Goal: Task Accomplishment & Management: Manage account settings

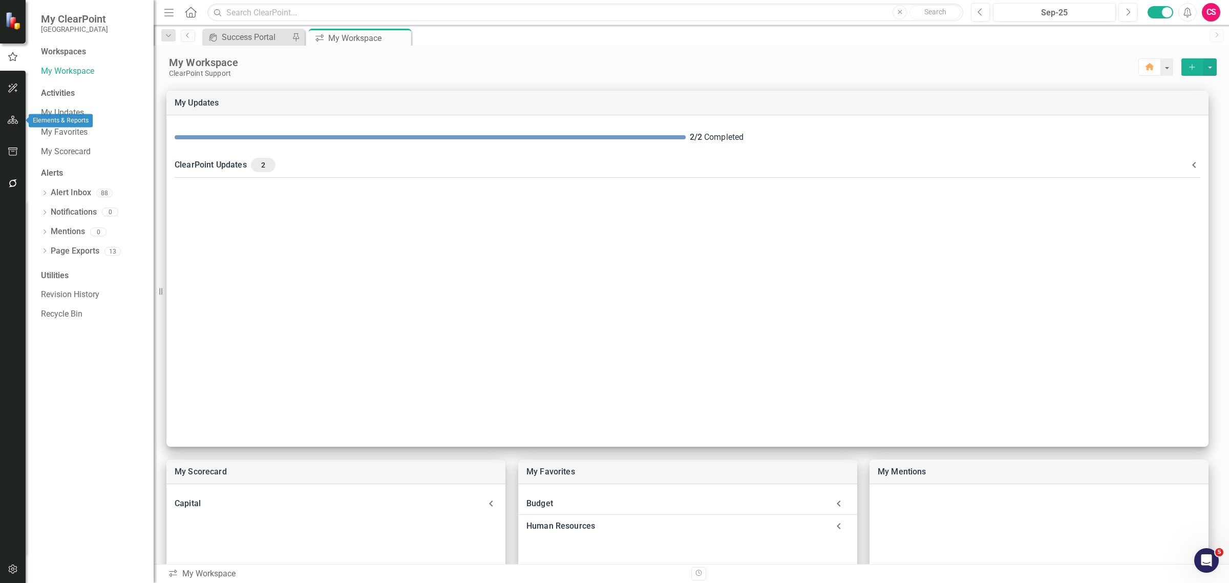
click at [9, 118] on icon "button" at bounding box center [13, 120] width 11 height 8
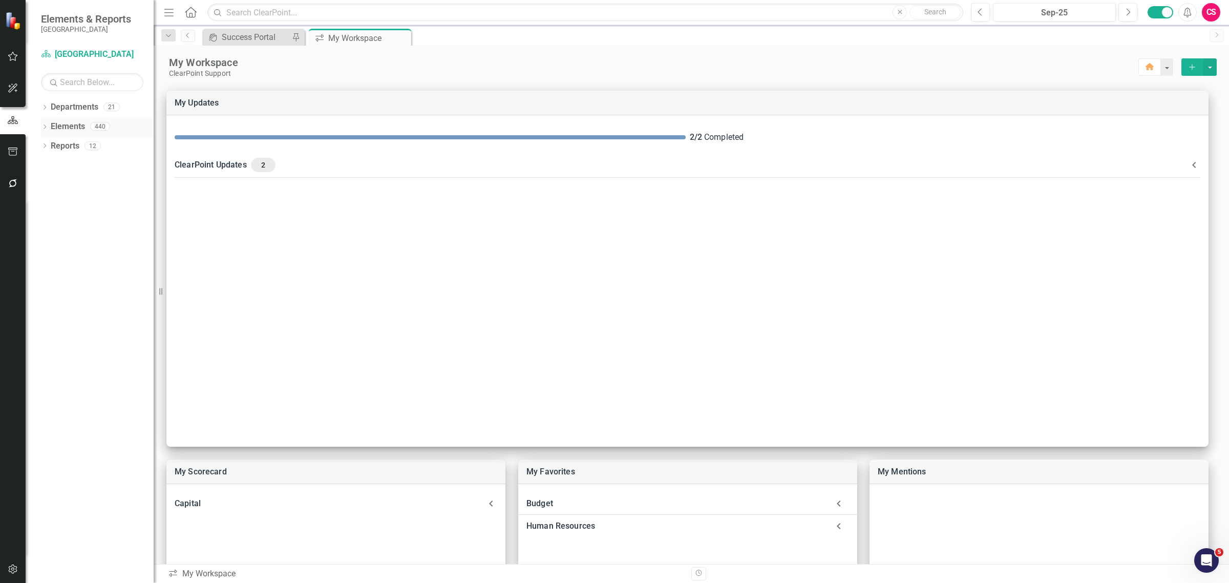
click at [45, 126] on icon "Dropdown" at bounding box center [44, 128] width 7 height 6
click at [52, 182] on div "Dropdown" at bounding box center [49, 186] width 7 height 9
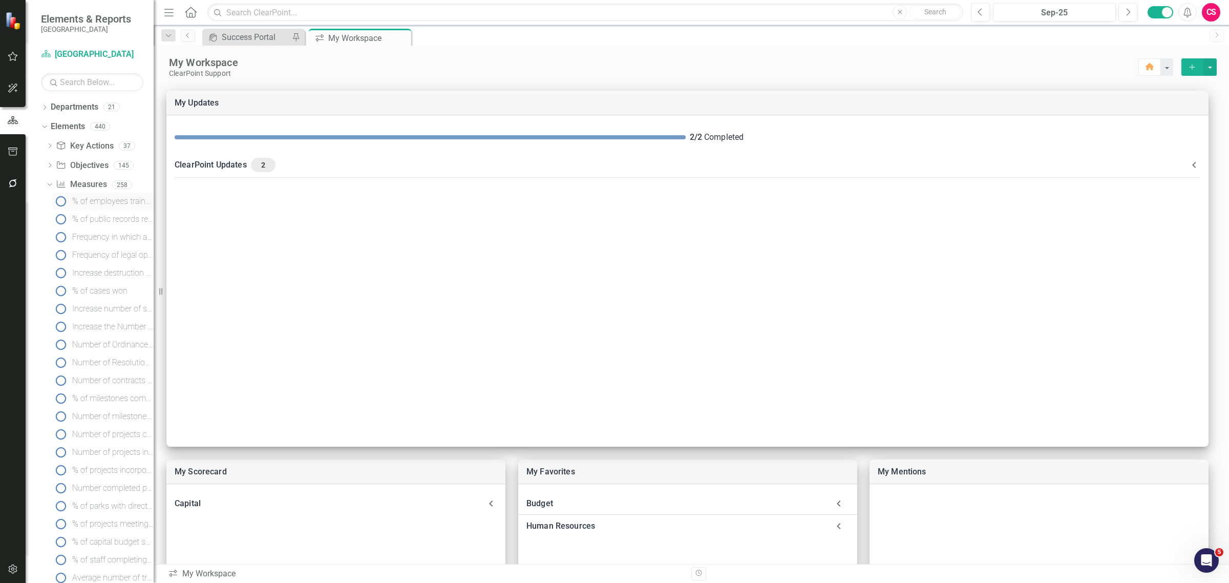
click at [101, 202] on div "% of employees trained by courses offered through the City and/or outside agenc…" at bounding box center [112, 201] width 81 height 9
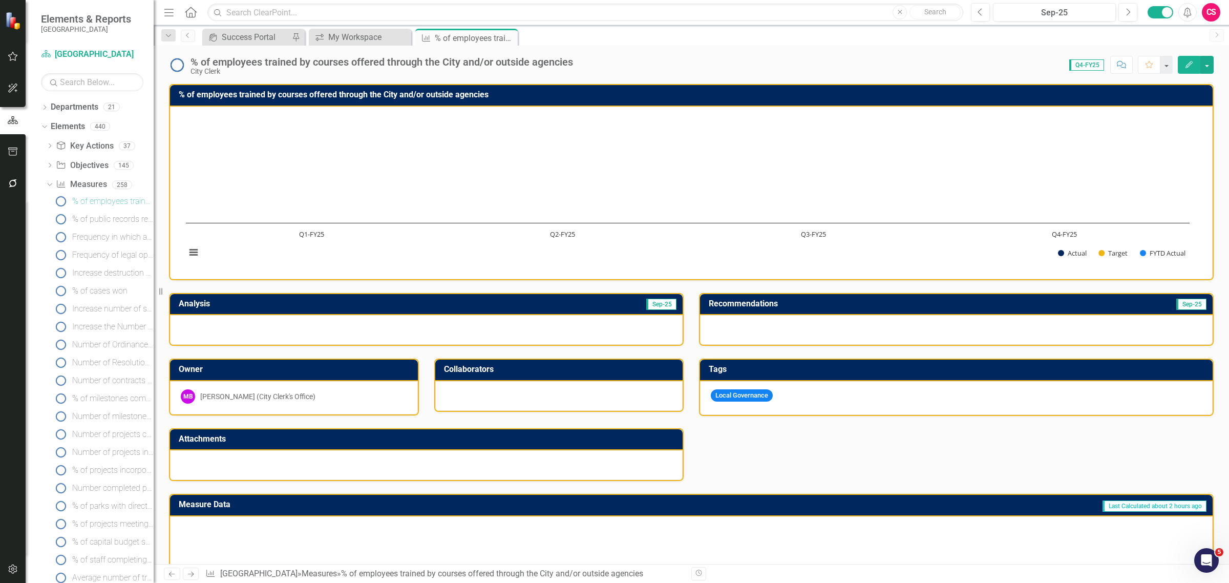
click at [1188, 62] on icon "Edit" at bounding box center [1188, 64] width 9 height 7
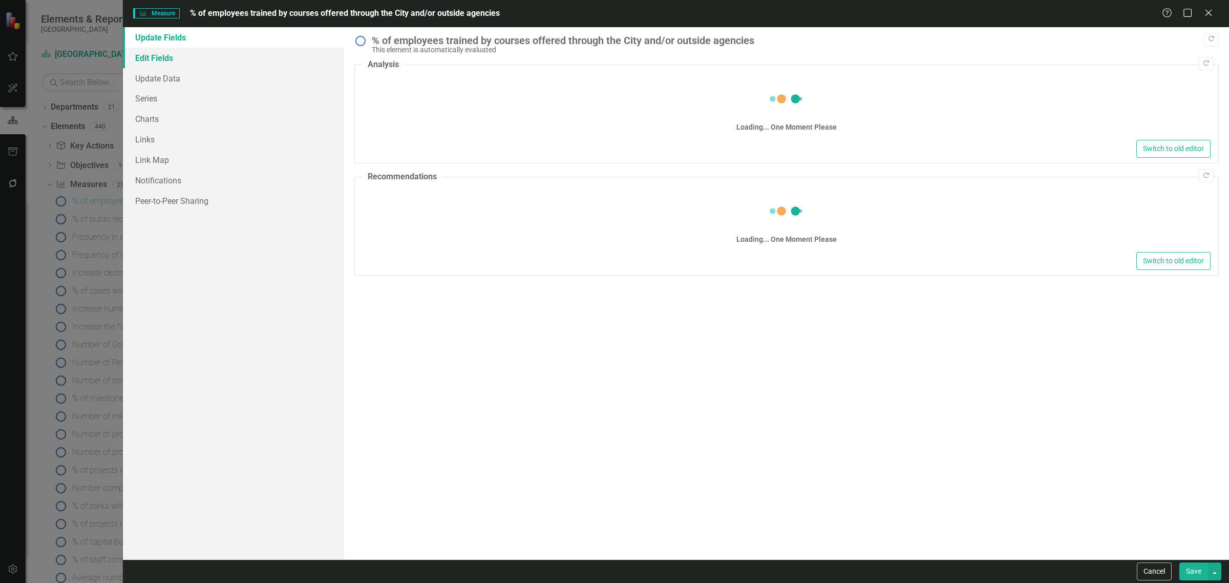
click at [141, 59] on link "Edit Fields" at bounding box center [233, 58] width 221 height 20
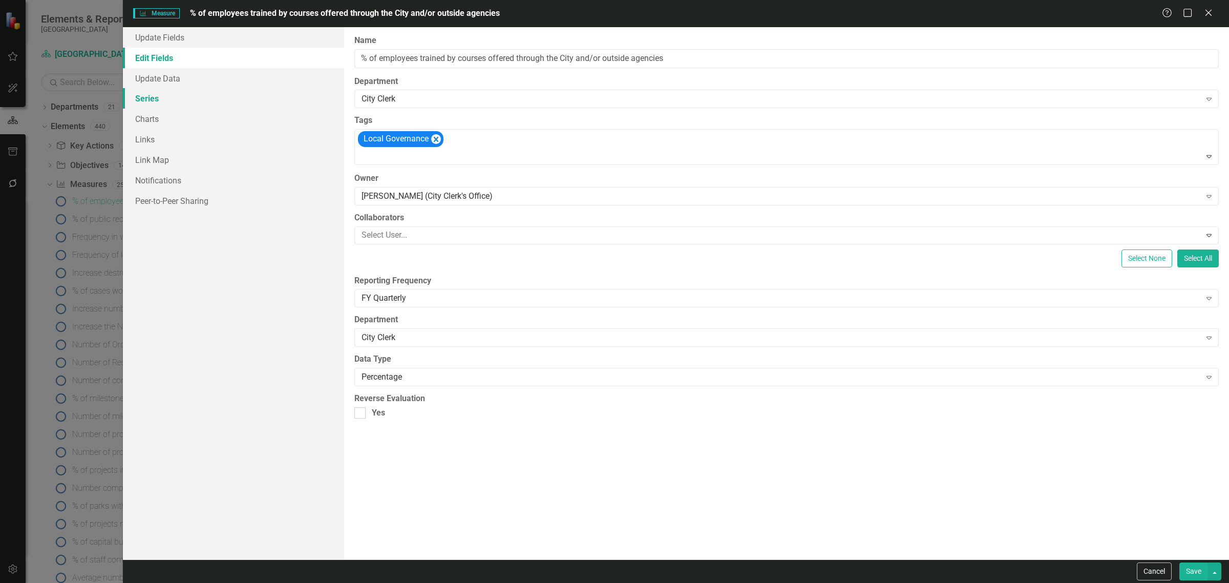
click at [138, 98] on link "Series" at bounding box center [233, 98] width 221 height 20
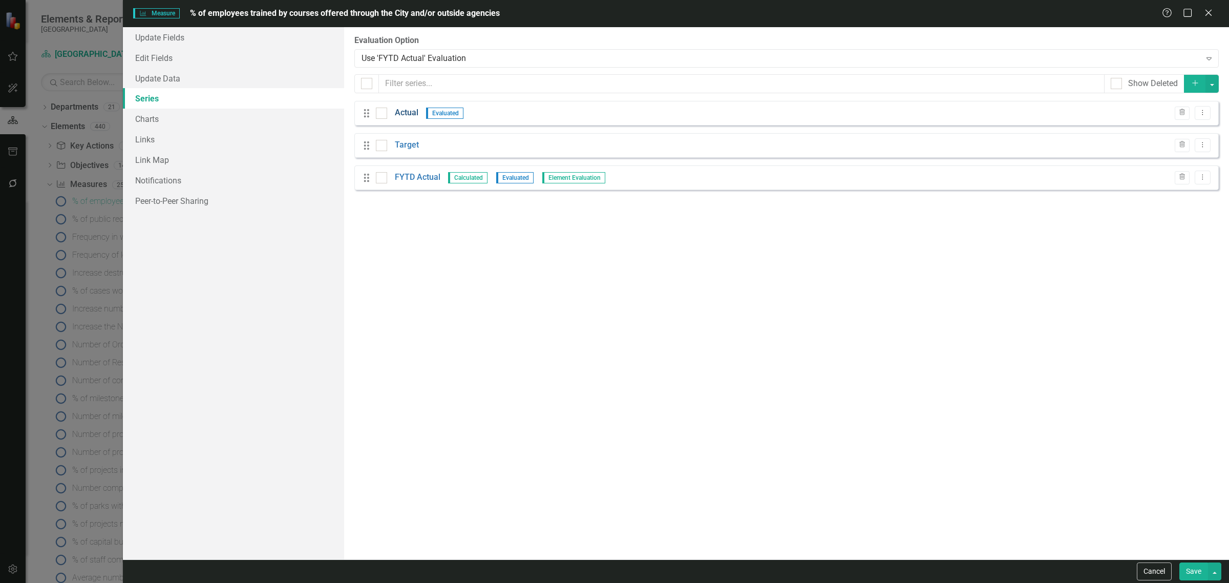
click at [410, 110] on link "Actual" at bounding box center [407, 113] width 24 height 12
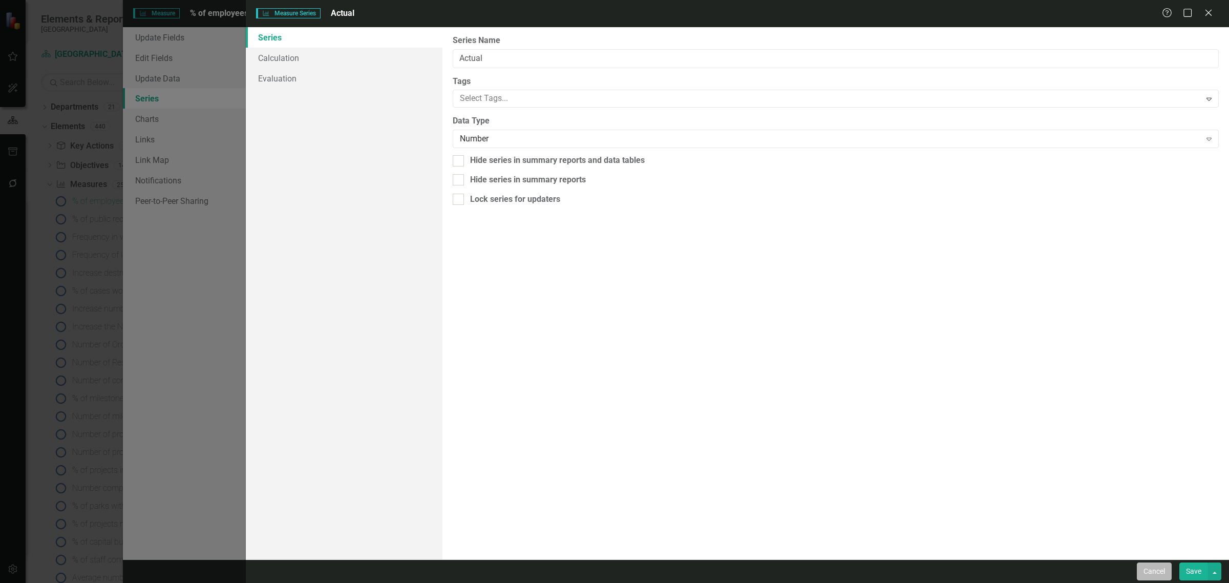
click at [1161, 572] on button "Cancel" at bounding box center [1153, 571] width 35 height 18
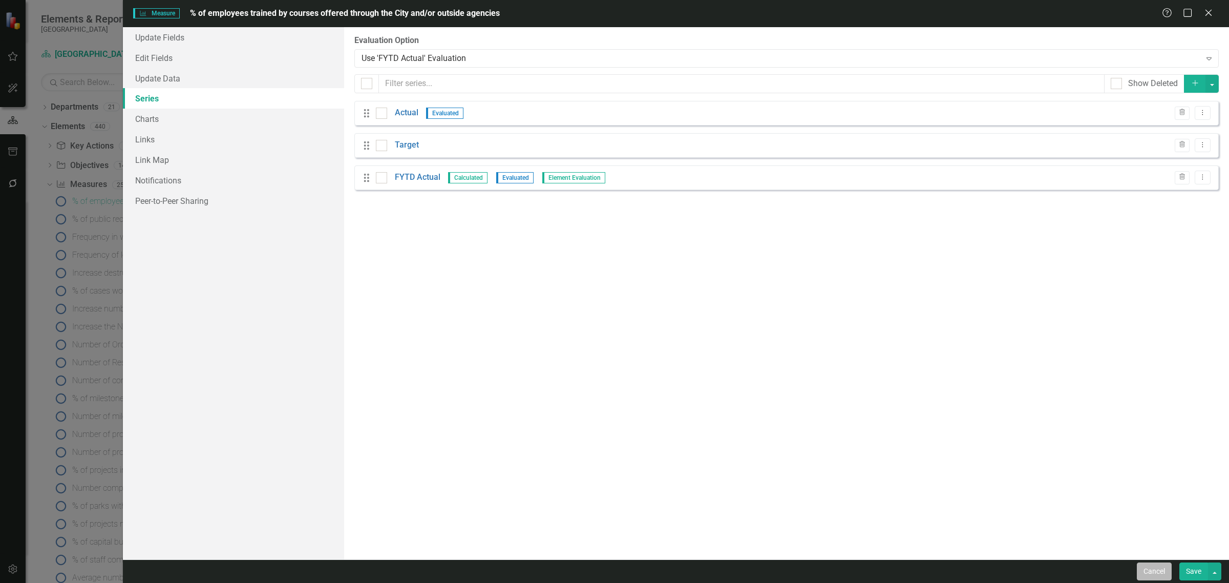
click at [1162, 574] on button "Cancel" at bounding box center [1153, 571] width 35 height 18
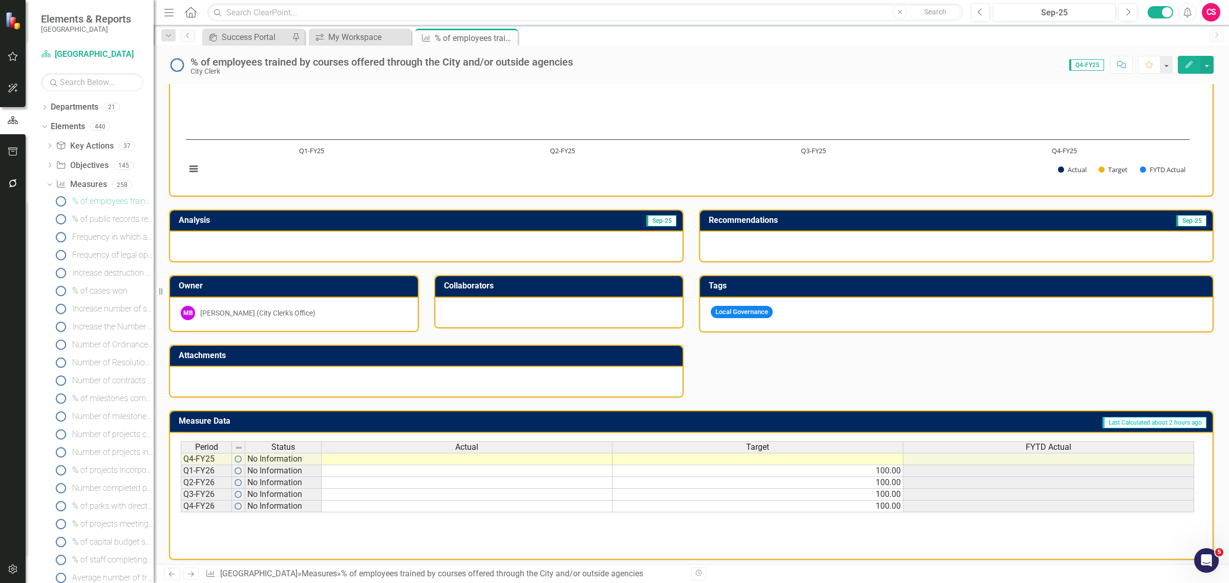
scroll to position [84, 0]
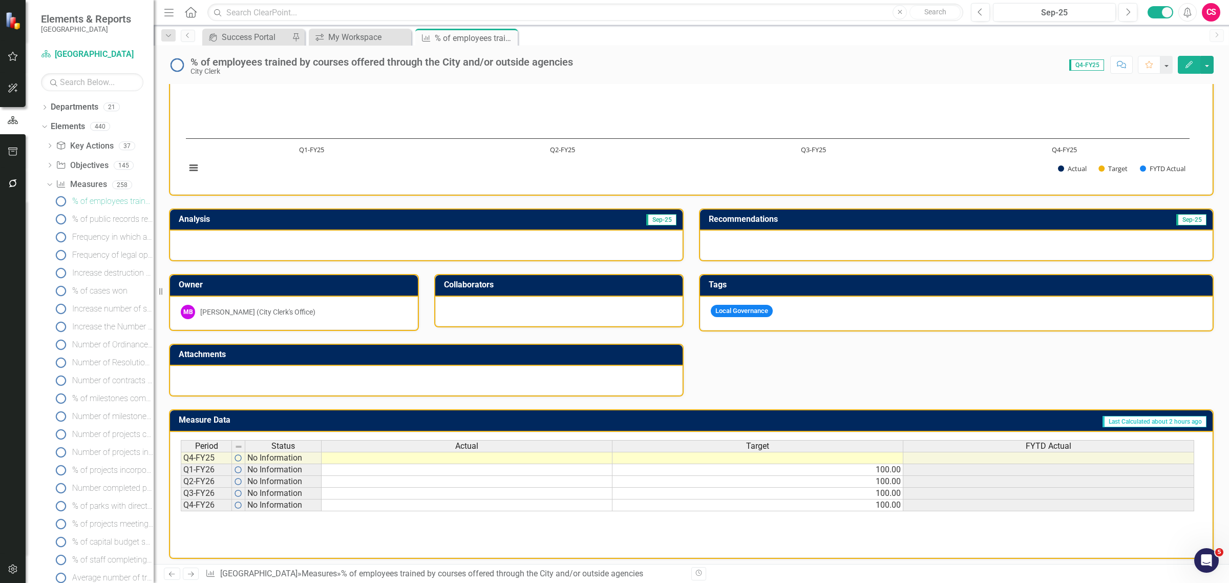
click at [1070, 440] on div "FYTD Actual" at bounding box center [1048, 445] width 290 height 11
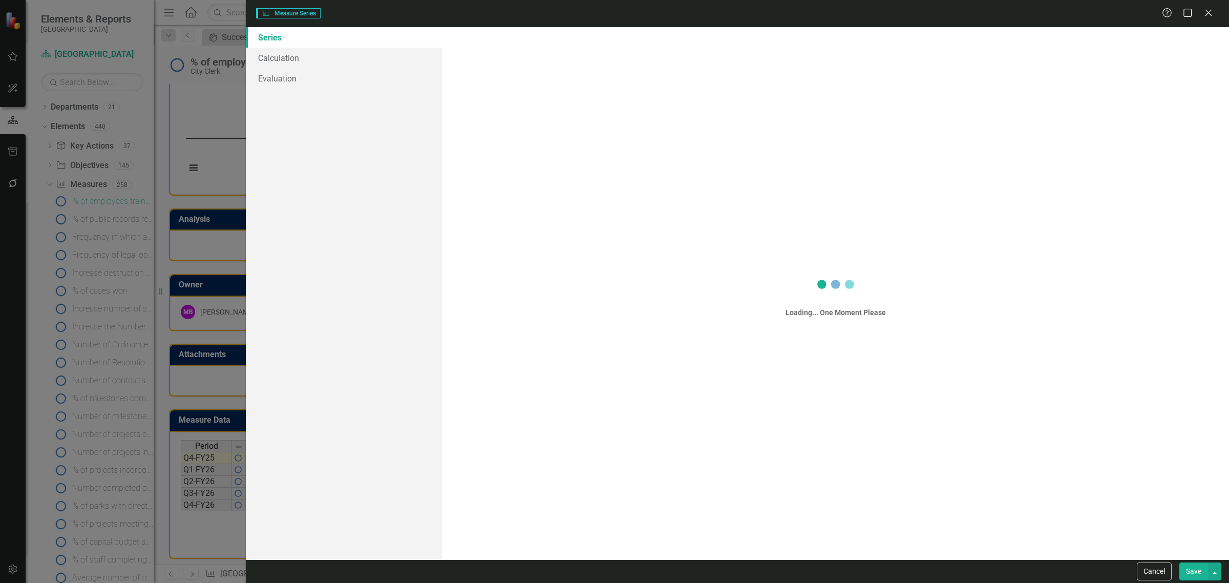
scroll to position [0, 0]
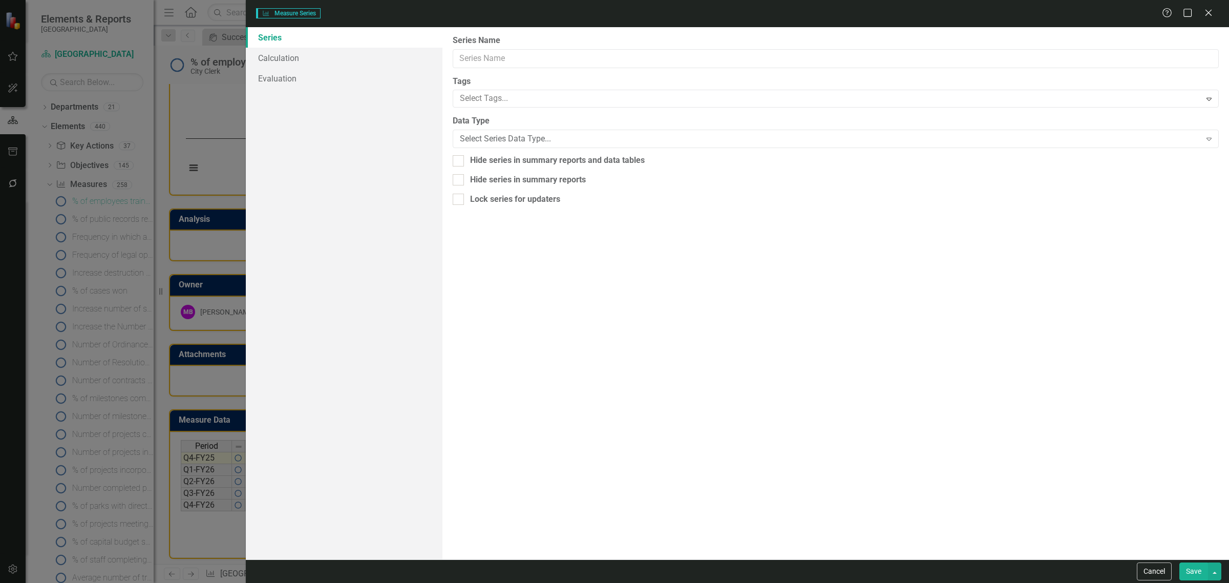
type input "FYTD Actual"
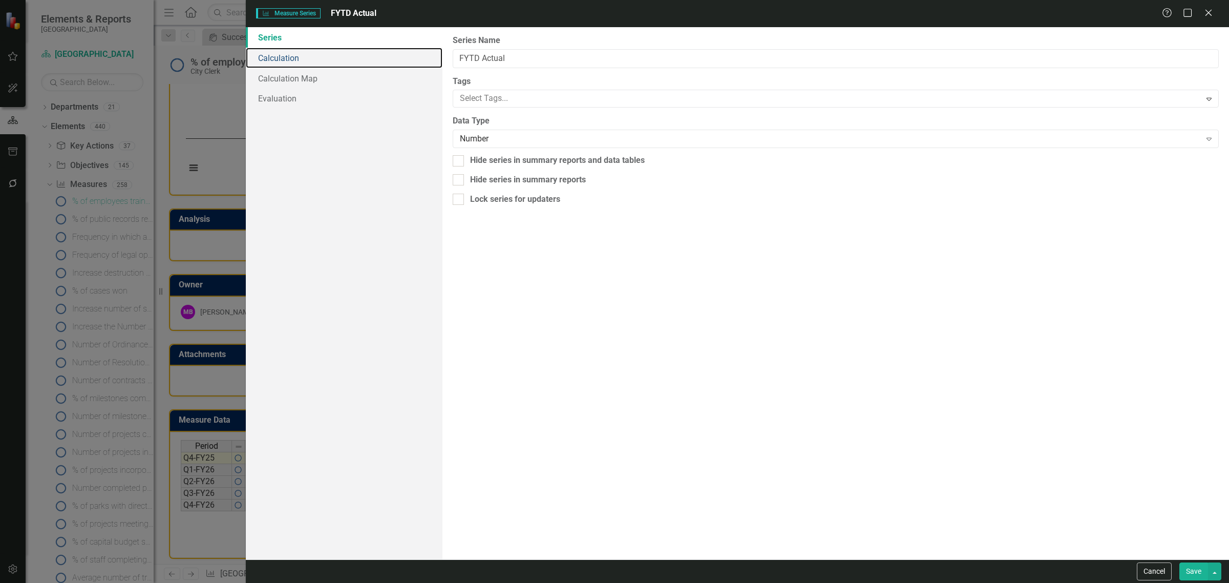
click at [315, 59] on link "Calculation" at bounding box center [344, 58] width 197 height 20
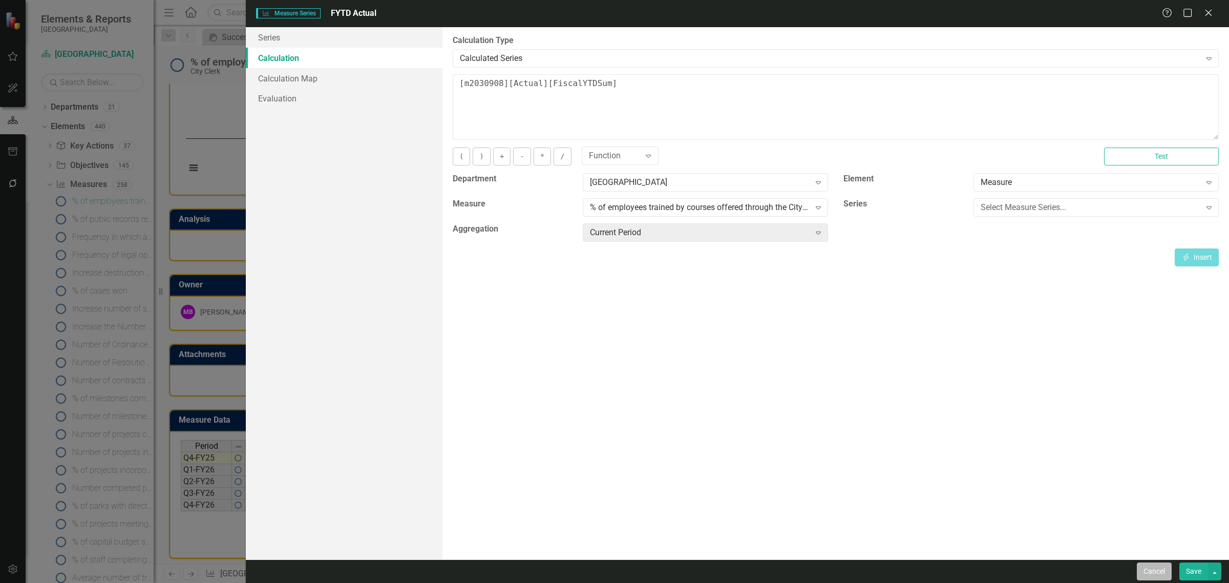
click at [1151, 574] on button "Cancel" at bounding box center [1153, 571] width 35 height 18
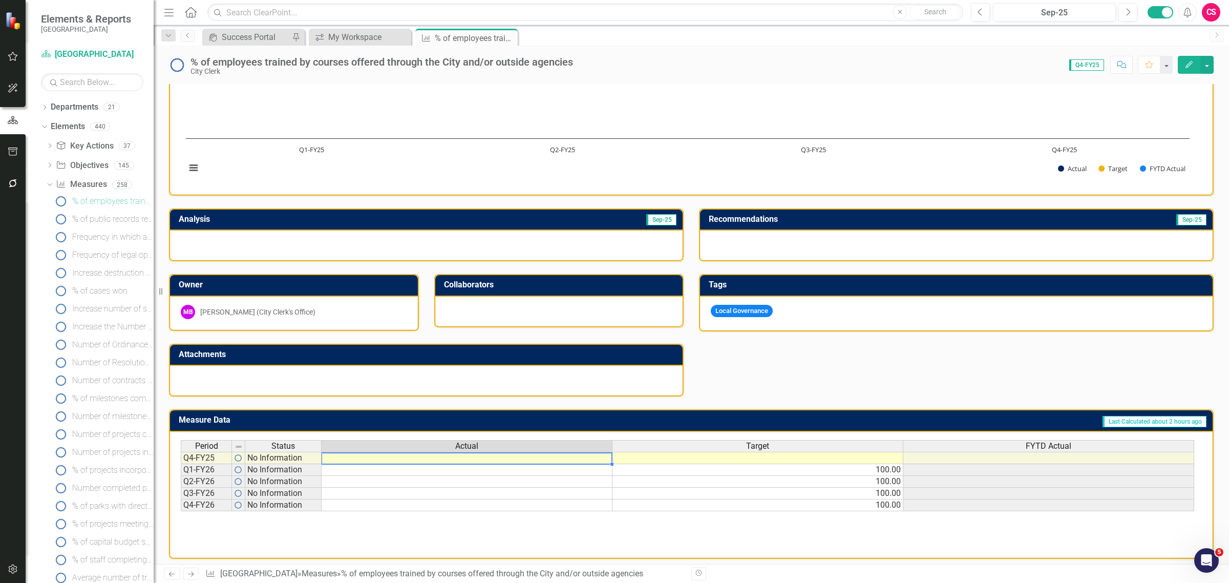
click at [479, 452] on td at bounding box center [466, 458] width 291 height 12
click at [181, 470] on div "Period Status Actual Target FYTD Actual Q4-FY25 No Information Q1-FY26 No Infor…" at bounding box center [181, 475] width 0 height 71
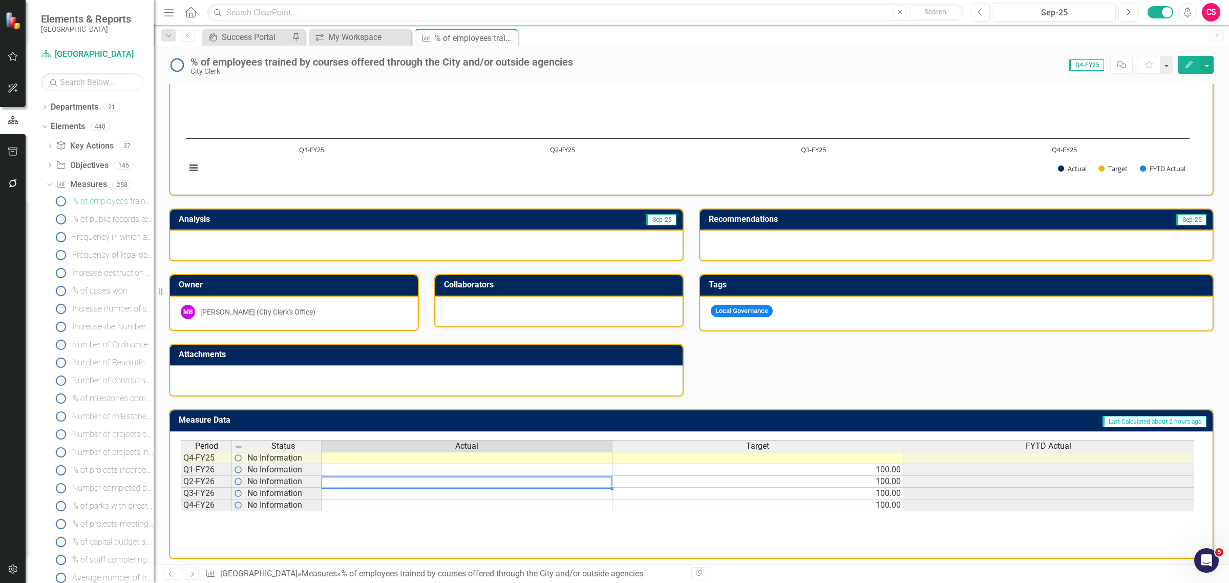
click at [465, 480] on td at bounding box center [466, 482] width 291 height 12
drag, startPoint x: 466, startPoint y: 489, endPoint x: 469, endPoint y: 494, distance: 5.3
click at [467, 489] on td at bounding box center [466, 493] width 291 height 12
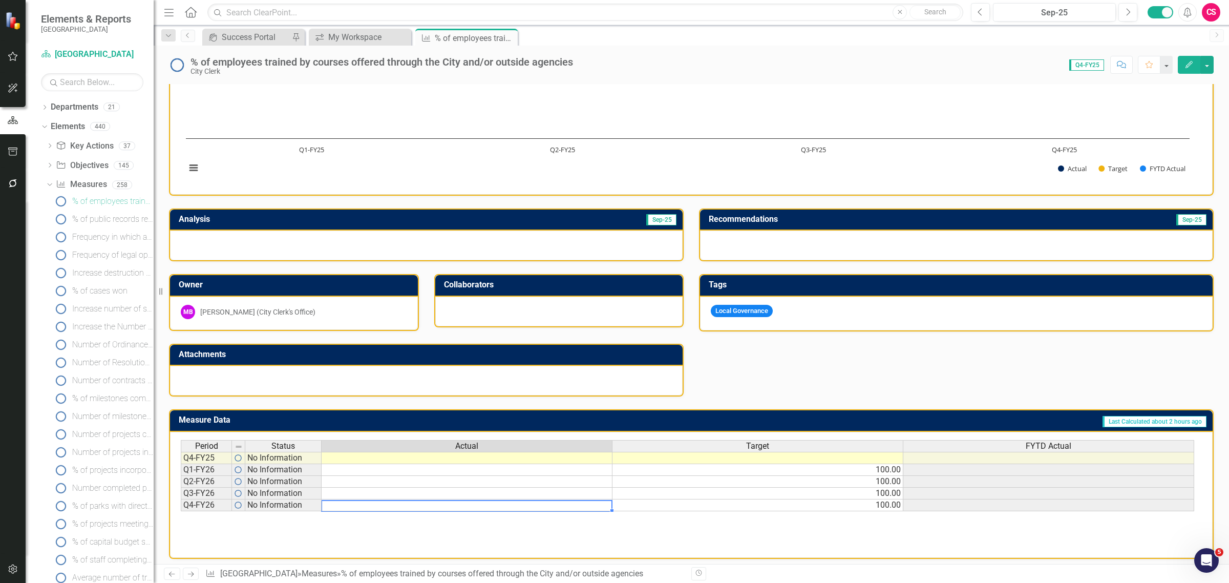
click at [469, 502] on td at bounding box center [466, 505] width 291 height 12
click at [1043, 441] on span "FYTD Actual" at bounding box center [1048, 445] width 46 height 9
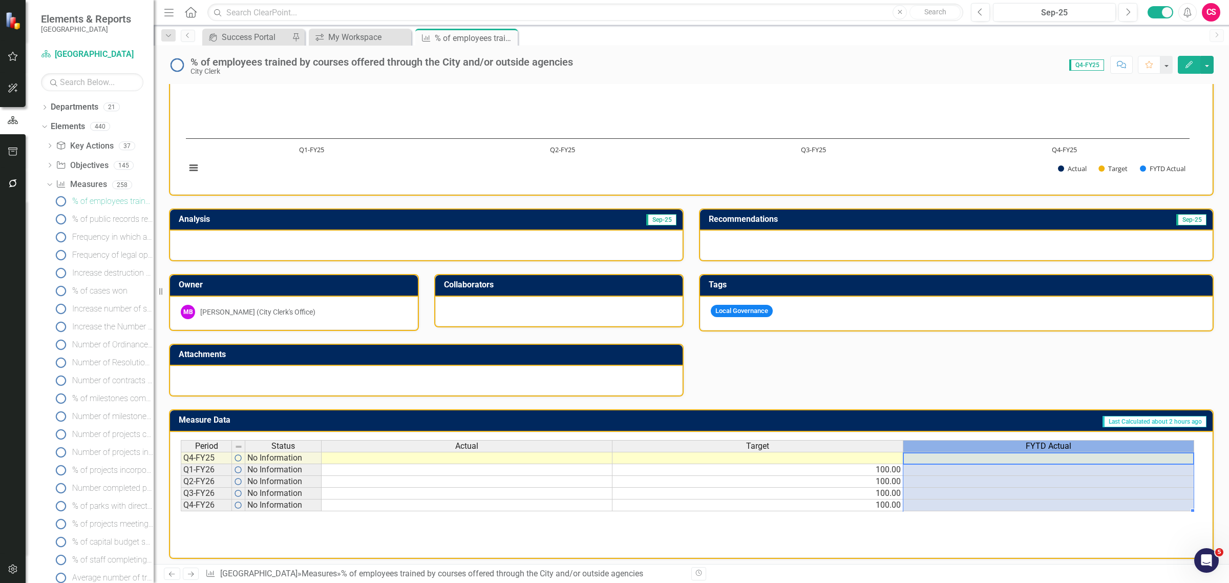
click at [1043, 441] on span "FYTD Actual" at bounding box center [1048, 445] width 46 height 9
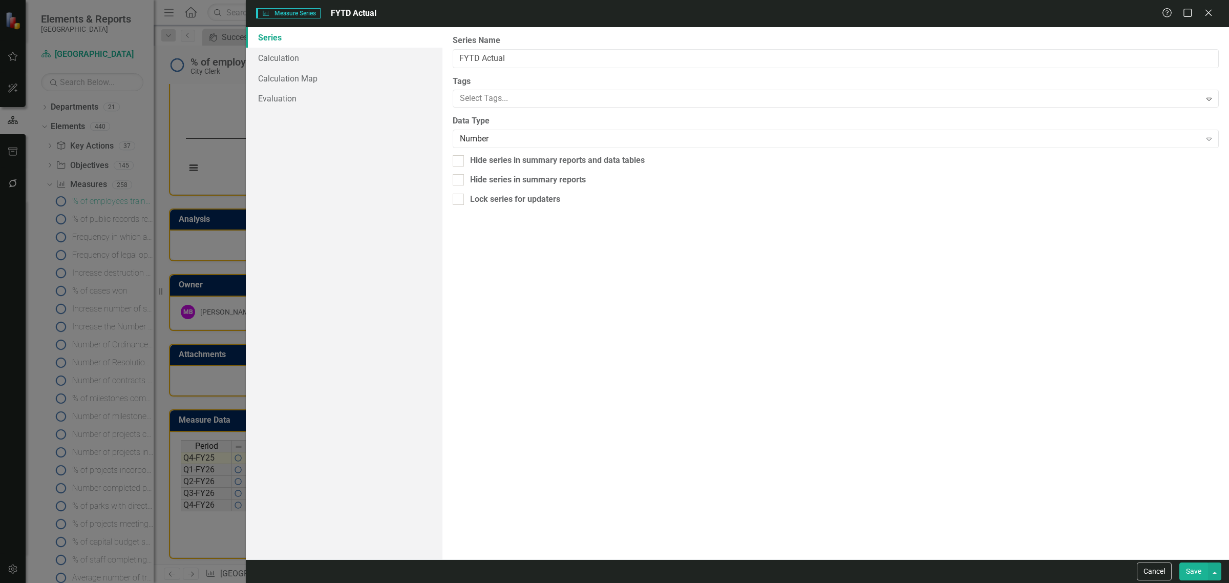
click at [1038, 438] on div "From this page, you can edit the name, type, and visibility options of your ser…" at bounding box center [835, 293] width 786 height 532
click at [269, 57] on link "Calculation" at bounding box center [344, 58] width 197 height 20
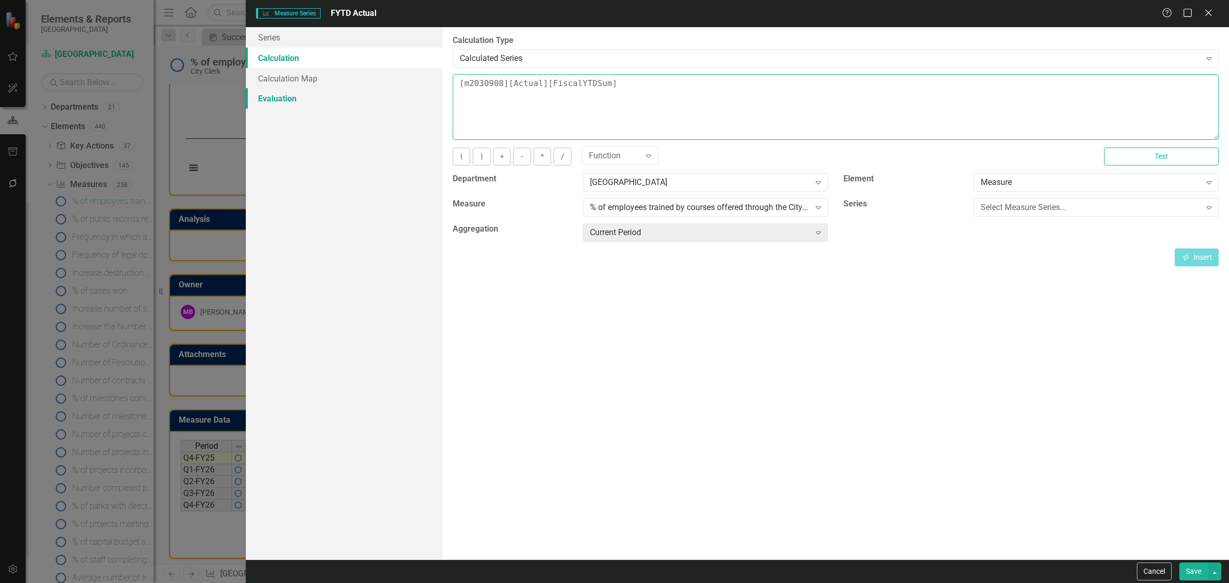
drag, startPoint x: 666, startPoint y: 83, endPoint x: 383, endPoint y: 93, distance: 282.8
click at [383, 93] on div "Series Calculation Calculation Map Evaluation From this page, you can edit the …" at bounding box center [737, 293] width 983 height 532
click at [574, 121] on textarea "[m2030908][Actual][FiscalYTDSum]" at bounding box center [836, 107] width 766 height 66
click at [515, 83] on textarea "[m2030908][Actual][FiscalYTDSum]" at bounding box center [836, 107] width 766 height 66
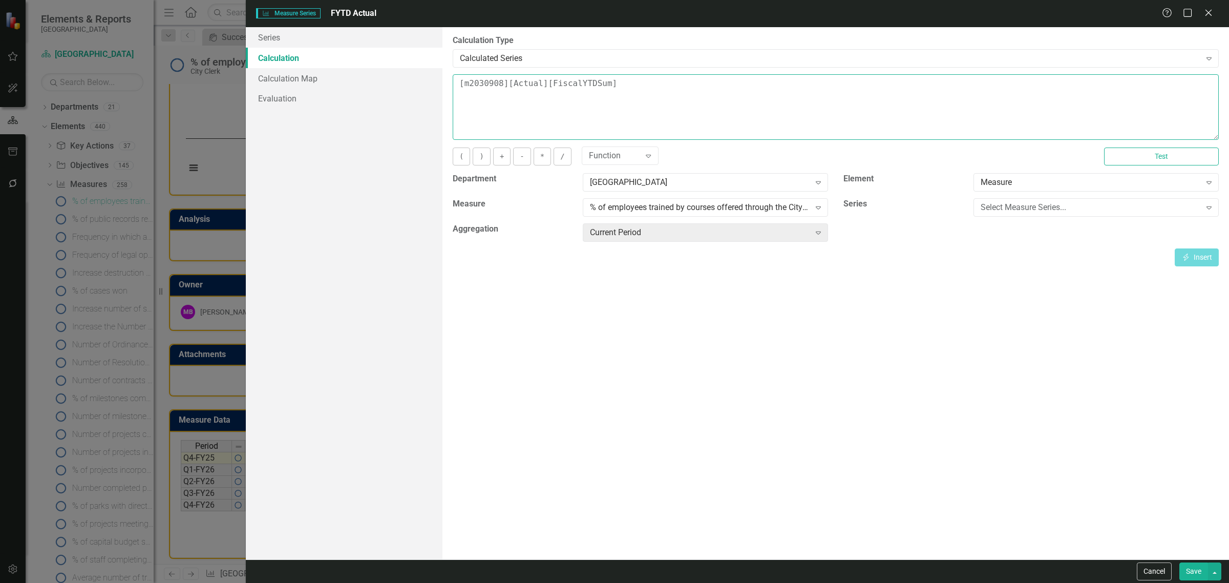
click at [577, 85] on textarea "[m2030908][Actual][FiscalYTDSum]" at bounding box center [836, 107] width 766 height 66
drag, startPoint x: 676, startPoint y: 98, endPoint x: 191, endPoint y: 124, distance: 486.0
click at [191, 124] on div "Measure Series Measure Series FYTD Actual Help Maximize Close Series Calculatio…" at bounding box center [614, 291] width 1229 height 583
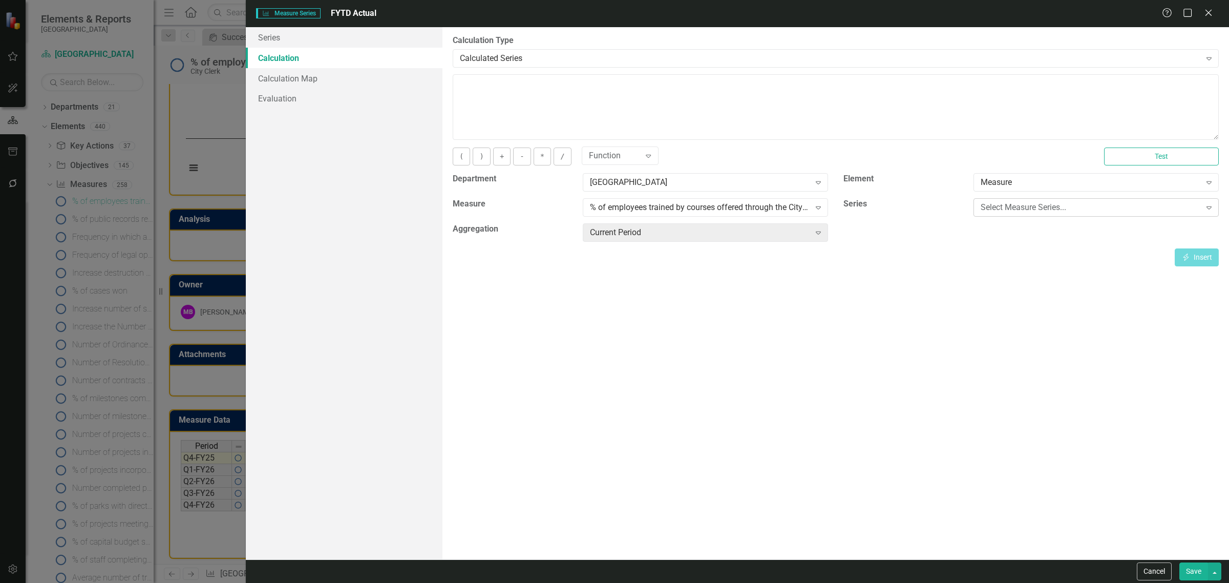
click at [1020, 207] on div "Select Measure Series..." at bounding box center [1090, 208] width 220 height 12
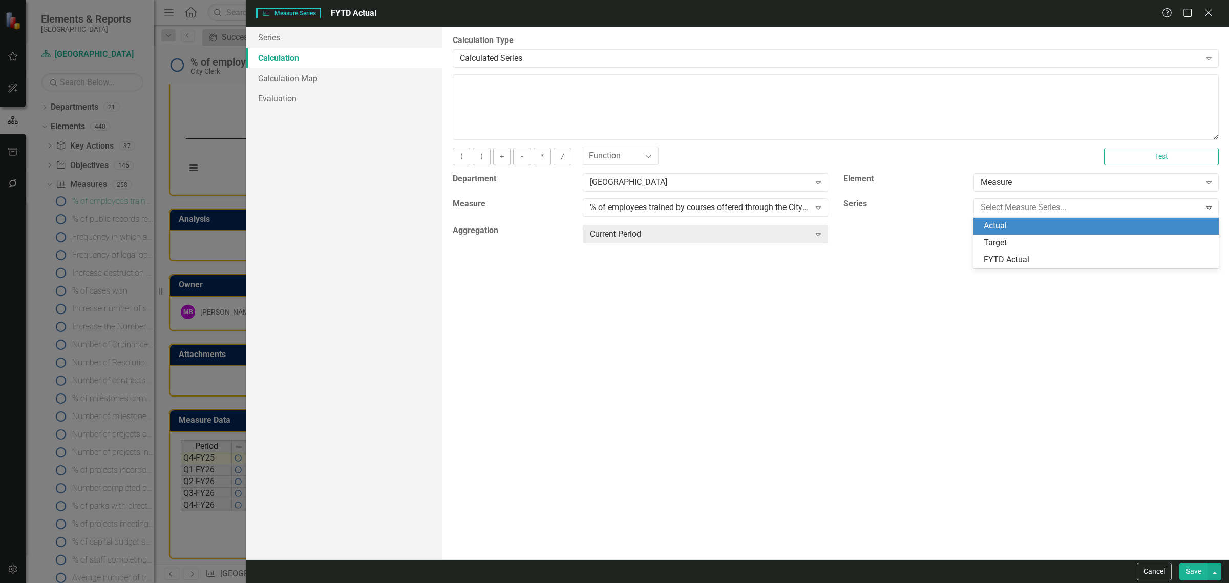
click at [1009, 224] on div "Actual" at bounding box center [1097, 226] width 229 height 12
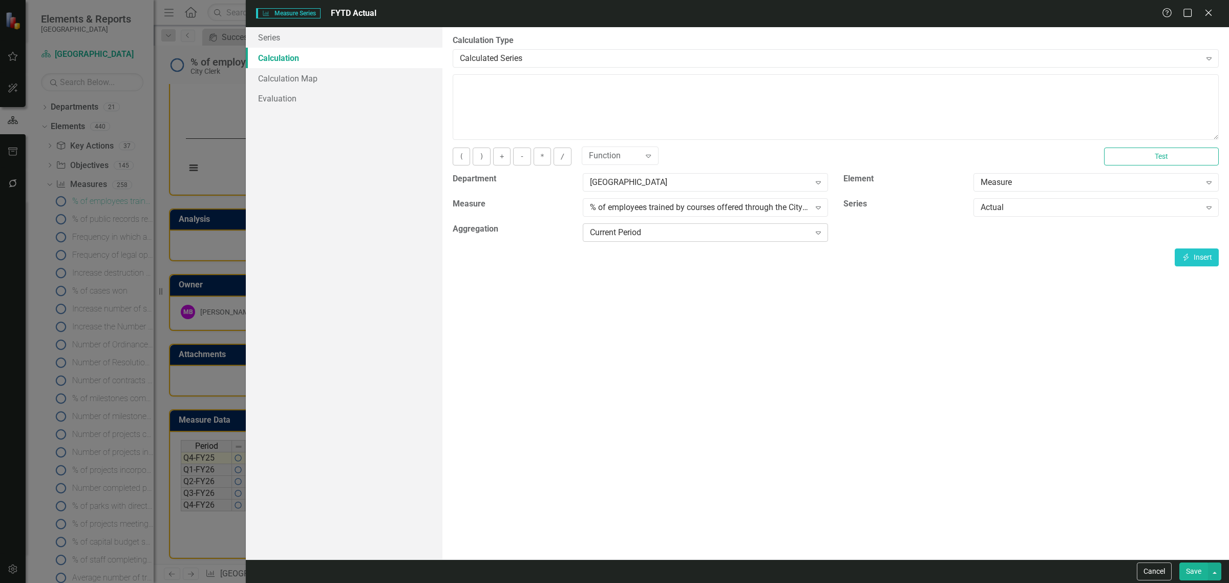
click at [749, 237] on div "Current Period" at bounding box center [700, 233] width 220 height 12
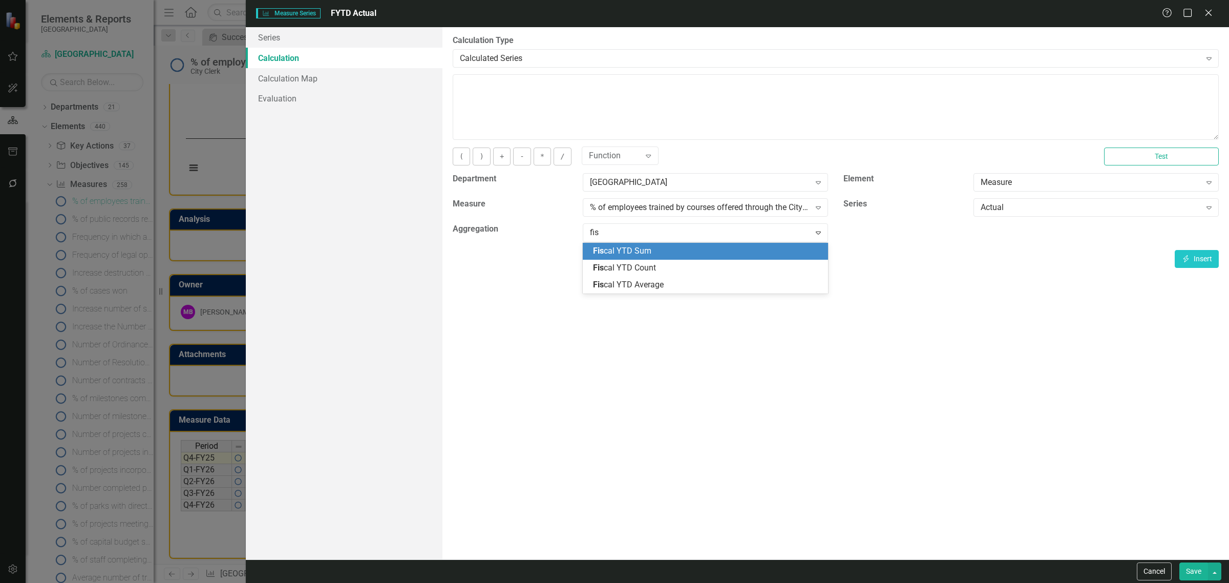
type input "fisc"
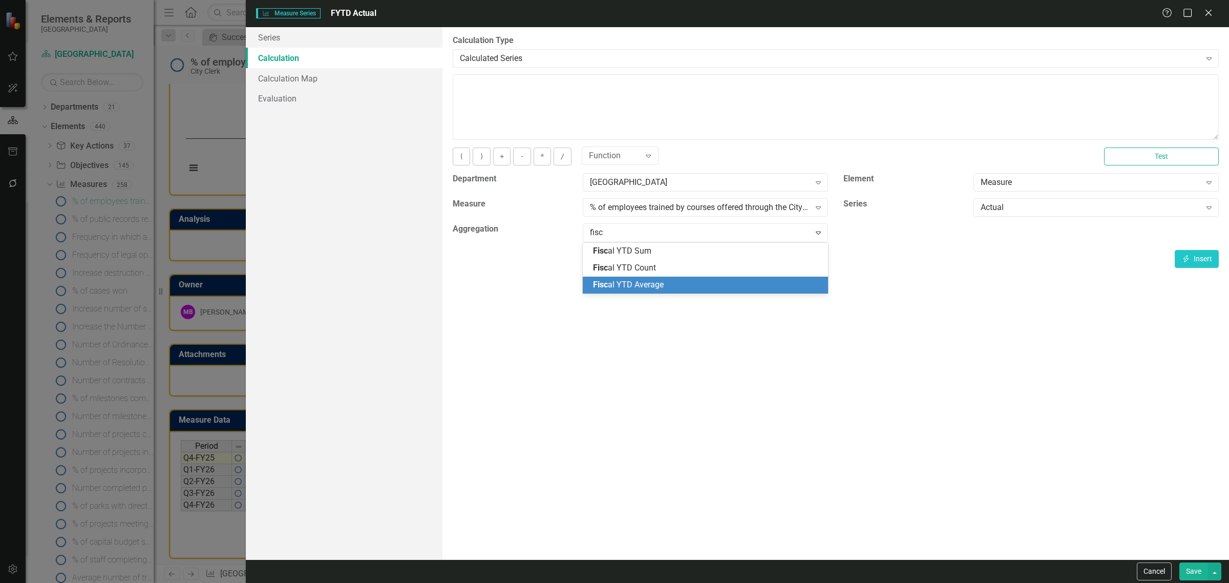
click at [636, 277] on div "Fisc al YTD Average" at bounding box center [705, 284] width 245 height 17
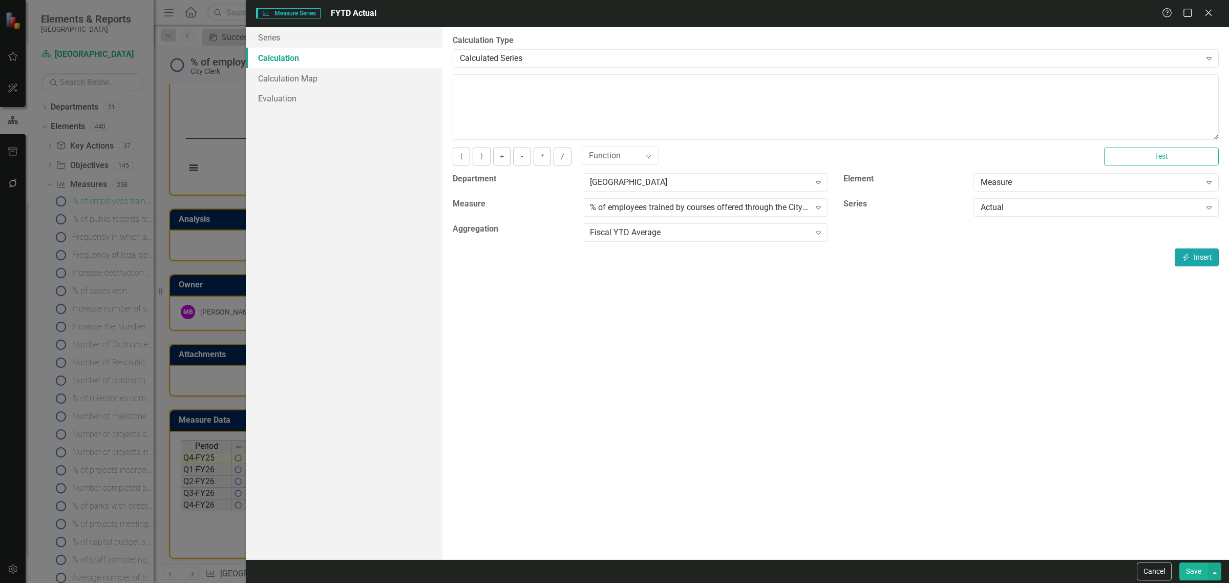
click at [1190, 256] on button "Insert Insert" at bounding box center [1196, 257] width 44 height 18
type textarea "[m2030908][Actual][FiscalYTDAverage]"
drag, startPoint x: 742, startPoint y: 91, endPoint x: 290, endPoint y: 136, distance: 454.3
click at [290, 134] on div "Series Calculation Calculation Map Evaluation From this page, you can edit the …" at bounding box center [737, 293] width 983 height 532
click at [1187, 572] on button "Save" at bounding box center [1193, 571] width 29 height 18
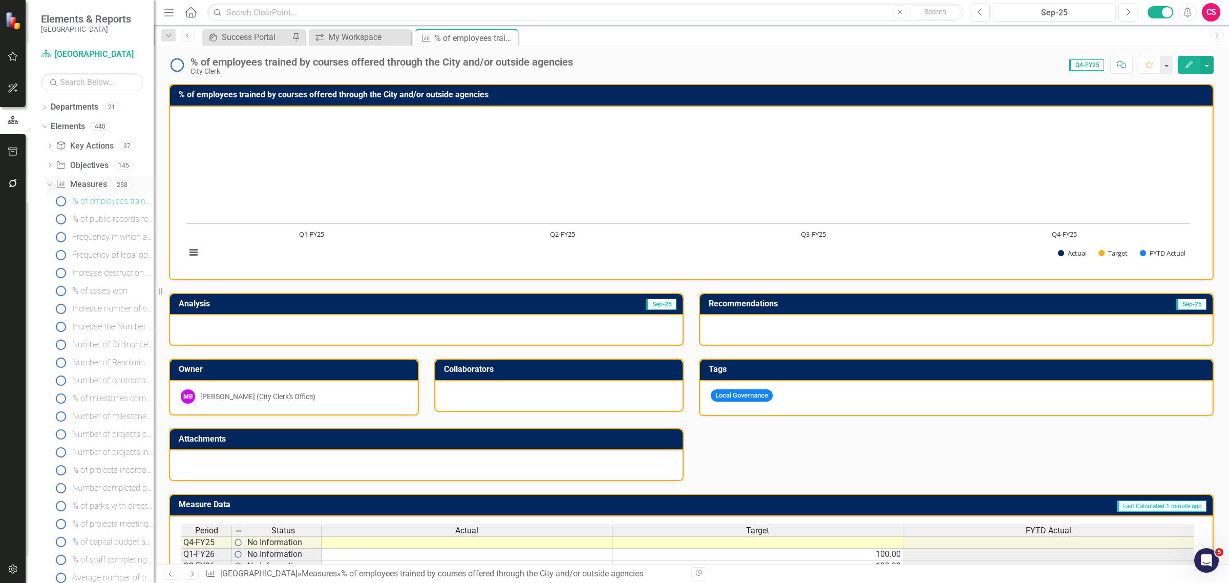
click at [47, 185] on icon "Dropdown" at bounding box center [49, 184] width 6 height 7
click at [42, 108] on icon "Dropdown" at bounding box center [44, 108] width 7 height 6
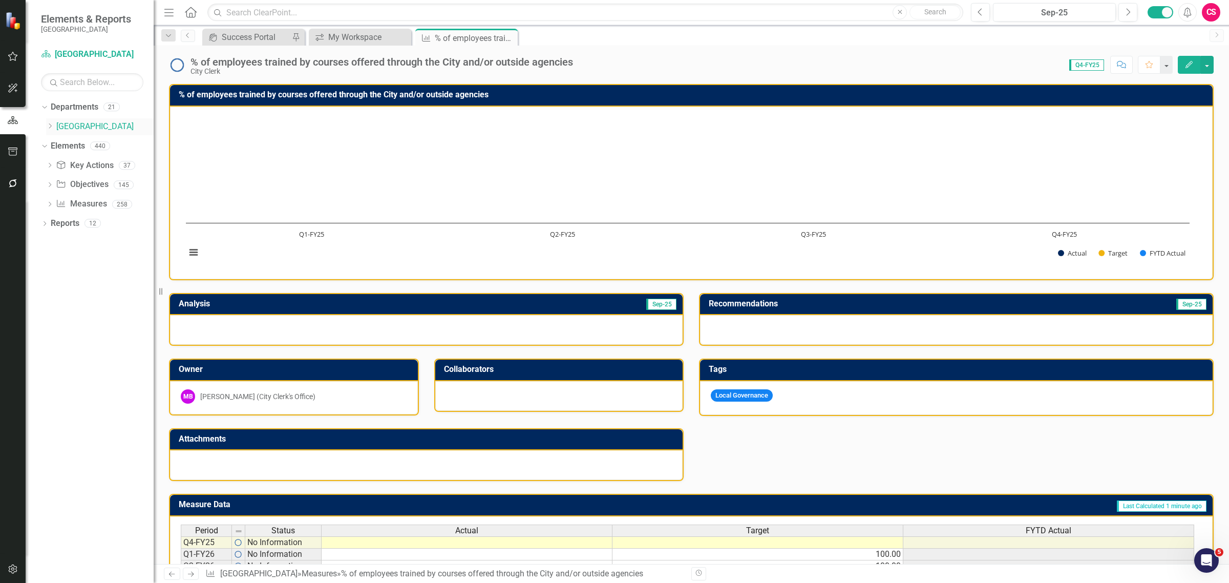
click at [51, 129] on icon "Dropdown" at bounding box center [50, 126] width 8 height 6
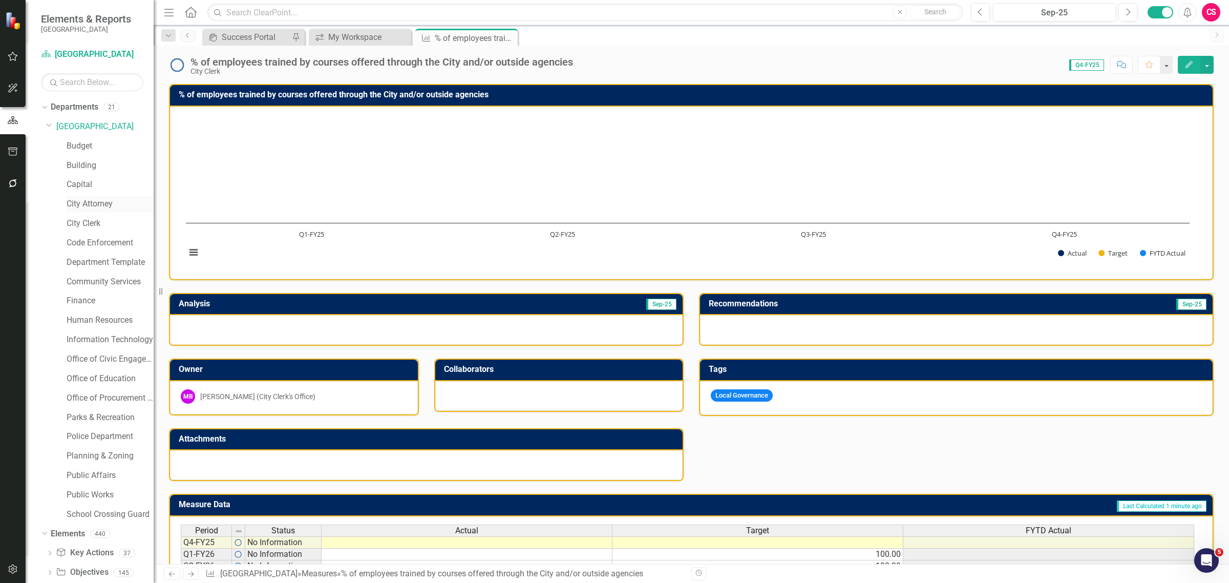
click at [95, 202] on link "City Attorney" at bounding box center [110, 204] width 87 height 12
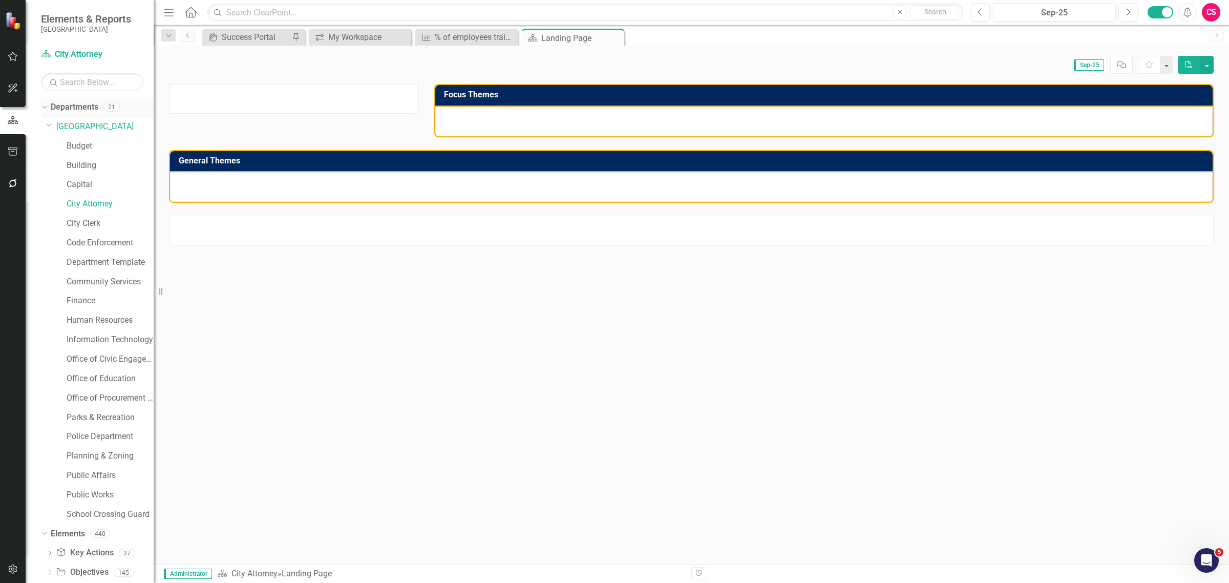
click at [45, 109] on icon "Dropdown" at bounding box center [43, 106] width 6 height 7
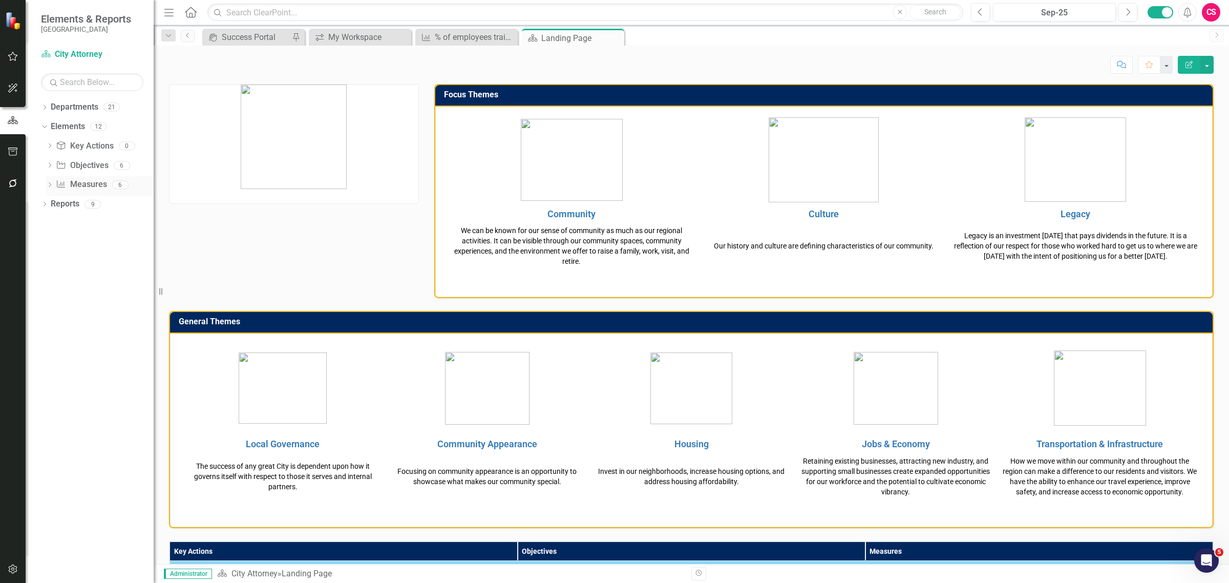
click at [49, 183] on icon "Dropdown" at bounding box center [49, 186] width 7 height 6
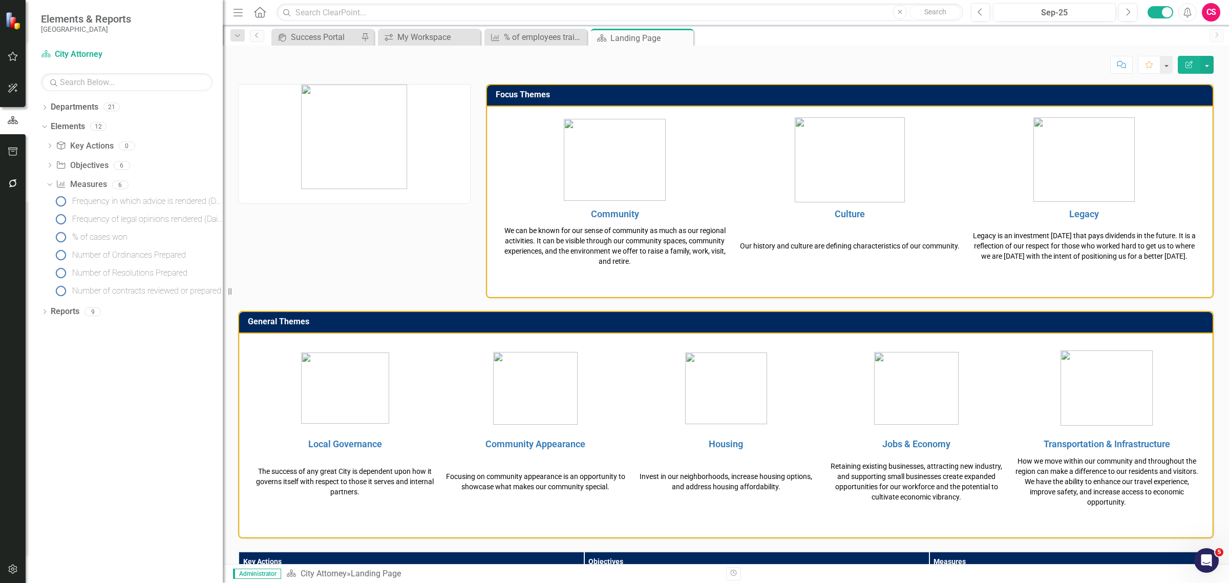
drag, startPoint x: 160, startPoint y: 207, endPoint x: 232, endPoint y: 211, distance: 72.3
click at [231, 211] on div "Resize" at bounding box center [227, 291] width 8 height 583
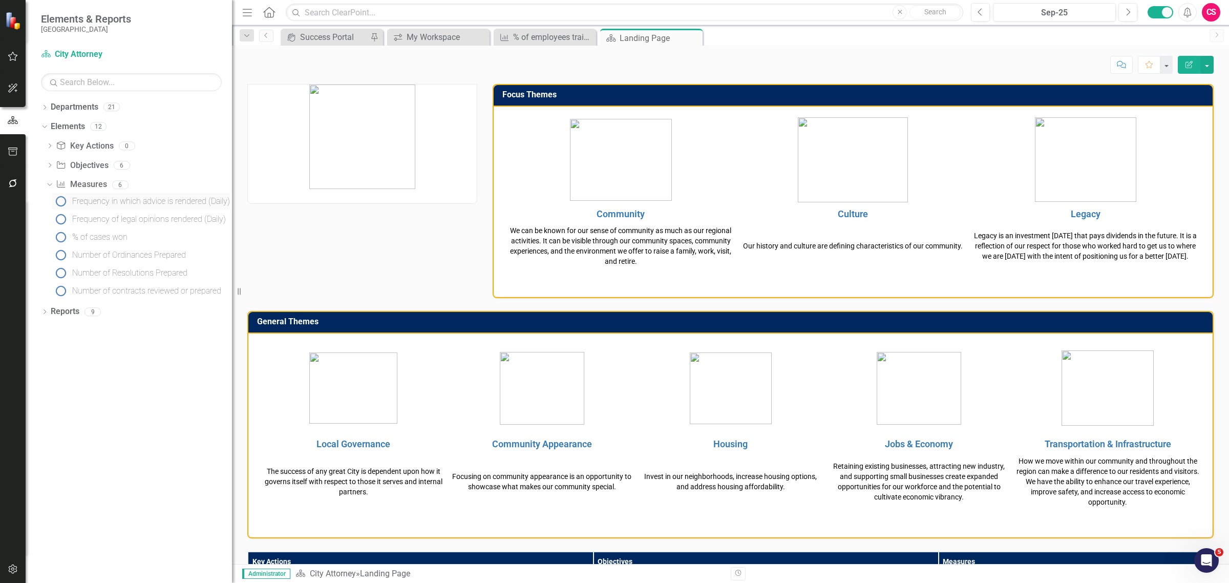
click at [155, 201] on div "Frequency in which advice is rendered (Daily)" at bounding box center [151, 201] width 158 height 9
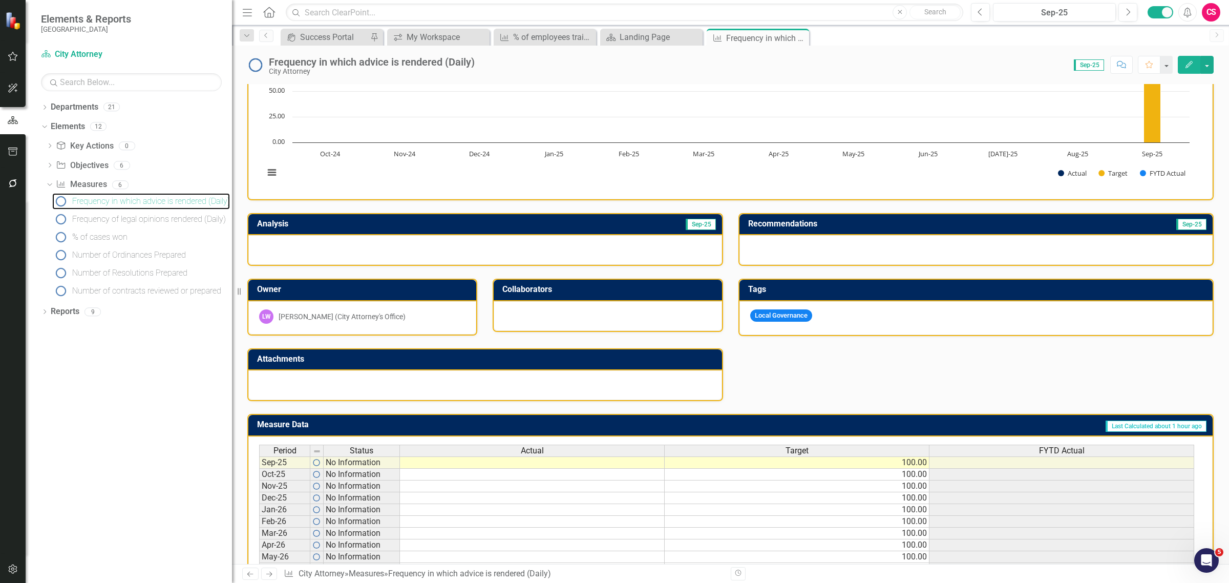
scroll to position [155, 0]
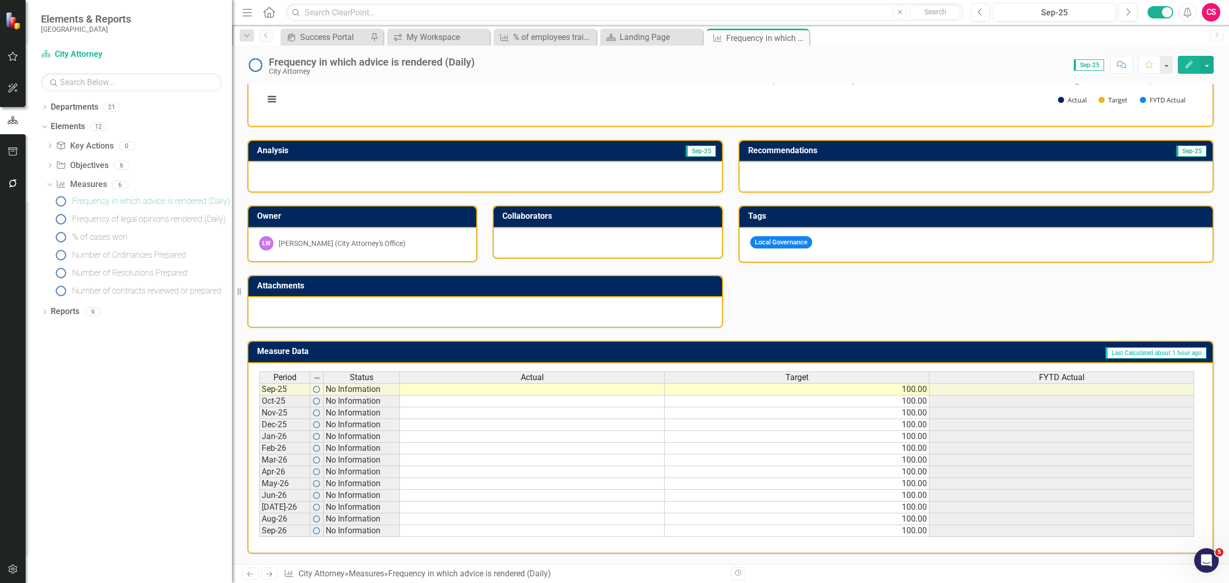
click at [804, 373] on span "Target" at bounding box center [796, 377] width 23 height 9
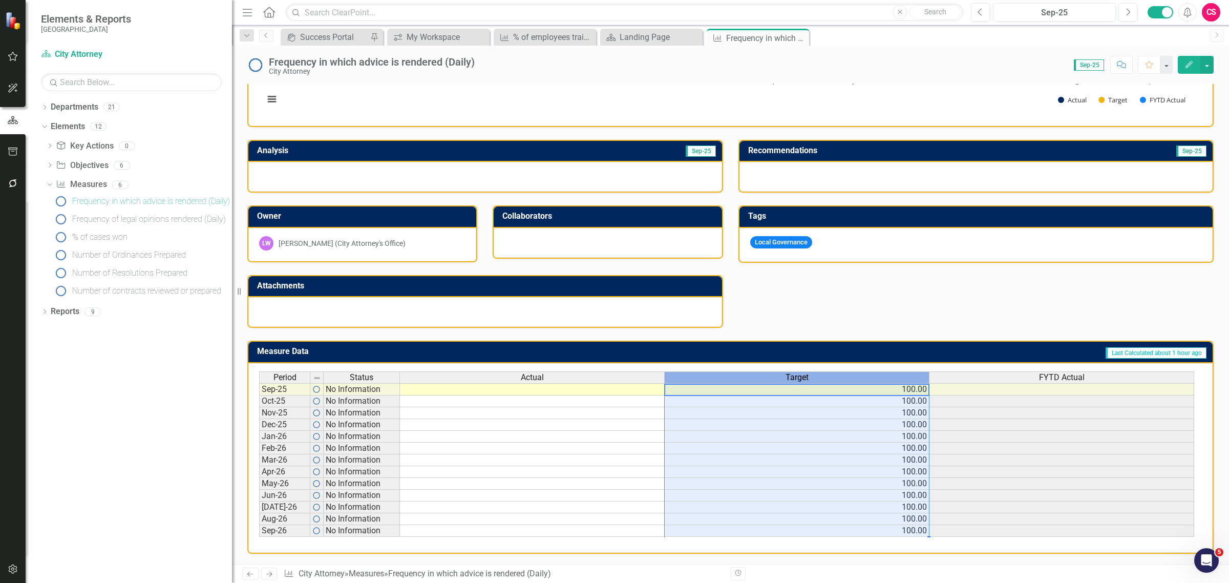
click at [804, 373] on span "Target" at bounding box center [796, 377] width 23 height 9
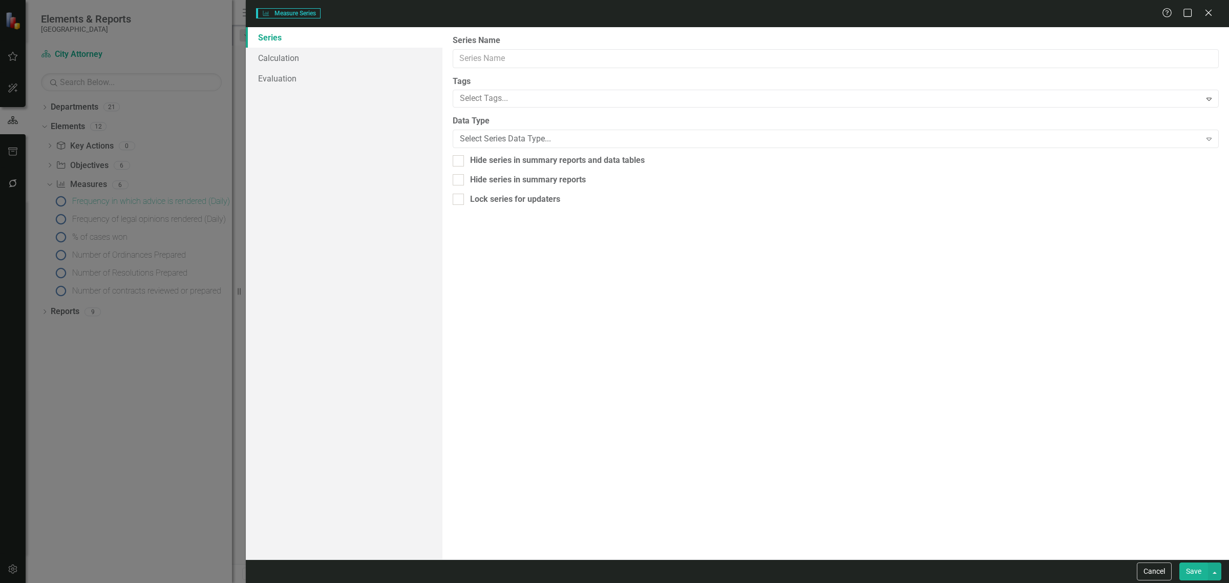
type input "Target"
click at [479, 139] on div "Number" at bounding box center [830, 139] width 741 height 12
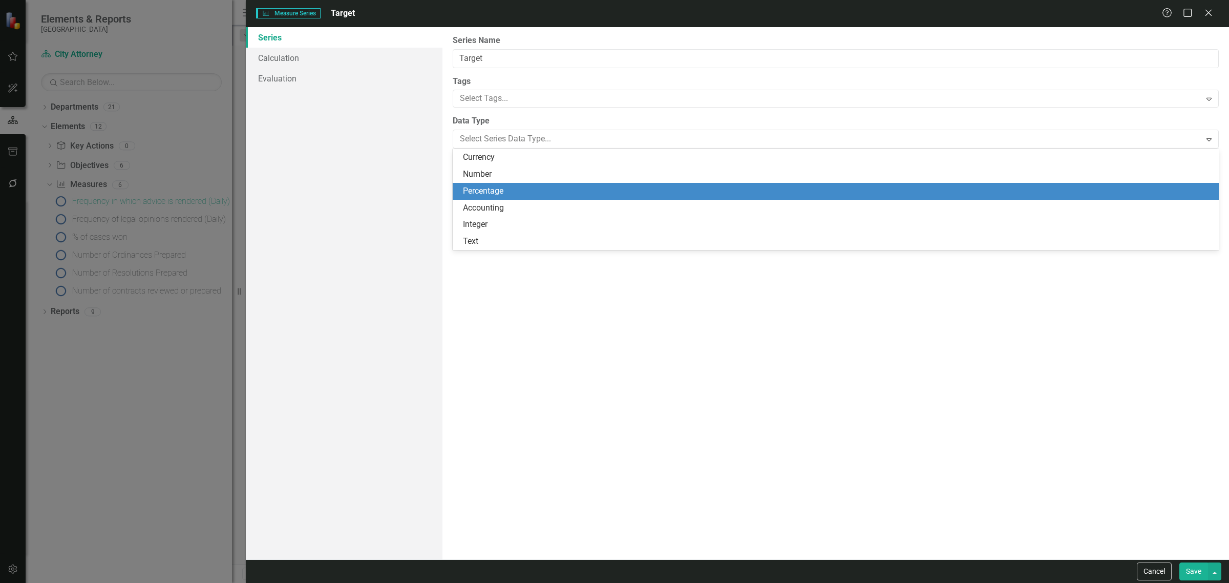
click at [499, 193] on div "Percentage" at bounding box center [837, 191] width 749 height 12
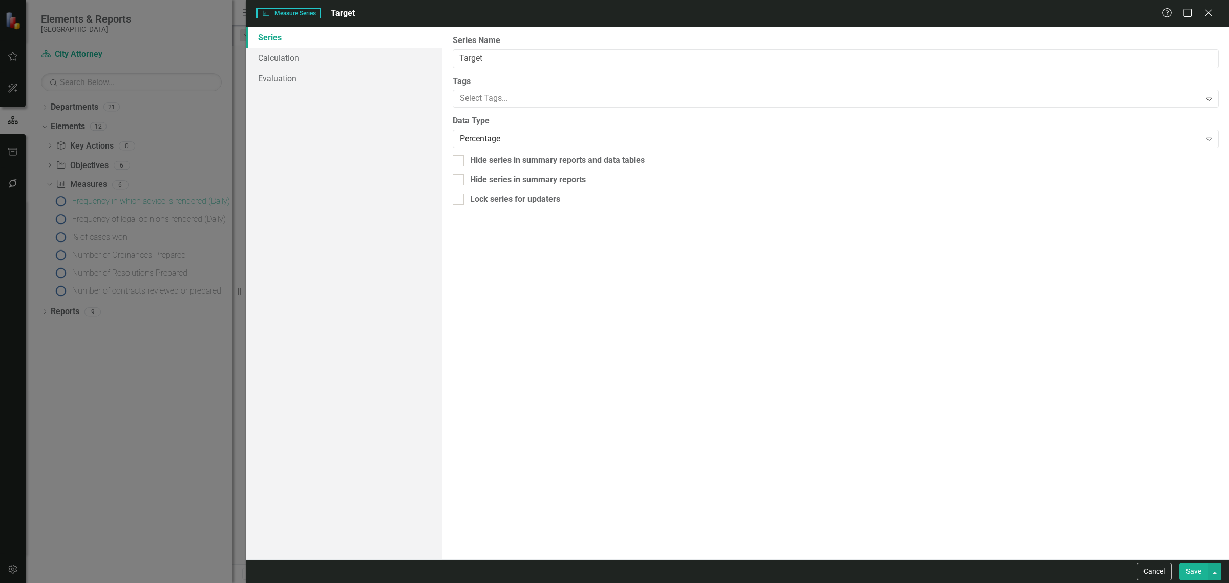
click at [1184, 575] on button "Save" at bounding box center [1193, 571] width 29 height 18
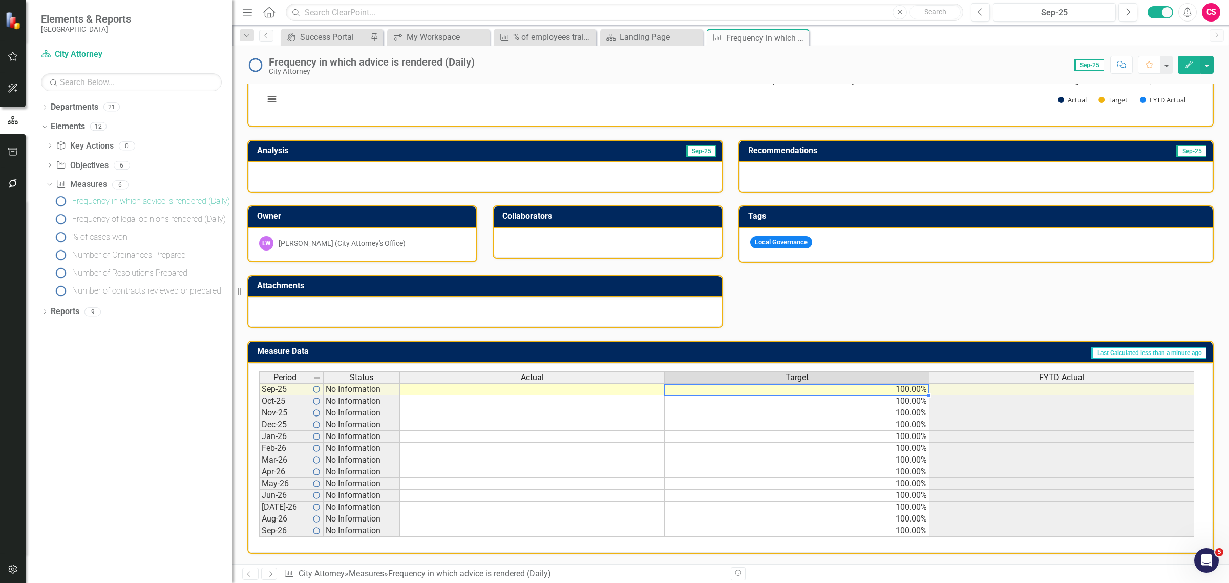
click at [761, 383] on td "100.00%" at bounding box center [796, 389] width 265 height 12
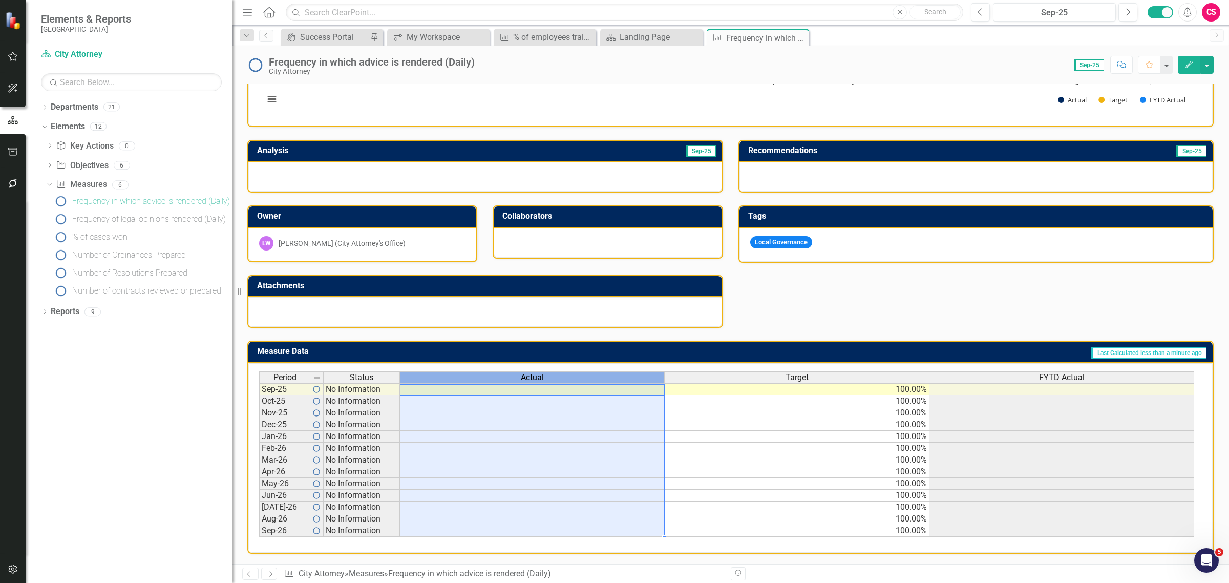
click at [602, 372] on div "Actual" at bounding box center [532, 377] width 264 height 11
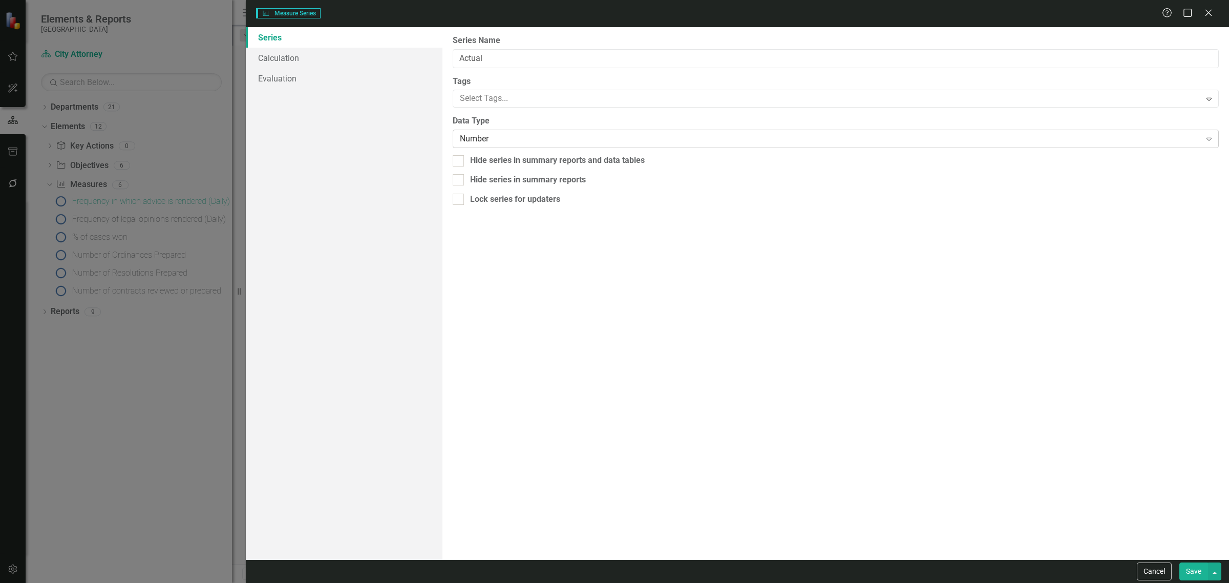
type input "Actual"
click at [481, 132] on div "Number Expand" at bounding box center [836, 139] width 766 height 18
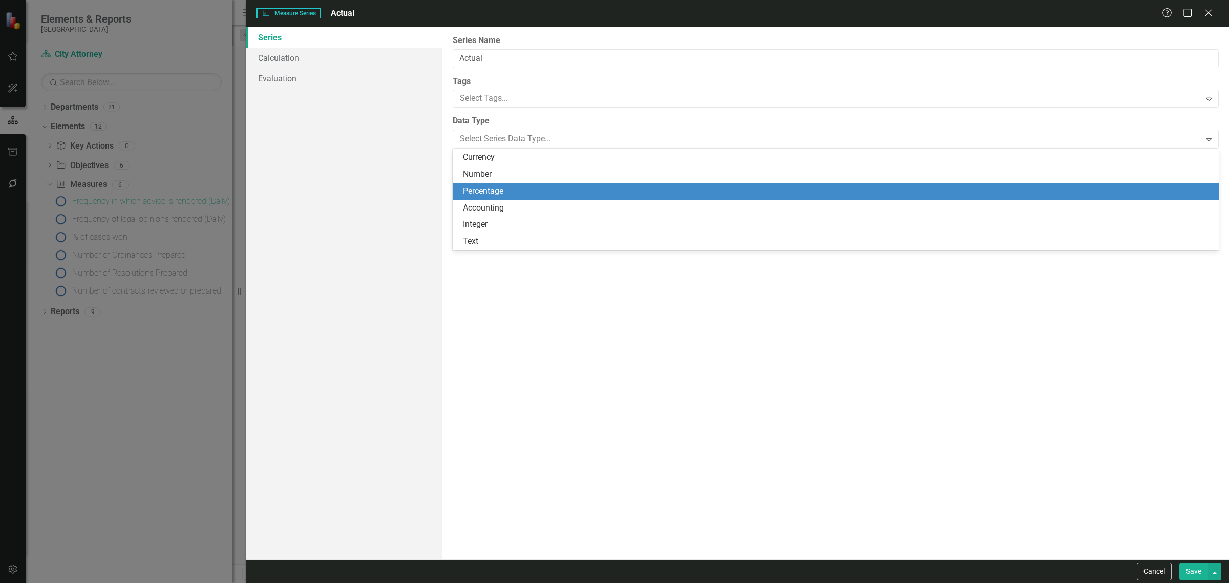
click at [482, 185] on div "Percentage" at bounding box center [837, 191] width 749 height 12
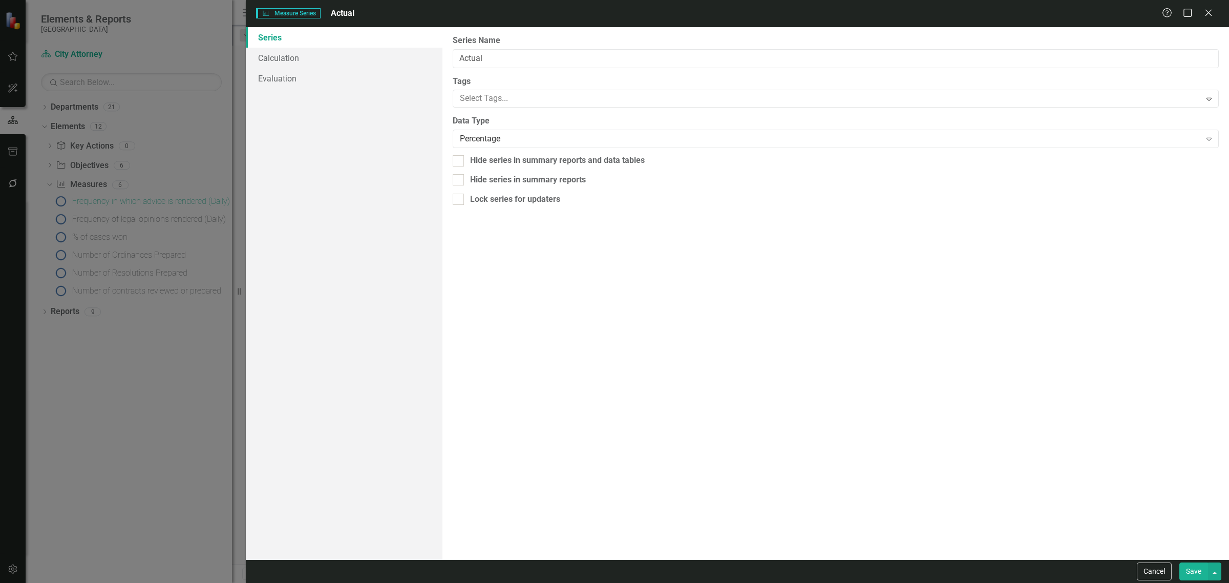
click at [1183, 576] on button "Save" at bounding box center [1193, 571] width 29 height 18
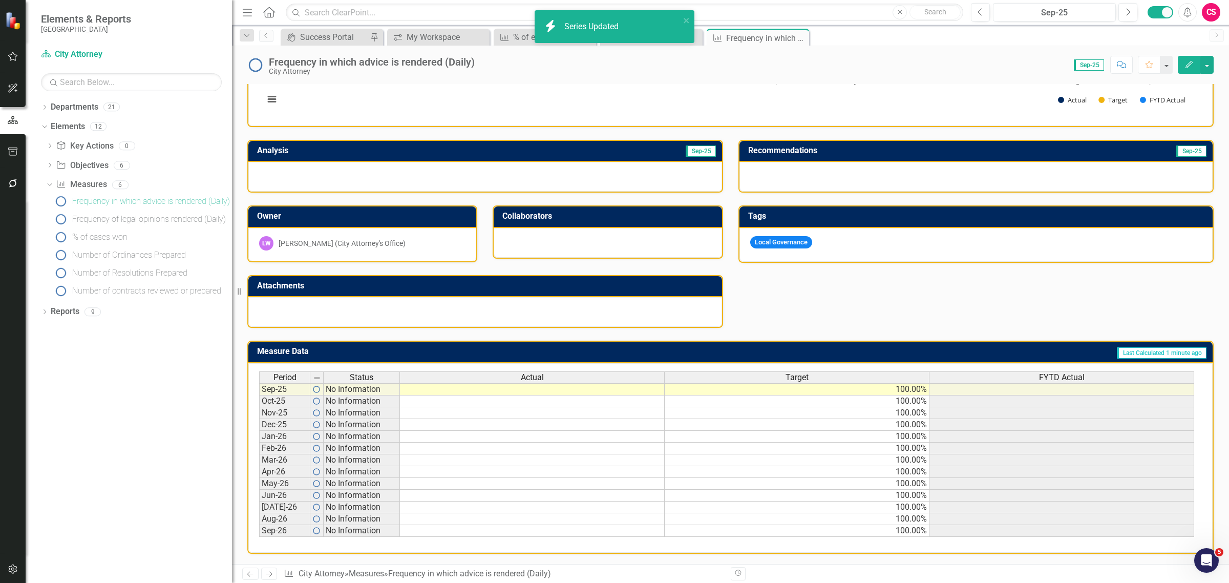
click at [1027, 372] on div "FYTD Actual" at bounding box center [1061, 377] width 264 height 11
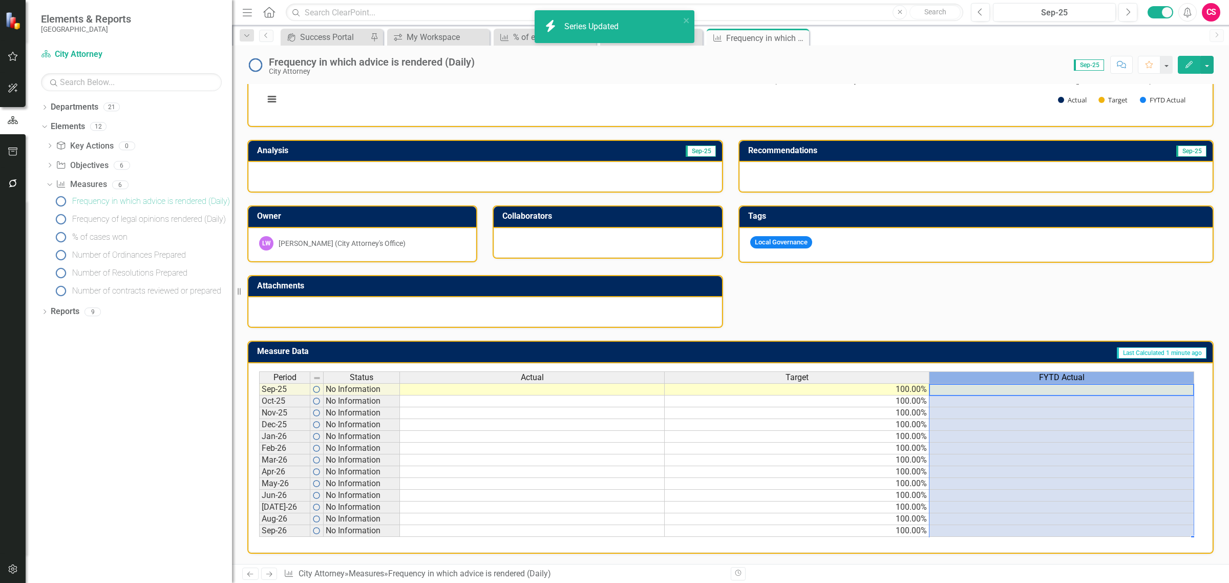
click at [1027, 372] on div "FYTD Actual" at bounding box center [1061, 377] width 264 height 11
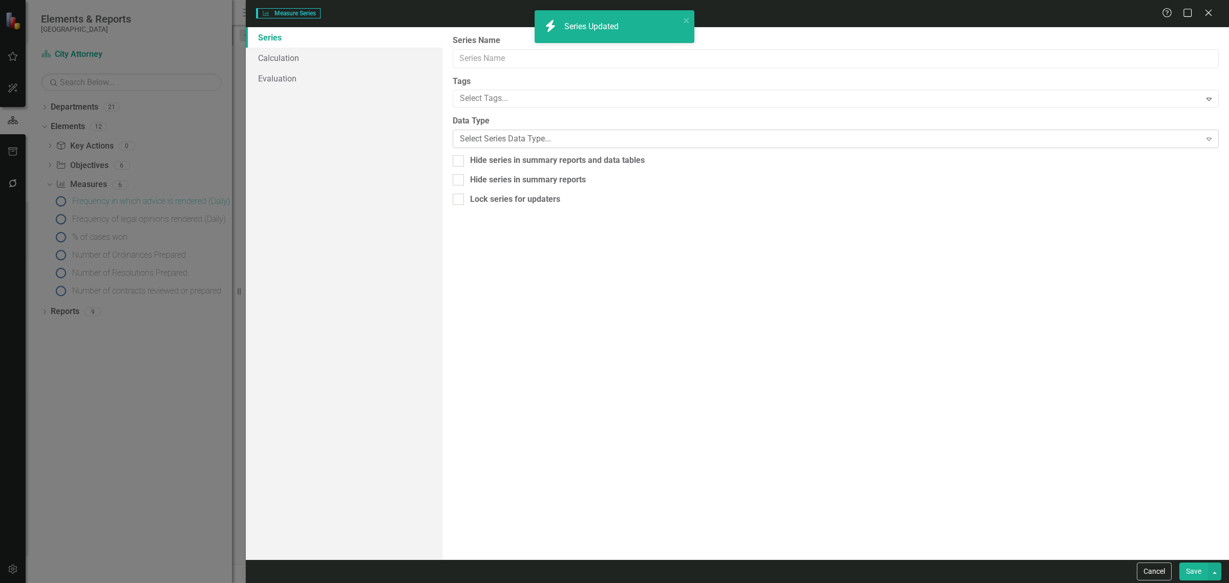
type input "FYTD Actual"
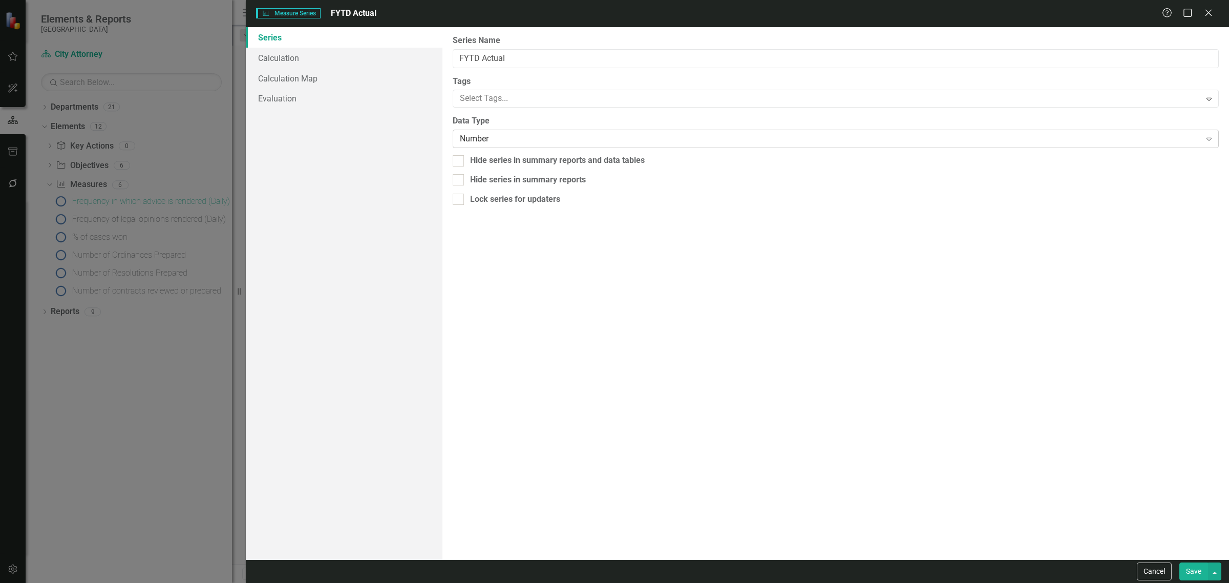
click at [494, 133] on div "Number" at bounding box center [830, 139] width 741 height 12
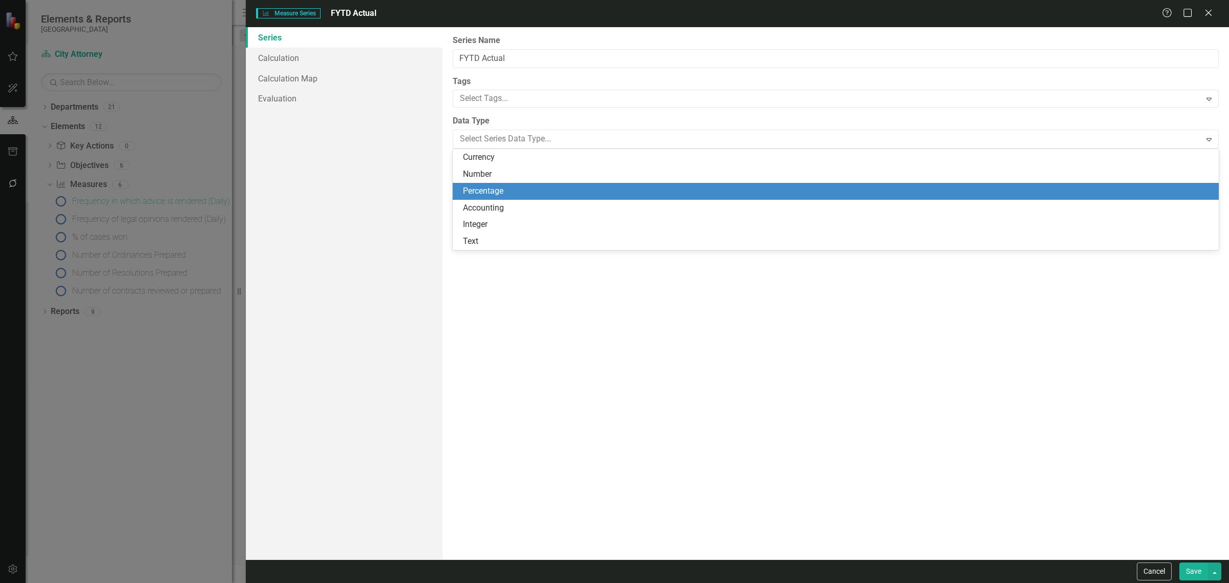
click at [480, 193] on div "Percentage" at bounding box center [837, 191] width 749 height 12
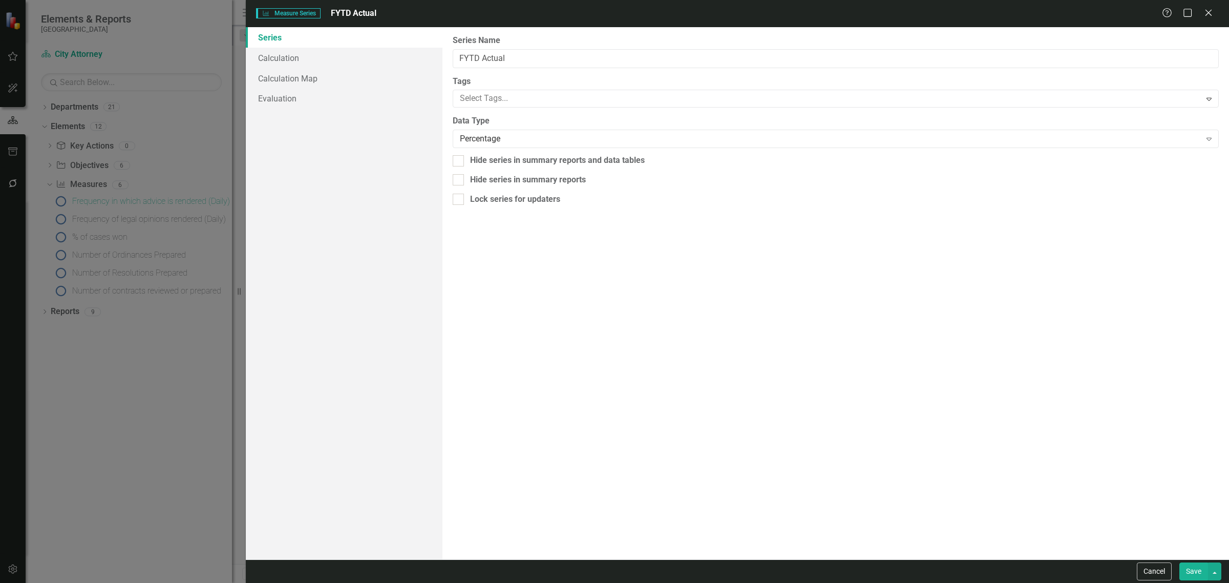
click at [1182, 568] on button "Save" at bounding box center [1193, 571] width 29 height 18
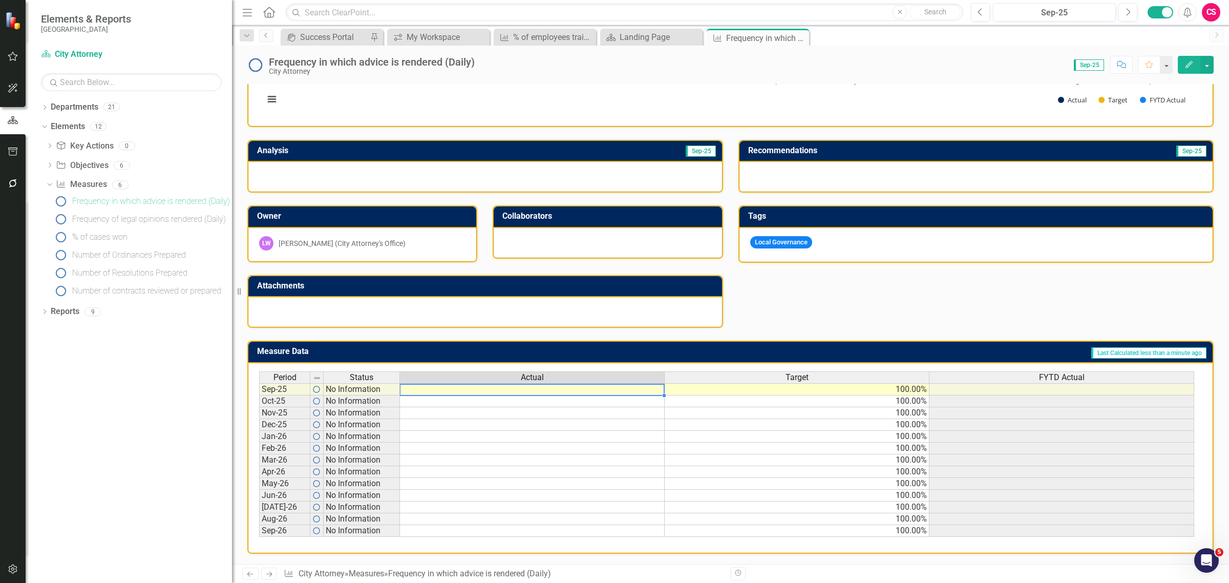
scroll to position [0, 0]
click at [550, 383] on td at bounding box center [532, 389] width 265 height 12
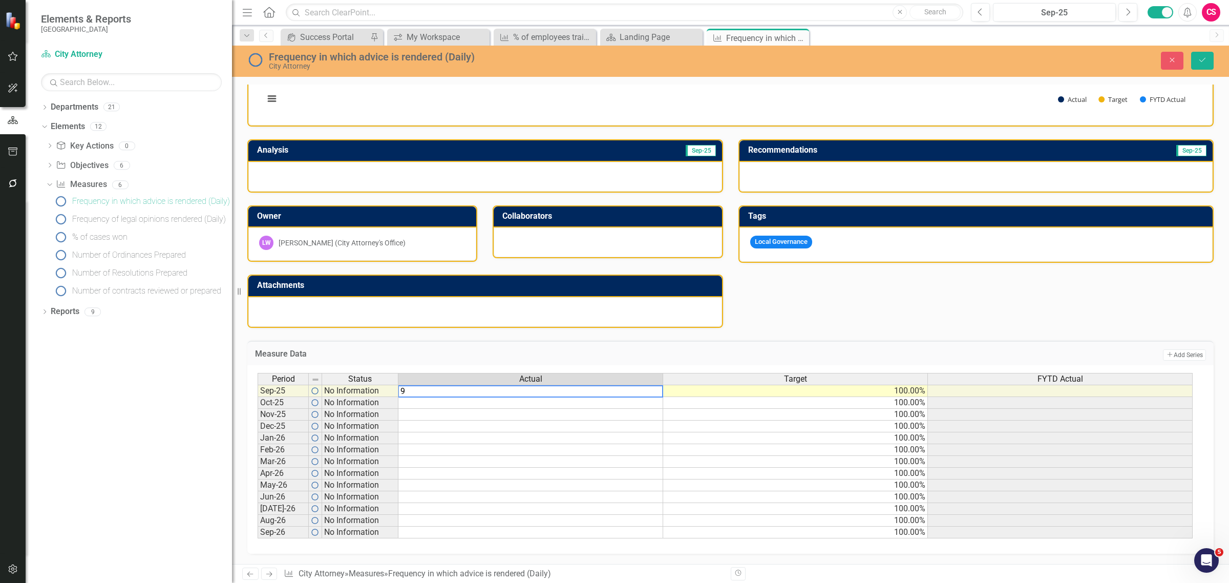
type textarea "95"
type textarea "100"
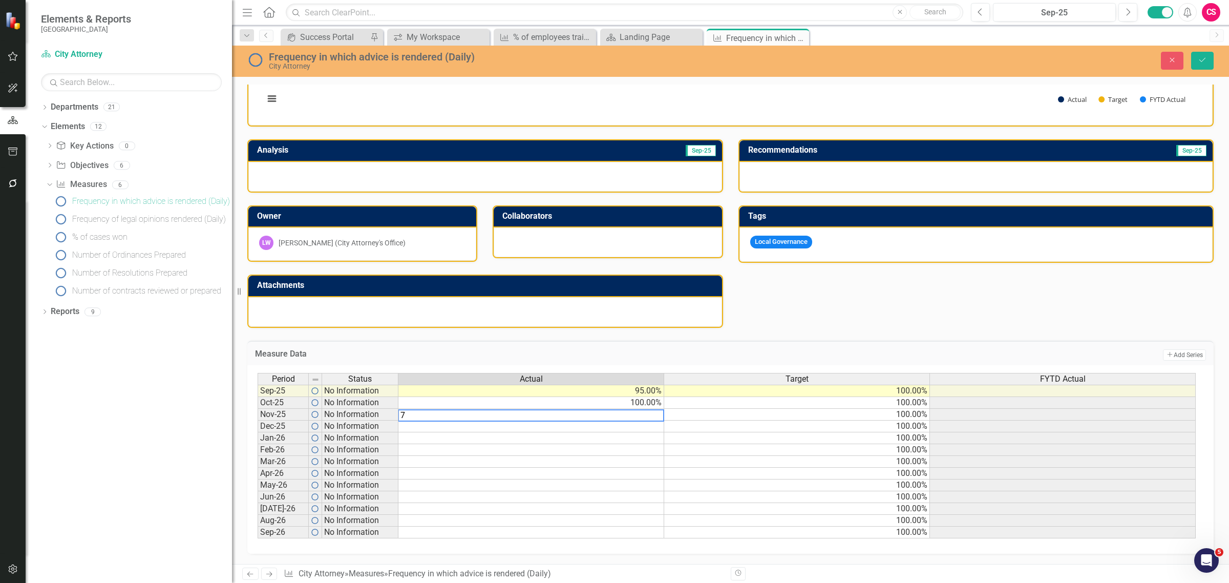
type textarea "75"
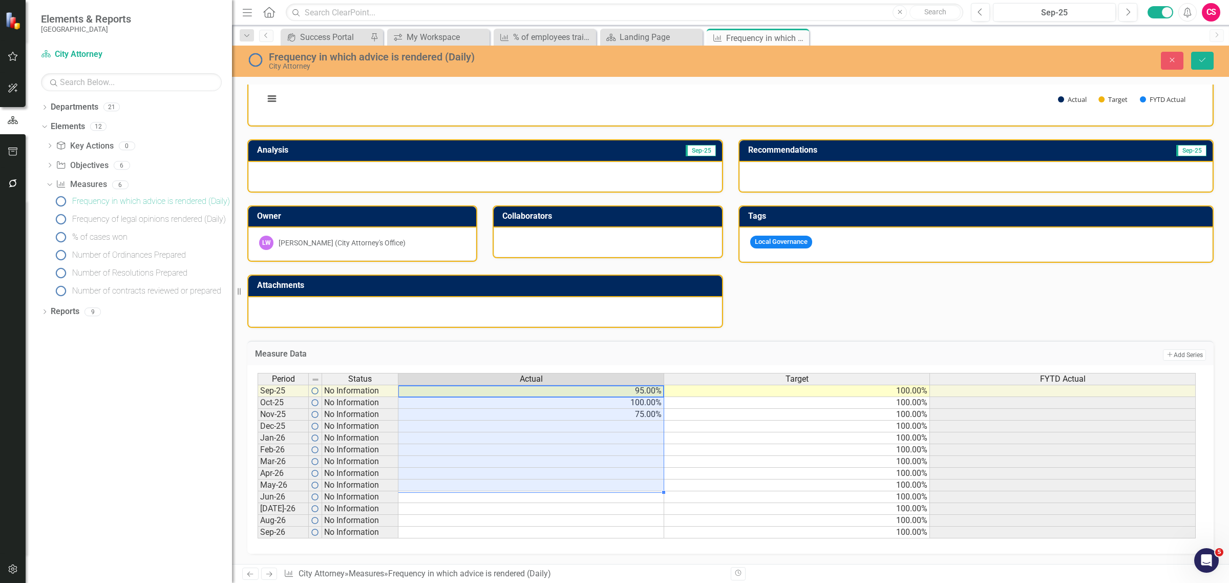
click at [638, 483] on tbody "Sep-25 No Information 95.00% 100.00% Oct-25 No Information 100.00% 100.00% Nov-…" at bounding box center [726, 461] width 938 height 154
click at [1211, 68] on button "Save" at bounding box center [1202, 61] width 23 height 18
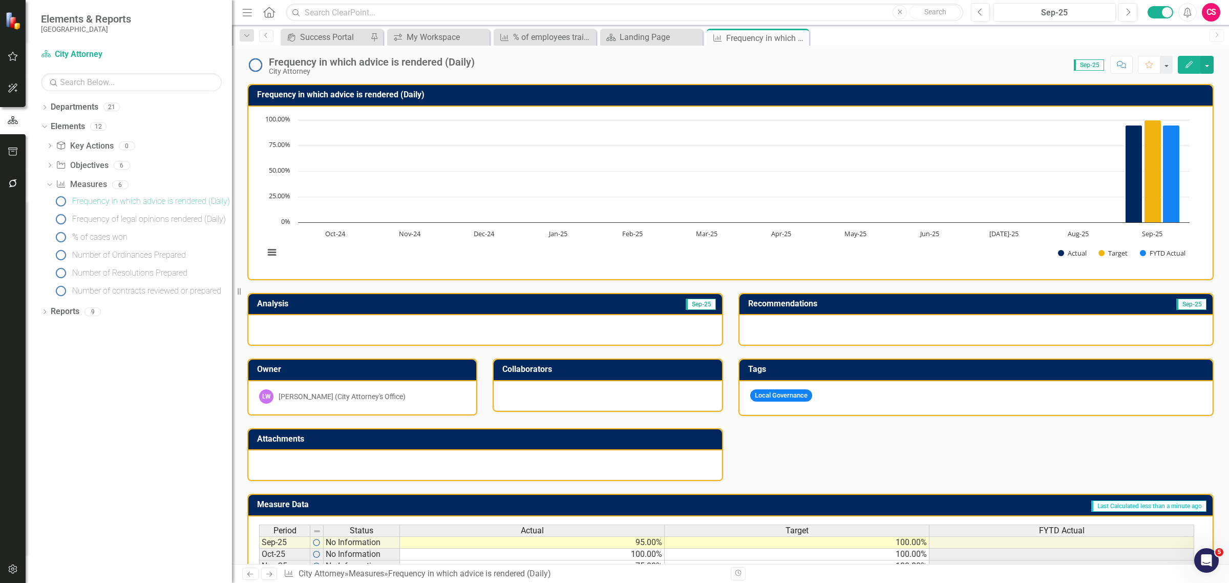
scroll to position [155, 0]
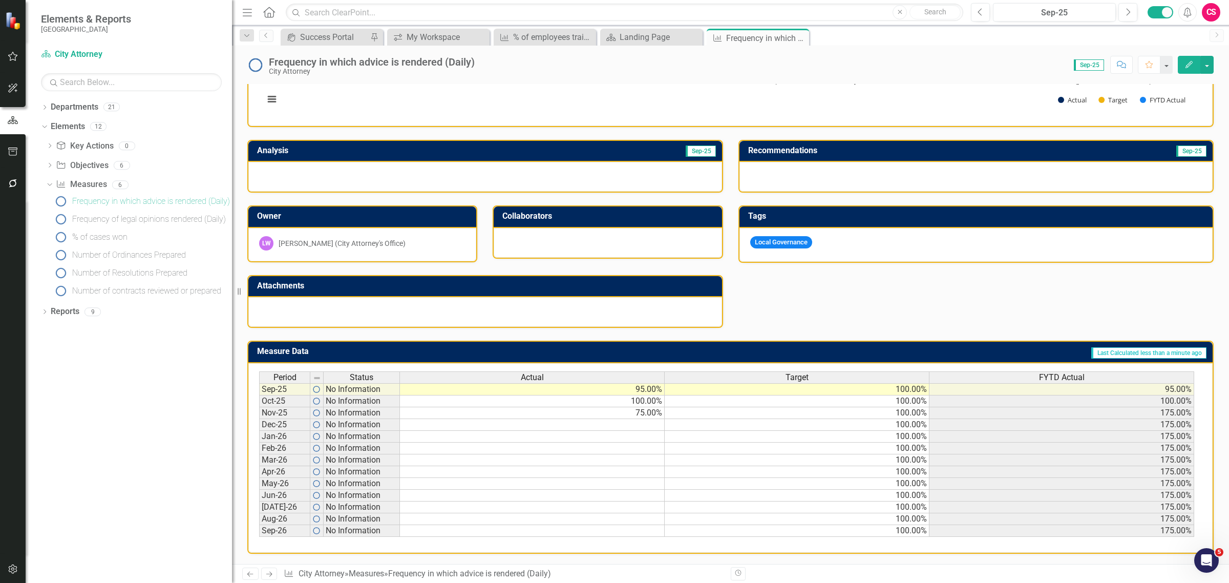
click at [1050, 373] on span "FYTD Actual" at bounding box center [1062, 377] width 46 height 9
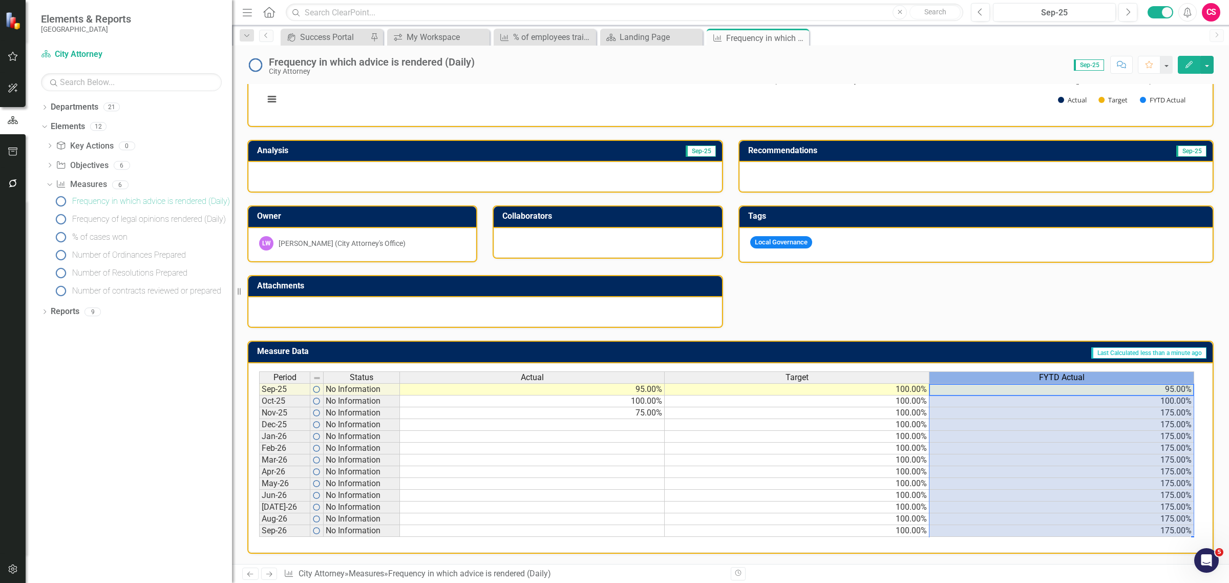
scroll to position [0, 7]
click at [1050, 373] on span "FYTD Actual" at bounding box center [1062, 377] width 46 height 9
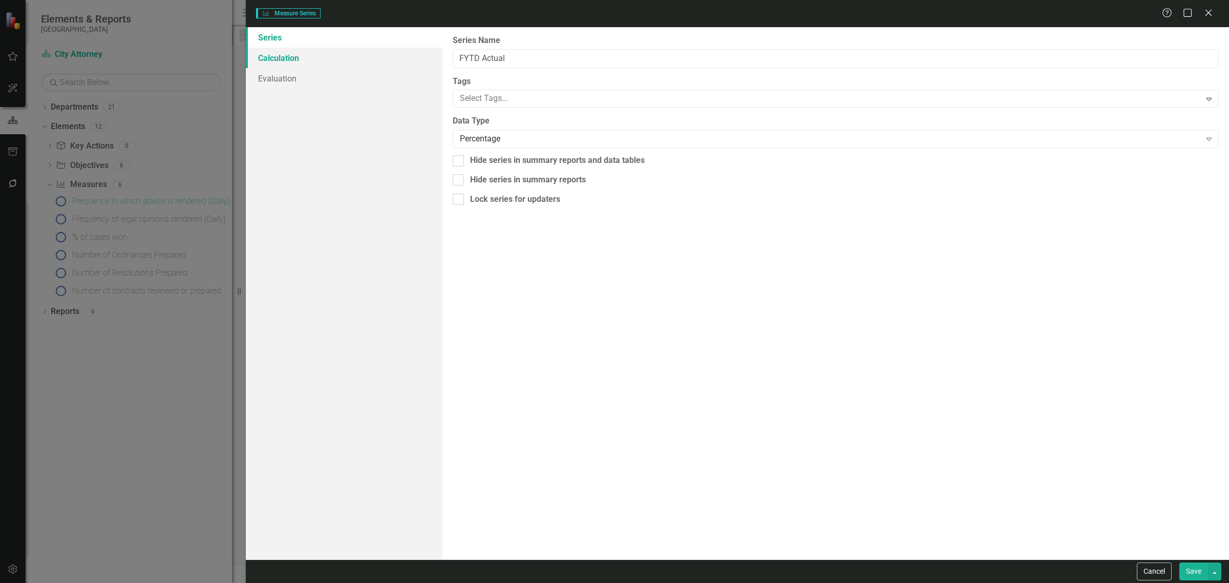
type input "FYTD Actual"
click at [311, 55] on link "Calculation" at bounding box center [344, 58] width 197 height 20
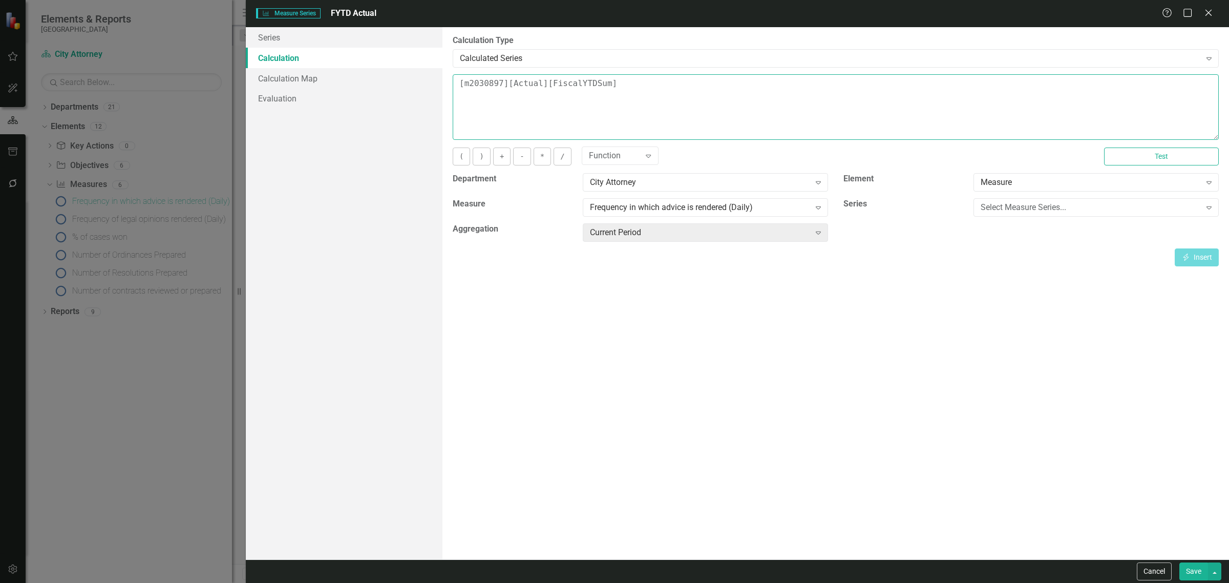
click at [598, 85] on textarea "[m2030897][Actual][FiscalYTDSum]" at bounding box center [836, 107] width 766 height 66
type textarea "[m2030897][Actual][FiscalYTDAverage]"
click at [1200, 566] on button "Save" at bounding box center [1193, 571] width 29 height 18
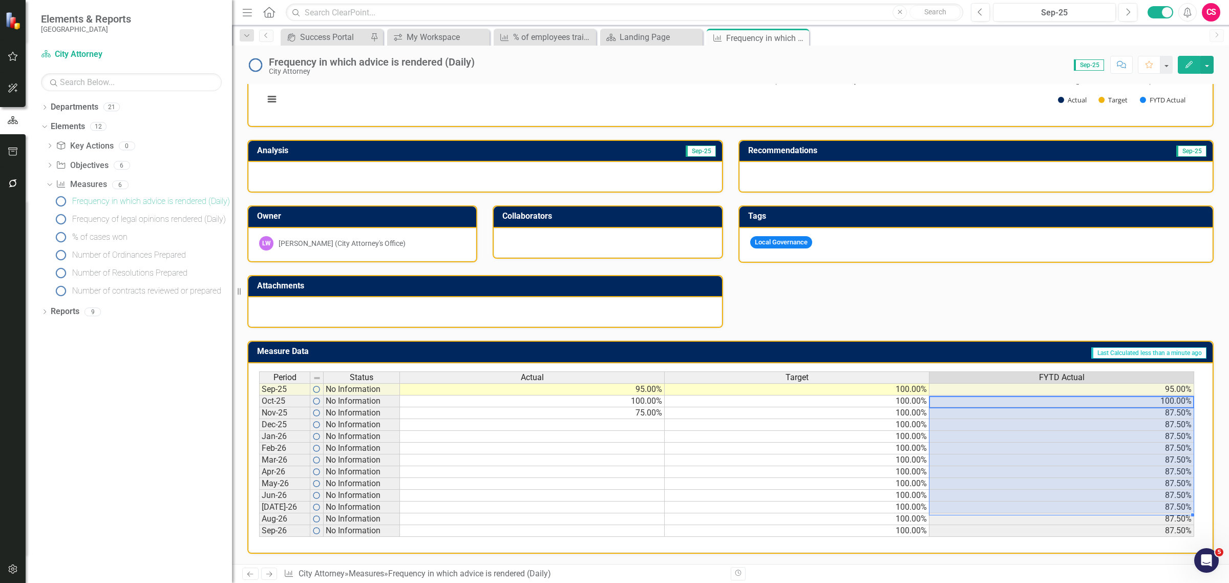
drag, startPoint x: 1120, startPoint y: 394, endPoint x: 1135, endPoint y: 506, distance: 112.6
click at [1135, 506] on tbody "Sep-25 No Information 95.00% 100.00% 95.00% Oct-25 No Information 100.00% 100.0…" at bounding box center [726, 460] width 935 height 154
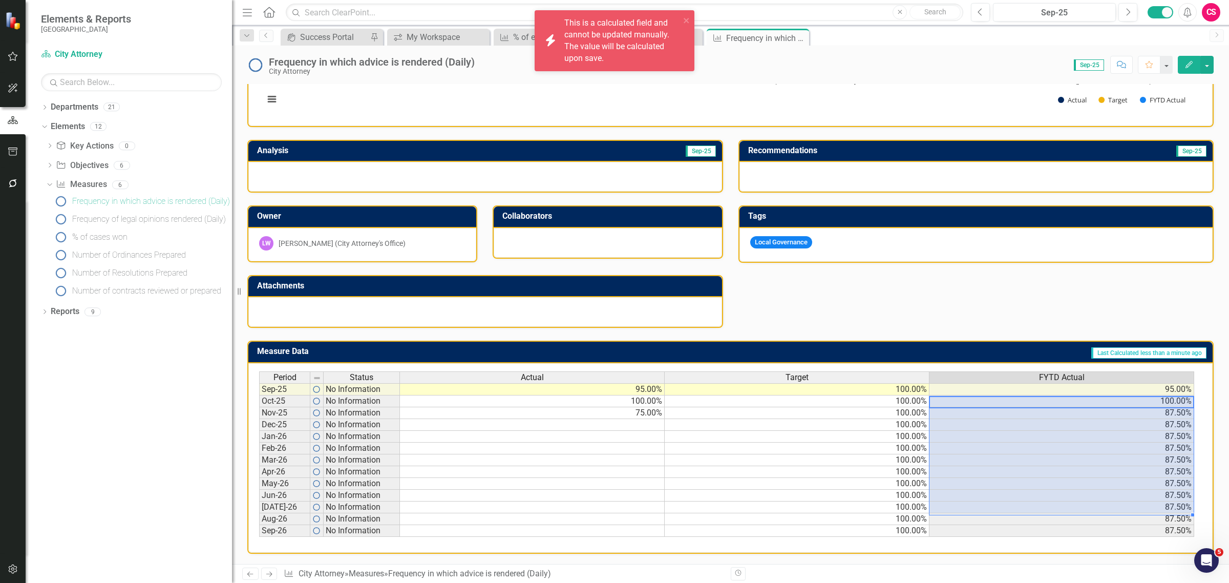
click at [1022, 555] on div "Frequency in which advice is rendered (Daily) Chart Bar chart with 3 data serie…" at bounding box center [730, 241] width 997 height 646
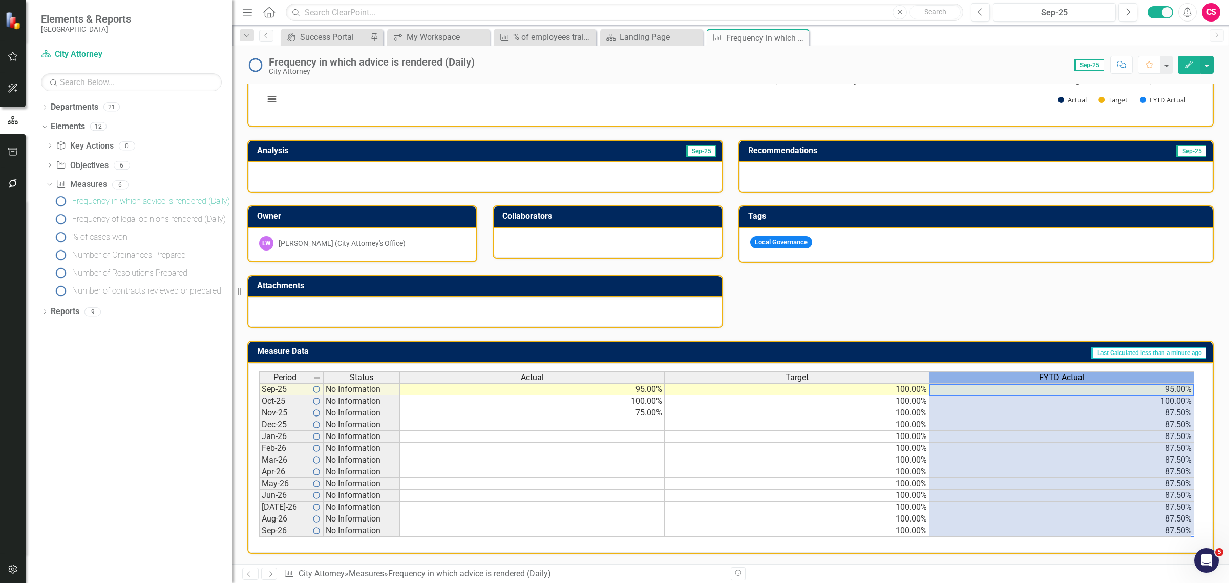
click at [1002, 372] on div "FYTD Actual" at bounding box center [1061, 377] width 264 height 11
click at [1150, 383] on td "95.00%" at bounding box center [1061, 389] width 265 height 12
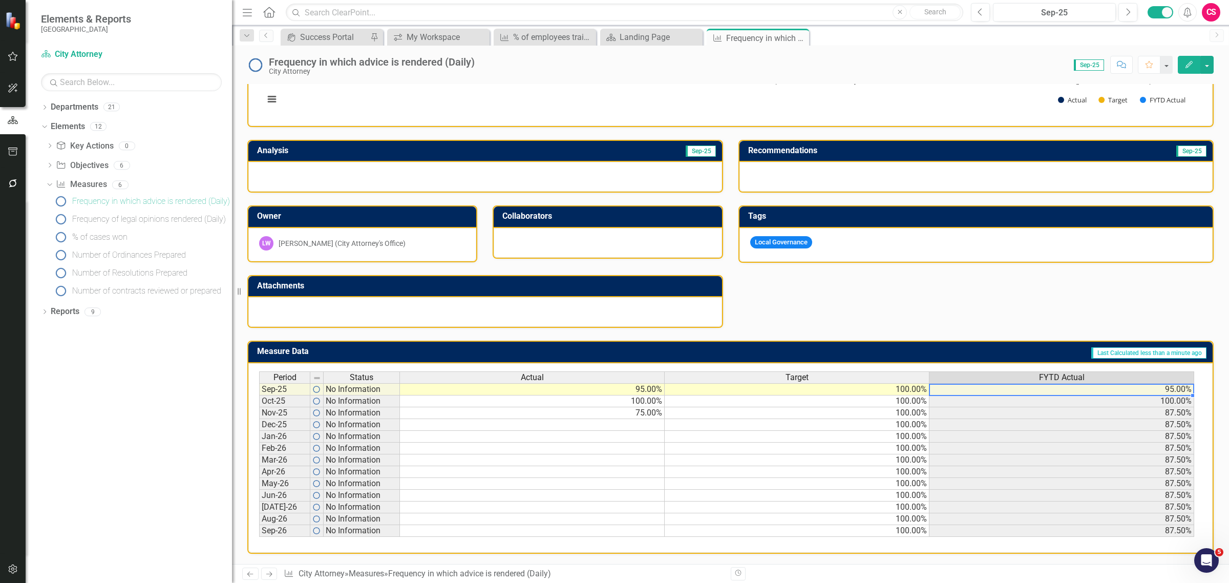
click at [887, 378] on div "Period Status Actual Target FYTD Actual Sep-25 No Information 95.00% 100.00% 95…" at bounding box center [726, 454] width 935 height 166
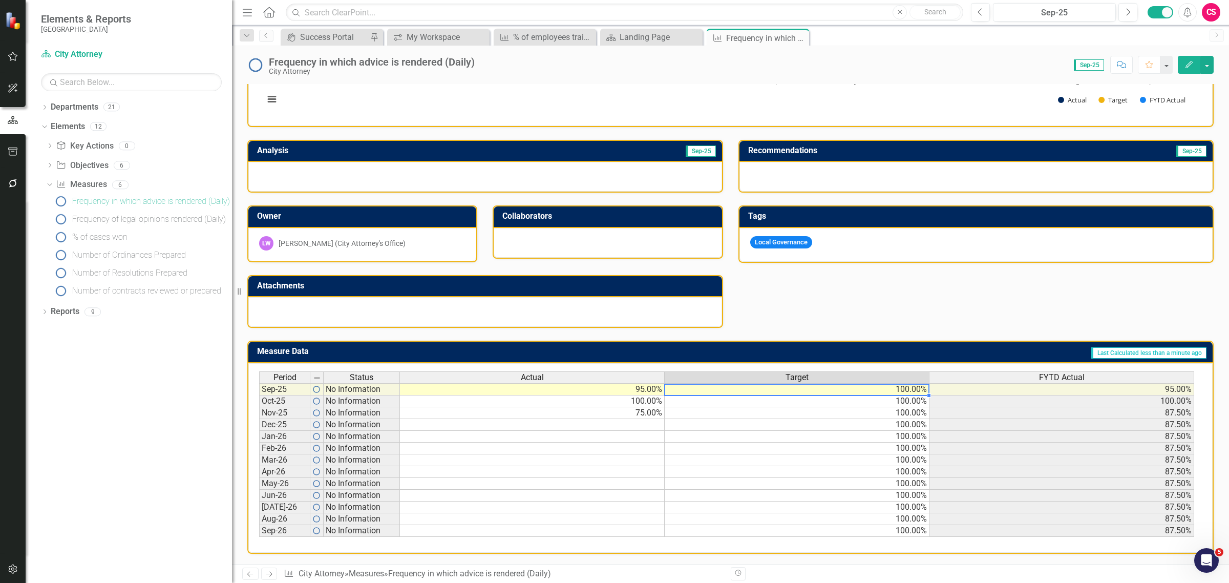
click at [872, 383] on td "100.00%" at bounding box center [796, 389] width 265 height 12
click at [1038, 395] on td "100.00%" at bounding box center [1061, 401] width 265 height 12
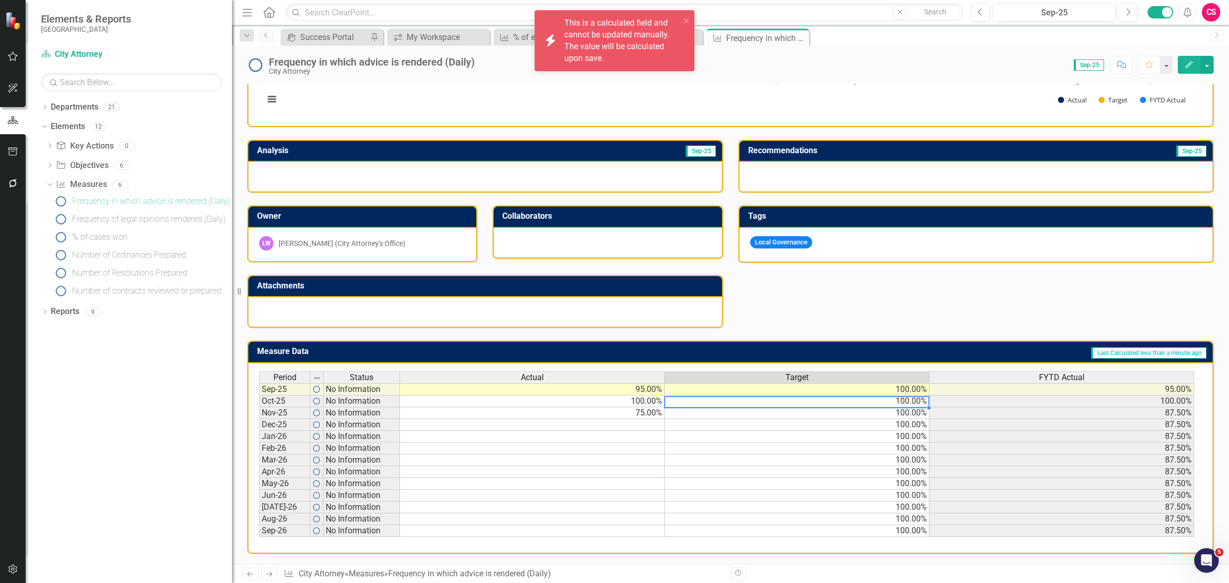
click at [896, 395] on td "100.00%" at bounding box center [796, 401] width 265 height 12
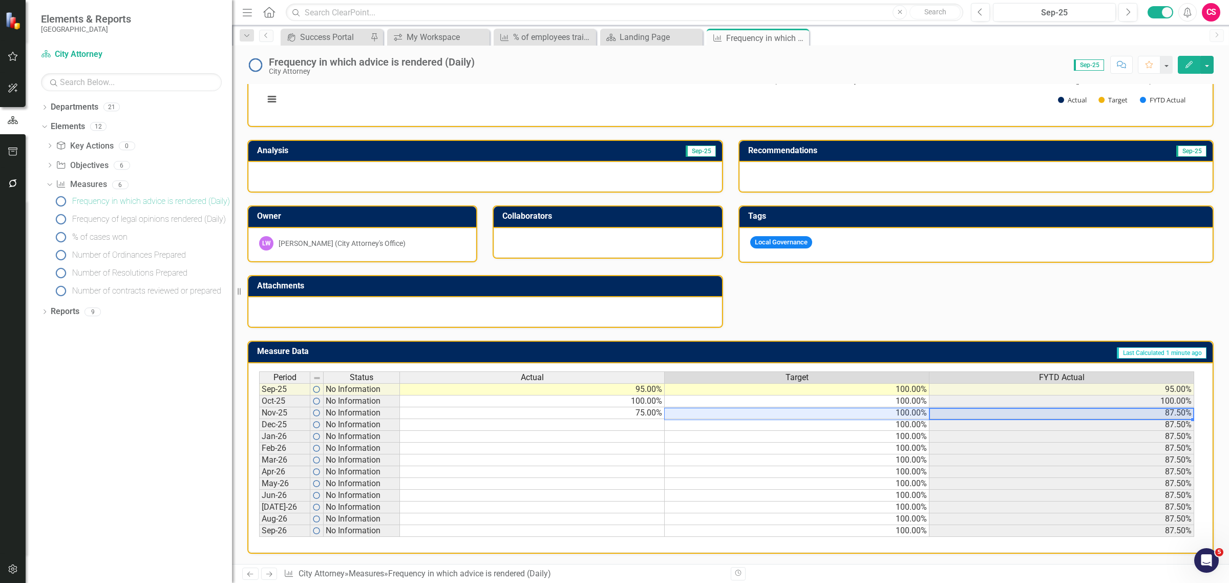
drag, startPoint x: 1045, startPoint y: 401, endPoint x: 892, endPoint y: 407, distance: 152.7
click at [892, 407] on tr "Nov-25 No Information 75.00% 100.00% 87.50%" at bounding box center [726, 413] width 935 height 12
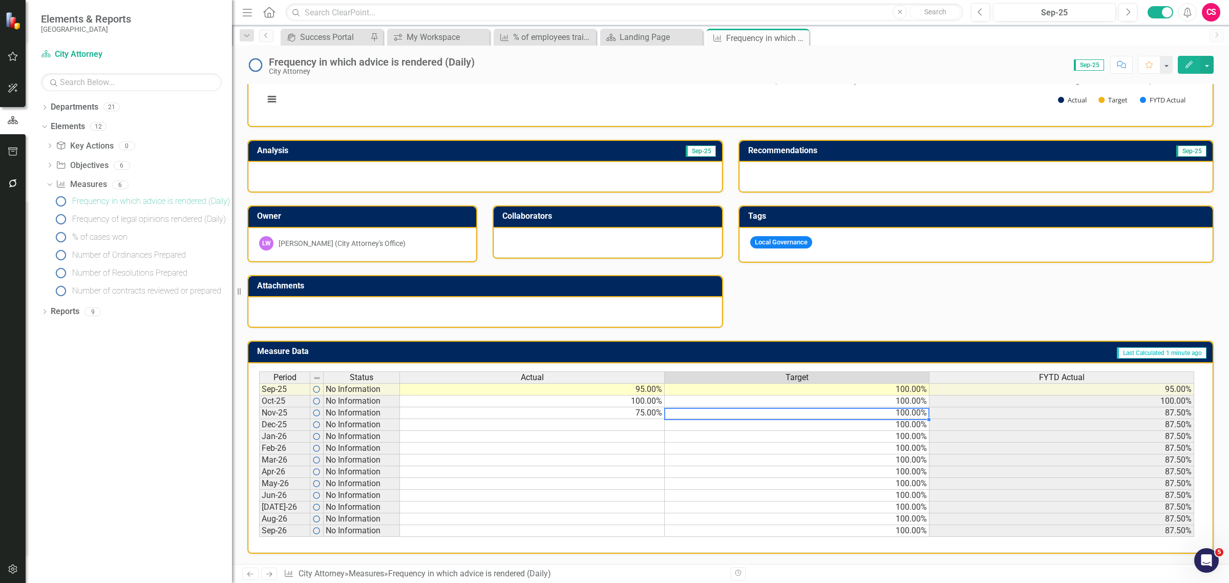
click at [892, 407] on td "100.00%" at bounding box center [796, 413] width 265 height 12
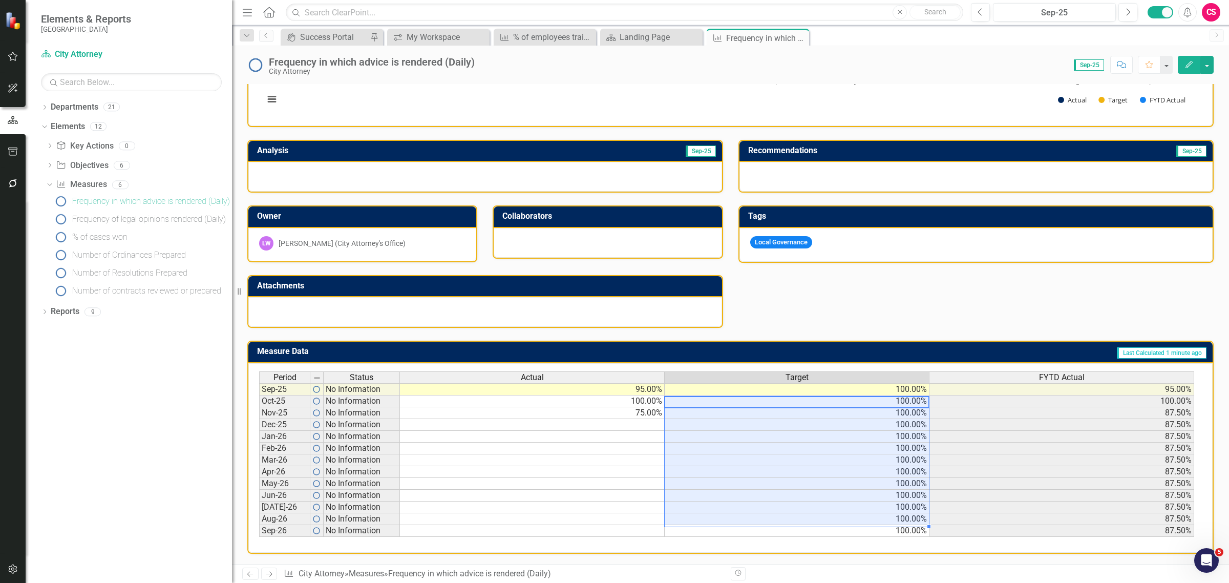
drag, startPoint x: 905, startPoint y: 388, endPoint x: 882, endPoint y: 516, distance: 129.5
click at [882, 516] on tbody "Sep-25 No Information 95.00% 100.00% 95.00% Oct-25 No Information 100.00% 100.0…" at bounding box center [726, 460] width 935 height 154
click at [832, 407] on div at bounding box center [796, 407] width 265 height 1
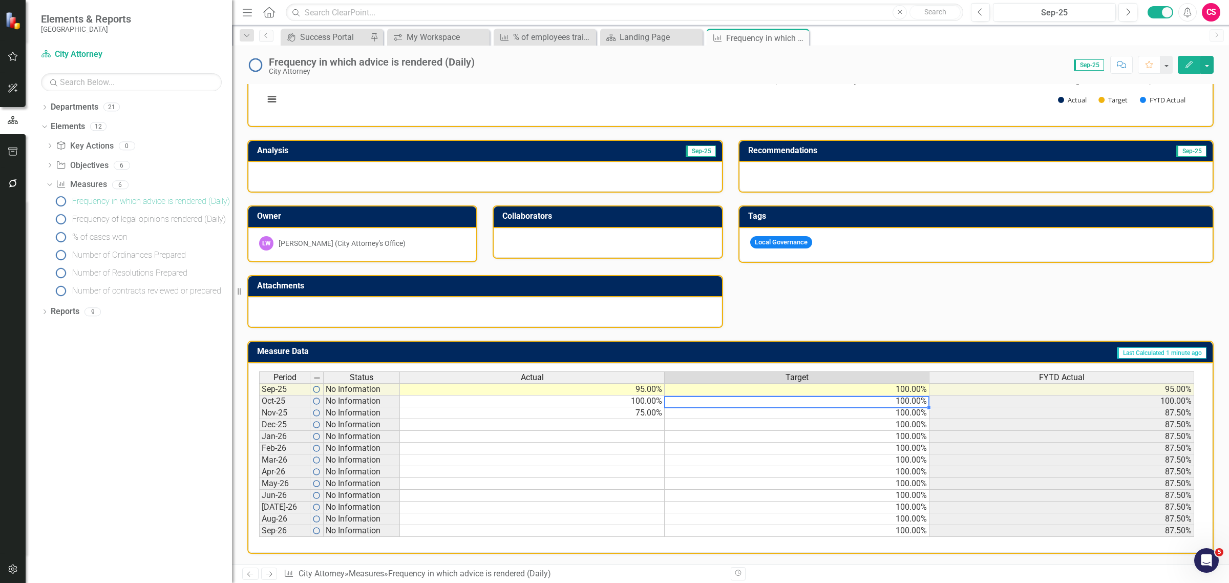
click at [835, 408] on td "100.00%" at bounding box center [796, 413] width 265 height 12
click at [614, 411] on td "75.00%" at bounding box center [532, 413] width 265 height 12
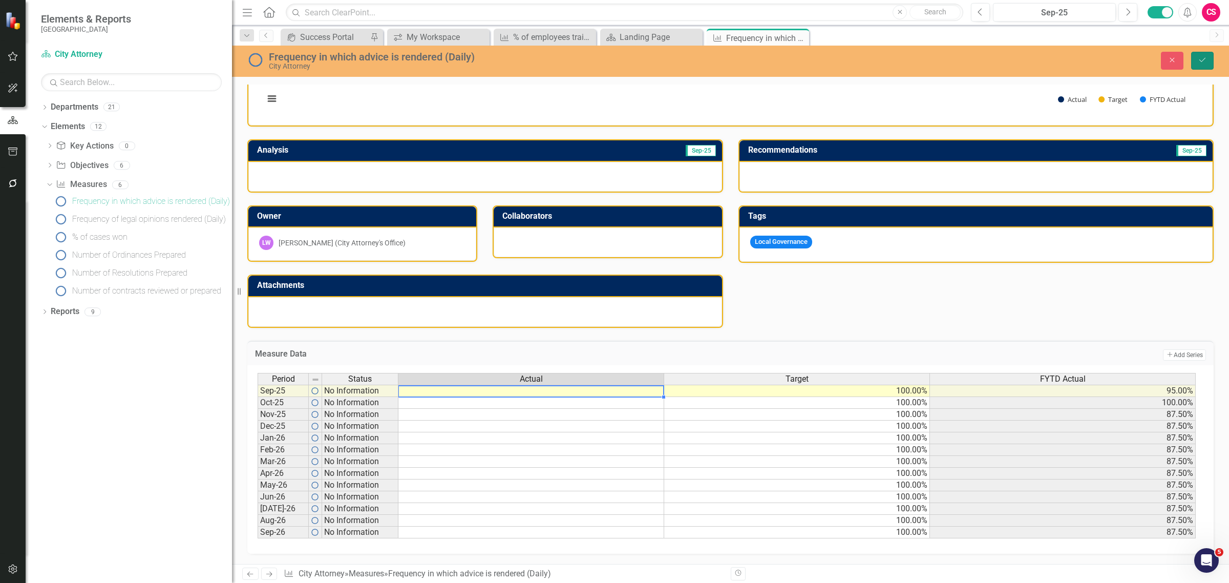
click at [1207, 57] on button "Save" at bounding box center [1202, 61] width 23 height 18
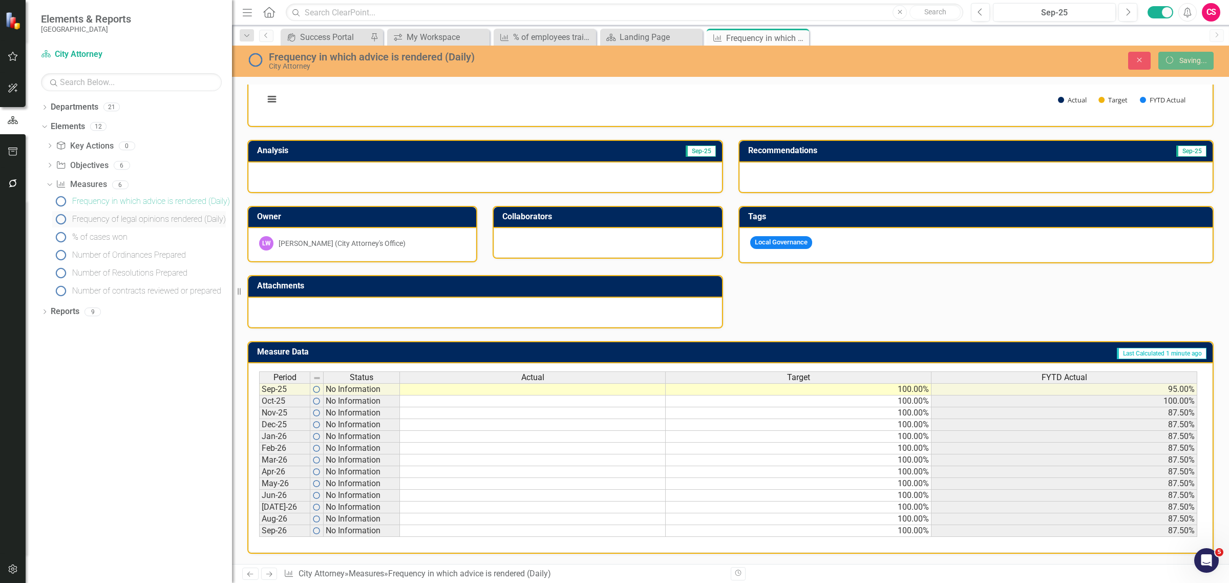
click at [77, 217] on div "Frequency of legal opinions rendered (Daily)" at bounding box center [149, 218] width 154 height 9
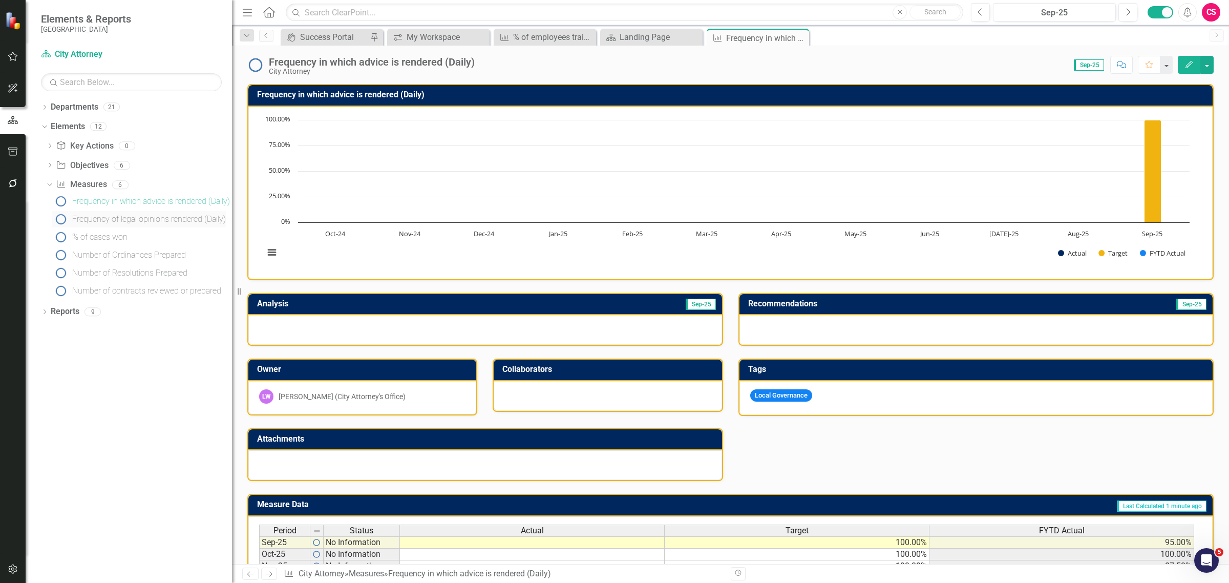
click at [117, 218] on div "Frequency of legal opinions rendered (Daily)" at bounding box center [149, 218] width 154 height 9
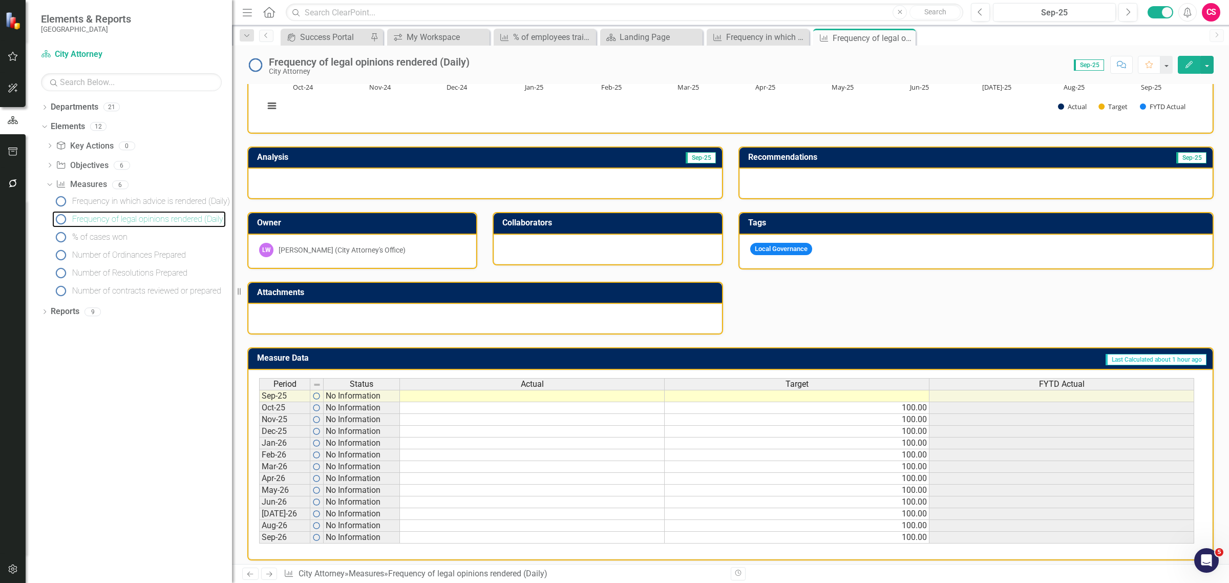
scroll to position [155, 0]
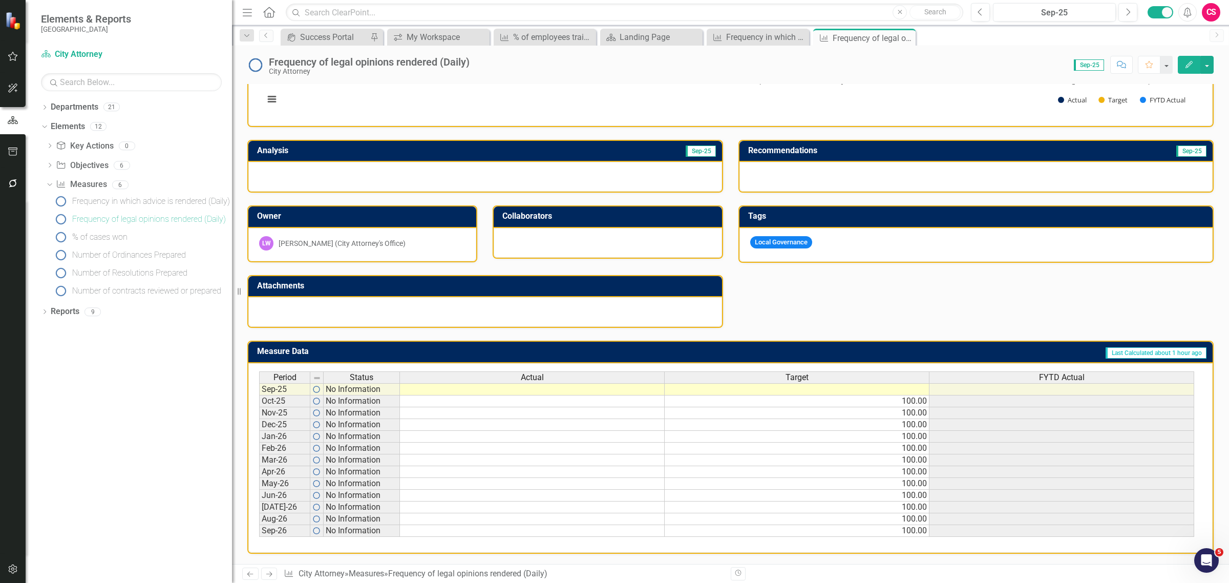
click at [1189, 67] on icon "Edit" at bounding box center [1188, 64] width 9 height 7
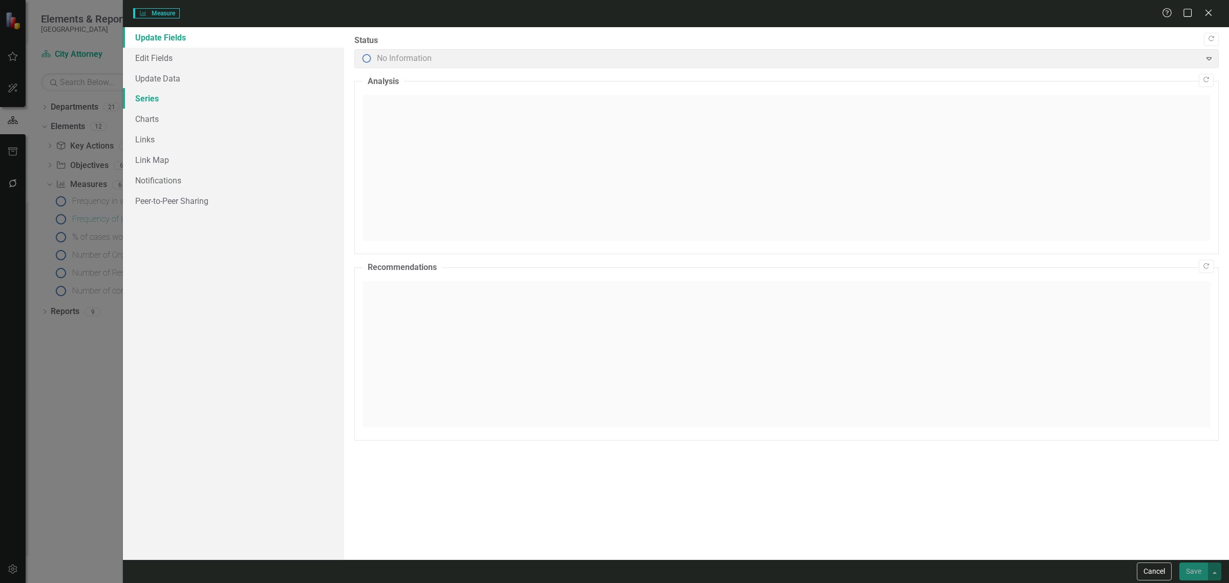
click at [149, 95] on link "Series" at bounding box center [233, 98] width 221 height 20
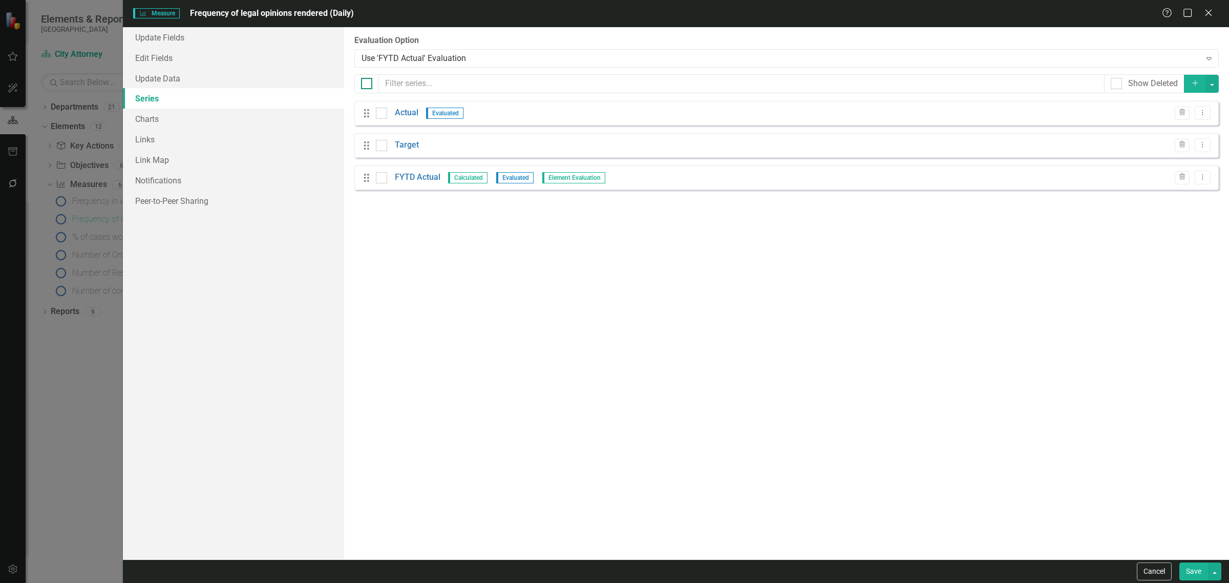
click at [372, 85] on div at bounding box center [366, 83] width 11 height 11
click at [368, 84] on input "checkbox" at bounding box center [364, 81] width 7 height 7
checkbox input "true"
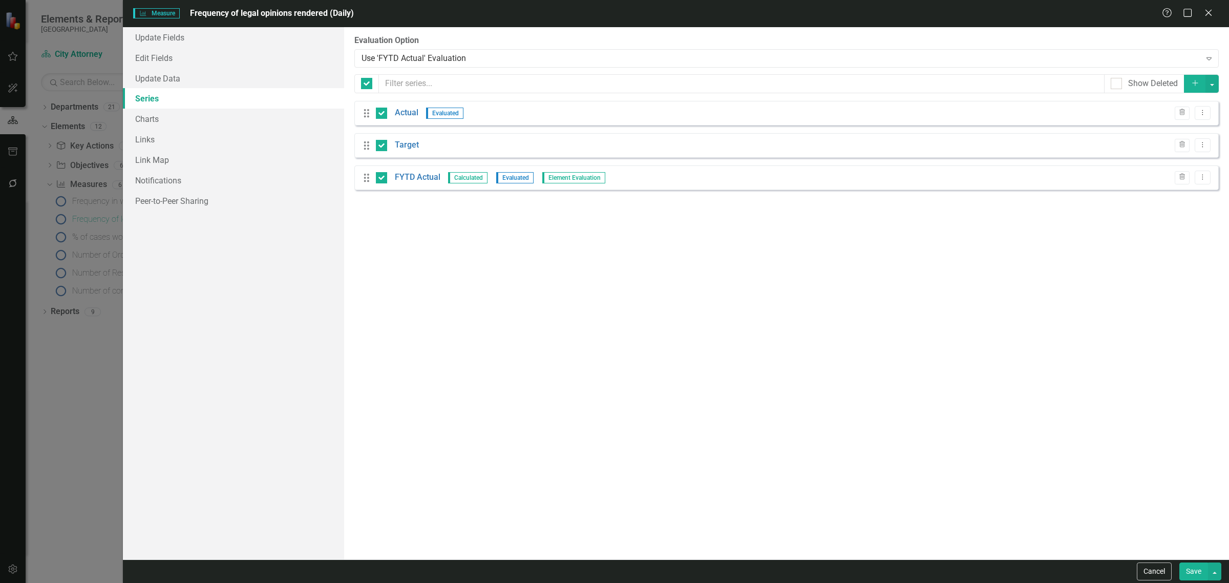
checkbox input "true"
click at [1214, 79] on button "button" at bounding box center [1211, 84] width 13 height 18
click at [1163, 136] on link "Edit Multiple Edit Multiple" at bounding box center [1177, 140] width 81 height 19
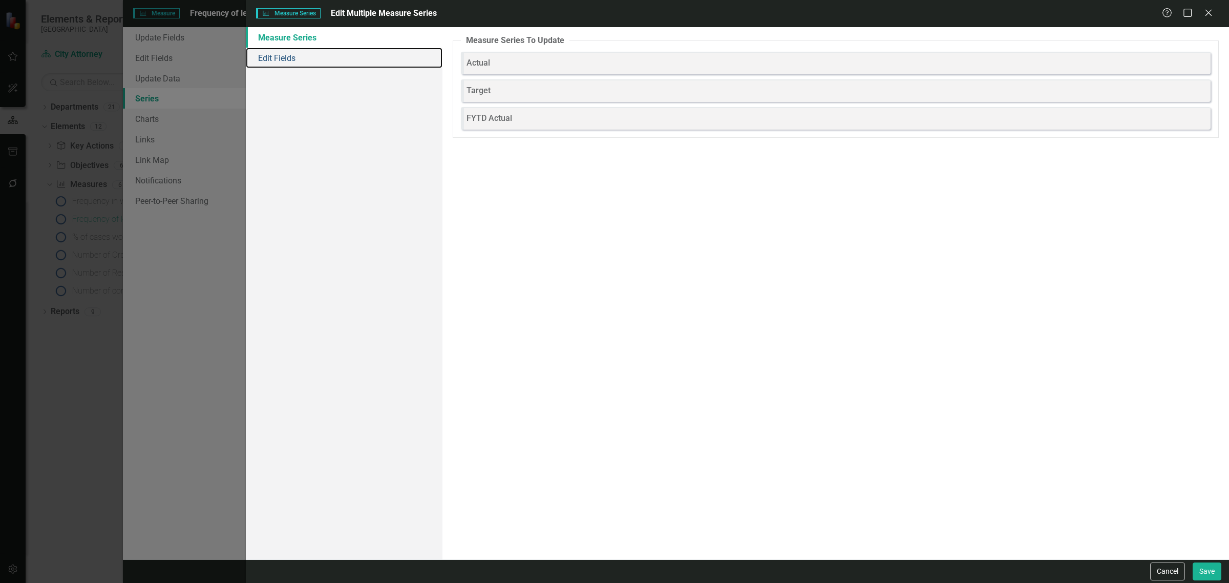
drag, startPoint x: 268, startPoint y: 53, endPoint x: 400, endPoint y: 38, distance: 132.9
click at [269, 53] on link "Edit Fields" at bounding box center [344, 58] width 197 height 20
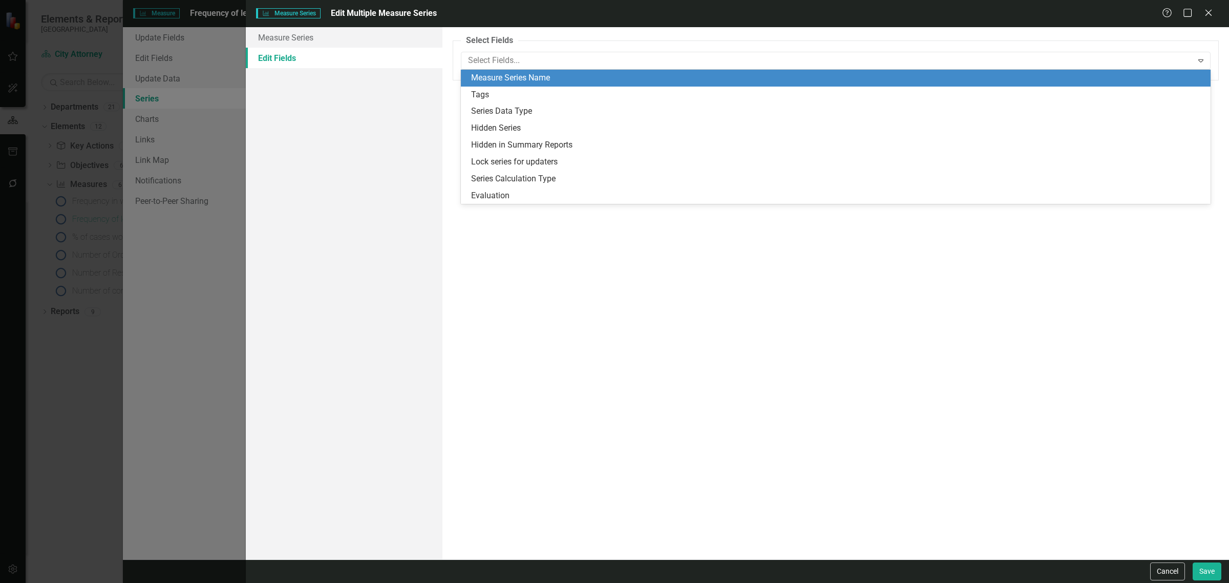
drag, startPoint x: 562, startPoint y: 60, endPoint x: 553, endPoint y: 79, distance: 21.3
click at [562, 60] on div at bounding box center [828, 61] width 728 height 14
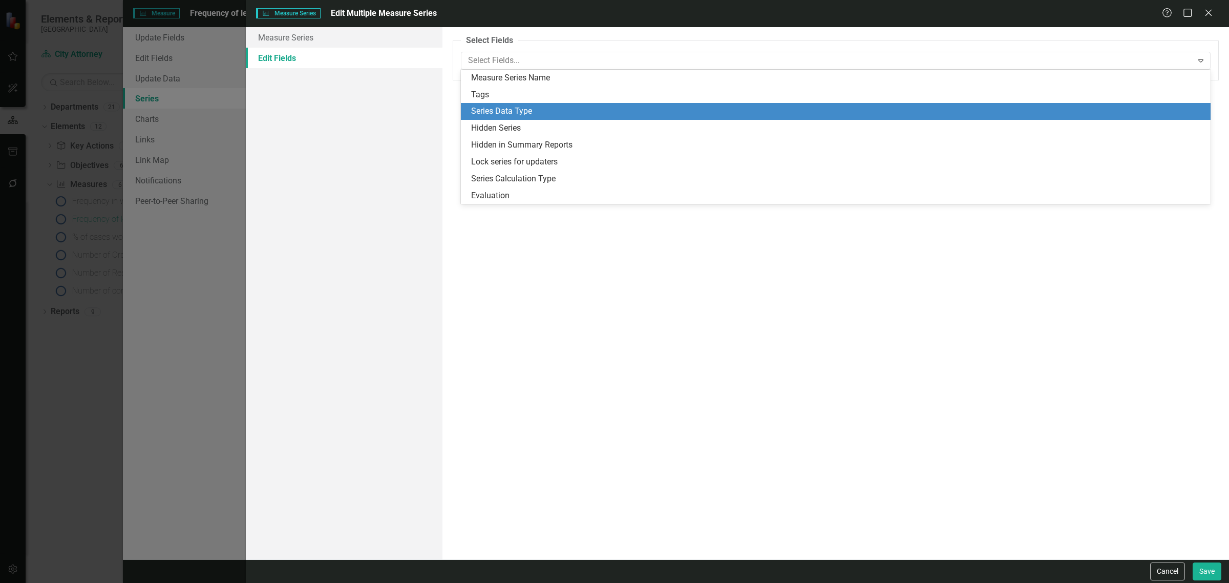
click at [528, 112] on div "Series Data Type" at bounding box center [837, 111] width 733 height 12
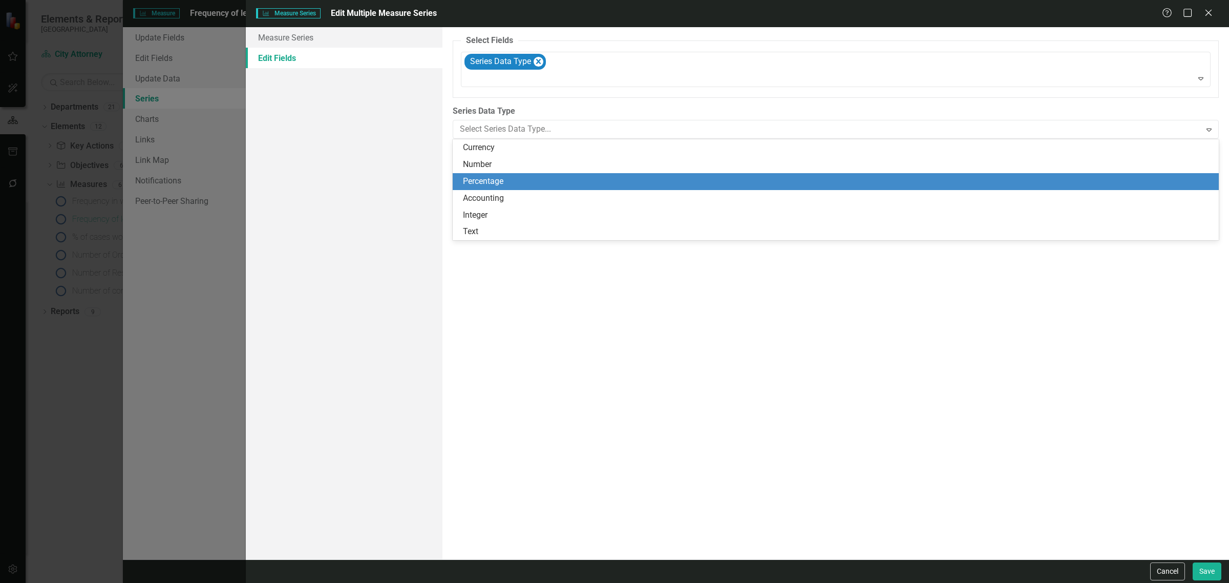
drag, startPoint x: 491, startPoint y: 176, endPoint x: 939, endPoint y: 316, distance: 469.4
click at [497, 176] on div "Percentage" at bounding box center [837, 182] width 749 height 12
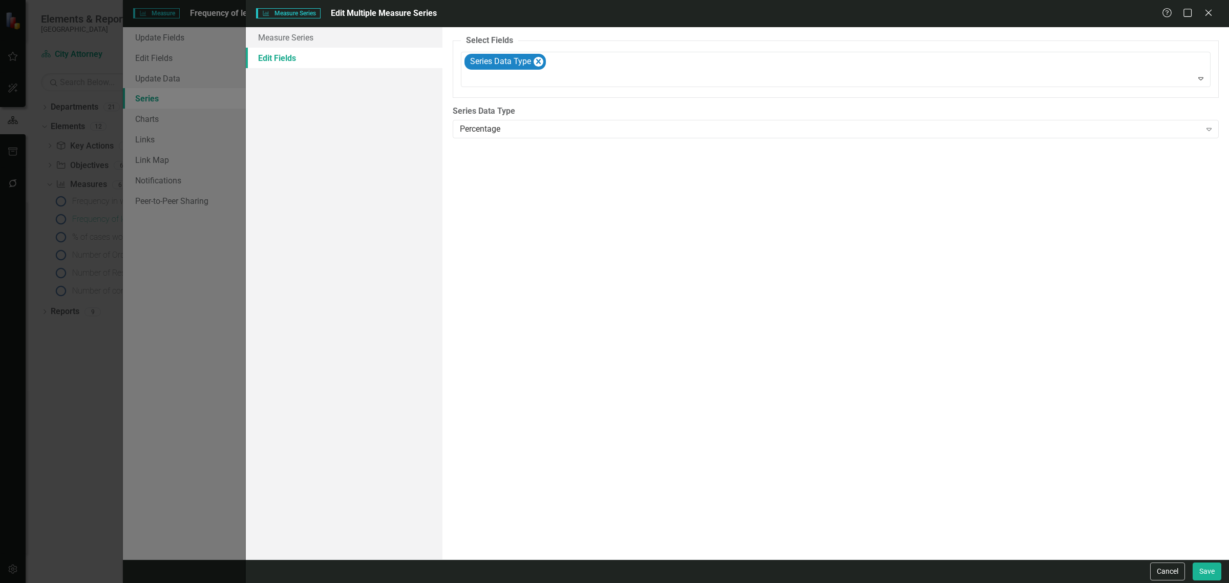
click at [1209, 582] on div "Cancel Save" at bounding box center [737, 571] width 983 height 24
click at [1205, 571] on button "Save" at bounding box center [1206, 571] width 29 height 18
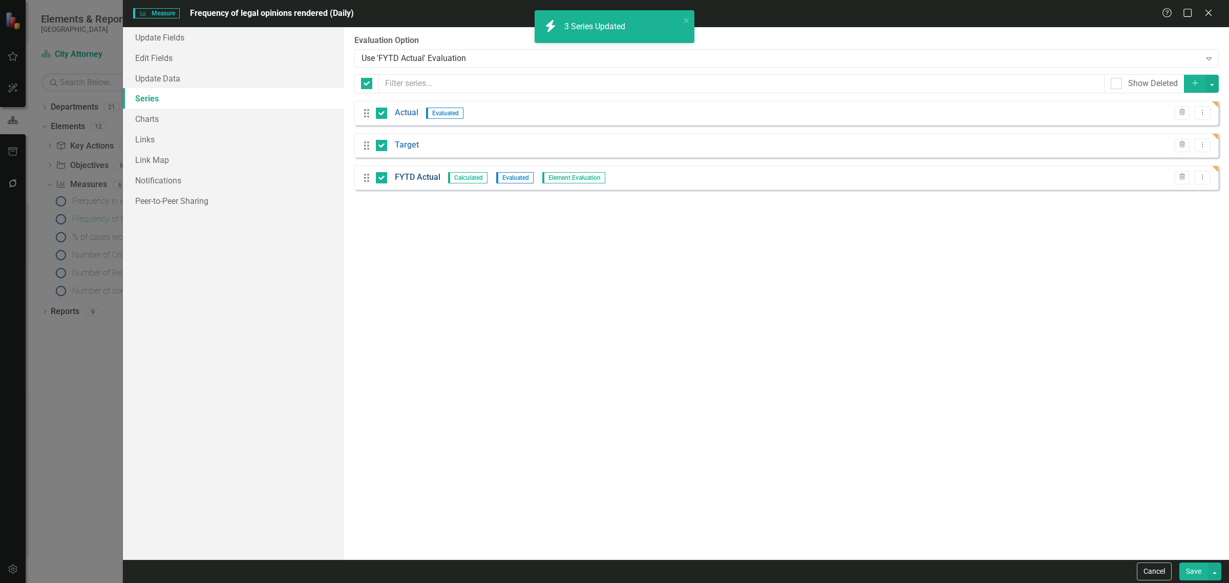
click at [427, 178] on link "FYTD Actual" at bounding box center [418, 177] width 46 height 12
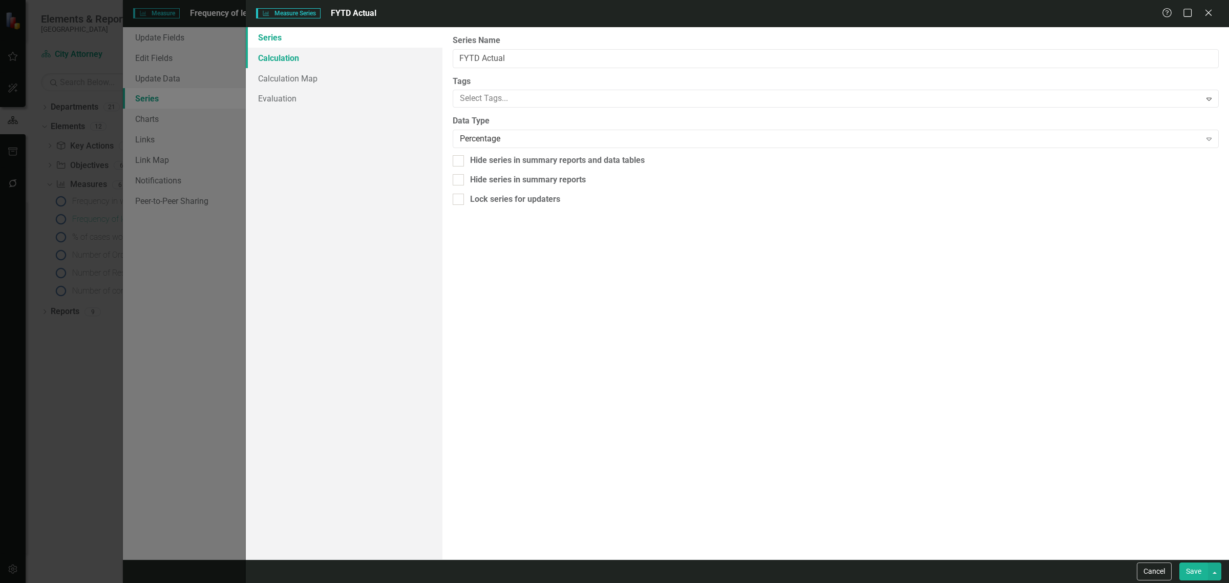
drag, startPoint x: 361, startPoint y: 56, endPoint x: 397, endPoint y: 61, distance: 36.7
click at [361, 56] on link "Calculation" at bounding box center [344, 58] width 197 height 20
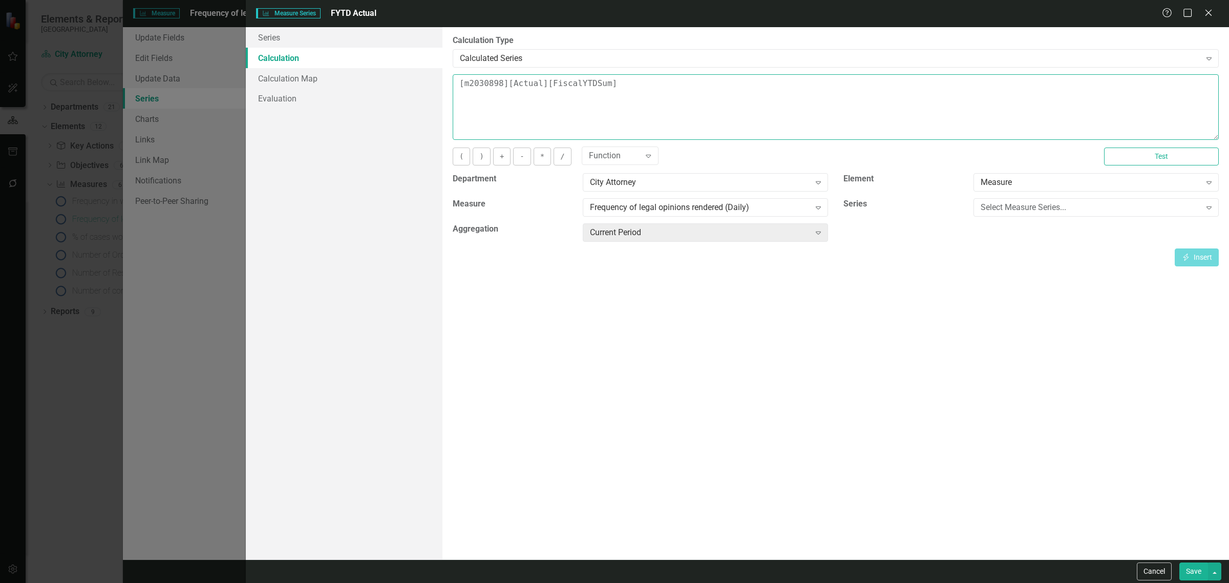
click at [602, 86] on textarea "[m2030898][Actual][FiscalYTDSum]" at bounding box center [836, 107] width 766 height 66
type textarea "[m2030898][Actual][FiscalYTDAverage]"
click at [1187, 577] on button "Save" at bounding box center [1193, 571] width 29 height 18
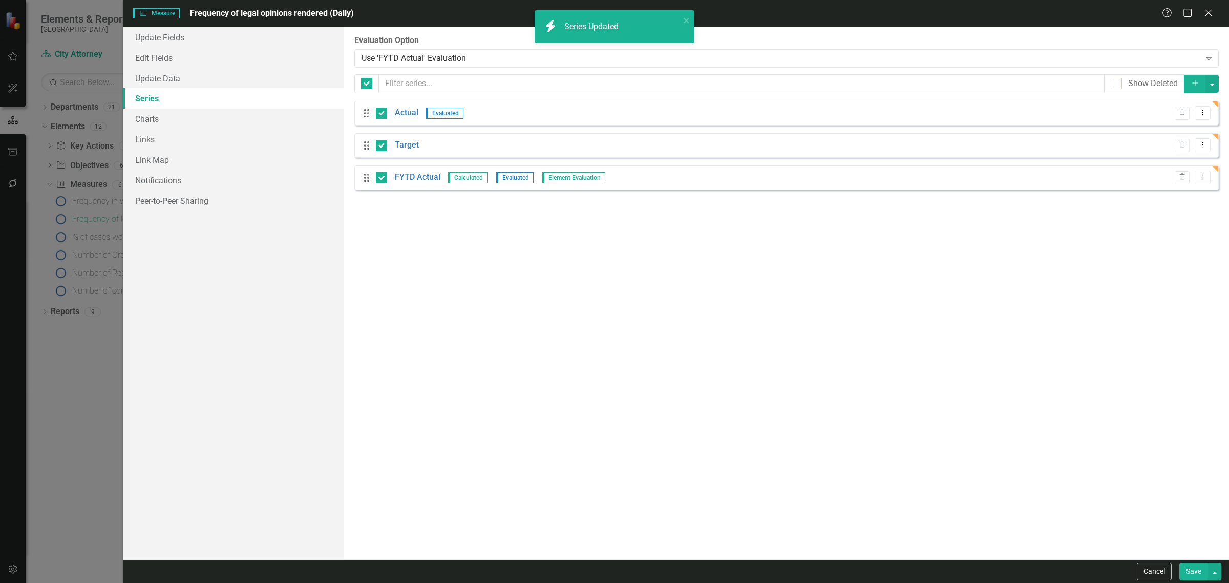
click at [1187, 577] on button "Save" at bounding box center [1193, 571] width 29 height 18
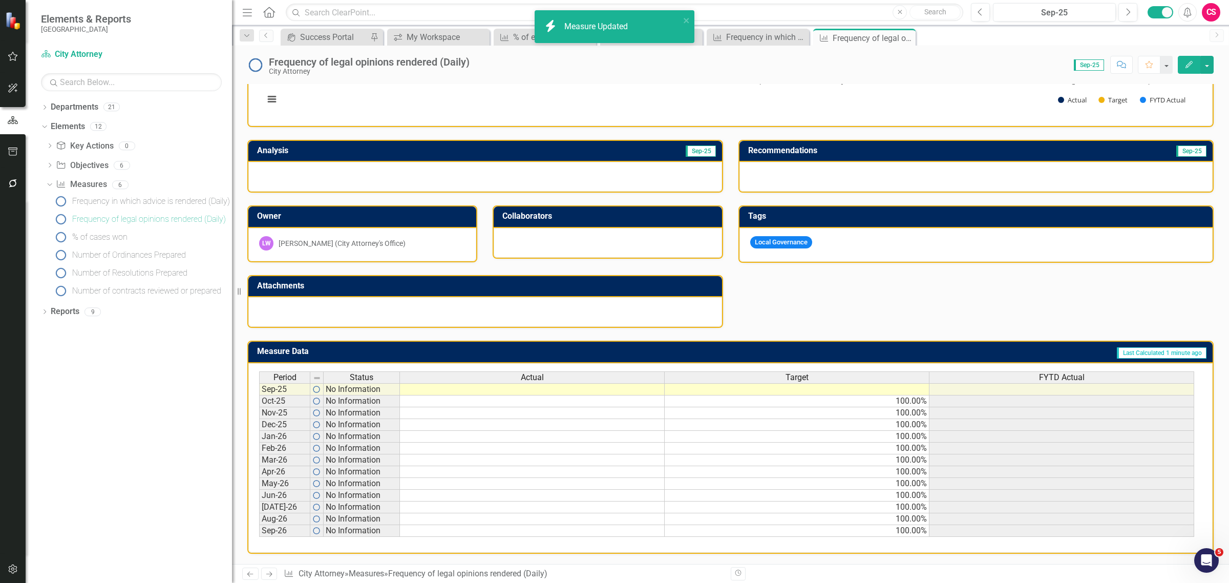
click at [8, 185] on icon "button" at bounding box center [13, 183] width 11 height 8
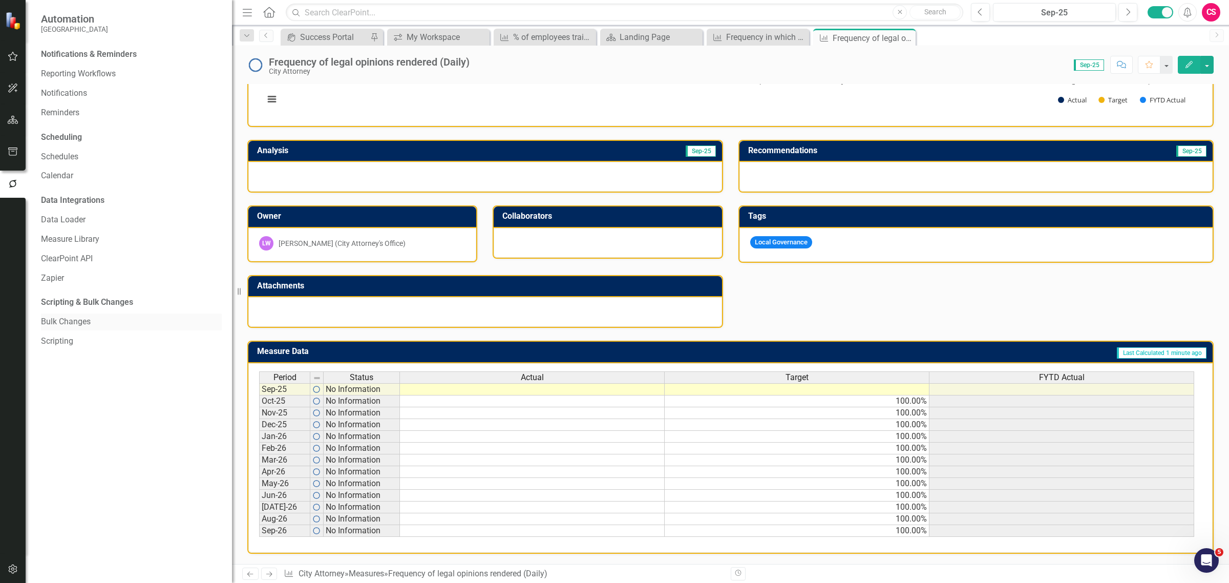
click at [61, 320] on link "Bulk Changes" at bounding box center [131, 322] width 181 height 12
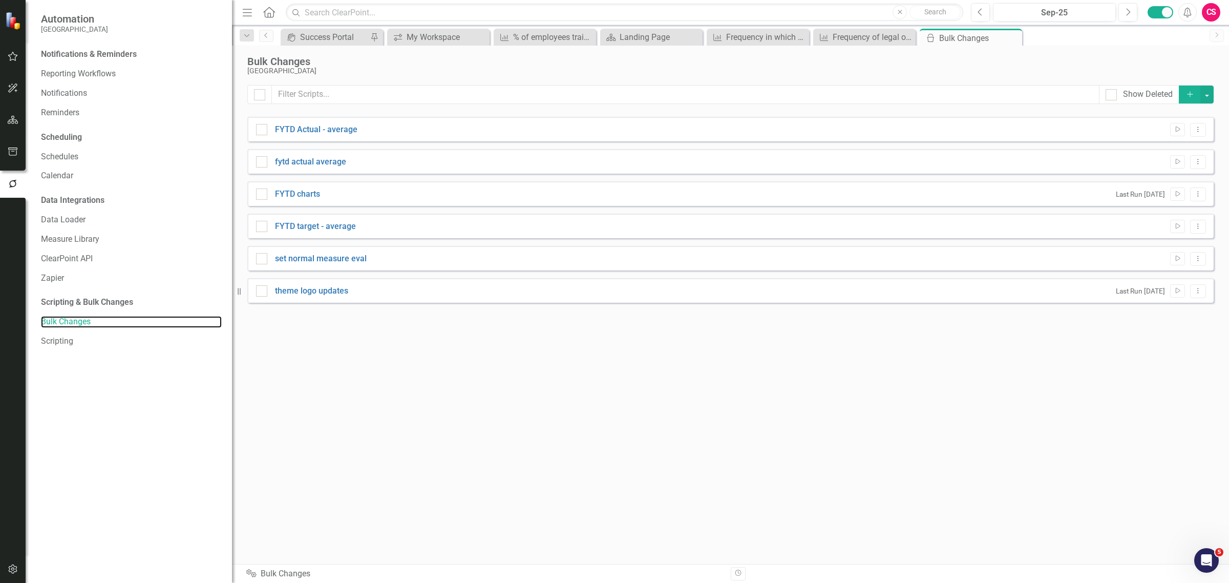
checkbox input "false"
click at [1189, 92] on icon "Add" at bounding box center [1189, 94] width 9 height 7
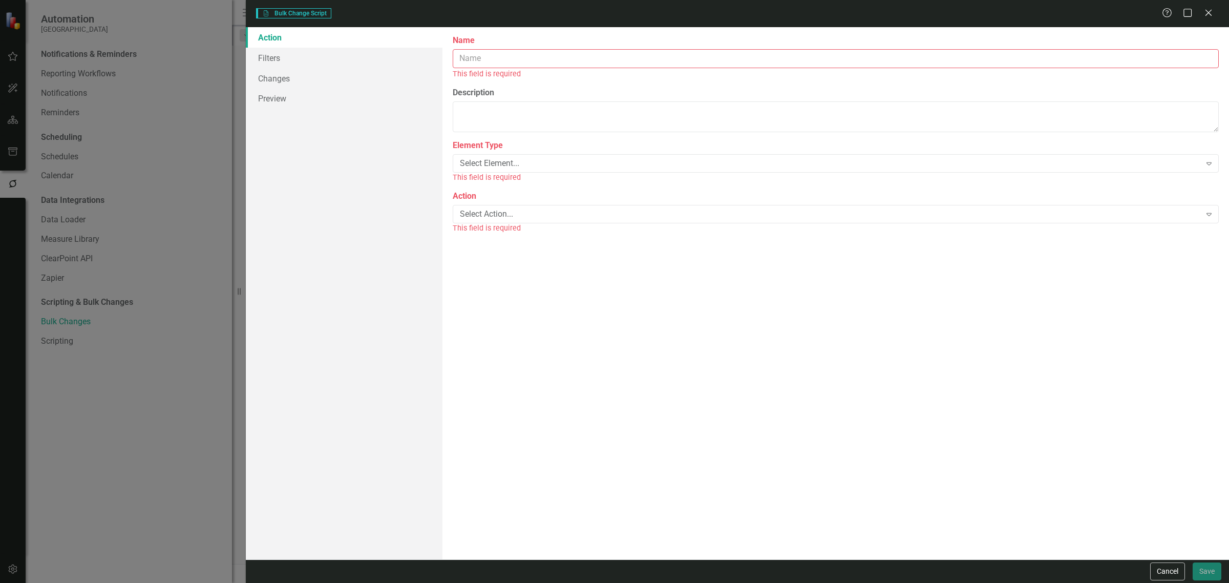
click at [588, 60] on input "Name" at bounding box center [836, 58] width 766 height 19
type input "set percentage data type"
click at [490, 149] on div "Select Element..." at bounding box center [830, 152] width 741 height 12
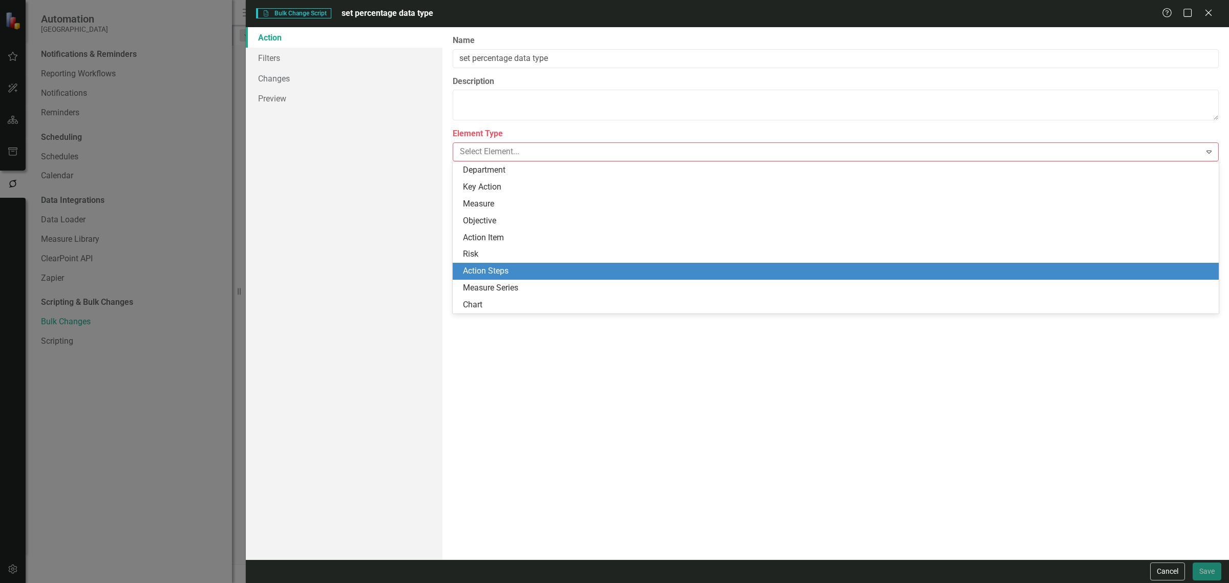
click at [502, 282] on div "Measure Series" at bounding box center [837, 288] width 749 height 12
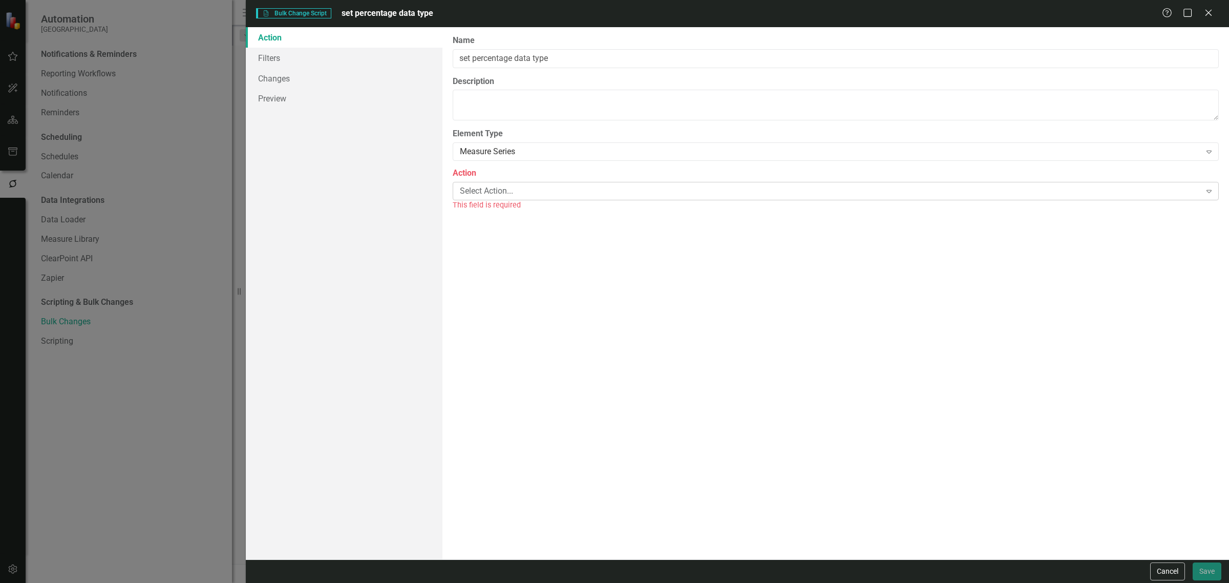
click at [495, 190] on div "Select Action..." at bounding box center [830, 191] width 741 height 12
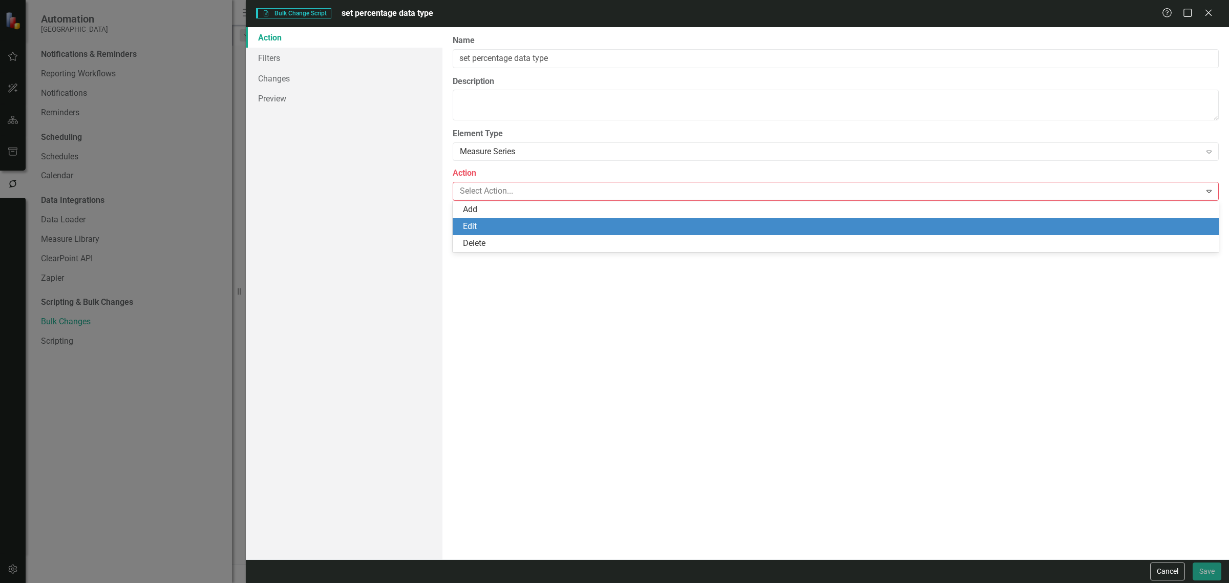
click at [495, 223] on div "Edit" at bounding box center [837, 227] width 749 height 12
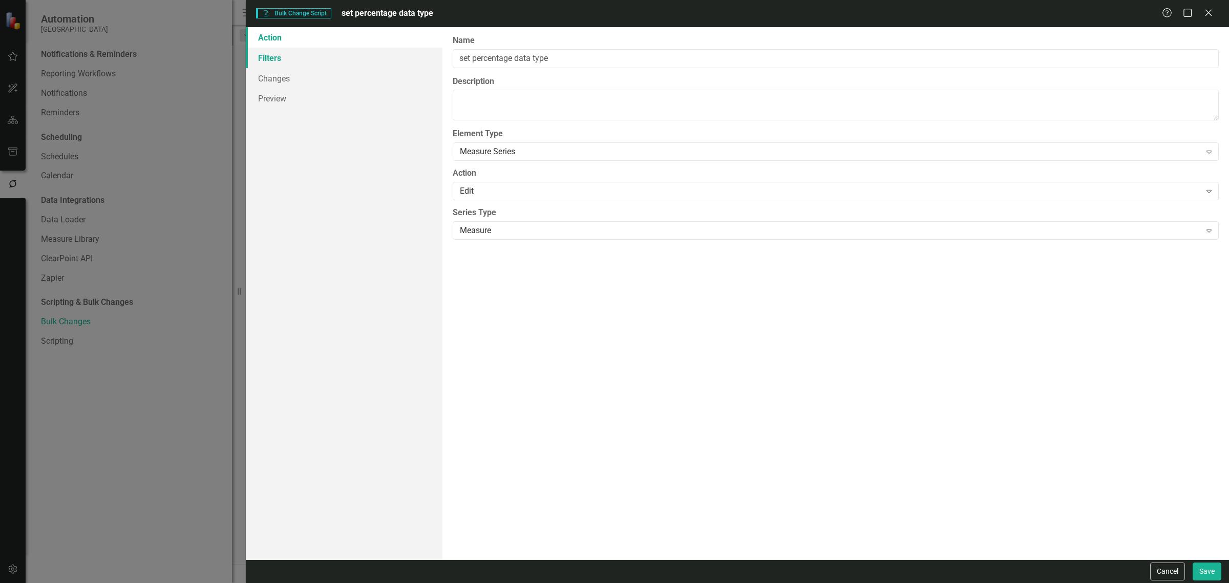
click at [332, 50] on link "Filters" at bounding box center [344, 58] width 197 height 20
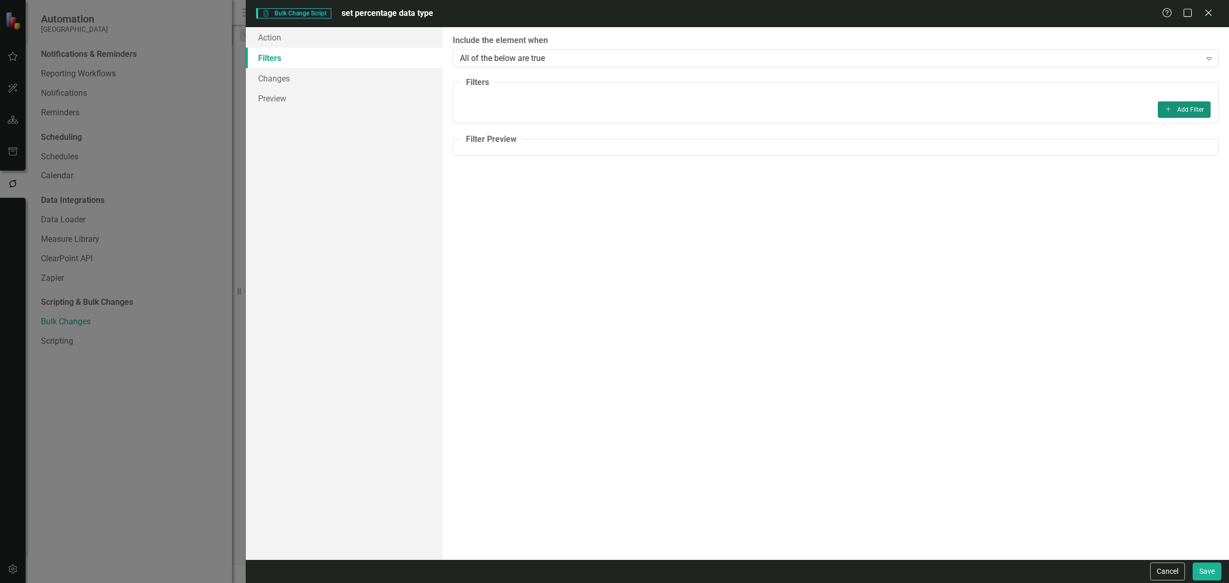
click at [1181, 106] on button "Add Add Filter" at bounding box center [1183, 109] width 53 height 16
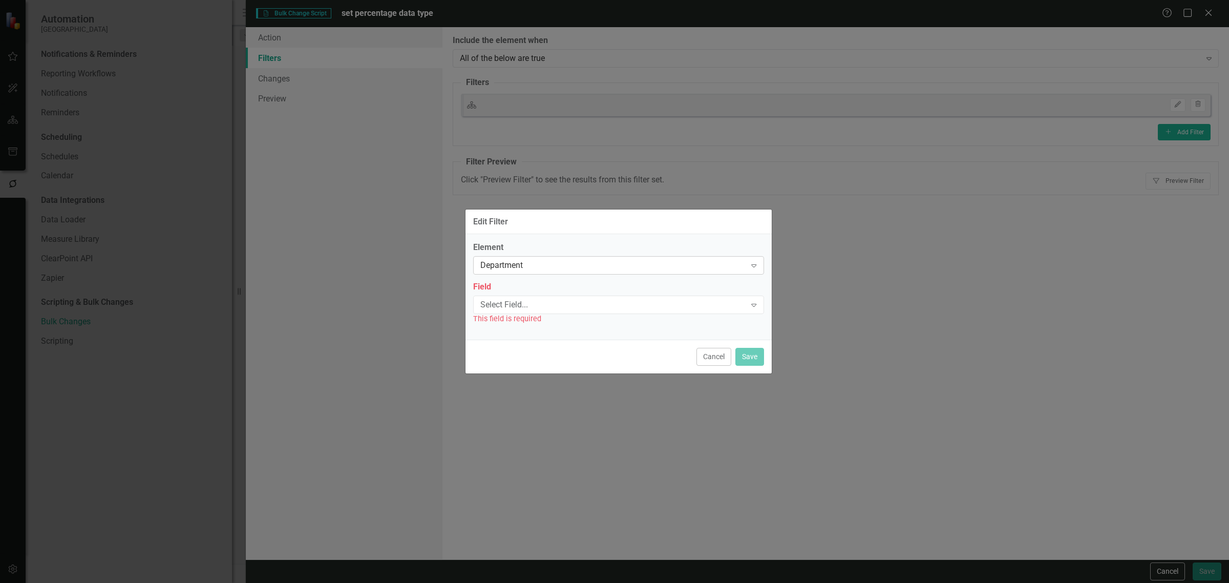
click at [513, 269] on div "Department" at bounding box center [613, 266] width 266 height 12
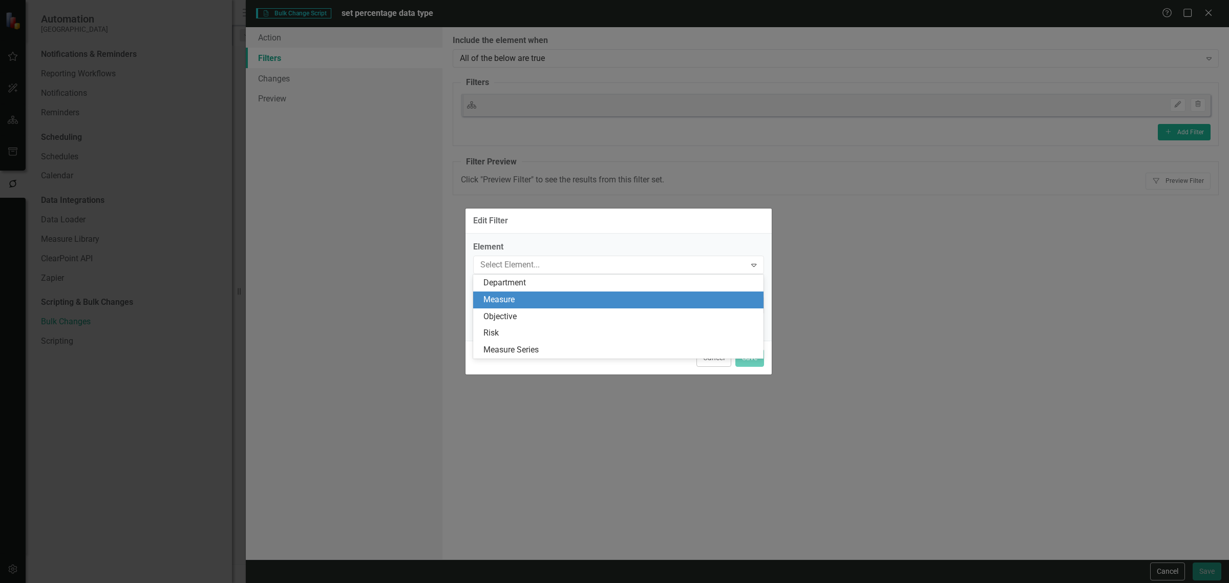
click at [515, 307] on div "Measure" at bounding box center [618, 299] width 291 height 17
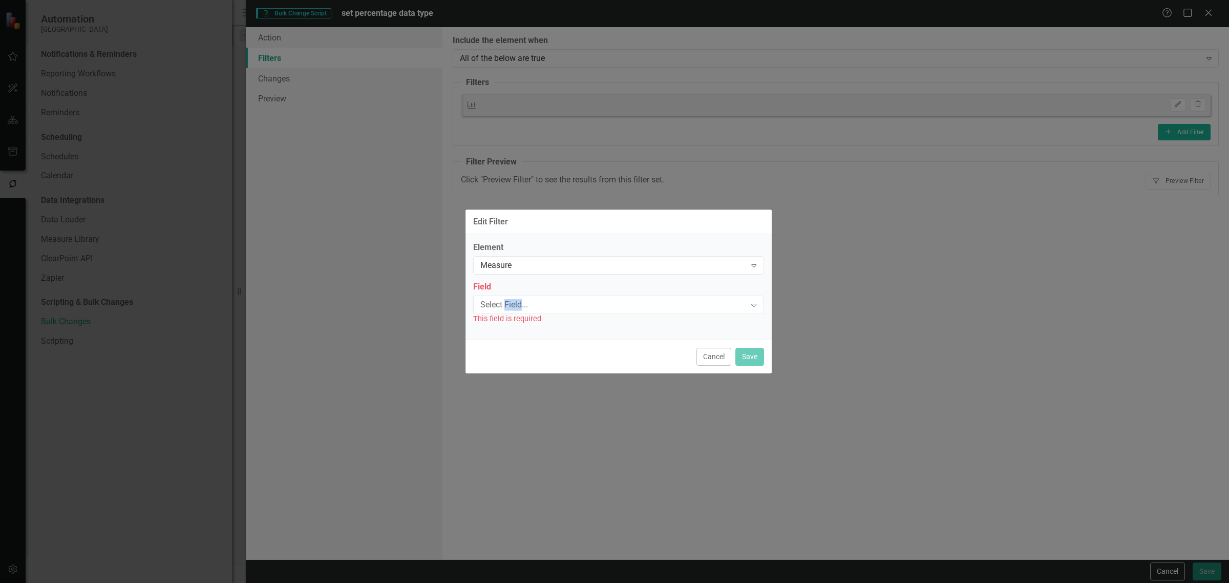
click at [515, 307] on div "Select Field..." at bounding box center [613, 304] width 266 height 12
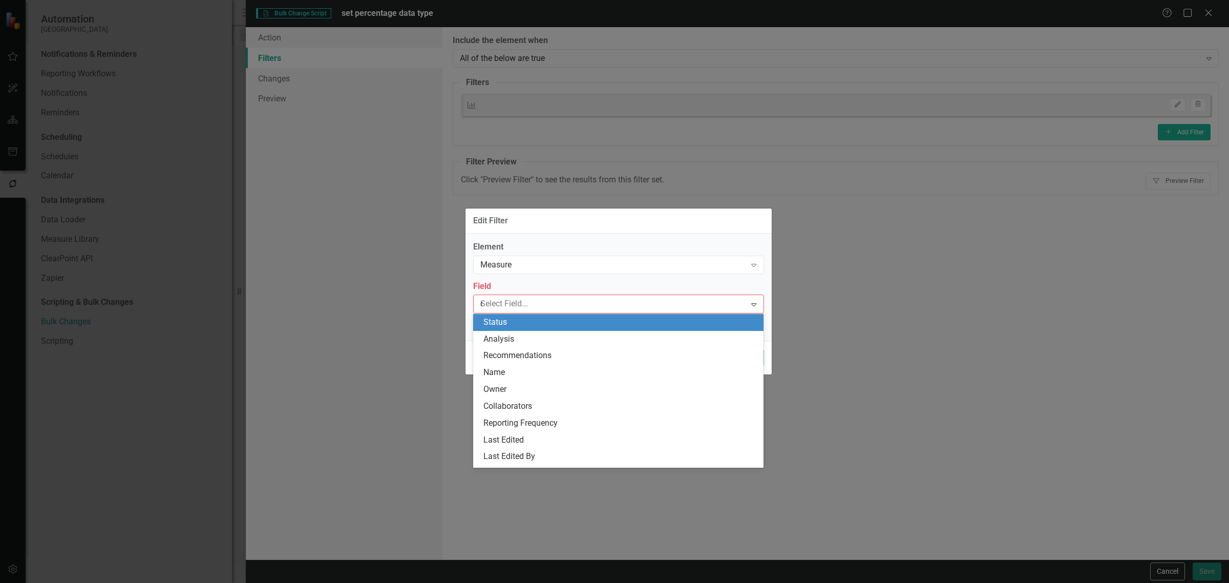
type input "da"
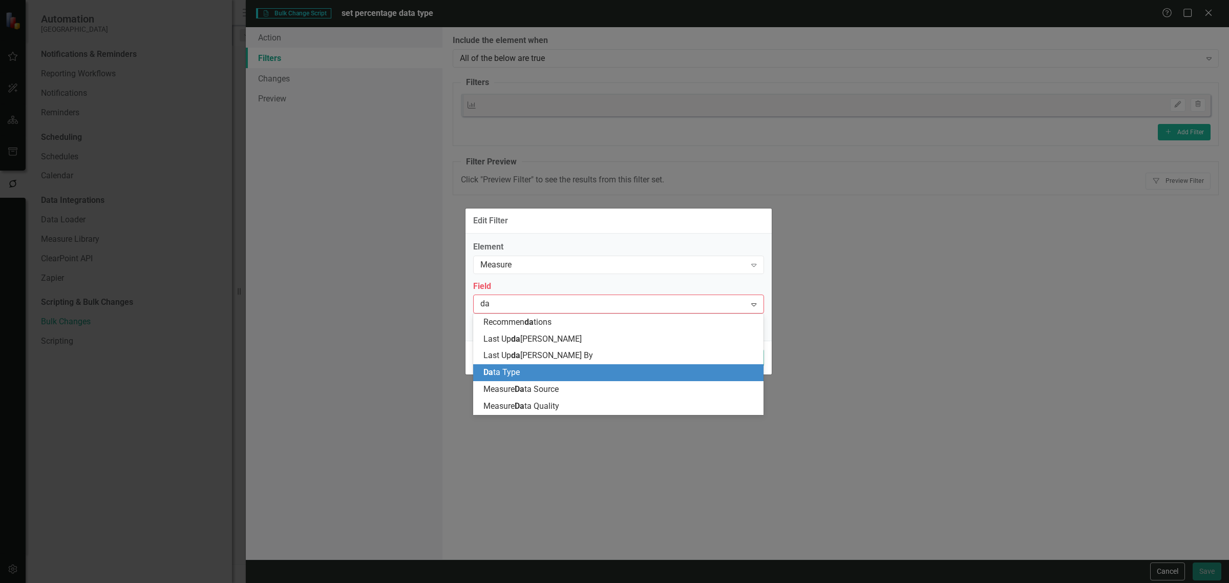
click at [495, 373] on span "Da ta Type" at bounding box center [501, 372] width 36 height 10
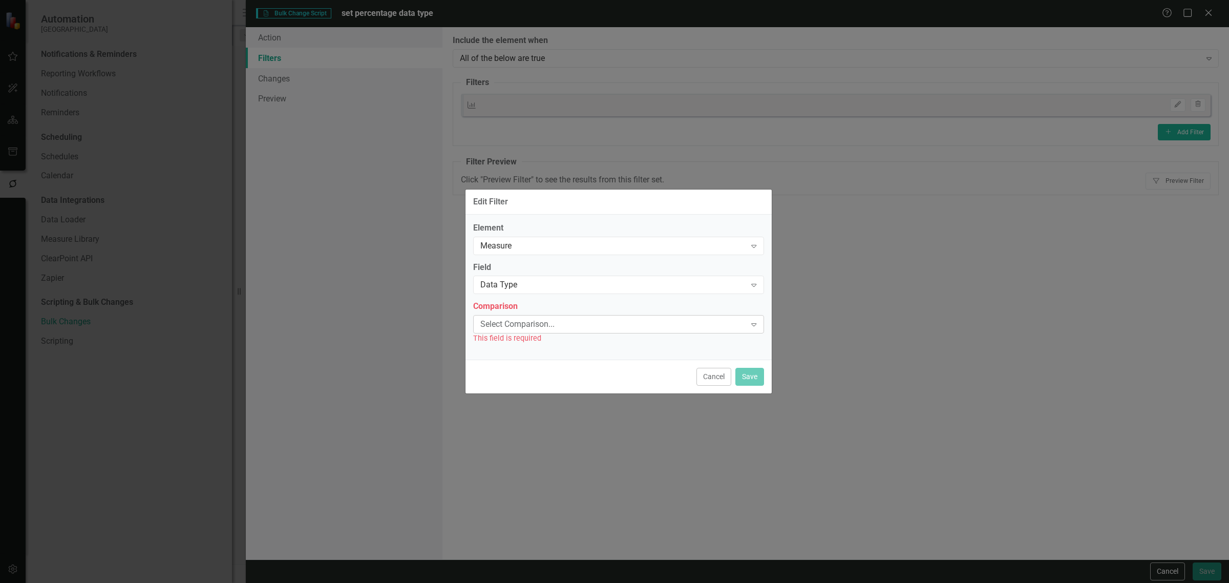
click at [499, 321] on div "Select Comparison..." at bounding box center [613, 324] width 266 height 12
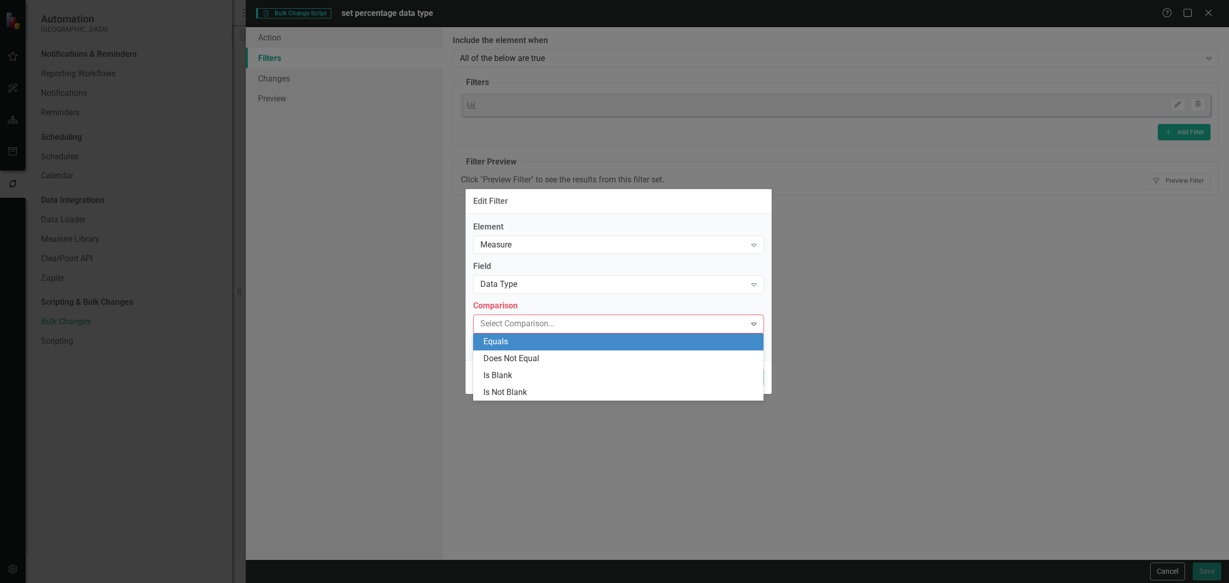
click at [502, 338] on div "Equals" at bounding box center [620, 342] width 274 height 12
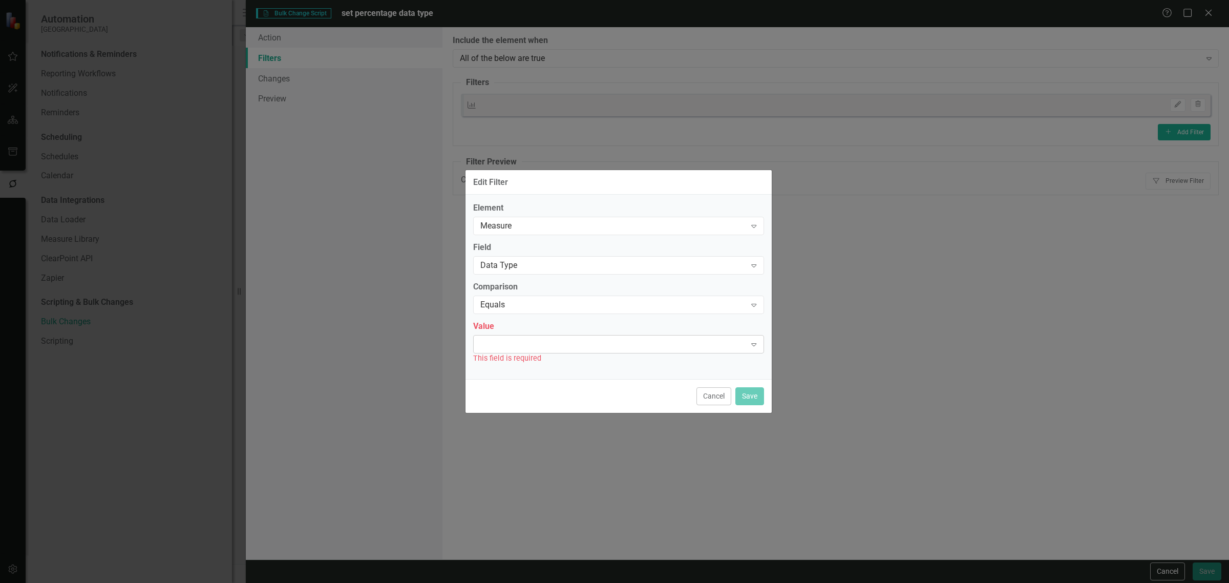
click at [501, 344] on div at bounding box center [610, 344] width 270 height 2
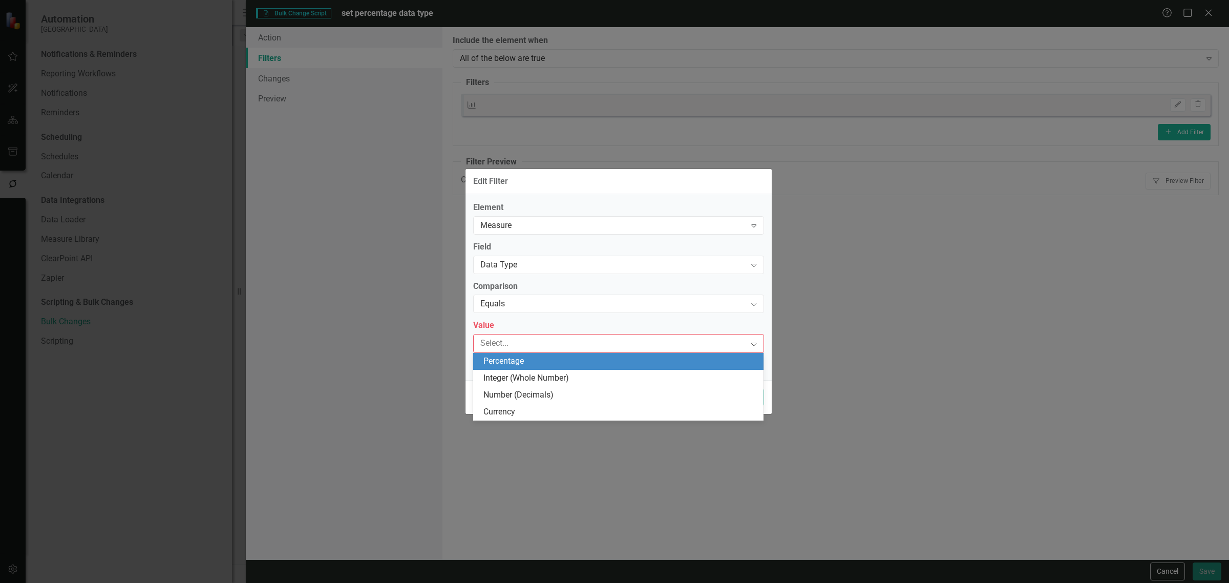
click at [505, 359] on div "Percentage" at bounding box center [620, 361] width 274 height 12
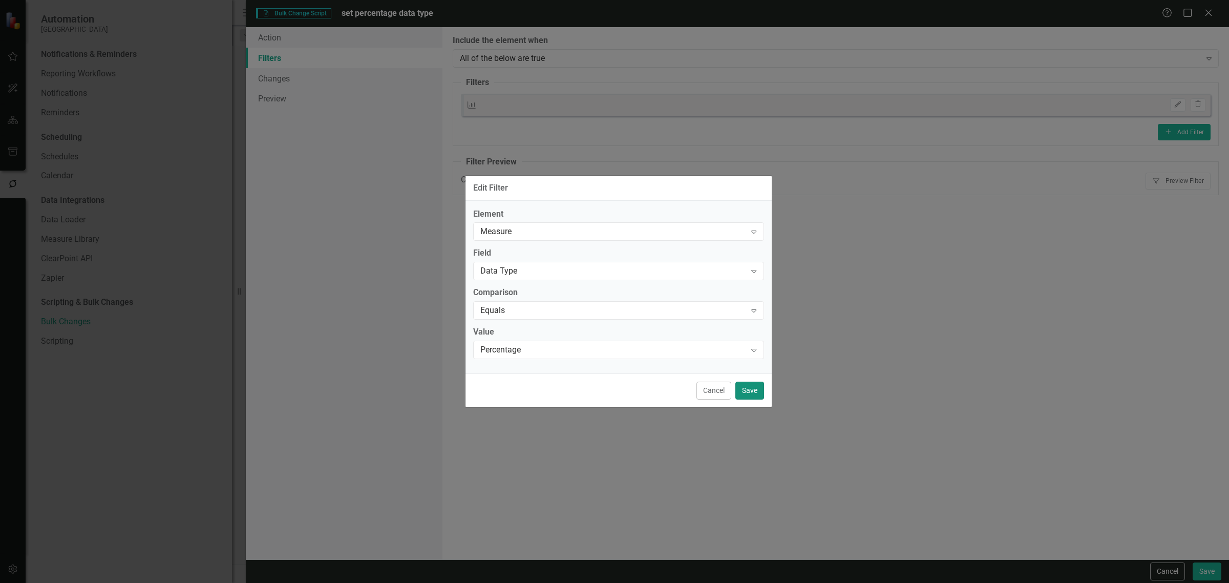
drag, startPoint x: 735, startPoint y: 392, endPoint x: 831, endPoint y: 357, distance: 101.7
click at [736, 391] on button "Save" at bounding box center [749, 390] width 29 height 18
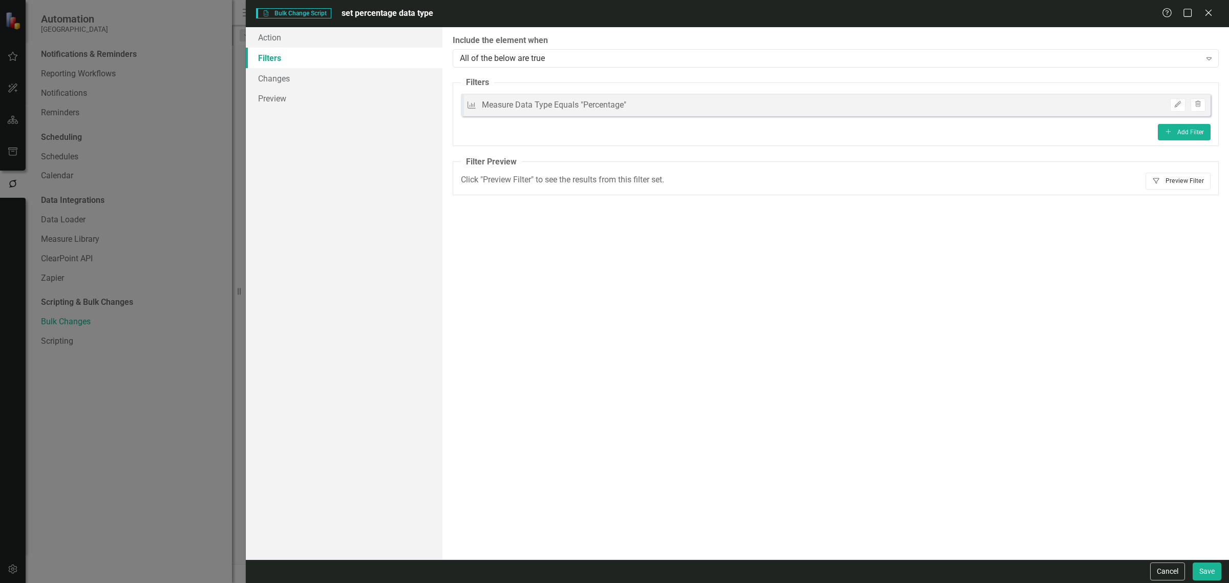
click at [1203, 188] on button "Filter Preview Filter" at bounding box center [1177, 181] width 65 height 16
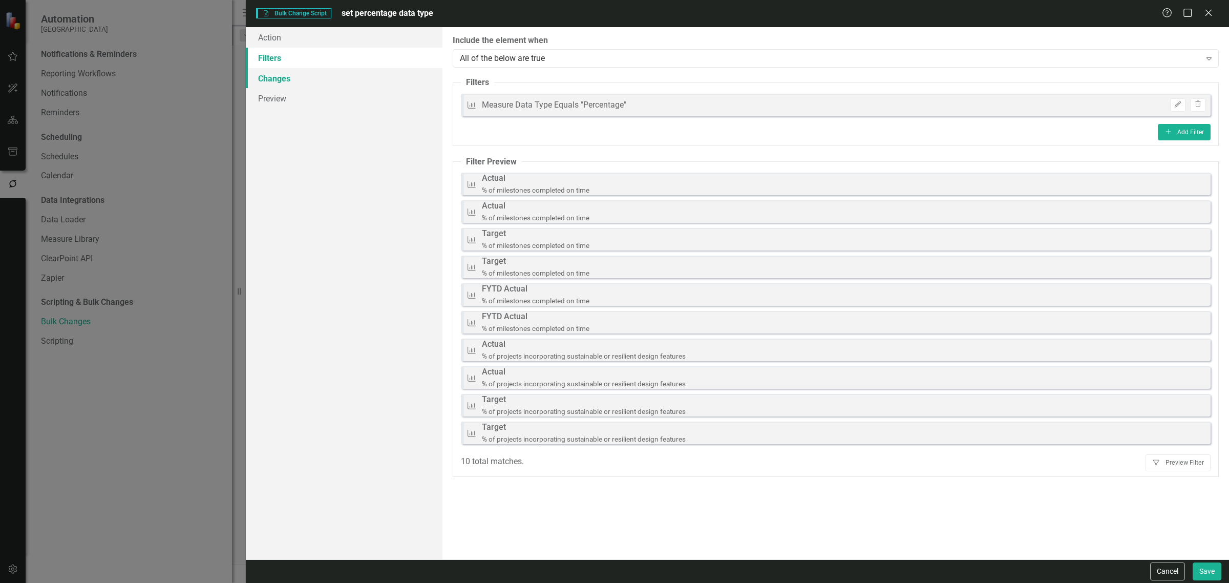
click at [370, 77] on link "Changes" at bounding box center [344, 78] width 197 height 20
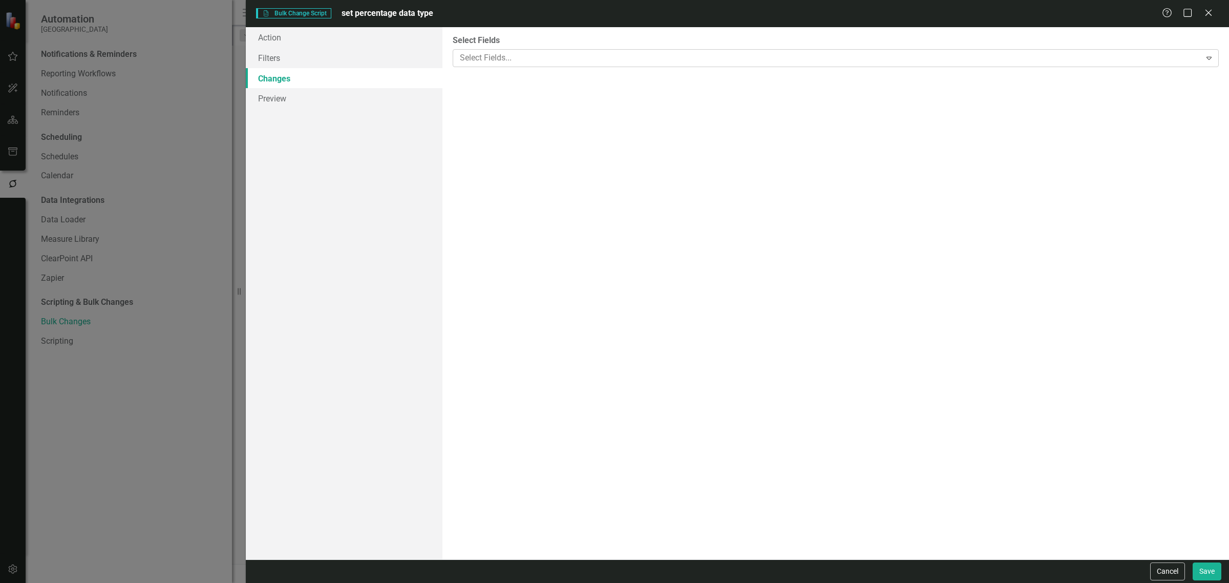
click at [538, 62] on div at bounding box center [828, 58] width 745 height 14
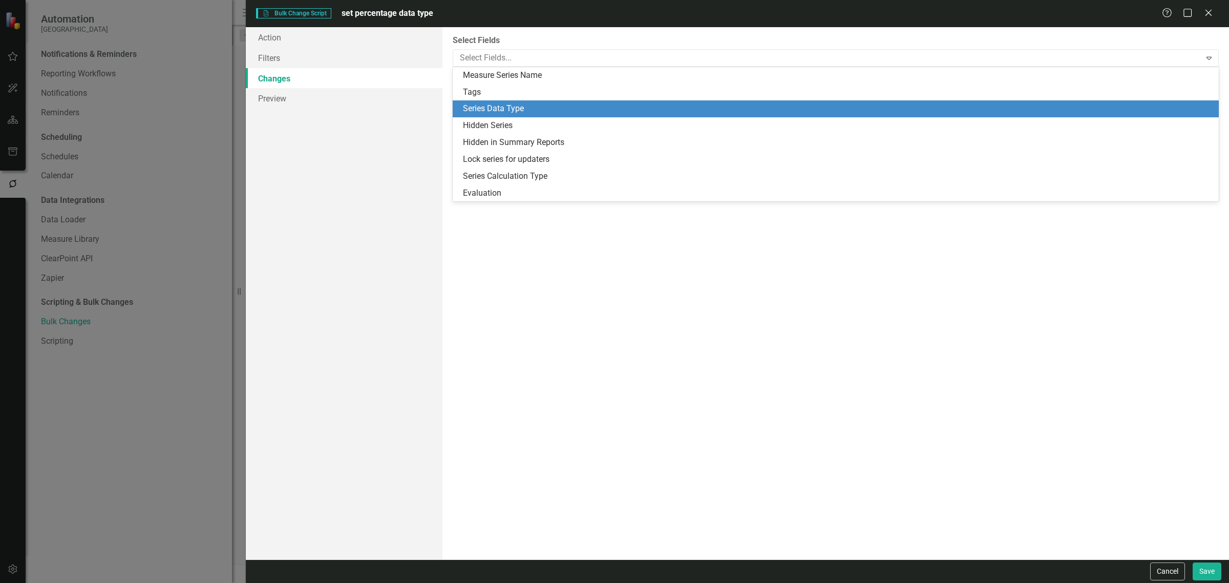
click at [509, 105] on div "Series Data Type" at bounding box center [837, 109] width 749 height 12
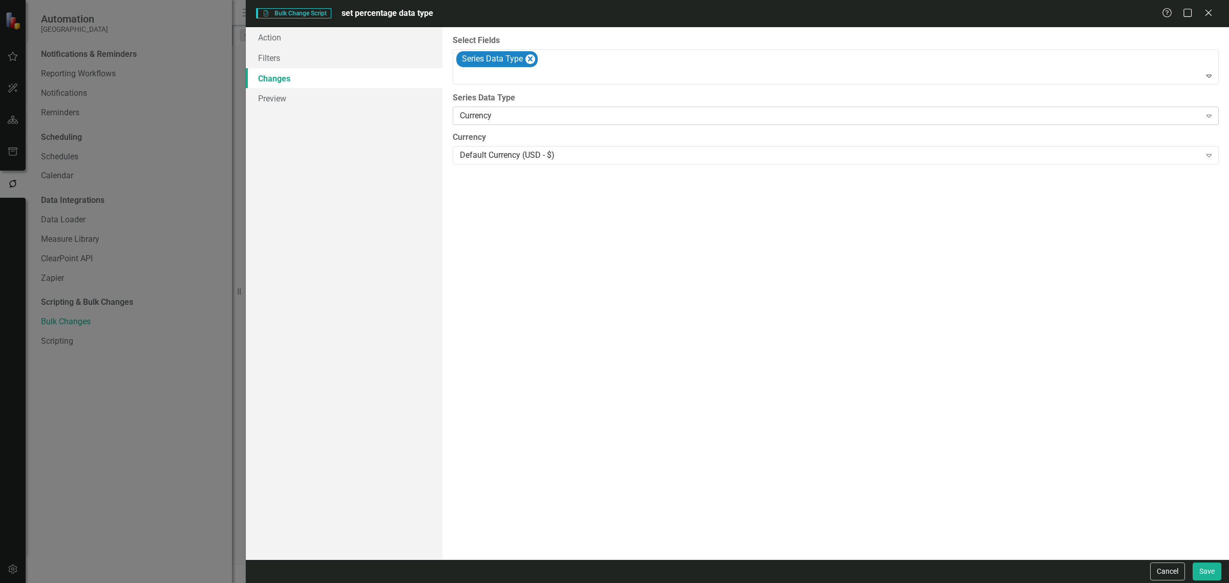
click at [515, 112] on div "Currency" at bounding box center [830, 116] width 741 height 12
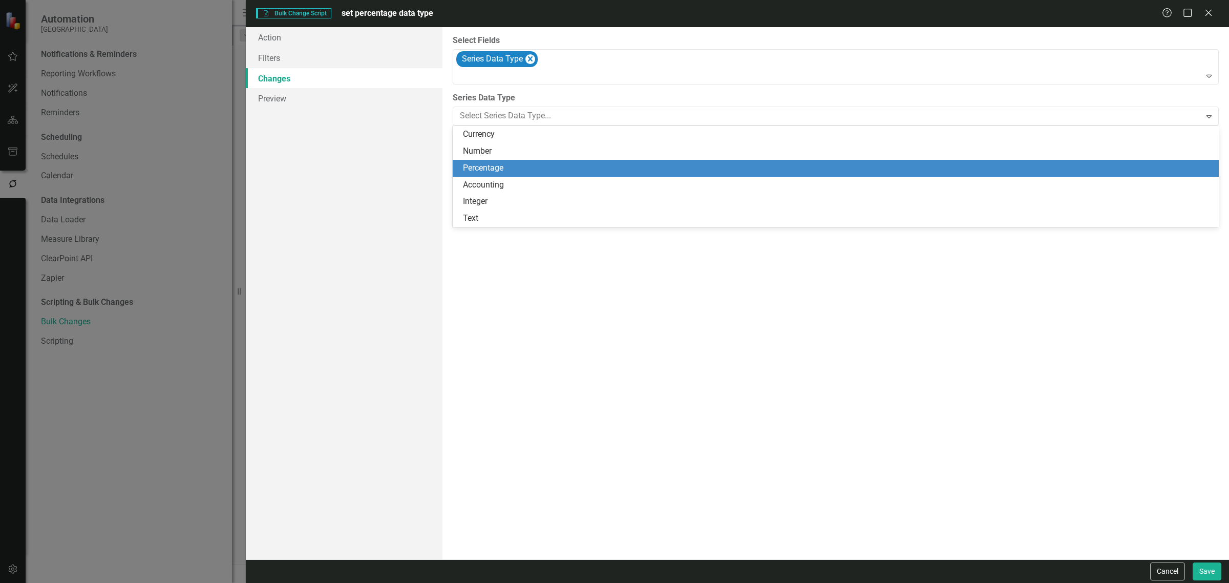
click at [509, 162] on div "Percentage" at bounding box center [837, 168] width 749 height 12
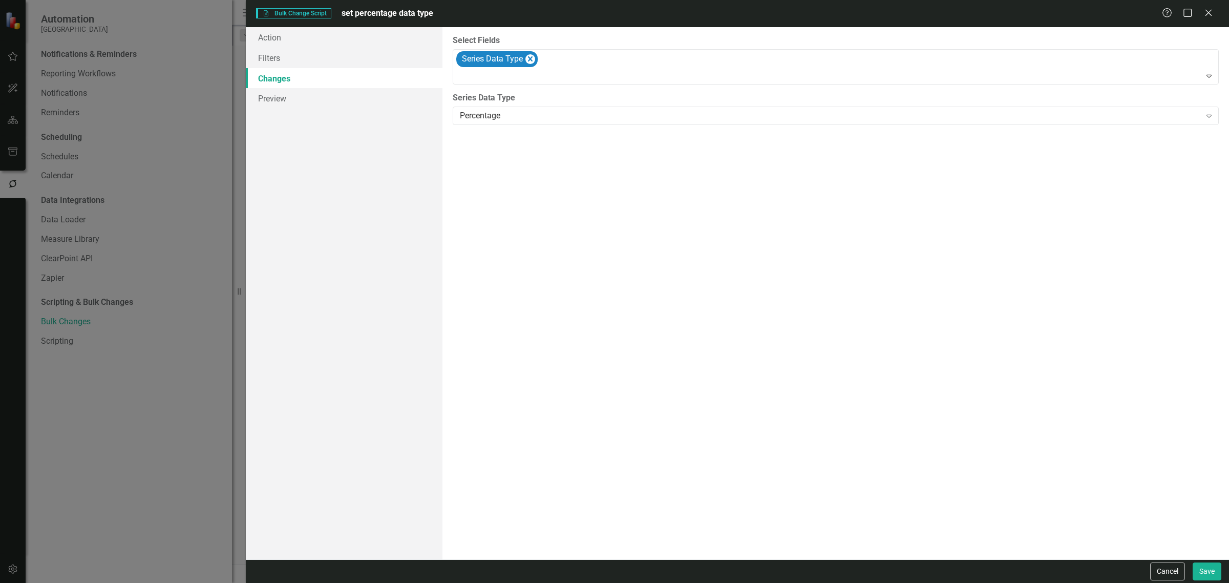
drag, startPoint x: 887, startPoint y: 352, endPoint x: 1137, endPoint y: 480, distance: 281.2
click at [908, 354] on div "You can now select the fields you would like to change. Select the fields from …" at bounding box center [835, 293] width 786 height 532
click at [1214, 568] on button "Save" at bounding box center [1206, 571] width 29 height 18
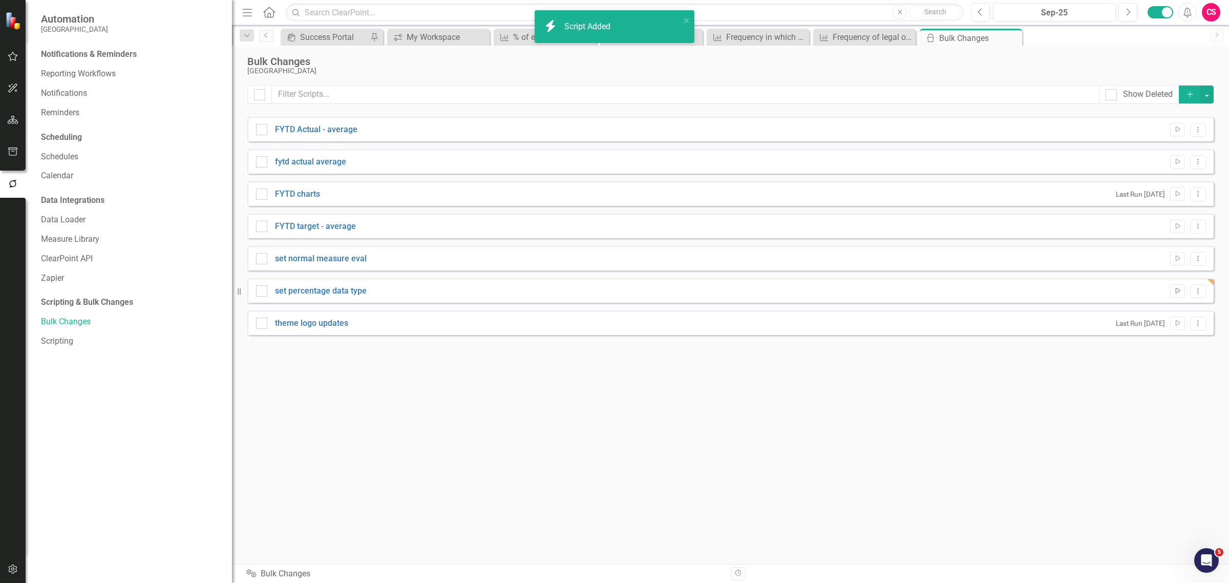
click at [1173, 293] on icon "Run Script" at bounding box center [1177, 291] width 8 height 6
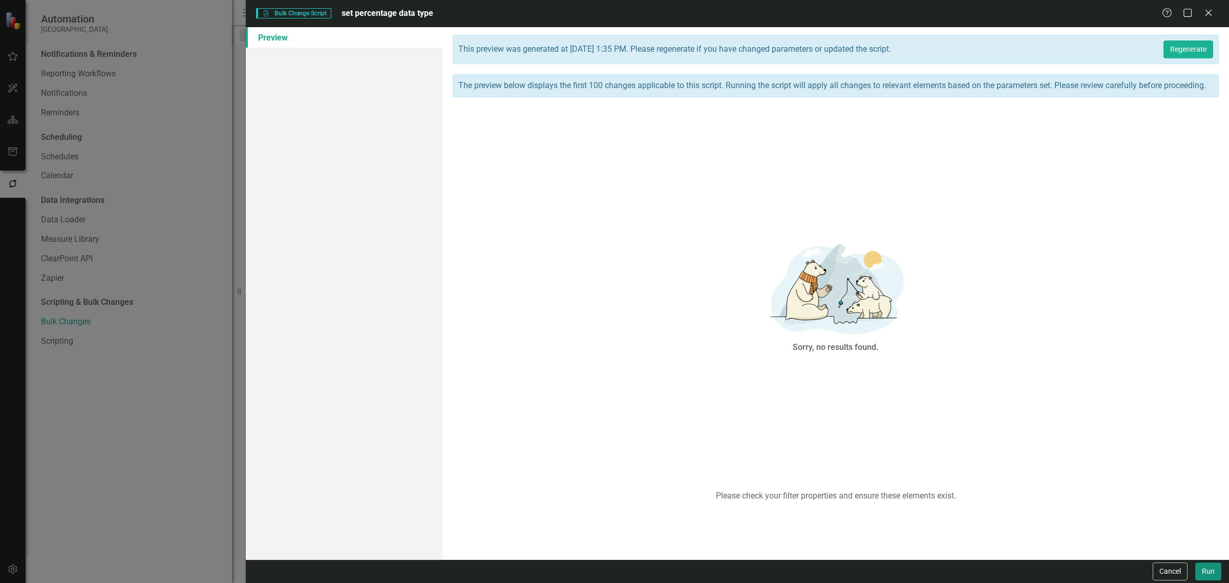
click at [1209, 578] on button "Run" at bounding box center [1208, 571] width 26 height 18
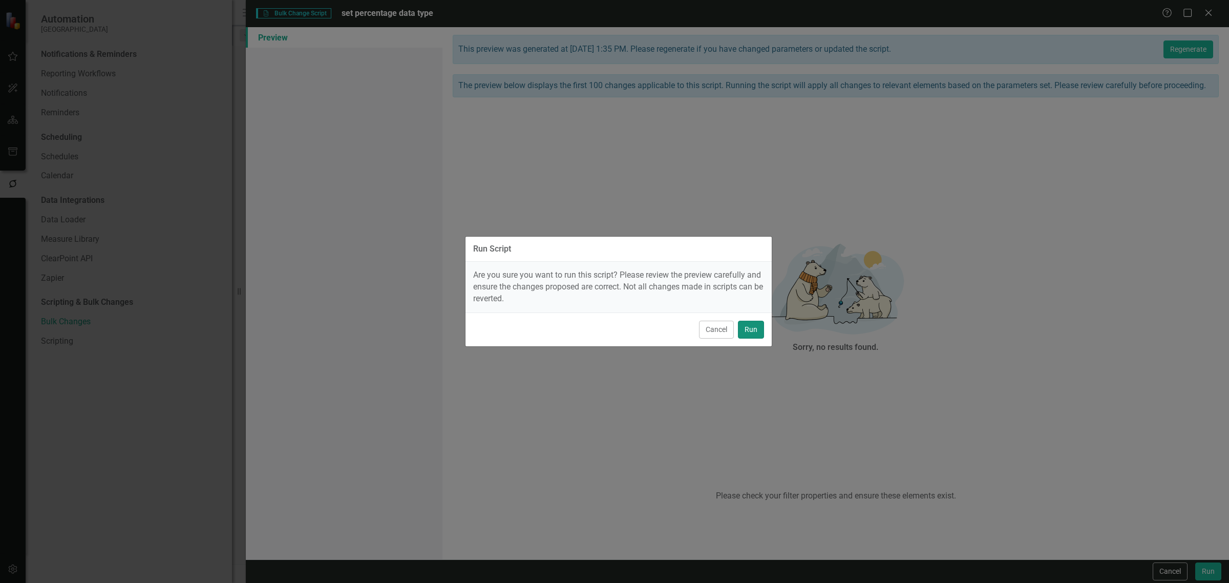
click at [756, 328] on button "Run" at bounding box center [751, 329] width 26 height 18
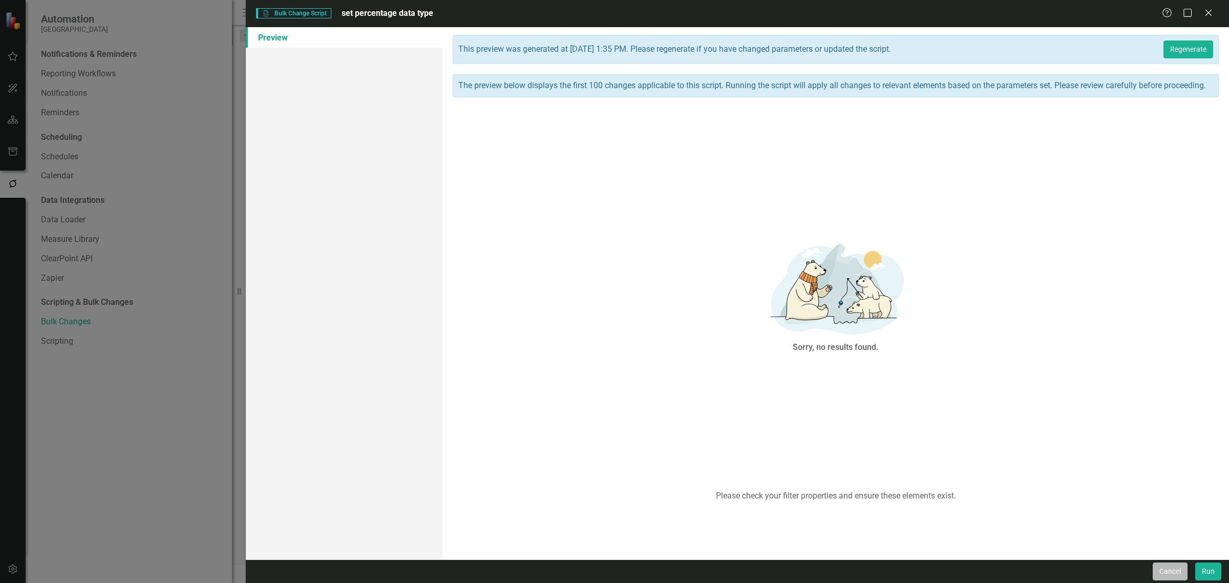
click at [1165, 567] on button "Cancel" at bounding box center [1169, 571] width 35 height 18
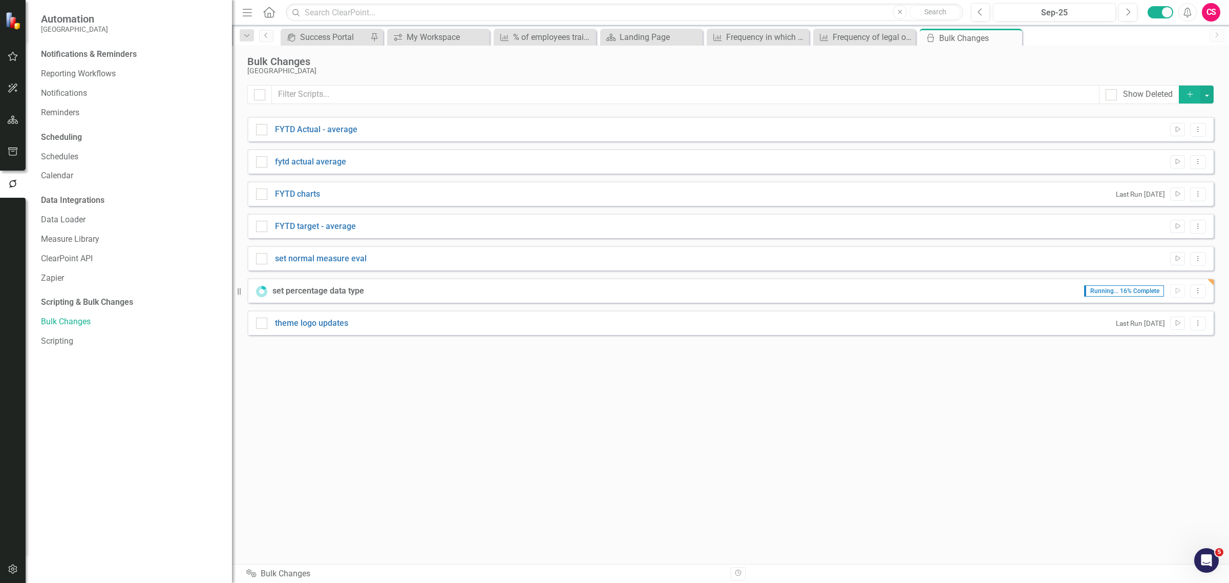
click at [814, 464] on div "Show Deleted Add FYTD Actual - average Run Script Dropdown Menu fytd actual ave…" at bounding box center [730, 318] width 966 height 466
click at [11, 577] on button "button" at bounding box center [13, 570] width 23 height 22
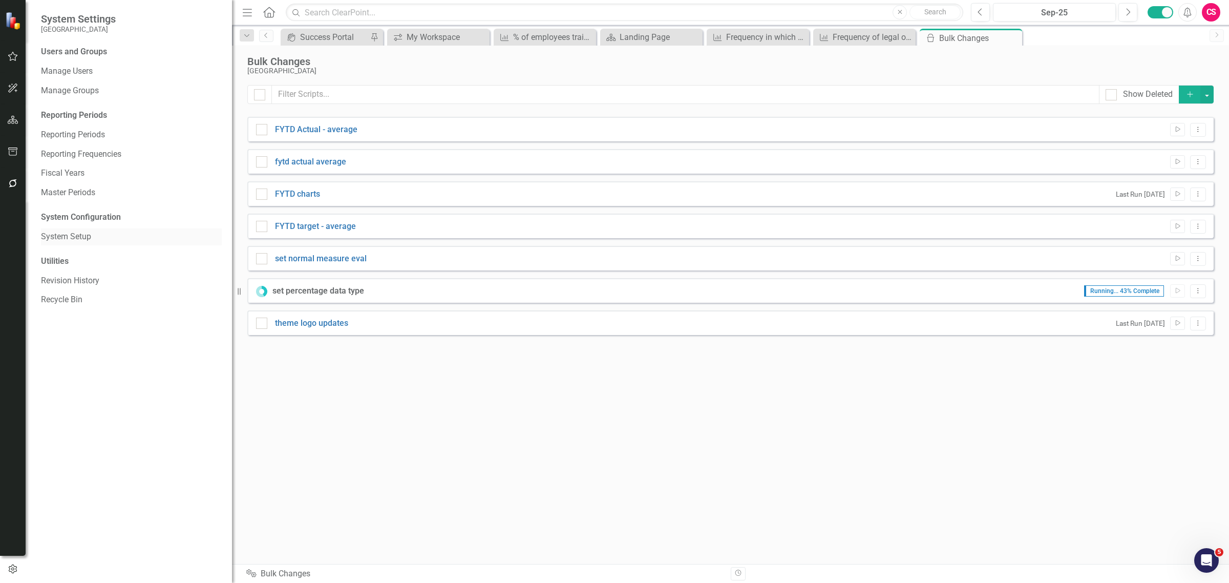
click at [75, 241] on link "System Setup" at bounding box center [131, 237] width 181 height 12
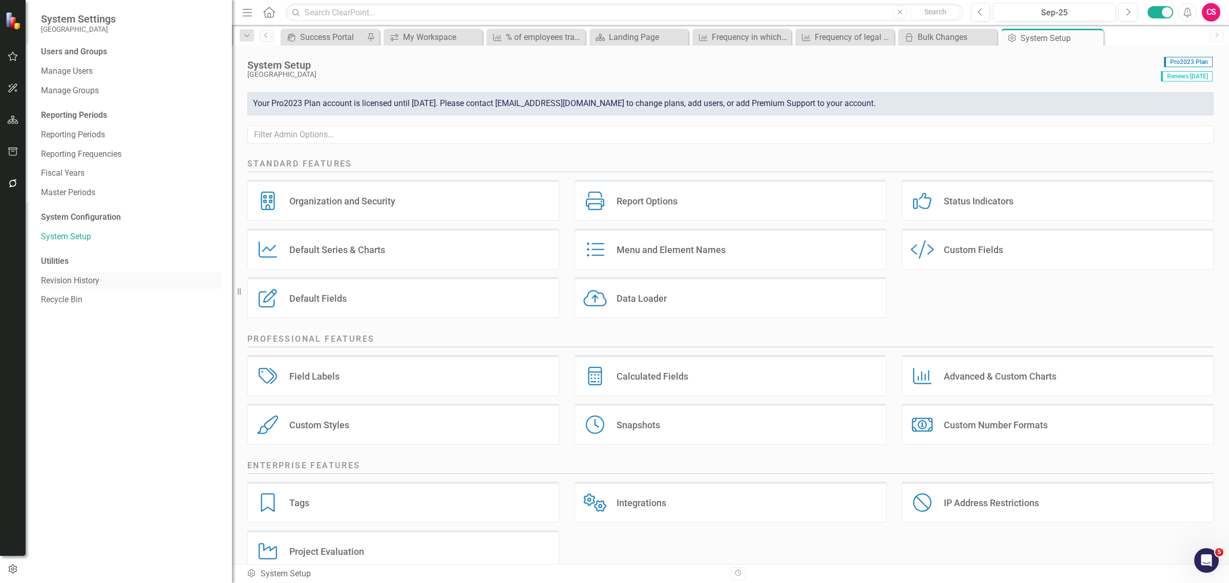
click at [72, 275] on link "Revision History" at bounding box center [131, 281] width 181 height 12
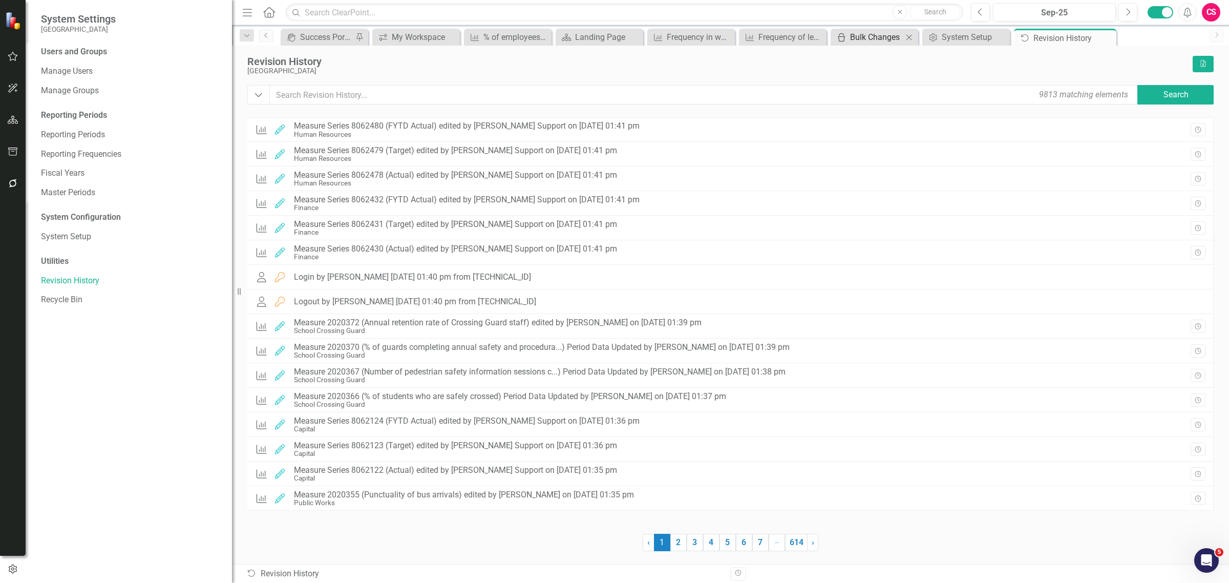
click at [863, 38] on div "Bulk Changes" at bounding box center [876, 37] width 53 height 13
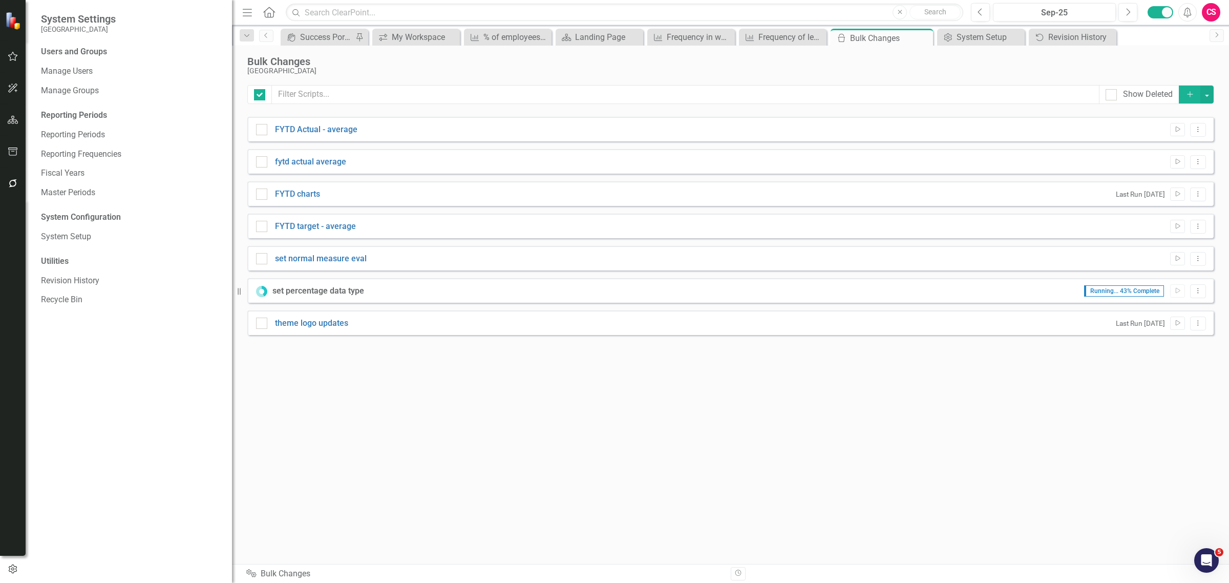
checkbox input "false"
click at [12, 155] on icon "button" at bounding box center [13, 151] width 11 height 8
click at [14, 185] on icon "button" at bounding box center [13, 183] width 8 height 8
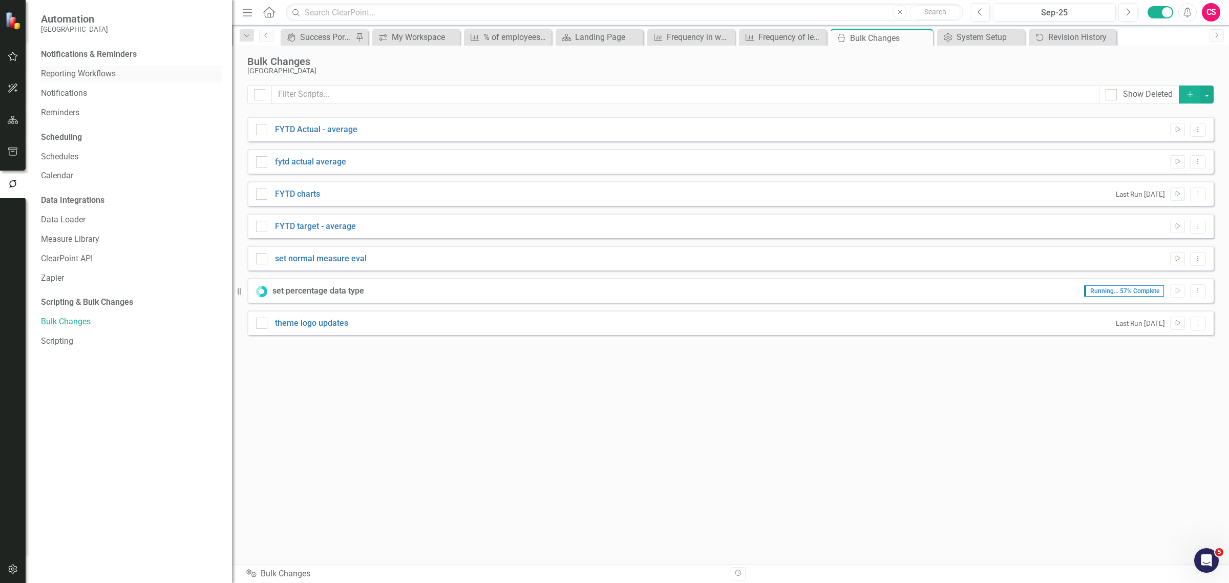
click at [96, 75] on link "Reporting Workflows" at bounding box center [131, 74] width 181 height 12
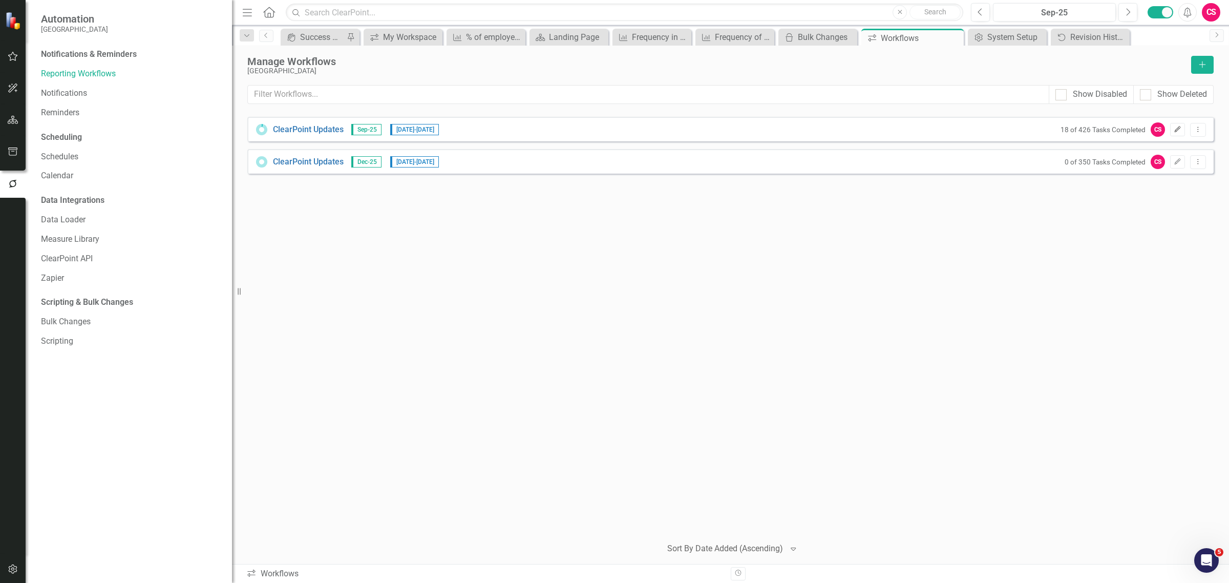
click at [1179, 134] on button "Edit" at bounding box center [1177, 129] width 15 height 13
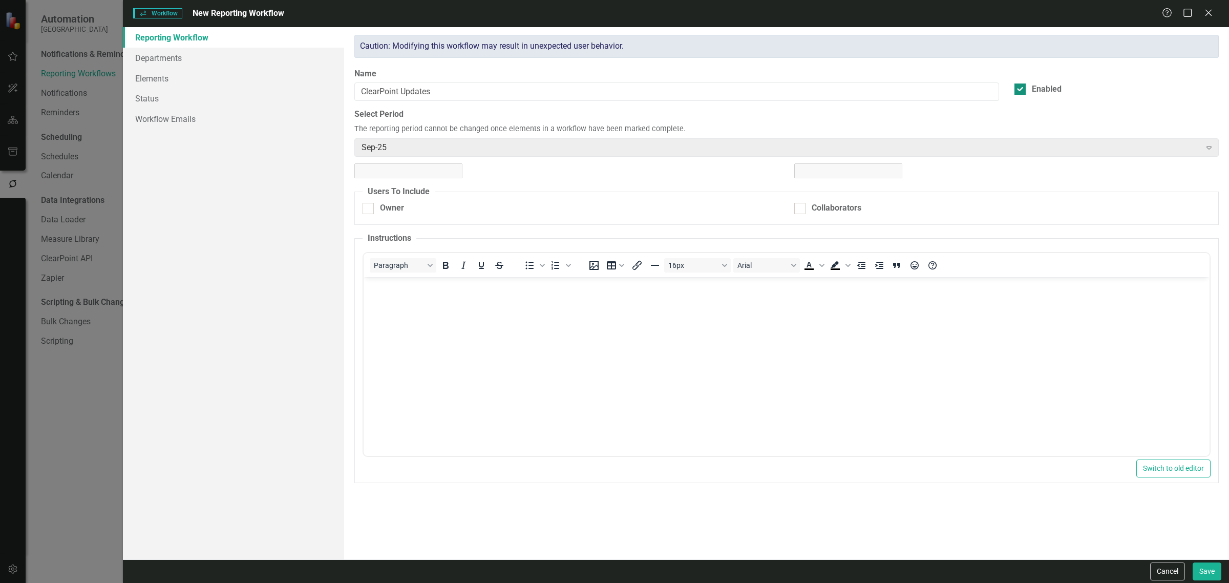
checkbox input "true"
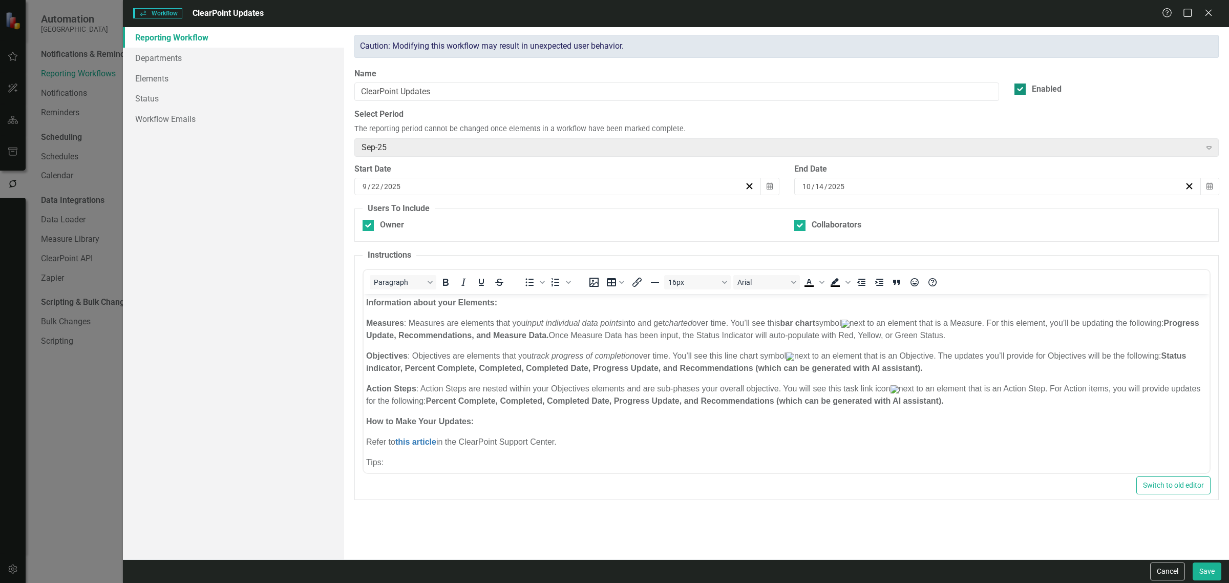
click at [1047, 88] on div "Enabled" at bounding box center [1047, 89] width 30 height 12
click at [1021, 88] on input "Enabled" at bounding box center [1017, 86] width 7 height 7
checkbox input "false"
click at [1201, 567] on button "Save" at bounding box center [1206, 571] width 29 height 18
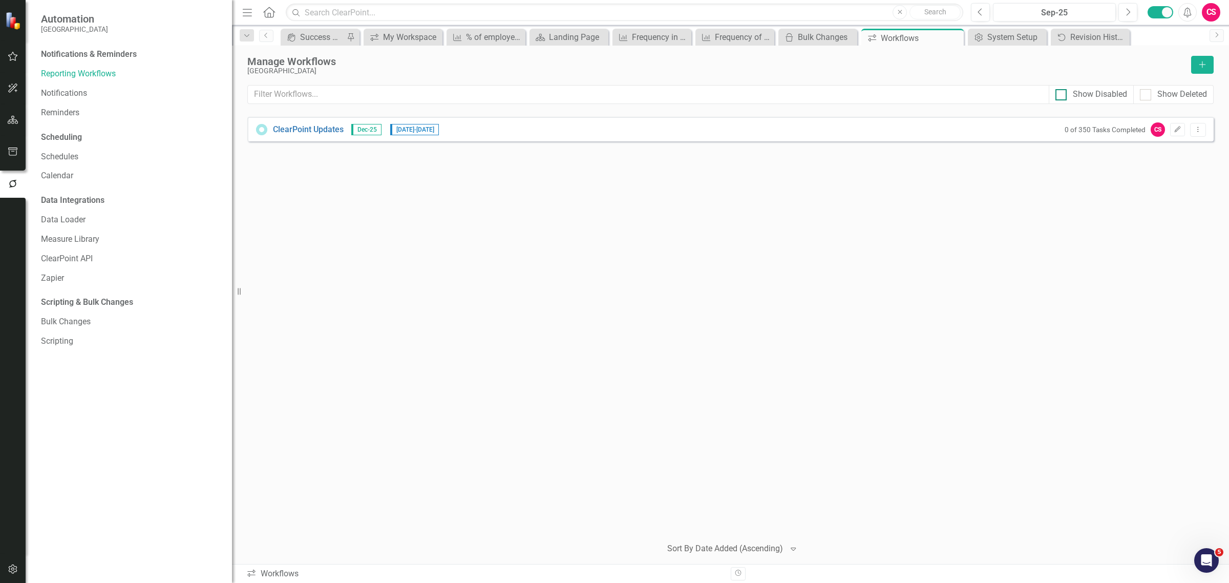
click at [1111, 98] on div "Show Disabled" at bounding box center [1099, 95] width 54 height 12
click at [1062, 96] on input "Show Disabled" at bounding box center [1058, 92] width 7 height 7
checkbox input "true"
click at [1197, 127] on icon "Dropdown Menu" at bounding box center [1197, 129] width 9 height 7
click at [1167, 181] on link "Copy Duplicate Workflow" at bounding box center [1157, 185] width 95 height 19
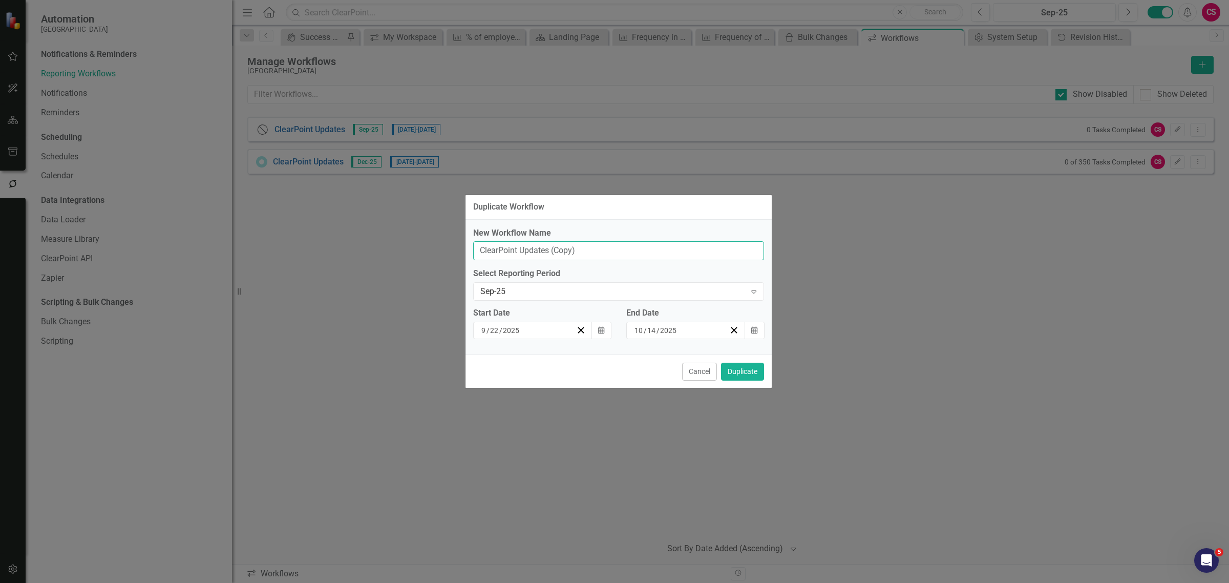
click at [613, 249] on input "ClearPoint Updates (Copy)" at bounding box center [618, 250] width 291 height 19
type input "ClearPoint Updates"
click at [491, 297] on div "Sep-25 Expand" at bounding box center [618, 291] width 291 height 18
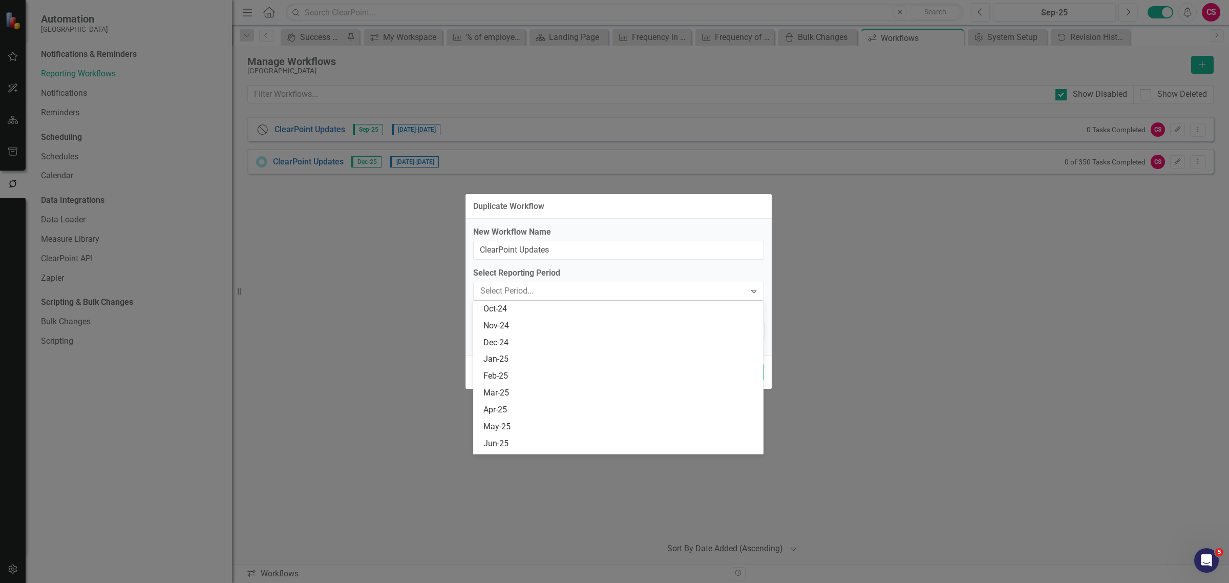
scroll to position [185, 0]
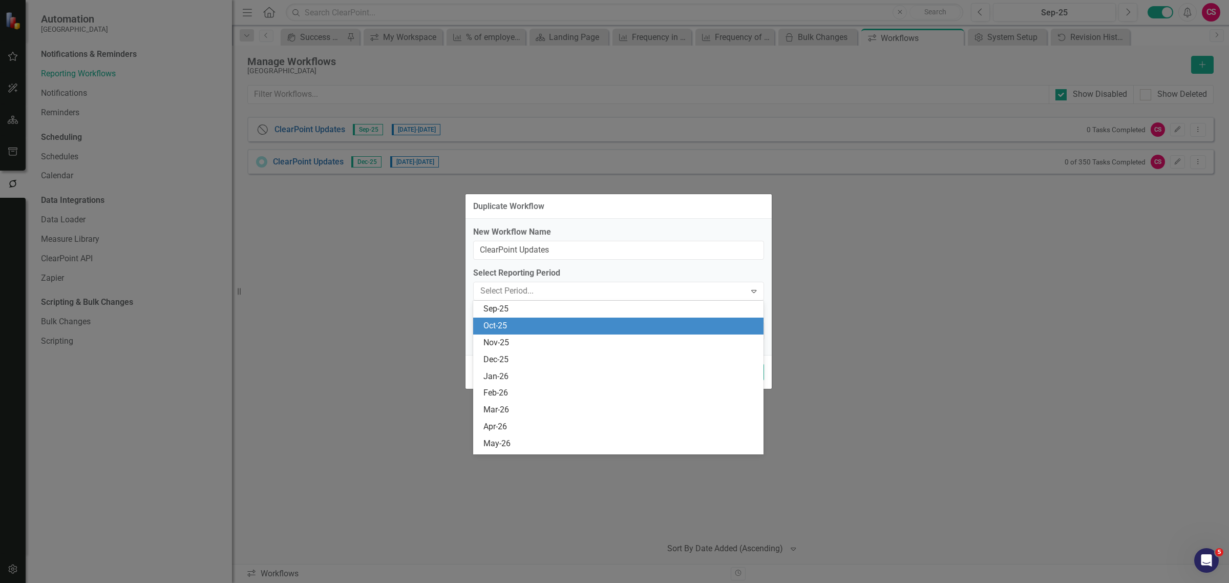
click at [490, 323] on div "Oct-25" at bounding box center [620, 326] width 274 height 12
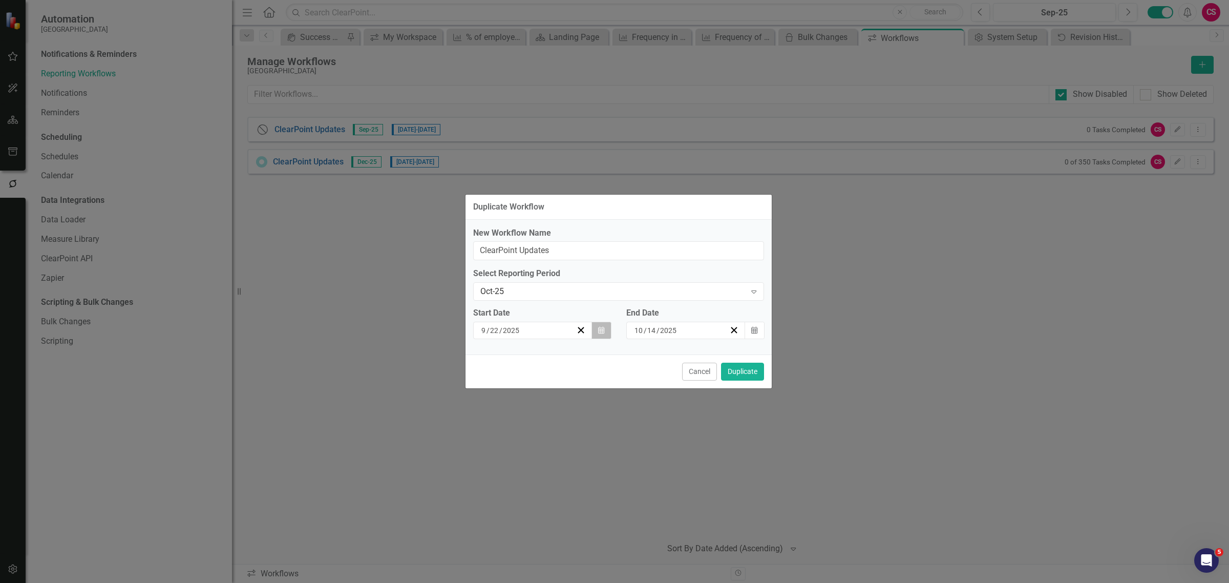
click at [599, 336] on button "Calendar" at bounding box center [600, 329] width 19 height 17
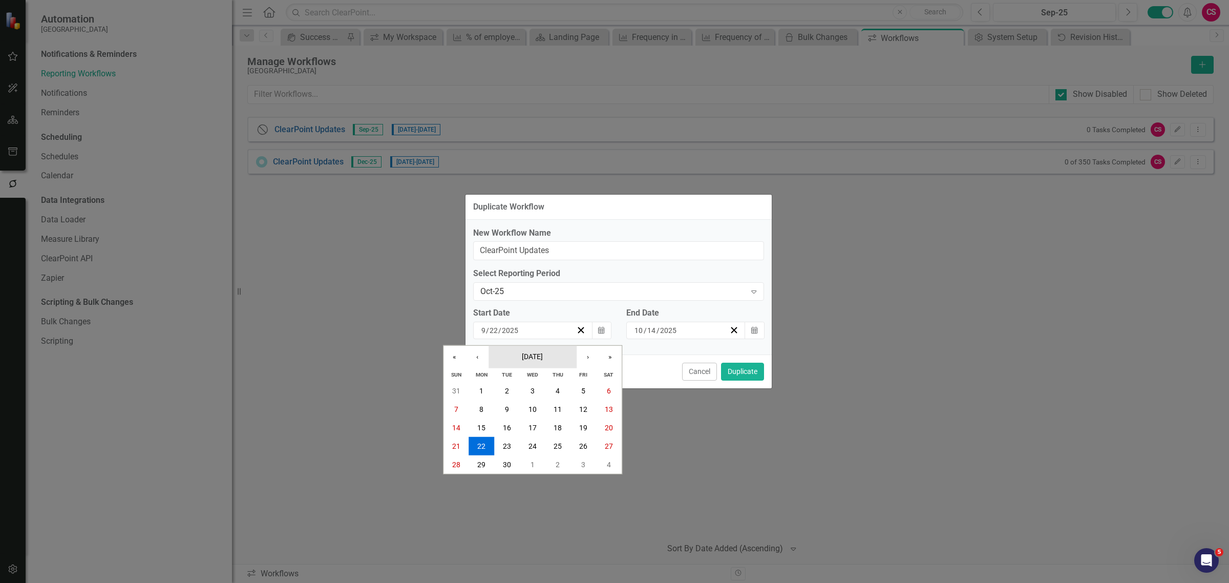
click at [543, 352] on span "September 2025" at bounding box center [532, 356] width 21 height 8
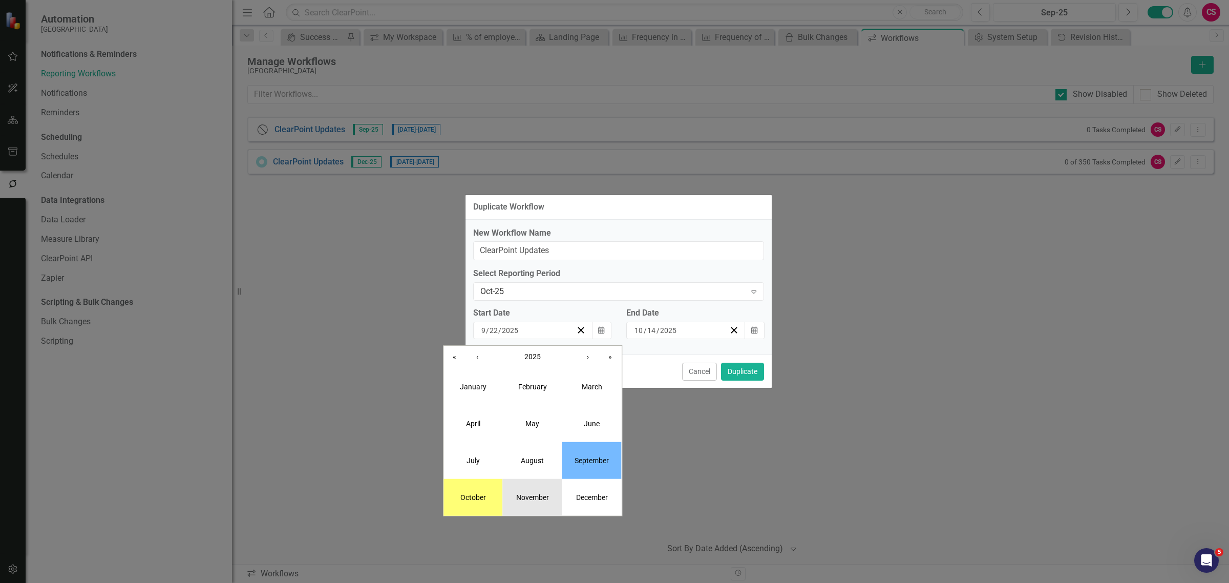
click at [543, 501] on button "November" at bounding box center [532, 497] width 59 height 37
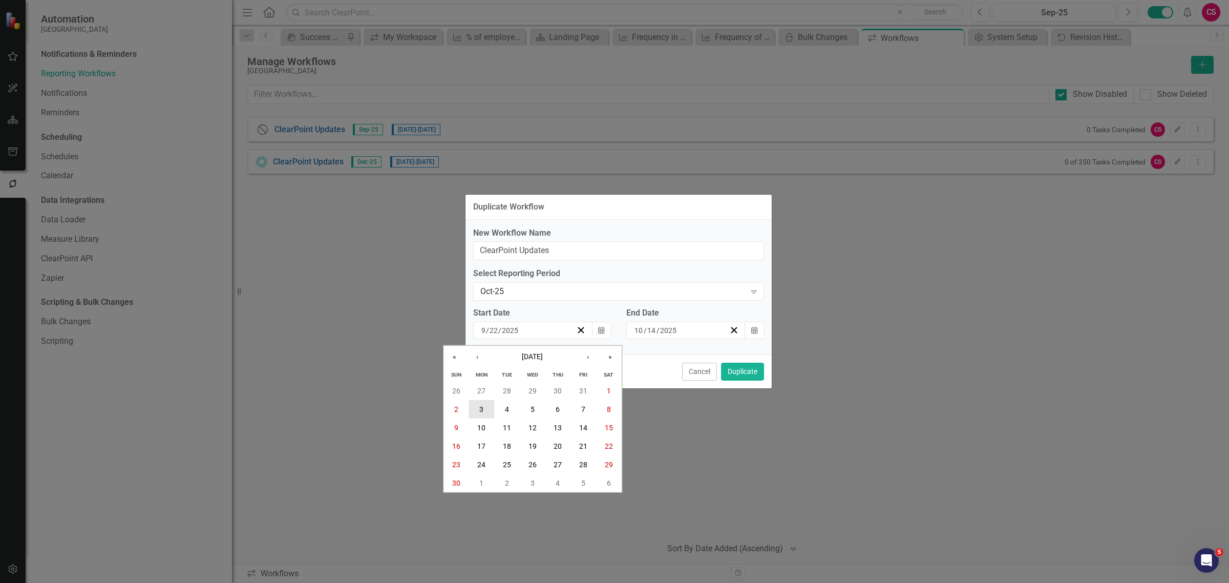
click at [480, 410] on abbr "3" at bounding box center [481, 409] width 4 height 8
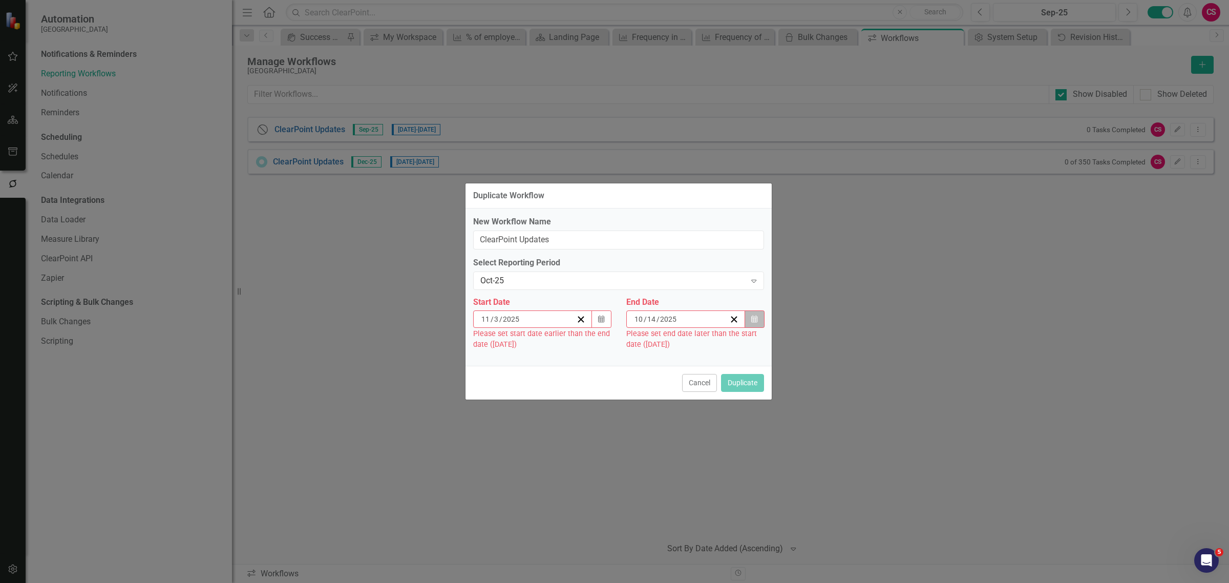
click at [754, 326] on button "Calendar" at bounding box center [753, 318] width 19 height 17
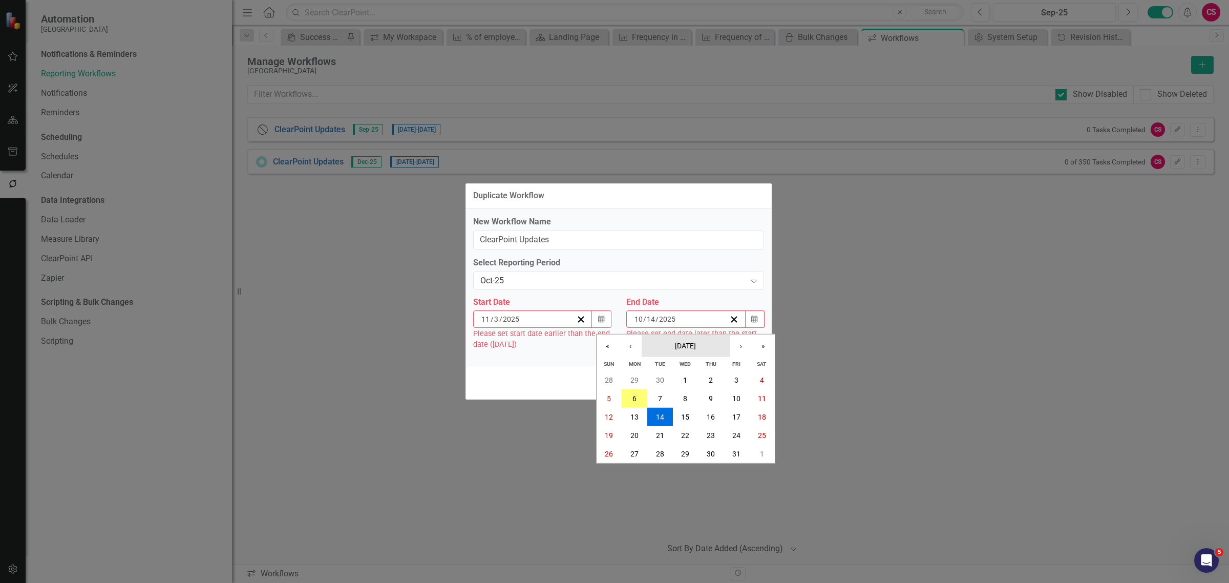
click at [715, 347] on button "[DATE]" at bounding box center [685, 345] width 88 height 23
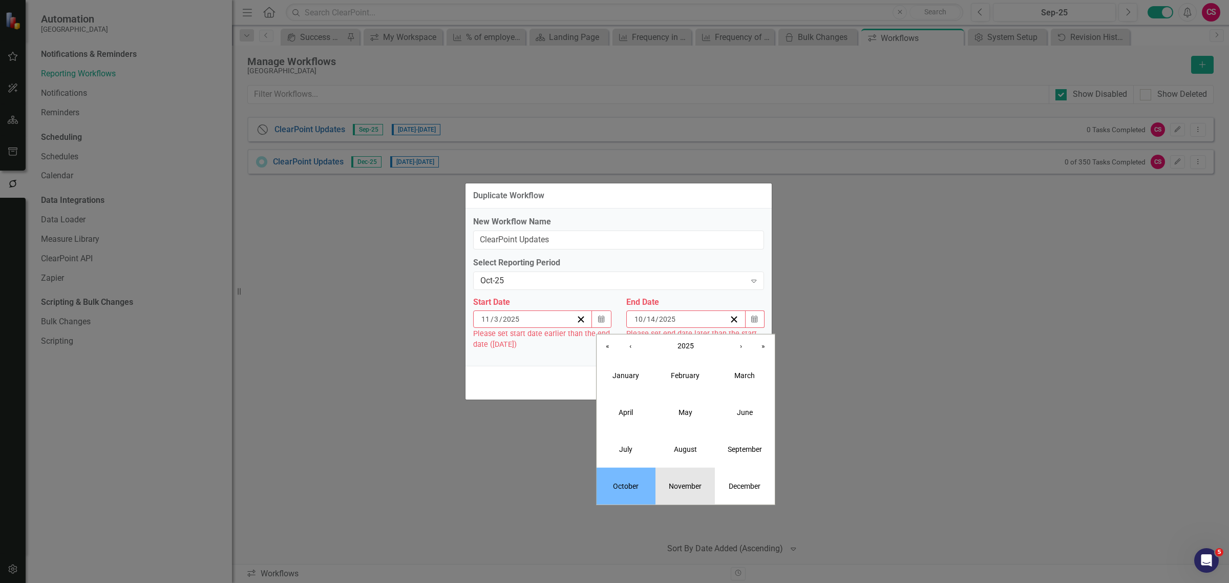
click at [683, 477] on button "November" at bounding box center [684, 485] width 59 height 37
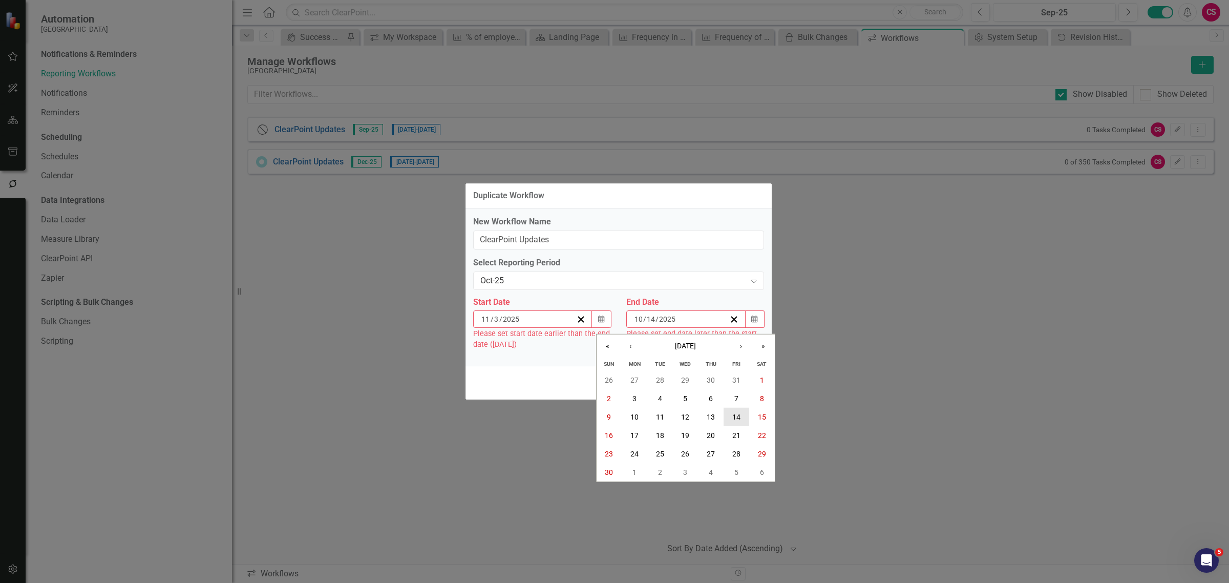
click at [731, 411] on button "14" at bounding box center [736, 416] width 26 height 18
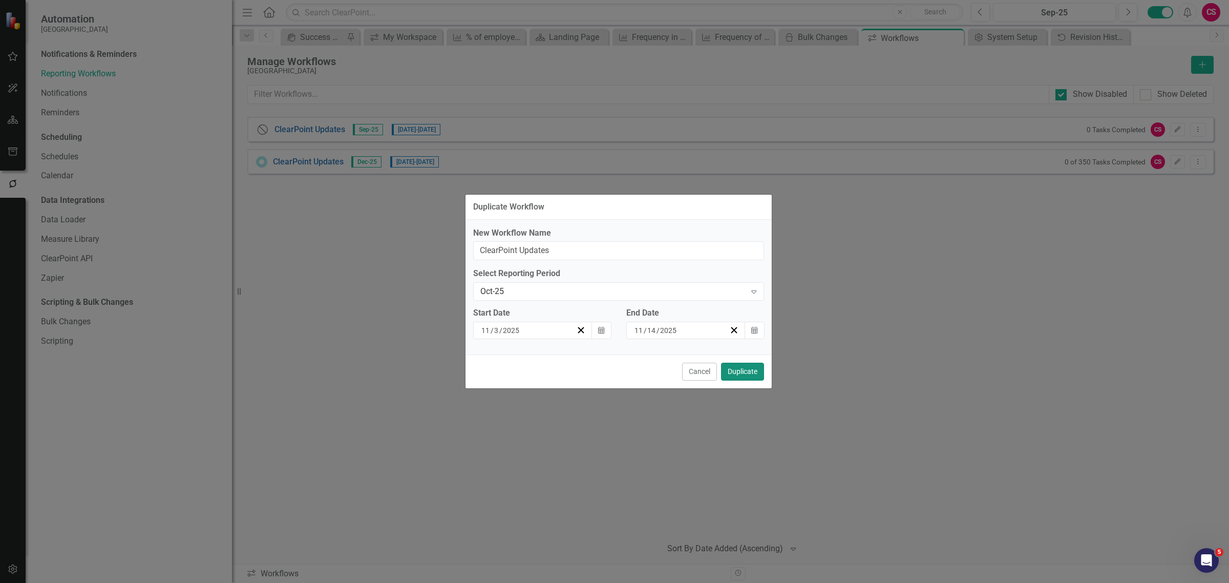
click at [735, 375] on button "Duplicate" at bounding box center [742, 371] width 43 height 18
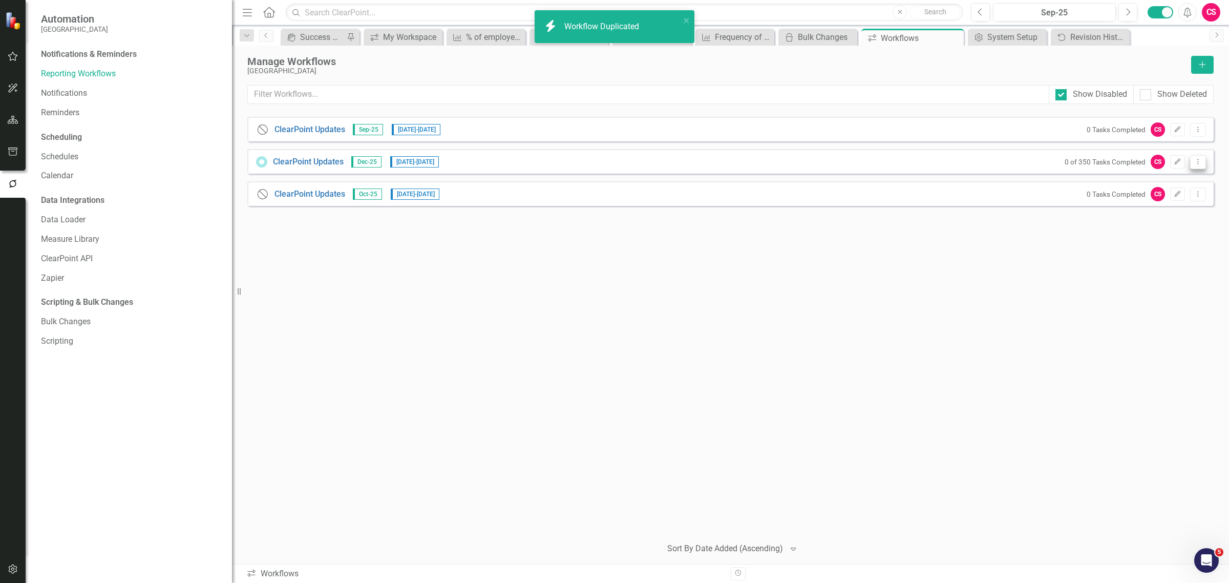
click at [1193, 162] on icon "Dropdown Menu" at bounding box center [1197, 161] width 9 height 7
click at [1143, 239] on link "Trash Delete Workflow" at bounding box center [1157, 235] width 95 height 19
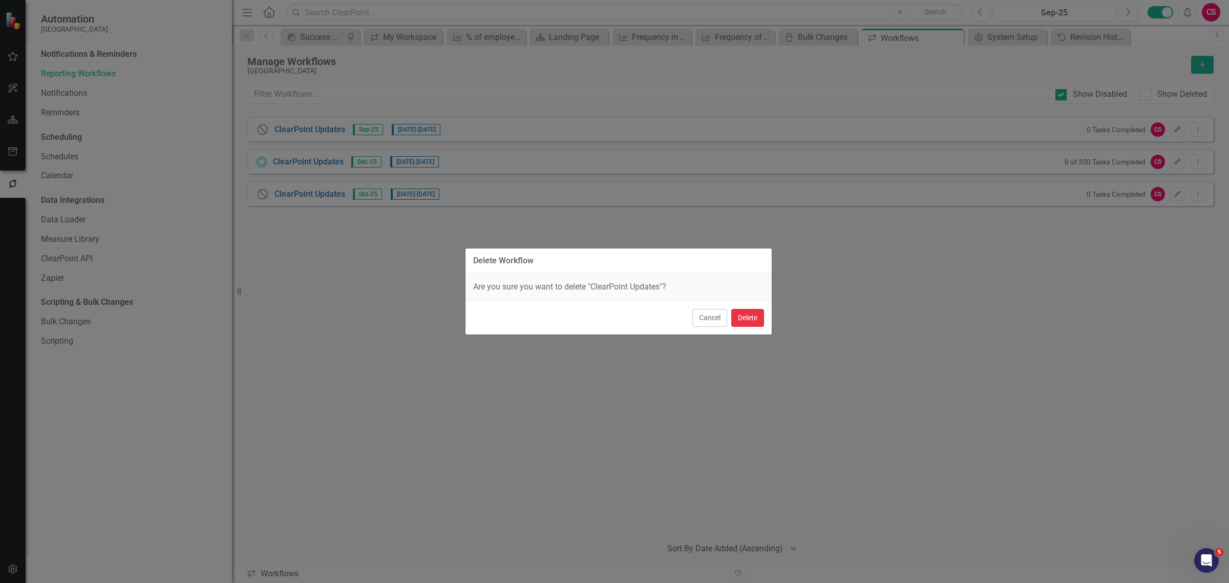
click at [758, 314] on button "Delete" at bounding box center [747, 318] width 33 height 18
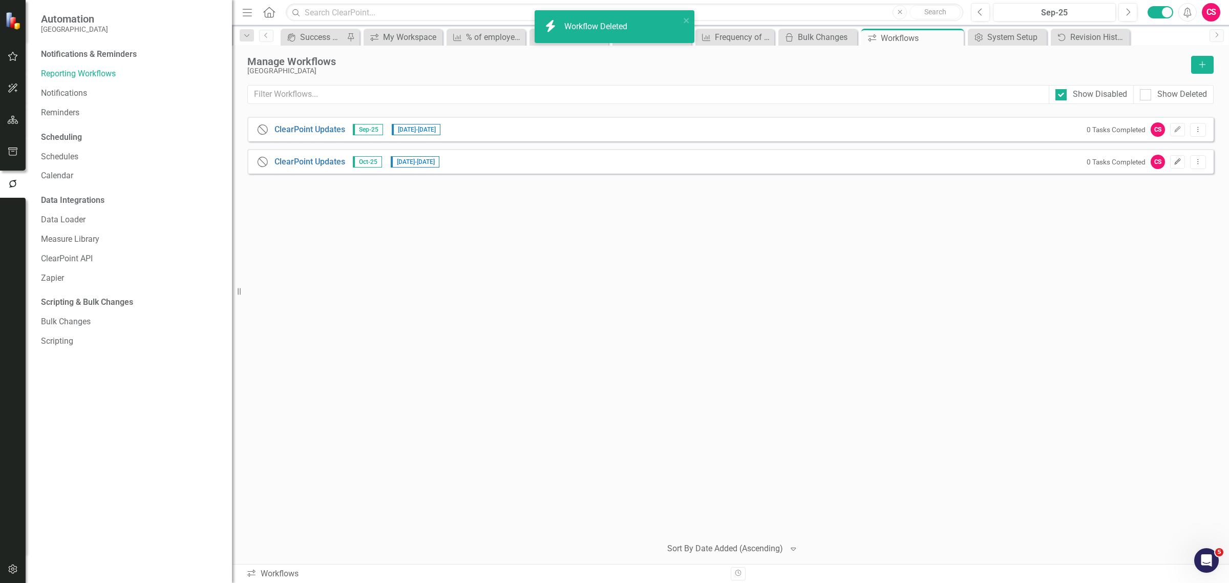
click at [1177, 163] on icon "Edit" at bounding box center [1177, 162] width 8 height 6
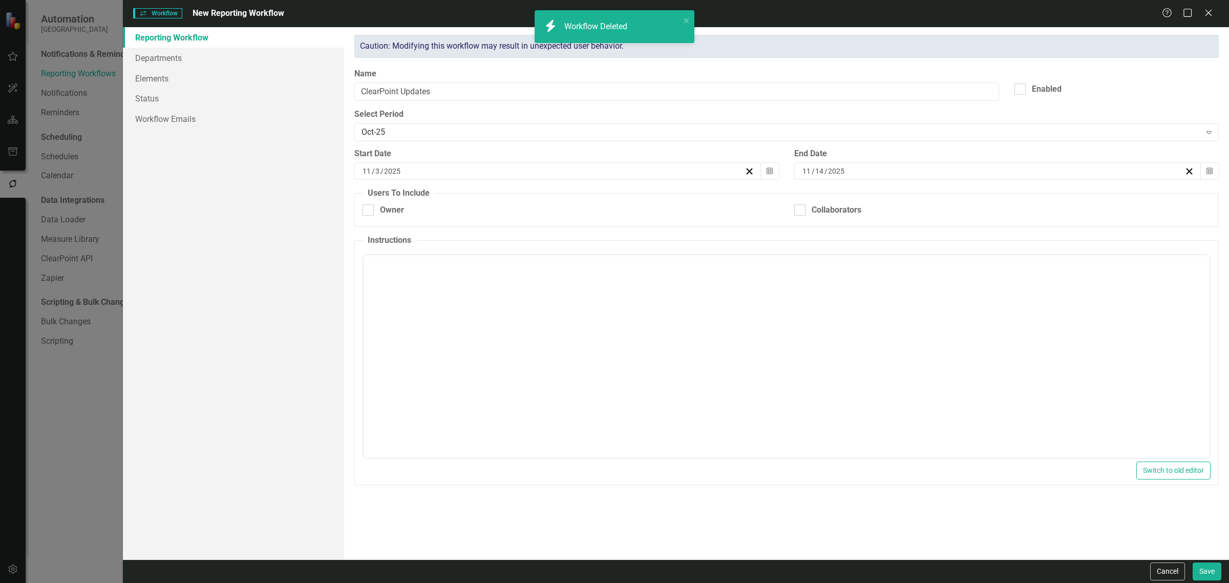
checkbox input "true"
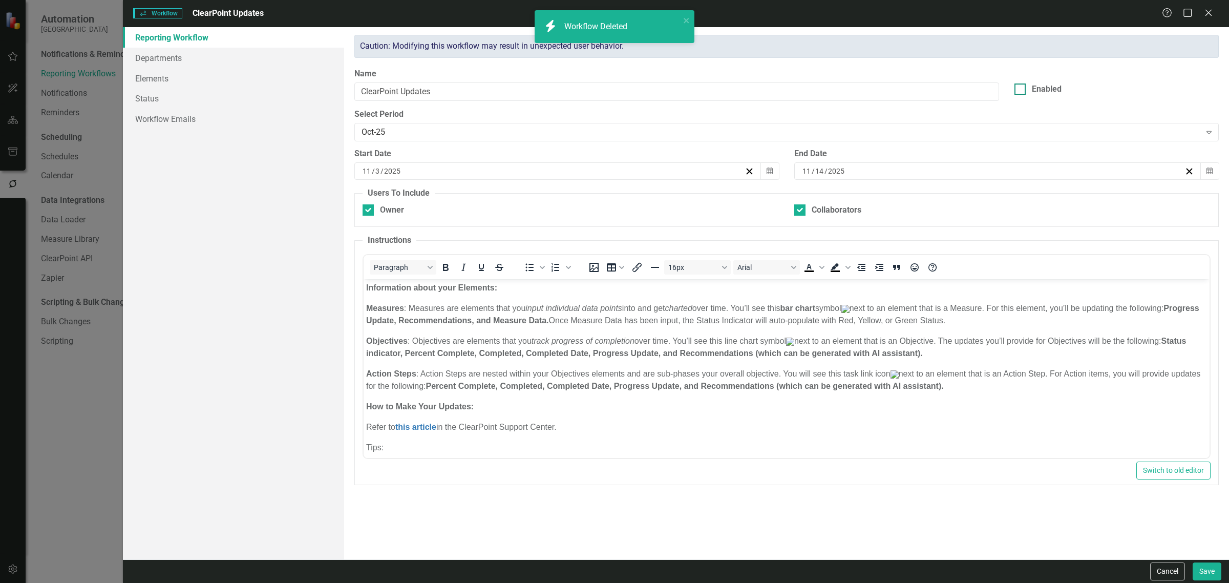
scroll to position [0, 0]
click at [1038, 84] on div "Enabled" at bounding box center [1047, 89] width 30 height 12
click at [1021, 84] on input "Enabled" at bounding box center [1017, 86] width 7 height 7
checkbox input "true"
click at [211, 54] on link "Departments" at bounding box center [233, 58] width 221 height 20
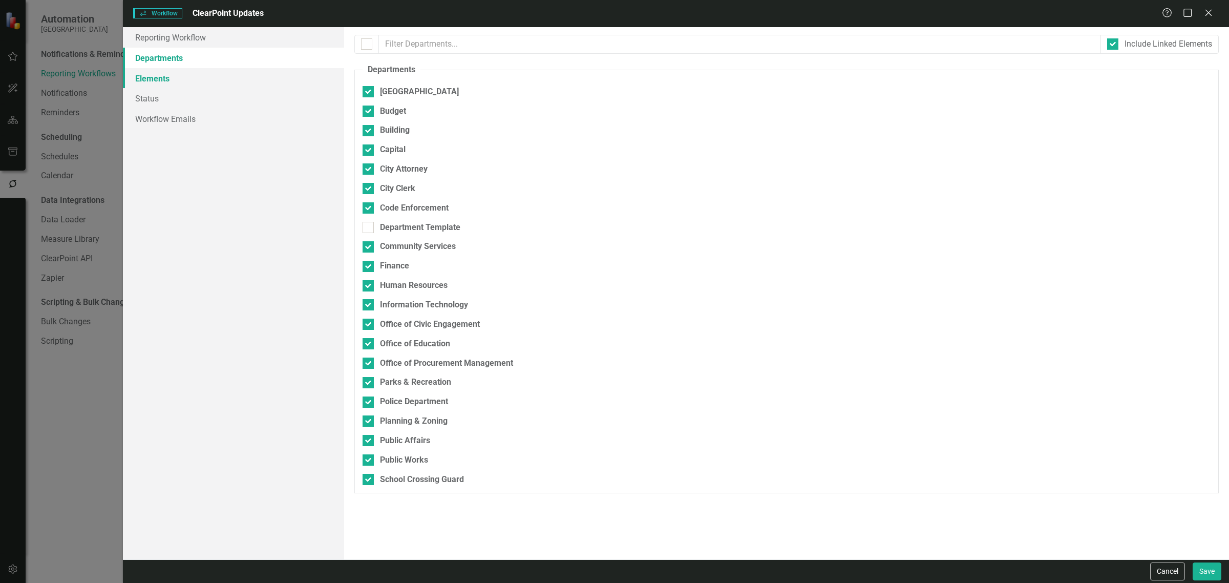
click at [254, 81] on link "Elements" at bounding box center [233, 78] width 221 height 20
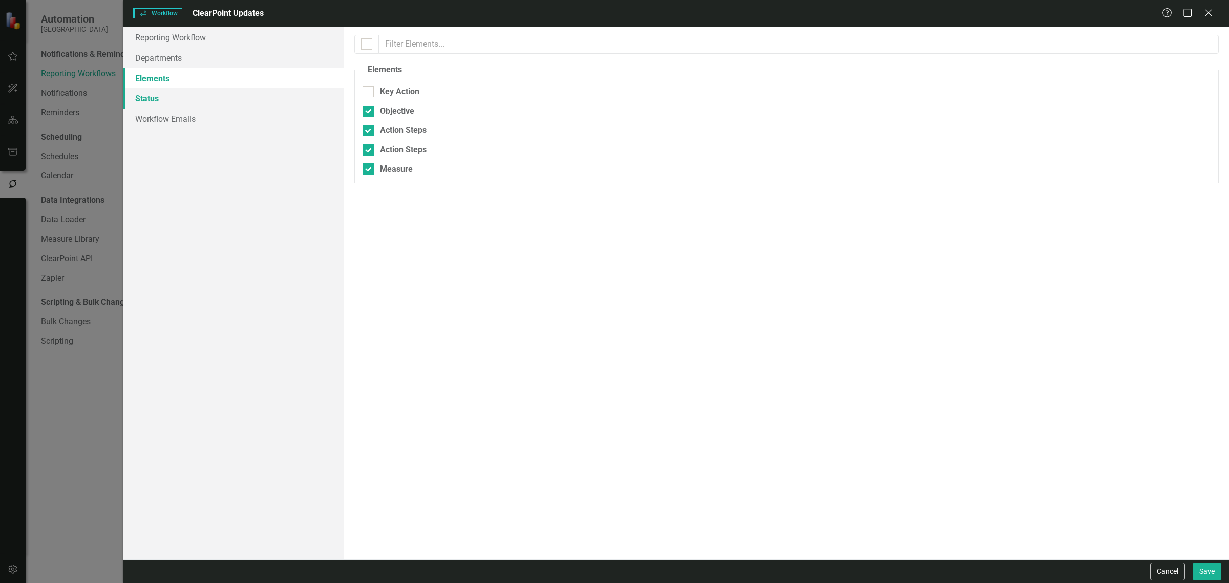
click at [240, 101] on link "Status" at bounding box center [233, 98] width 221 height 20
click at [238, 112] on link "Workflow Emails" at bounding box center [233, 119] width 221 height 20
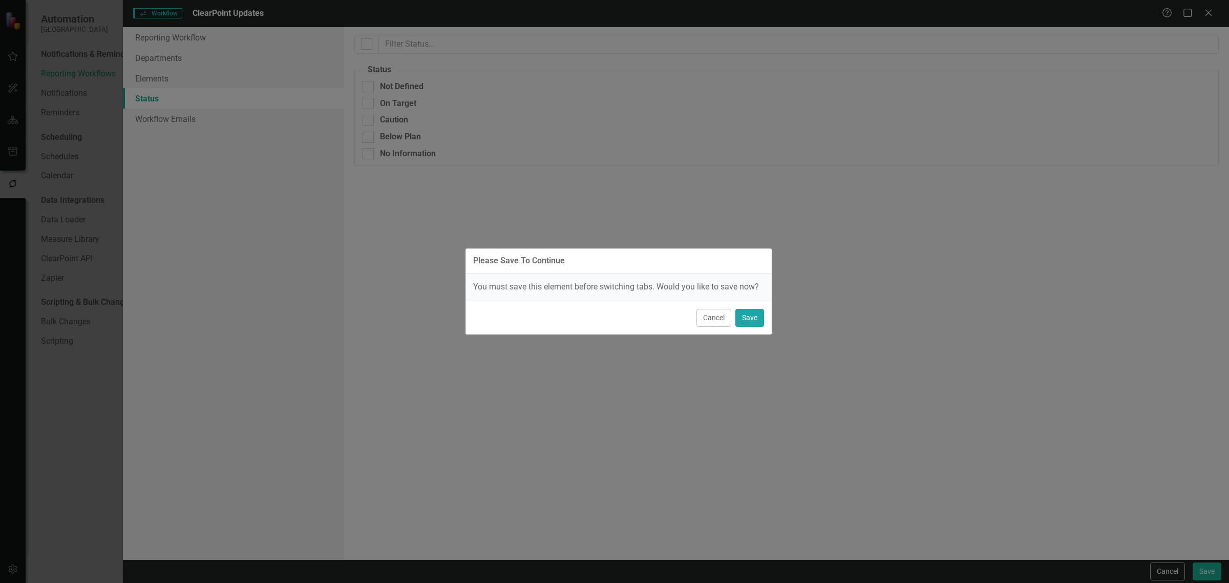
click at [757, 316] on button "Save" at bounding box center [749, 318] width 29 height 18
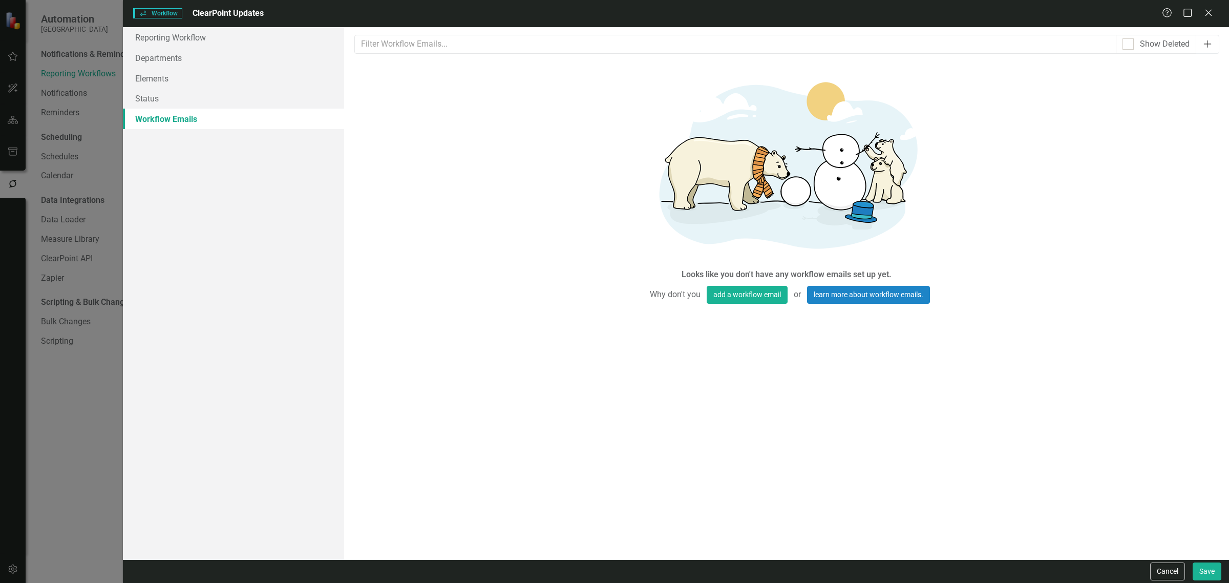
click at [1209, 45] on icon "Add" at bounding box center [1207, 44] width 10 height 8
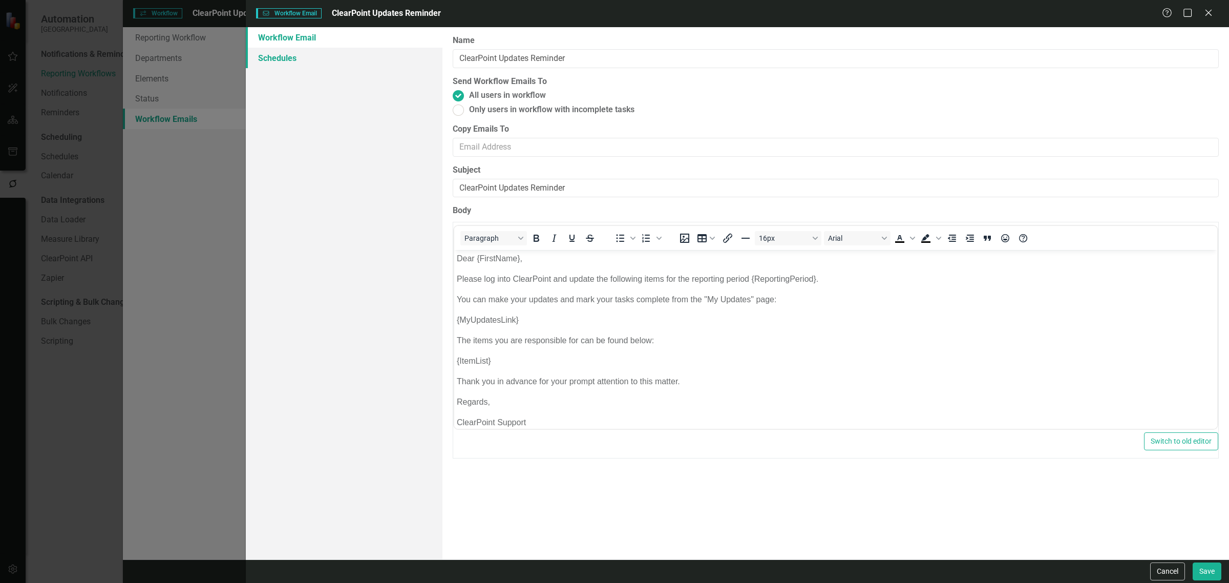
click at [380, 62] on link "Schedules" at bounding box center [344, 58] width 197 height 20
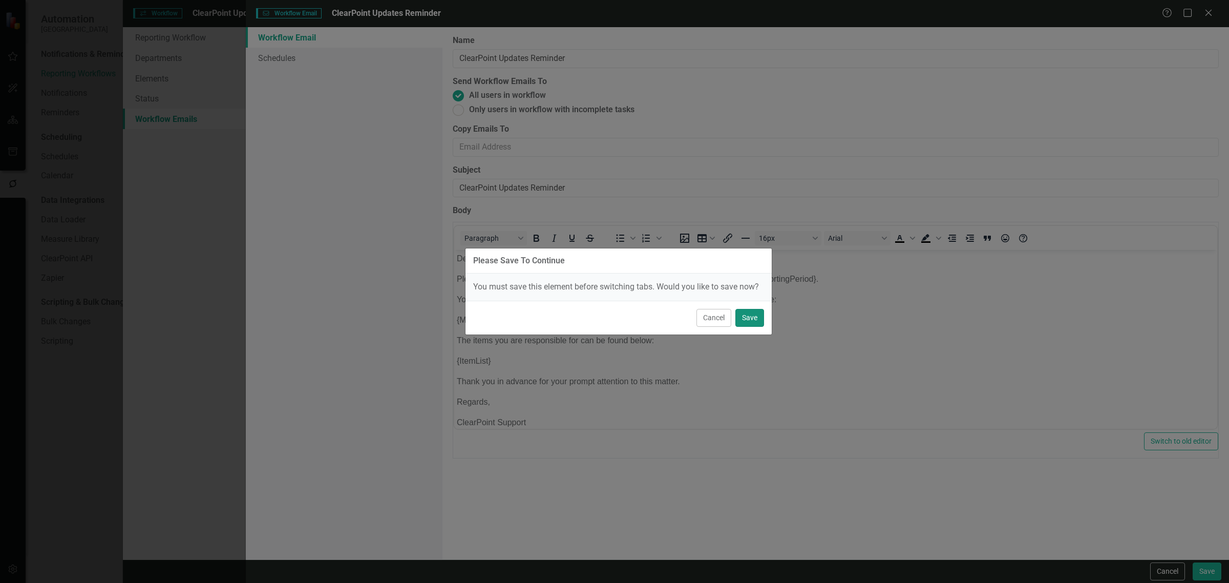
click at [743, 318] on button "Save" at bounding box center [749, 318] width 29 height 18
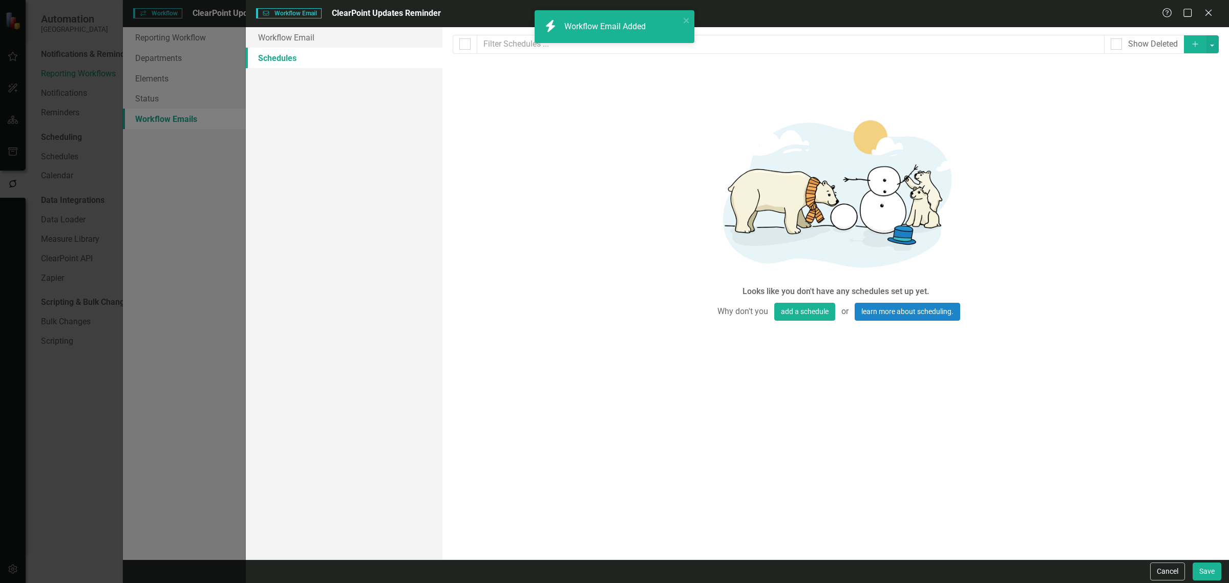
click at [1188, 41] on button "Add" at bounding box center [1195, 44] width 23 height 18
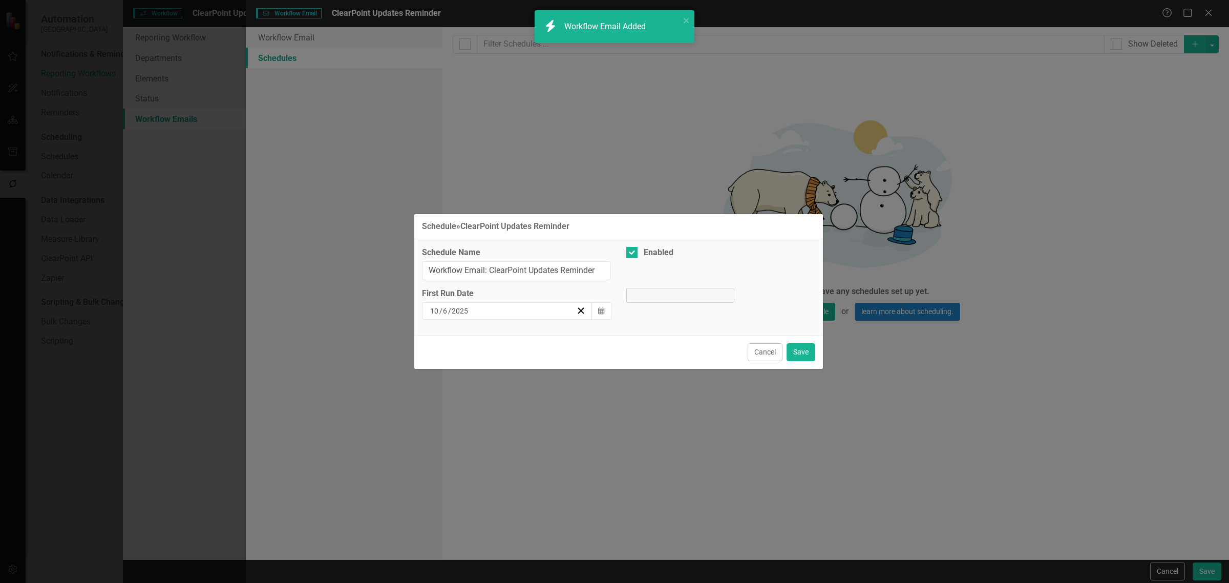
select select "pm"
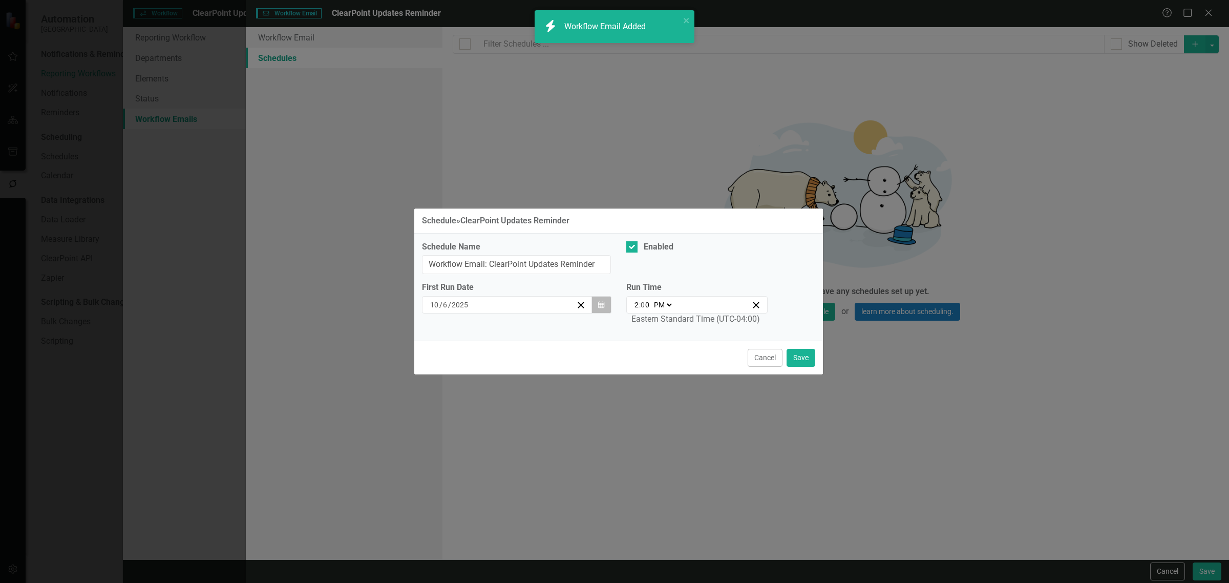
click at [602, 301] on icon "Calendar" at bounding box center [601, 304] width 6 height 7
click at [599, 309] on button "Calendar" at bounding box center [600, 304] width 19 height 17
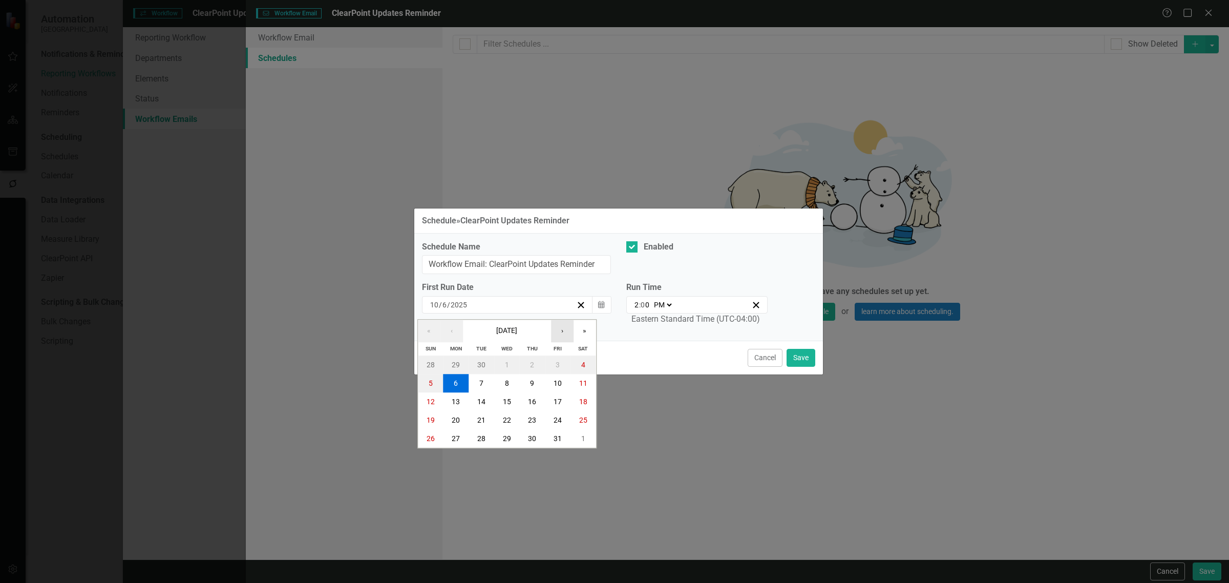
click at [558, 329] on button "›" at bounding box center [562, 330] width 23 height 23
drag, startPoint x: 459, startPoint y: 387, endPoint x: 592, endPoint y: 354, distance: 137.5
click at [460, 385] on button "3" at bounding box center [456, 383] width 26 height 18
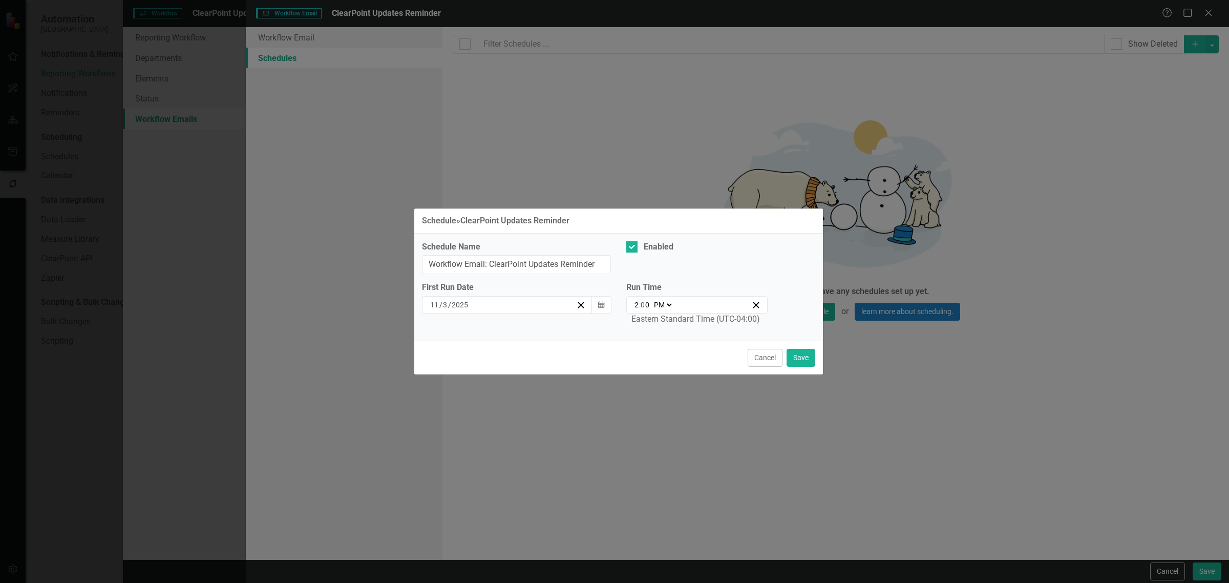
click at [634, 307] on input "2" at bounding box center [636, 304] width 5 height 10
type input "21:00"
type input "9"
click at [660, 300] on select "AM PM" at bounding box center [662, 304] width 22 height 10
select select "am"
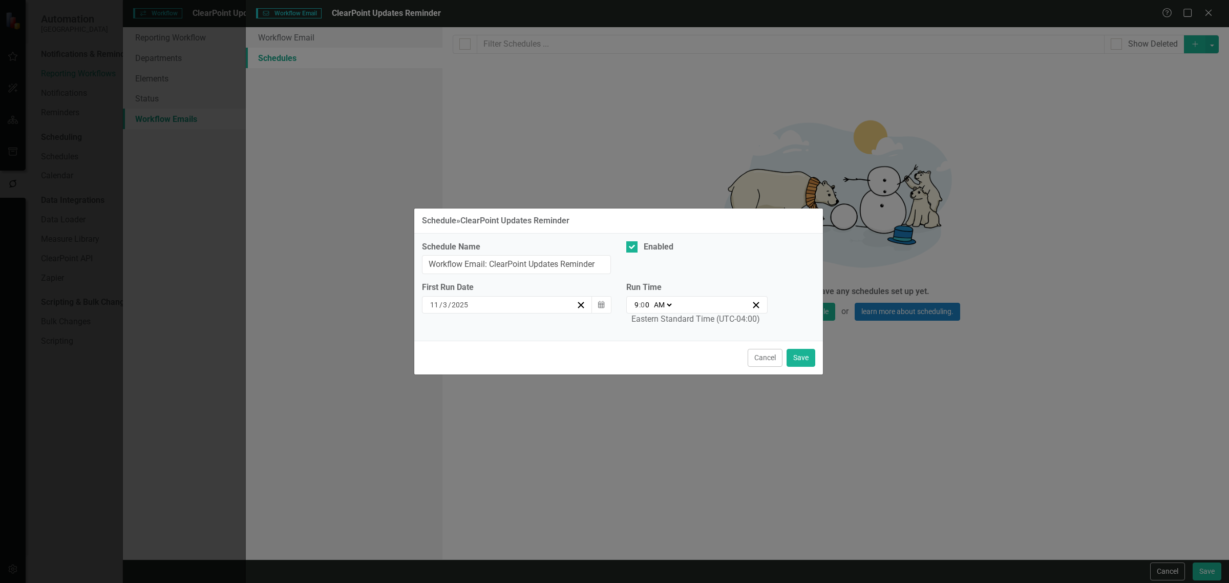
click at [651, 299] on select "AM PM" at bounding box center [662, 304] width 22 height 10
type input "09:00"
click at [794, 358] on button "Save" at bounding box center [800, 358] width 29 height 18
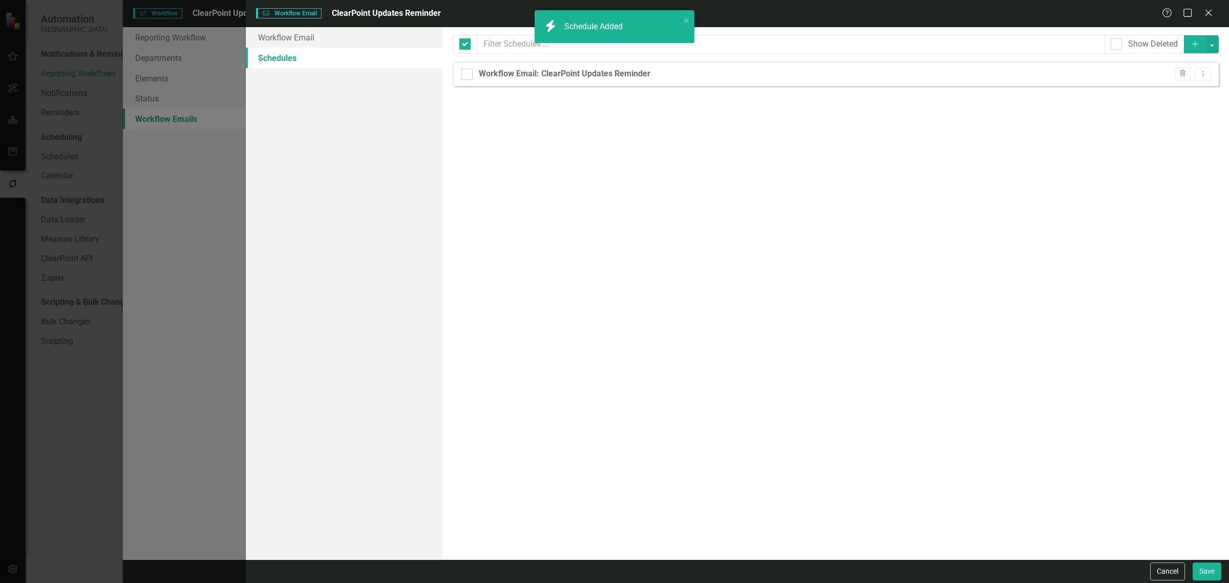
checkbox input "false"
click at [1189, 49] on button "Add" at bounding box center [1195, 44] width 23 height 18
select select "pm"
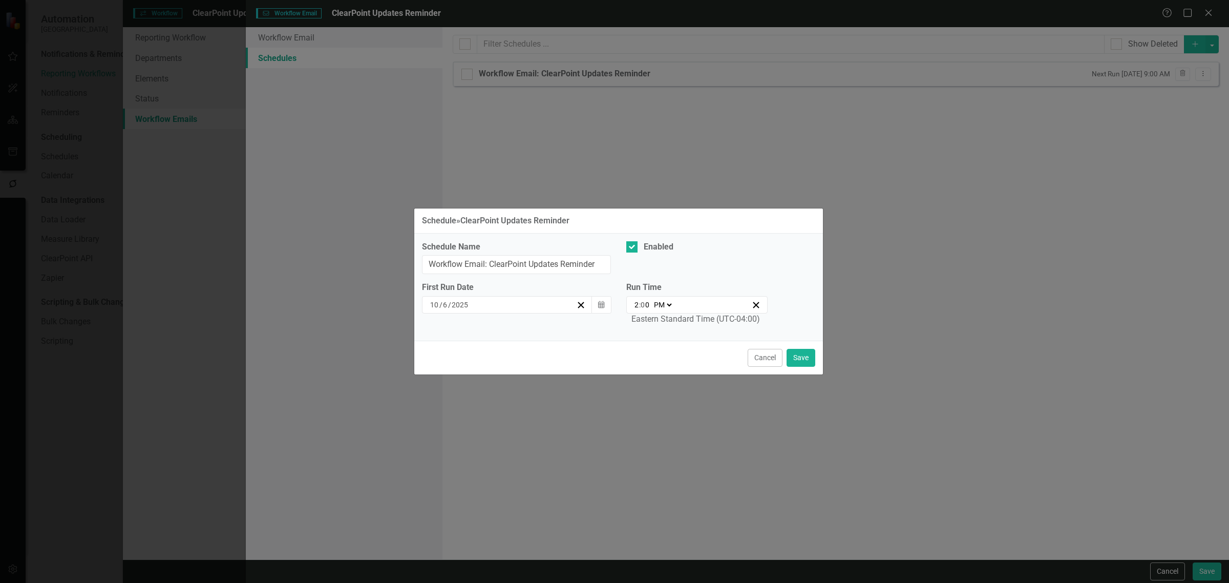
drag, startPoint x: 602, startPoint y: 305, endPoint x: 590, endPoint y: 318, distance: 18.1
click at [604, 303] on icon "button" at bounding box center [601, 304] width 6 height 7
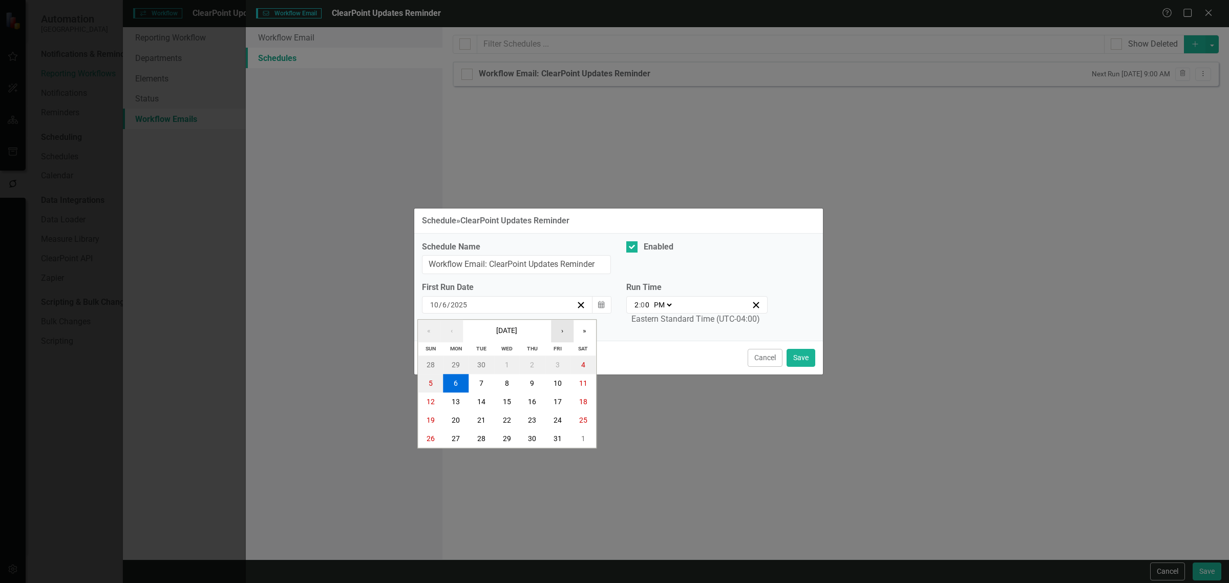
click at [557, 330] on button "›" at bounding box center [562, 330] width 23 height 23
click at [564, 382] on button "7" at bounding box center [558, 383] width 26 height 18
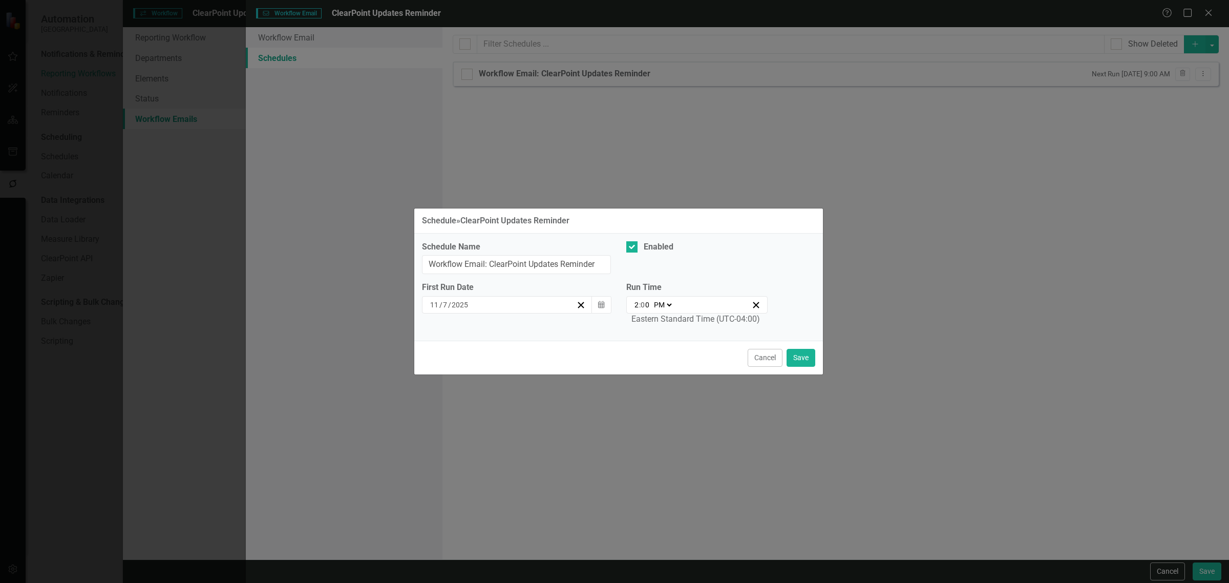
select select "pm"
click at [638, 308] on input "2" at bounding box center [636, 304] width 5 height 10
click at [747, 356] on button "Cancel" at bounding box center [764, 358] width 35 height 18
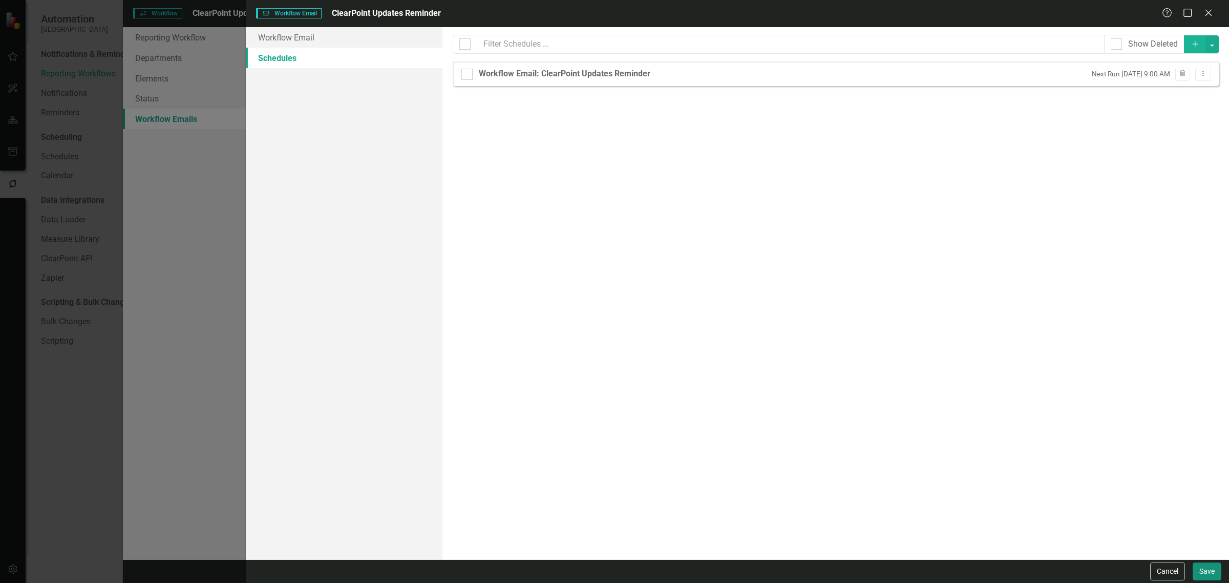
click at [1209, 576] on button "Save" at bounding box center [1206, 571] width 29 height 18
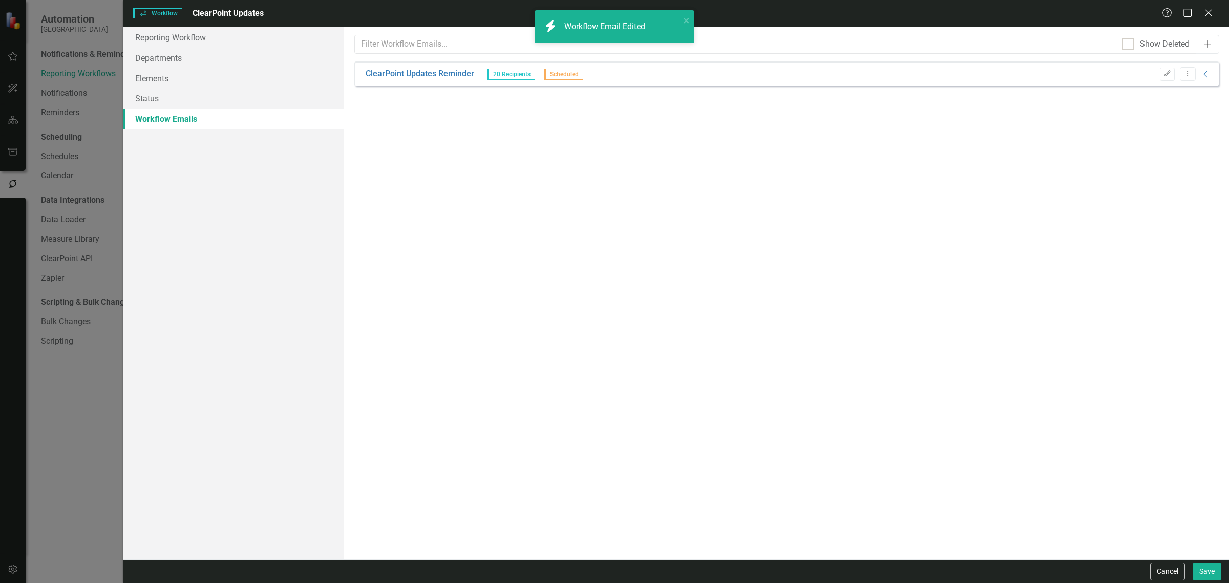
click at [1200, 44] on button "Add" at bounding box center [1207, 44] width 24 height 19
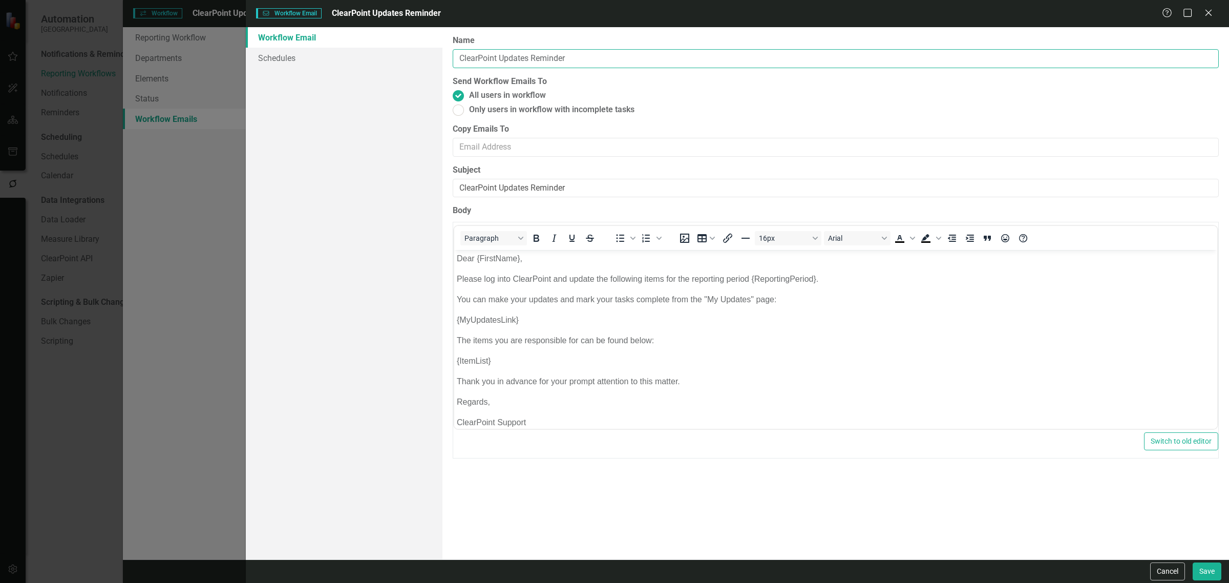
click at [534, 57] on input "ClearPoint Updates Reminder" at bounding box center [836, 58] width 766 height 19
type input "ClearPoint Updates 2nd Reminder"
click at [716, 377] on p "Thank you in advance for your prompt attention to this matter." at bounding box center [836, 381] width 758 height 12
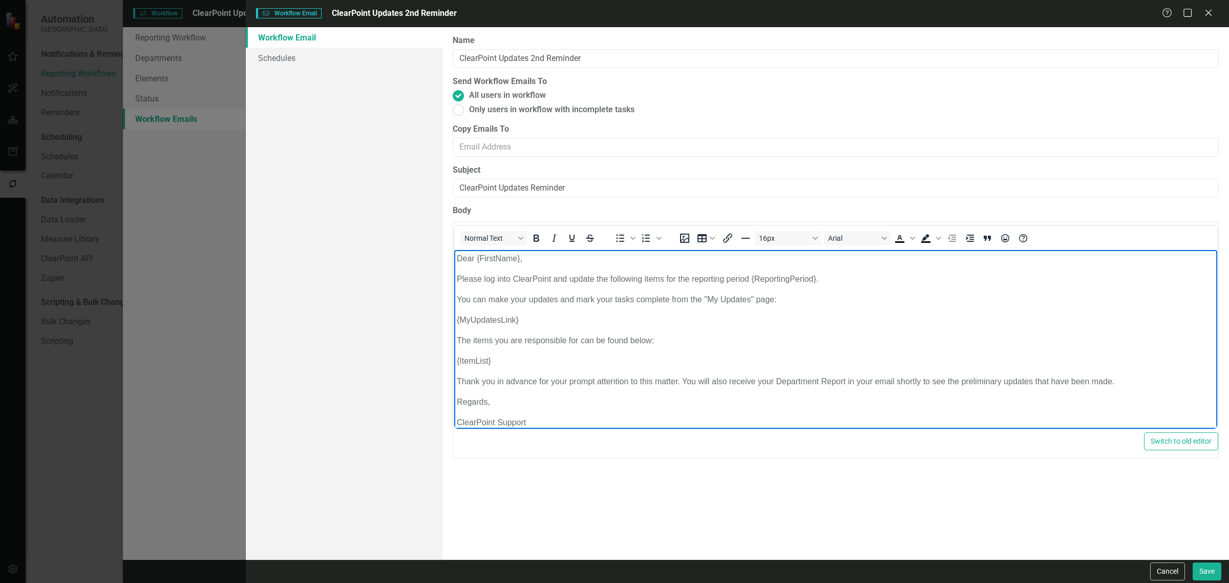
click at [940, 383] on p "Thank you in advance for your prompt attention to this matter. You will also re…" at bounding box center [836, 381] width 758 height 12
click at [980, 383] on p "Thank you in advance for your prompt attention to this matter. You will also re…" at bounding box center [836, 381] width 758 height 12
click at [1195, 572] on button "Save" at bounding box center [1206, 571] width 29 height 18
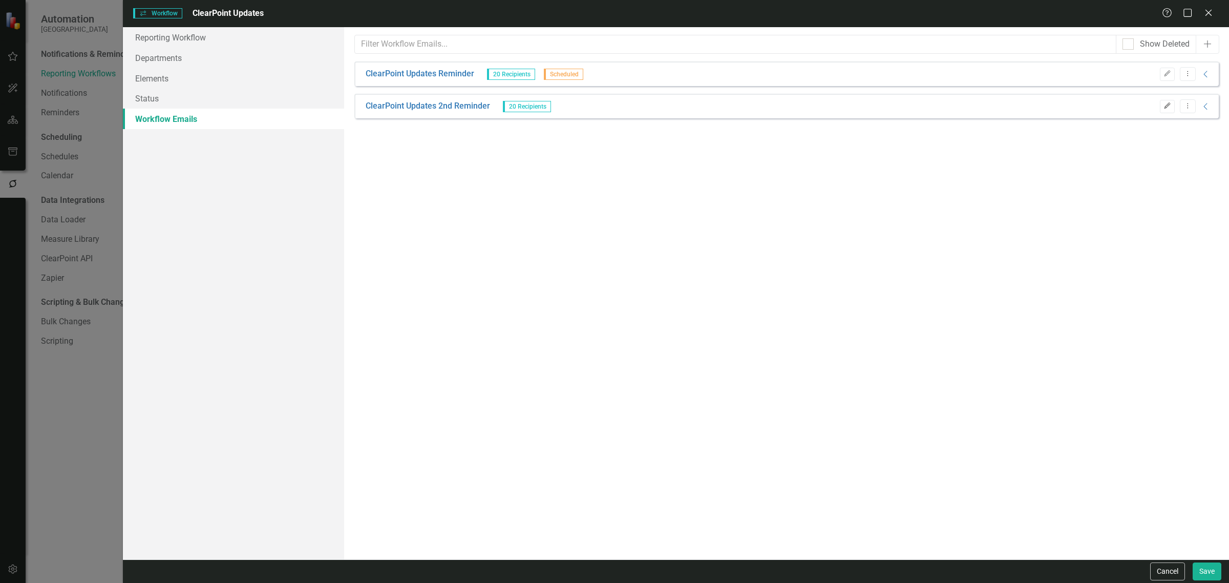
click at [1172, 108] on button "Edit" at bounding box center [1167, 106] width 15 height 13
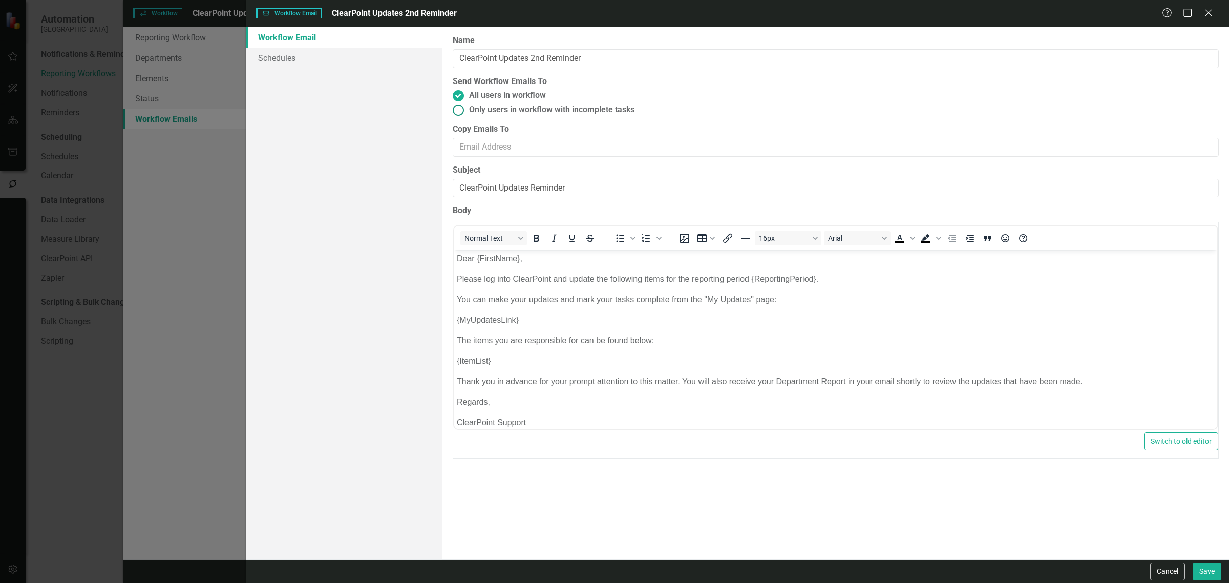
click at [516, 108] on span "Only users in workflow with incomplete tasks" at bounding box center [551, 110] width 165 height 12
click at [466, 108] on input "Only users in workflow with incomplete tasks" at bounding box center [458, 110] width 16 height 16
radio input "true"
click at [500, 92] on span "All users in workflow" at bounding box center [507, 96] width 77 height 12
click at [466, 92] on input "All users in workflow" at bounding box center [458, 96] width 16 height 16
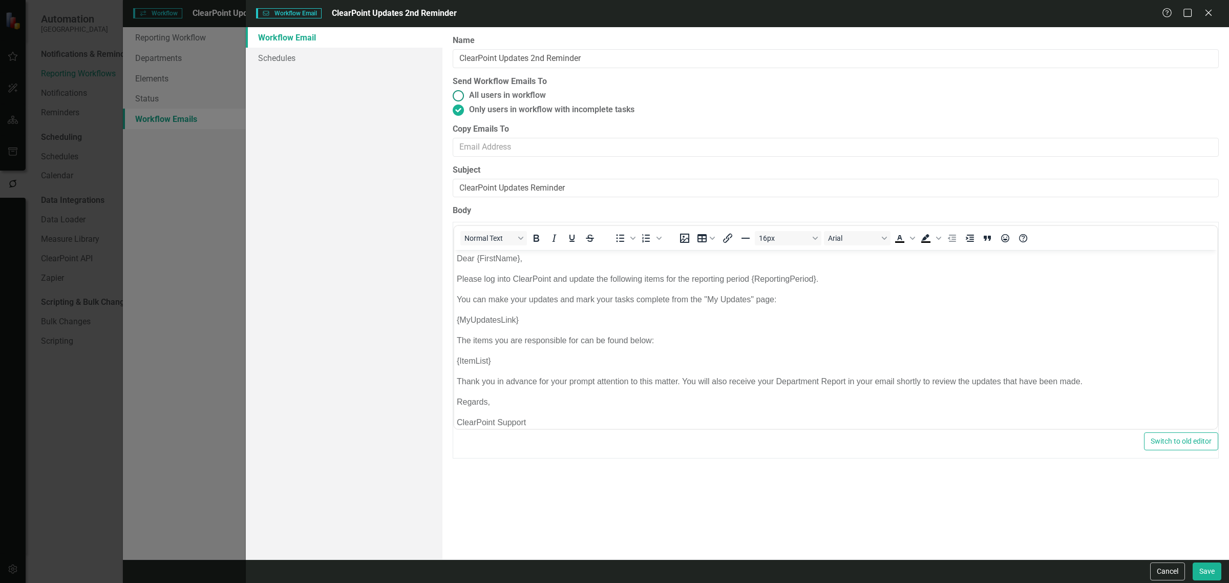
radio input "true"
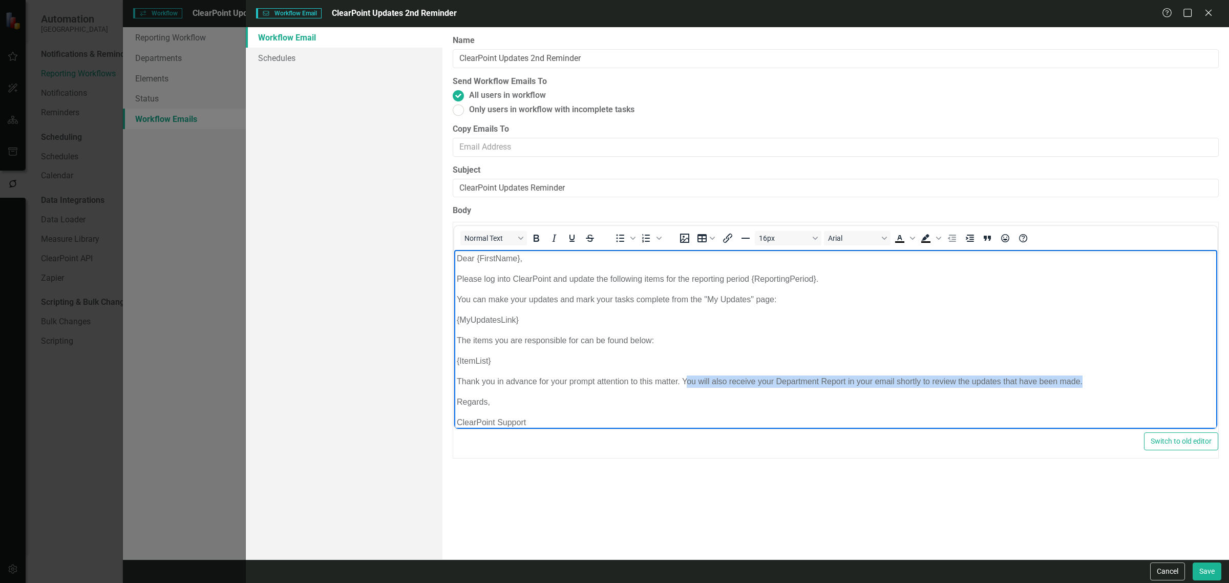
drag, startPoint x: 1099, startPoint y: 385, endPoint x: 684, endPoint y: 378, distance: 414.7
click at [684, 378] on p "Thank you in advance for your prompt attention to this matter. You will also re…" at bounding box center [836, 381] width 758 height 12
click at [568, 109] on span "Only users in workflow with incomplete tasks" at bounding box center [551, 110] width 165 height 12
click at [466, 109] on input "Only users in workflow with incomplete tasks" at bounding box center [458, 110] width 16 height 16
radio input "true"
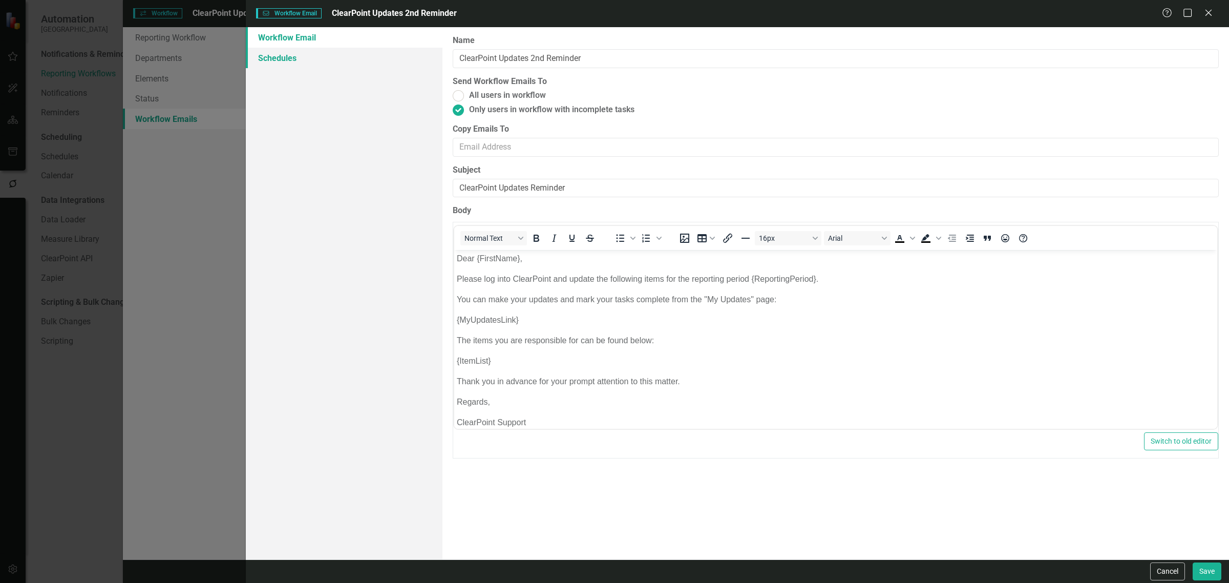
click at [313, 49] on link "Schedules" at bounding box center [344, 58] width 197 height 20
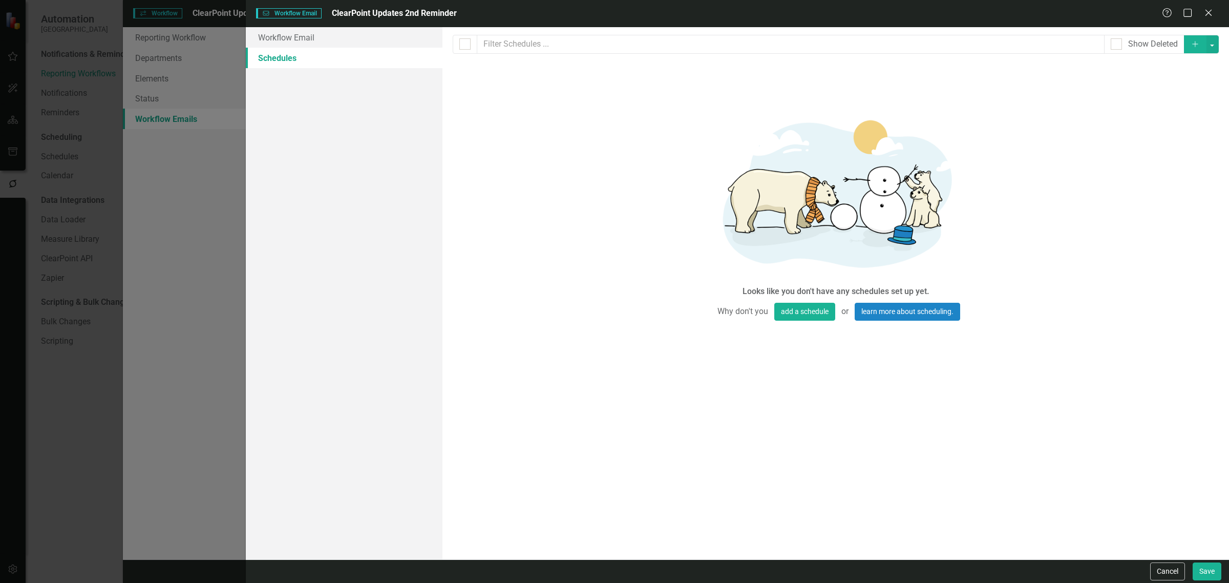
click at [1191, 52] on button "Add" at bounding box center [1195, 44] width 23 height 18
select select "pm"
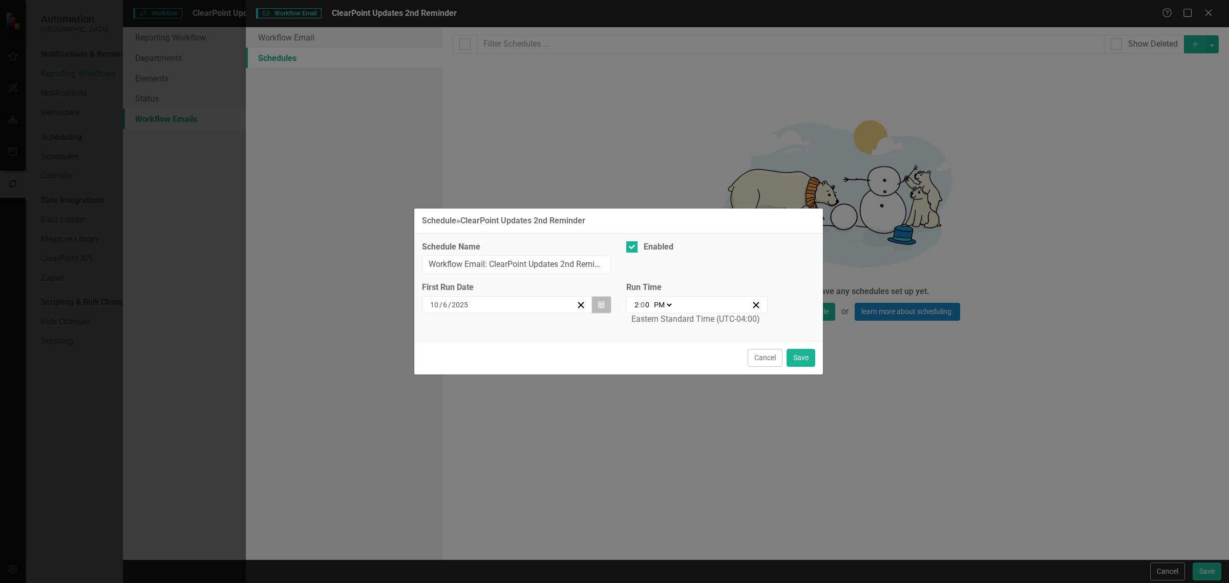
click at [605, 305] on button "Calendar" at bounding box center [600, 304] width 19 height 17
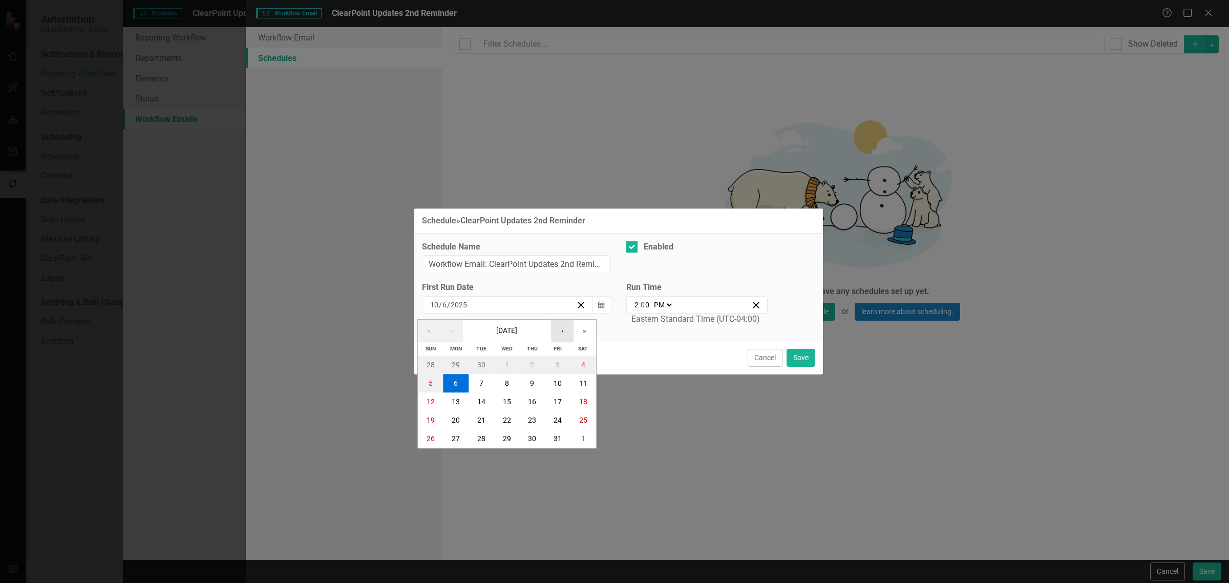
click at [571, 335] on button "›" at bounding box center [562, 330] width 23 height 23
click at [562, 377] on button "7" at bounding box center [558, 383] width 26 height 18
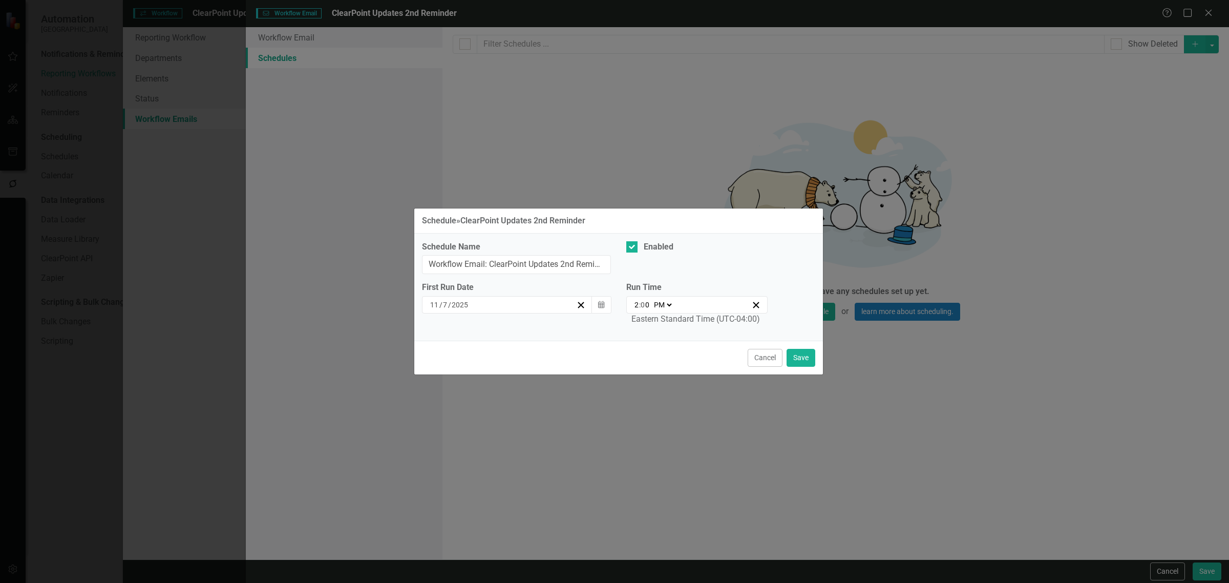
click at [636, 307] on input "2" at bounding box center [636, 304] width 5 height 10
type input "21:00"
type input "9"
click at [661, 308] on select "AM PM" at bounding box center [662, 304] width 22 height 10
select select "am"
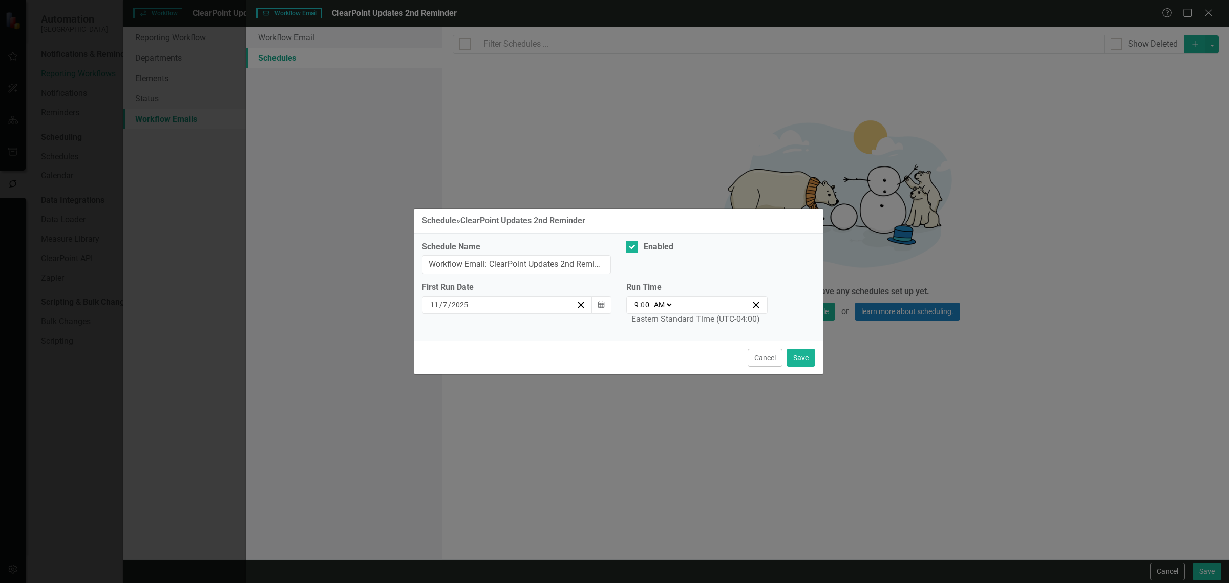
click at [651, 299] on select "AM PM" at bounding box center [662, 304] width 22 height 10
type input "09:00"
click at [797, 354] on button "Save" at bounding box center [800, 358] width 29 height 18
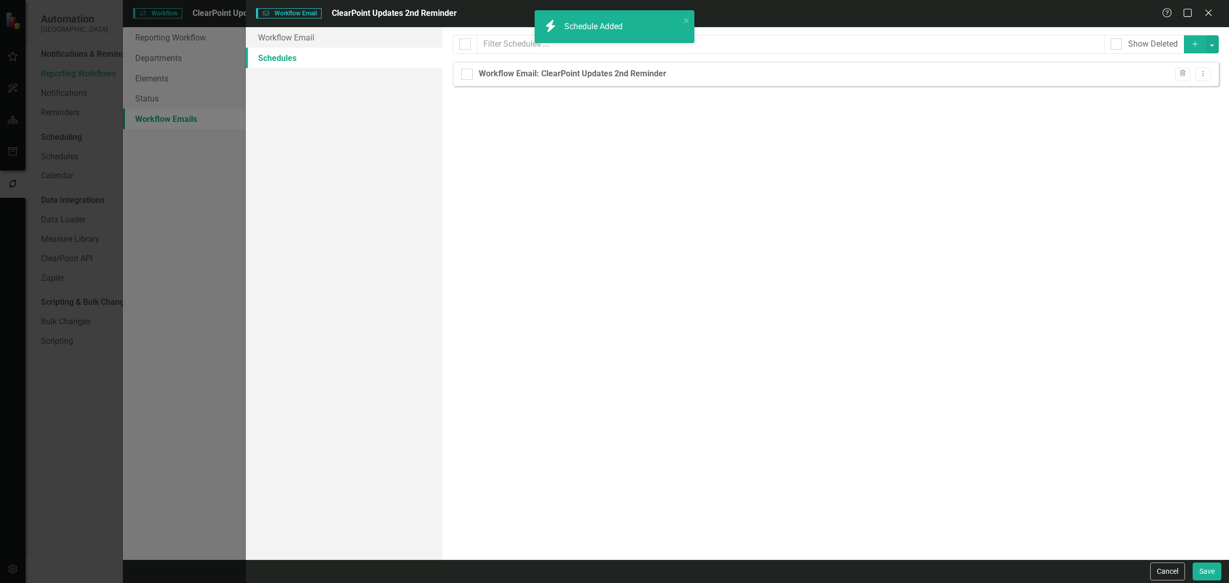
checkbox input "false"
click at [1209, 576] on button "Save" at bounding box center [1206, 571] width 29 height 18
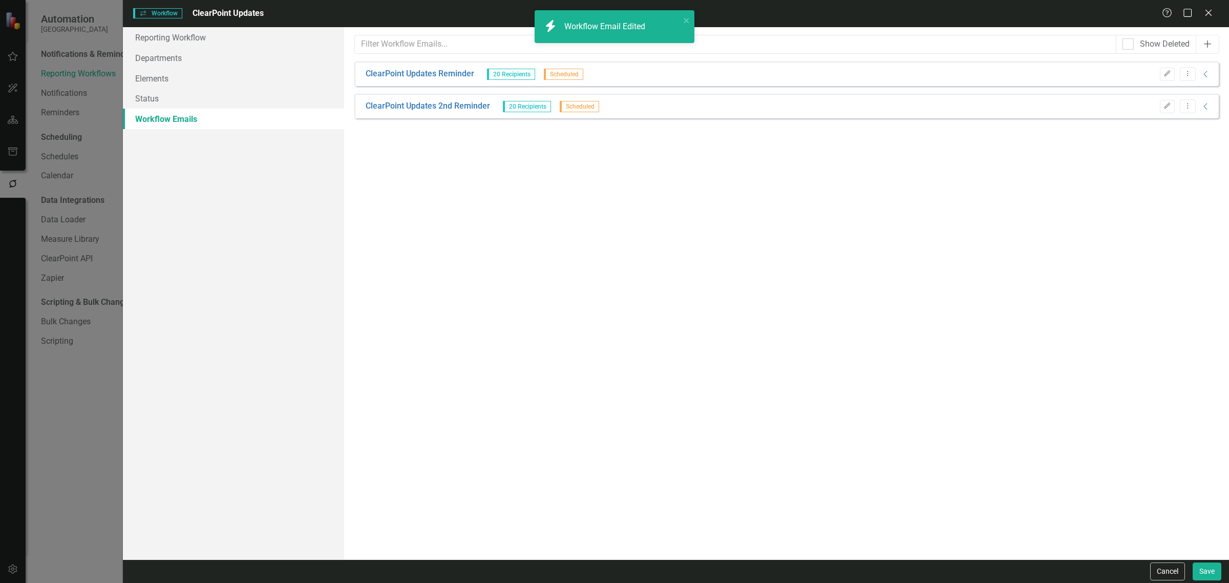
click at [1203, 46] on icon "Add" at bounding box center [1207, 44] width 10 height 8
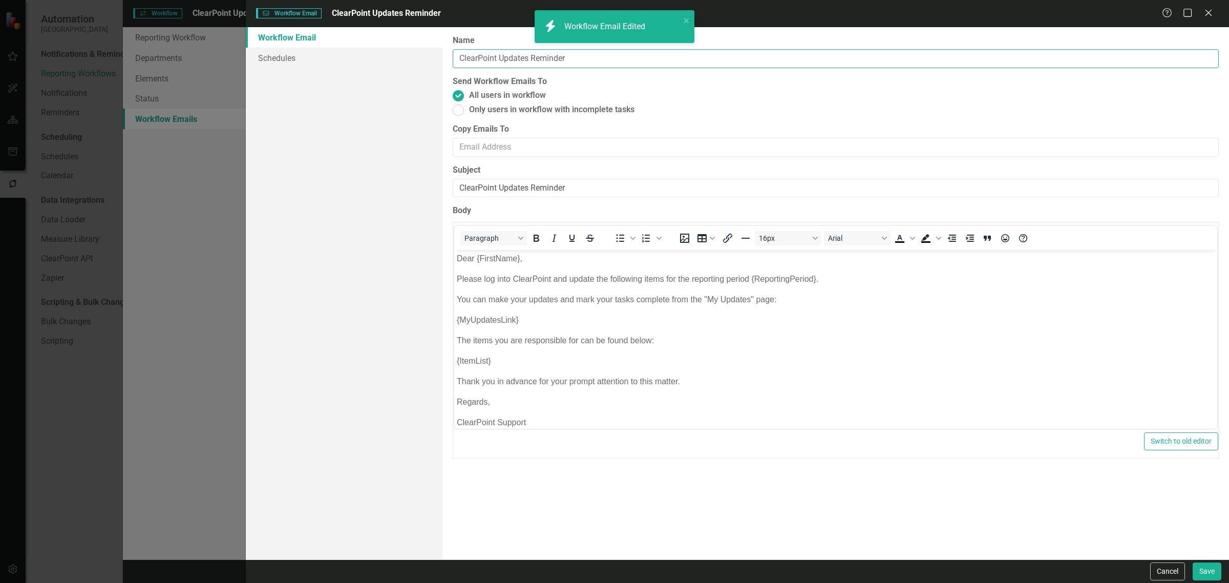
drag, startPoint x: 532, startPoint y: 57, endPoint x: 538, endPoint y: 59, distance: 5.5
click at [533, 58] on input "ClearPoint Updates Reminder" at bounding box center [836, 58] width 766 height 19
type input "ClearPoint Updates Final Reminder"
click at [533, 186] on input "ClearPoint Updates Reminder" at bounding box center [836, 188] width 766 height 19
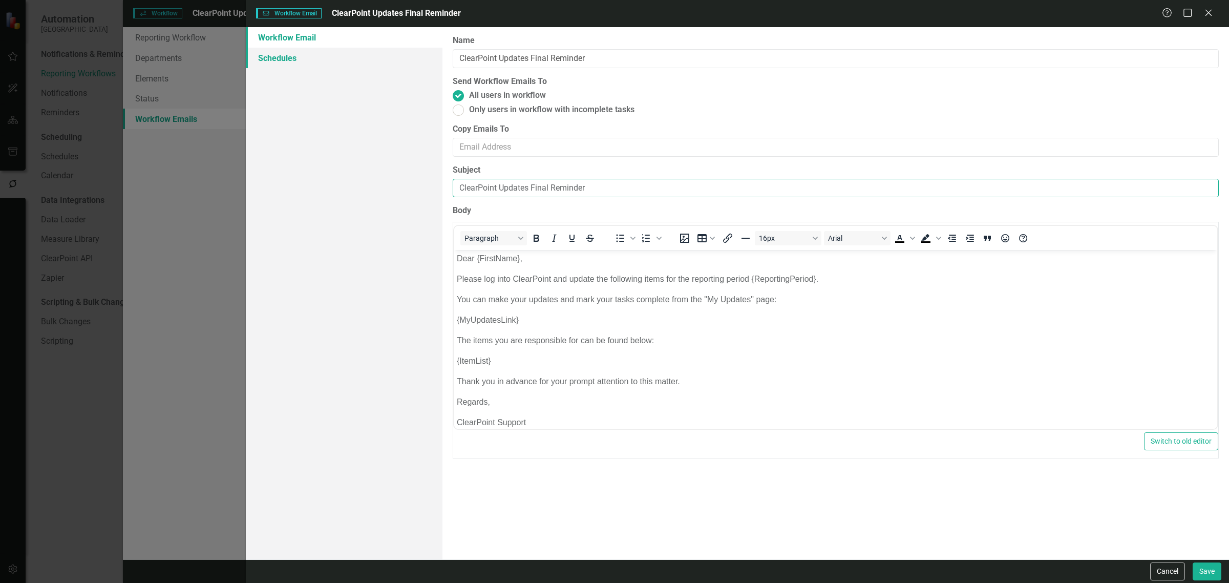
type input "ClearPoint Updates Final Reminder"
click at [369, 56] on link "Schedules" at bounding box center [344, 58] width 197 height 20
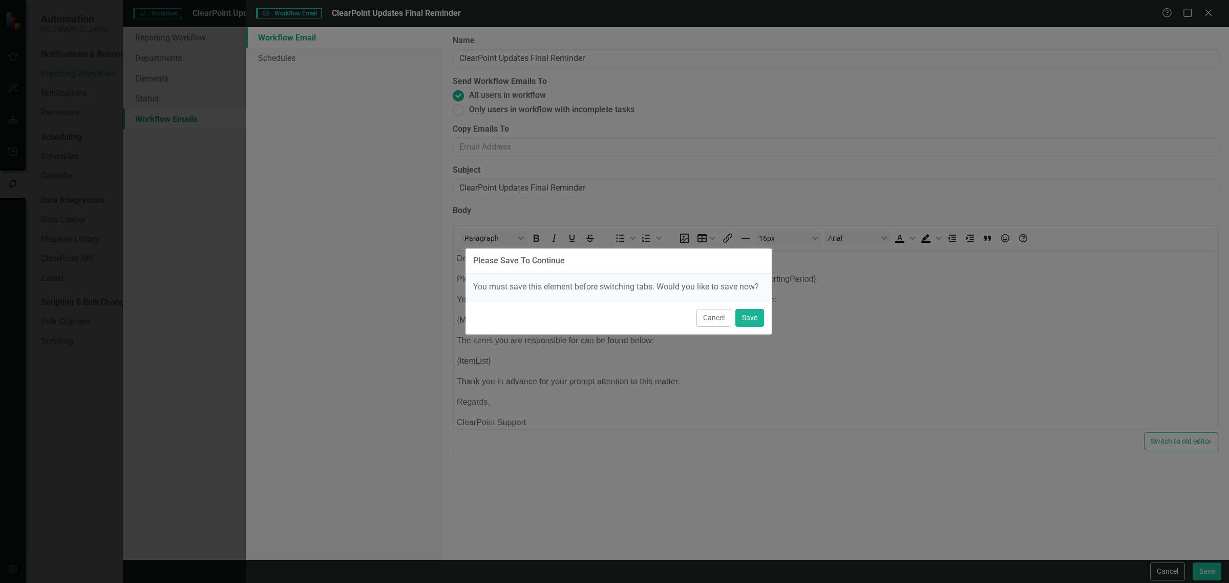
click at [710, 306] on div "Cancel Save" at bounding box center [618, 318] width 306 height 34
click at [703, 321] on button "Cancel" at bounding box center [713, 318] width 35 height 18
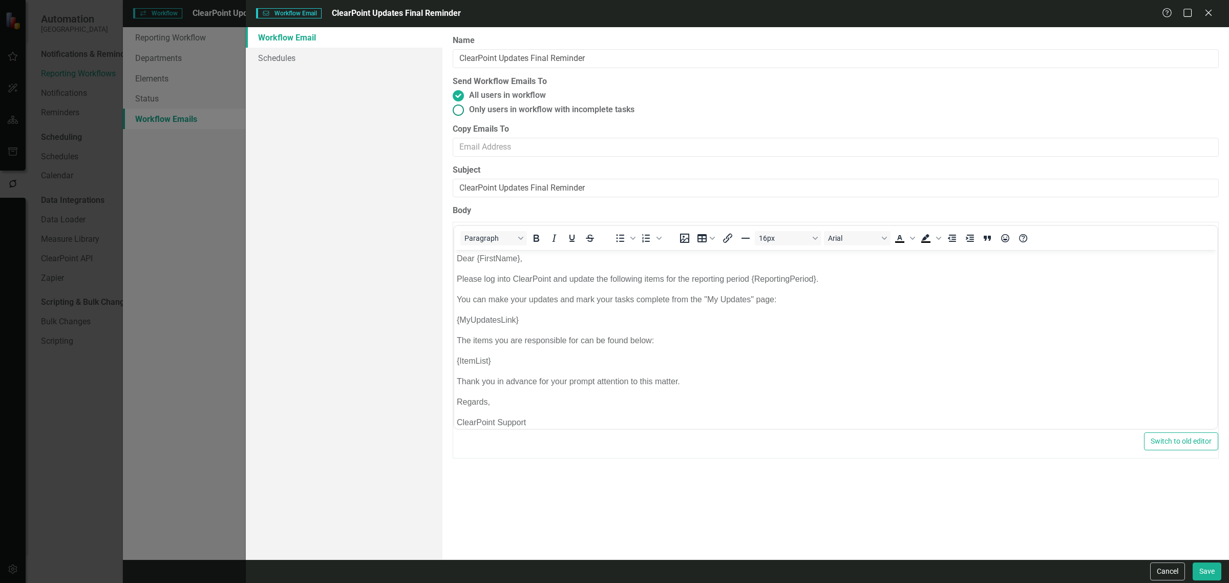
click at [529, 111] on span "Only users in workflow with incomplete tasks" at bounding box center [551, 110] width 165 height 12
click at [466, 111] on input "Only users in workflow with incomplete tasks" at bounding box center [458, 110] width 16 height 16
radio input "true"
click at [357, 67] on link "Schedules" at bounding box center [344, 58] width 197 height 20
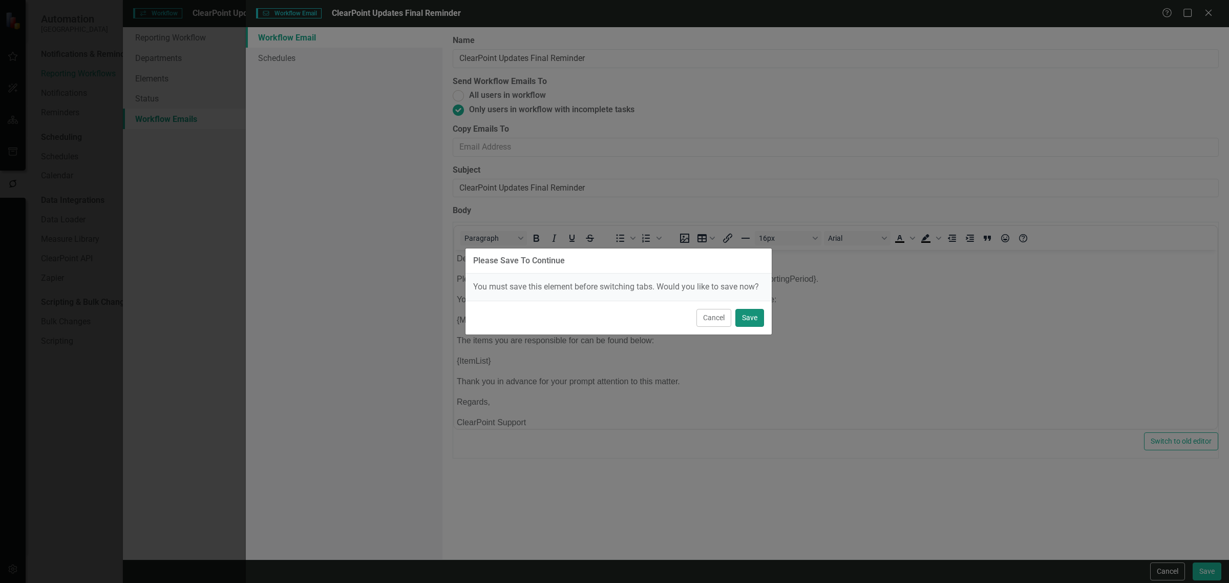
click at [746, 316] on button "Save" at bounding box center [749, 318] width 29 height 18
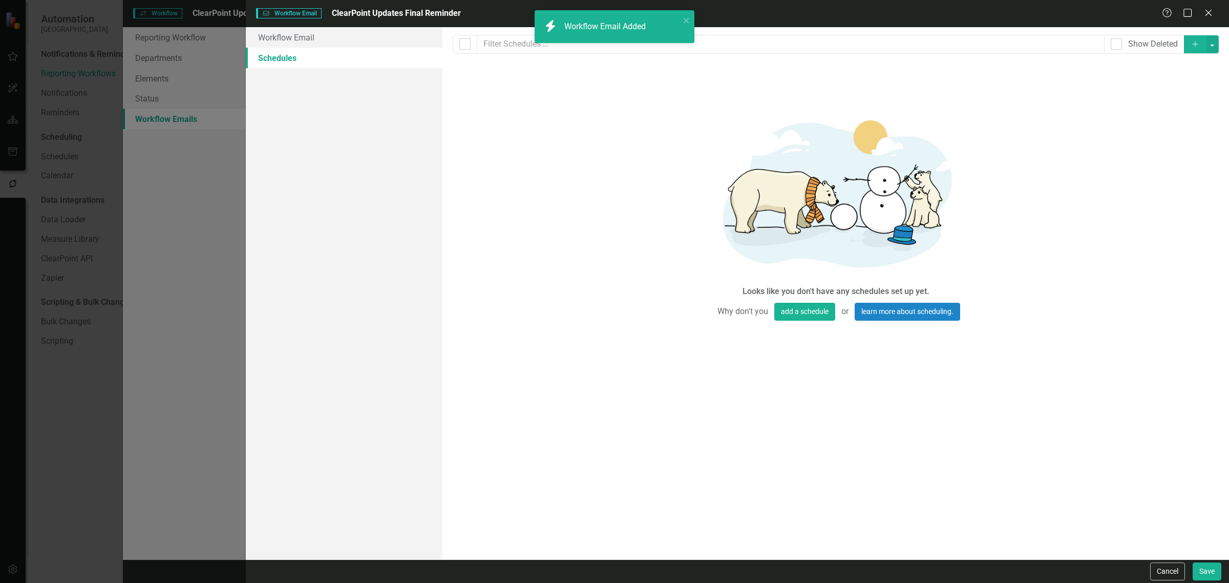
click at [1196, 45] on icon "Add" at bounding box center [1194, 43] width 9 height 7
select select "pm"
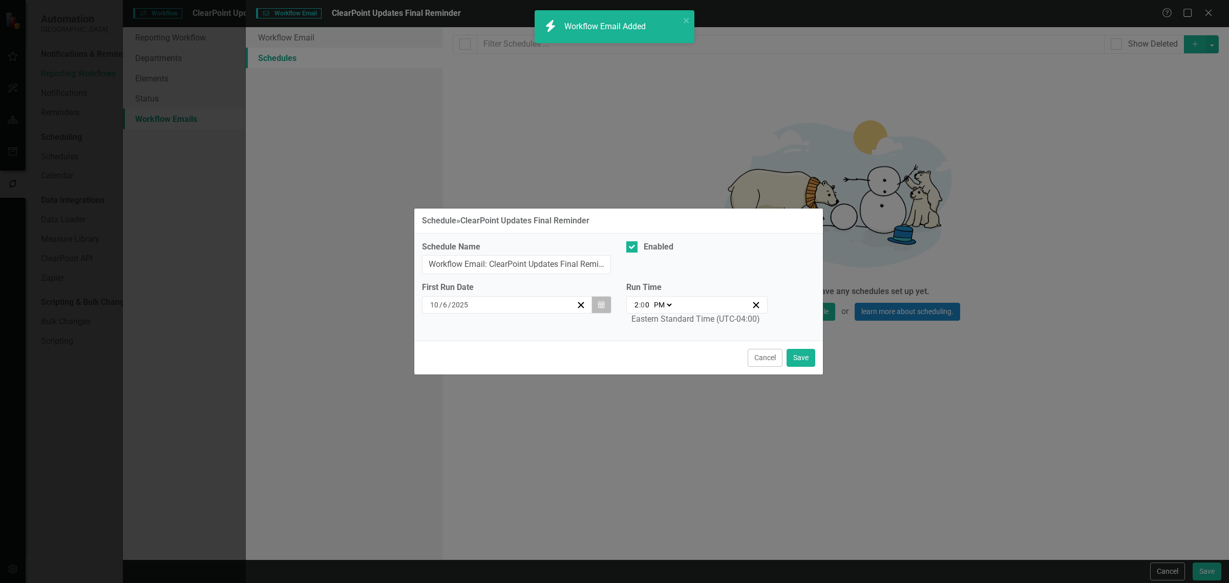
click at [603, 304] on icon "Calendar" at bounding box center [601, 304] width 6 height 7
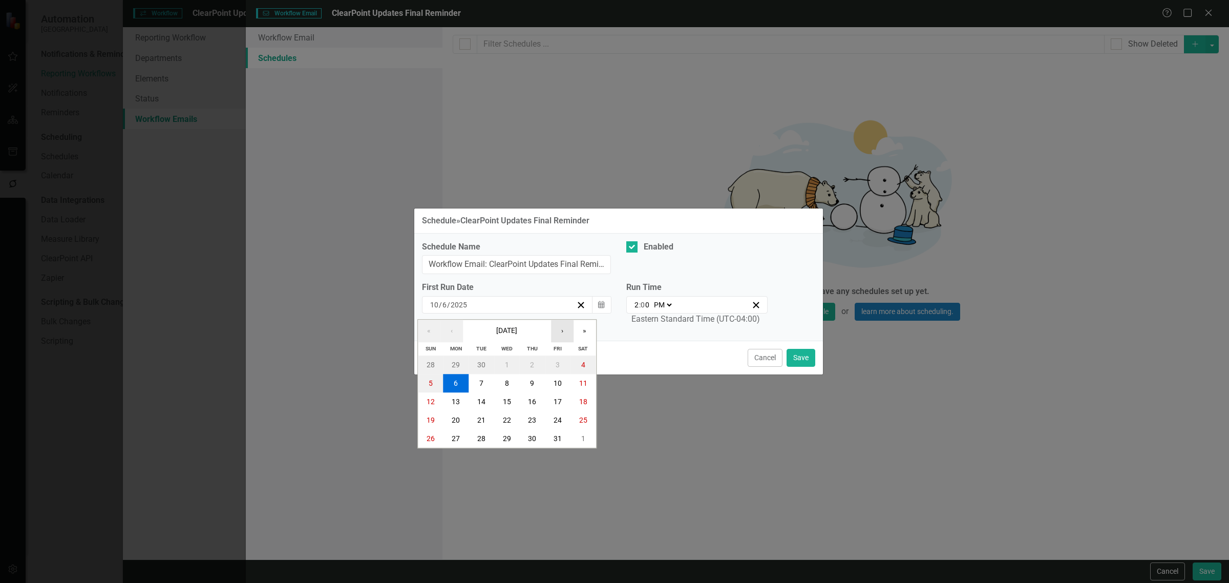
click at [551, 328] on button "›" at bounding box center [562, 330] width 23 height 23
click at [513, 404] on button "12" at bounding box center [507, 402] width 26 height 18
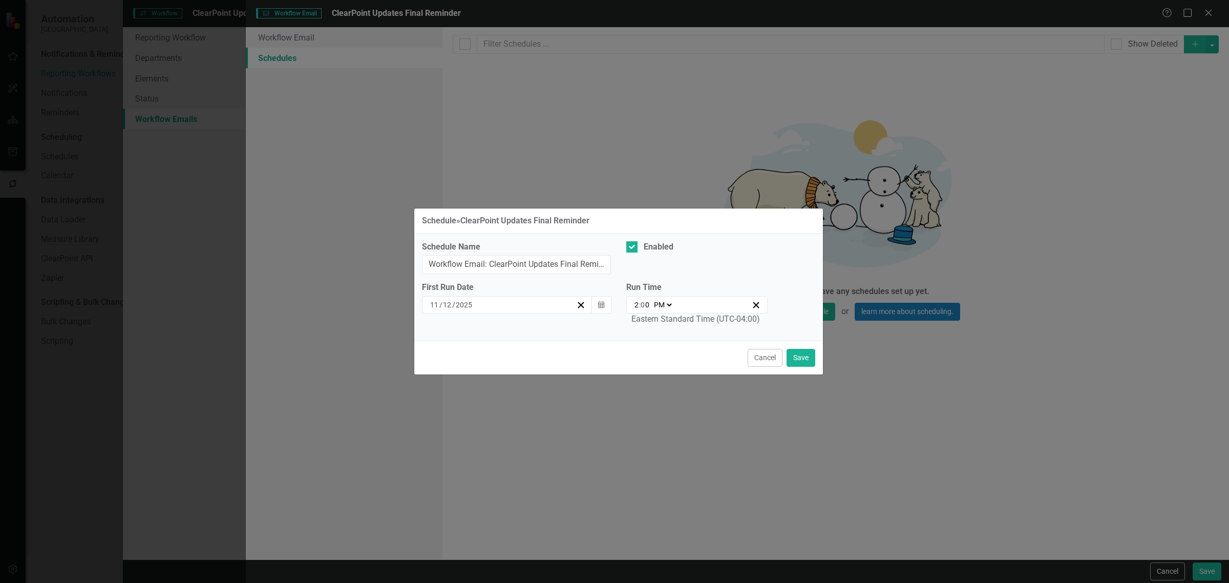
click at [633, 306] on div "14:00 2 : 0 0 AM PM" at bounding box center [692, 304] width 119 height 10
type input "21:00"
type input "9"
click at [652, 301] on select "AM PM" at bounding box center [662, 304] width 22 height 10
select select "am"
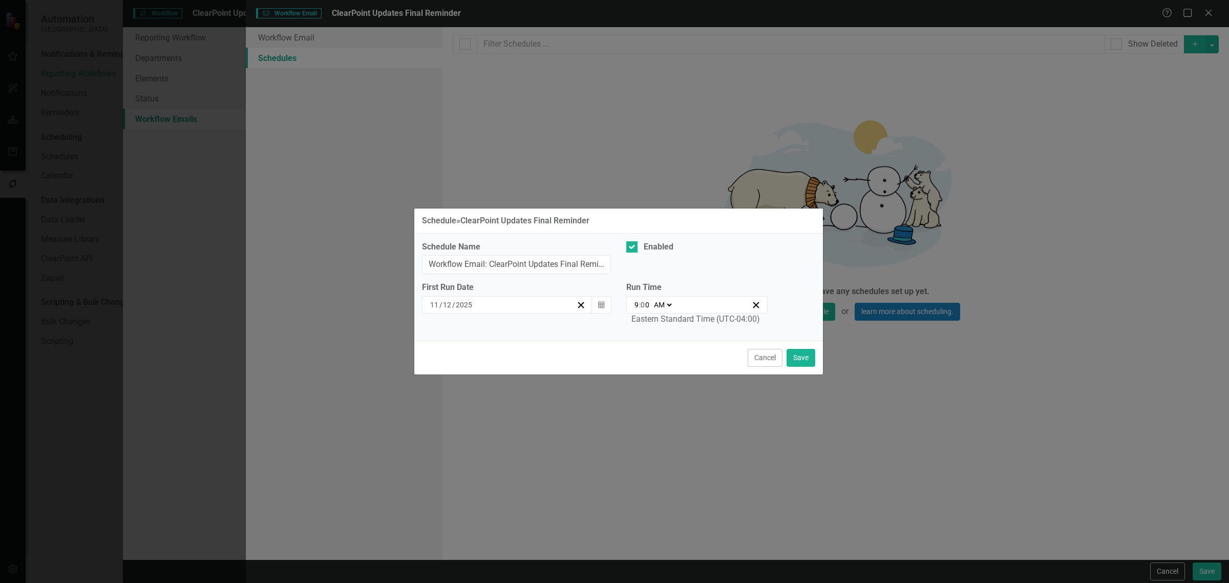
click at [651, 299] on select "AM PM" at bounding box center [662, 304] width 22 height 10
type input "09:00"
click at [799, 359] on button "Save" at bounding box center [800, 358] width 29 height 18
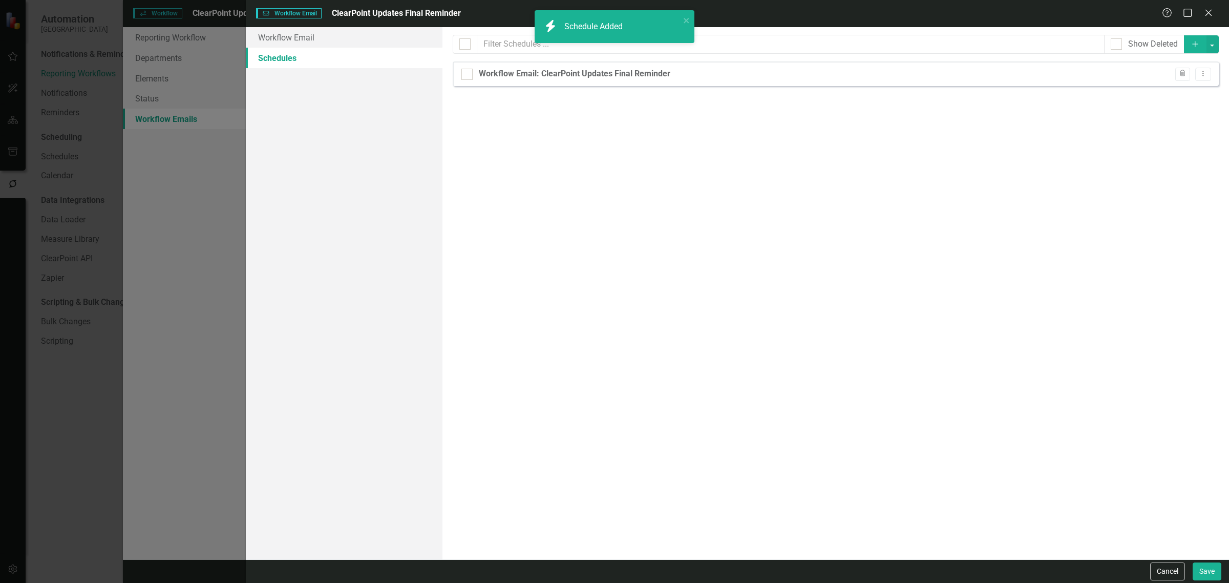
checkbox input "false"
click at [1210, 568] on button "Save" at bounding box center [1206, 571] width 29 height 18
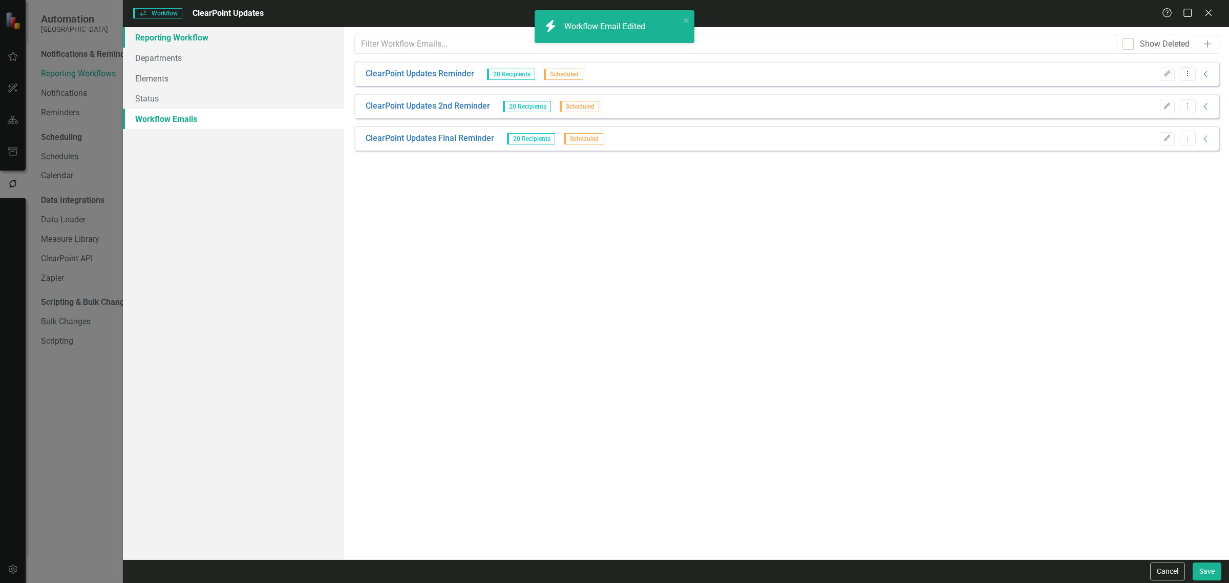
click at [193, 36] on link "Reporting Workflow" at bounding box center [233, 37] width 221 height 20
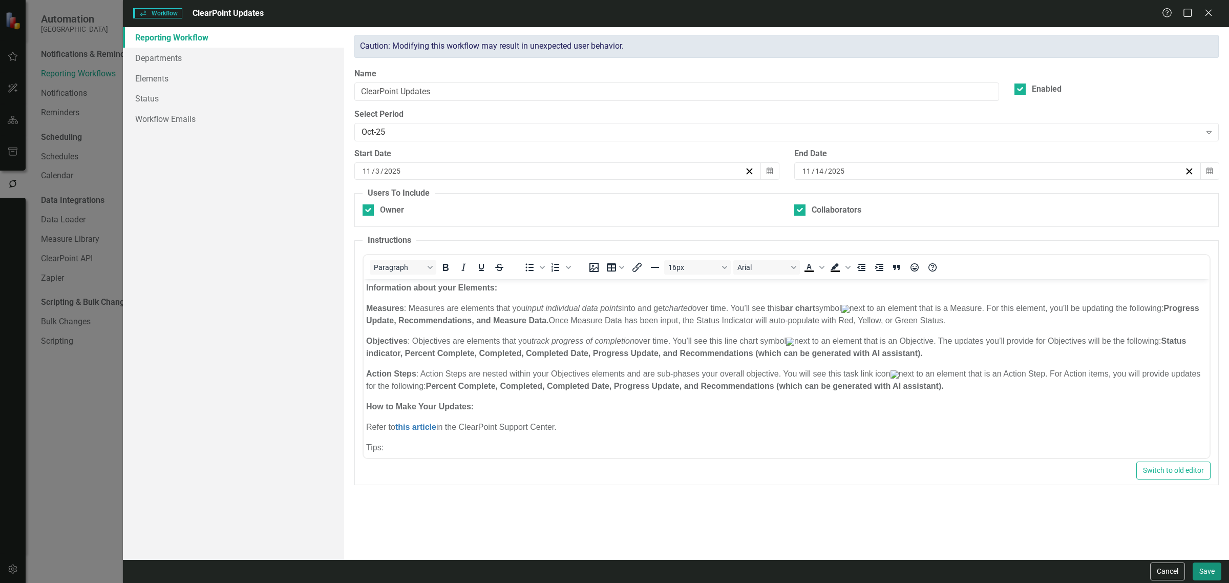
click at [1211, 566] on button "Save" at bounding box center [1206, 571] width 29 height 18
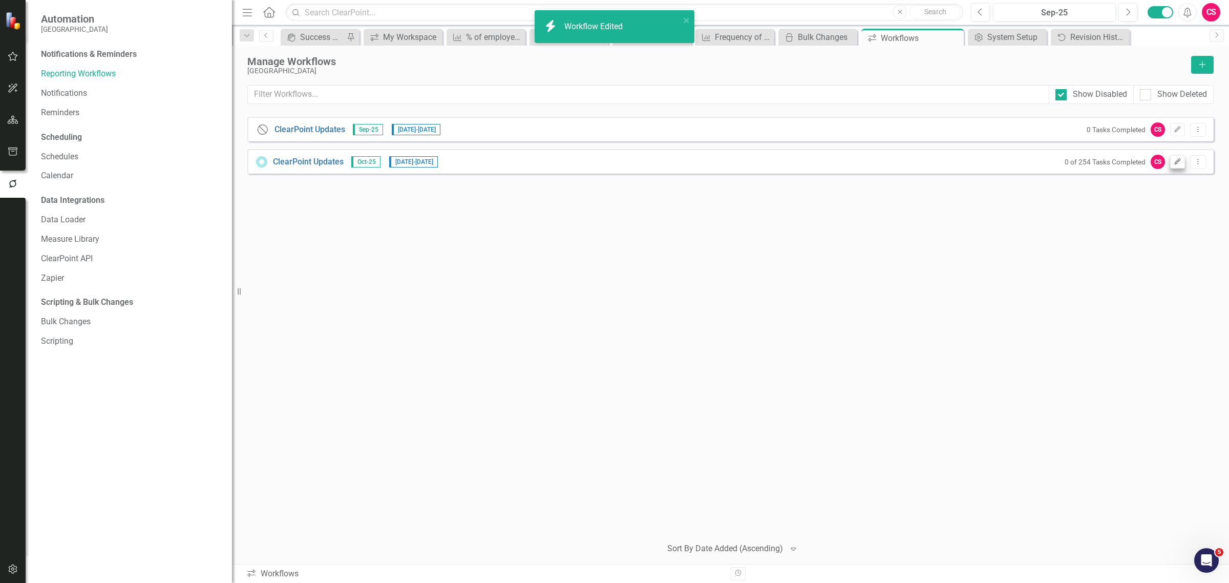
drag, startPoint x: 1185, startPoint y: 158, endPoint x: 1173, endPoint y: 159, distance: 12.4
click at [1176, 159] on div "0 of 254 Tasks Completed CS Edit Dropdown Menu" at bounding box center [1132, 162] width 146 height 14
click at [1173, 159] on icon "Edit" at bounding box center [1177, 162] width 8 height 6
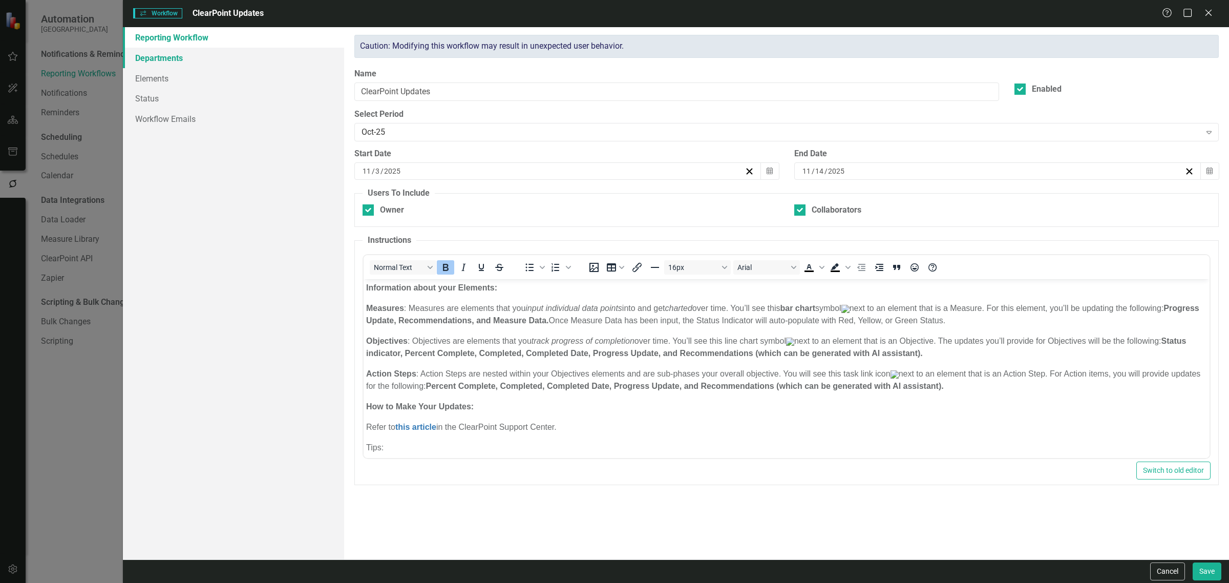
click at [196, 59] on link "Departments" at bounding box center [233, 58] width 221 height 20
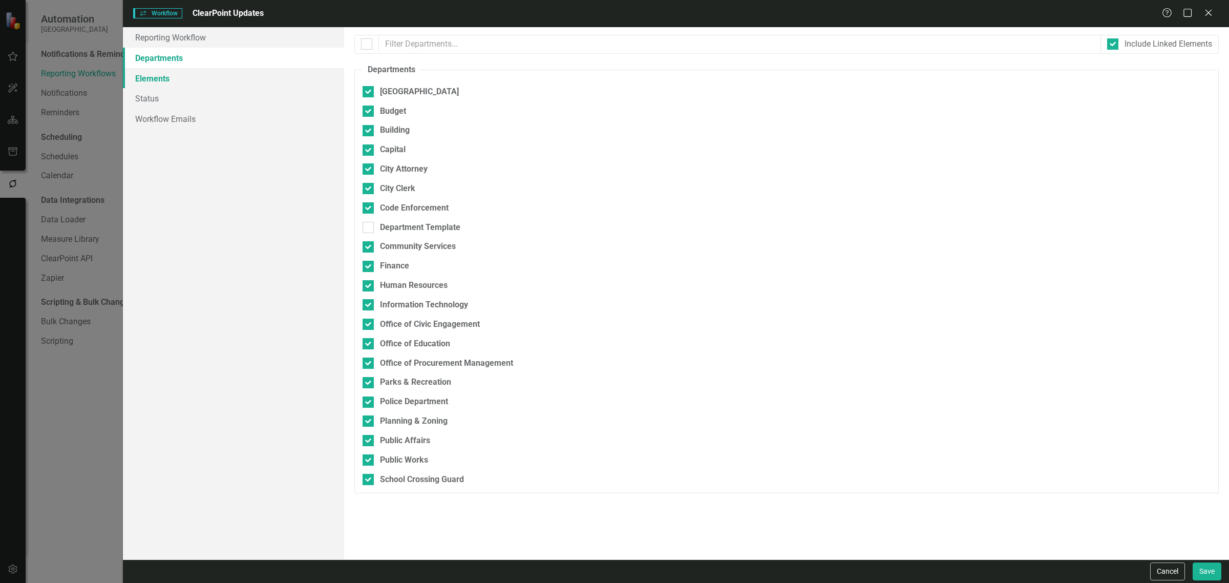
click at [175, 81] on link "Elements" at bounding box center [233, 78] width 221 height 20
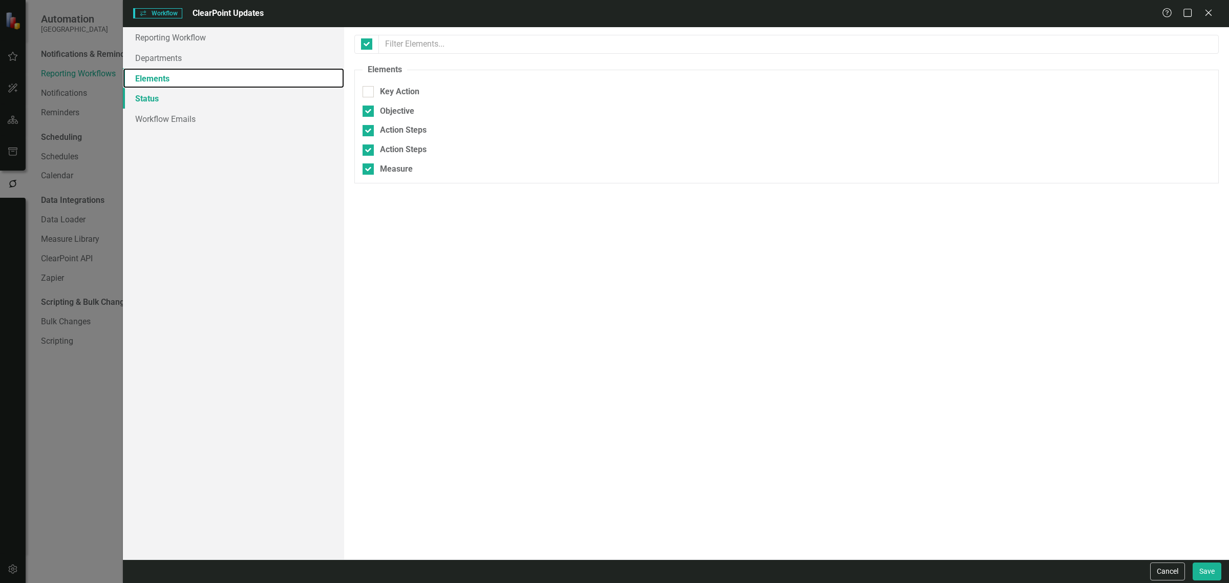
checkbox input "false"
click at [173, 95] on link "Status" at bounding box center [233, 98] width 221 height 20
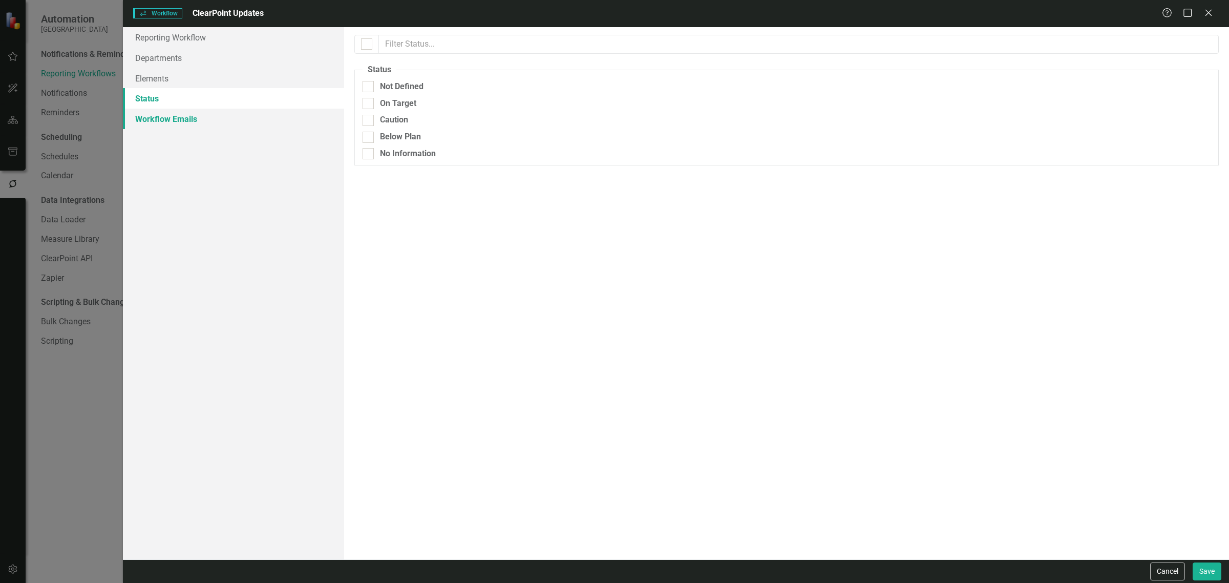
click at [157, 123] on link "Workflow Emails" at bounding box center [233, 119] width 221 height 20
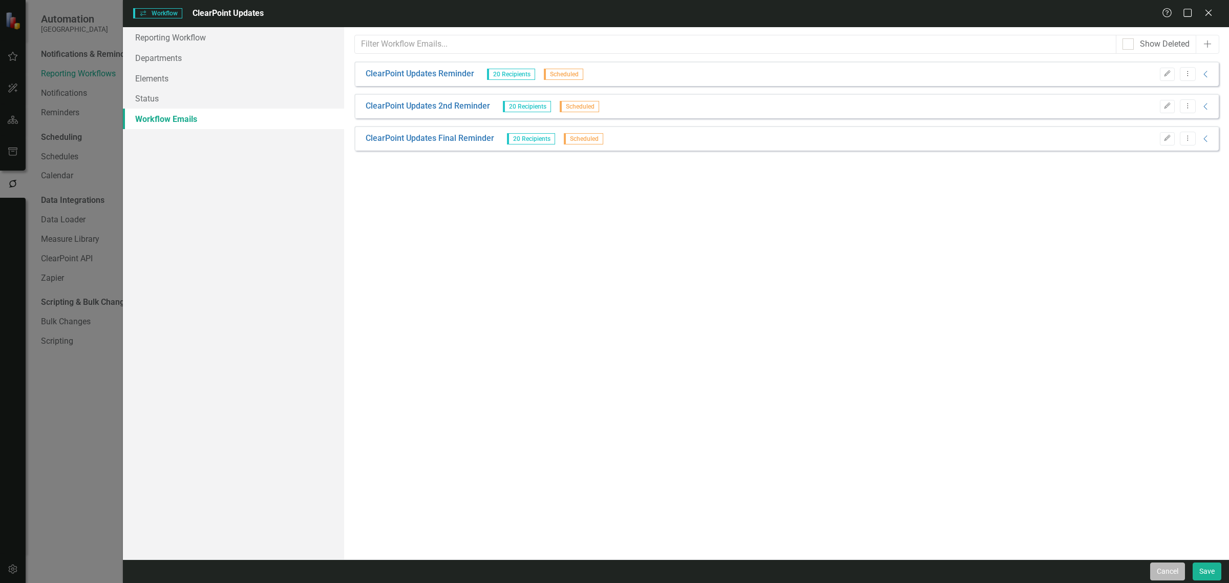
click at [1168, 569] on button "Cancel" at bounding box center [1167, 571] width 35 height 18
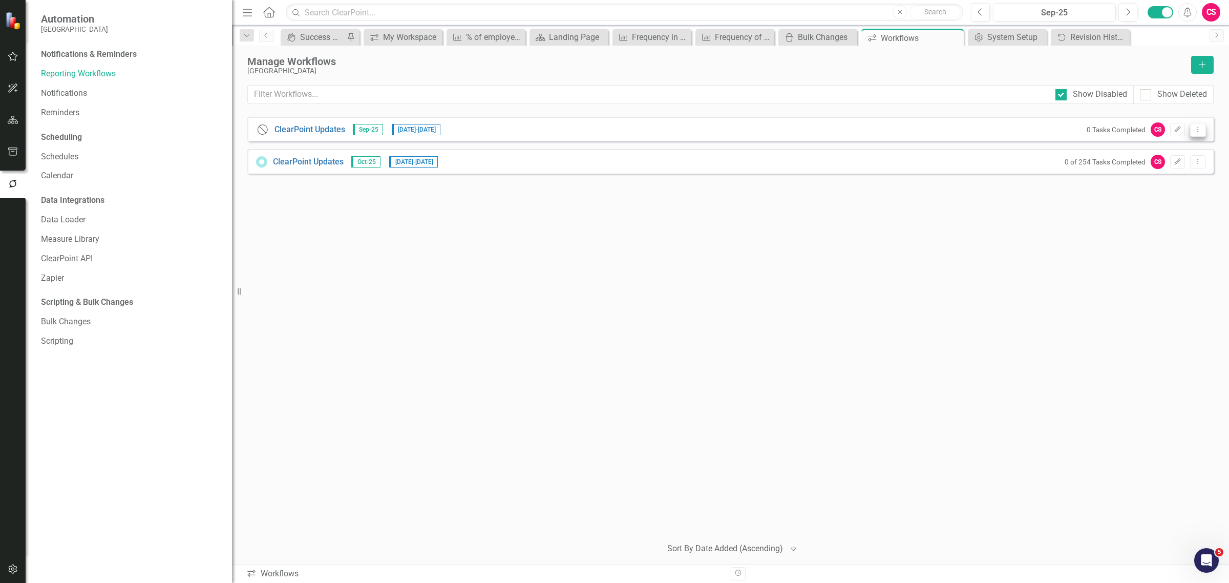
click at [1199, 128] on icon "Dropdown Menu" at bounding box center [1197, 129] width 9 height 7
click at [1170, 204] on link "Trash Delete Workflow" at bounding box center [1157, 204] width 95 height 19
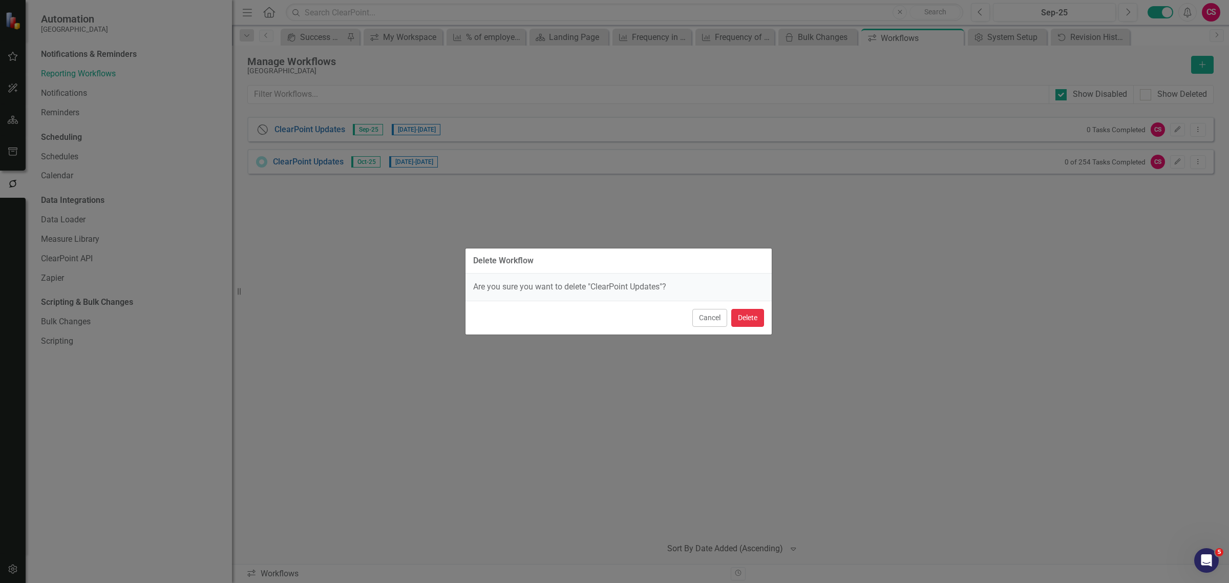
click at [746, 321] on button "Delete" at bounding box center [747, 318] width 33 height 18
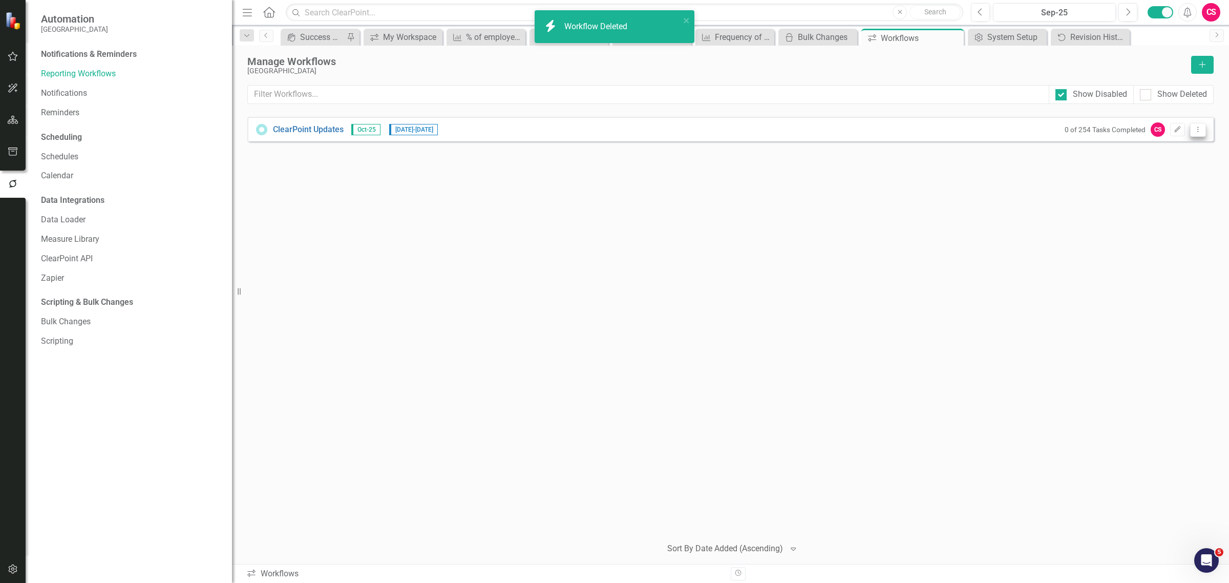
click at [1196, 126] on icon "Dropdown Menu" at bounding box center [1197, 129] width 9 height 7
click at [1174, 181] on link "Copy Duplicate Workflow" at bounding box center [1157, 185] width 95 height 19
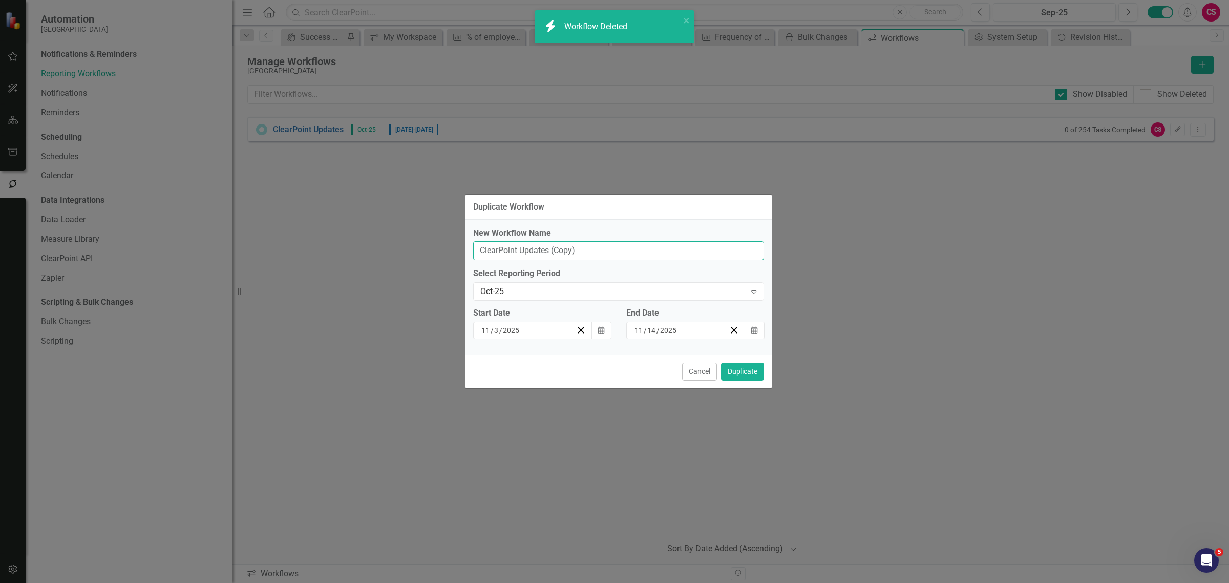
click at [592, 252] on input "ClearPoint Updates (Copy)" at bounding box center [618, 250] width 291 height 19
type input "ClearPoint Updates"
click at [497, 295] on div "Oct-25" at bounding box center [613, 292] width 266 height 12
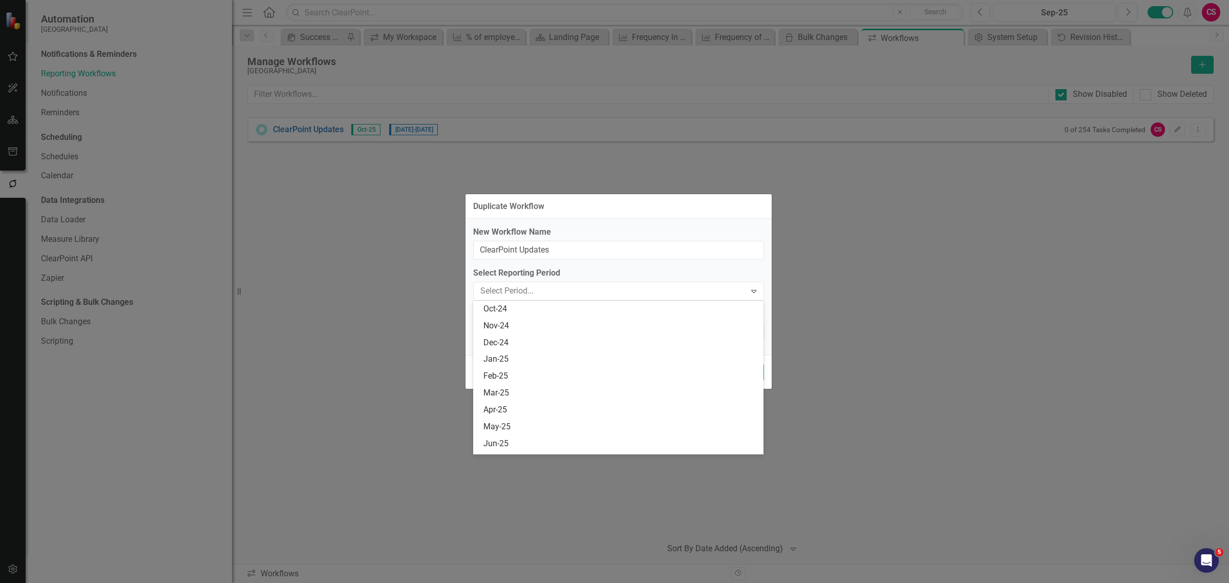
scroll to position [201, 0]
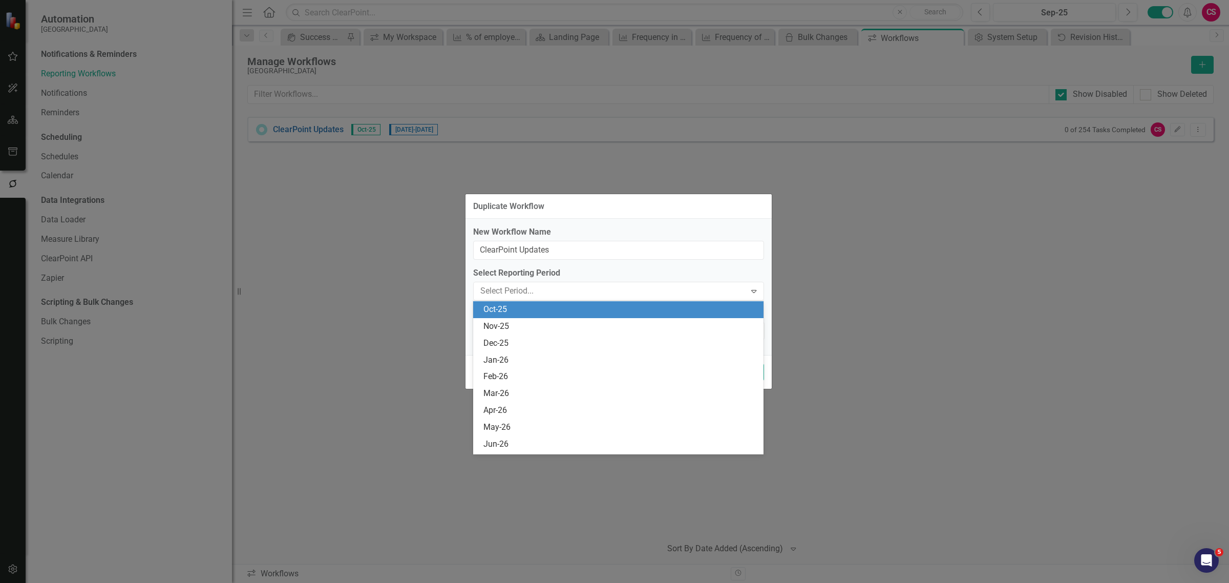
click at [486, 306] on div "Oct-25" at bounding box center [620, 310] width 274 height 12
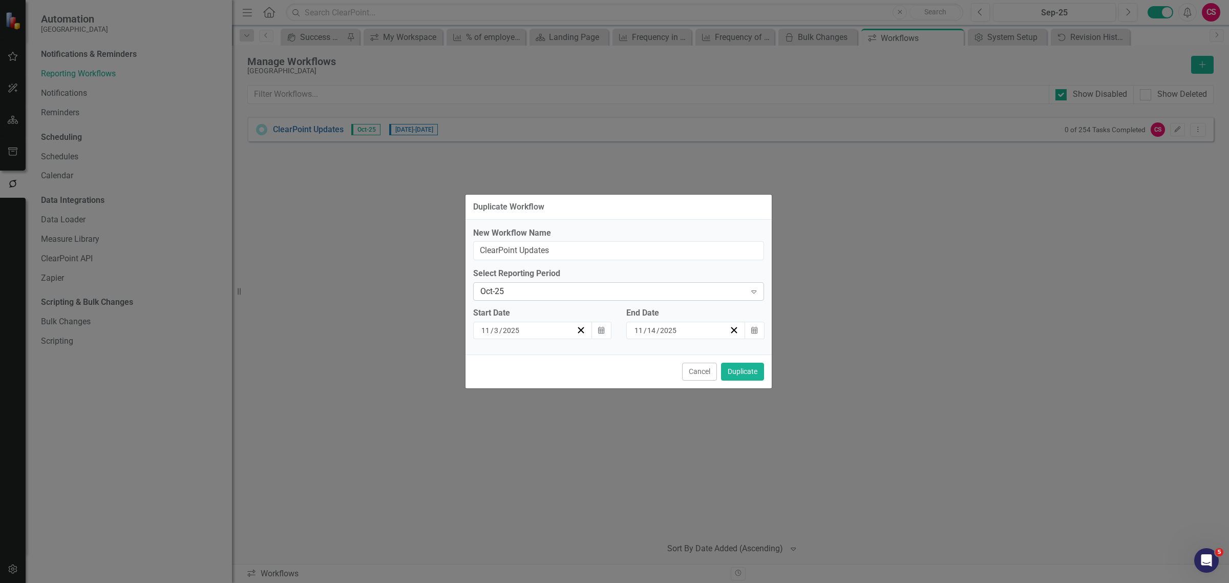
click at [577, 295] on div "Oct-25" at bounding box center [613, 292] width 266 height 12
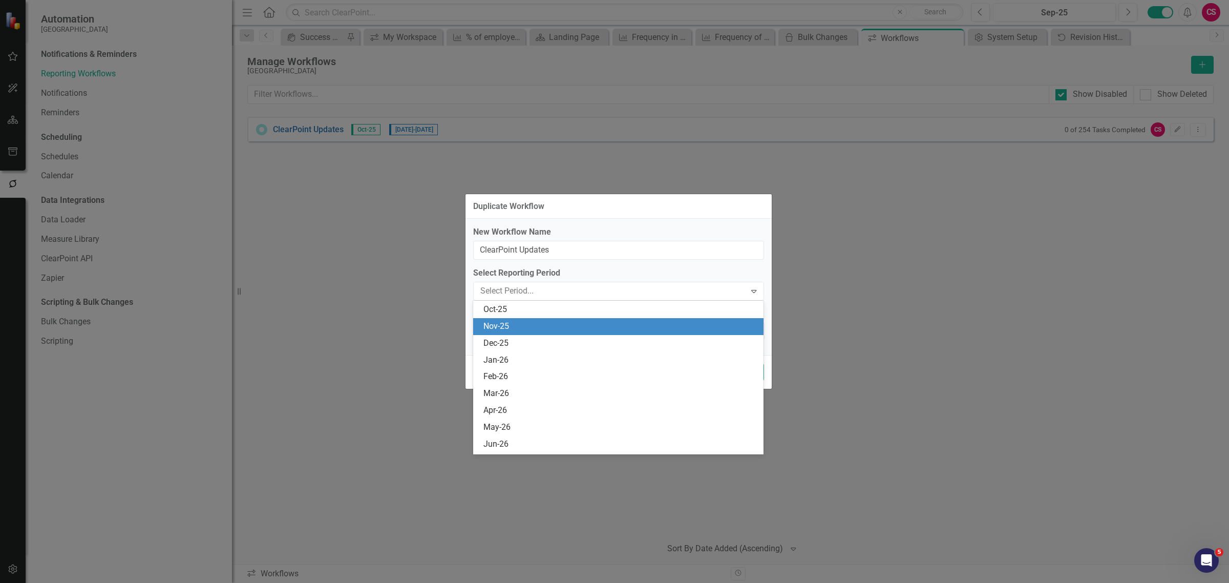
click at [544, 320] on div "Nov-25" at bounding box center [620, 326] width 274 height 12
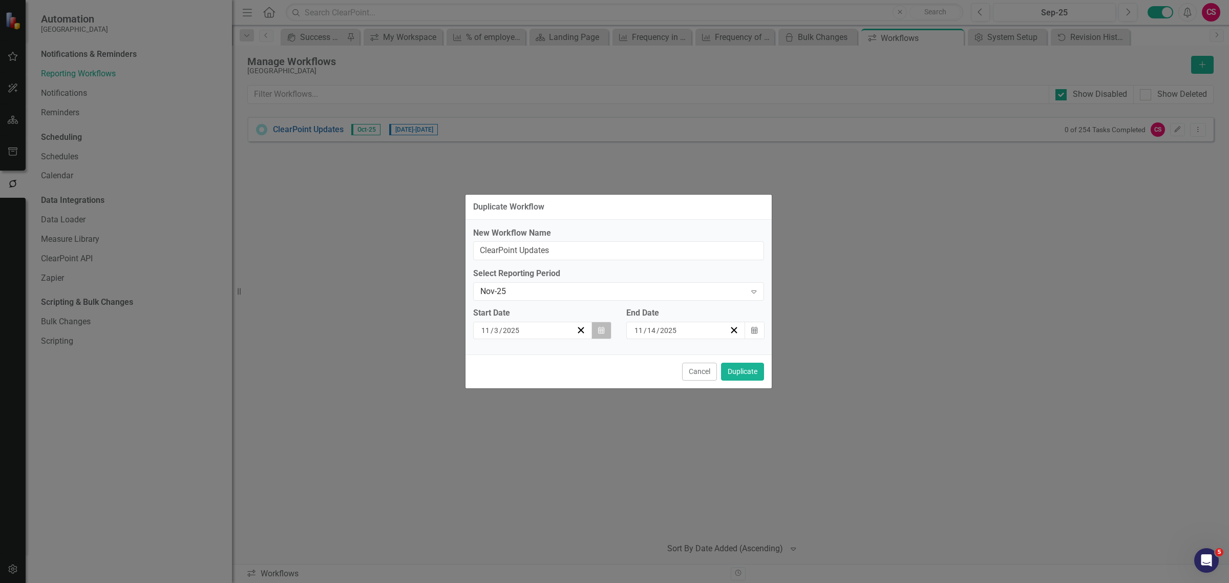
click at [603, 328] on icon "Calendar" at bounding box center [601, 330] width 6 height 7
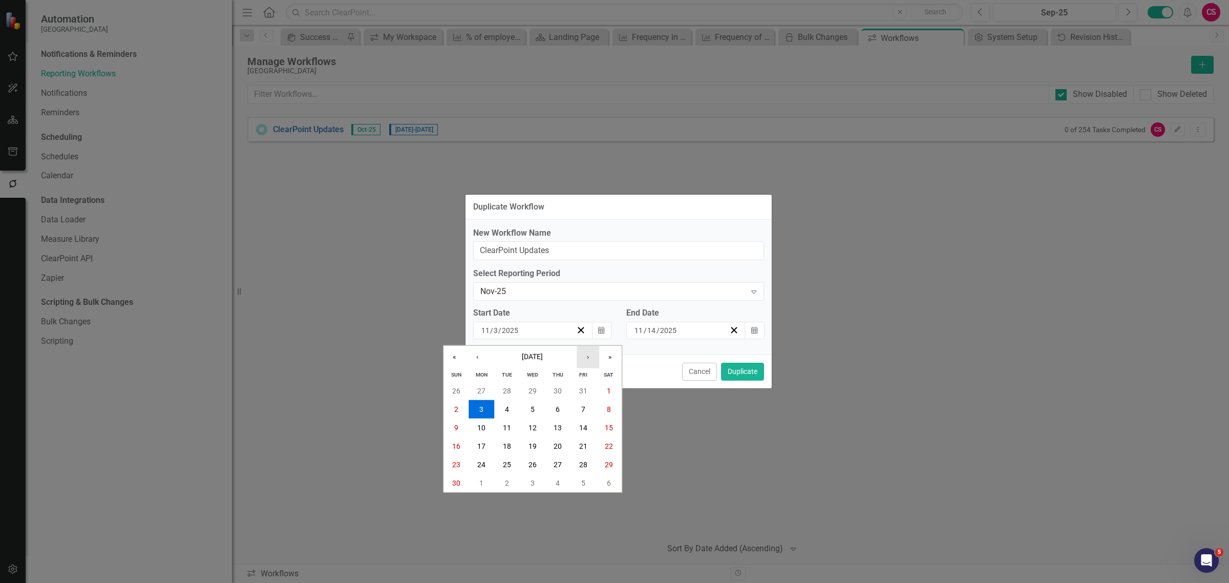
click at [584, 355] on button "›" at bounding box center [587, 357] width 23 height 23
click at [483, 397] on button "1" at bounding box center [481, 390] width 26 height 18
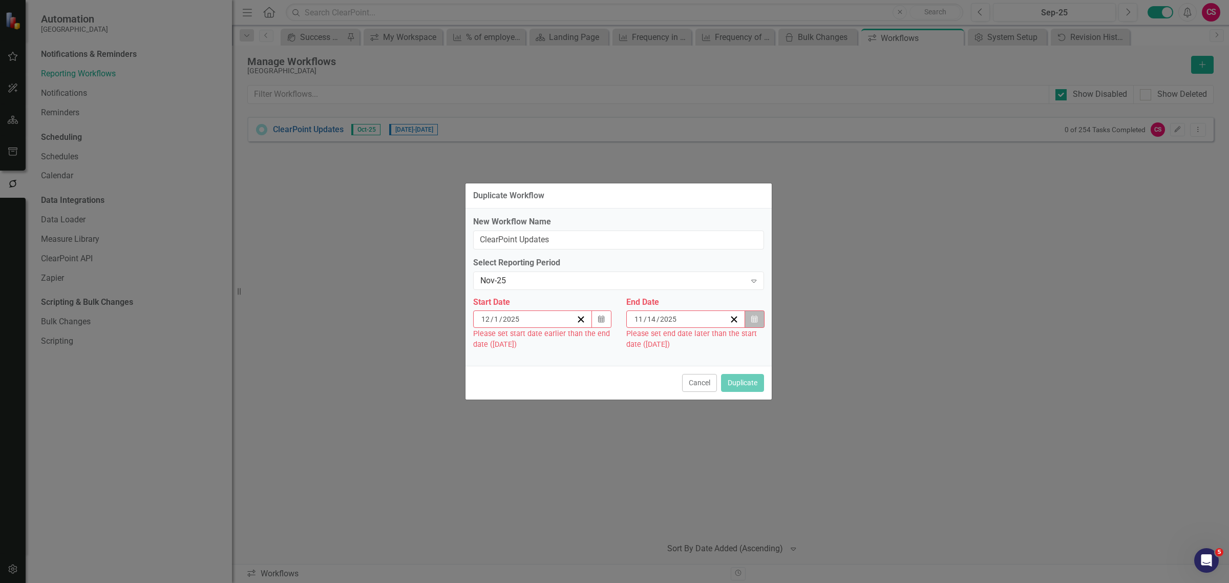
click at [753, 319] on icon "button" at bounding box center [754, 318] width 6 height 7
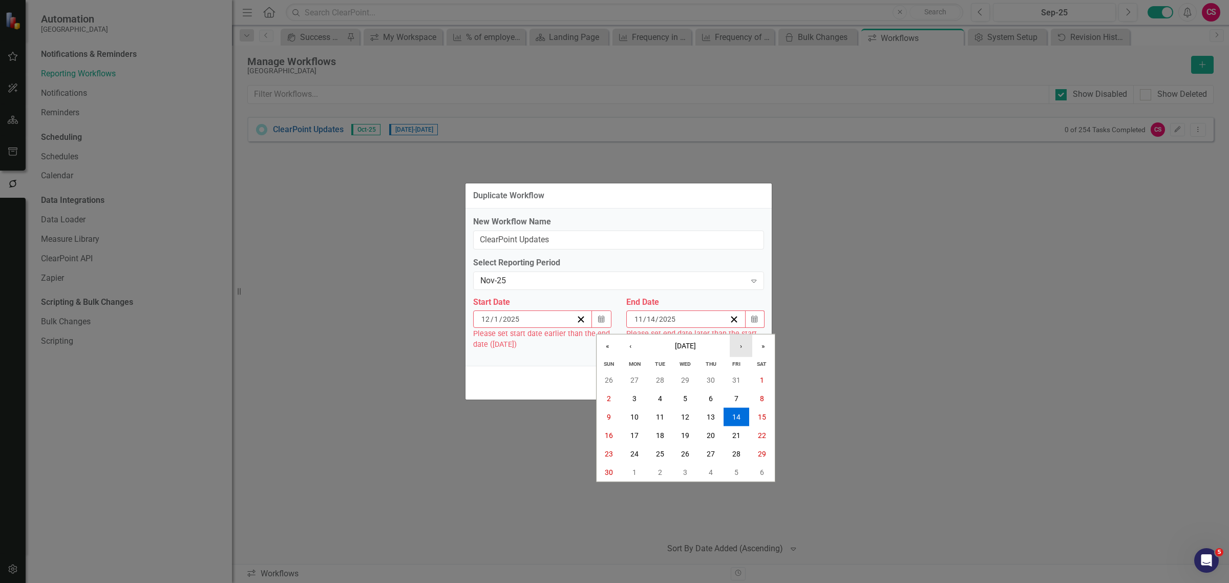
click at [733, 346] on button "›" at bounding box center [740, 345] width 23 height 23
click at [736, 394] on abbr "12" at bounding box center [736, 398] width 8 height 8
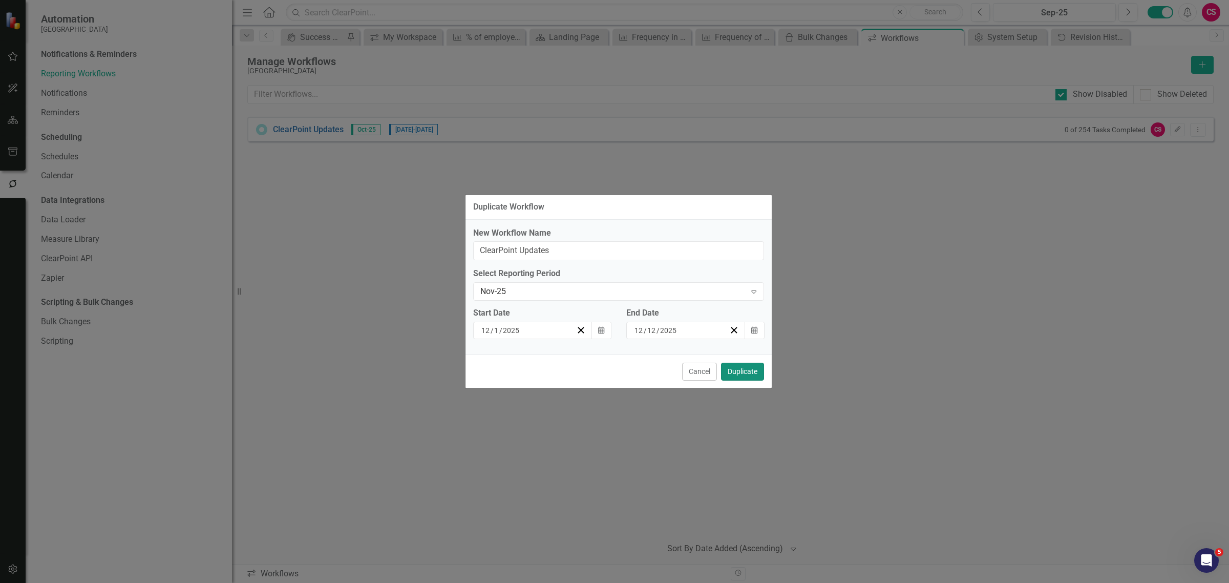
click at [743, 371] on button "Duplicate" at bounding box center [742, 371] width 43 height 18
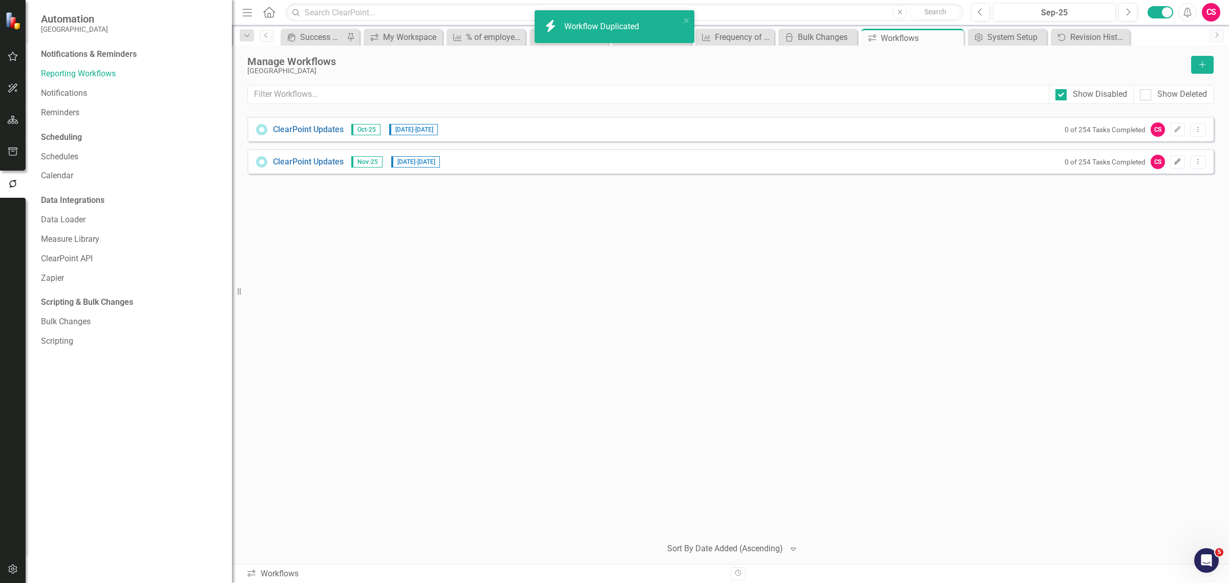
click at [1176, 162] on icon "button" at bounding box center [1177, 161] width 6 height 6
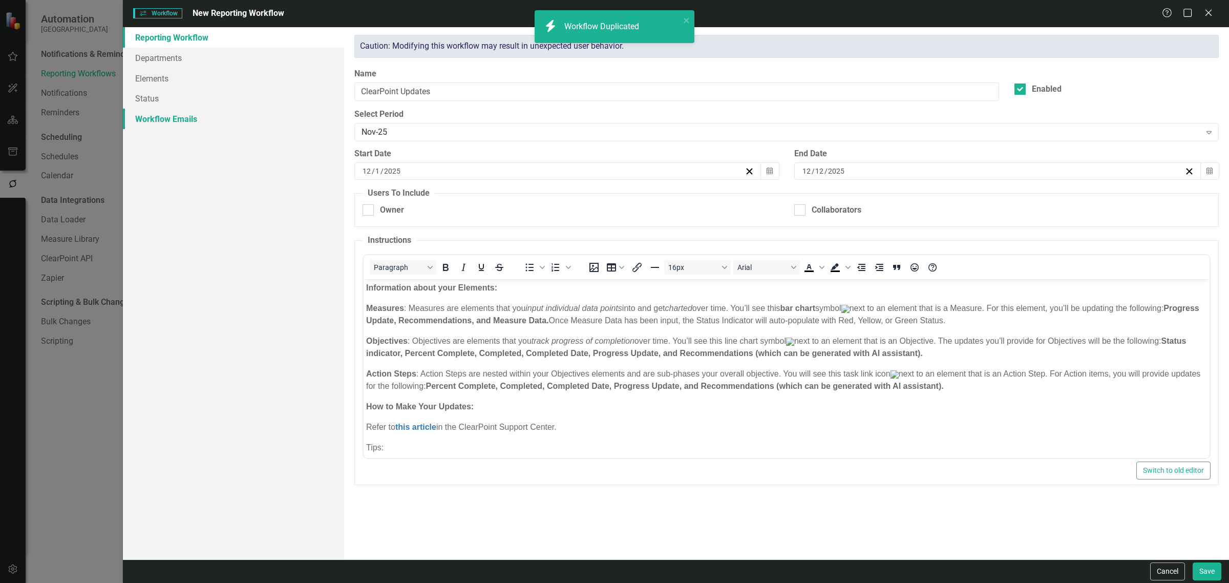
scroll to position [0, 0]
checkbox input "true"
click at [180, 119] on link "Workflow Emails" at bounding box center [233, 119] width 221 height 20
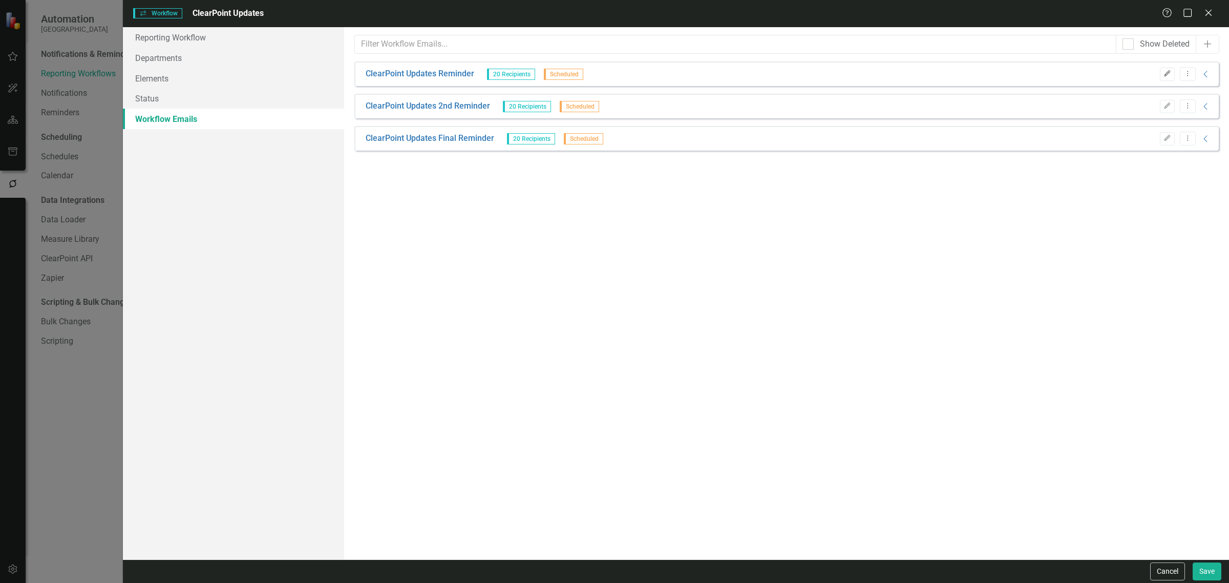
click at [1164, 75] on icon "Edit" at bounding box center [1167, 74] width 8 height 6
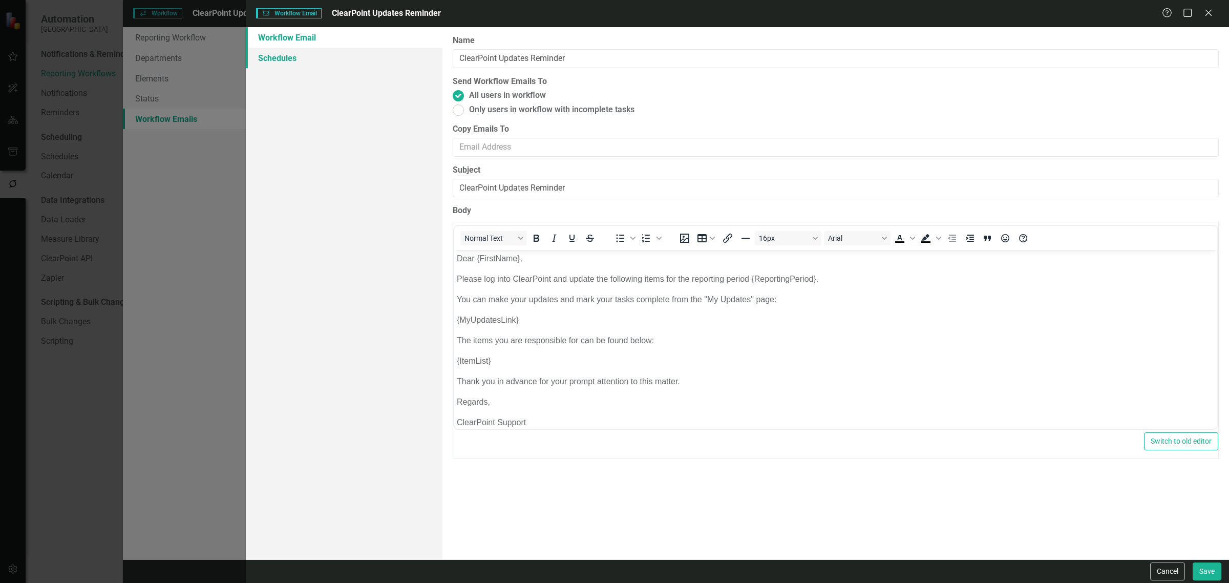
click at [367, 52] on link "Schedules" at bounding box center [344, 58] width 197 height 20
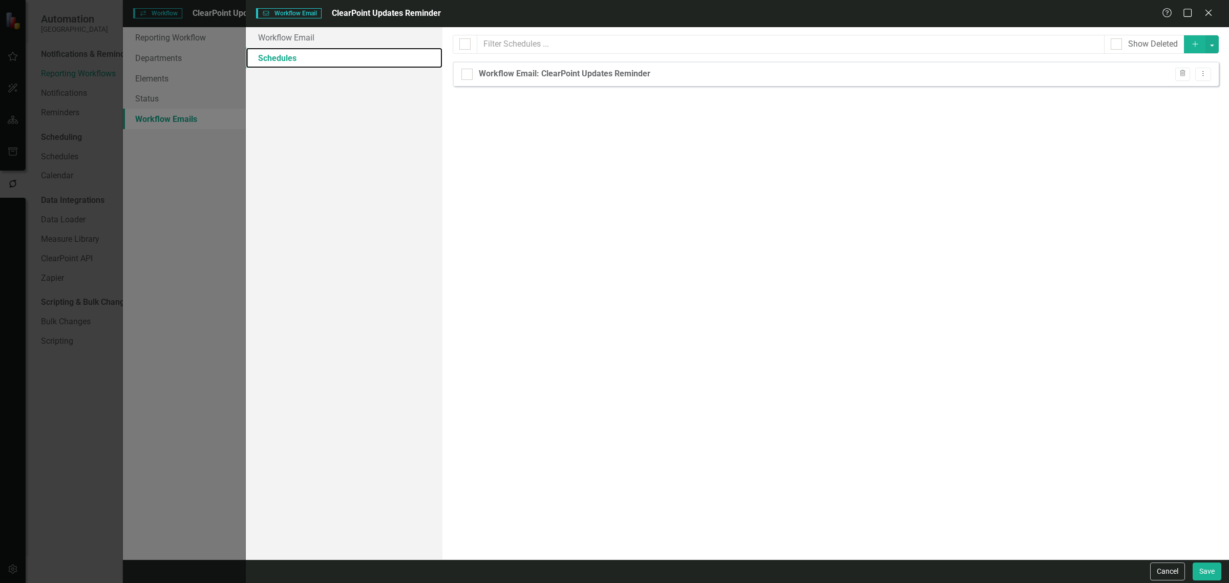
checkbox input "false"
click at [1176, 580] on button "Cancel" at bounding box center [1167, 571] width 35 height 18
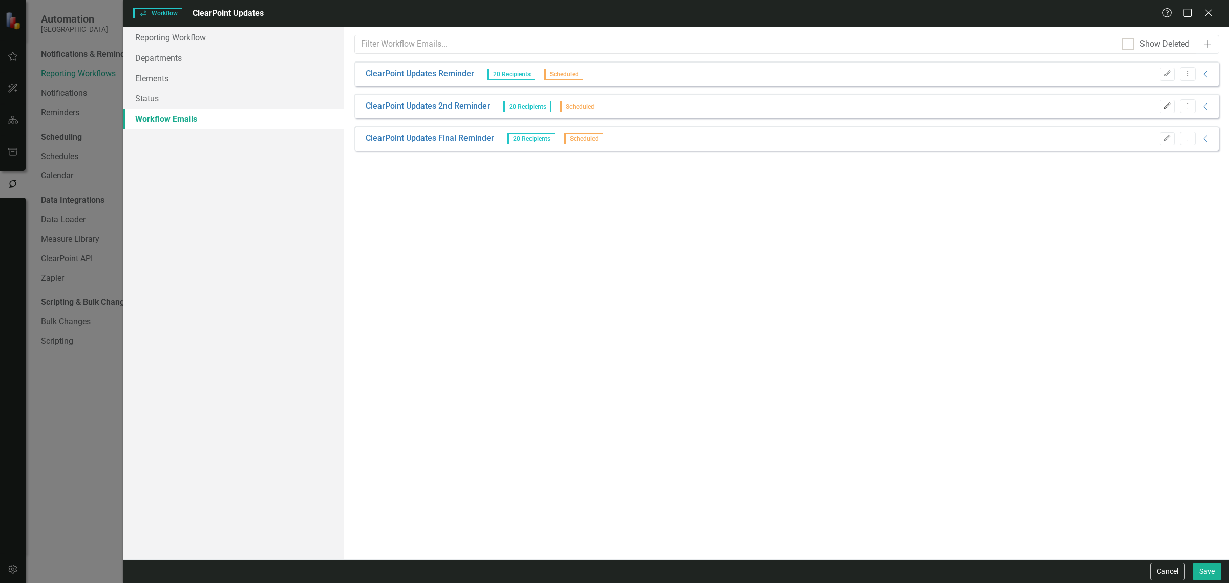
click at [1165, 106] on icon "Edit" at bounding box center [1167, 106] width 8 height 6
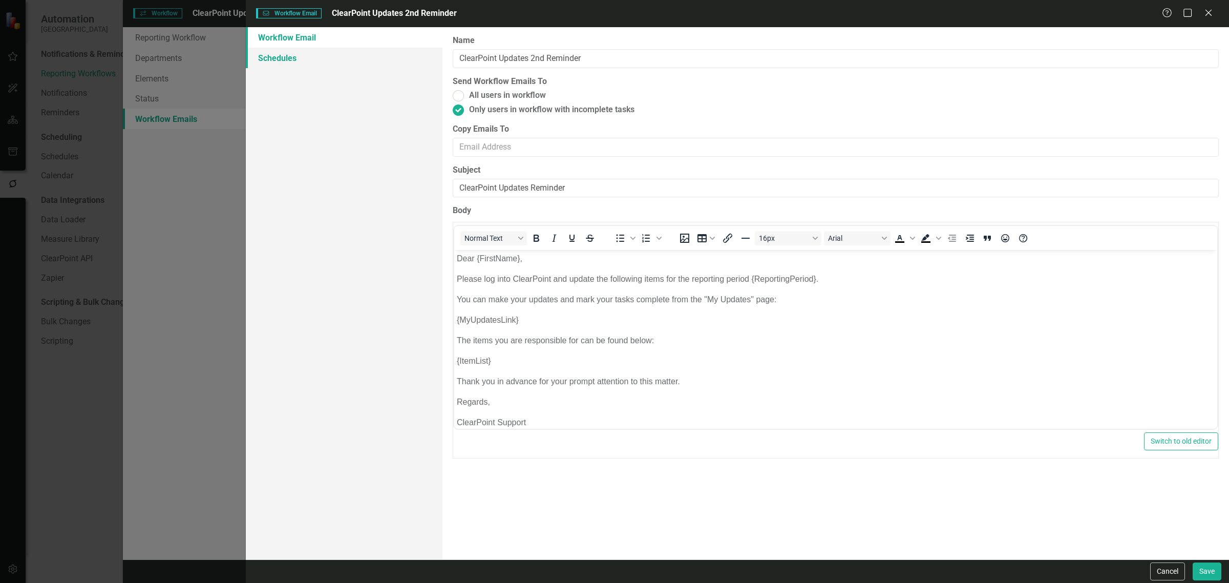
click at [283, 67] on link "Schedules" at bounding box center [344, 58] width 197 height 20
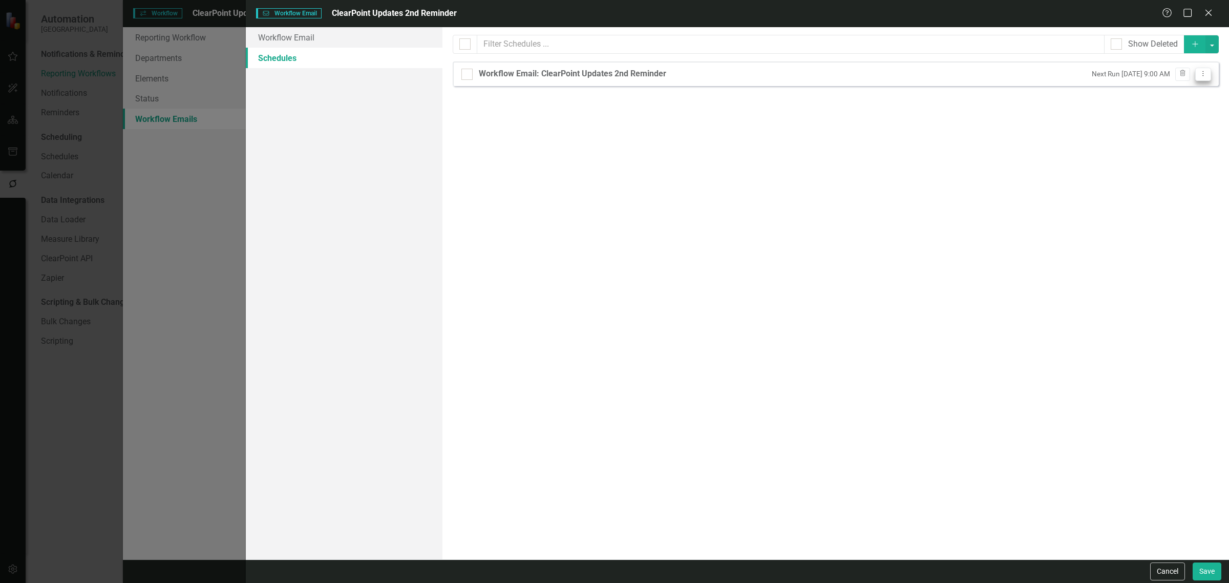
click at [1210, 74] on button "Dropdown Menu" at bounding box center [1203, 75] width 16 height 14
click at [1176, 99] on link "Edit Edit Schedule" at bounding box center [1163, 91] width 94 height 19
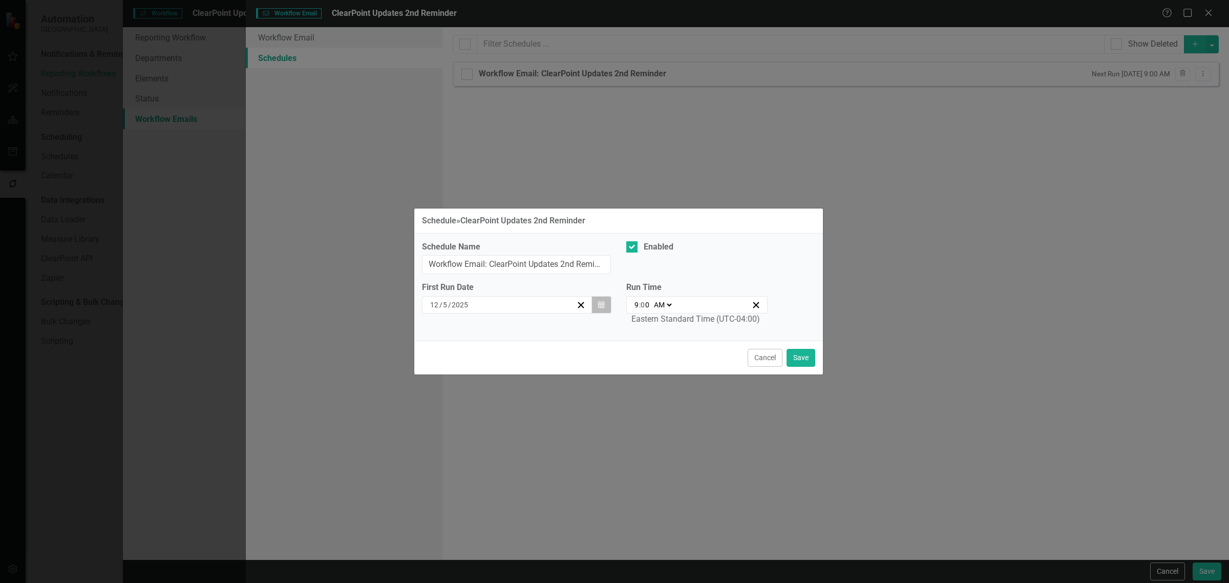
click at [599, 305] on icon "button" at bounding box center [601, 304] width 6 height 7
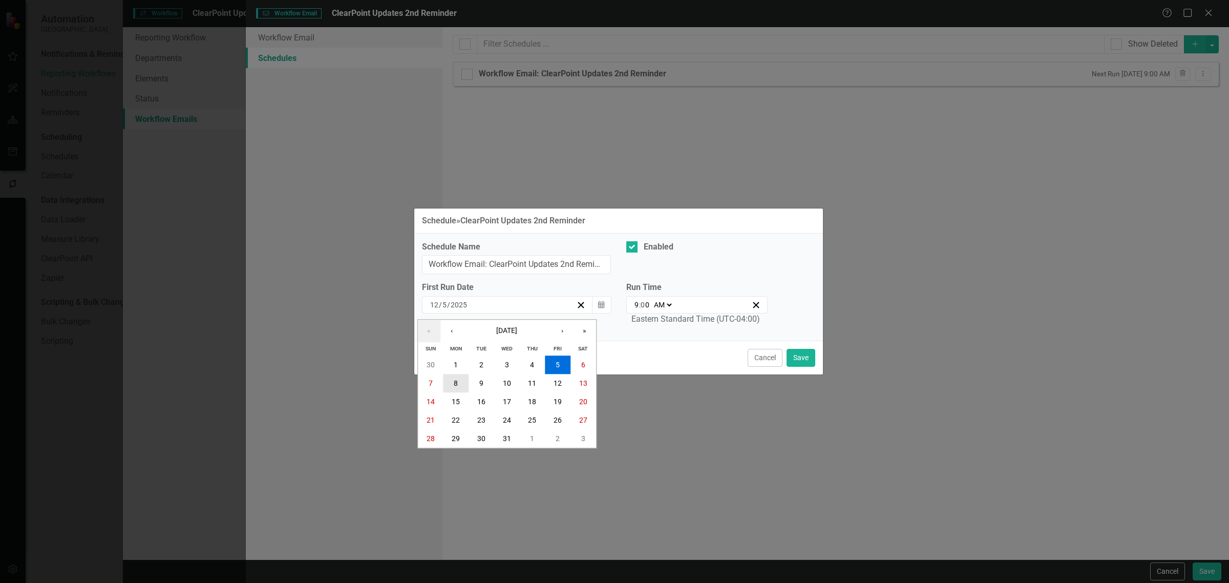
drag, startPoint x: 458, startPoint y: 383, endPoint x: 531, endPoint y: 380, distance: 72.8
click at [459, 383] on button "8" at bounding box center [456, 383] width 26 height 18
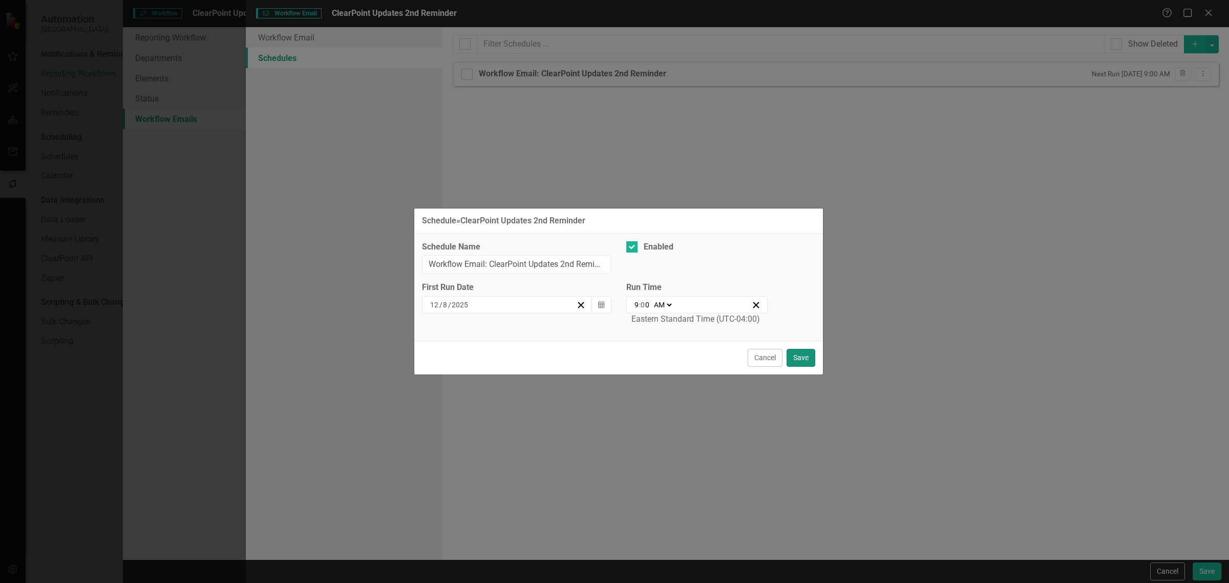
click at [799, 352] on button "Save" at bounding box center [800, 358] width 29 height 18
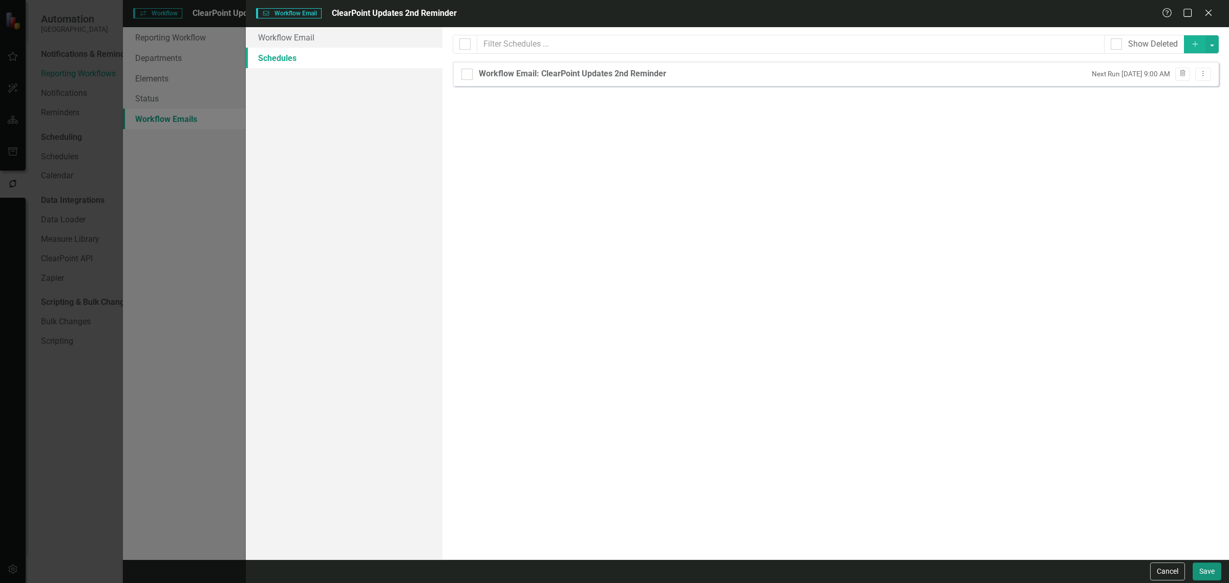
click at [1201, 564] on button "Save" at bounding box center [1206, 571] width 29 height 18
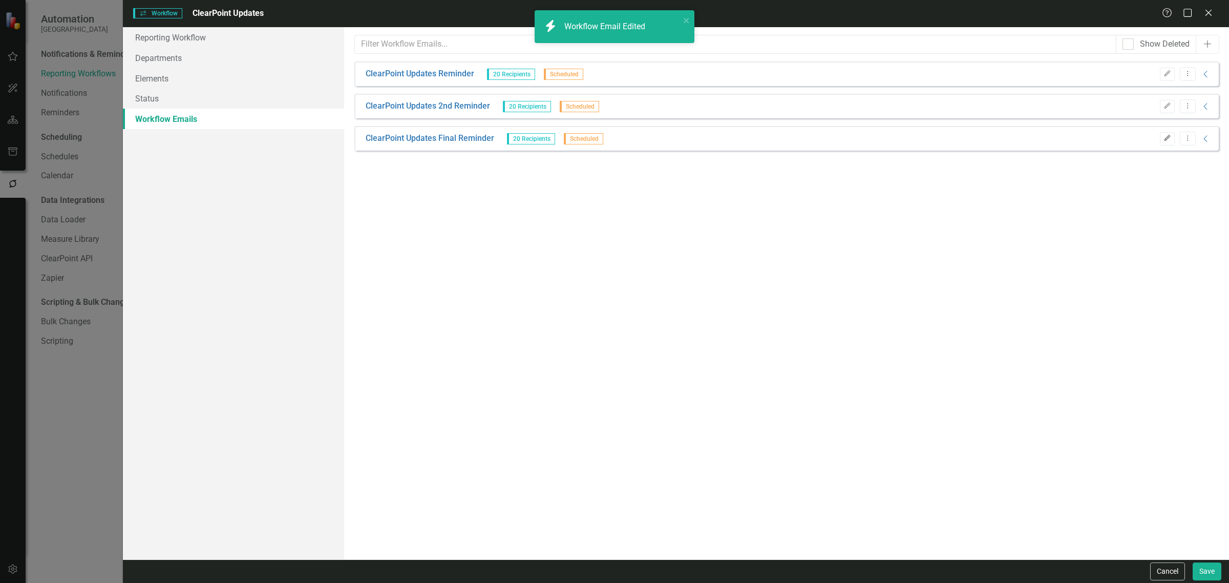
click at [1172, 144] on button "Edit" at bounding box center [1167, 138] width 15 height 13
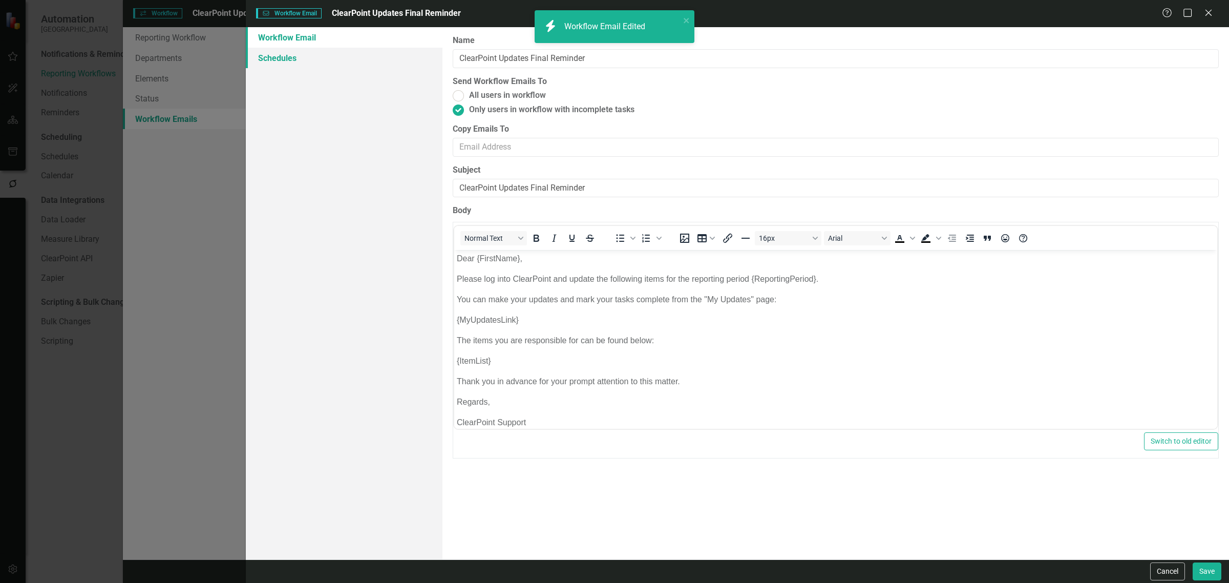
click at [275, 62] on link "Schedules" at bounding box center [344, 58] width 197 height 20
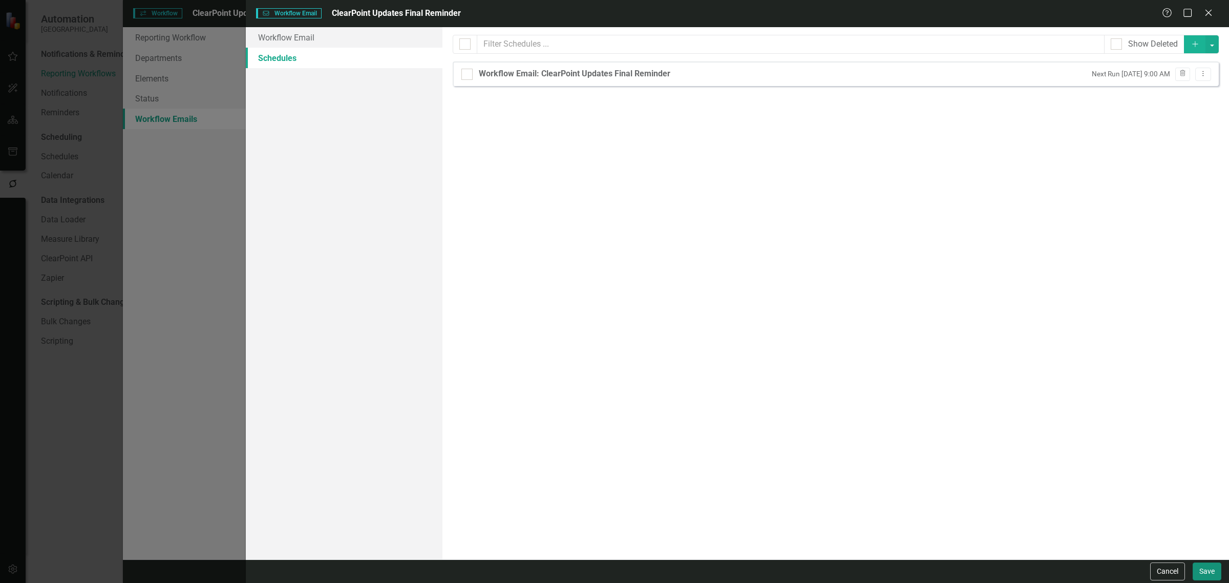
click at [1203, 572] on button "Save" at bounding box center [1206, 571] width 29 height 18
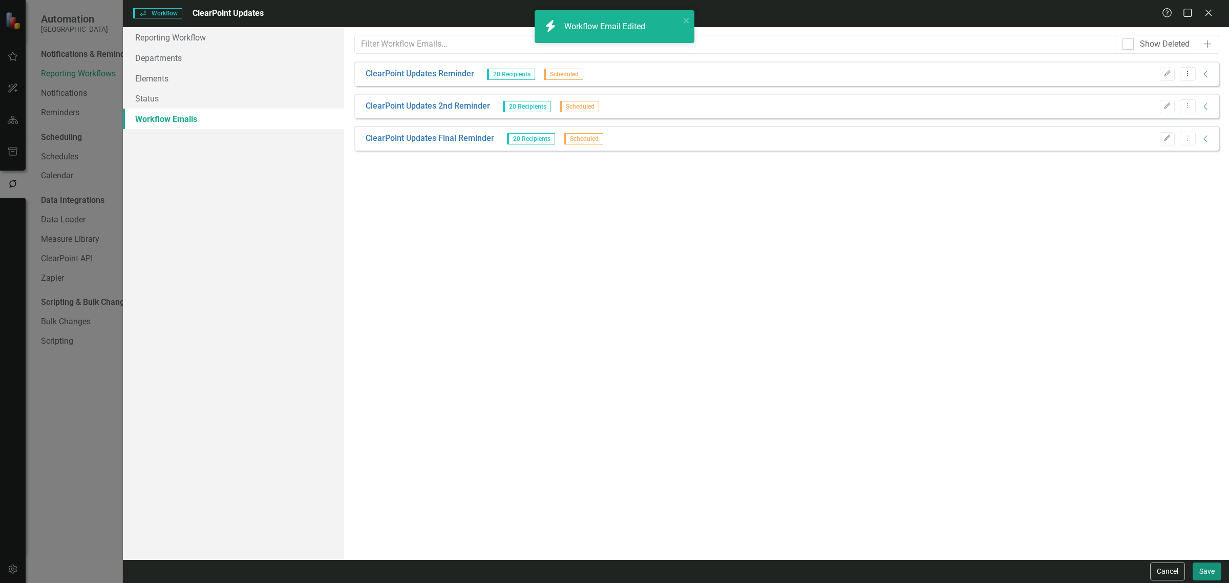
click at [1212, 565] on button "Save" at bounding box center [1206, 571] width 29 height 18
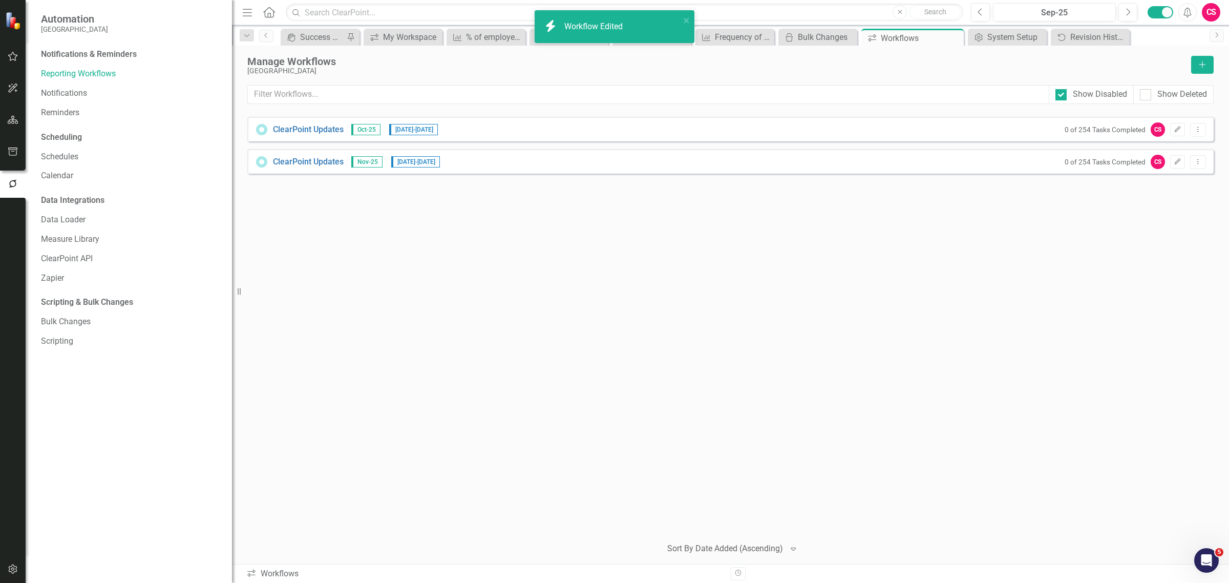
click at [1206, 162] on div "ClearPoint Updates Nov-25 12/1/25 - 12/12/25 0 of 254 Tasks Completed CS Edit D…" at bounding box center [730, 161] width 966 height 25
click at [1196, 167] on button "Dropdown Menu" at bounding box center [1198, 162] width 16 height 14
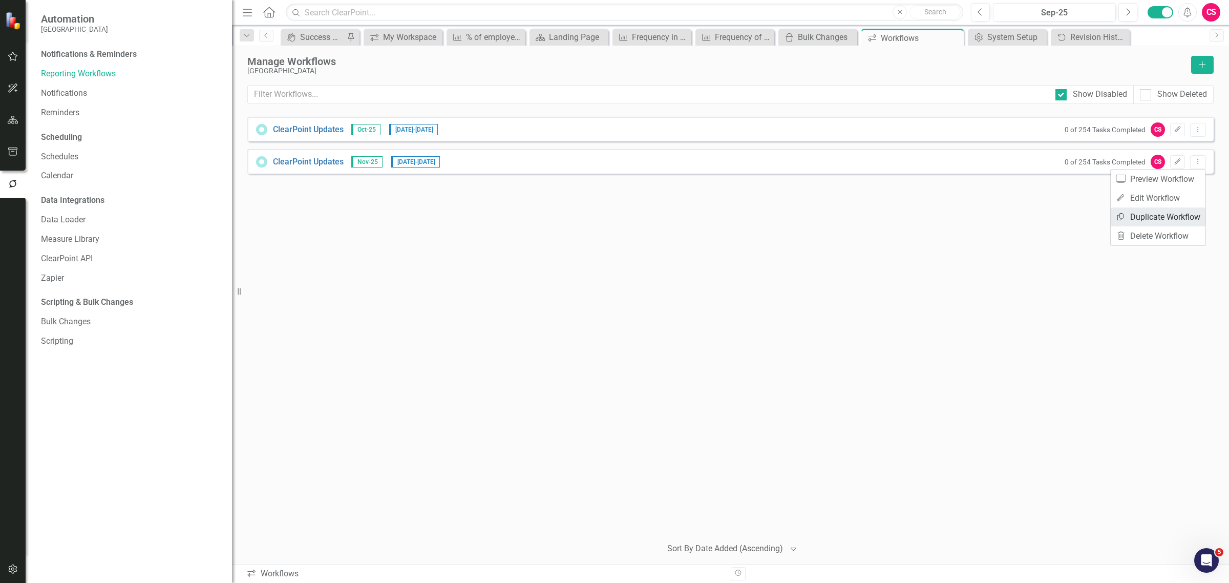
click at [1171, 211] on link "Copy Duplicate Workflow" at bounding box center [1157, 216] width 95 height 19
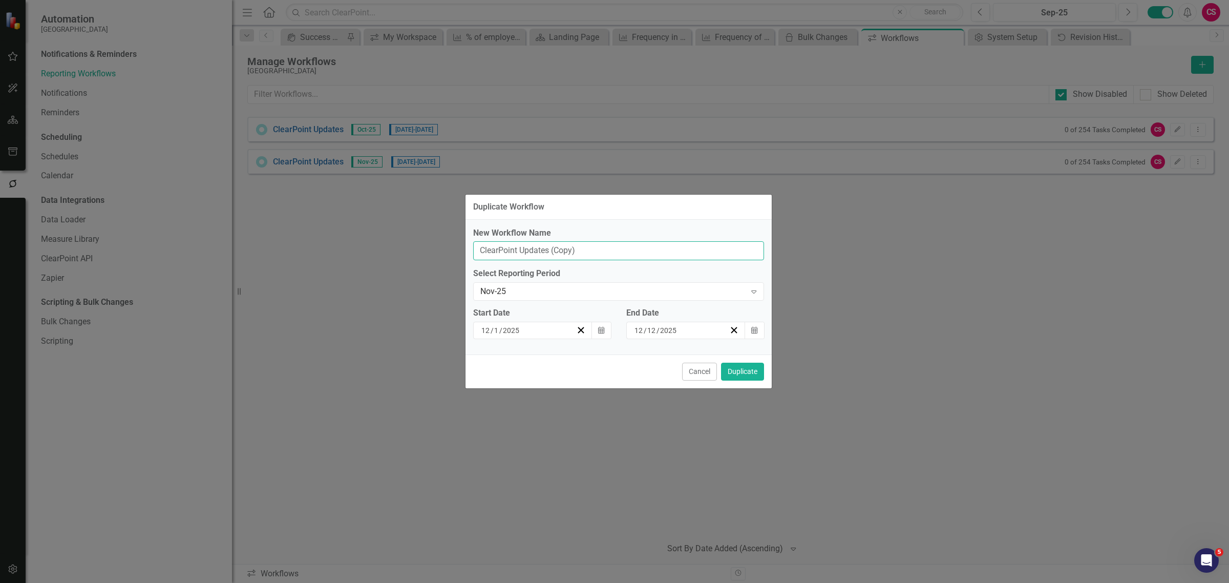
click at [589, 248] on input "ClearPoint Updates (Copy)" at bounding box center [618, 250] width 291 height 19
type input "ClearPoint Updates"
click at [478, 291] on div "Nov-25" at bounding box center [610, 291] width 270 height 2
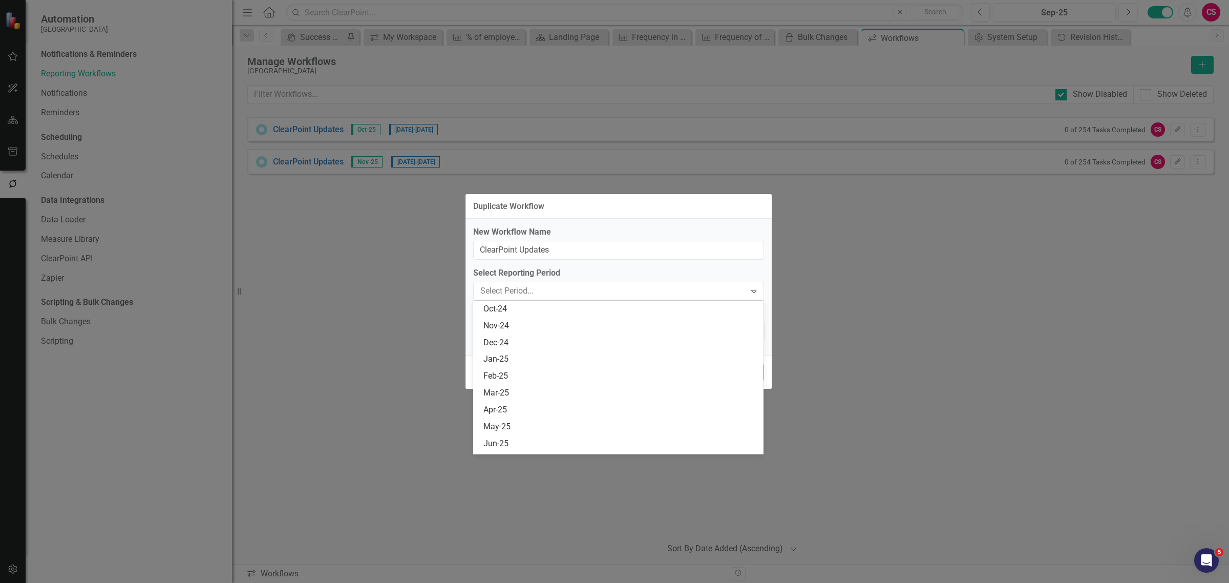
scroll to position [219, 0]
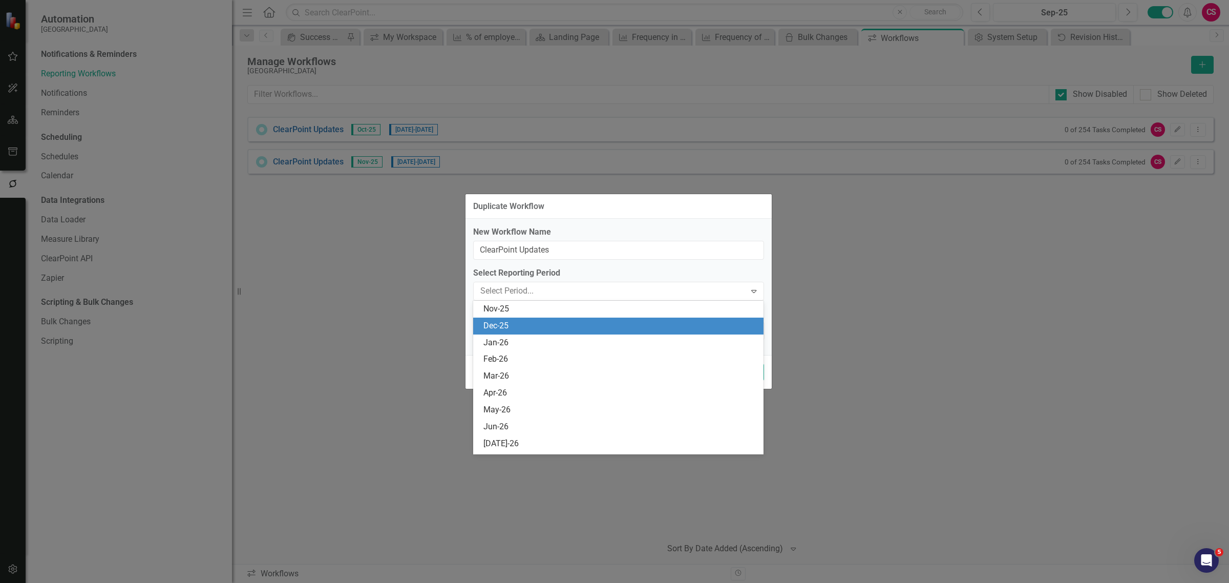
click at [492, 323] on div "Dec-25" at bounding box center [620, 326] width 274 height 12
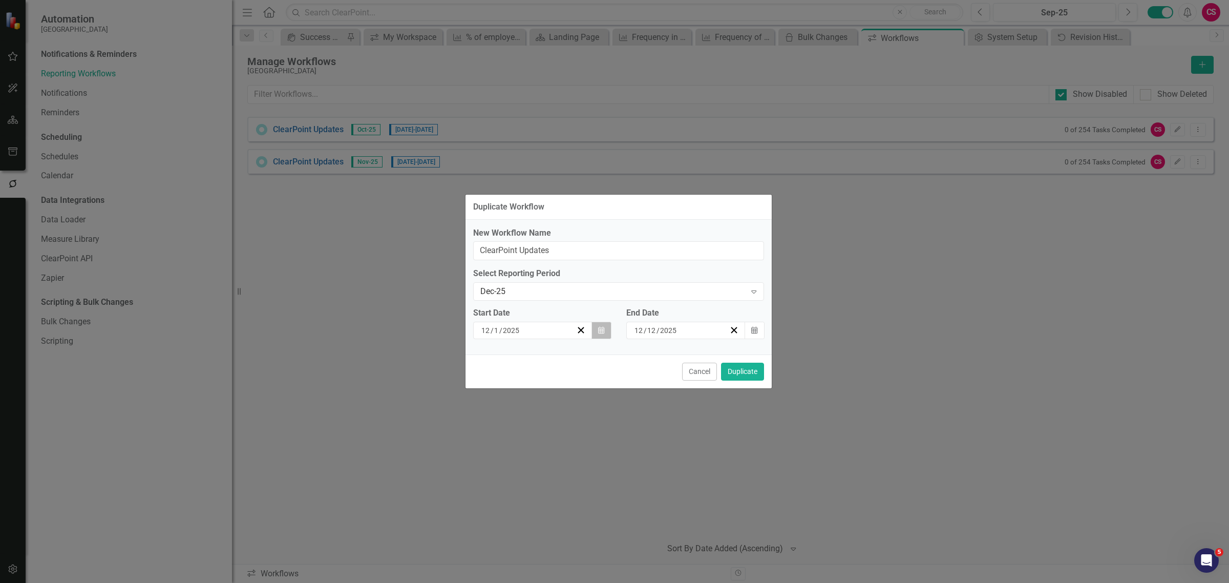
click at [596, 324] on button "Calendar" at bounding box center [600, 329] width 19 height 17
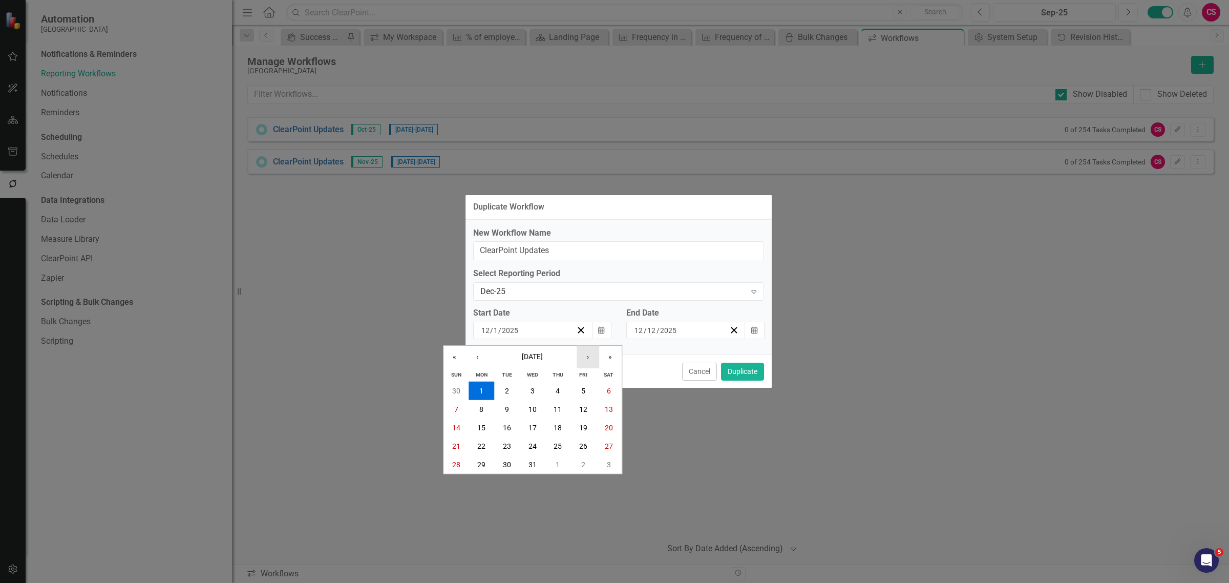
click at [587, 357] on button "›" at bounding box center [587, 357] width 23 height 23
click at [579, 392] on button "2" at bounding box center [583, 390] width 26 height 18
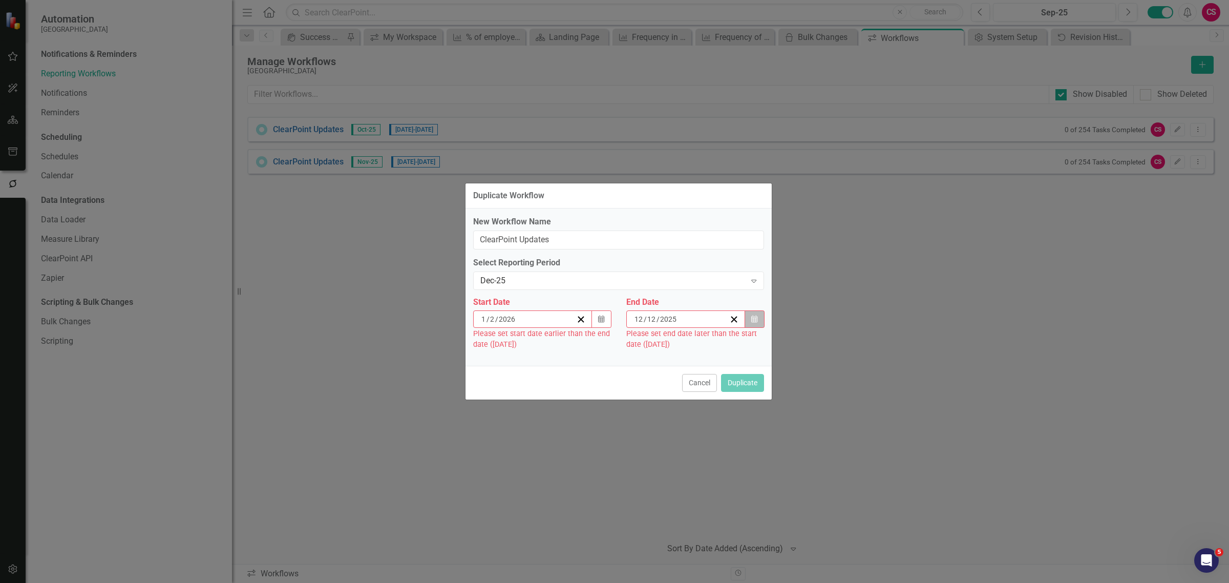
click at [755, 319] on icon "button" at bounding box center [754, 318] width 6 height 7
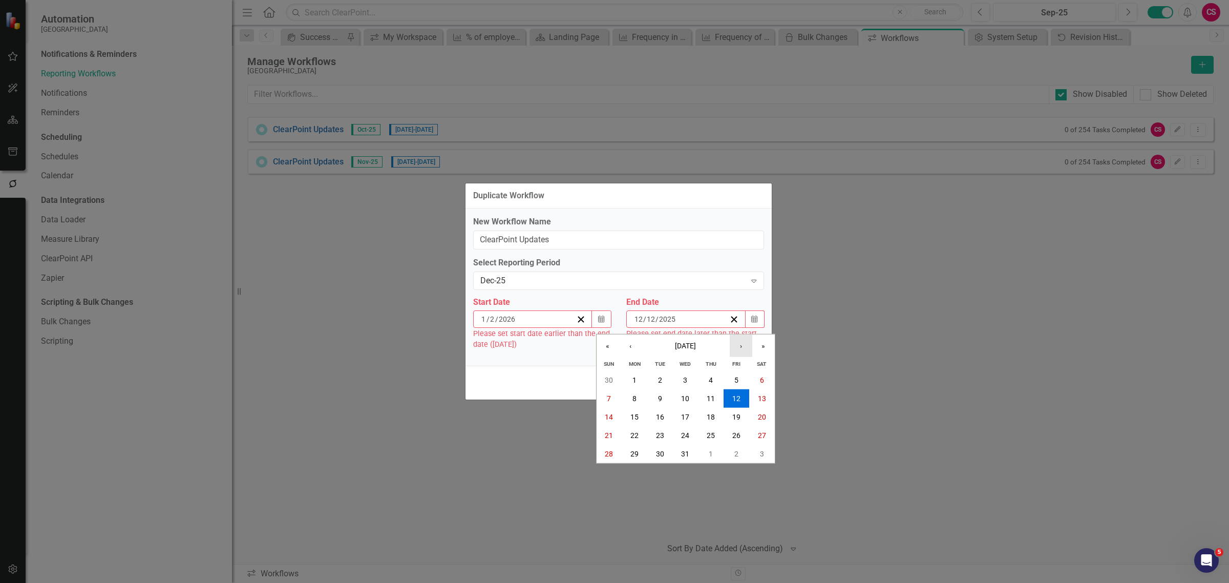
click at [737, 344] on button "›" at bounding box center [740, 345] width 23 height 23
click at [685, 416] on abbr "14" at bounding box center [685, 416] width 8 height 8
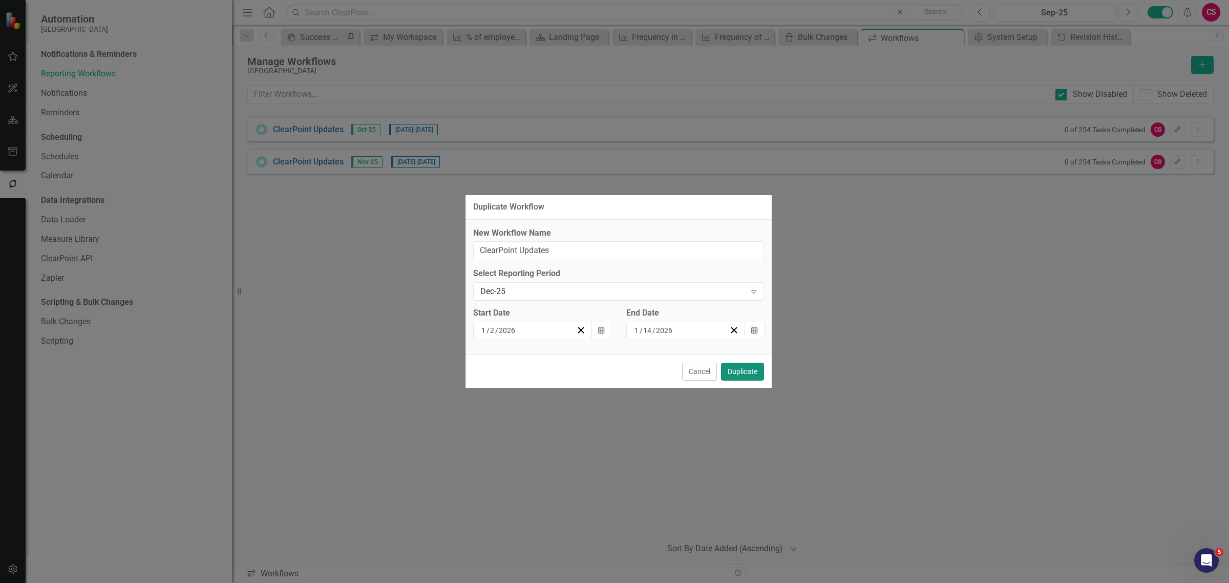
click at [738, 369] on button "Duplicate" at bounding box center [742, 371] width 43 height 18
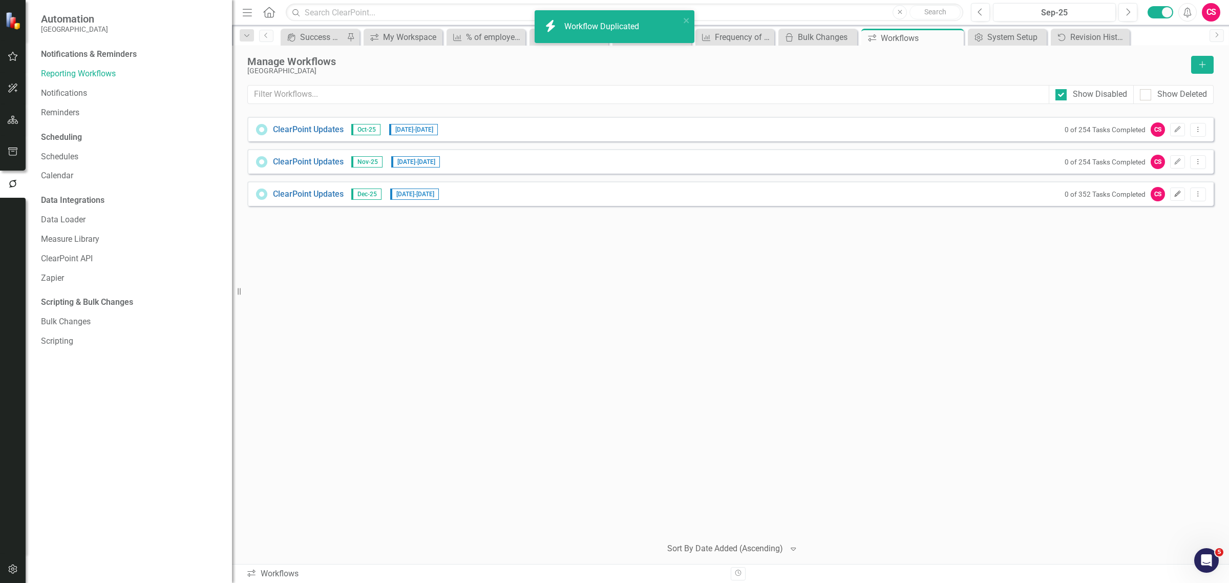
click at [1177, 192] on icon "button" at bounding box center [1177, 193] width 6 height 6
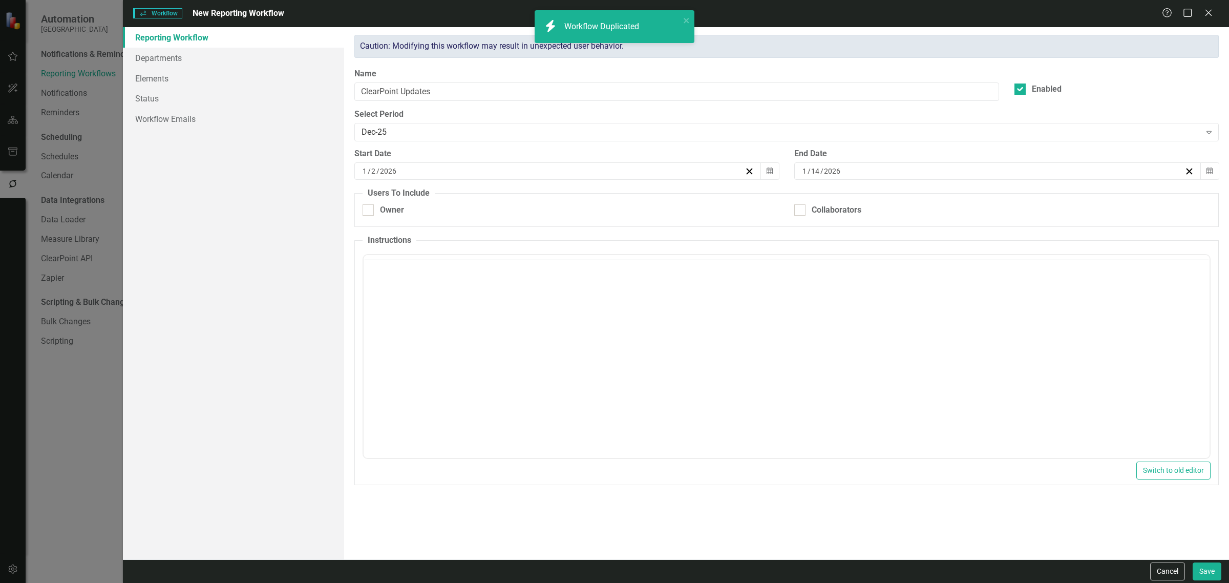
checkbox input "true"
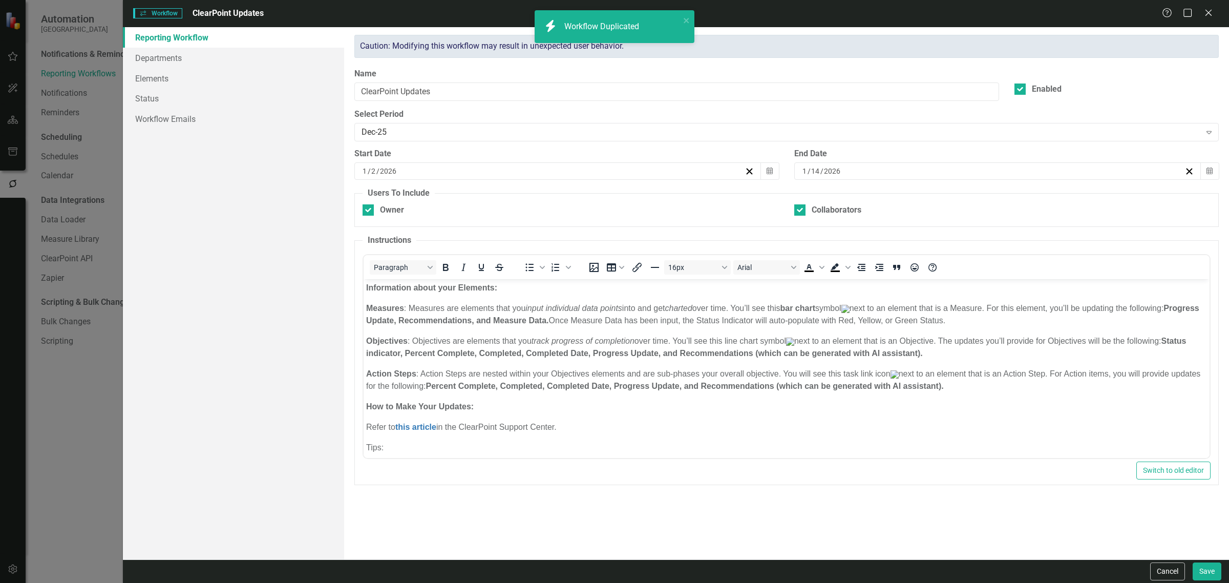
scroll to position [0, 0]
click at [280, 128] on link "Workflow Emails" at bounding box center [233, 119] width 221 height 20
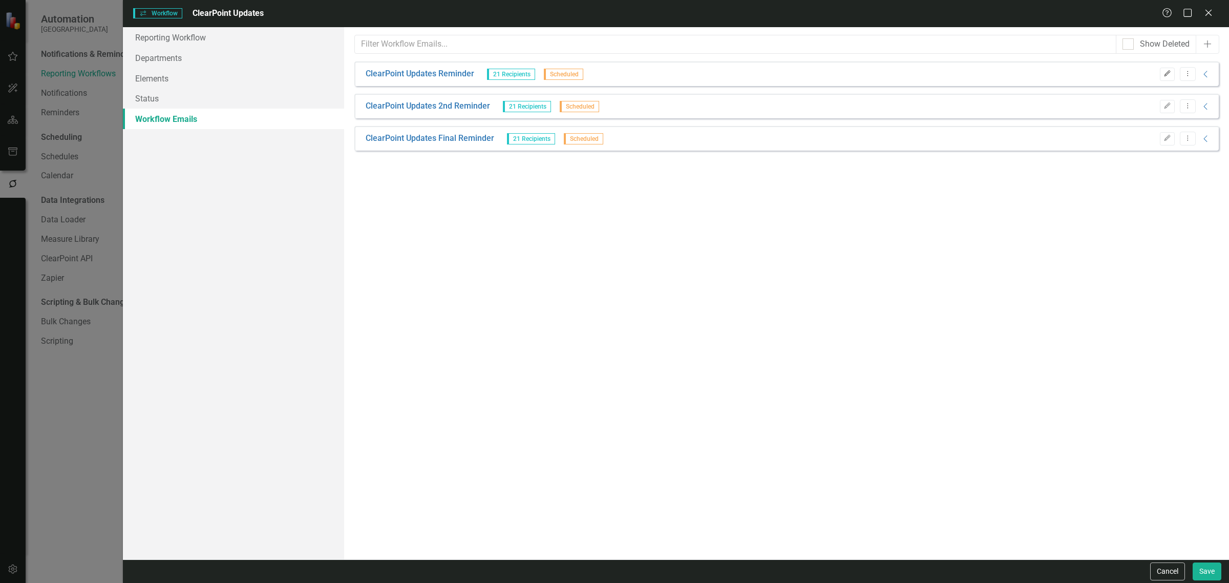
click at [1161, 79] on button "Edit" at bounding box center [1167, 74] width 15 height 13
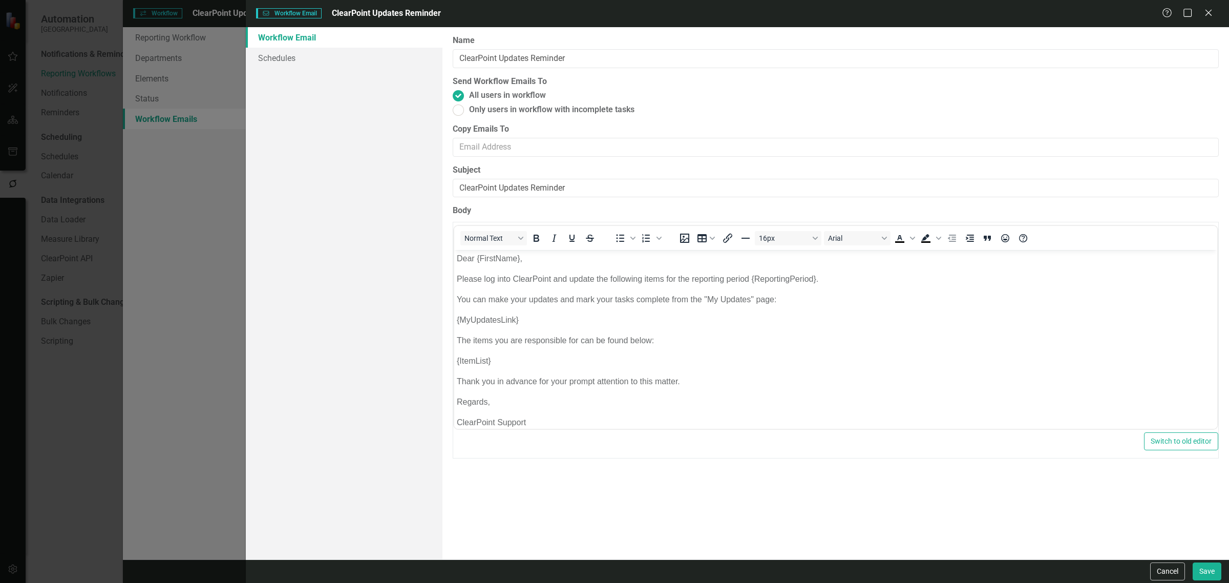
click at [283, 47] on link "Workflow Email" at bounding box center [344, 37] width 197 height 20
drag, startPoint x: 311, startPoint y: 67, endPoint x: 372, endPoint y: 66, distance: 60.9
click at [310, 67] on link "Schedules" at bounding box center [344, 58] width 197 height 20
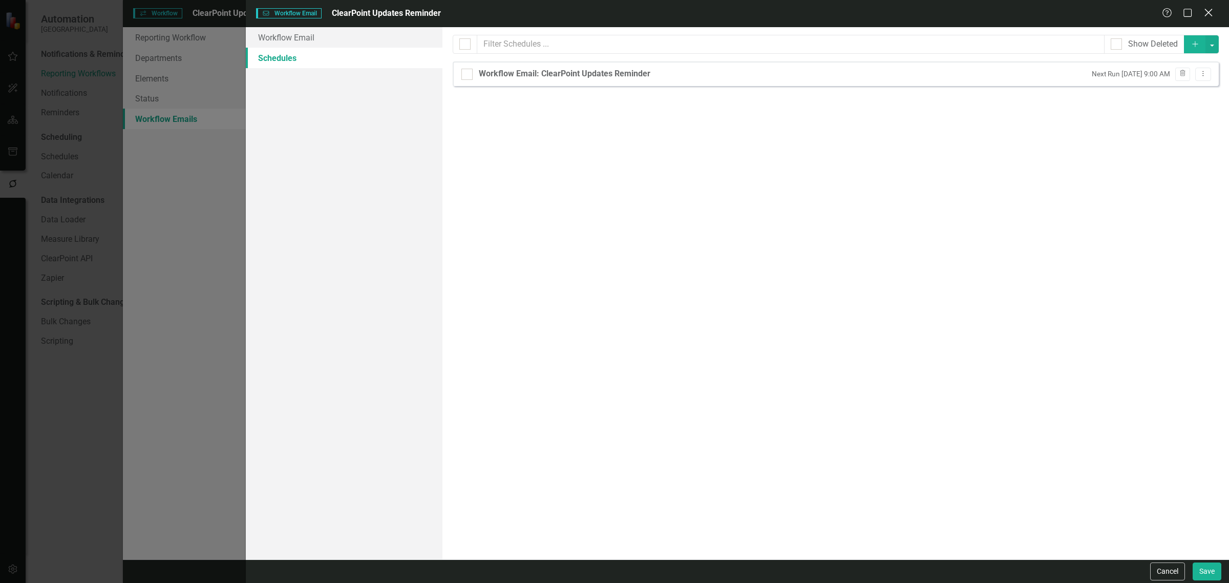
click at [1206, 13] on icon "Close" at bounding box center [1207, 13] width 13 height 10
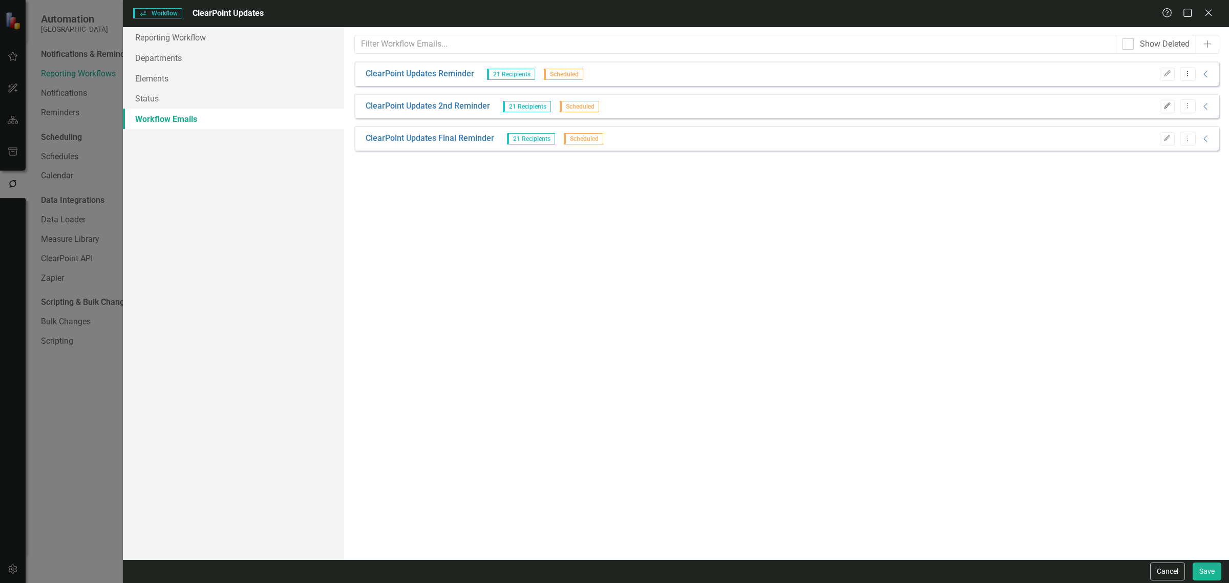
click at [1168, 109] on icon "Edit" at bounding box center [1167, 106] width 8 height 6
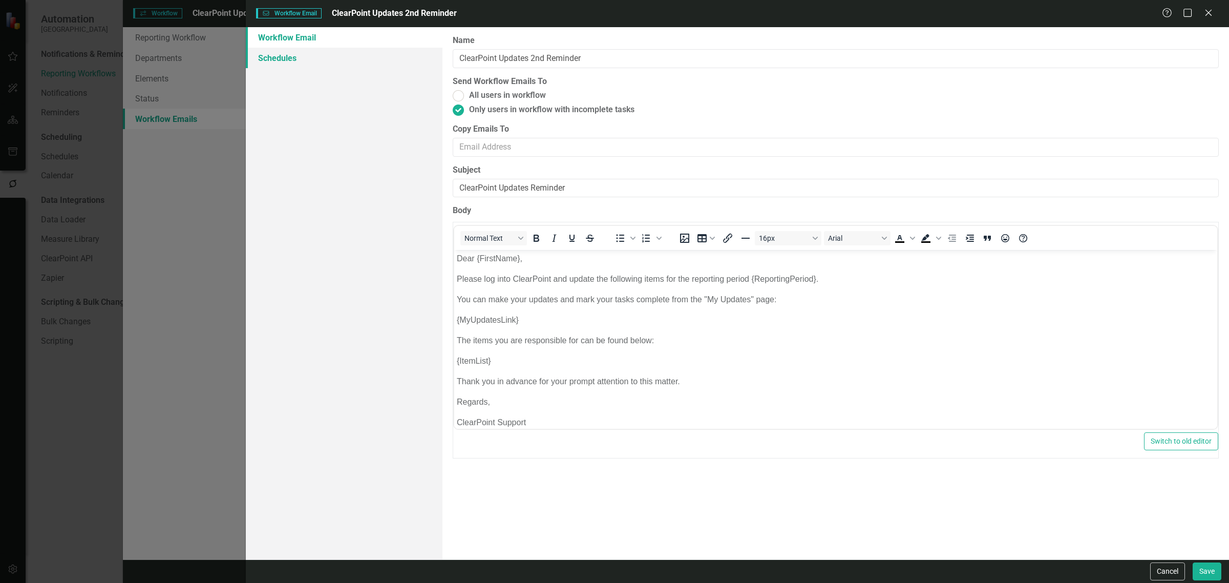
click at [334, 52] on link "Schedules" at bounding box center [344, 58] width 197 height 20
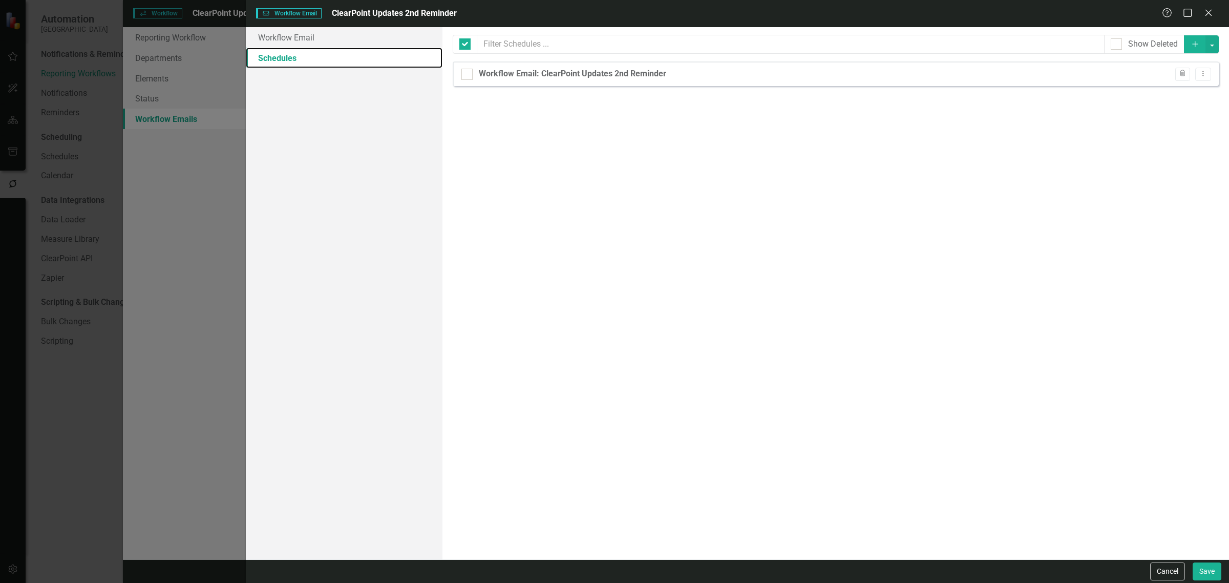
checkbox input "false"
click at [1207, 4] on div "Workflow Email Workflow Email ClearPoint Updates 2nd Reminder Help Maximize Clo…" at bounding box center [737, 13] width 983 height 27
click at [1204, 73] on icon "Dropdown Menu" at bounding box center [1202, 73] width 9 height 7
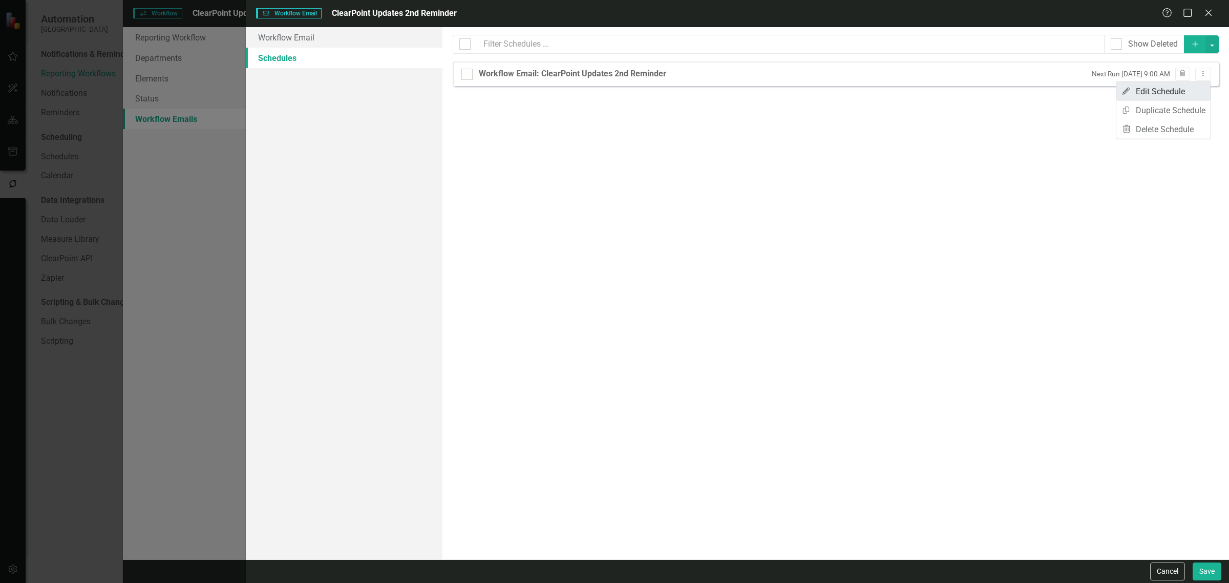
click at [1183, 96] on link "Edit Edit Schedule" at bounding box center [1163, 91] width 94 height 19
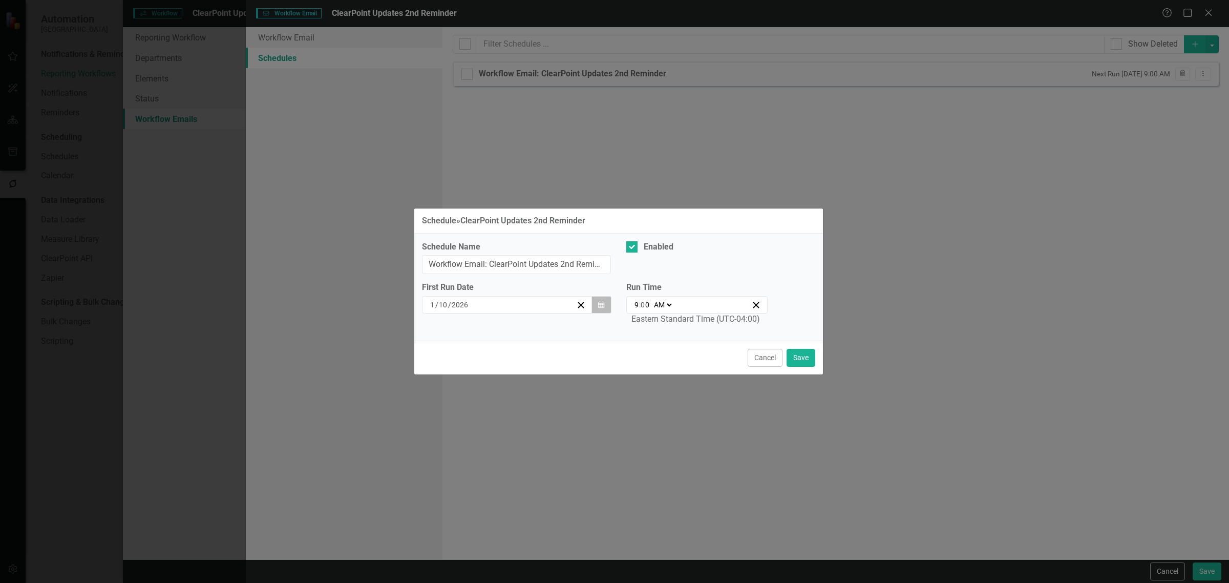
click at [597, 301] on button "Calendar" at bounding box center [600, 304] width 19 height 17
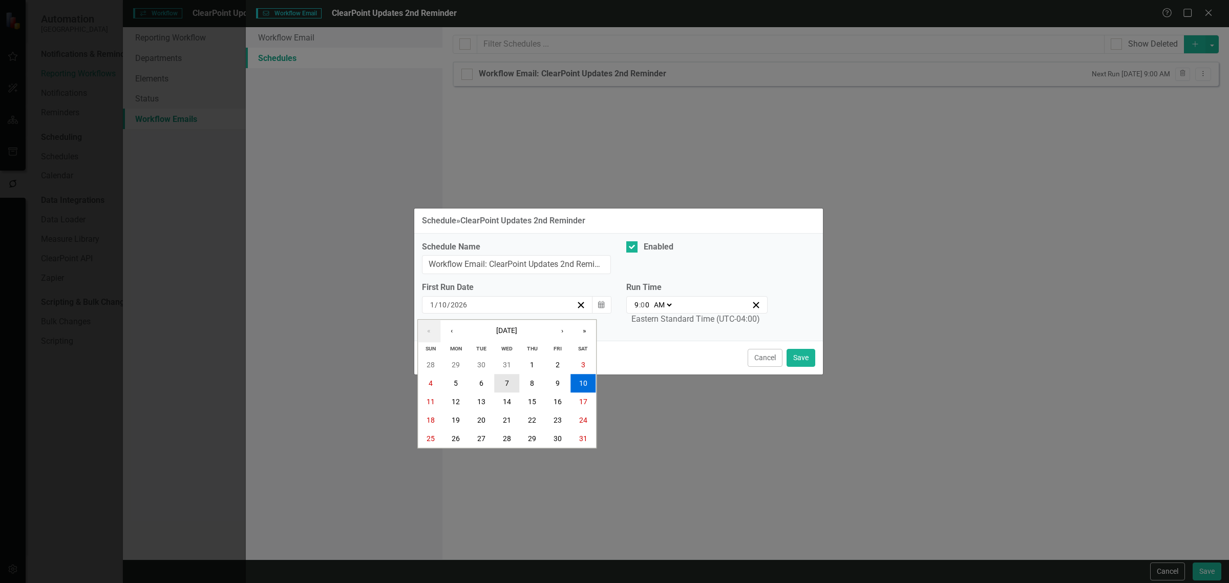
drag, startPoint x: 503, startPoint y: 382, endPoint x: 531, endPoint y: 384, distance: 27.7
click at [504, 382] on button "7" at bounding box center [507, 383] width 26 height 18
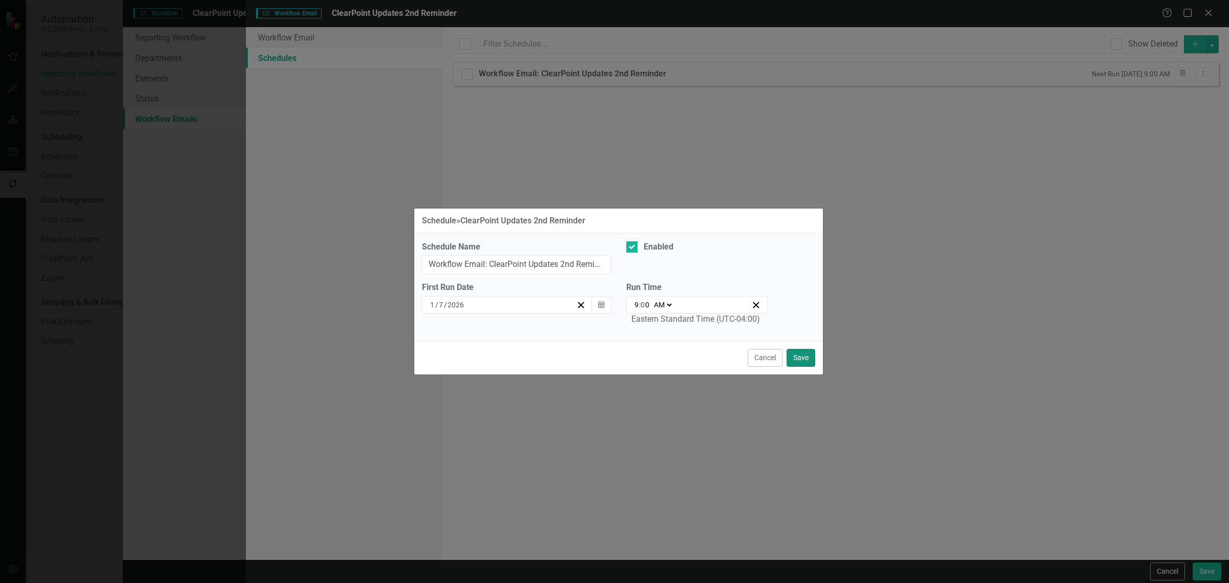
drag, startPoint x: 795, startPoint y: 351, endPoint x: 933, endPoint y: 392, distance: 144.0
click at [796, 351] on button "Save" at bounding box center [800, 358] width 29 height 18
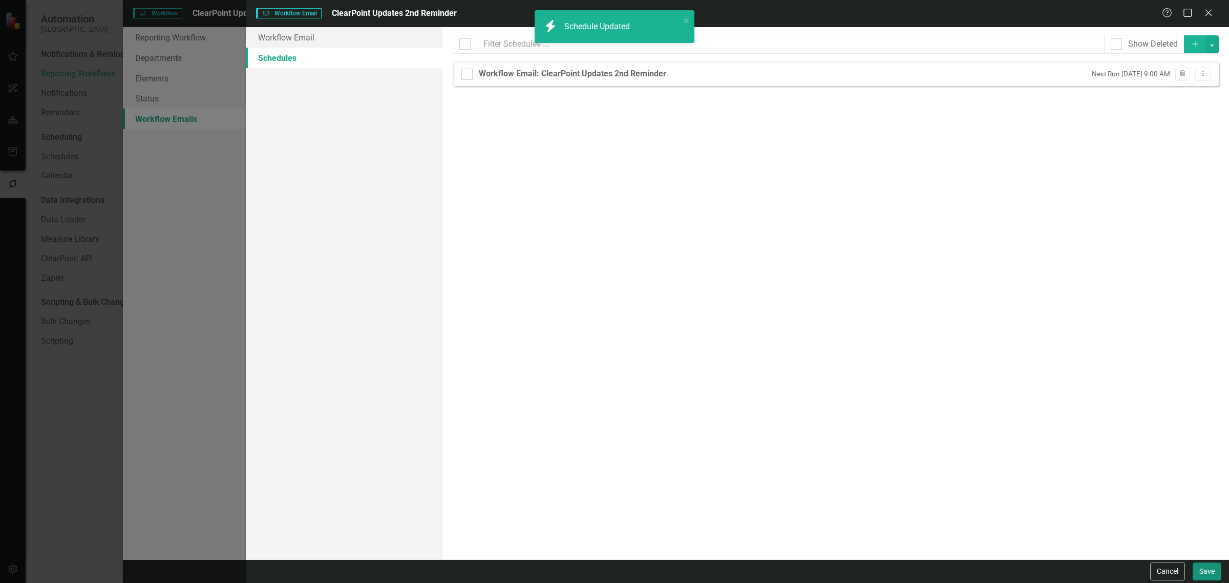
click at [1211, 566] on button "Save" at bounding box center [1206, 571] width 29 height 18
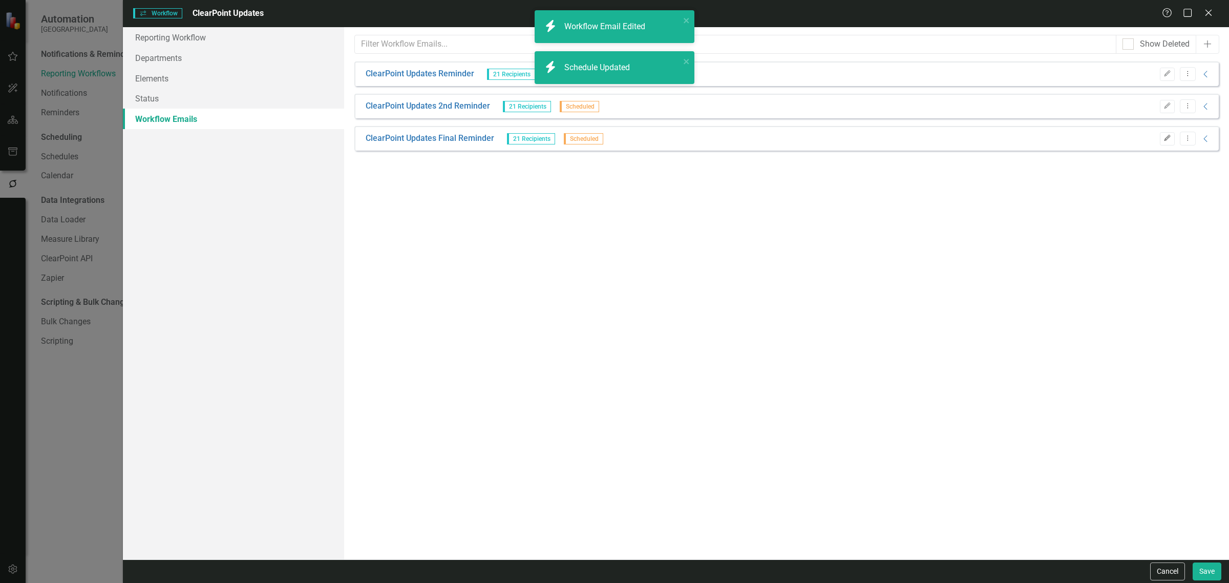
click at [1170, 145] on button "Edit" at bounding box center [1167, 138] width 15 height 13
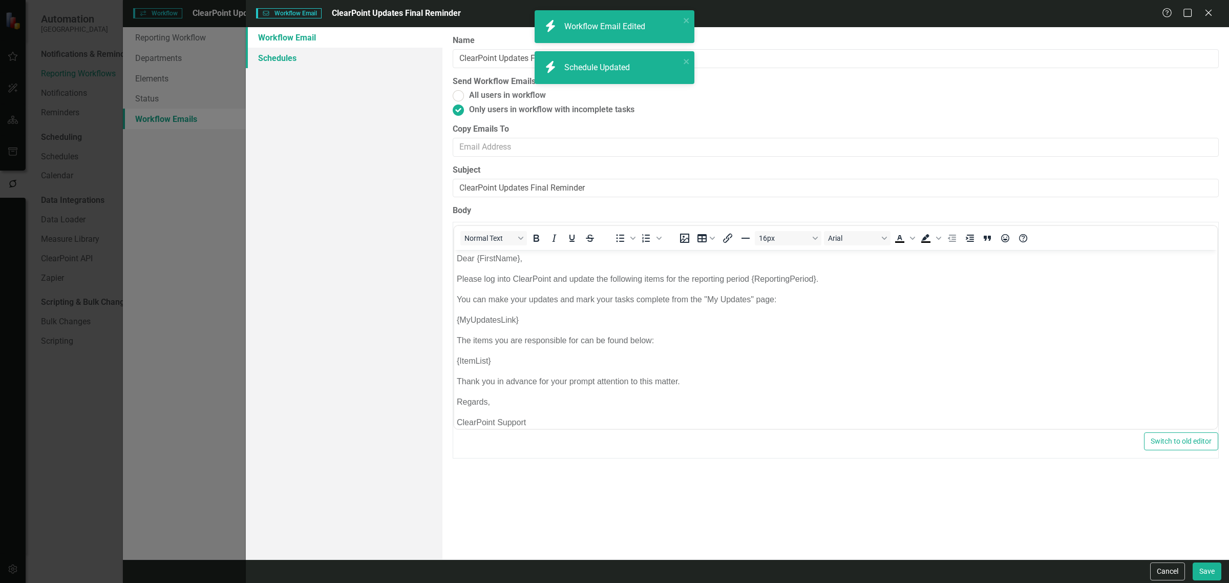
click at [291, 48] on link "Schedules" at bounding box center [344, 58] width 197 height 20
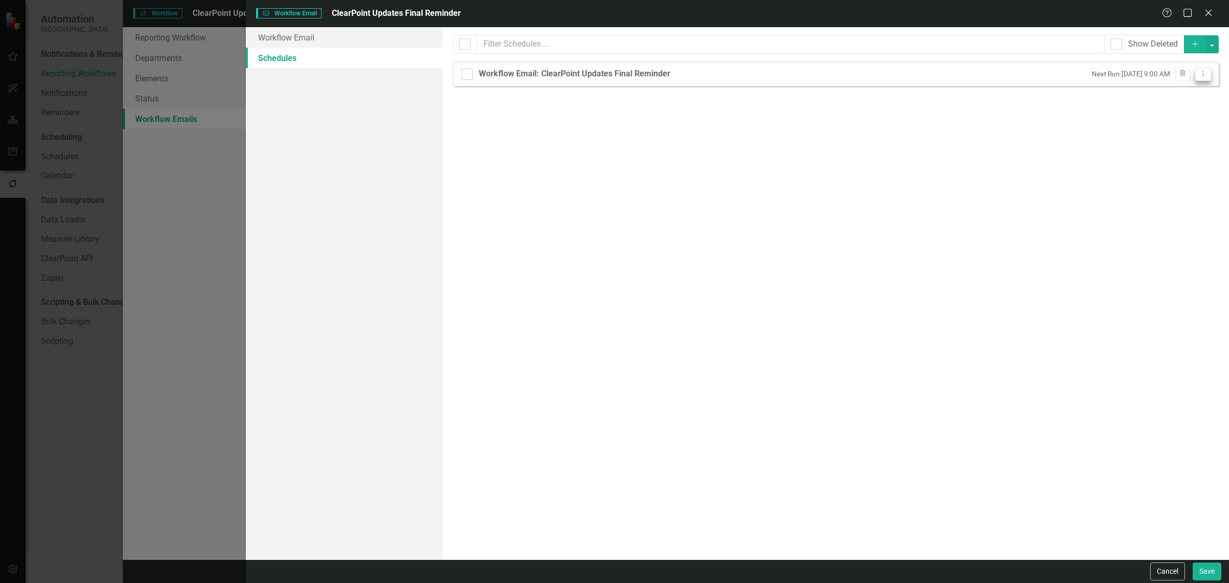
click at [1198, 77] on button "Dropdown Menu" at bounding box center [1203, 75] width 16 height 14
drag, startPoint x: 1074, startPoint y: 262, endPoint x: 1173, endPoint y: 377, distance: 152.5
click at [1088, 277] on div "From this page, you can set up schedules for your reminder emails to be sent at…" at bounding box center [835, 293] width 786 height 532
click at [1214, 569] on button "Save" at bounding box center [1206, 571] width 29 height 18
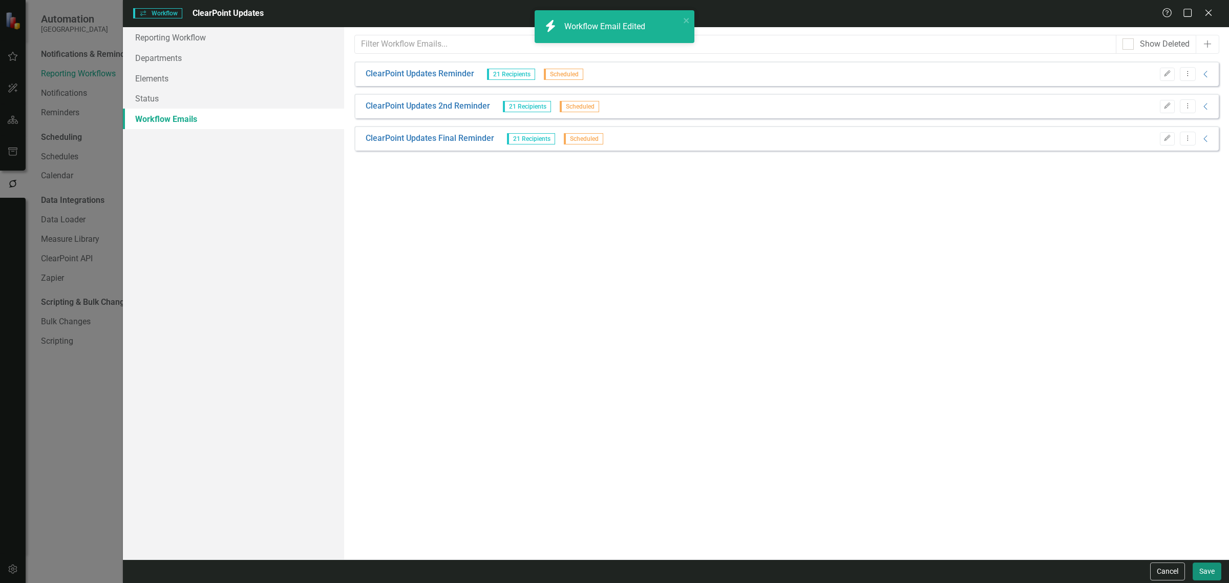
click at [1196, 573] on button "Save" at bounding box center [1206, 571] width 29 height 18
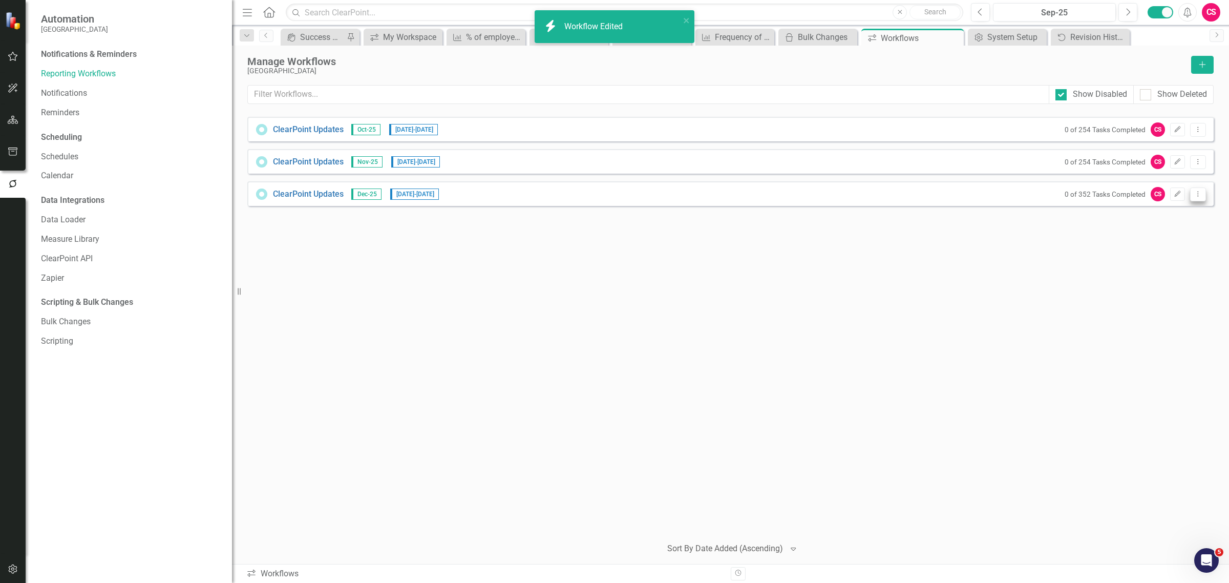
click at [1203, 190] on button "Dropdown Menu" at bounding box center [1198, 194] width 16 height 14
click at [1155, 246] on link "Copy Duplicate Workflow" at bounding box center [1157, 249] width 95 height 19
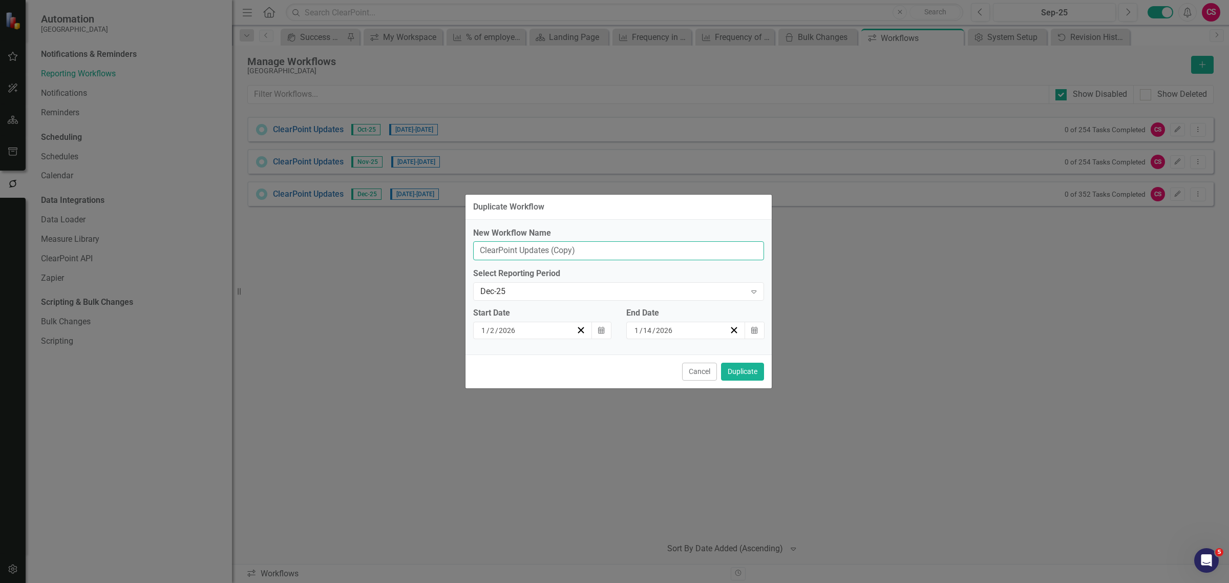
click at [613, 255] on input "ClearPoint Updates (Copy)" at bounding box center [618, 250] width 291 height 19
type input "ClearPoint Updates"
click at [517, 288] on div "Dec-25" at bounding box center [613, 292] width 266 height 12
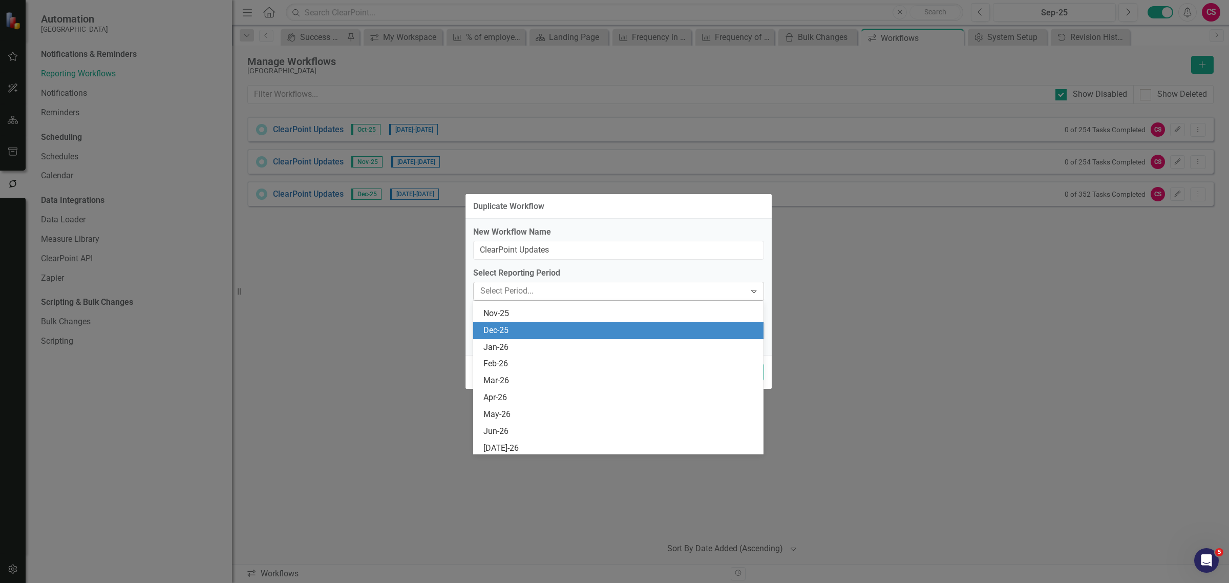
scroll to position [235, 0]
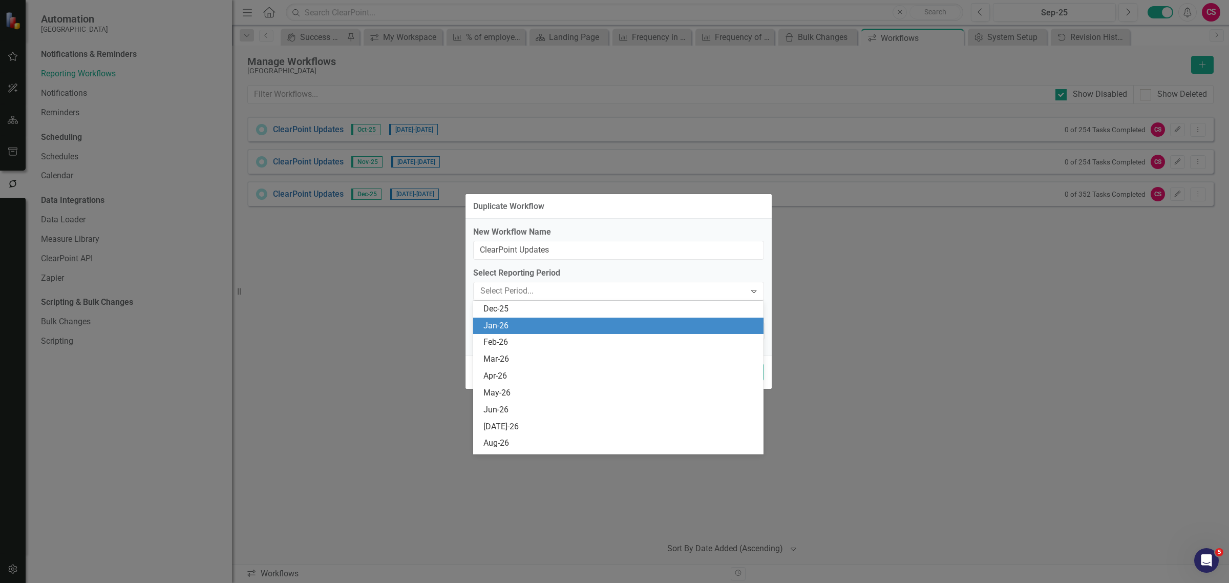
click at [505, 327] on div "Jan-26" at bounding box center [620, 326] width 274 height 12
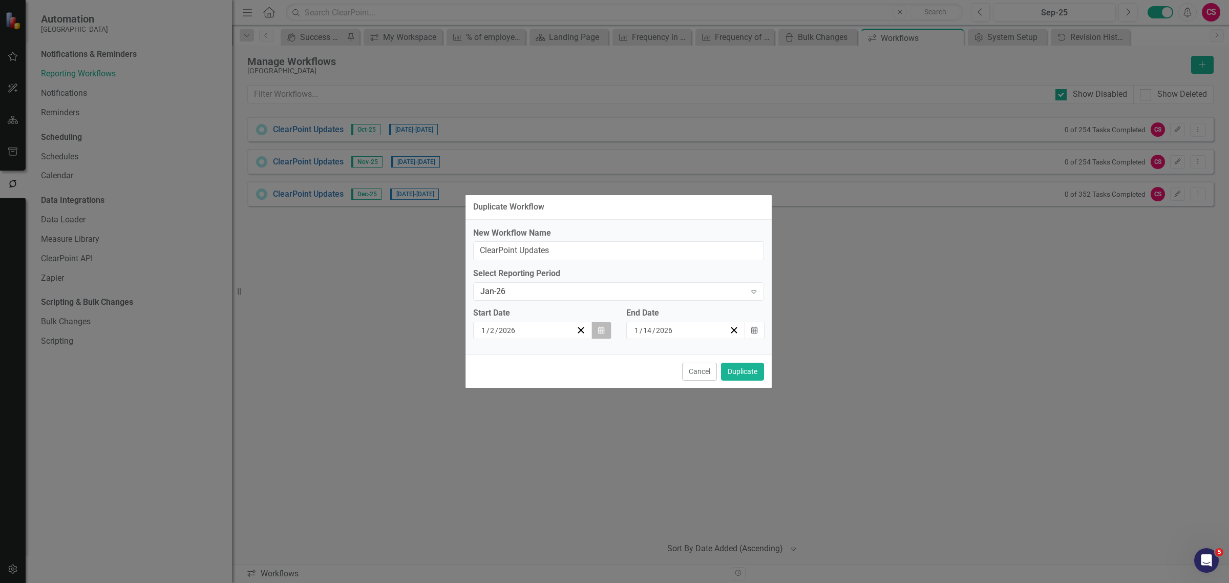
click at [603, 335] on button "Calendar" at bounding box center [600, 329] width 19 height 17
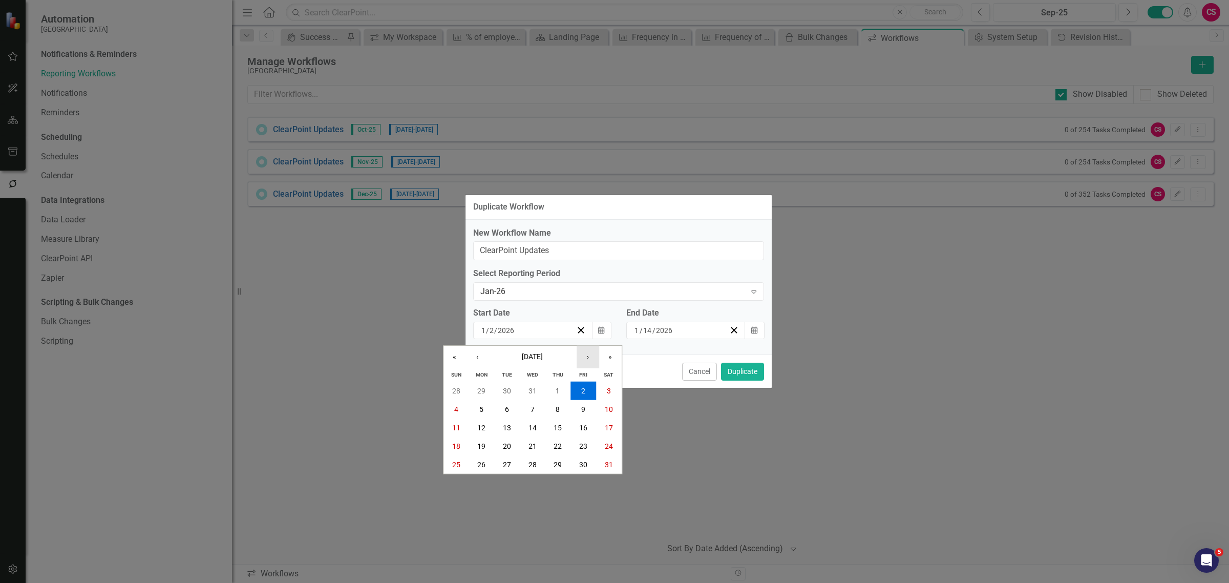
click at [585, 360] on button "›" at bounding box center [587, 357] width 23 height 23
click at [486, 392] on button "2" at bounding box center [481, 390] width 26 height 18
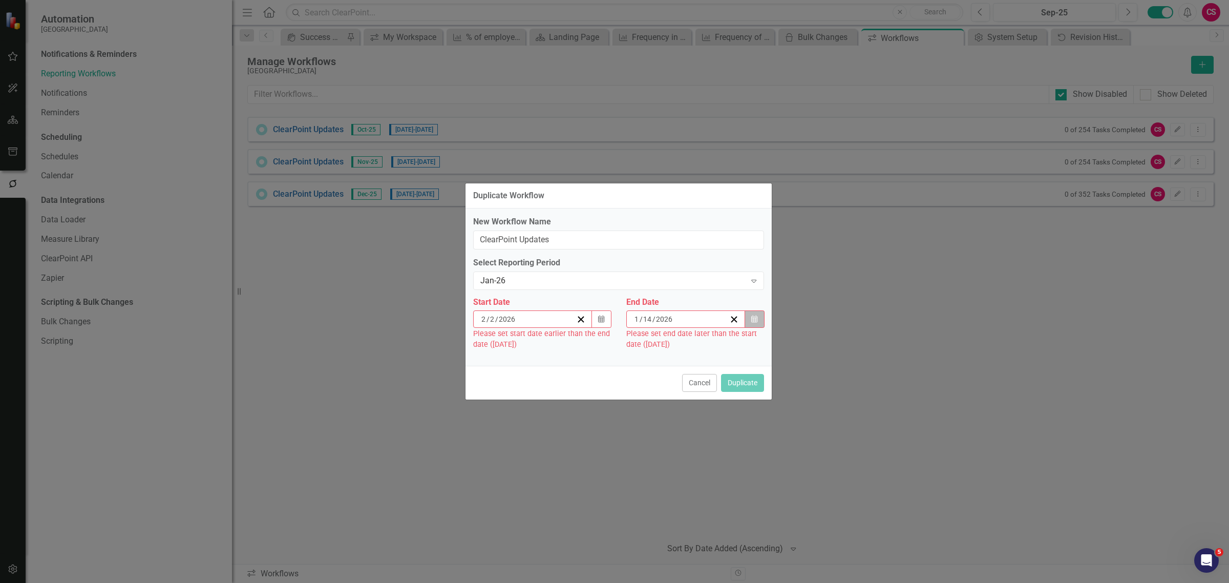
click at [749, 320] on button "Calendar" at bounding box center [753, 318] width 19 height 17
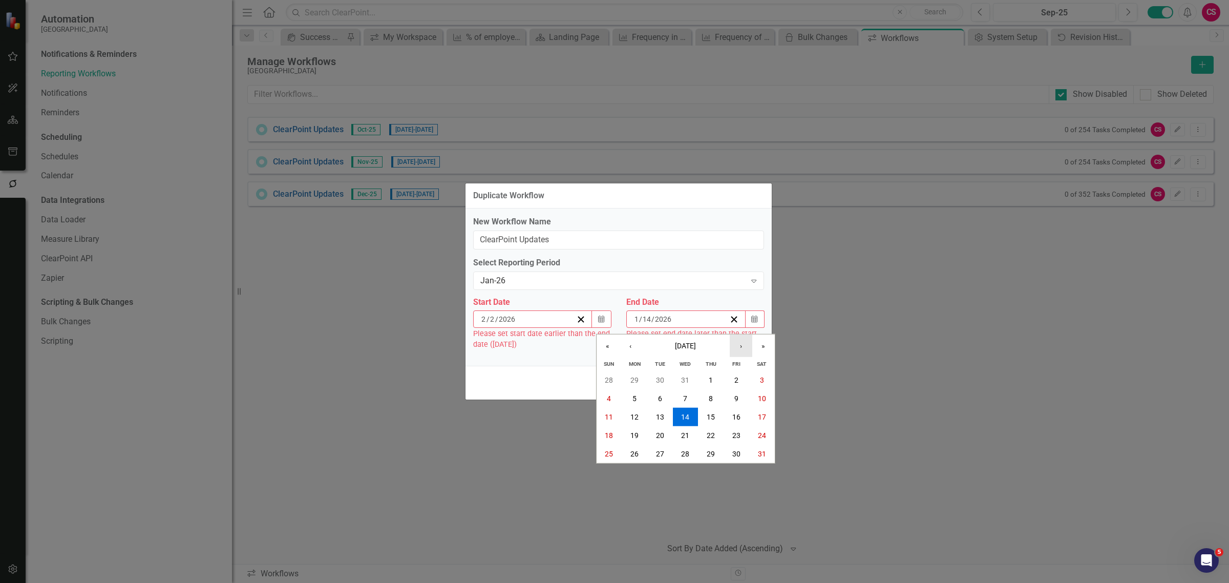
click at [739, 341] on button "›" at bounding box center [740, 345] width 23 height 23
click at [731, 393] on button "13" at bounding box center [736, 398] width 26 height 18
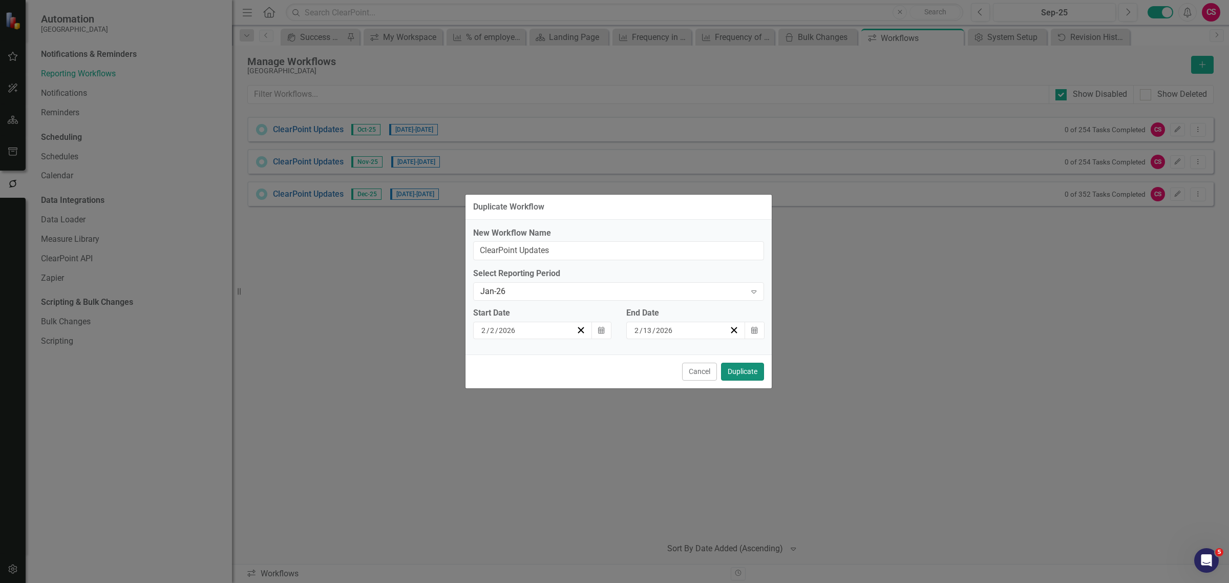
click at [754, 370] on button "Duplicate" at bounding box center [742, 371] width 43 height 18
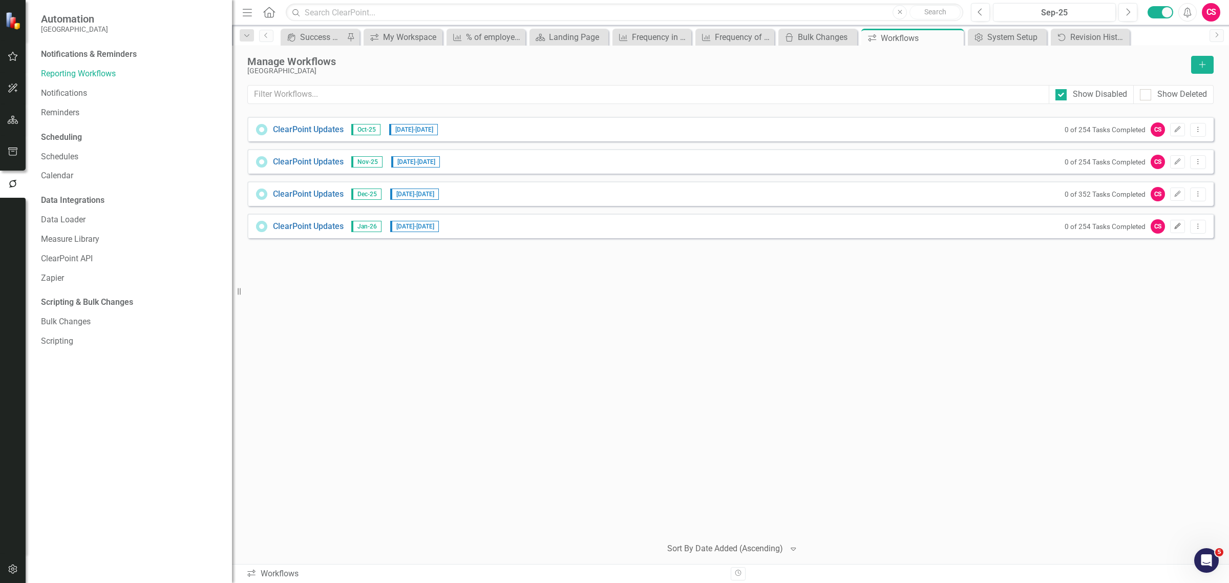
click at [1182, 224] on button "Edit" at bounding box center [1177, 226] width 15 height 13
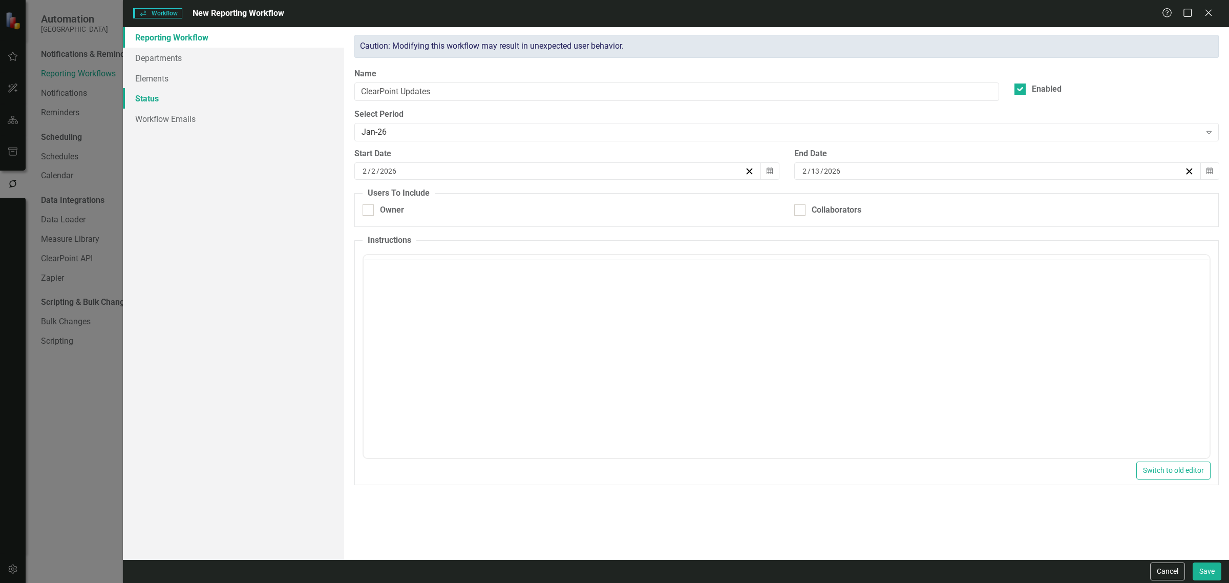
checkbox input "true"
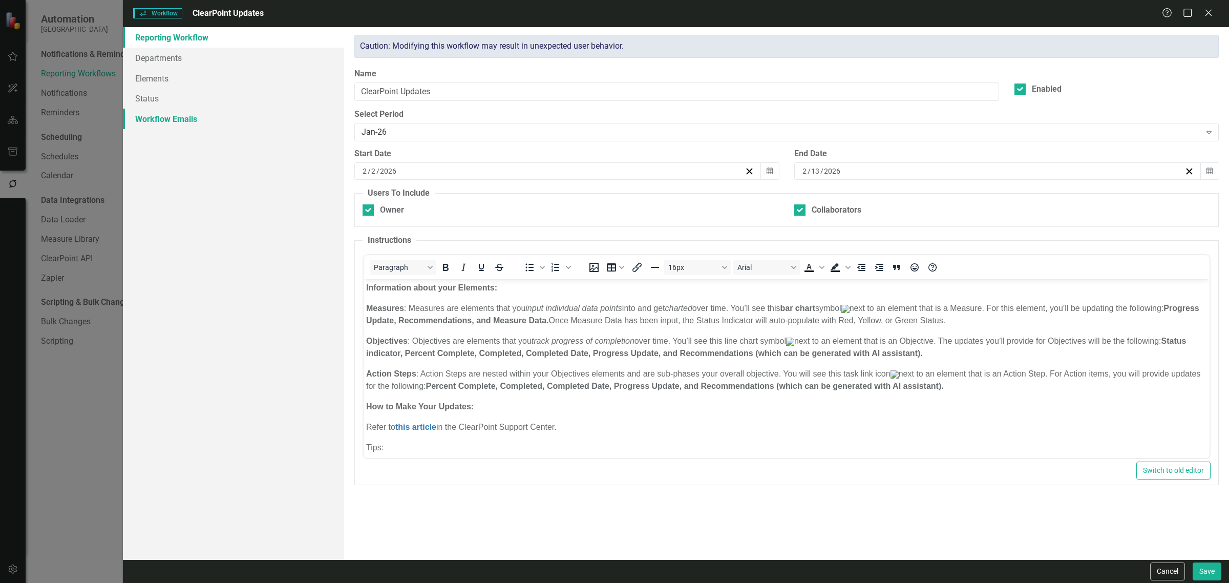
scroll to position [0, 0]
click at [185, 116] on link "Workflow Emails" at bounding box center [233, 119] width 221 height 20
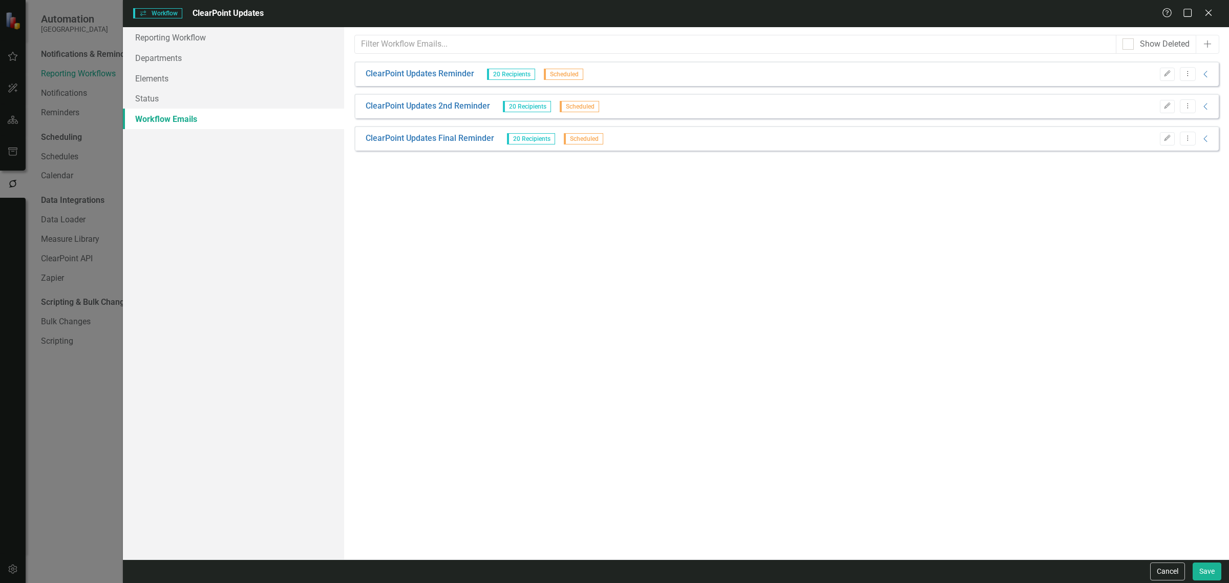
click at [1174, 102] on div "Edit Dropdown Menu Collapse" at bounding box center [1182, 106] width 57 height 14
click at [1163, 108] on icon "Edit" at bounding box center [1167, 106] width 8 height 6
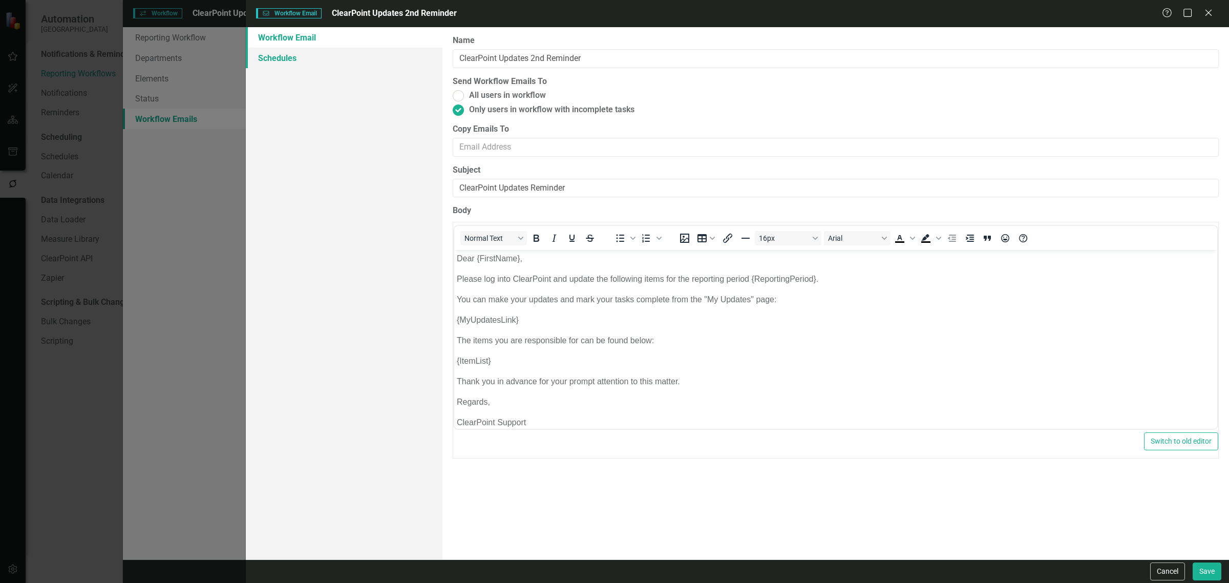
click at [277, 60] on link "Schedules" at bounding box center [344, 58] width 197 height 20
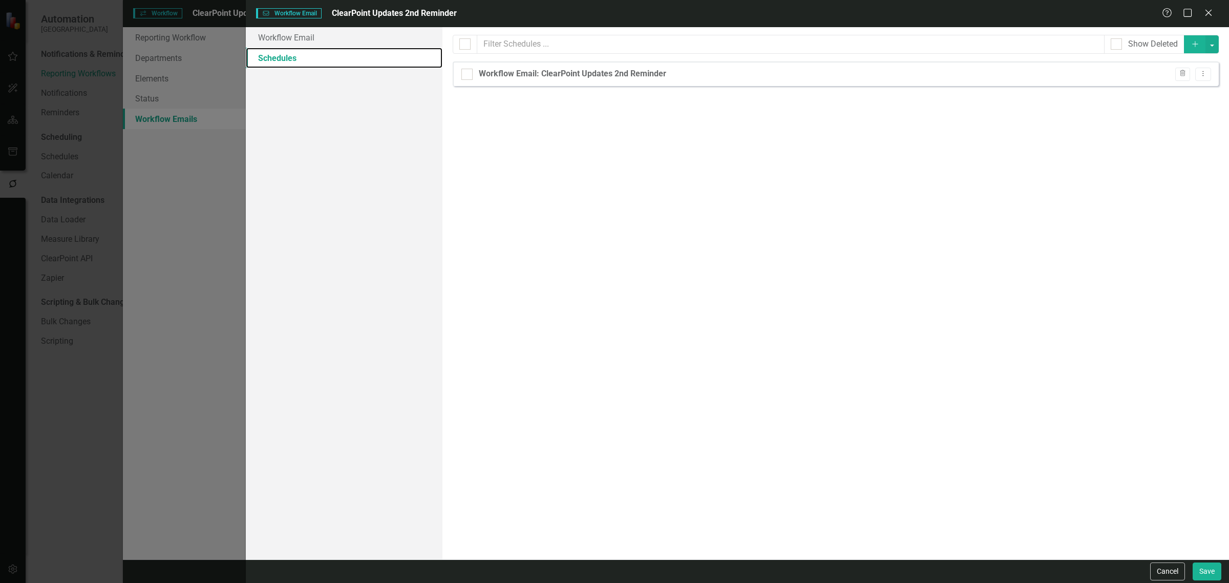
checkbox input "false"
click at [1206, 78] on button "Dropdown Menu" at bounding box center [1203, 75] width 16 height 14
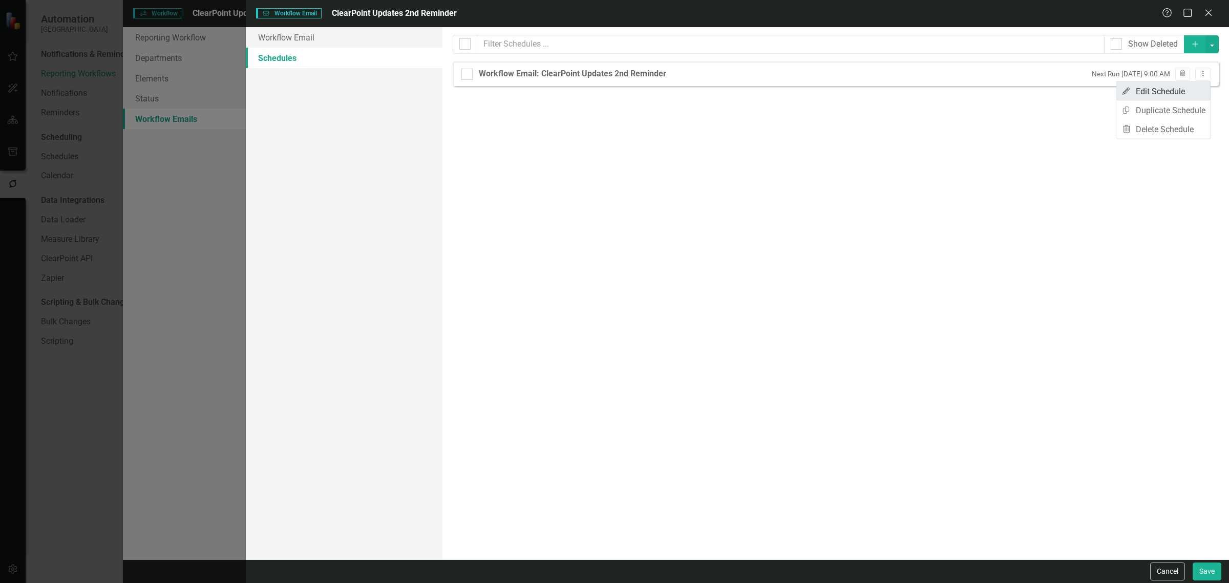
click at [1184, 93] on link "Edit Edit Schedule" at bounding box center [1163, 91] width 94 height 19
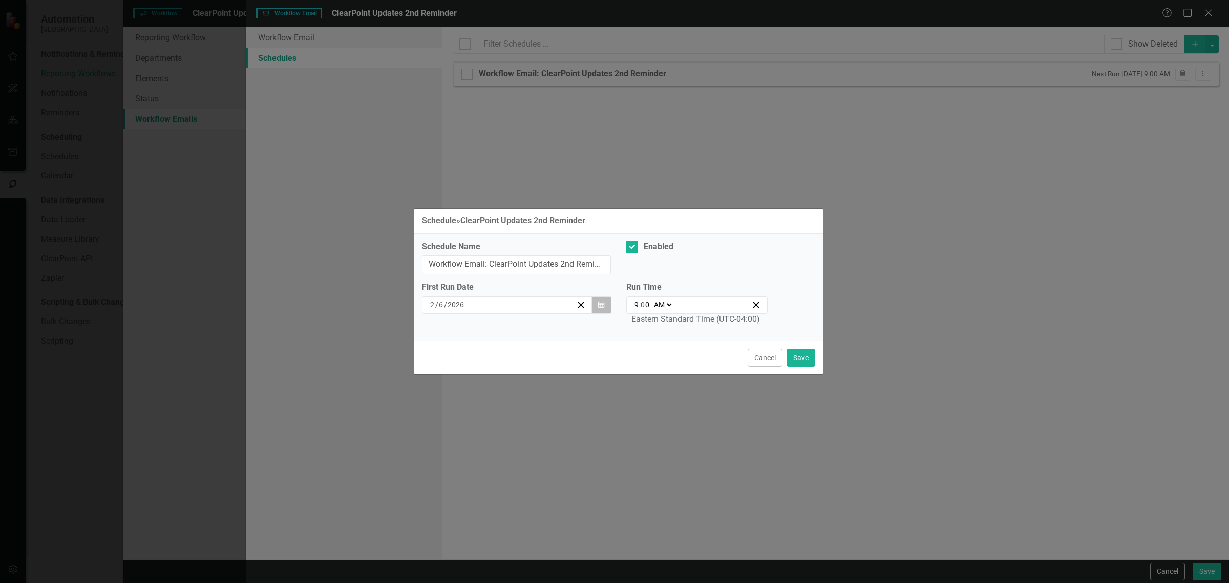
click at [605, 303] on button "Calendar" at bounding box center [600, 304] width 19 height 17
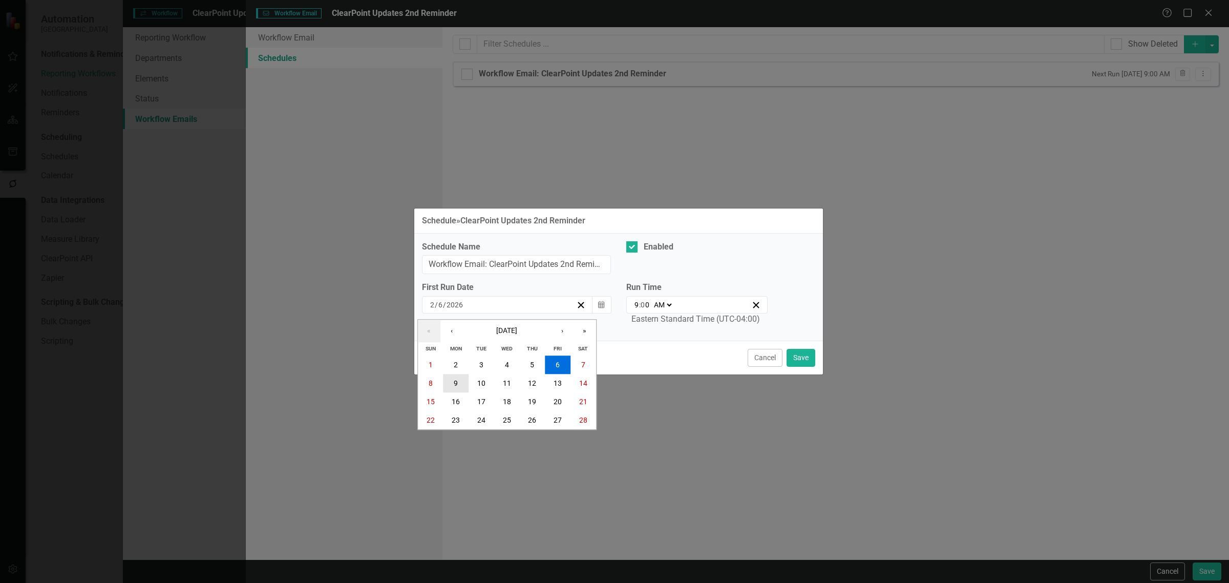
click at [461, 385] on button "9" at bounding box center [456, 383] width 26 height 18
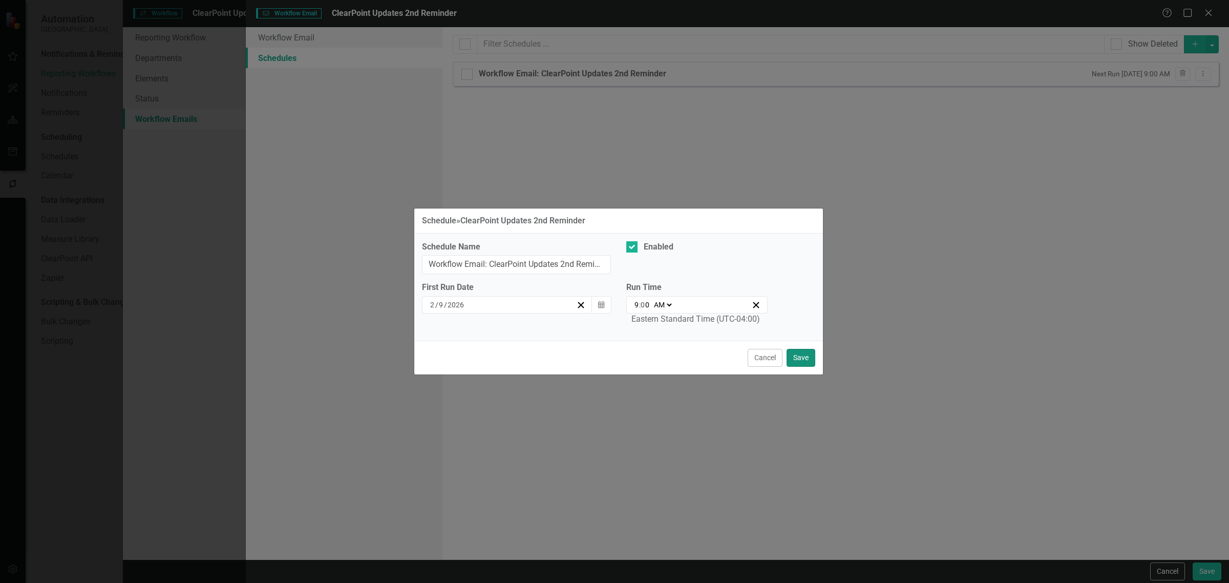
click at [810, 354] on button "Save" at bounding box center [800, 358] width 29 height 18
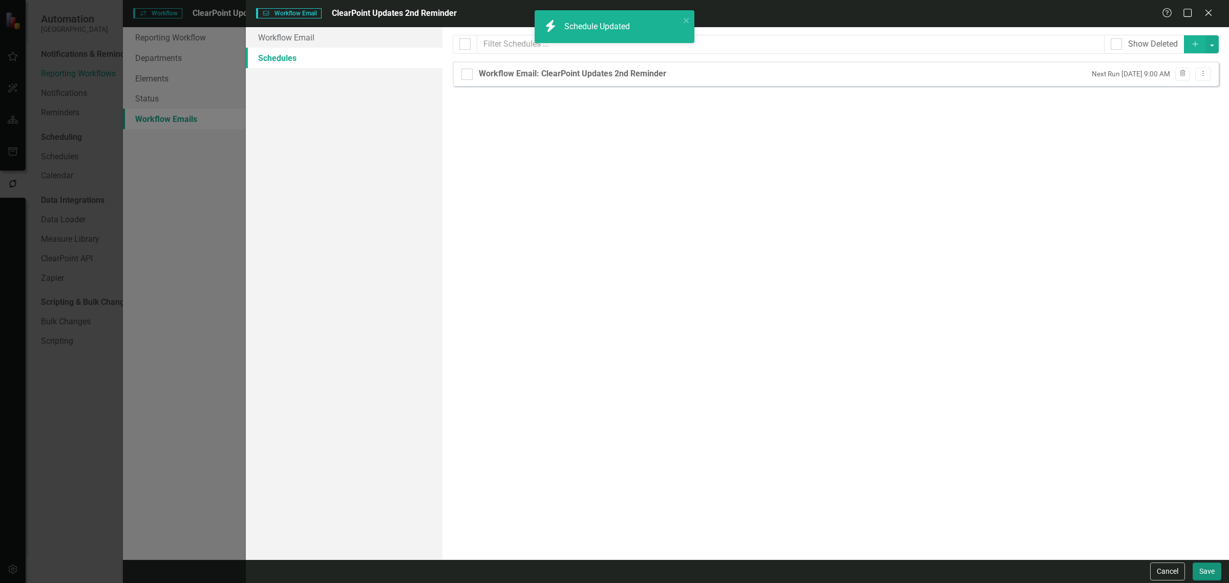
click at [1206, 571] on button "Save" at bounding box center [1206, 571] width 29 height 18
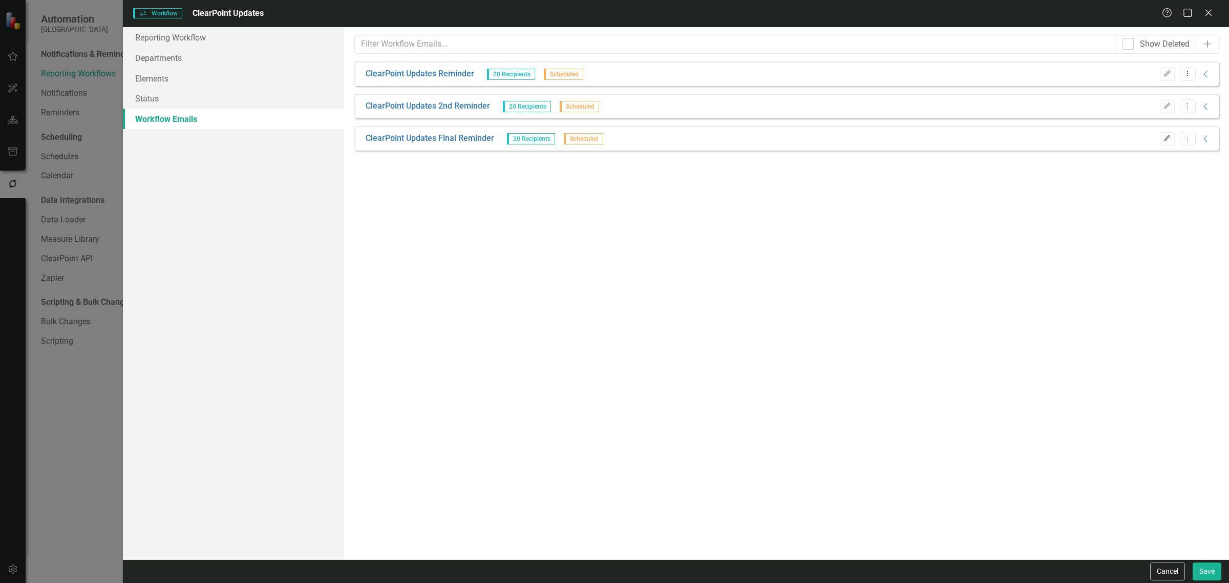
click at [1166, 141] on icon "Edit" at bounding box center [1167, 138] width 8 height 6
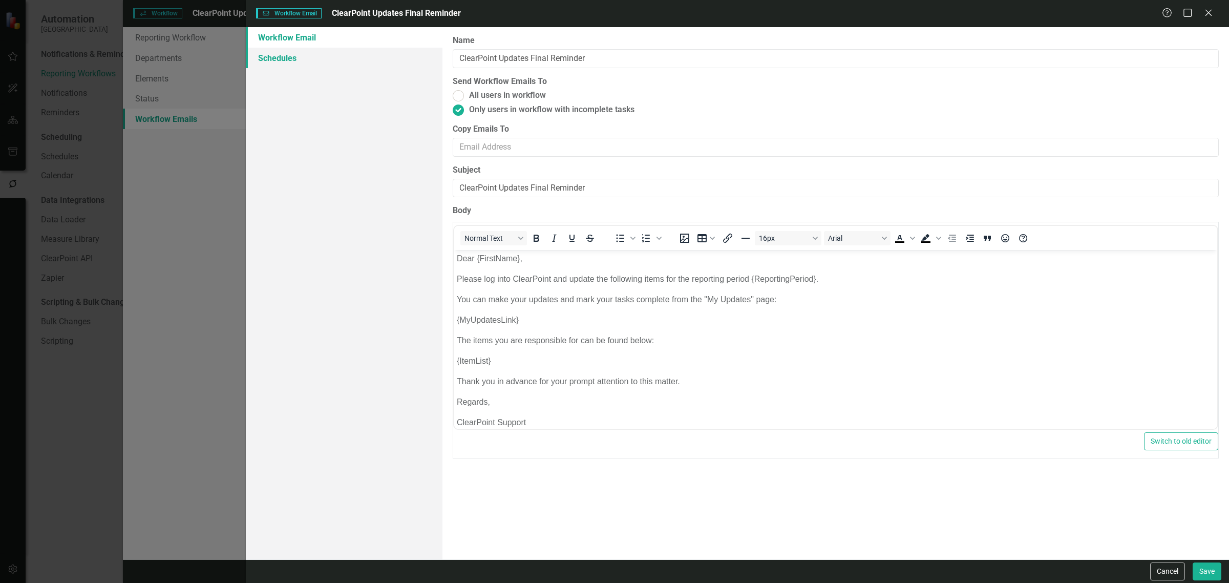
click at [311, 54] on link "Schedules" at bounding box center [344, 58] width 197 height 20
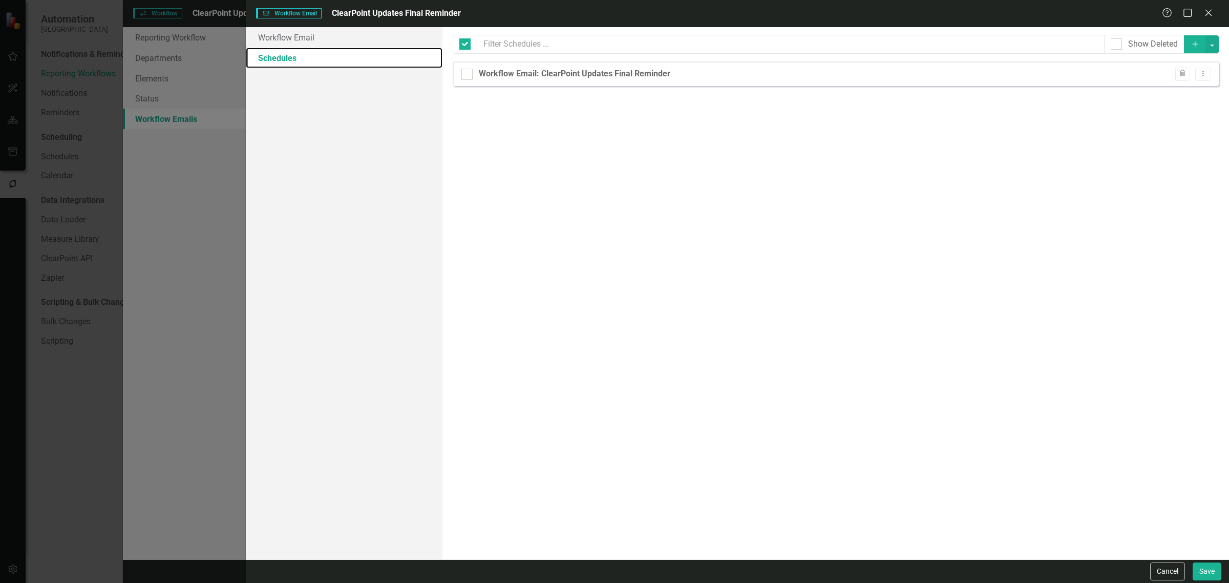
checkbox input "false"
click at [1201, 77] on icon "Dropdown Menu" at bounding box center [1202, 73] width 9 height 7
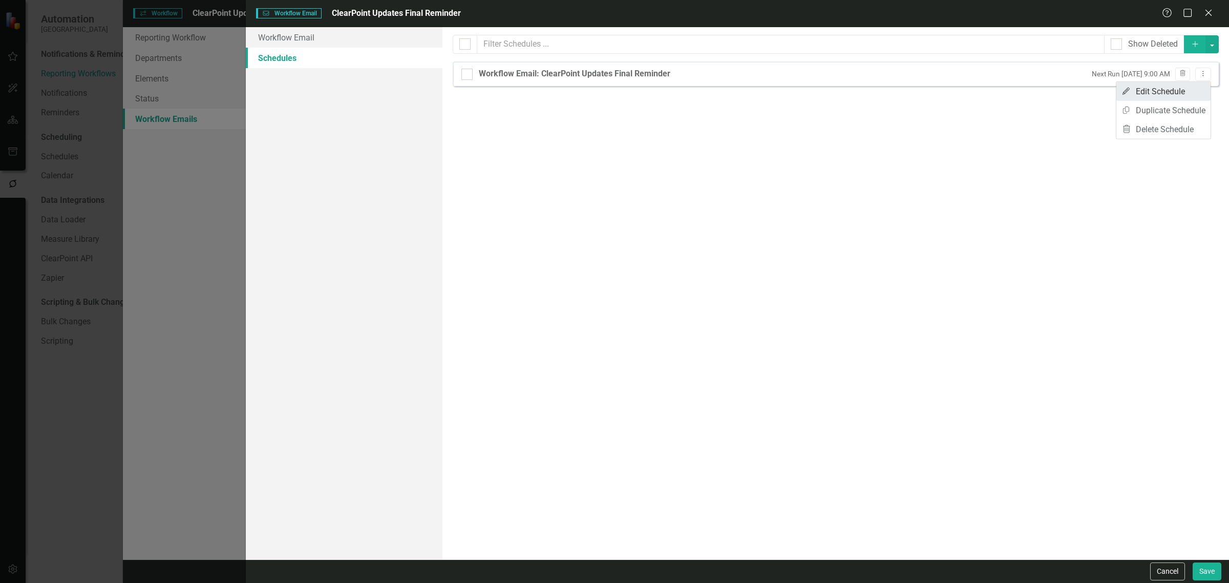
click at [1161, 96] on link "Edit Edit Schedule" at bounding box center [1163, 91] width 94 height 19
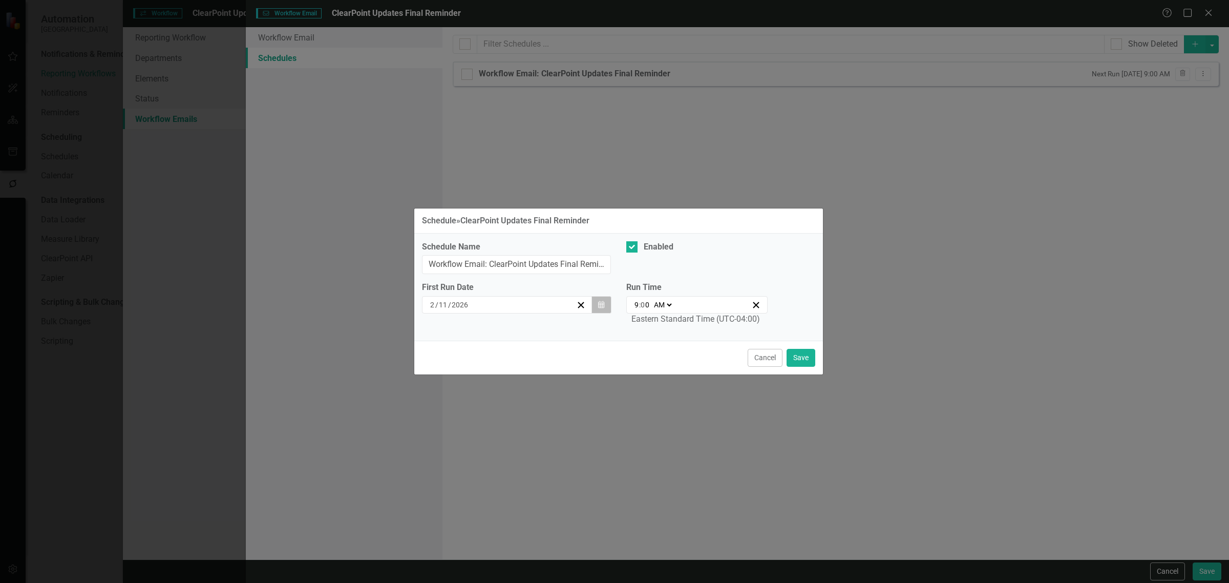
click at [607, 308] on button "Calendar" at bounding box center [600, 304] width 19 height 17
click at [776, 361] on button "Cancel" at bounding box center [764, 358] width 35 height 18
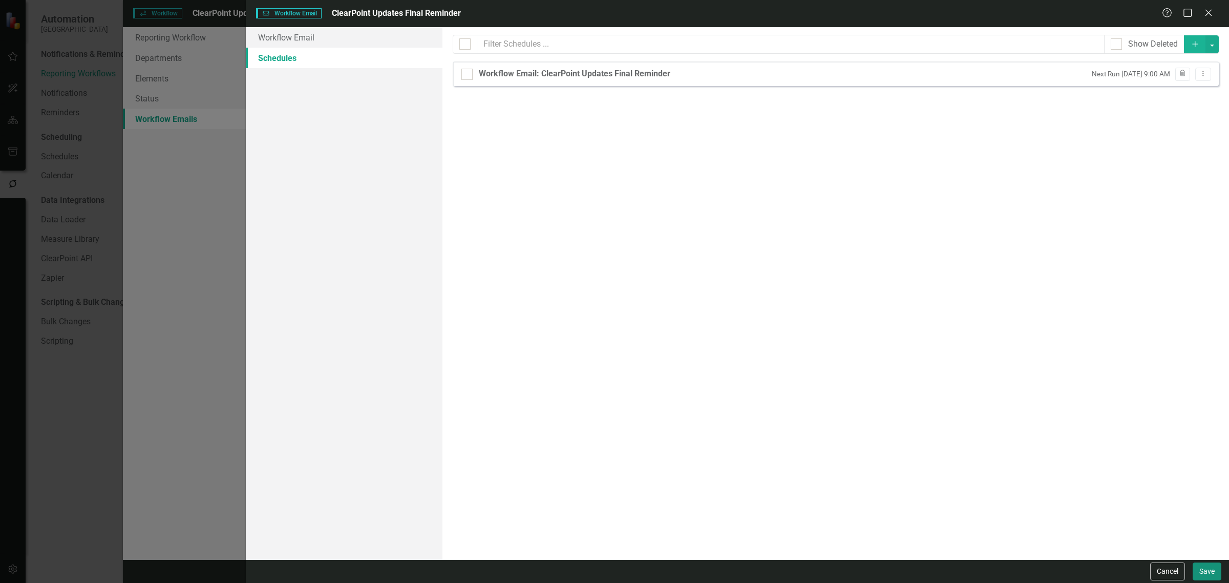
click at [1209, 564] on button "Save" at bounding box center [1206, 571] width 29 height 18
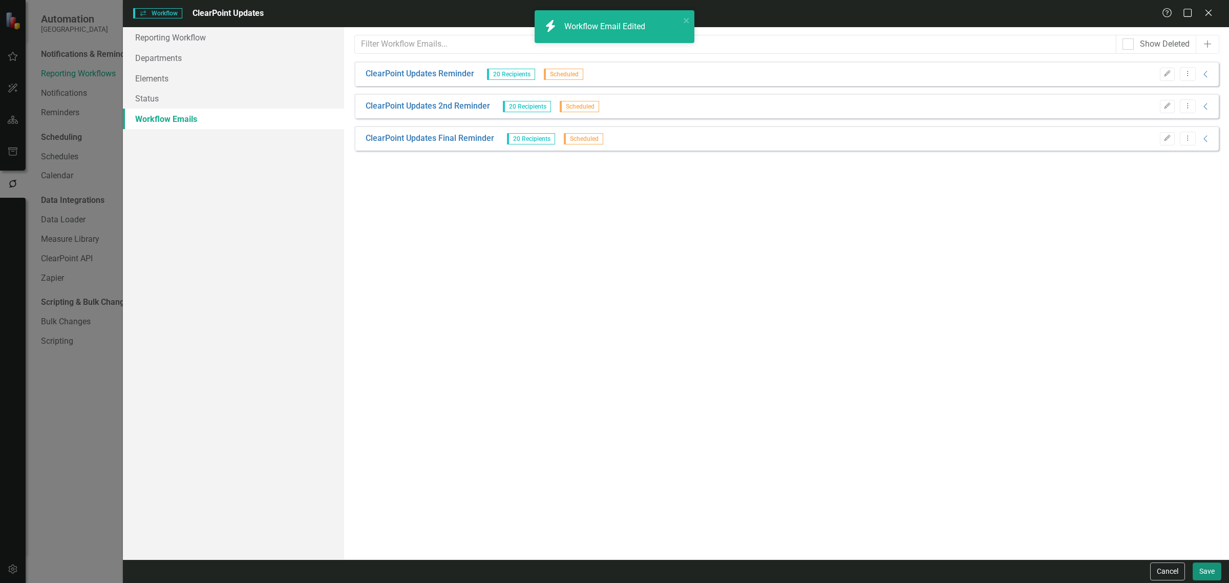
click at [1202, 572] on button "Save" at bounding box center [1206, 571] width 29 height 18
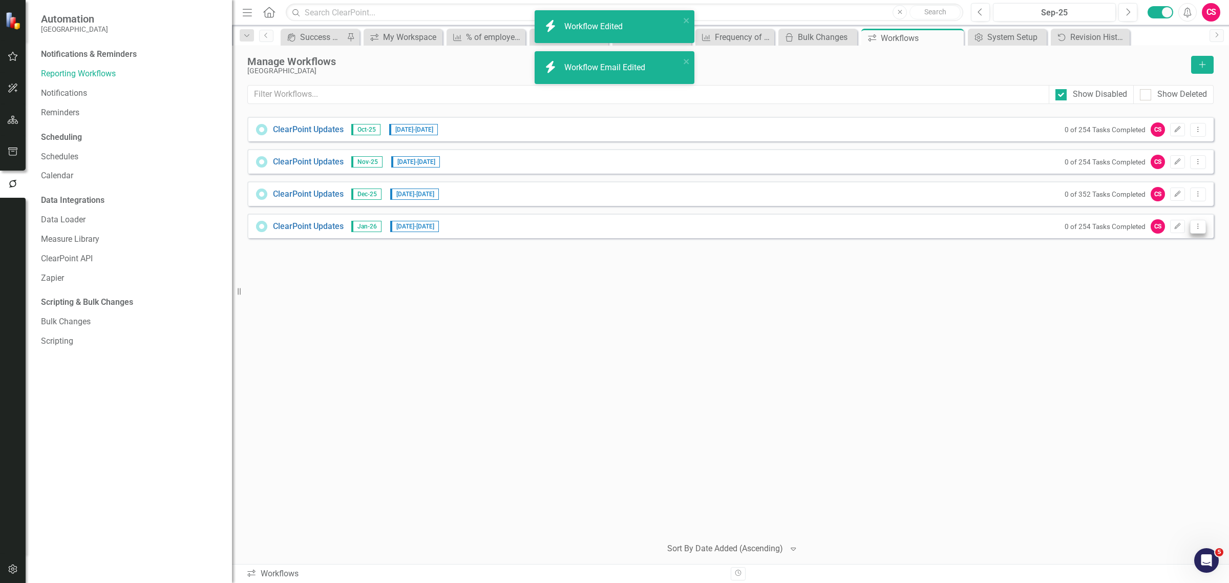
click at [1200, 225] on icon "Dropdown Menu" at bounding box center [1197, 226] width 9 height 7
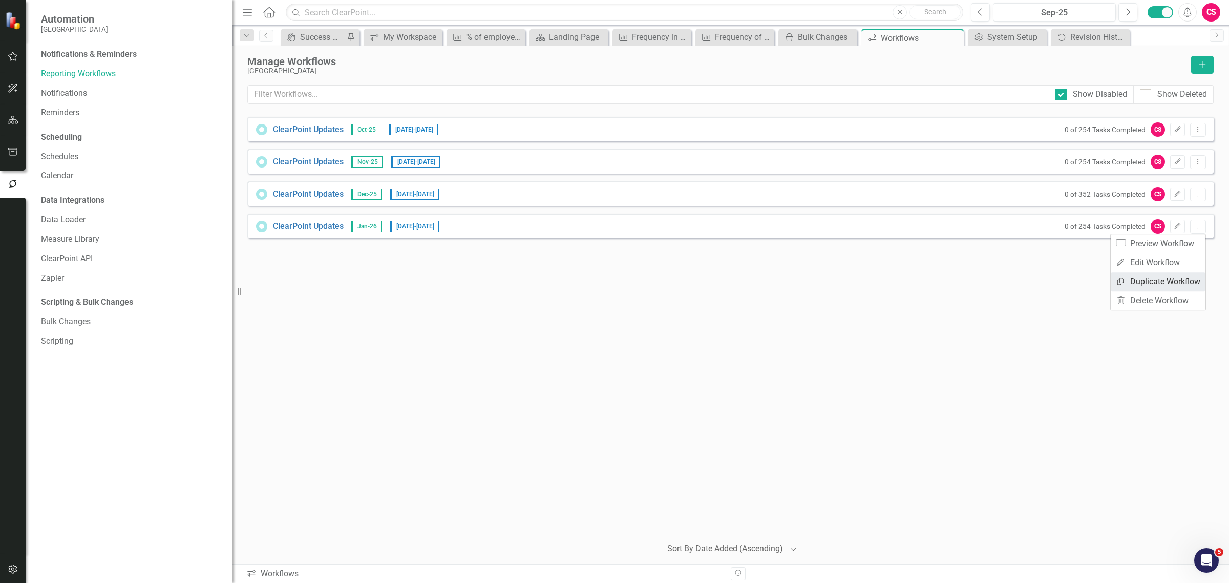
click at [1153, 285] on link "Copy Duplicate Workflow" at bounding box center [1157, 281] width 95 height 19
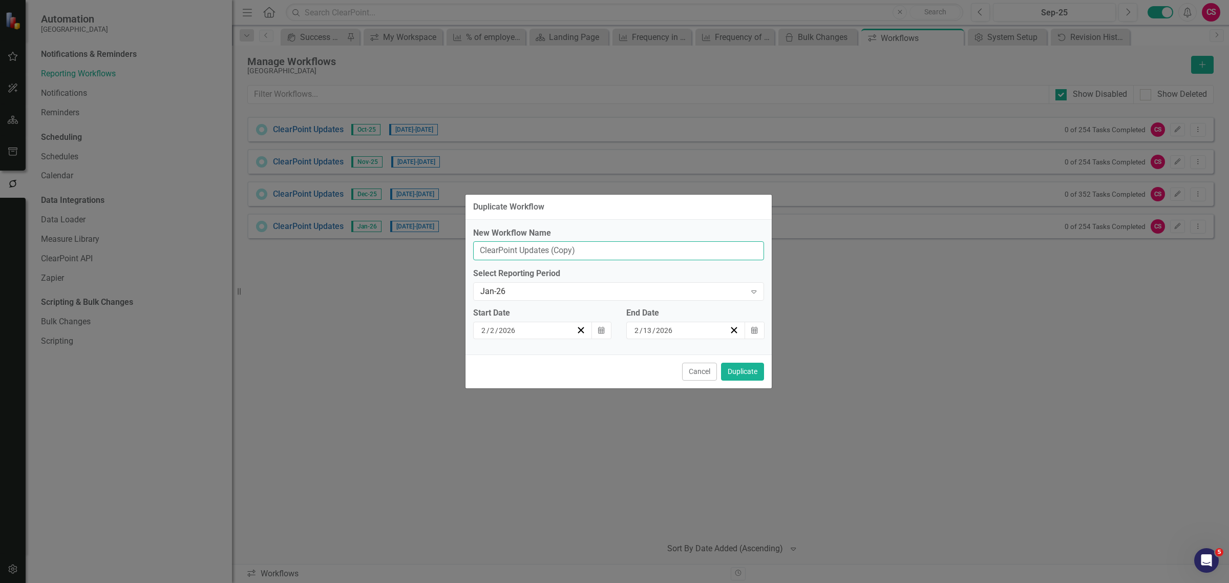
click at [582, 253] on input "ClearPoint Updates (Copy)" at bounding box center [618, 250] width 291 height 19
type input "ClearPoint Updates"
click at [487, 293] on div "Jan-26" at bounding box center [613, 292] width 266 height 12
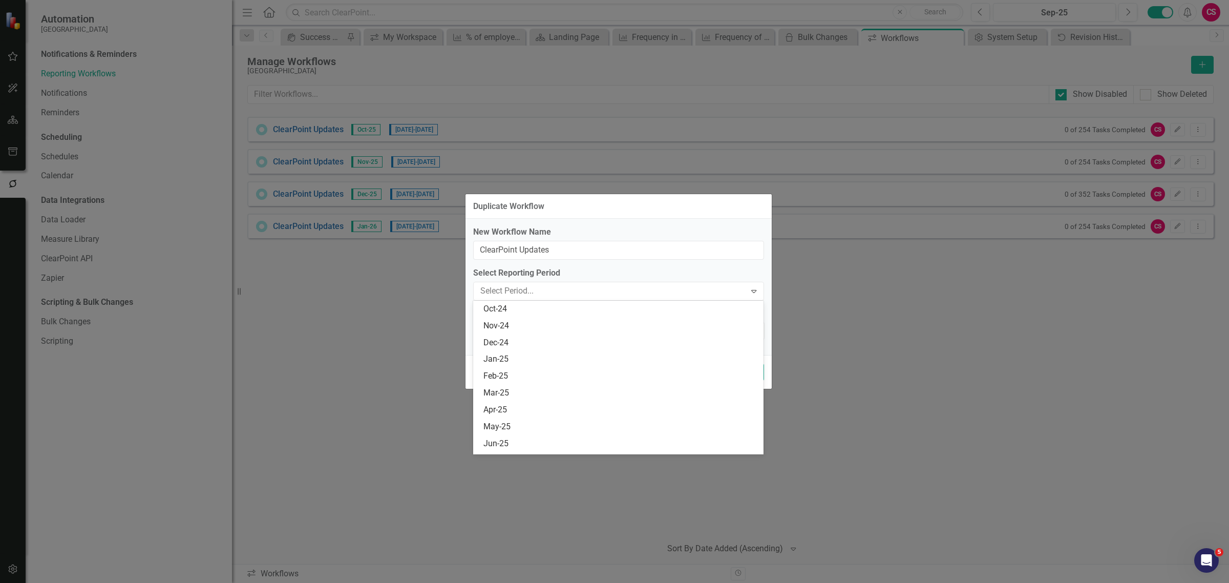
scroll to position [252, 0]
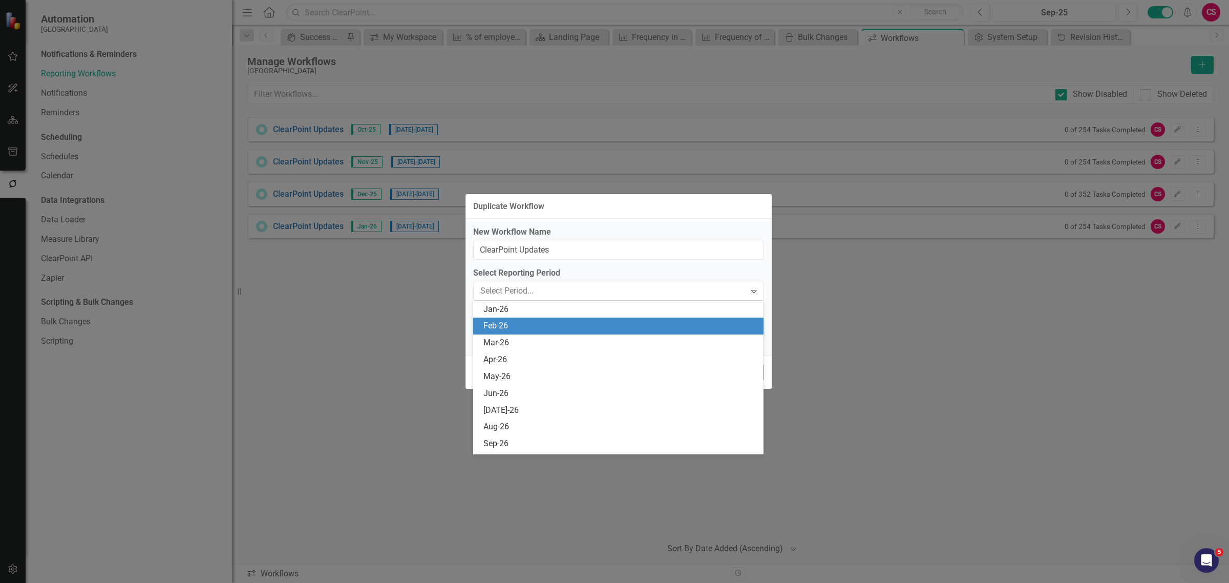
drag, startPoint x: 488, startPoint y: 326, endPoint x: 521, endPoint y: 327, distance: 33.3
click at [489, 325] on div "Feb-26" at bounding box center [620, 326] width 274 height 12
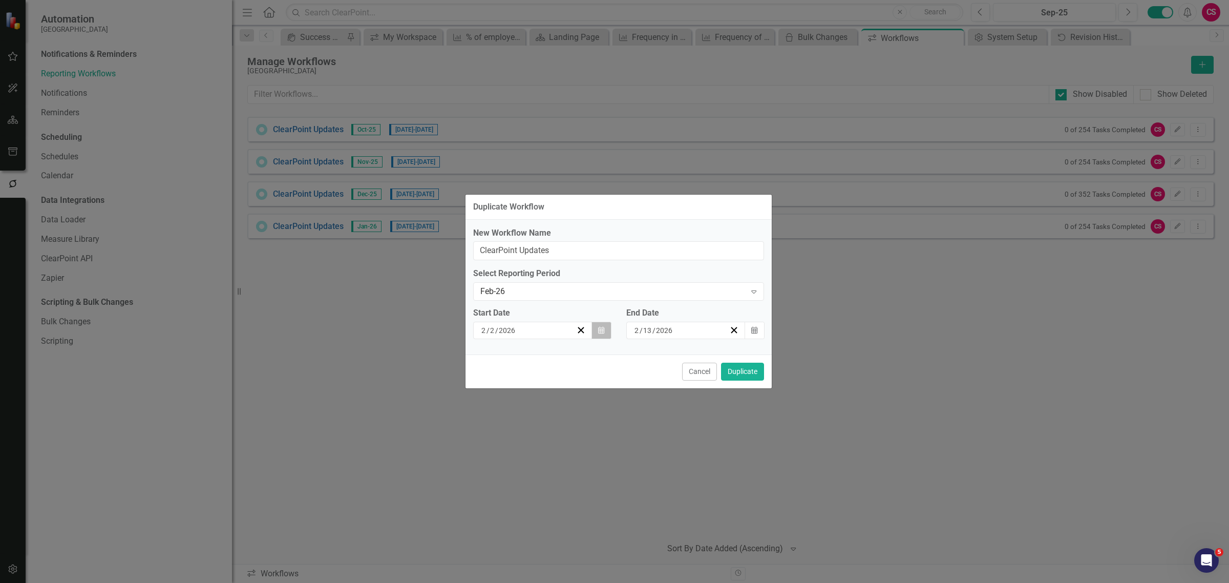
click at [607, 328] on button "Calendar" at bounding box center [600, 329] width 19 height 17
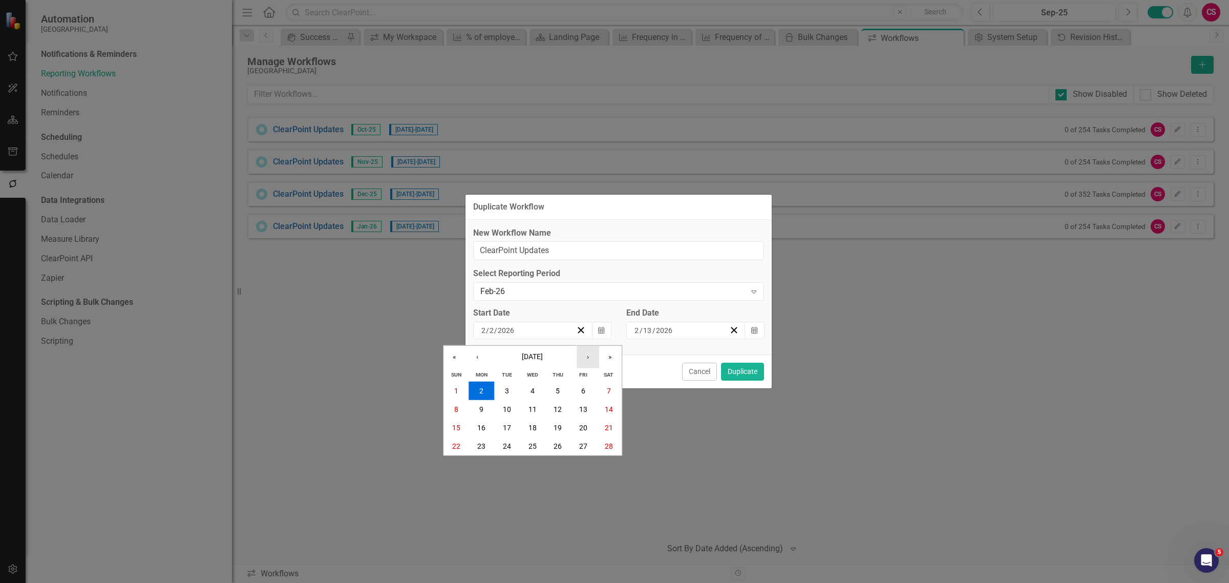
click at [594, 357] on button "›" at bounding box center [587, 357] width 23 height 23
click at [487, 396] on button "2" at bounding box center [481, 390] width 26 height 18
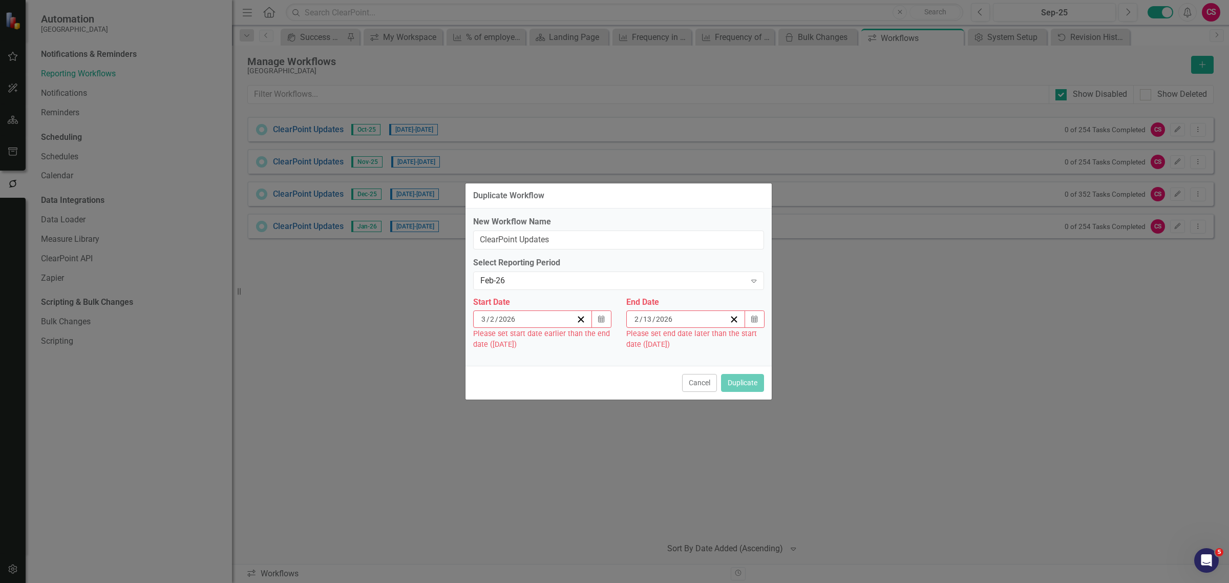
drag, startPoint x: 754, startPoint y: 319, endPoint x: 694, endPoint y: 338, distance: 62.8
click at [755, 319] on icon "button" at bounding box center [754, 318] width 6 height 7
click at [754, 319] on icon "button" at bounding box center [754, 318] width 6 height 7
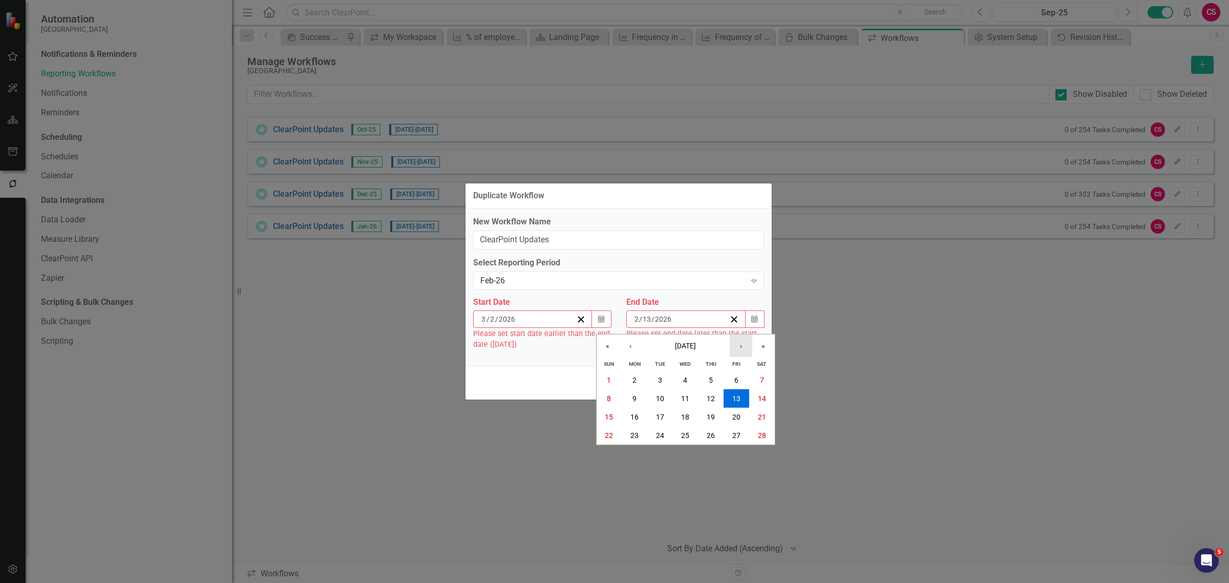
click at [737, 342] on button "›" at bounding box center [740, 345] width 23 height 23
click at [742, 401] on button "13" at bounding box center [736, 398] width 26 height 18
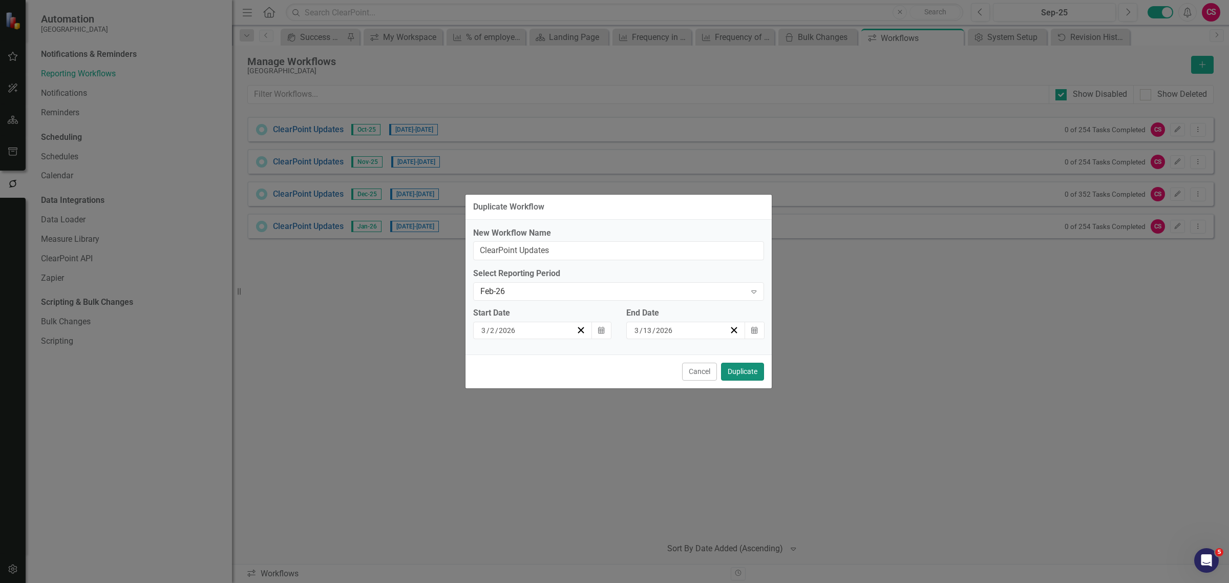
click at [745, 369] on button "Duplicate" at bounding box center [742, 371] width 43 height 18
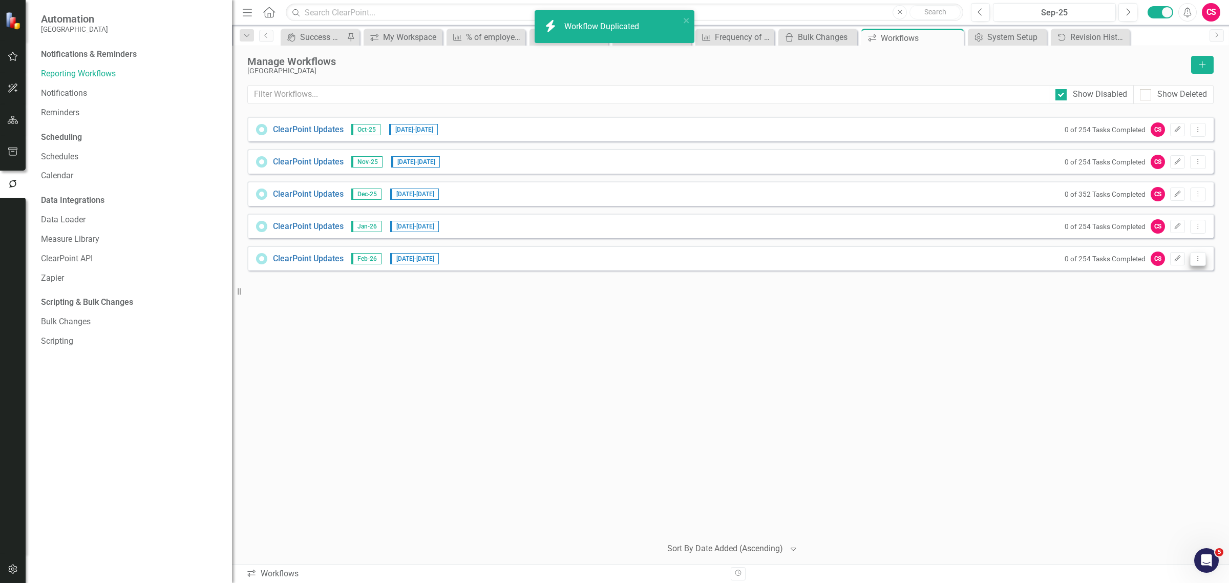
click at [1196, 264] on button "Dropdown Menu" at bounding box center [1198, 259] width 16 height 14
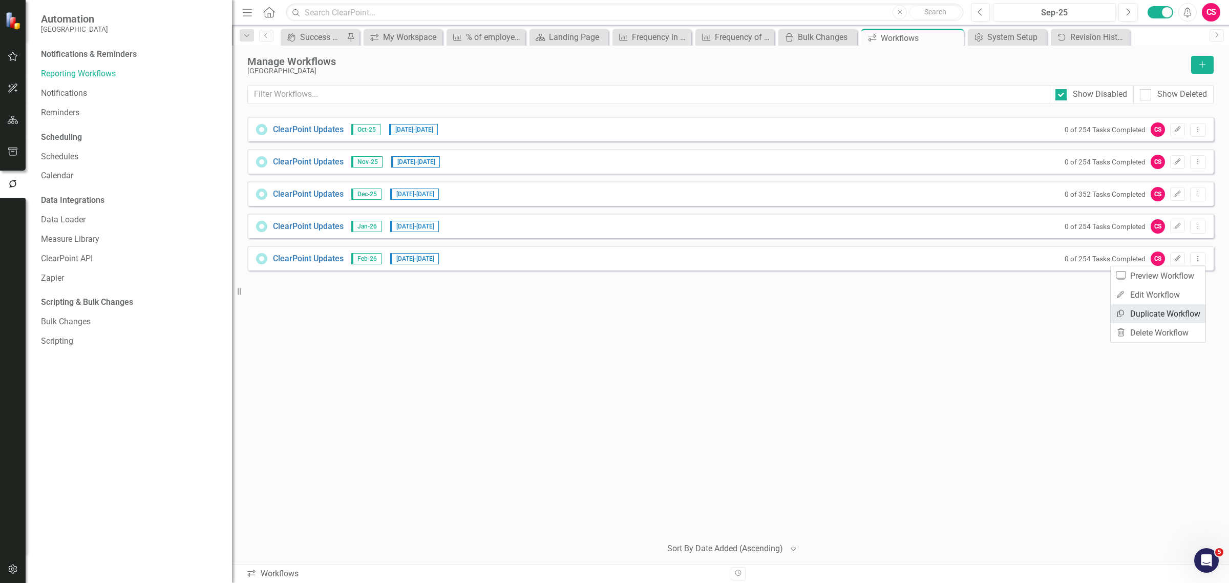
click at [1168, 307] on link "Copy Duplicate Workflow" at bounding box center [1157, 313] width 95 height 19
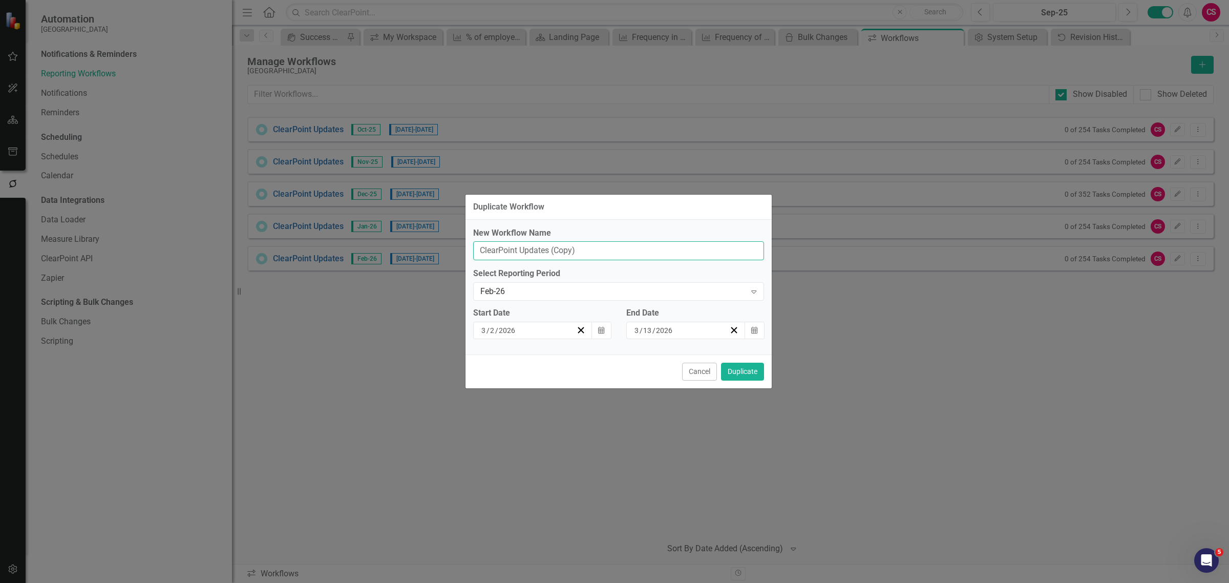
click at [625, 248] on input "ClearPoint Updates (Copy)" at bounding box center [618, 250] width 291 height 19
type input "ClearPoint Updates"
click at [702, 294] on div "Feb-26" at bounding box center [613, 292] width 266 height 12
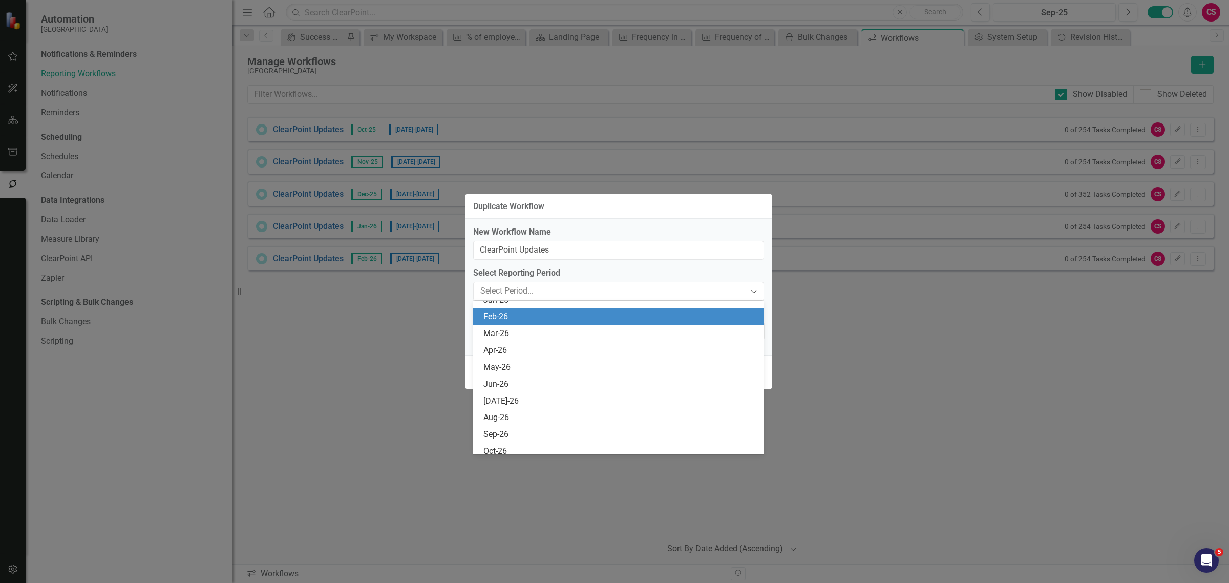
scroll to position [269, 0]
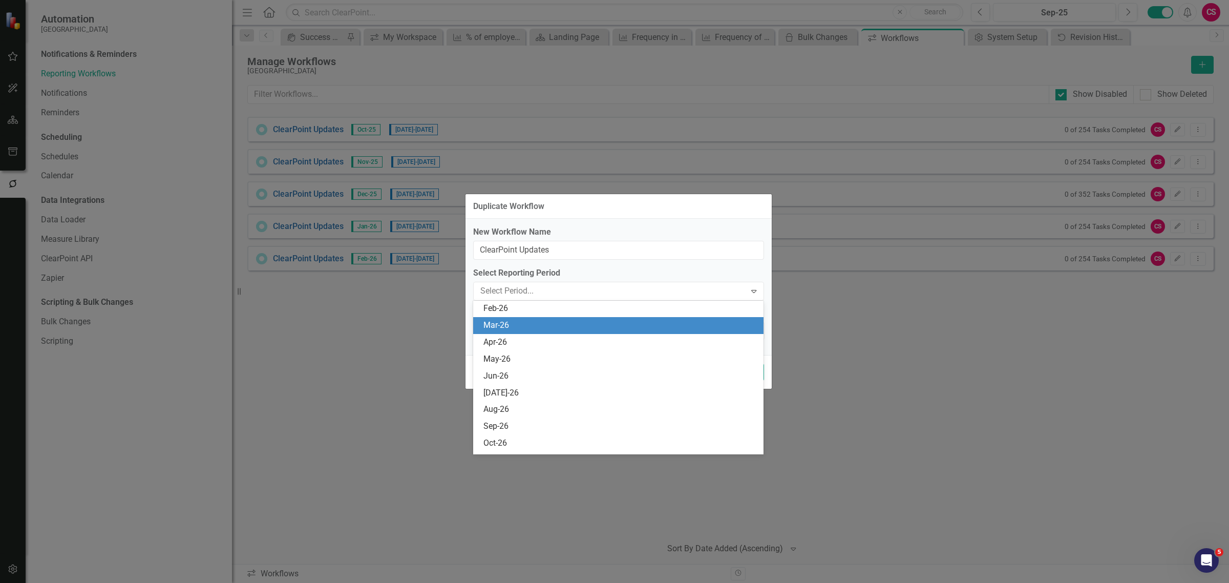
click at [644, 321] on div "Mar-26" at bounding box center [620, 325] width 274 height 12
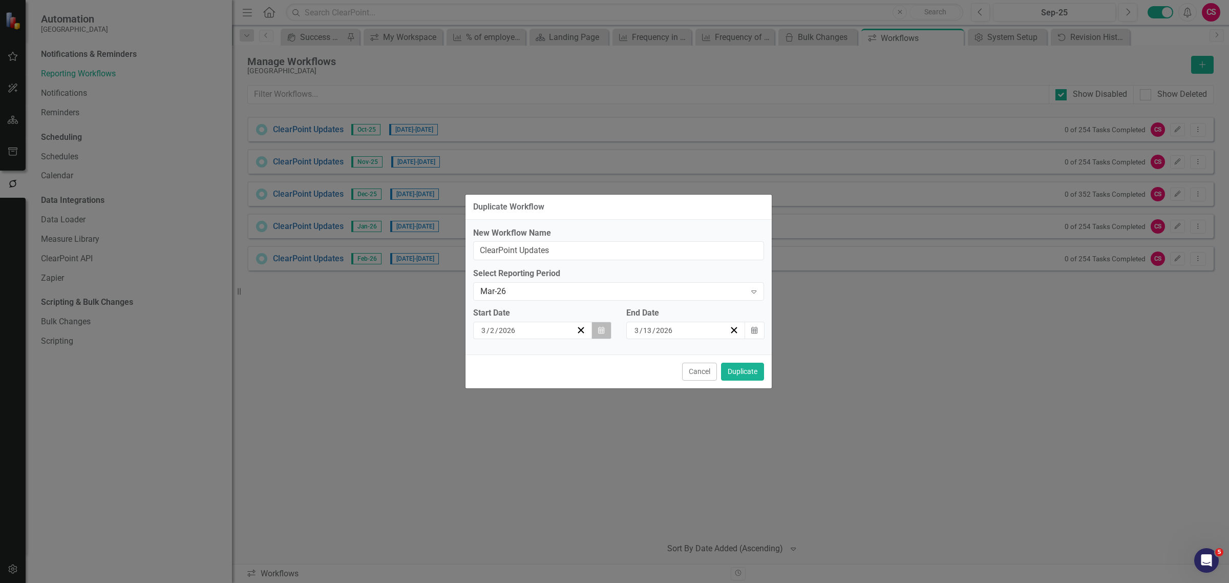
click at [596, 329] on button "Calendar" at bounding box center [600, 329] width 19 height 17
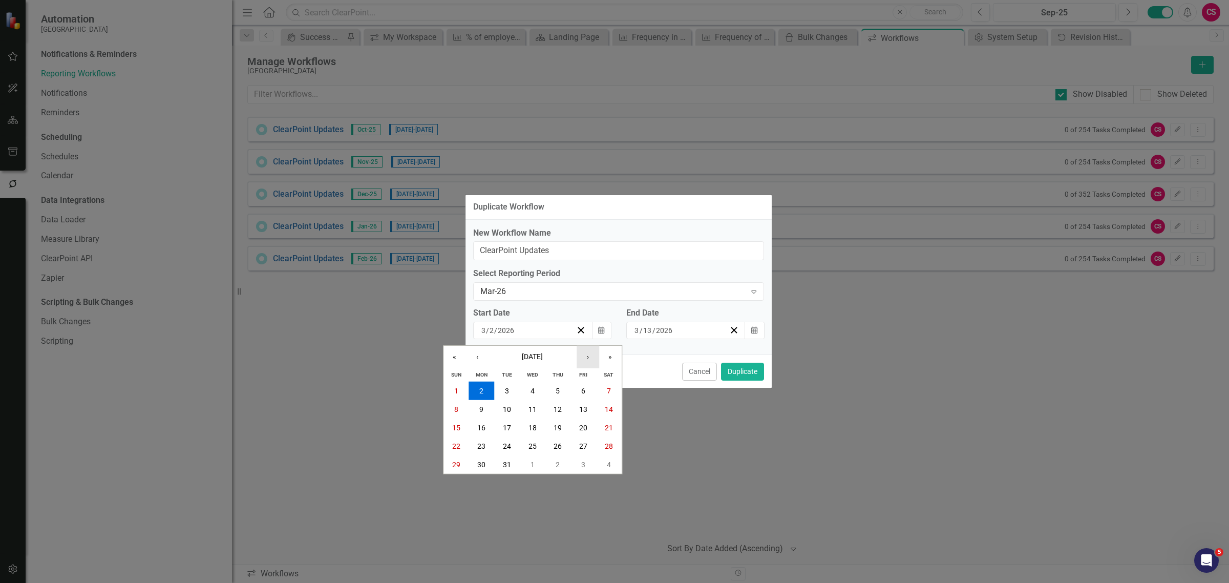
click at [585, 354] on button "›" at bounding box center [587, 357] width 23 height 23
click at [523, 391] on button "1" at bounding box center [533, 390] width 26 height 18
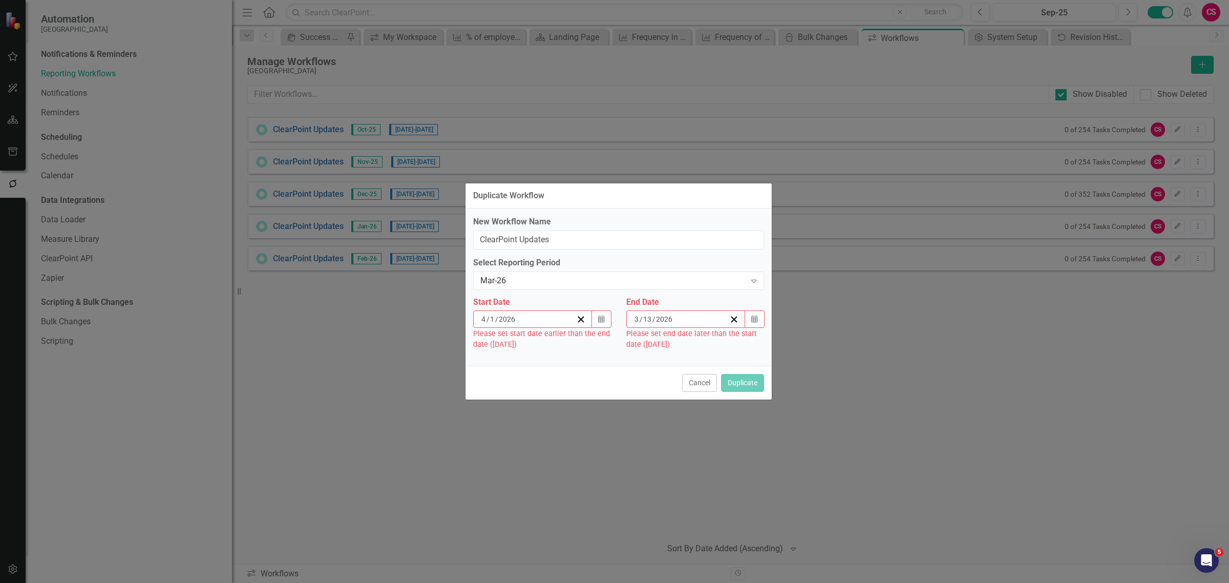
click at [750, 329] on div "Please set end date later than the start date (4/1/26)" at bounding box center [695, 339] width 138 height 22
click at [760, 321] on button "Calendar" at bounding box center [753, 318] width 19 height 17
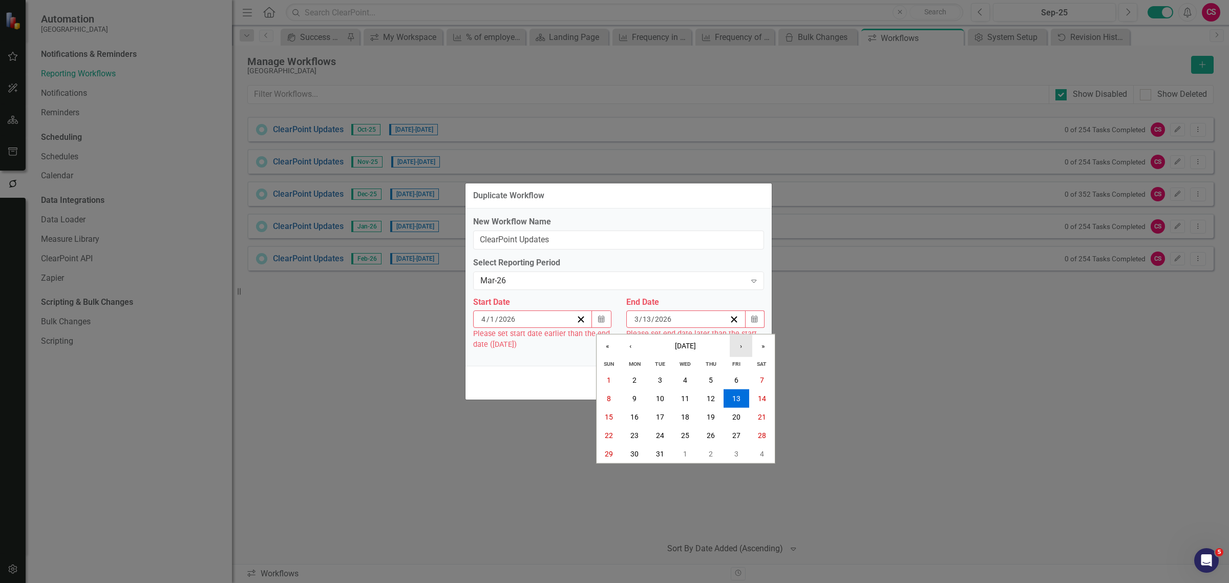
click at [735, 335] on button "›" at bounding box center [740, 345] width 23 height 23
click at [653, 412] on button "14" at bounding box center [660, 416] width 26 height 18
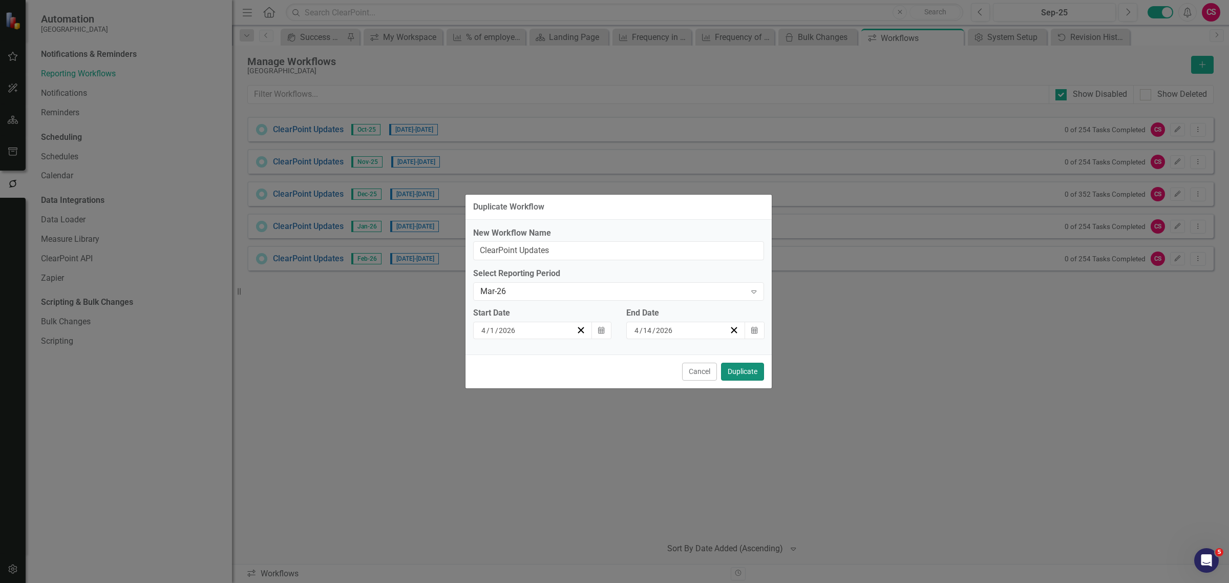
click at [746, 370] on button "Duplicate" at bounding box center [742, 371] width 43 height 18
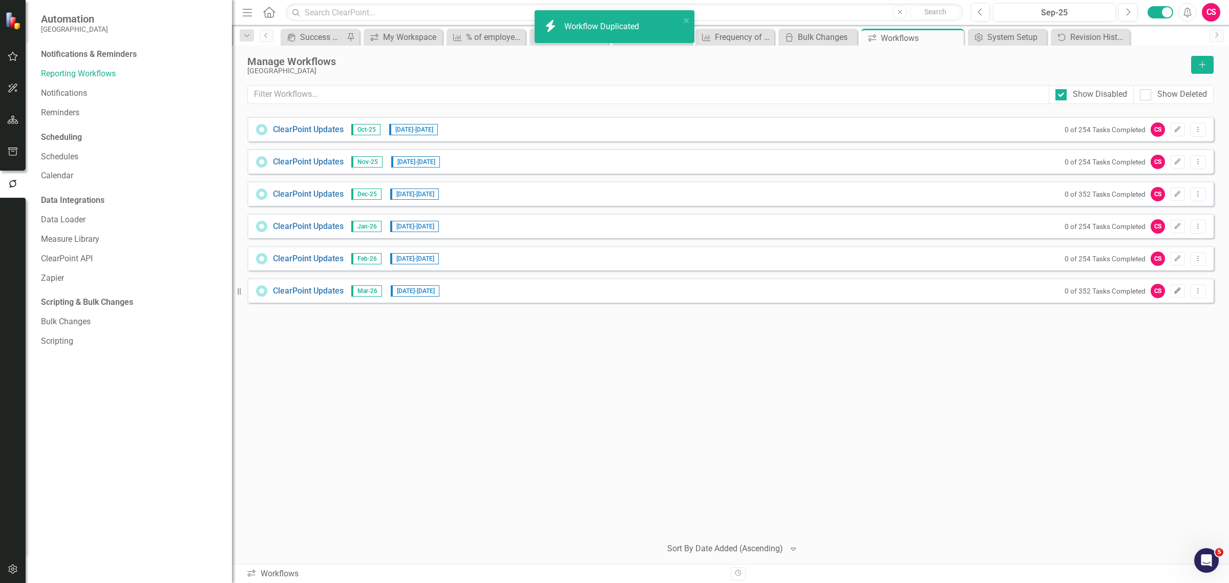
click at [1174, 290] on icon "Edit" at bounding box center [1177, 291] width 8 height 6
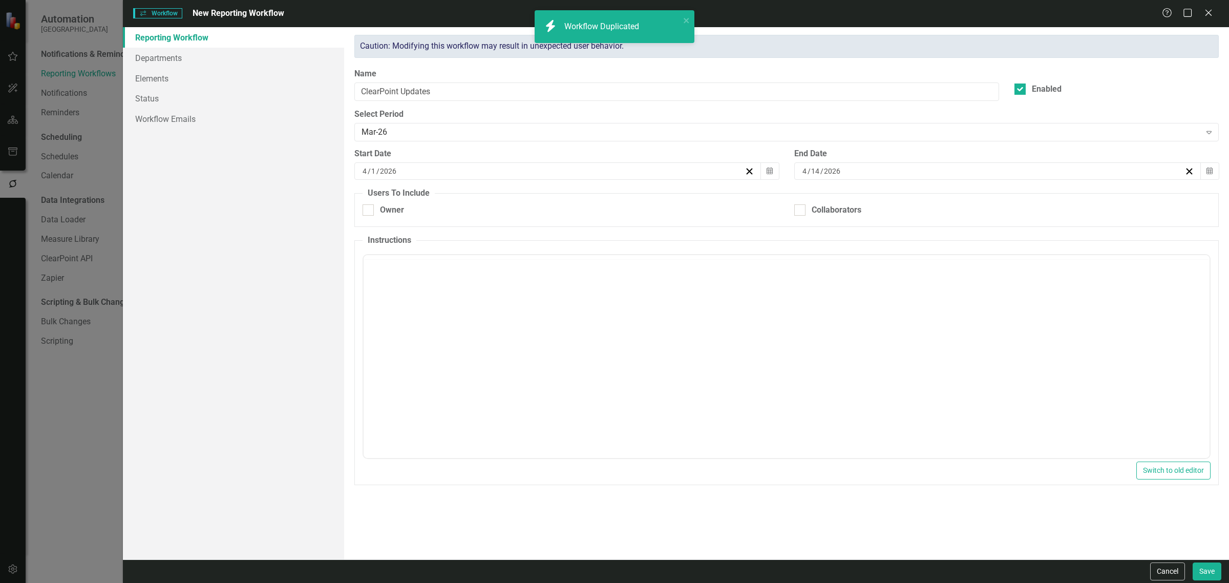
checkbox input "true"
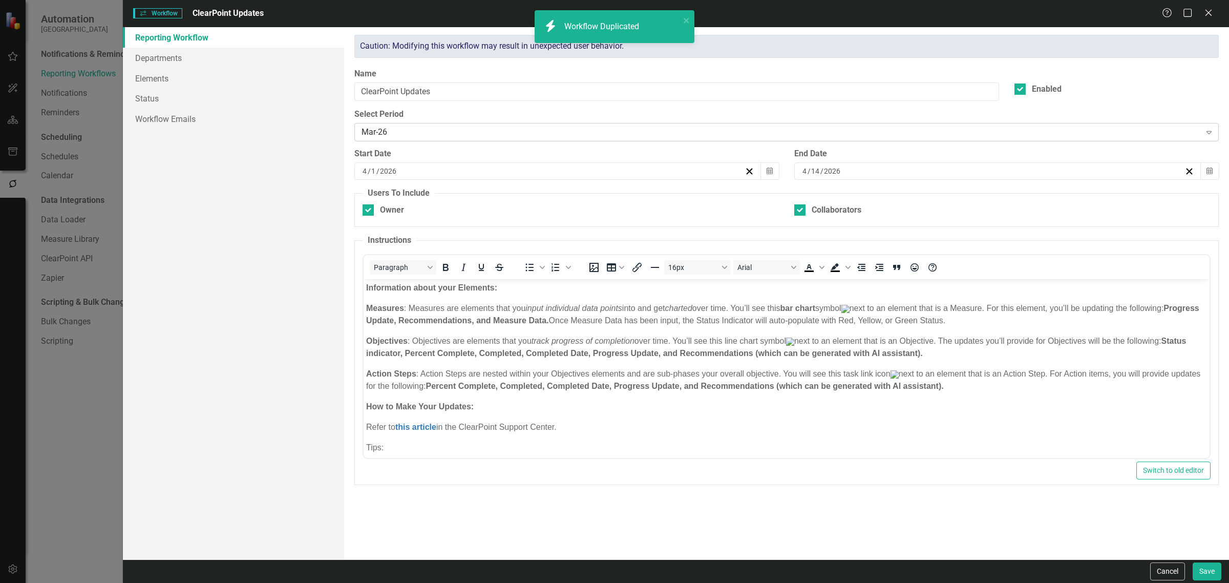
scroll to position [0, 0]
click at [253, 120] on link "Workflow Emails" at bounding box center [233, 119] width 221 height 20
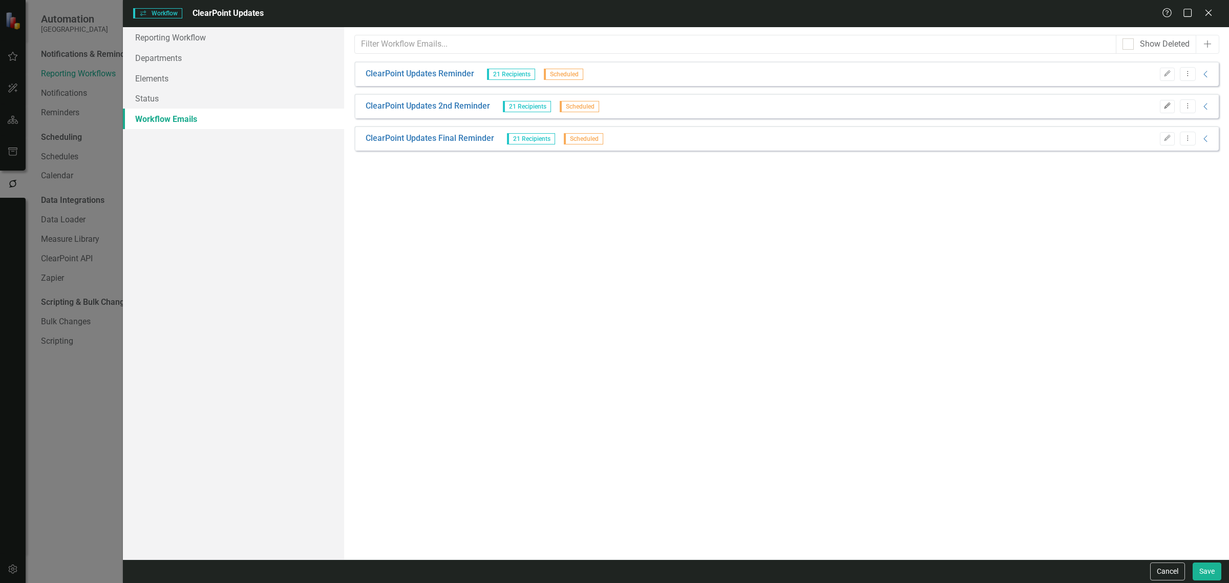
click at [1166, 101] on button "Edit" at bounding box center [1167, 106] width 15 height 13
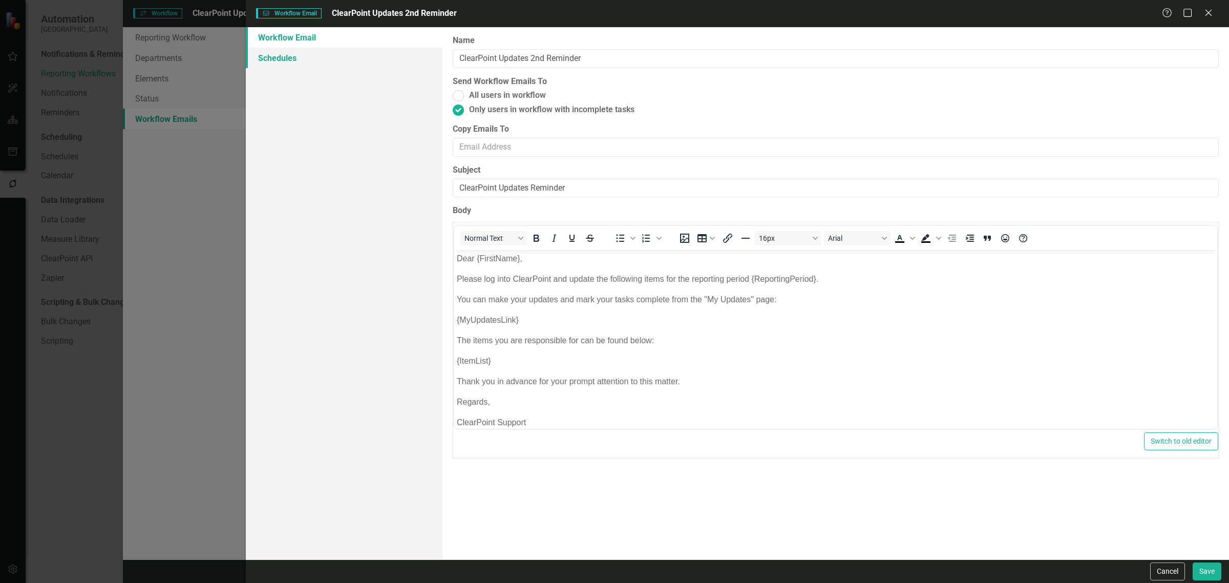
click at [304, 53] on link "Schedules" at bounding box center [344, 58] width 197 height 20
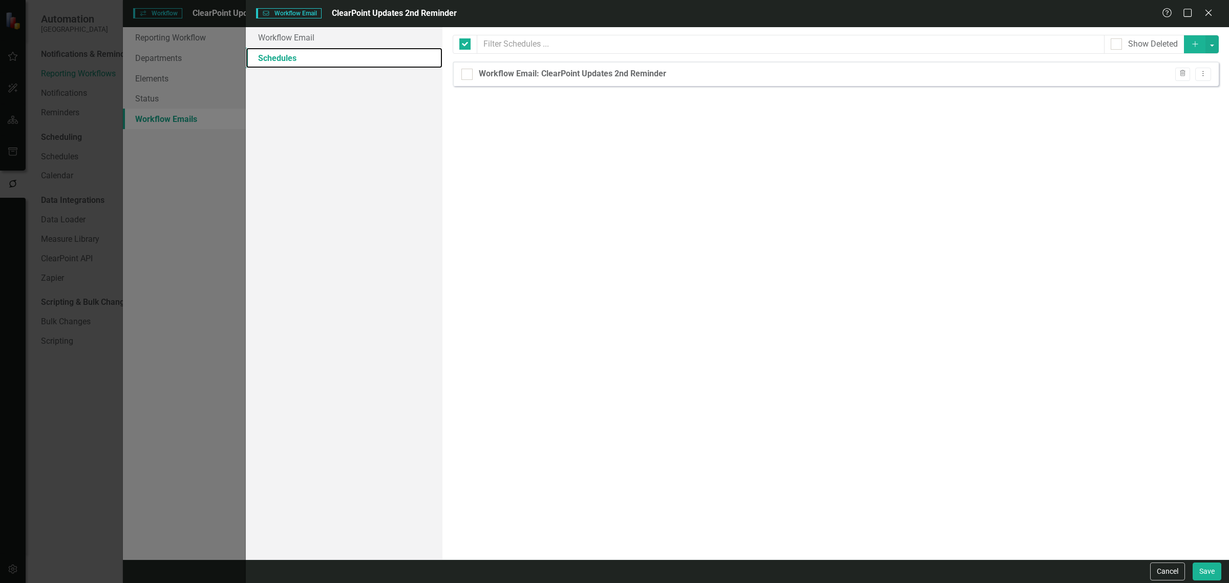
checkbox input "false"
click at [1209, 569] on button "Save" at bounding box center [1206, 571] width 29 height 18
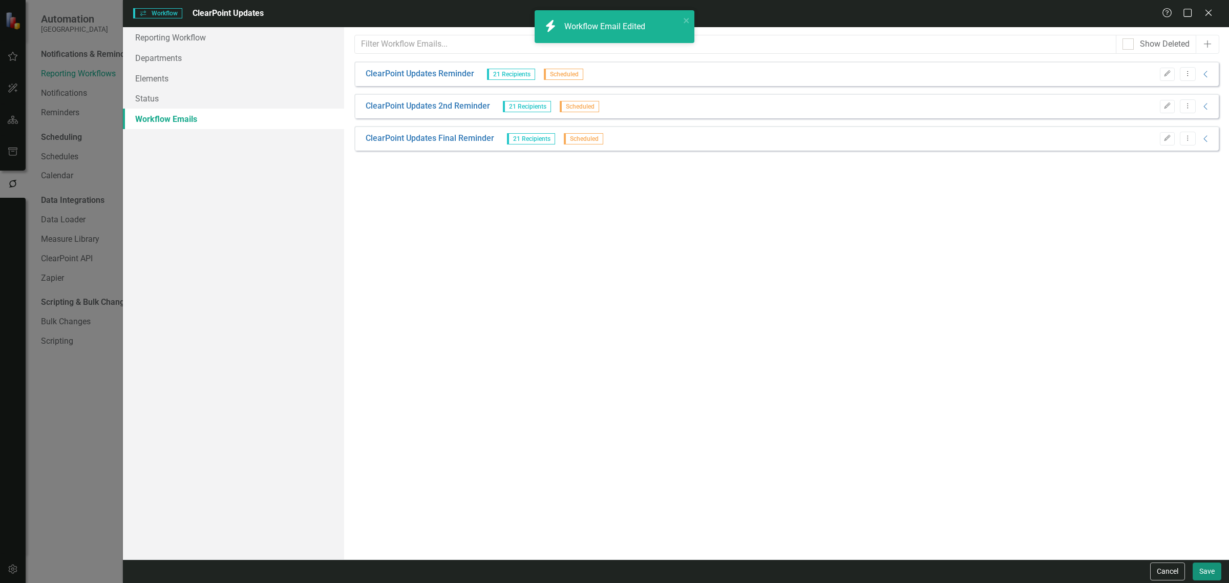
click at [1209, 569] on button "Save" at bounding box center [1206, 571] width 29 height 18
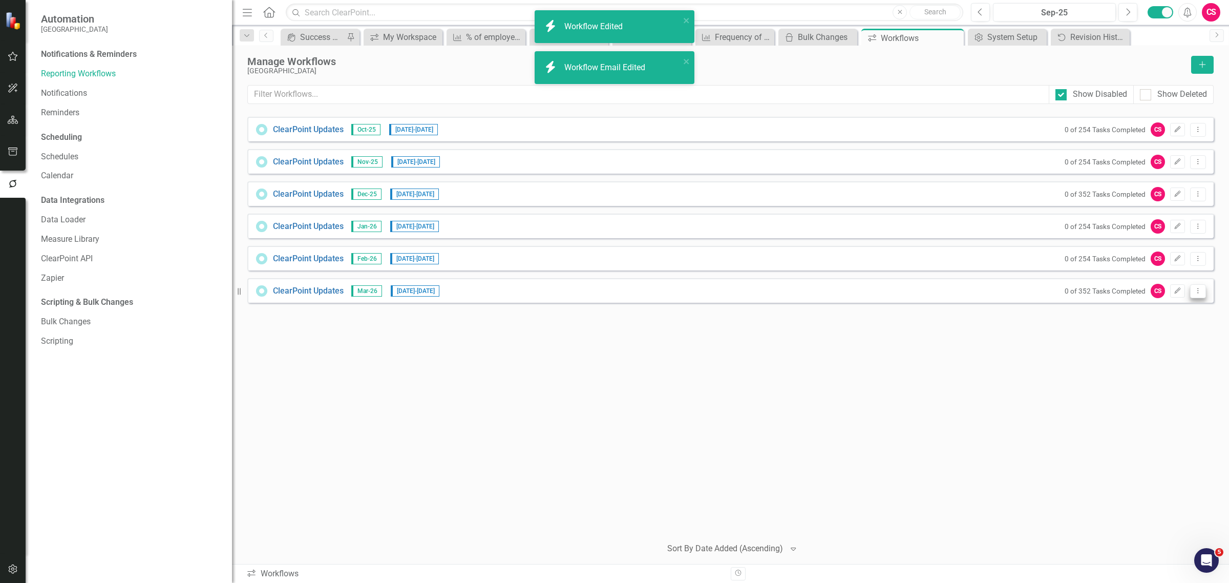
click at [1195, 292] on icon "Dropdown Menu" at bounding box center [1197, 290] width 9 height 7
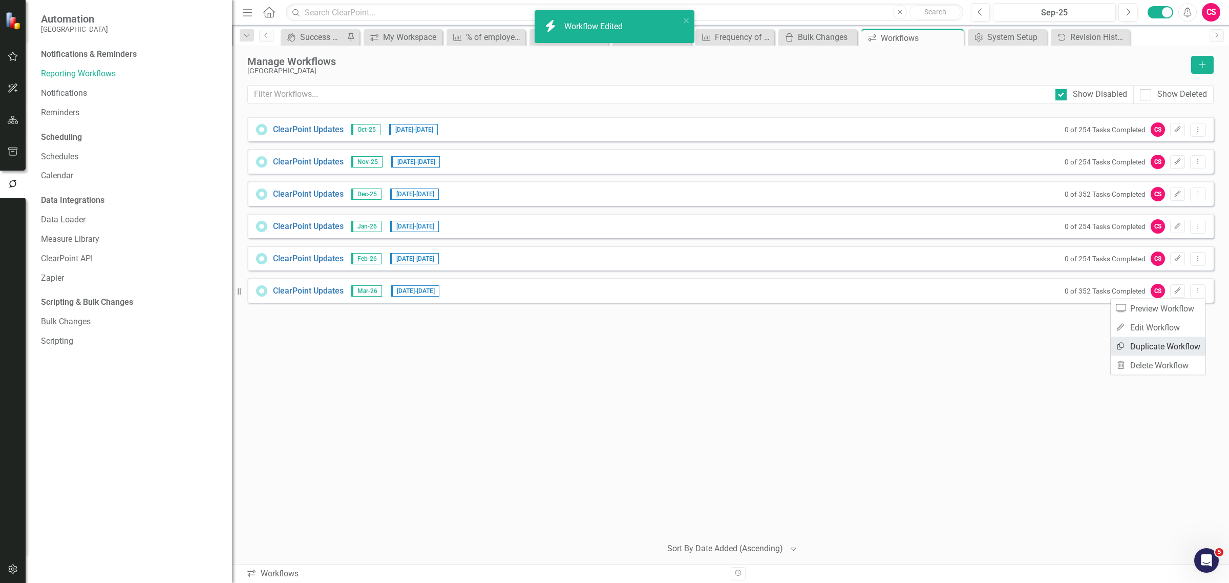
click at [1154, 339] on link "Copy Duplicate Workflow" at bounding box center [1157, 346] width 95 height 19
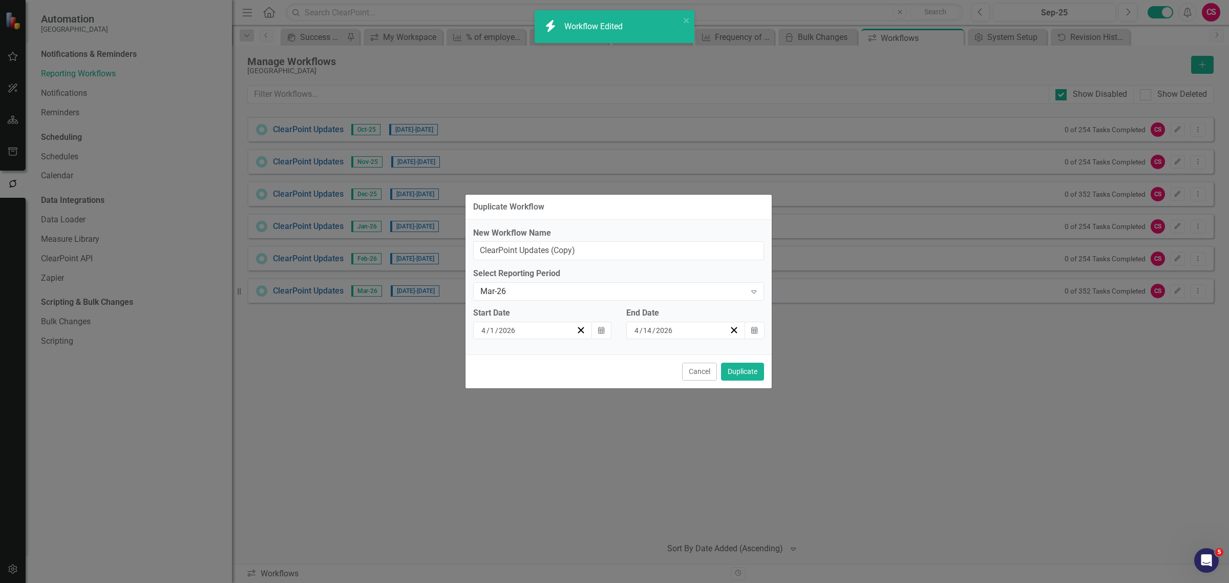
click at [605, 264] on div "New Workflow Name ClearPoint Updates (Copy) Select Reporting Period Mar-26 Expa…" at bounding box center [618, 287] width 306 height 135
click at [598, 244] on input "ClearPoint Updates (Copy)" at bounding box center [618, 250] width 291 height 19
type input "ClearPoint Updates"
click at [505, 294] on div "Mar-26" at bounding box center [613, 292] width 266 height 12
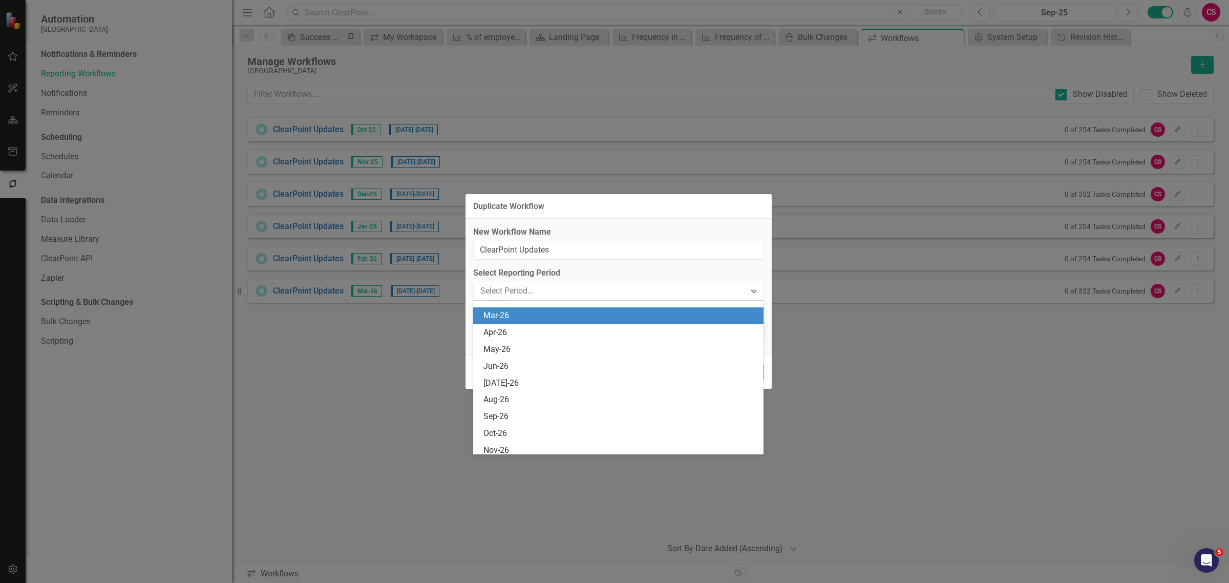
scroll to position [286, 0]
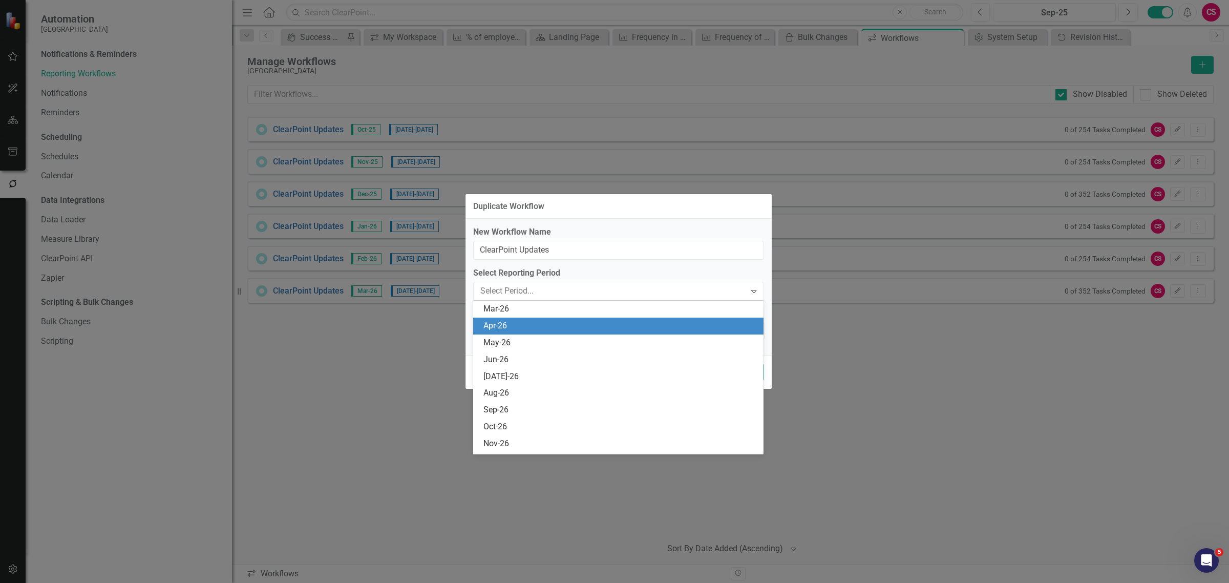
click at [504, 325] on div "Apr-26" at bounding box center [620, 326] width 274 height 12
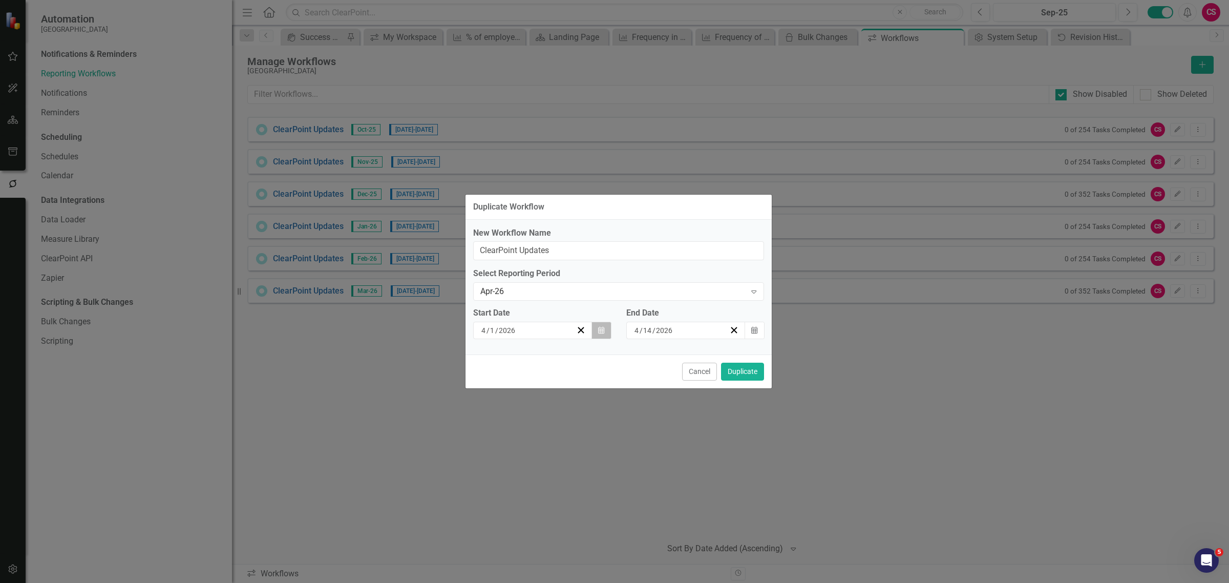
click at [600, 327] on icon "Calendar" at bounding box center [601, 330] width 6 height 7
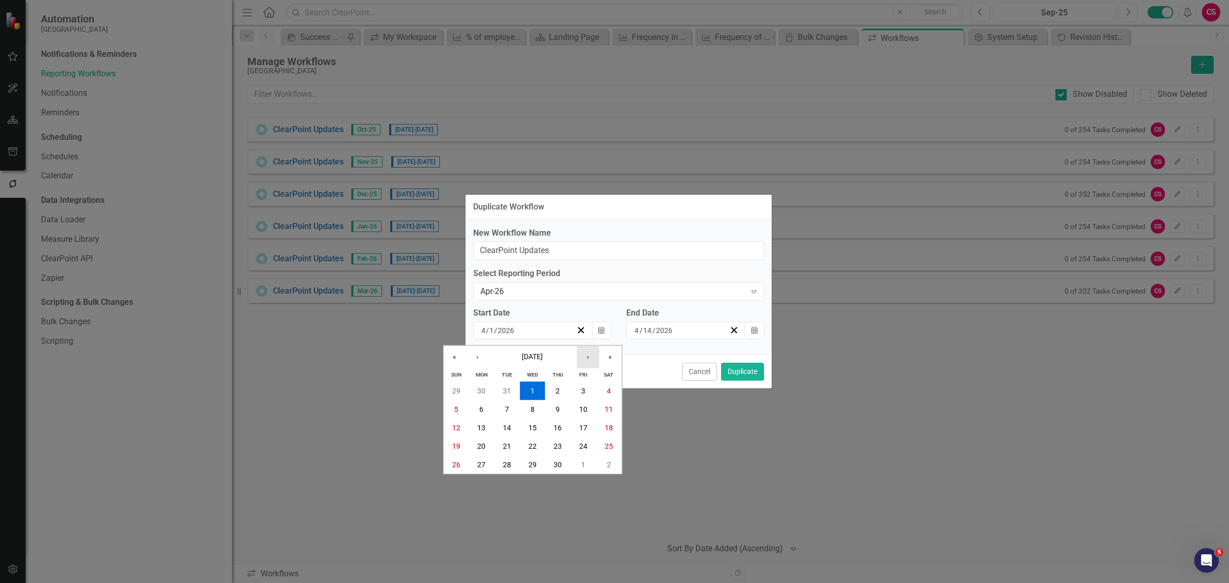
click at [580, 352] on button "›" at bounding box center [587, 357] width 23 height 23
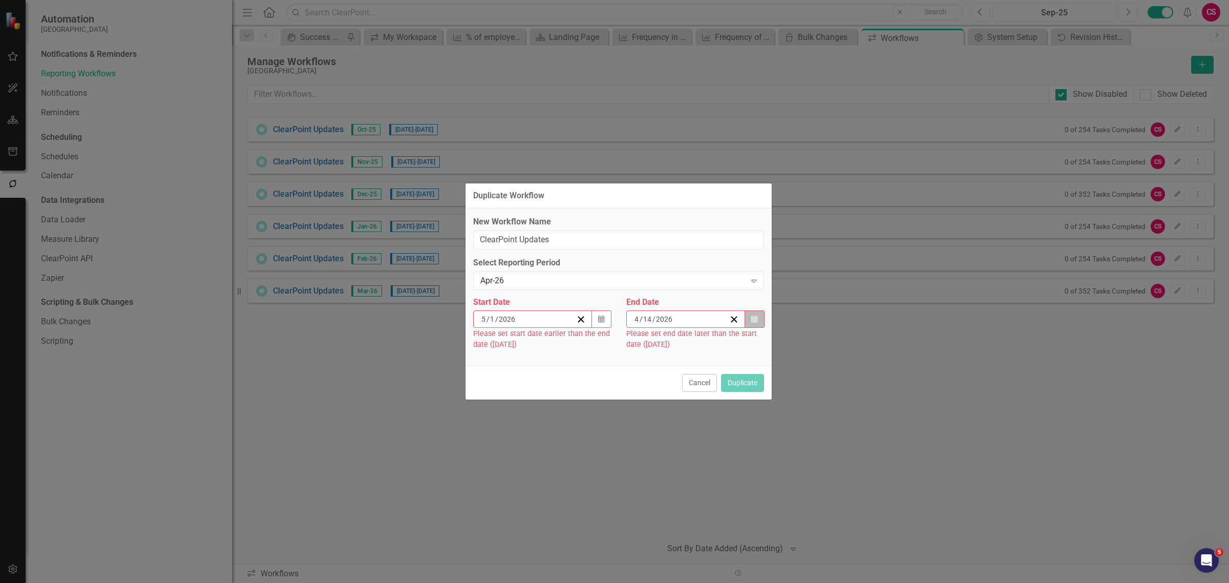
click at [753, 319] on icon "button" at bounding box center [754, 318] width 6 height 7
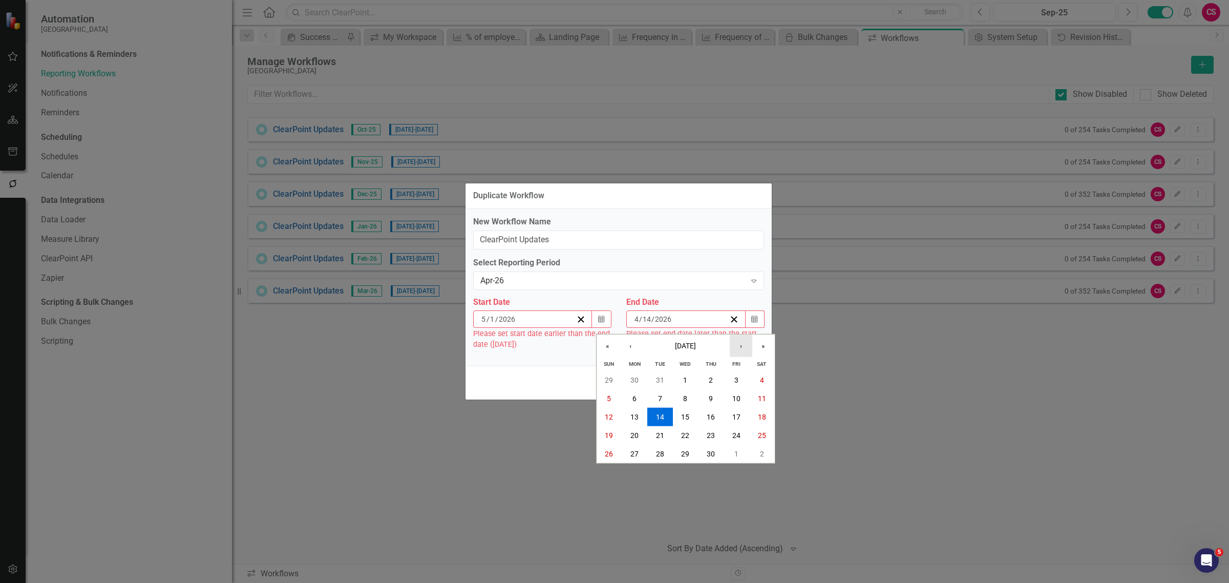
click at [743, 349] on button "›" at bounding box center [740, 345] width 23 height 23
click at [710, 413] on abbr "14" at bounding box center [710, 416] width 8 height 8
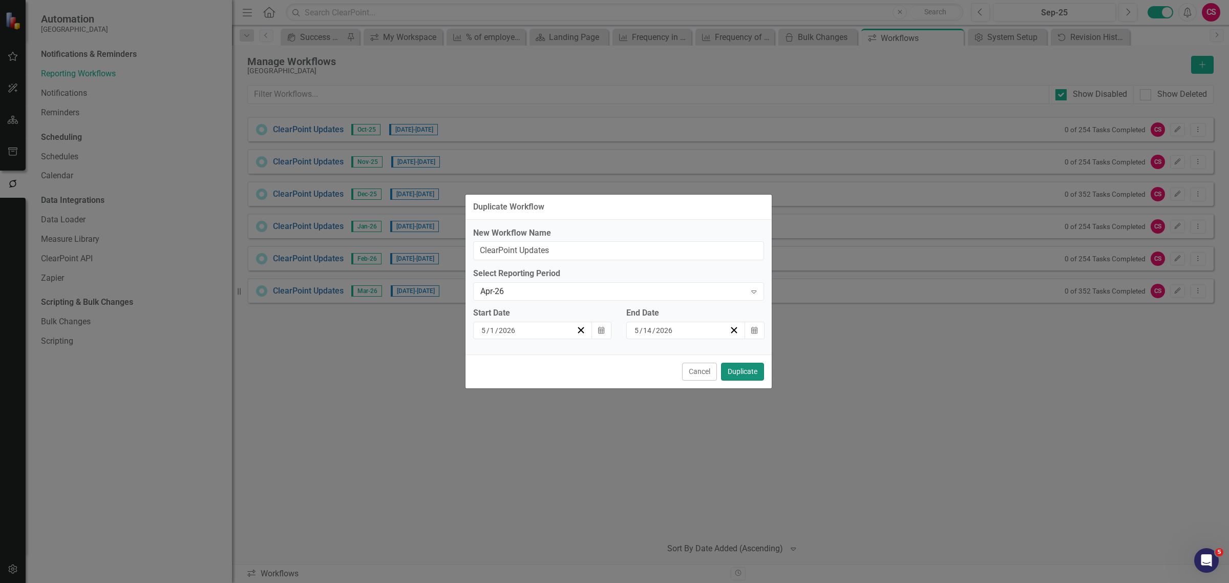
click at [741, 371] on button "Duplicate" at bounding box center [742, 371] width 43 height 18
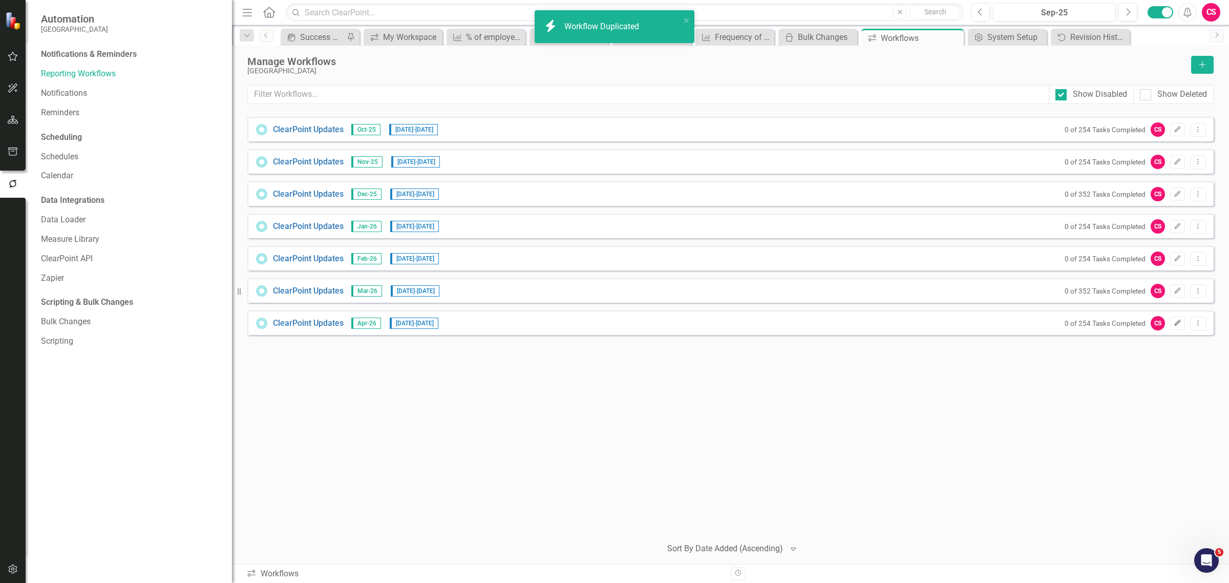
click at [1176, 324] on icon "button" at bounding box center [1177, 322] width 6 height 6
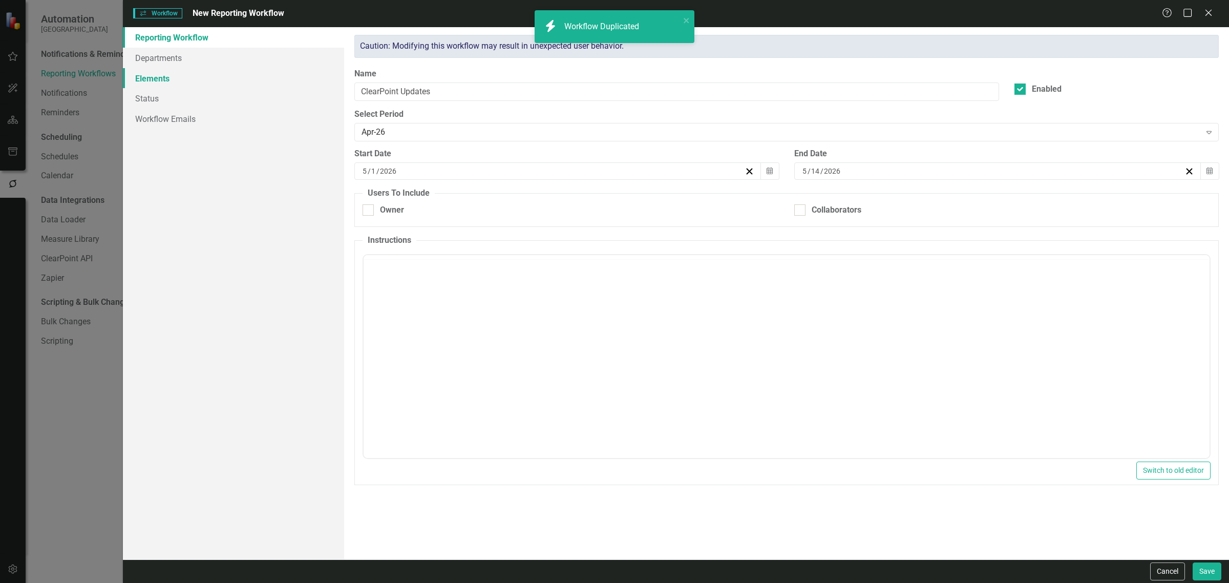
checkbox input "true"
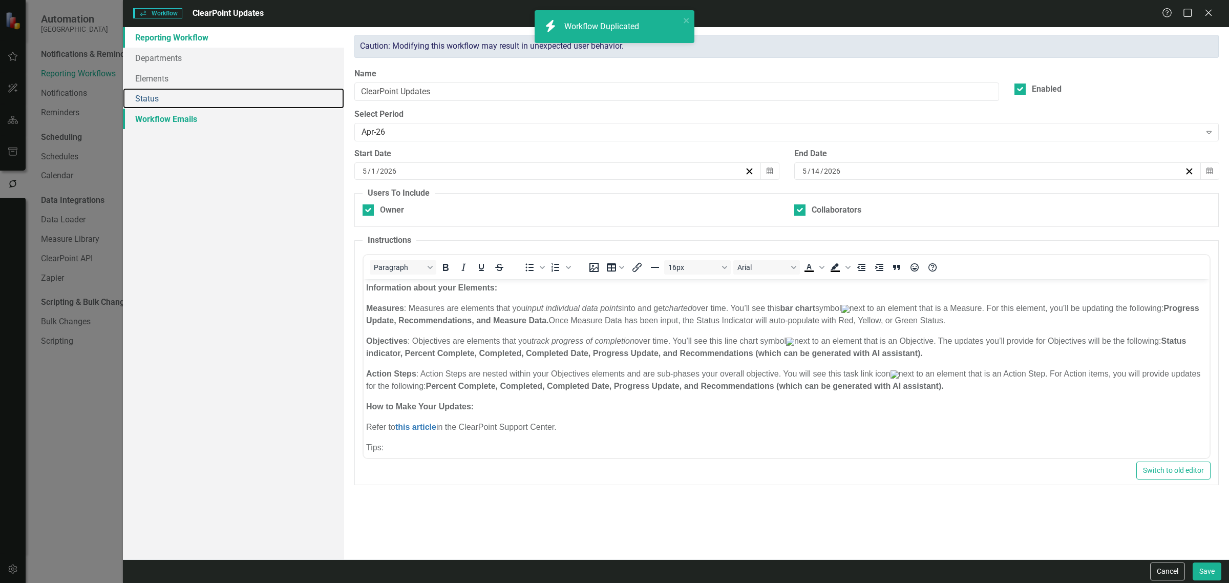
click at [223, 106] on link "Status" at bounding box center [233, 98] width 221 height 20
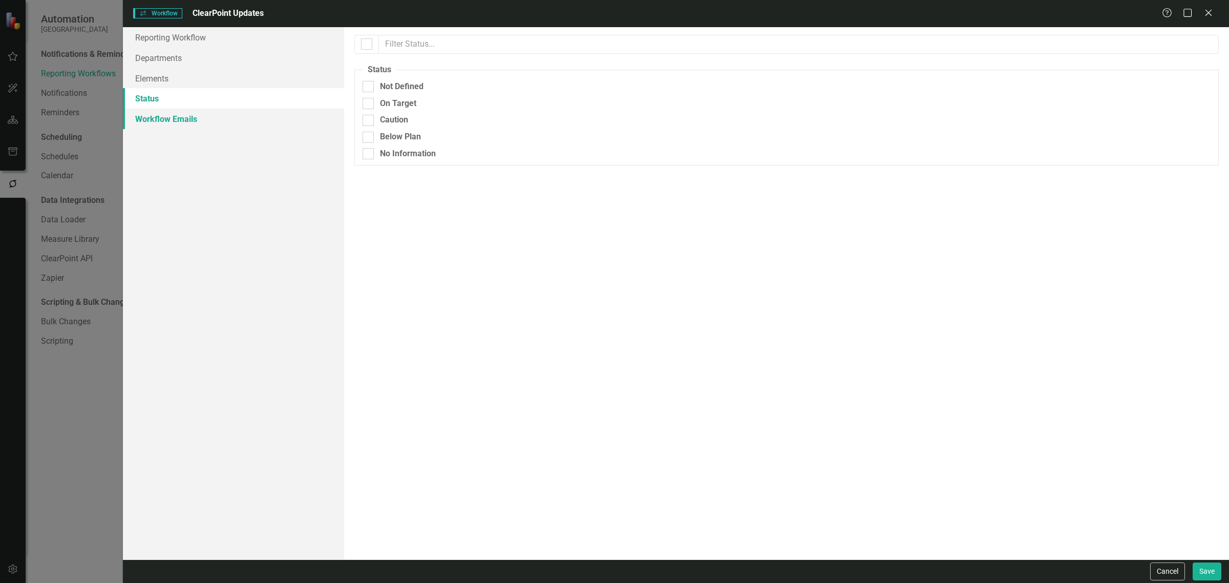
click at [216, 116] on link "Workflow Emails" at bounding box center [233, 119] width 221 height 20
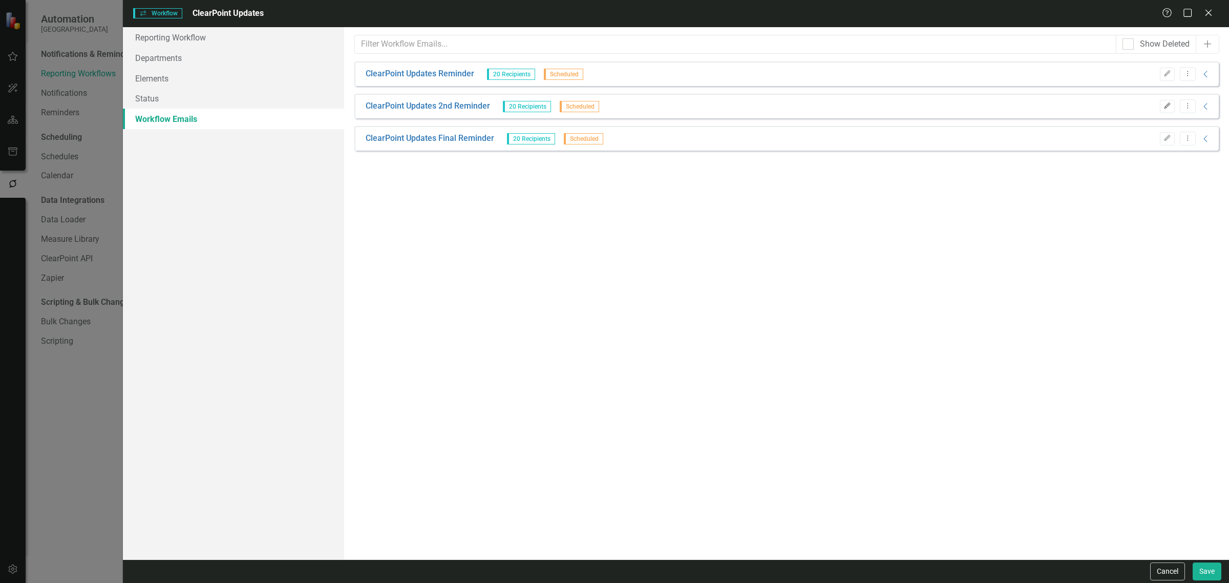
click at [1171, 105] on button "Edit" at bounding box center [1167, 106] width 15 height 13
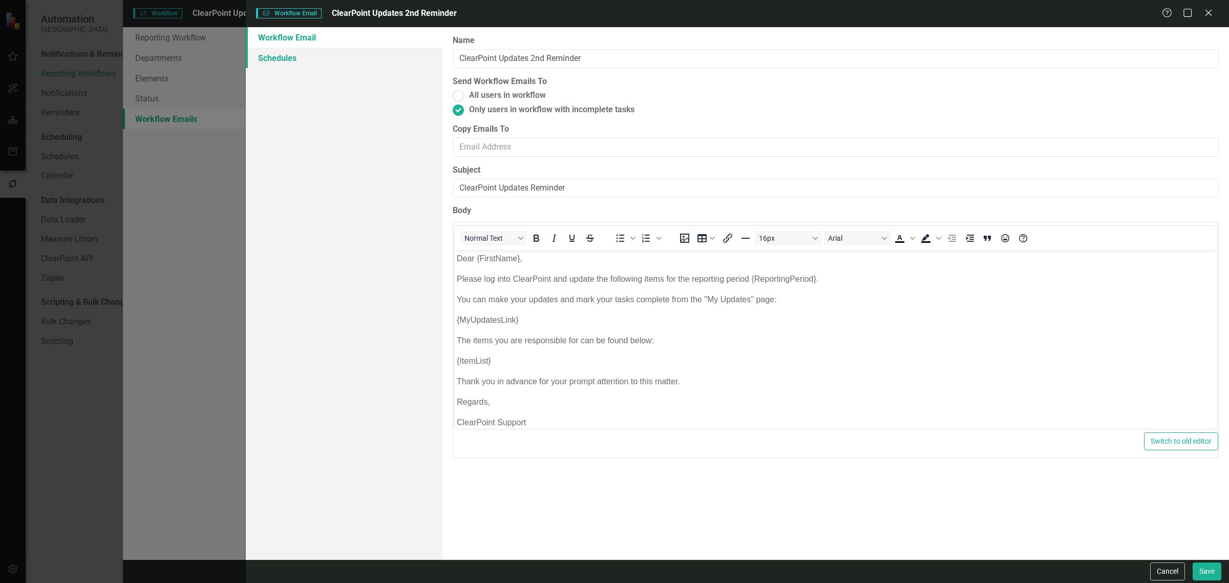
click at [291, 55] on link "Schedules" at bounding box center [344, 58] width 197 height 20
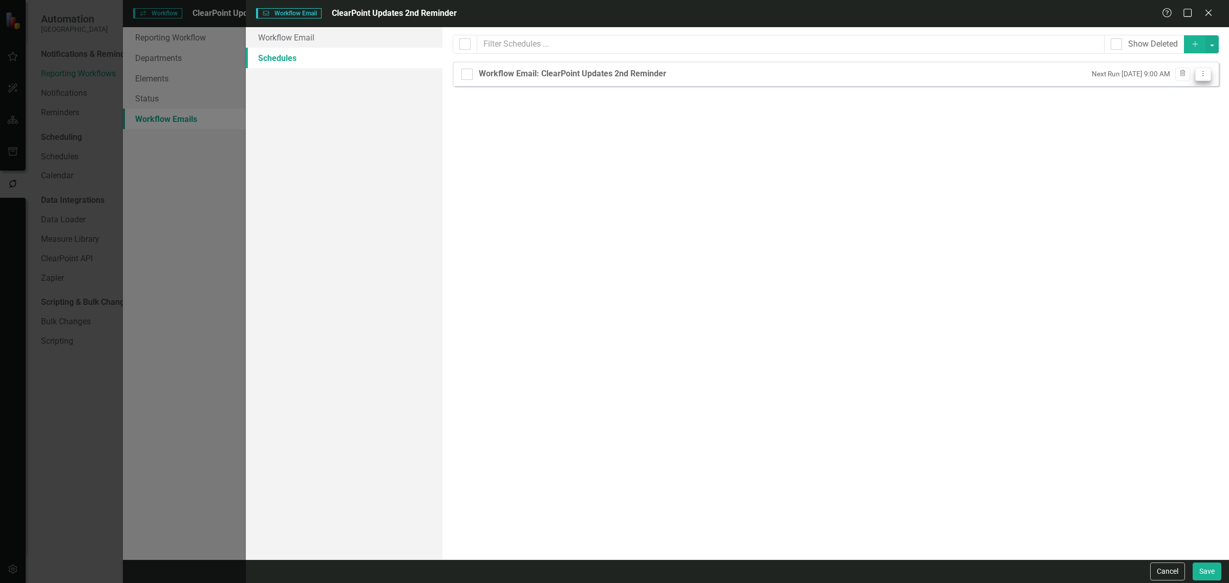
click at [1203, 76] on icon "Dropdown Menu" at bounding box center [1202, 73] width 9 height 7
click at [1190, 93] on link "Edit Edit Schedule" at bounding box center [1163, 91] width 94 height 19
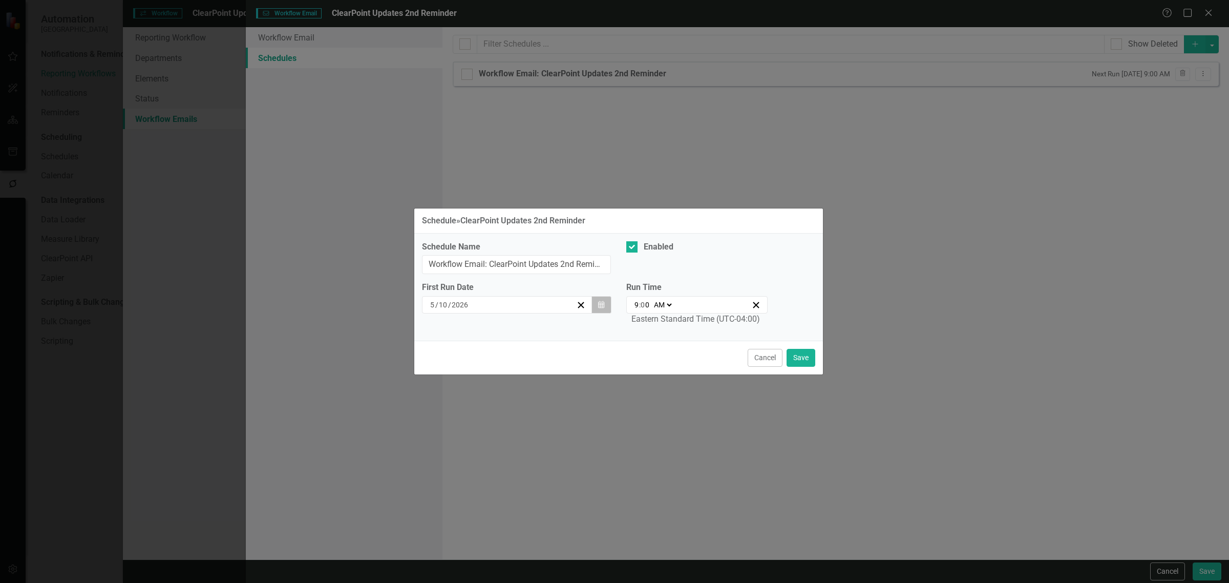
click at [608, 308] on button "Calendar" at bounding box center [600, 304] width 19 height 17
click at [605, 308] on button "Calendar" at bounding box center [600, 304] width 19 height 17
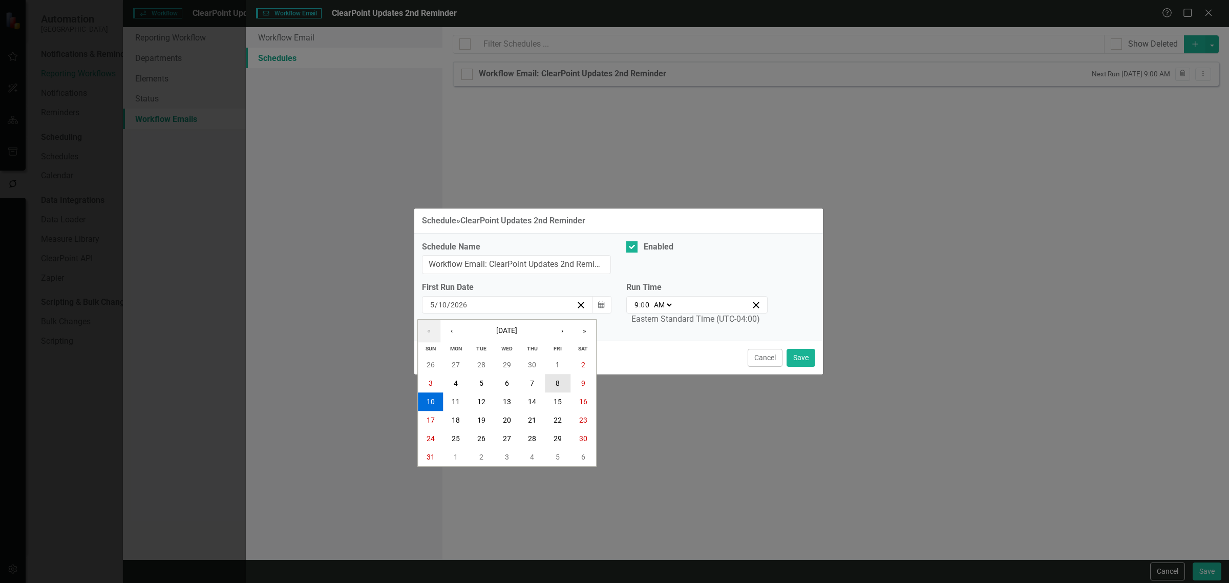
drag, startPoint x: 557, startPoint y: 382, endPoint x: 620, endPoint y: 385, distance: 63.5
click at [558, 382] on abbr "8" at bounding box center [557, 383] width 4 height 8
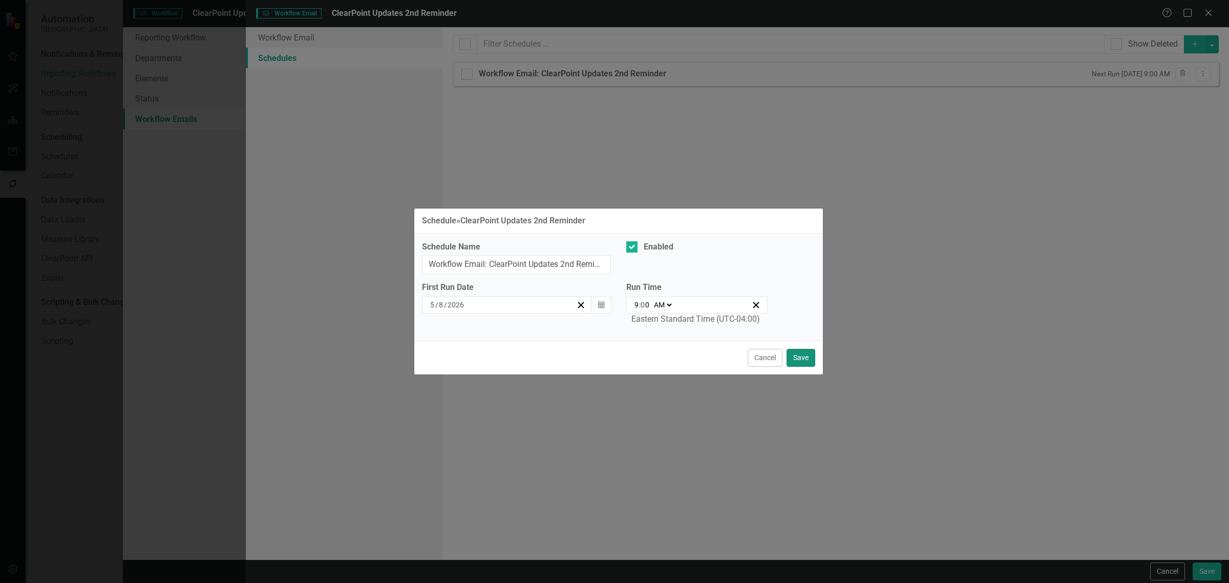
click at [797, 352] on button "Save" at bounding box center [800, 358] width 29 height 18
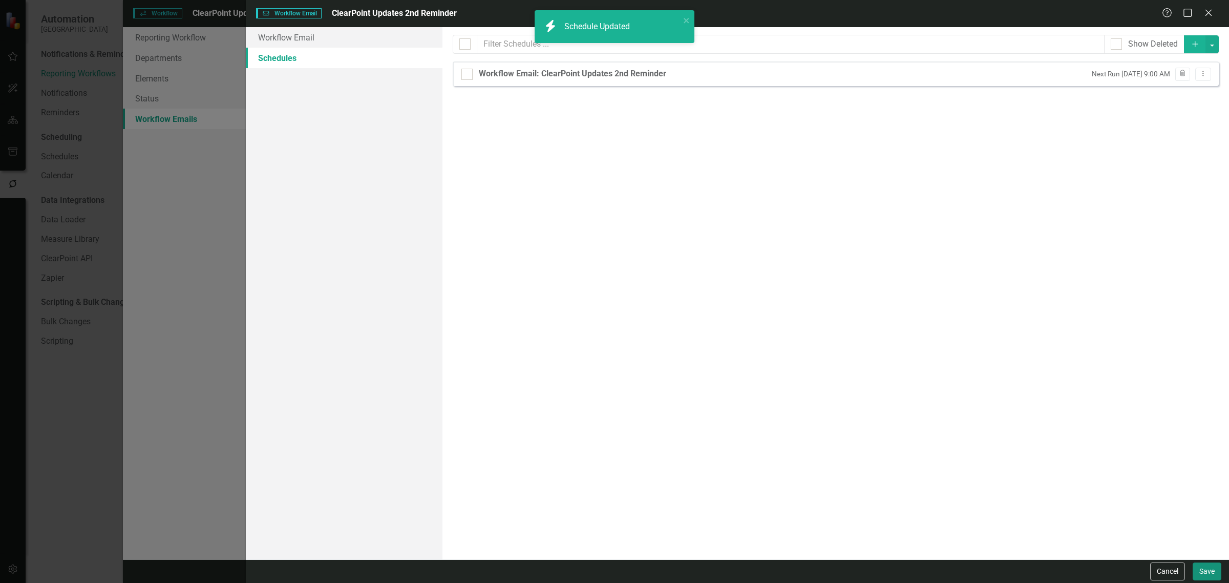
click at [1208, 572] on button "Save" at bounding box center [1206, 571] width 29 height 18
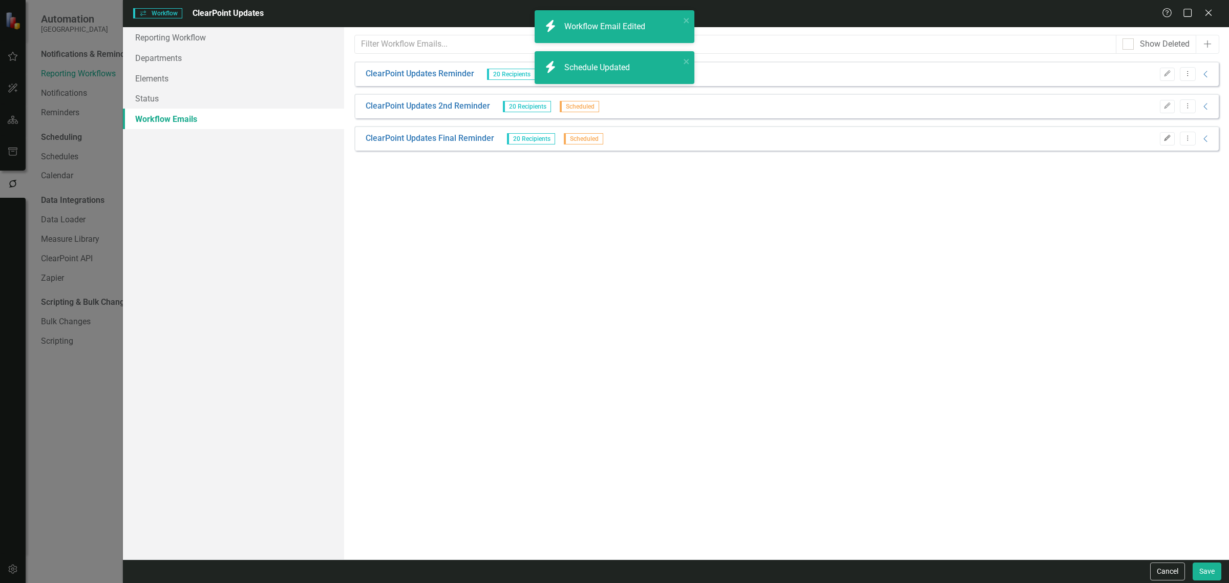
click at [1170, 138] on icon "Edit" at bounding box center [1167, 138] width 8 height 6
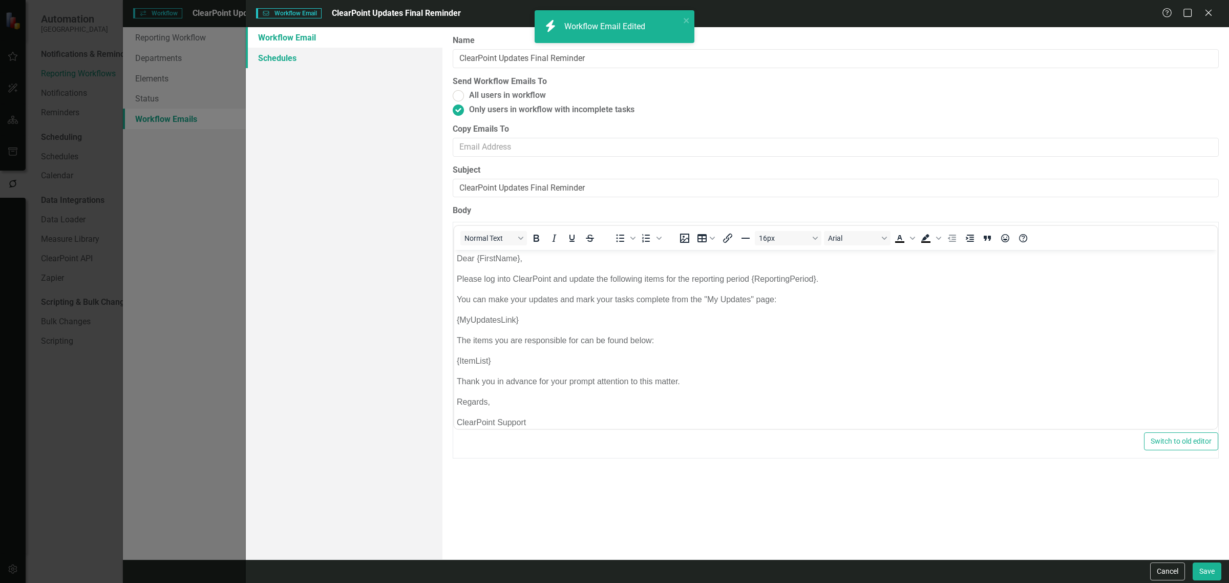
click at [274, 63] on link "Schedules" at bounding box center [344, 58] width 197 height 20
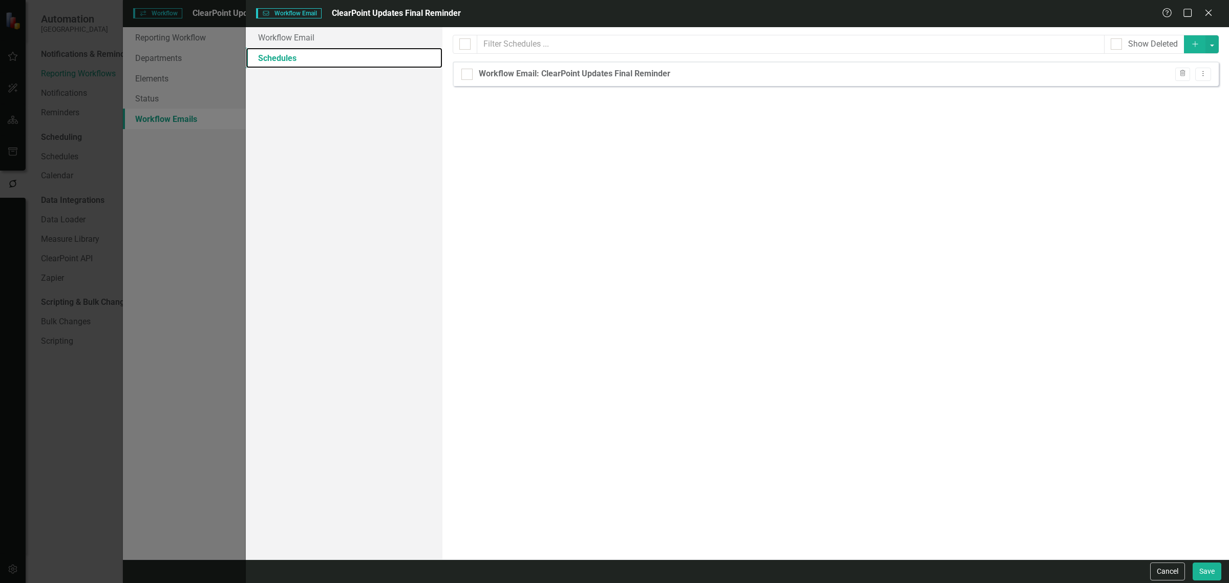
checkbox input "false"
click at [1213, 563] on button "Save" at bounding box center [1206, 571] width 29 height 18
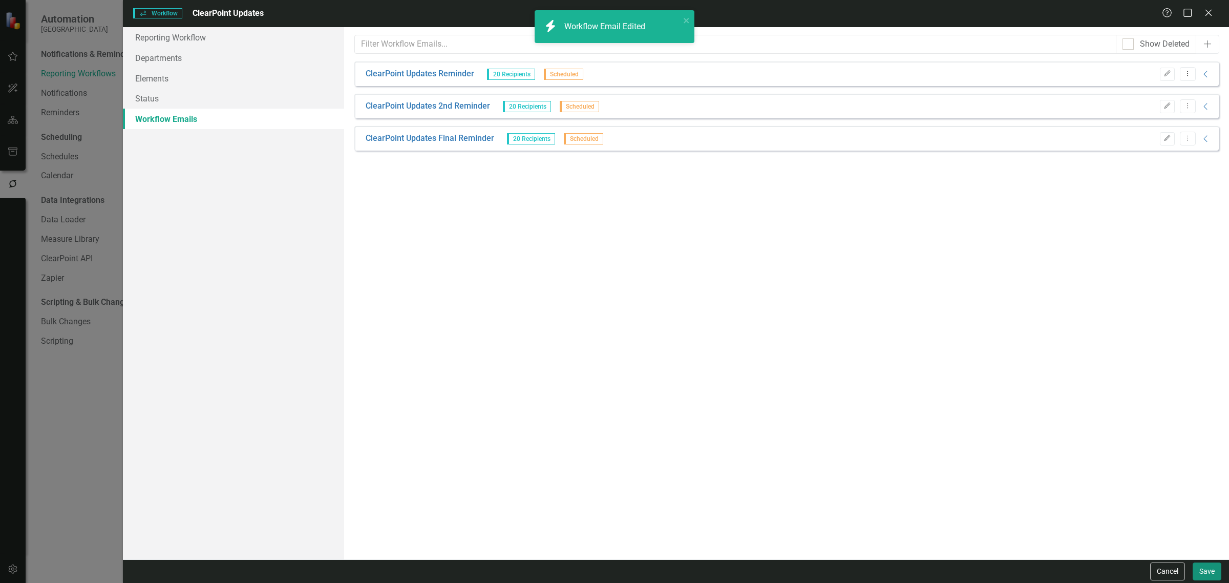
click at [1211, 574] on button "Save" at bounding box center [1206, 571] width 29 height 18
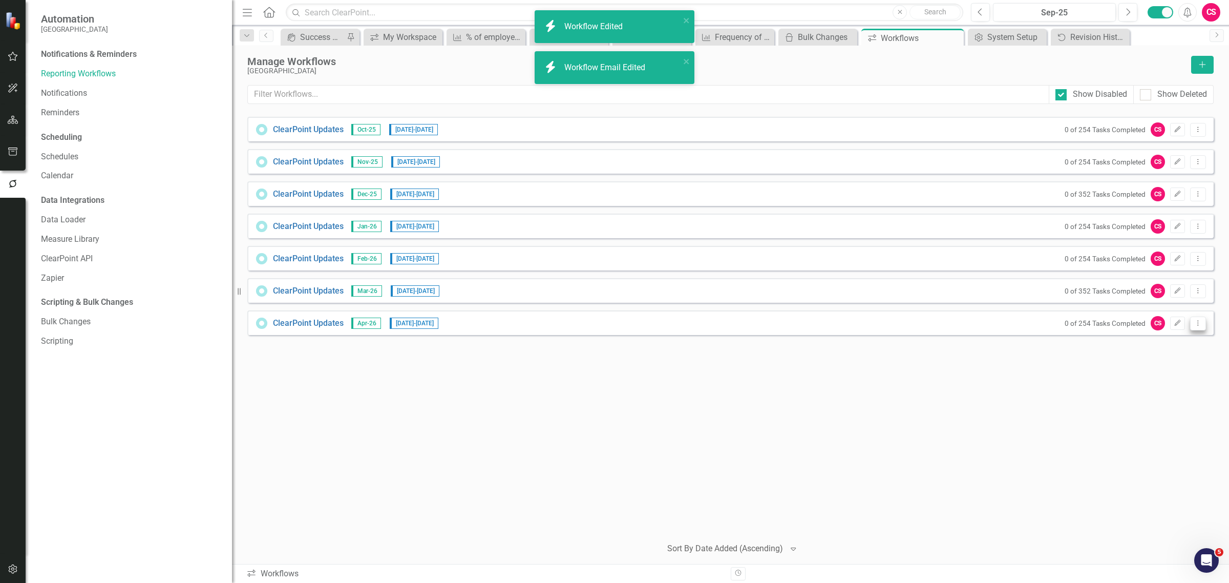
click at [1201, 318] on button "Dropdown Menu" at bounding box center [1198, 323] width 16 height 14
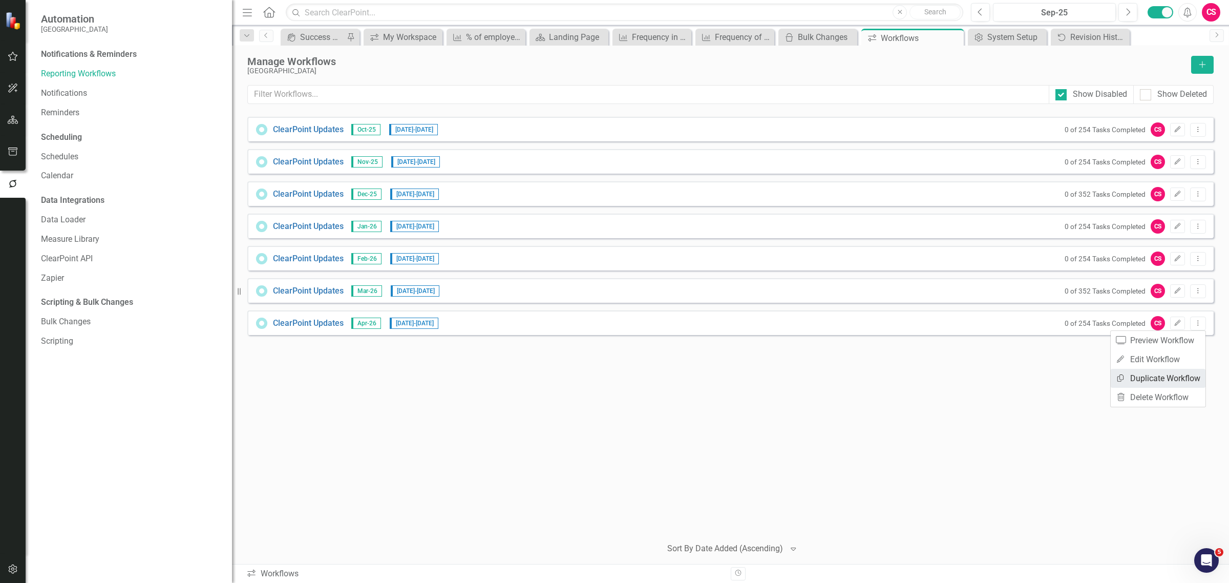
click at [1153, 374] on link "Copy Duplicate Workflow" at bounding box center [1157, 378] width 95 height 19
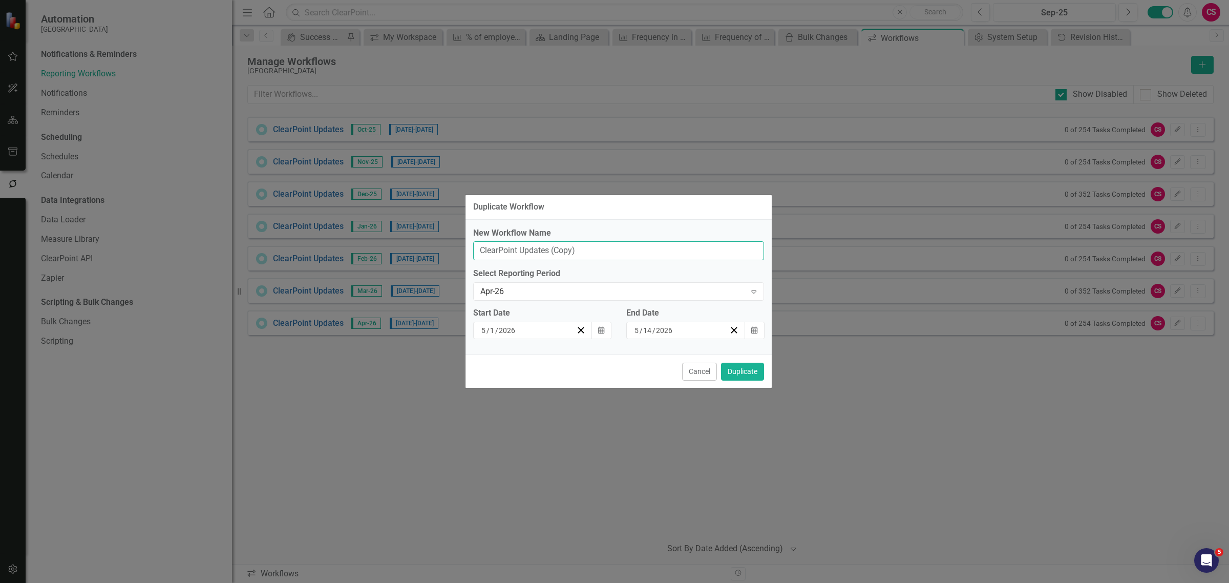
click at [608, 251] on input "ClearPoint Updates (Copy)" at bounding box center [618, 250] width 291 height 19
type input "ClearPoint Updates"
click at [500, 290] on div "Apr-26" at bounding box center [613, 292] width 266 height 12
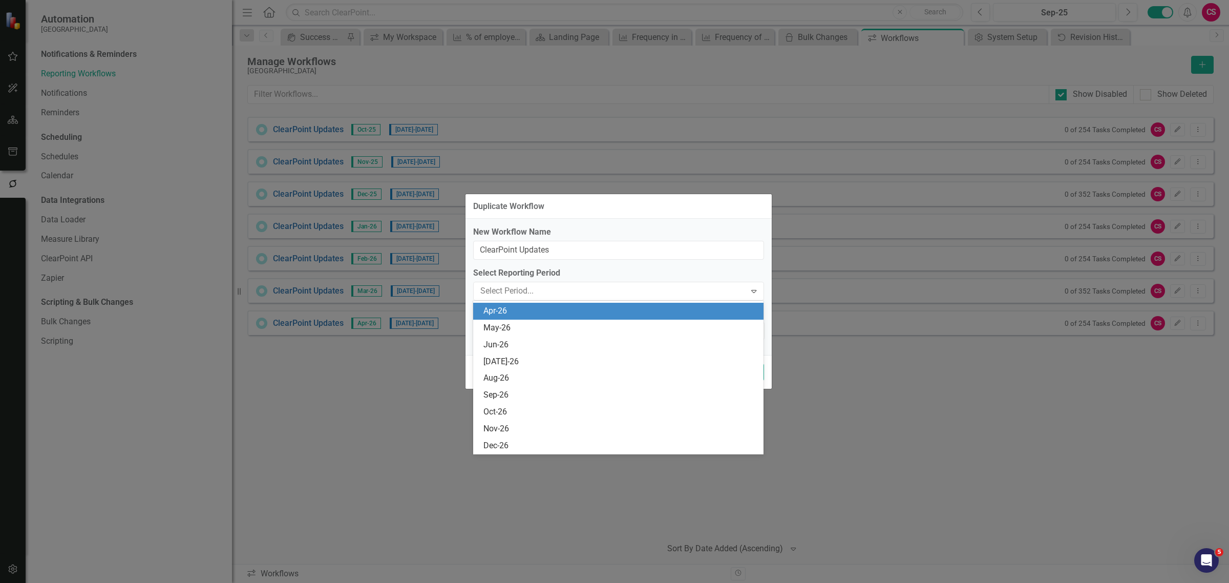
scroll to position [303, 0]
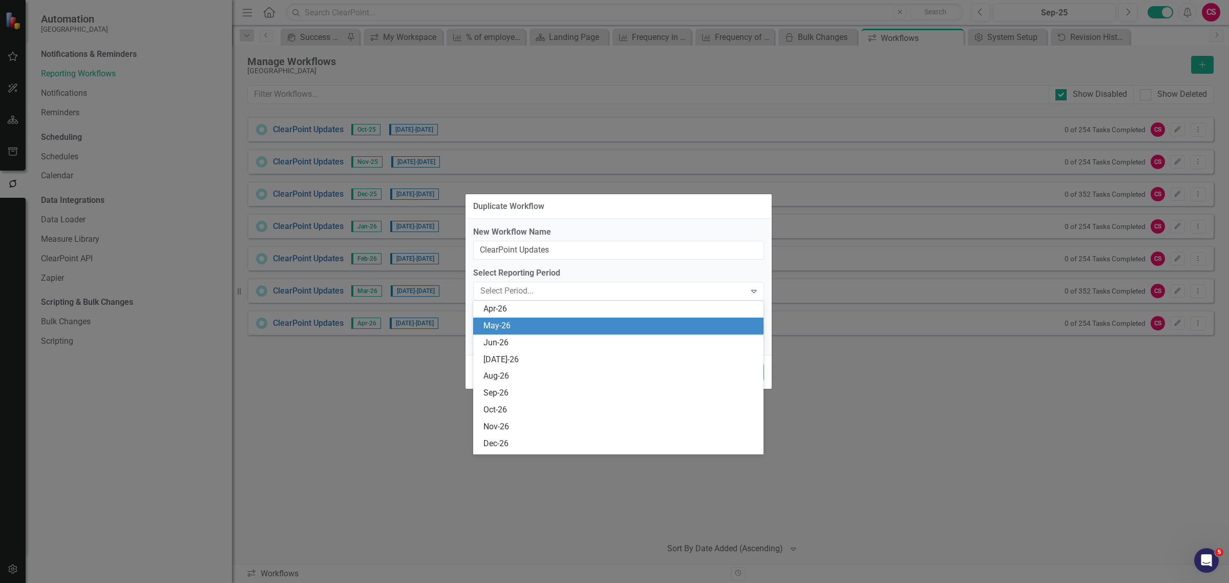
click at [497, 323] on div "May-26" at bounding box center [620, 326] width 274 height 12
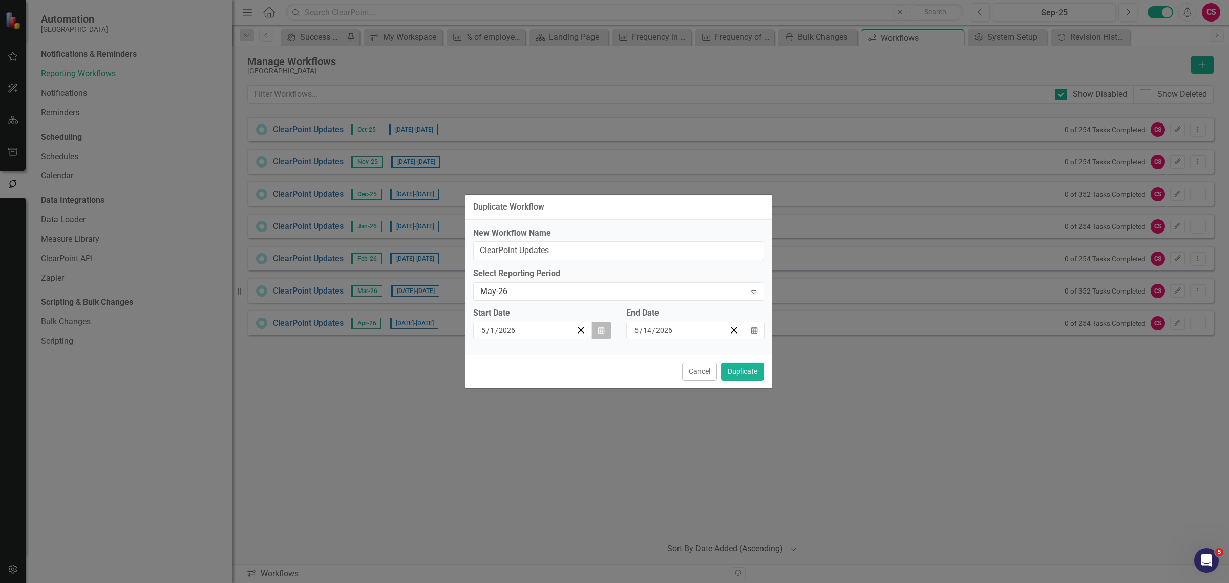
click at [607, 335] on button "Calendar" at bounding box center [600, 329] width 19 height 17
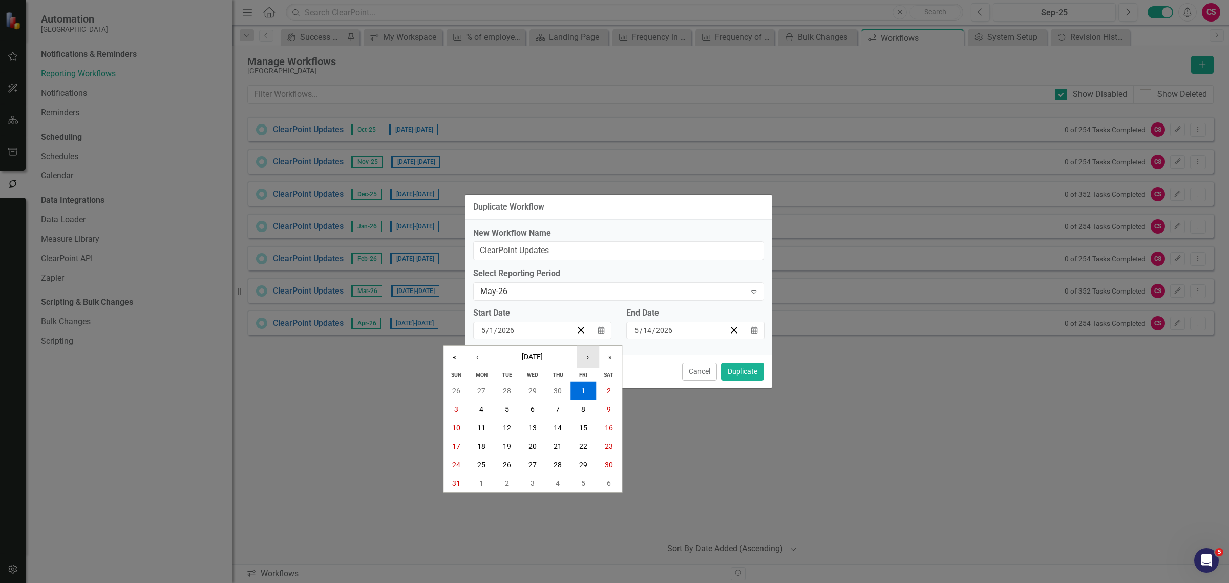
click at [592, 357] on button "›" at bounding box center [587, 357] width 23 height 23
click at [484, 393] on button "1" at bounding box center [481, 390] width 26 height 18
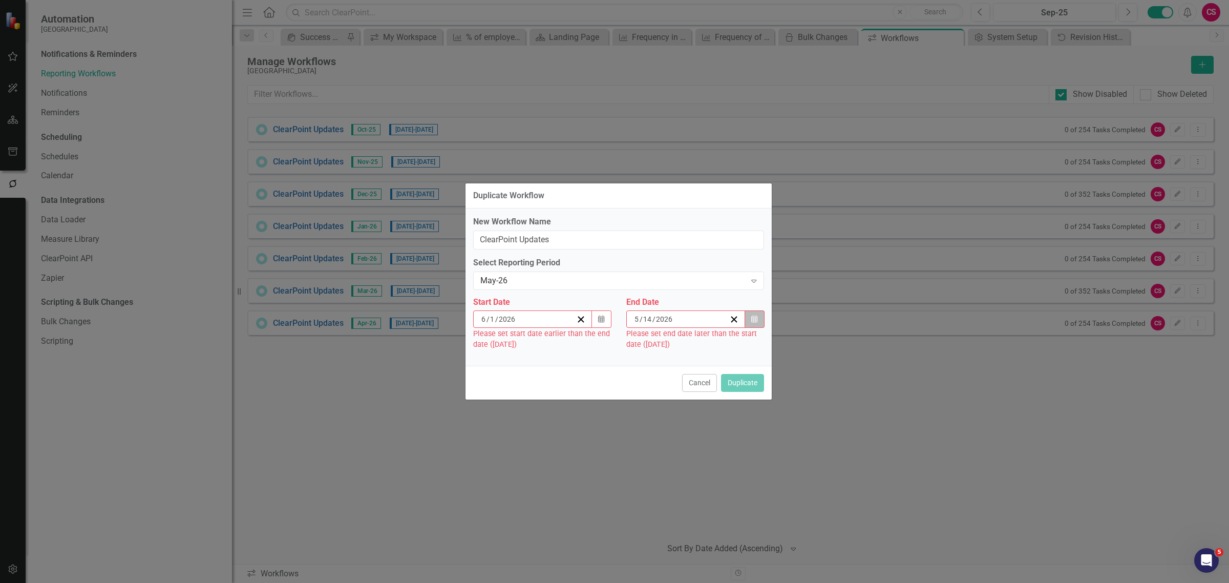
click at [754, 316] on icon "Calendar" at bounding box center [754, 318] width 6 height 7
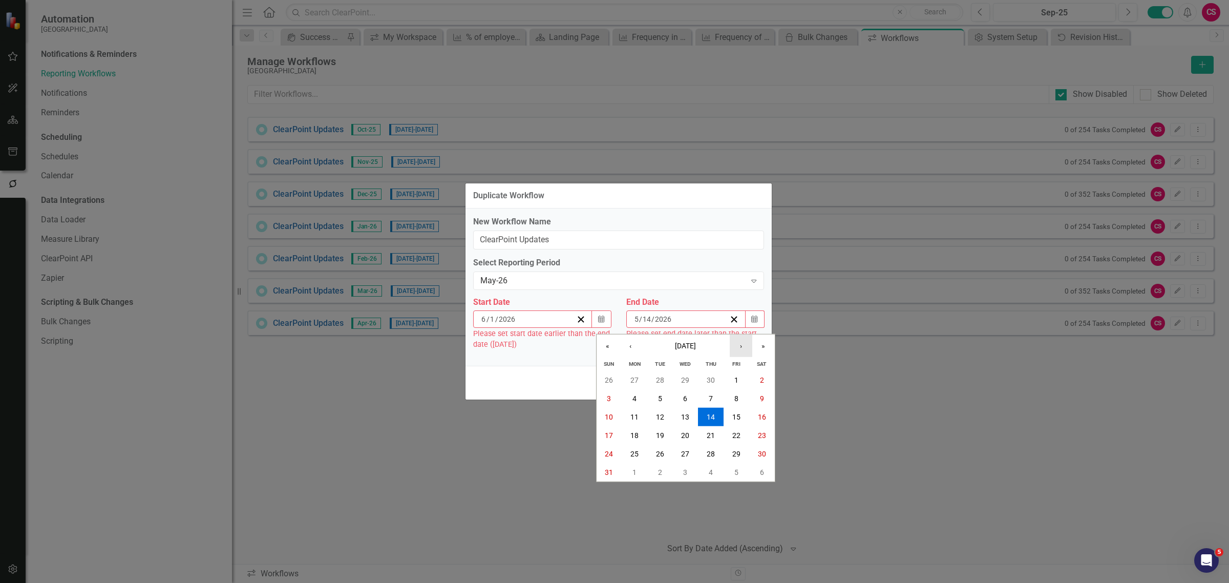
click at [734, 340] on button "›" at bounding box center [740, 345] width 23 height 23
click at [735, 397] on abbr "12" at bounding box center [736, 398] width 8 height 8
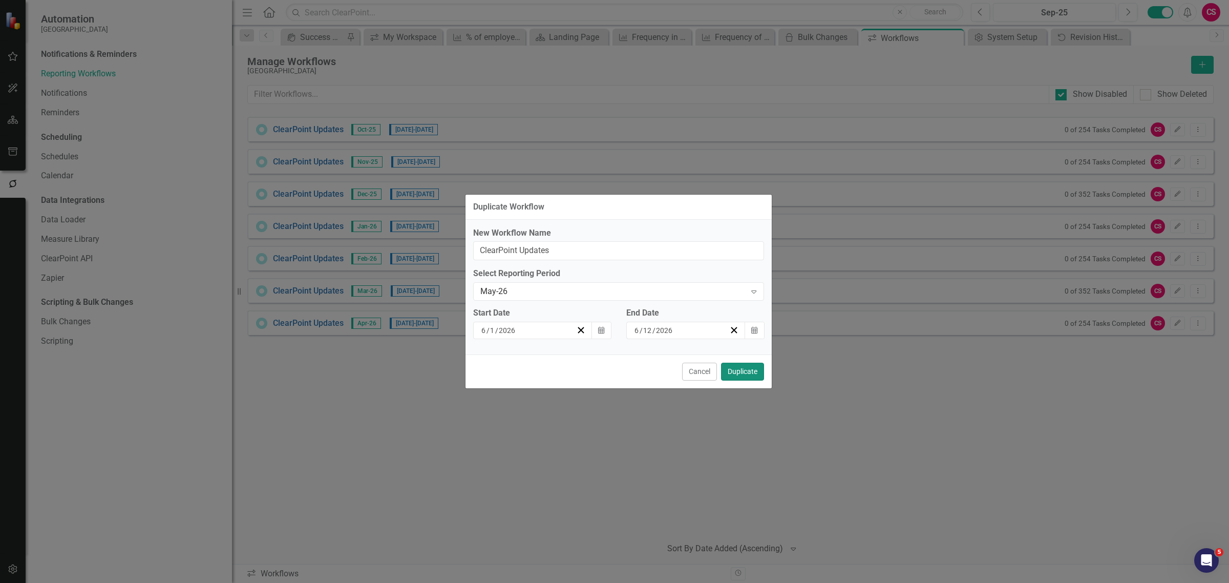
click at [745, 368] on button "Duplicate" at bounding box center [742, 371] width 43 height 18
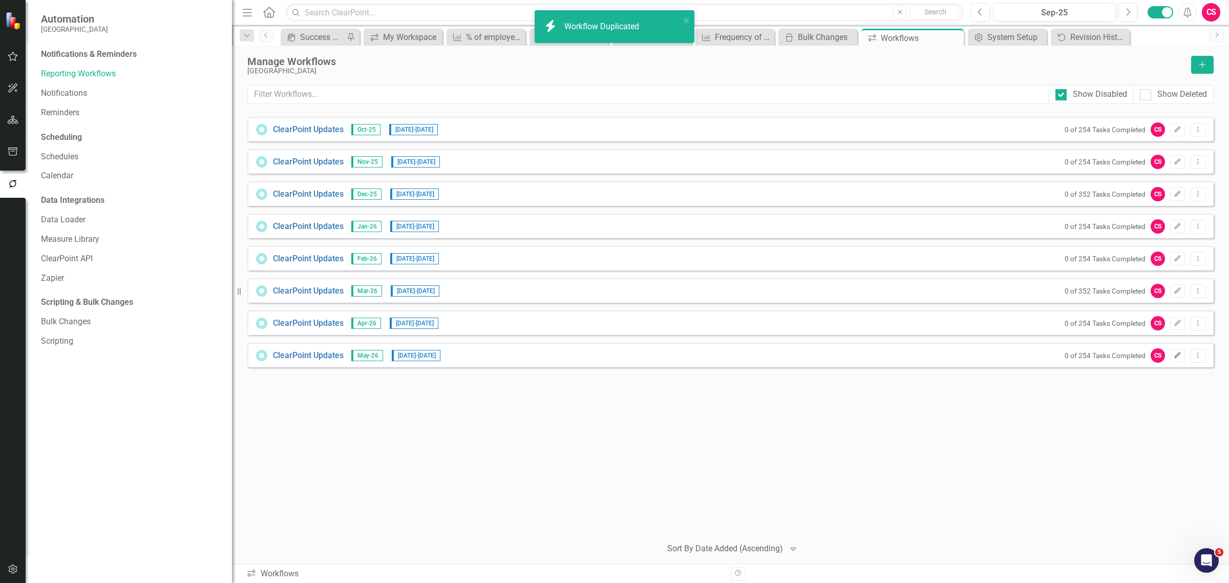
click at [1178, 352] on icon "Edit" at bounding box center [1177, 355] width 8 height 6
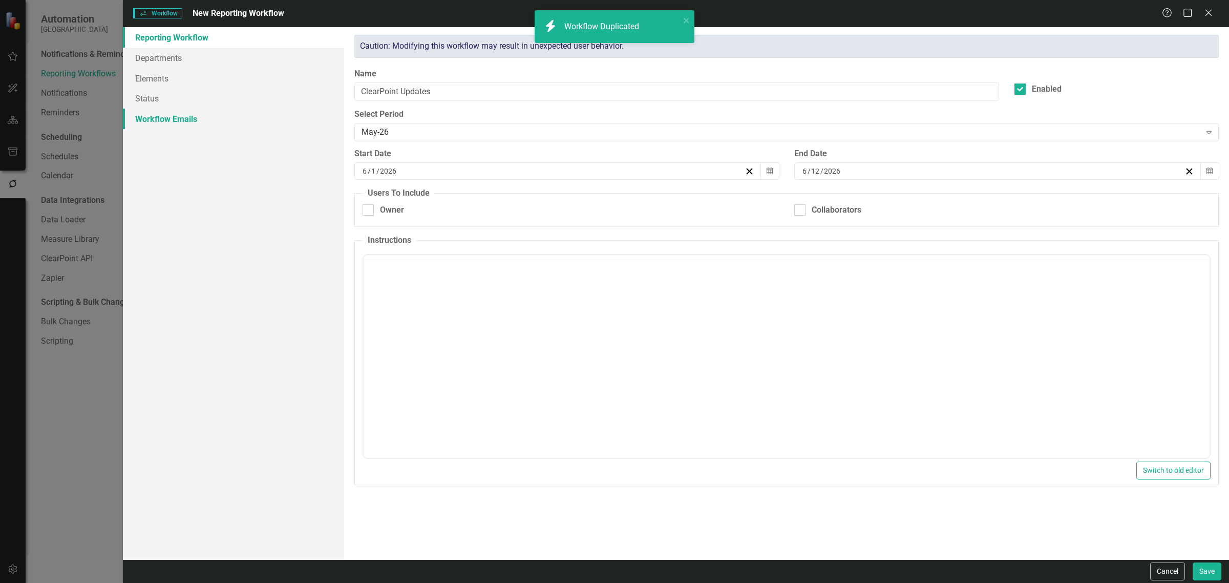
checkbox input "true"
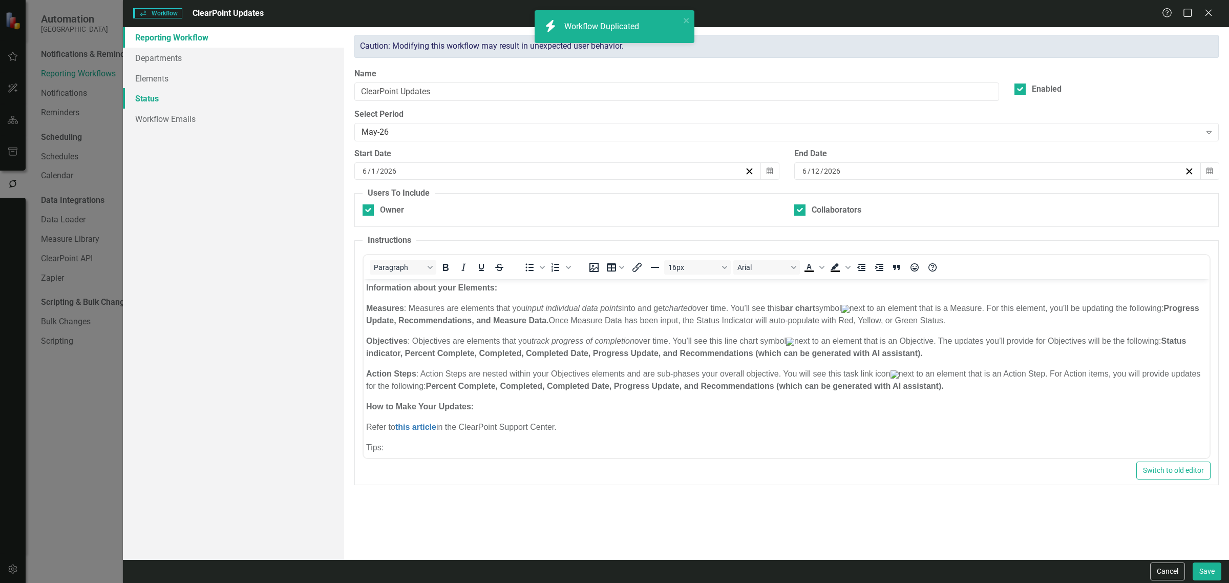
scroll to position [0, 0]
drag, startPoint x: 236, startPoint y: 111, endPoint x: 339, endPoint y: 109, distance: 103.4
click at [236, 111] on link "Workflow Emails" at bounding box center [233, 119] width 221 height 20
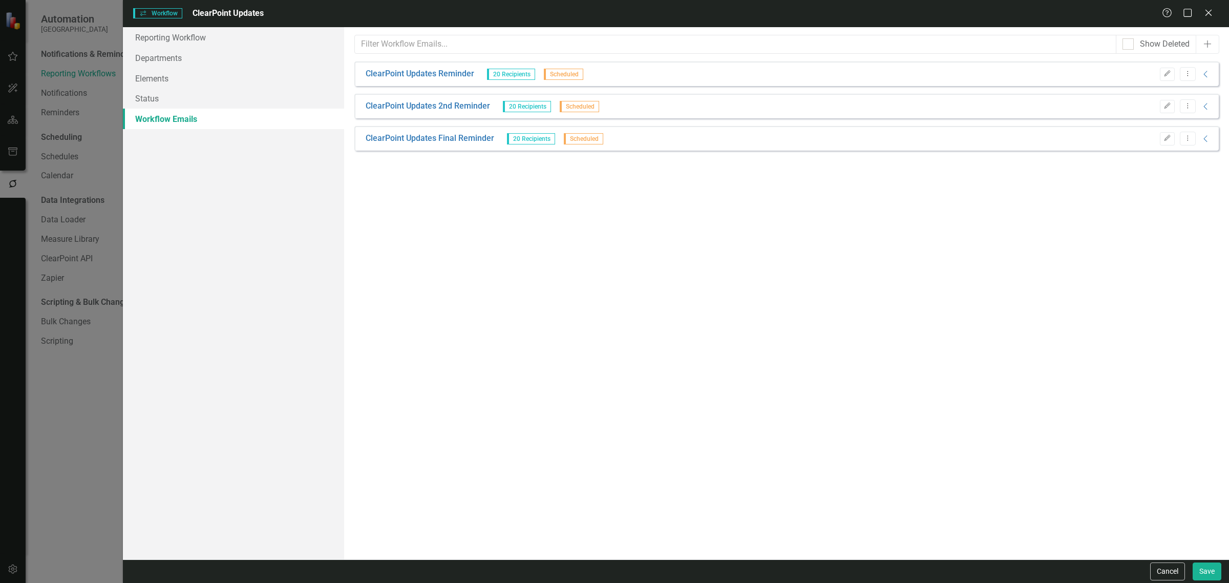
click at [1175, 108] on div "Edit Dropdown Menu Collapse" at bounding box center [1182, 106] width 57 height 14
click at [1170, 108] on button "Edit" at bounding box center [1167, 106] width 15 height 13
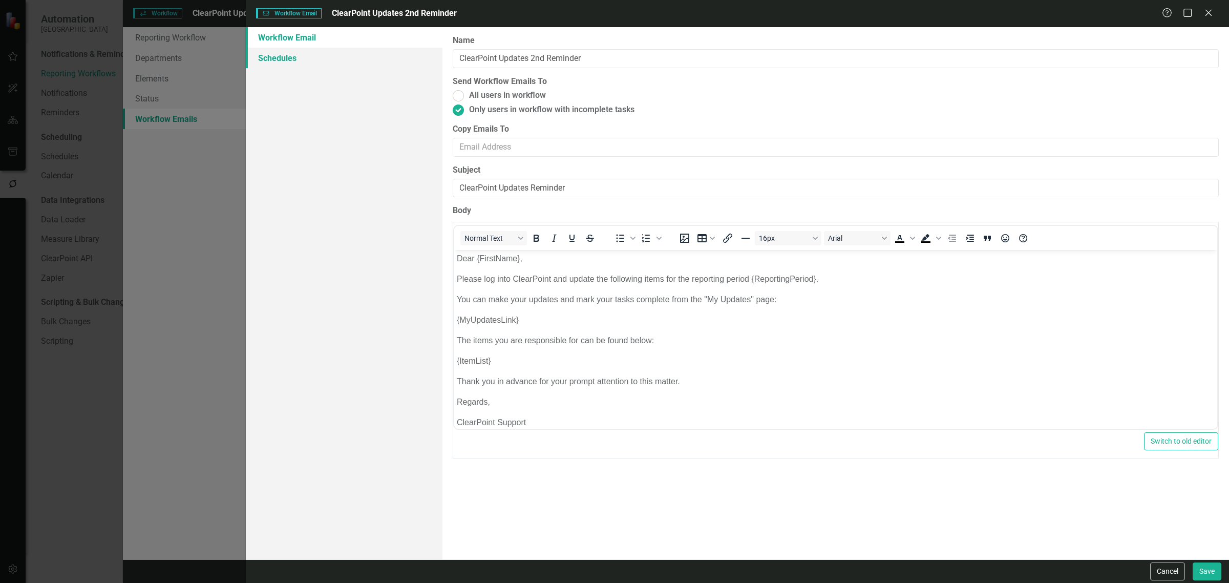
click at [299, 50] on link "Schedules" at bounding box center [344, 58] width 197 height 20
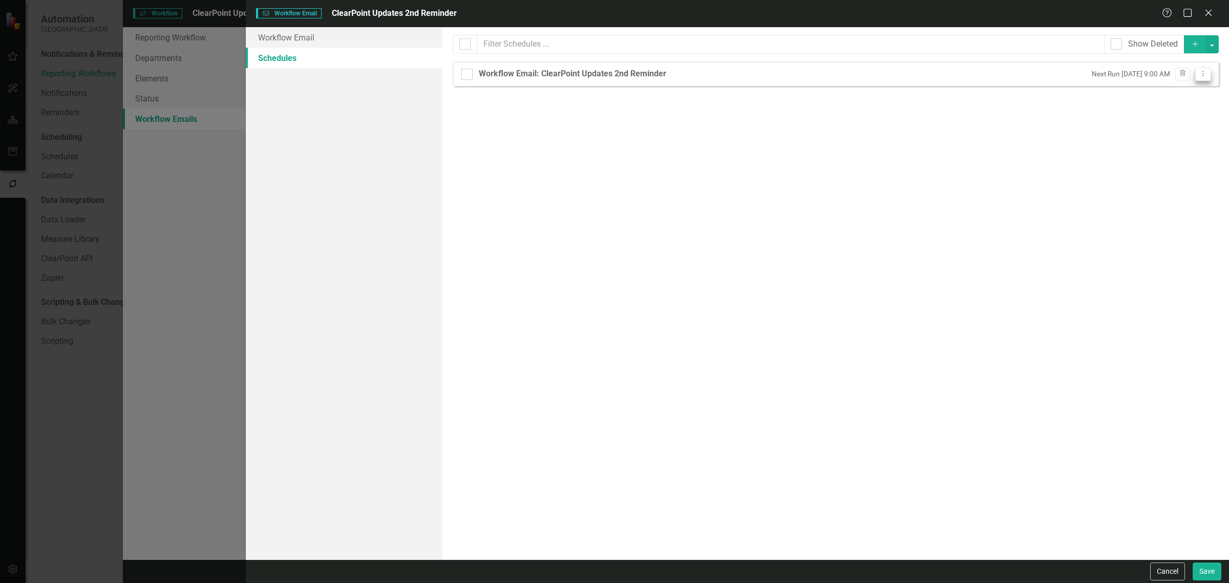
click at [1204, 74] on icon "Dropdown Menu" at bounding box center [1202, 73] width 9 height 7
click at [1193, 105] on link "Copy Duplicate Schedule" at bounding box center [1163, 110] width 94 height 19
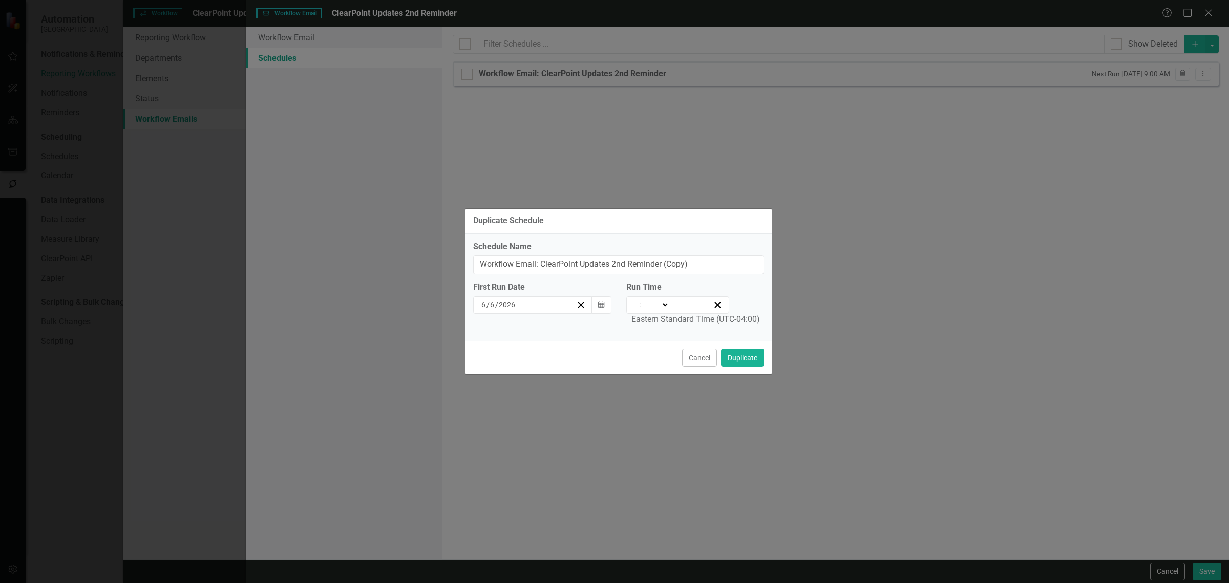
type input "09:00"
type input "9"
type input "0"
select select "am"
click at [693, 358] on button "Cancel" at bounding box center [699, 358] width 35 height 18
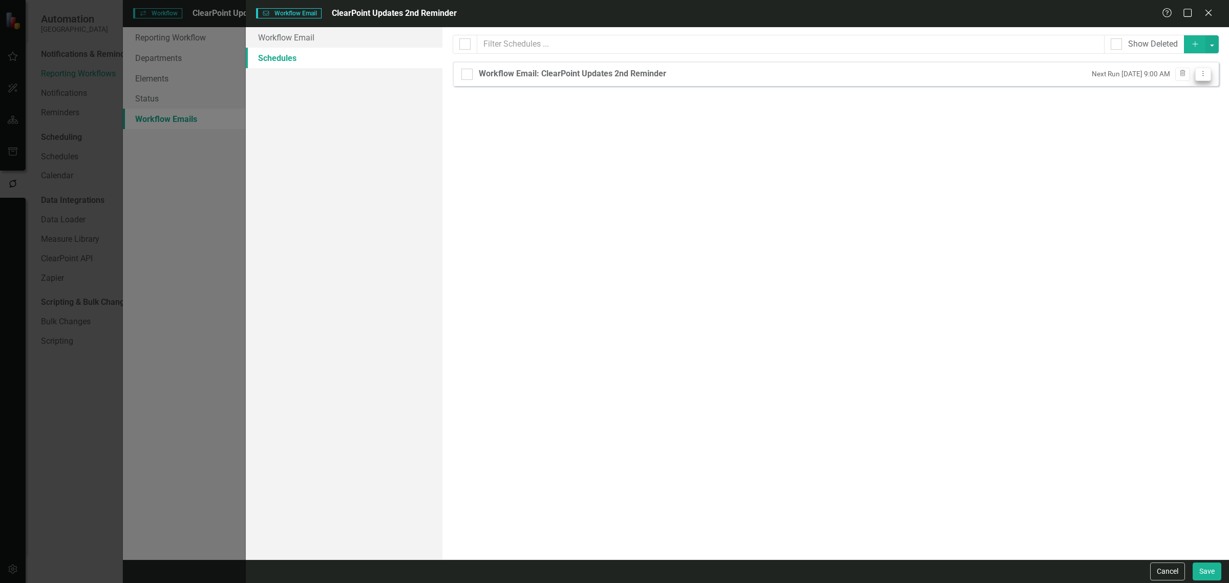
click at [1198, 73] on button "Dropdown Menu" at bounding box center [1203, 75] width 16 height 14
click at [1161, 87] on link "Edit Edit Schedule" at bounding box center [1163, 91] width 94 height 19
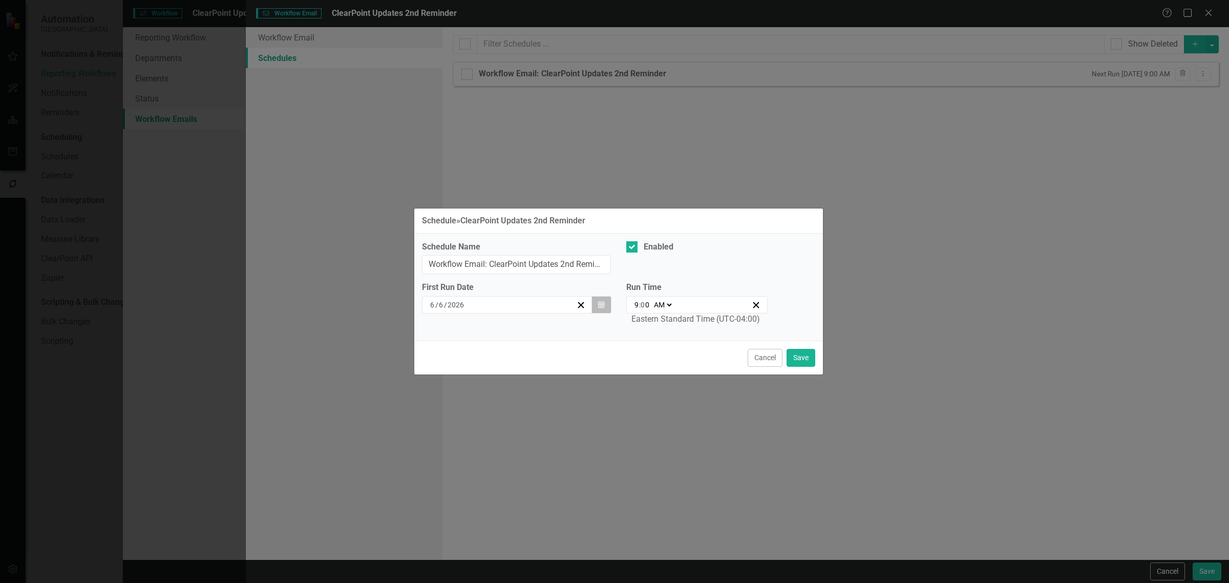
click at [599, 306] on icon "button" at bounding box center [601, 304] width 6 height 7
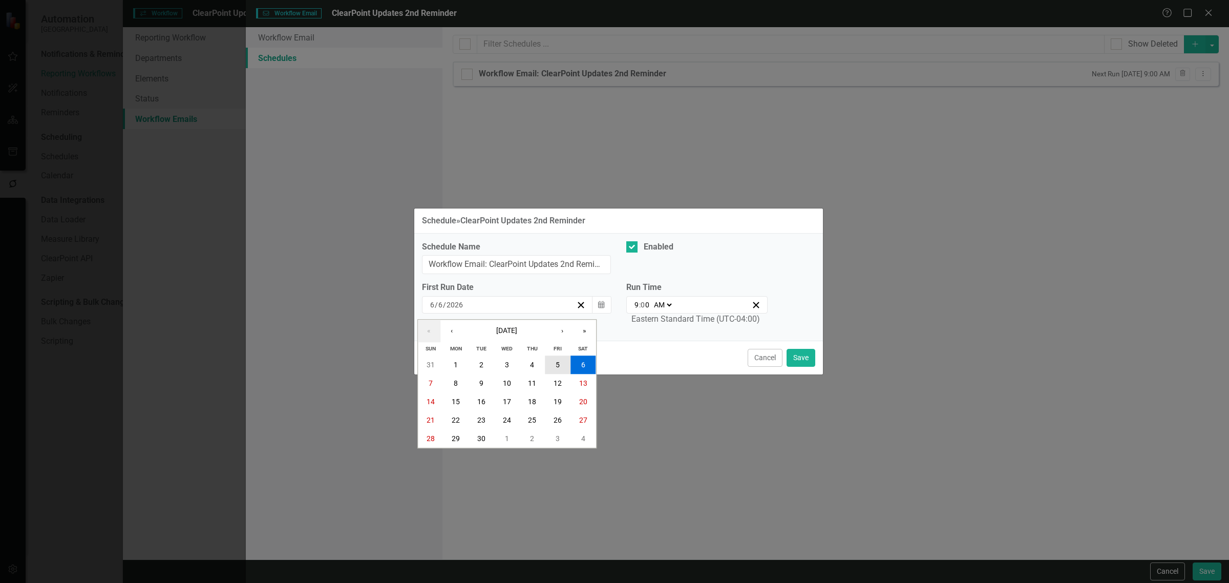
click at [557, 361] on abbr "5" at bounding box center [557, 365] width 4 height 8
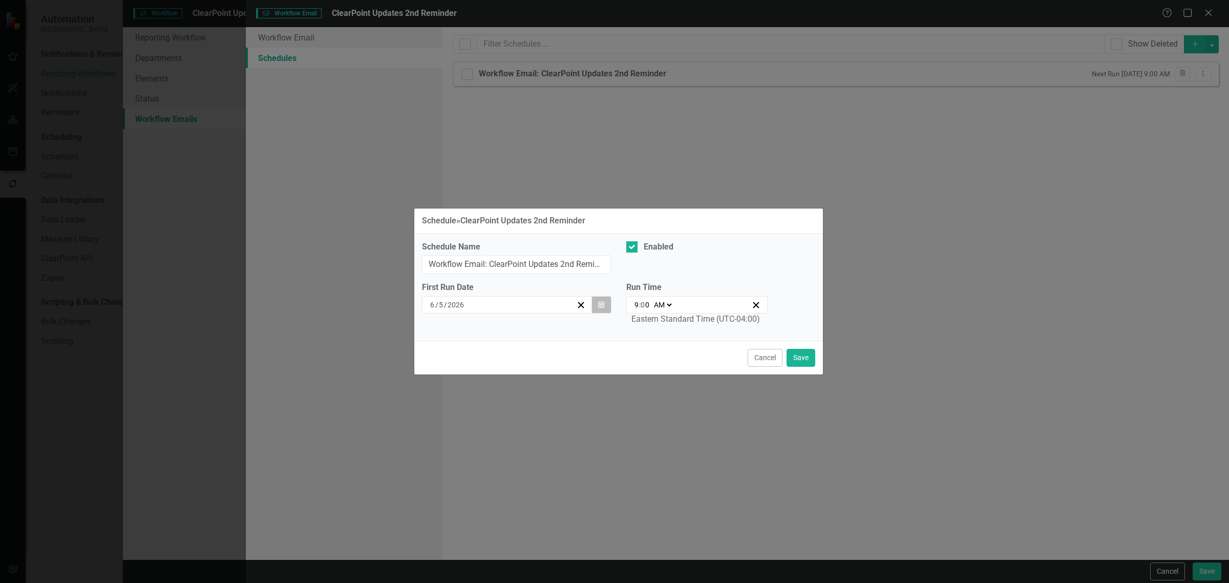
click at [602, 306] on icon "button" at bounding box center [601, 304] width 6 height 7
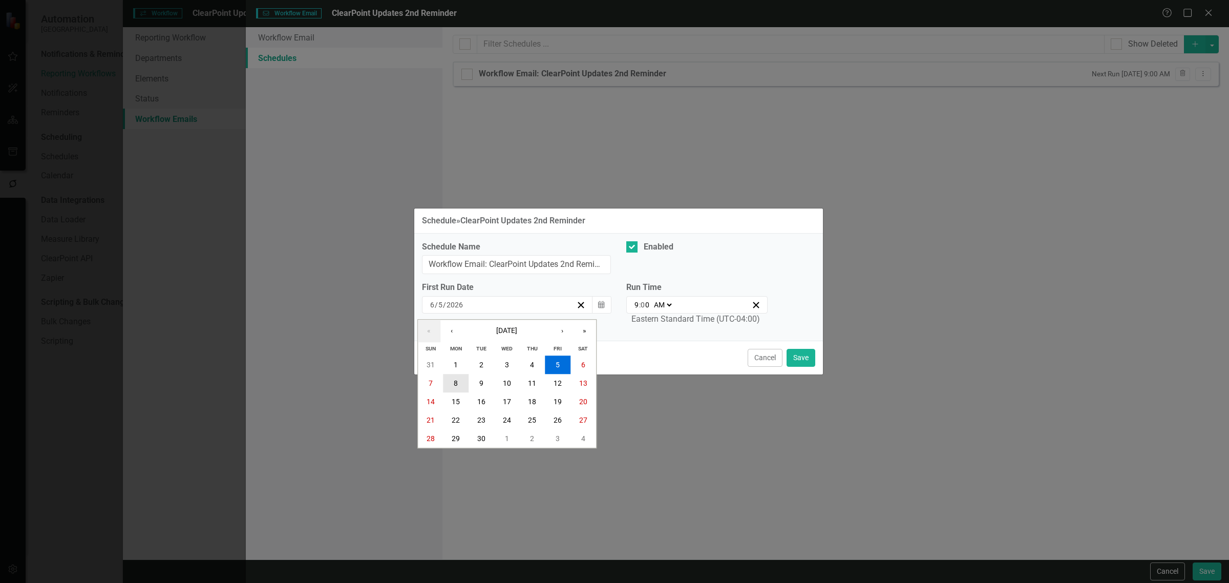
click at [459, 381] on button "8" at bounding box center [456, 383] width 26 height 18
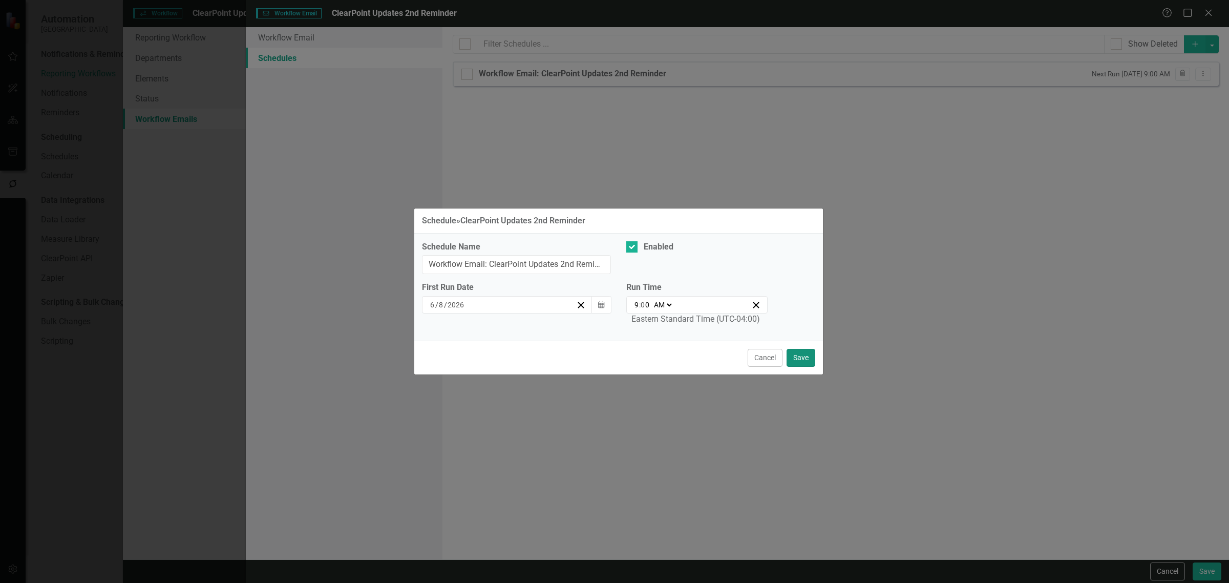
click at [813, 350] on button "Save" at bounding box center [800, 358] width 29 height 18
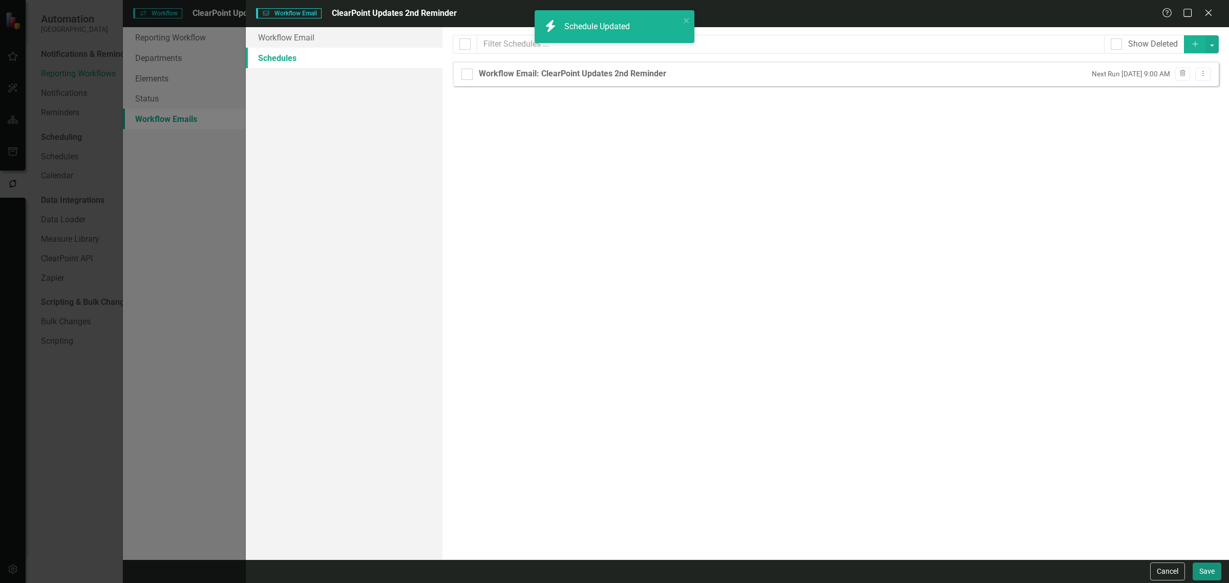
click at [1199, 562] on button "Save" at bounding box center [1206, 571] width 29 height 18
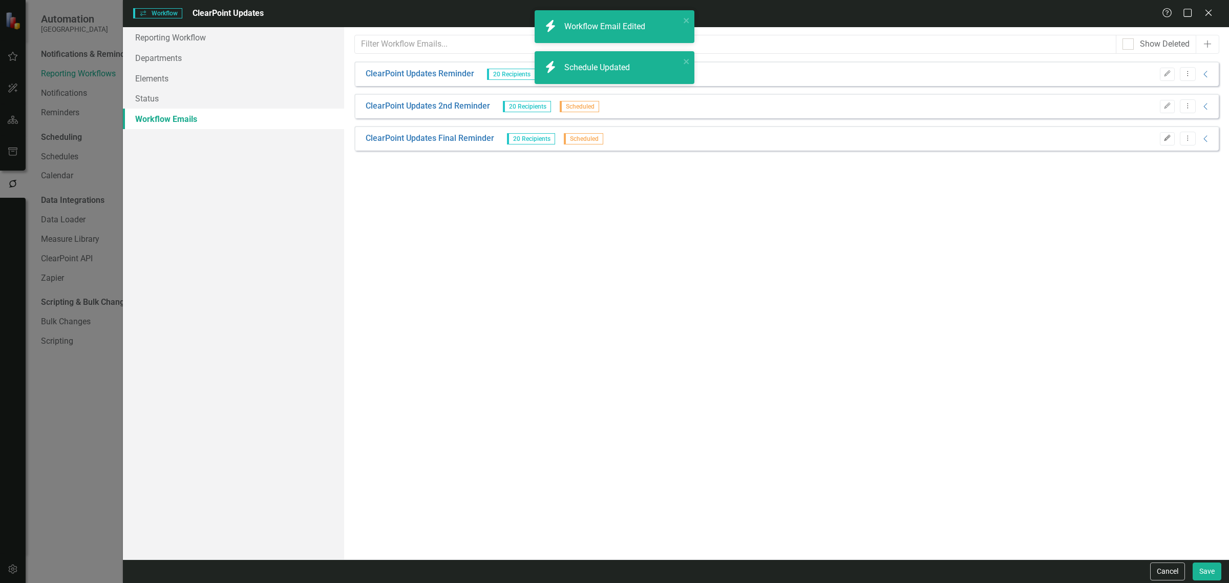
click at [1161, 136] on button "Edit" at bounding box center [1167, 138] width 15 height 13
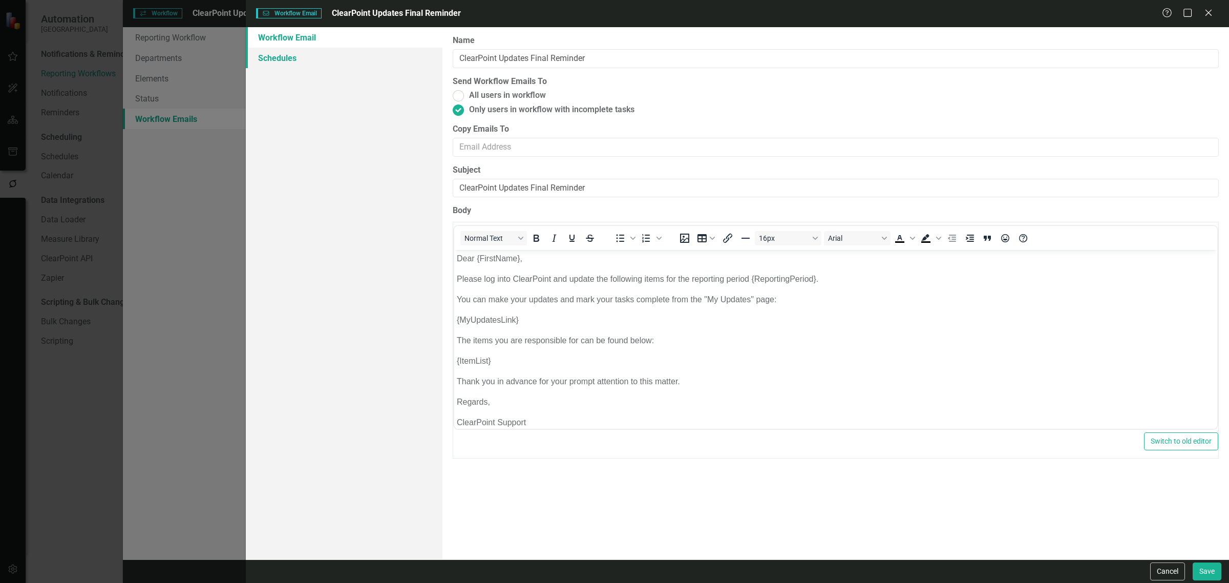
click at [334, 53] on link "Schedules" at bounding box center [344, 58] width 197 height 20
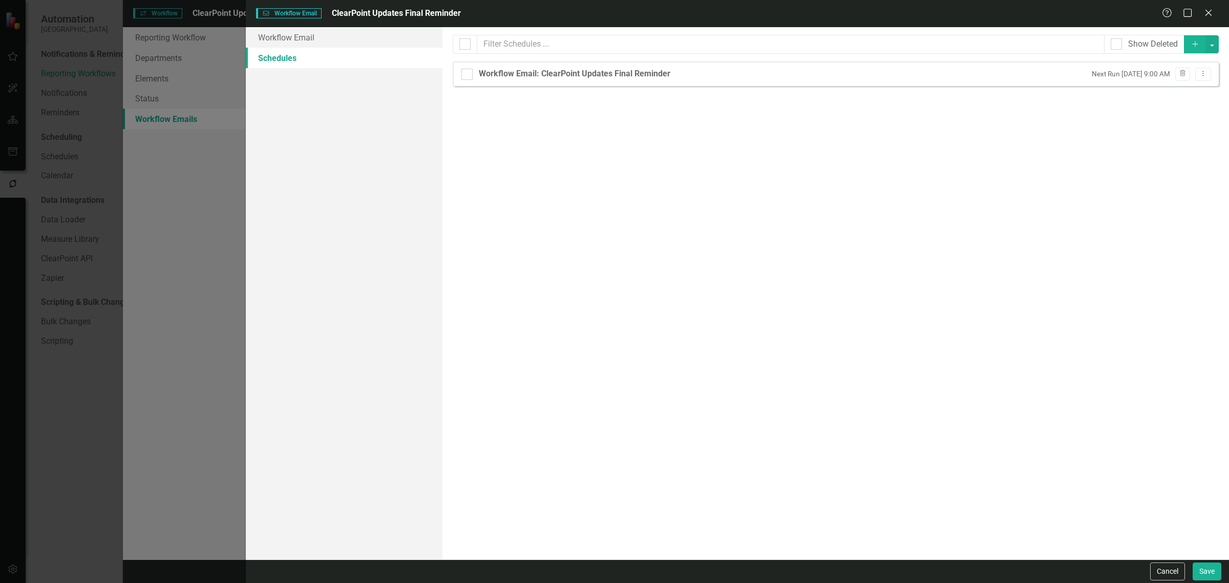
click at [1204, 67] on div "Workflow Email: ClearPoint Updates Final Reminder Next Run Wednesday, June 10th…" at bounding box center [836, 73] width 766 height 25
click at [1196, 74] on button "Dropdown Menu" at bounding box center [1203, 75] width 16 height 14
click at [1163, 96] on link "Edit Edit Schedule" at bounding box center [1163, 91] width 94 height 19
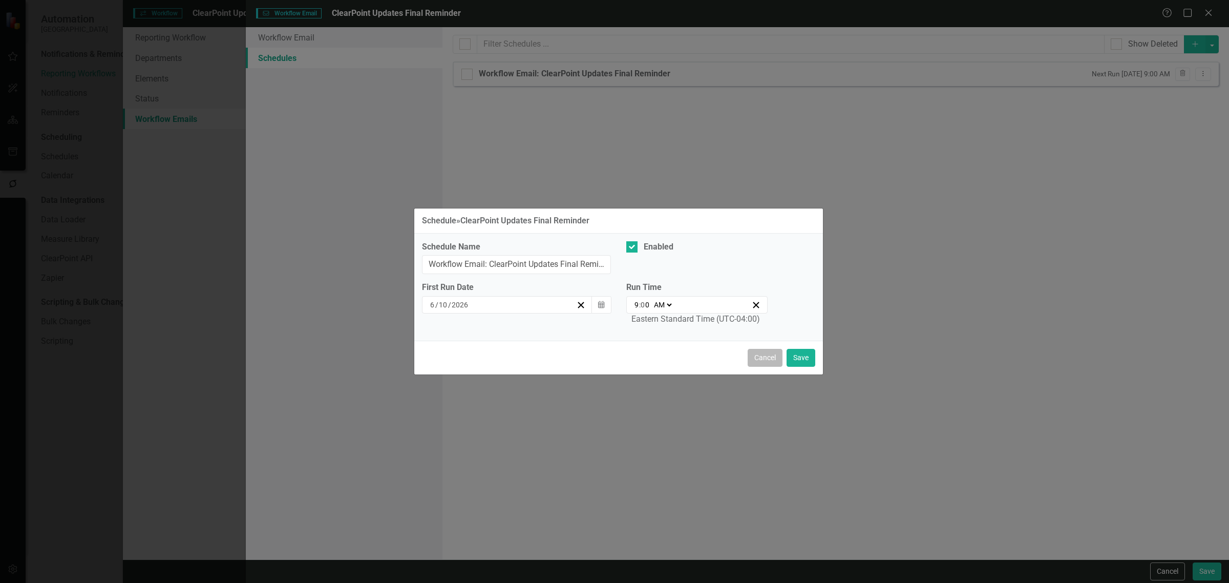
click at [777, 364] on button "Cancel" at bounding box center [764, 358] width 35 height 18
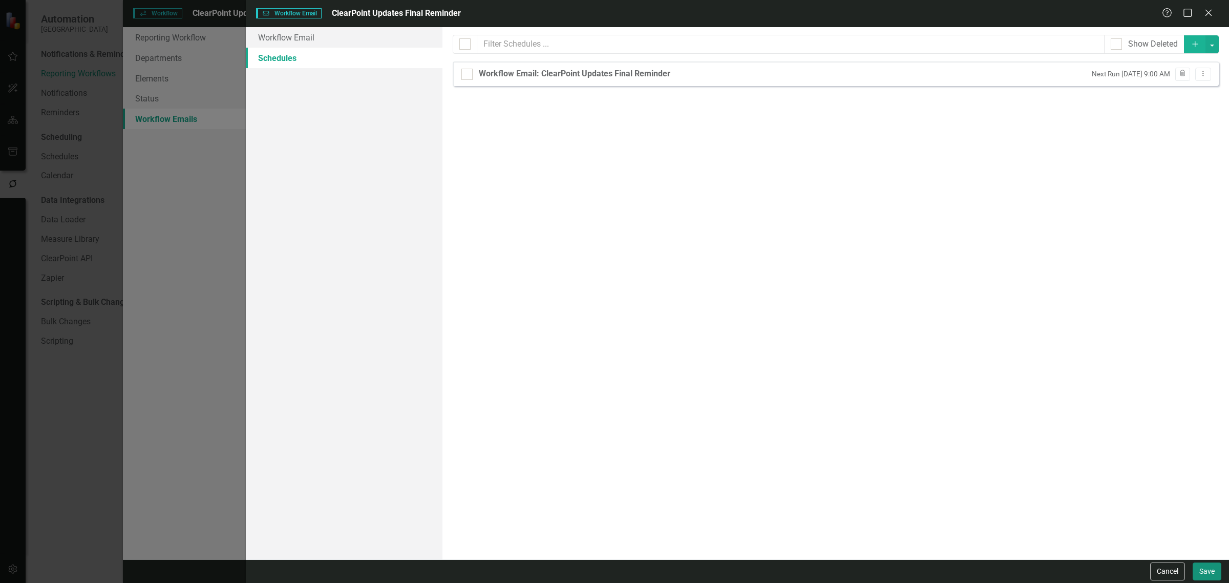
click at [1212, 567] on button "Save" at bounding box center [1206, 571] width 29 height 18
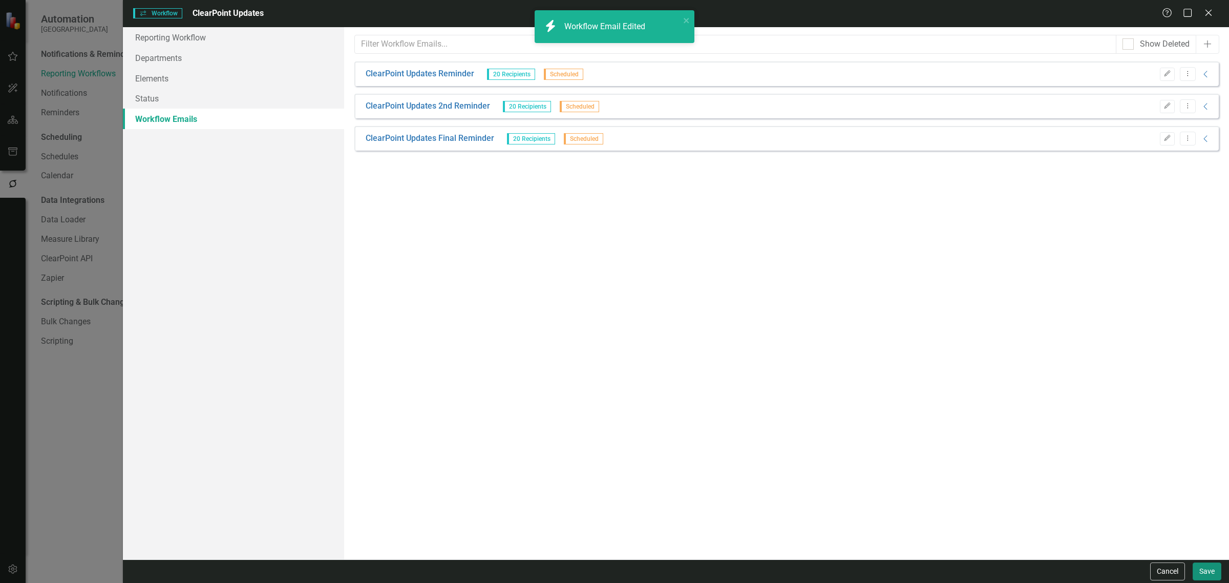
click at [1212, 567] on button "Save" at bounding box center [1206, 571] width 29 height 18
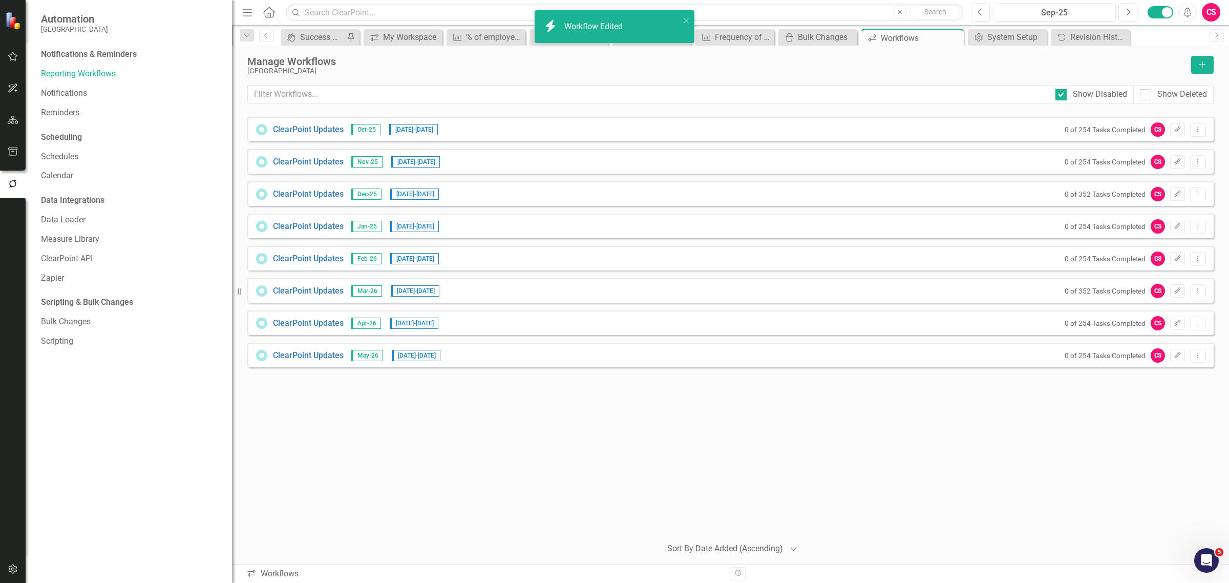
click at [833, 457] on div "ClearPoint Updates Oct-25 11/3/25 - 11/14/25 0 of 254 Tasks Completed CS Edit D…" at bounding box center [730, 322] width 966 height 411
click at [1206, 351] on div "ClearPoint Updates May-26 6/1/26 - 6/12/26 0 of 254 Tasks Completed CS Edit Dro…" at bounding box center [730, 354] width 966 height 25
click at [1194, 359] on button "Dropdown Menu" at bounding box center [1198, 356] width 16 height 14
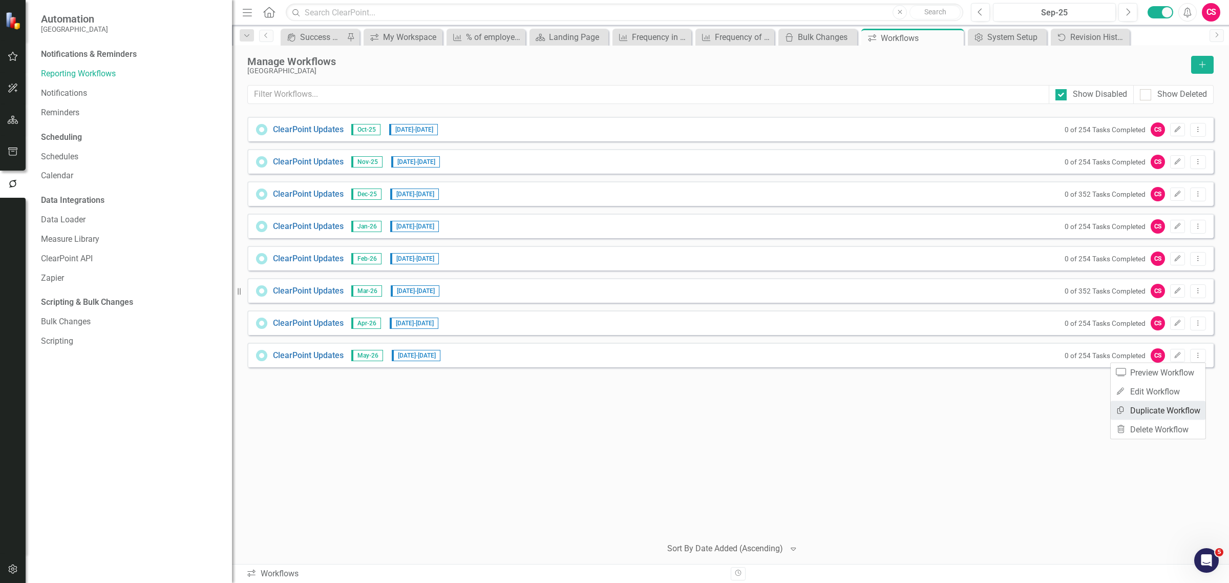
click at [1166, 401] on link "Copy Duplicate Workflow" at bounding box center [1157, 410] width 95 height 19
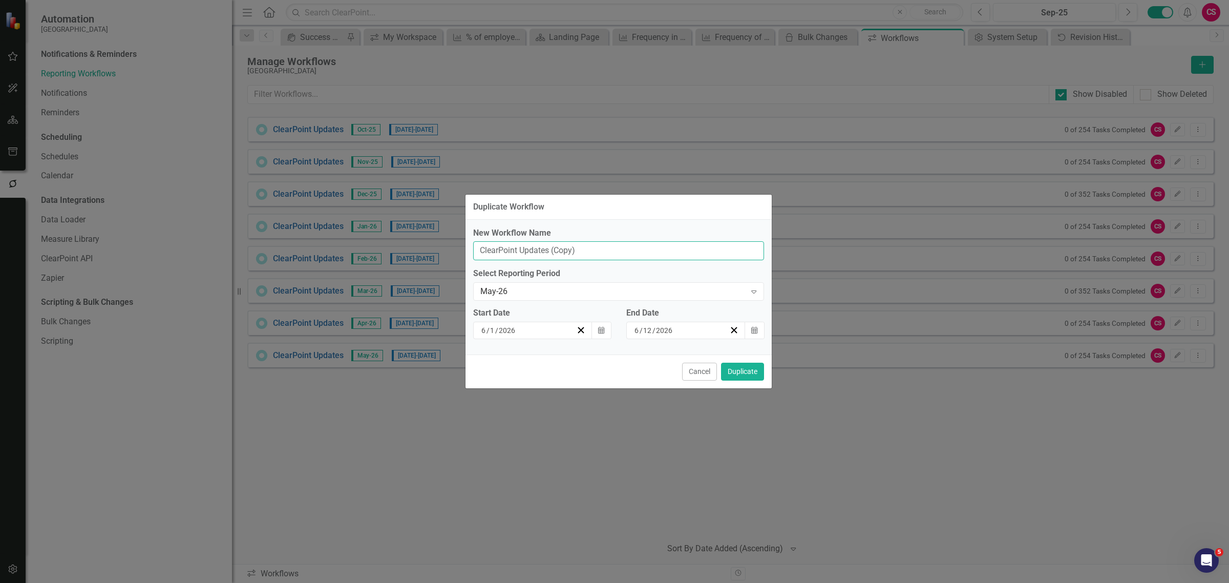
click at [594, 256] on input "ClearPoint Updates (Copy)" at bounding box center [618, 250] width 291 height 19
type input "ClearPoint Updates"
click at [517, 295] on div "May-26" at bounding box center [613, 292] width 266 height 12
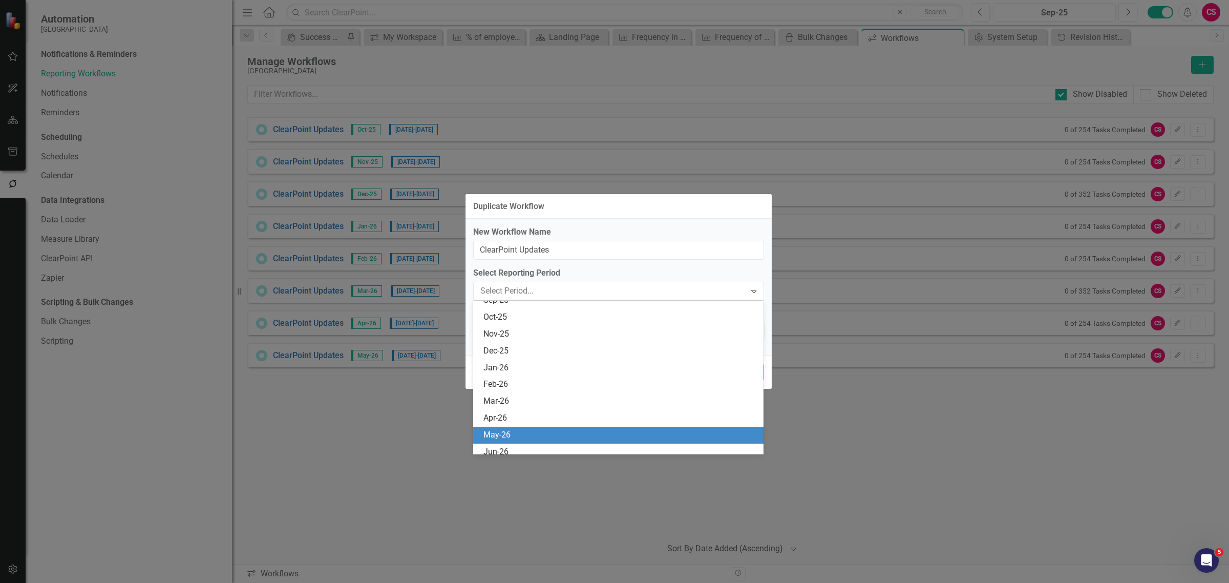
scroll to position [319, 0]
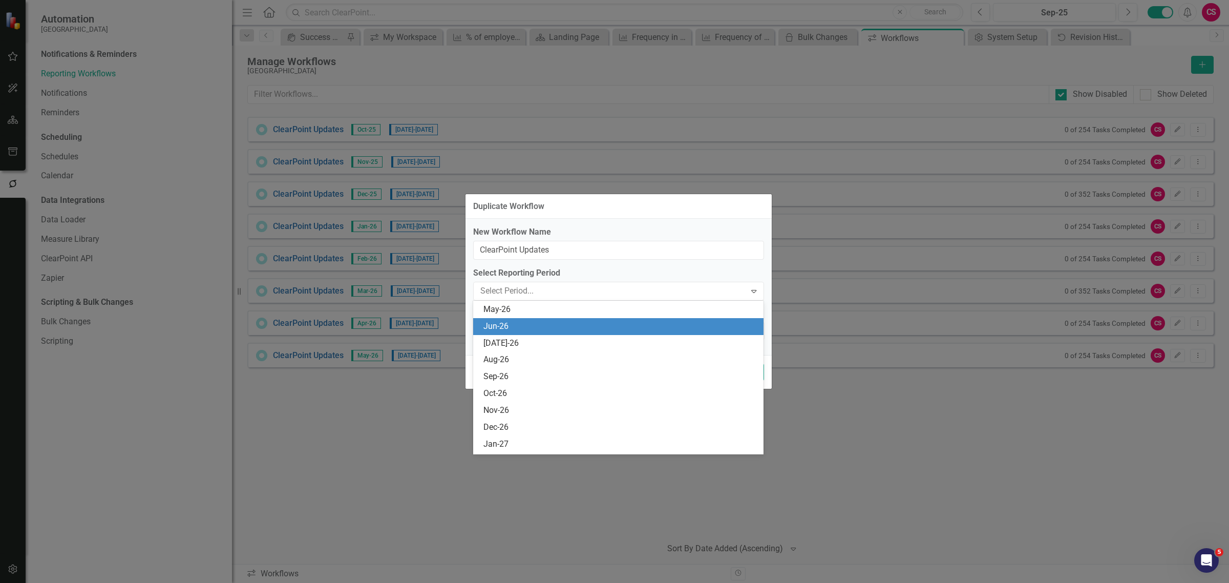
click at [502, 321] on div "Jun-26" at bounding box center [620, 326] width 274 height 12
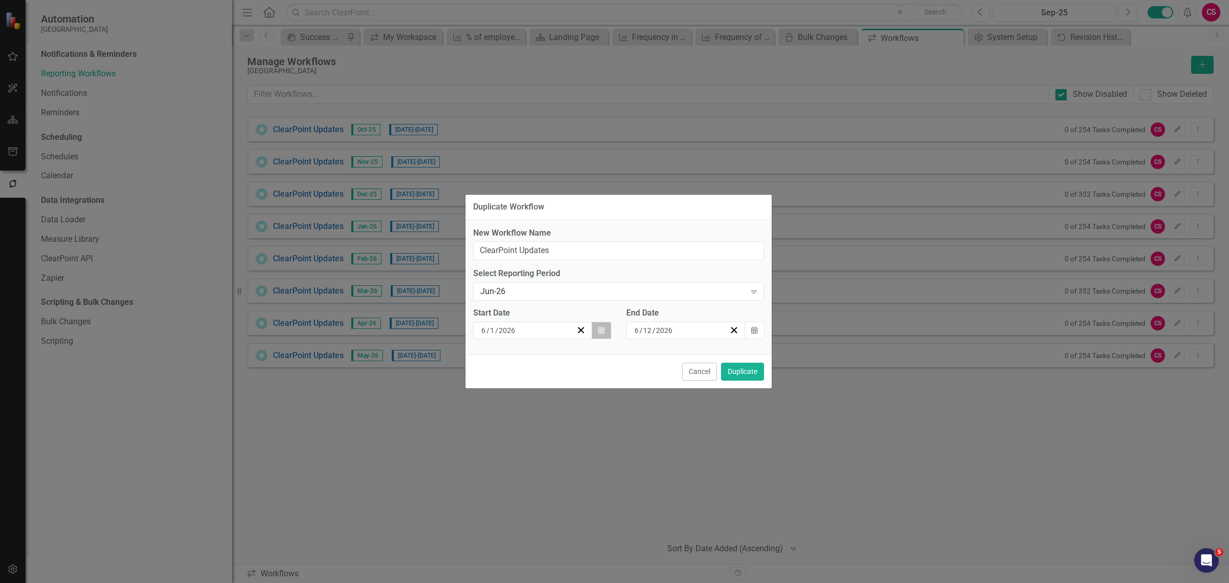
click at [596, 324] on button "Calendar" at bounding box center [600, 329] width 19 height 17
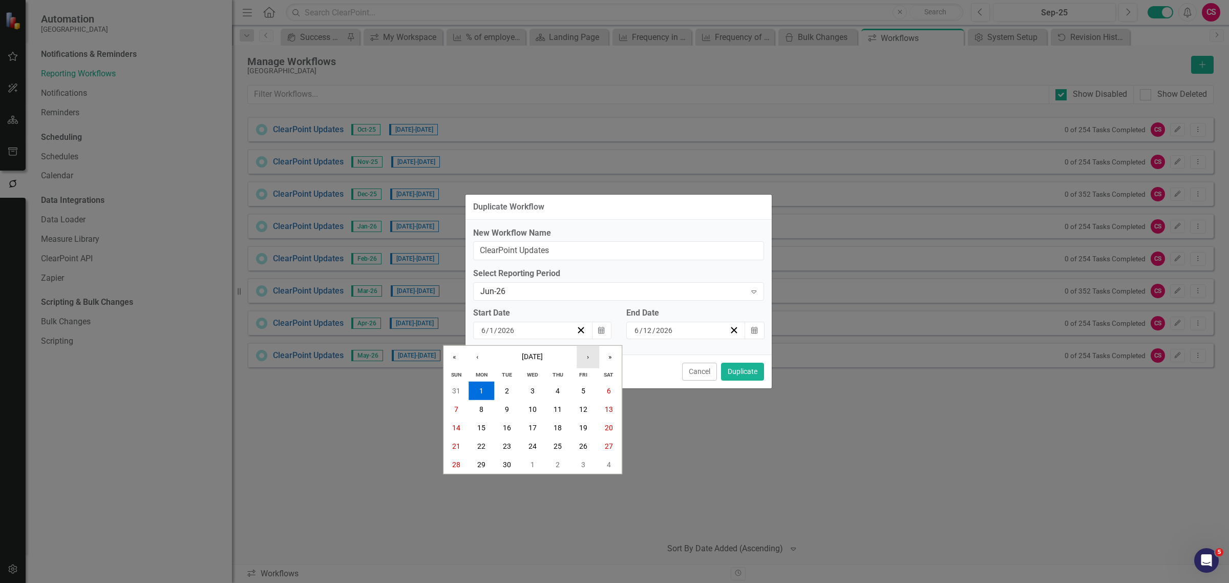
click at [581, 348] on button "›" at bounding box center [587, 357] width 23 height 23
click at [529, 392] on button "1" at bounding box center [533, 390] width 26 height 18
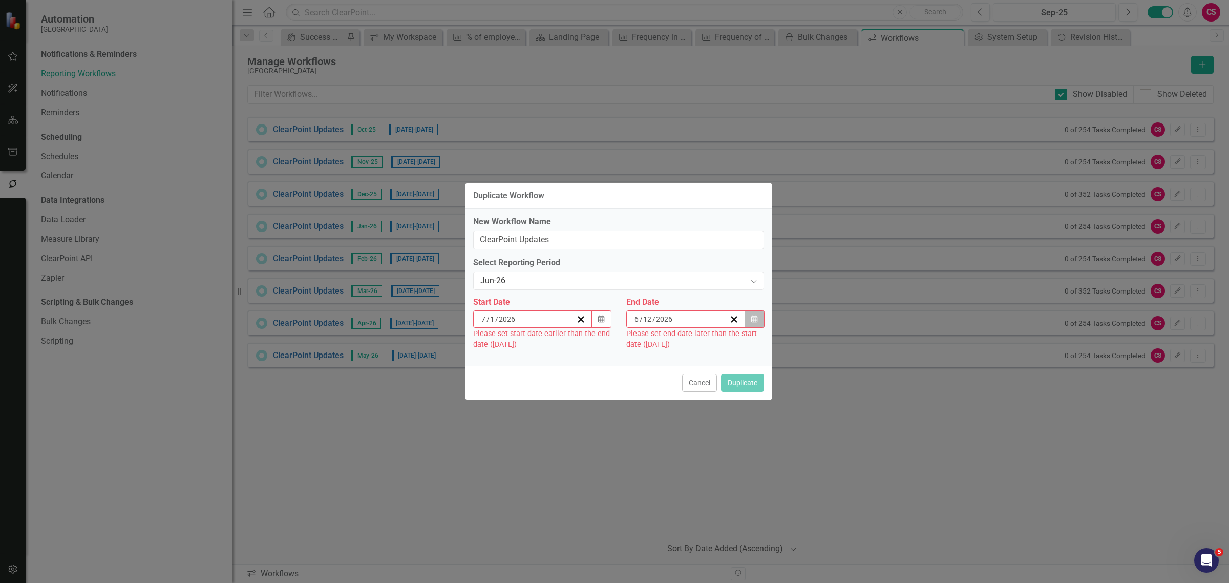
click at [754, 320] on icon "button" at bounding box center [754, 318] width 6 height 7
click at [754, 315] on icon "Calendar" at bounding box center [754, 318] width 6 height 7
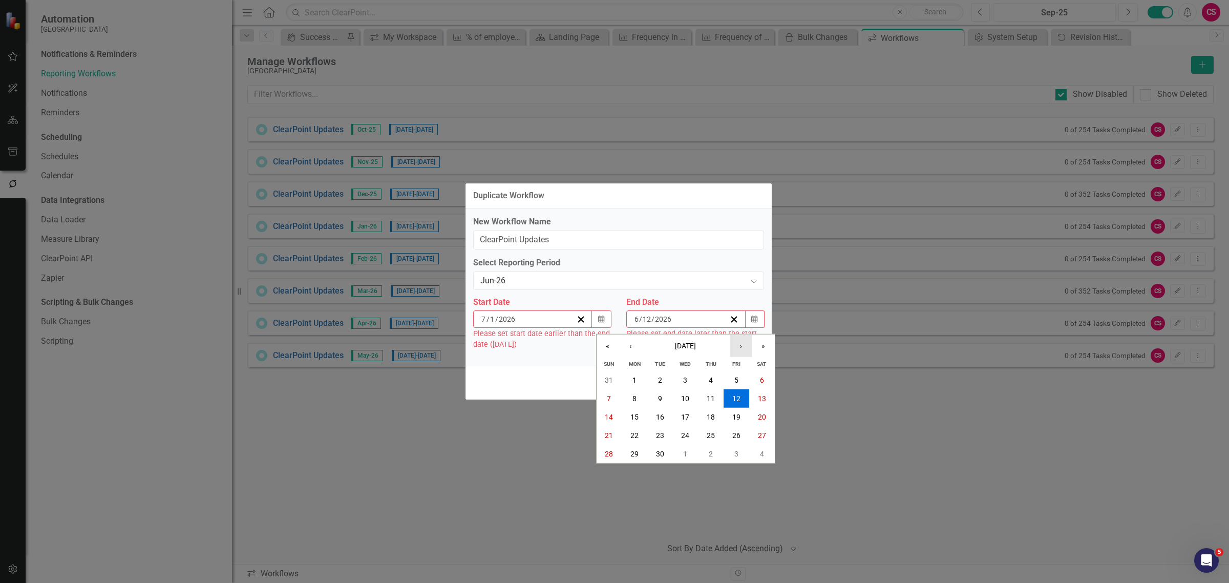
click at [738, 351] on button "›" at bounding box center [740, 345] width 23 height 23
click at [652, 415] on button "14" at bounding box center [660, 416] width 26 height 18
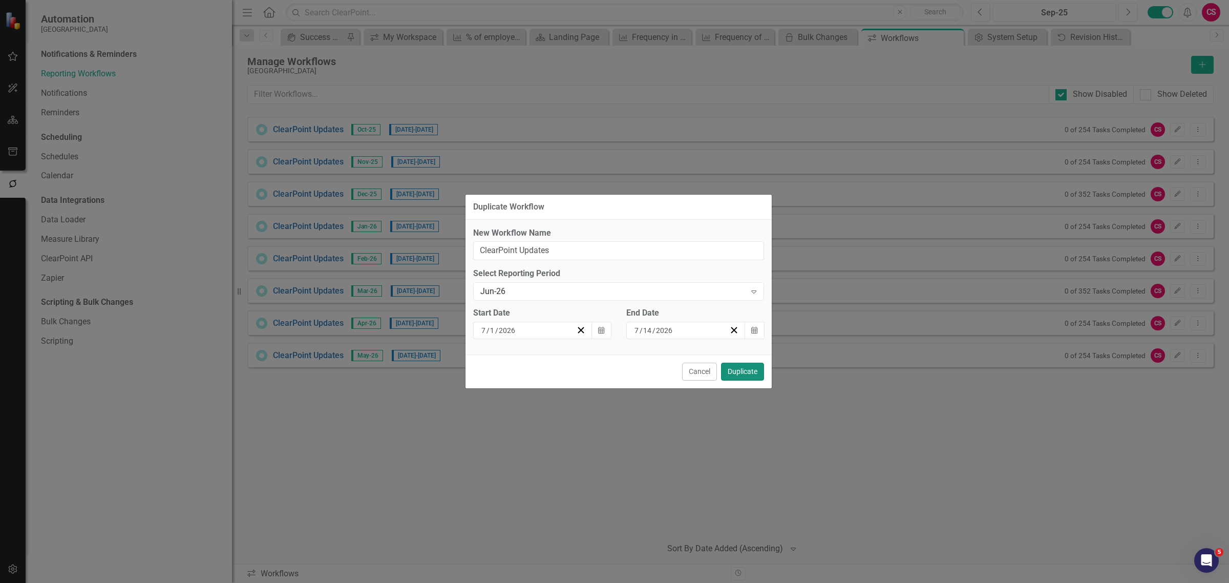
click at [749, 368] on button "Duplicate" at bounding box center [742, 371] width 43 height 18
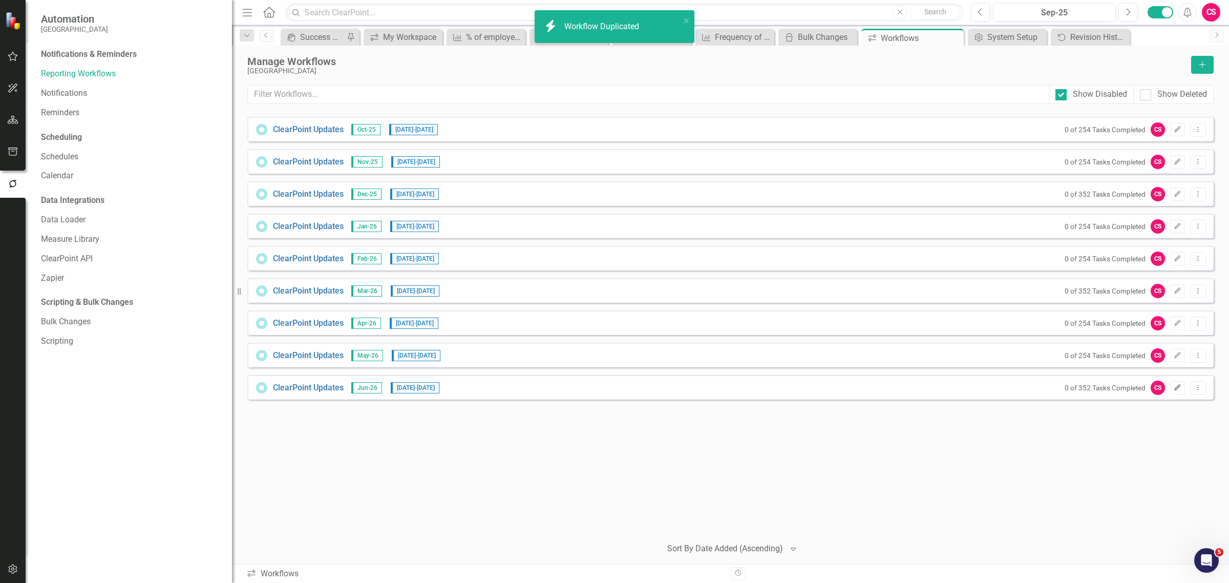
click at [1181, 392] on button "Edit" at bounding box center [1177, 387] width 15 height 13
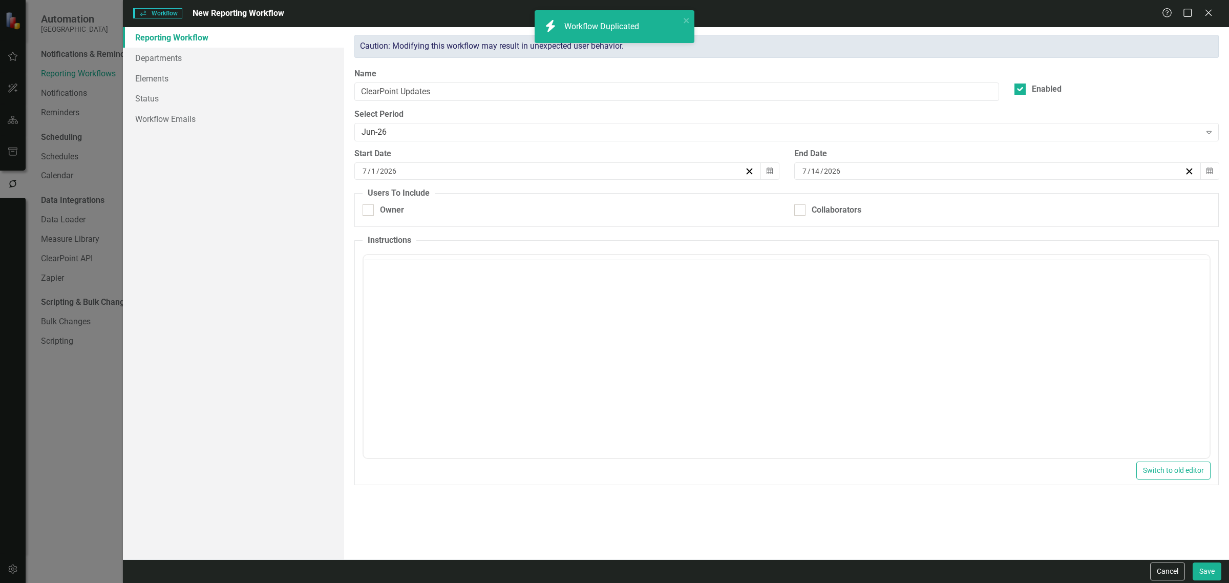
checkbox input "true"
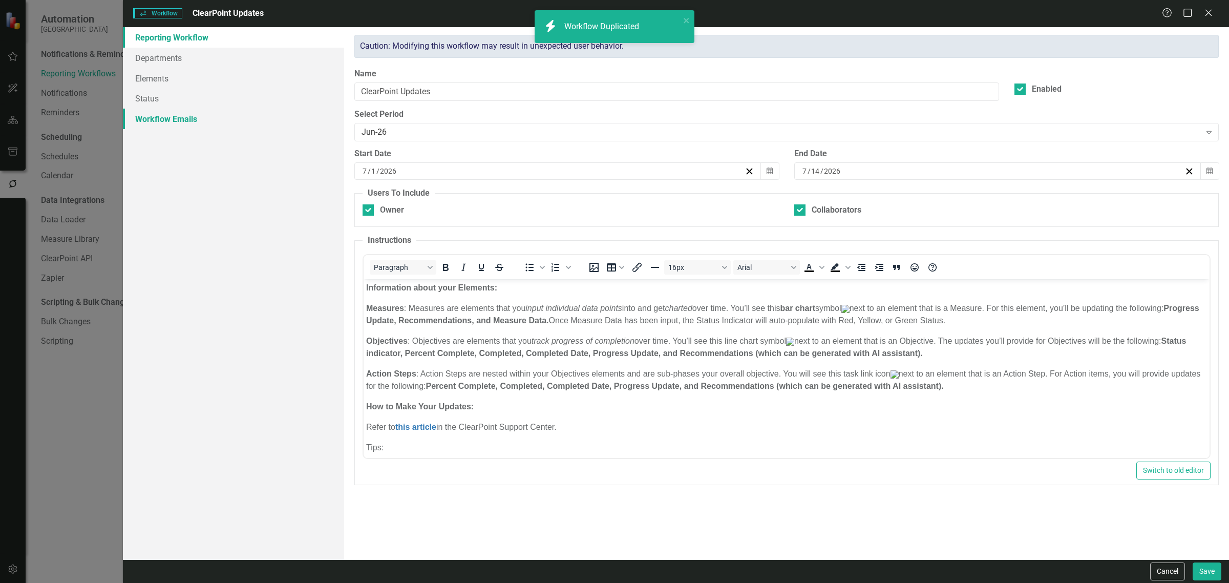
scroll to position [0, 0]
drag, startPoint x: 248, startPoint y: 123, endPoint x: 270, endPoint y: 119, distance: 22.5
click at [247, 123] on link "Workflow Emails" at bounding box center [233, 119] width 221 height 20
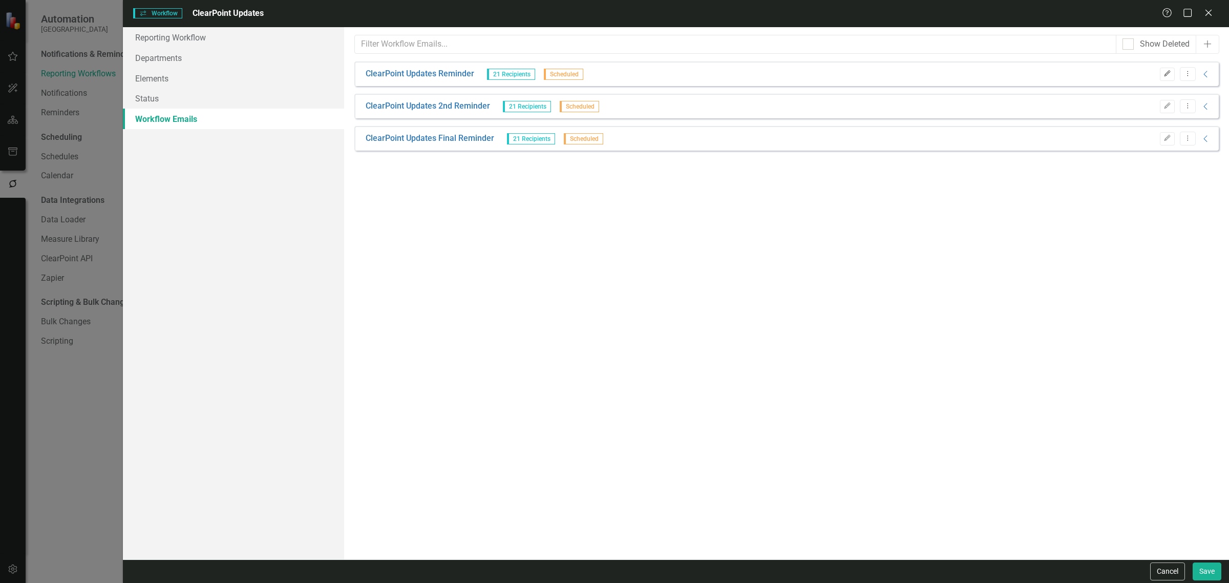
click at [1167, 71] on icon "Edit" at bounding box center [1167, 74] width 8 height 6
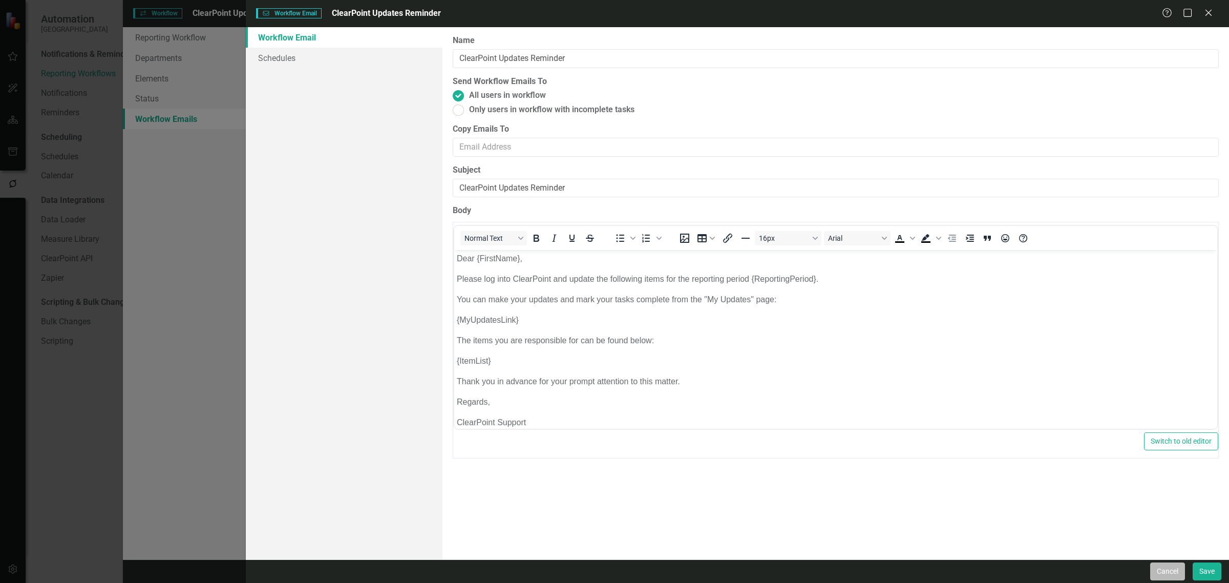
click at [1172, 578] on button "Cancel" at bounding box center [1167, 571] width 35 height 18
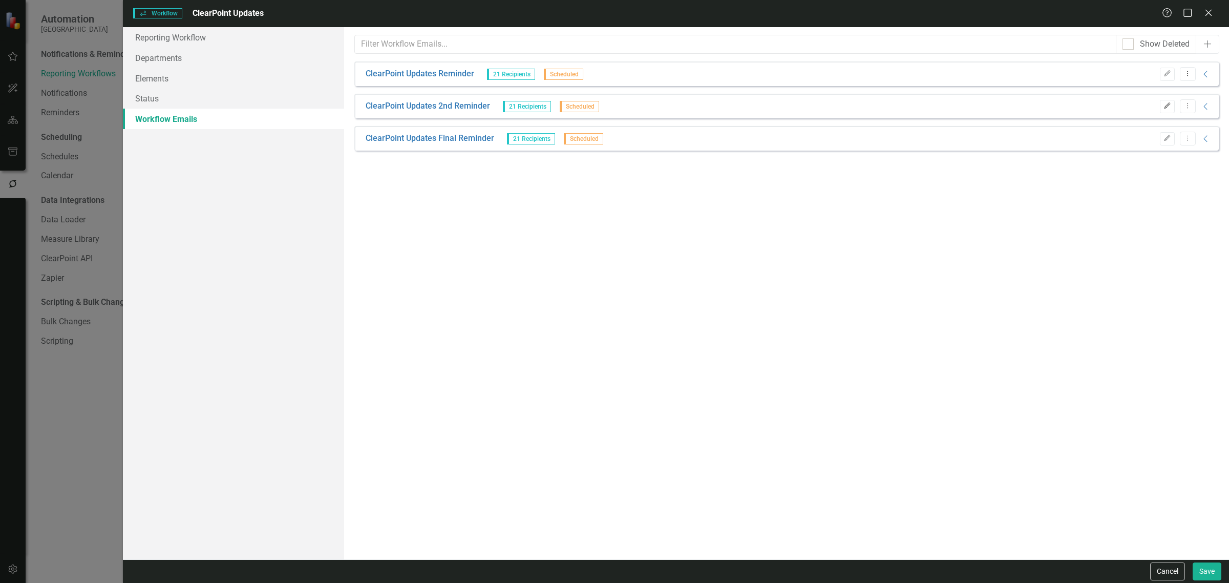
click at [1160, 103] on button "Edit" at bounding box center [1167, 106] width 15 height 13
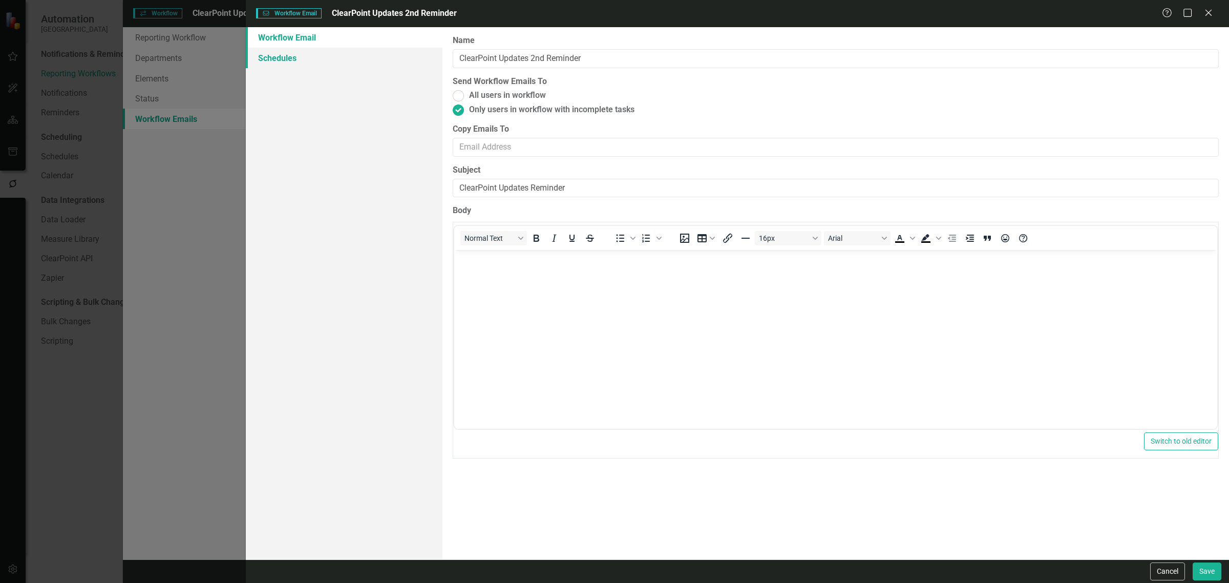
click at [277, 50] on link "Schedules" at bounding box center [344, 58] width 197 height 20
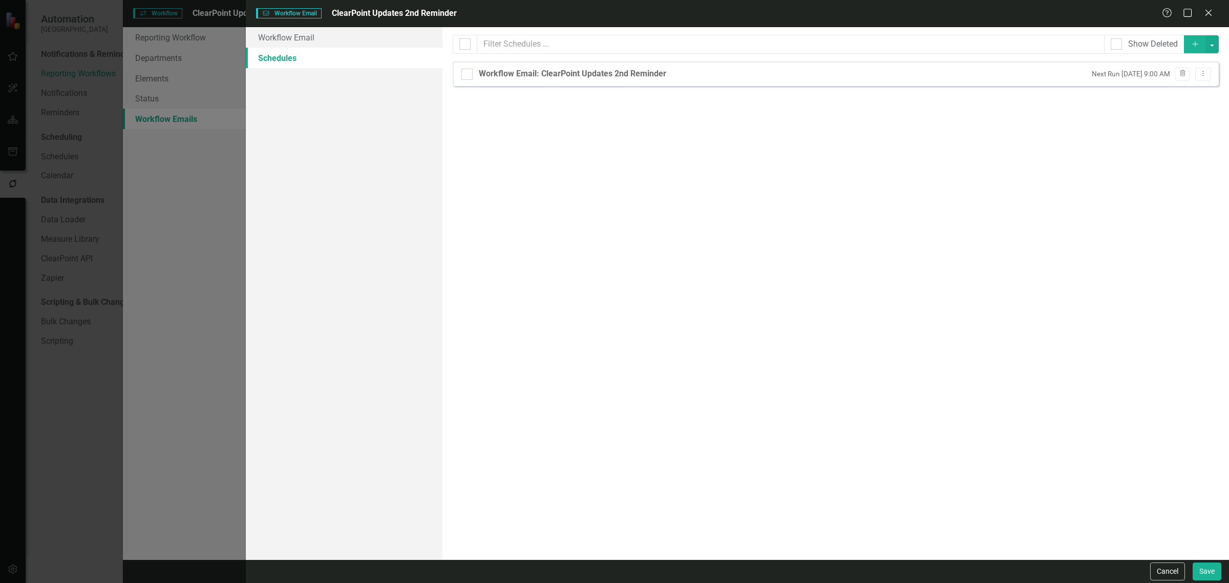
drag, startPoint x: 1173, startPoint y: 566, endPoint x: 1164, endPoint y: 553, distance: 15.4
click at [1172, 566] on button "Cancel" at bounding box center [1167, 571] width 35 height 18
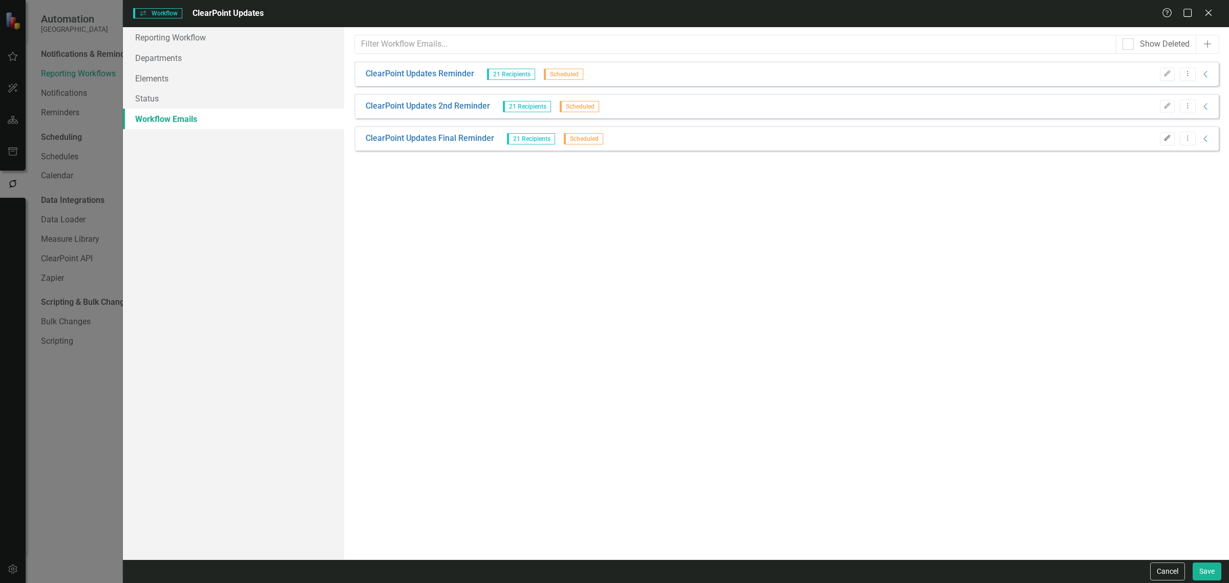
click at [1171, 136] on button "Edit" at bounding box center [1167, 138] width 15 height 13
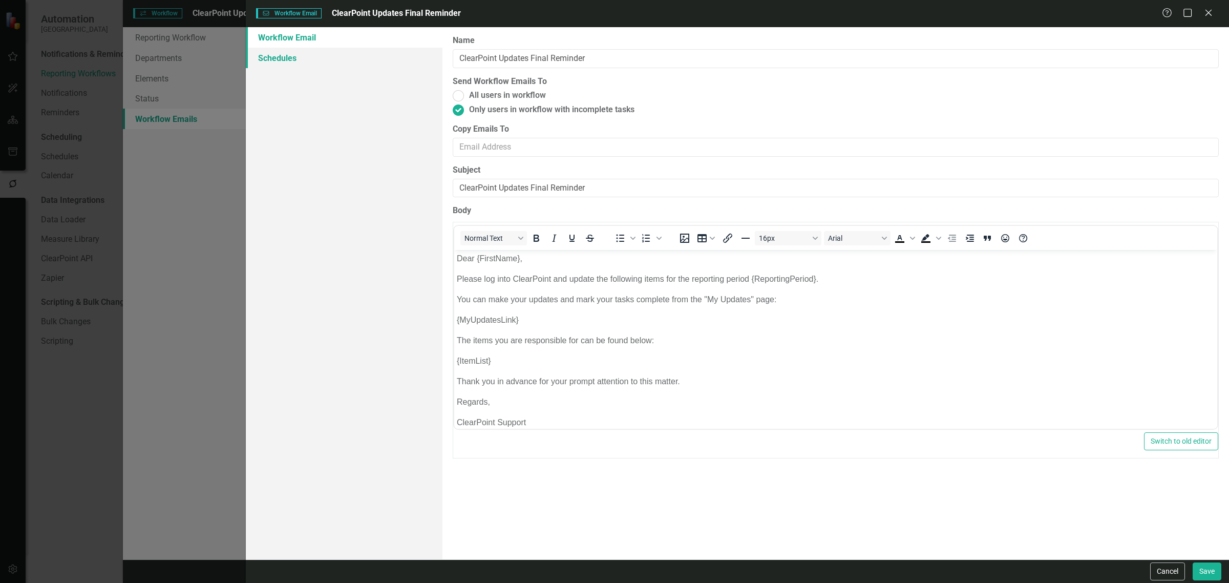
click at [319, 52] on link "Schedules" at bounding box center [344, 58] width 197 height 20
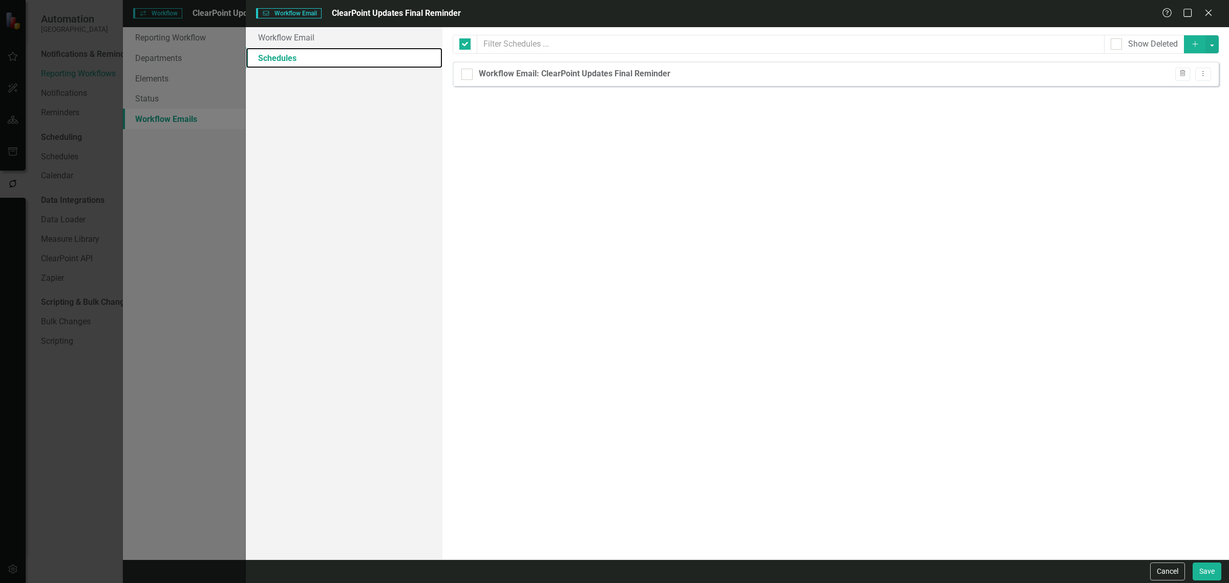
checkbox input "false"
drag, startPoint x: 1179, startPoint y: 563, endPoint x: 1066, endPoint y: 327, distance: 262.0
click at [1069, 333] on form "Workflow Email Workflow Email ClearPoint Updates Final Reminder Help Maximize C…" at bounding box center [737, 291] width 983 height 583
click at [1204, 76] on icon "Dropdown Menu" at bounding box center [1202, 73] width 9 height 7
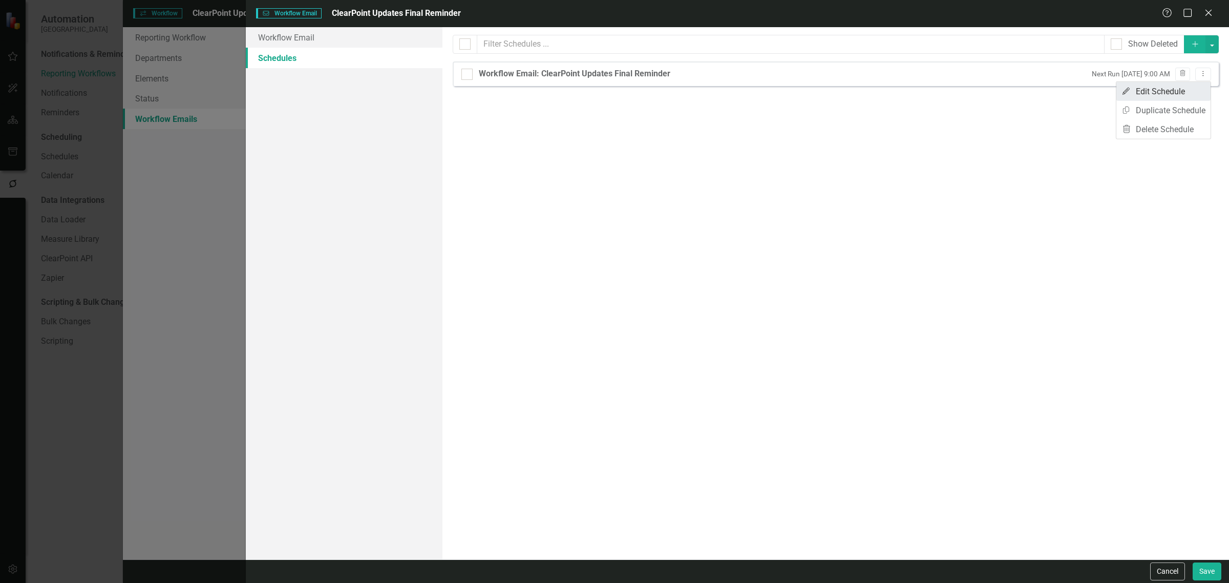
click at [1177, 90] on link "Edit Edit Schedule" at bounding box center [1163, 91] width 94 height 19
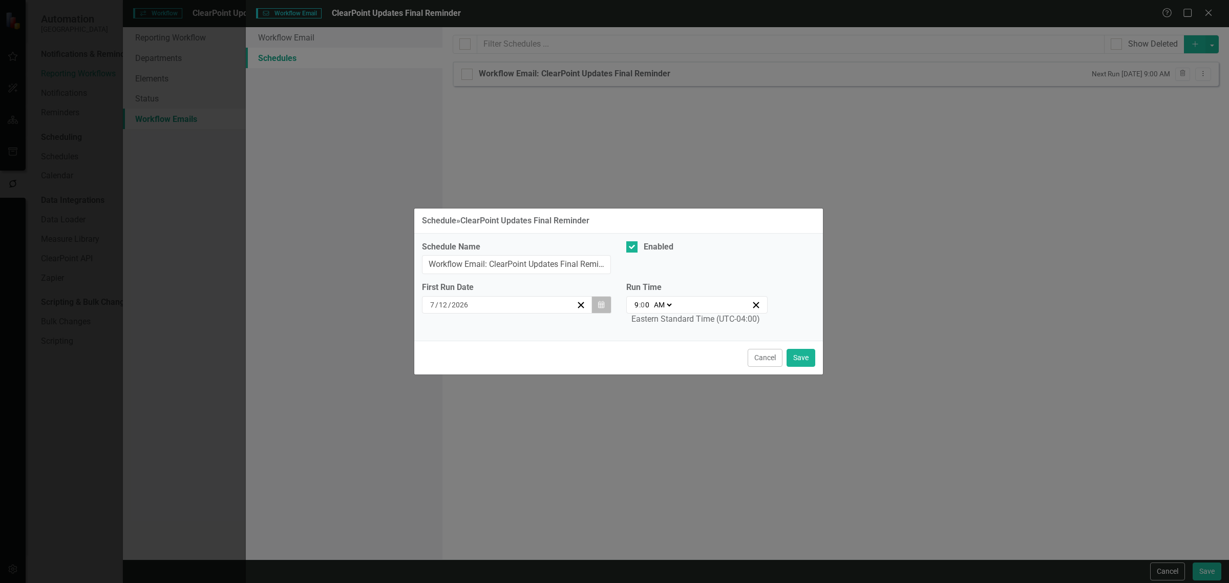
click at [595, 301] on button "Calendar" at bounding box center [600, 304] width 19 height 17
click at [594, 304] on button "Calendar" at bounding box center [600, 304] width 19 height 17
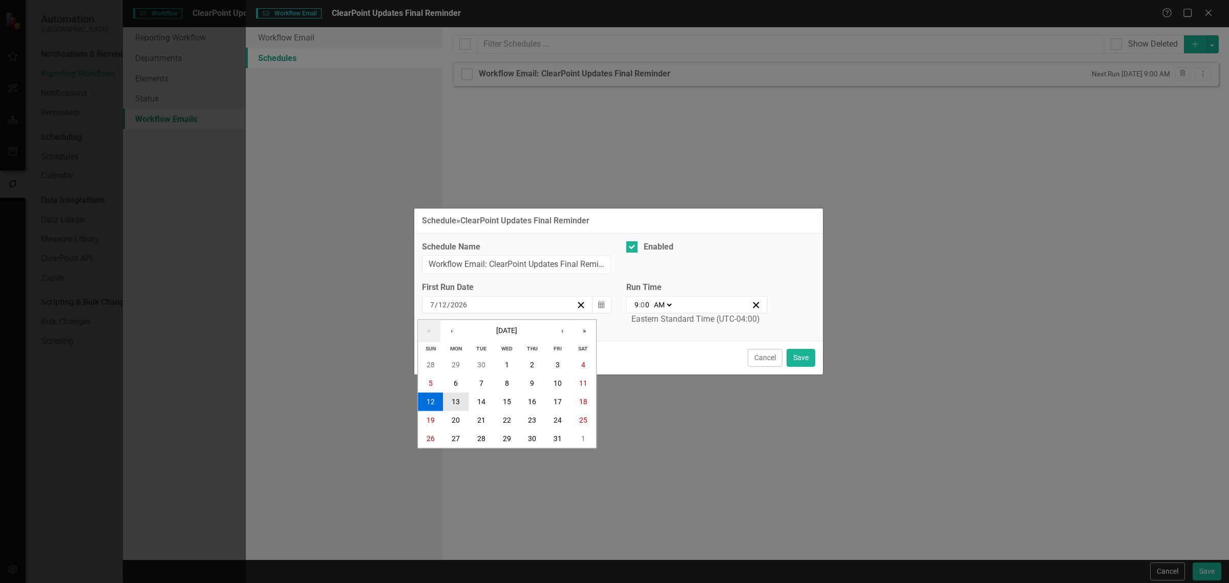
click at [447, 393] on button "13" at bounding box center [456, 402] width 26 height 18
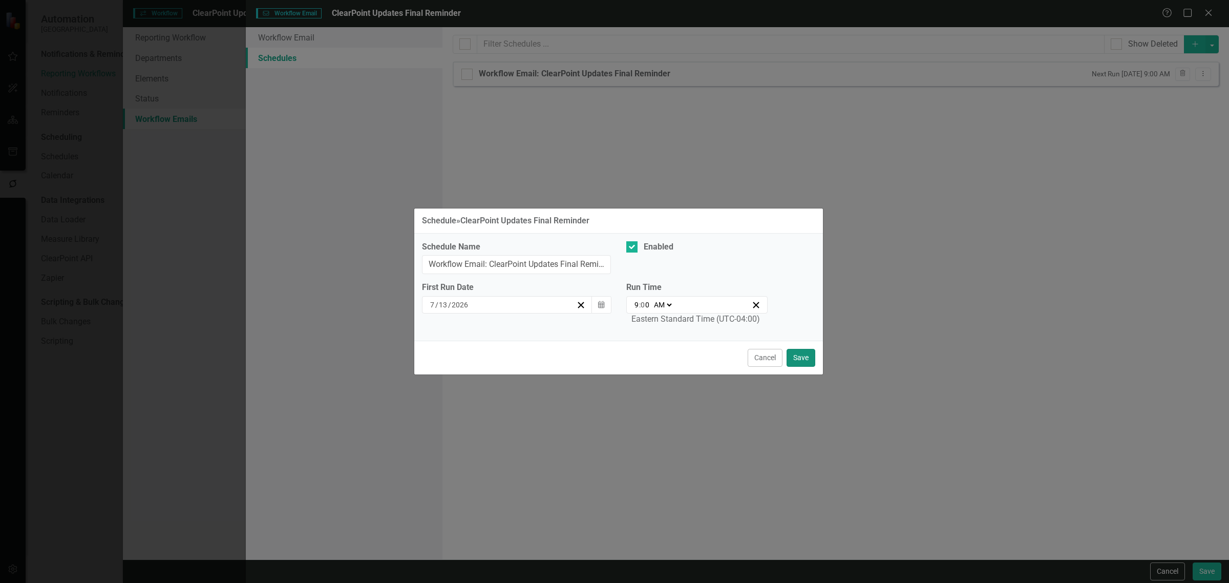
click at [792, 357] on button "Save" at bounding box center [800, 358] width 29 height 18
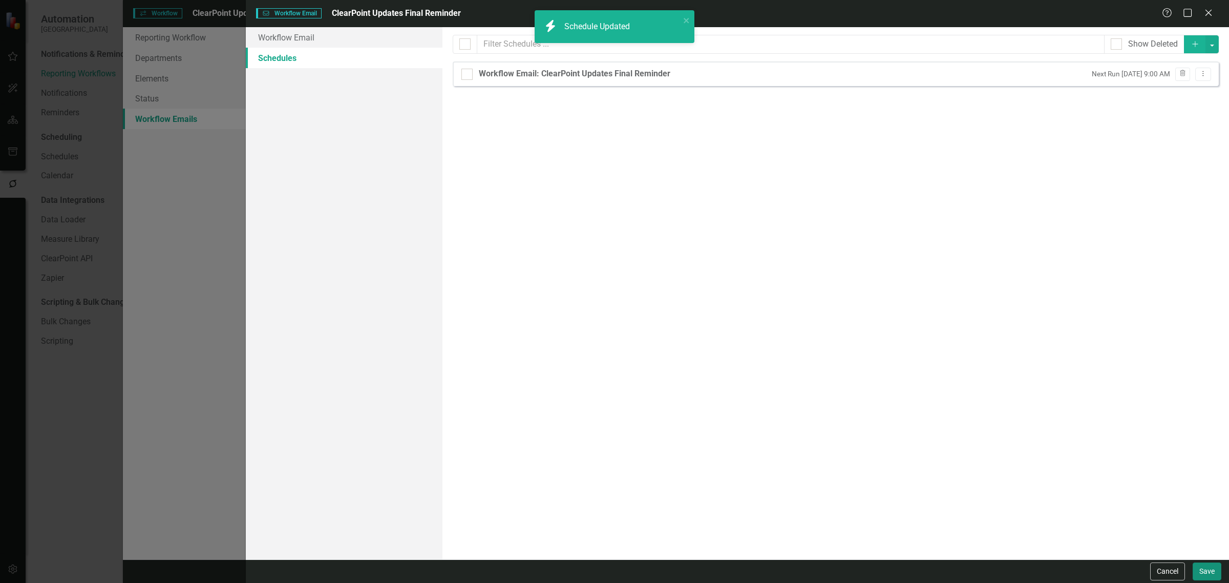
click at [1214, 568] on button "Save" at bounding box center [1206, 571] width 29 height 18
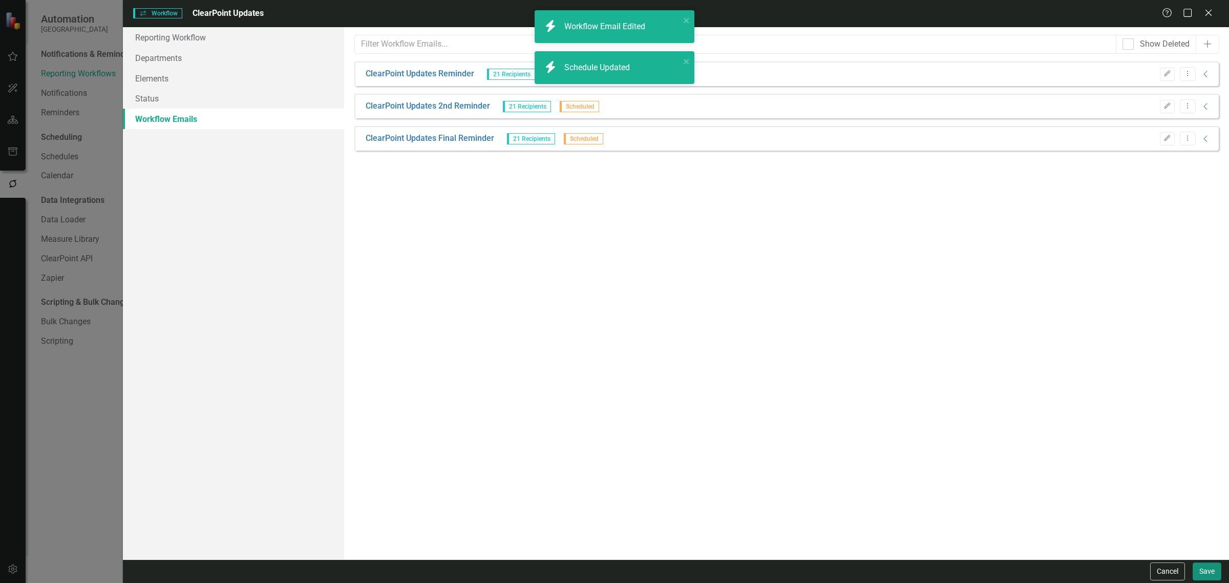
click at [1213, 572] on button "Save" at bounding box center [1206, 571] width 29 height 18
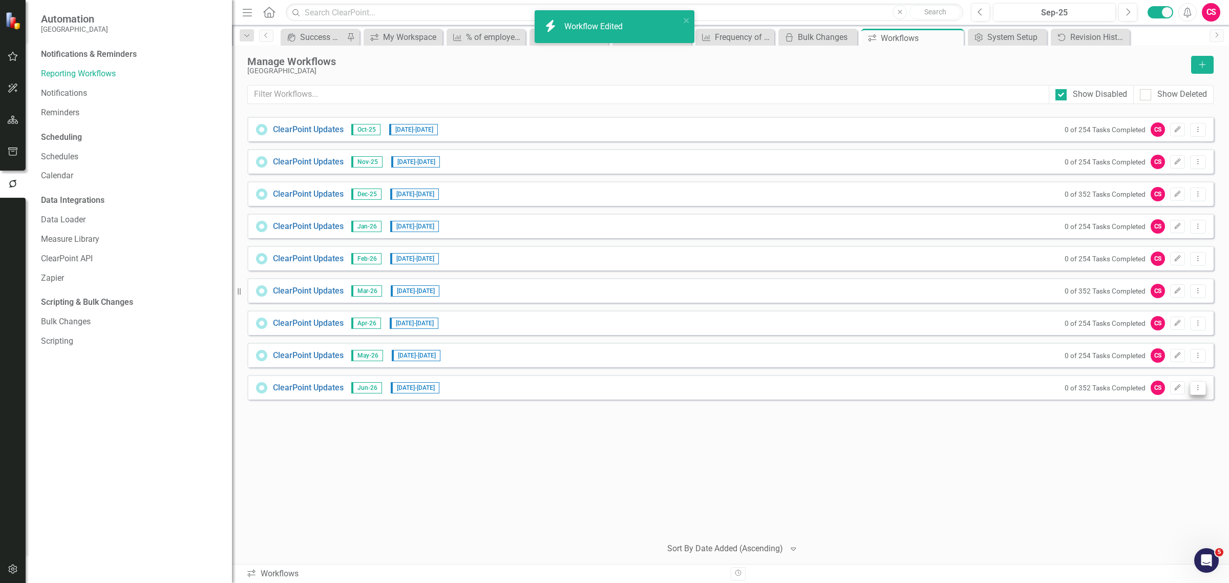
click at [1197, 390] on button "Dropdown Menu" at bounding box center [1198, 388] width 16 height 14
click at [1169, 438] on link "Copy Duplicate Workflow" at bounding box center [1157, 442] width 95 height 19
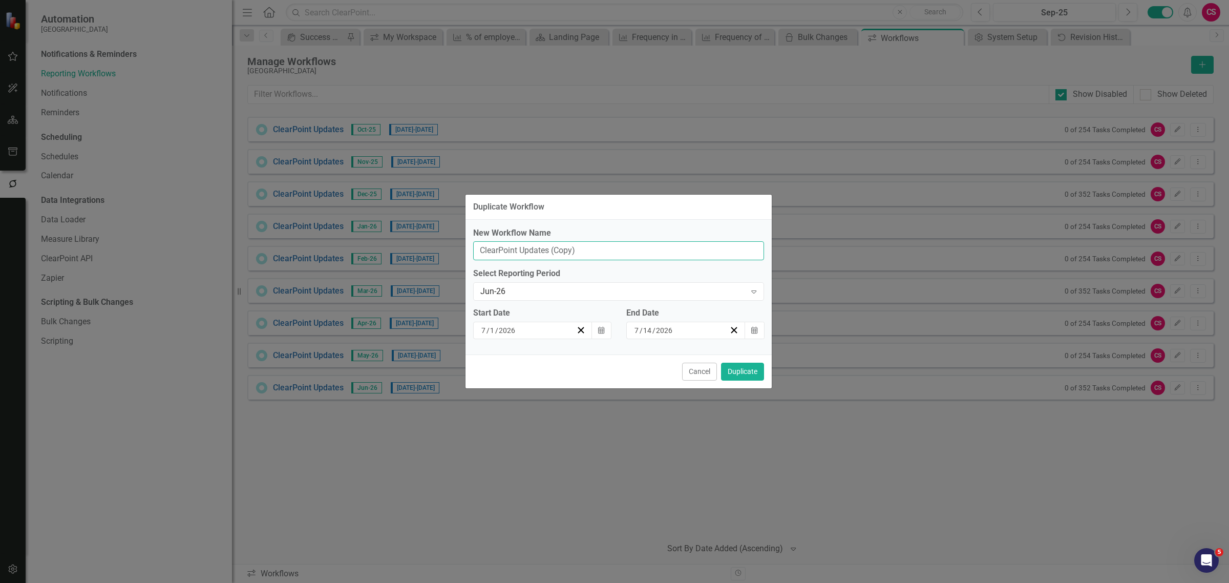
click at [572, 249] on input "ClearPoint Updates (Copy)" at bounding box center [618, 250] width 291 height 19
type input "ClearPoint Updates"
click at [501, 287] on div "Jun-26" at bounding box center [613, 292] width 266 height 12
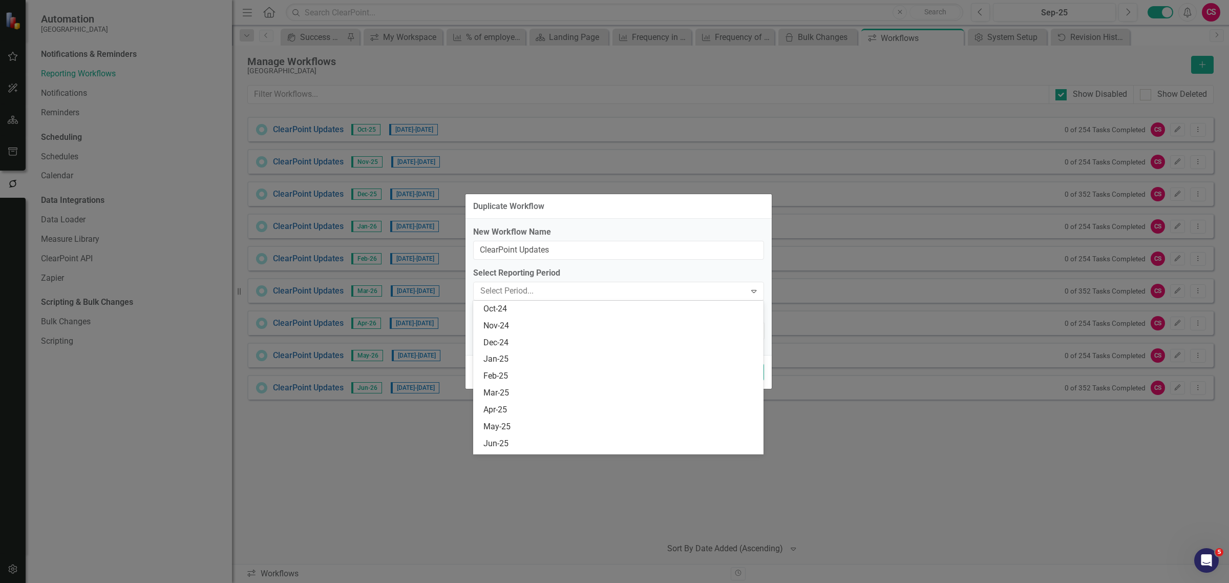
scroll to position [336, 0]
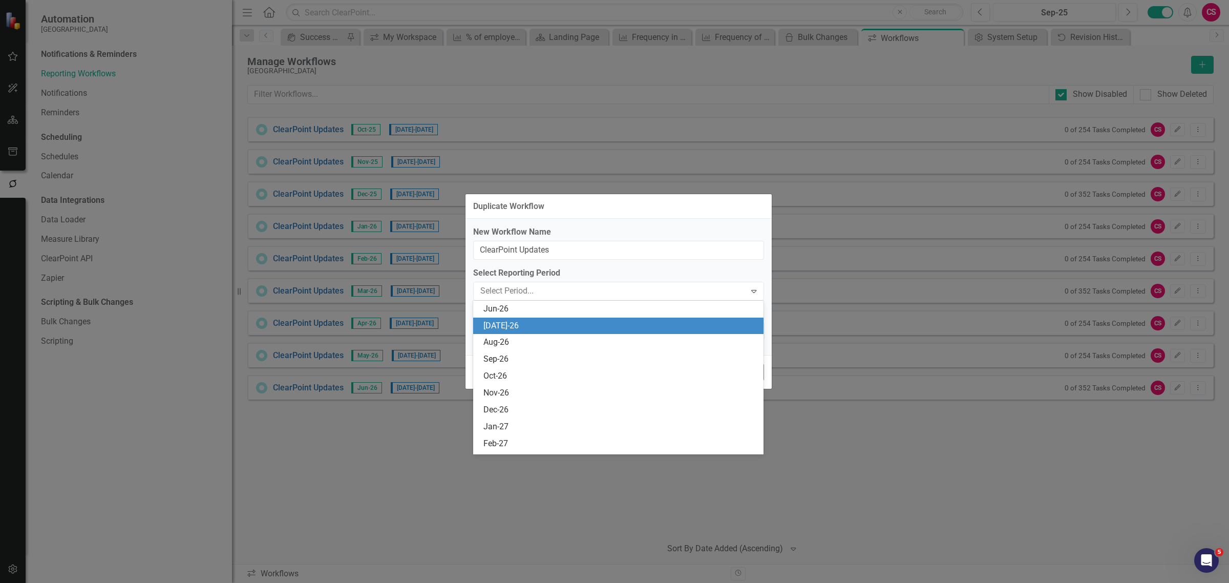
click at [498, 321] on div "[DATE]-26" at bounding box center [620, 326] width 274 height 12
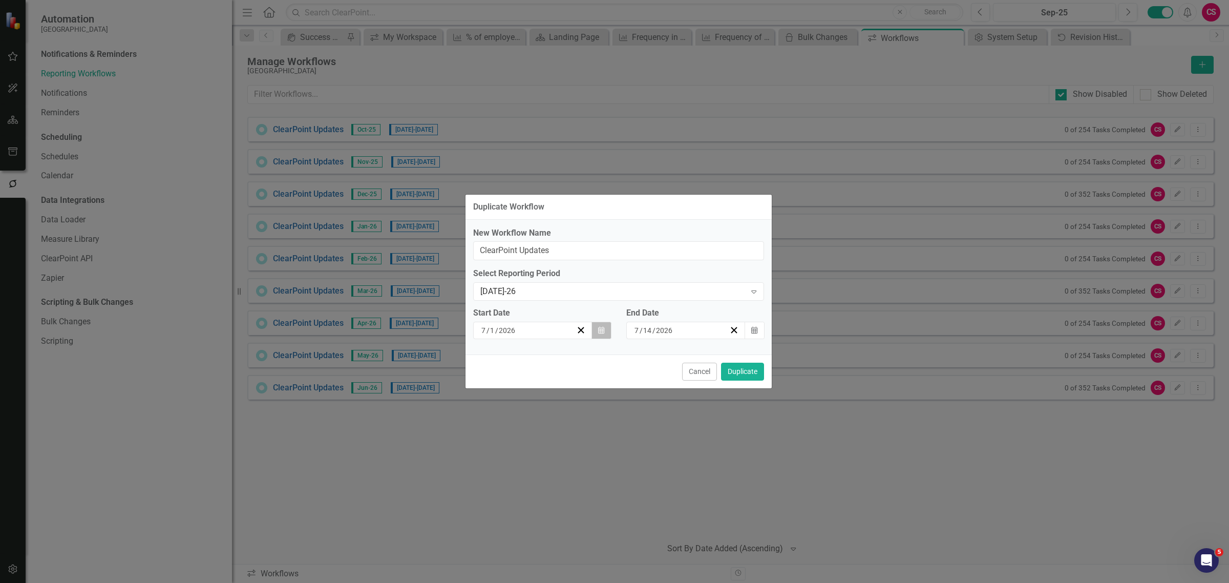
click at [591, 328] on button "Calendar" at bounding box center [600, 329] width 19 height 17
click at [603, 332] on icon "Calendar" at bounding box center [601, 330] width 6 height 7
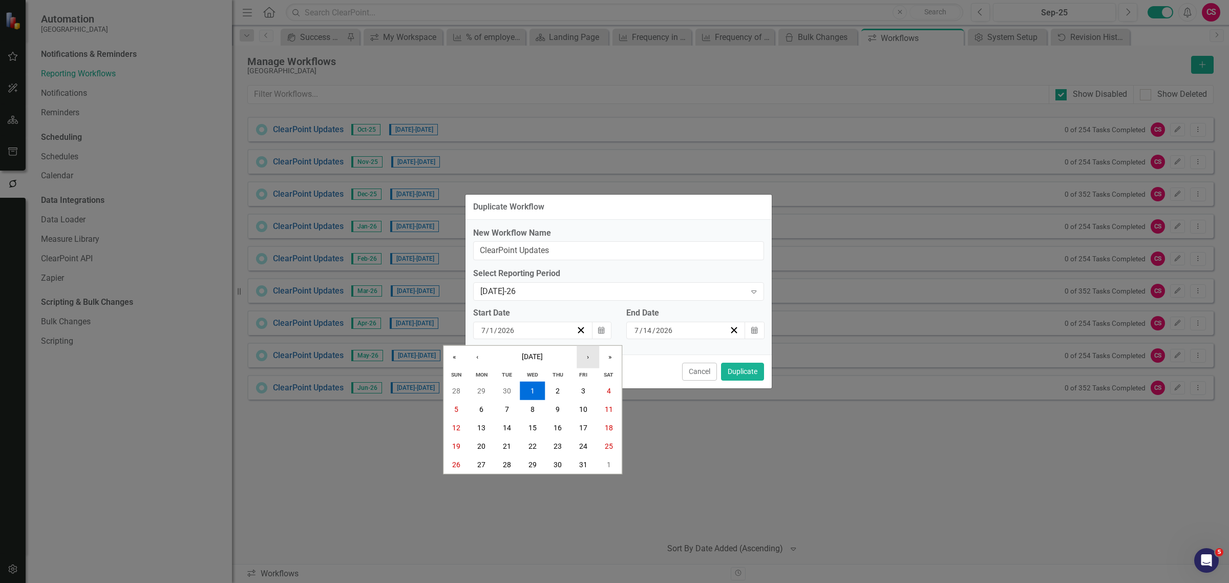
click at [592, 349] on button "›" at bounding box center [587, 357] width 23 height 23
click at [471, 414] on button "3" at bounding box center [481, 409] width 26 height 18
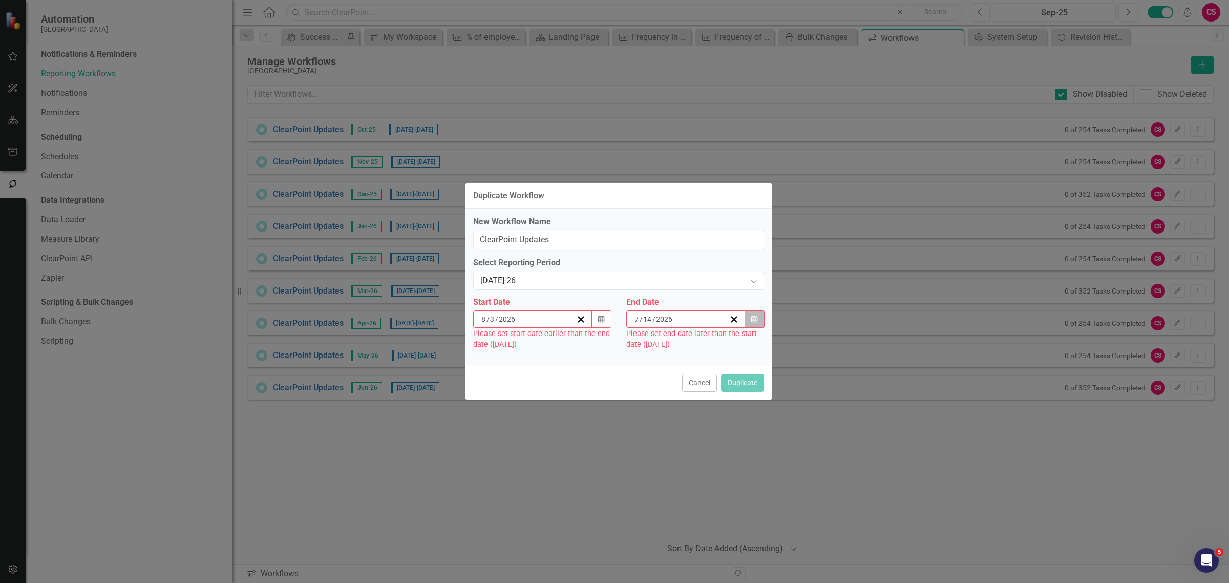
click at [754, 321] on icon "Calendar" at bounding box center [754, 318] width 6 height 7
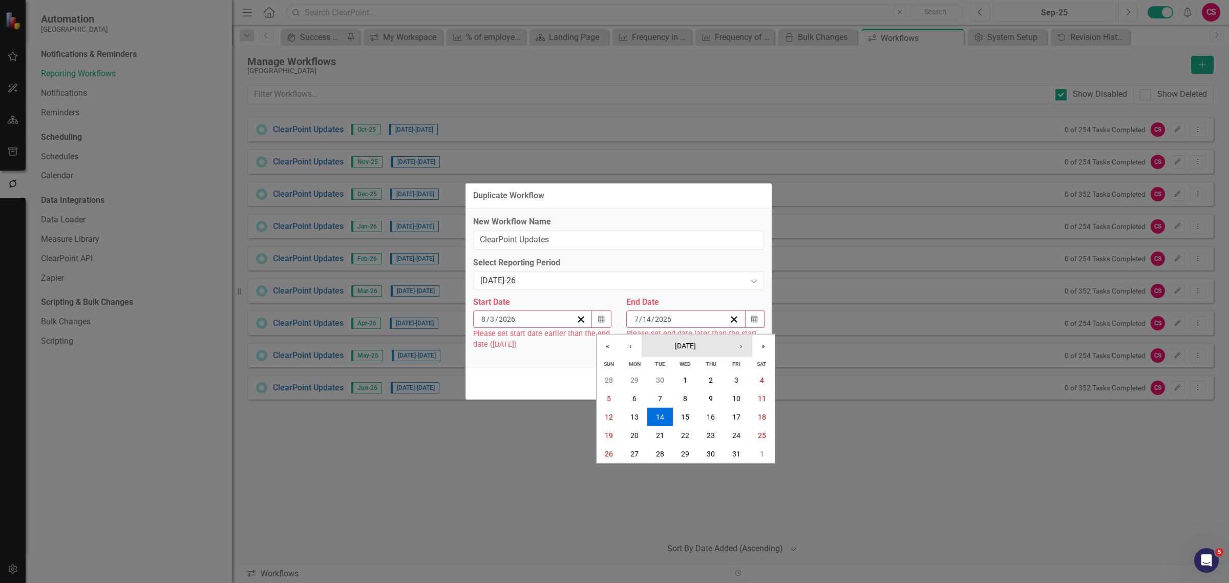
click at [727, 341] on button "July 2026" at bounding box center [685, 345] width 88 height 23
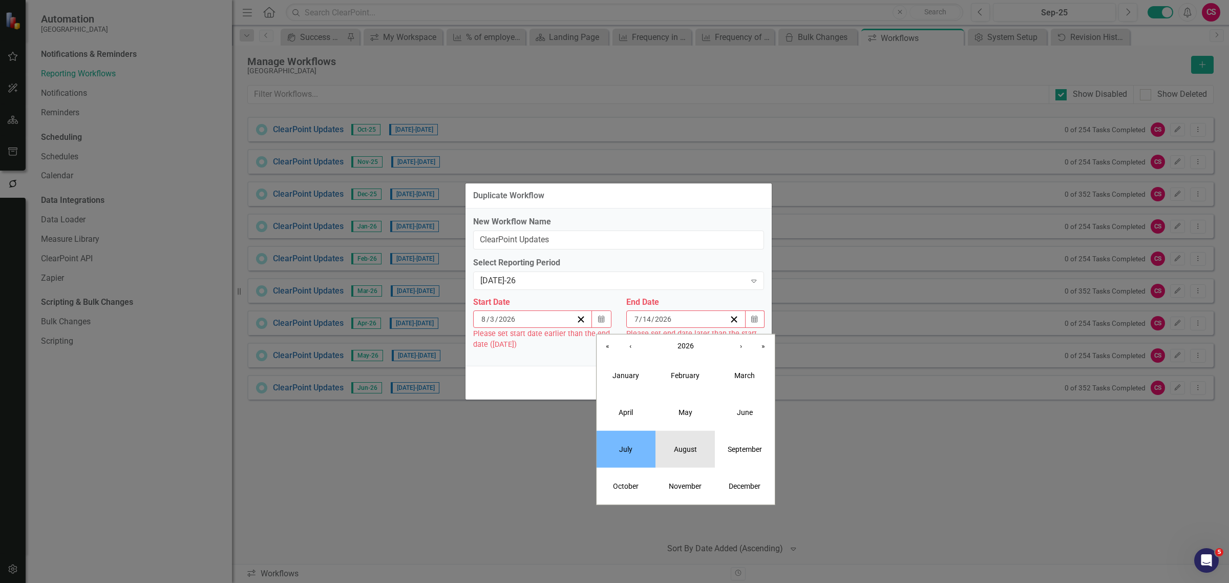
click at [676, 456] on button "August" at bounding box center [684, 449] width 59 height 37
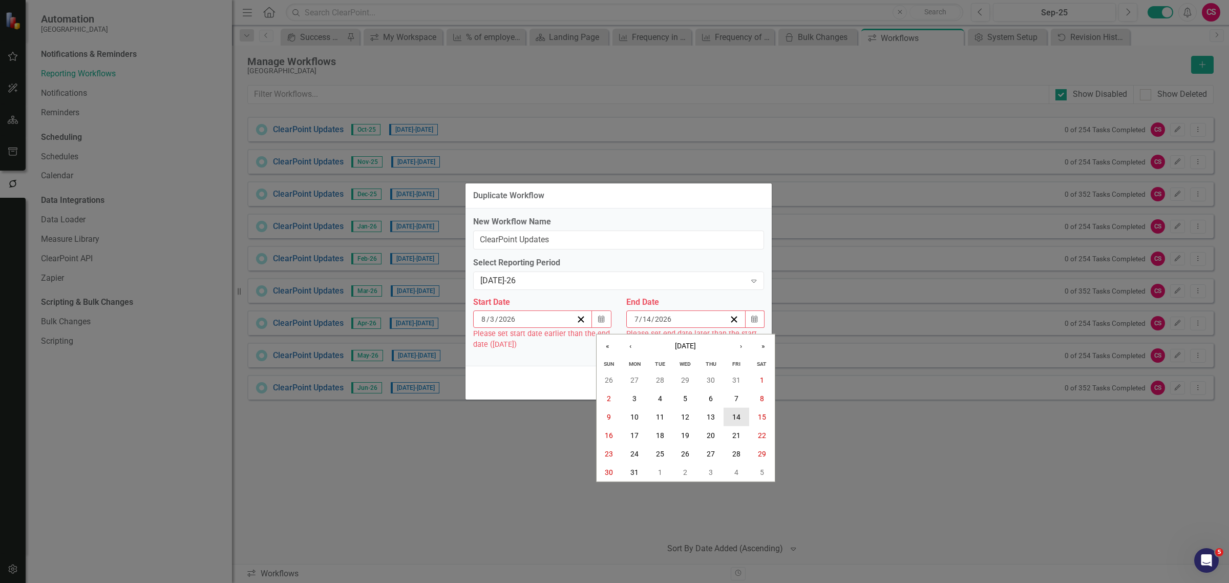
click at [731, 415] on button "14" at bounding box center [736, 416] width 26 height 18
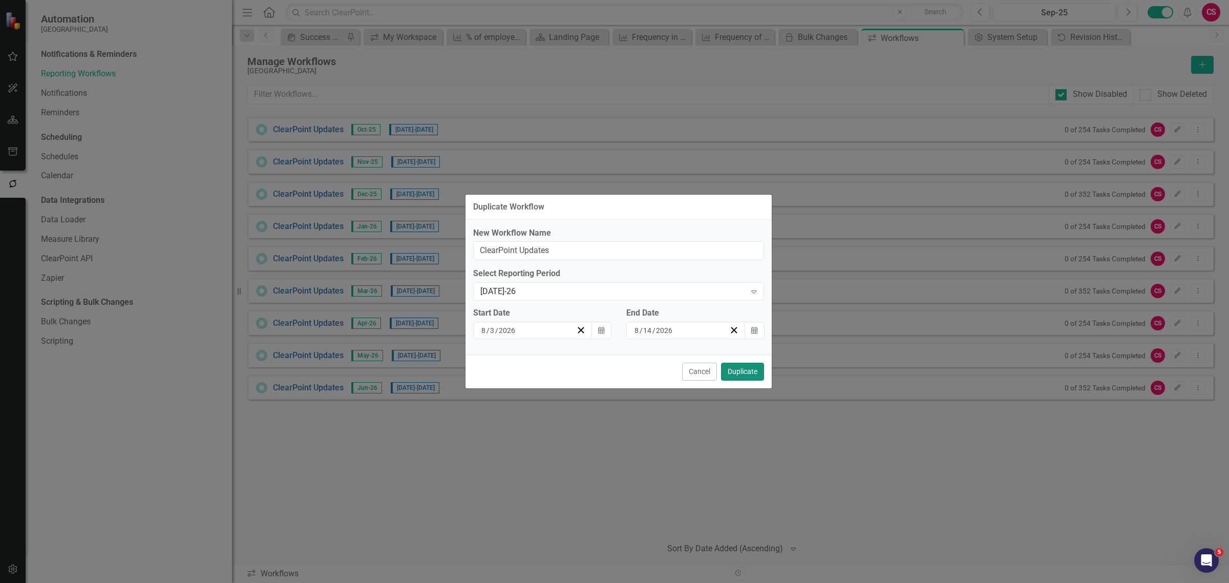
click at [746, 369] on button "Duplicate" at bounding box center [742, 371] width 43 height 18
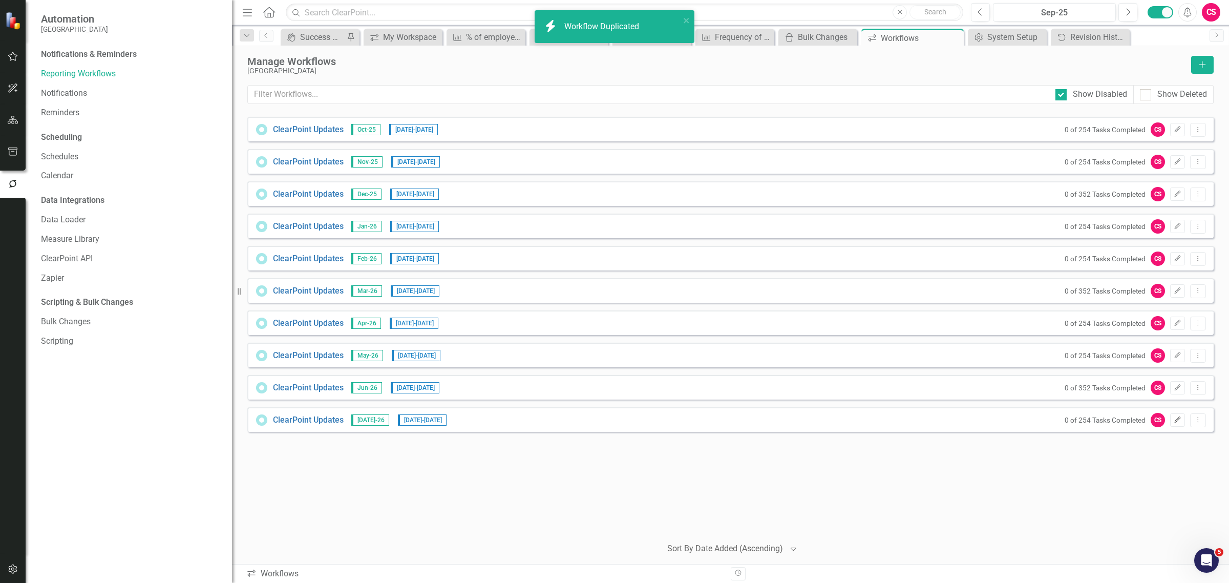
click at [1173, 421] on icon "Edit" at bounding box center [1177, 420] width 8 height 6
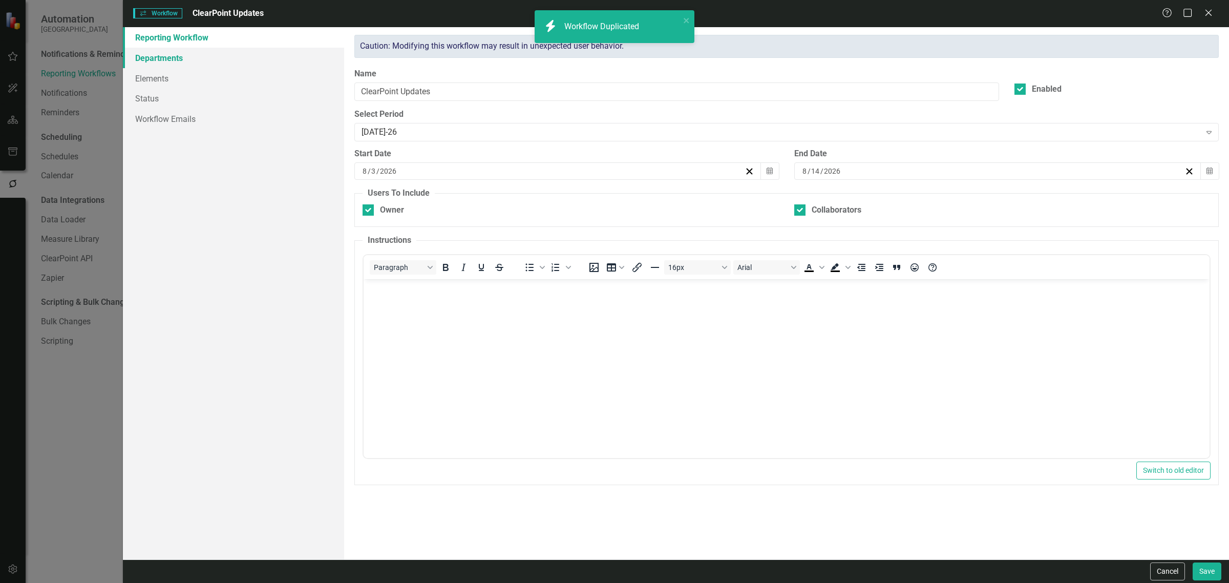
checkbox input "true"
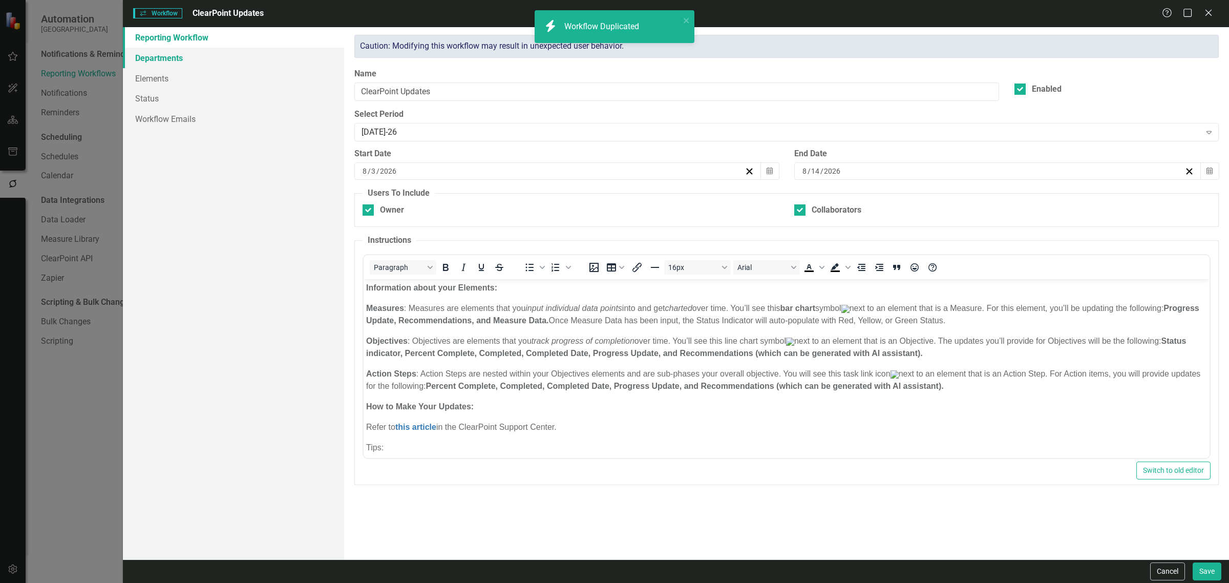
scroll to position [0, 0]
click at [242, 53] on link "Departments" at bounding box center [233, 58] width 221 height 20
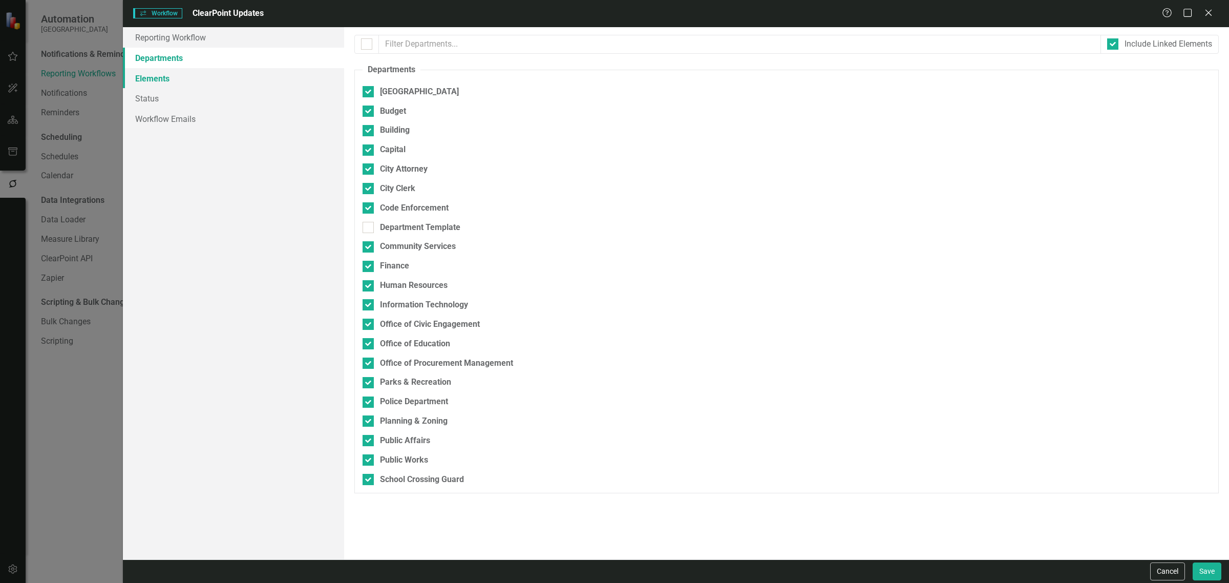
click at [219, 70] on link "Elements" at bounding box center [233, 78] width 221 height 20
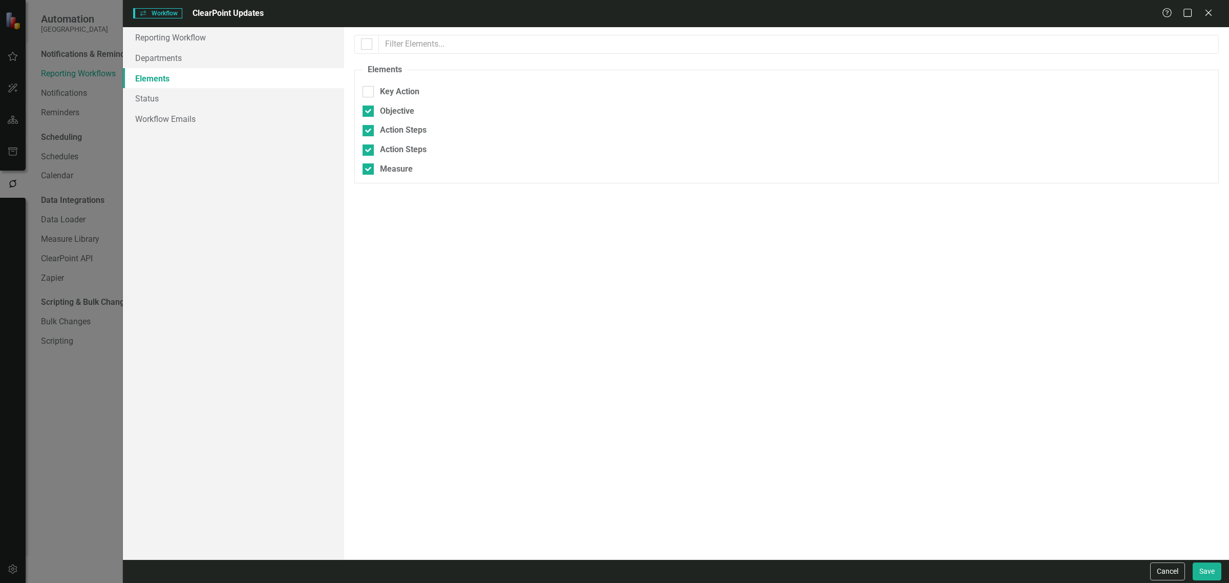
click at [213, 85] on link "Elements" at bounding box center [233, 78] width 221 height 20
click at [231, 113] on link "Workflow Emails" at bounding box center [233, 119] width 221 height 20
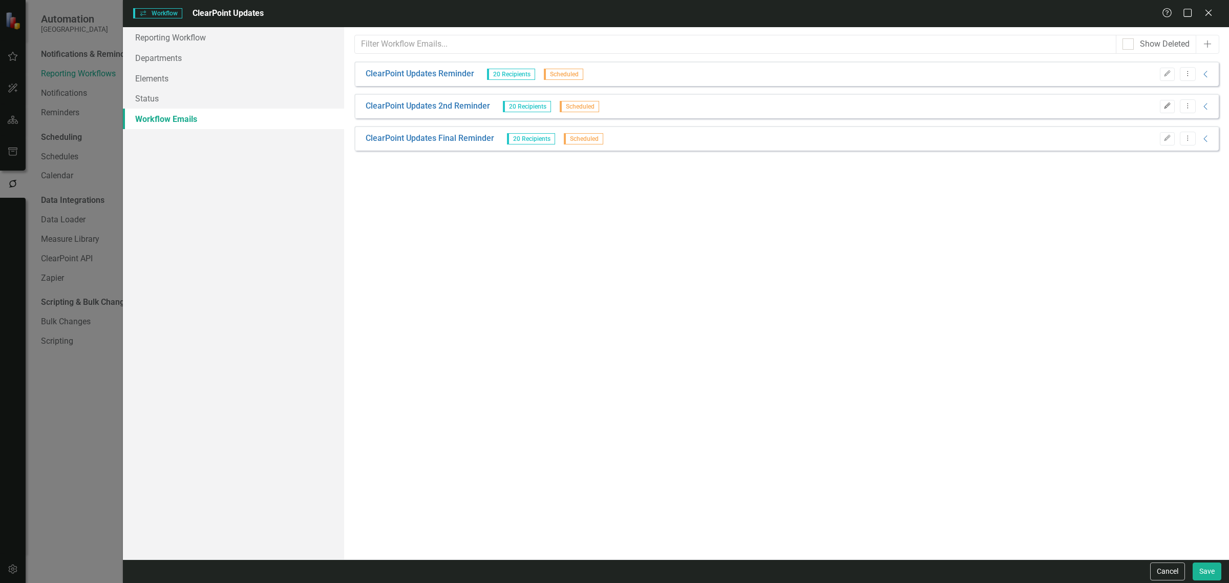
click at [1168, 101] on button "Edit" at bounding box center [1167, 106] width 15 height 13
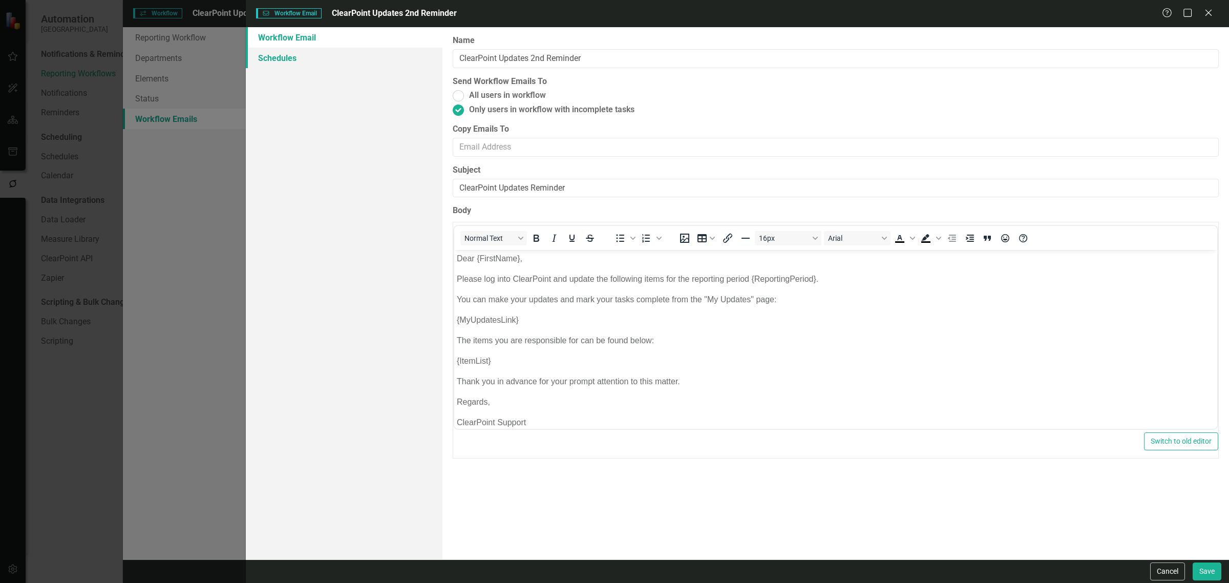
click at [299, 57] on link "Schedules" at bounding box center [344, 58] width 197 height 20
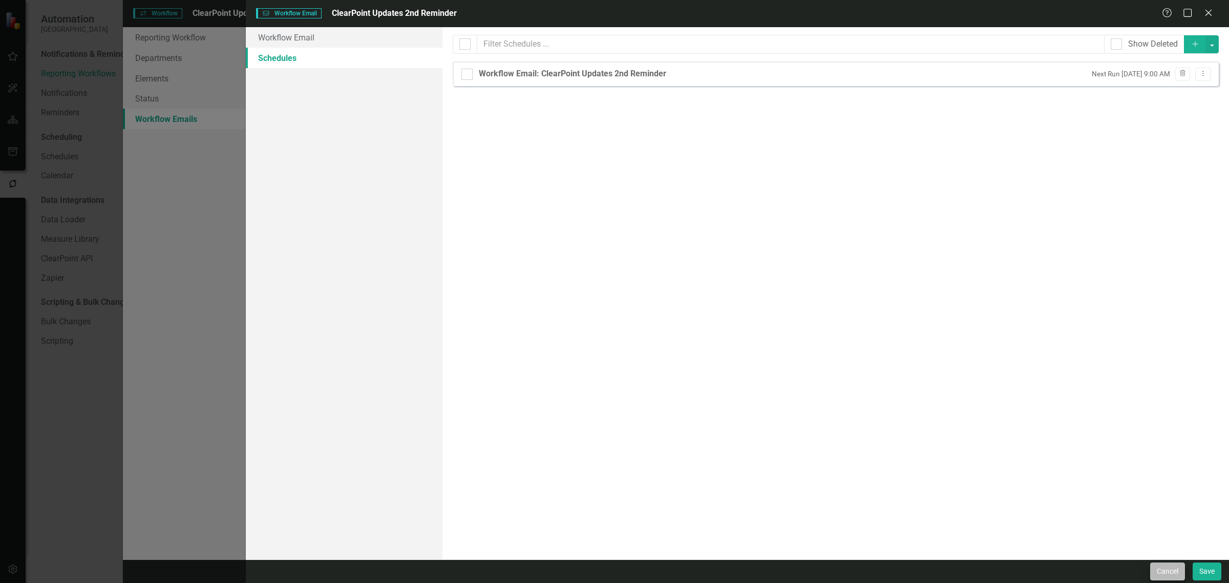
drag, startPoint x: 1161, startPoint y: 562, endPoint x: 1163, endPoint y: 569, distance: 7.8
click at [1163, 569] on form "Workflow Email Workflow Email ClearPoint Updates 2nd Reminder Help Maximize Clo…" at bounding box center [737, 291] width 983 height 583
click at [1163, 569] on button "Cancel" at bounding box center [1167, 571] width 35 height 18
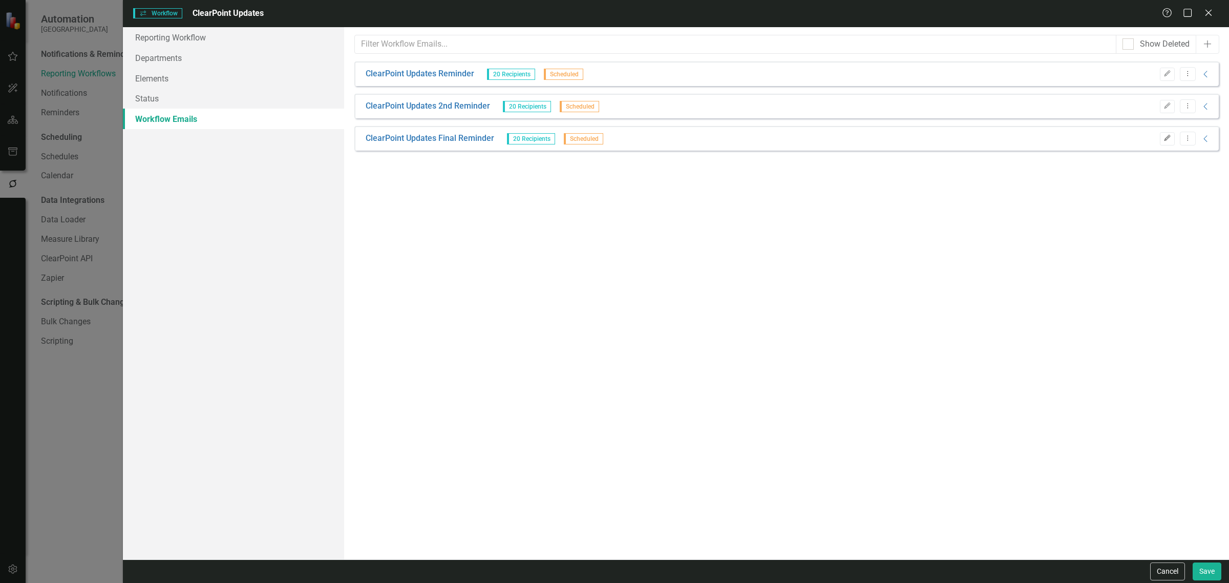
click at [1171, 138] on button "Edit" at bounding box center [1167, 138] width 15 height 13
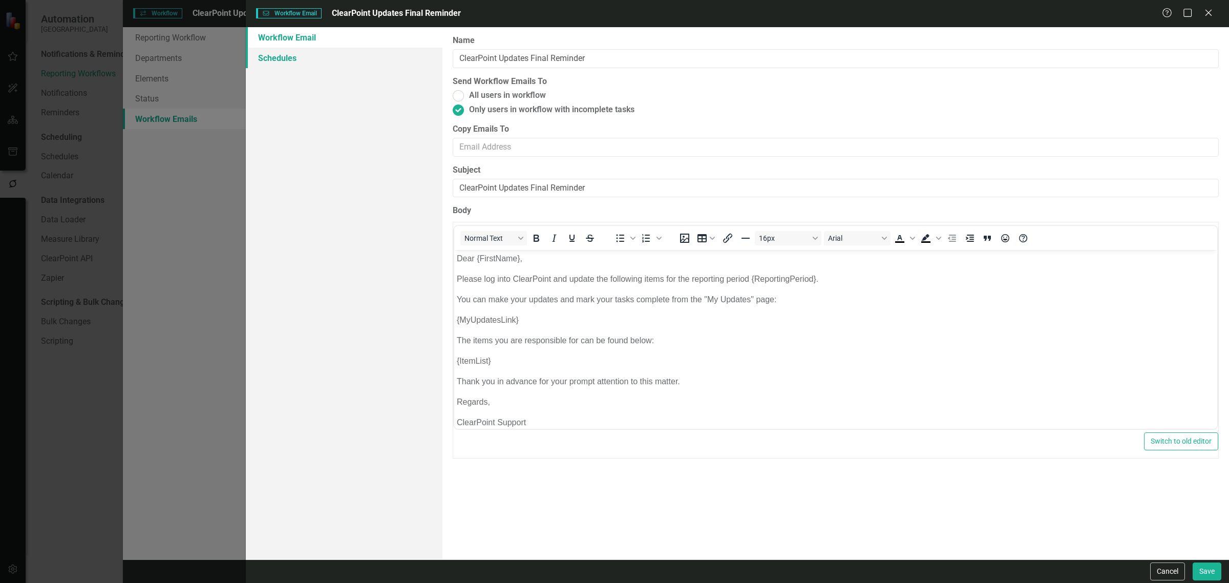
click at [305, 57] on link "Schedules" at bounding box center [344, 58] width 197 height 20
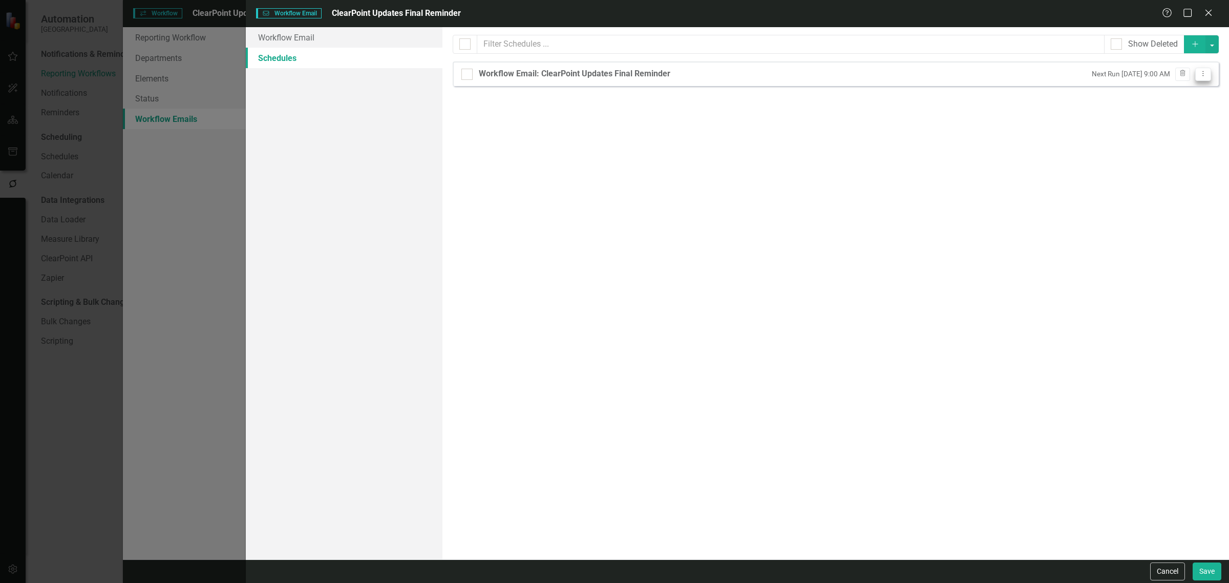
click at [1206, 75] on icon "Dropdown Menu" at bounding box center [1202, 73] width 9 height 7
click at [1132, 92] on link "Edit Edit Schedule" at bounding box center [1163, 91] width 94 height 19
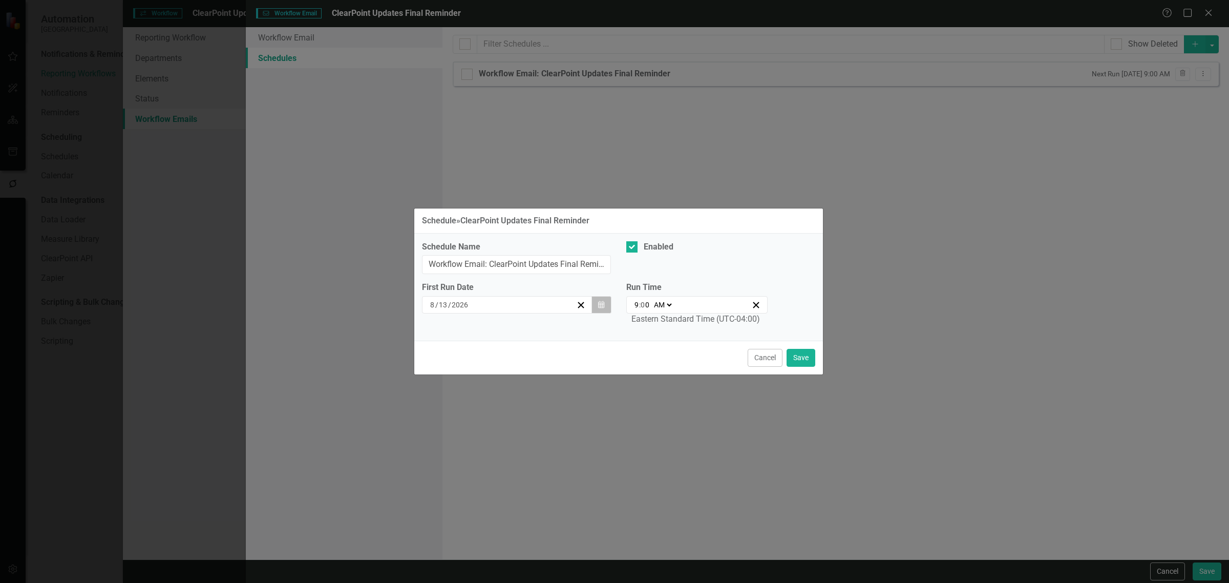
click at [599, 308] on icon "button" at bounding box center [601, 304] width 6 height 7
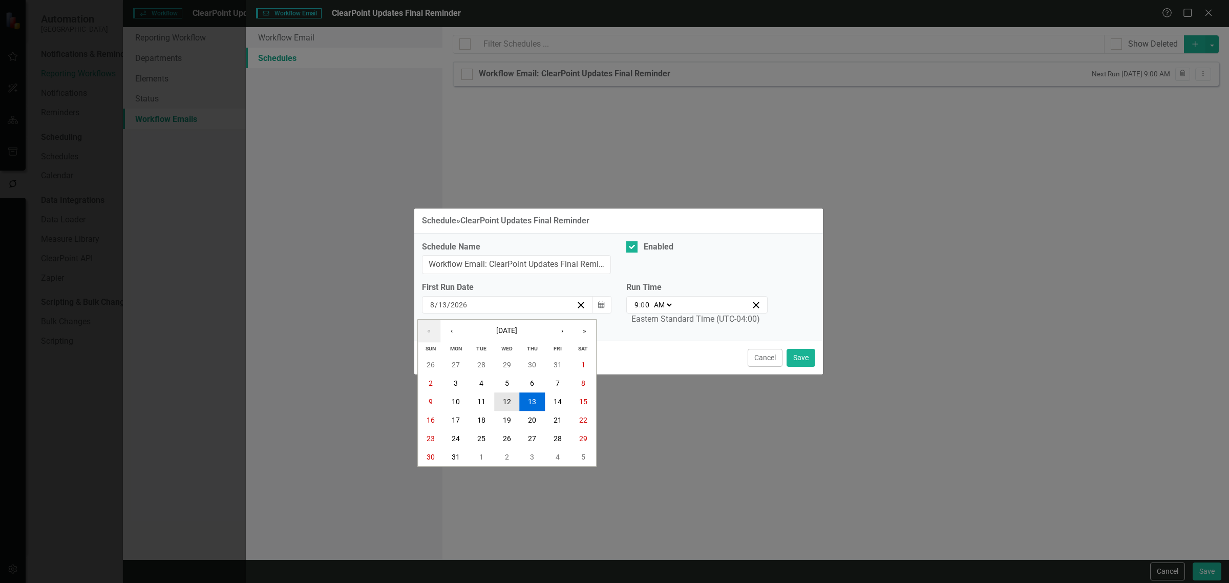
click at [508, 407] on button "12" at bounding box center [507, 402] width 26 height 18
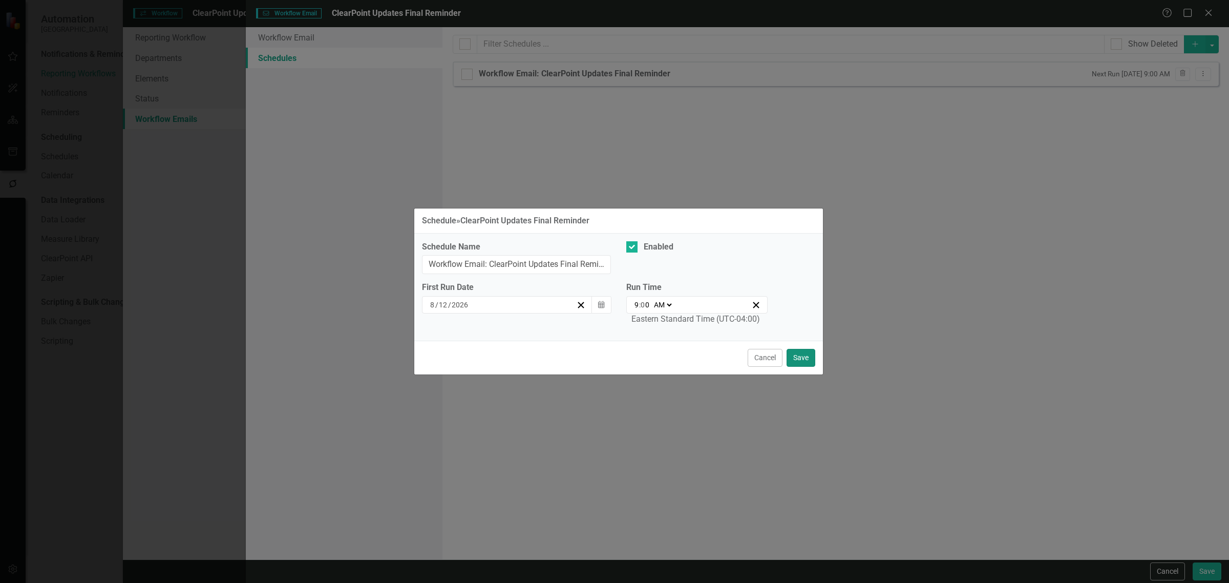
click at [805, 361] on button "Save" at bounding box center [800, 358] width 29 height 18
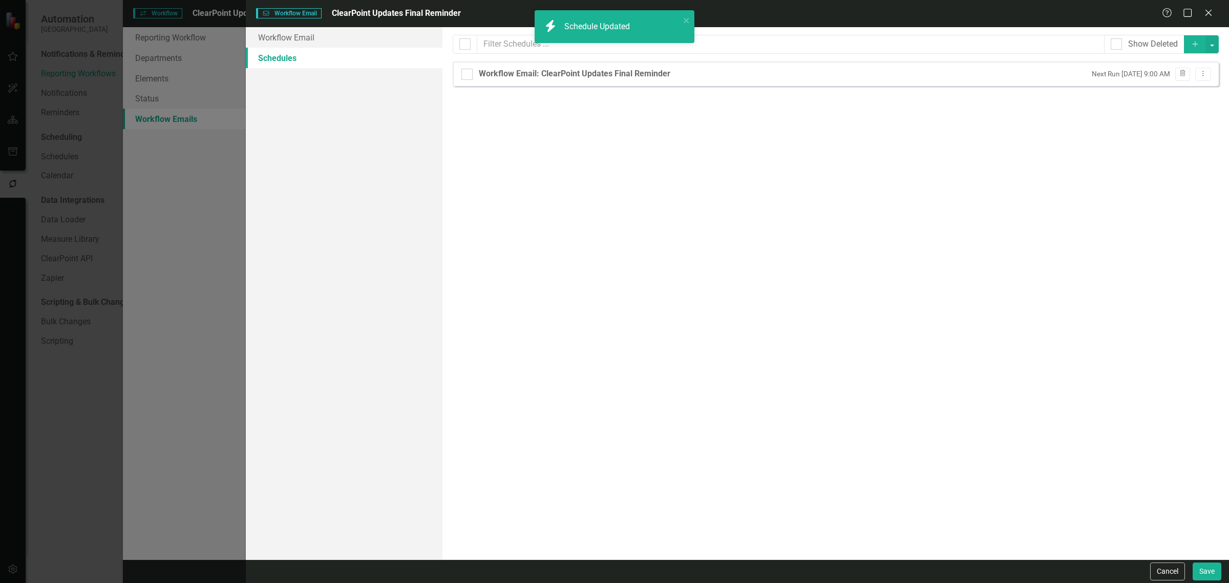
click at [1224, 567] on div "Cancel Save" at bounding box center [737, 571] width 983 height 24
click at [1206, 570] on button "Save" at bounding box center [1206, 571] width 29 height 18
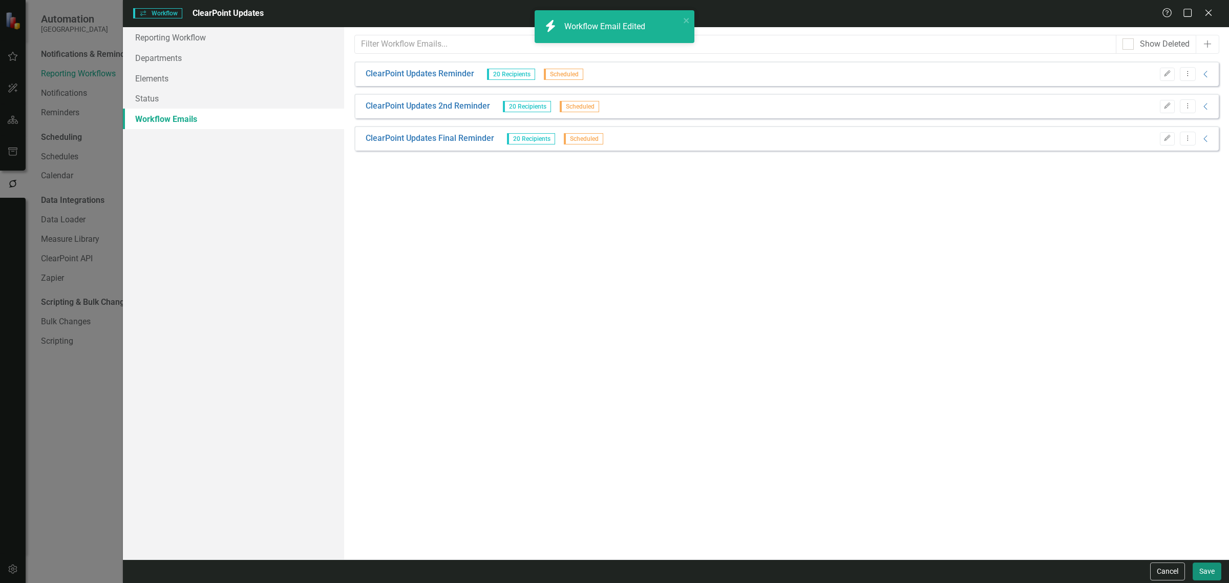
click at [1206, 572] on button "Save" at bounding box center [1206, 571] width 29 height 18
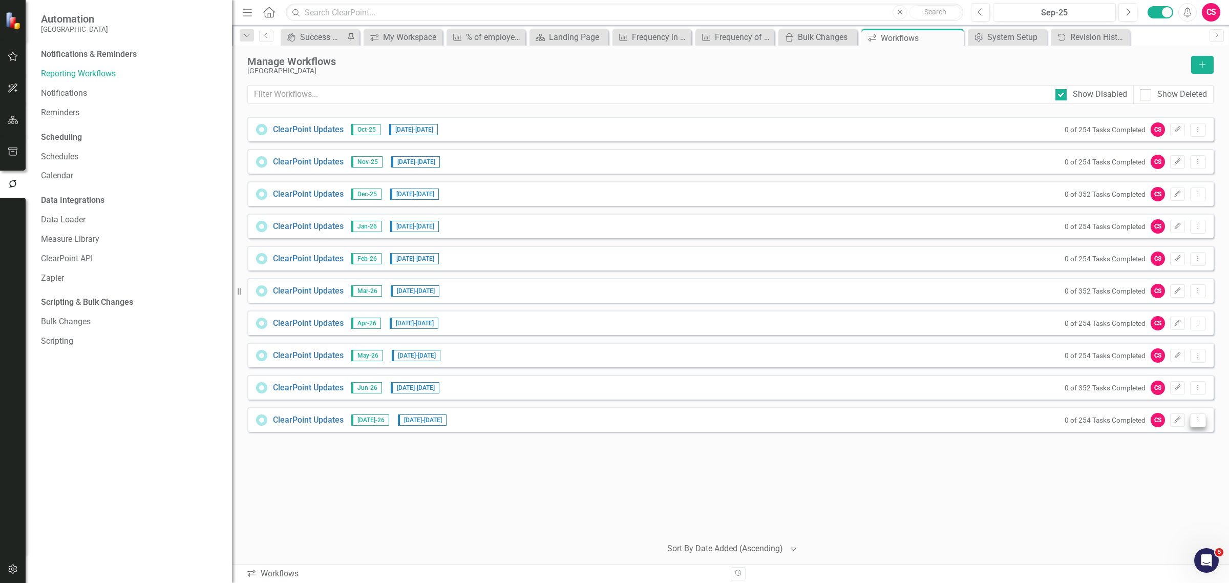
click at [1197, 419] on icon at bounding box center [1197, 419] width 1 height 5
click at [1181, 467] on link "Copy Duplicate Workflow" at bounding box center [1157, 474] width 95 height 19
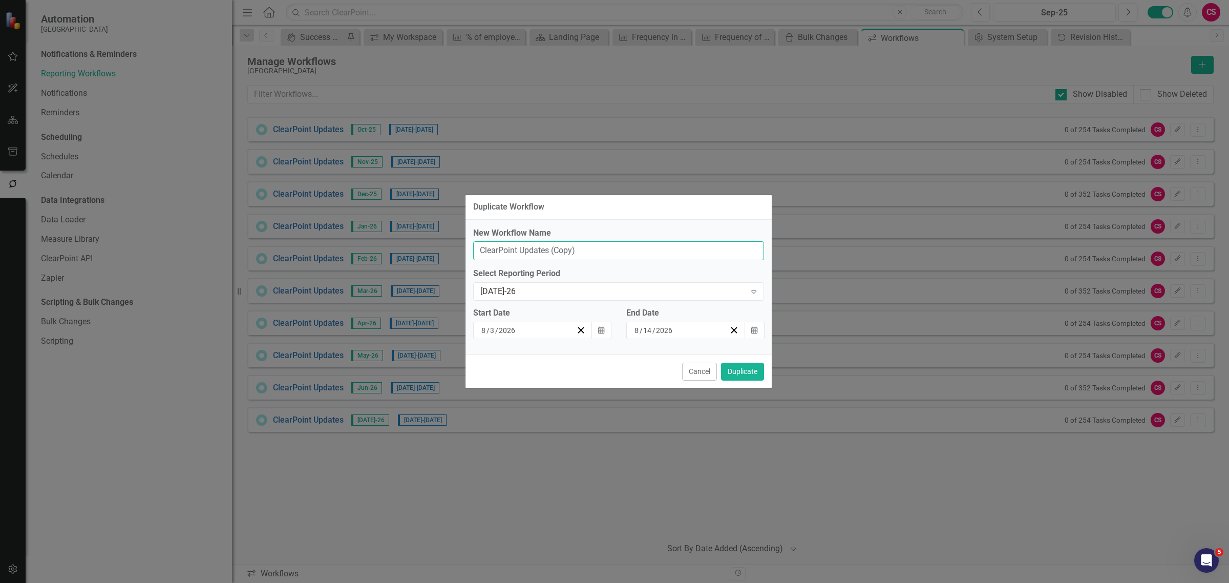
click at [652, 256] on input "ClearPoint Updates (Copy)" at bounding box center [618, 250] width 291 height 19
type input "ClearPoint Updates"
click at [508, 300] on div "Jul-26 Expand" at bounding box center [618, 291] width 291 height 18
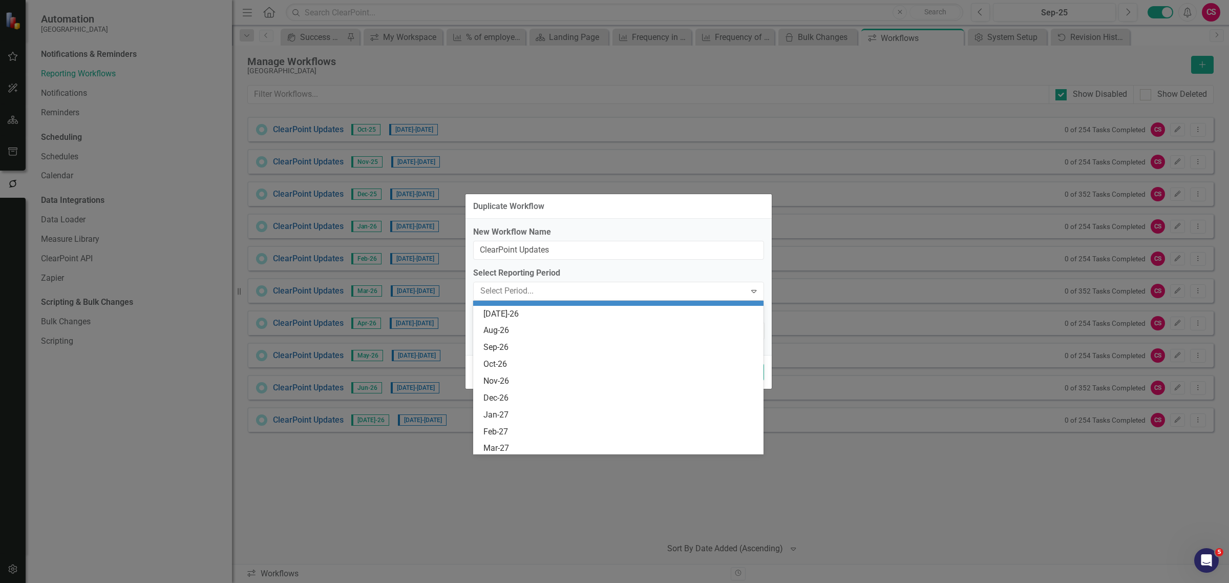
scroll to position [353, 0]
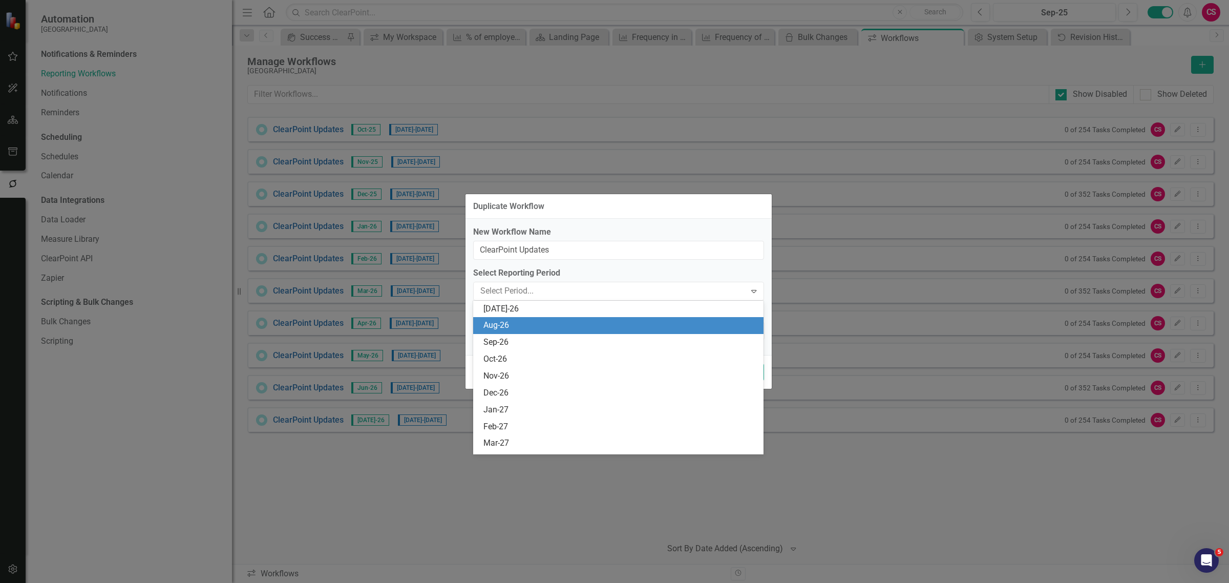
click at [500, 329] on div "Aug-26" at bounding box center [620, 325] width 274 height 12
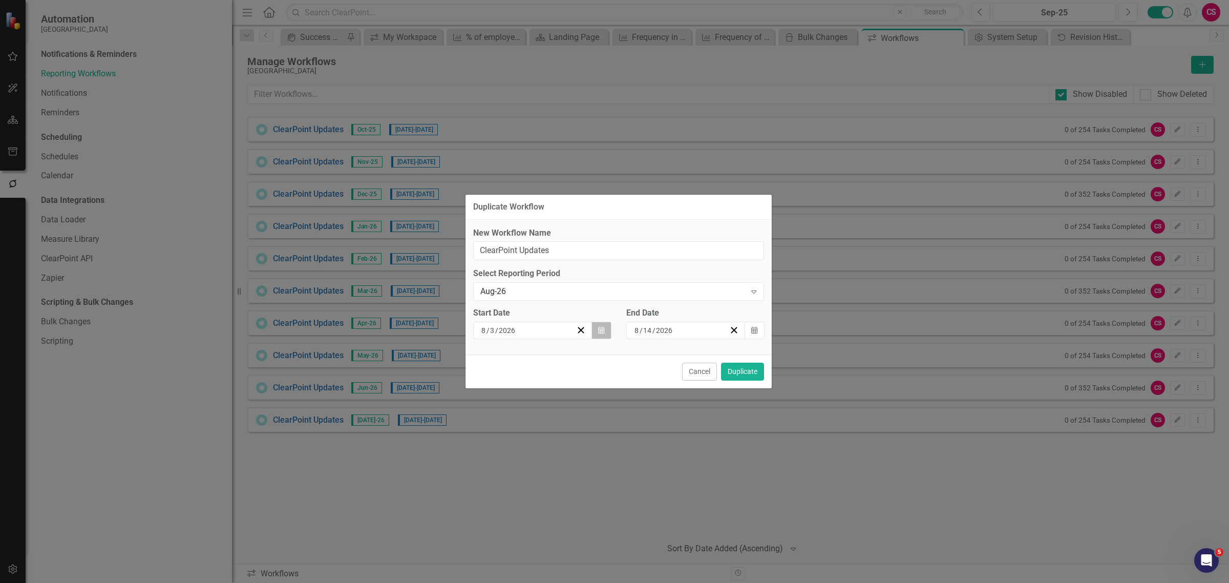
click at [605, 326] on button "Calendar" at bounding box center [600, 329] width 19 height 17
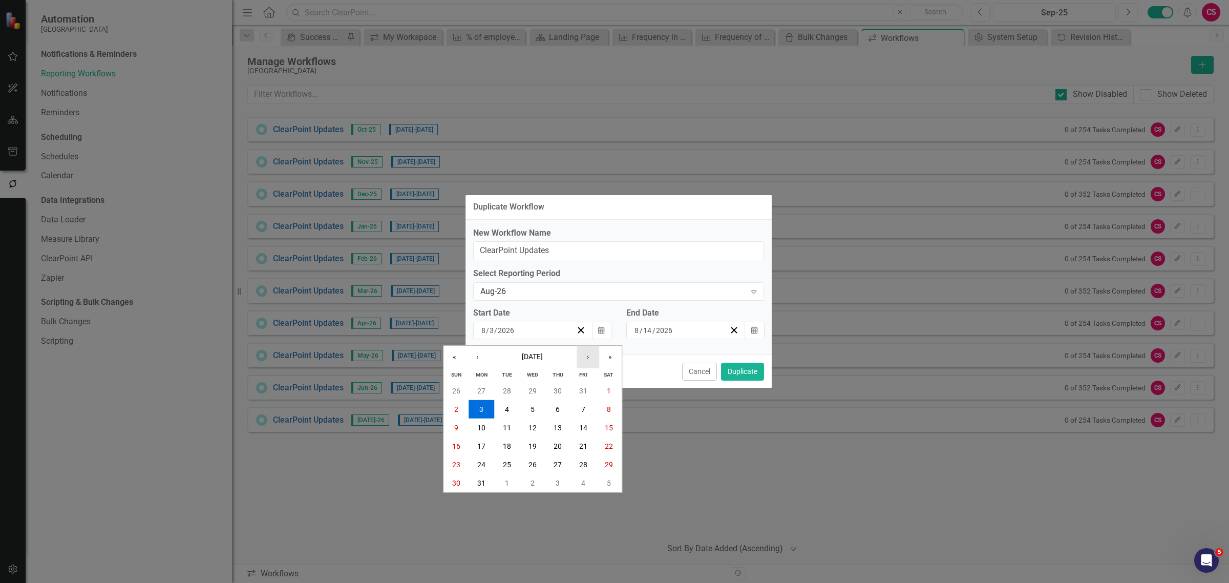
click at [584, 353] on button "›" at bounding box center [587, 357] width 23 height 23
click at [498, 392] on button "1" at bounding box center [507, 390] width 26 height 18
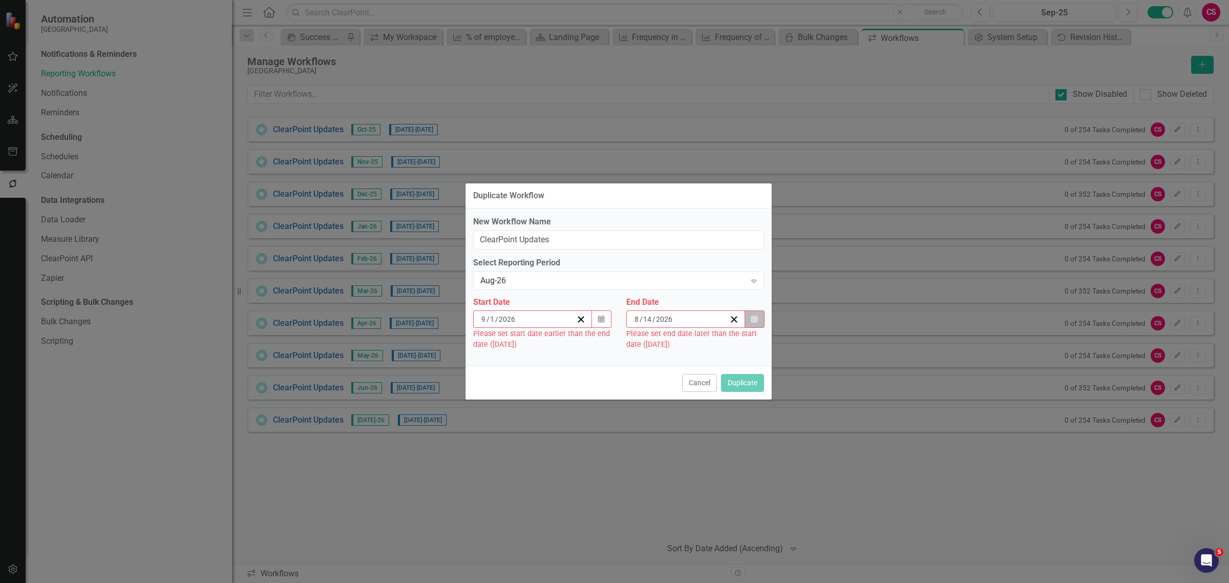
click at [757, 320] on icon "button" at bounding box center [754, 318] width 6 height 7
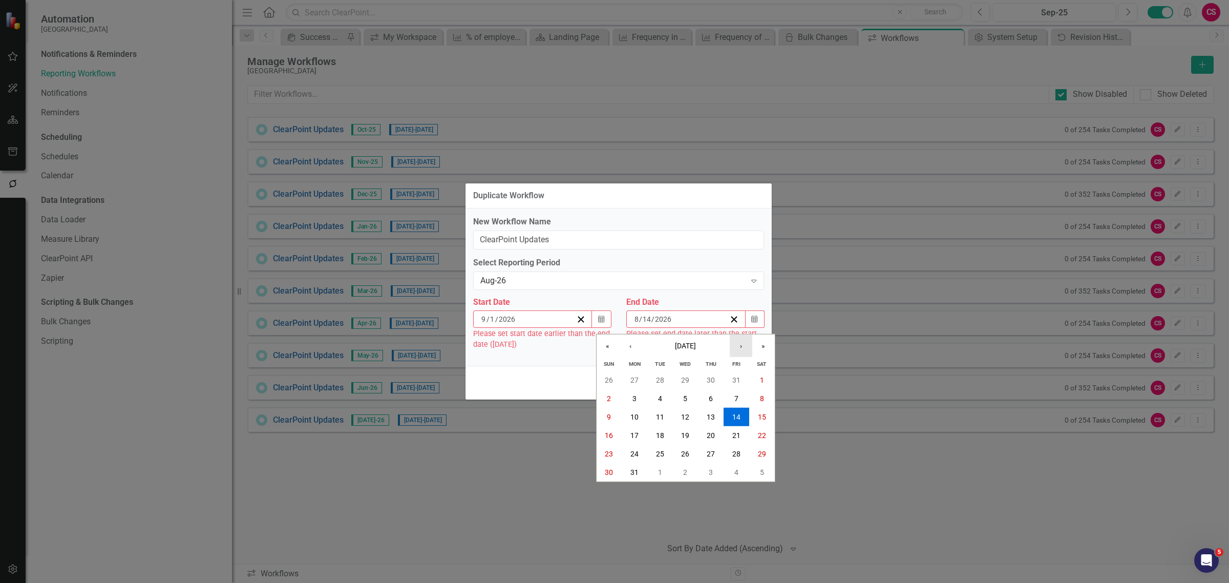
click at [735, 349] on button "›" at bounding box center [740, 345] width 23 height 23
click at [637, 412] on abbr "14" at bounding box center [634, 416] width 8 height 8
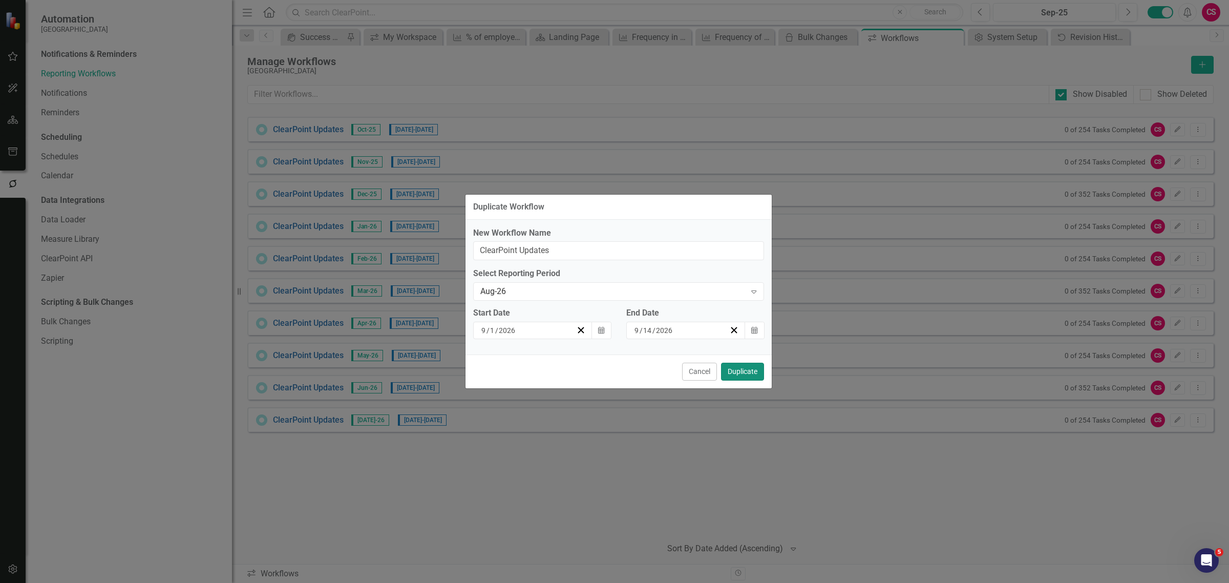
click at [750, 370] on button "Duplicate" at bounding box center [742, 371] width 43 height 18
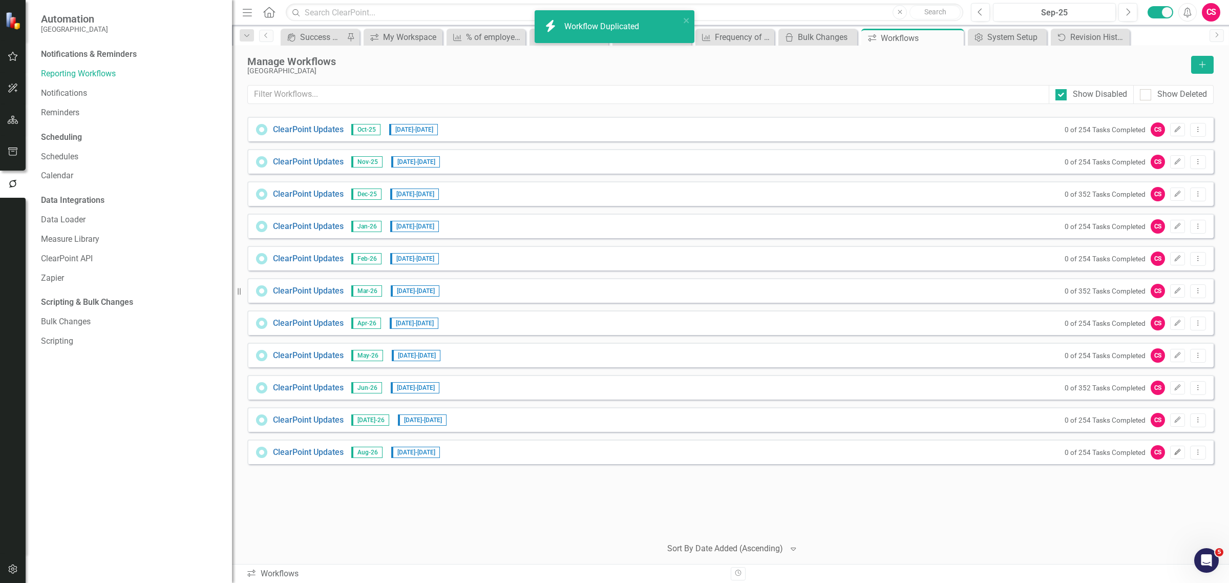
click at [1171, 453] on button "Edit" at bounding box center [1177, 451] width 15 height 13
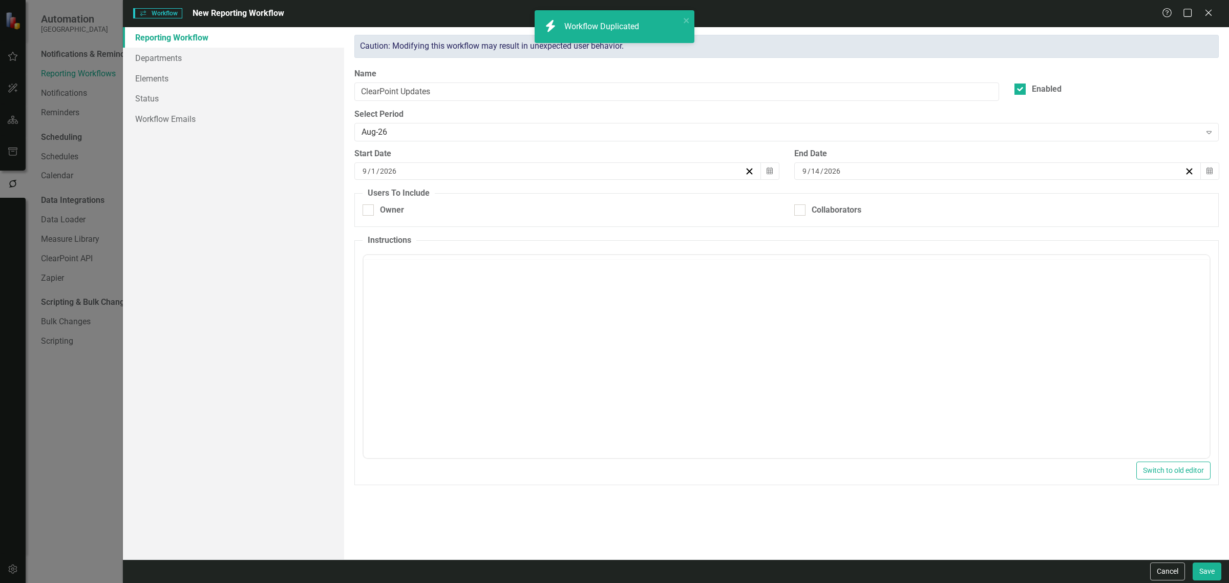
checkbox input "true"
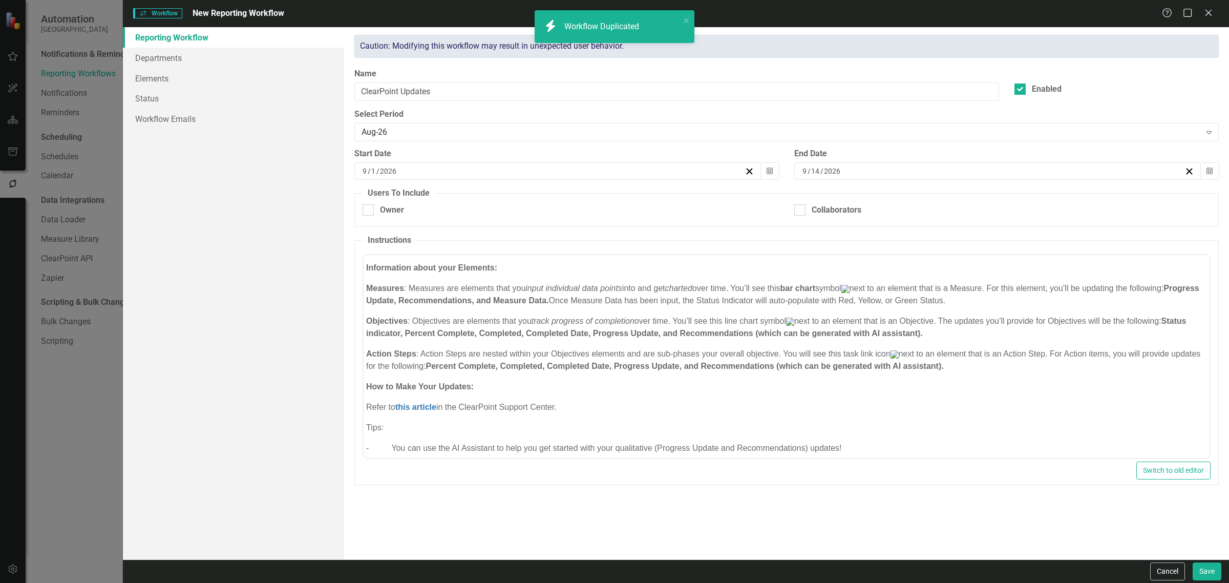
scroll to position [0, 0]
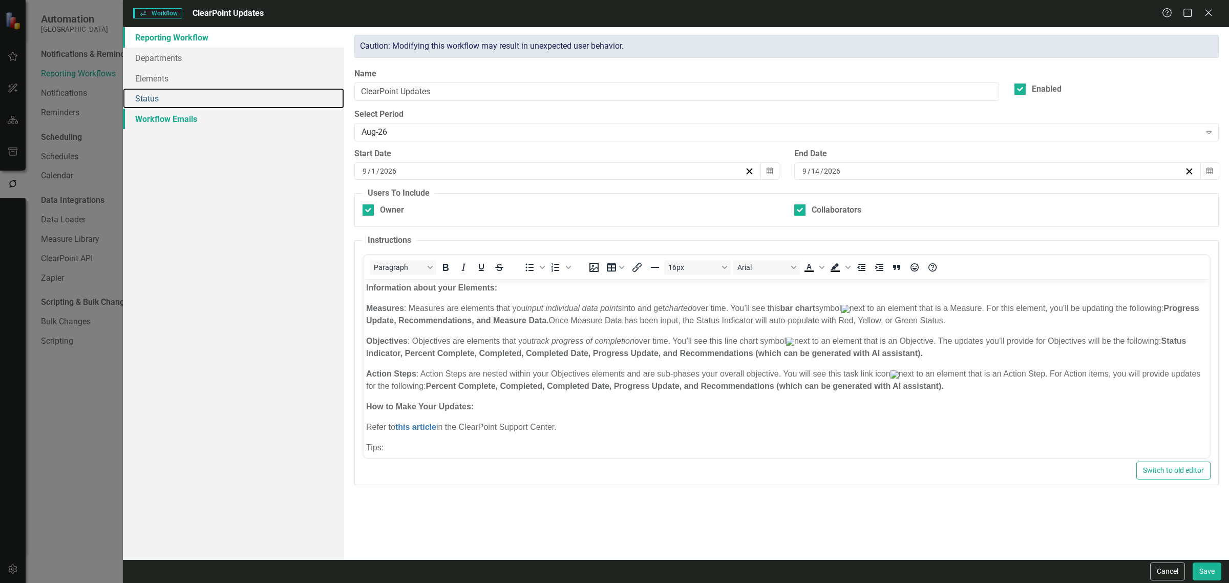
drag, startPoint x: 211, startPoint y: 106, endPoint x: 218, endPoint y: 117, distance: 12.4
click at [211, 106] on link "Status" at bounding box center [233, 98] width 221 height 20
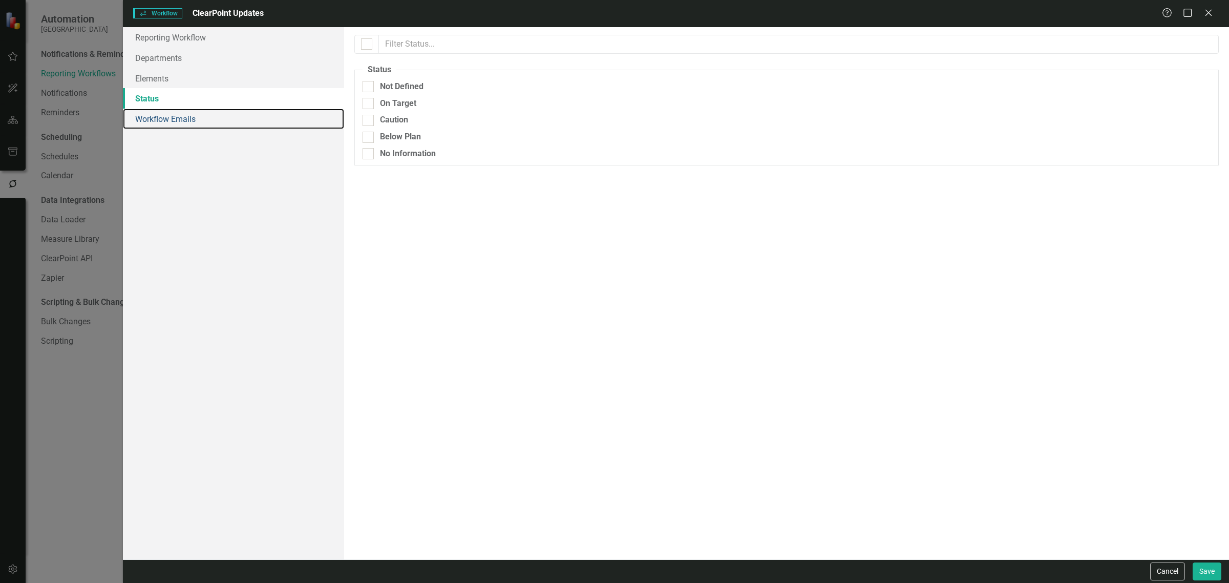
click at [215, 128] on link "Workflow Emails" at bounding box center [233, 119] width 221 height 20
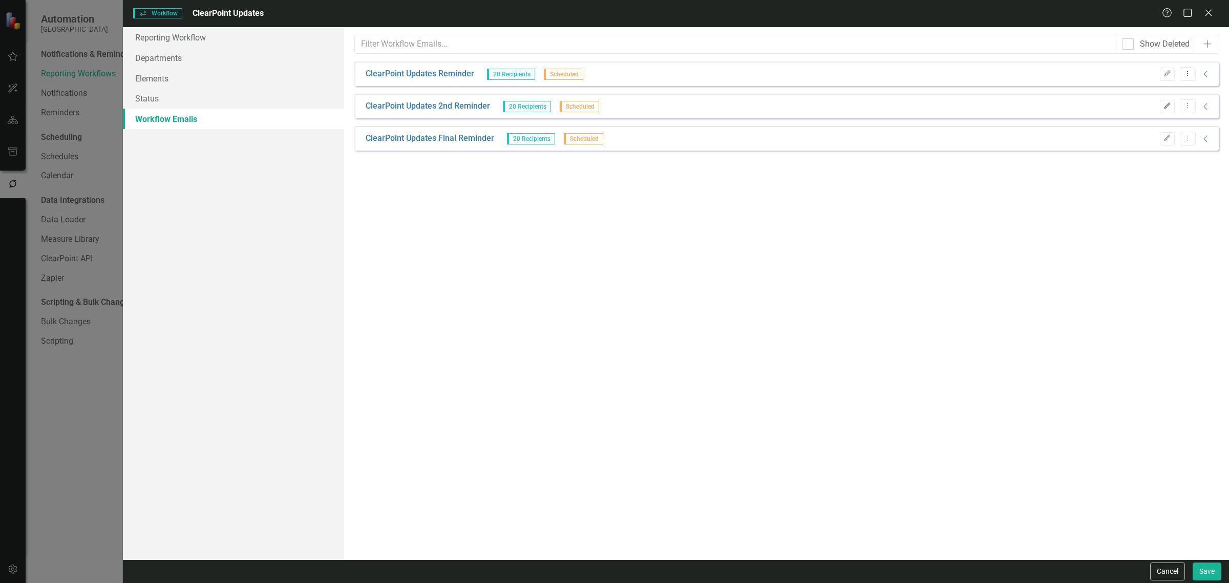
click at [1171, 104] on button "Edit" at bounding box center [1167, 106] width 15 height 13
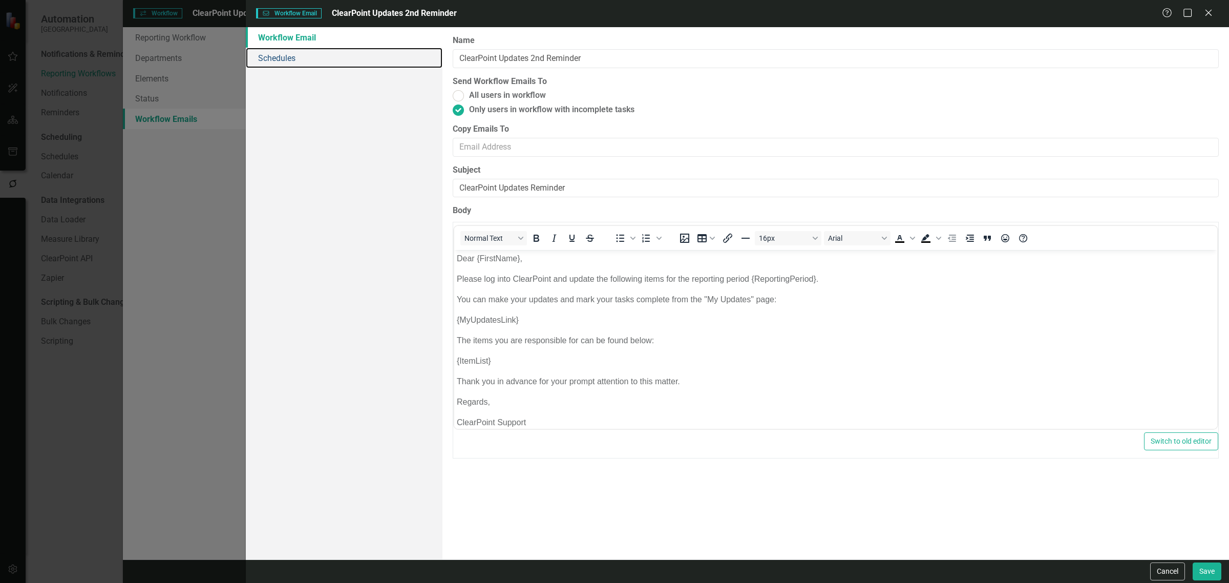
drag, startPoint x: 341, startPoint y: 56, endPoint x: 430, endPoint y: 69, distance: 90.0
click at [340, 55] on link "Schedules" at bounding box center [344, 58] width 197 height 20
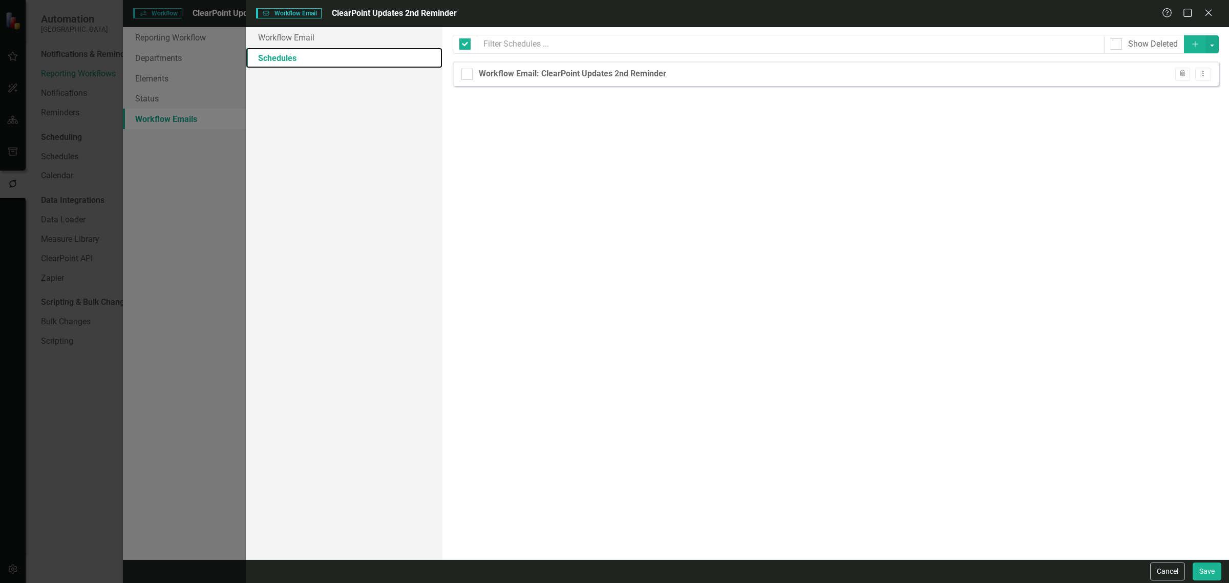
checkbox input "false"
click at [1202, 6] on div "Workflow Email Workflow Email ClearPoint Updates 2nd Reminder Help Maximize Clo…" at bounding box center [737, 13] width 983 height 27
click at [1207, 8] on icon "Close" at bounding box center [1207, 13] width 13 height 10
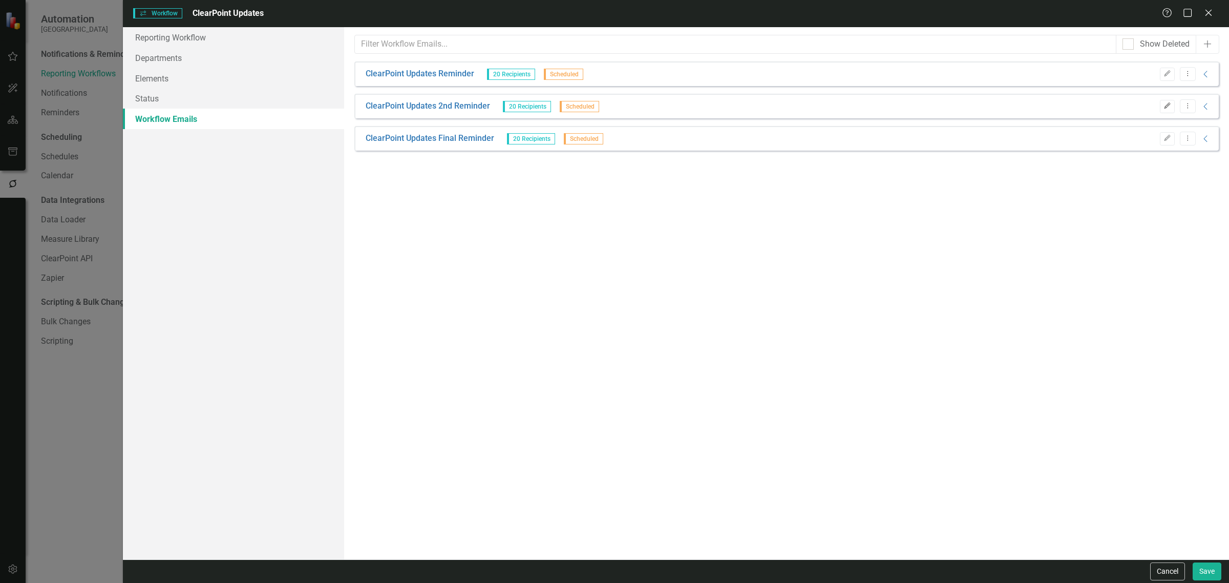
click at [1169, 100] on button "Edit" at bounding box center [1167, 106] width 15 height 13
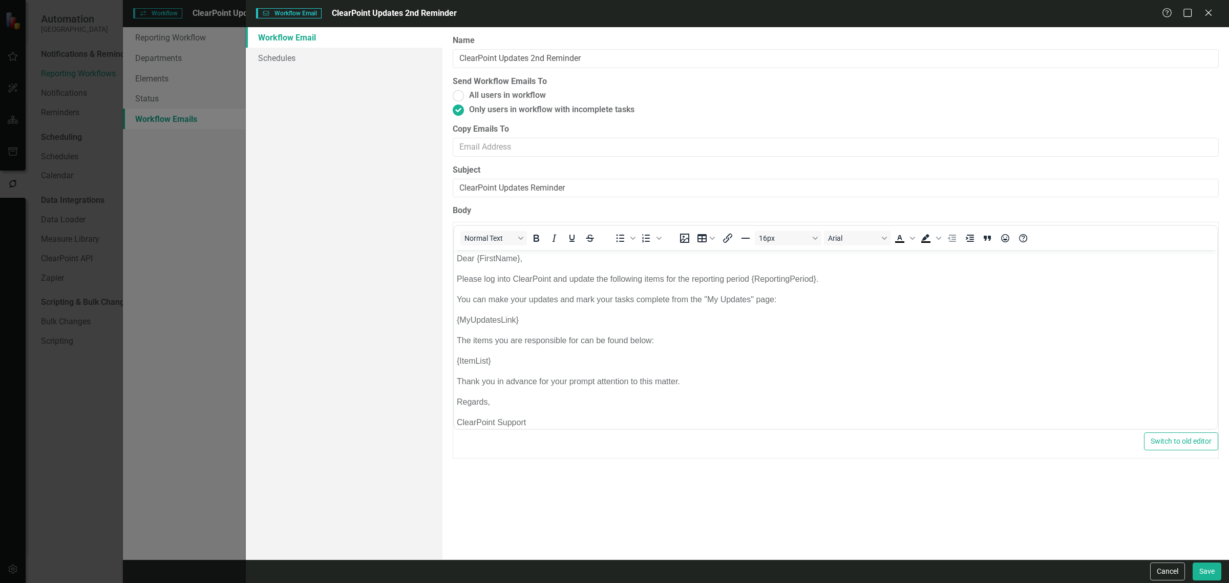
click at [336, 44] on link "Workflow Email" at bounding box center [344, 37] width 197 height 20
click at [337, 52] on link "Schedules" at bounding box center [344, 58] width 197 height 20
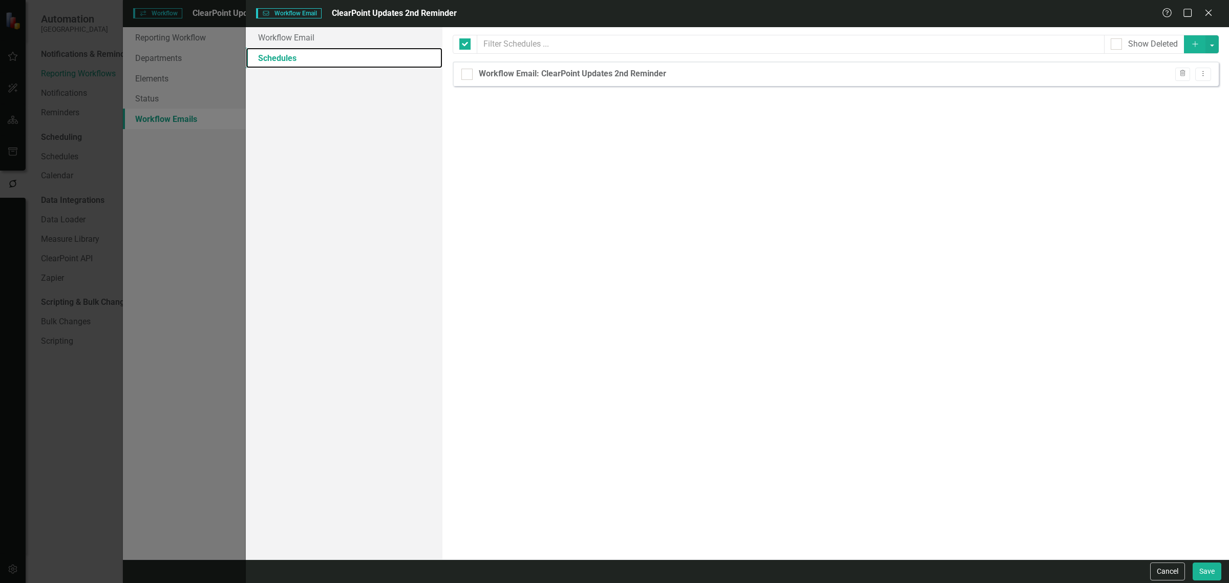
checkbox input "false"
click at [1208, 72] on button "Dropdown Menu" at bounding box center [1203, 75] width 16 height 14
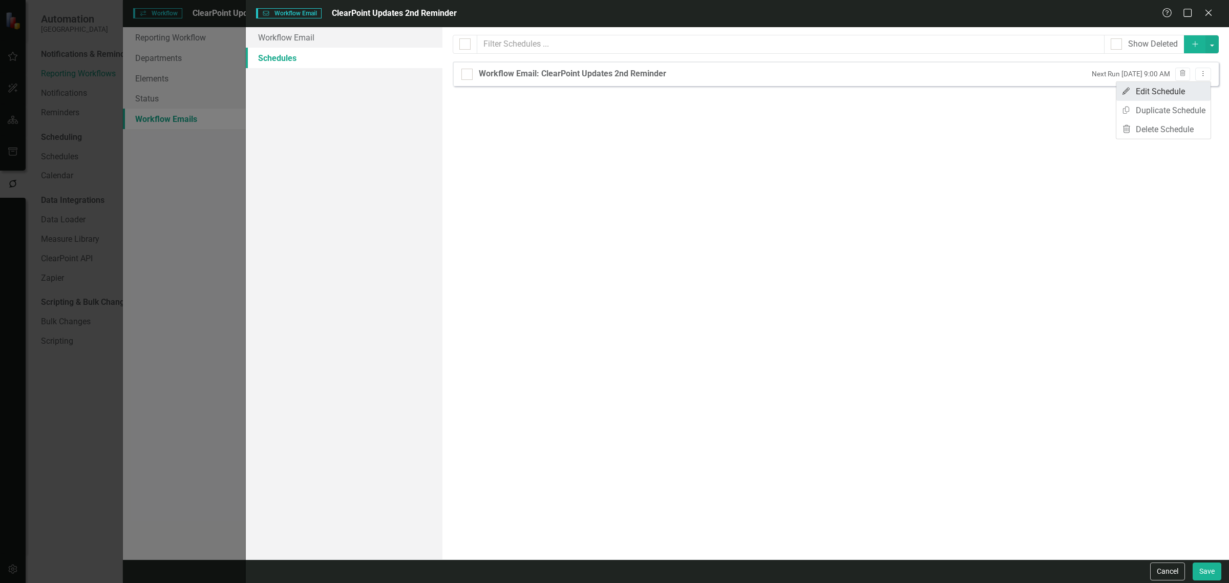
click at [1188, 84] on link "Edit Edit Schedule" at bounding box center [1163, 91] width 94 height 19
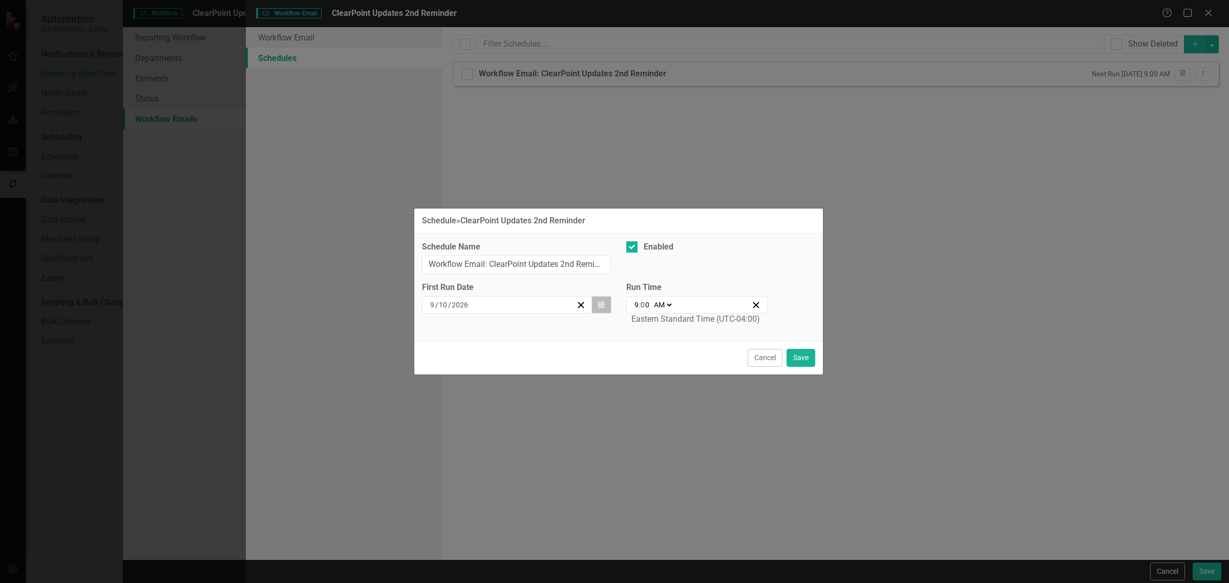
click at [605, 297] on button "Calendar" at bounding box center [600, 304] width 19 height 17
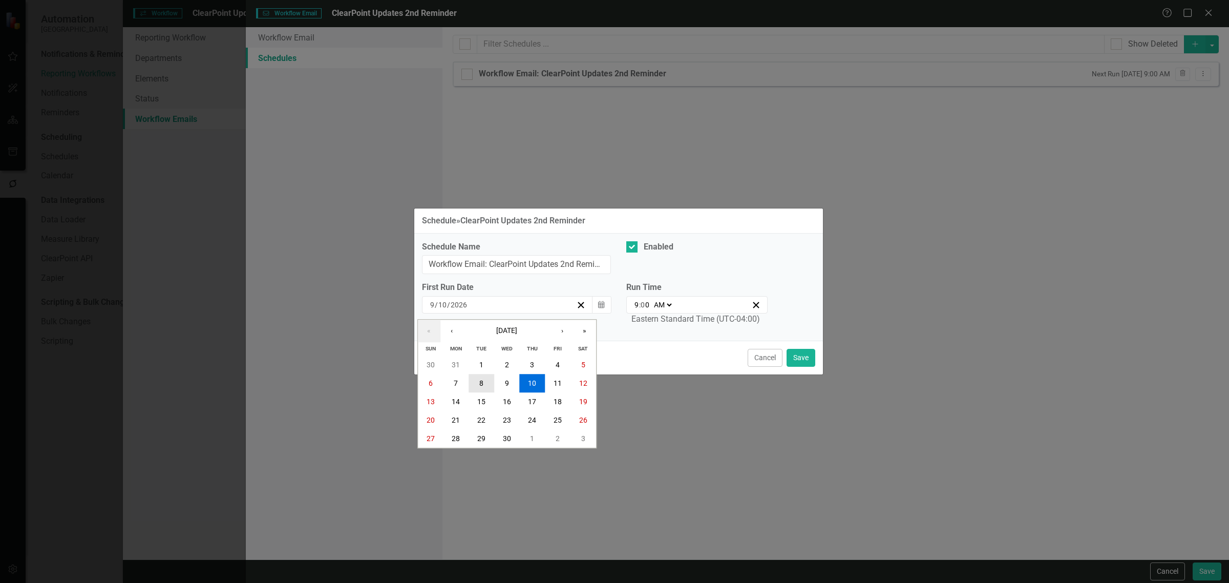
click at [492, 382] on button "8" at bounding box center [481, 383] width 26 height 18
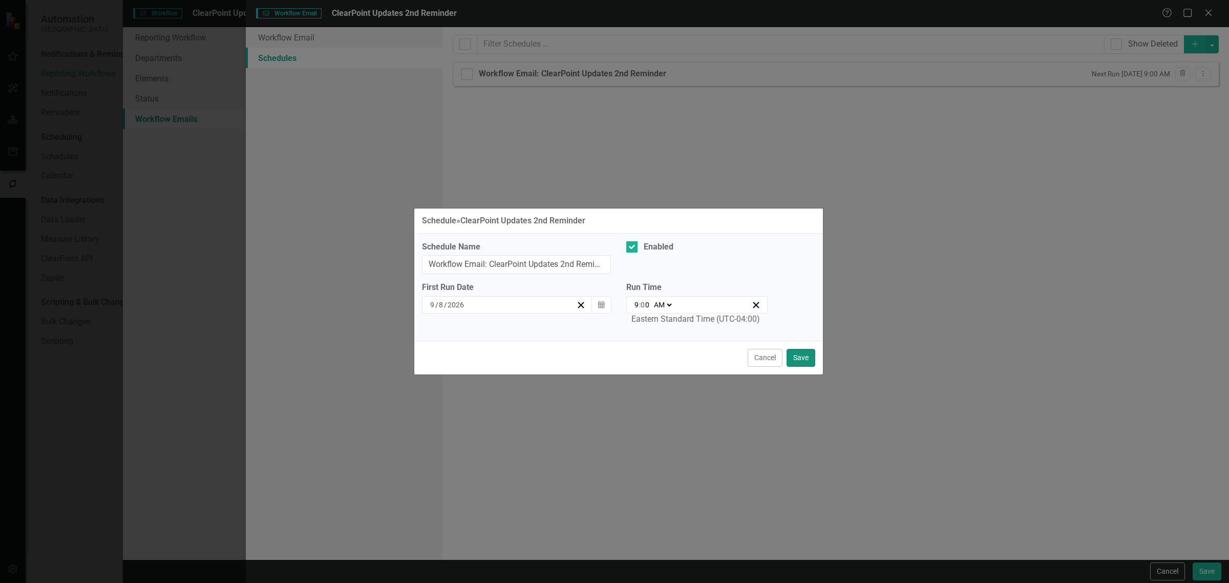
click at [795, 355] on button "Save" at bounding box center [800, 358] width 29 height 18
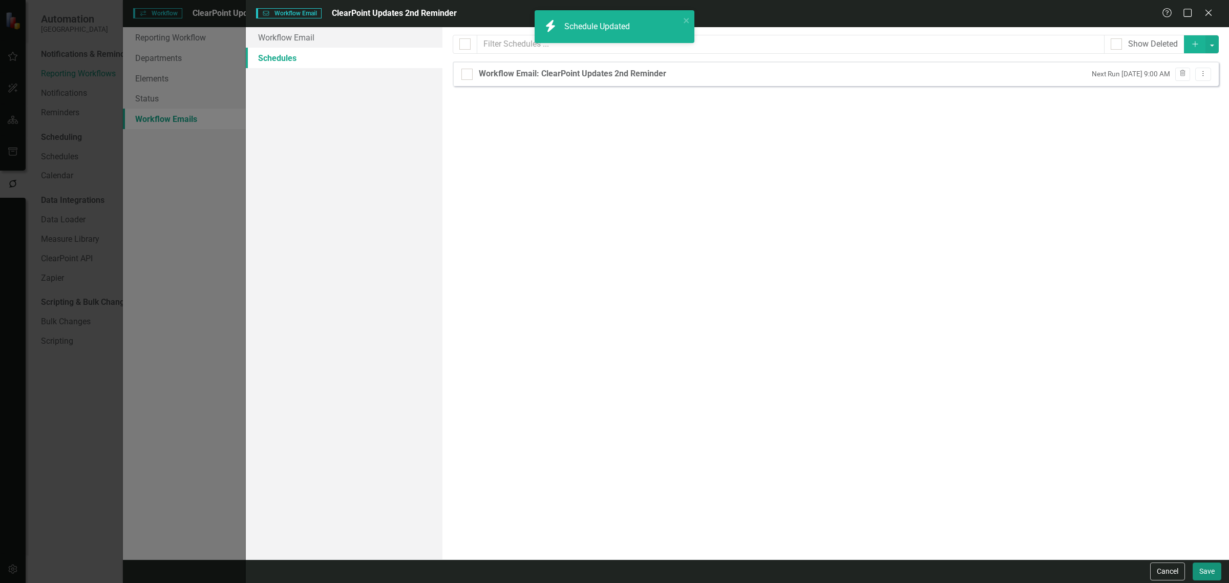
click at [1200, 569] on button "Save" at bounding box center [1206, 571] width 29 height 18
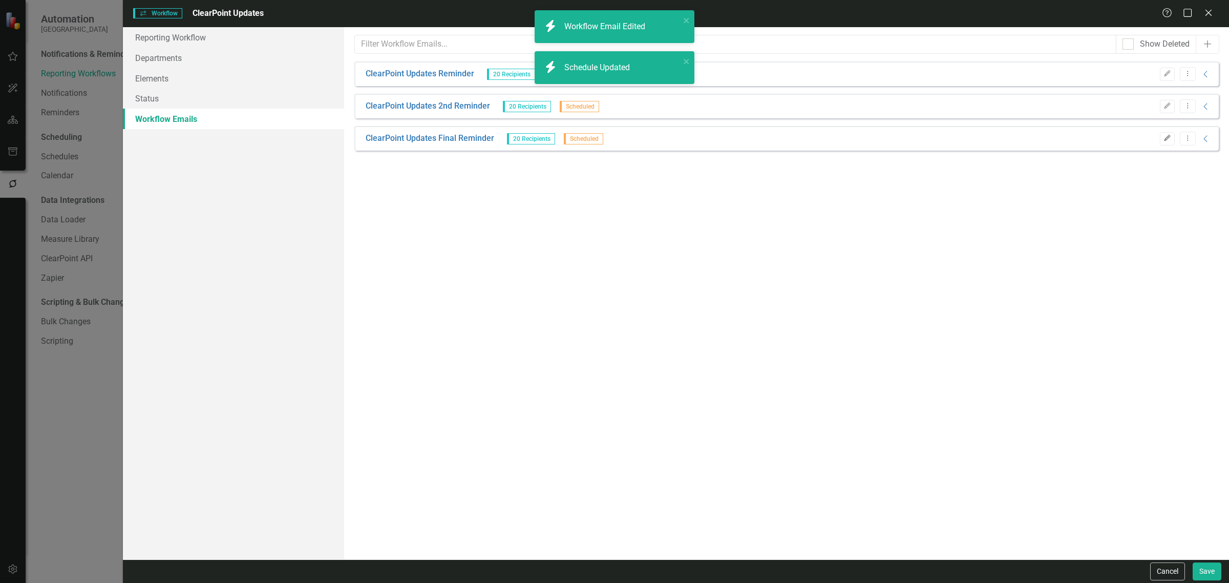
click at [1167, 139] on icon "Edit" at bounding box center [1167, 138] width 8 height 6
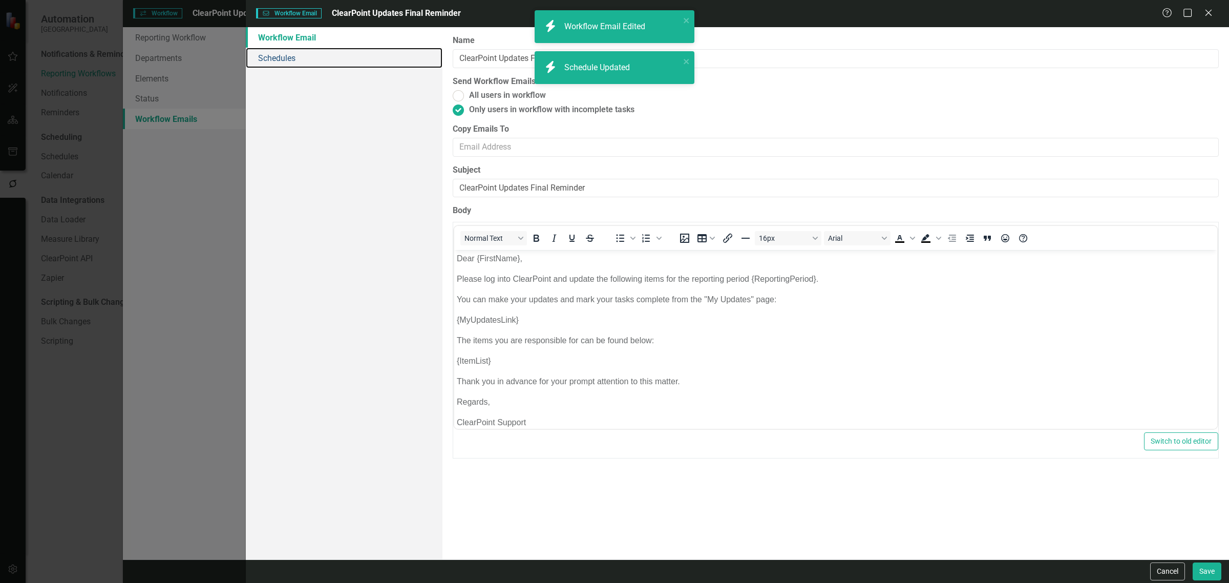
drag, startPoint x: 262, startPoint y: 55, endPoint x: 566, endPoint y: 78, distance: 304.4
click at [260, 55] on link "Schedules" at bounding box center [344, 58] width 197 height 20
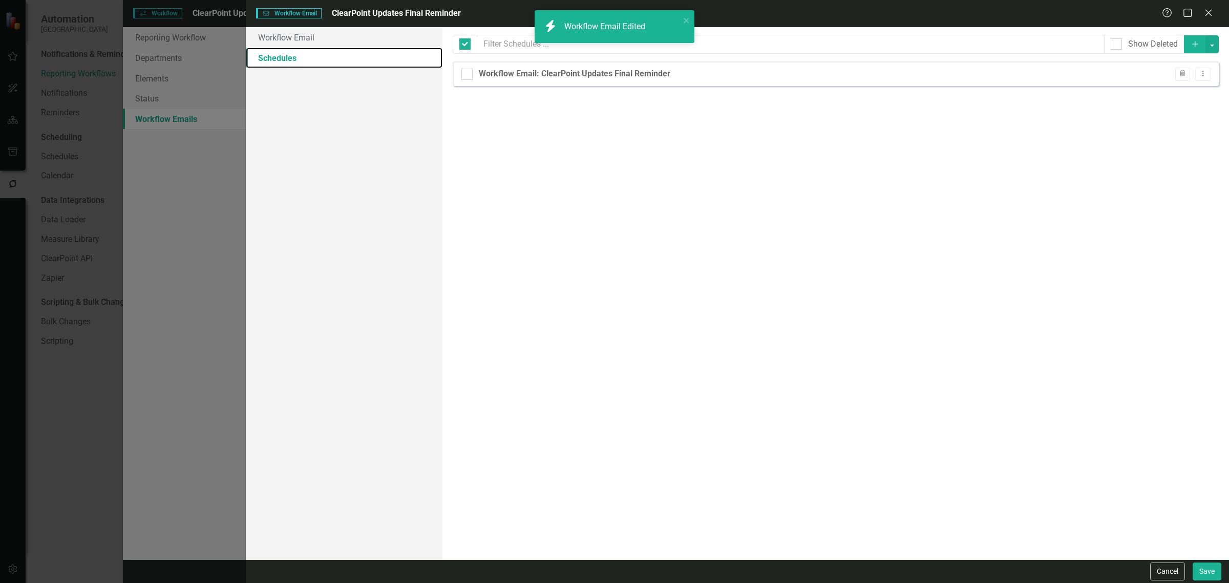
checkbox input "false"
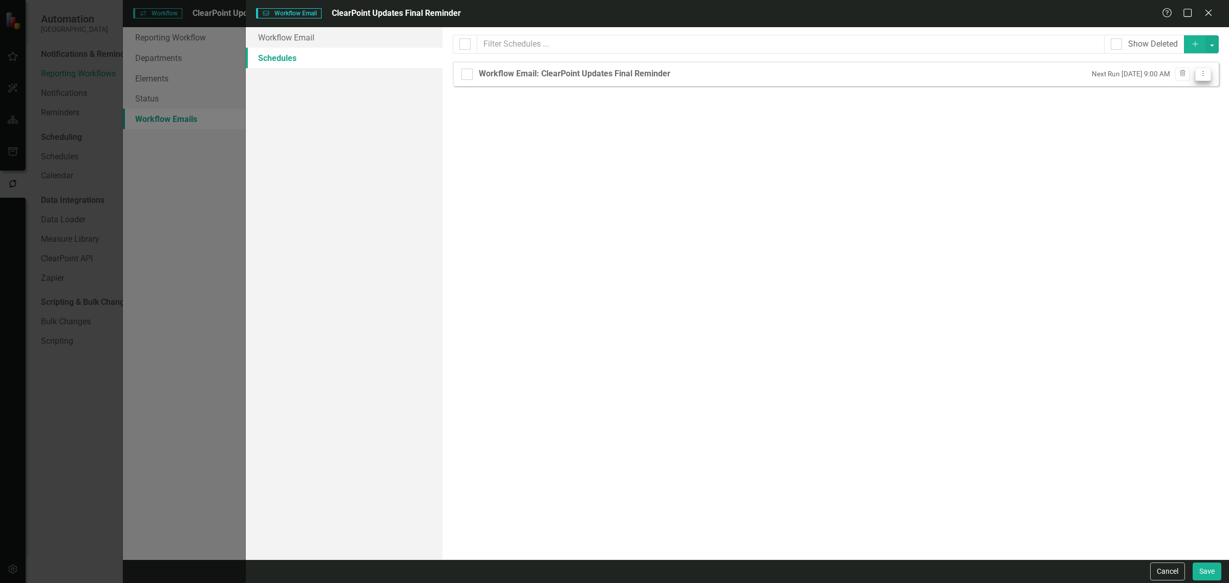
click at [1198, 77] on button "Dropdown Menu" at bounding box center [1203, 75] width 16 height 14
click at [1119, 85] on link "Edit Edit Schedule" at bounding box center [1163, 91] width 94 height 19
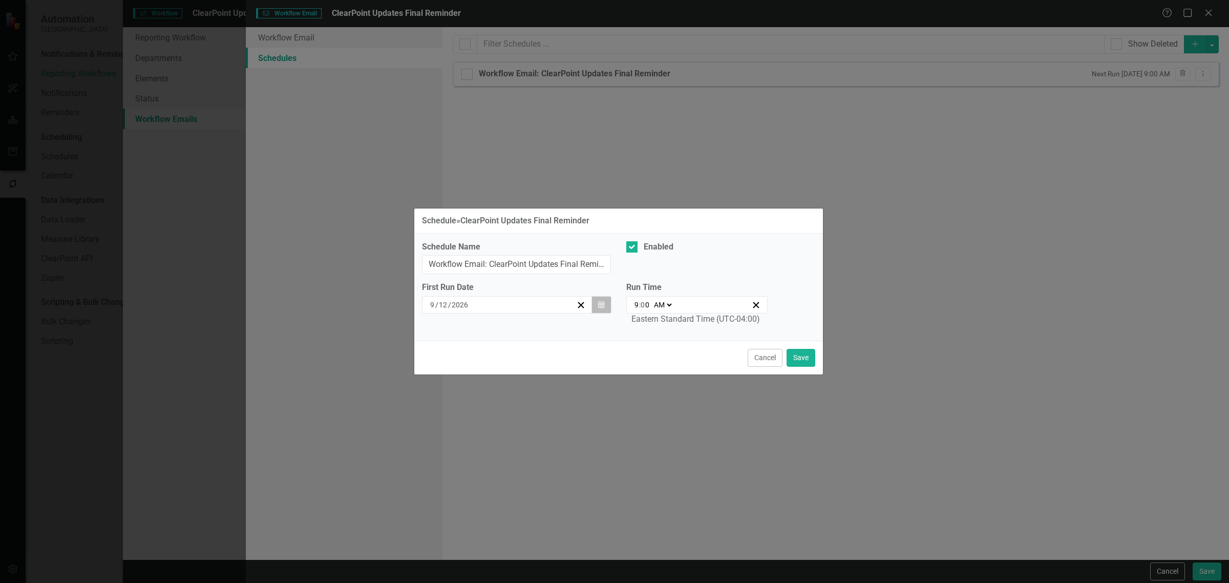
click at [602, 301] on icon "Calendar" at bounding box center [601, 304] width 6 height 7
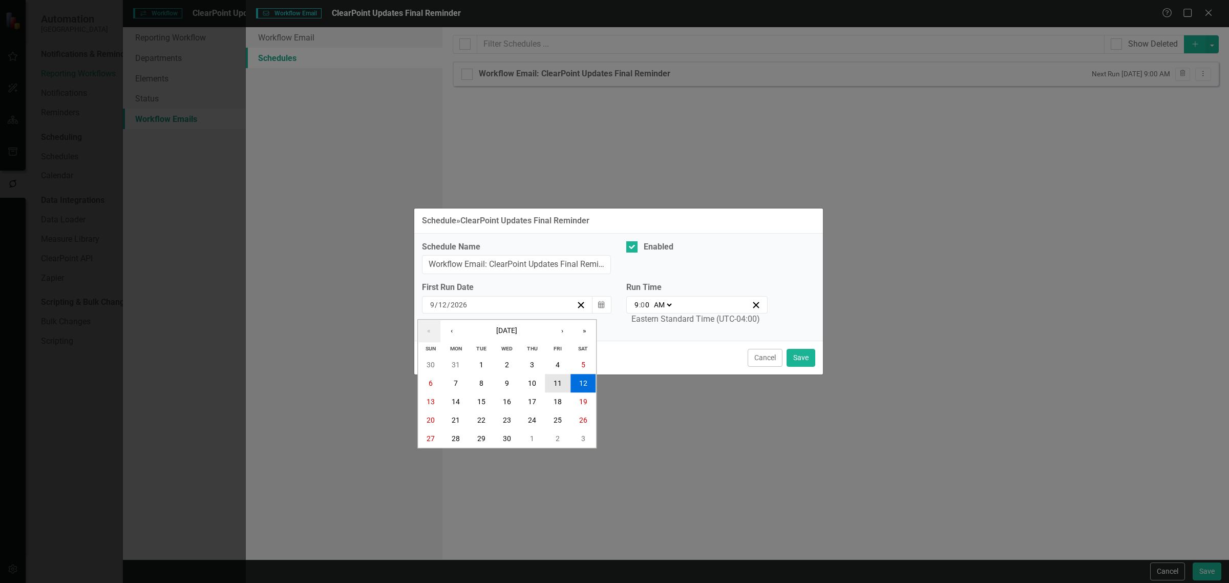
click at [558, 384] on abbr "11" at bounding box center [557, 383] width 8 height 8
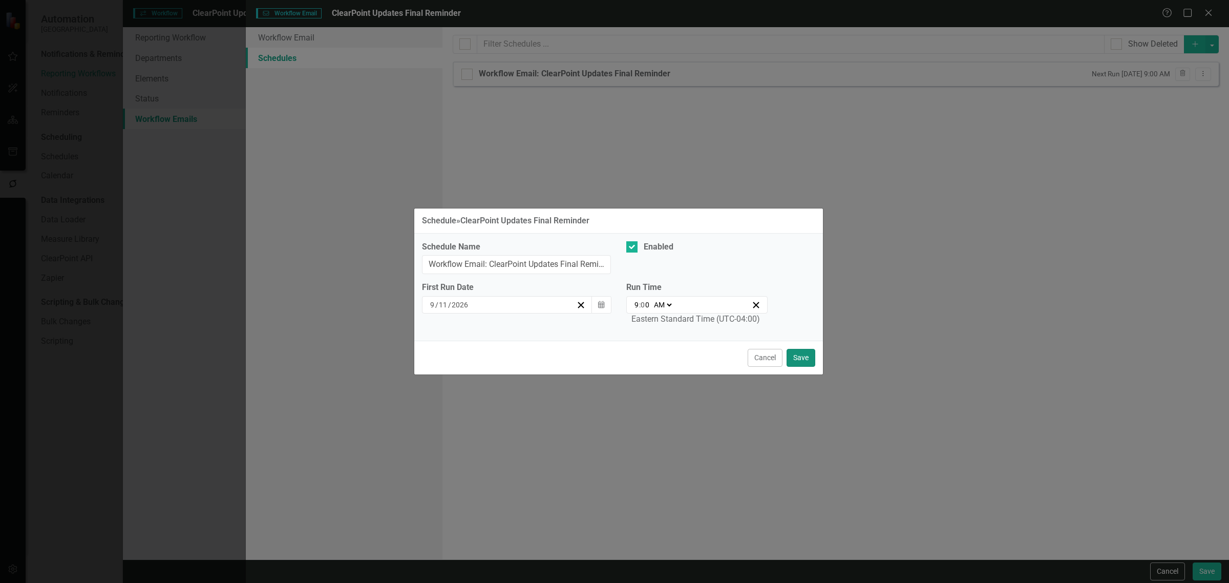
click at [810, 355] on button "Save" at bounding box center [800, 358] width 29 height 18
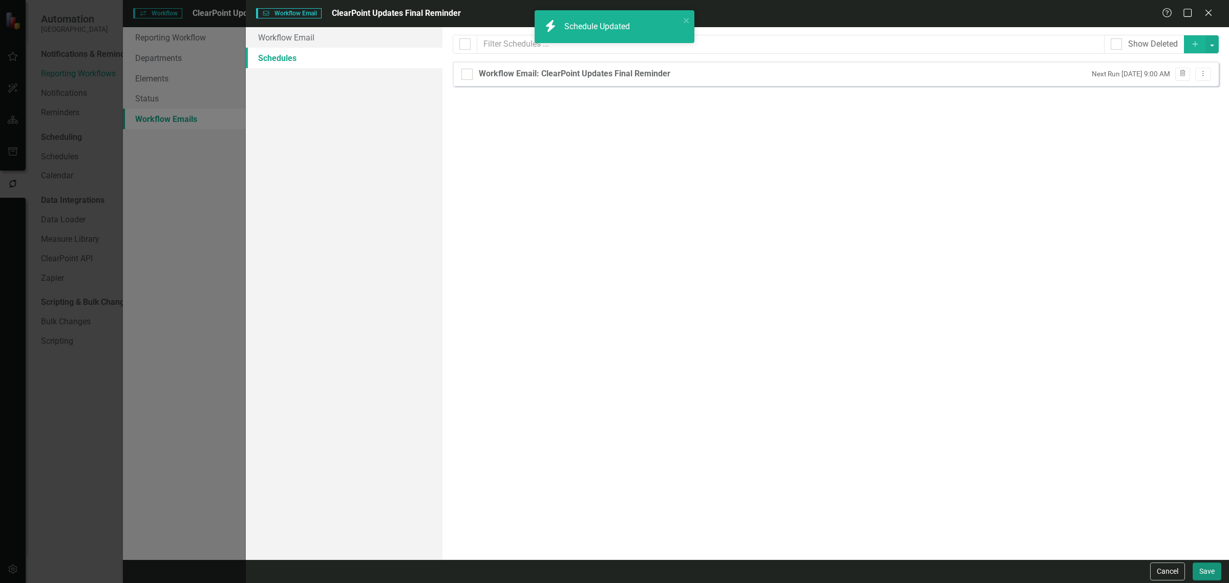
click at [1209, 571] on button "Save" at bounding box center [1206, 571] width 29 height 18
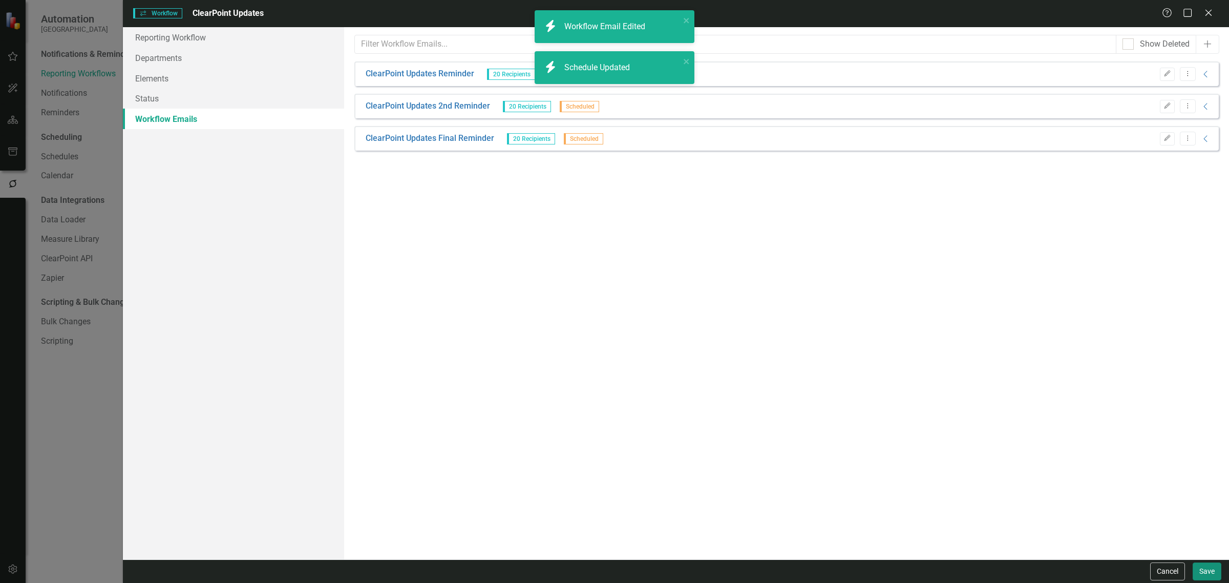
click at [1201, 572] on button "Save" at bounding box center [1206, 571] width 29 height 18
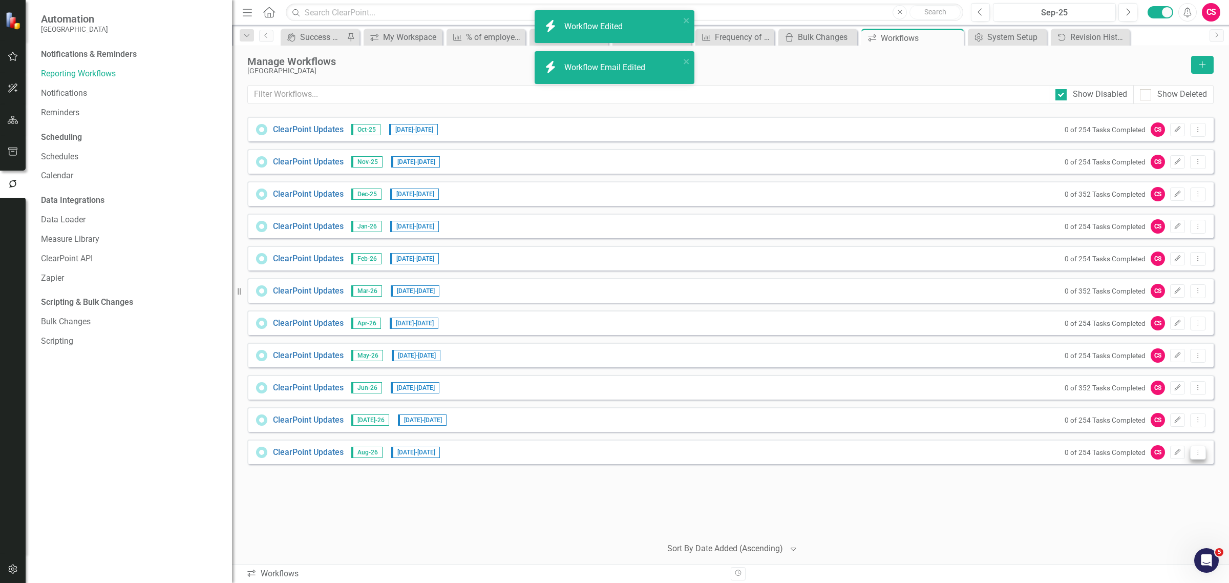
click at [1205, 453] on button "Dropdown Menu" at bounding box center [1198, 452] width 16 height 14
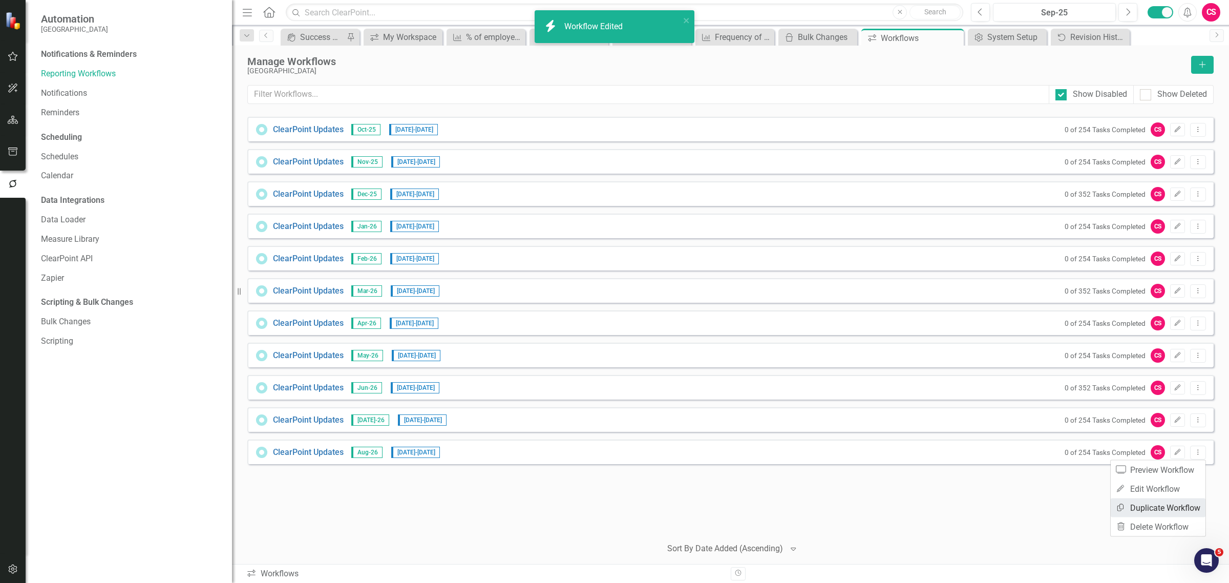
click at [1176, 500] on link "Copy Duplicate Workflow" at bounding box center [1157, 507] width 95 height 19
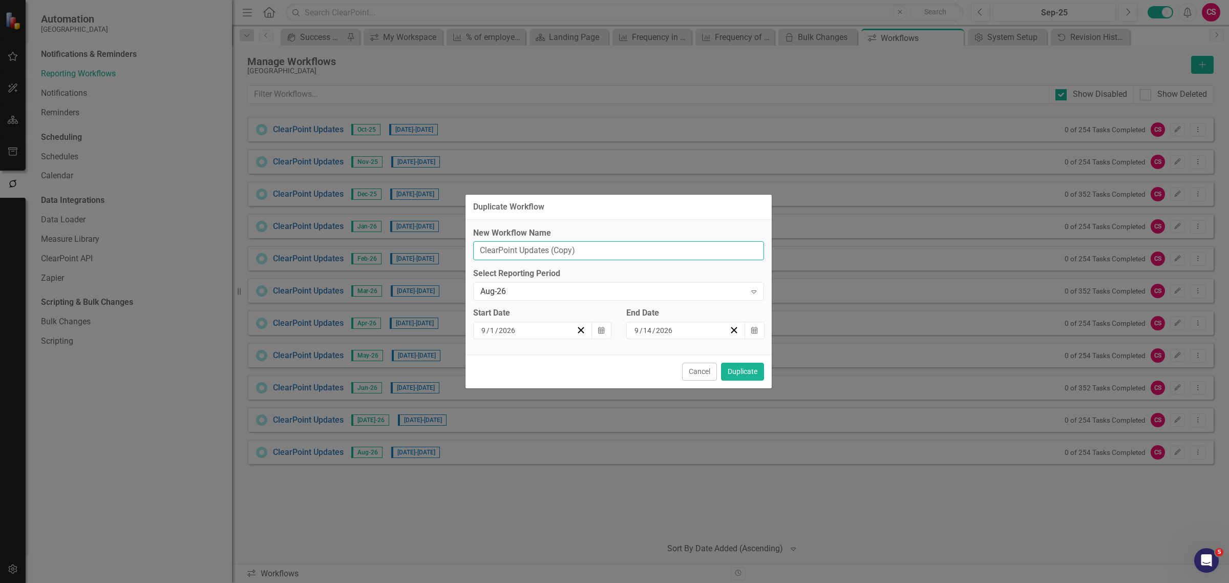
click at [636, 251] on input "ClearPoint Updates (Copy)" at bounding box center [618, 250] width 291 height 19
type input "ClearPoint Updates"
click at [512, 292] on div "Aug-26" at bounding box center [613, 292] width 266 height 12
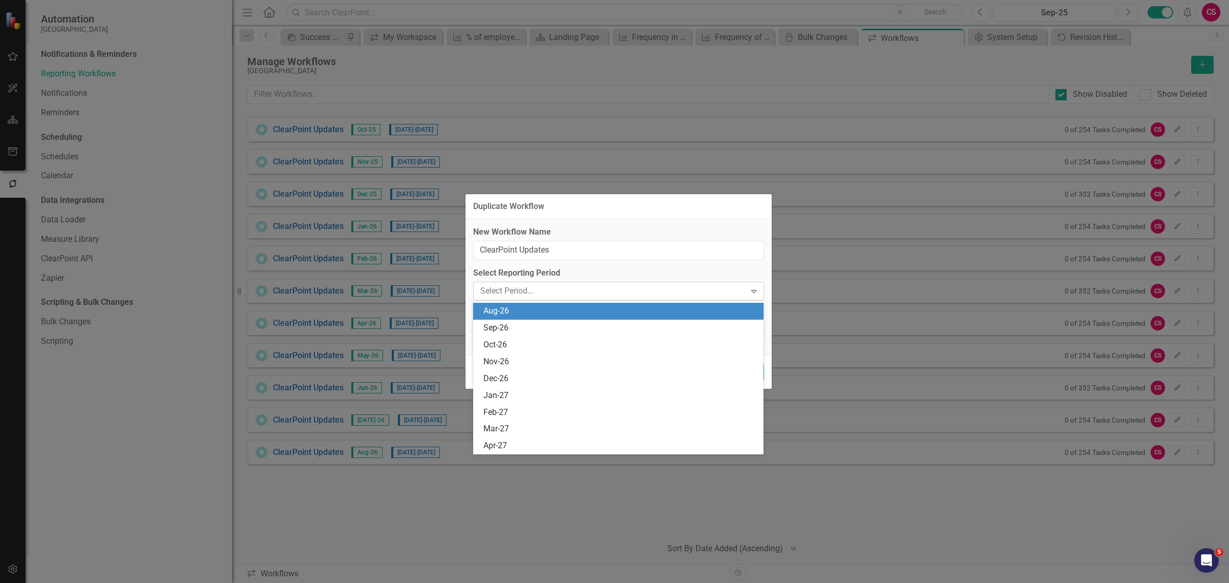
scroll to position [370, 0]
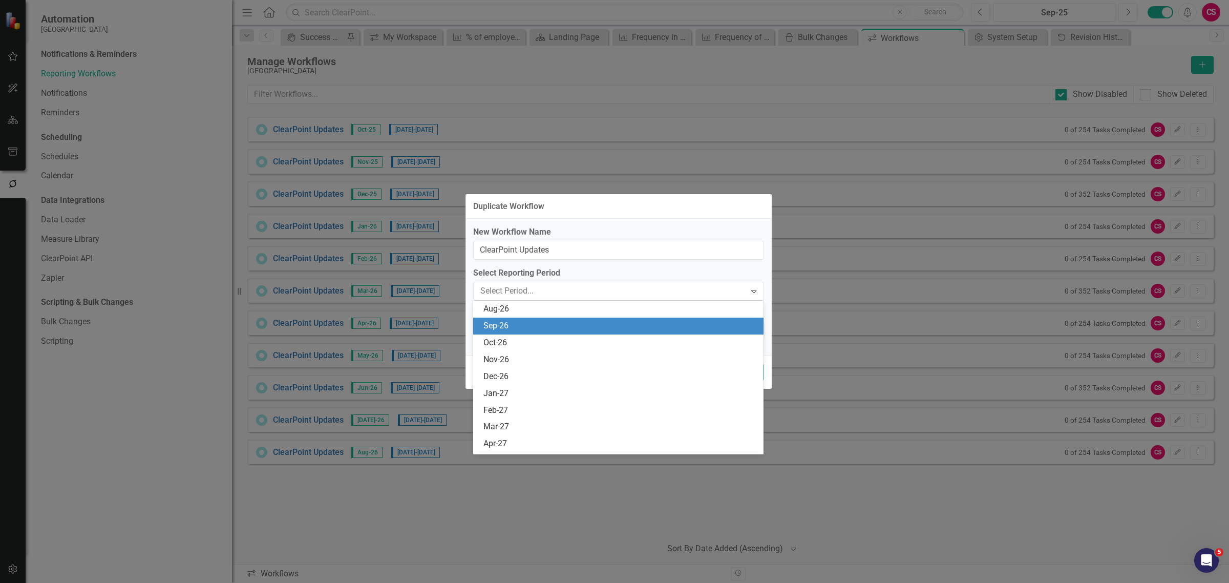
click at [500, 327] on div "Sep-26" at bounding box center [620, 326] width 274 height 12
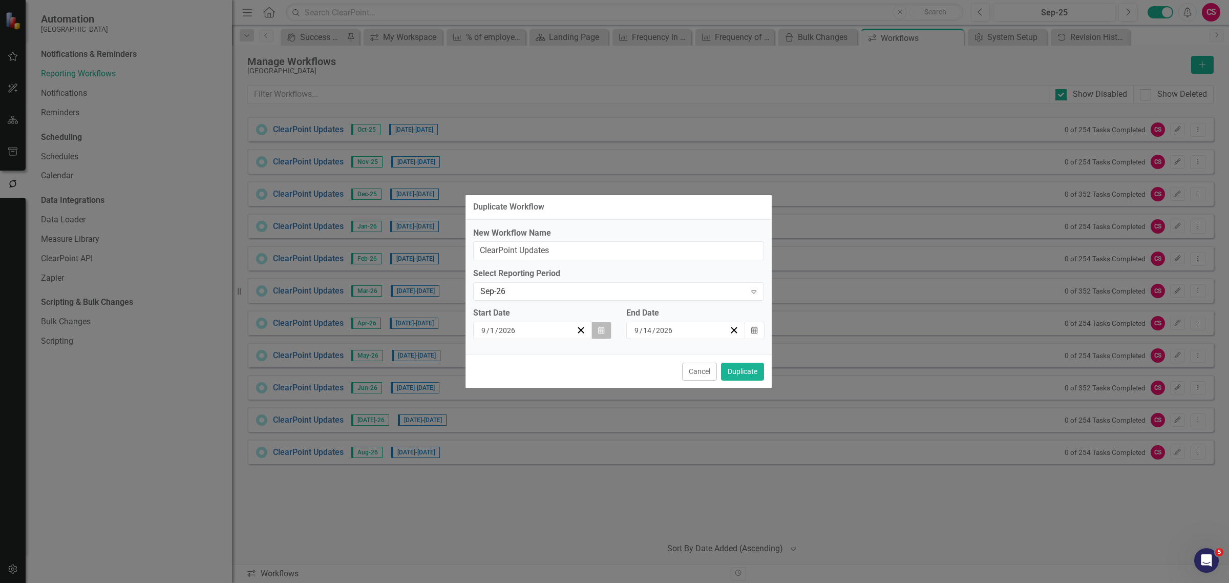
click at [603, 330] on icon "button" at bounding box center [601, 329] width 6 height 7
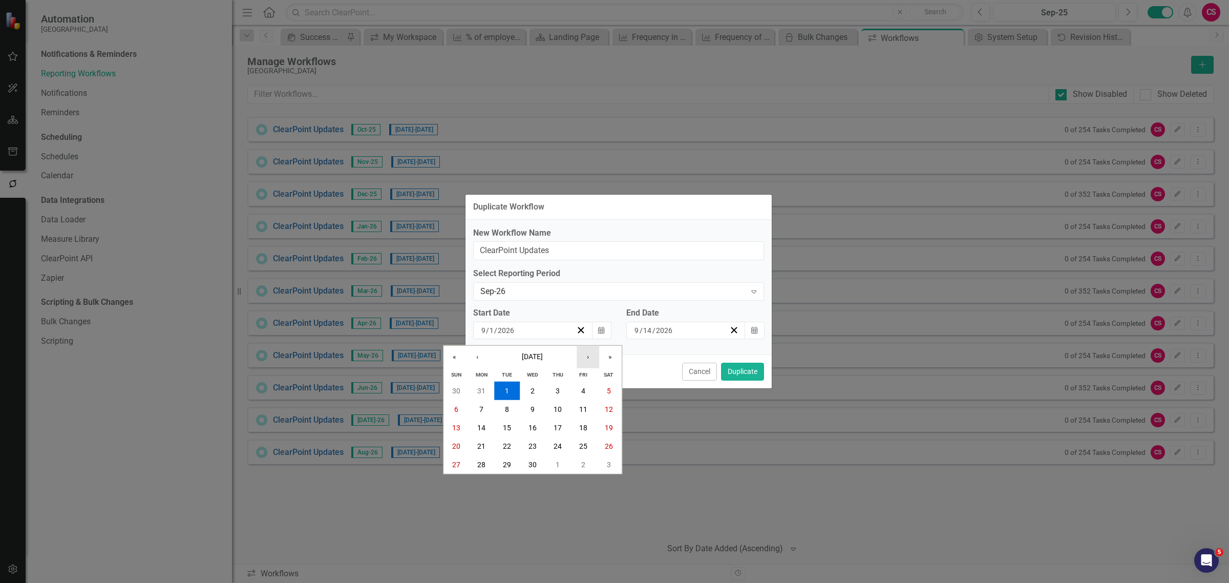
click at [581, 350] on button "›" at bounding box center [587, 357] width 23 height 23
click at [565, 392] on button "1" at bounding box center [558, 390] width 26 height 18
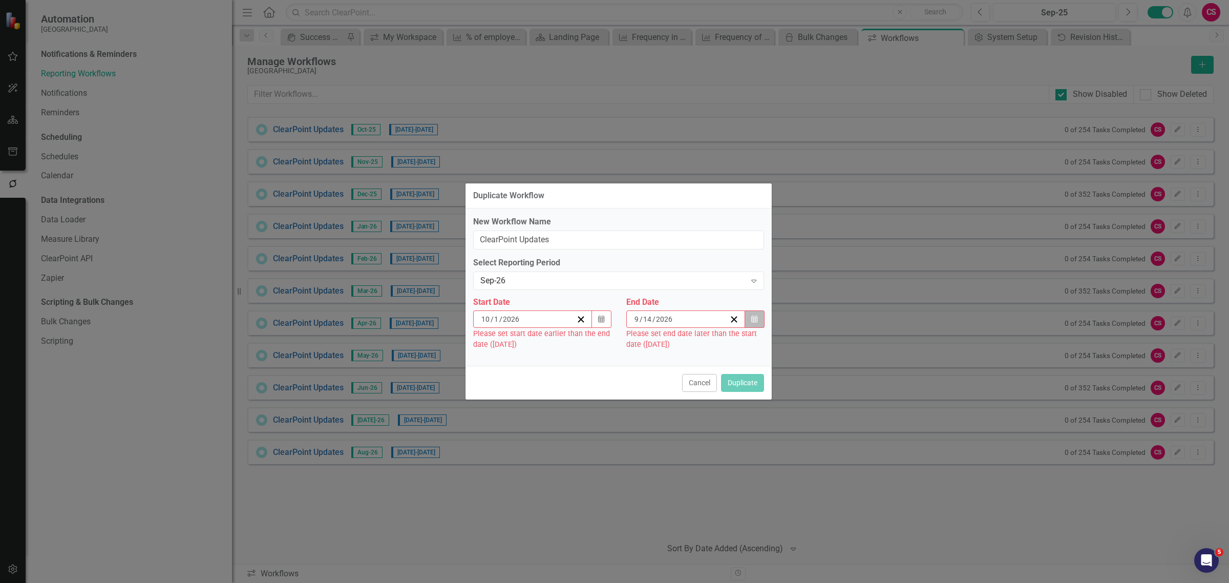
click at [751, 321] on icon "button" at bounding box center [754, 318] width 6 height 7
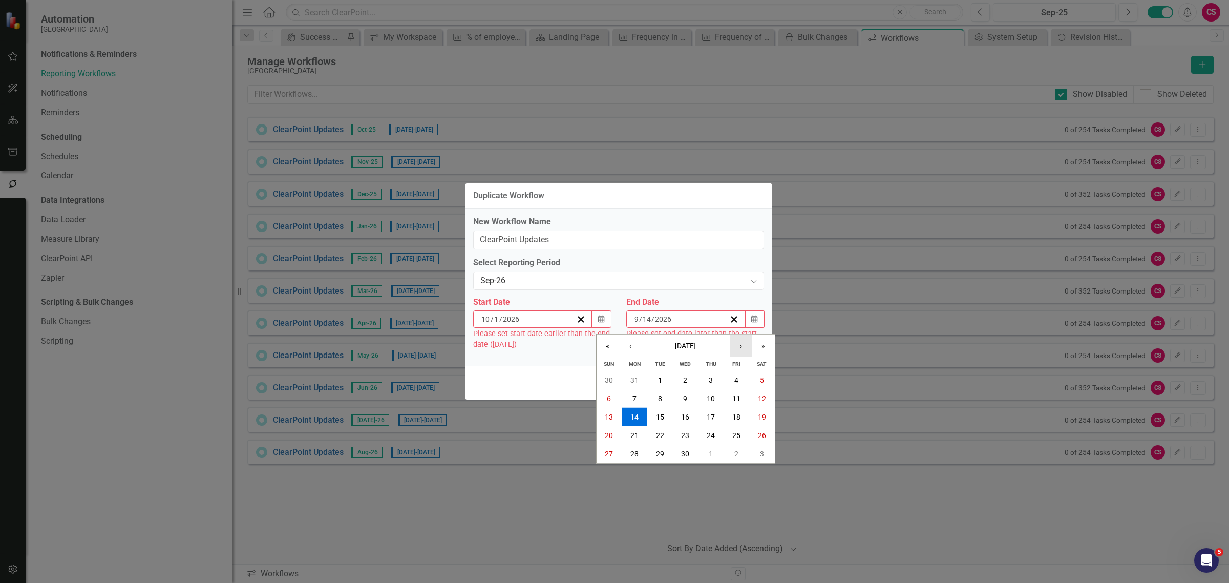
click at [739, 343] on button "›" at bounding box center [740, 345] width 23 height 23
click at [682, 415] on abbr "14" at bounding box center [685, 416] width 8 height 8
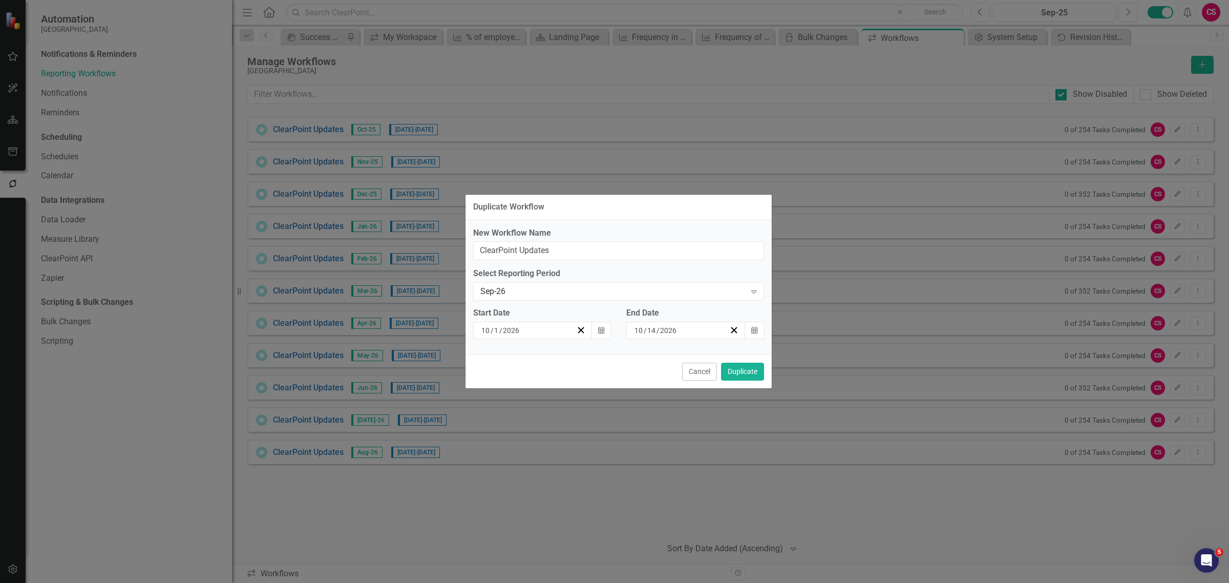
click at [741, 358] on div "Cancel Duplicate" at bounding box center [618, 371] width 306 height 34
click at [741, 368] on button "Duplicate" at bounding box center [742, 371] width 43 height 18
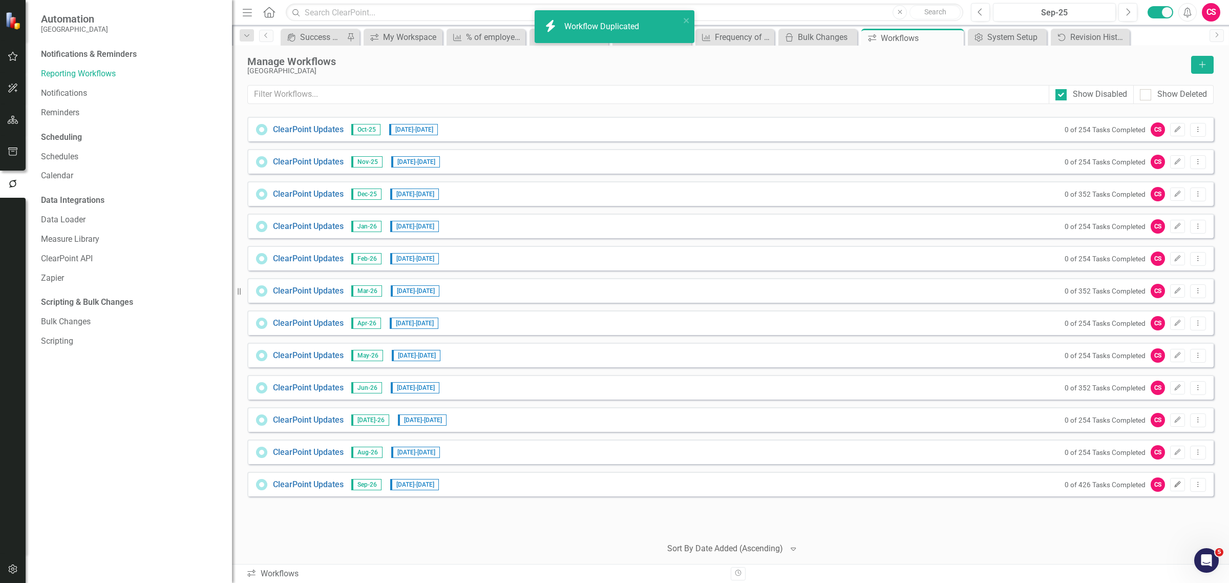
click at [1170, 485] on button "Edit" at bounding box center [1177, 484] width 15 height 13
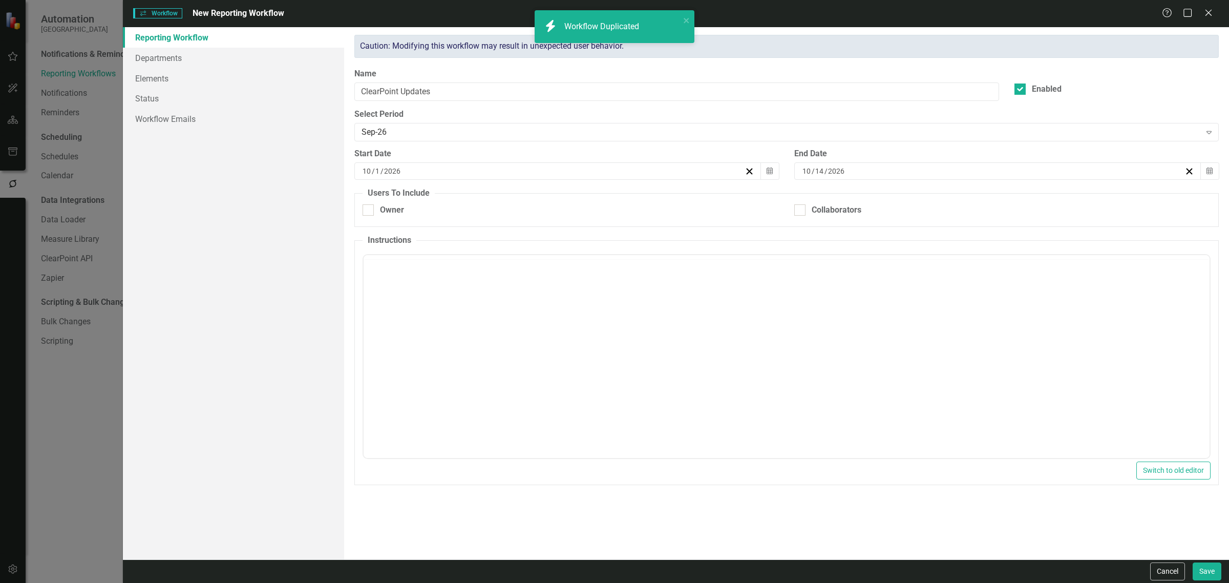
checkbox input "true"
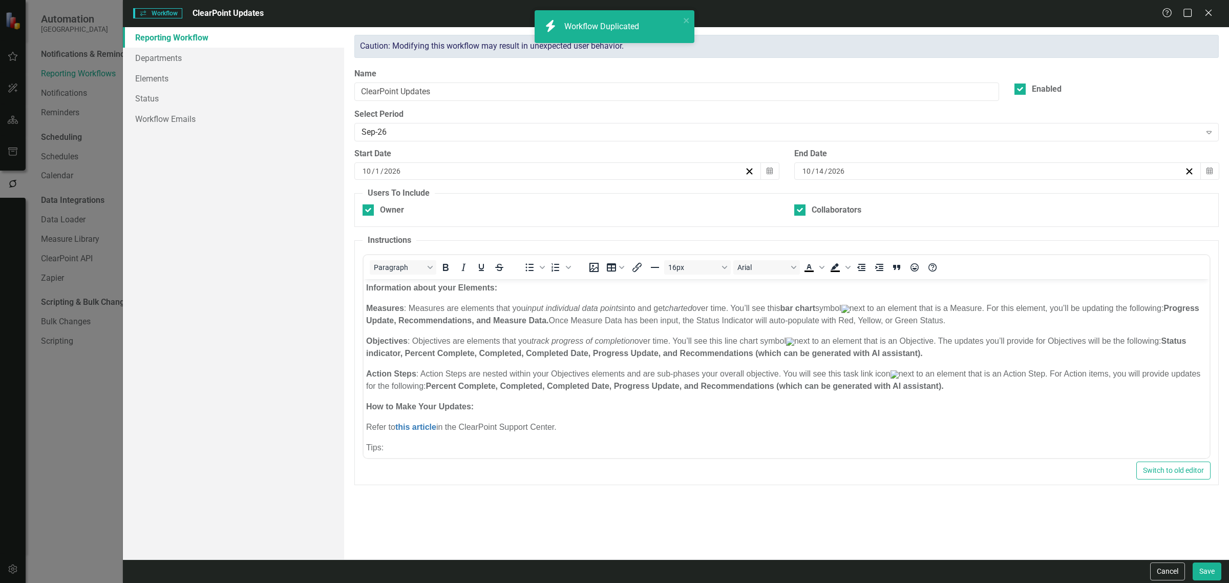
scroll to position [0, 0]
click at [218, 118] on link "Workflow Emails" at bounding box center [233, 119] width 221 height 20
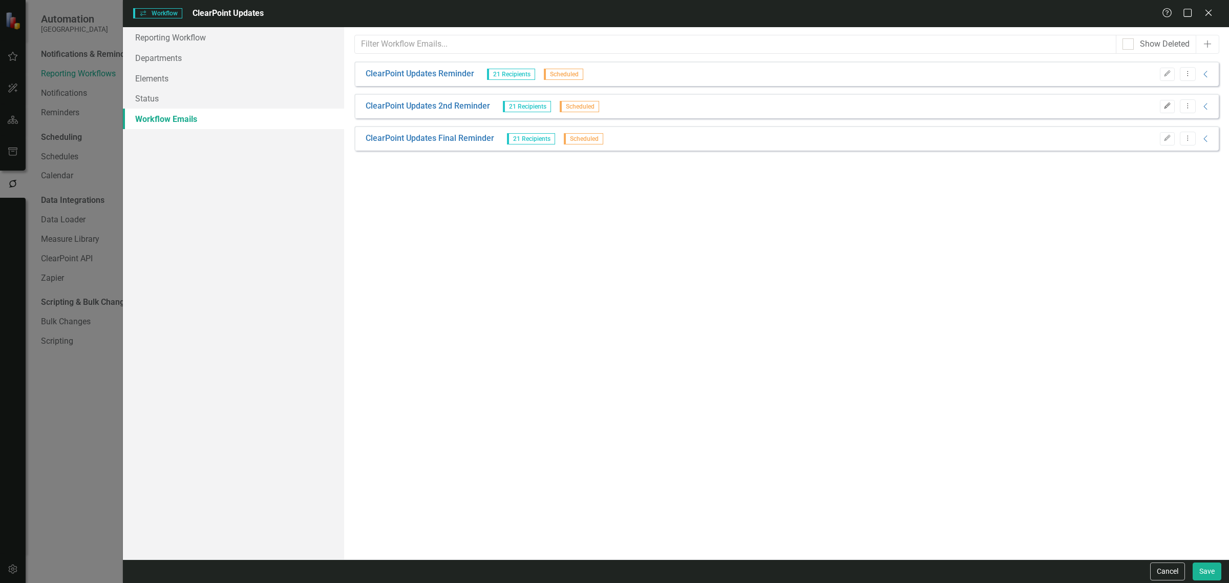
click at [1164, 111] on button "Edit" at bounding box center [1167, 106] width 15 height 13
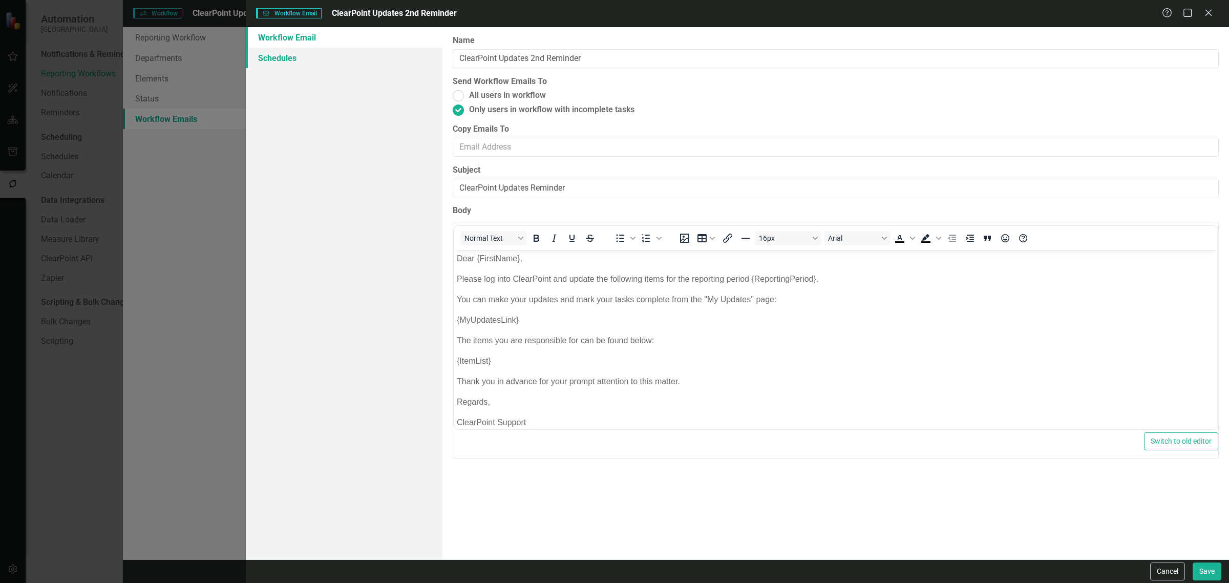
click at [309, 59] on link "Schedules" at bounding box center [344, 58] width 197 height 20
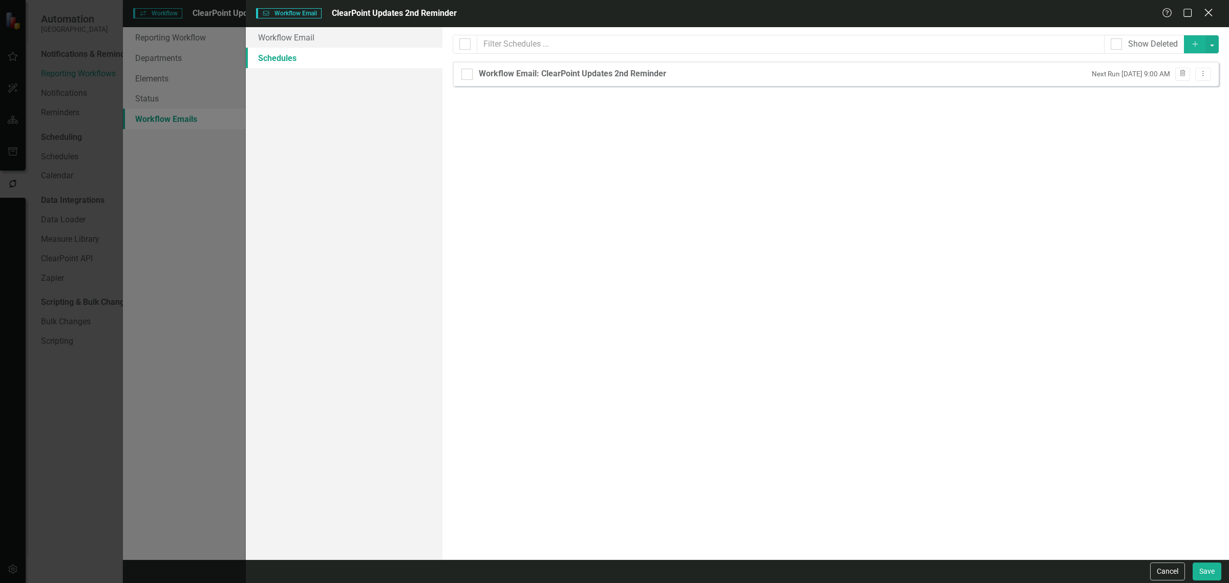
click at [1205, 13] on icon "Close" at bounding box center [1207, 13] width 13 height 10
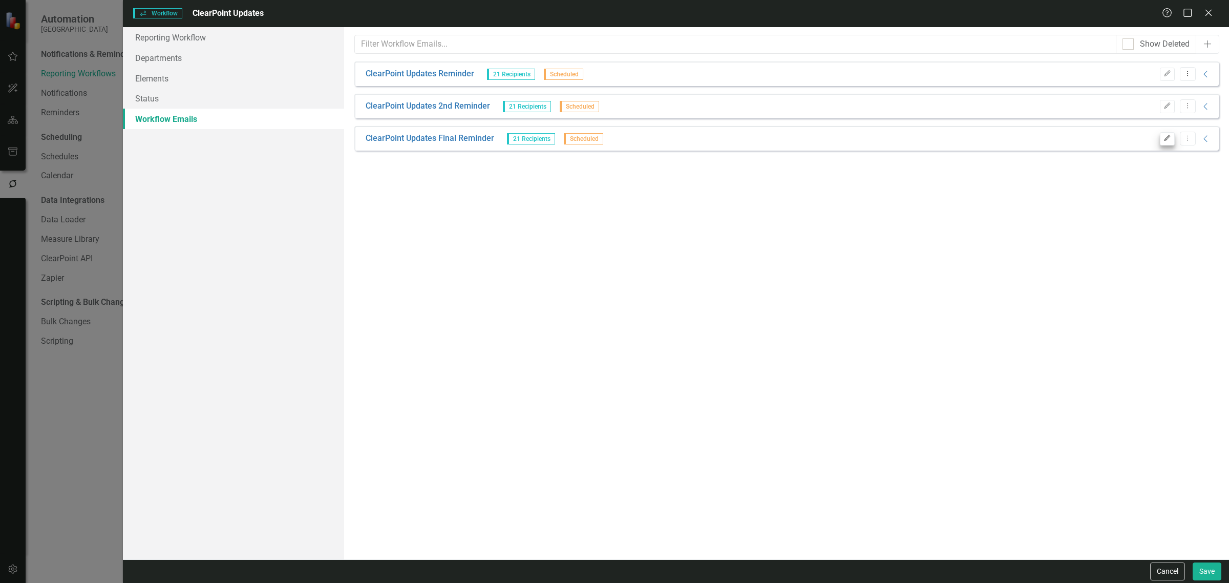
click at [1171, 136] on div "Edit Dropdown Menu Collapse" at bounding box center [1182, 139] width 57 height 14
click at [1170, 136] on button "Edit" at bounding box center [1167, 138] width 15 height 13
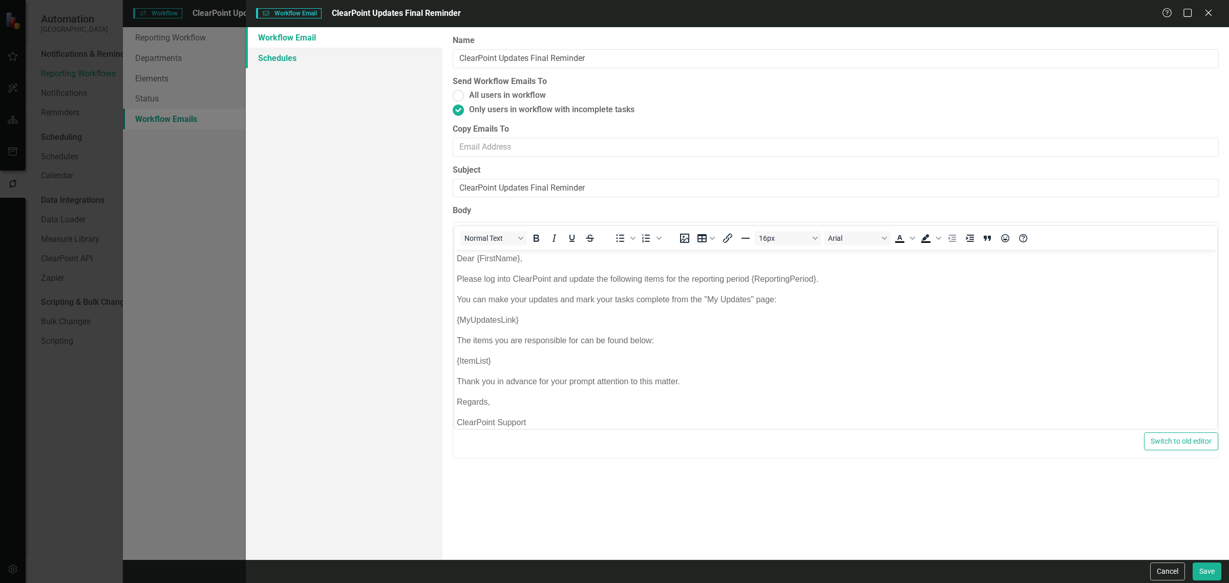
click at [284, 55] on link "Schedules" at bounding box center [344, 58] width 197 height 20
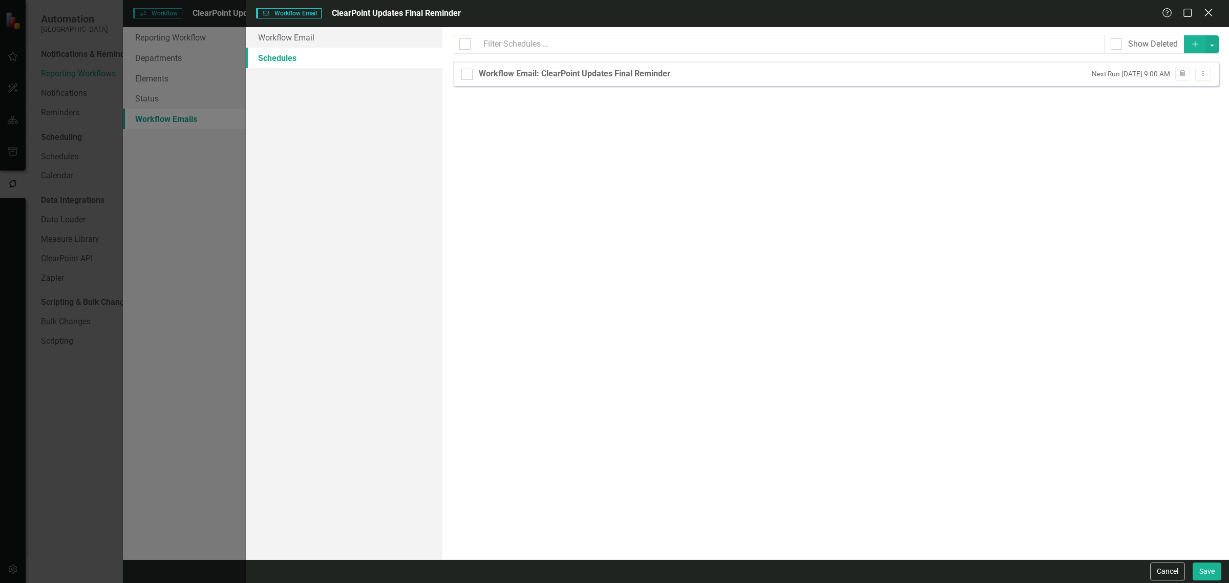
click at [1209, 9] on icon "Close" at bounding box center [1207, 13] width 13 height 10
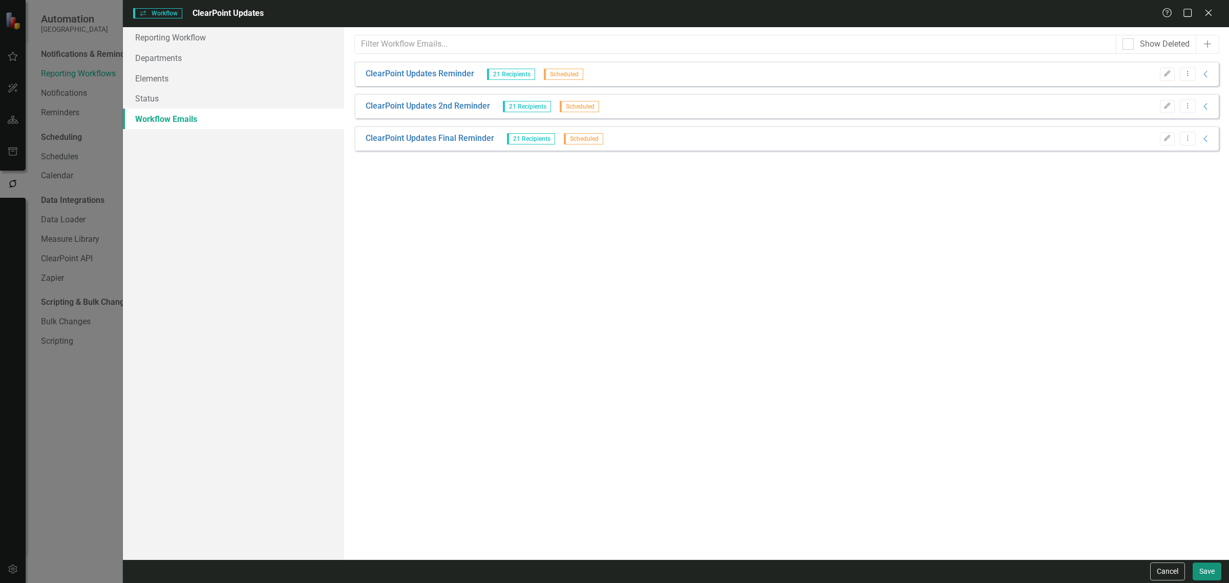
click at [1213, 578] on button "Save" at bounding box center [1206, 571] width 29 height 18
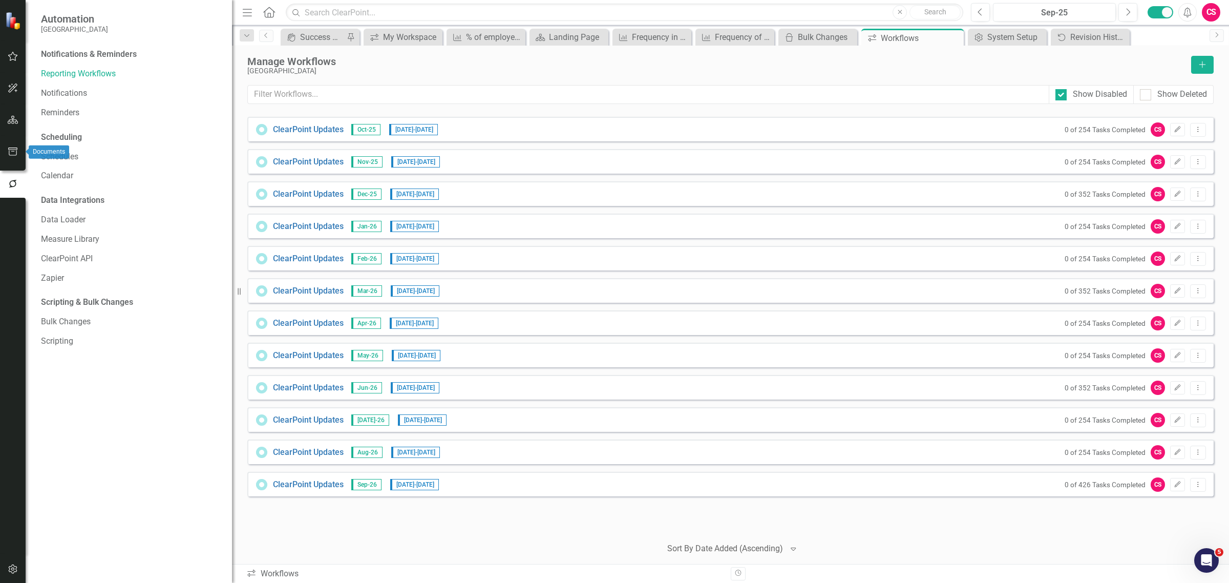
click at [13, 158] on button "button" at bounding box center [13, 152] width 23 height 22
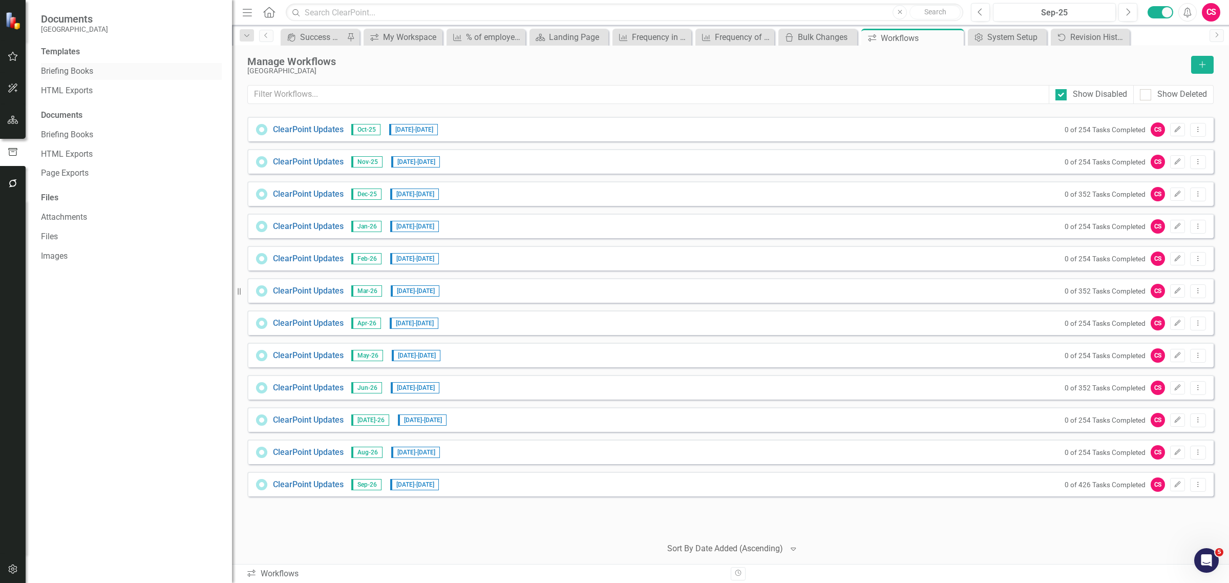
click at [76, 70] on link "Briefing Books" at bounding box center [131, 72] width 181 height 12
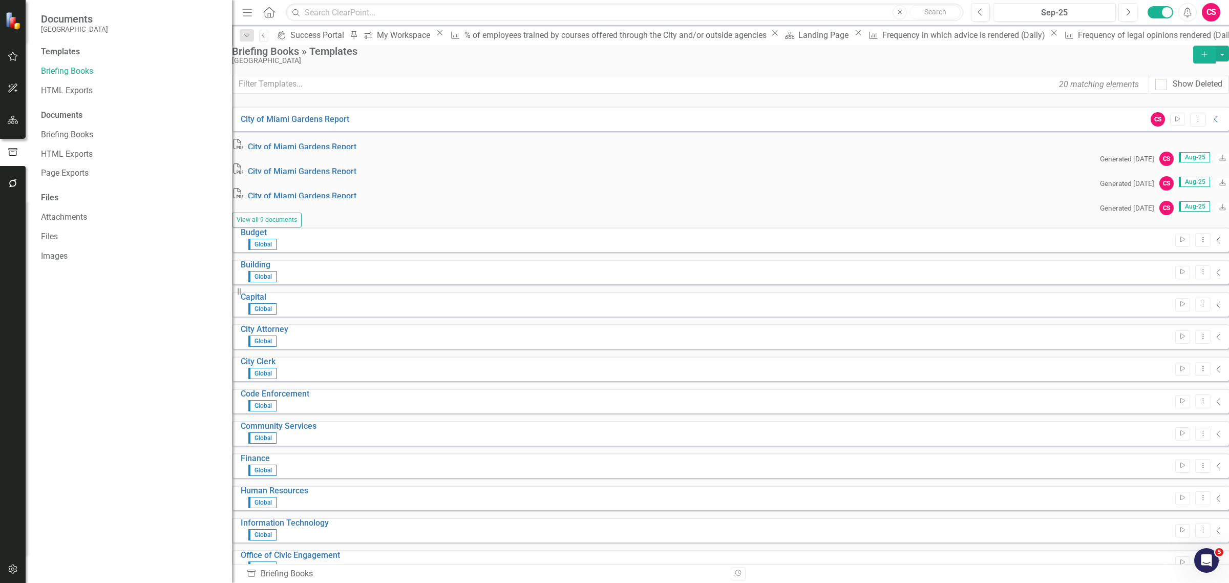
click at [19, 180] on button "button" at bounding box center [13, 184] width 23 height 22
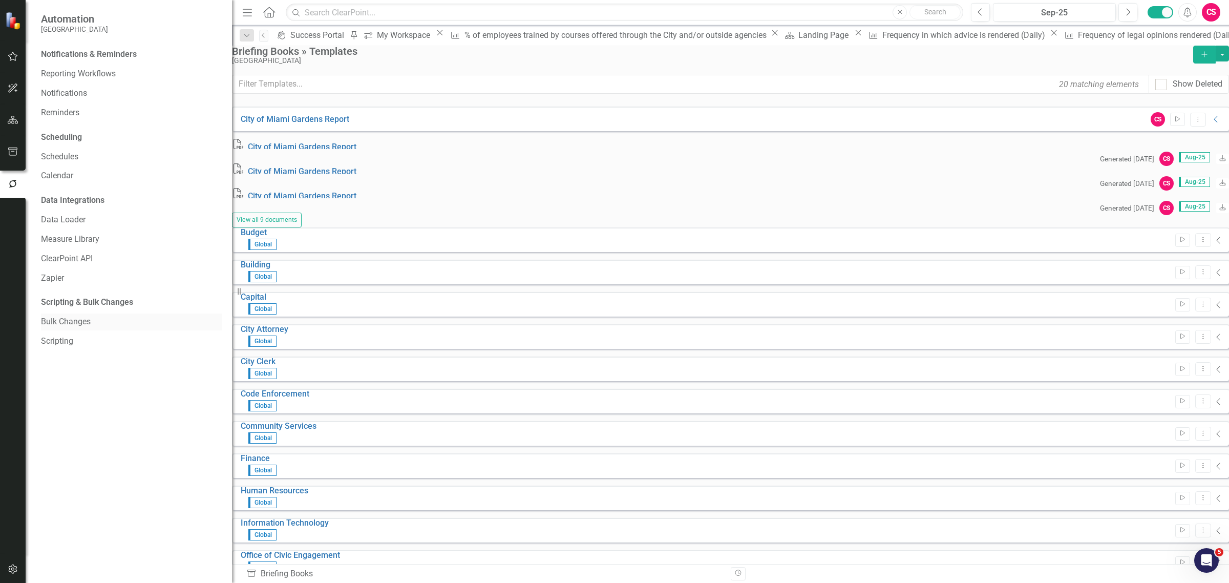
click at [90, 314] on div "Bulk Changes" at bounding box center [131, 321] width 181 height 17
click at [74, 325] on link "Bulk Changes" at bounding box center [131, 322] width 181 height 12
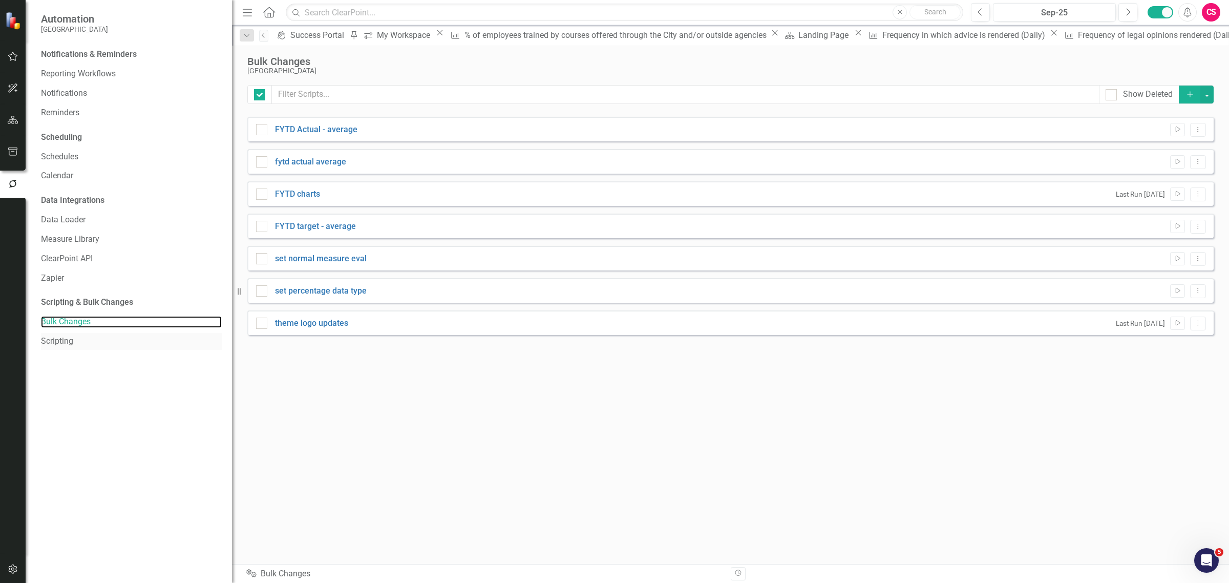
checkbox input "false"
click at [1203, 135] on button "Dropdown Menu" at bounding box center [1198, 130] width 16 height 14
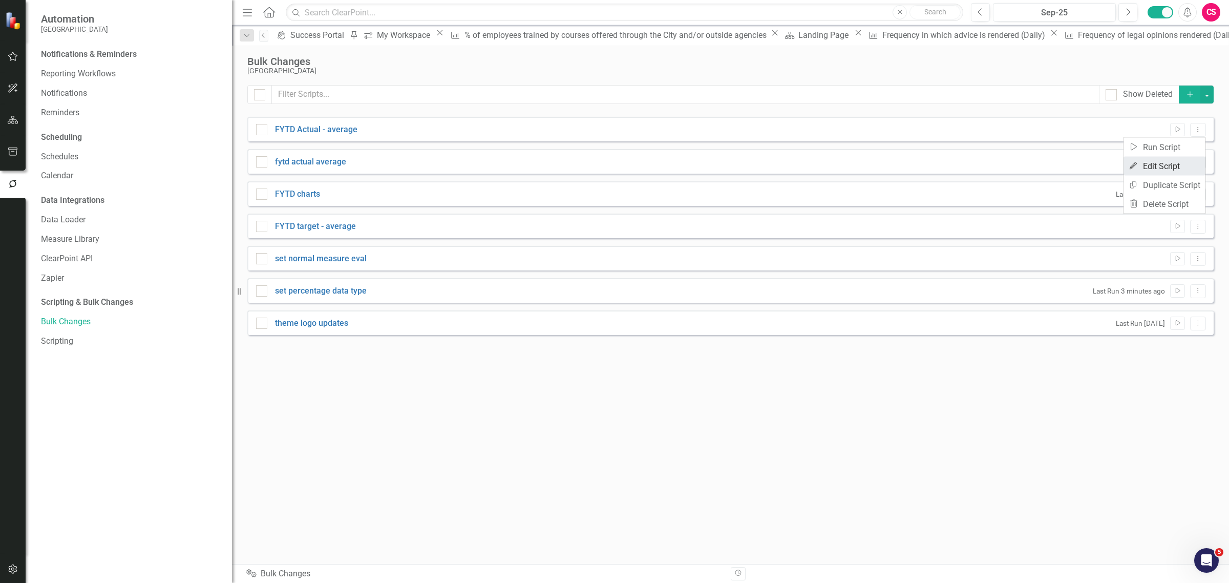
click at [1164, 162] on link "Edit Edit Script" at bounding box center [1164, 166] width 82 height 19
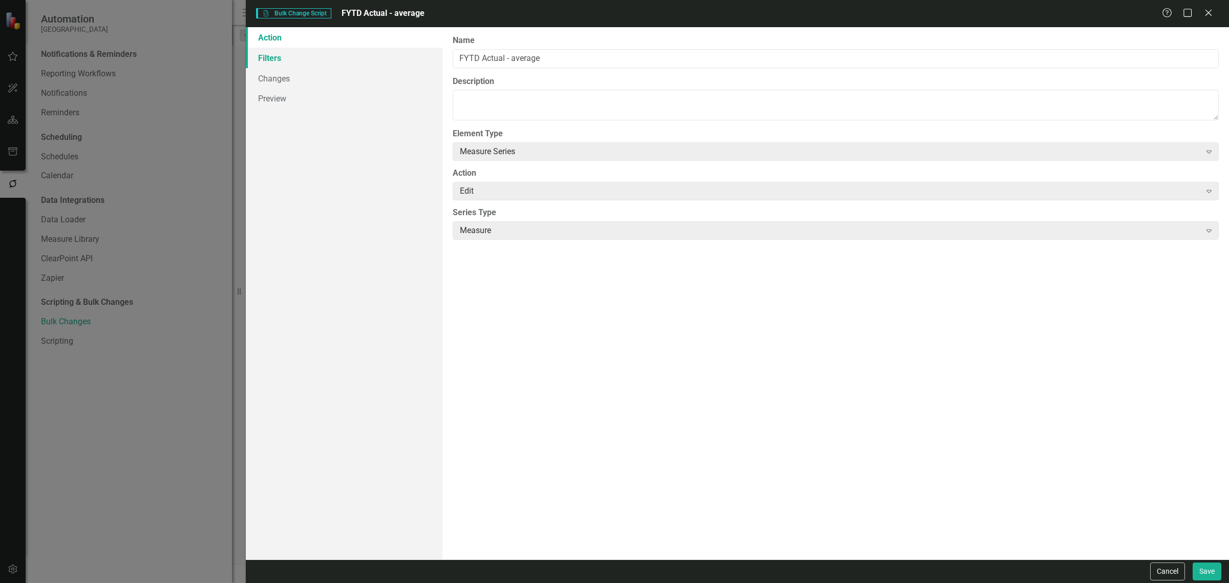
click at [272, 58] on link "Filters" at bounding box center [344, 58] width 197 height 20
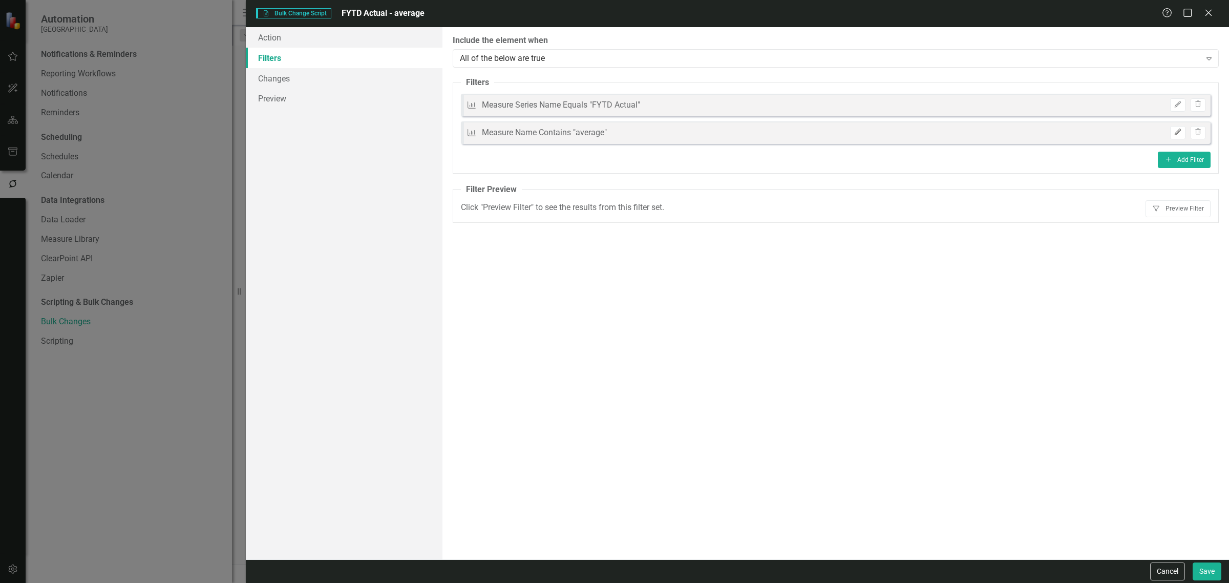
click at [1172, 128] on button "Edit" at bounding box center [1177, 132] width 15 height 13
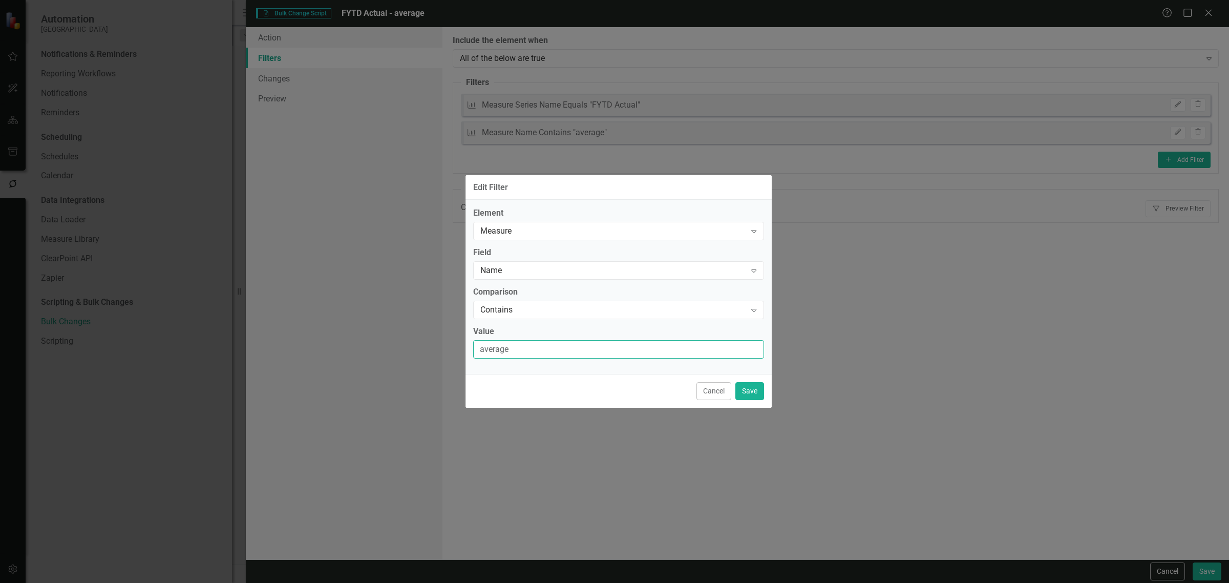
drag, startPoint x: 539, startPoint y: 349, endPoint x: 412, endPoint y: 343, distance: 127.1
click at [412, 343] on div "Edit Filter Element Measure Expand Field Name Expand Comparison Contains Expand…" at bounding box center [614, 291] width 1229 height 583
type input "%"
click at [732, 377] on div "Cancel Save" at bounding box center [618, 391] width 306 height 34
click at [741, 385] on button "Save" at bounding box center [749, 391] width 29 height 18
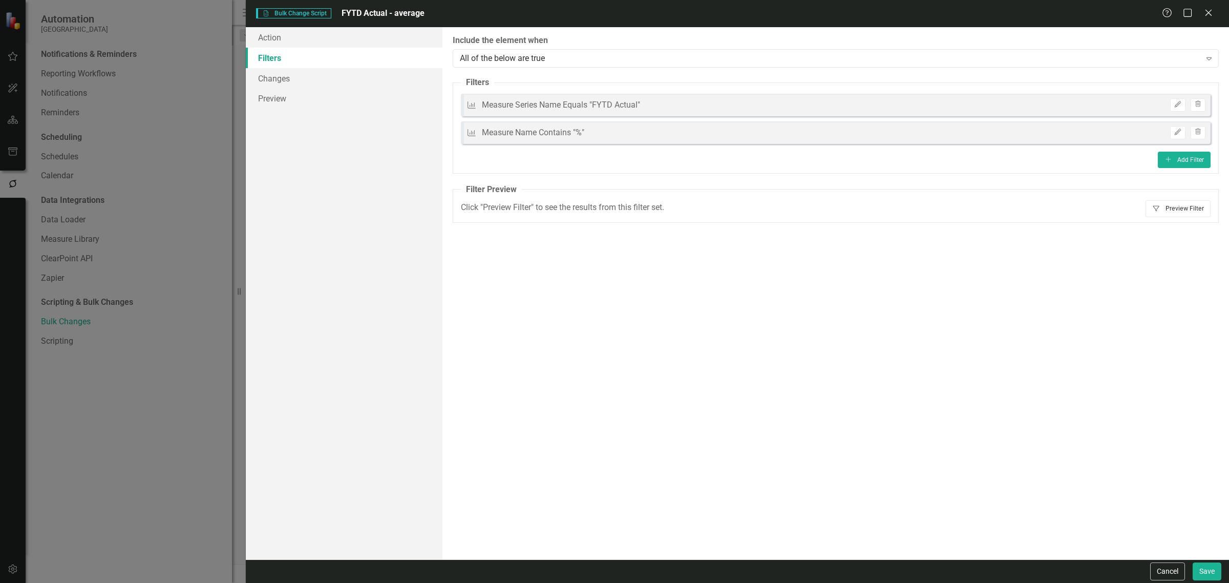
click at [1168, 205] on button "Filter Preview Filter" at bounding box center [1177, 208] width 65 height 16
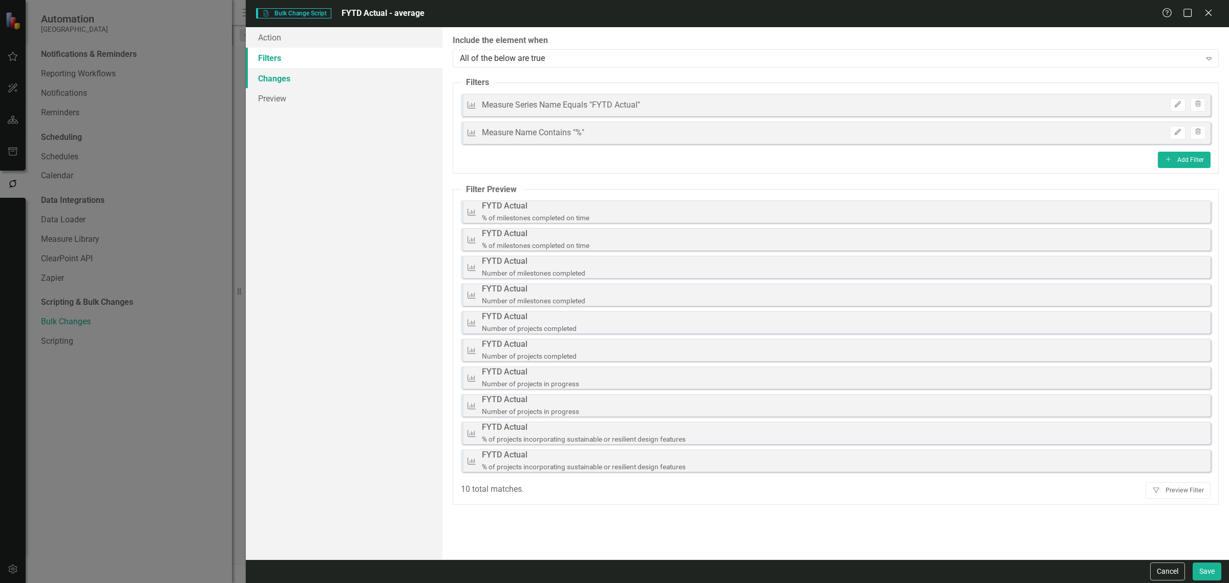
click at [377, 85] on link "Changes" at bounding box center [344, 78] width 197 height 20
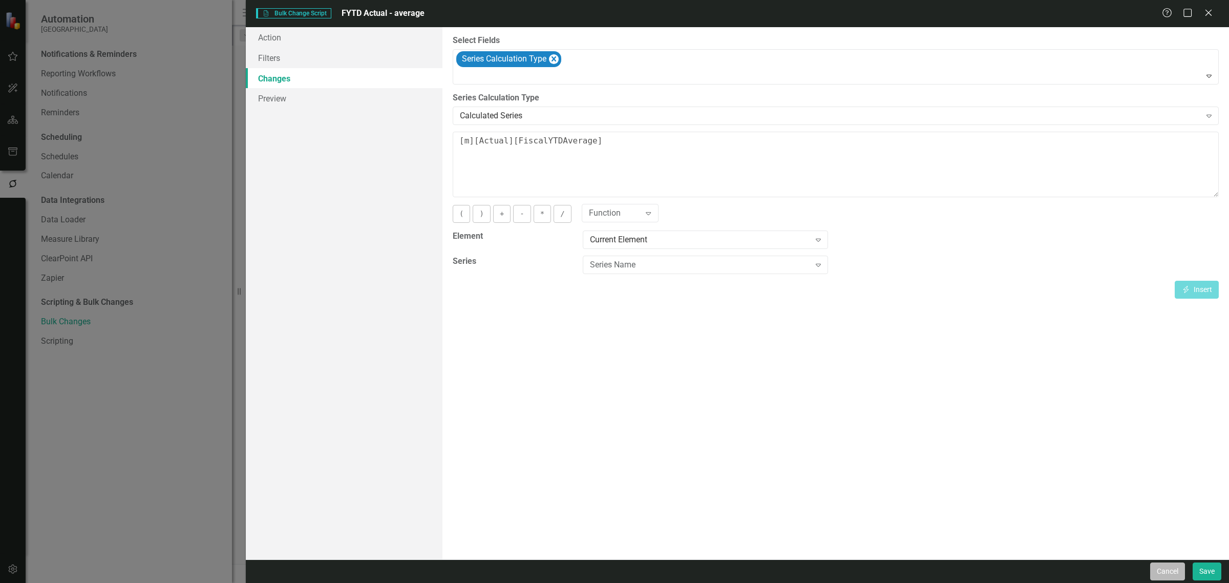
click at [1173, 569] on button "Cancel" at bounding box center [1167, 571] width 35 height 18
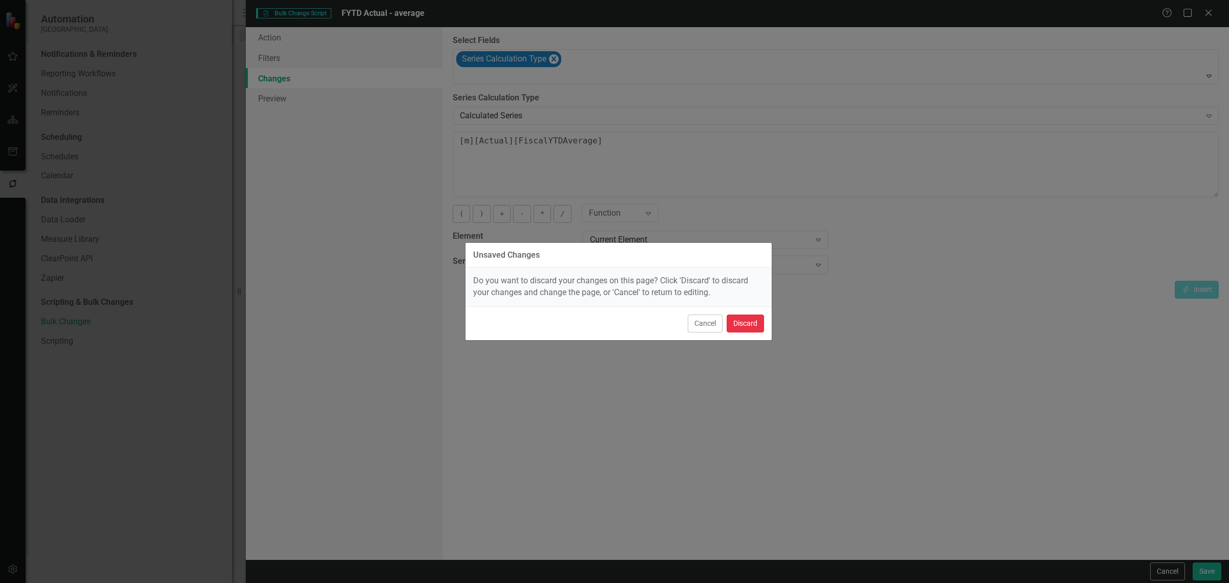
click at [746, 316] on button "Discard" at bounding box center [744, 323] width 37 height 18
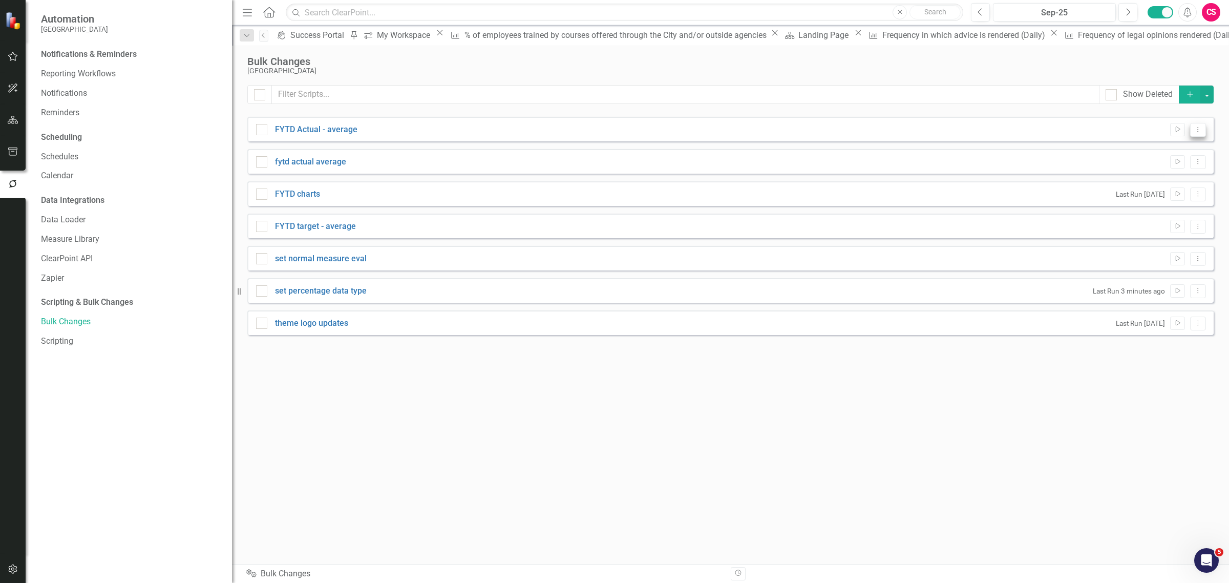
click at [1190, 125] on button "Dropdown Menu" at bounding box center [1198, 130] width 16 height 14
click at [1171, 160] on link "Edit Edit Script" at bounding box center [1164, 166] width 82 height 19
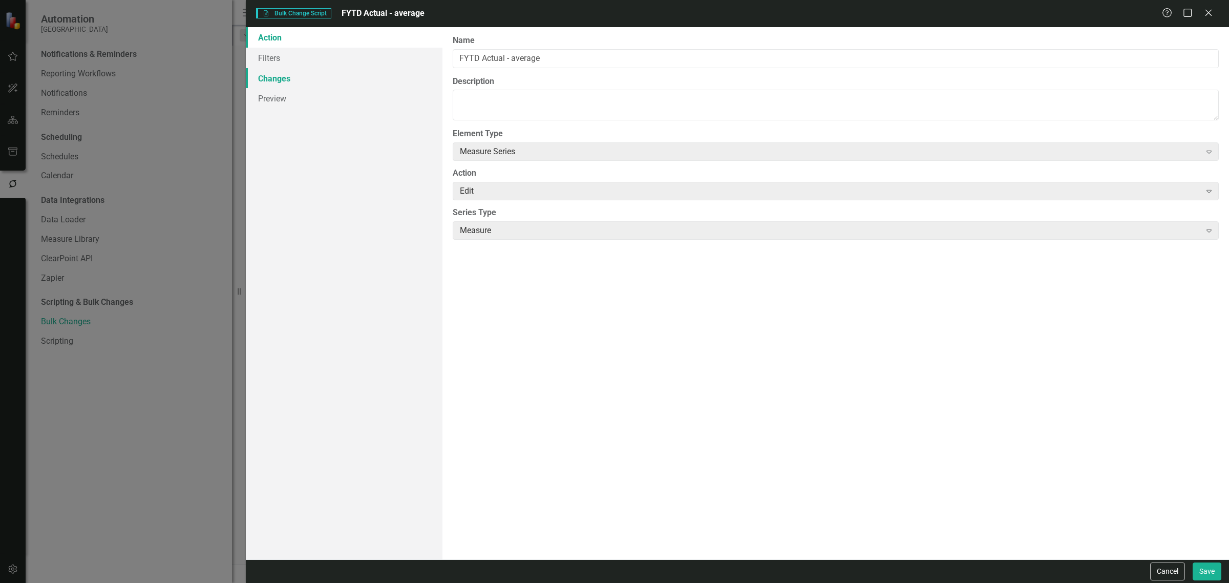
click at [286, 69] on link "Changes" at bounding box center [344, 78] width 197 height 20
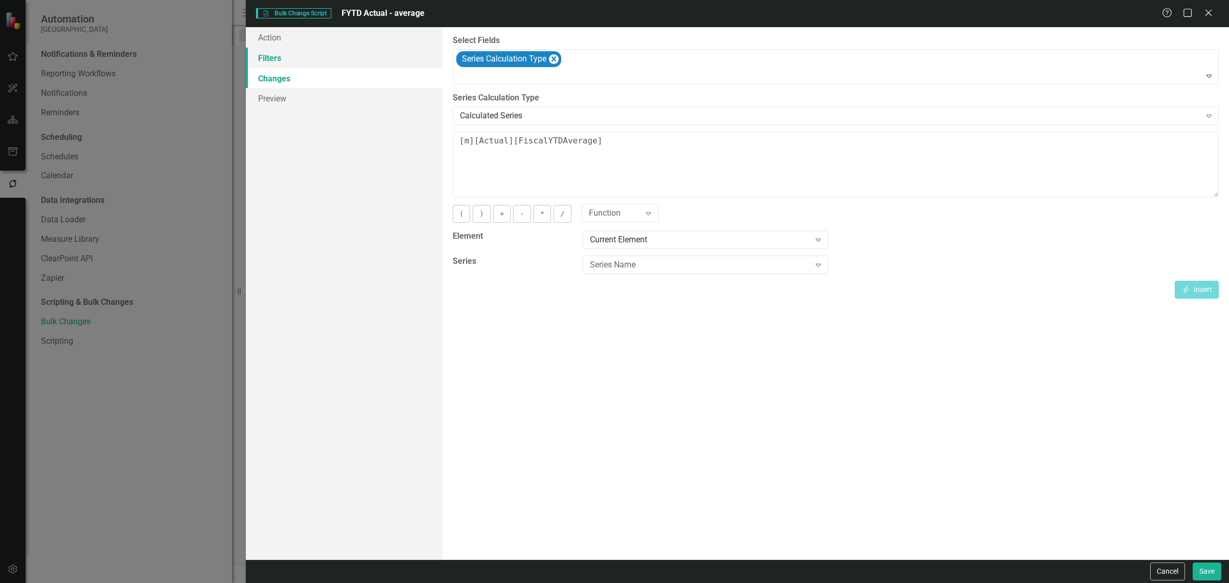
click at [286, 60] on link "Filters" at bounding box center [344, 58] width 197 height 20
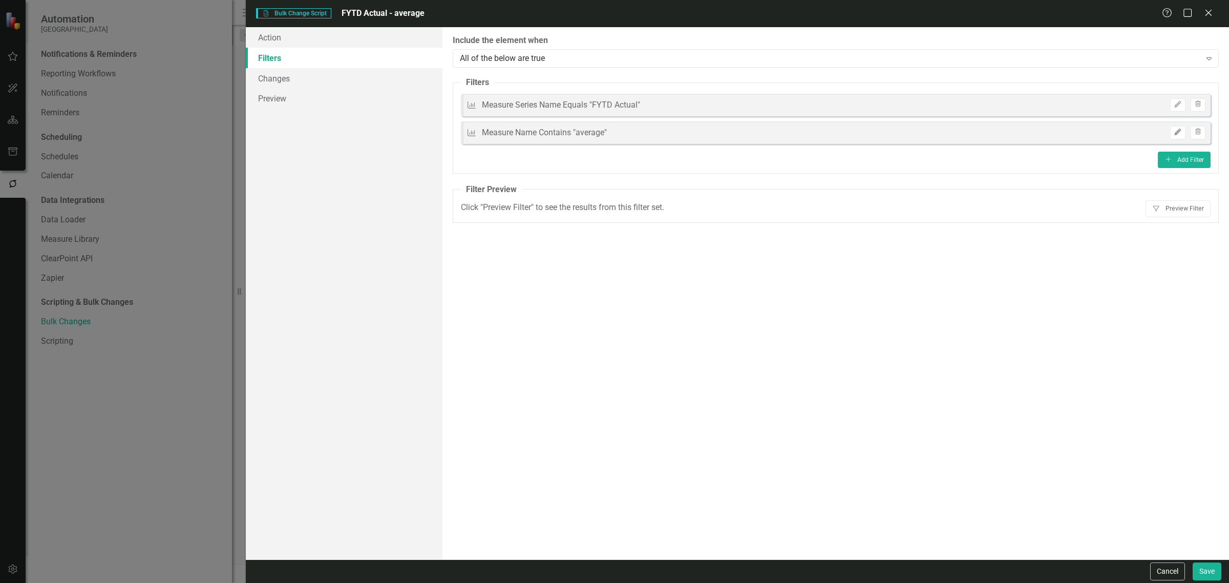
click at [1183, 130] on button "Edit" at bounding box center [1177, 132] width 15 height 13
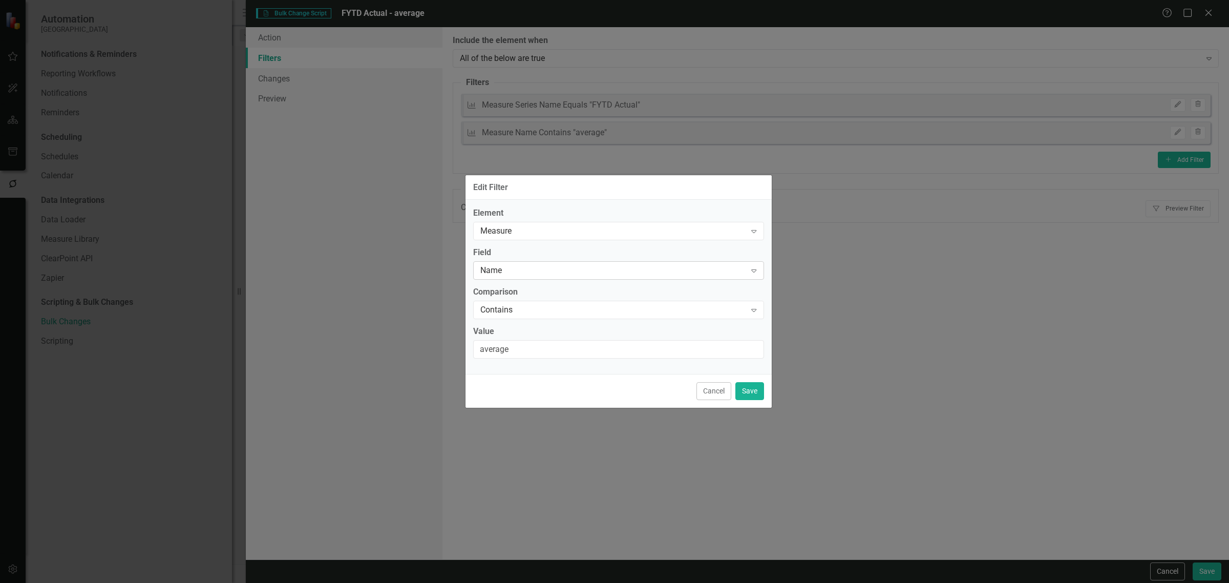
click at [513, 279] on div "Name Expand" at bounding box center [618, 270] width 291 height 18
type input "da"
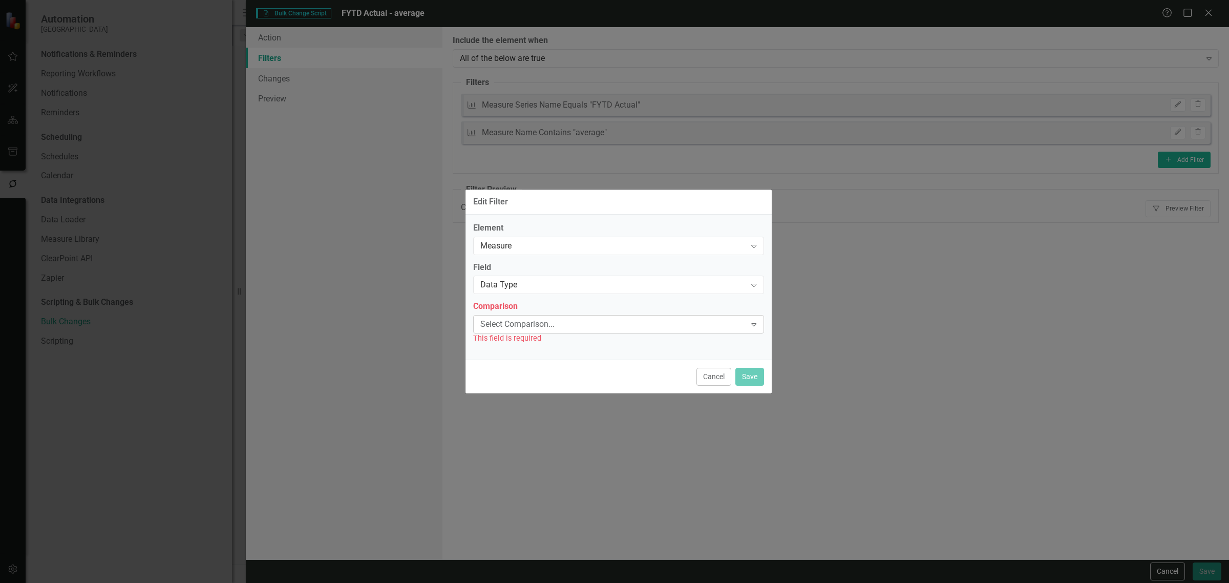
click at [531, 318] on div "Select Comparison..." at bounding box center [613, 324] width 266 height 12
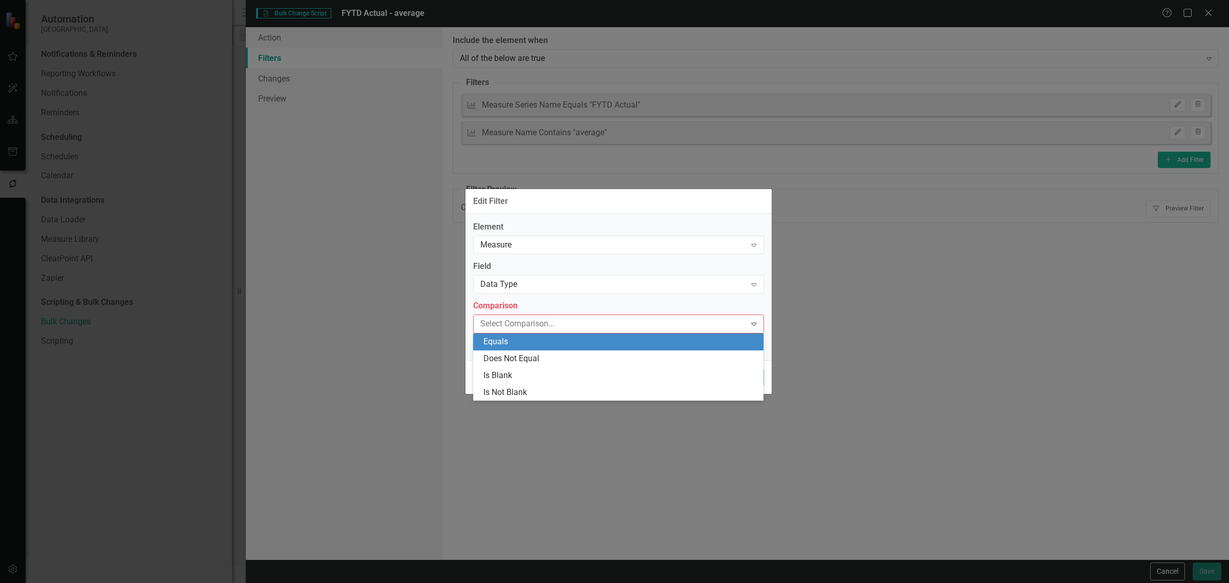
click at [519, 342] on div "Equals" at bounding box center [620, 342] width 274 height 12
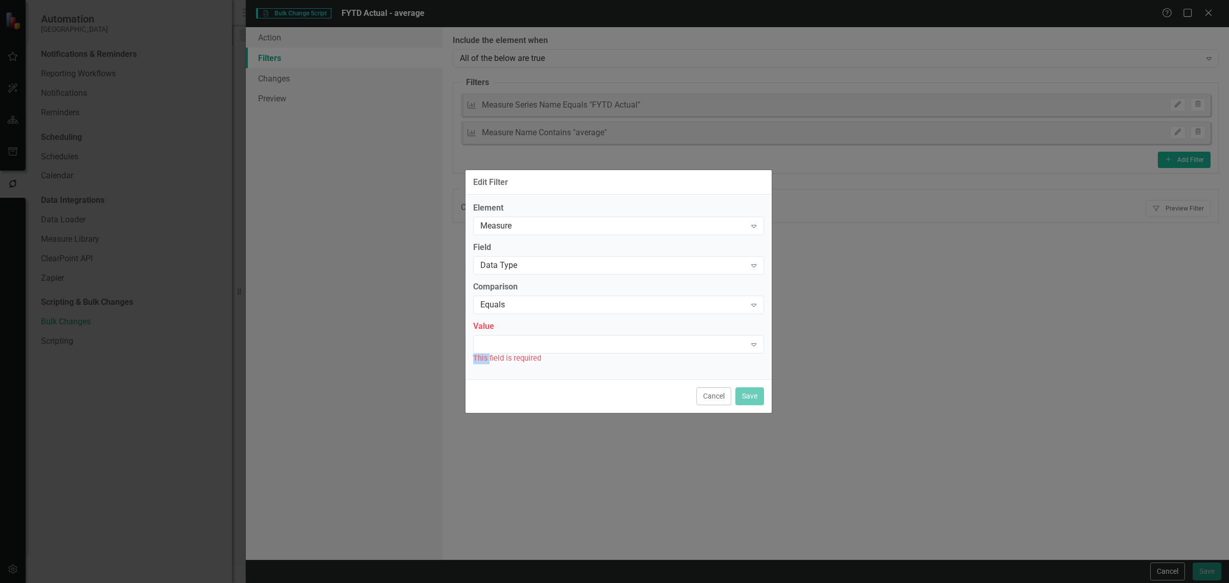
click at [519, 343] on div at bounding box center [610, 344] width 270 height 2
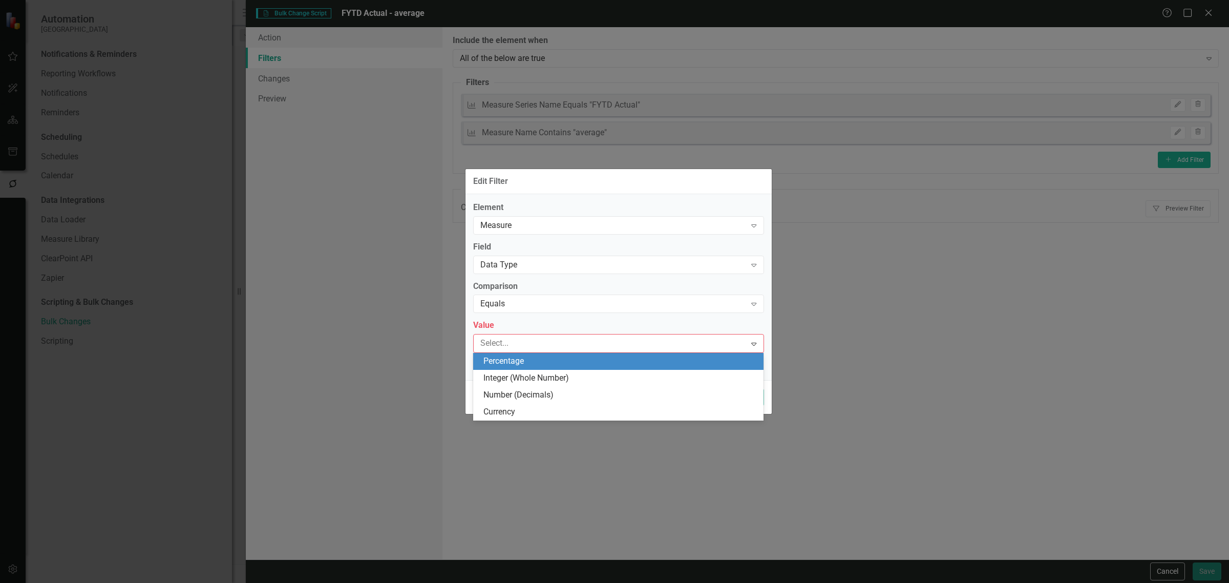
click at [508, 368] on div "Percentage" at bounding box center [618, 361] width 291 height 17
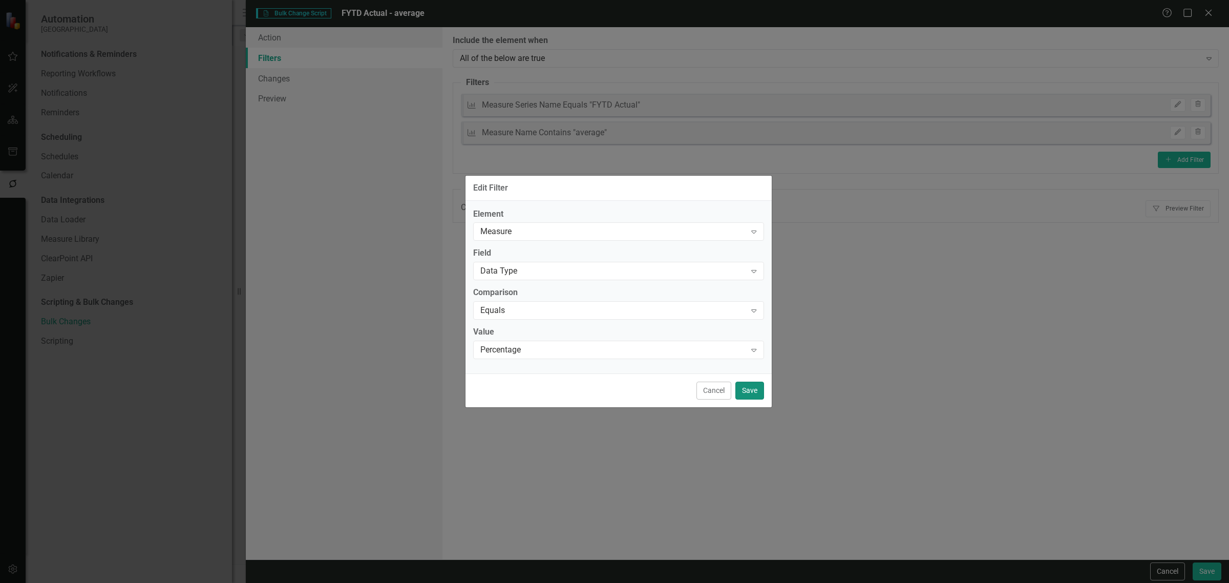
click at [748, 389] on button "Save" at bounding box center [749, 390] width 29 height 18
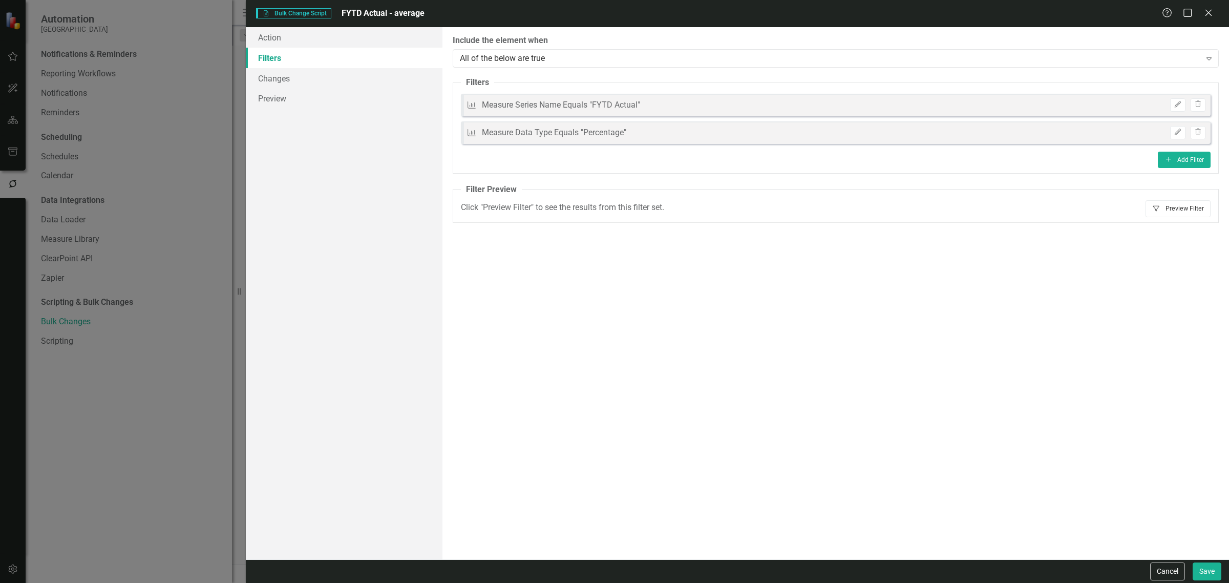
click at [1188, 205] on button "Filter Preview Filter" at bounding box center [1177, 208] width 65 height 16
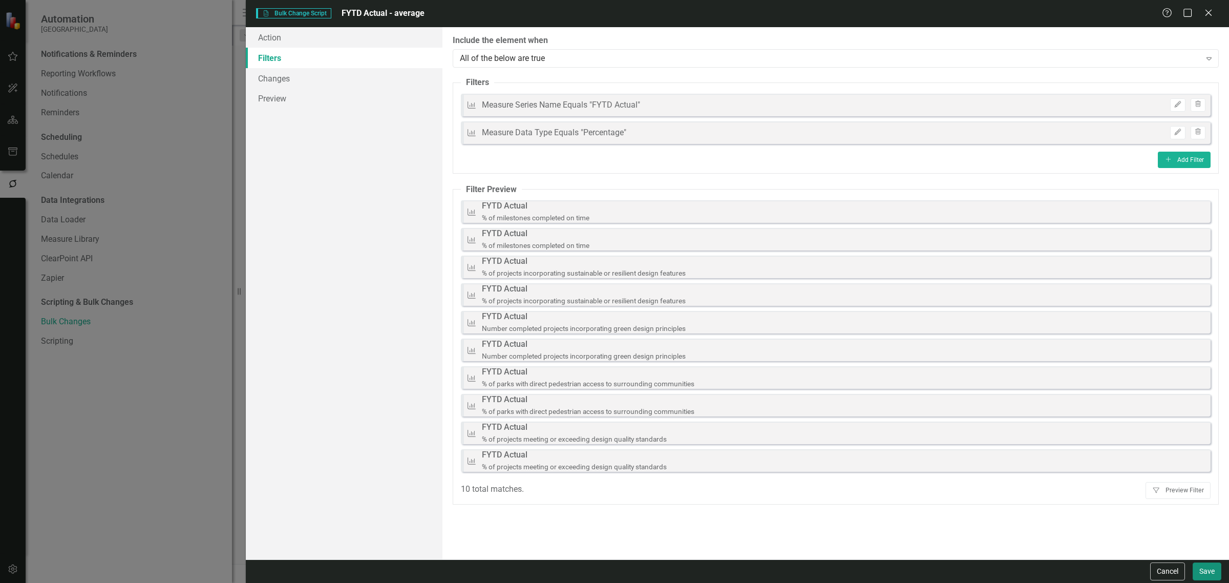
click at [1193, 571] on button "Save" at bounding box center [1206, 571] width 29 height 18
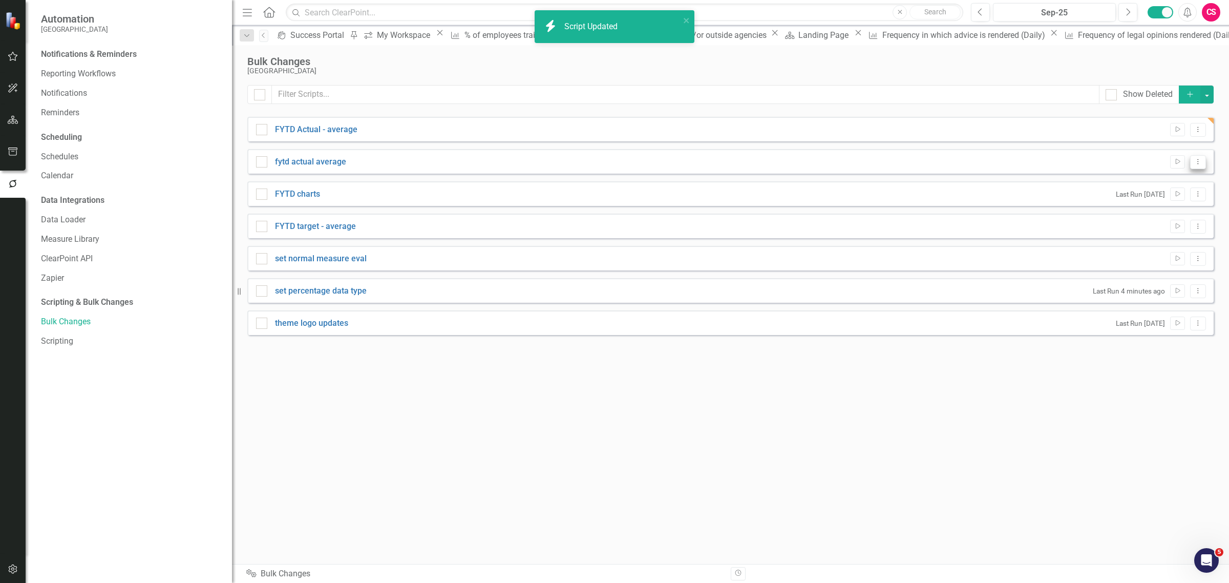
click at [1191, 158] on button "Dropdown Menu" at bounding box center [1198, 162] width 16 height 14
click at [1127, 240] on link "Trash Delete Script" at bounding box center [1164, 236] width 82 height 19
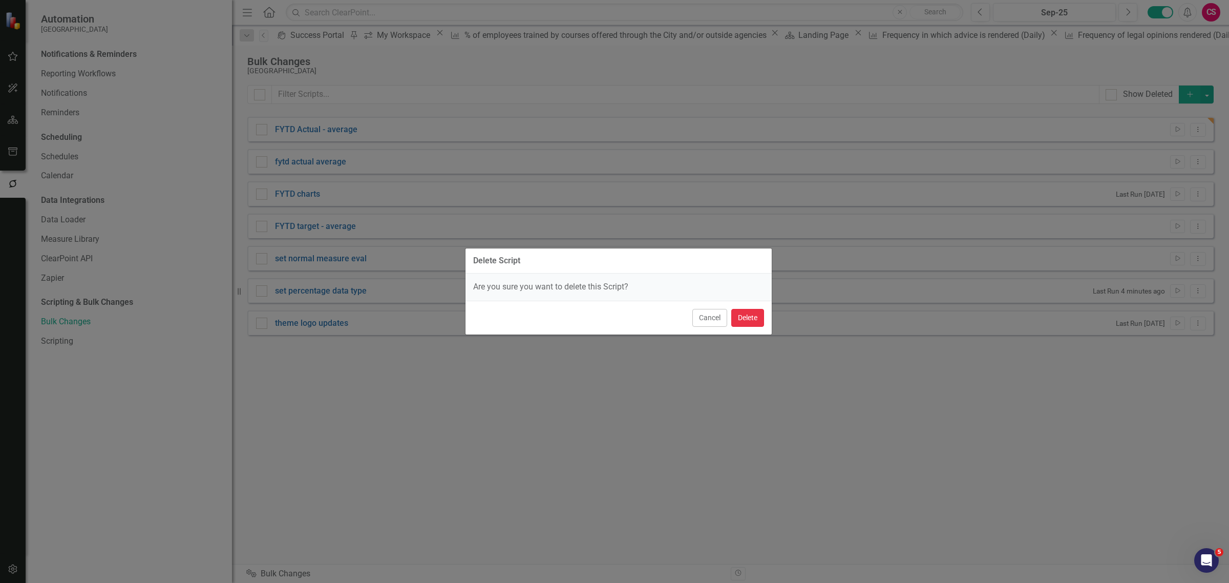
click at [759, 320] on button "Delete" at bounding box center [747, 318] width 33 height 18
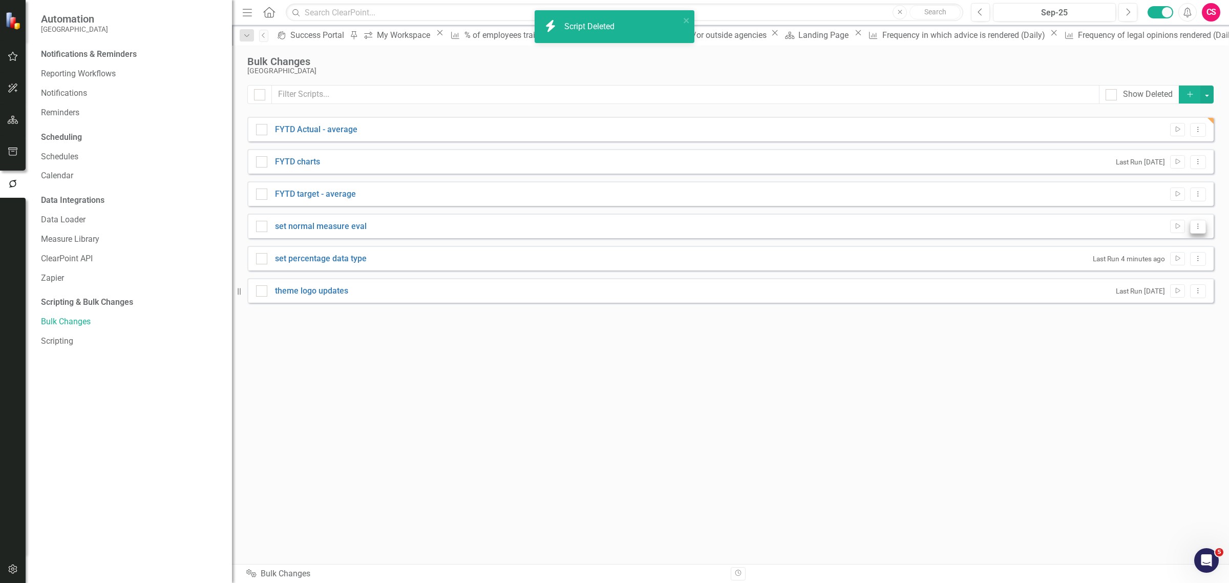
click at [1196, 225] on icon "Dropdown Menu" at bounding box center [1197, 226] width 9 height 7
click at [1163, 269] on link "Edit Edit Script" at bounding box center [1164, 262] width 82 height 19
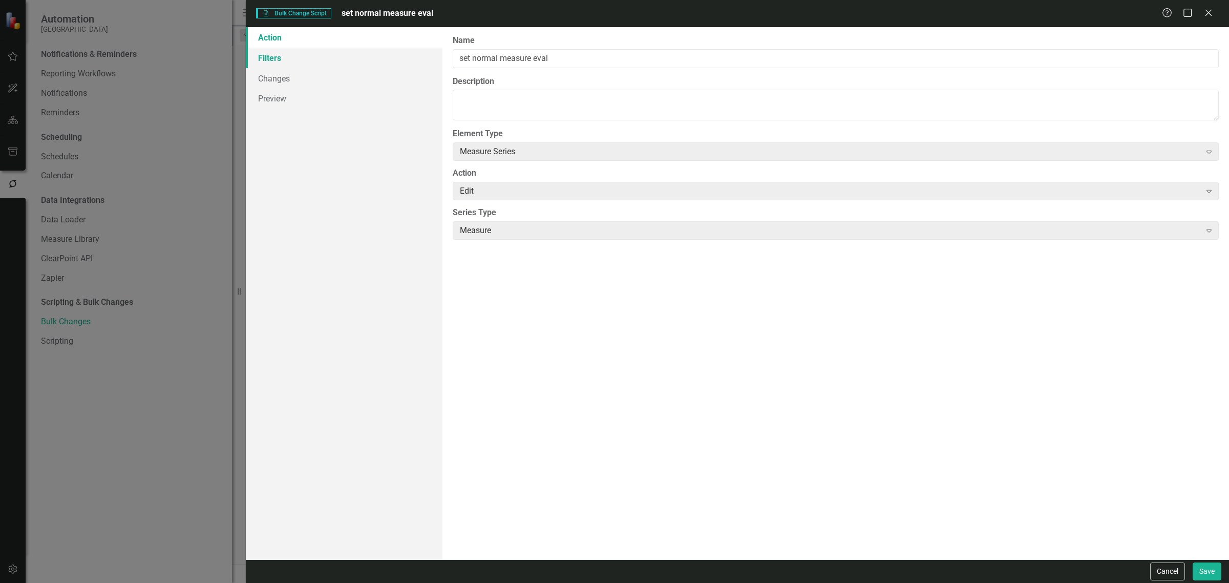
click at [367, 56] on link "Filters" at bounding box center [344, 58] width 197 height 20
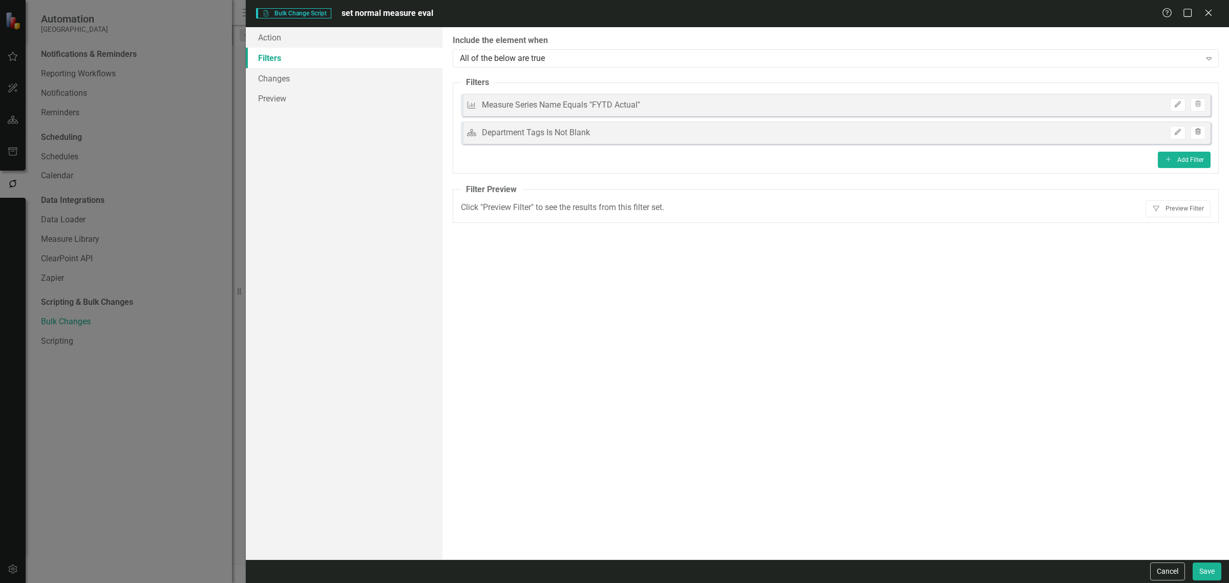
click at [1194, 129] on icon "Trash" at bounding box center [1198, 132] width 8 height 6
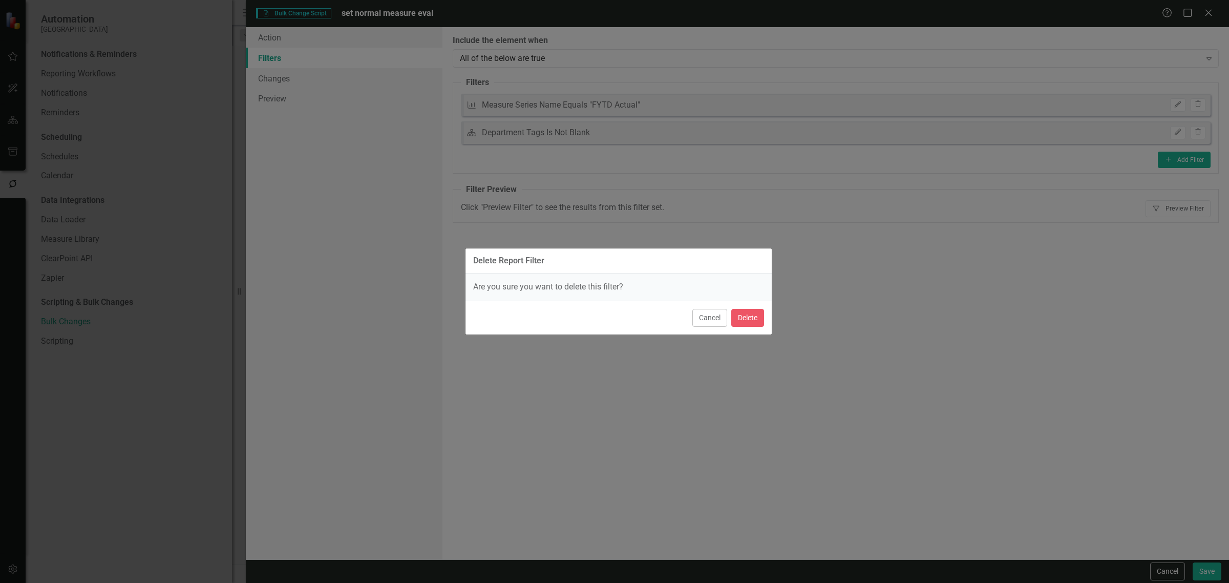
click at [746, 306] on div "Cancel Delete" at bounding box center [618, 318] width 306 height 34
drag, startPoint x: 737, startPoint y: 318, endPoint x: 727, endPoint y: 312, distance: 11.9
click at [738, 318] on button "Delete" at bounding box center [747, 318] width 33 height 18
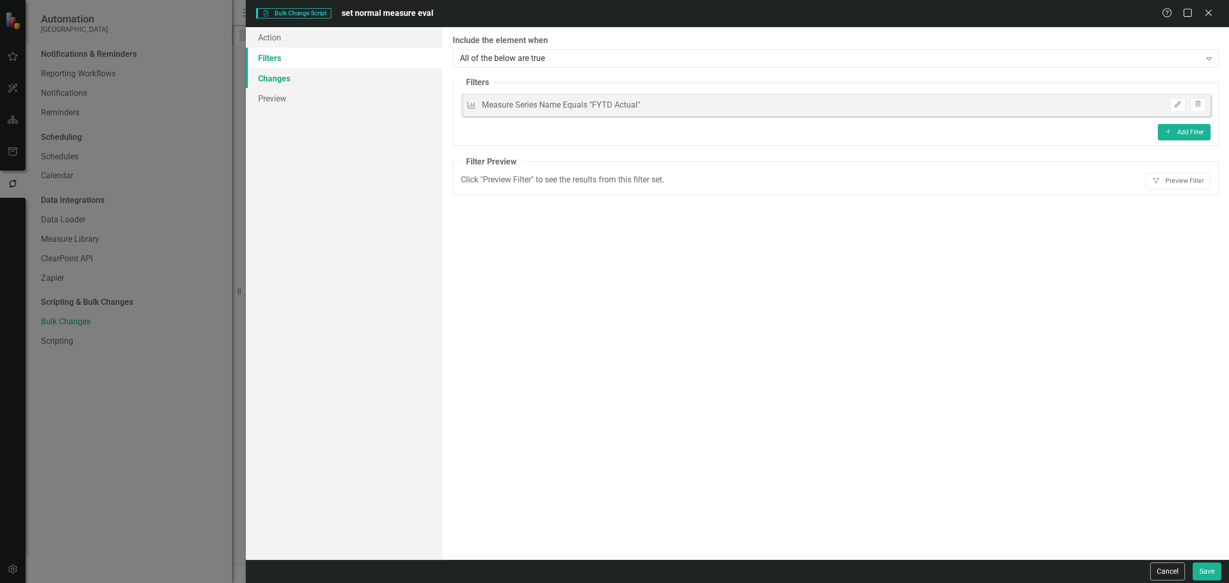
click at [334, 75] on link "Changes" at bounding box center [344, 78] width 197 height 20
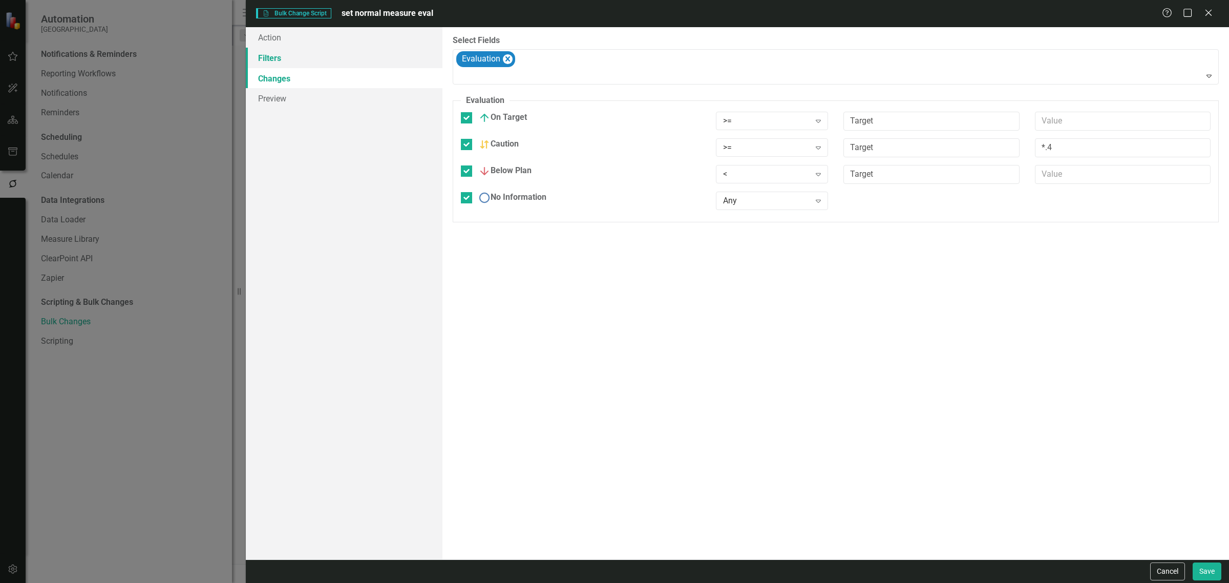
click at [329, 54] on link "Filters" at bounding box center [344, 58] width 197 height 20
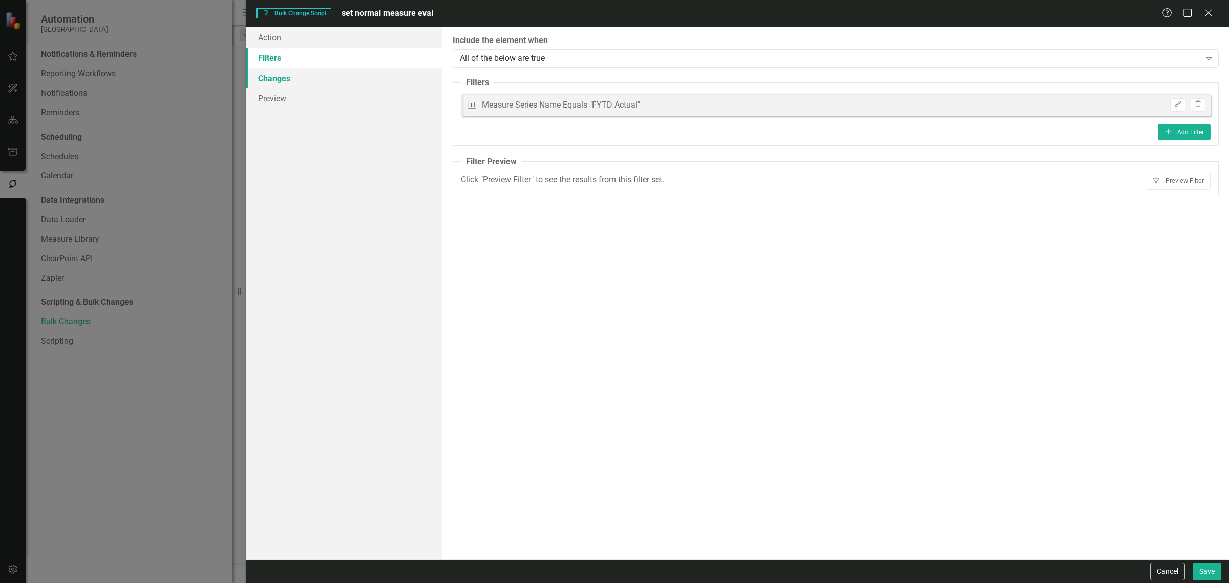
click at [306, 78] on link "Changes" at bounding box center [344, 78] width 197 height 20
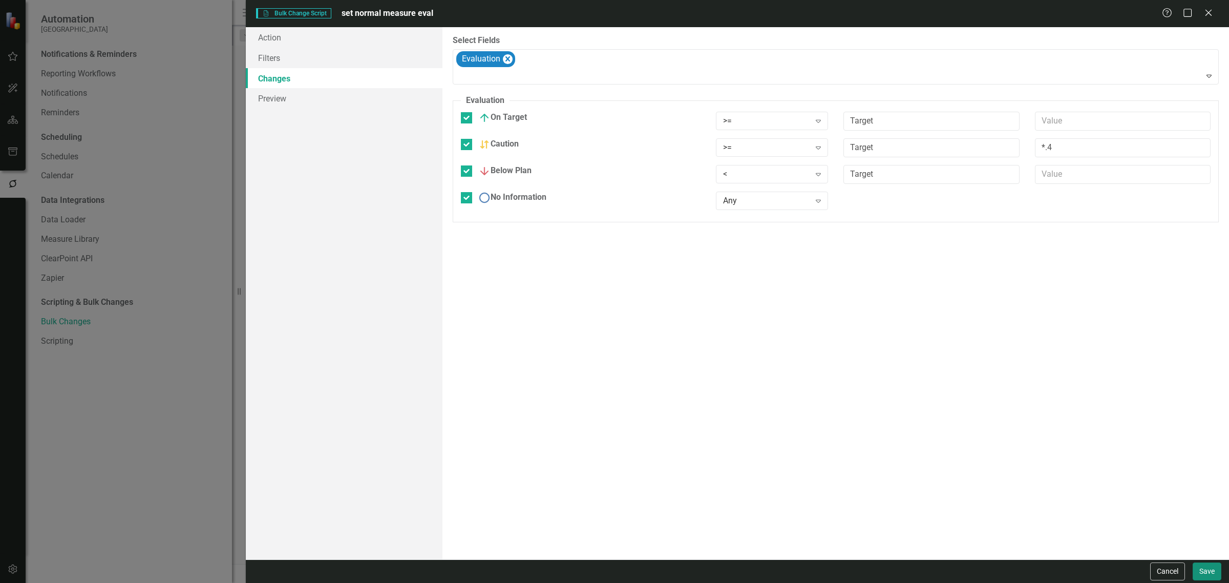
click at [1209, 567] on button "Save" at bounding box center [1206, 571] width 29 height 18
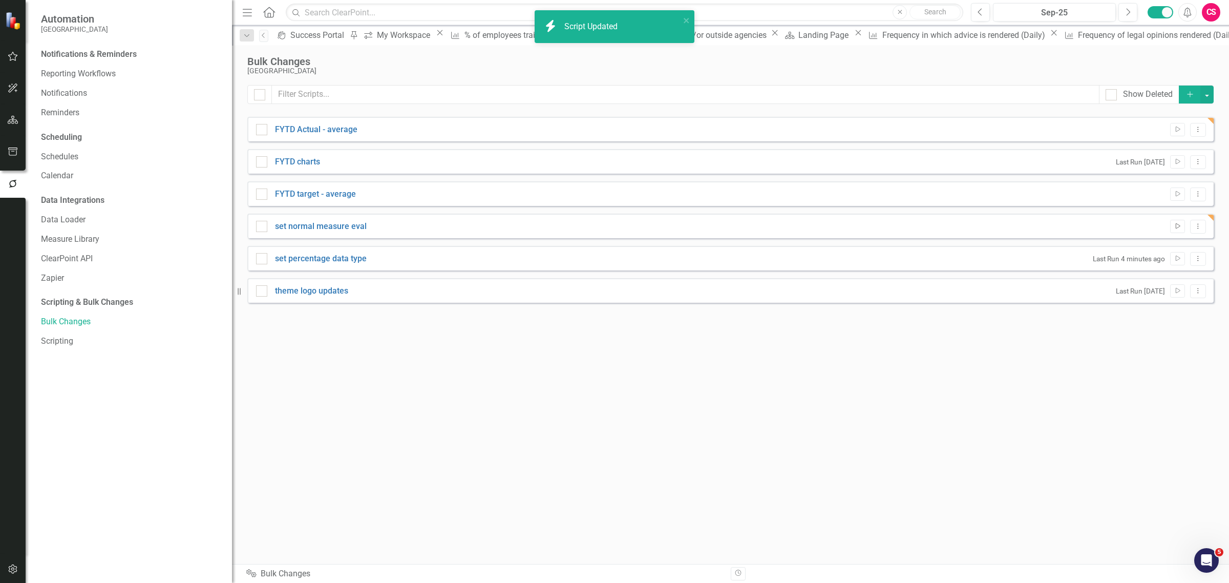
click at [1176, 224] on icon "Run Script" at bounding box center [1177, 226] width 8 height 6
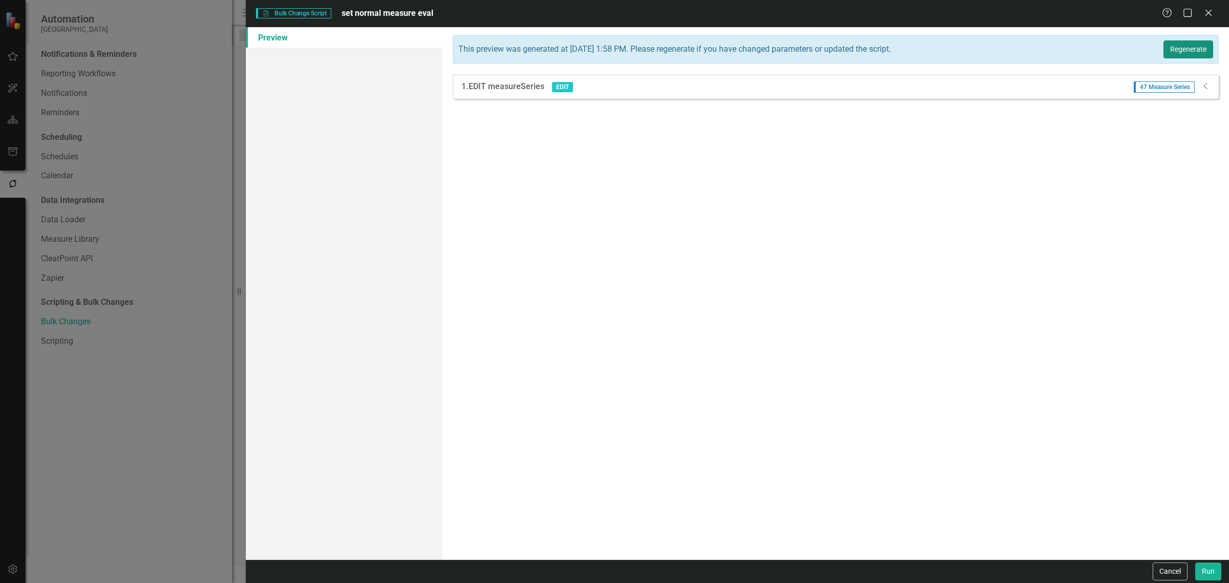
click at [1189, 52] on button "Regenerate" at bounding box center [1188, 49] width 50 height 18
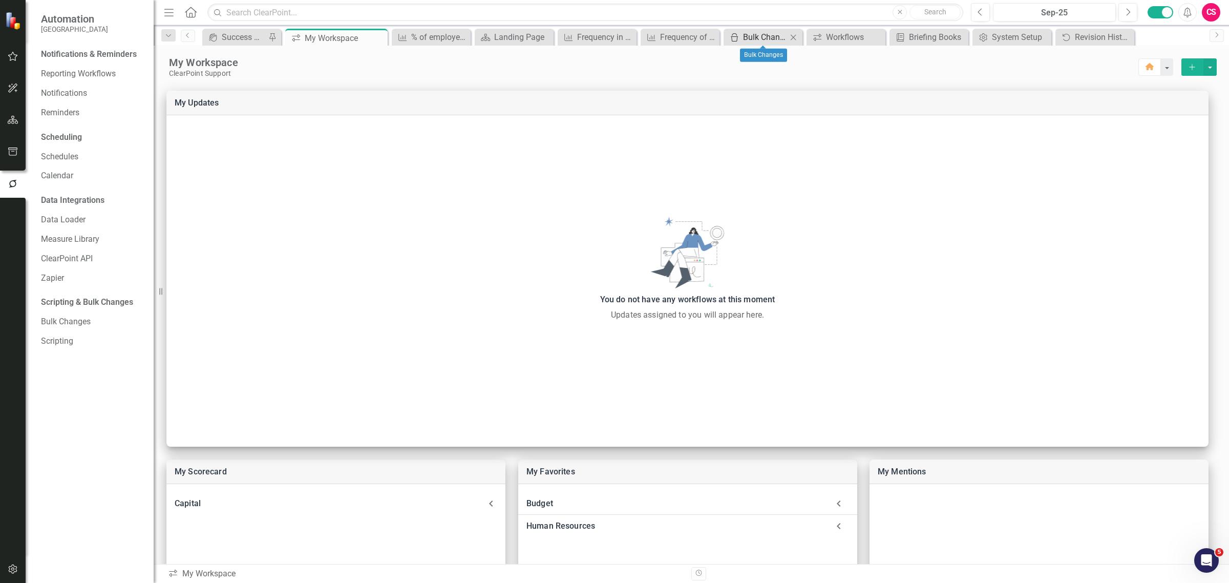
click at [767, 36] on div "Bulk Changes" at bounding box center [765, 37] width 44 height 13
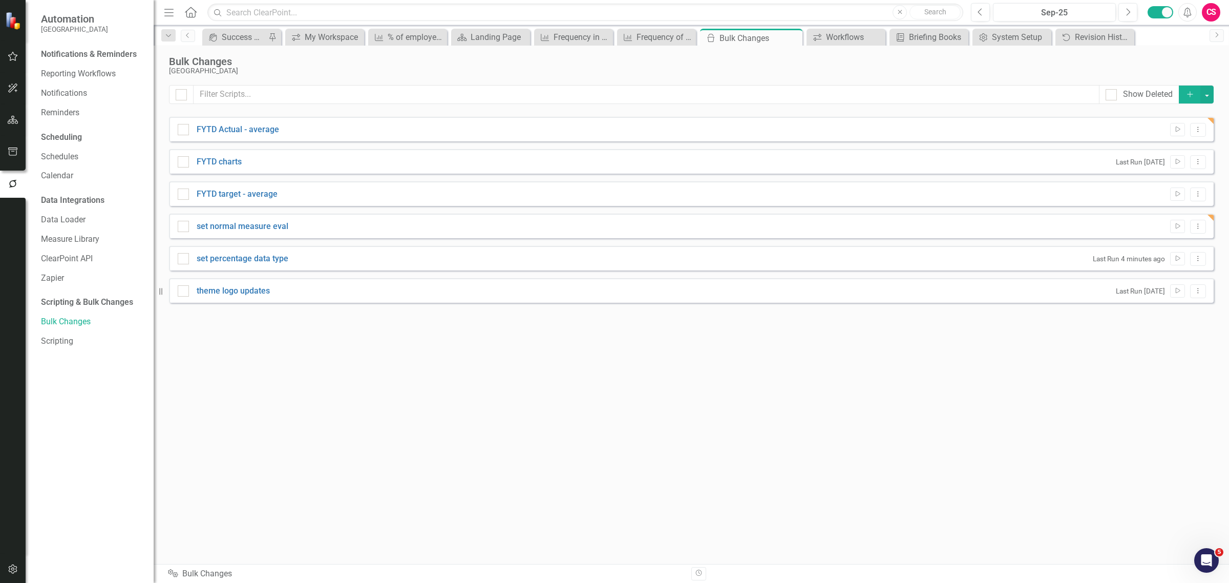
click at [1166, 224] on div "Run Script Dropdown Menu" at bounding box center [1185, 227] width 41 height 14
click at [1170, 226] on button "Run Script" at bounding box center [1177, 226] width 15 height 13
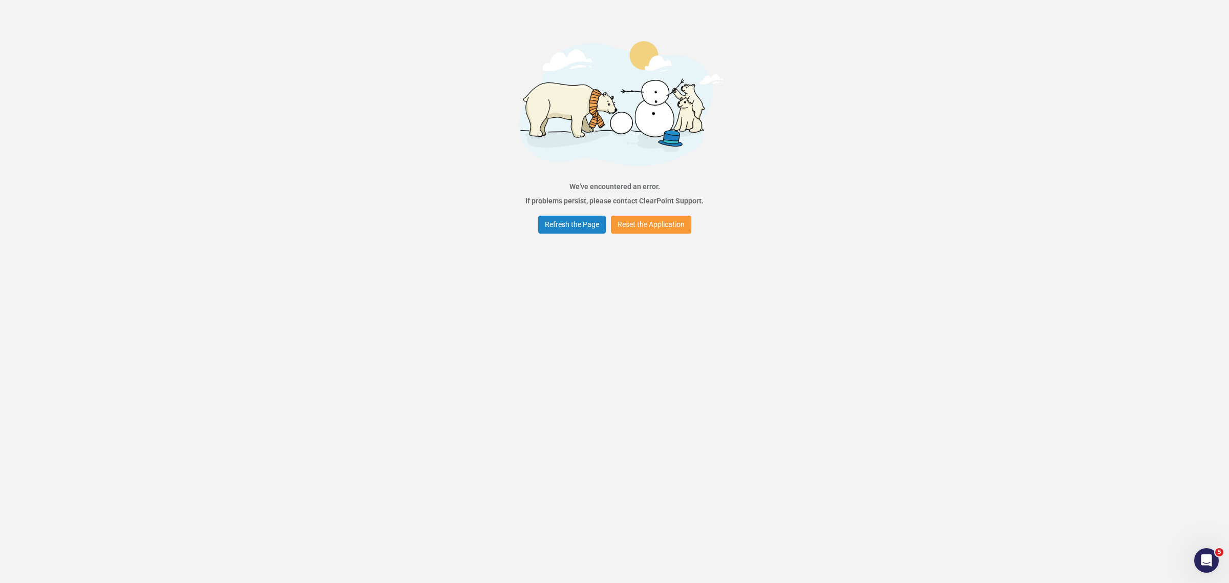
click at [658, 231] on button "Reset the Application" at bounding box center [651, 225] width 80 height 18
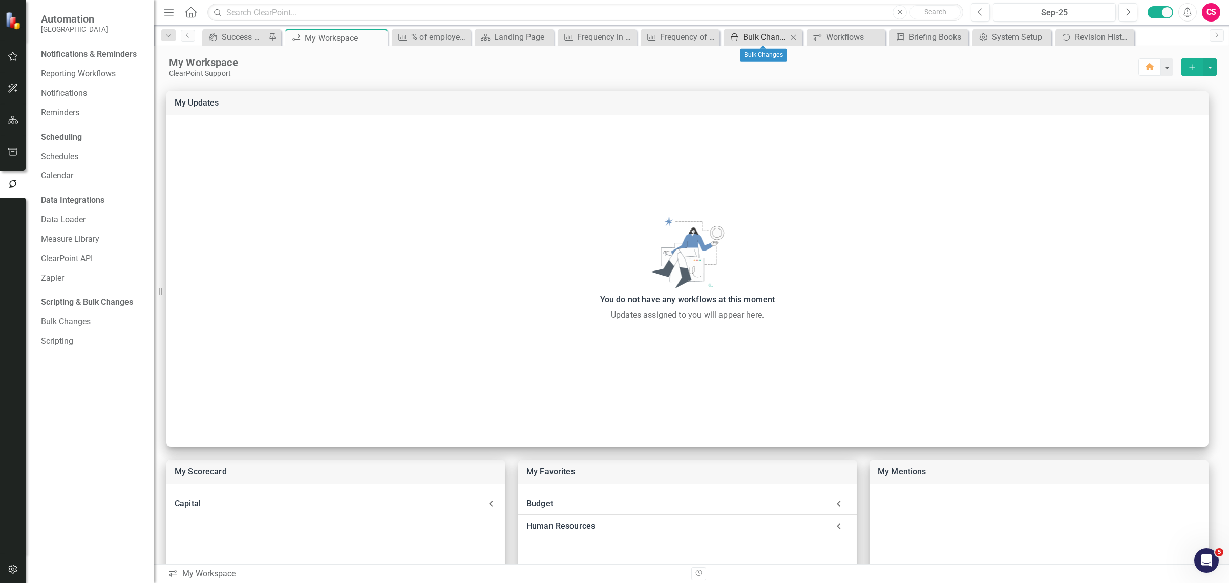
click at [759, 34] on div "Bulk Changes" at bounding box center [765, 37] width 44 height 13
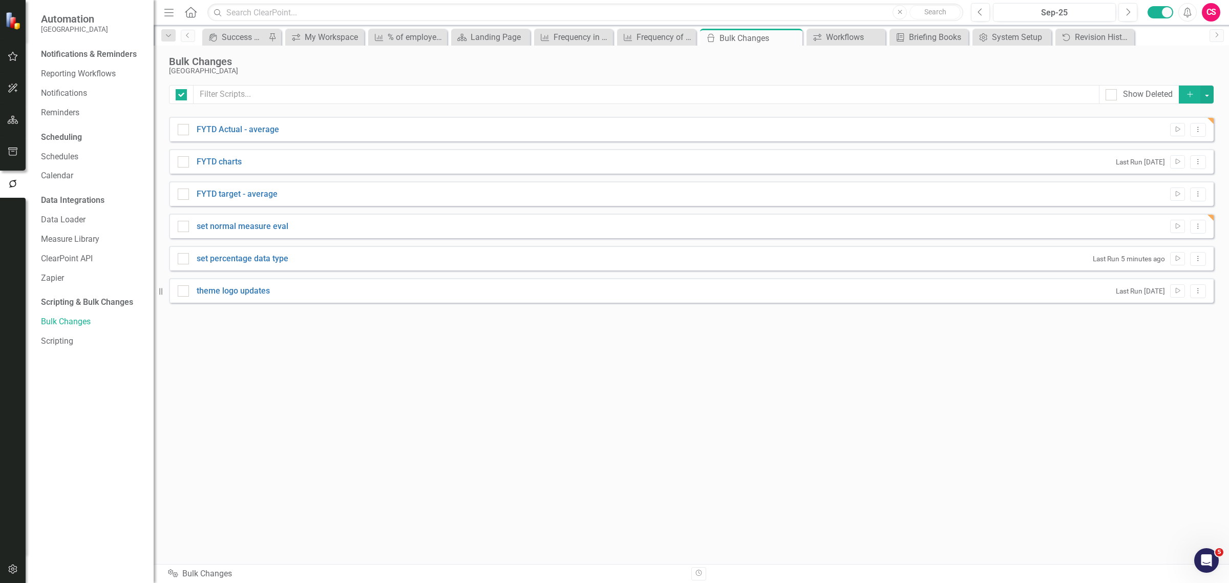
checkbox input "false"
click at [16, 152] on icon "button" at bounding box center [13, 151] width 11 height 8
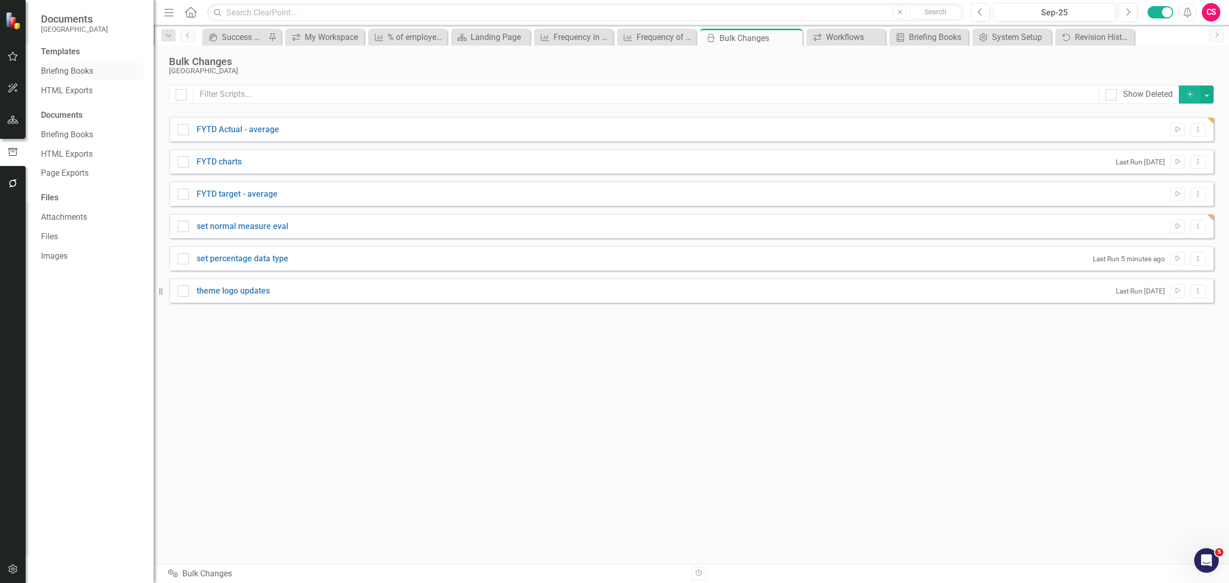
click at [85, 75] on link "Briefing Books" at bounding box center [92, 72] width 102 height 12
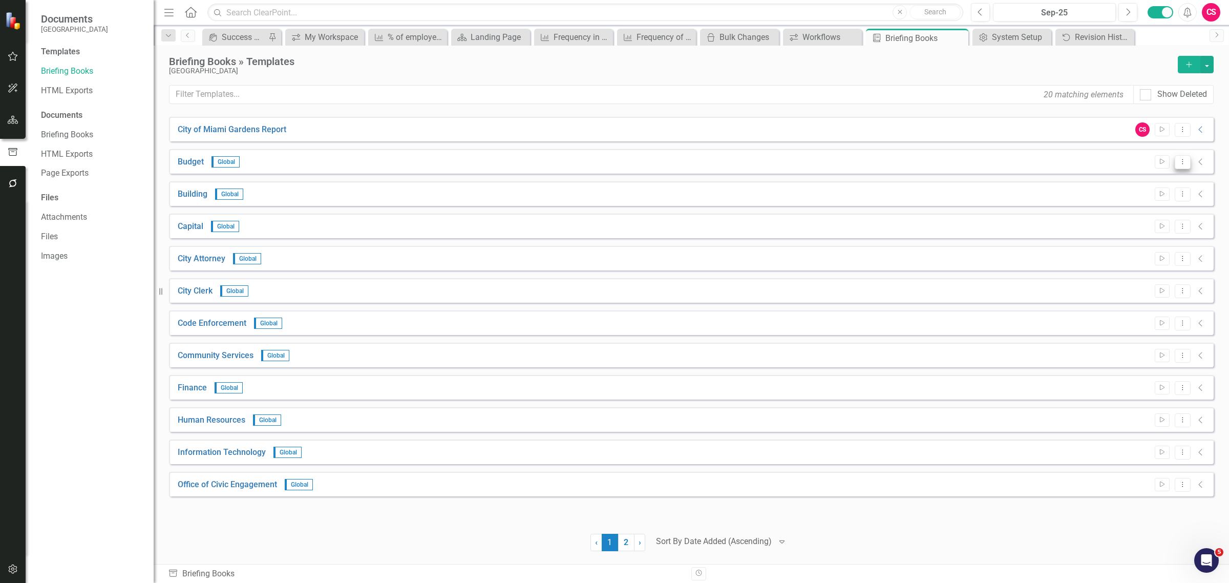
click at [1179, 164] on icon "Dropdown Menu" at bounding box center [1182, 161] width 9 height 7
click at [1147, 209] on link "Edit Edit Template" at bounding box center [1142, 216] width 95 height 19
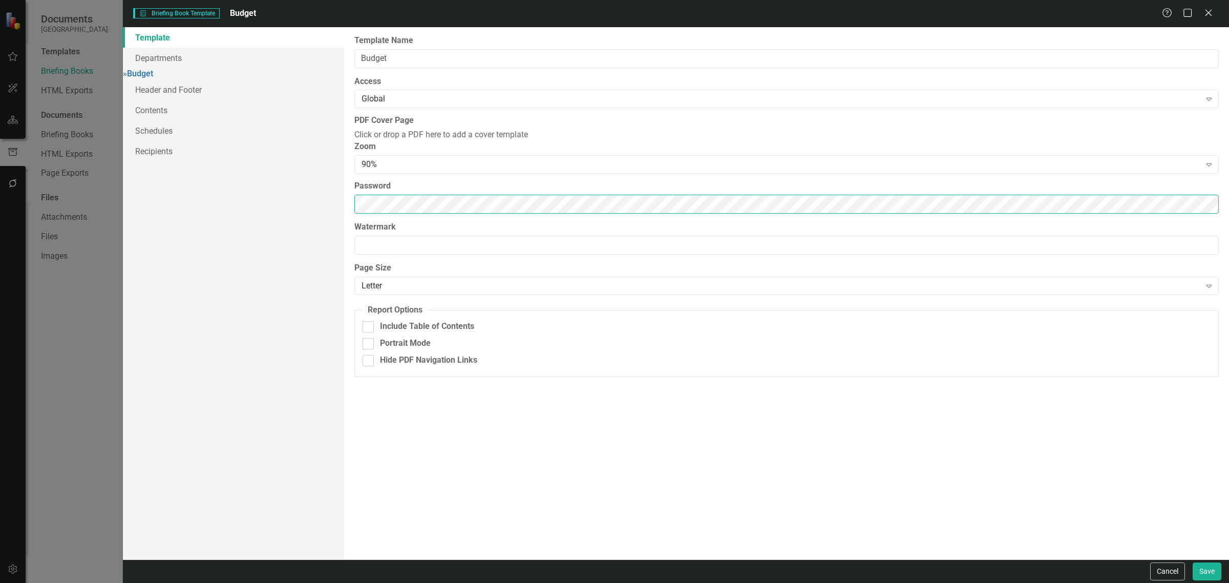
click at [329, 236] on div "Template Departments » Budget Header and Footer Contents Schedules Recipients R…" at bounding box center [676, 293] width 1106 height 532
click at [211, 136] on link "Schedules" at bounding box center [233, 130] width 221 height 20
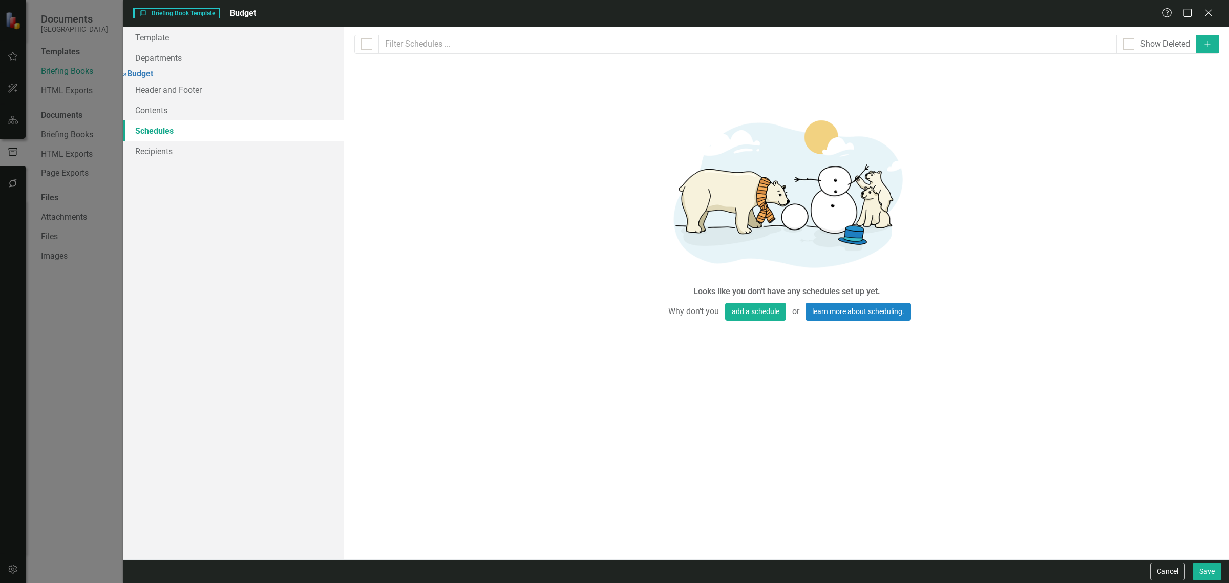
click at [1209, 52] on button "Add" at bounding box center [1207, 44] width 23 height 18
select select "pm"
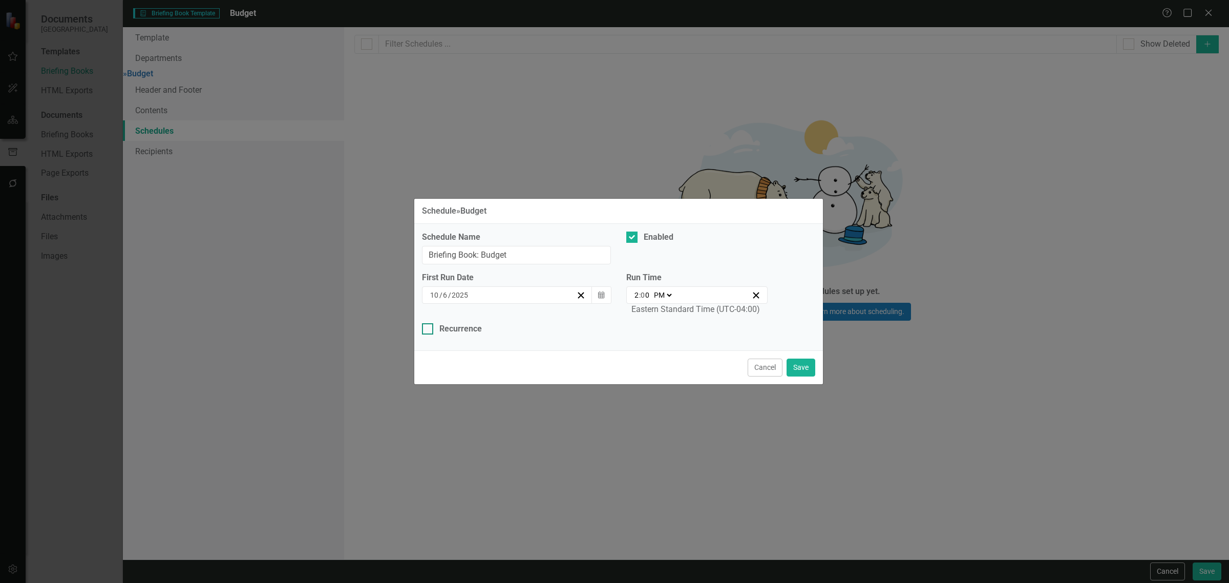
click at [480, 331] on div "Recurrence" at bounding box center [460, 329] width 42 height 12
click at [428, 330] on input "Recurrence" at bounding box center [425, 326] width 7 height 7
checkbox input "true"
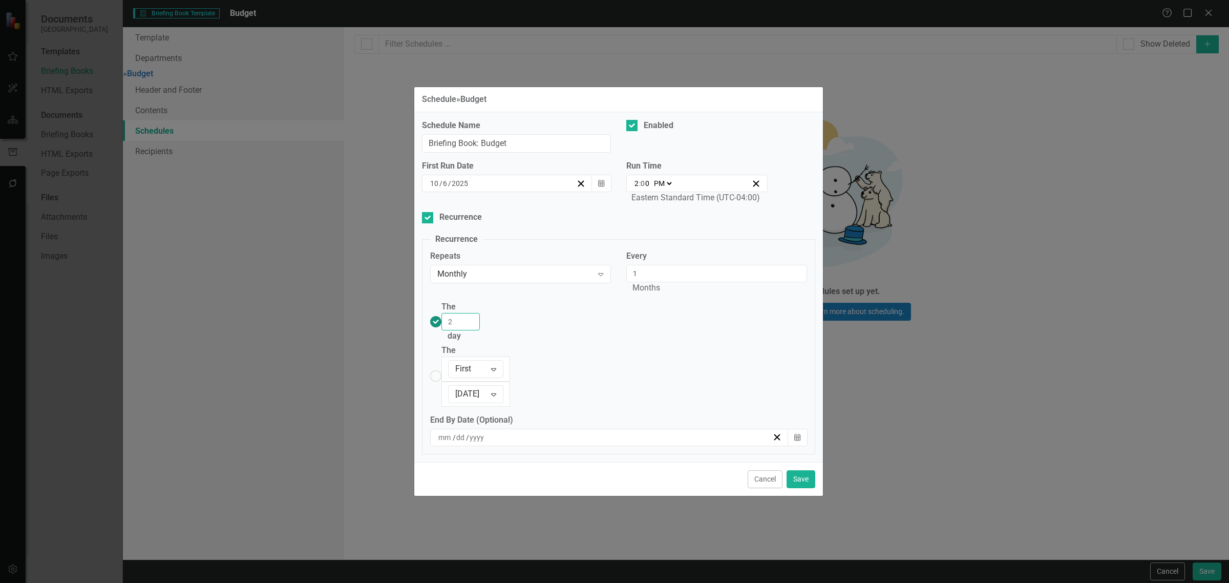
click at [480, 330] on input "2" at bounding box center [460, 321] width 38 height 17
click at [480, 330] on input "3" at bounding box center [460, 321] width 38 height 17
click at [480, 330] on input "4" at bounding box center [460, 321] width 38 height 17
click at [480, 330] on input "5" at bounding box center [460, 321] width 38 height 17
click at [480, 330] on input "6" at bounding box center [460, 321] width 38 height 17
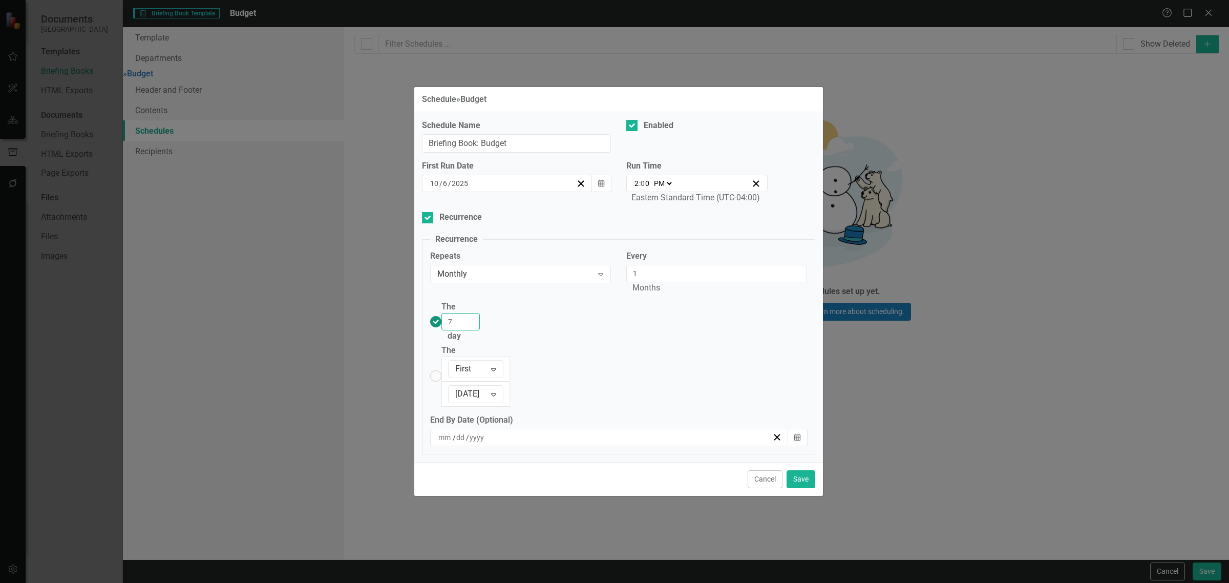
type input "7"
click at [480, 330] on input "7" at bounding box center [460, 321] width 38 height 17
click at [599, 186] on icon "button" at bounding box center [601, 182] width 6 height 7
click at [569, 221] on button "›" at bounding box center [562, 209] width 23 height 23
click at [557, 266] on abbr "7" at bounding box center [557, 262] width 4 height 8
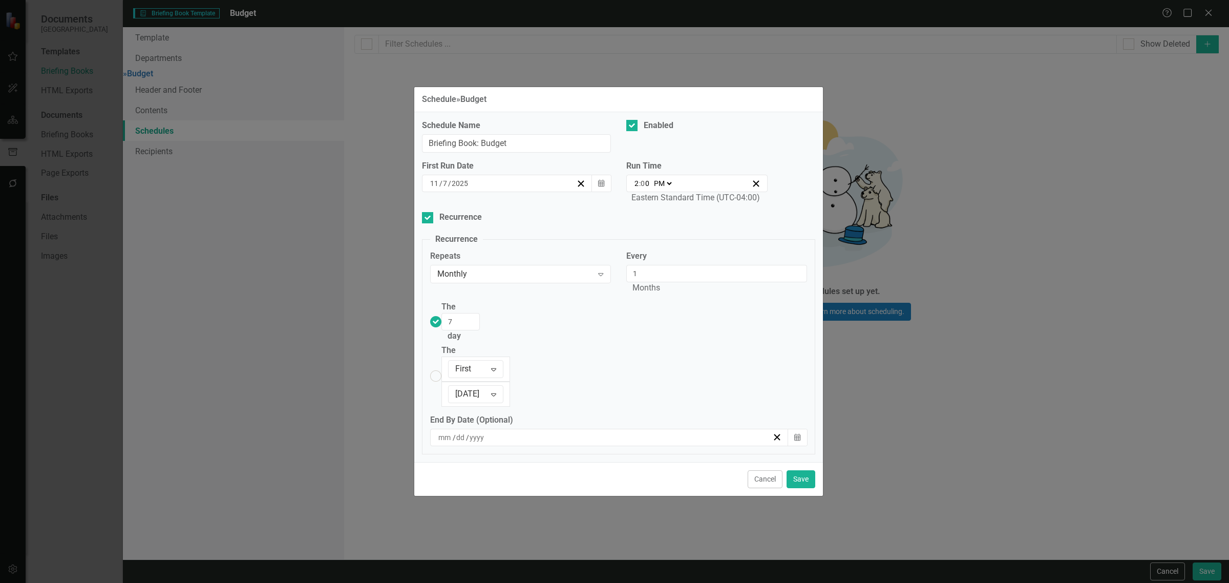
click at [634, 188] on input "2" at bounding box center [636, 183] width 5 height 10
type input "21:00"
type input "9"
click at [671, 188] on select "AM PM" at bounding box center [662, 183] width 22 height 10
select select "am"
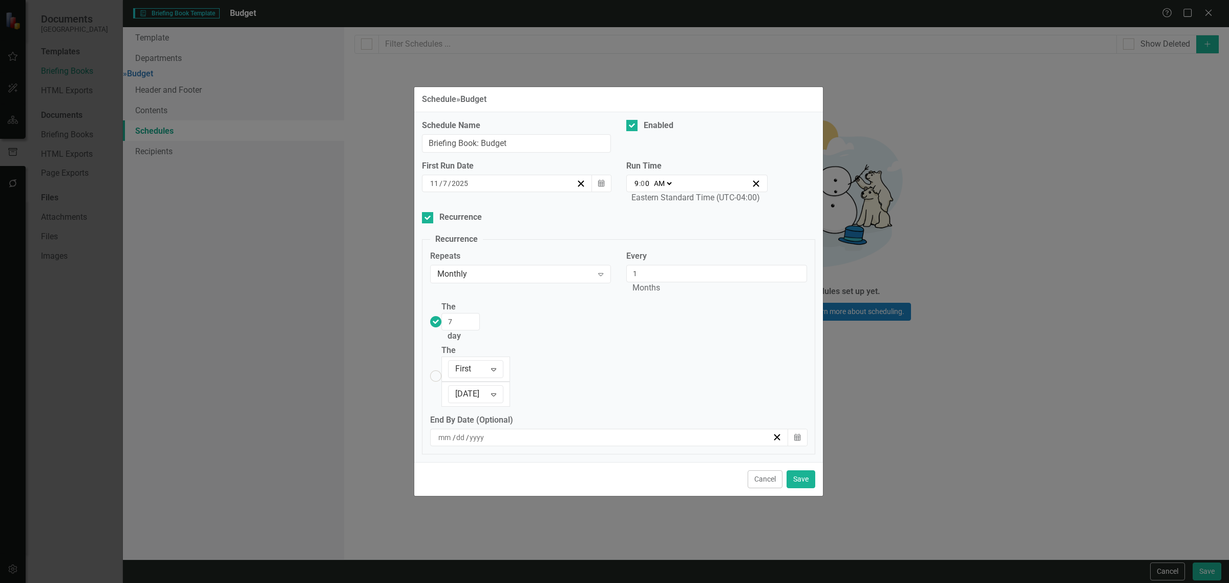
click at [651, 188] on select "AM PM" at bounding box center [662, 183] width 22 height 10
type input "09:00"
click at [676, 204] on div "Eastern Standard Time (UTC-04:00)" at bounding box center [695, 198] width 128 height 12
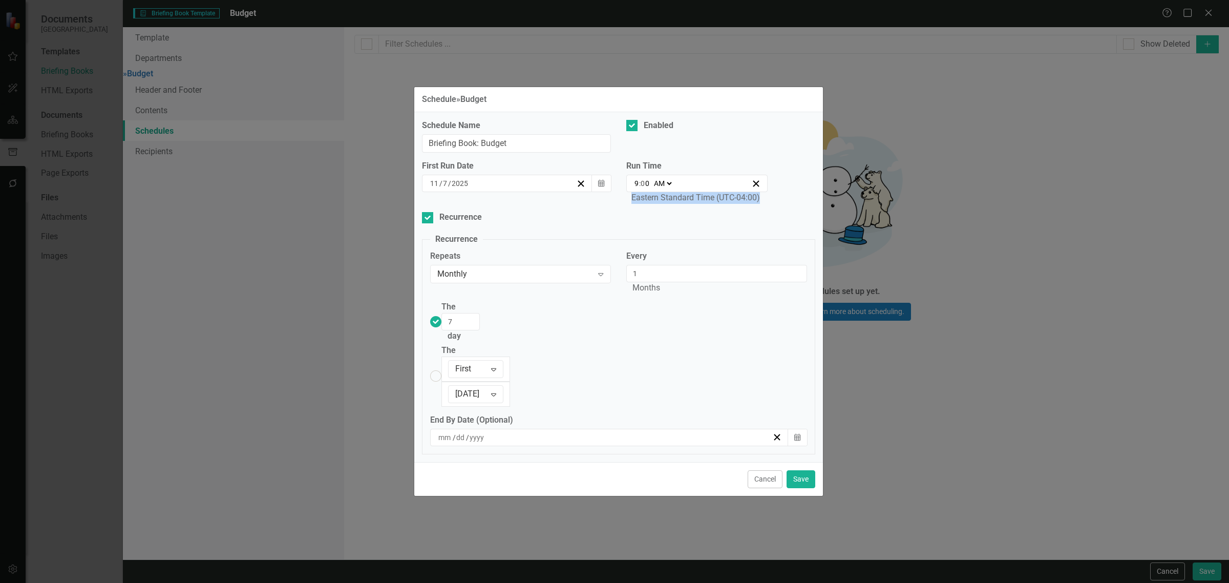
click at [676, 204] on div "Eastern Standard Time (UTC-04:00)" at bounding box center [695, 198] width 128 height 12
click at [718, 223] on div "Recurrence" at bounding box center [618, 217] width 393 height 12
click at [428, 219] on input "Recurrence" at bounding box center [425, 215] width 7 height 7
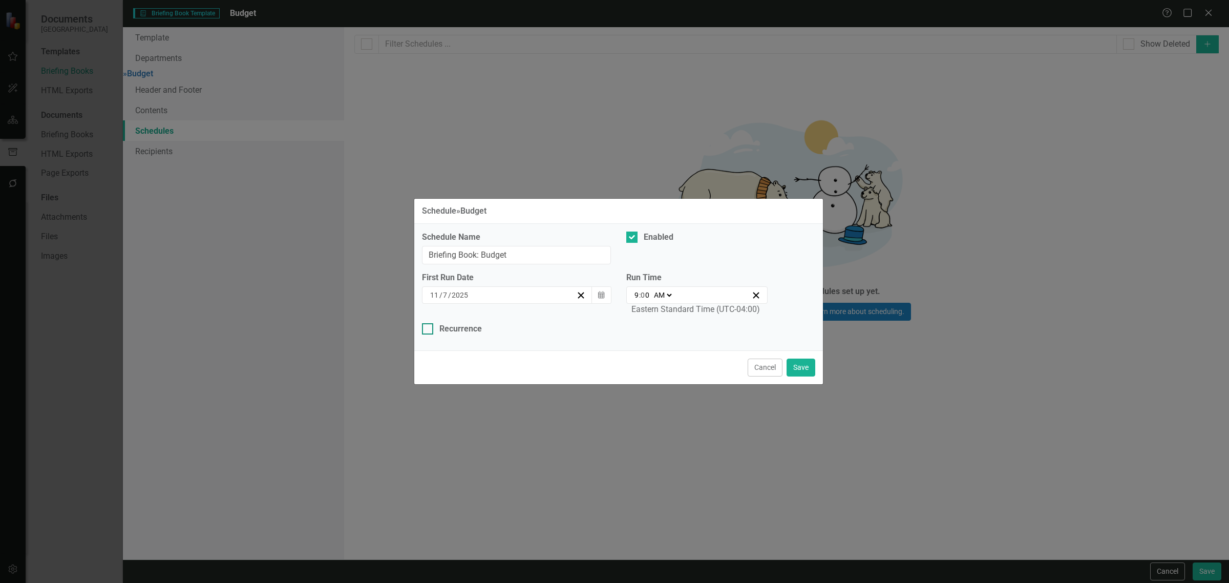
click at [474, 333] on div "Recurrence" at bounding box center [460, 329] width 42 height 12
click at [428, 330] on input "Recurrence" at bounding box center [425, 326] width 7 height 7
checkbox input "true"
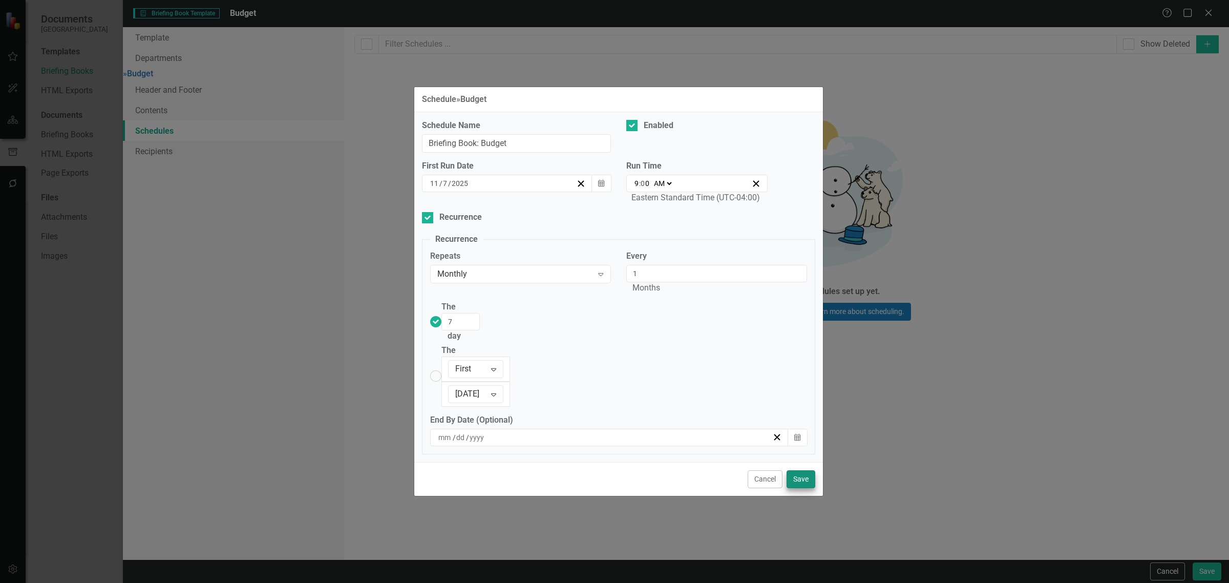
click at [782, 462] on div "Cancel Save" at bounding box center [618, 479] width 409 height 34
click at [794, 470] on button "Save" at bounding box center [800, 479] width 29 height 18
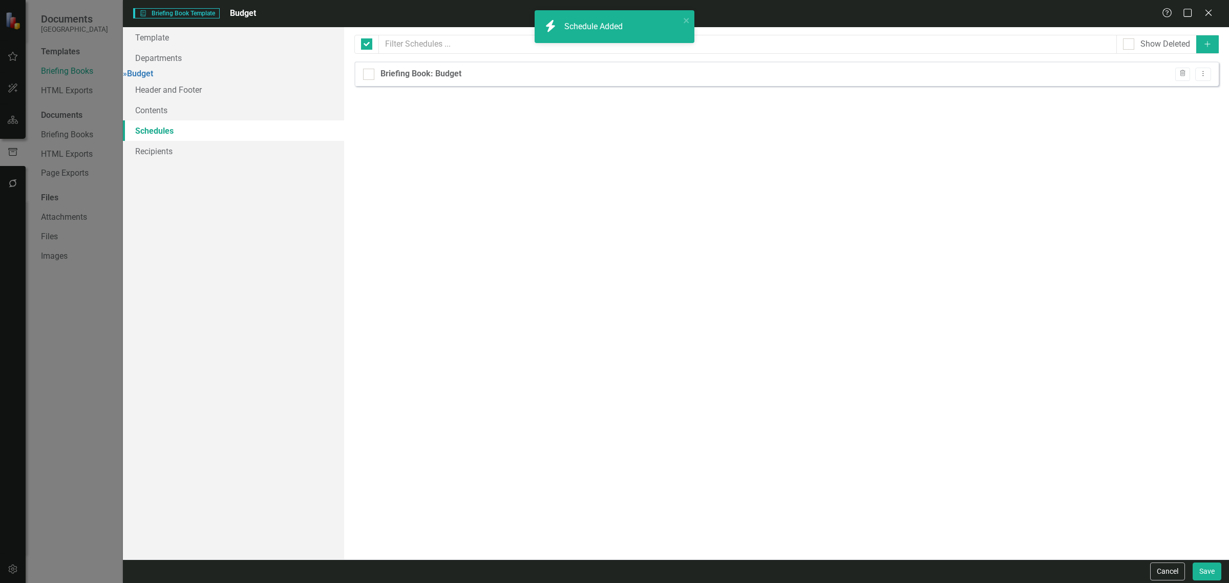
checkbox input "false"
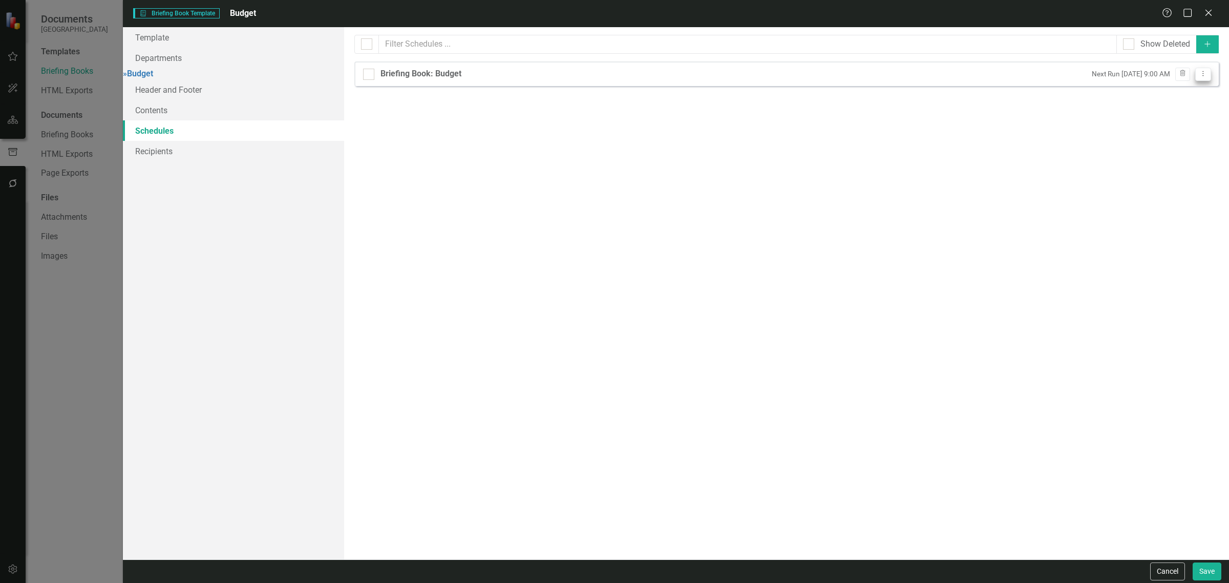
click at [1199, 80] on button "Dropdown Menu" at bounding box center [1203, 75] width 16 height 14
click at [1148, 113] on link "Copy Duplicate Schedule" at bounding box center [1163, 110] width 94 height 19
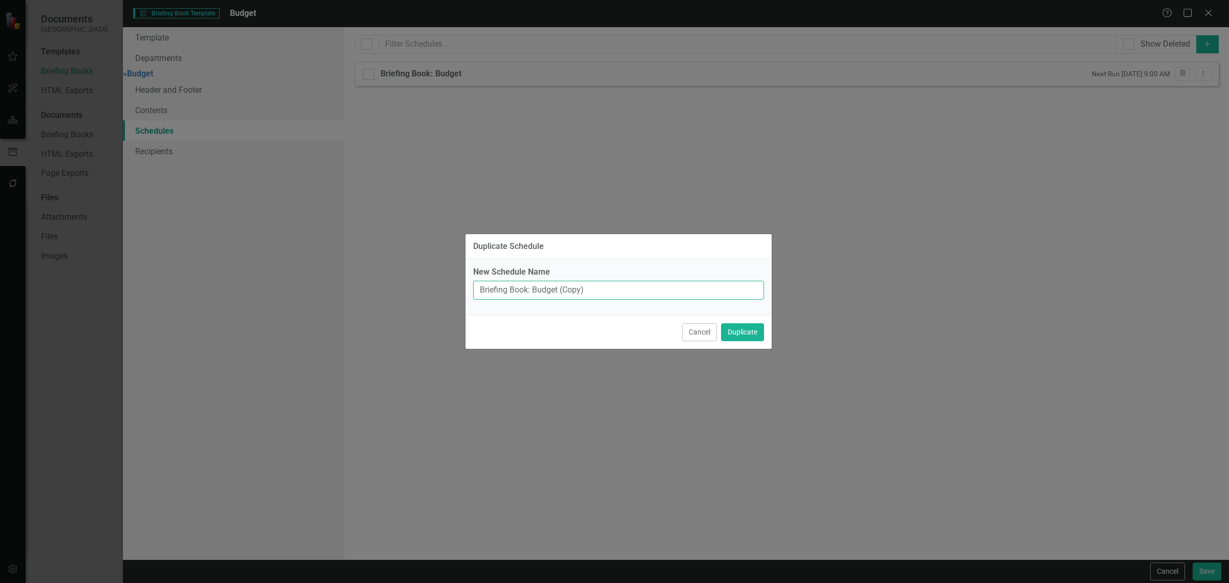
drag, startPoint x: 688, startPoint y: 283, endPoint x: 559, endPoint y: 302, distance: 130.5
click at [559, 302] on div "New Schedule Name Briefing Book: Budget (Copy)" at bounding box center [618, 287] width 306 height 56
type input "Briefing Book: Budget"
click at [721, 323] on button "Duplicate" at bounding box center [742, 332] width 43 height 18
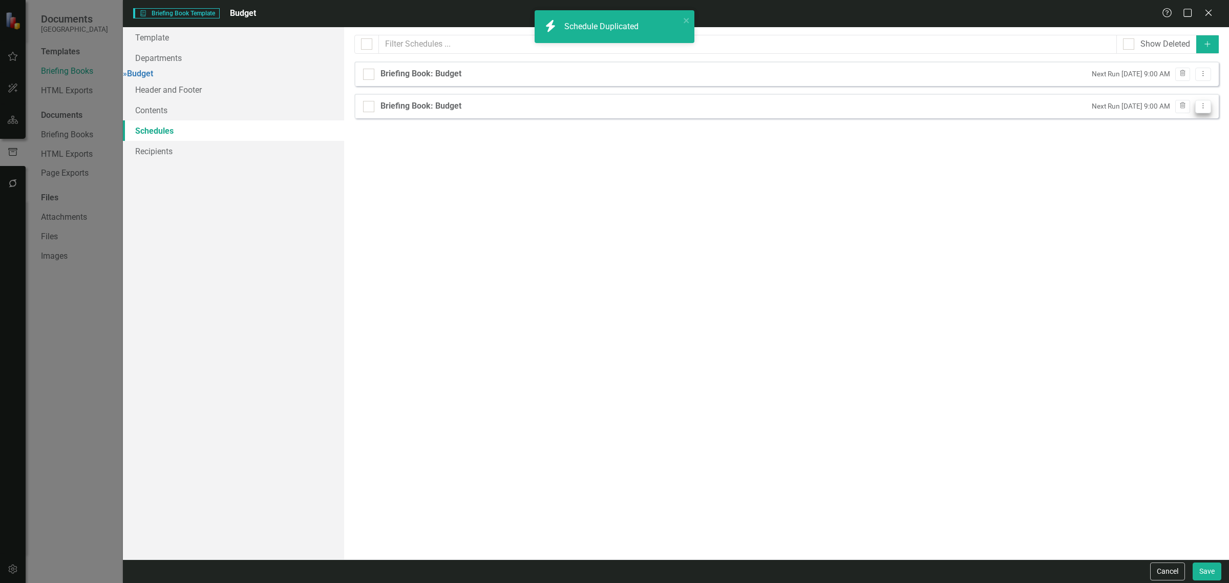
click at [1199, 112] on button "Dropdown Menu" at bounding box center [1203, 107] width 16 height 14
click at [1186, 121] on link "Edit Edit Schedule" at bounding box center [1163, 124] width 94 height 19
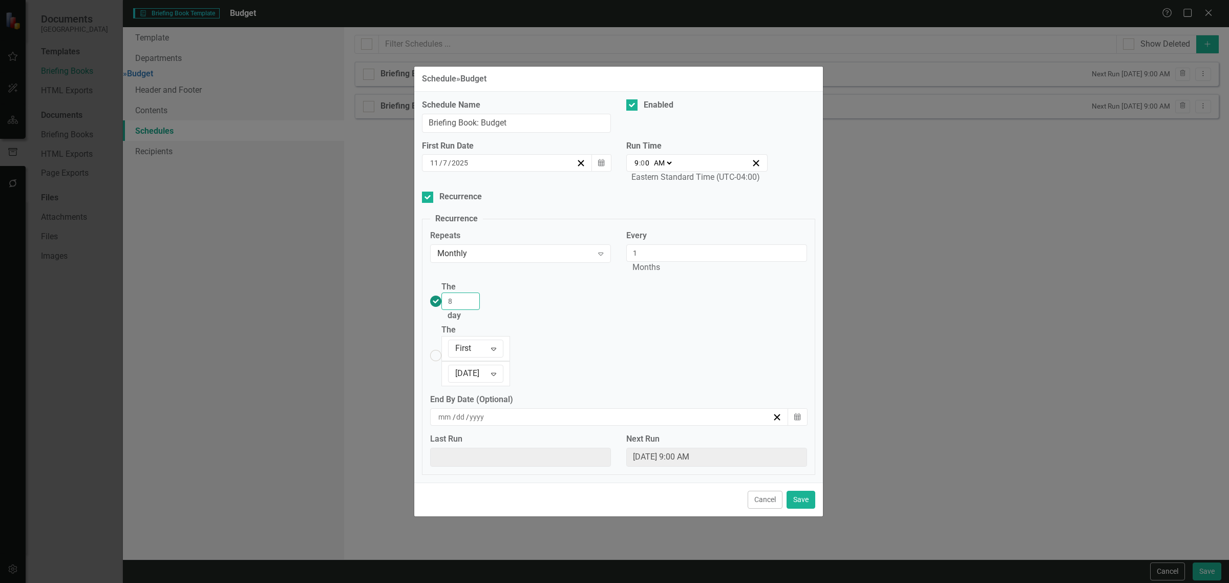
click at [480, 310] on input "8" at bounding box center [460, 300] width 38 height 17
click at [480, 310] on input "9" at bounding box center [460, 300] width 38 height 17
click at [480, 310] on input "10" at bounding box center [460, 300] width 38 height 17
click at [480, 310] on input "11" at bounding box center [460, 300] width 38 height 17
click at [480, 310] on input "12" at bounding box center [460, 300] width 38 height 17
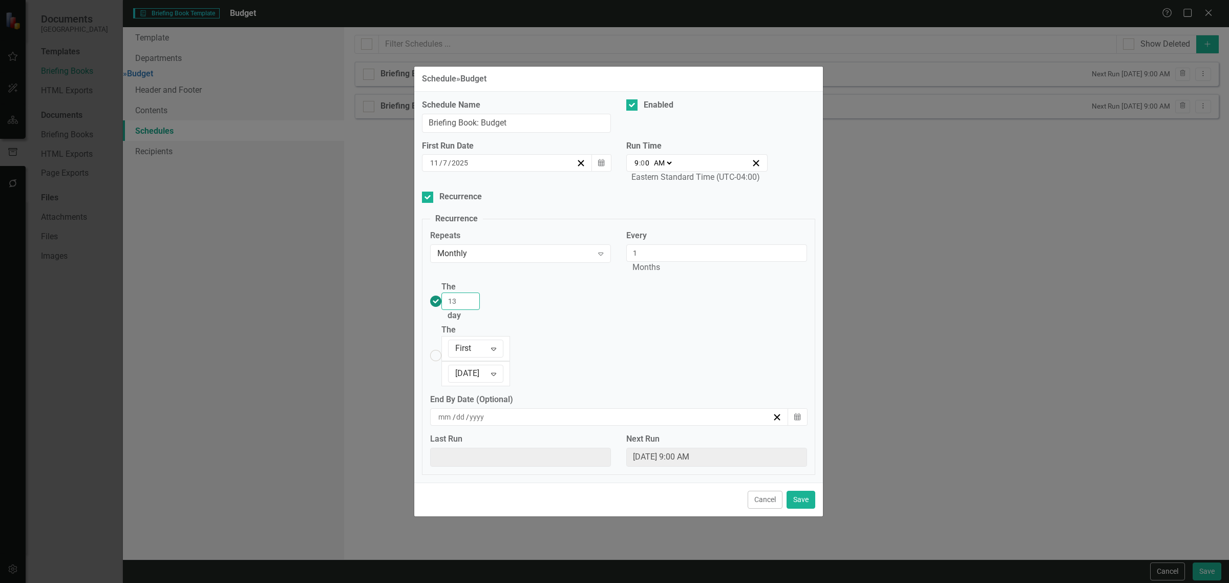
click at [480, 310] on input "13" at bounding box center [460, 300] width 38 height 17
click at [480, 310] on input "14" at bounding box center [460, 300] width 38 height 17
click at [480, 310] on input "15" at bounding box center [460, 300] width 38 height 17
type input "14"
click at [480, 310] on input "14" at bounding box center [460, 300] width 38 height 17
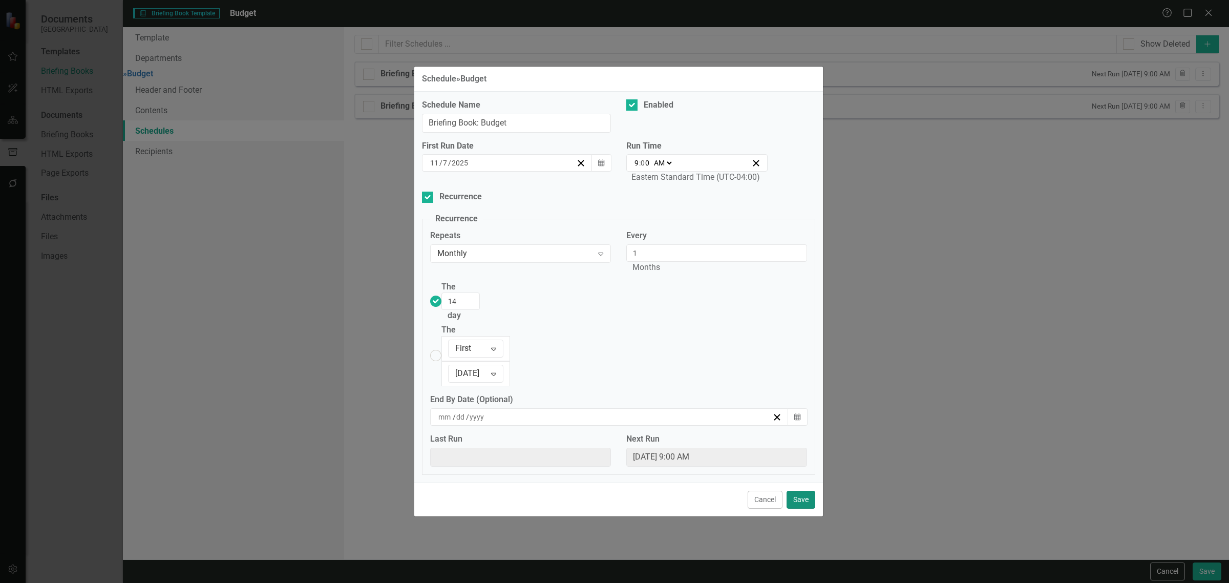
click at [800, 490] on button "Save" at bounding box center [800, 499] width 29 height 18
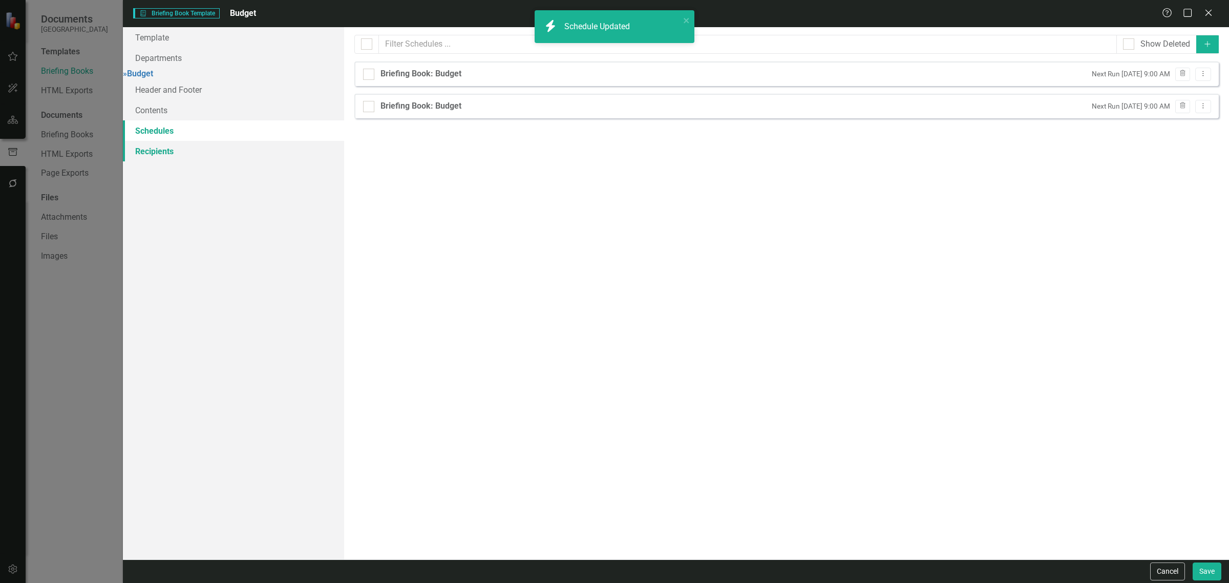
click at [188, 146] on link "Recipients" at bounding box center [233, 151] width 221 height 20
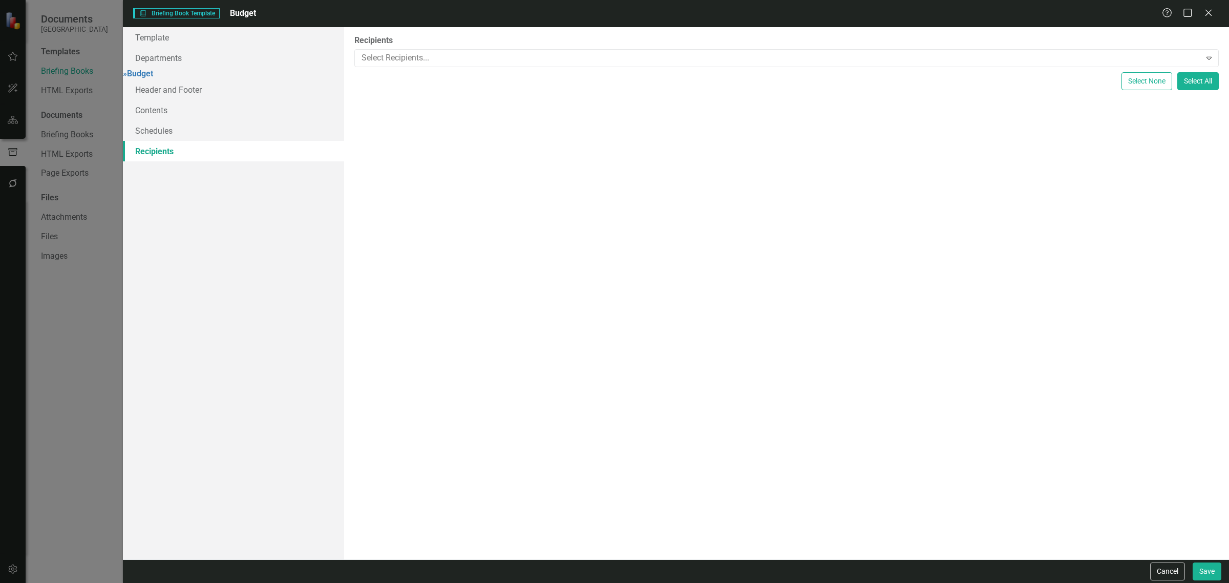
click at [870, 47] on div "Recipients Select Recipients... Expand" at bounding box center [786, 51] width 864 height 32
click at [863, 55] on div at bounding box center [778, 58] width 843 height 14
type input "budget"
click at [707, 582] on div "[PERSON_NAME] ( Budget )" at bounding box center [616, 591] width 1212 height 12
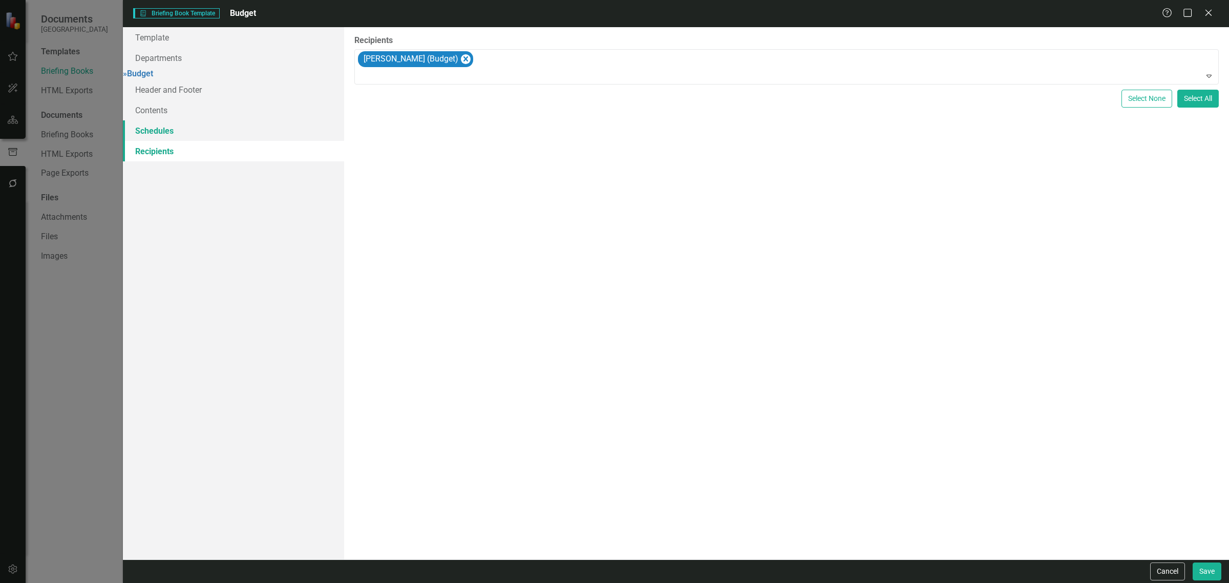
click at [157, 134] on link "Schedules" at bounding box center [233, 130] width 221 height 20
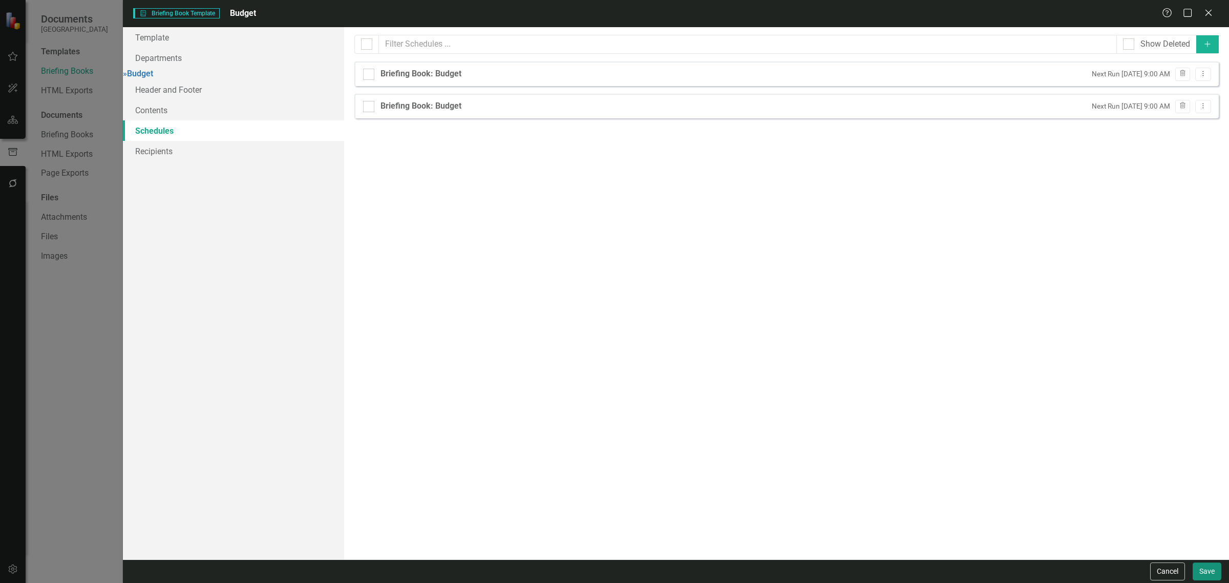
click at [1199, 572] on button "Save" at bounding box center [1206, 571] width 29 height 18
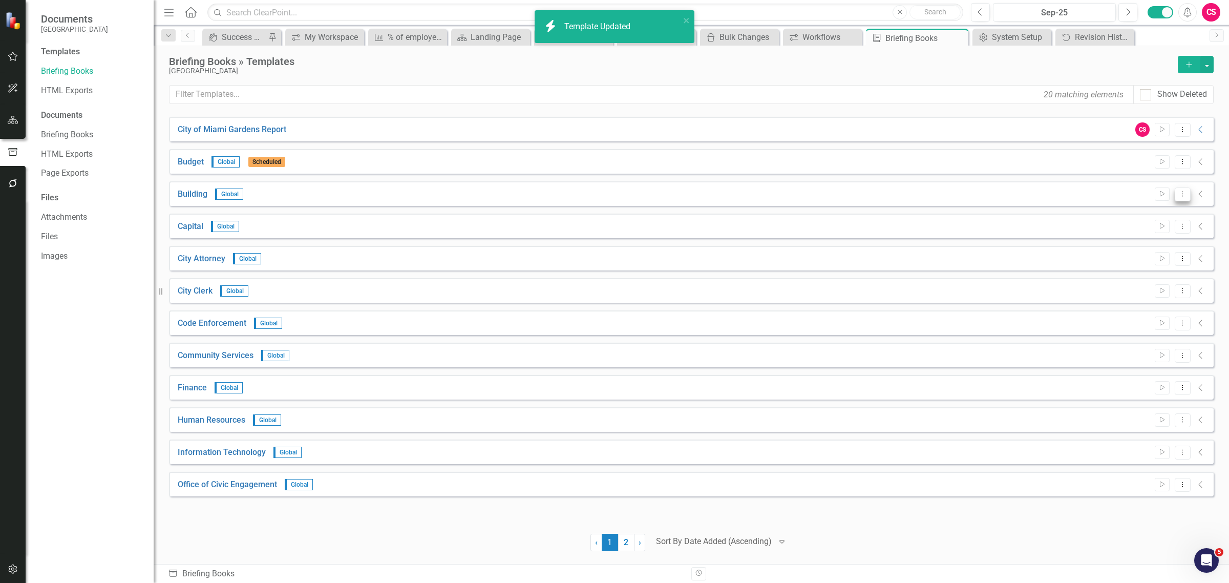
click at [1188, 198] on button "Dropdown Menu" at bounding box center [1182, 194] width 16 height 14
click at [1142, 246] on link "Edit Edit Template" at bounding box center [1142, 249] width 95 height 19
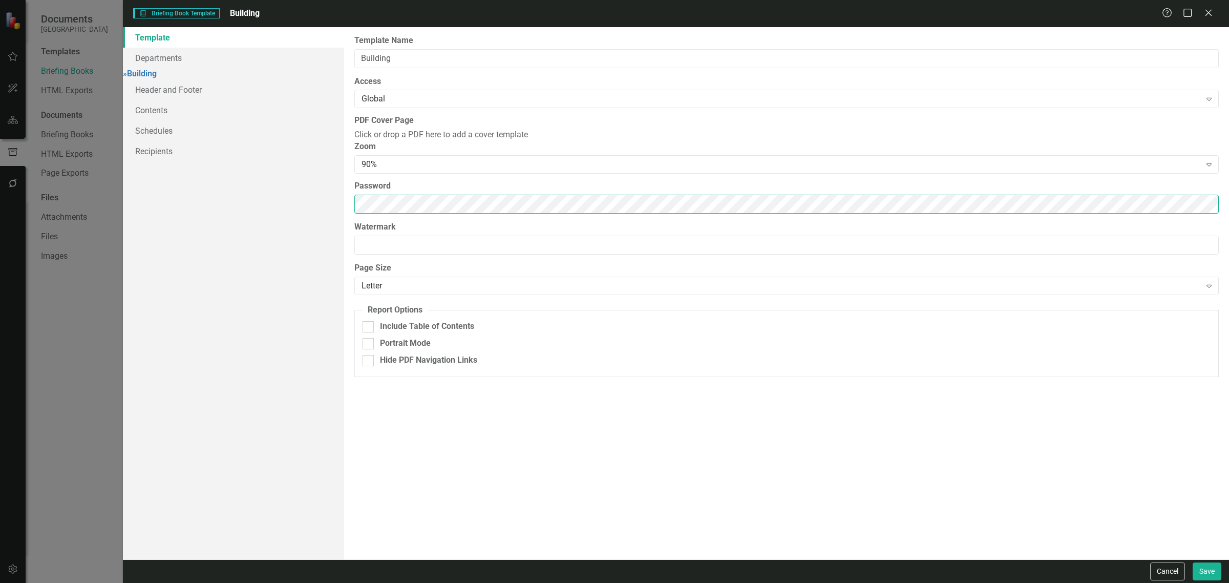
click at [265, 249] on div "Template Departments » Building Header and Footer Contents Schedules Recipients…" at bounding box center [676, 293] width 1106 height 532
click at [190, 136] on link "Schedules" at bounding box center [233, 130] width 221 height 20
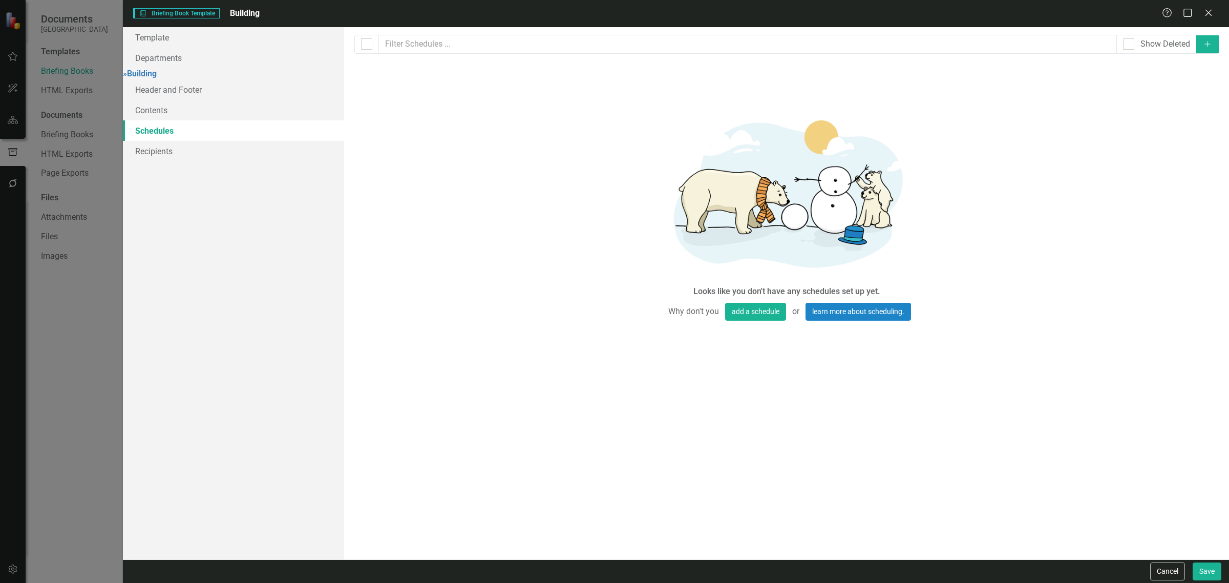
click at [1203, 47] on icon "Add" at bounding box center [1207, 43] width 9 height 7
select select "pm"
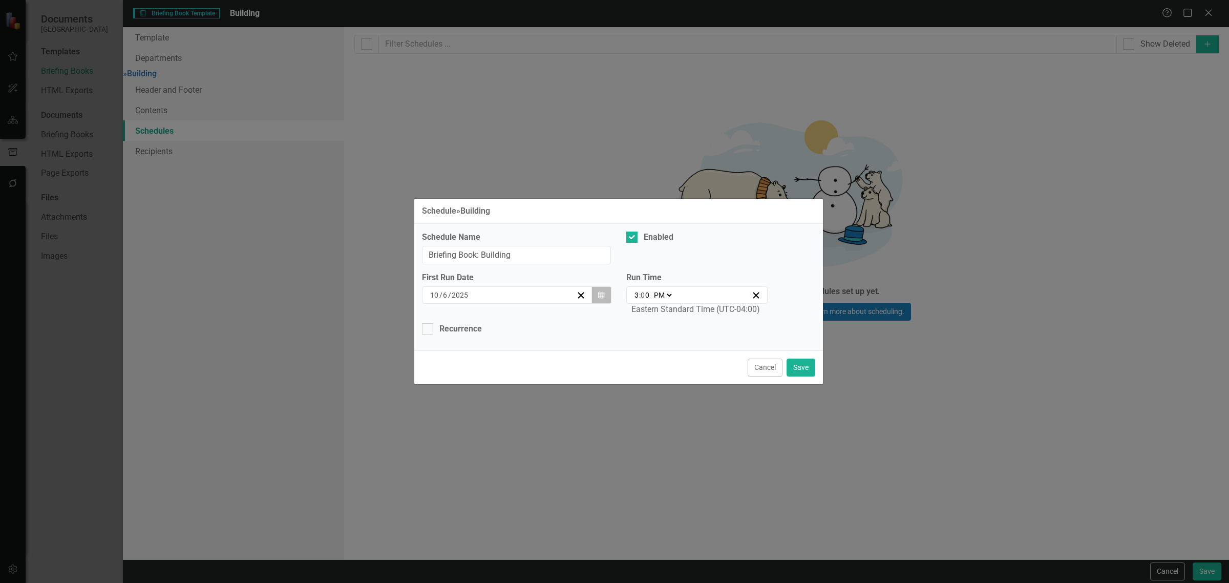
click at [594, 298] on button "Calendar" at bounding box center [600, 294] width 19 height 17
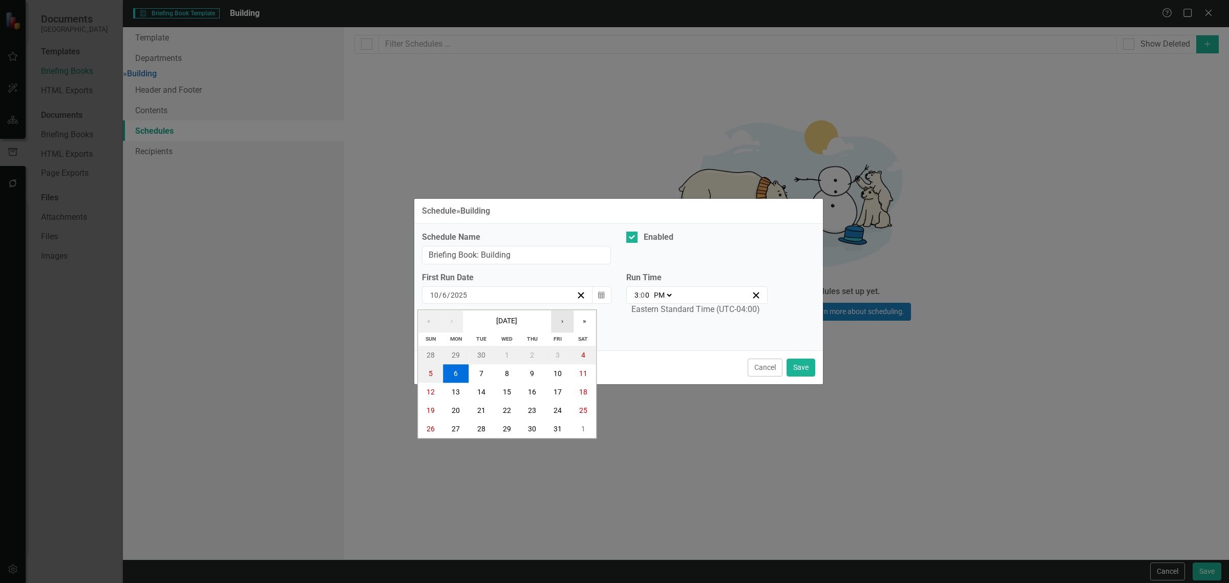
click at [562, 321] on button "›" at bounding box center [562, 321] width 23 height 23
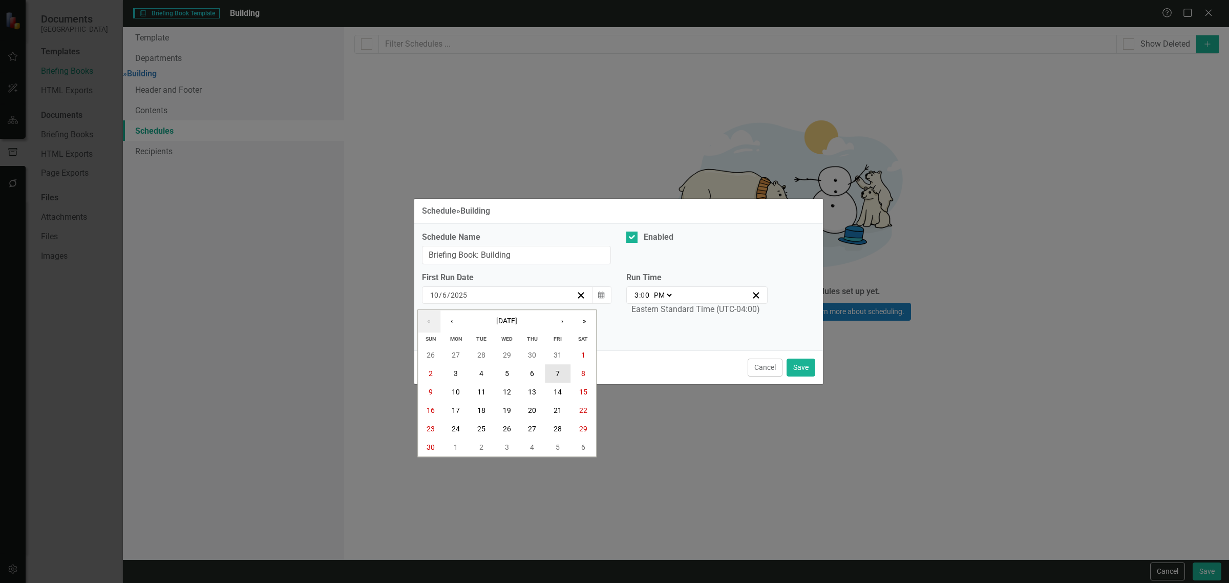
click at [552, 370] on button "7" at bounding box center [558, 373] width 26 height 18
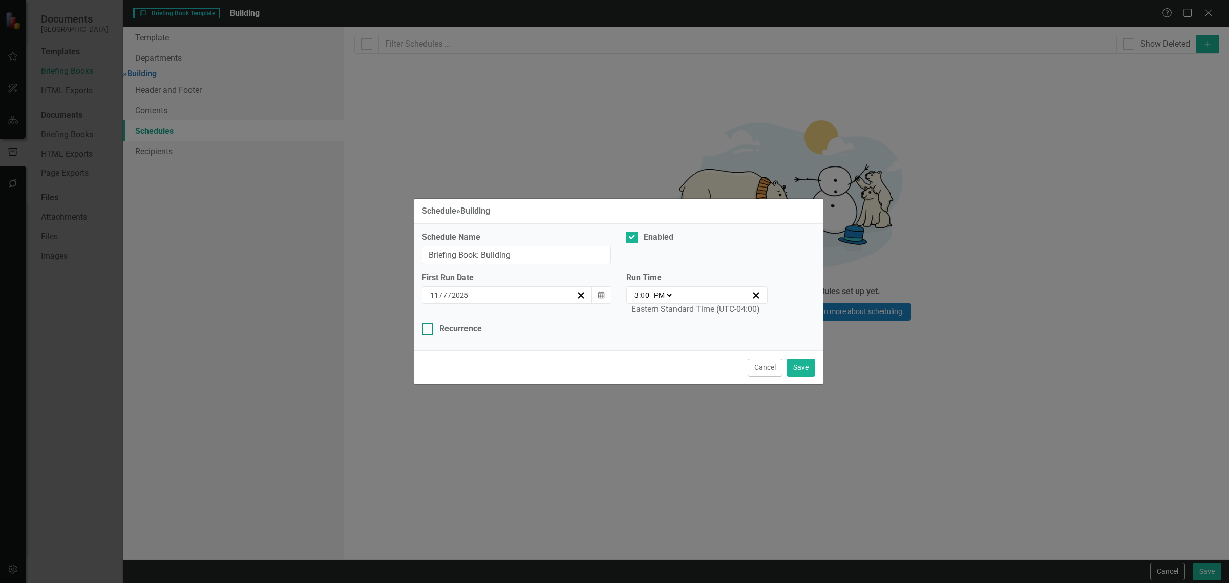
click at [462, 330] on div "Recurrence" at bounding box center [460, 329] width 42 height 12
click at [428, 330] on input "Recurrence" at bounding box center [425, 326] width 7 height 7
checkbox input "true"
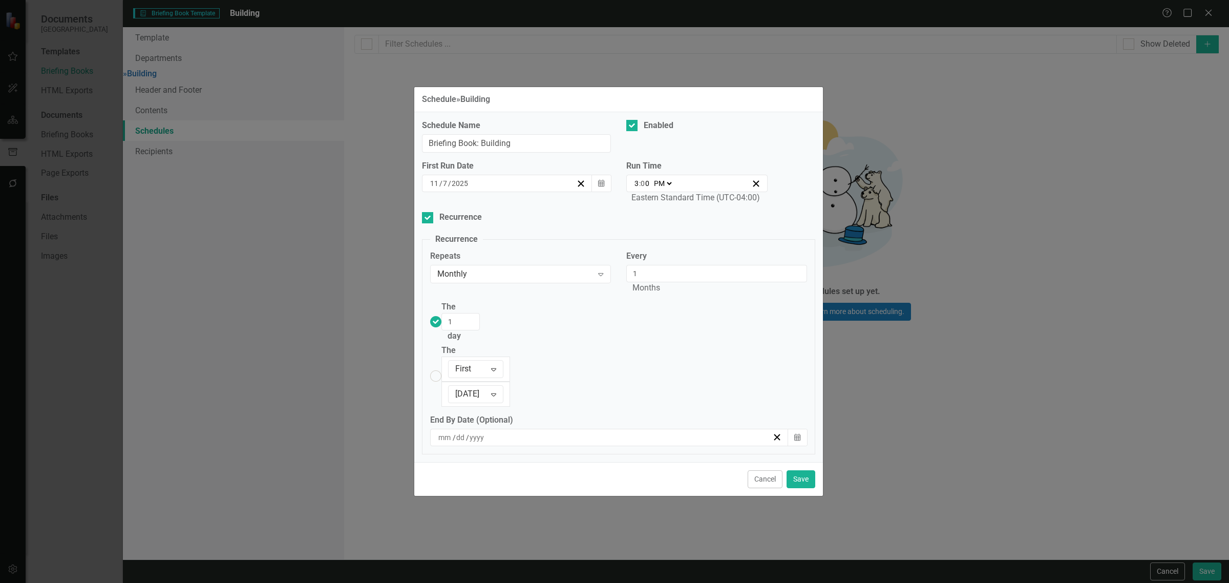
click at [635, 188] on input "3" at bounding box center [636, 183] width 5 height 10
type input "21:00"
type input "9"
click at [670, 188] on select "AM PM" at bounding box center [662, 183] width 22 height 10
select select "am"
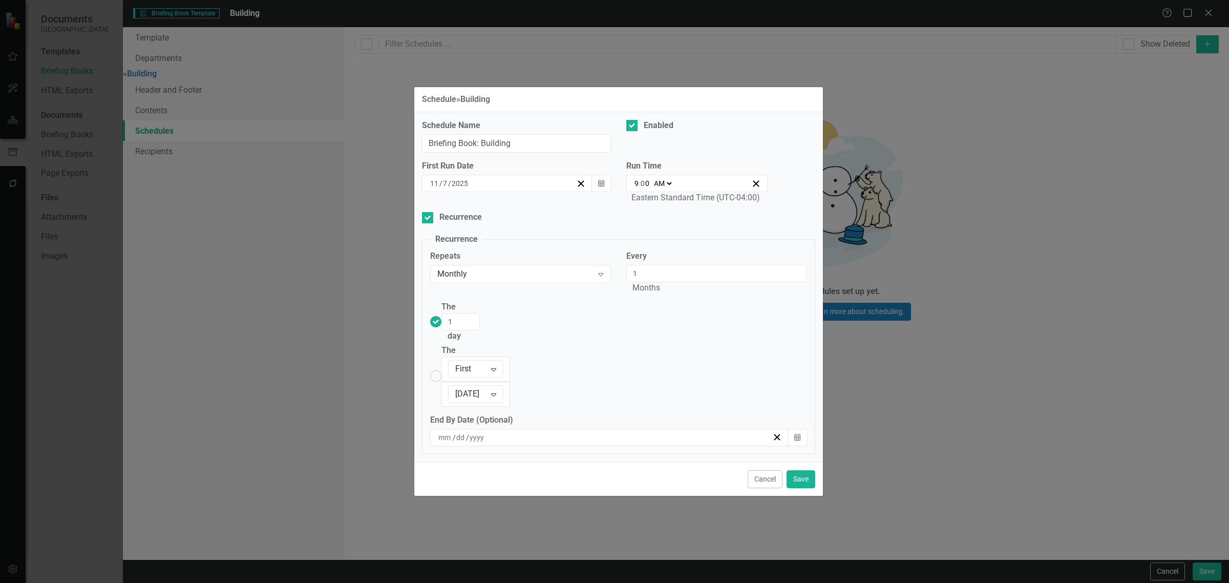
click at [651, 188] on select "AM PM" at bounding box center [662, 183] width 22 height 10
type input "09:00"
drag, startPoint x: 479, startPoint y: 335, endPoint x: 470, endPoint y: 336, distance: 9.2
click at [470, 330] on input "1" at bounding box center [460, 321] width 38 height 17
type input "7"
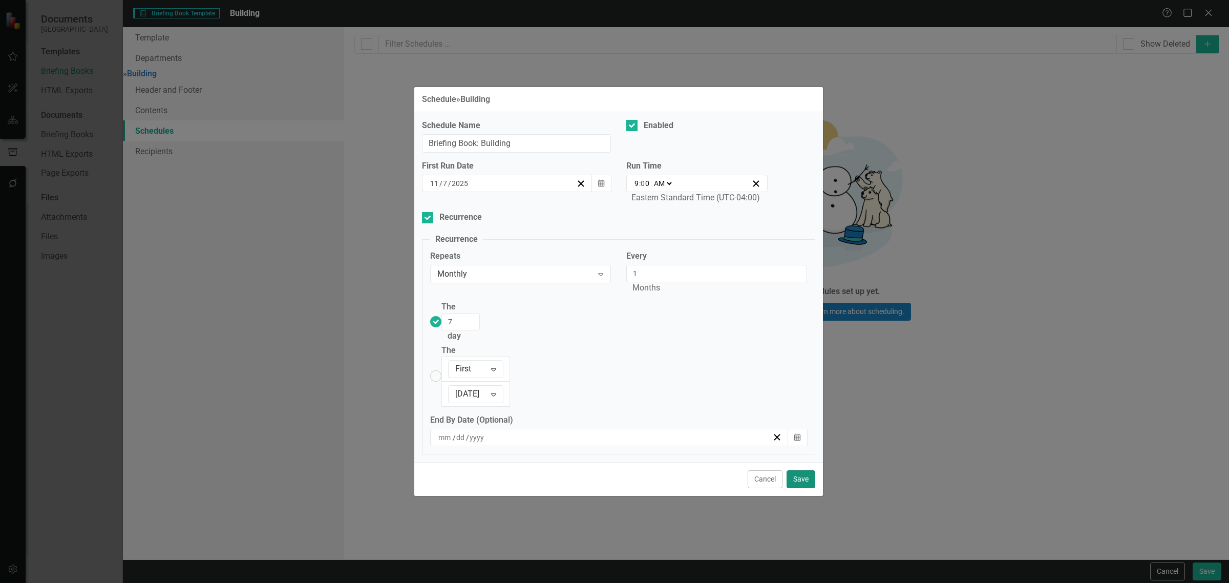
click at [791, 470] on button "Save" at bounding box center [800, 479] width 29 height 18
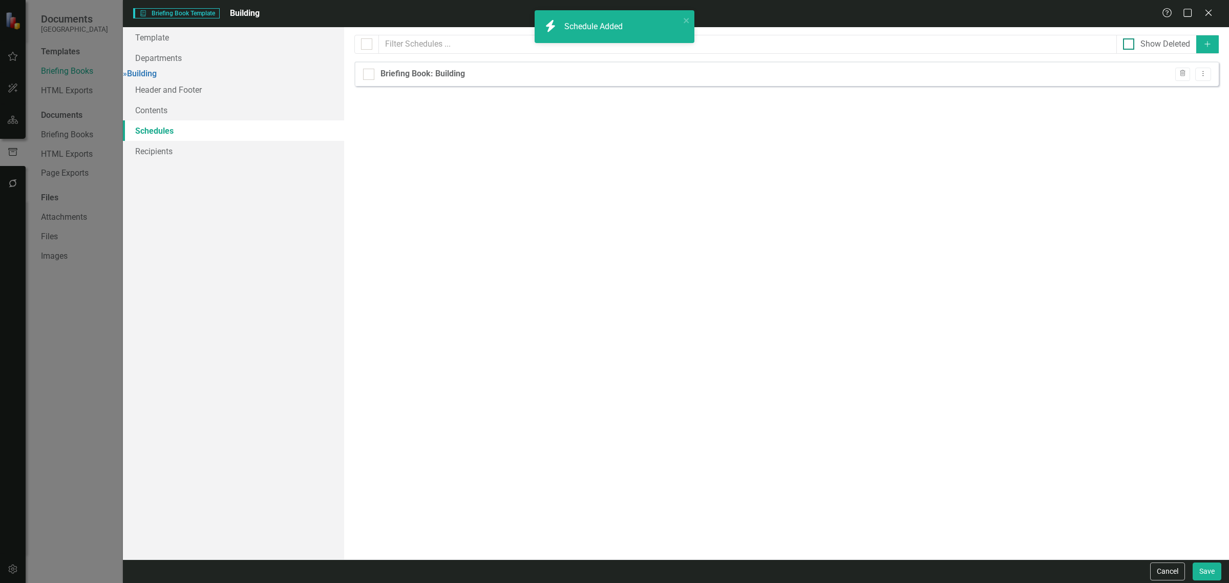
checkbox input "false"
click at [1211, 44] on icon "Add" at bounding box center [1207, 43] width 9 height 7
select select "pm"
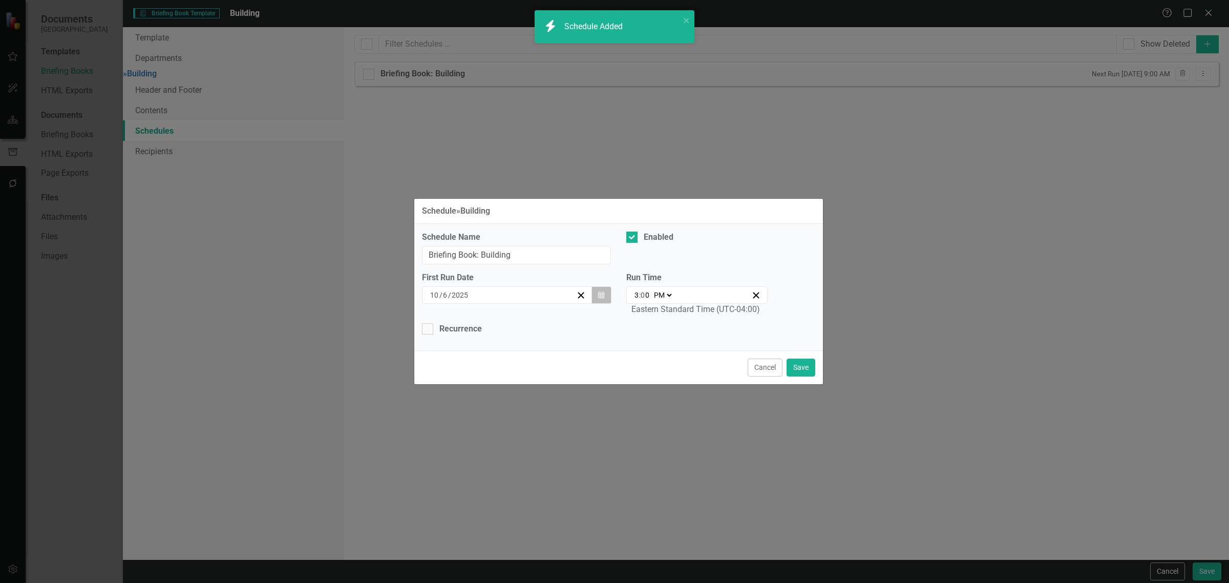
click at [592, 298] on button "Calendar" at bounding box center [600, 294] width 19 height 17
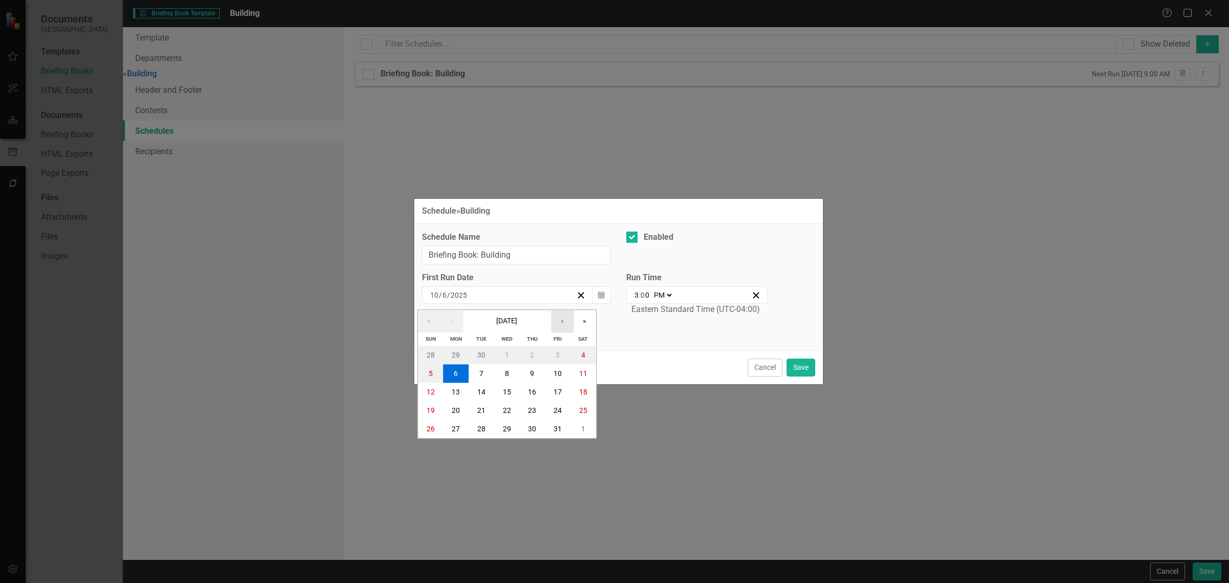
click at [557, 328] on button "›" at bounding box center [562, 321] width 23 height 23
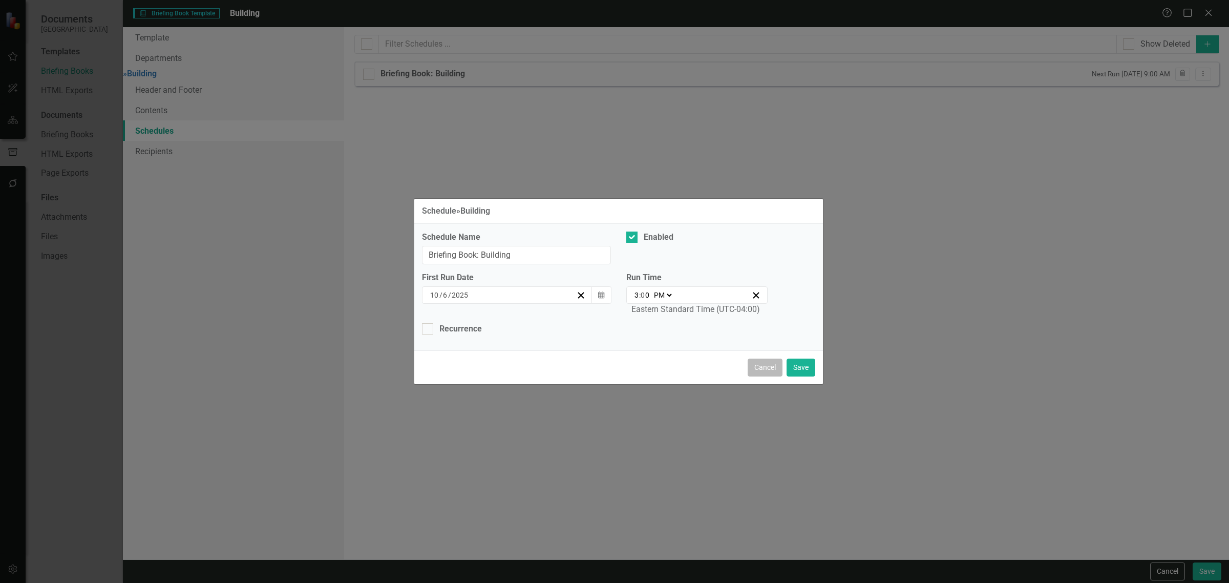
click at [754, 359] on button "Cancel" at bounding box center [764, 367] width 35 height 18
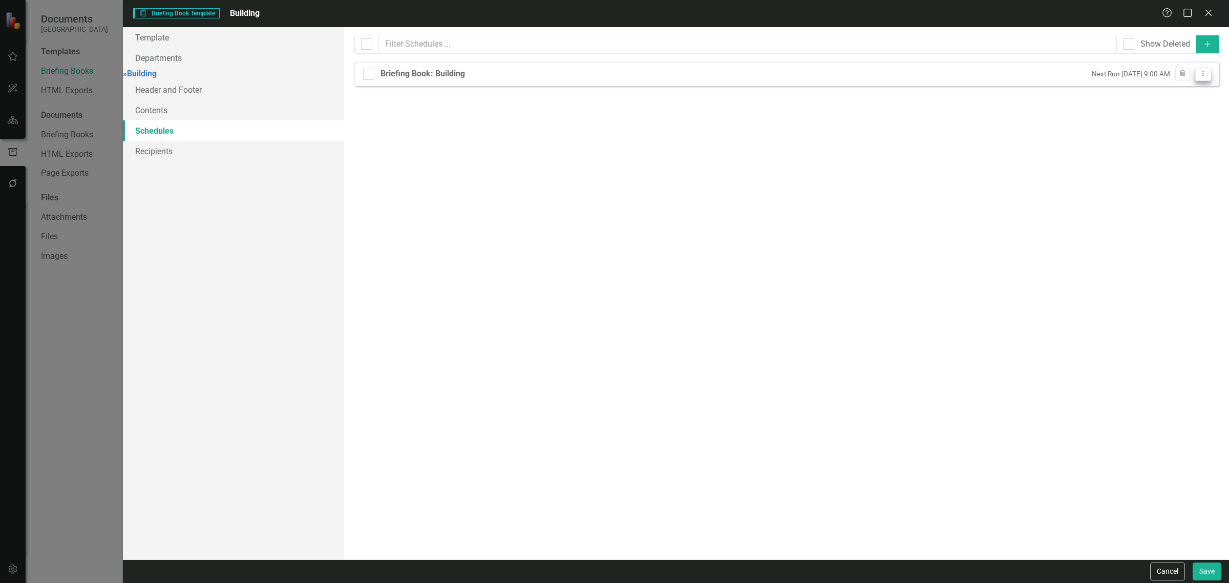
click at [1204, 80] on button "Dropdown Menu" at bounding box center [1203, 75] width 16 height 14
click at [1155, 111] on link "Copy Duplicate Schedule" at bounding box center [1163, 110] width 94 height 19
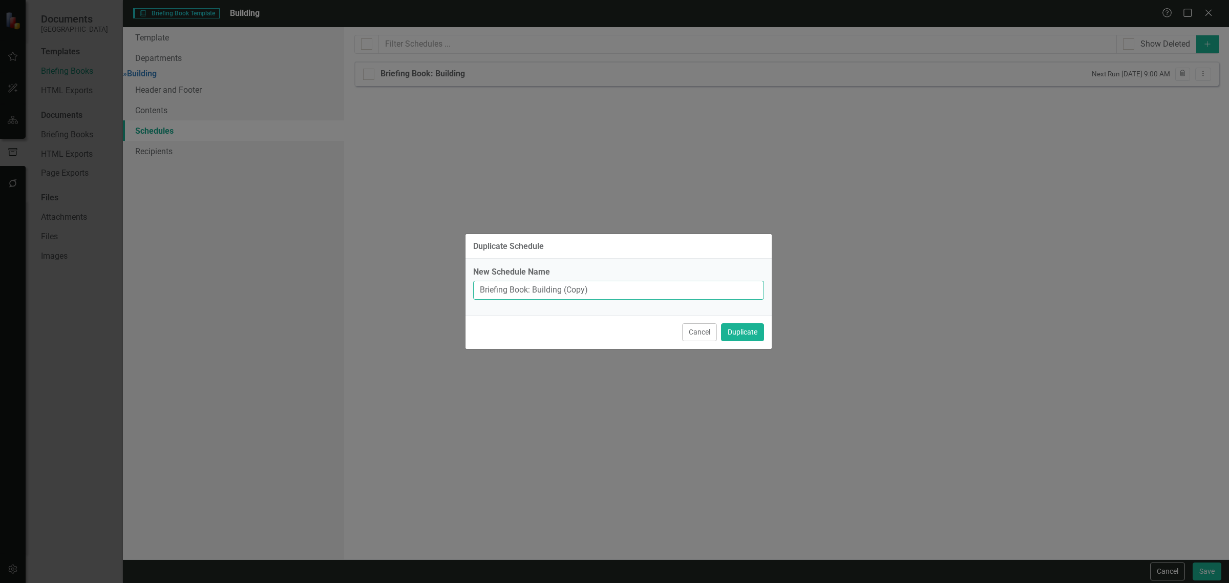
drag, startPoint x: 593, startPoint y: 293, endPoint x: 564, endPoint y: 294, distance: 28.7
click at [562, 293] on input "Briefing Book: Building (Copy)" at bounding box center [618, 290] width 291 height 19
type input "Briefing Book: Building"
click at [728, 328] on button "Duplicate" at bounding box center [742, 332] width 43 height 18
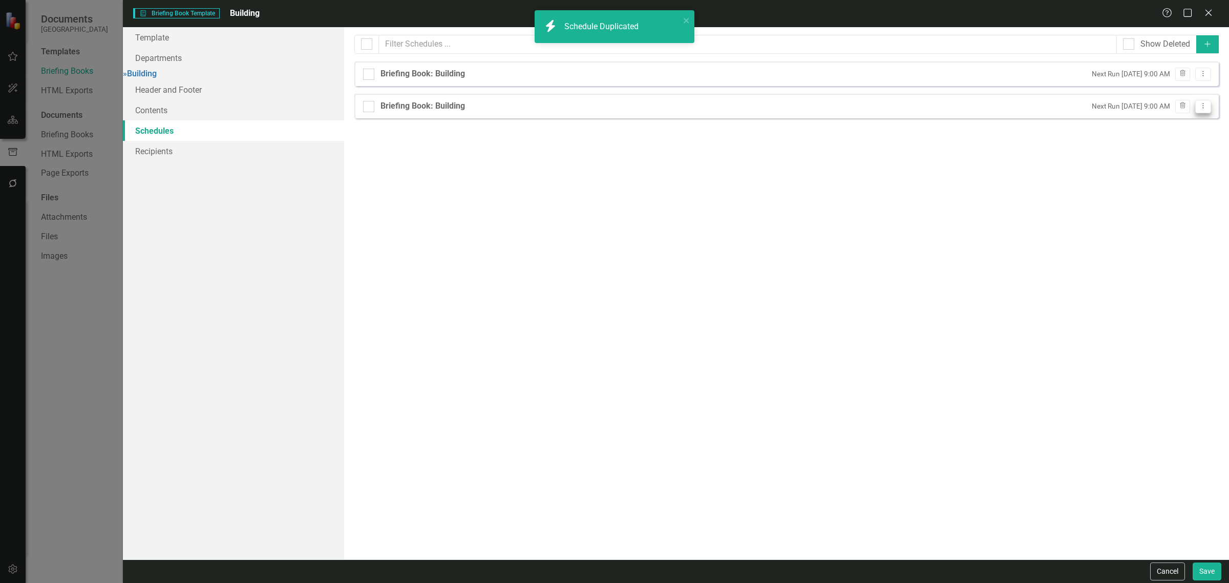
click at [1202, 110] on button "Dropdown Menu" at bounding box center [1203, 107] width 16 height 14
click at [1179, 126] on link "Edit Edit Schedule" at bounding box center [1163, 124] width 94 height 19
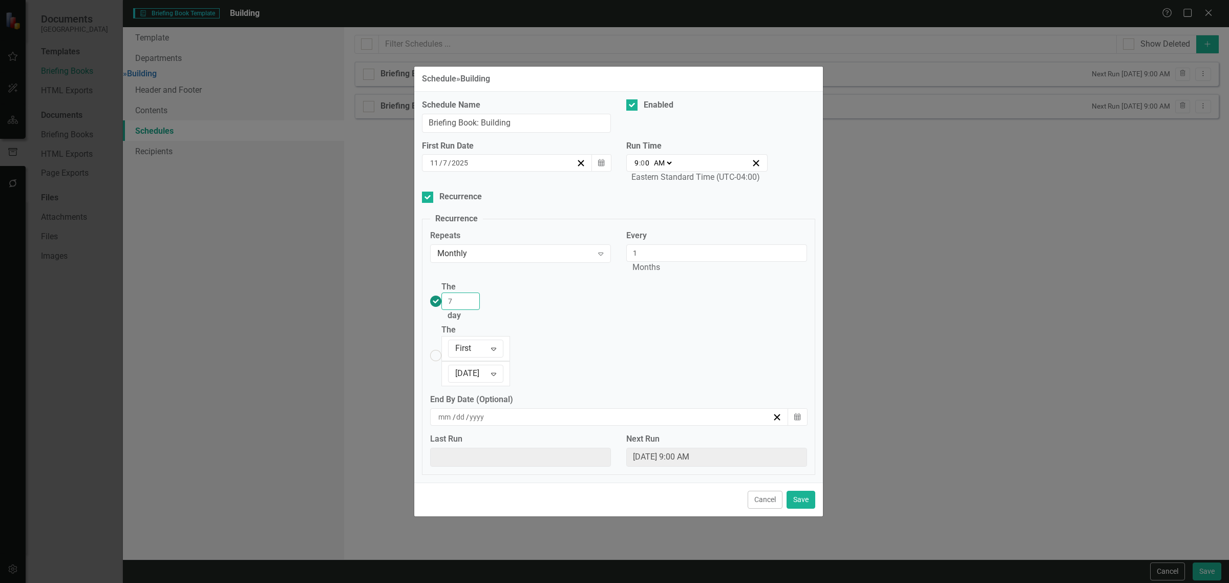
drag, startPoint x: 475, startPoint y: 316, endPoint x: 480, endPoint y: 308, distance: 9.7
click at [467, 310] on input "7" at bounding box center [460, 300] width 38 height 17
drag, startPoint x: 477, startPoint y: 314, endPoint x: 466, endPoint y: 315, distance: 10.8
click at [466, 310] on input "7" at bounding box center [460, 300] width 38 height 17
type input "14"
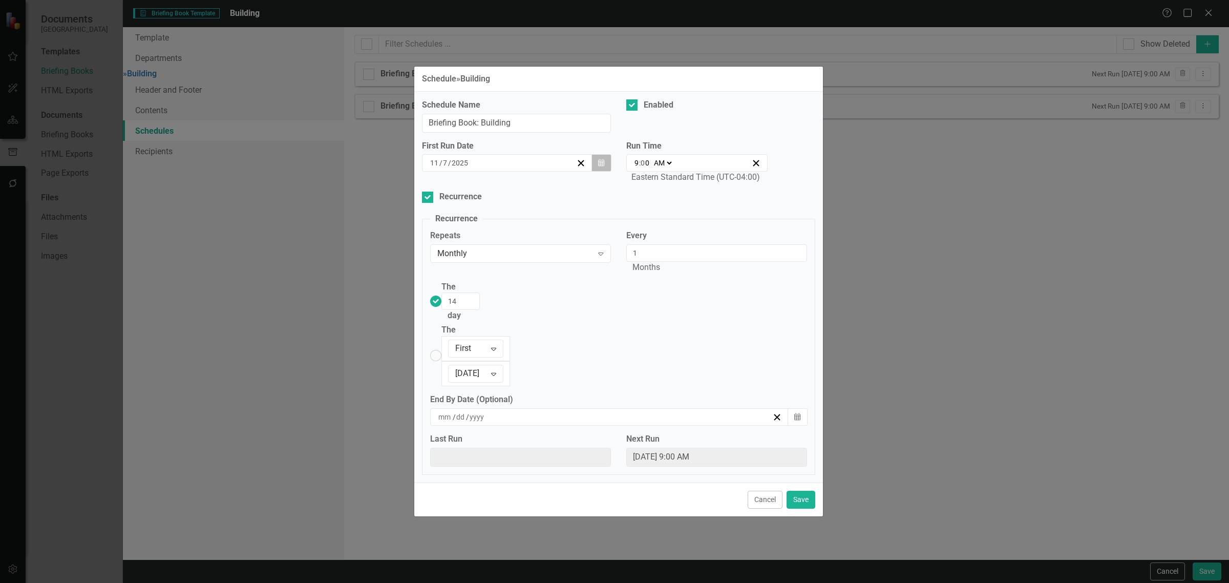
click at [593, 171] on button "Calendar" at bounding box center [600, 162] width 19 height 17
click at [547, 269] on button "14" at bounding box center [558, 260] width 26 height 18
click at [796, 490] on button "Save" at bounding box center [800, 499] width 29 height 18
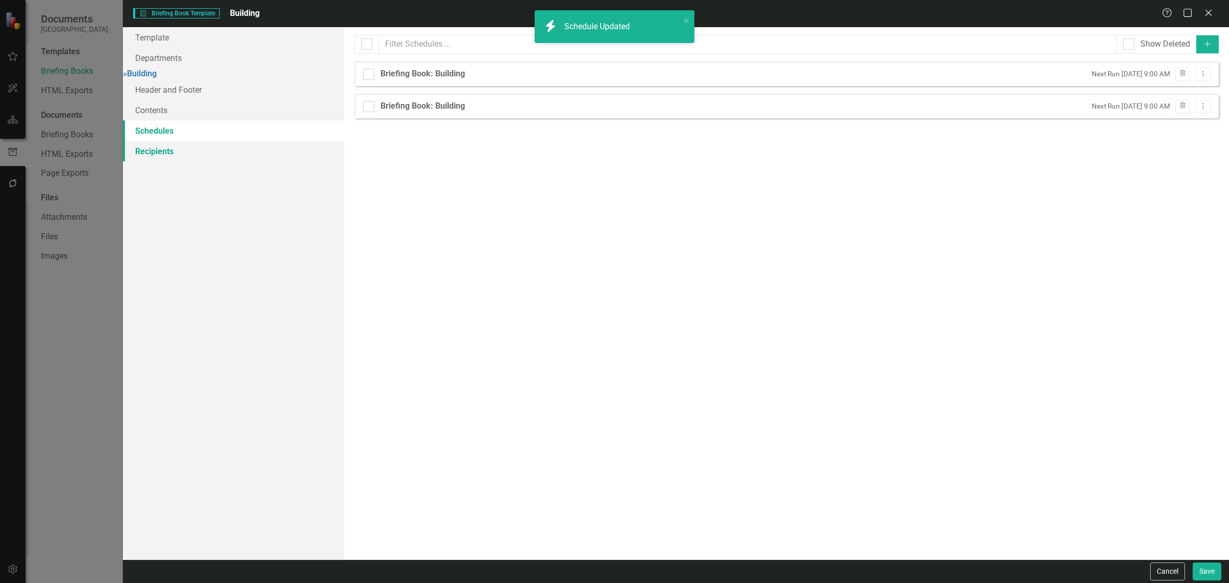
click at [170, 161] on link "Recipients" at bounding box center [233, 151] width 221 height 20
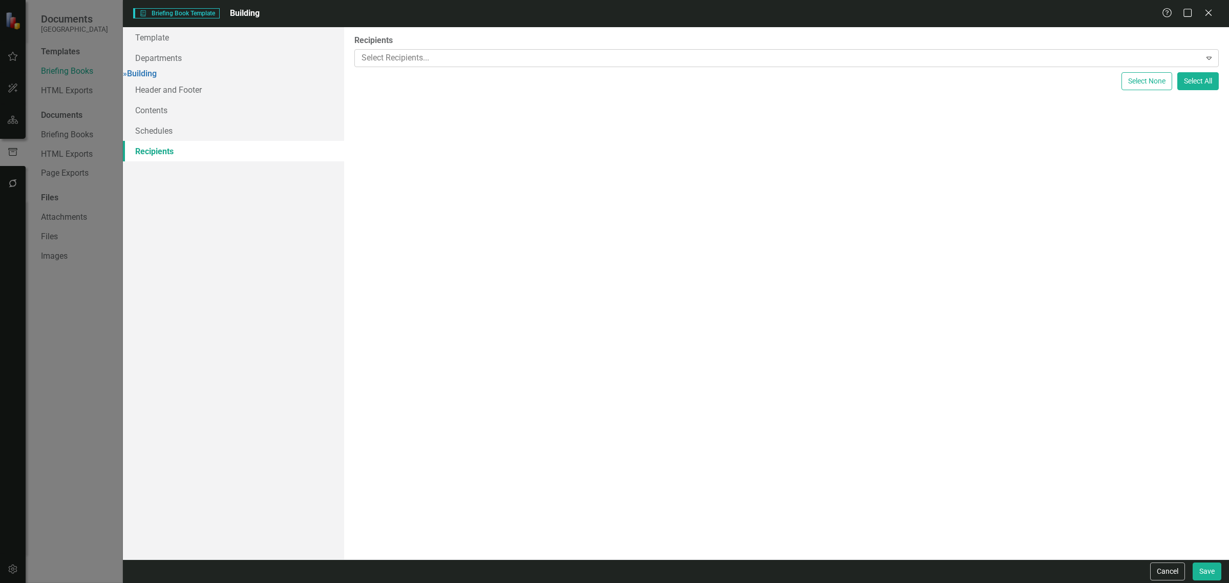
click at [612, 57] on div at bounding box center [778, 58] width 843 height 14
type input "buil"
click at [596, 582] on div "[PERSON_NAME] ( Buil ding)" at bounding box center [616, 591] width 1212 height 12
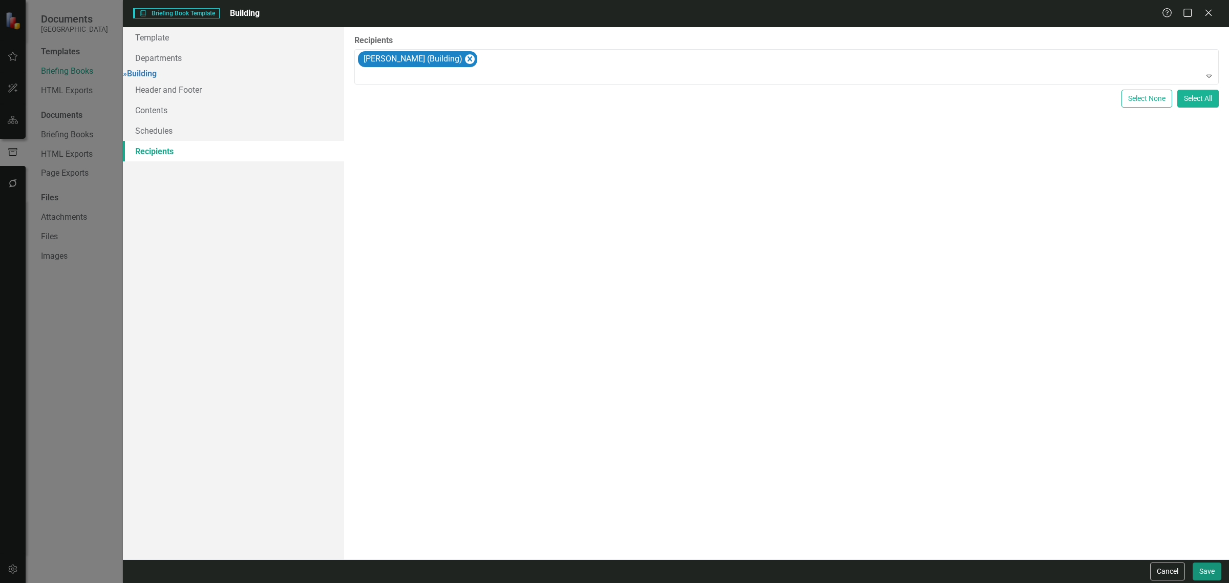
click at [1212, 566] on button "Save" at bounding box center [1206, 571] width 29 height 18
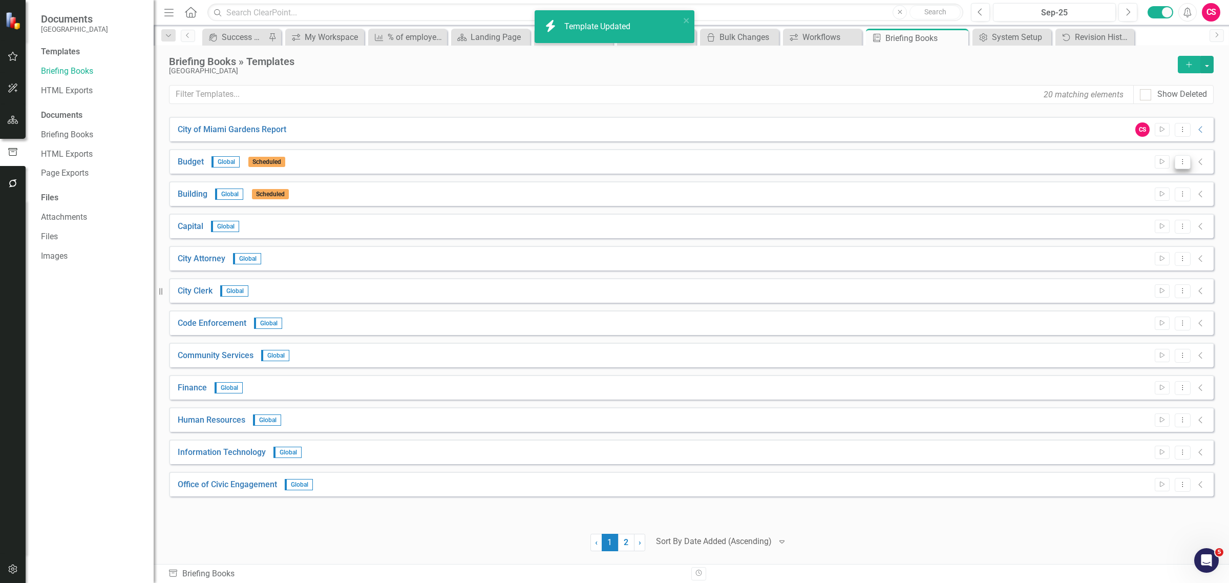
click at [1189, 164] on button "Dropdown Menu" at bounding box center [1182, 162] width 16 height 14
click at [1164, 211] on link "Edit Edit Template" at bounding box center [1142, 216] width 95 height 19
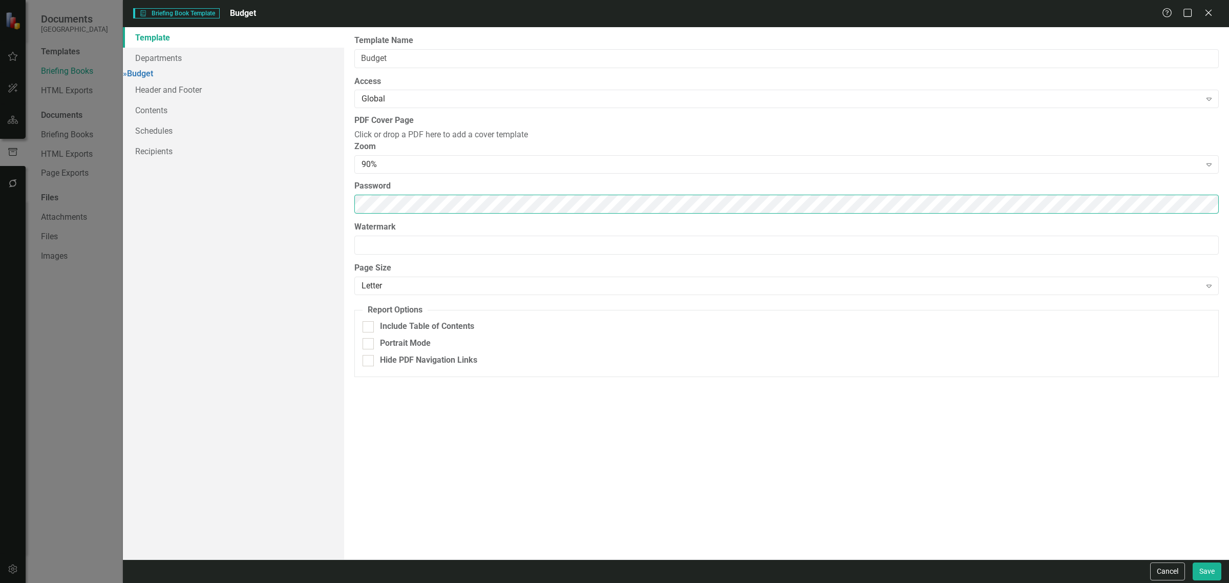
click at [218, 217] on div "Template Departments » Budget Header and Footer Contents Schedules Recipients R…" at bounding box center [676, 293] width 1106 height 532
click at [180, 138] on link "Schedules" at bounding box center [233, 130] width 221 height 20
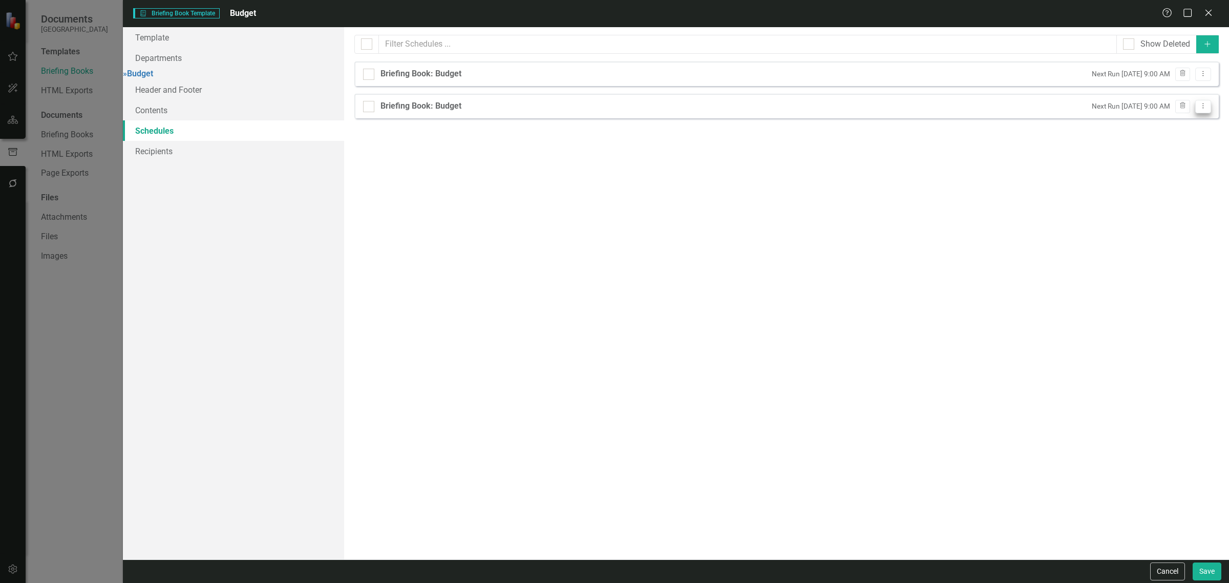
click at [1207, 109] on button "Dropdown Menu" at bounding box center [1203, 107] width 16 height 14
click at [1188, 126] on link "Edit Edit Schedule" at bounding box center [1163, 124] width 94 height 19
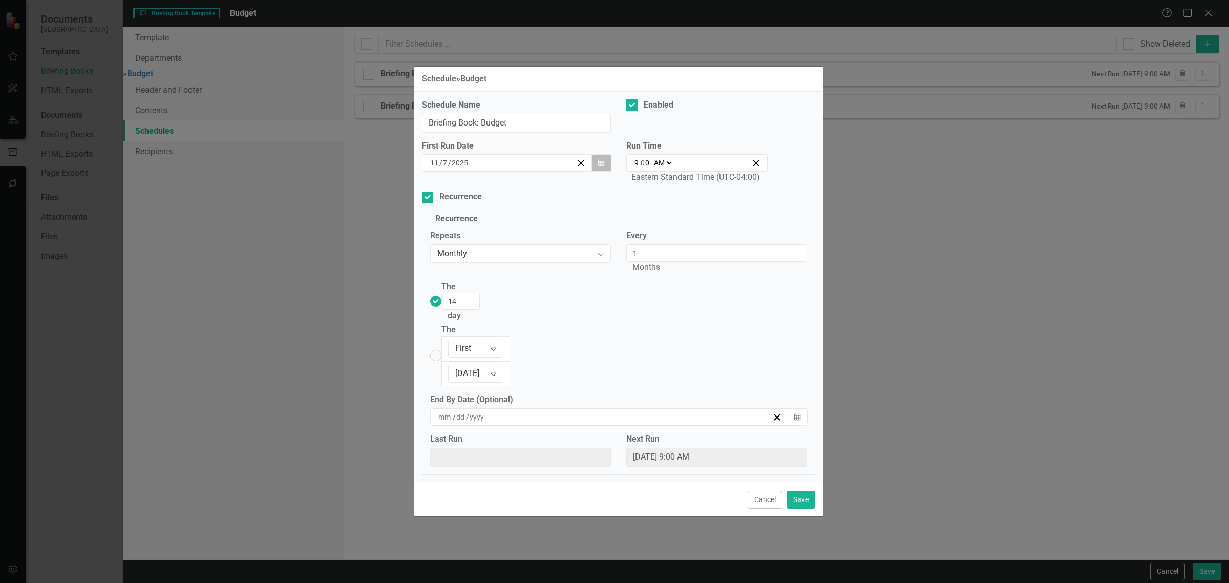
click at [600, 166] on icon "button" at bounding box center [601, 162] width 6 height 7
click at [559, 264] on abbr "14" at bounding box center [557, 260] width 8 height 8
click at [792, 490] on button "Save" at bounding box center [800, 499] width 29 height 18
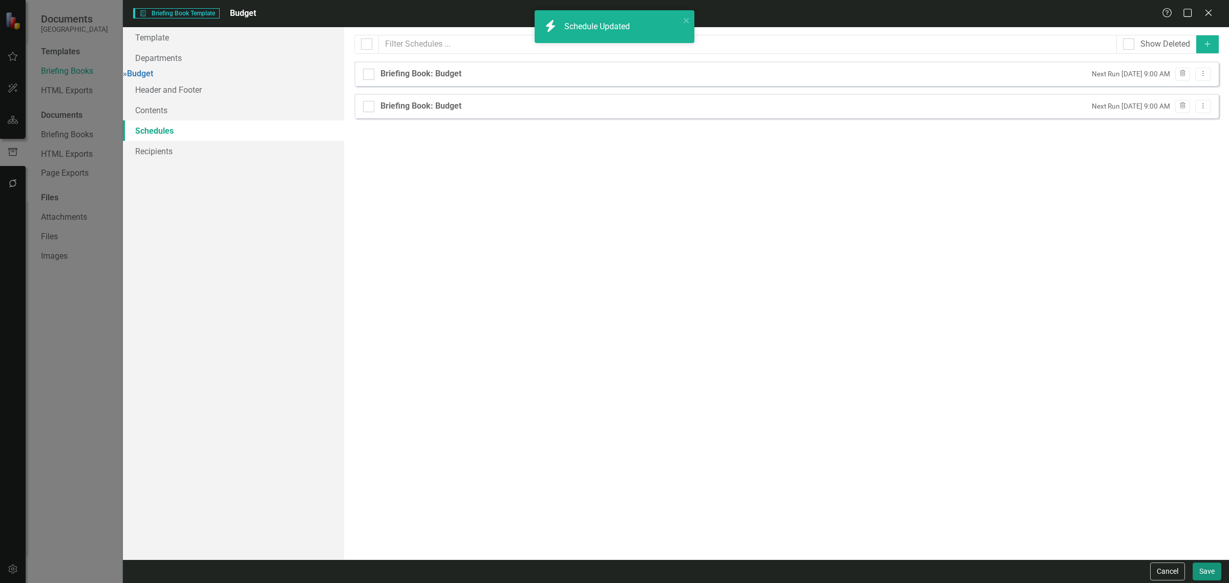
click at [1202, 569] on button "Save" at bounding box center [1206, 571] width 29 height 18
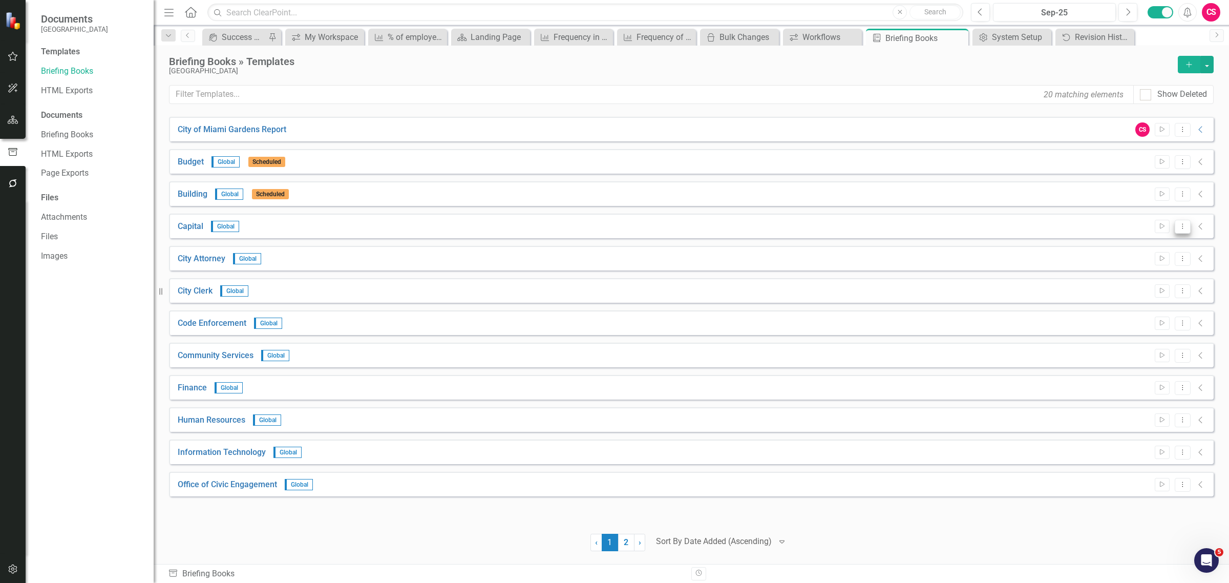
click at [1183, 229] on button "Dropdown Menu" at bounding box center [1182, 227] width 16 height 14
click at [1173, 277] on link "Edit Edit Template" at bounding box center [1142, 281] width 95 height 19
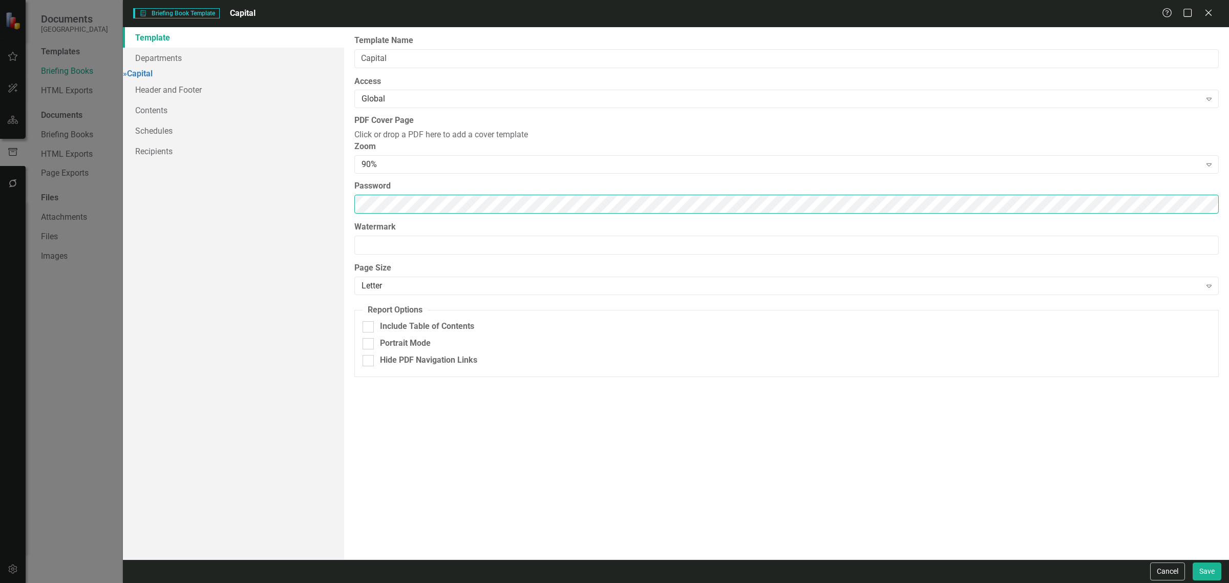
click at [273, 229] on div "Template Departments » Capital Header and Footer Contents Schedules Recipients …" at bounding box center [676, 293] width 1106 height 532
click at [234, 129] on link "Schedules" at bounding box center [233, 130] width 221 height 20
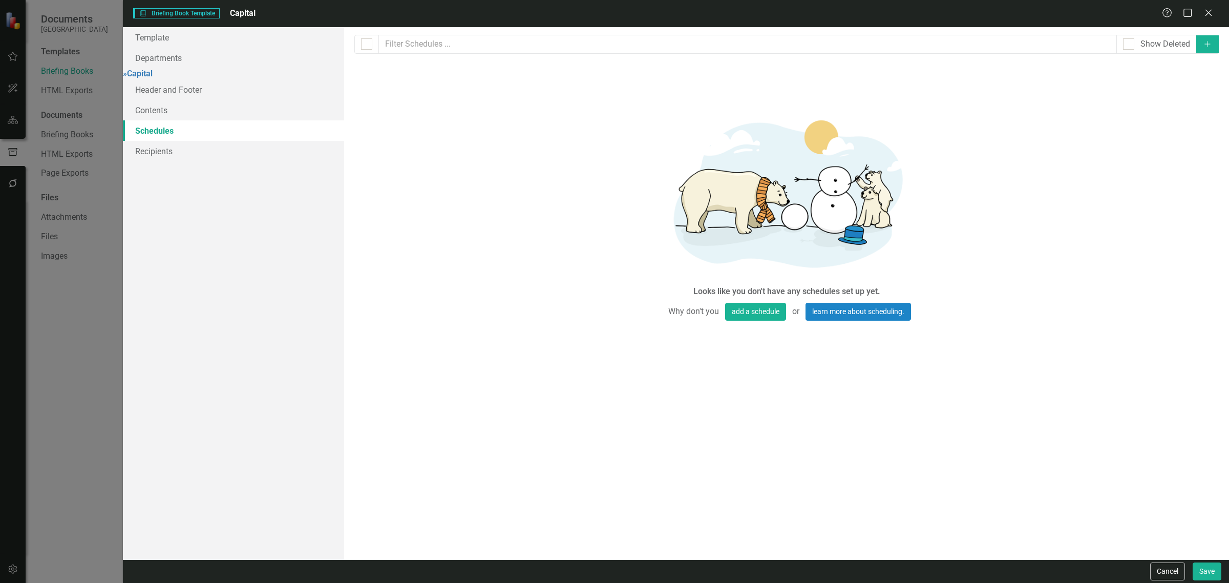
click at [1201, 38] on button "Add" at bounding box center [1207, 44] width 23 height 18
select select "pm"
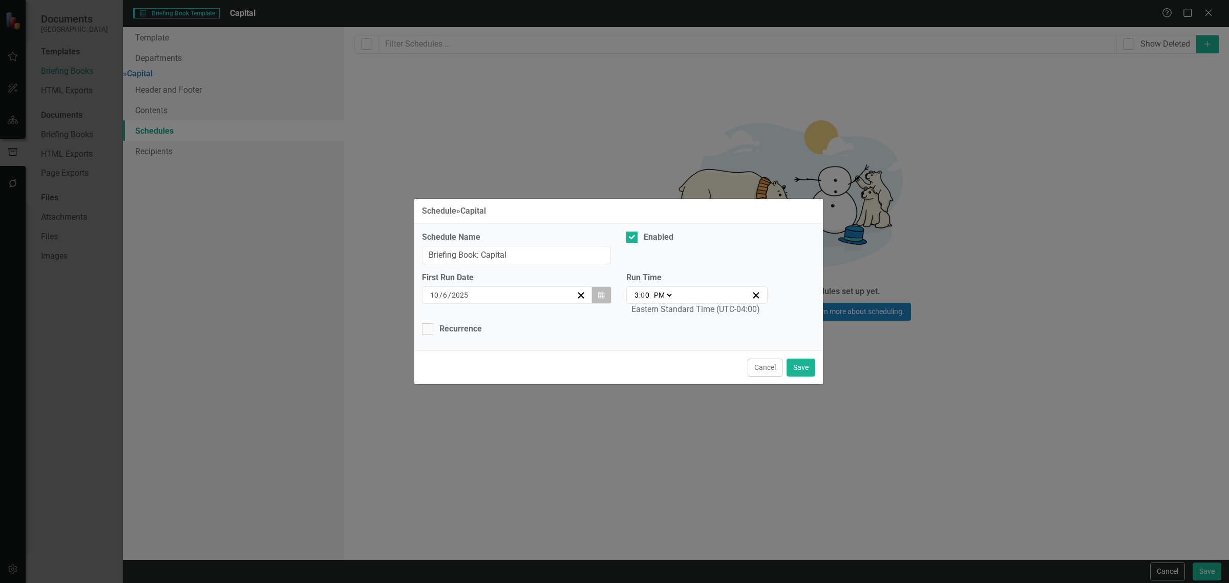
click at [605, 294] on button "Calendar" at bounding box center [600, 294] width 19 height 17
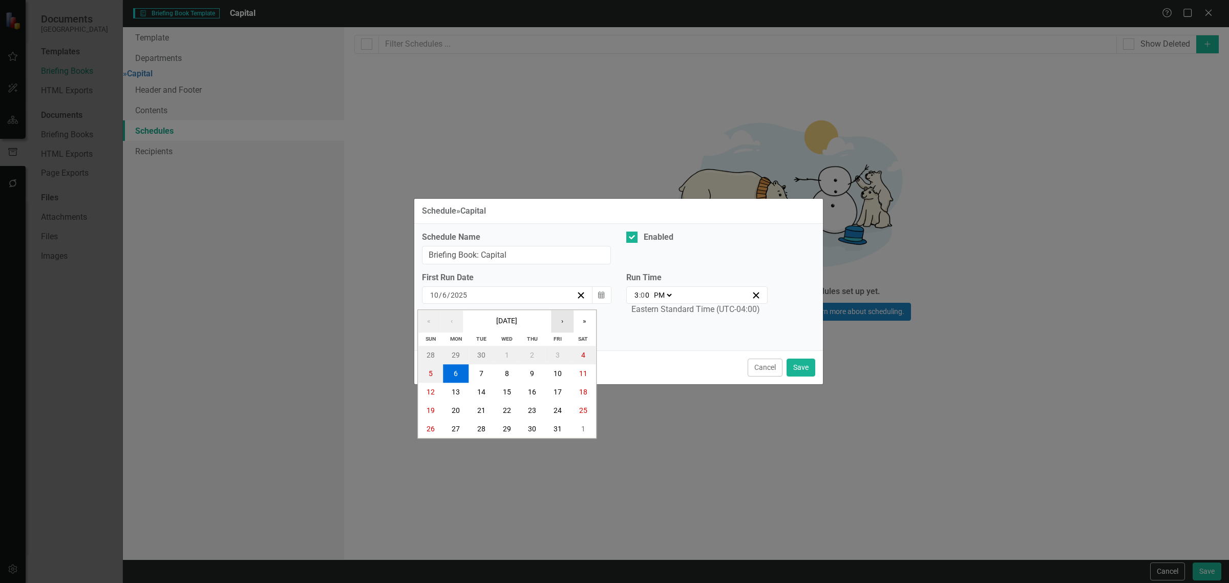
click at [558, 329] on button "›" at bounding box center [562, 321] width 23 height 23
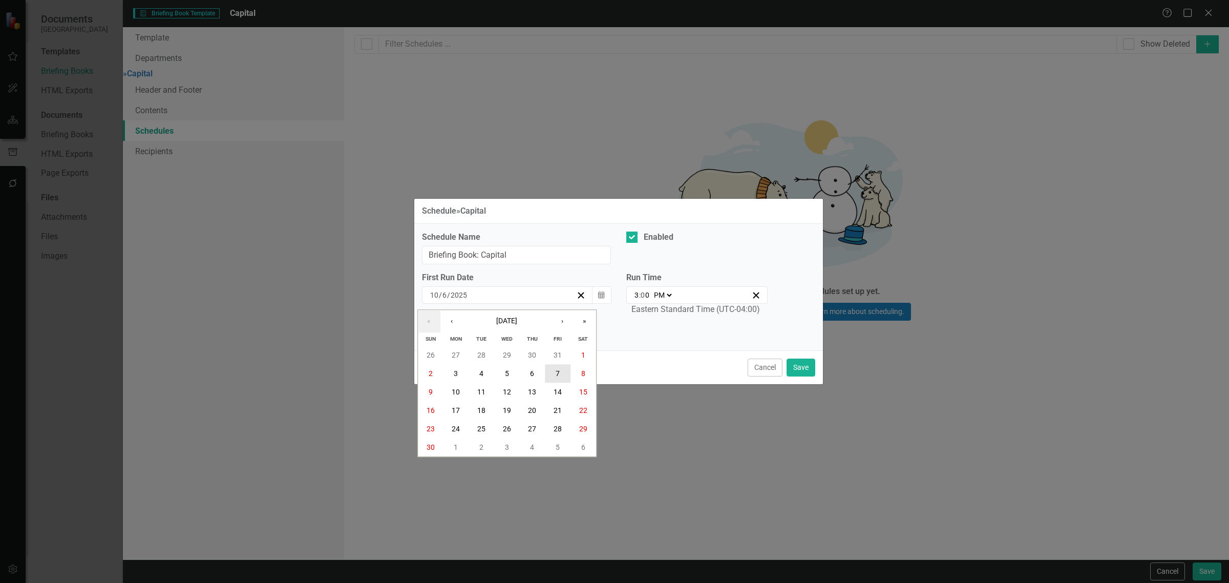
click at [565, 369] on button "7" at bounding box center [558, 373] width 26 height 18
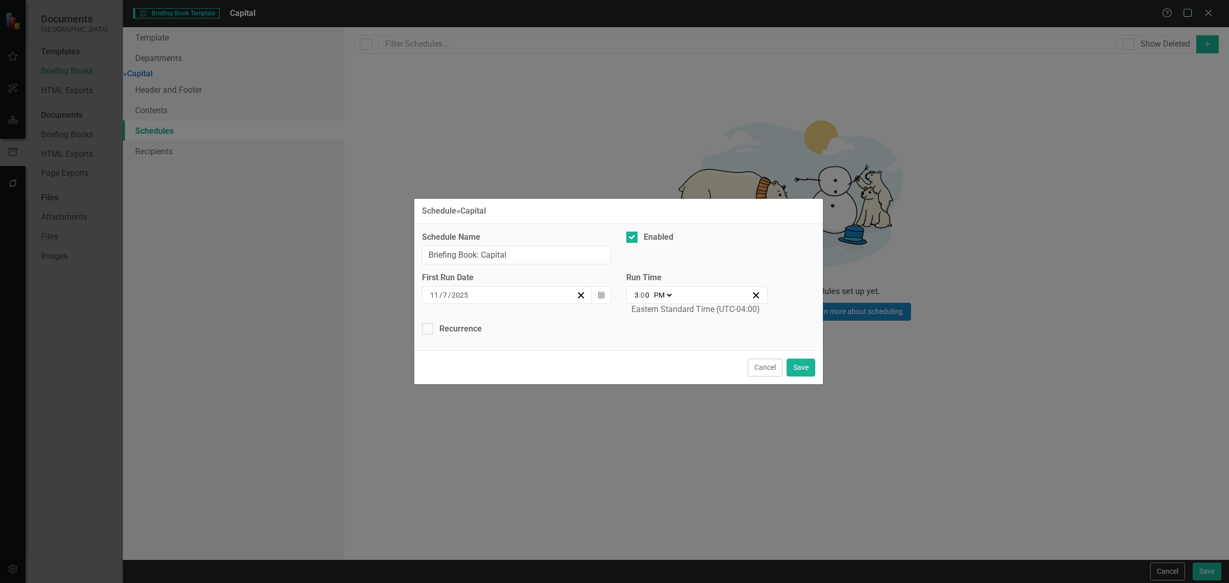
click at [635, 297] on input "3" at bounding box center [636, 295] width 5 height 10
type input "21:00"
type input "9"
click at [666, 296] on select "AM PM" at bounding box center [662, 295] width 22 height 10
select select "am"
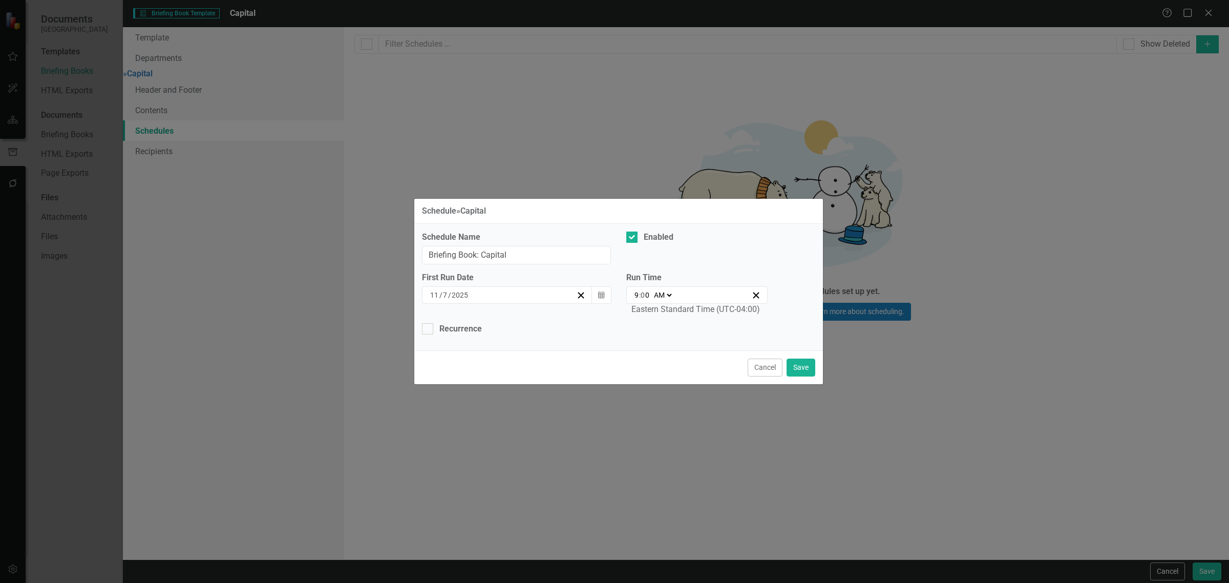
click at [651, 290] on select "AM PM" at bounding box center [662, 295] width 22 height 10
type input "09:00"
click at [480, 324] on div "Recurrence" at bounding box center [460, 329] width 42 height 12
click at [428, 324] on input "Recurrence" at bounding box center [425, 326] width 7 height 7
checkbox input "true"
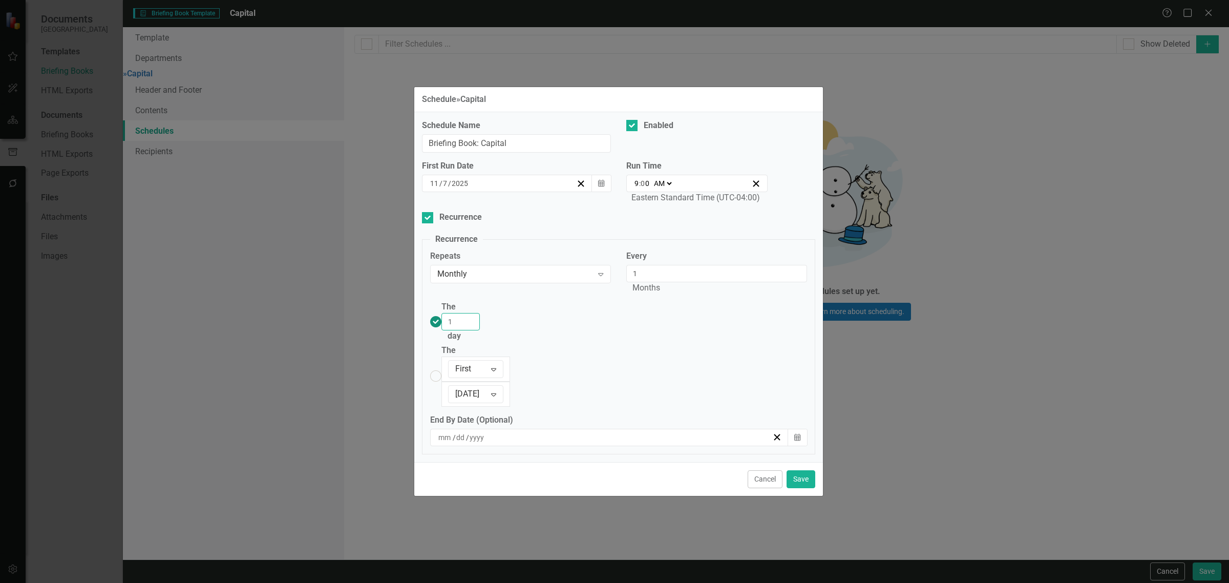
click at [469, 330] on input "1" at bounding box center [460, 321] width 38 height 17
type input "7"
click at [786, 470] on button "Save" at bounding box center [800, 479] width 29 height 18
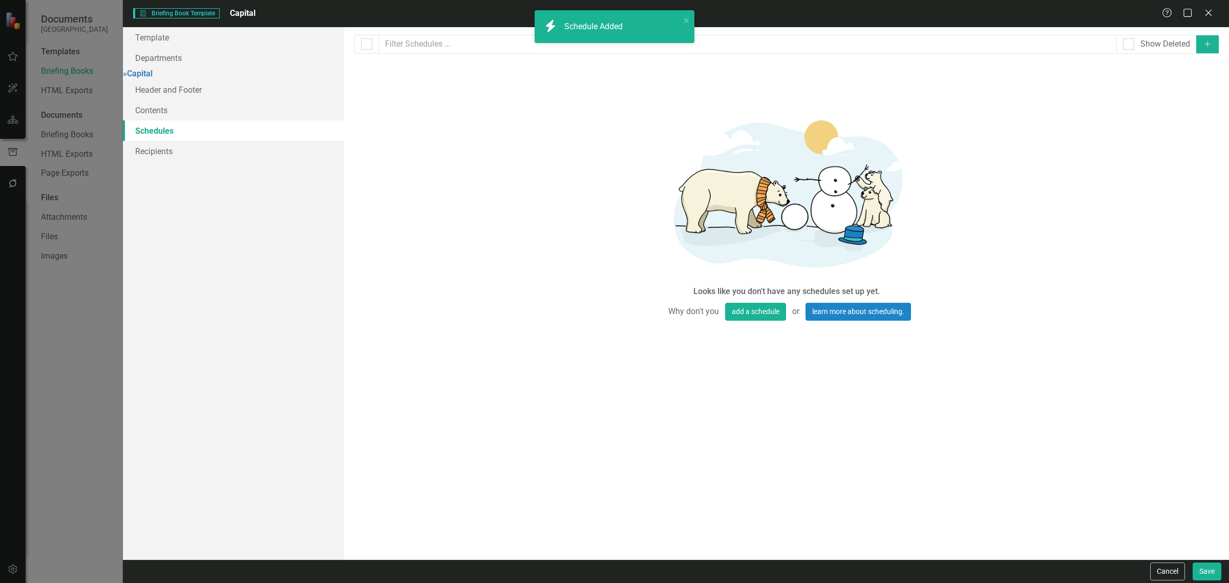
checkbox input "false"
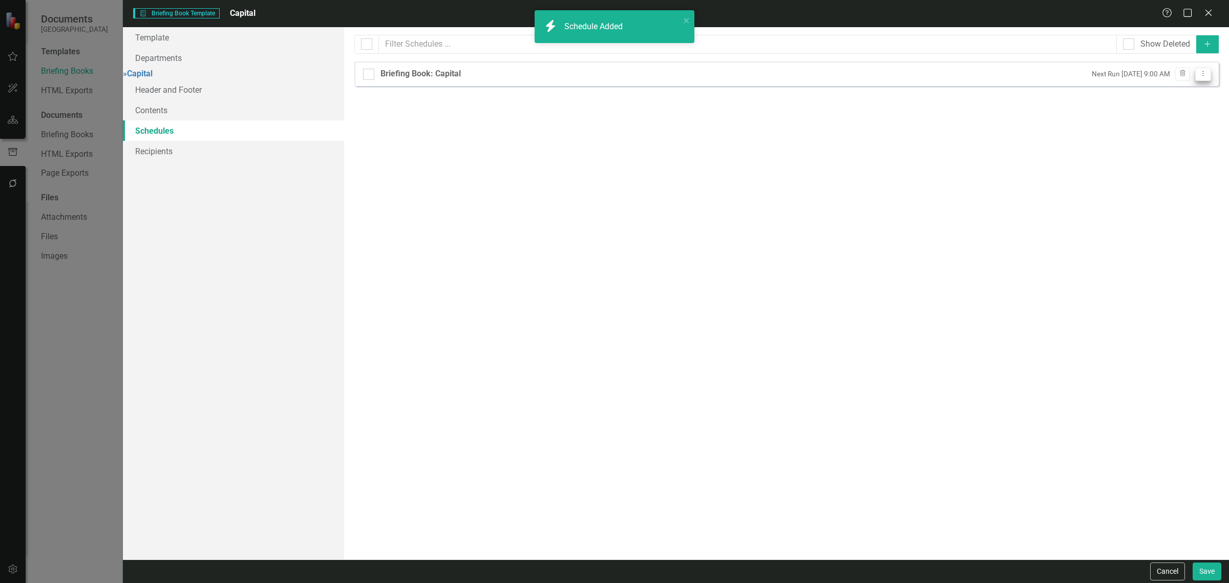
click at [1204, 78] on button "Dropdown Menu" at bounding box center [1203, 75] width 16 height 14
click at [1188, 109] on link "Copy Duplicate Schedule" at bounding box center [1163, 110] width 94 height 19
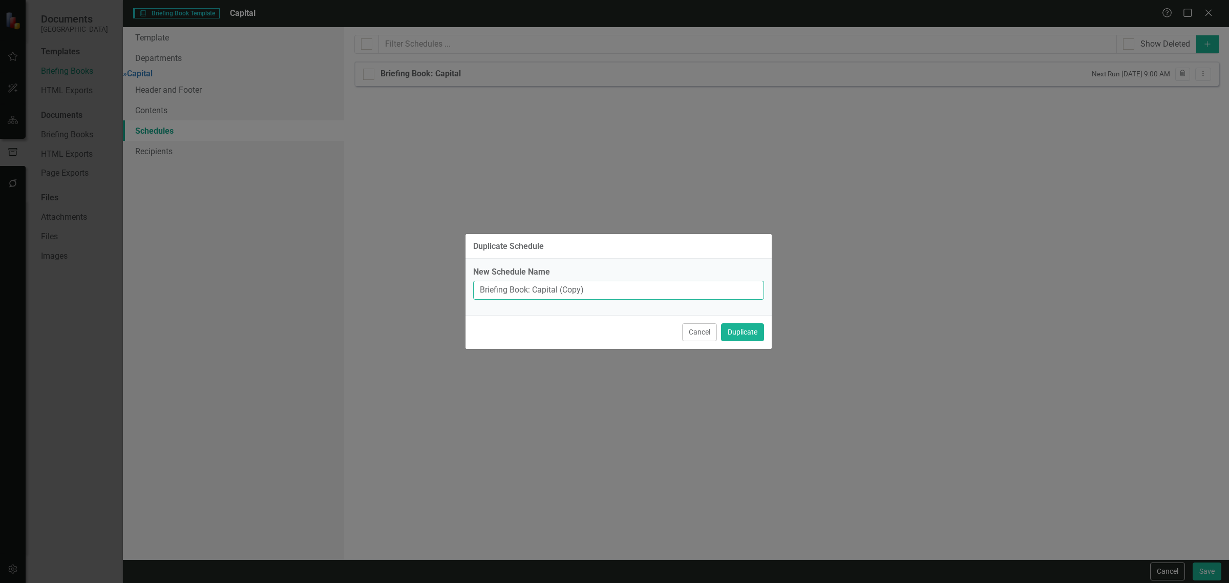
drag, startPoint x: 551, startPoint y: 292, endPoint x: 560, endPoint y: 290, distance: 8.9
click at [560, 290] on input "Briefing Book: Capital (Copy)" at bounding box center [618, 290] width 291 height 19
type input "Briefing Book: Capital"
click at [721, 323] on button "Duplicate" at bounding box center [742, 332] width 43 height 18
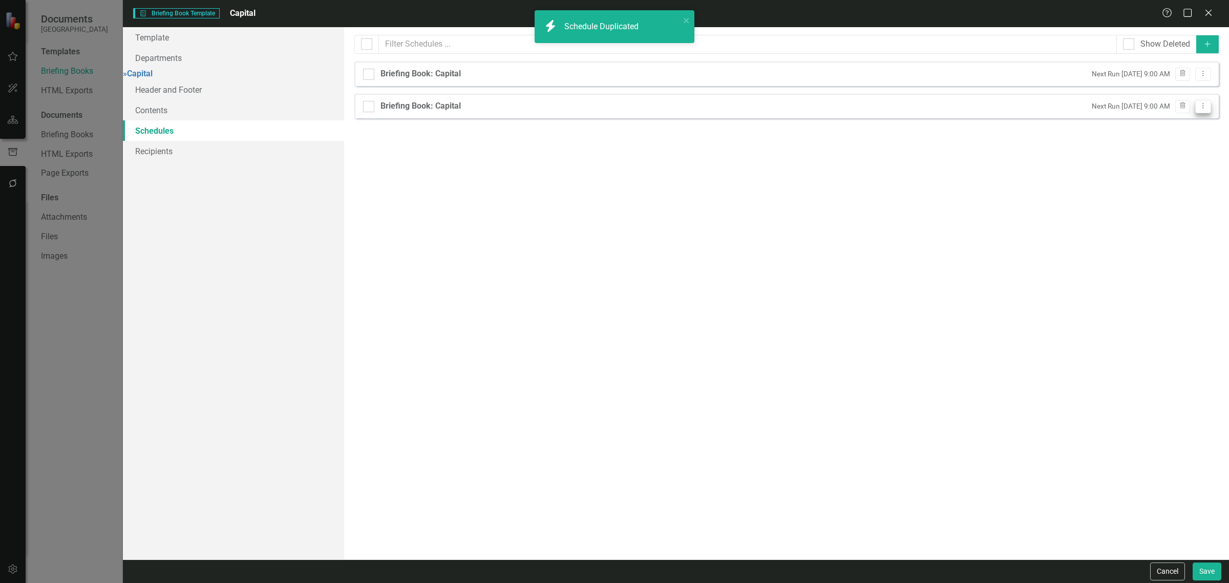
drag, startPoint x: 1196, startPoint y: 105, endPoint x: 1199, endPoint y: 112, distance: 7.6
click at [1196, 105] on button "Dropdown Menu" at bounding box center [1203, 107] width 16 height 14
click at [1186, 121] on link "Edit Edit Schedule" at bounding box center [1163, 124] width 94 height 19
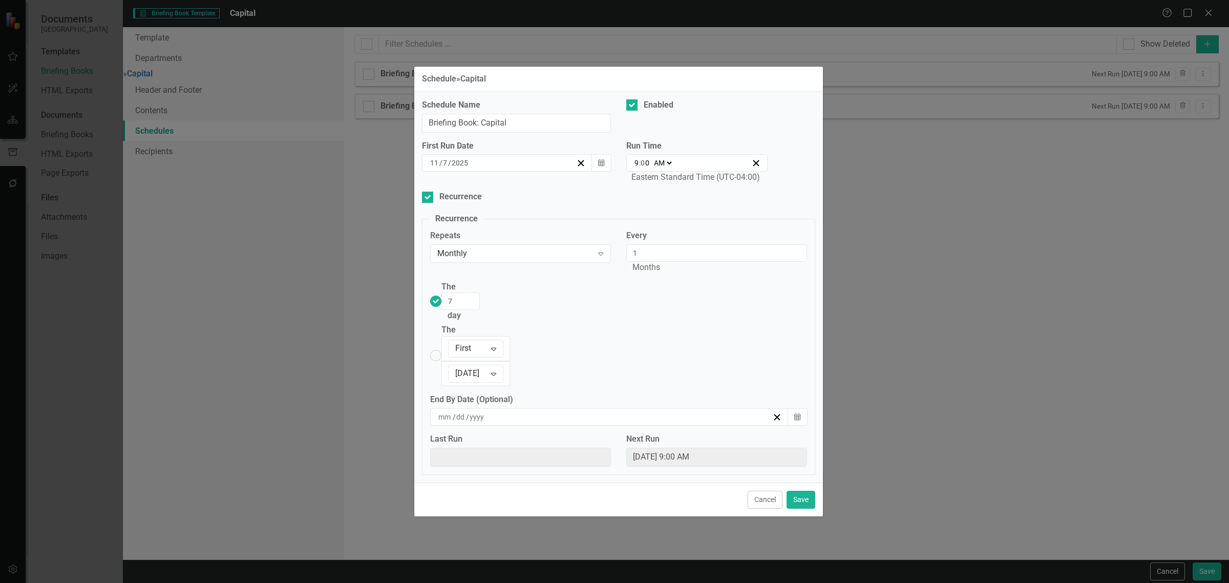
click at [445, 168] on input "7" at bounding box center [445, 163] width 6 height 10
click at [445, 168] on input "7" at bounding box center [444, 163] width 5 height 10
type input "14"
click at [700, 242] on div "Schedule Name Briefing Book: Capital Enabled First Run Date 2025-11-07 11 / 14 …" at bounding box center [618, 287] width 409 height 391
click at [475, 310] on input "7" at bounding box center [460, 300] width 38 height 17
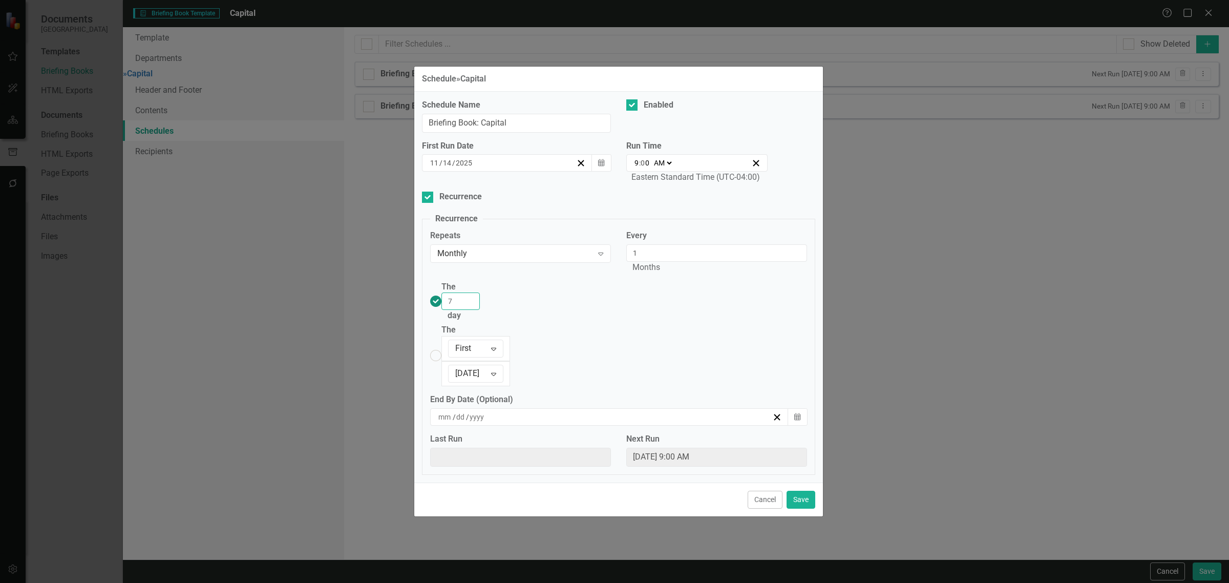
click at [475, 310] on input "7" at bounding box center [460, 300] width 38 height 17
type input "14"
click at [798, 490] on button "Save" at bounding box center [800, 499] width 29 height 18
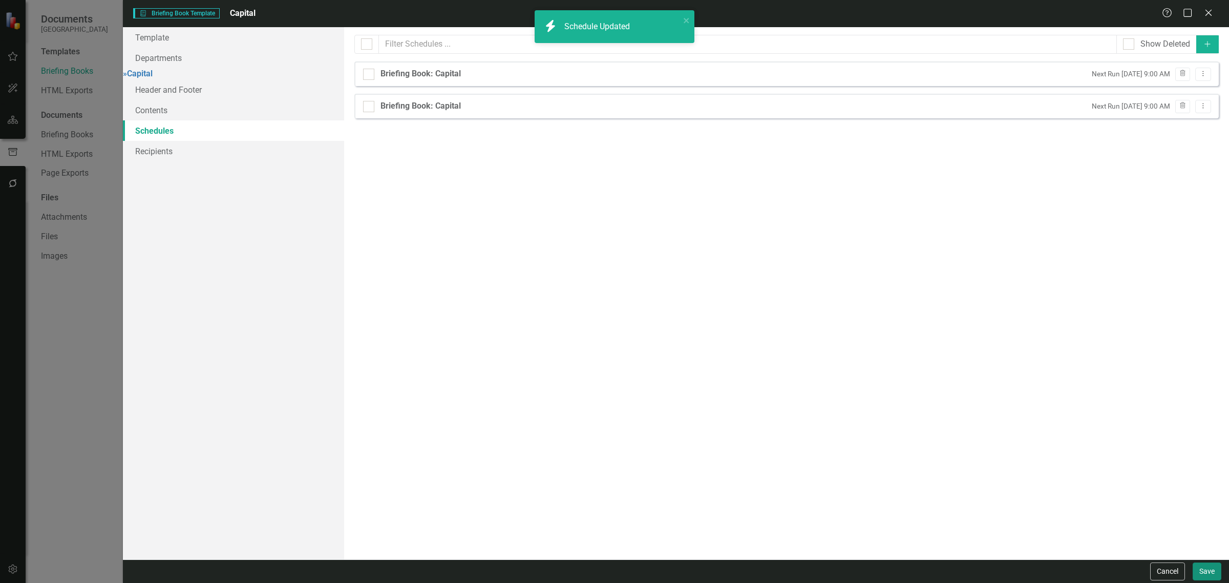
click at [1212, 574] on button "Save" at bounding box center [1206, 571] width 29 height 18
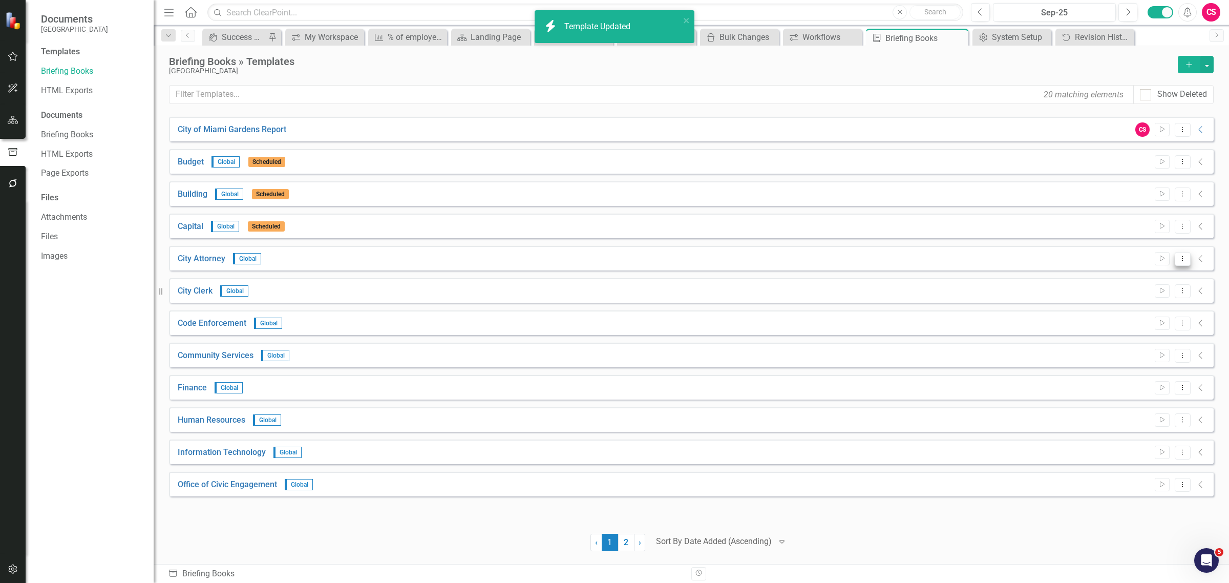
click at [1184, 261] on icon "Dropdown Menu" at bounding box center [1182, 258] width 9 height 7
drag, startPoint x: 1184, startPoint y: 261, endPoint x: 1153, endPoint y: 305, distance: 54.0
click at [1153, 305] on link "Edit Edit Template" at bounding box center [1142, 313] width 95 height 19
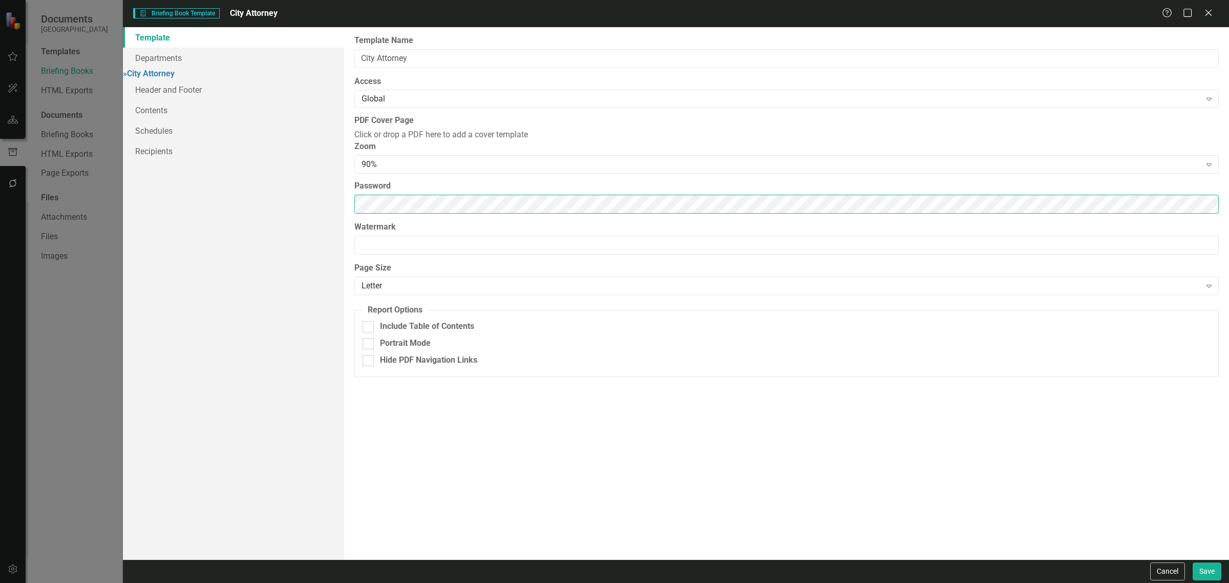
click at [295, 222] on div "Template Departments » City Attorney Header and Footer Contents Schedules Recip…" at bounding box center [676, 293] width 1106 height 532
click at [175, 78] on link "» City Attorney" at bounding box center [149, 74] width 52 height 10
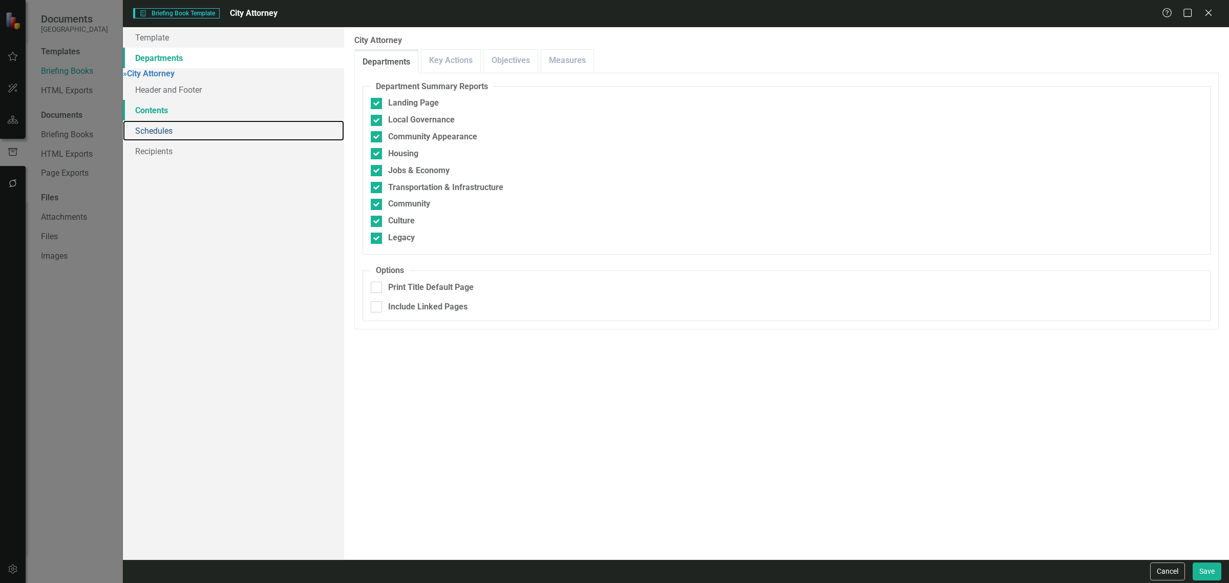
drag, startPoint x: 162, startPoint y: 138, endPoint x: 308, endPoint y: 108, distance: 148.5
click at [162, 139] on link "Schedules" at bounding box center [233, 130] width 221 height 20
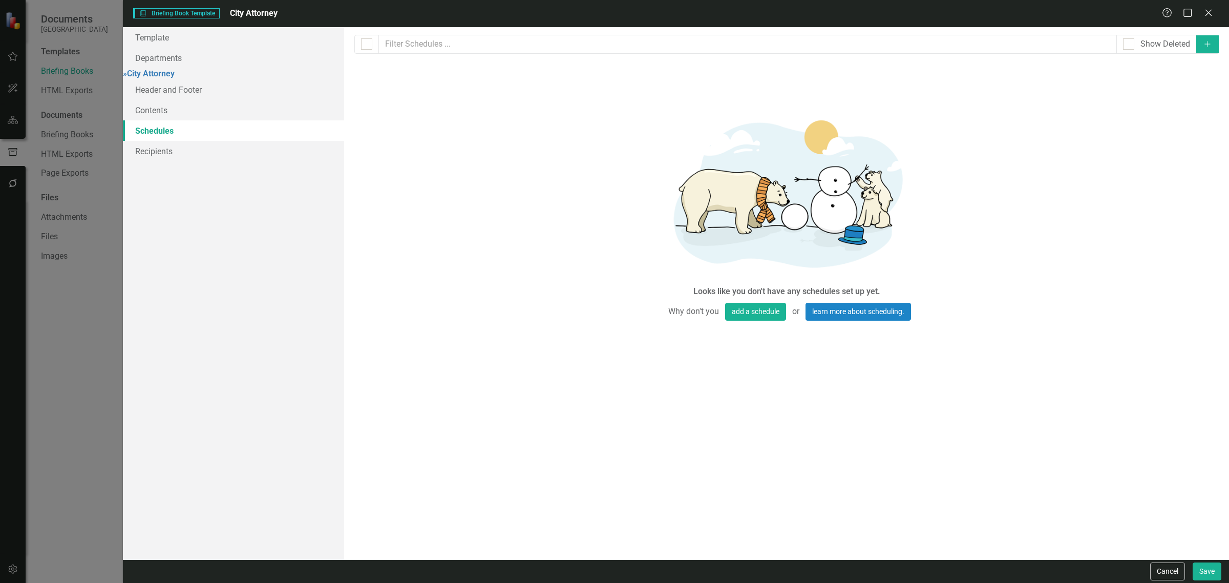
click at [1210, 38] on button "Add" at bounding box center [1207, 44] width 23 height 18
select select "pm"
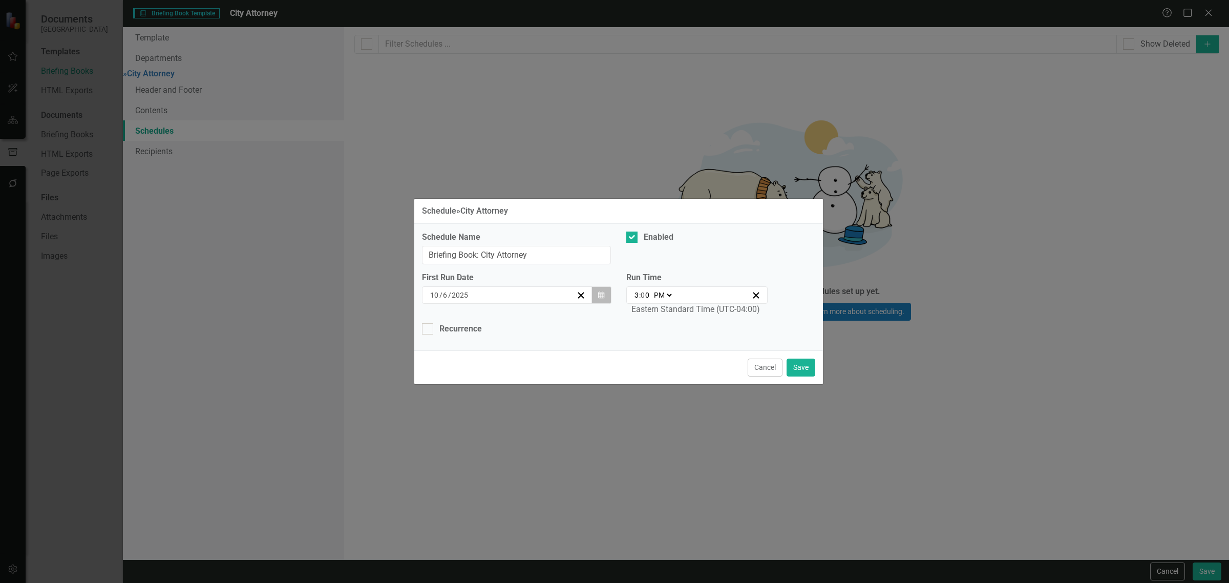
click at [603, 293] on icon "Calendar" at bounding box center [601, 294] width 6 height 7
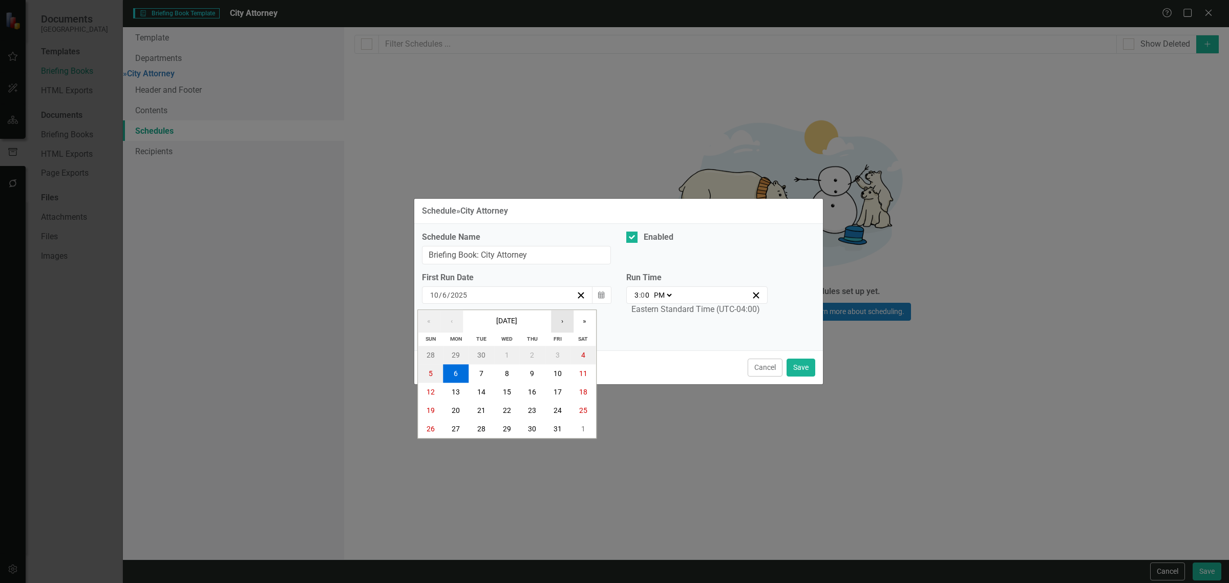
click at [562, 315] on button "›" at bounding box center [562, 321] width 23 height 23
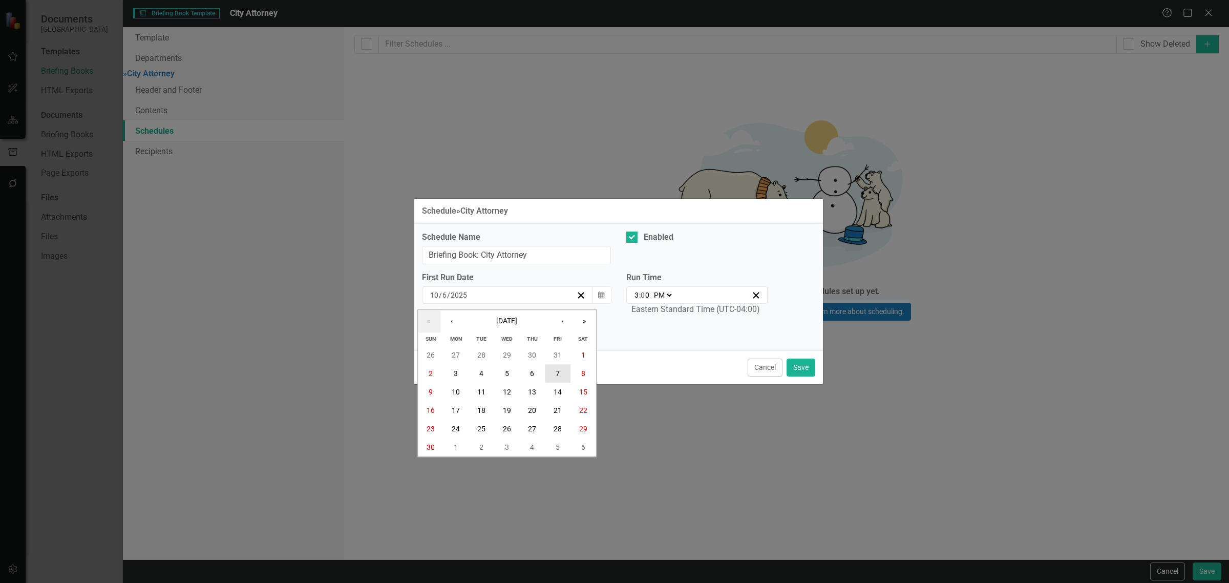
click at [556, 370] on abbr "7" at bounding box center [557, 374] width 4 height 8
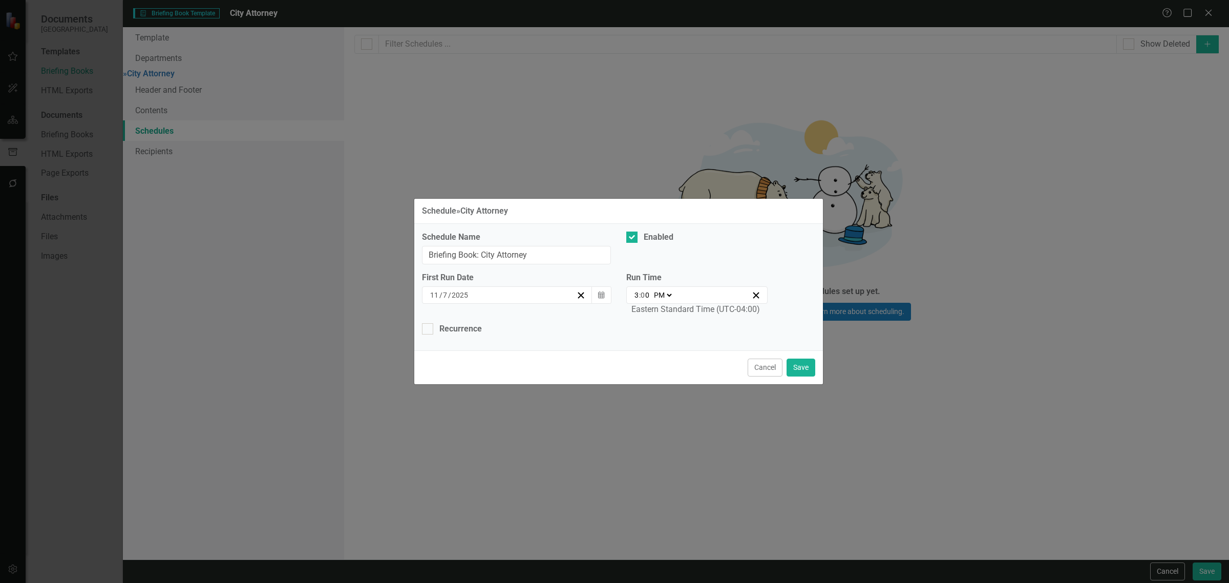
click at [635, 292] on input "3" at bounding box center [636, 295] width 5 height 10
type input "21:00"
type input "9"
drag, startPoint x: 669, startPoint y: 293, endPoint x: 673, endPoint y: 299, distance: 7.7
click at [669, 293] on select "AM PM" at bounding box center [662, 295] width 22 height 10
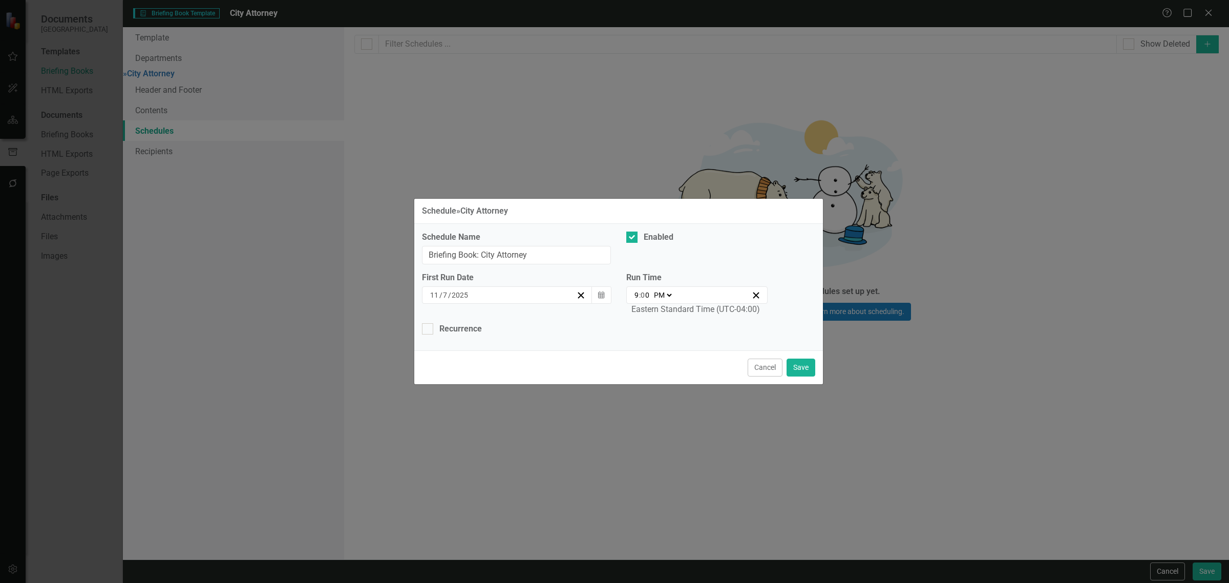
select select "am"
click at [651, 290] on select "AM PM" at bounding box center [662, 295] width 22 height 10
type input "09:00"
click at [469, 330] on div "Recurrence" at bounding box center [460, 329] width 42 height 12
click at [428, 330] on input "Recurrence" at bounding box center [425, 326] width 7 height 7
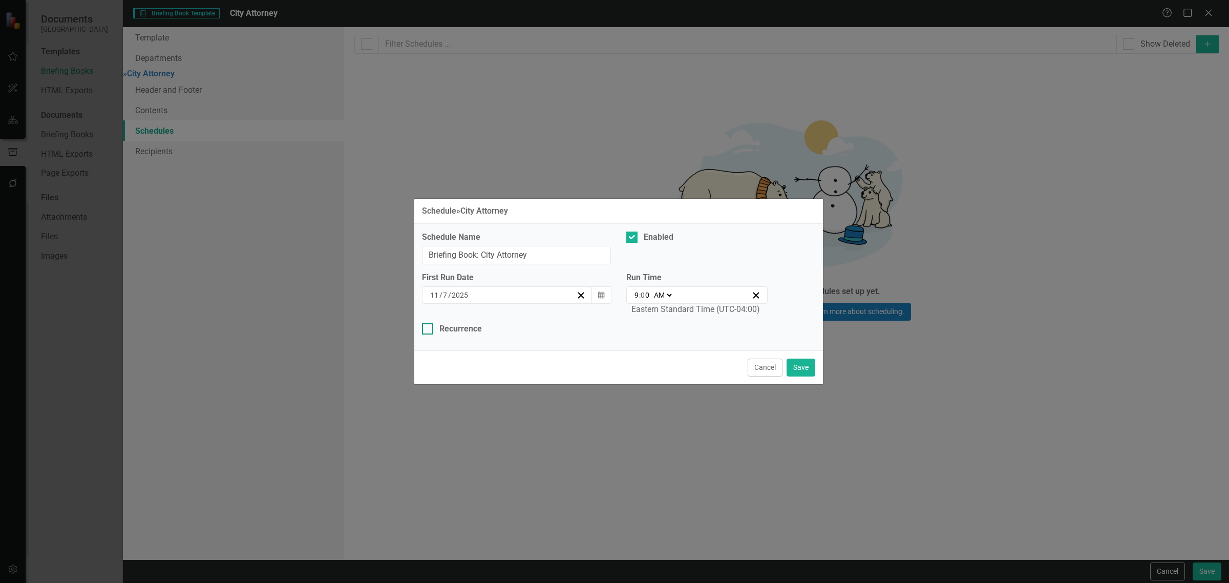
checkbox input "true"
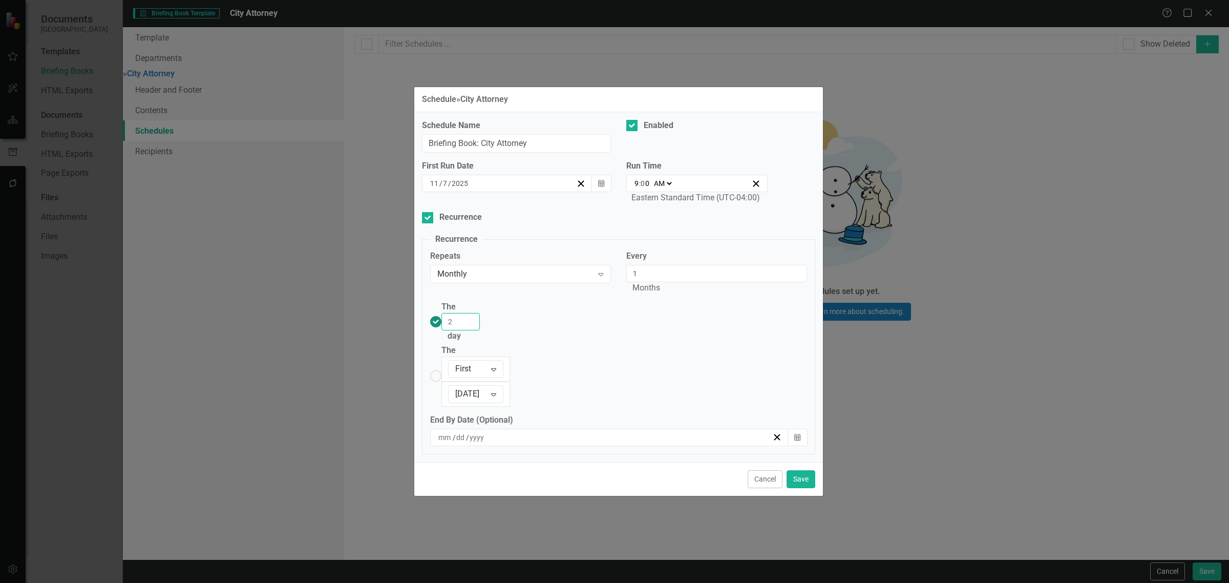
click at [480, 330] on input "2" at bounding box center [460, 321] width 38 height 17
click at [480, 330] on input "3" at bounding box center [460, 321] width 38 height 17
click at [480, 330] on input "4" at bounding box center [460, 321] width 38 height 17
click at [480, 330] on input "5" at bounding box center [460, 321] width 38 height 17
click at [480, 330] on input "6" at bounding box center [460, 321] width 38 height 17
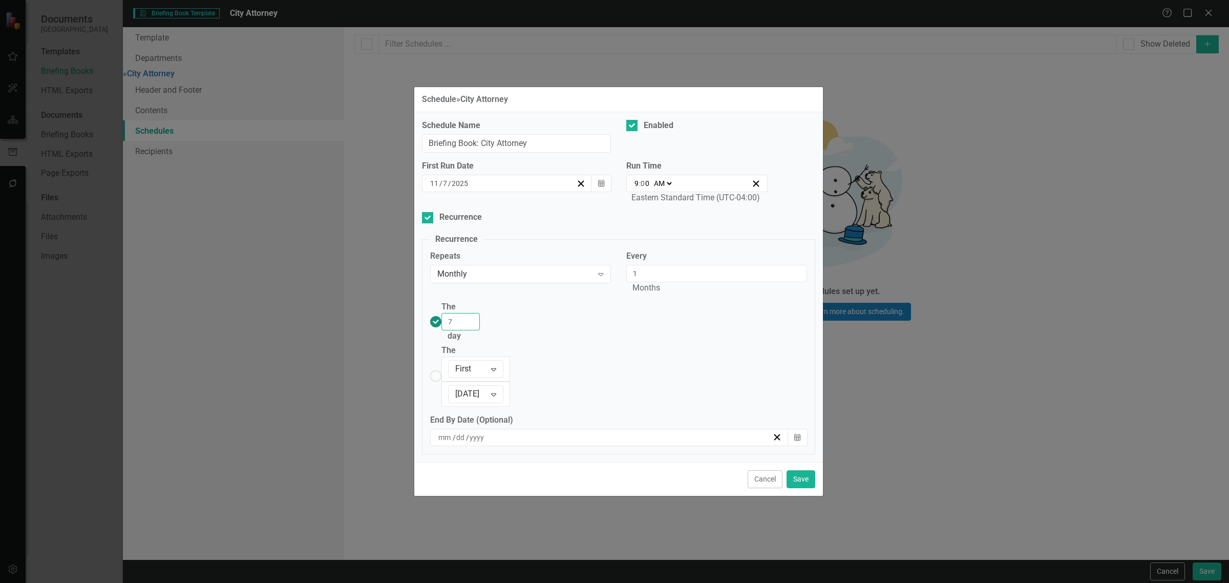
type input "7"
click at [480, 330] on input "7" at bounding box center [460, 321] width 38 height 17
click at [805, 470] on button "Save" at bounding box center [800, 479] width 29 height 18
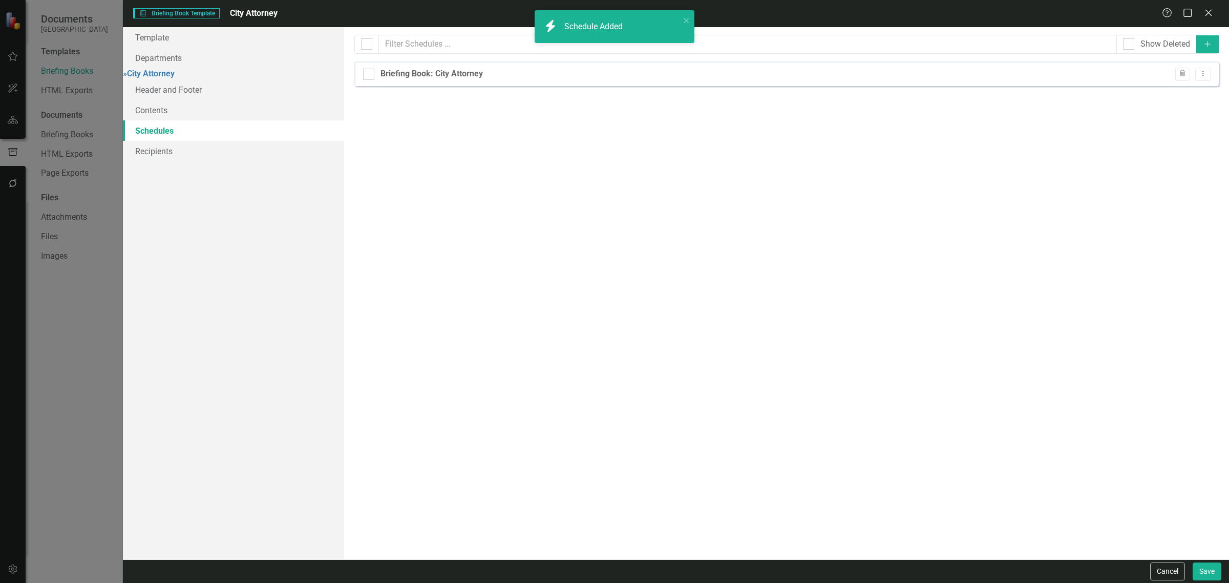
checkbox input "false"
drag, startPoint x: 1205, startPoint y: 73, endPoint x: 1209, endPoint y: 80, distance: 8.3
click at [1205, 73] on icon "Dropdown Menu" at bounding box center [1202, 73] width 9 height 7
drag, startPoint x: 1209, startPoint y: 80, endPoint x: 1187, endPoint y: 113, distance: 39.5
click at [1187, 113] on link "Copy Duplicate Schedule" at bounding box center [1163, 110] width 94 height 19
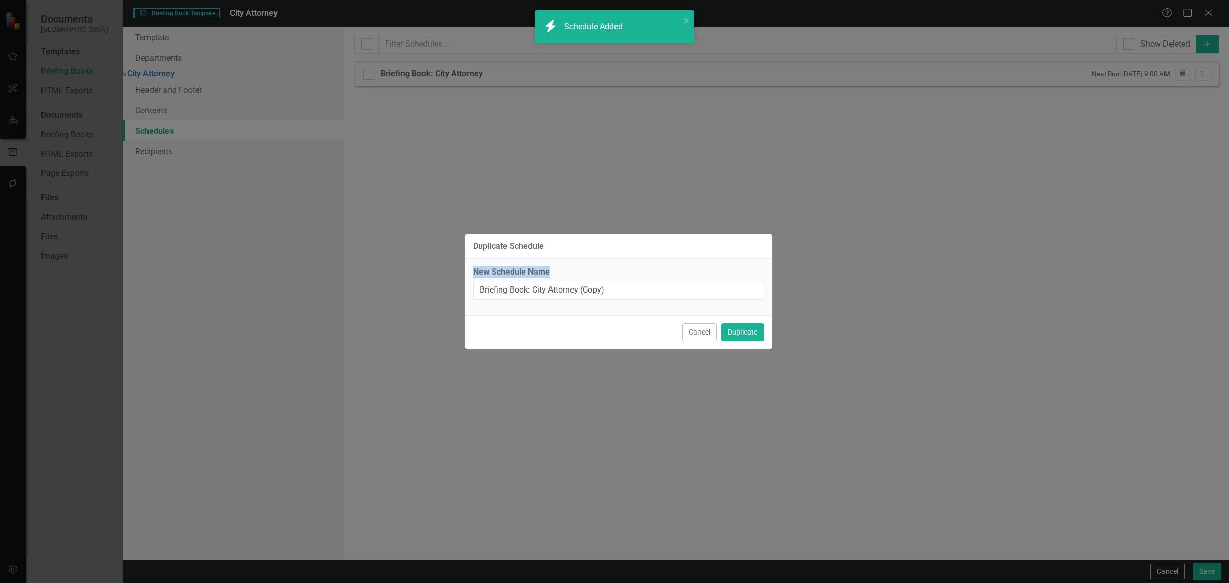
drag, startPoint x: 625, startPoint y: 305, endPoint x: 605, endPoint y: 307, distance: 20.1
click at [605, 307] on div "New Schedule Name Briefing Book: City Attorney (Copy)" at bounding box center [618, 287] width 306 height 56
drag, startPoint x: 612, startPoint y: 295, endPoint x: 607, endPoint y: 282, distance: 14.0
click at [613, 295] on input "Briefing Book: City Attorney (Copy)" at bounding box center [618, 290] width 291 height 19
click at [671, 292] on input "Briefing Book: City Attorney (Copy)" at bounding box center [618, 290] width 291 height 19
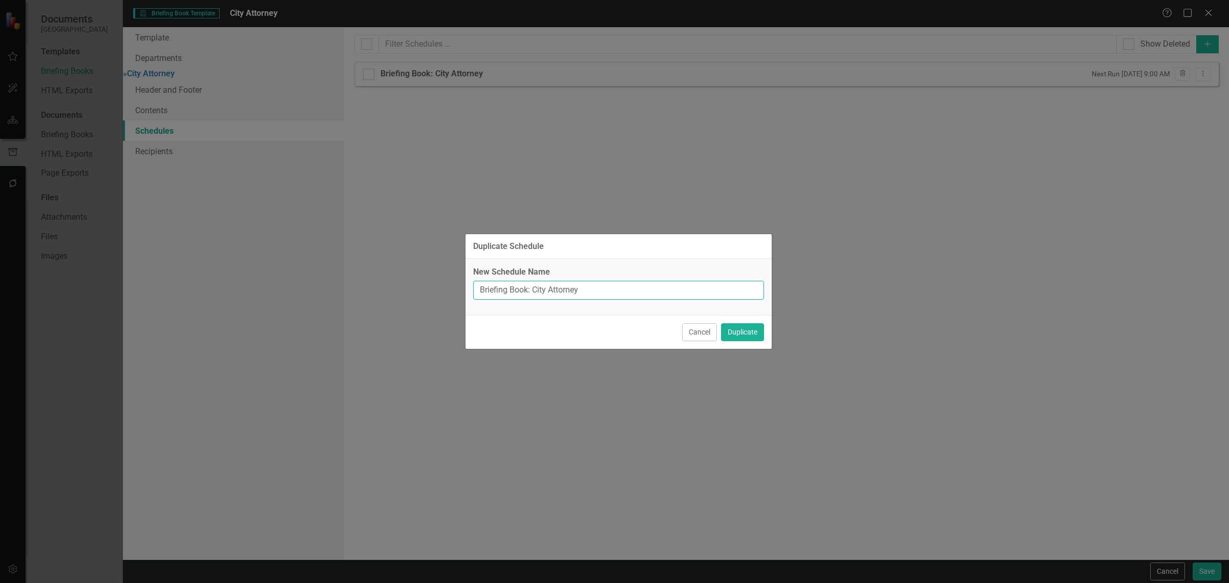
type input "Briefing Book: City Attorney"
click at [721, 323] on button "Duplicate" at bounding box center [742, 332] width 43 height 18
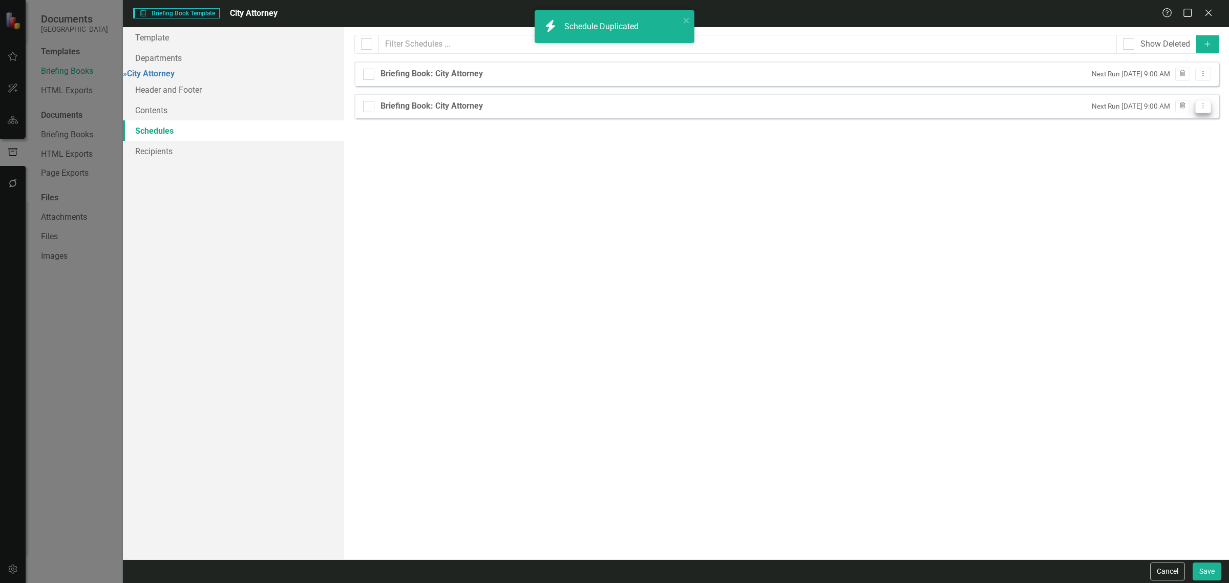
click at [1206, 100] on button "Dropdown Menu" at bounding box center [1203, 107] width 16 height 14
click at [1168, 121] on link "Edit Edit Schedule" at bounding box center [1163, 124] width 94 height 19
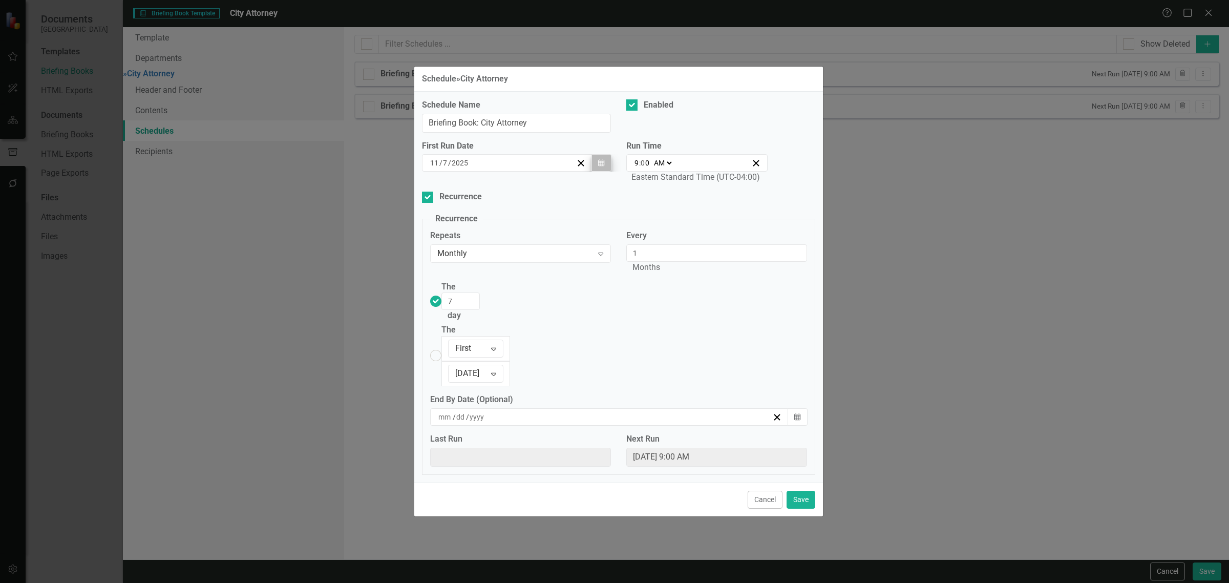
click at [598, 171] on div "Calendar" at bounding box center [601, 162] width 18 height 17
click at [599, 180] on div "First Run Date 11 / 7 / 2025 Calendar" at bounding box center [516, 159] width 204 height 39
click at [602, 166] on icon "Calendar" at bounding box center [601, 162] width 6 height 7
click at [558, 264] on abbr "14" at bounding box center [557, 260] width 8 height 8
drag, startPoint x: 476, startPoint y: 318, endPoint x: 463, endPoint y: 318, distance: 12.8
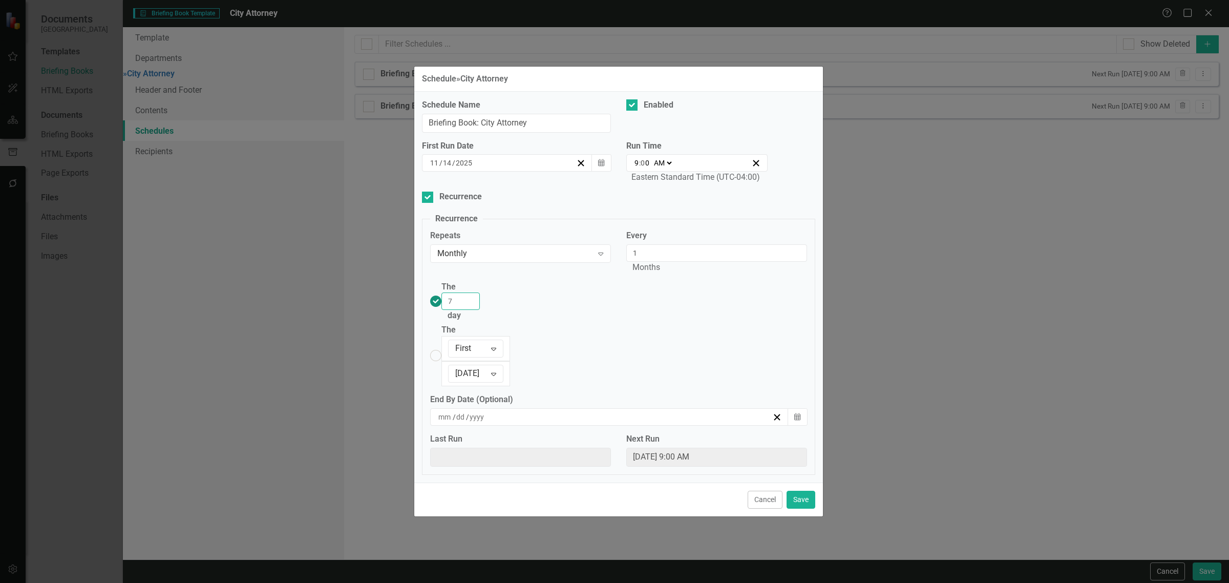
click at [463, 318] on div "The 7 day" at bounding box center [460, 301] width 38 height 41
type input "14"
click at [734, 274] on div "Every 1 Months" at bounding box center [716, 255] width 196 height 51
drag, startPoint x: 795, startPoint y: 460, endPoint x: 810, endPoint y: 450, distance: 18.4
click at [795, 490] on button "Save" at bounding box center [800, 499] width 29 height 18
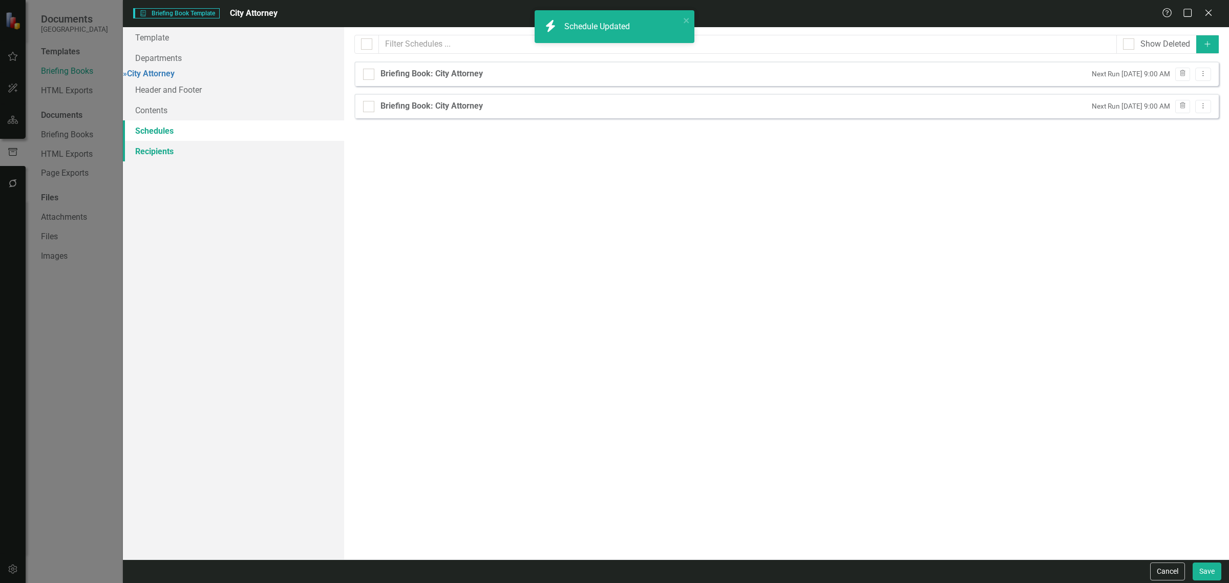
click at [218, 157] on link "Recipients" at bounding box center [233, 151] width 221 height 20
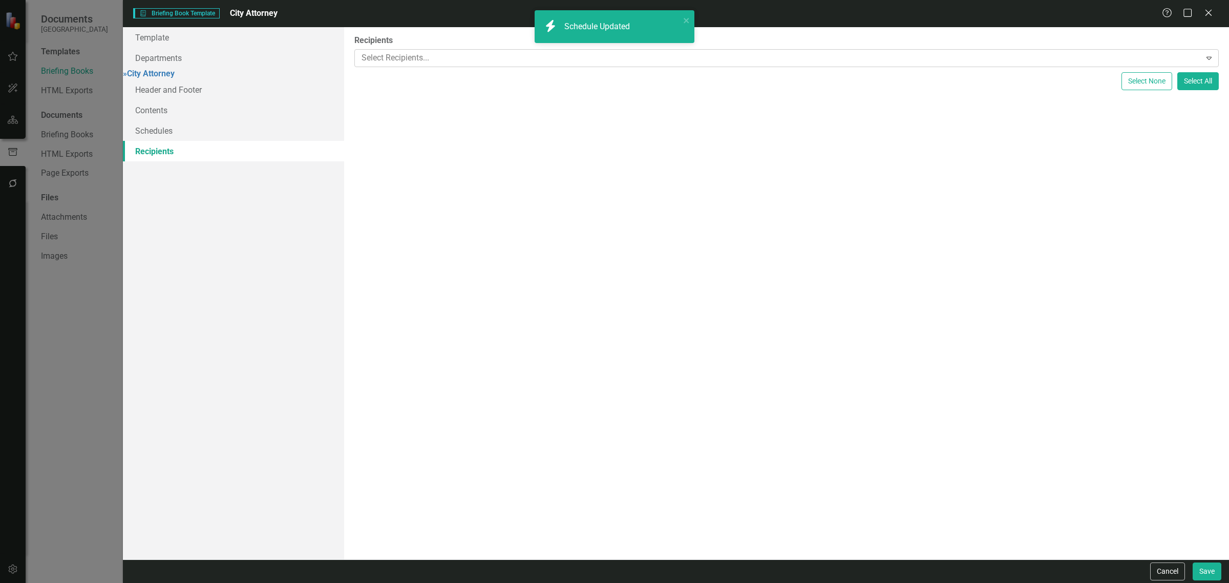
click at [436, 54] on div at bounding box center [778, 58] width 843 height 14
type input "att"
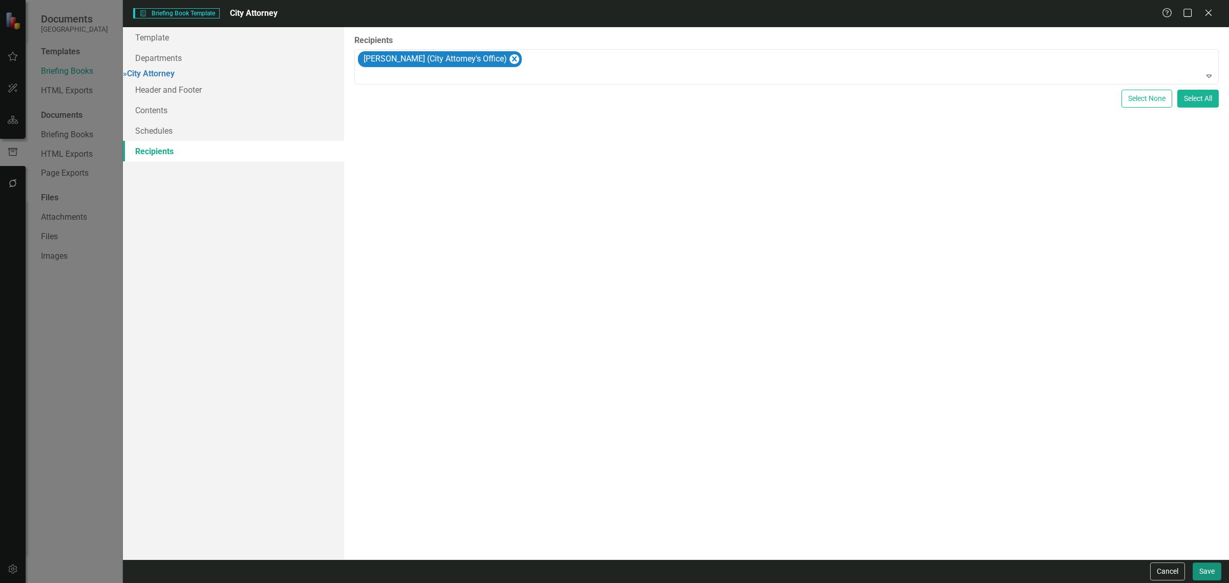
click at [1194, 572] on button "Save" at bounding box center [1206, 571] width 29 height 18
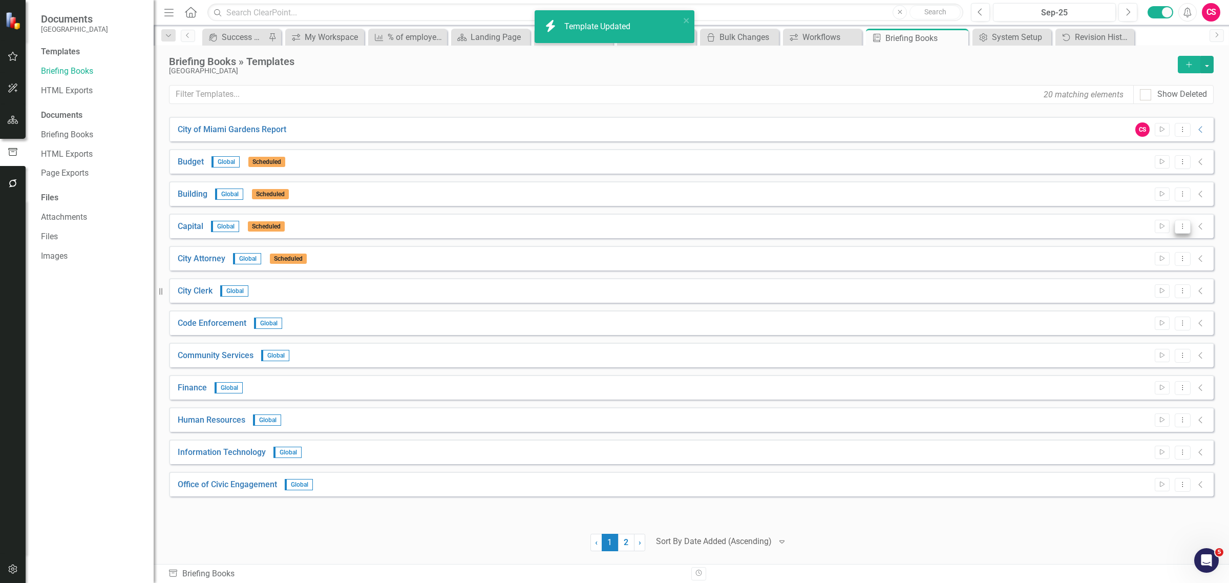
click at [1186, 229] on button "Dropdown Menu" at bounding box center [1182, 227] width 16 height 14
click at [1149, 279] on link "Edit Edit Template" at bounding box center [1142, 281] width 95 height 19
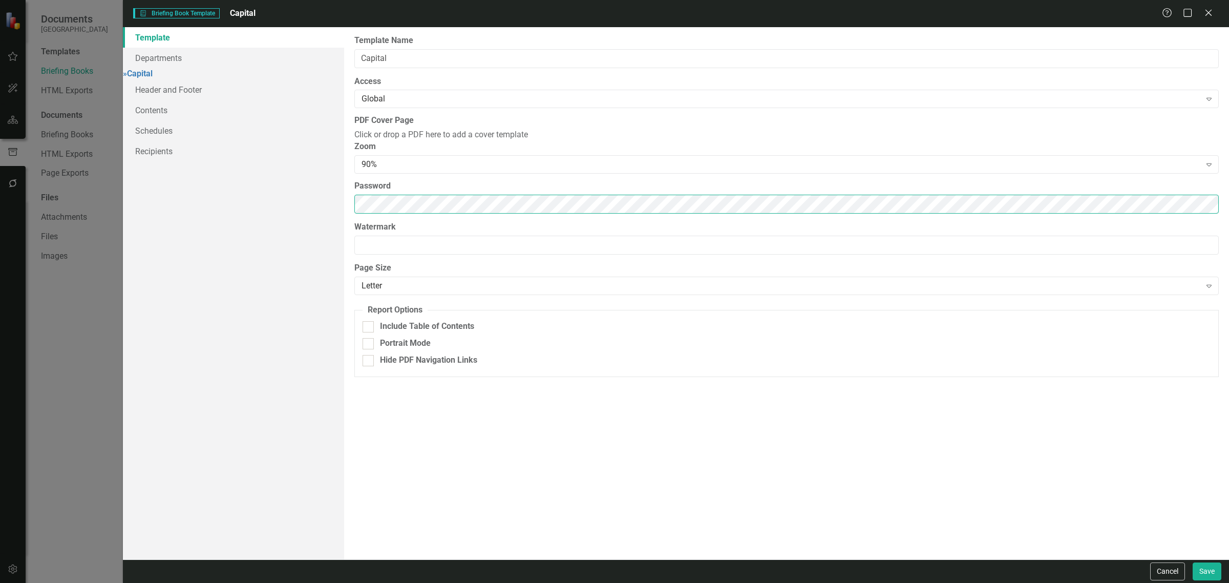
click at [282, 239] on div "Template Departments » Capital Header and Footer Contents Schedules Recipients …" at bounding box center [676, 293] width 1106 height 532
click at [220, 141] on link "Schedules" at bounding box center [233, 130] width 221 height 20
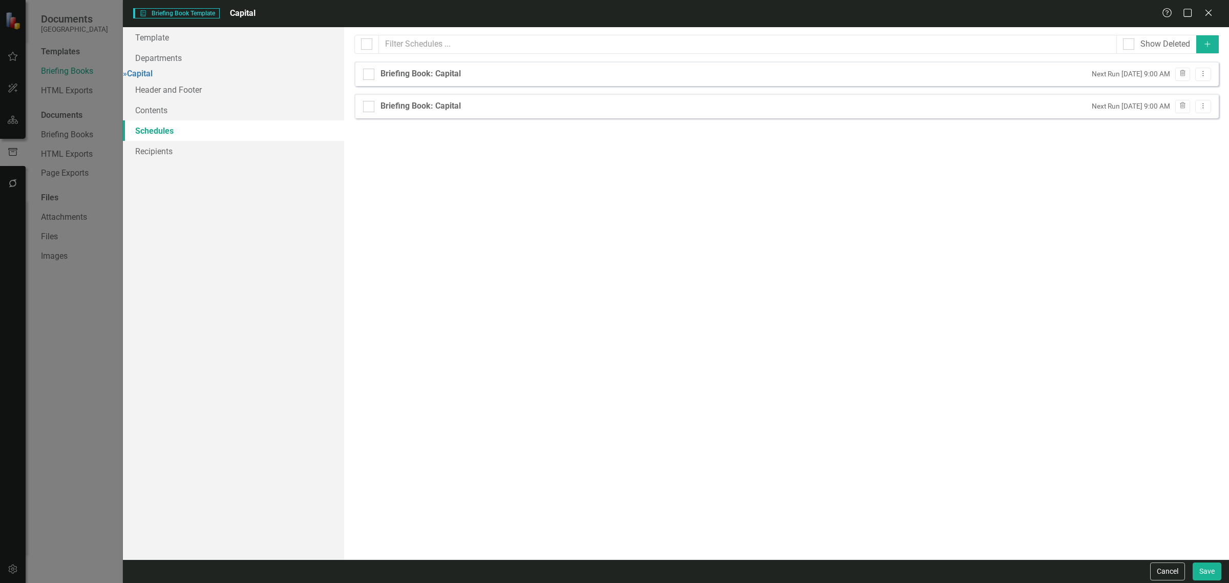
click at [208, 170] on div "Template Departments » Capital Header and Footer Contents Schedules Recipients" at bounding box center [233, 293] width 221 height 532
click at [197, 161] on link "Recipients" at bounding box center [233, 151] width 221 height 20
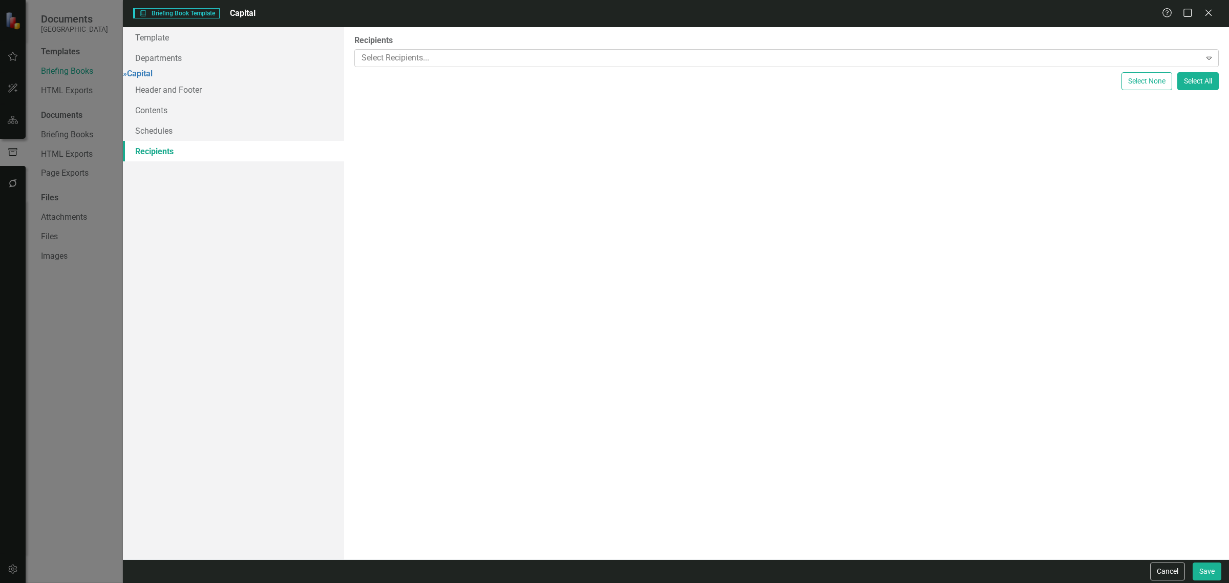
click at [420, 62] on div at bounding box center [778, 58] width 843 height 14
type input "ca"
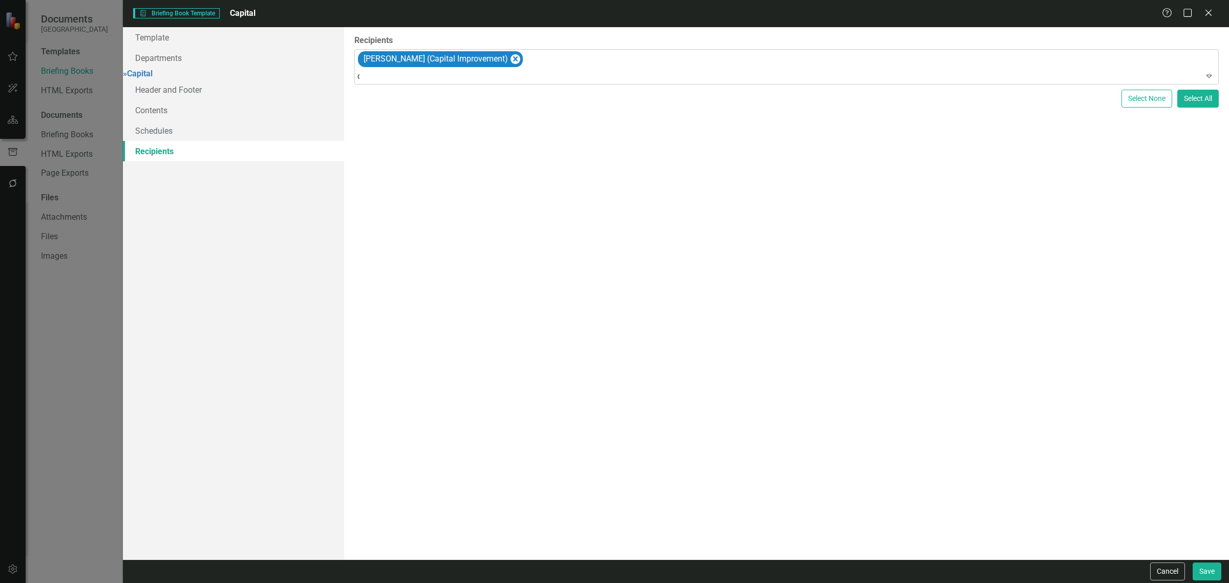
type input "ca"
click at [482, 75] on div at bounding box center [787, 77] width 860 height 14
type input "ca"
click at [525, 261] on div "Recipients Laura Laliberte (Capital Improvement) Paulette Murphy (Parks, Public…" at bounding box center [786, 293] width 885 height 532
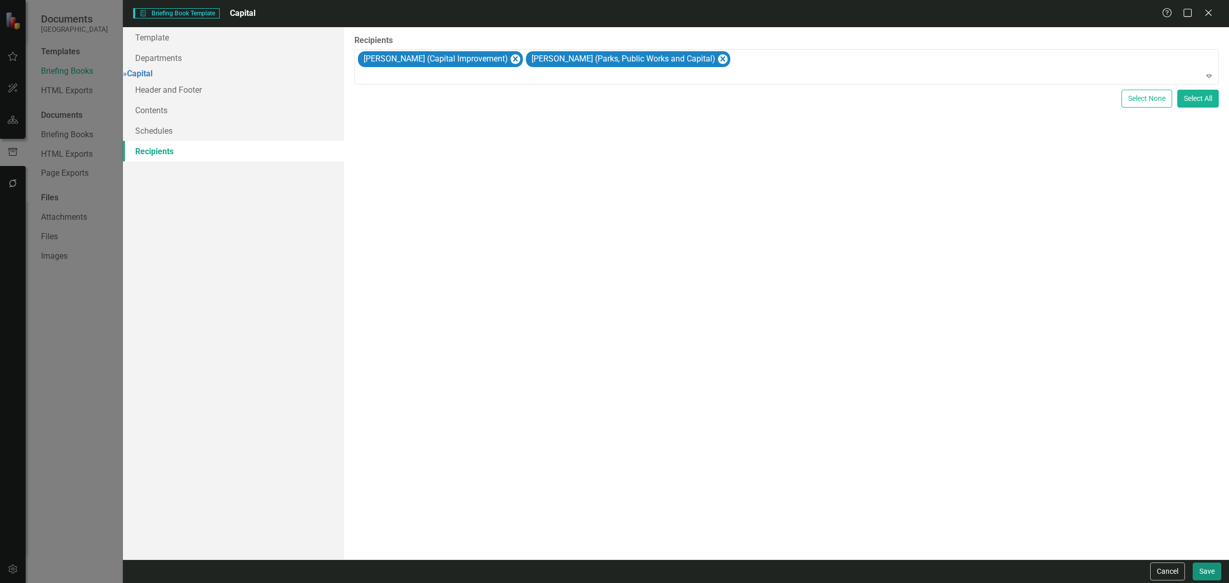
click at [1214, 571] on button "Save" at bounding box center [1206, 571] width 29 height 18
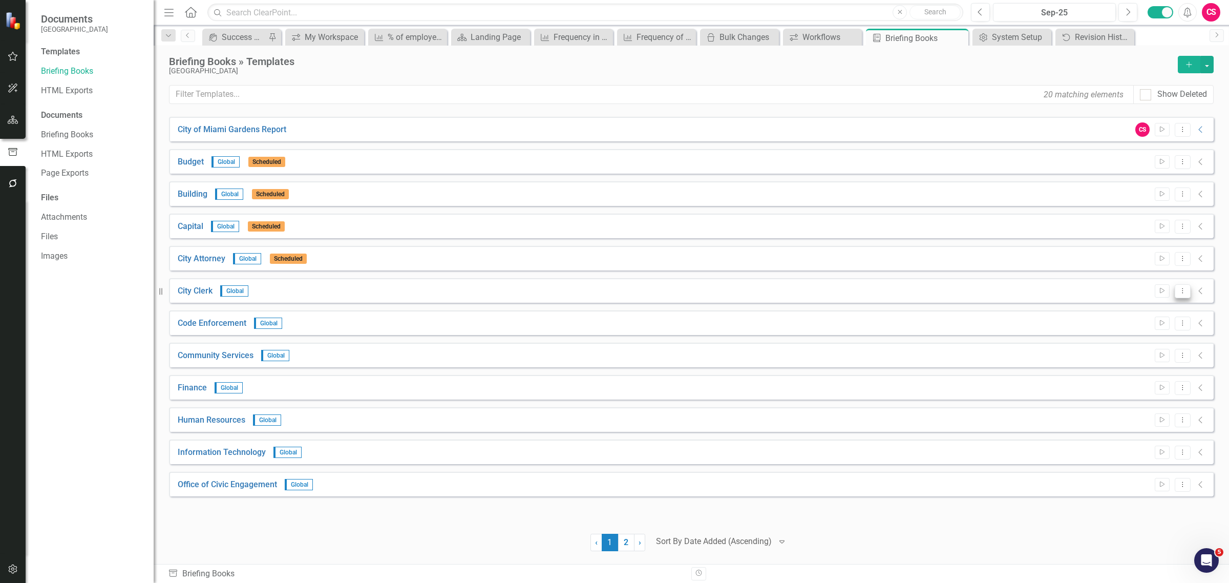
click at [1180, 284] on button "Dropdown Menu" at bounding box center [1182, 291] width 16 height 14
click at [1143, 351] on link "Edit Edit Template" at bounding box center [1142, 346] width 95 height 19
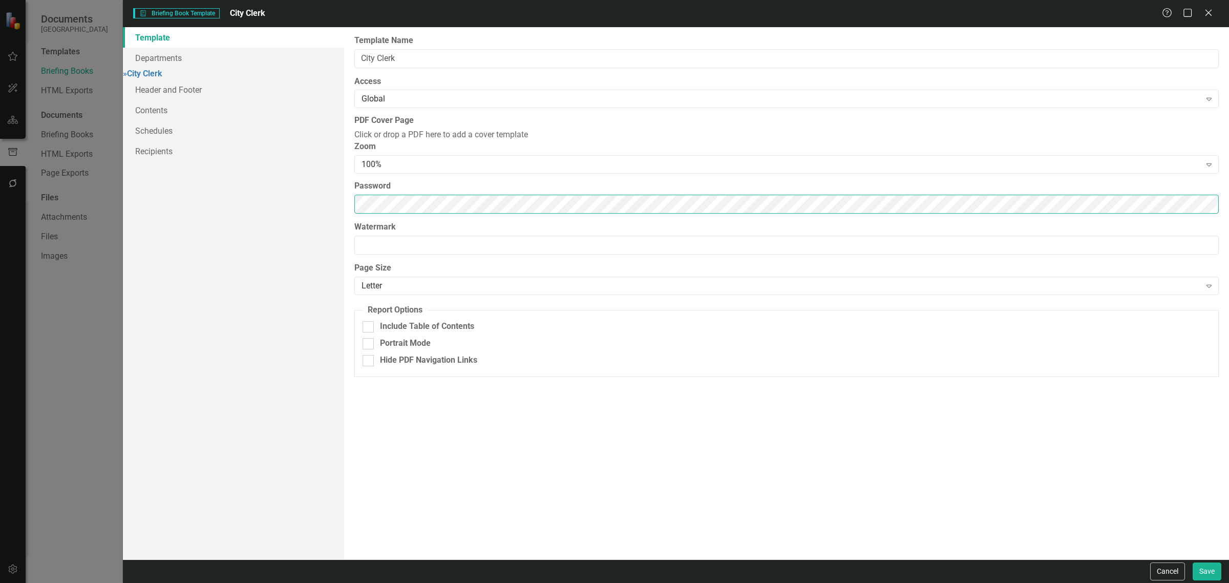
click at [303, 231] on div "Template Departments » City Clerk Header and Footer Contents Schedules Recipien…" at bounding box center [676, 293] width 1106 height 532
click at [210, 132] on link "Schedules" at bounding box center [233, 130] width 221 height 20
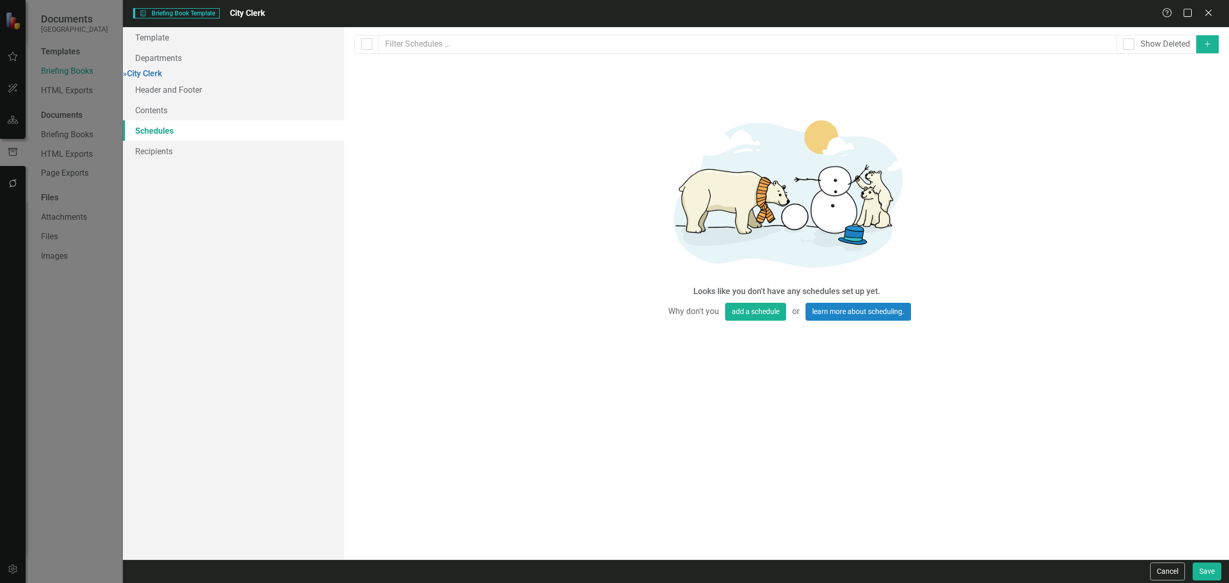
click at [1196, 40] on button "Add" at bounding box center [1207, 44] width 23 height 18
select select "pm"
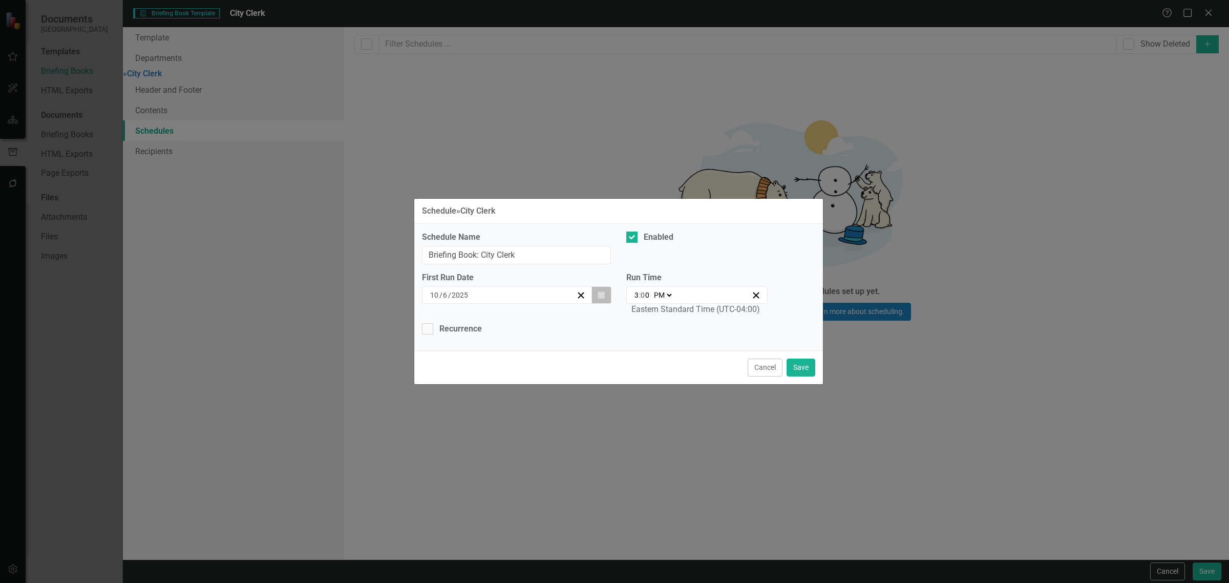
click at [595, 301] on button "Calendar" at bounding box center [600, 294] width 19 height 17
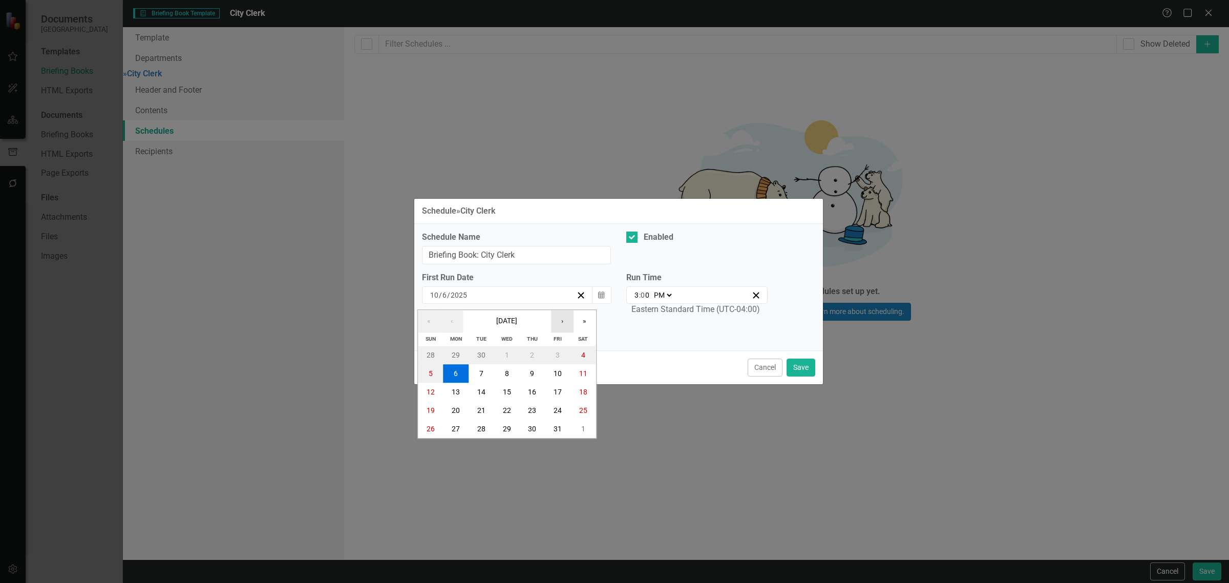
click at [563, 320] on button "›" at bounding box center [562, 321] width 23 height 23
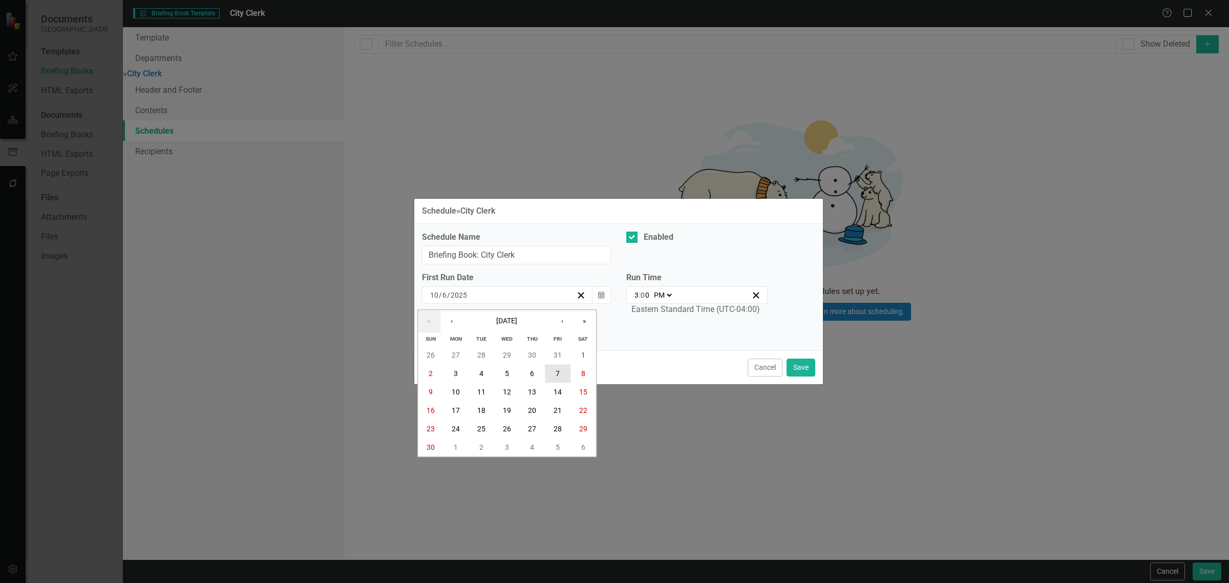
click at [562, 373] on button "7" at bounding box center [558, 373] width 26 height 18
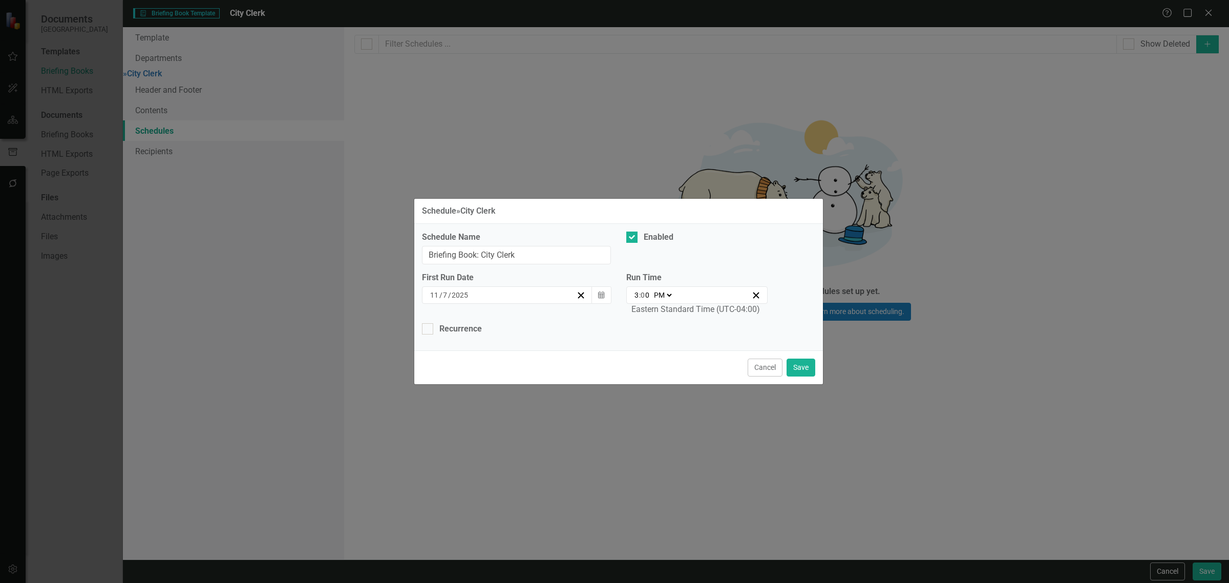
click at [637, 290] on input "3" at bounding box center [636, 295] width 5 height 10
type input "21:00"
type input "9"
click at [664, 293] on select "AM PM" at bounding box center [662, 295] width 22 height 10
select select "am"
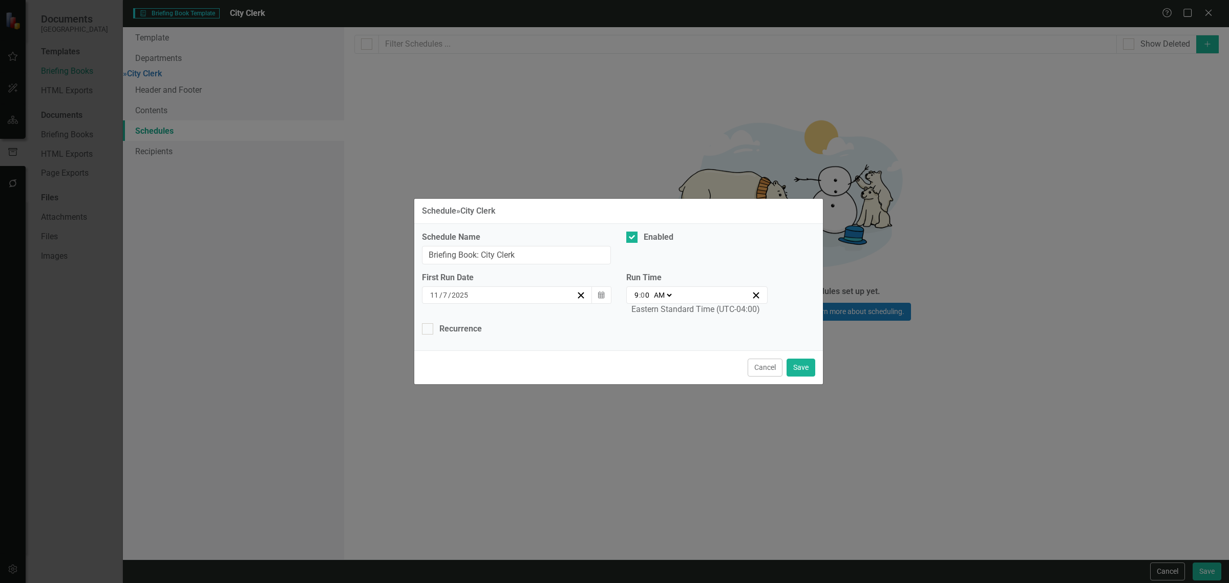
click at [651, 290] on select "AM PM" at bounding box center [662, 295] width 22 height 10
type input "09:00"
click at [457, 333] on div "Recurrence" at bounding box center [460, 329] width 42 height 12
click at [428, 330] on input "Recurrence" at bounding box center [425, 326] width 7 height 7
checkbox input "true"
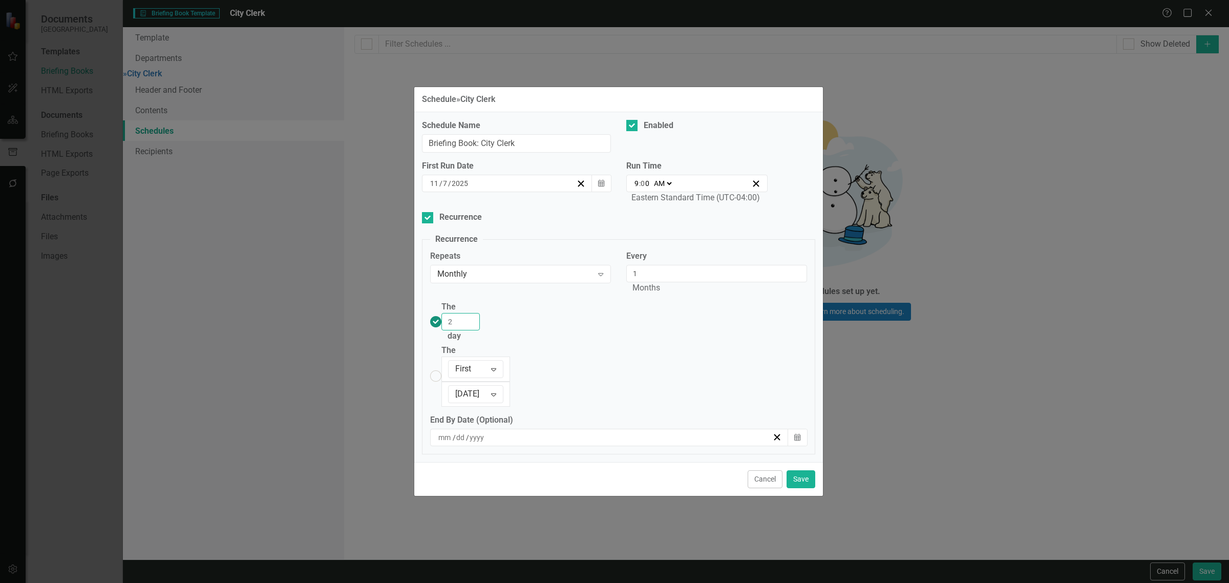
click at [480, 330] on input "2" at bounding box center [460, 321] width 38 height 17
click at [480, 330] on input "3" at bounding box center [460, 321] width 38 height 17
click at [480, 330] on input "4" at bounding box center [460, 321] width 38 height 17
click at [480, 330] on input "5" at bounding box center [460, 321] width 38 height 17
click at [480, 330] on input "6" at bounding box center [460, 321] width 38 height 17
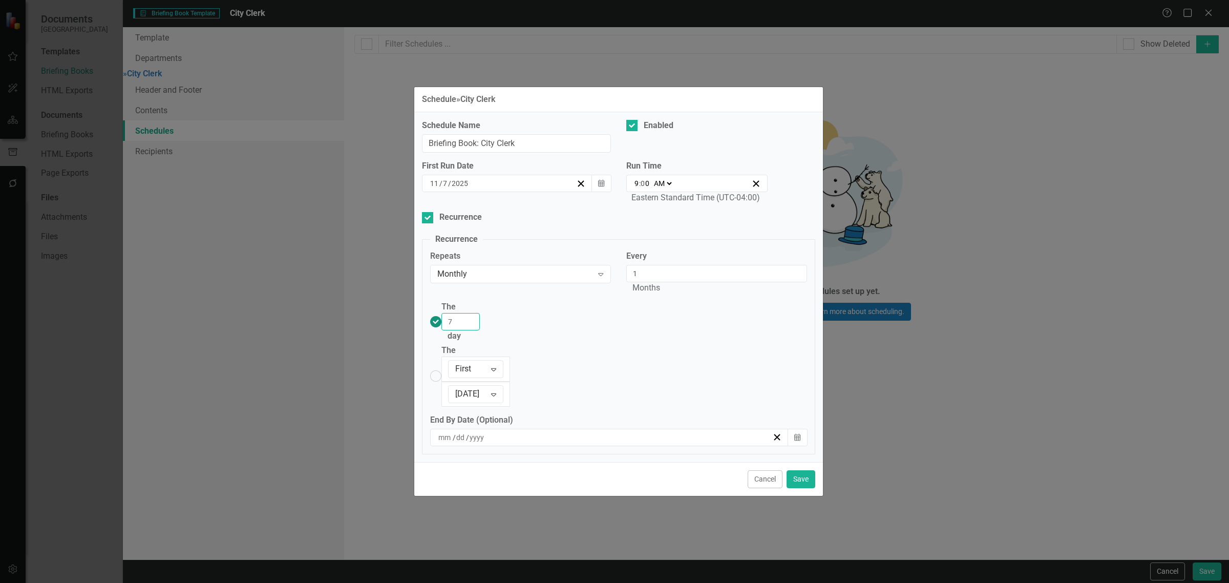
type input "7"
click at [480, 330] on input "7" at bounding box center [460, 321] width 38 height 17
click at [807, 470] on button "Save" at bounding box center [800, 479] width 29 height 18
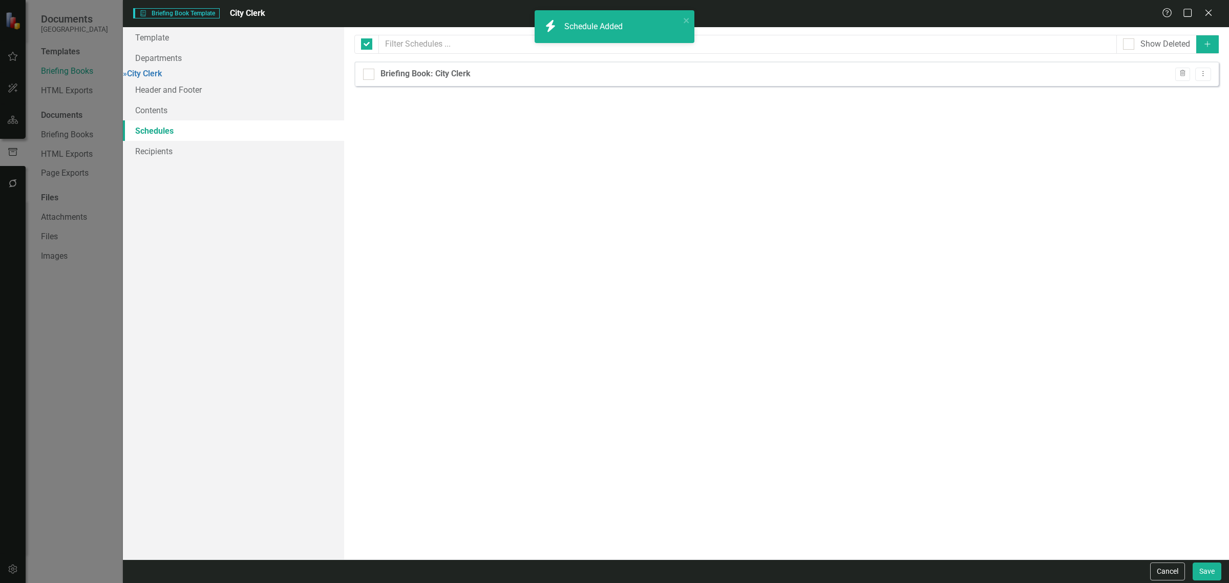
checkbox input "false"
drag, startPoint x: 1198, startPoint y: 70, endPoint x: 1206, endPoint y: 75, distance: 9.5
click at [1199, 70] on icon "Dropdown Menu" at bounding box center [1202, 73] width 9 height 7
click at [1186, 113] on link "Copy Duplicate Schedule" at bounding box center [1163, 110] width 94 height 19
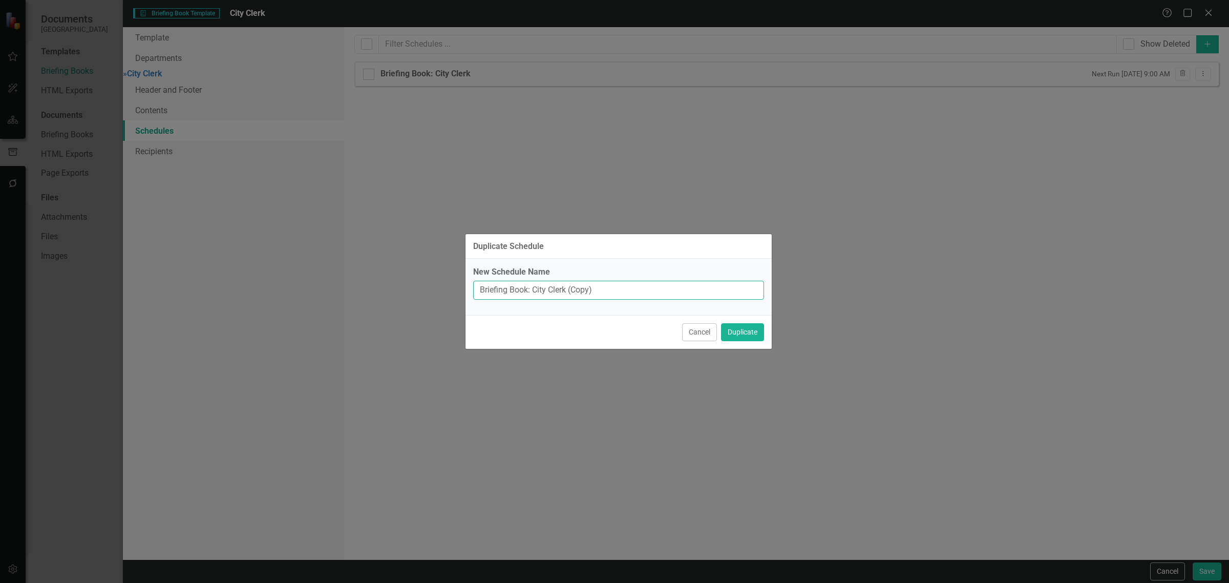
drag, startPoint x: 594, startPoint y: 288, endPoint x: 568, endPoint y: 290, distance: 25.6
click at [568, 290] on input "Briefing Book: City Clerk (Copy)" at bounding box center [618, 290] width 291 height 19
type input "Briefing Book: City Clerk"
click at [743, 326] on button "Duplicate" at bounding box center [742, 332] width 43 height 18
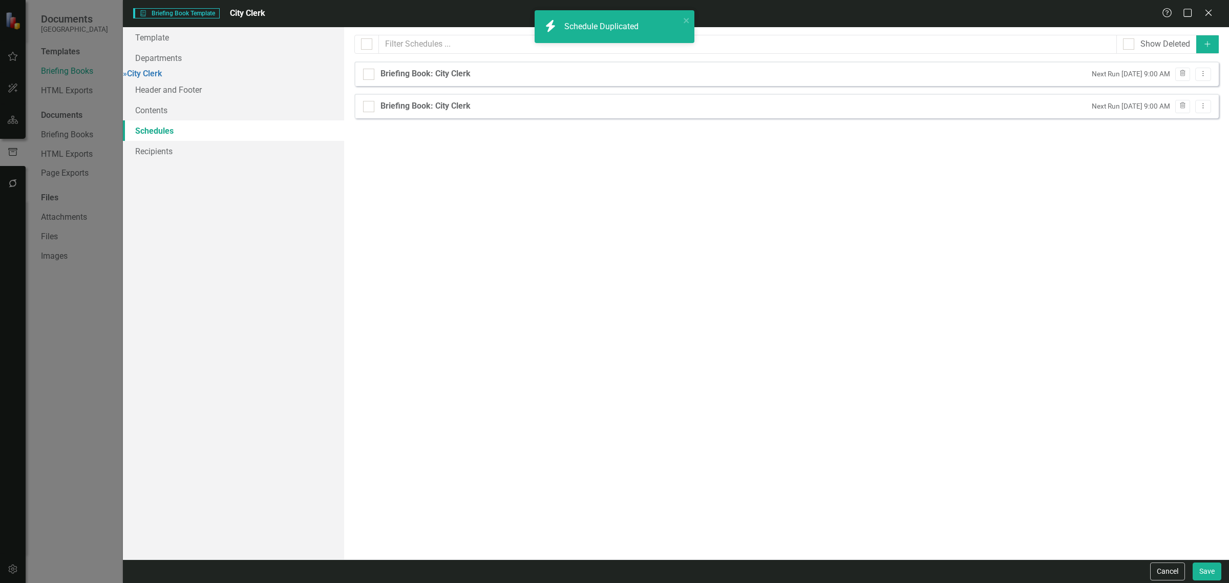
click at [1211, 111] on div "Briefing Book: City Clerk Next Run Friday, November 7th, 2025 at 9:00 AM Trash …" at bounding box center [786, 106] width 864 height 25
click at [1206, 111] on button "Dropdown Menu" at bounding box center [1203, 107] width 16 height 14
click at [1167, 120] on link "Edit Edit Schedule" at bounding box center [1163, 124] width 94 height 19
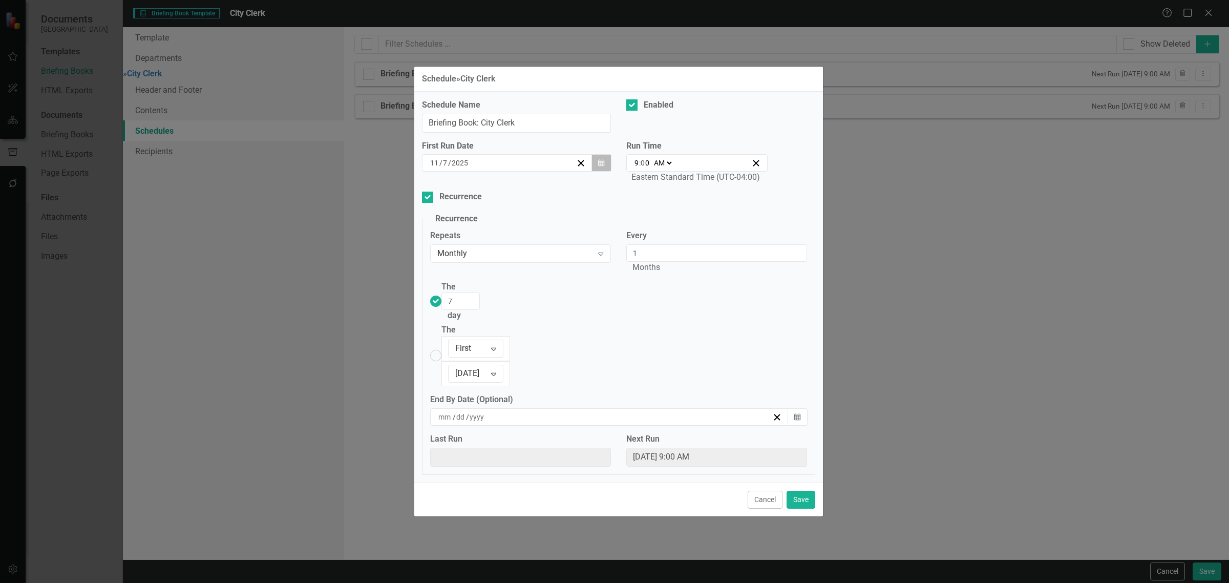
click at [593, 171] on button "Calendar" at bounding box center [600, 162] width 19 height 17
click at [559, 264] on abbr "14" at bounding box center [557, 260] width 8 height 8
drag, startPoint x: 479, startPoint y: 316, endPoint x: 471, endPoint y: 315, distance: 7.7
click at [471, 310] on input "7" at bounding box center [460, 300] width 38 height 17
type input "14"
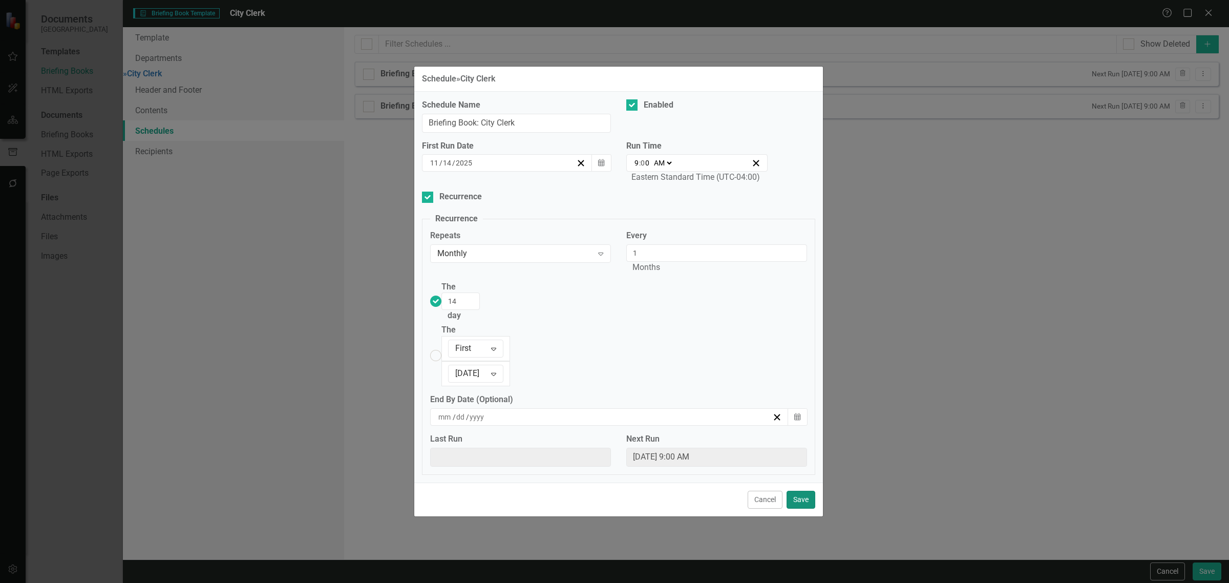
click at [793, 490] on button "Save" at bounding box center [800, 499] width 29 height 18
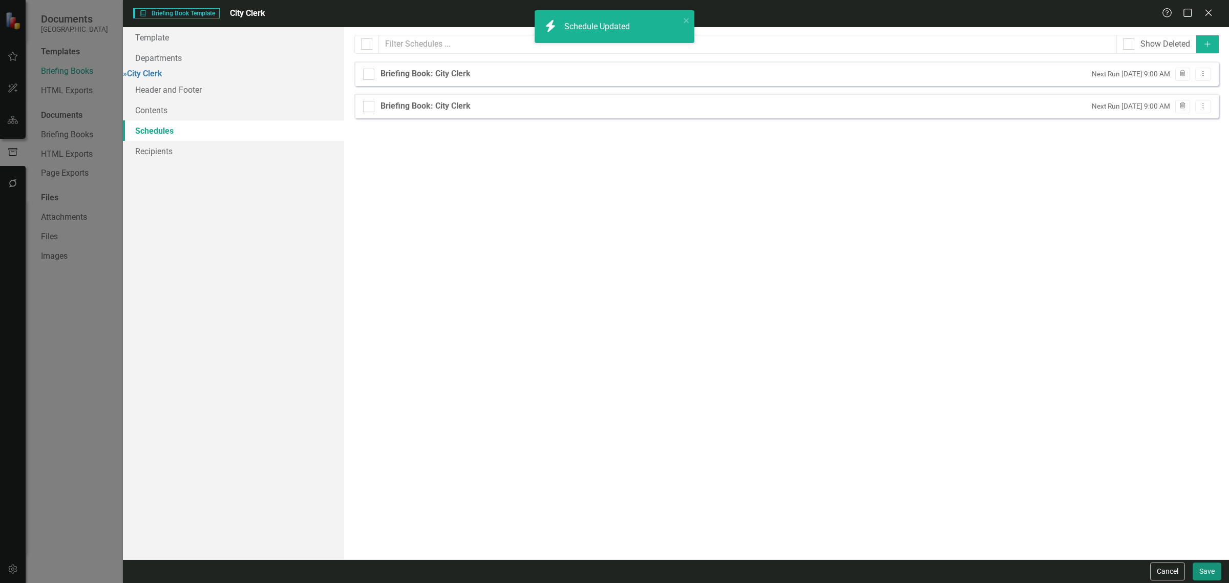
click at [1209, 571] on button "Save" at bounding box center [1206, 571] width 29 height 18
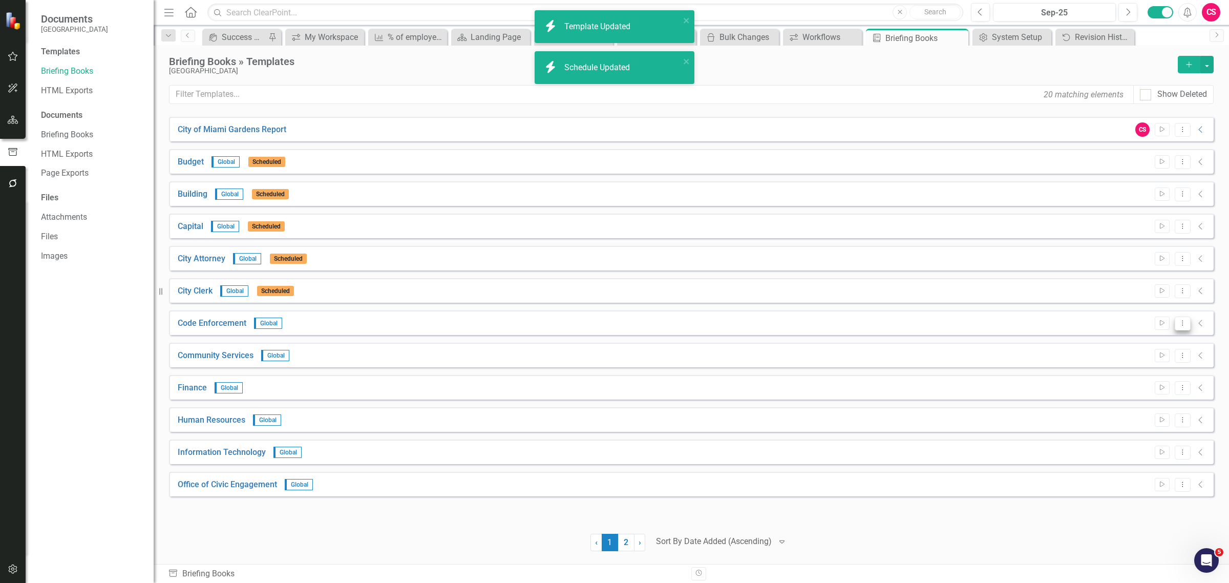
click at [1185, 320] on icon "Dropdown Menu" at bounding box center [1182, 322] width 9 height 7
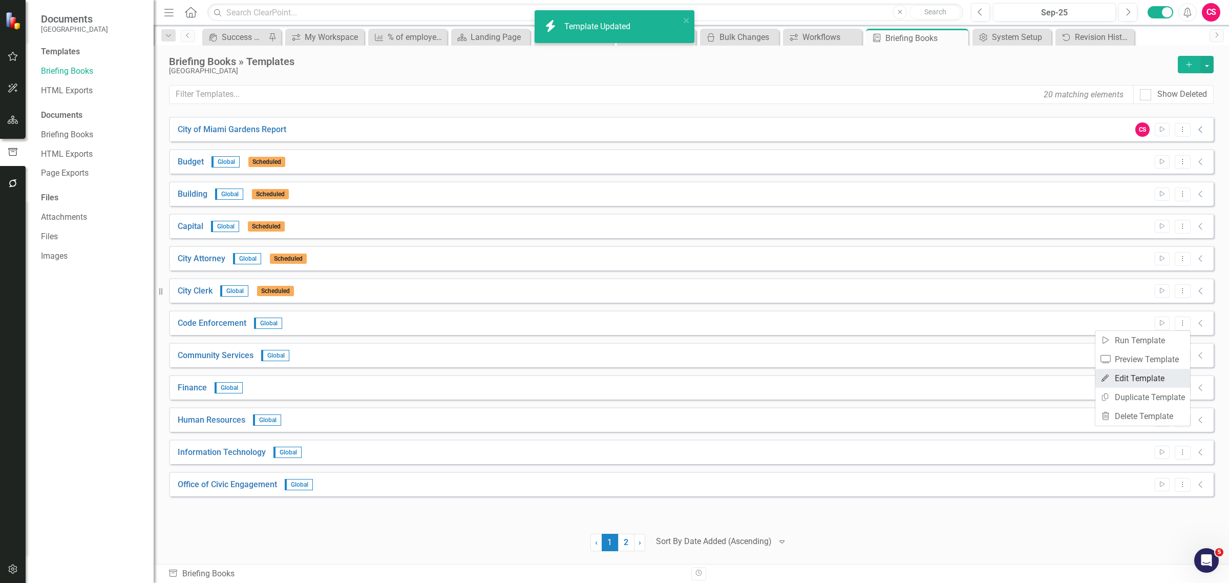
click at [1161, 376] on link "Edit Edit Template" at bounding box center [1142, 378] width 95 height 19
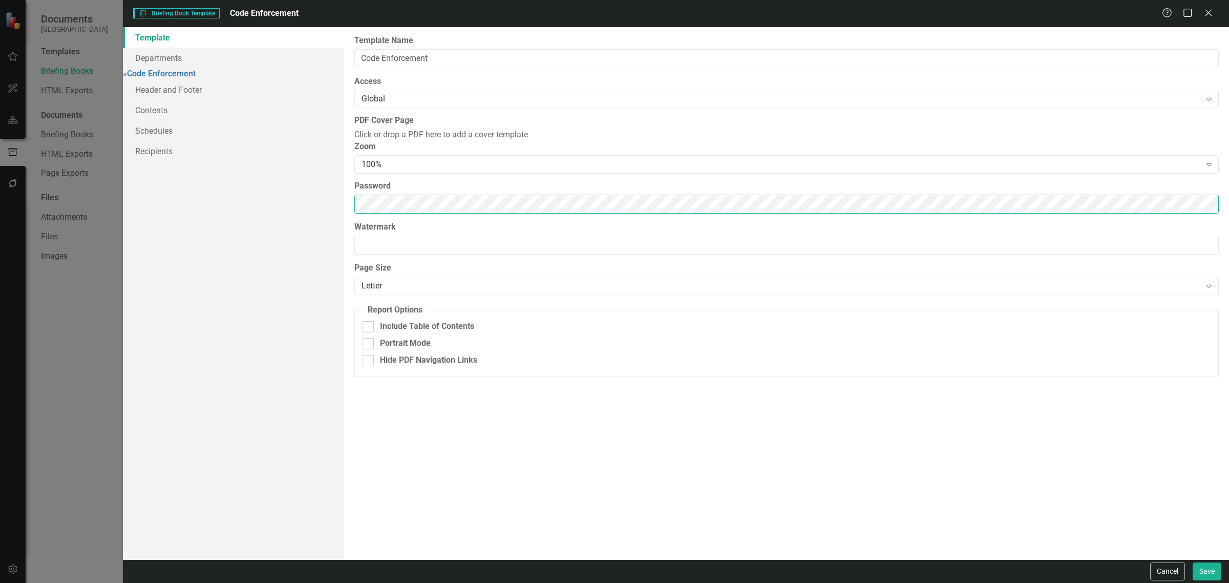
click at [262, 249] on div "Template Departments » Code Enforcement Header and Footer Contents Schedules Re…" at bounding box center [676, 293] width 1106 height 532
click at [196, 77] on link "» Code Enforcement" at bounding box center [159, 74] width 73 height 10
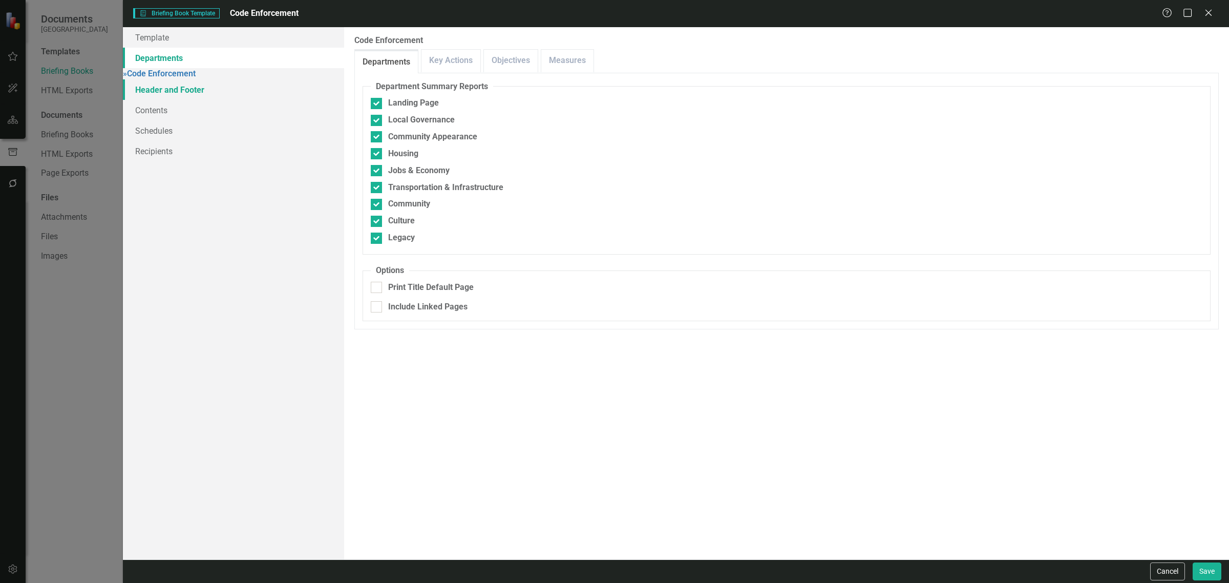
click at [215, 92] on link "Header and Footer" at bounding box center [233, 89] width 221 height 20
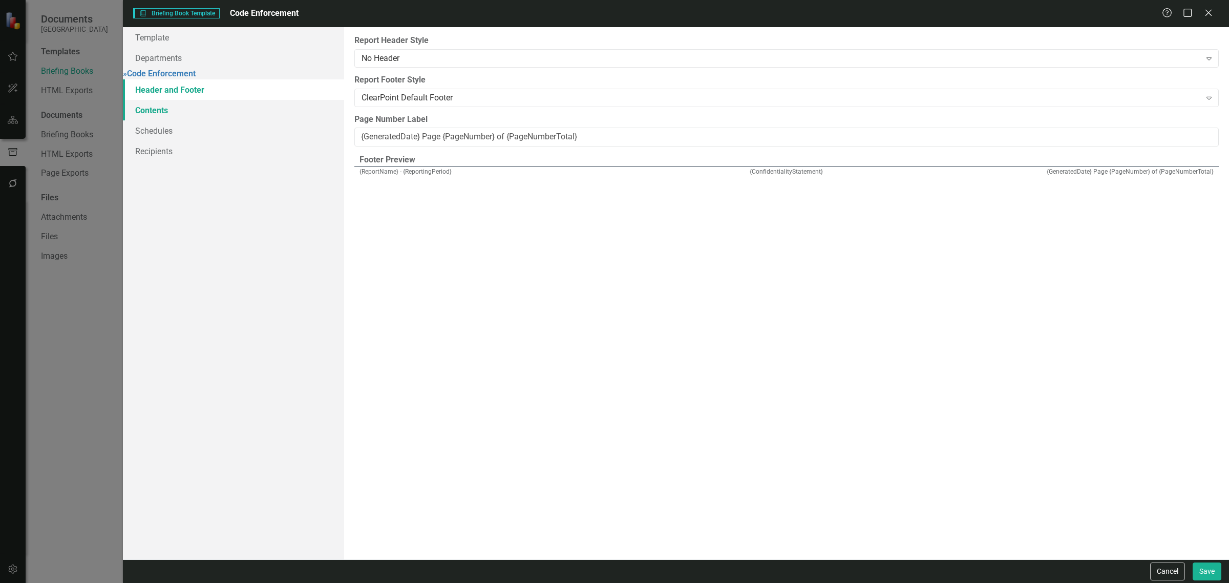
click at [201, 113] on link "Contents" at bounding box center [233, 110] width 221 height 20
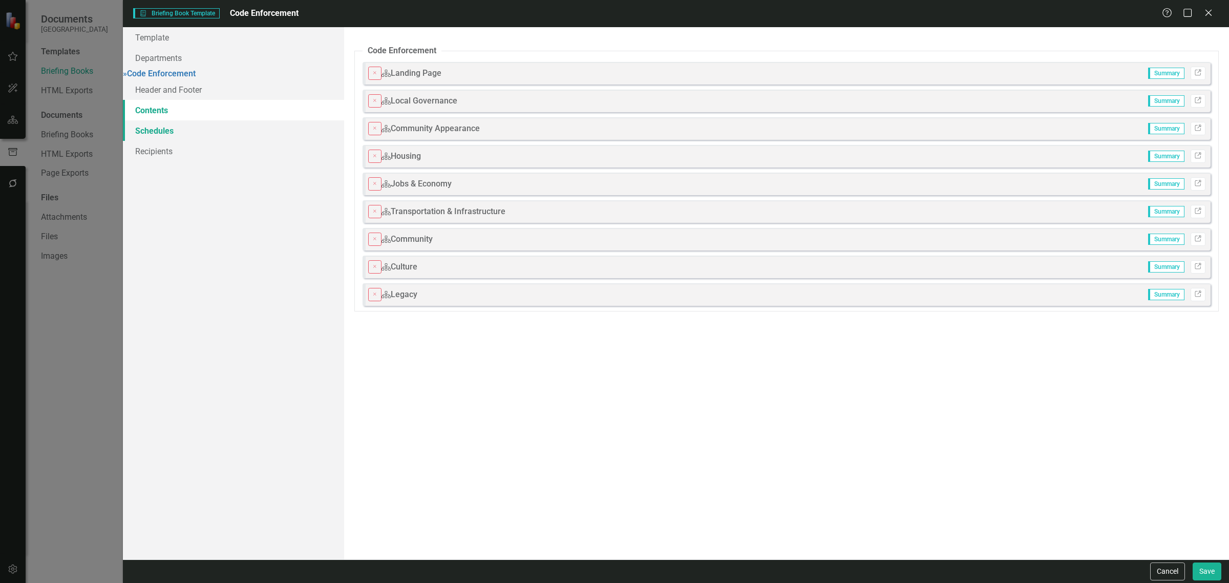
click at [221, 141] on link "Schedules" at bounding box center [233, 130] width 221 height 20
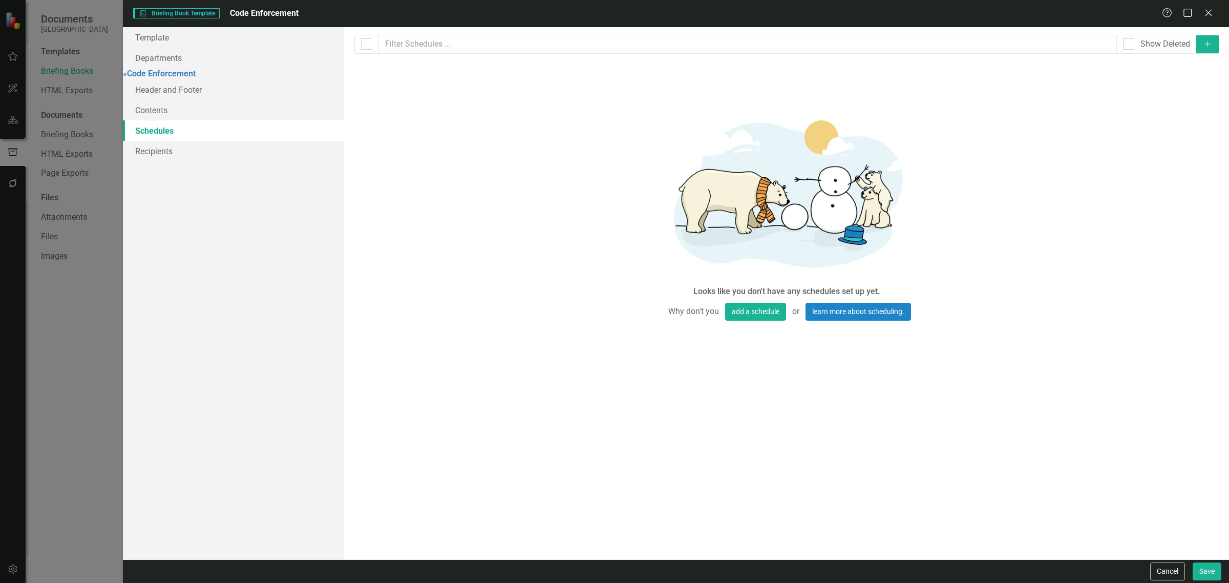
click at [1211, 52] on button "Add" at bounding box center [1207, 44] width 23 height 18
select select "pm"
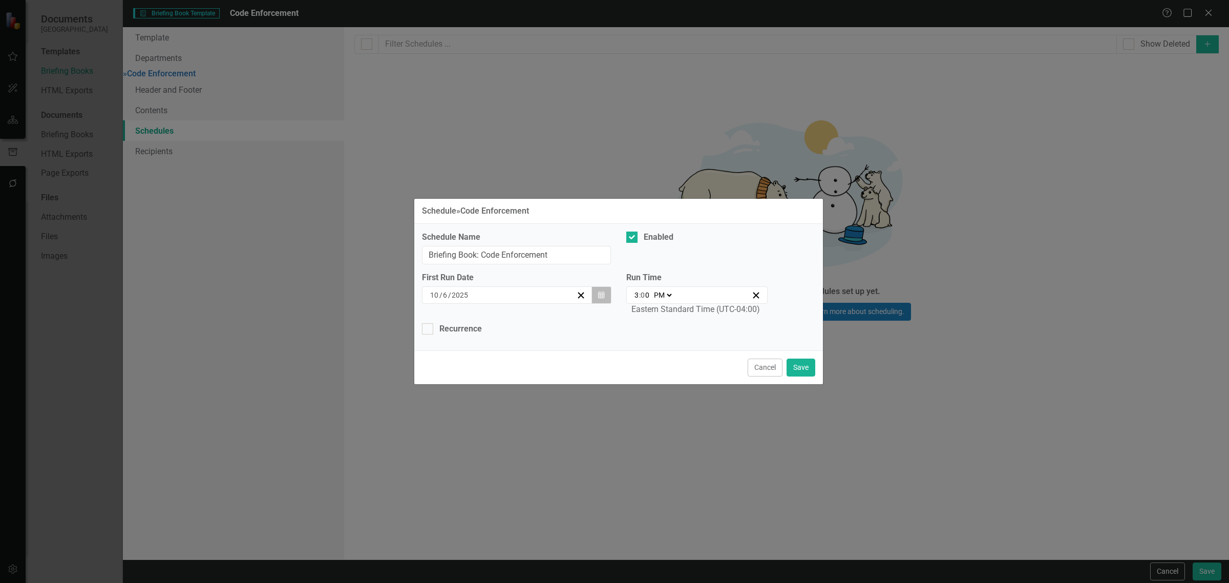
click at [599, 289] on button "Calendar" at bounding box center [600, 294] width 19 height 17
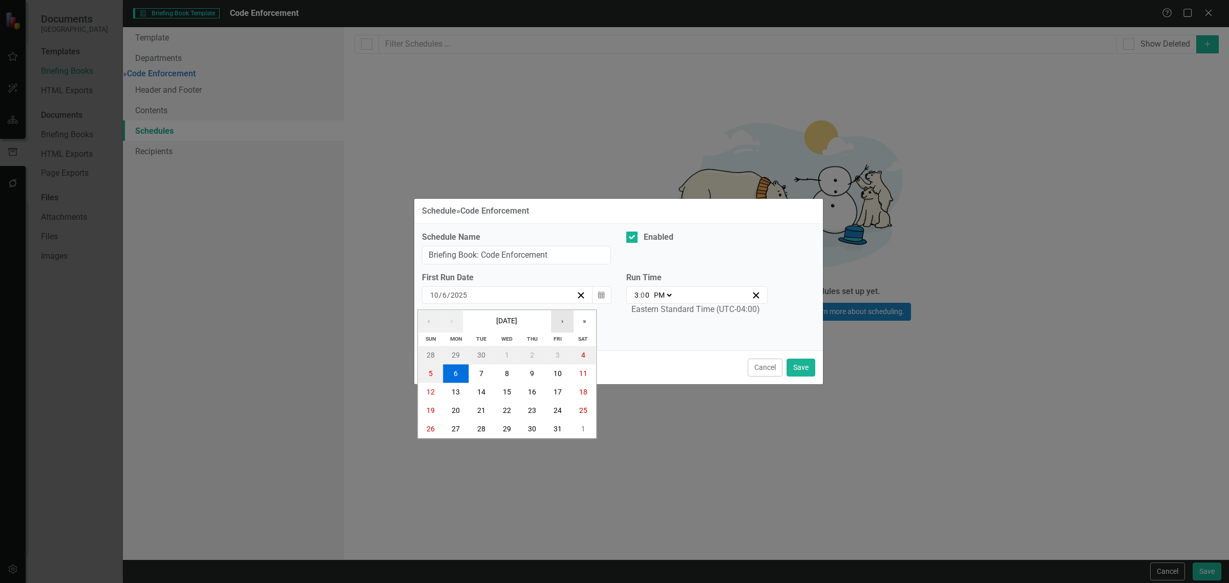
click at [565, 315] on button "›" at bounding box center [562, 321] width 23 height 23
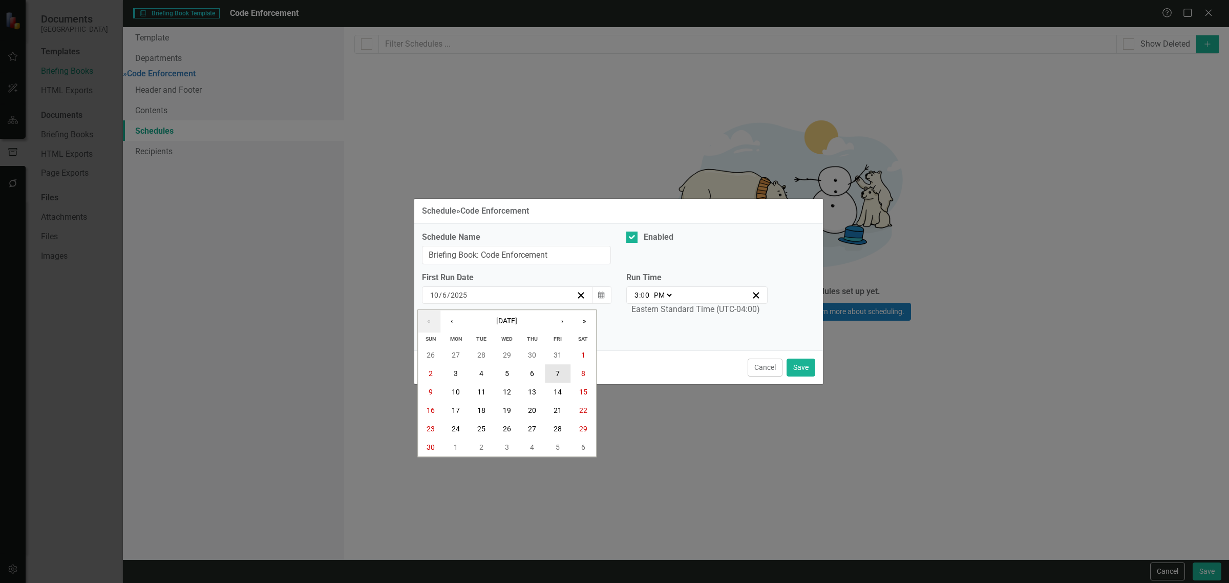
click at [553, 372] on button "7" at bounding box center [558, 373] width 26 height 18
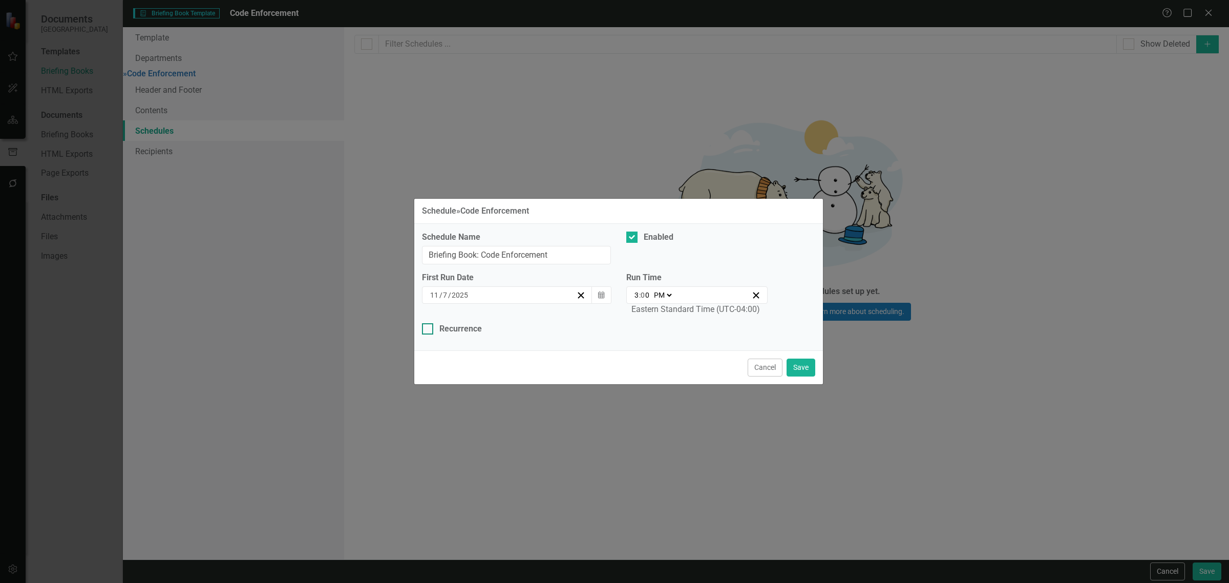
click at [463, 331] on div "Recurrence" at bounding box center [460, 329] width 42 height 12
click at [428, 330] on input "Recurrence" at bounding box center [425, 326] width 7 height 7
checkbox input "true"
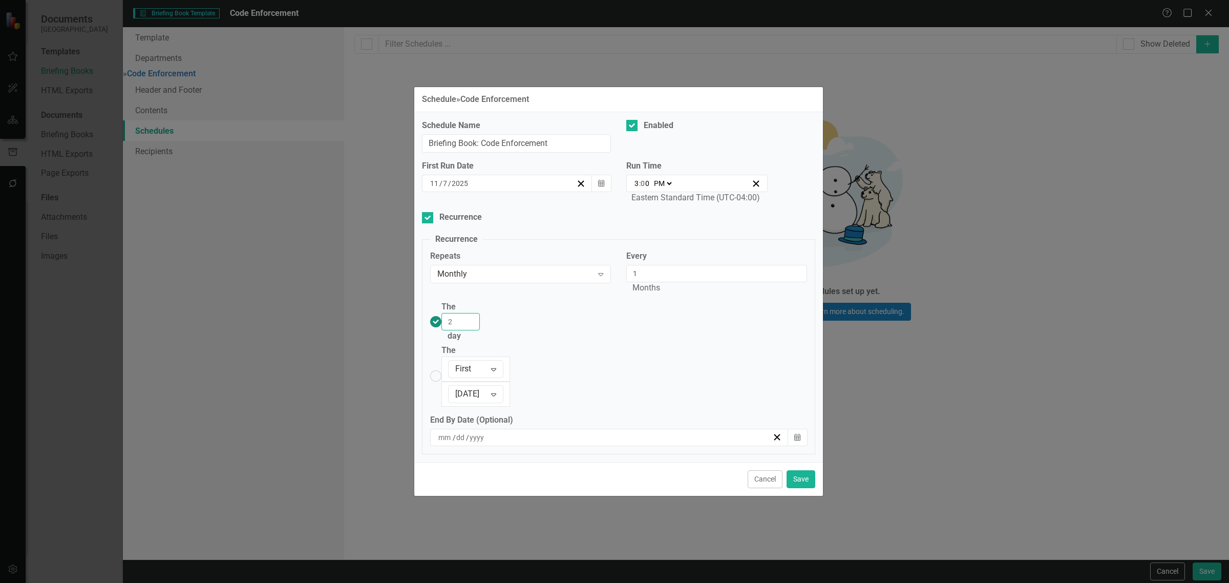
click at [480, 330] on input "2" at bounding box center [460, 321] width 38 height 17
click at [480, 330] on input "3" at bounding box center [460, 321] width 38 height 17
click at [480, 330] on input "4" at bounding box center [460, 321] width 38 height 17
click at [480, 330] on input "5" at bounding box center [460, 321] width 38 height 17
click at [480, 330] on input "6" at bounding box center [460, 321] width 38 height 17
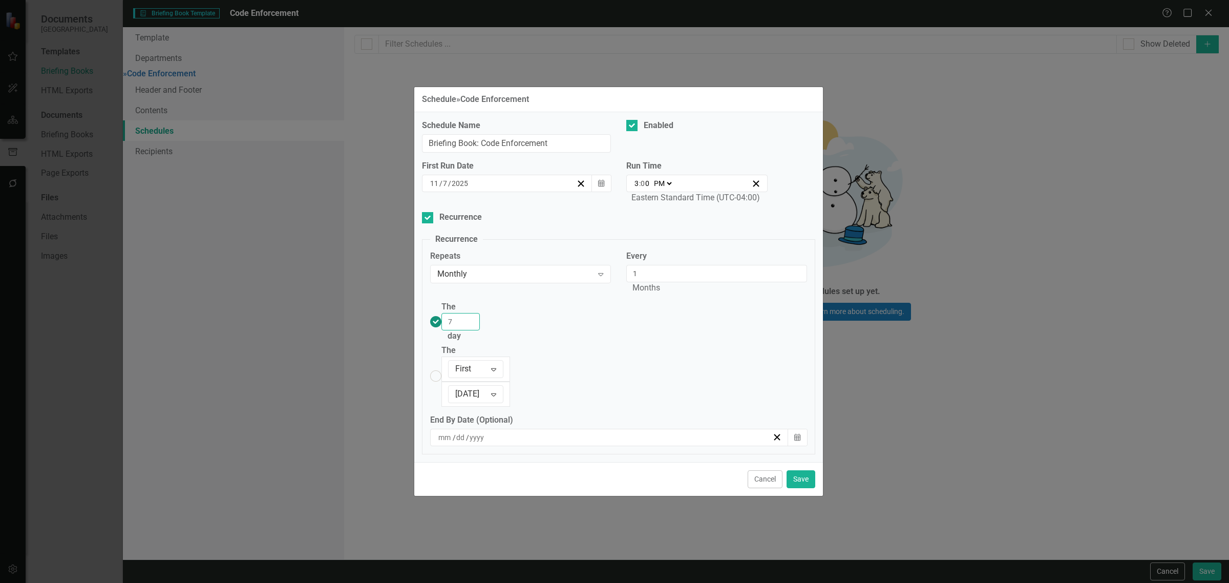
type input "7"
click at [480, 330] on input "7" at bounding box center [460, 321] width 38 height 17
click at [667, 188] on select "AM PM" at bounding box center [662, 183] width 22 height 10
select select "am"
click at [651, 188] on select "AM PM" at bounding box center [662, 183] width 22 height 10
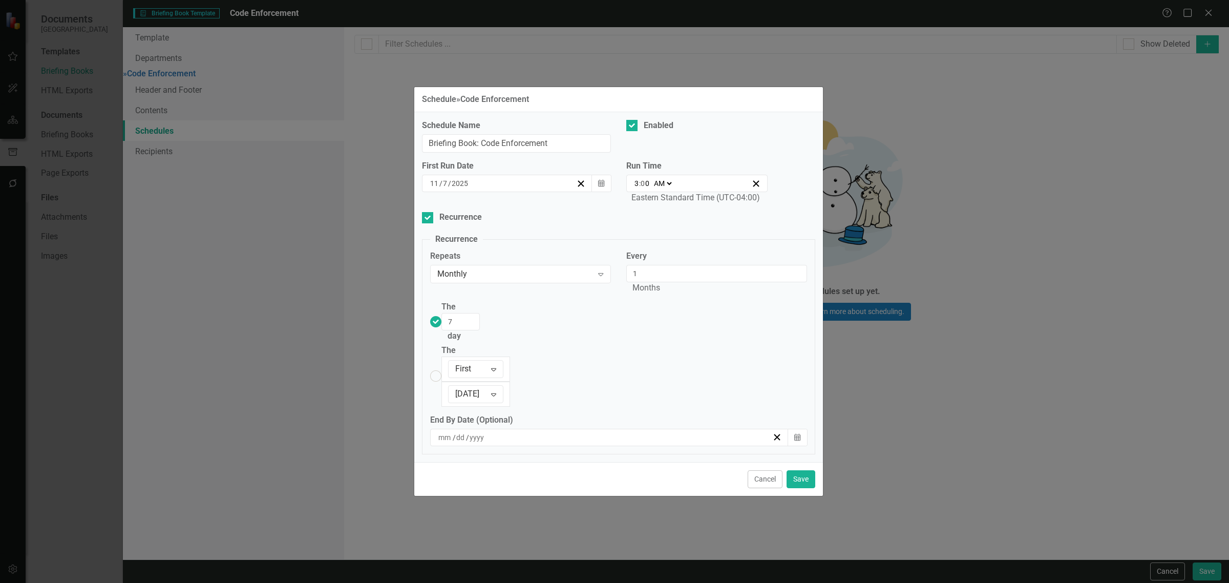
click at [637, 188] on input "3" at bounding box center [636, 183] width 5 height 10
type input "09:00"
type input "9"
click at [793, 470] on button "Save" at bounding box center [800, 479] width 29 height 18
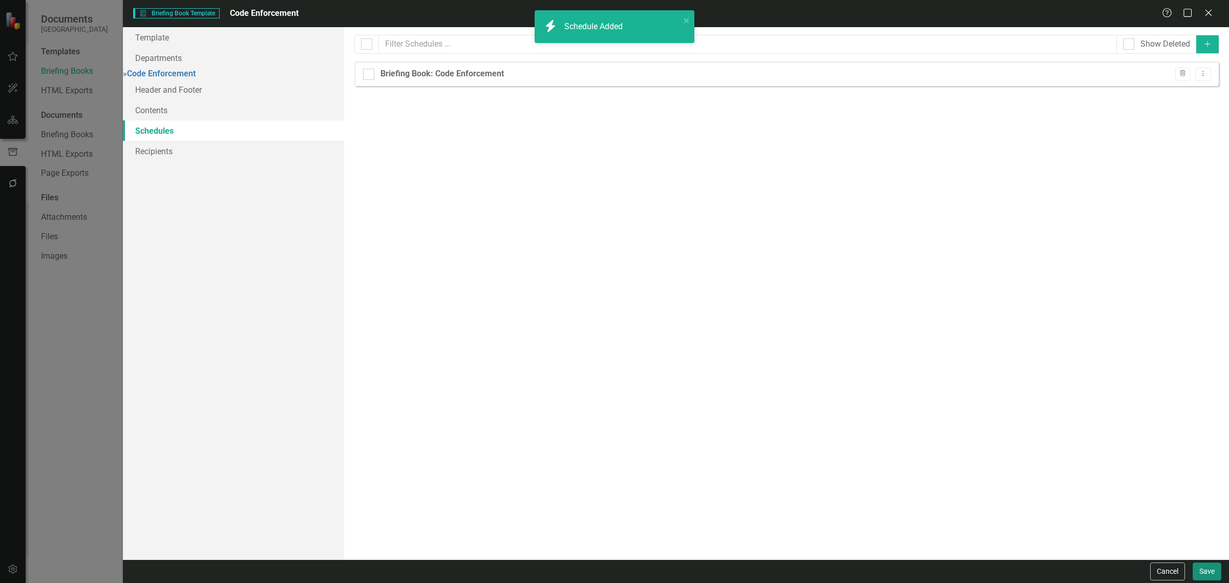
checkbox input "false"
click at [1208, 569] on button "Save" at bounding box center [1206, 571] width 29 height 18
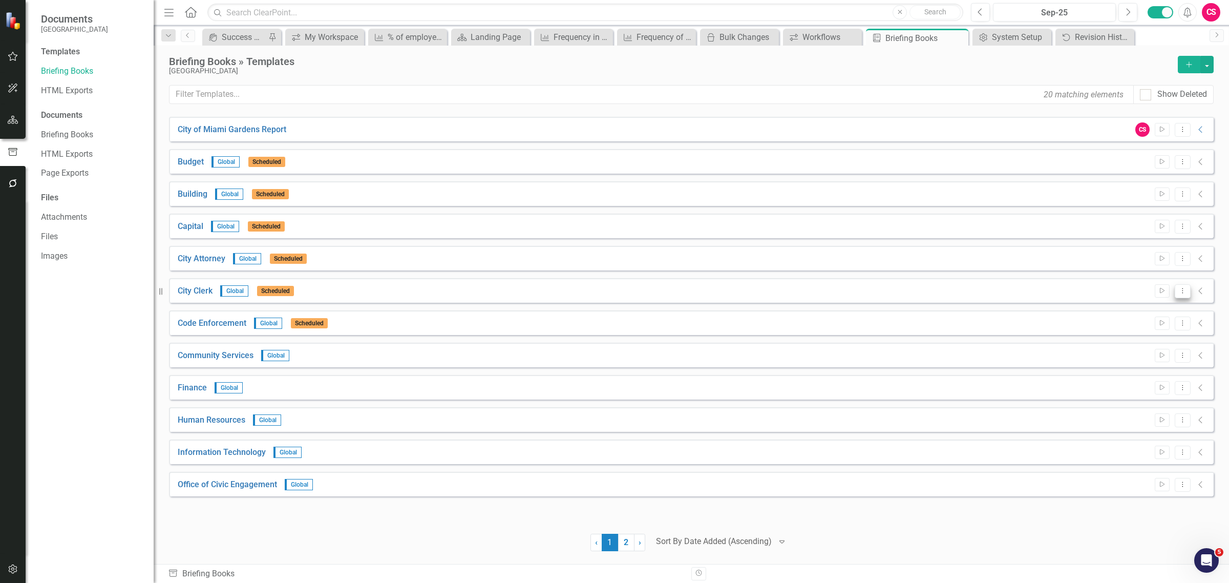
click at [1183, 290] on icon "Dropdown Menu" at bounding box center [1182, 290] width 9 height 7
click at [1153, 344] on link "Edit Edit Template" at bounding box center [1142, 346] width 95 height 19
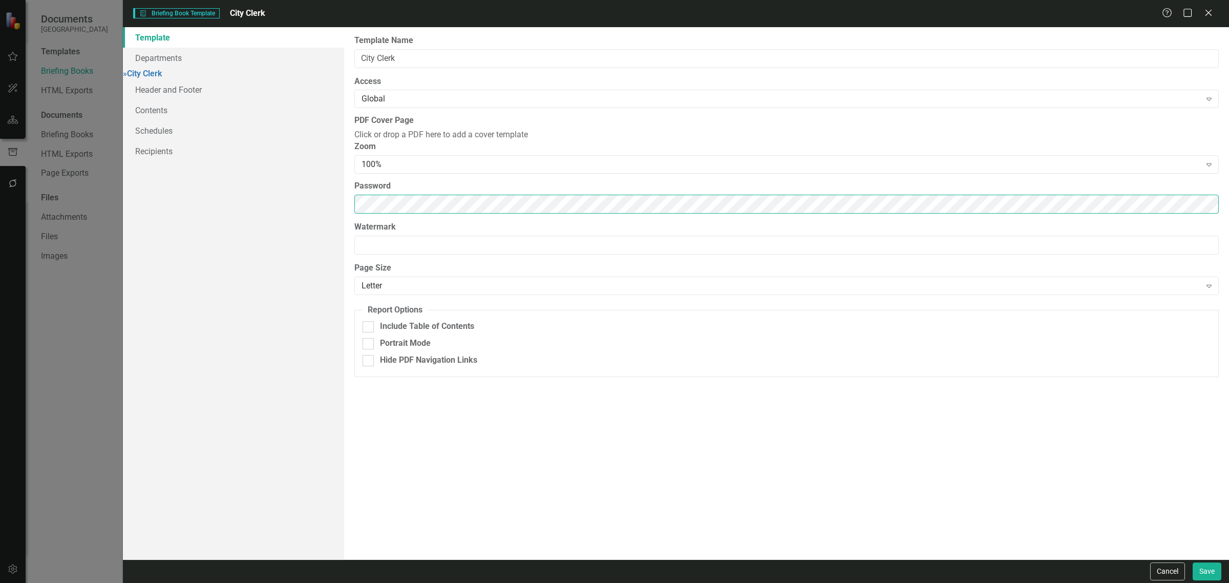
click at [260, 244] on div "Template Departments » City Clerk Header and Footer Contents Schedules Recipien…" at bounding box center [676, 293] width 1106 height 532
click at [218, 147] on link "Recipients" at bounding box center [233, 151] width 221 height 20
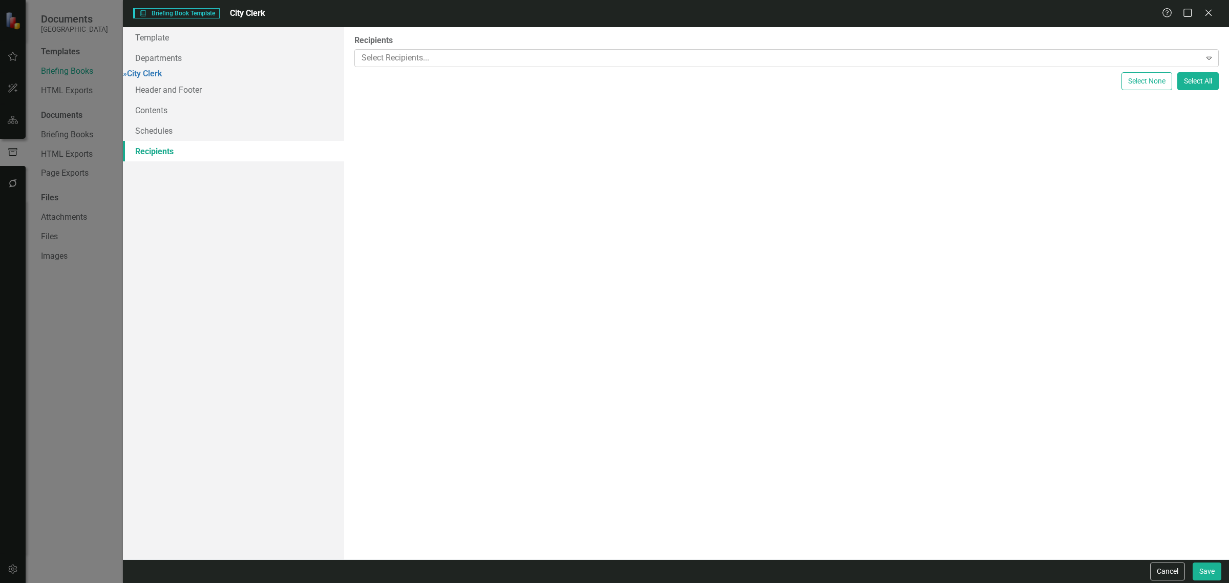
drag, startPoint x: 663, startPoint y: 47, endPoint x: 664, endPoint y: 52, distance: 5.2
click at [664, 52] on div "Recipients Select Recipients... Expand" at bounding box center [786, 51] width 864 height 32
click at [653, 53] on div at bounding box center [778, 58] width 843 height 14
click at [643, 582] on div "[PERSON_NAME] (City Clerk's Office)" at bounding box center [616, 591] width 1212 height 12
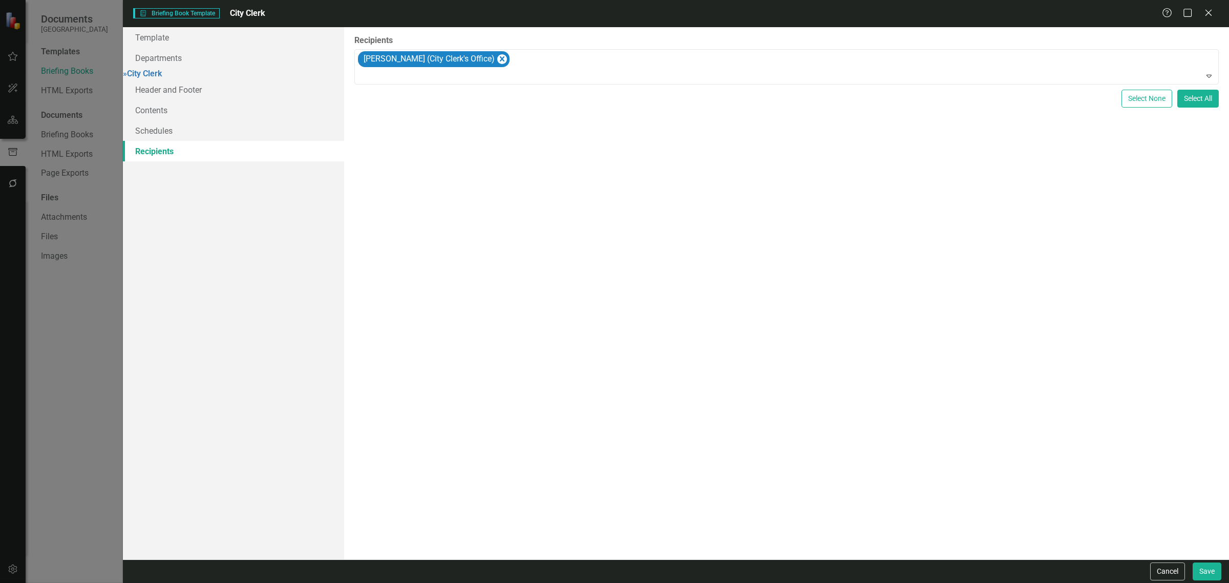
click at [643, 73] on div at bounding box center [787, 77] width 860 height 14
type input "c"
drag, startPoint x: 973, startPoint y: 396, endPoint x: 984, endPoint y: 401, distance: 12.8
click at [976, 399] on div "Recipients Mario Bataille (City Clerk's Office) Expand Select None Select All" at bounding box center [786, 293] width 885 height 532
click at [1211, 571] on button "Save" at bounding box center [1206, 571] width 29 height 18
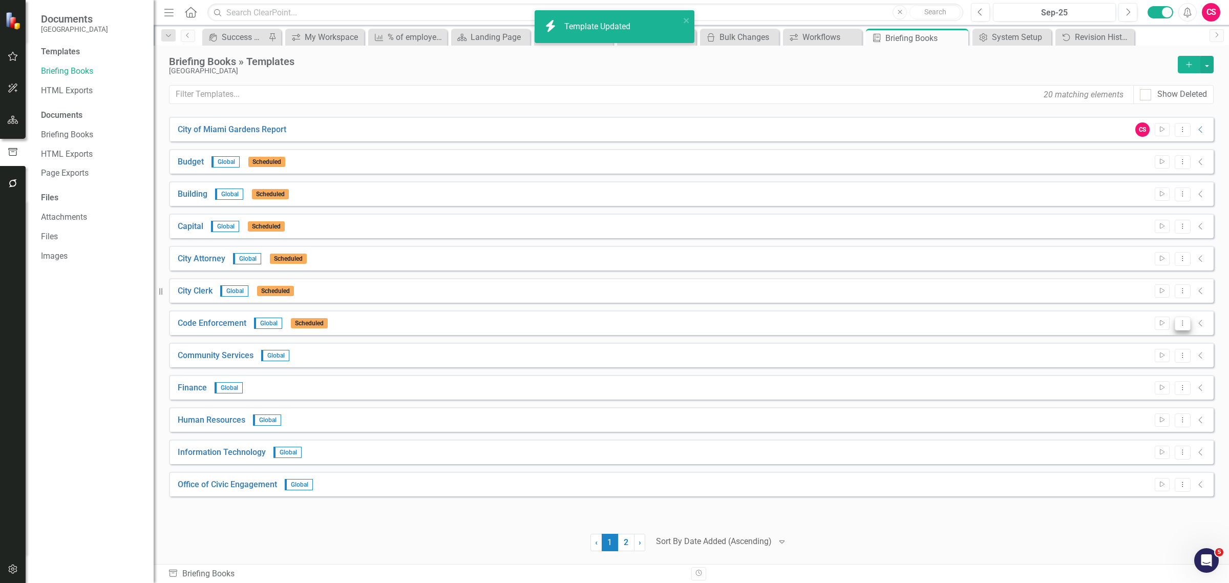
click at [1181, 319] on icon "Dropdown Menu" at bounding box center [1182, 322] width 9 height 7
click at [1160, 376] on link "Edit Edit Template" at bounding box center [1142, 378] width 95 height 19
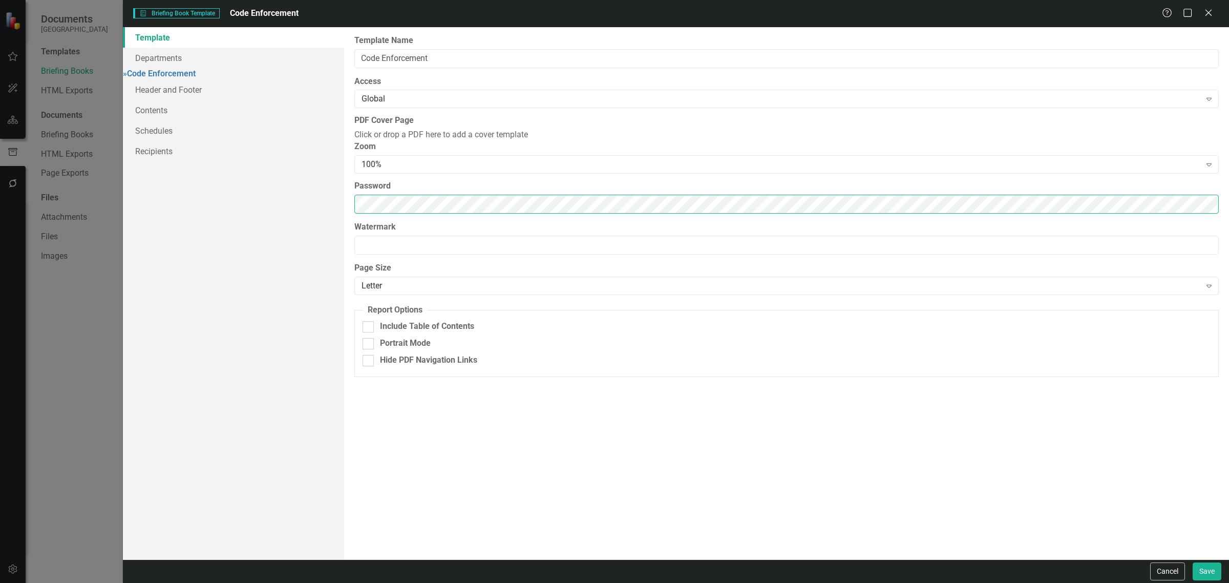
click at [242, 224] on div "Template Departments » Code Enforcement Header and Footer Contents Schedules Re…" at bounding box center [676, 293] width 1106 height 532
click at [173, 157] on link "Recipients" at bounding box center [233, 151] width 221 height 20
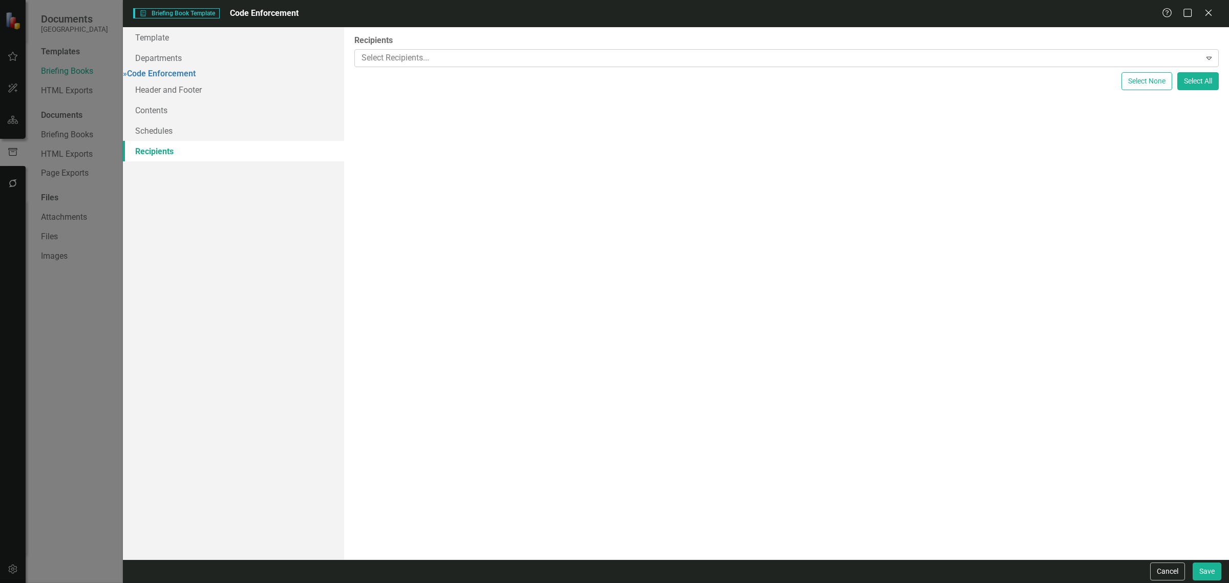
click at [450, 59] on div at bounding box center [778, 58] width 843 height 14
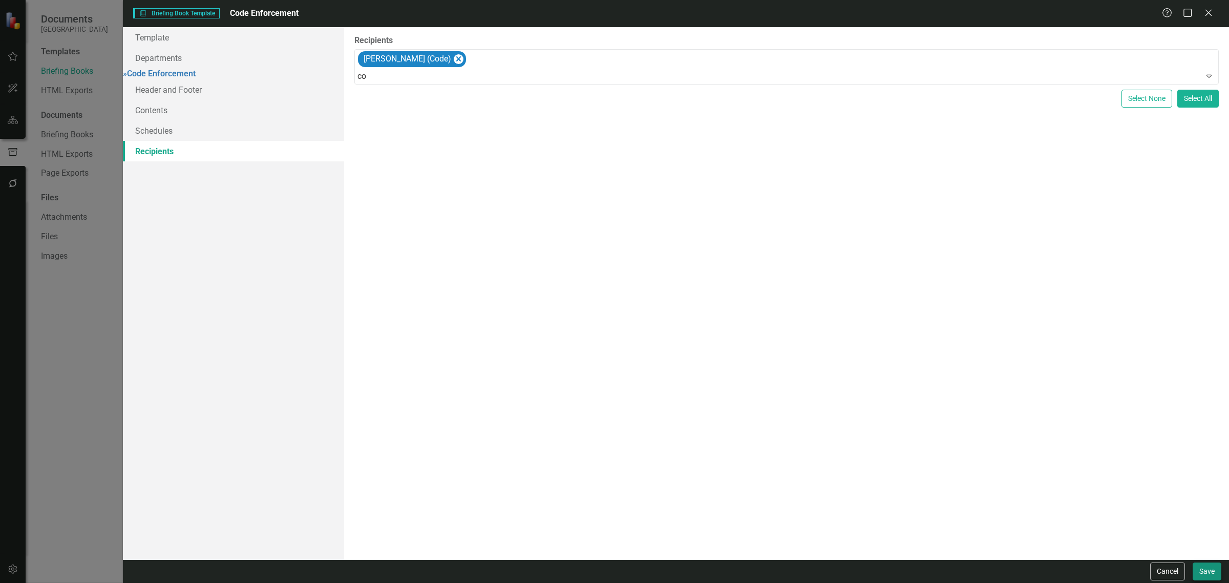
type input "co"
click at [1201, 571] on button "Save" at bounding box center [1206, 571] width 29 height 18
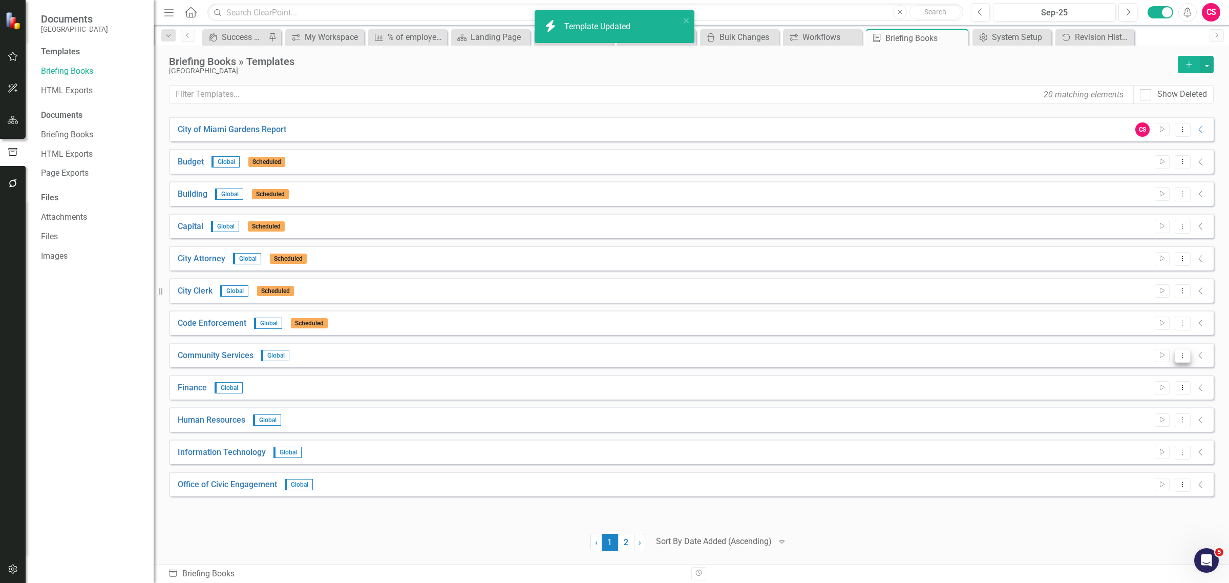
click at [1188, 355] on button "Dropdown Menu" at bounding box center [1182, 356] width 16 height 14
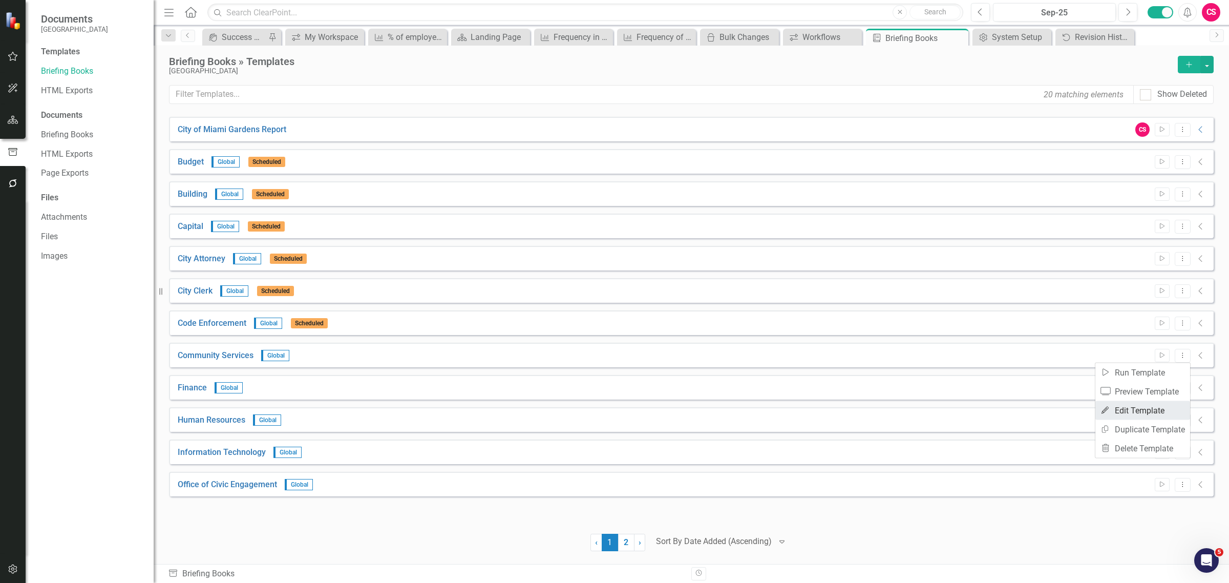
click at [1129, 405] on link "Edit Edit Template" at bounding box center [1142, 410] width 95 height 19
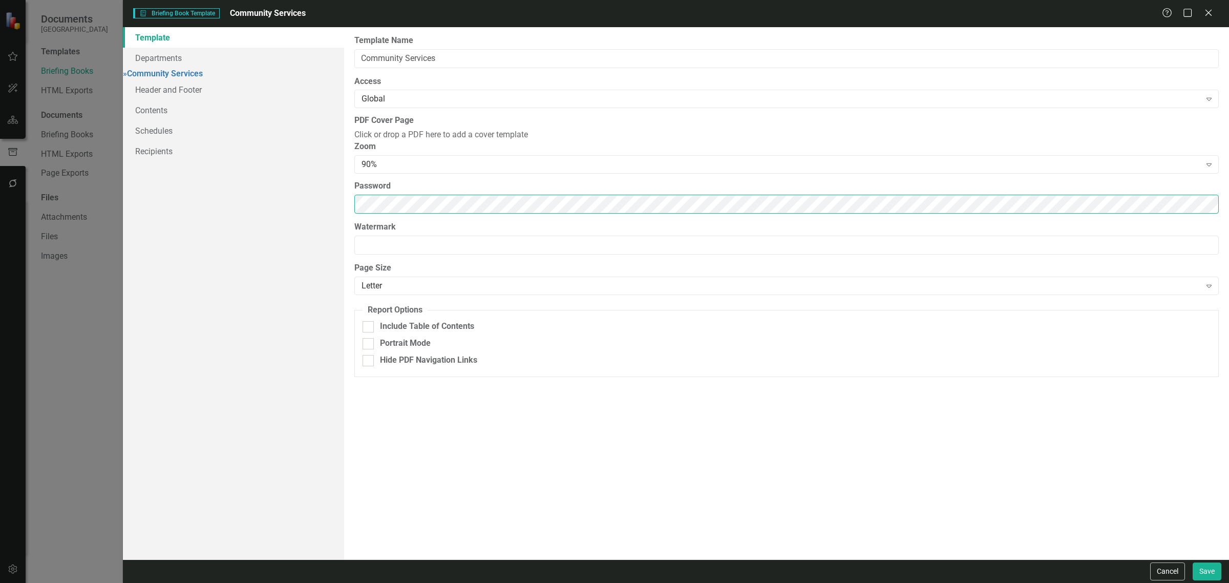
click at [227, 242] on div "Template Departments » Community Services Header and Footer Contents Schedules …" at bounding box center [676, 293] width 1106 height 532
click at [203, 139] on link "Schedules" at bounding box center [233, 130] width 221 height 20
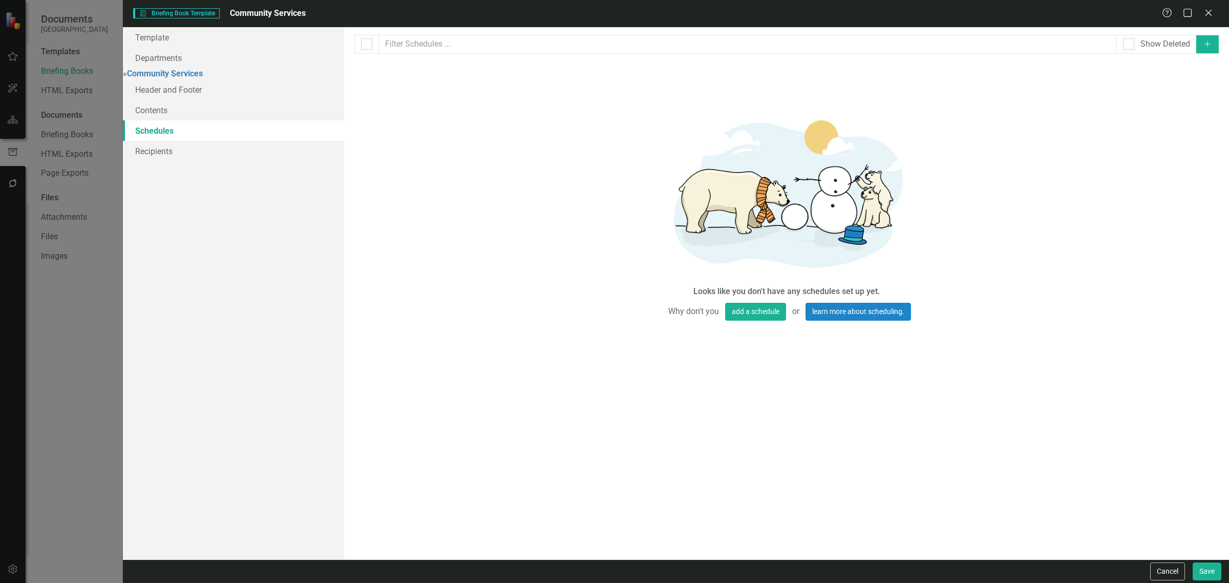
click at [1199, 36] on button "Add" at bounding box center [1207, 44] width 23 height 18
select select "pm"
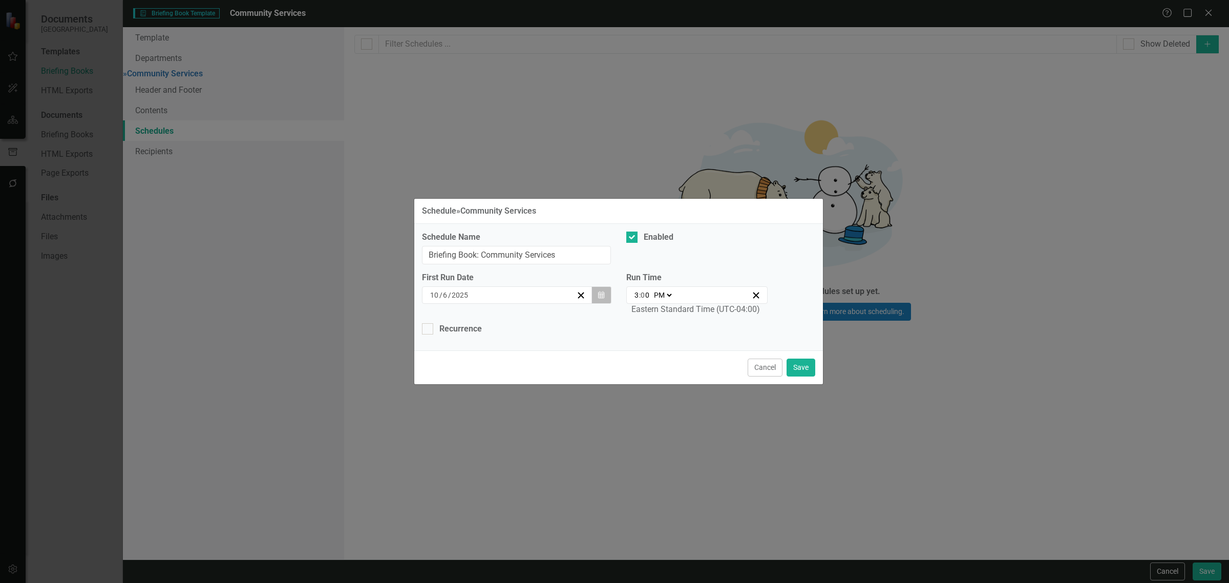
click at [602, 293] on icon "Calendar" at bounding box center [601, 294] width 6 height 7
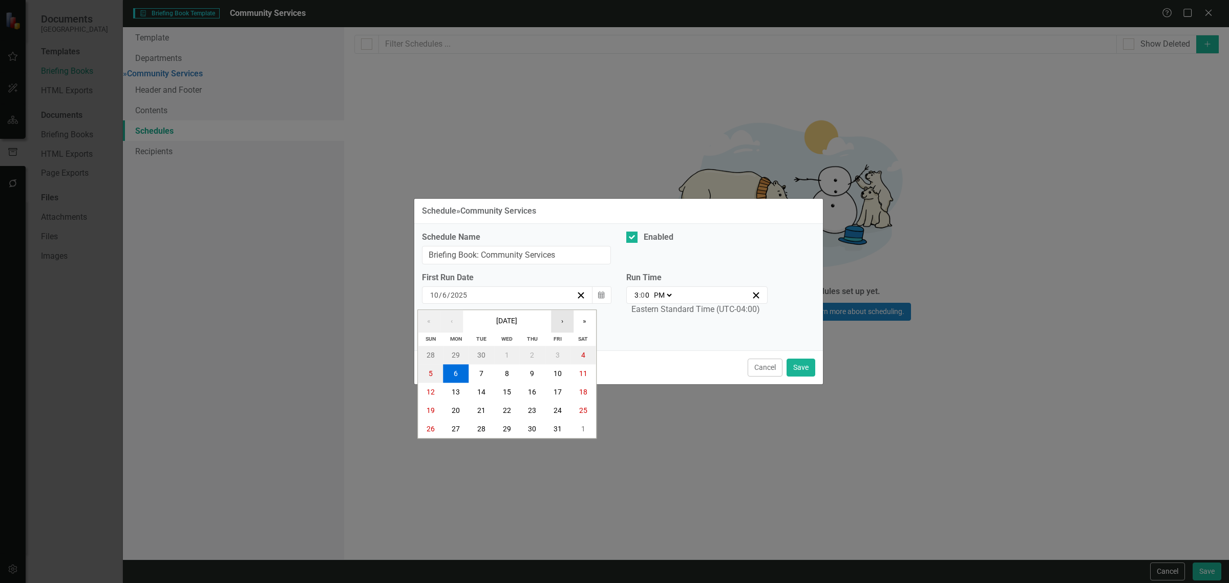
click at [566, 317] on button "›" at bounding box center [562, 321] width 23 height 23
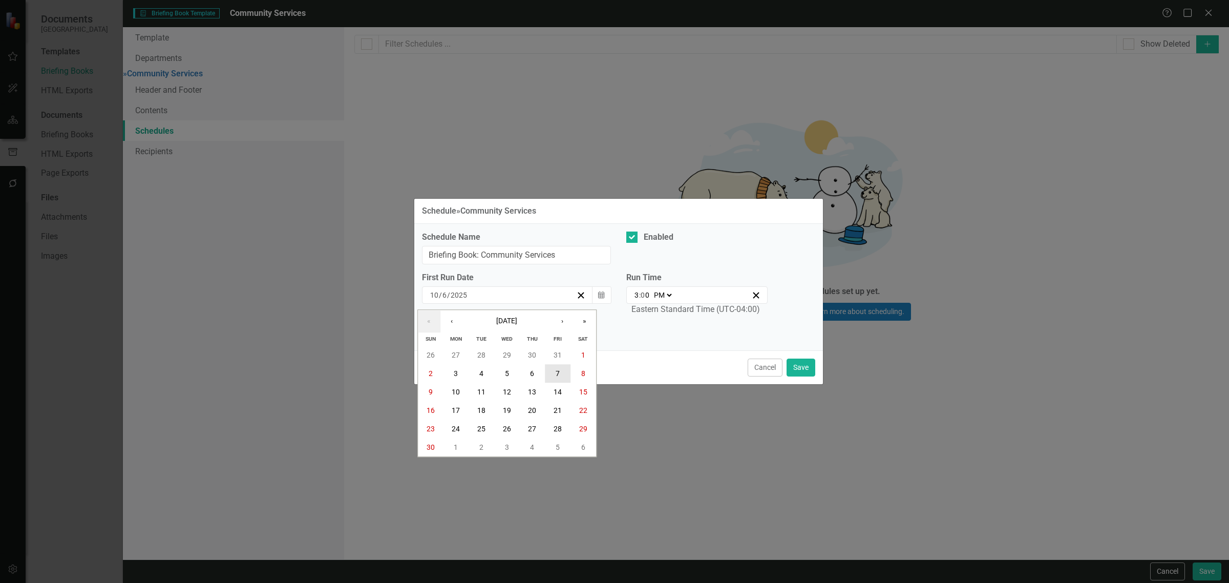
click at [553, 370] on button "7" at bounding box center [558, 373] width 26 height 18
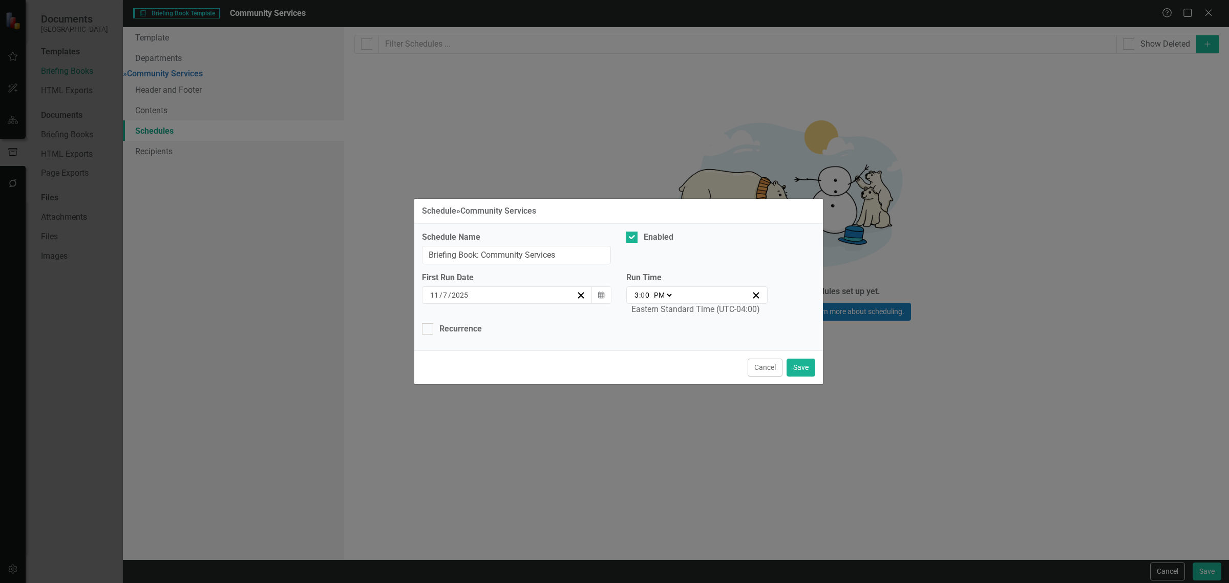
click at [638, 290] on input "3" at bounding box center [636, 295] width 5 height 10
type input "21:00"
type input "9"
drag, startPoint x: 661, startPoint y: 291, endPoint x: 667, endPoint y: 296, distance: 7.6
click at [661, 291] on select "AM PM" at bounding box center [662, 295] width 22 height 10
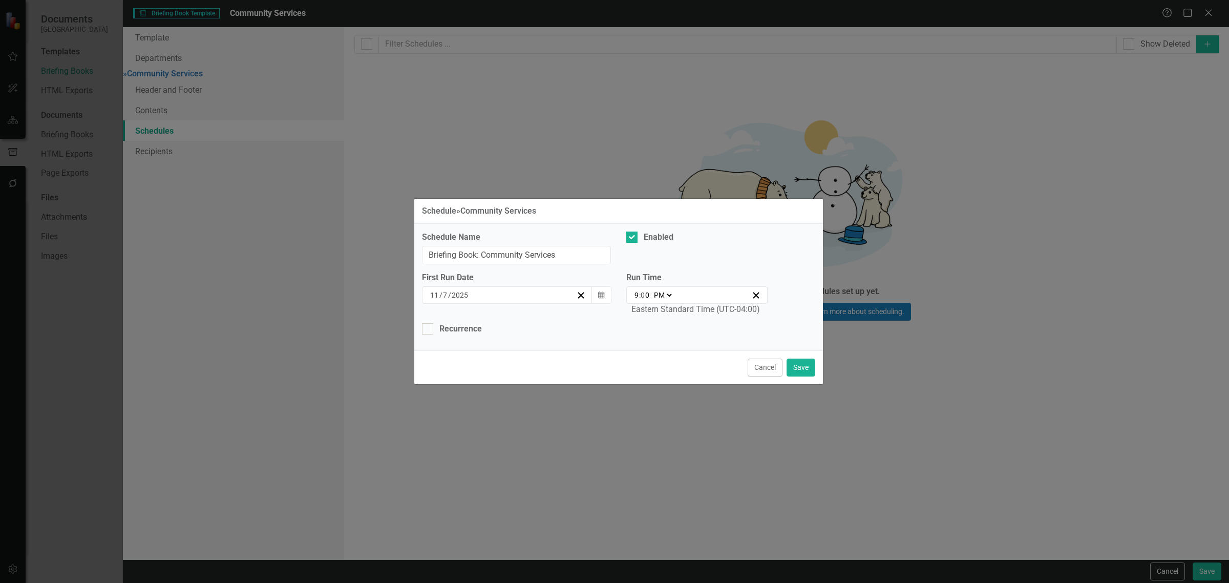
select select "am"
click at [651, 290] on select "AM PM" at bounding box center [662, 295] width 22 height 10
type input "09:00"
click at [468, 327] on div "Recurrence" at bounding box center [460, 329] width 42 height 12
click at [428, 327] on input "Recurrence" at bounding box center [425, 326] width 7 height 7
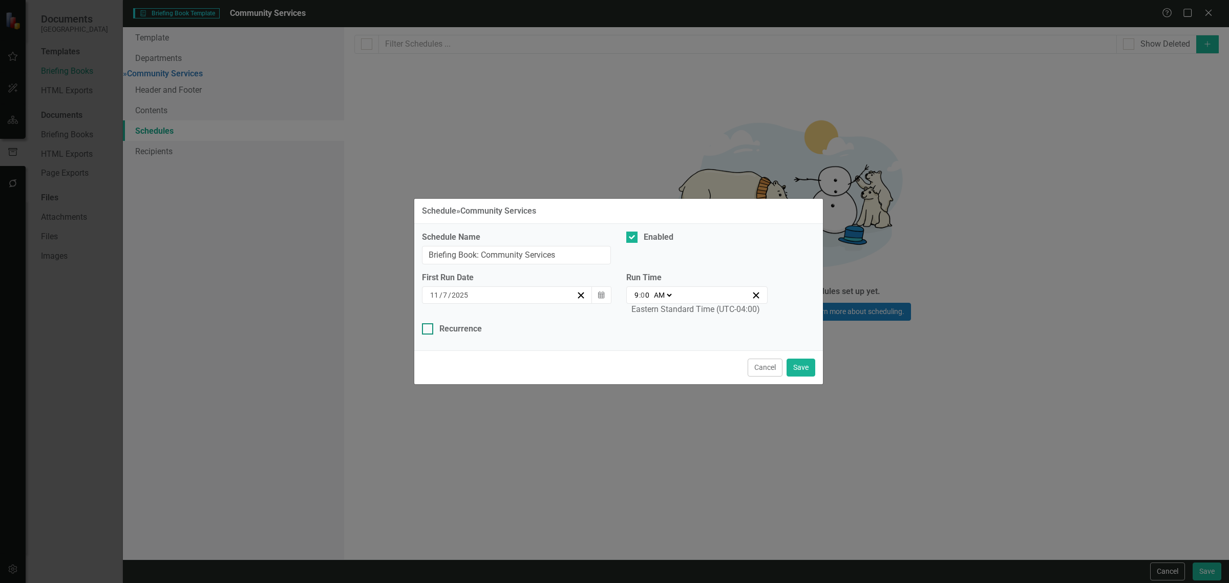
checkbox input "true"
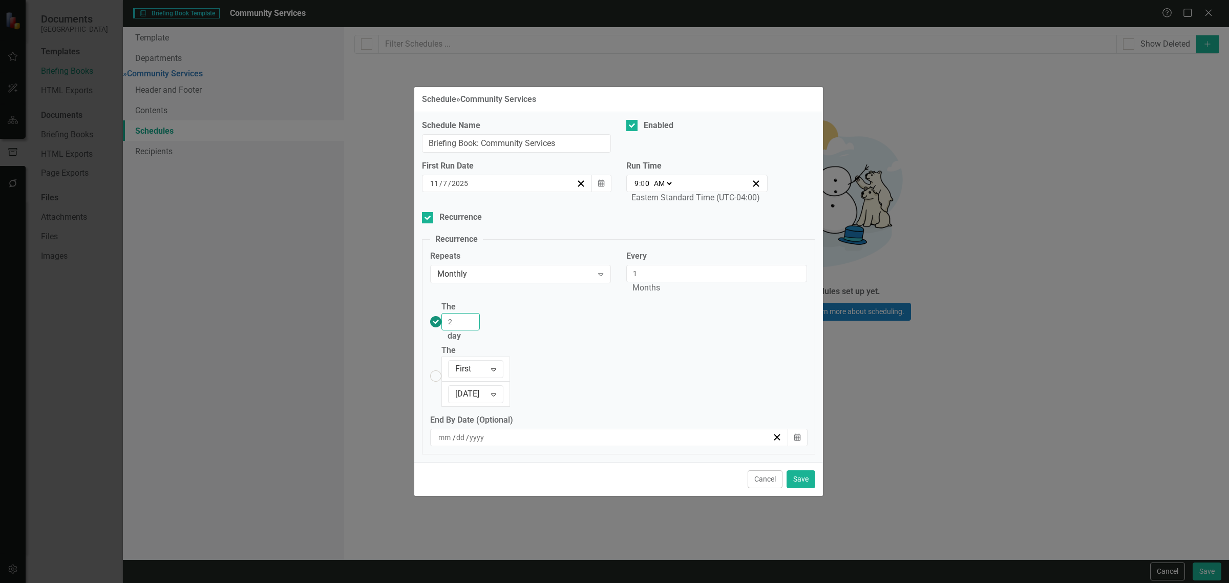
click at [480, 330] on input "2" at bounding box center [460, 321] width 38 height 17
click at [480, 330] on input "3" at bounding box center [460, 321] width 38 height 17
click at [480, 330] on input "4" at bounding box center [460, 321] width 38 height 17
click at [480, 330] on input "5" at bounding box center [460, 321] width 38 height 17
click at [480, 330] on input "6" at bounding box center [460, 321] width 38 height 17
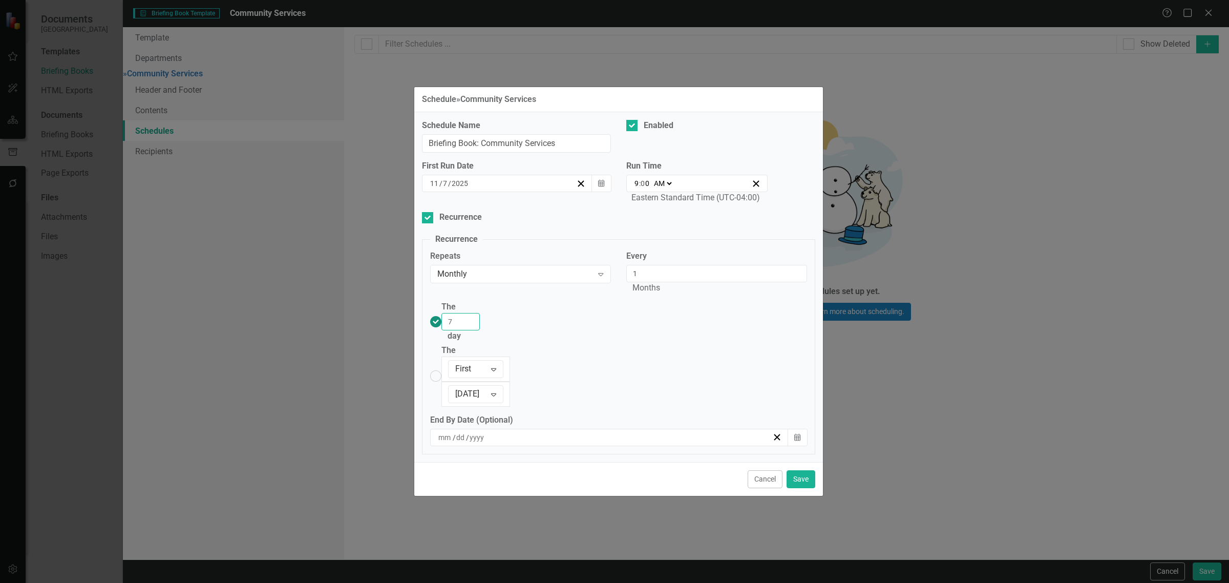
type input "7"
click at [480, 330] on input "7" at bounding box center [460, 321] width 38 height 17
click at [787, 470] on button "Save" at bounding box center [800, 479] width 29 height 18
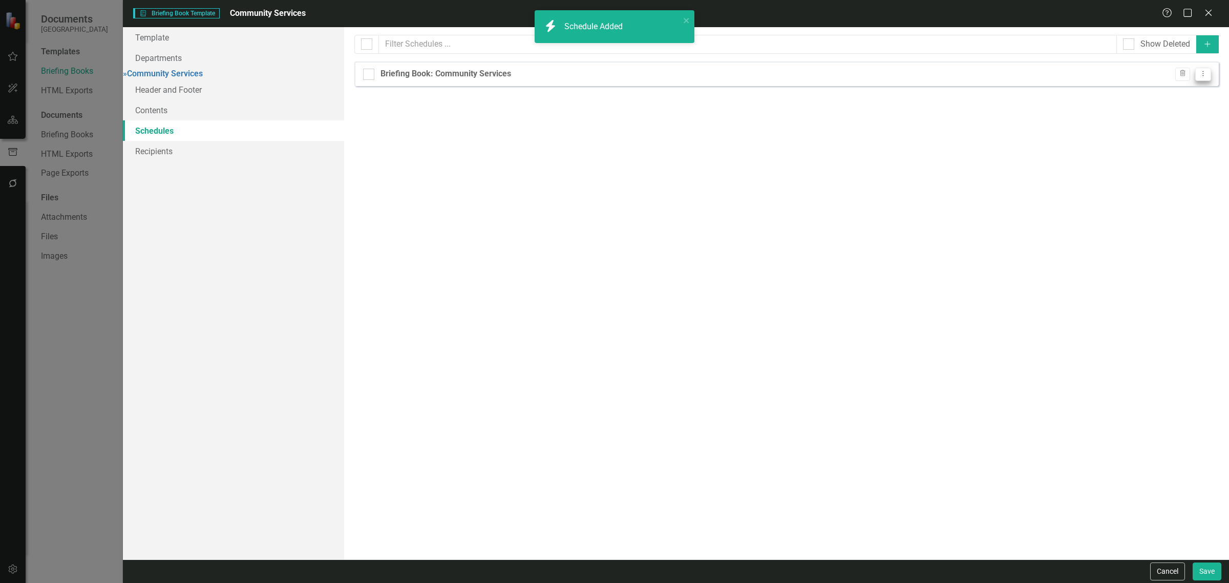
checkbox input "false"
click at [1198, 70] on icon "Dropdown Menu" at bounding box center [1202, 73] width 9 height 7
click at [1206, 112] on link "Copy Duplicate Schedule" at bounding box center [1163, 110] width 94 height 19
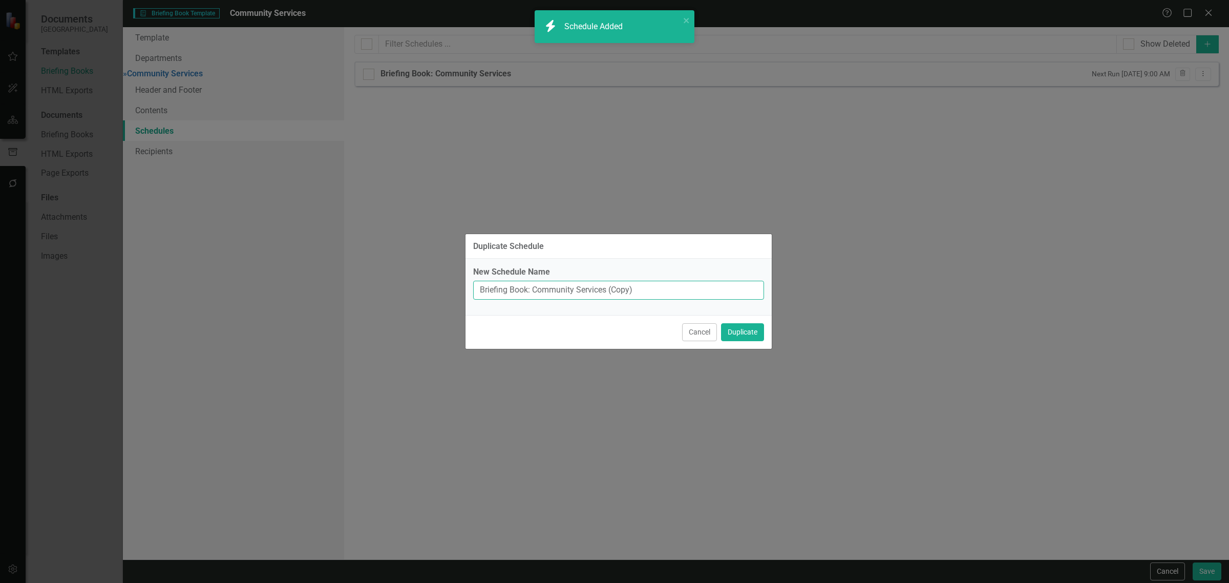
drag, startPoint x: 625, startPoint y: 293, endPoint x: 609, endPoint y: 294, distance: 15.9
click at [609, 294] on input "Briefing Book: Community Services (Copy)" at bounding box center [618, 290] width 291 height 19
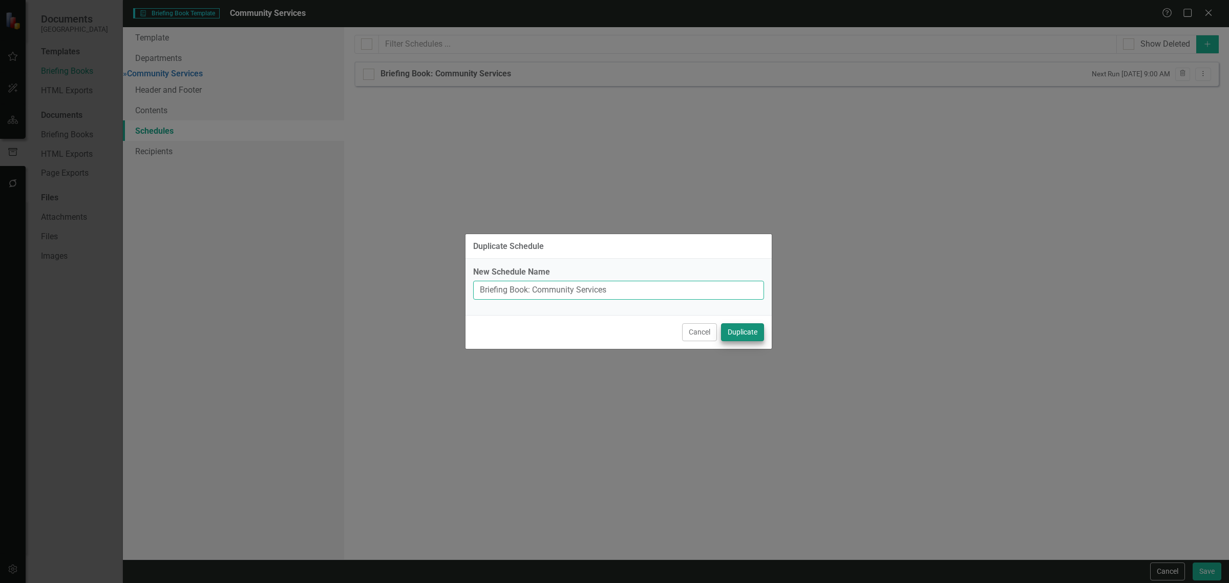
type input "Briefing Book: Community Services"
click at [736, 330] on button "Duplicate" at bounding box center [742, 332] width 43 height 18
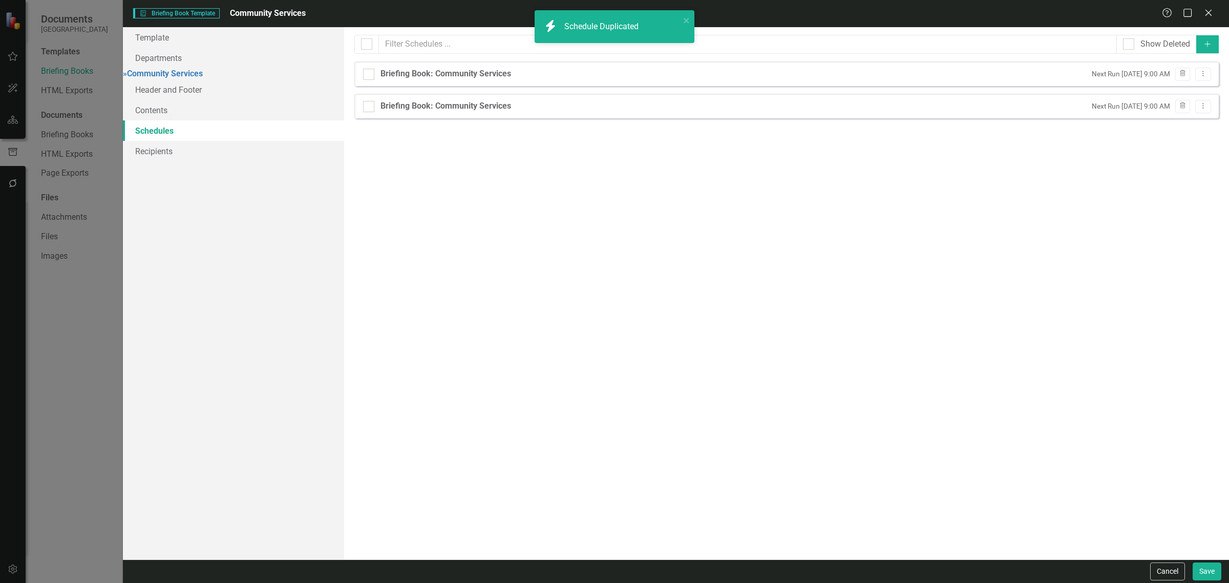
click at [1214, 108] on div "Briefing Book: Community Services Next Run Friday, November 7th, 2025 at 9:00 A…" at bounding box center [786, 106] width 864 height 25
click at [1209, 108] on button "Dropdown Menu" at bounding box center [1203, 107] width 16 height 14
click at [1191, 131] on link "Edit Edit Schedule" at bounding box center [1163, 124] width 94 height 19
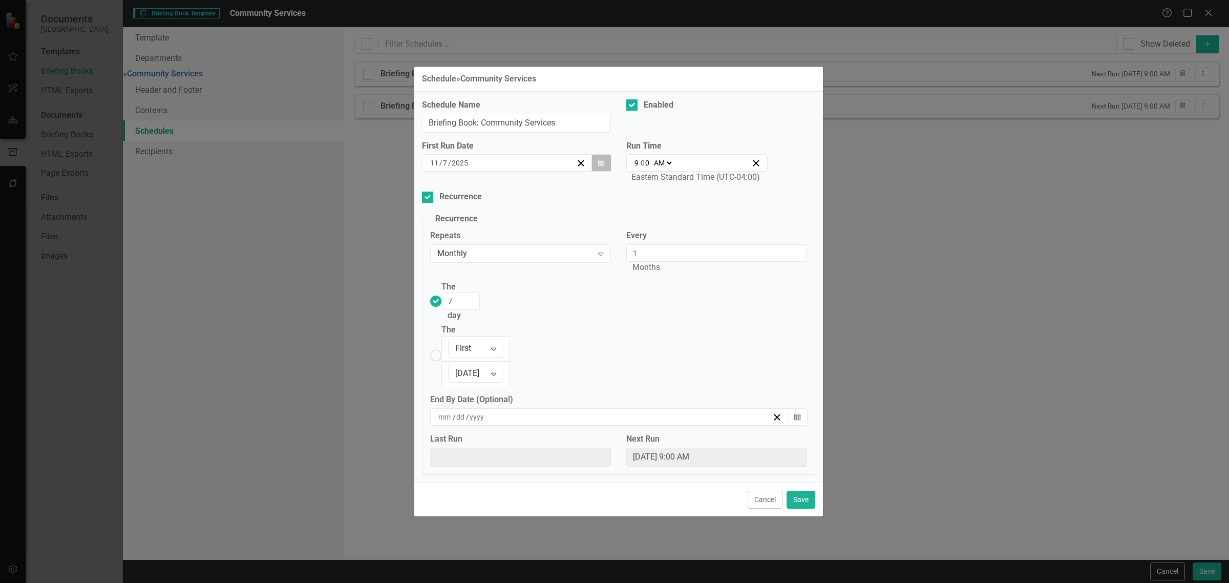
click at [604, 171] on button "Calendar" at bounding box center [600, 162] width 19 height 17
drag, startPoint x: 548, startPoint y: 303, endPoint x: 561, endPoint y: 291, distance: 17.7
click at [548, 269] on button "14" at bounding box center [558, 260] width 26 height 18
click at [480, 310] on input "8" at bounding box center [460, 300] width 38 height 17
click at [480, 310] on input "9" at bounding box center [460, 300] width 38 height 17
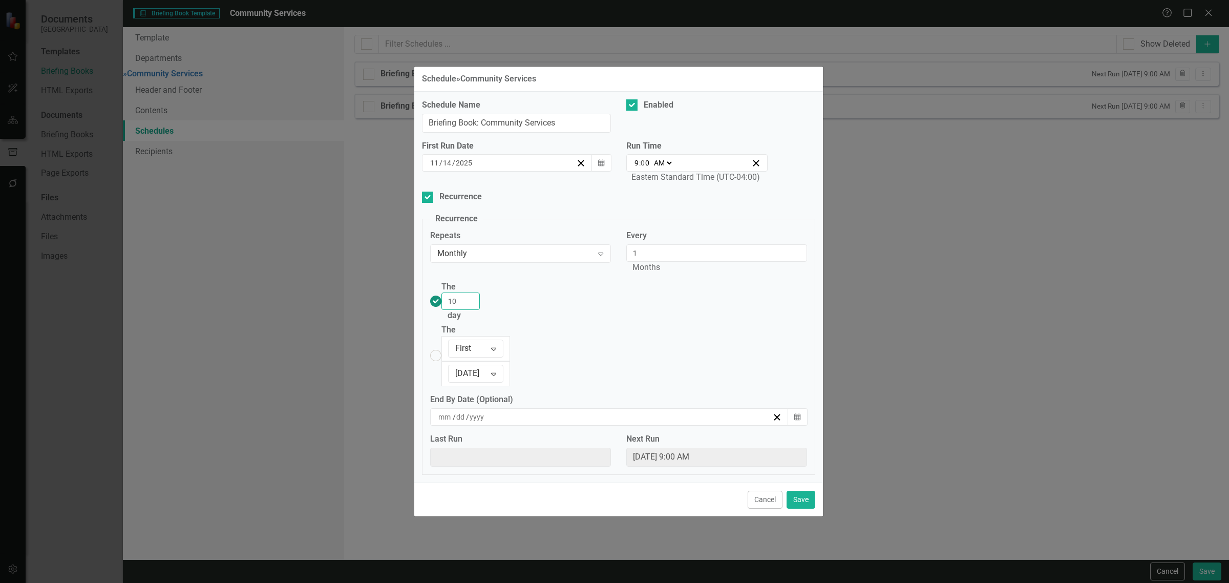
click at [480, 310] on input "10" at bounding box center [460, 300] width 38 height 17
click at [480, 310] on input "11" at bounding box center [460, 300] width 38 height 17
click at [480, 310] on input "12" at bounding box center [460, 300] width 38 height 17
click at [480, 310] on input "13" at bounding box center [460, 300] width 38 height 17
type input "14"
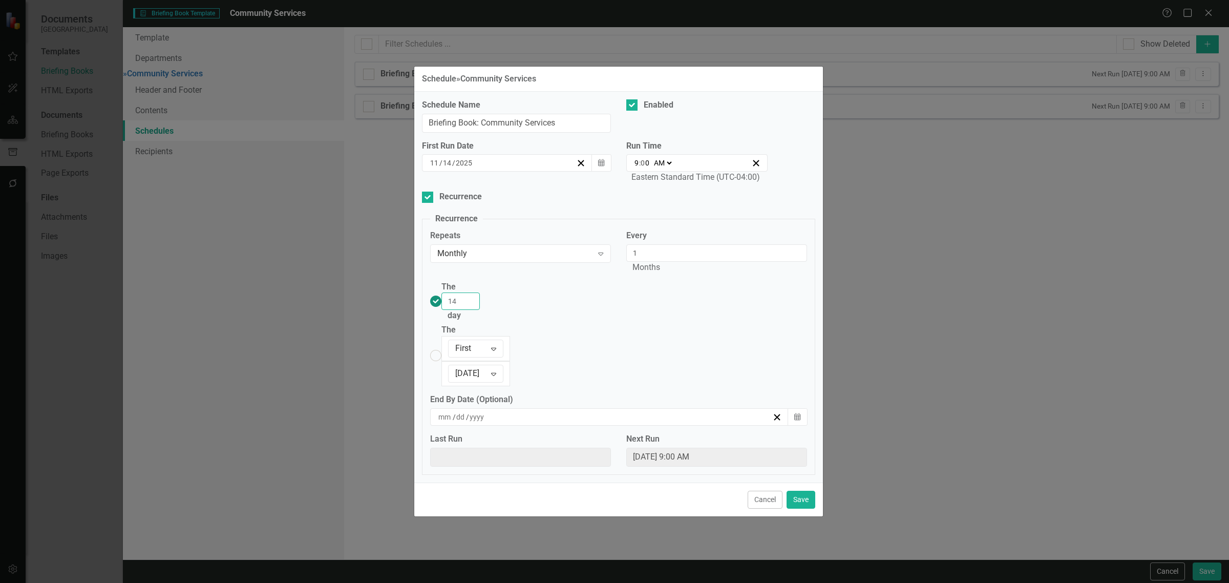
click at [480, 310] on input "14" at bounding box center [460, 300] width 38 height 17
click at [805, 490] on button "Save" at bounding box center [800, 499] width 29 height 18
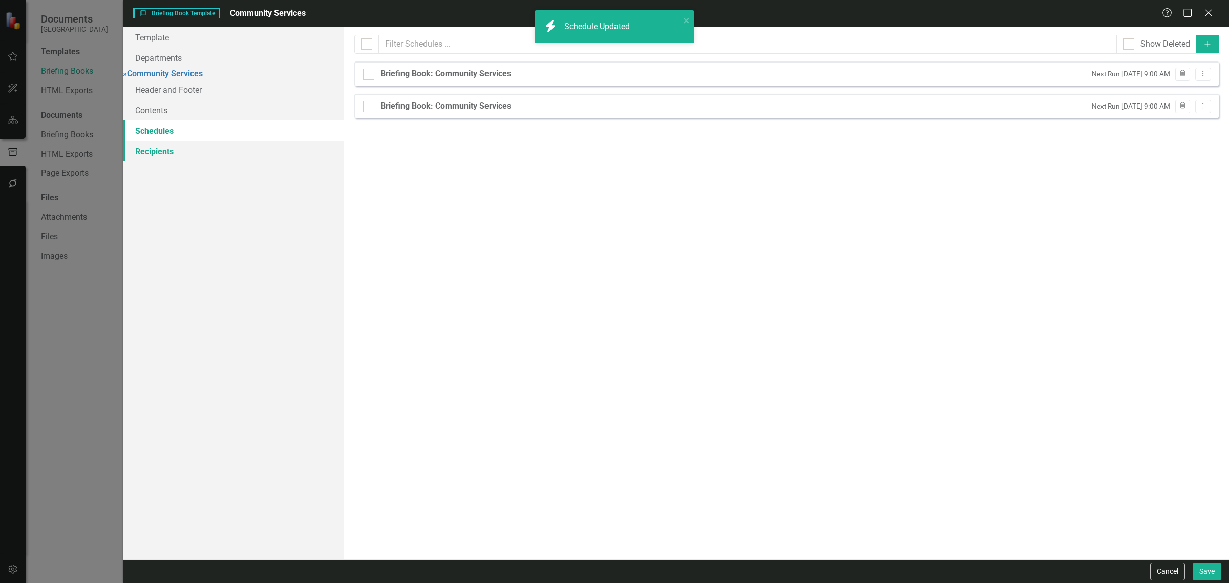
drag, startPoint x: 224, startPoint y: 159, endPoint x: 239, endPoint y: 155, distance: 15.5
click at [223, 158] on link "Recipients" at bounding box center [233, 151] width 221 height 20
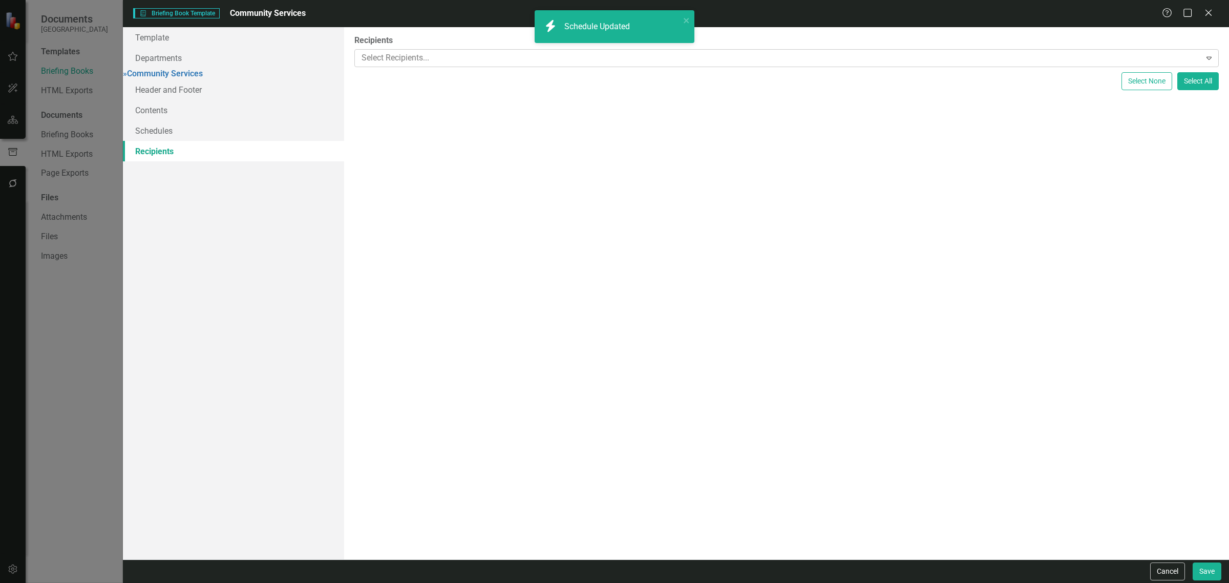
click at [421, 61] on div at bounding box center [778, 58] width 843 height 14
type input "comm"
click at [100, 582] on span "Comm" at bounding box center [88, 591] width 24 height 10
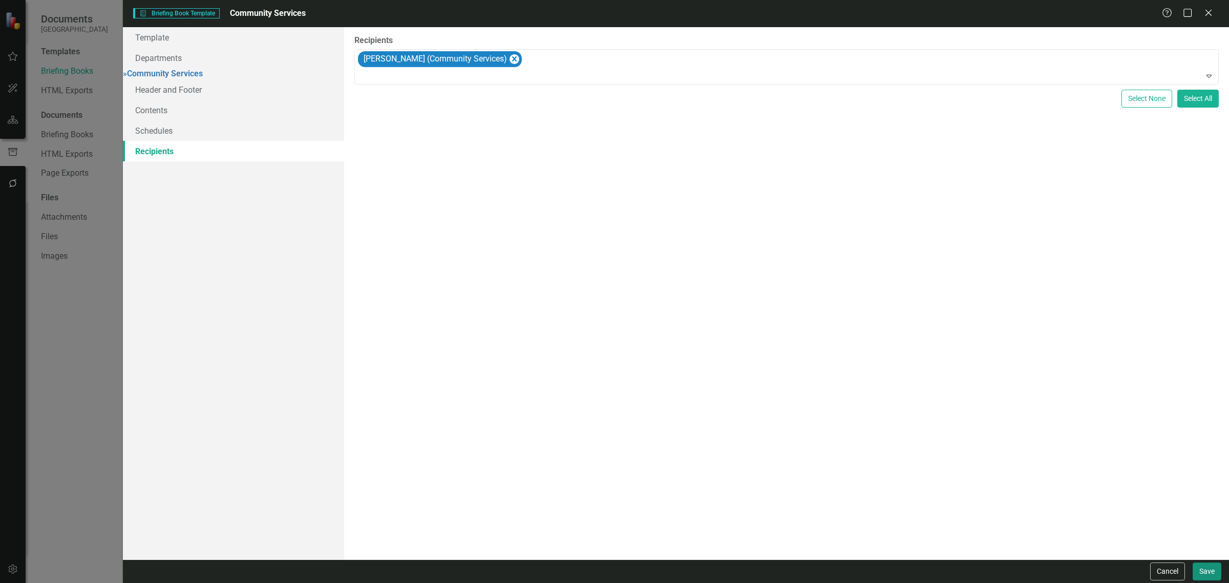
drag, startPoint x: 1209, startPoint y: 572, endPoint x: 1200, endPoint y: 571, distance: 8.3
click at [1207, 572] on button "Save" at bounding box center [1206, 571] width 29 height 18
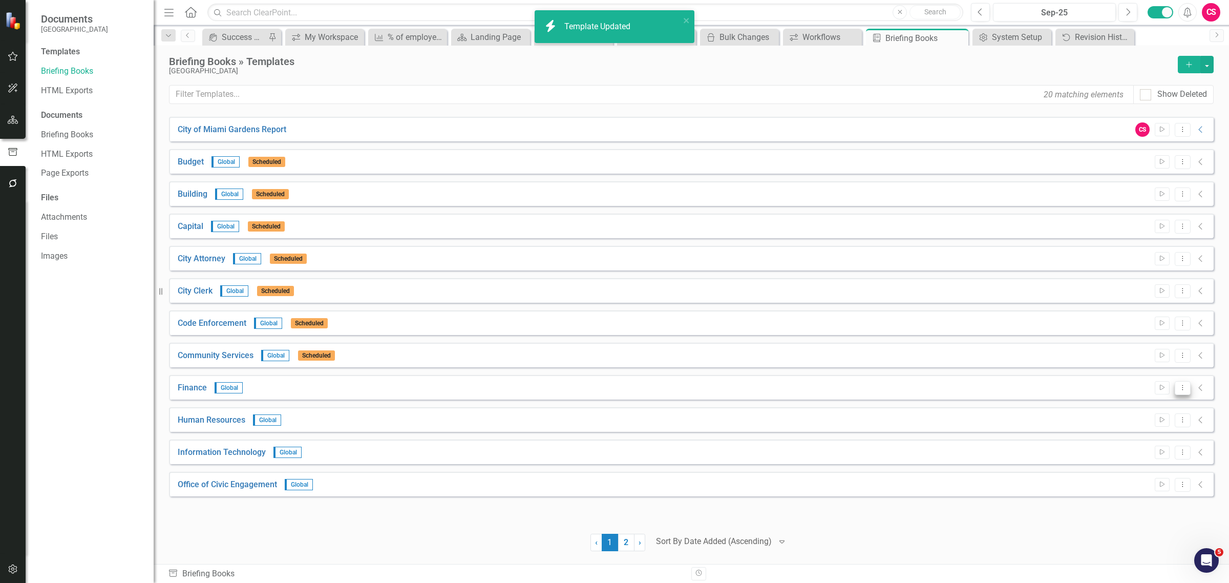
click at [1178, 389] on icon "Dropdown Menu" at bounding box center [1182, 387] width 9 height 7
click at [1154, 440] on link "Edit Edit Template" at bounding box center [1142, 442] width 95 height 19
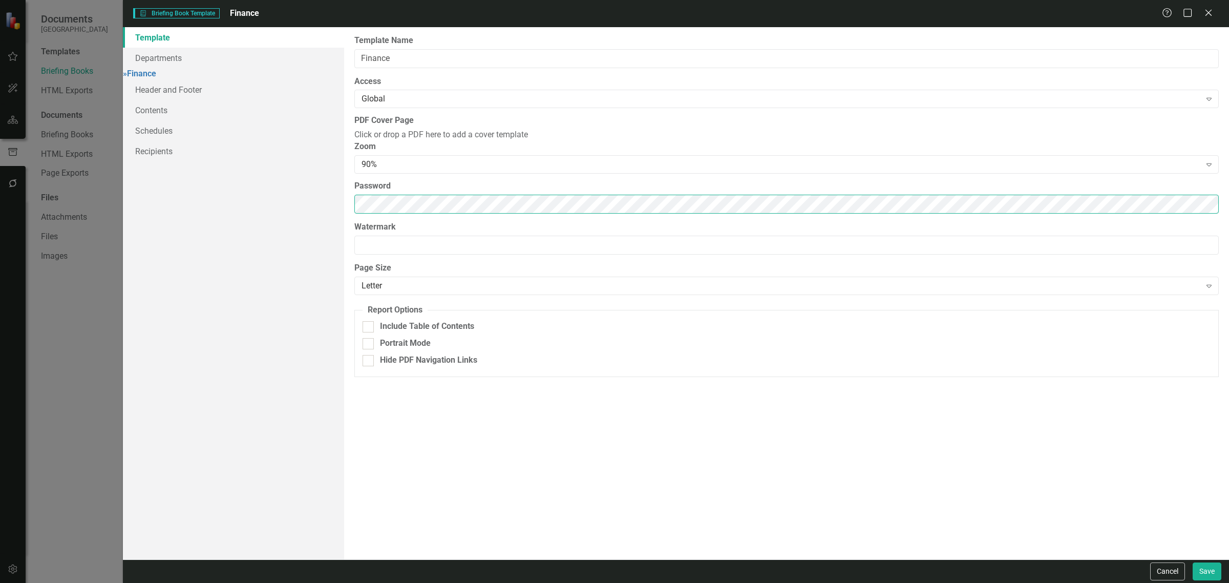
click at [281, 224] on div "Template Departments » Finance Header and Footer Contents Schedules Recipients …" at bounding box center [676, 293] width 1106 height 532
click at [179, 137] on link "Schedules" at bounding box center [233, 130] width 221 height 20
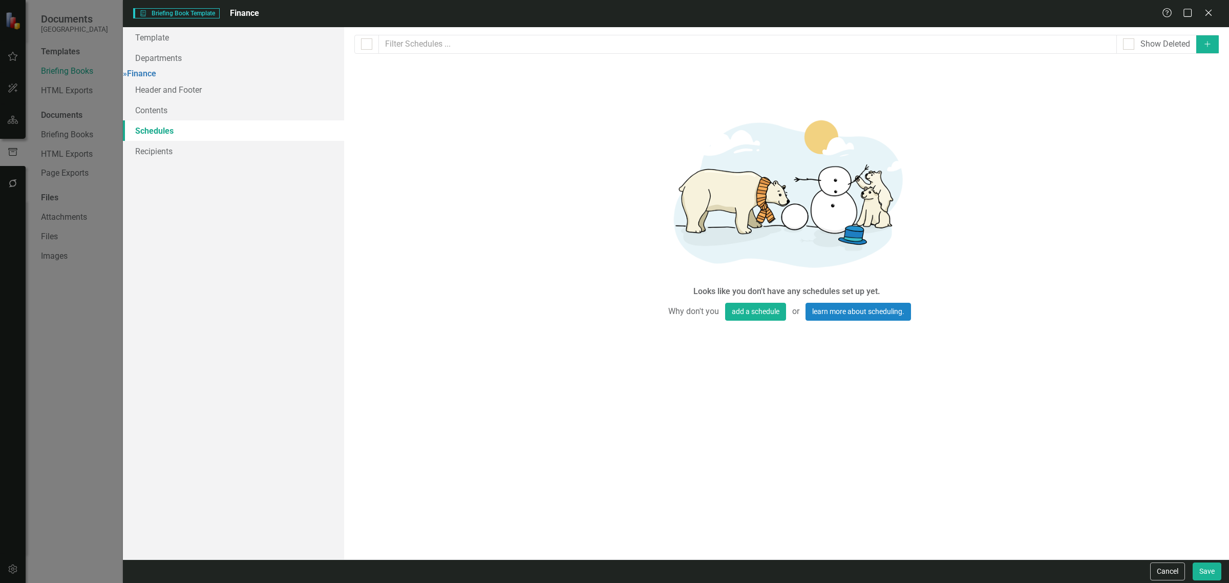
click at [1203, 42] on icon "Add" at bounding box center [1207, 43] width 9 height 7
select select "pm"
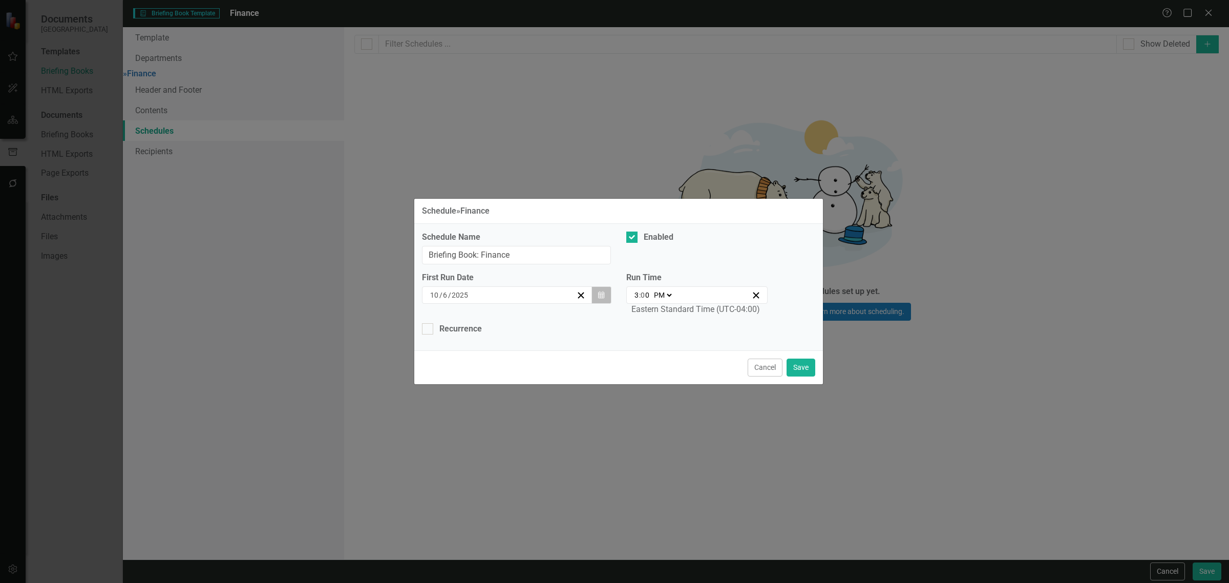
click at [594, 299] on button "Calendar" at bounding box center [600, 294] width 19 height 17
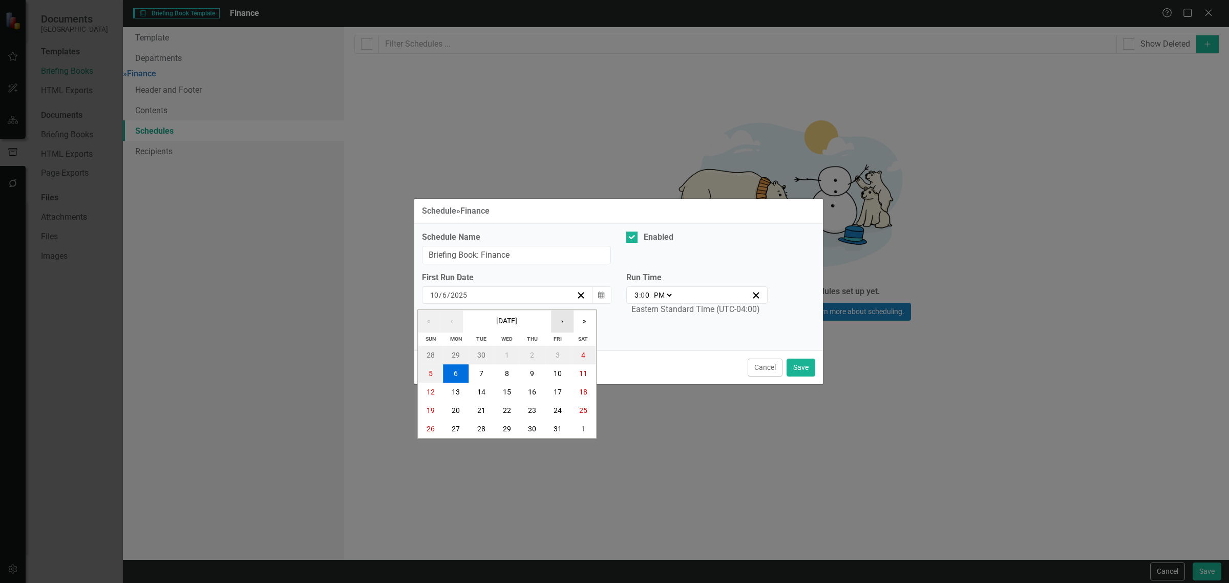
click at [569, 326] on button "›" at bounding box center [562, 321] width 23 height 23
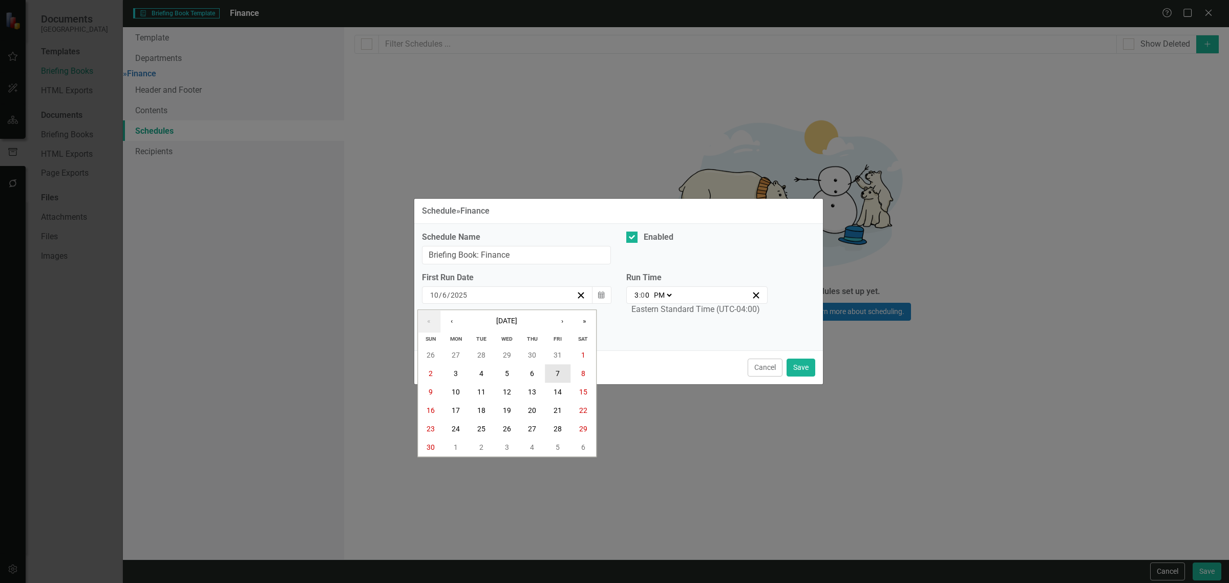
drag, startPoint x: 551, startPoint y: 377, endPoint x: 632, endPoint y: 336, distance: 90.7
click at [552, 376] on button "7" at bounding box center [558, 373] width 26 height 18
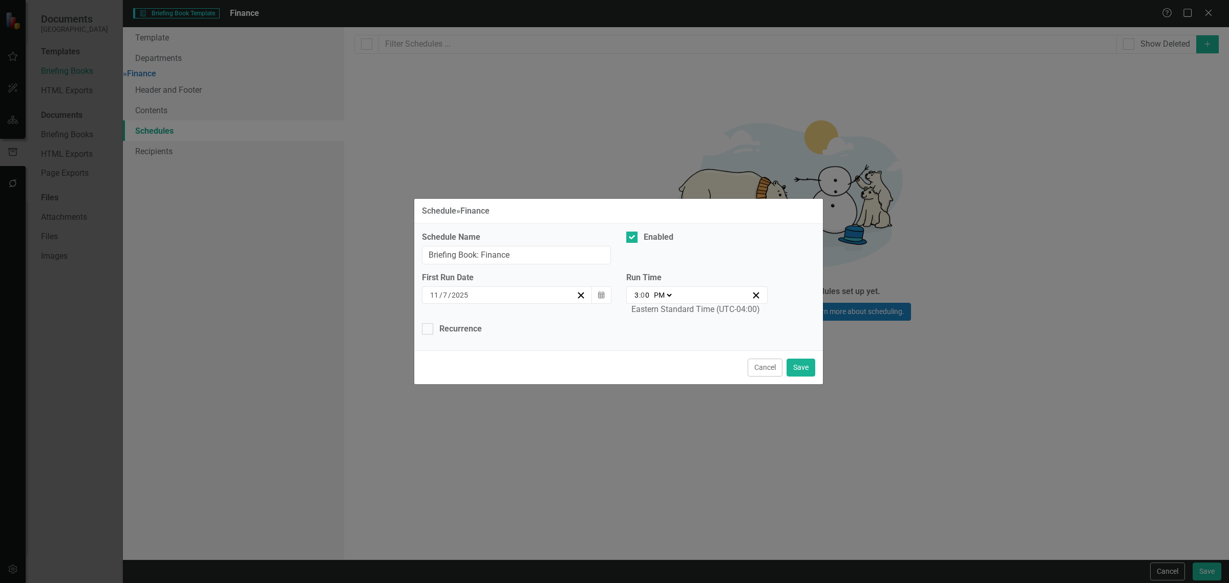
click at [634, 295] on input "3" at bounding box center [636, 295] width 5 height 10
type input "21:00"
type input "9"
click at [658, 292] on select "AM PM" at bounding box center [662, 295] width 22 height 10
select select "am"
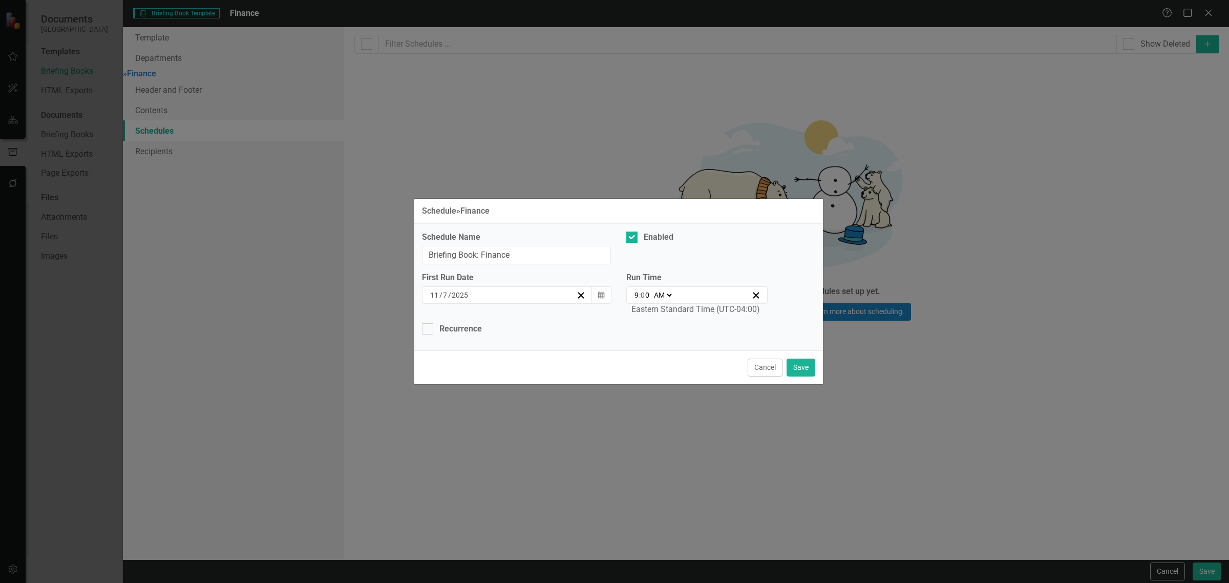
click at [651, 290] on select "AM PM" at bounding box center [662, 295] width 22 height 10
type input "09:00"
click at [457, 333] on div "Recurrence" at bounding box center [460, 329] width 42 height 12
click at [428, 330] on input "Recurrence" at bounding box center [425, 326] width 7 height 7
checkbox input "true"
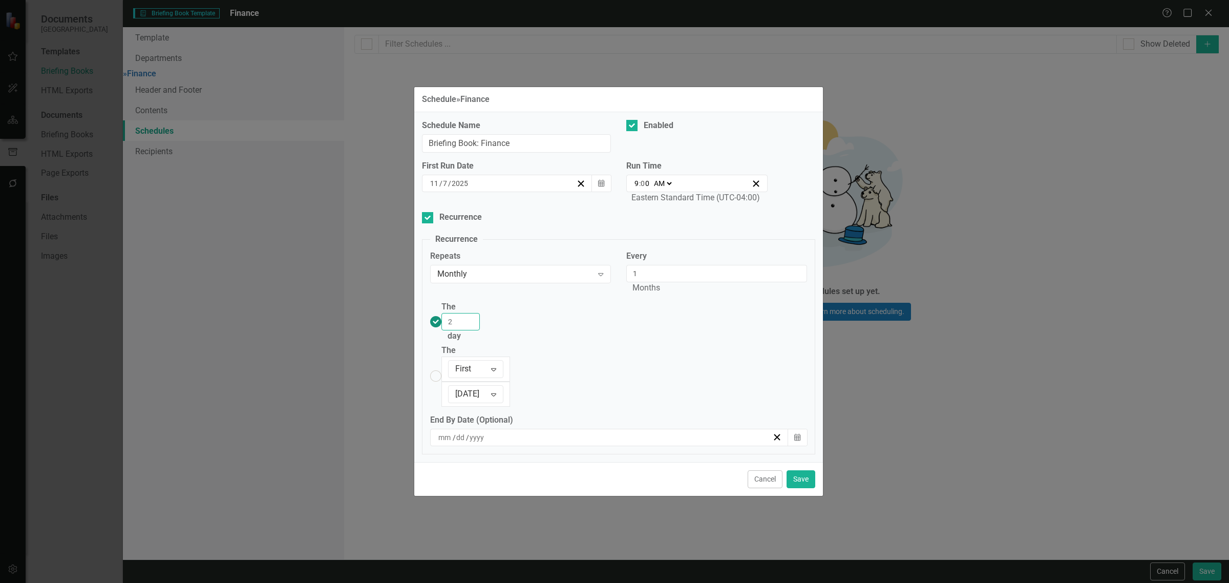
click at [480, 330] on input "2" at bounding box center [460, 321] width 38 height 17
click at [480, 330] on input "3" at bounding box center [460, 321] width 38 height 17
click at [480, 330] on input "4" at bounding box center [460, 321] width 38 height 17
click at [480, 330] on input "5" at bounding box center [460, 321] width 38 height 17
click at [480, 330] on input "6" at bounding box center [460, 321] width 38 height 17
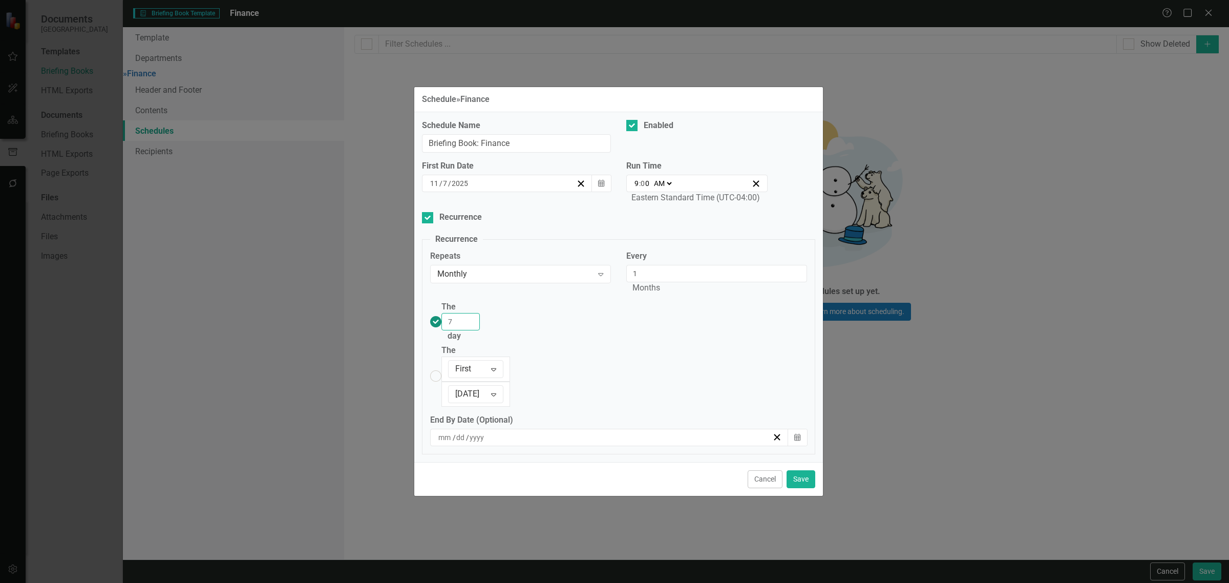
type input "7"
click at [480, 330] on input "7" at bounding box center [460, 321] width 38 height 17
click at [801, 470] on button "Save" at bounding box center [800, 479] width 29 height 18
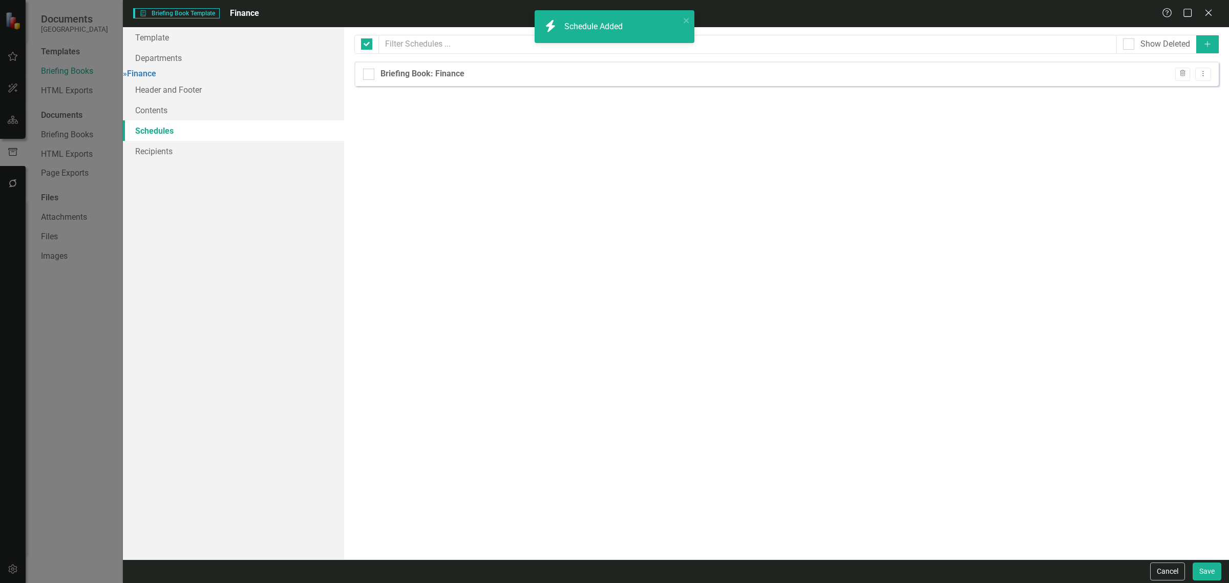
checkbox input "false"
click at [1203, 76] on icon "Dropdown Menu" at bounding box center [1202, 73] width 9 height 7
click at [1181, 116] on link "Copy Duplicate Schedule" at bounding box center [1163, 110] width 94 height 19
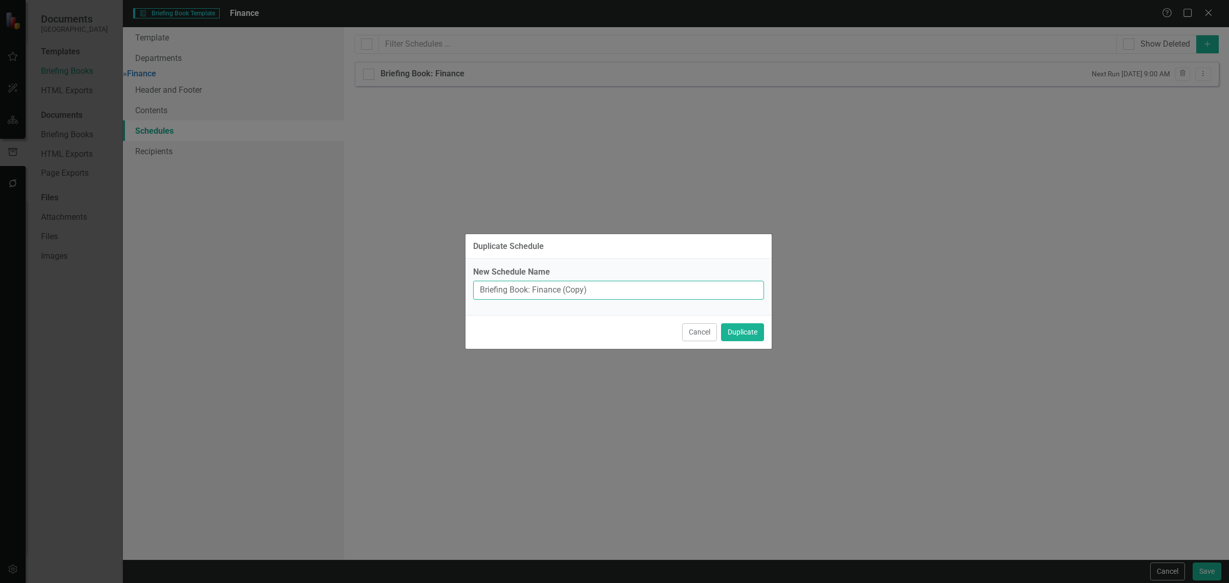
drag, startPoint x: 574, startPoint y: 291, endPoint x: 560, endPoint y: 290, distance: 14.9
click at [560, 290] on input "Briefing Book: Finance (Copy)" at bounding box center [618, 290] width 291 height 19
type input "Briefing Book: Finance"
drag, startPoint x: 748, startPoint y: 323, endPoint x: 759, endPoint y: 324, distance: 10.8
click at [748, 323] on button "Duplicate" at bounding box center [742, 332] width 43 height 18
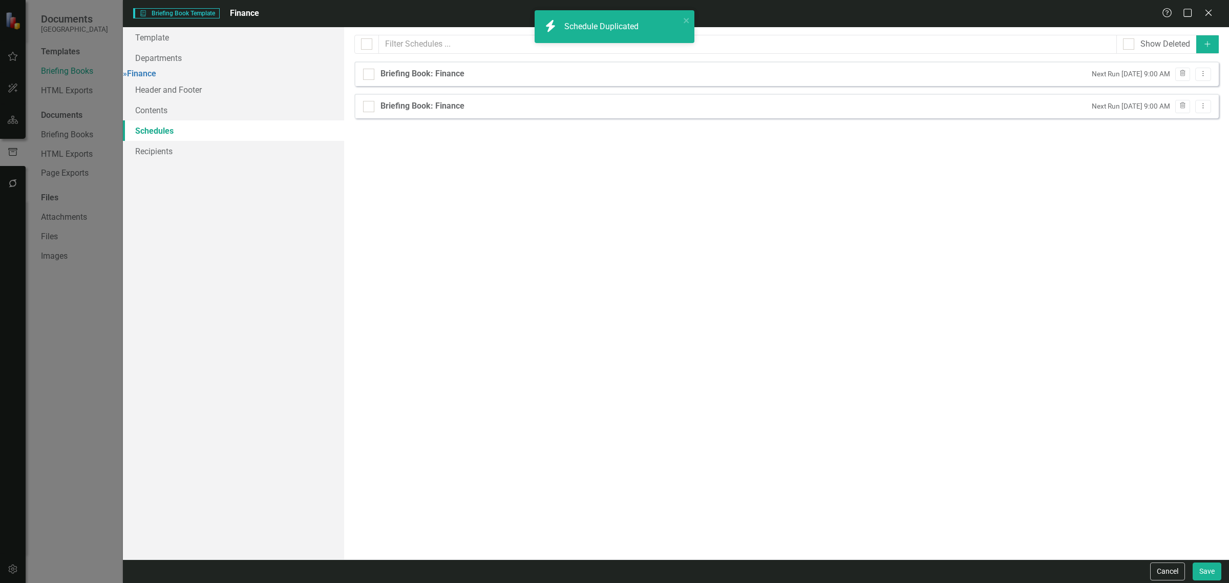
click at [1211, 110] on div "Briefing Book: Finance Next Run Friday, November 7th, 2025 at 9:00 AM Trash Dro…" at bounding box center [786, 106] width 864 height 25
click at [1203, 113] on button "Dropdown Menu" at bounding box center [1203, 107] width 16 height 14
click at [1198, 128] on link "Edit Edit Schedule" at bounding box center [1163, 124] width 94 height 19
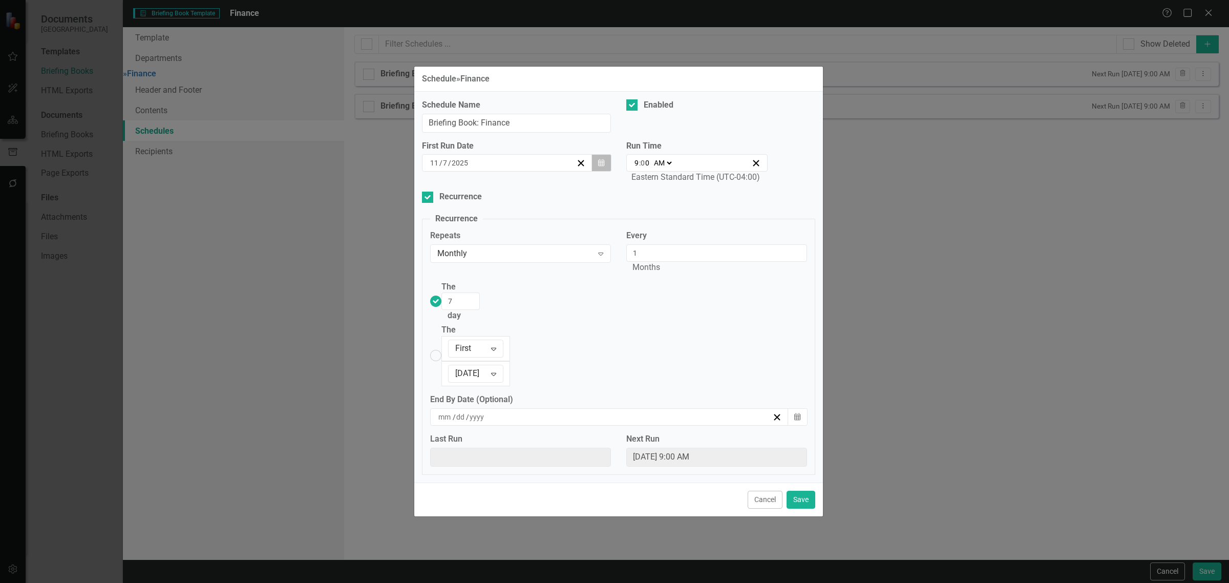
click at [607, 171] on button "Calendar" at bounding box center [600, 162] width 19 height 17
click at [550, 269] on button "14" at bounding box center [558, 260] width 26 height 18
click at [480, 310] on input "8" at bounding box center [460, 300] width 38 height 17
click at [480, 310] on input "9" at bounding box center [460, 300] width 38 height 17
click at [480, 310] on input "10" at bounding box center [460, 300] width 38 height 17
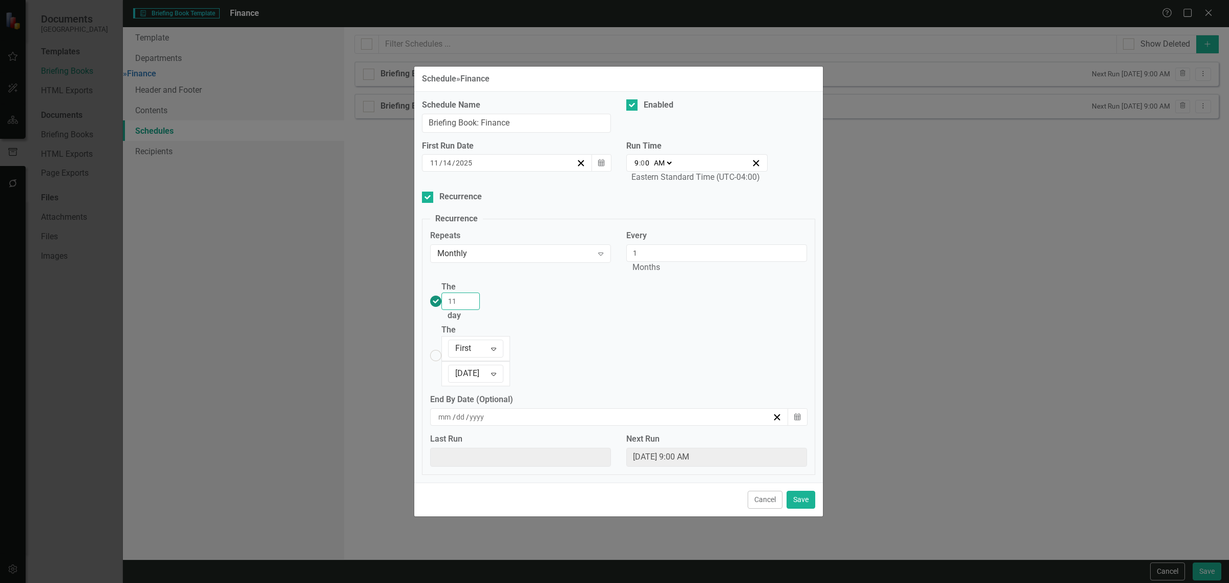
click at [480, 310] on input "11" at bounding box center [460, 300] width 38 height 17
click at [480, 310] on input "12" at bounding box center [460, 300] width 38 height 17
click at [480, 310] on input "13" at bounding box center [460, 300] width 38 height 17
type input "14"
click at [480, 310] on input "14" at bounding box center [460, 300] width 38 height 17
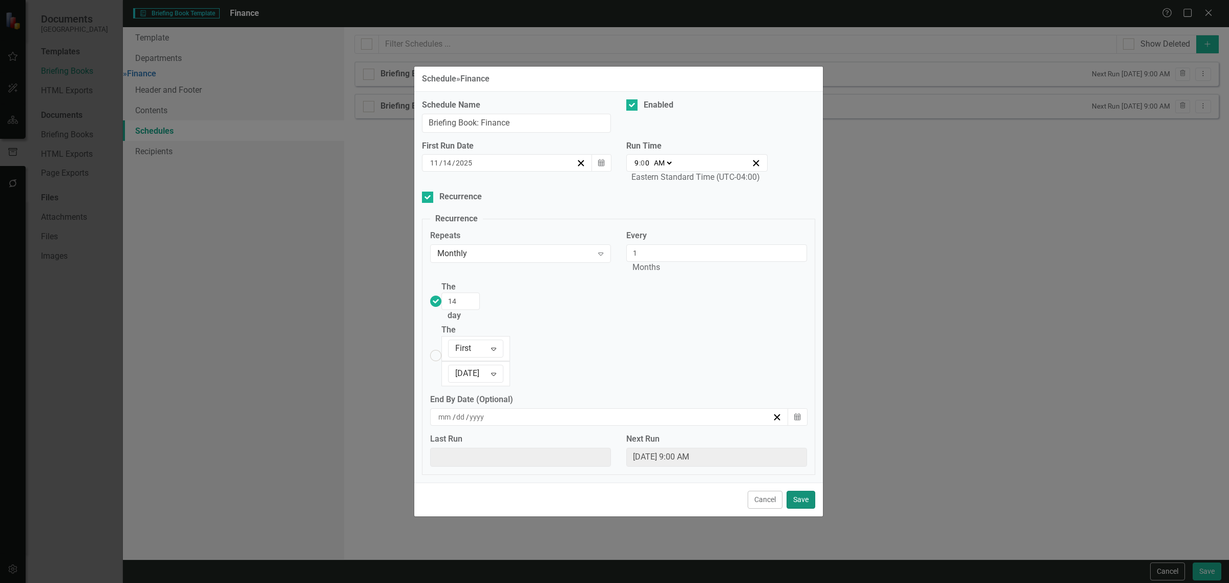
click at [794, 490] on button "Save" at bounding box center [800, 499] width 29 height 18
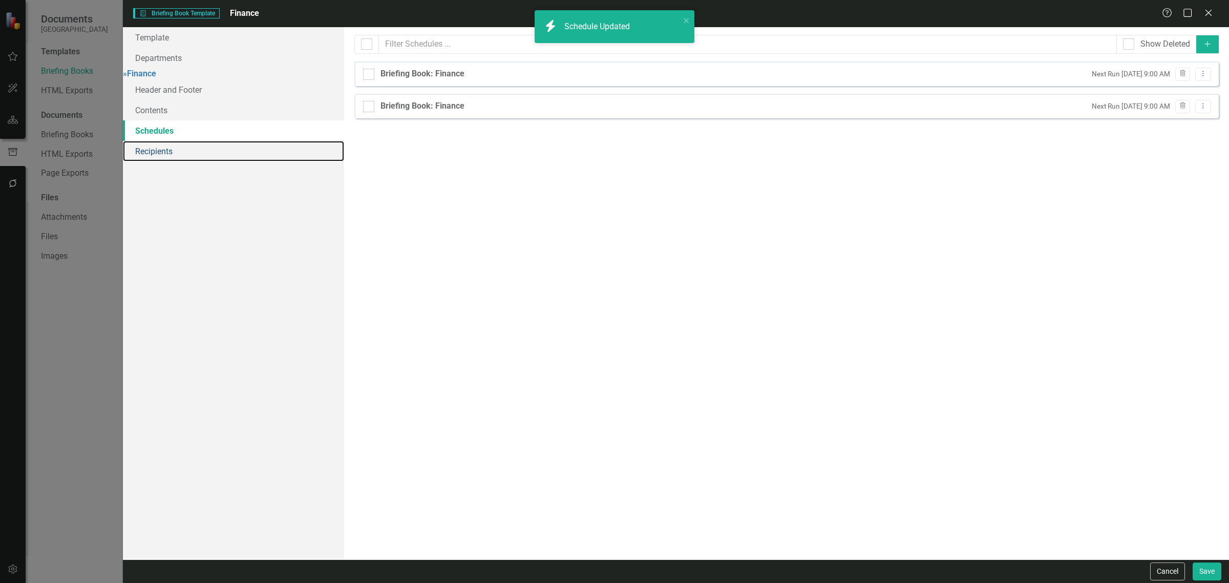
drag, startPoint x: 219, startPoint y: 148, endPoint x: 271, endPoint y: 144, distance: 52.4
click at [221, 147] on link "Recipients" at bounding box center [233, 151] width 221 height 20
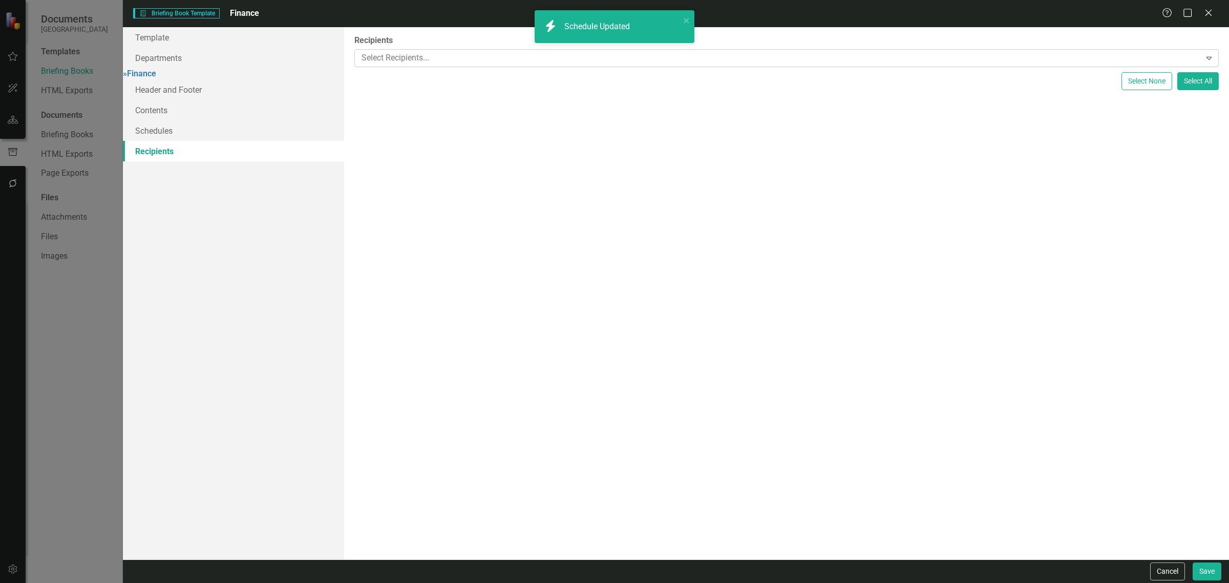
click at [446, 63] on div at bounding box center [778, 58] width 843 height 14
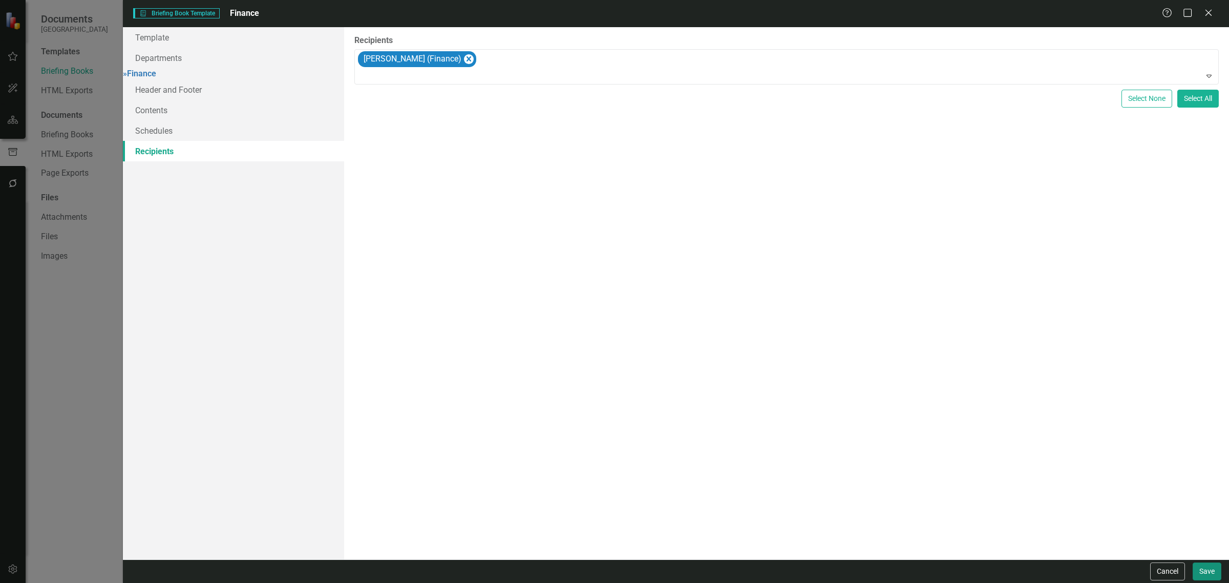
click at [1203, 567] on button "Save" at bounding box center [1206, 571] width 29 height 18
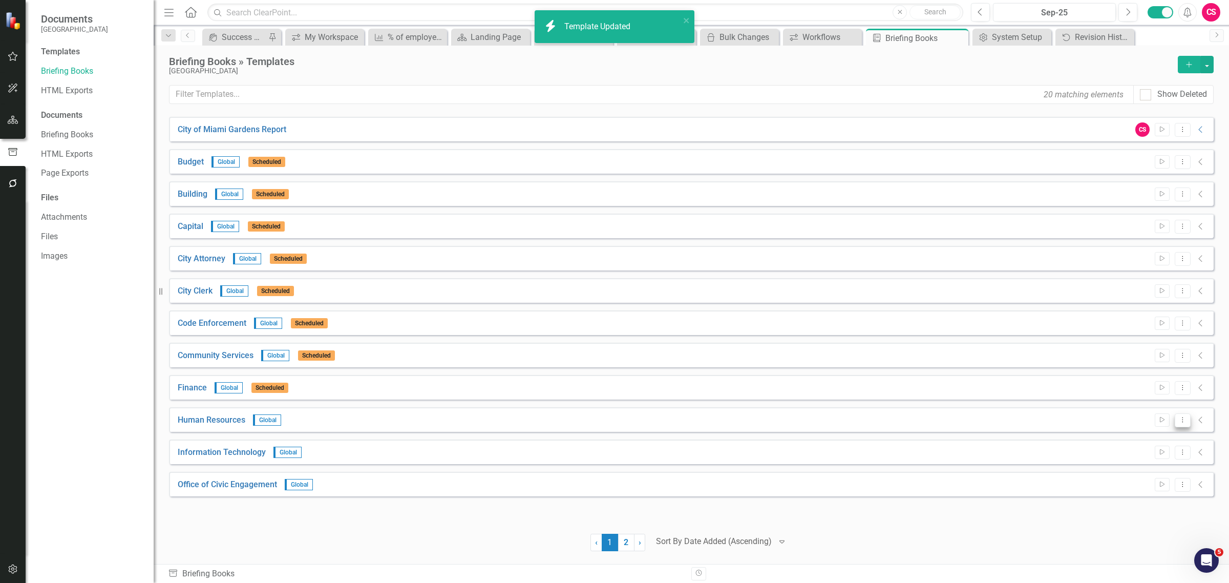
click at [1189, 421] on button "Dropdown Menu" at bounding box center [1182, 420] width 16 height 14
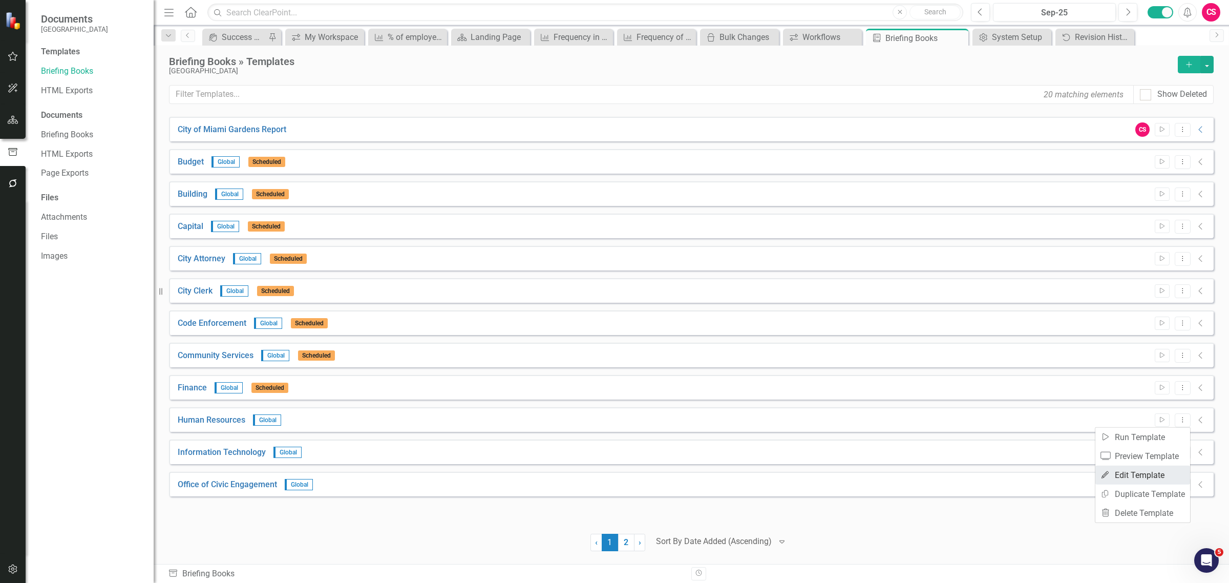
click at [1155, 473] on link "Edit Edit Template" at bounding box center [1142, 474] width 95 height 19
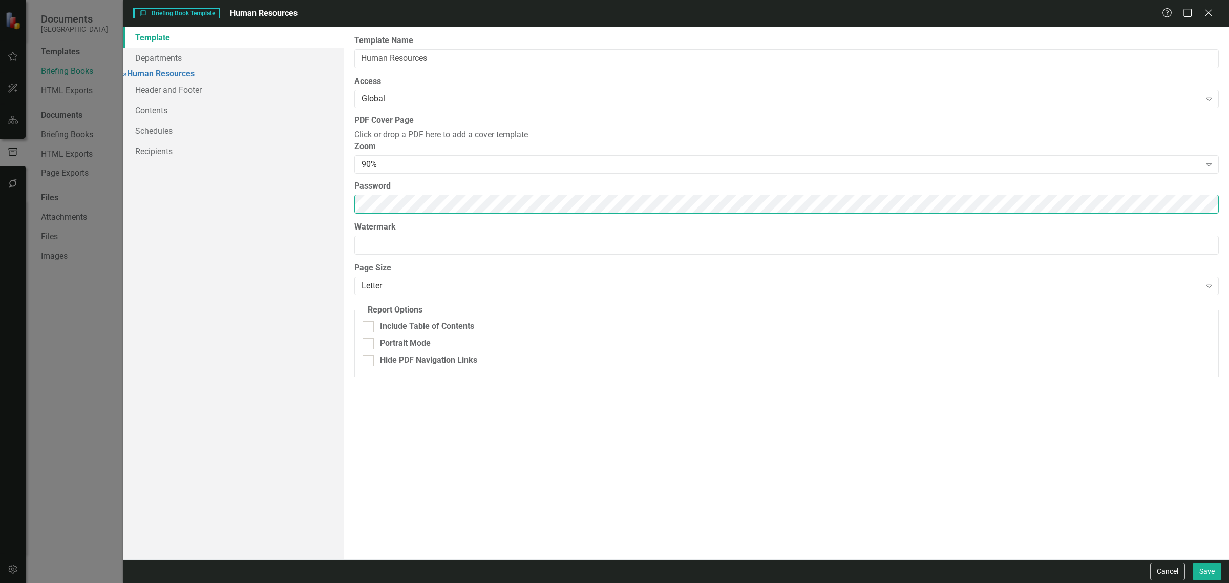
click at [262, 226] on div "Template Departments » Human Resources Header and Footer Contents Schedules Rec…" at bounding box center [676, 293] width 1106 height 532
click at [186, 141] on link "Schedules" at bounding box center [233, 130] width 221 height 20
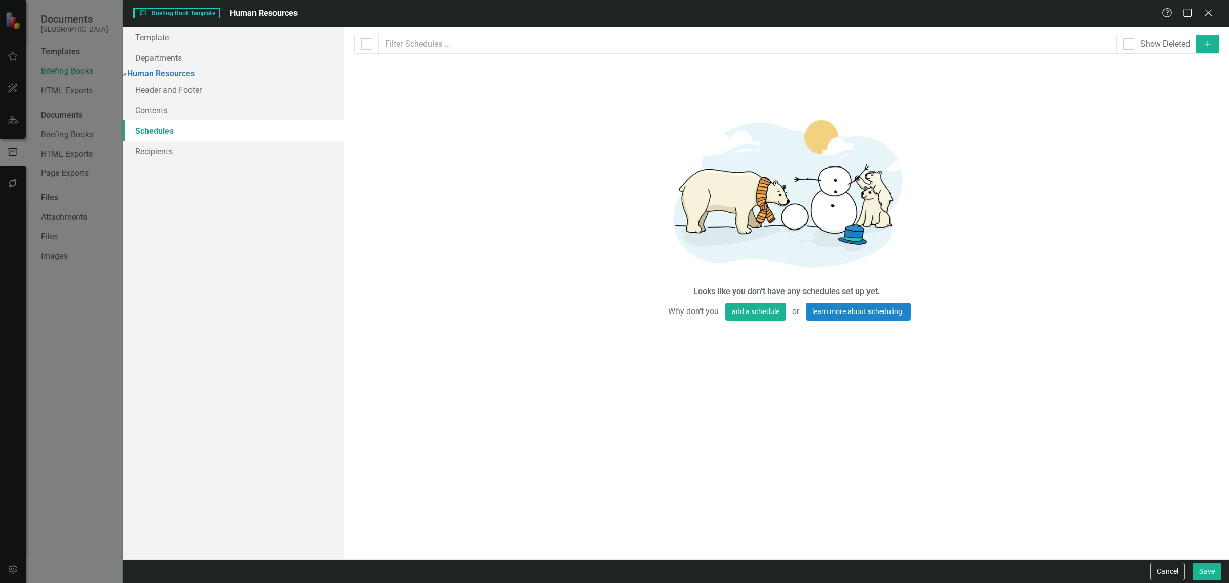
click at [1206, 45] on icon "Add" at bounding box center [1207, 43] width 9 height 7
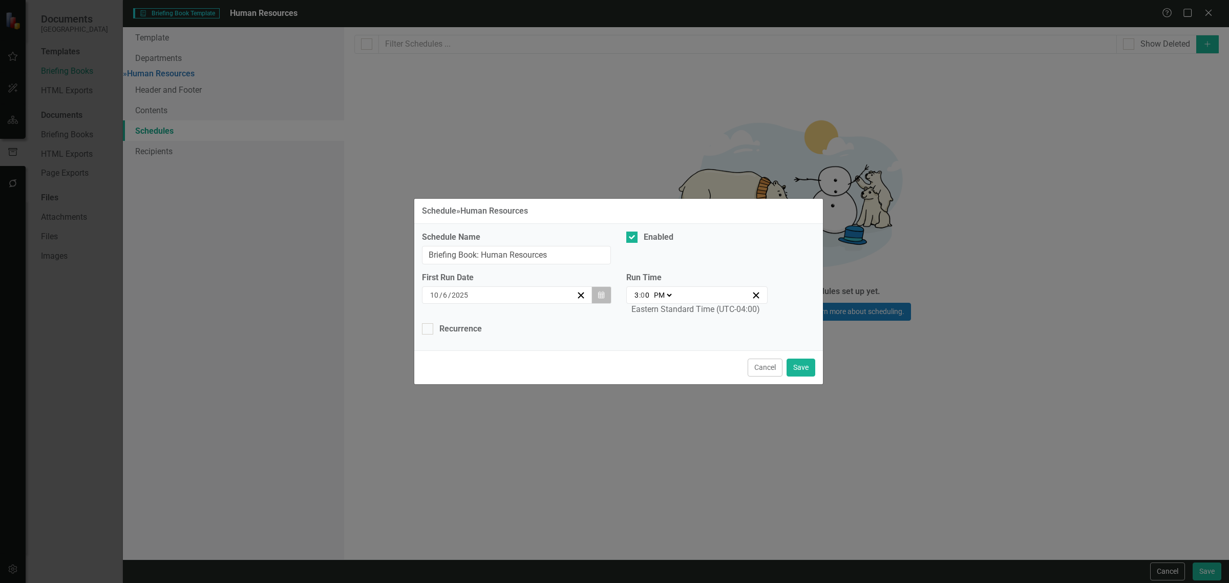
click at [602, 295] on icon "button" at bounding box center [601, 294] width 6 height 7
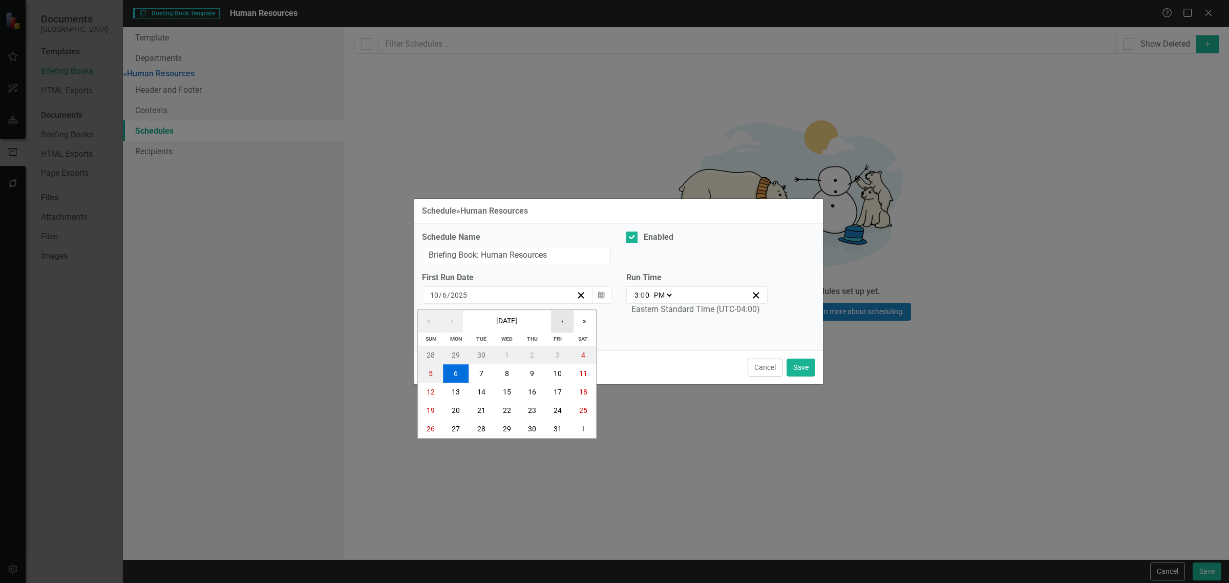
drag, startPoint x: 560, startPoint y: 318, endPoint x: 569, endPoint y: 337, distance: 20.6
click at [561, 318] on button "›" at bounding box center [562, 321] width 23 height 23
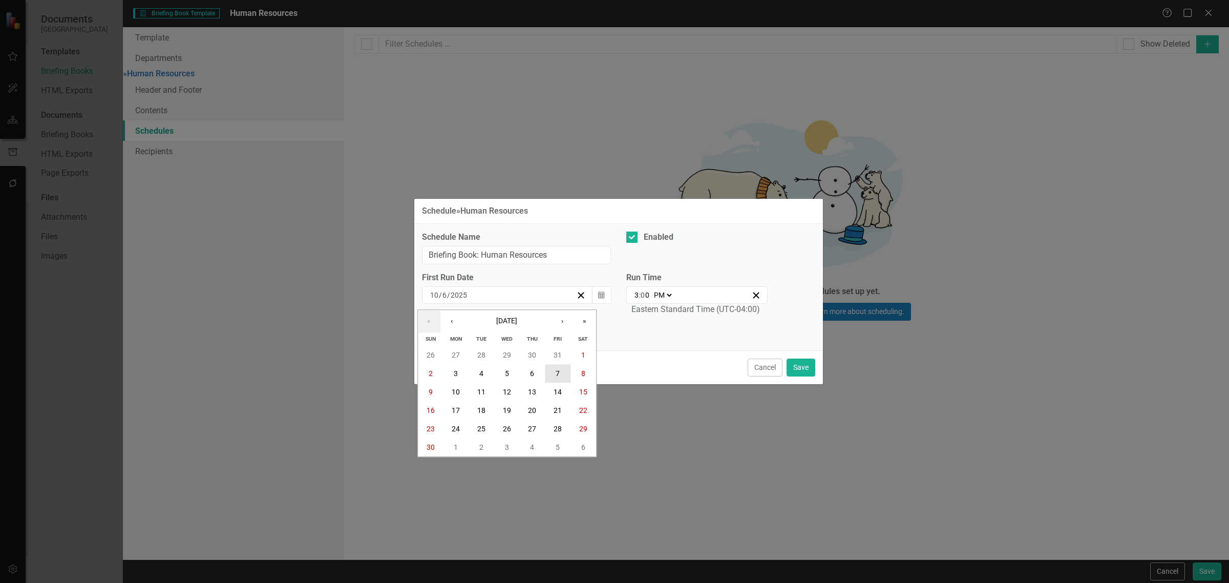
drag, startPoint x: 562, startPoint y: 372, endPoint x: 657, endPoint y: 311, distance: 112.9
click at [568, 370] on button "7" at bounding box center [558, 373] width 26 height 18
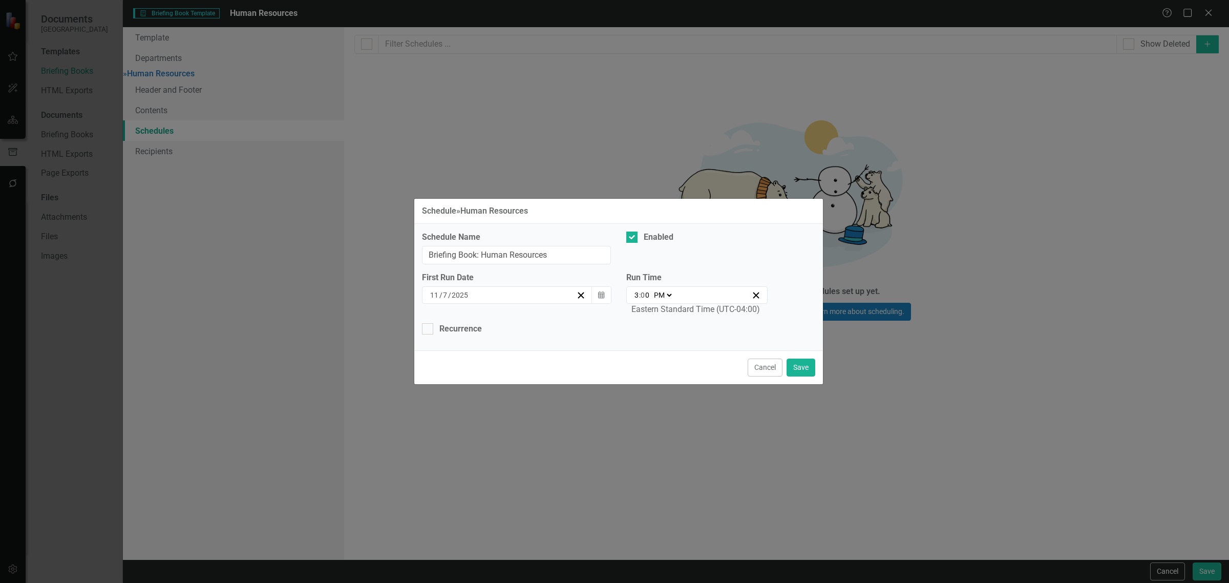
click at [661, 294] on select "AM PM" at bounding box center [662, 295] width 22 height 10
click at [649, 311] on div "Eastern Standard Time (UTC-04:00)" at bounding box center [695, 310] width 128 height 12
click at [661, 300] on select "AM PM" at bounding box center [662, 295] width 22 height 10
select select "am"
click at [651, 290] on select "AM PM" at bounding box center [662, 295] width 22 height 10
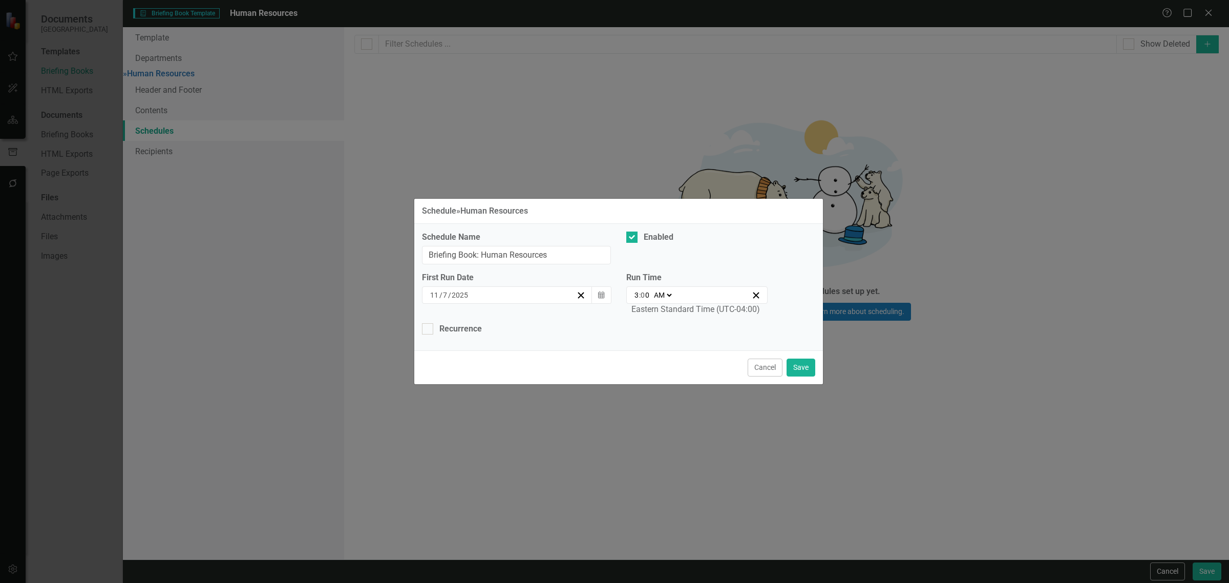
click at [637, 297] on input "3" at bounding box center [636, 295] width 5 height 10
type input "09:00"
type input "9"
click at [471, 326] on div "Recurrence" at bounding box center [460, 329] width 42 height 12
click at [428, 326] on input "Recurrence" at bounding box center [425, 326] width 7 height 7
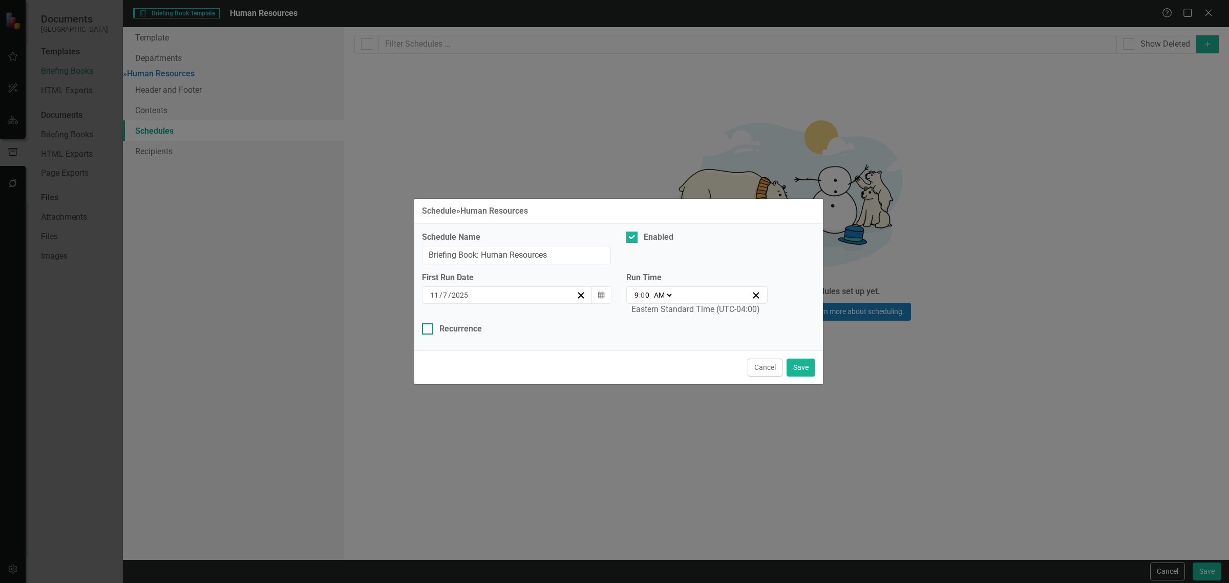
checkbox input "true"
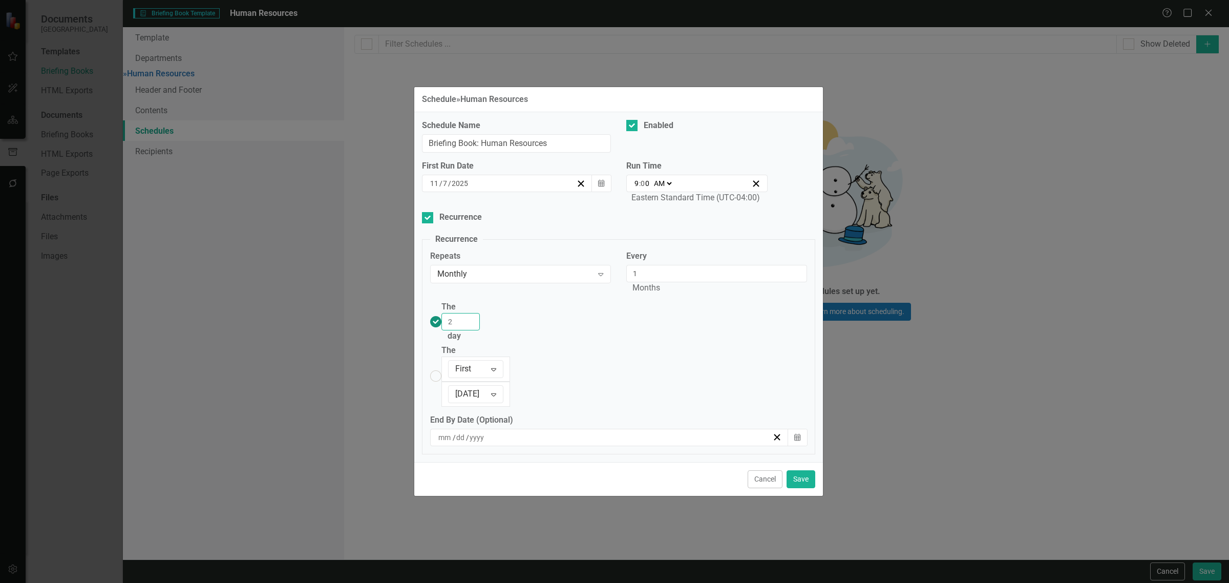
click at [480, 330] on input "2" at bounding box center [460, 321] width 38 height 17
click at [480, 330] on input "3" at bounding box center [460, 321] width 38 height 17
click at [480, 330] on input "4" at bounding box center [460, 321] width 38 height 17
click at [480, 330] on input "5" at bounding box center [460, 321] width 38 height 17
click at [480, 330] on input "6" at bounding box center [460, 321] width 38 height 17
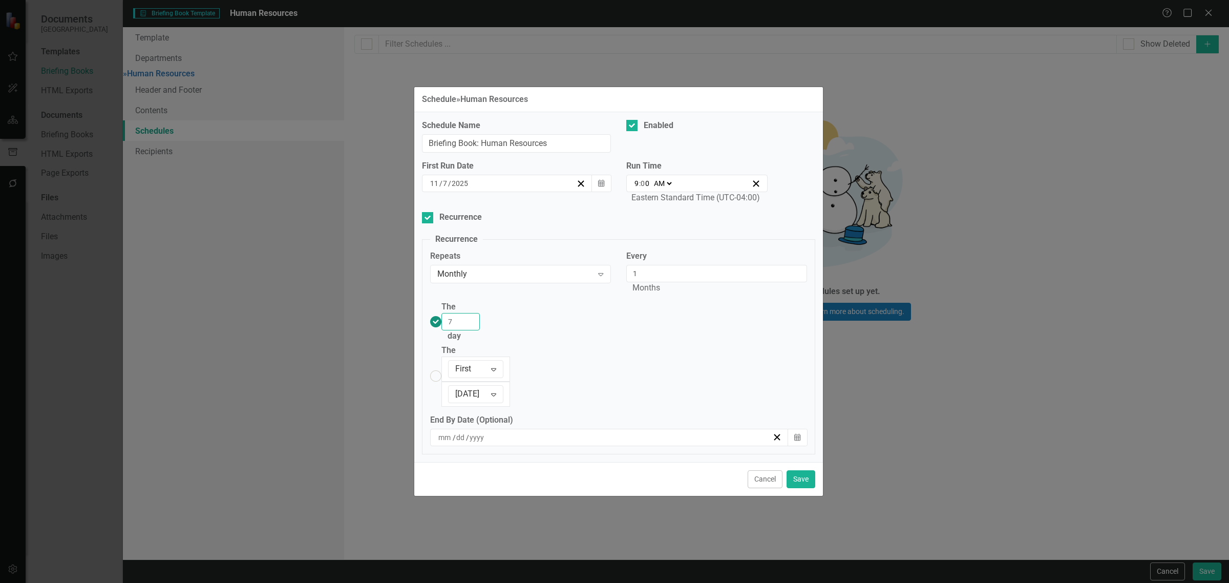
type input "7"
click at [480, 330] on input "7" at bounding box center [460, 321] width 38 height 17
click at [798, 470] on button "Save" at bounding box center [800, 479] width 29 height 18
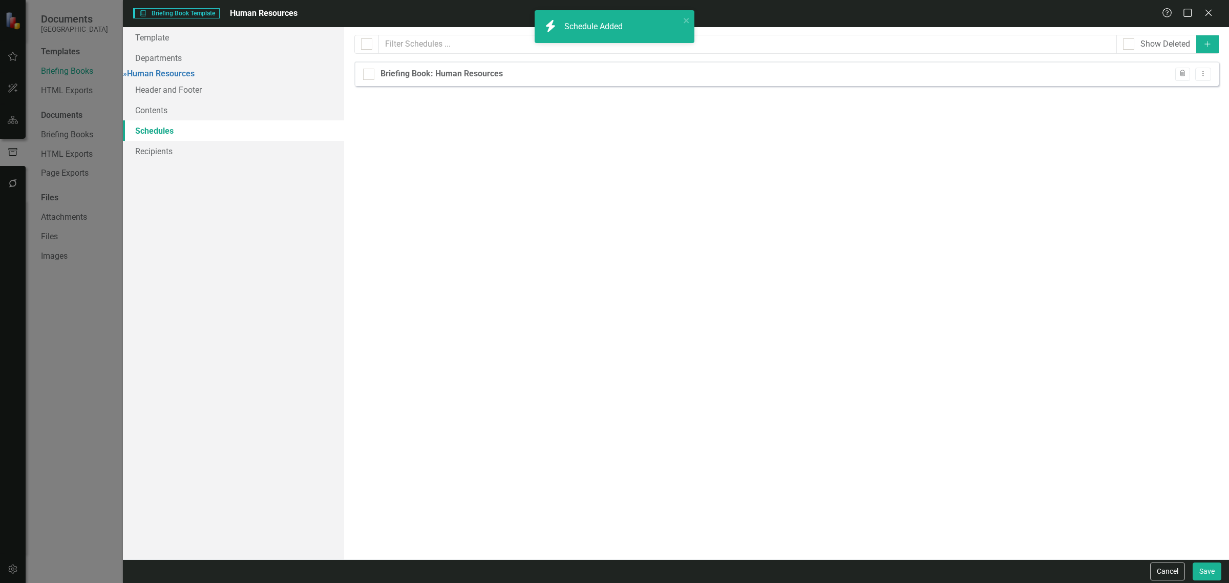
checkbox input "false"
click at [1203, 74] on icon "Dropdown Menu" at bounding box center [1202, 73] width 9 height 7
click at [1188, 106] on link "Copy Duplicate Schedule" at bounding box center [1163, 110] width 94 height 19
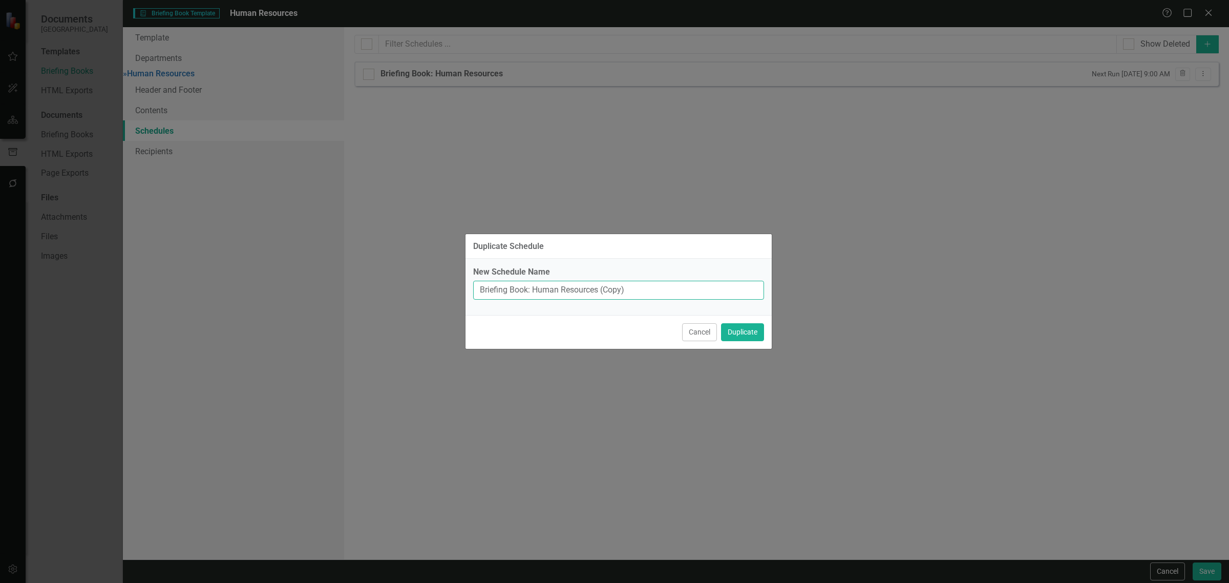
drag, startPoint x: 637, startPoint y: 293, endPoint x: 623, endPoint y: 293, distance: 14.8
click at [600, 292] on input "Briefing Book: Human Resources (Copy)" at bounding box center [618, 290] width 291 height 19
type input "Briefing Book: Human Resources"
click at [721, 323] on button "Duplicate" at bounding box center [742, 332] width 43 height 18
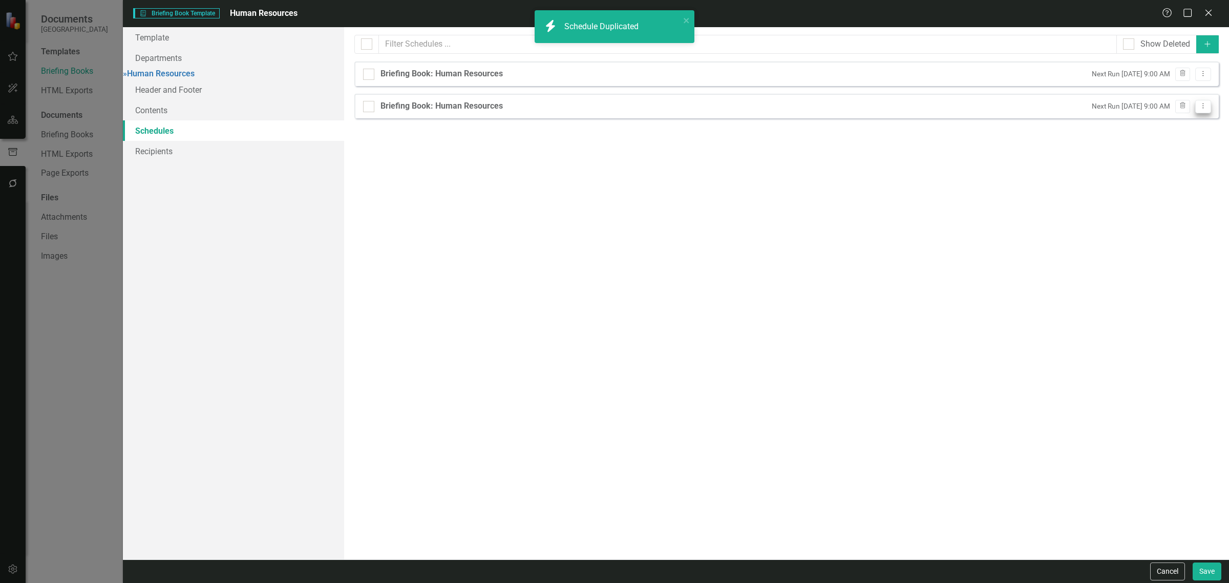
click at [1199, 109] on icon "Dropdown Menu" at bounding box center [1202, 105] width 9 height 7
click at [1187, 129] on link "Edit Edit Schedule" at bounding box center [1163, 124] width 94 height 19
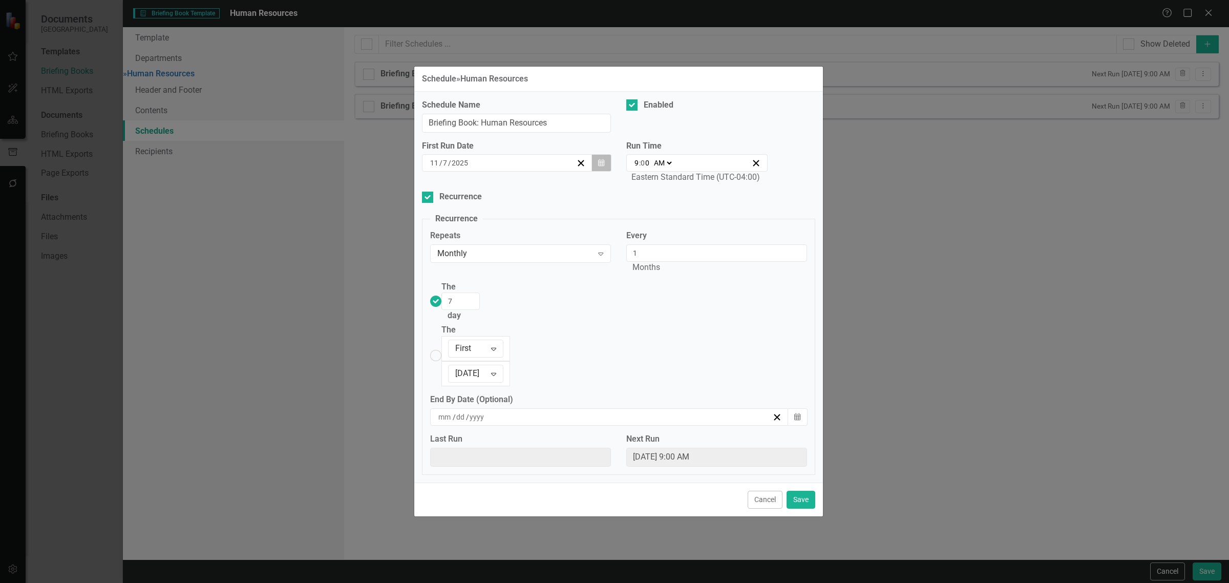
click at [600, 166] on icon "Calendar" at bounding box center [601, 162] width 6 height 7
click at [559, 264] on abbr "14" at bounding box center [557, 260] width 8 height 8
click at [480, 310] on input "8" at bounding box center [460, 300] width 38 height 17
click at [480, 310] on input "9" at bounding box center [460, 300] width 38 height 17
click at [480, 310] on input "10" at bounding box center [460, 300] width 38 height 17
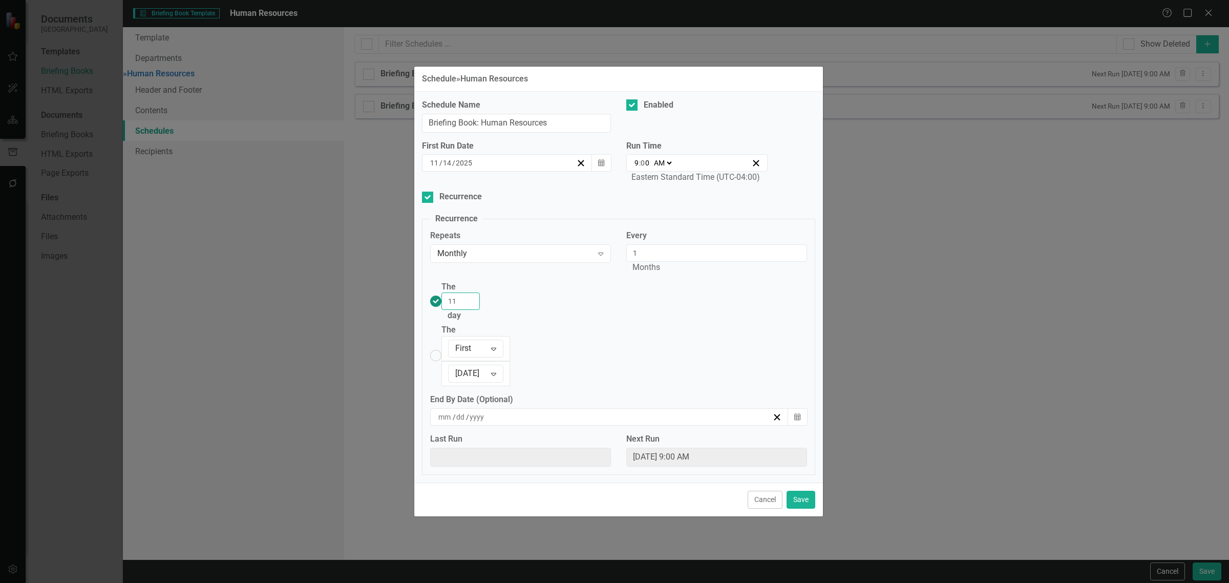
click at [480, 310] on input "11" at bounding box center [460, 300] width 38 height 17
click at [480, 310] on input "12" at bounding box center [460, 300] width 38 height 17
click at [480, 310] on input "13" at bounding box center [460, 300] width 38 height 17
type input "14"
click at [480, 310] on input "14" at bounding box center [460, 300] width 38 height 17
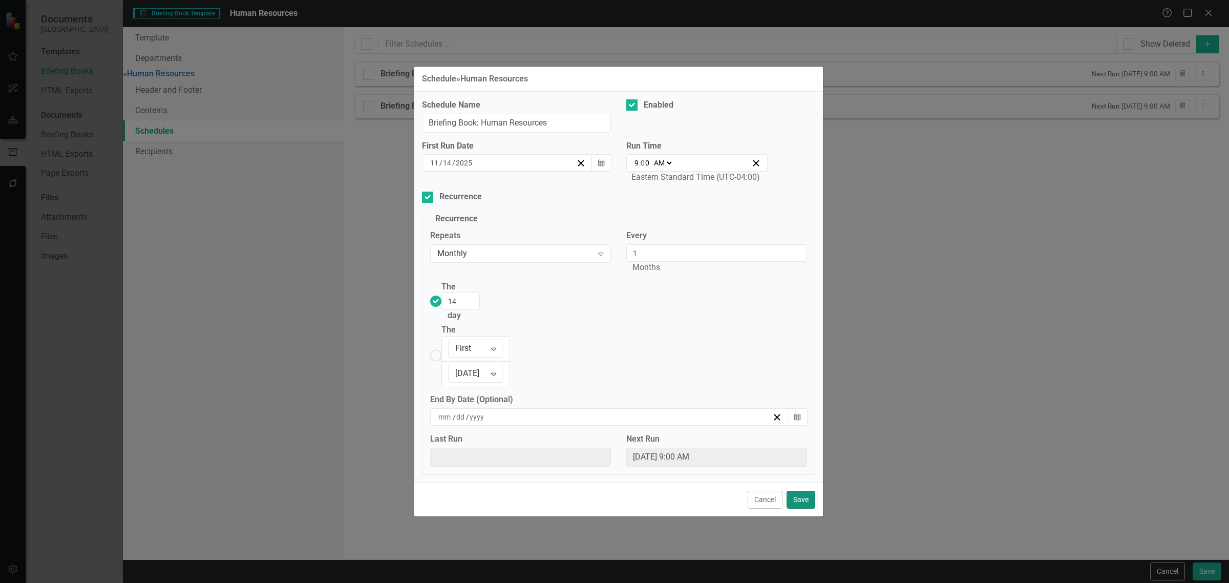
click at [807, 490] on button "Save" at bounding box center [800, 499] width 29 height 18
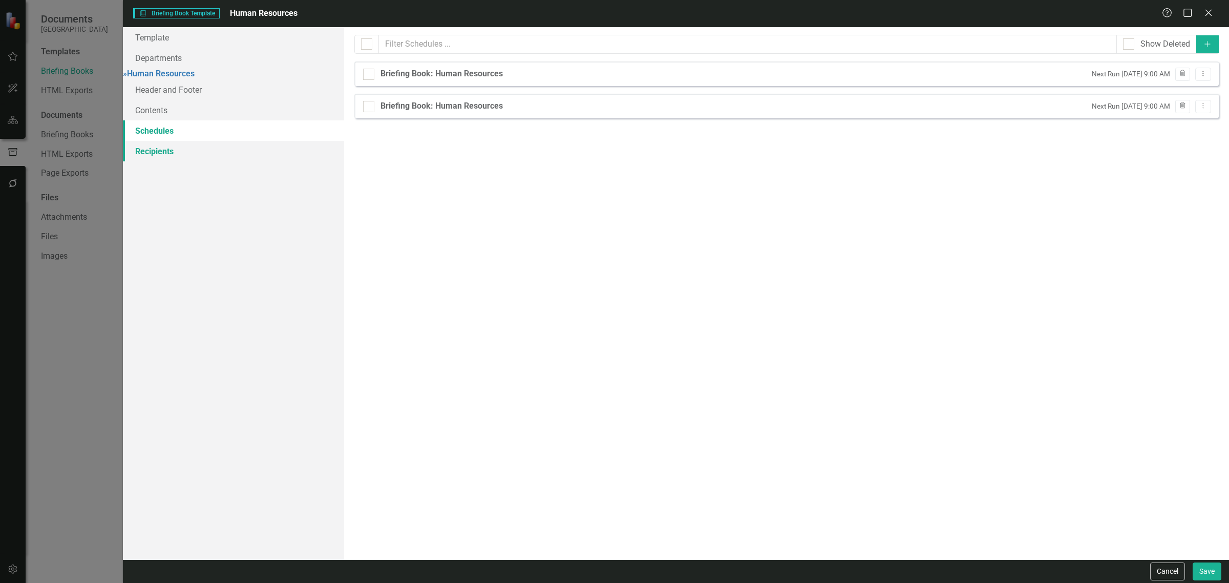
click at [228, 160] on link "Recipients" at bounding box center [233, 151] width 221 height 20
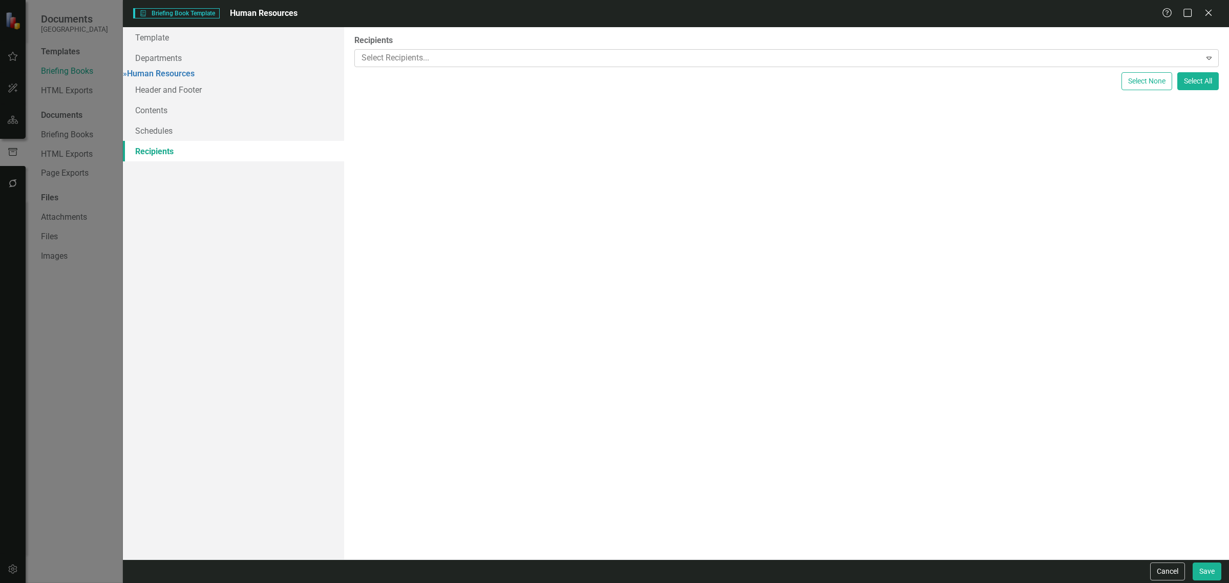
click at [1175, 50] on div "Select Recipients..." at bounding box center [777, 58] width 843 height 16
type input "h"
click at [390, 67] on div "Recipients Select Recipients... Expand Select None Select All" at bounding box center [786, 293] width 885 height 532
click at [385, 65] on div at bounding box center [778, 58] width 843 height 14
type input "hr"
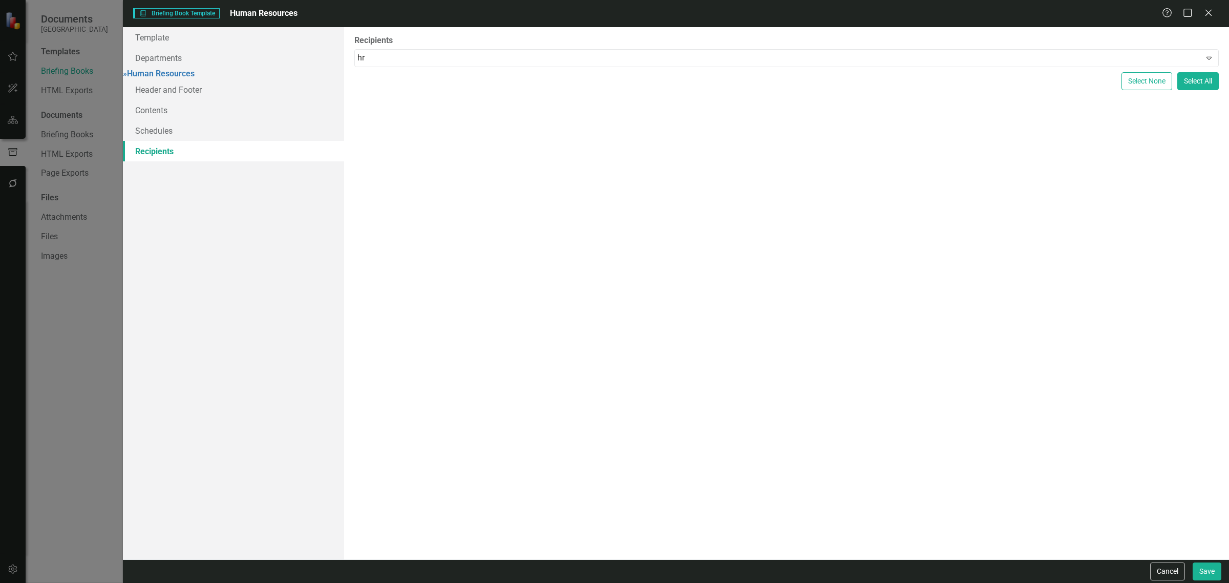
click at [90, 582] on span "Melissa Negron ( HR )" at bounding box center [50, 591] width 80 height 10
click at [1207, 569] on button "Save" at bounding box center [1206, 571] width 29 height 18
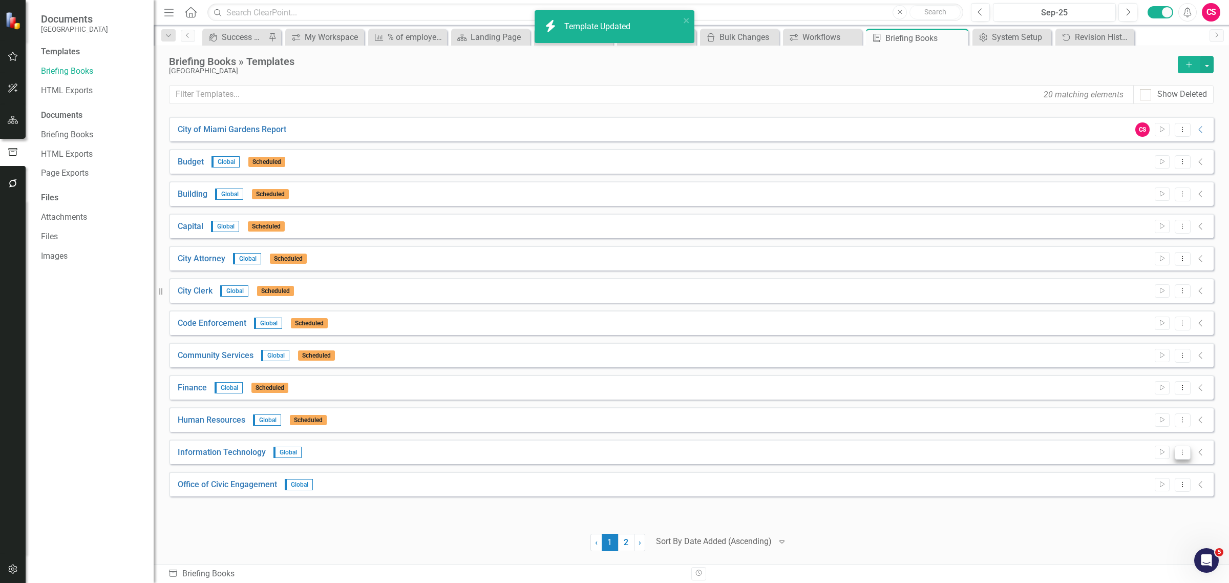
click at [1184, 454] on icon "Dropdown Menu" at bounding box center [1182, 451] width 9 height 7
click at [1154, 502] on link "Edit Edit Template" at bounding box center [1142, 507] width 95 height 19
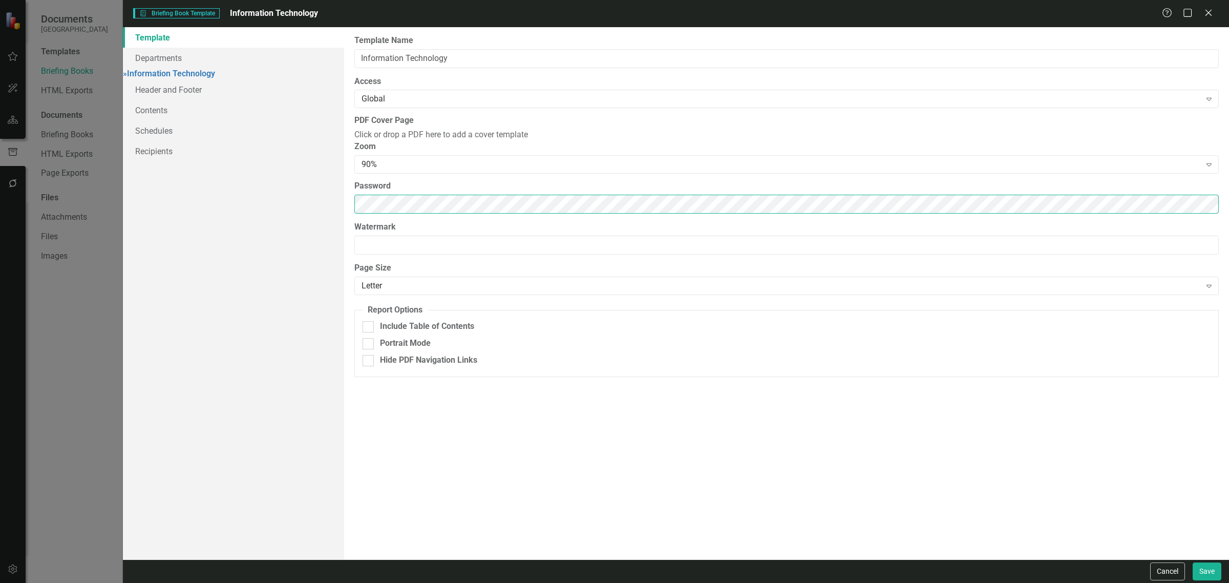
click at [247, 218] on div "Template Departments » Information Technology Header and Footer Contents Schedu…" at bounding box center [676, 293] width 1106 height 532
click at [180, 133] on link "Schedules" at bounding box center [233, 130] width 221 height 20
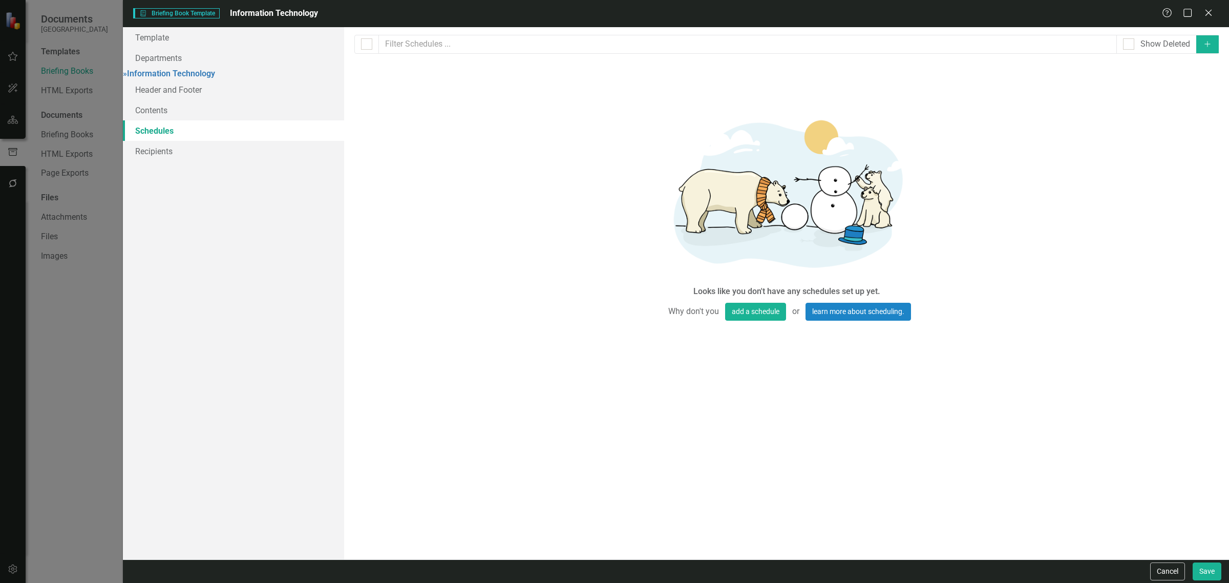
click at [1199, 47] on button "Add" at bounding box center [1207, 44] width 23 height 18
select select "pm"
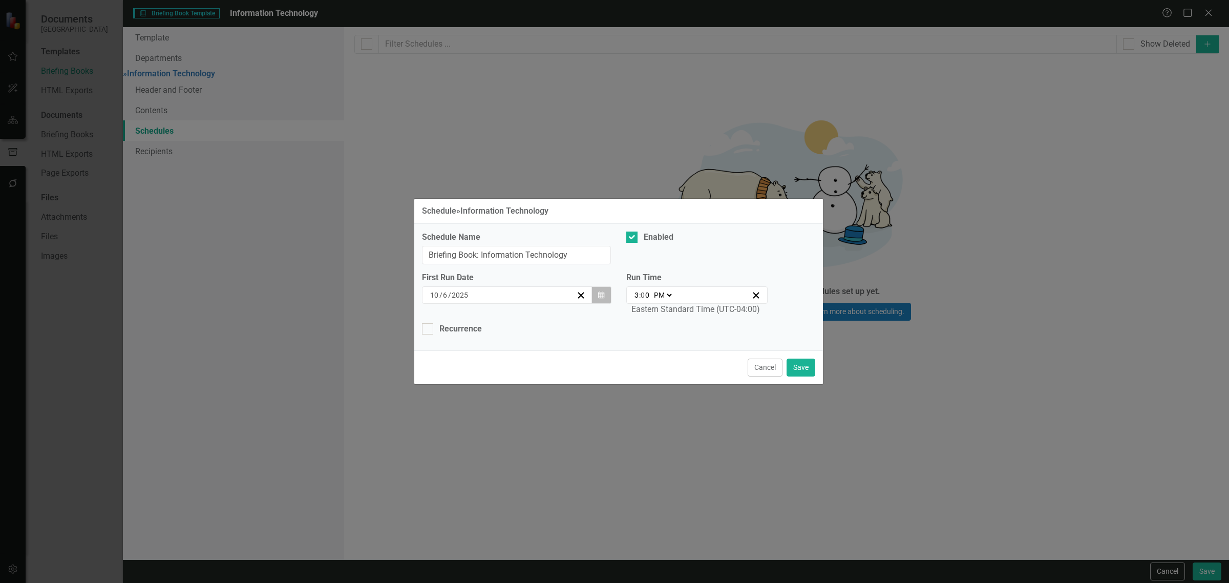
click at [595, 297] on button "Calendar" at bounding box center [600, 294] width 19 height 17
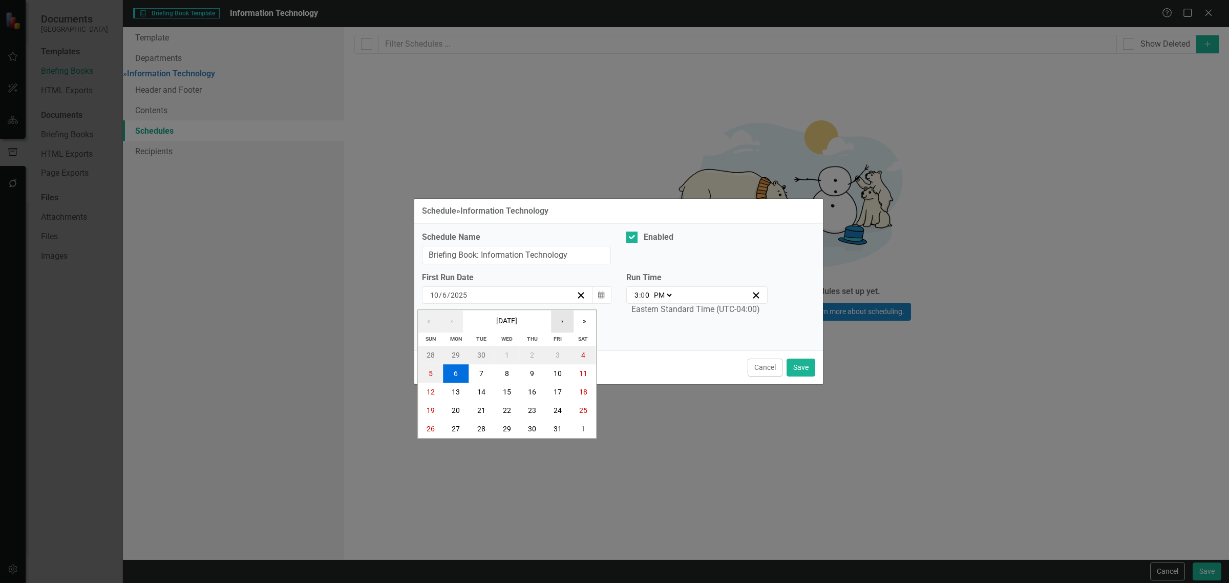
click at [559, 321] on button "›" at bounding box center [562, 321] width 23 height 23
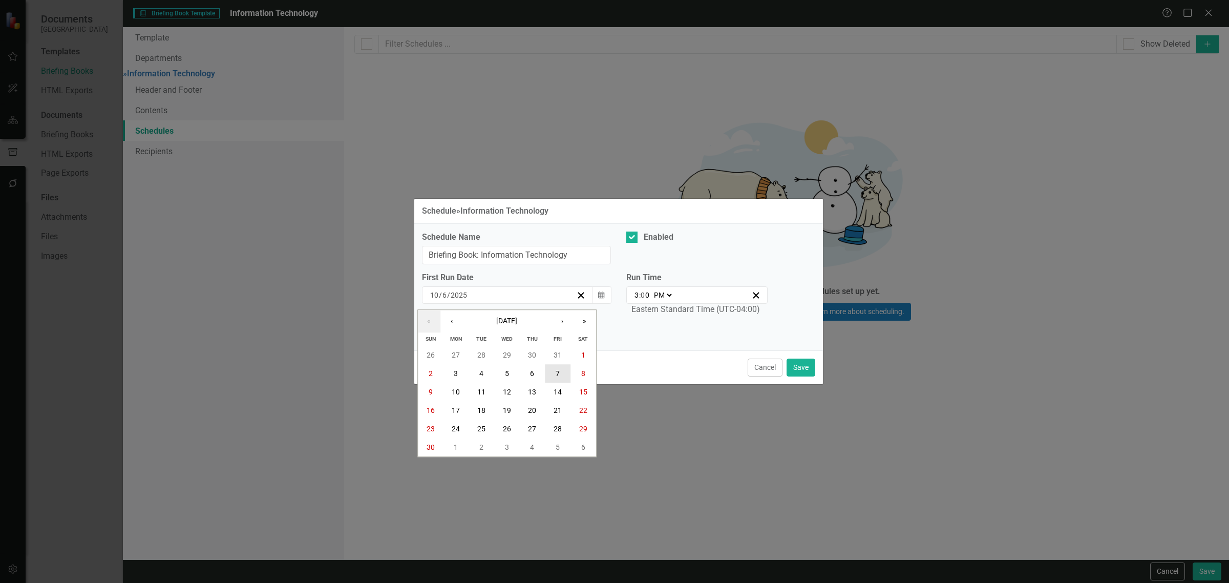
drag, startPoint x: 562, startPoint y: 369, endPoint x: 609, endPoint y: 324, distance: 64.8
click at [566, 367] on button "7" at bounding box center [558, 373] width 26 height 18
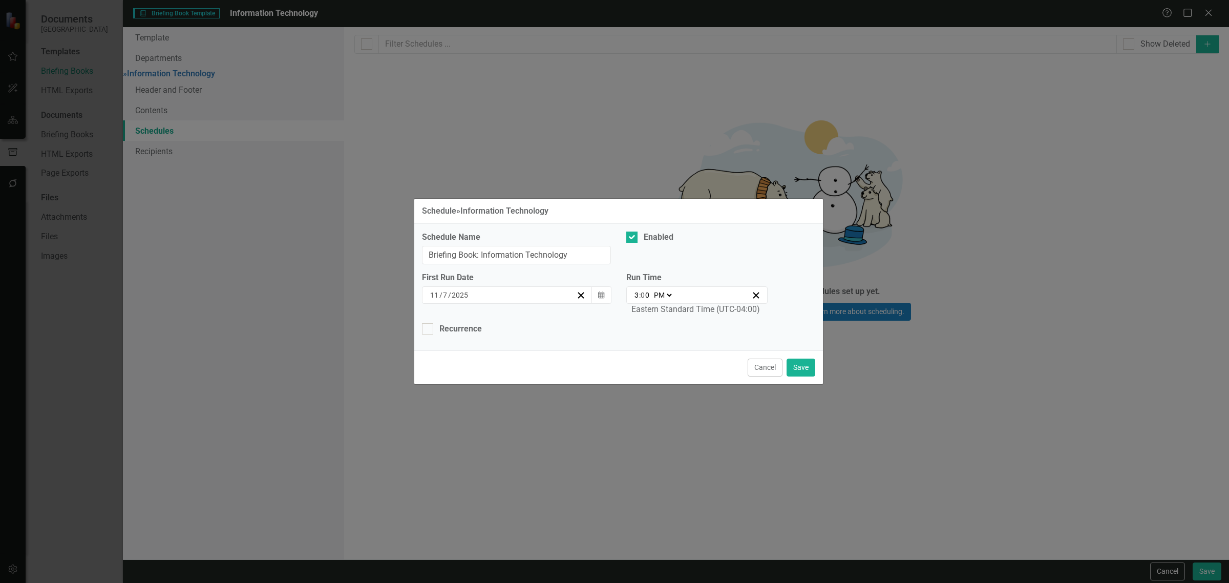
click at [633, 295] on div "15:00 3 : 0 0 AM PM" at bounding box center [692, 295] width 119 height 10
type input "21:00"
type input "9"
click at [659, 295] on select "AM PM" at bounding box center [662, 295] width 22 height 10
click at [651, 290] on select "AM PM" at bounding box center [662, 295] width 22 height 10
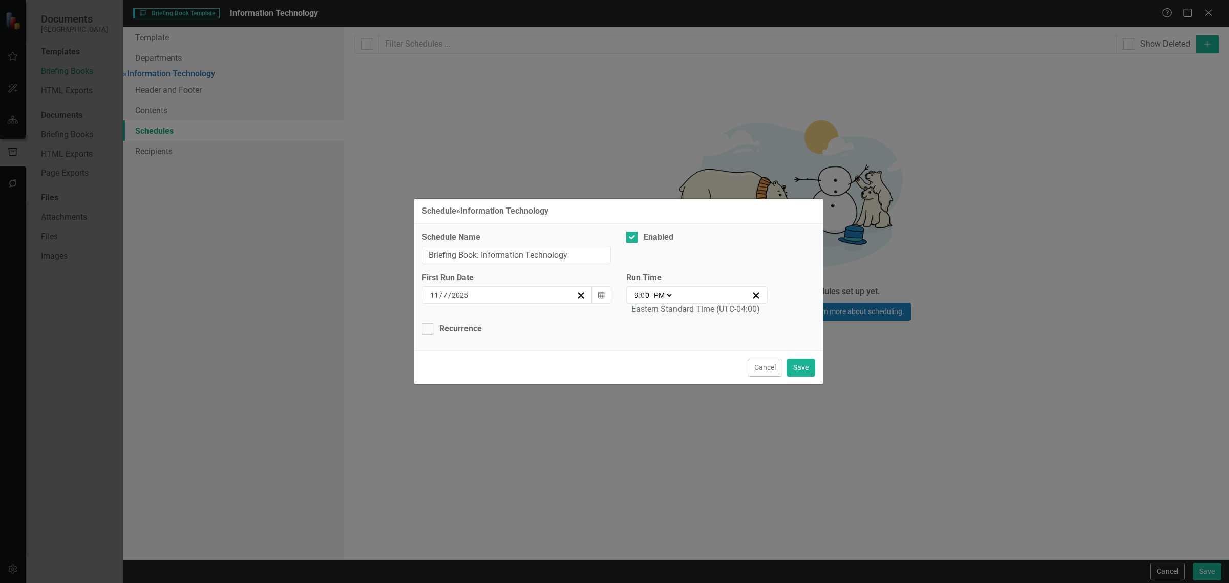
click at [666, 298] on select "AM PM" at bounding box center [662, 295] width 22 height 10
select select "am"
click at [651, 290] on select "AM PM" at bounding box center [662, 295] width 22 height 10
type input "09:00"
click at [461, 328] on div "Recurrence" at bounding box center [460, 329] width 42 height 12
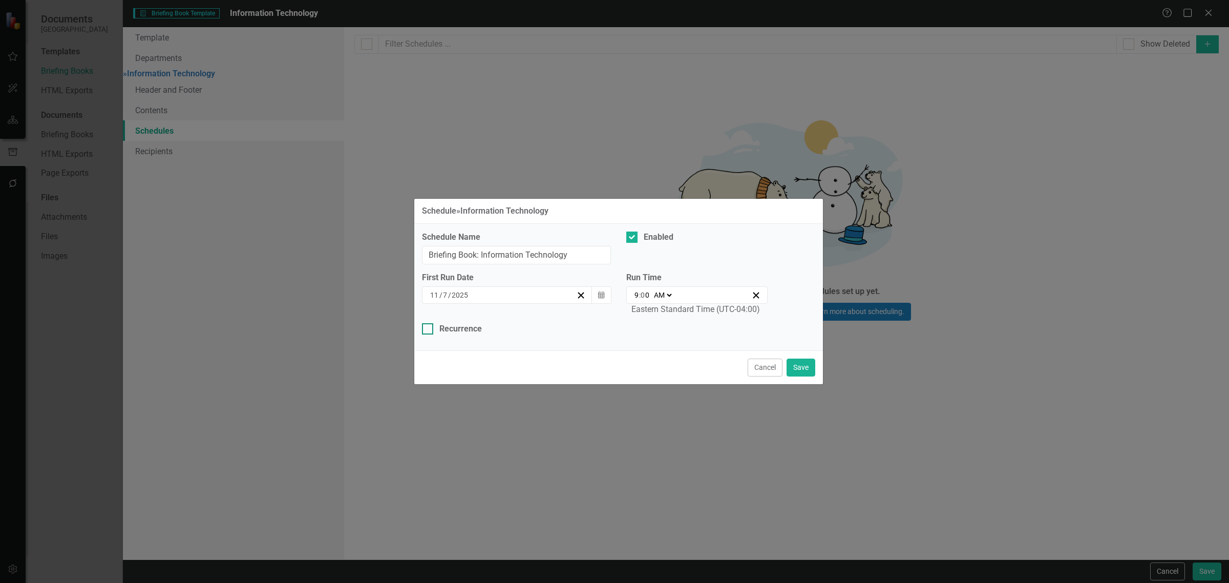
click at [428, 328] on input "Recurrence" at bounding box center [425, 326] width 7 height 7
checkbox input "true"
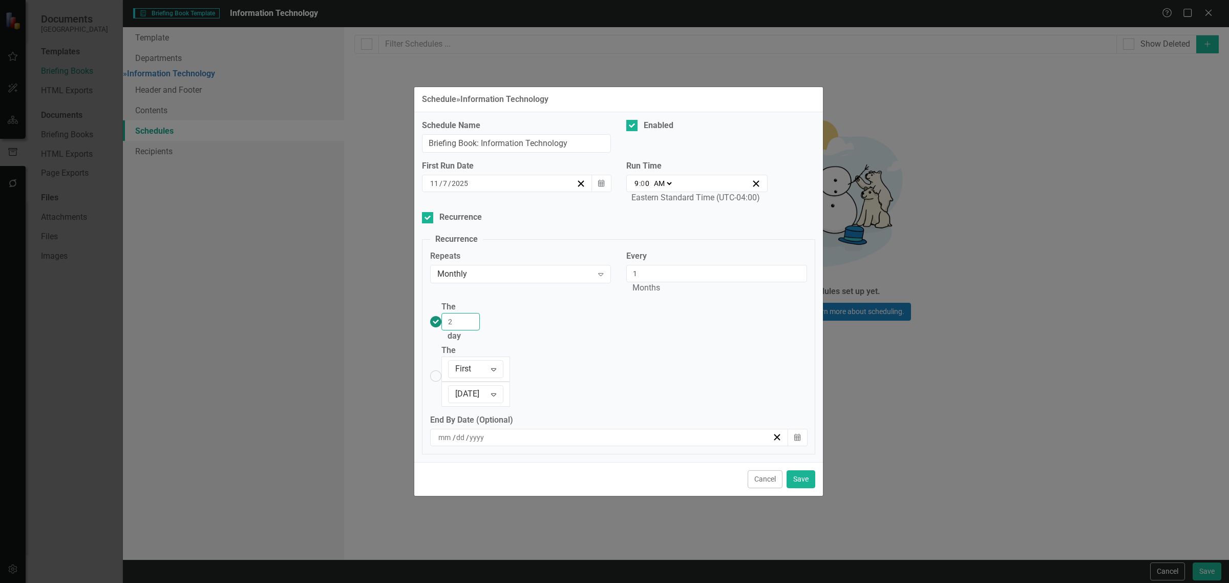
click at [480, 330] on input "2" at bounding box center [460, 321] width 38 height 17
click at [480, 330] on input "3" at bounding box center [460, 321] width 38 height 17
click at [480, 330] on input "4" at bounding box center [460, 321] width 38 height 17
click at [480, 330] on input "5" at bounding box center [460, 321] width 38 height 17
click at [480, 330] on input "6" at bounding box center [460, 321] width 38 height 17
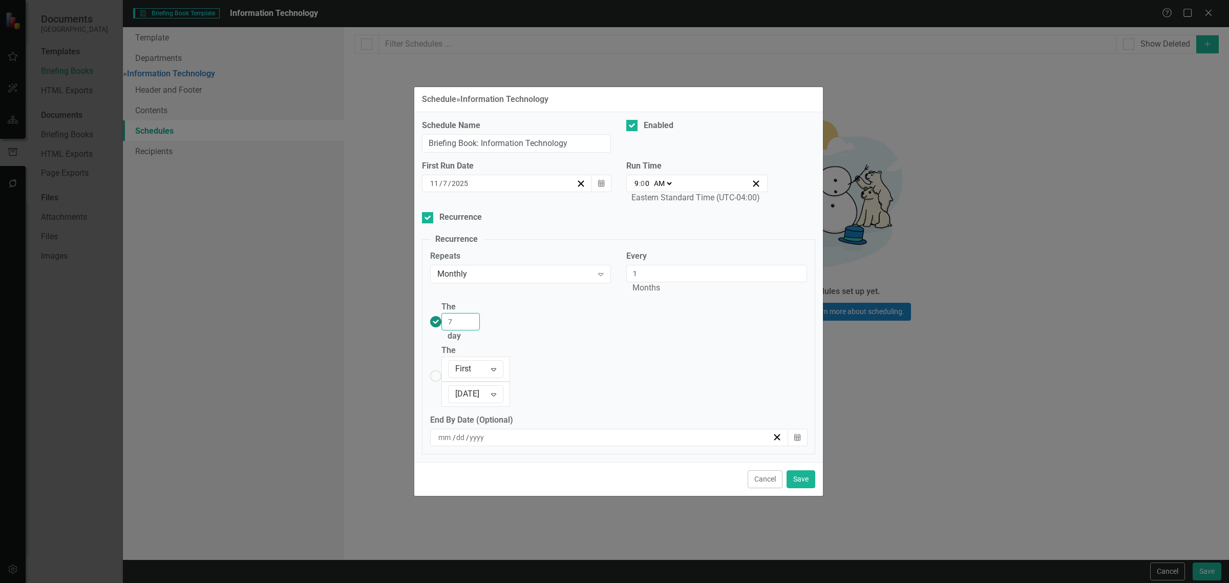
type input "7"
click at [480, 330] on input "7" at bounding box center [460, 321] width 38 height 17
click at [797, 470] on button "Save" at bounding box center [800, 479] width 29 height 18
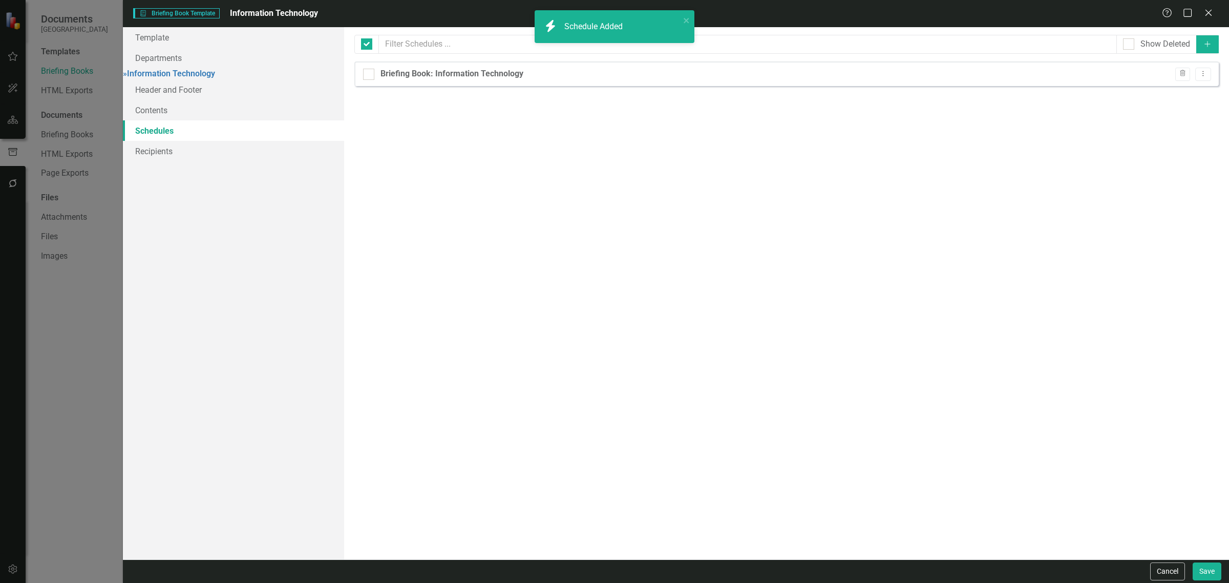
checkbox input "false"
drag, startPoint x: 1205, startPoint y: 70, endPoint x: 1207, endPoint y: 78, distance: 8.6
click at [1206, 71] on icon "Dropdown Menu" at bounding box center [1202, 73] width 9 height 7
click at [1182, 109] on link "Copy Duplicate Schedule" at bounding box center [1163, 110] width 94 height 19
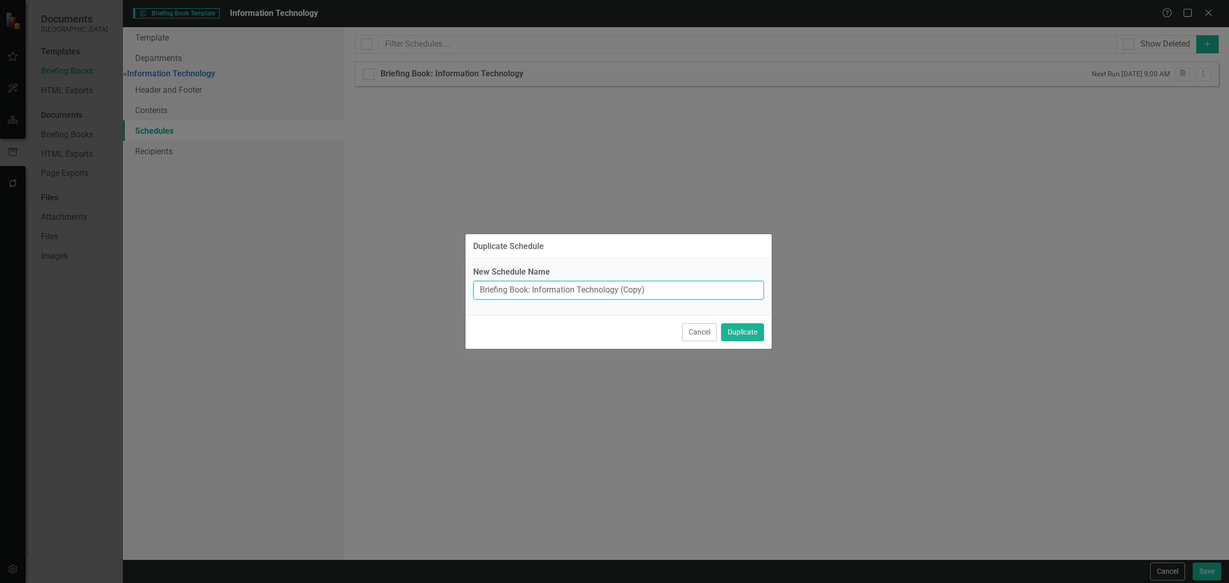
drag, startPoint x: 658, startPoint y: 285, endPoint x: 620, endPoint y: 283, distance: 37.4
click at [620, 283] on input "Briefing Book: Information Technology (Copy)" at bounding box center [618, 290] width 291 height 19
type input "Briefing Book: Information Technology"
click at [721, 323] on button "Duplicate" at bounding box center [742, 332] width 43 height 18
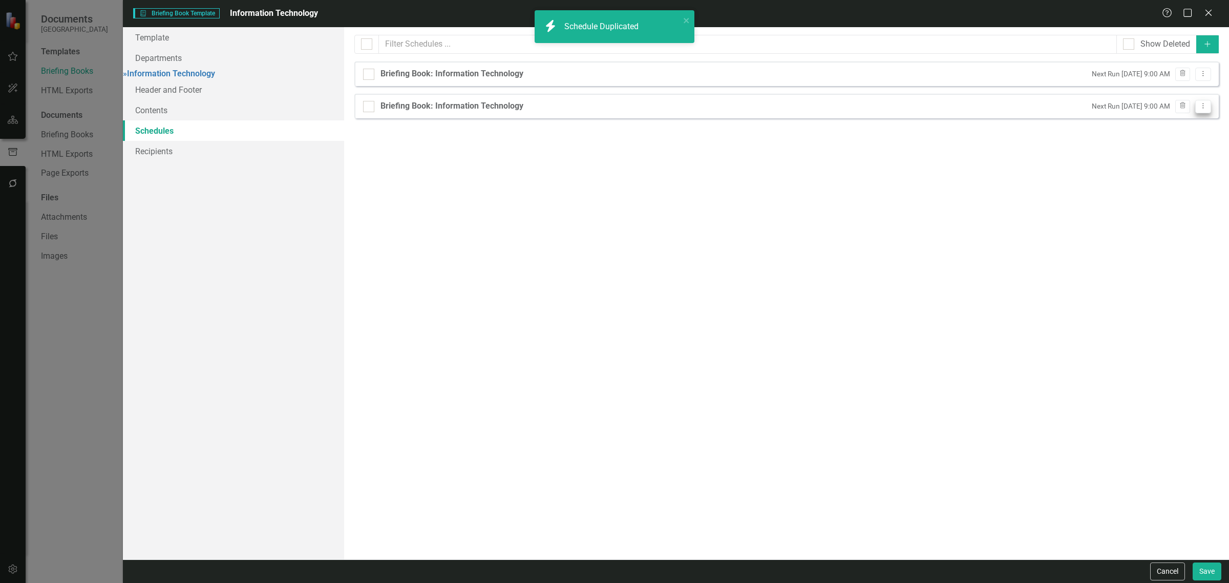
click at [1207, 101] on button "Dropdown Menu" at bounding box center [1203, 107] width 16 height 14
click at [1175, 131] on link "Edit Edit Schedule" at bounding box center [1163, 124] width 94 height 19
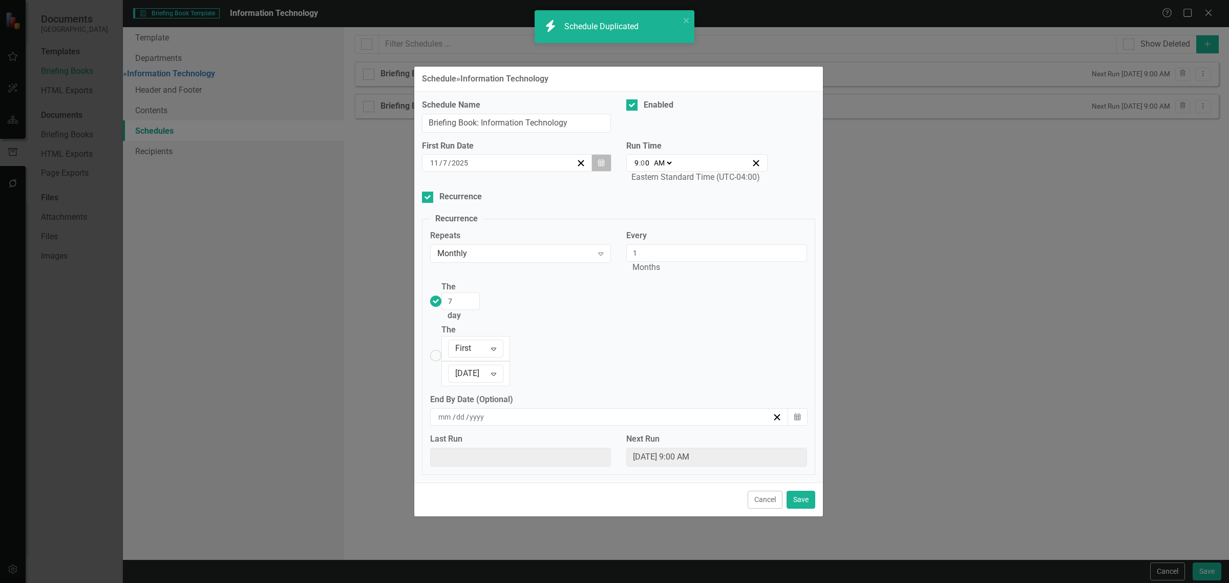
click at [596, 171] on button "Calendar" at bounding box center [600, 162] width 19 height 17
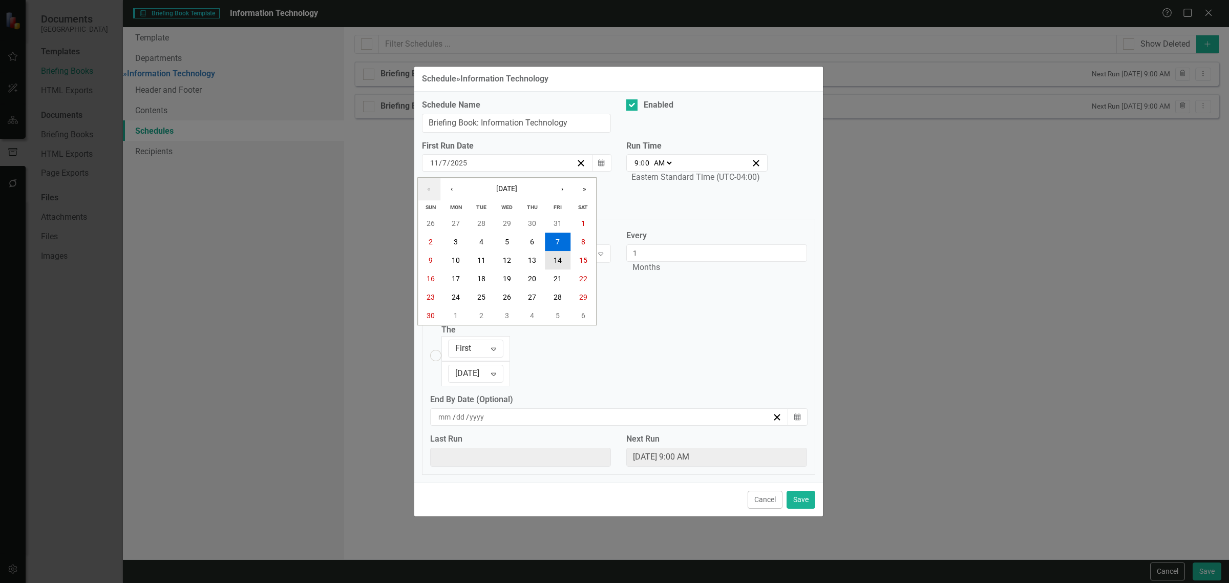
click at [559, 264] on abbr "14" at bounding box center [557, 260] width 8 height 8
click at [480, 310] on input "6" at bounding box center [460, 300] width 38 height 17
click at [480, 310] on input "7" at bounding box center [460, 300] width 38 height 17
click at [480, 310] on input "8" at bounding box center [460, 300] width 38 height 17
click at [480, 310] on input "9" at bounding box center [460, 300] width 38 height 17
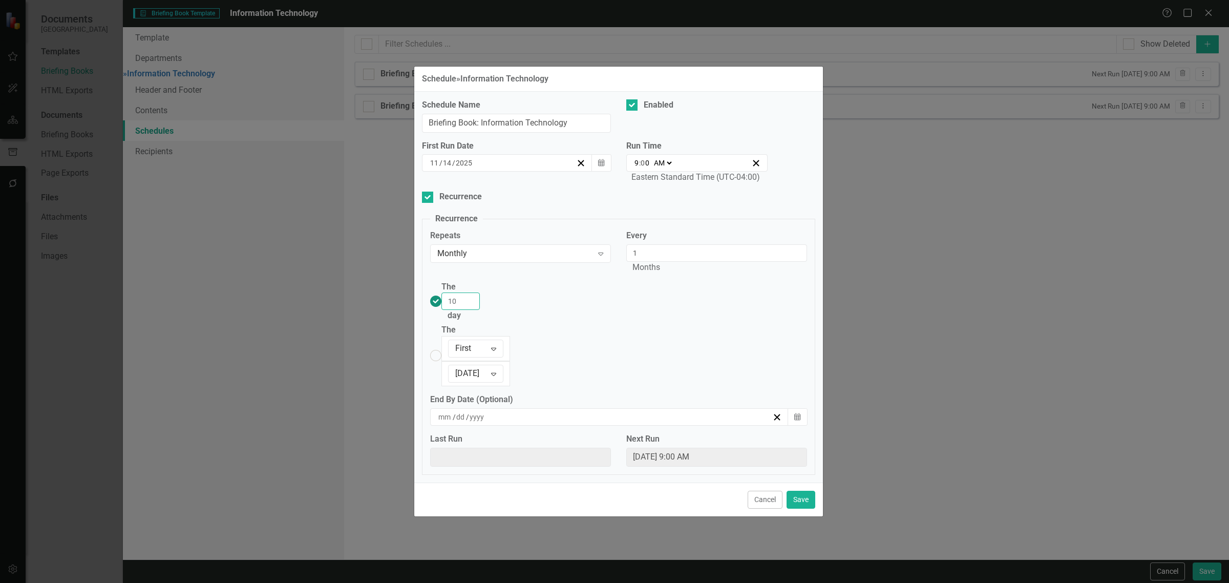
click at [480, 310] on input "10" at bounding box center [460, 300] width 38 height 17
click at [480, 310] on input "11" at bounding box center [460, 300] width 38 height 17
click at [480, 310] on input "12" at bounding box center [460, 300] width 38 height 17
click at [480, 310] on input "13" at bounding box center [460, 300] width 38 height 17
type input "14"
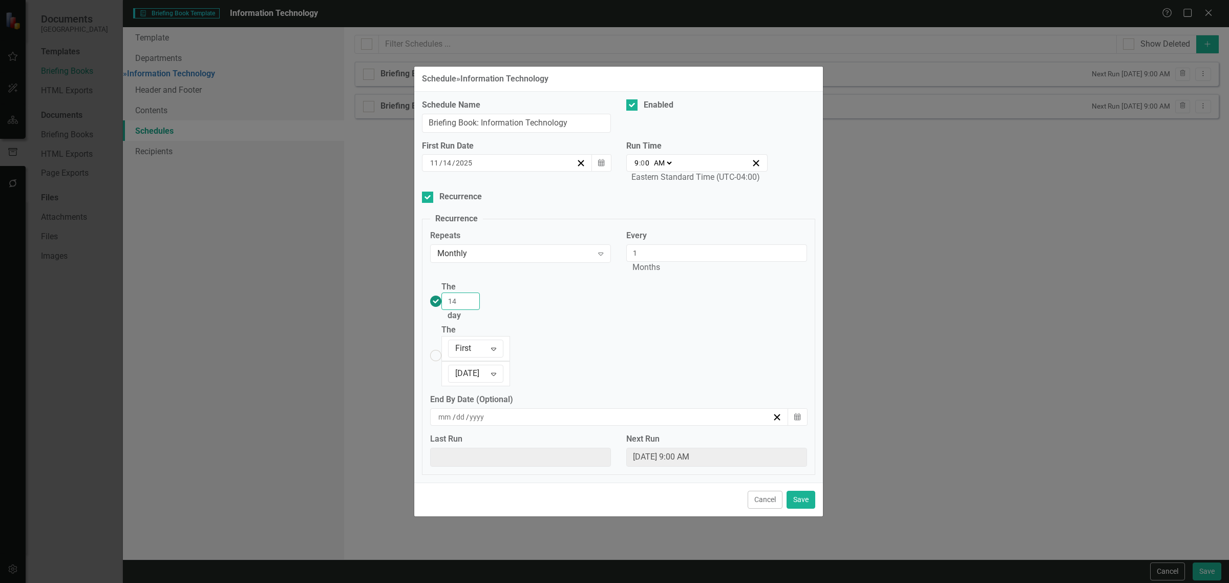
click at [480, 310] on input "14" at bounding box center [460, 300] width 38 height 17
click at [808, 490] on button "Save" at bounding box center [800, 499] width 29 height 18
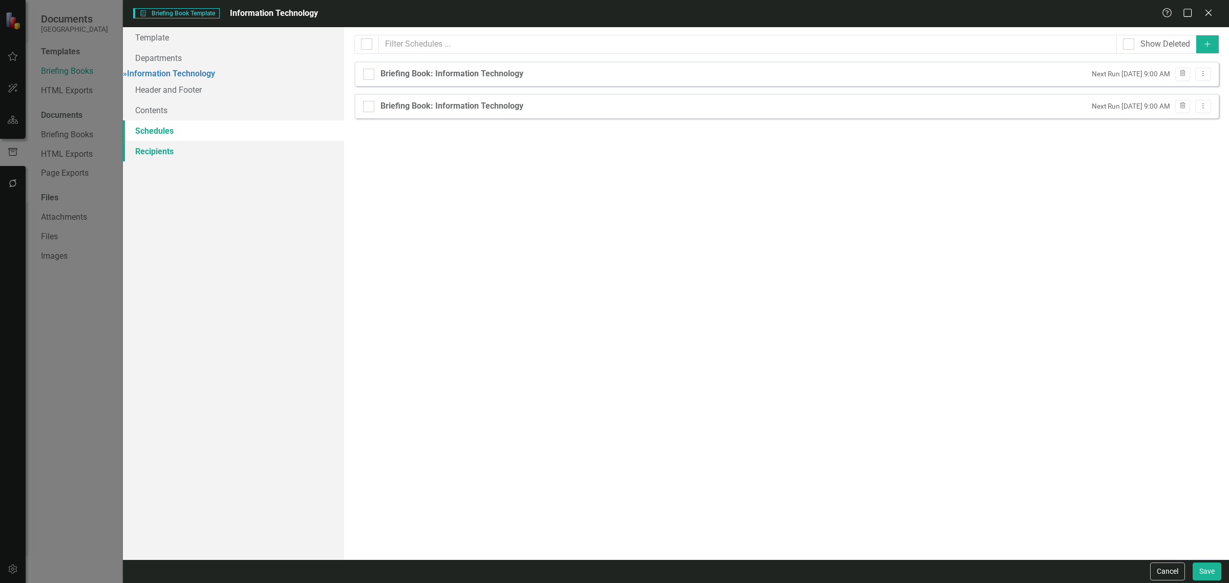
click at [160, 160] on link "Recipients" at bounding box center [233, 151] width 221 height 20
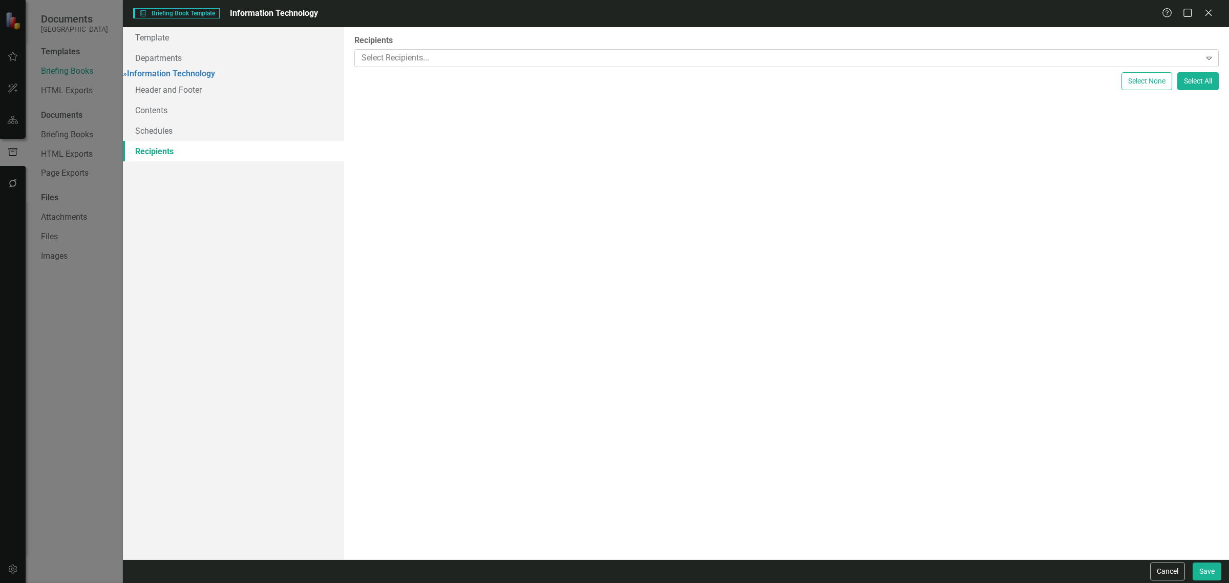
click at [431, 49] on div "Select Recipients... Expand" at bounding box center [786, 58] width 864 height 18
type input "it"
click at [427, 73] on div at bounding box center [787, 77] width 860 height 14
type input "it"
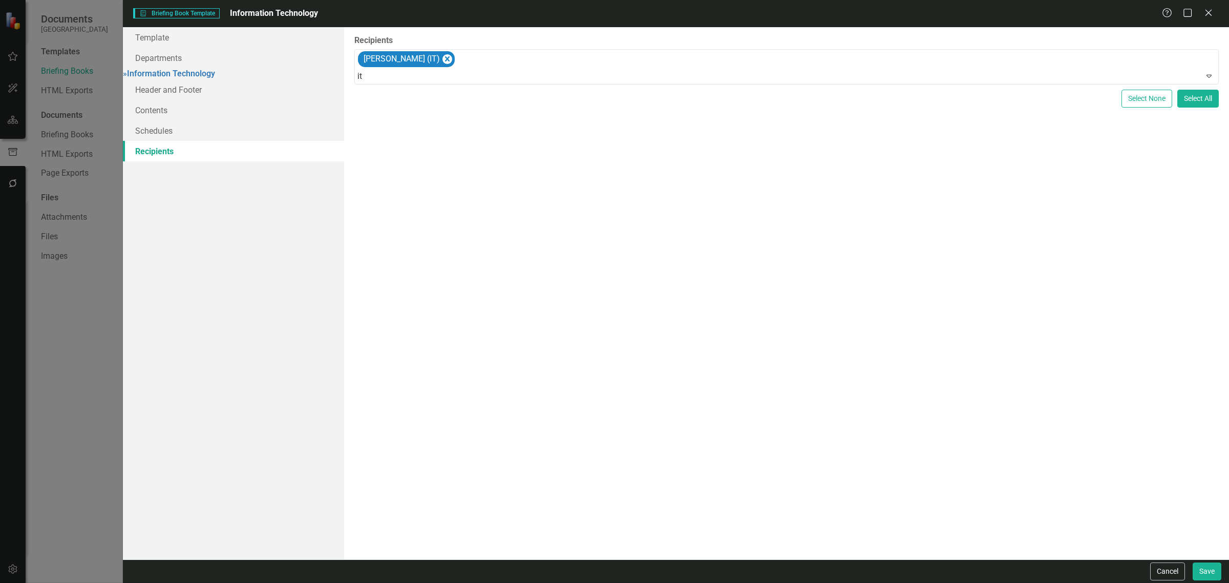
click at [1205, 569] on button "Save" at bounding box center [1206, 571] width 29 height 18
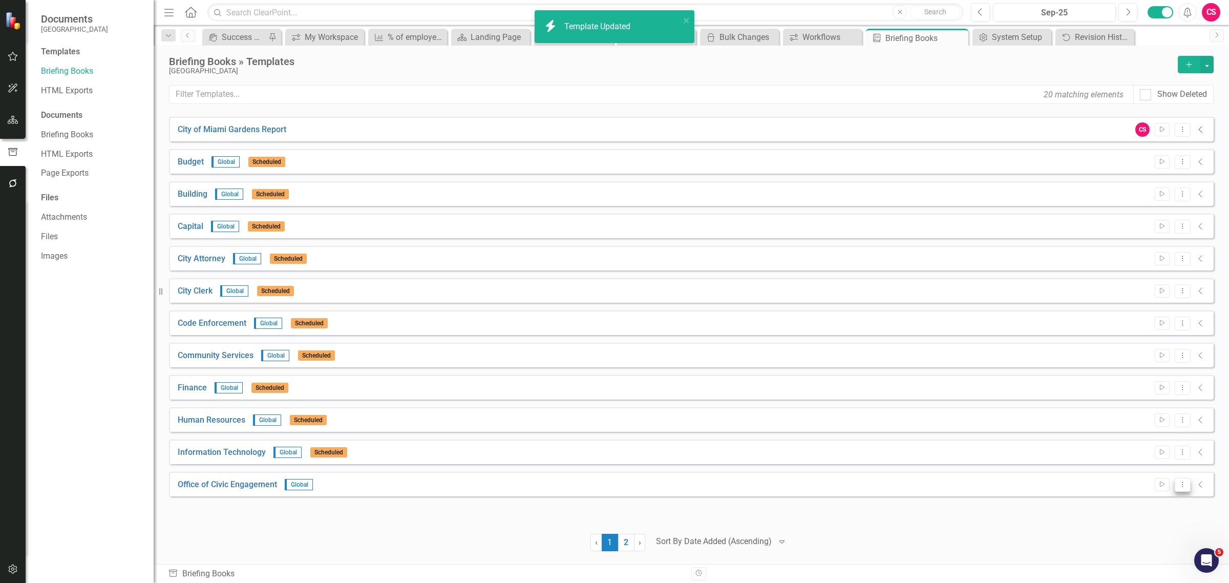
click at [1187, 483] on button "Dropdown Menu" at bounding box center [1182, 485] width 16 height 14
click at [1127, 428] on link "Edit Edit Template" at bounding box center [1142, 429] width 95 height 19
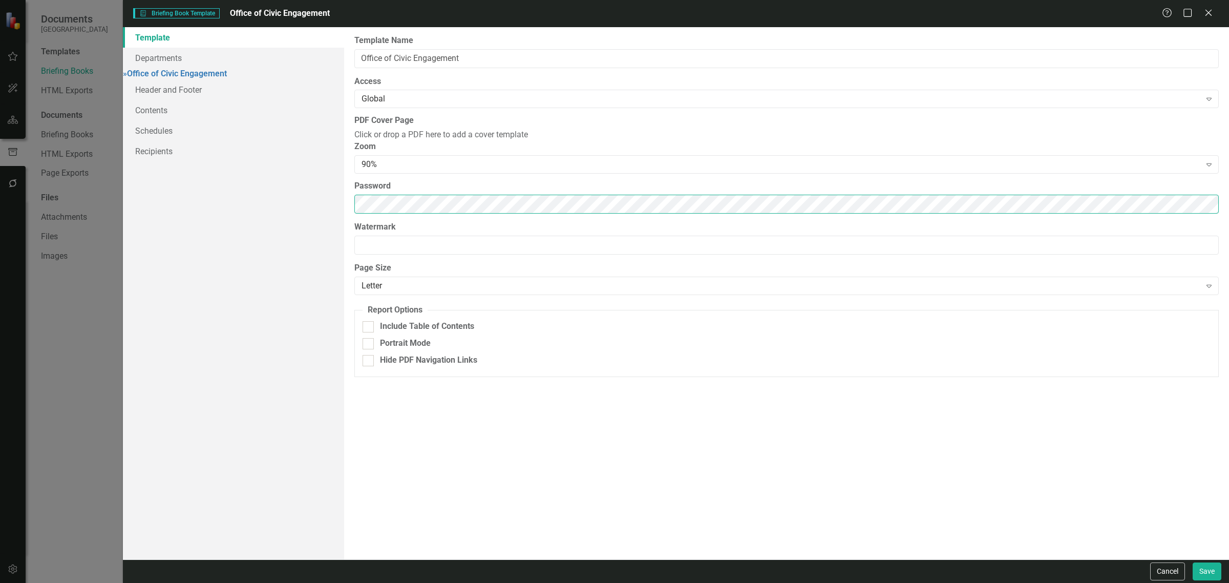
click at [290, 202] on div "Template Departments » Office of Civic Engagement Header and Footer Contents Sc…" at bounding box center [676, 293] width 1106 height 532
click at [229, 127] on link "Schedules" at bounding box center [233, 130] width 221 height 20
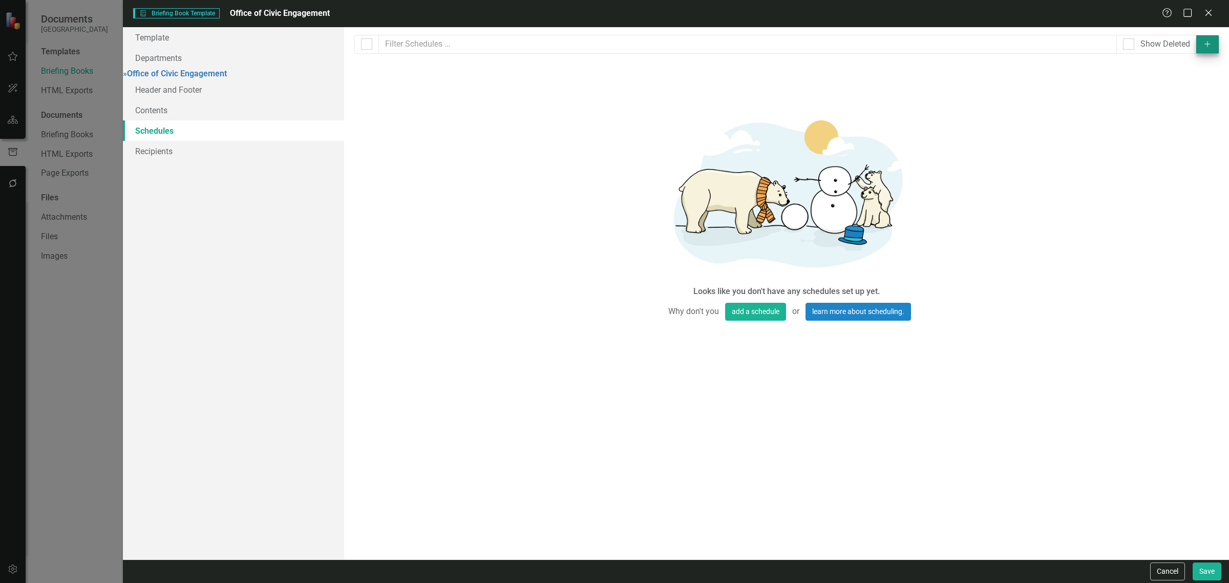
drag, startPoint x: 1206, startPoint y: 30, endPoint x: 1213, endPoint y: 37, distance: 10.1
click at [1212, 36] on div "Briefing books and exports can be run on schedules that you define below. If yo…" at bounding box center [786, 293] width 885 height 532
click at [1213, 37] on button "Add" at bounding box center [1207, 44] width 23 height 18
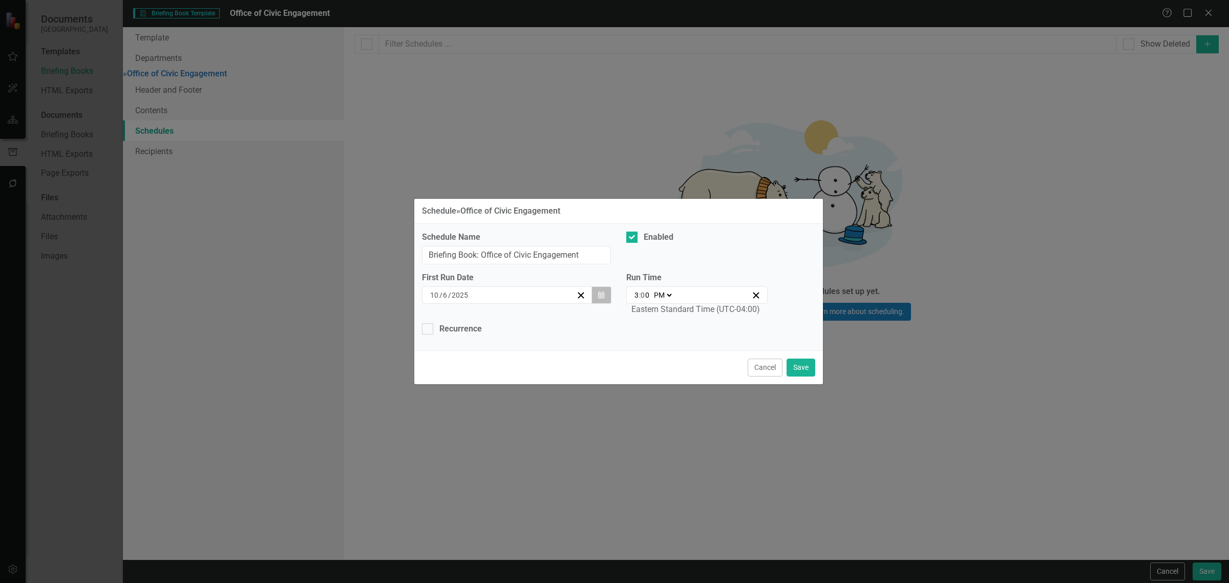
click at [605, 298] on button "Calendar" at bounding box center [600, 294] width 19 height 17
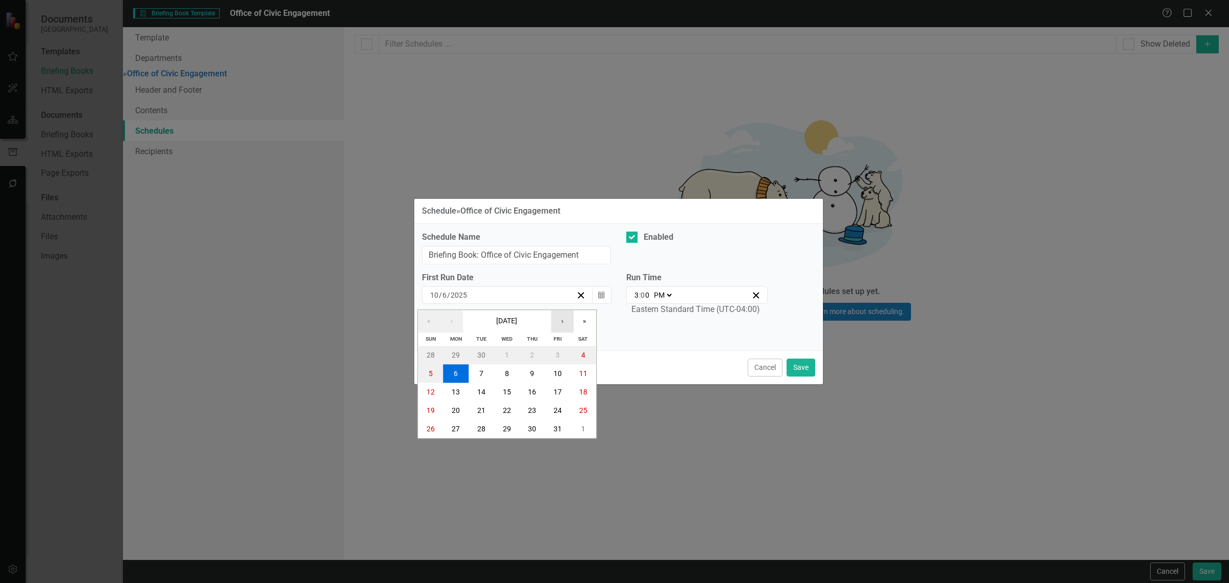
click at [567, 323] on button "›" at bounding box center [562, 321] width 23 height 23
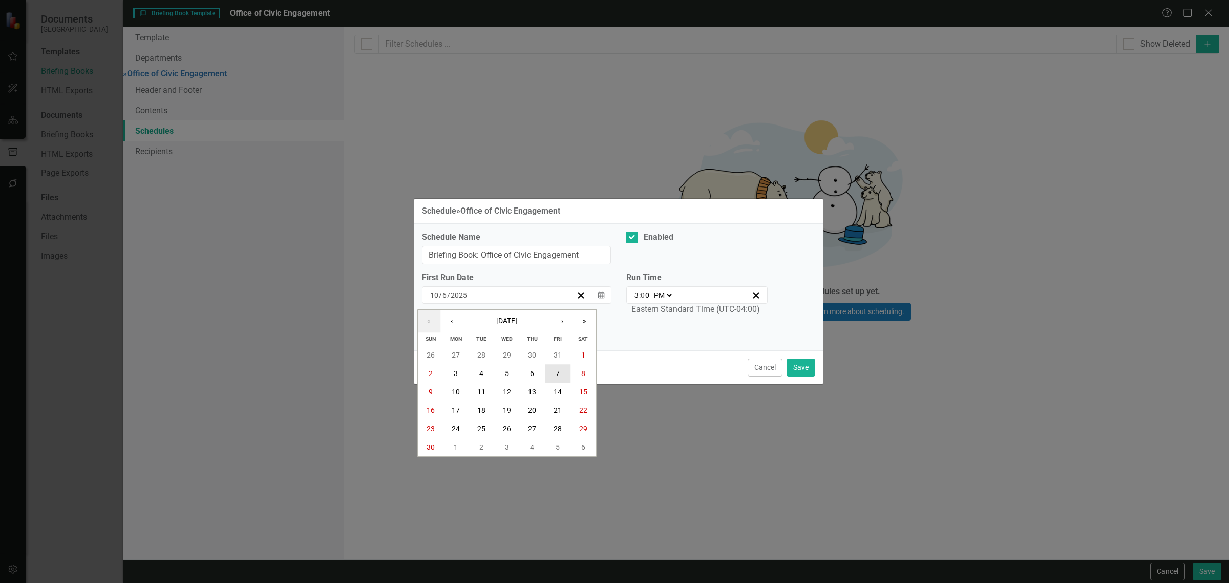
click at [556, 375] on abbr "7" at bounding box center [557, 374] width 4 height 8
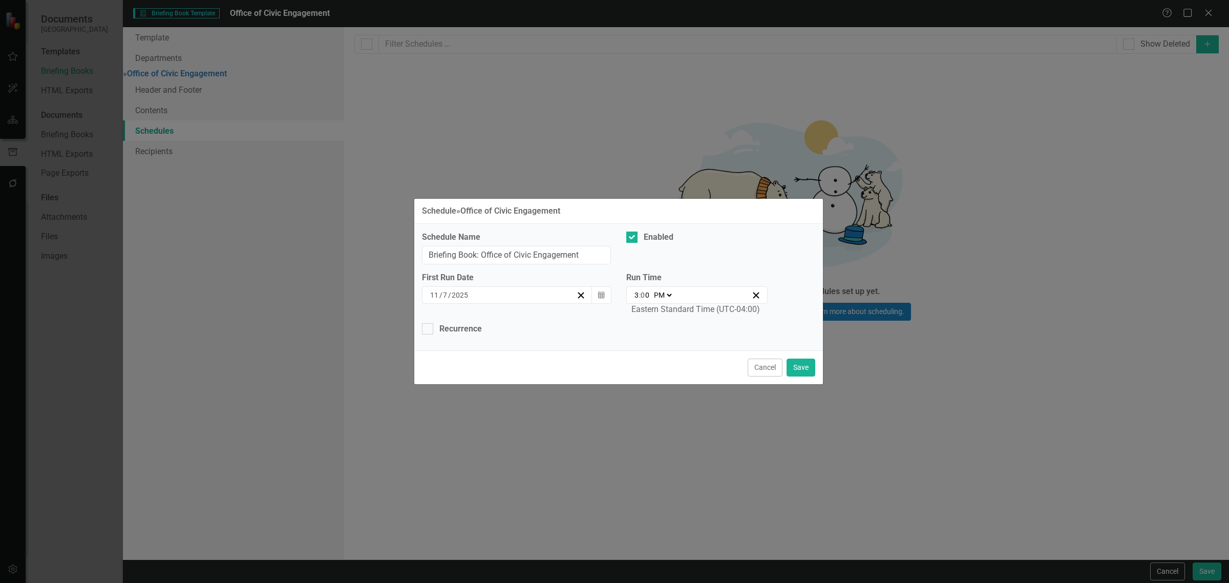
click at [660, 294] on select "AM PM" at bounding box center [662, 295] width 22 height 10
select select "am"
click at [651, 290] on select "AM PM" at bounding box center [662, 295] width 22 height 10
click at [636, 294] on input "3" at bounding box center [636, 295] width 5 height 10
type input "09:00"
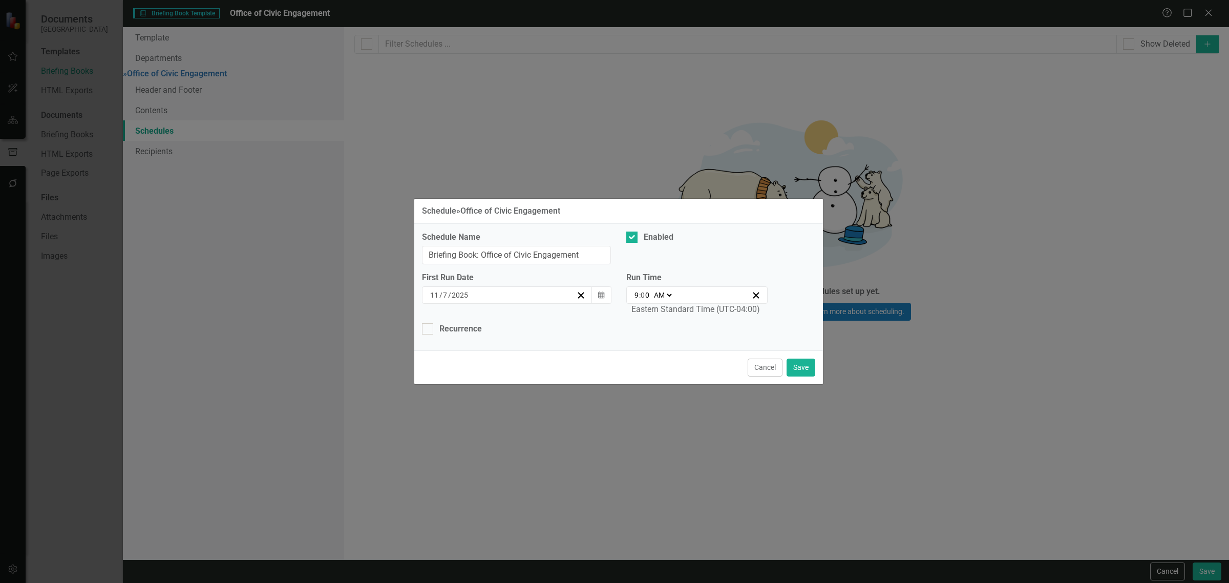
type input "9"
click at [463, 339] on div "Schedule Name Briefing Book: Office of Civic Engagement Enabled First Run Date …" at bounding box center [618, 287] width 409 height 126
click at [459, 336] on div "Schedule Name Briefing Book: Office of Civic Engagement Enabled First Run Date …" at bounding box center [618, 287] width 409 height 126
click at [459, 335] on div "Schedule Name Briefing Book: Office of Civic Engagement Enabled First Run Date …" at bounding box center [618, 287] width 409 height 126
click at [454, 326] on div "Recurrence" at bounding box center [460, 329] width 42 height 12
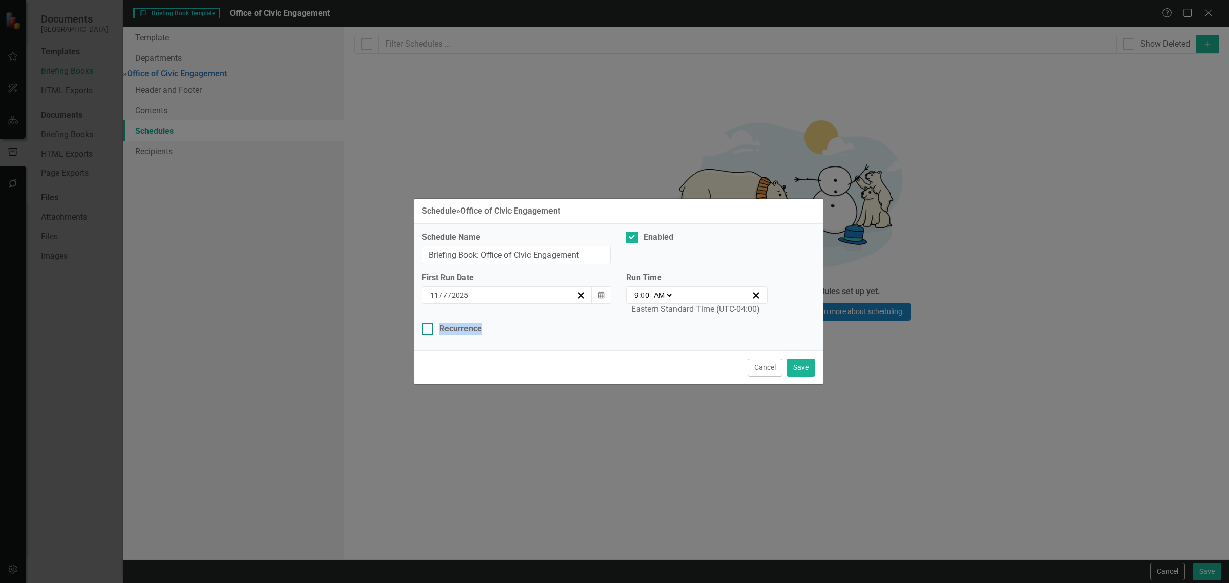
click at [428, 326] on input "Recurrence" at bounding box center [425, 326] width 7 height 7
checkbox input "true"
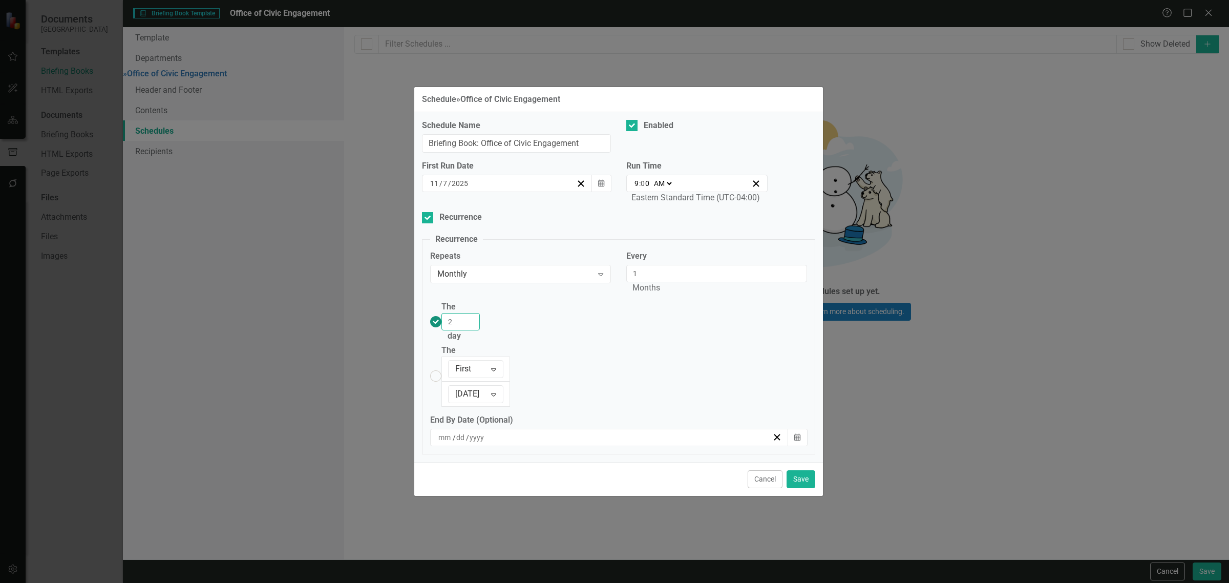
click at [480, 330] on input "2" at bounding box center [460, 321] width 38 height 17
click at [480, 330] on input "3" at bounding box center [460, 321] width 38 height 17
click at [480, 330] on input "4" at bounding box center [460, 321] width 38 height 17
click at [480, 330] on input "5" at bounding box center [460, 321] width 38 height 17
click at [480, 330] on input "6" at bounding box center [460, 321] width 38 height 17
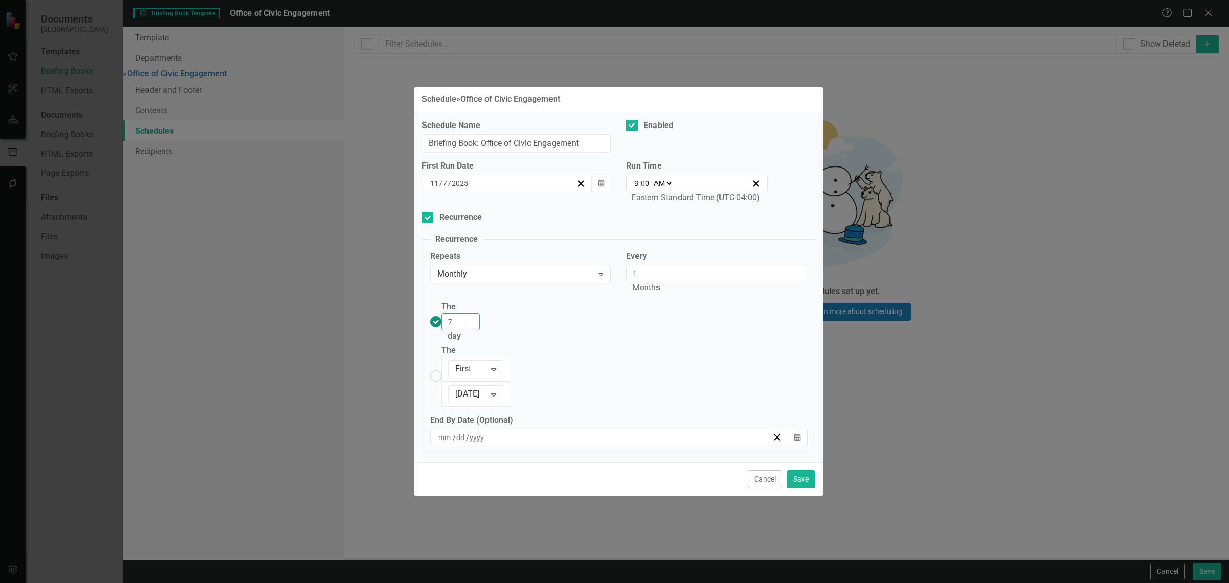
type input "7"
click at [480, 330] on input "7" at bounding box center [460, 321] width 38 height 17
click at [795, 470] on button "Save" at bounding box center [800, 479] width 29 height 18
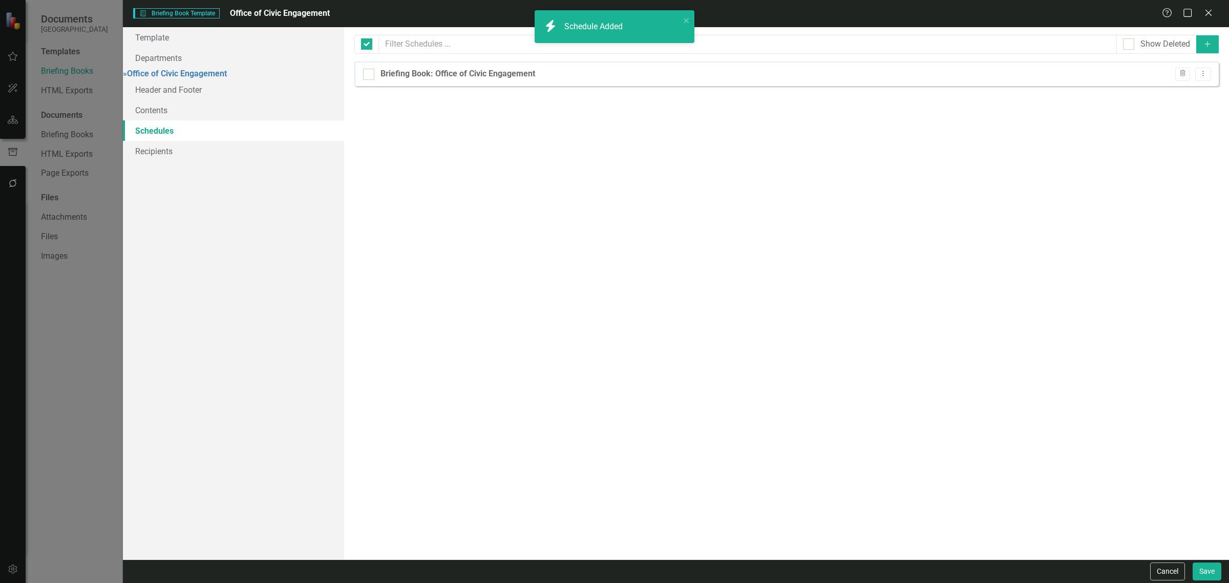
checkbox input "false"
click at [1205, 74] on icon "Dropdown Menu" at bounding box center [1202, 73] width 9 height 7
click at [1193, 108] on link "Copy Duplicate Schedule" at bounding box center [1163, 110] width 94 height 19
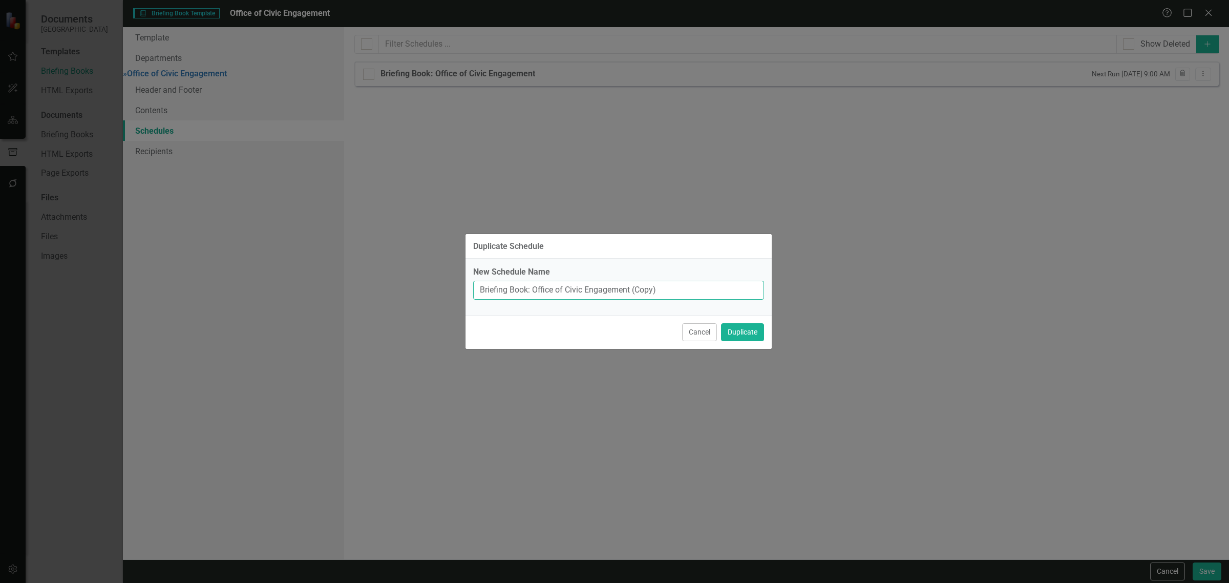
drag, startPoint x: 661, startPoint y: 289, endPoint x: 633, endPoint y: 289, distance: 28.2
click at [633, 289] on input "Briefing Book: Office of Civic Engagement (Copy)" at bounding box center [618, 290] width 291 height 19
type input "Briefing Book: Office of Civic Engagement"
drag, startPoint x: 754, startPoint y: 328, endPoint x: 759, endPoint y: 323, distance: 7.6
click at [754, 328] on button "Duplicate" at bounding box center [742, 332] width 43 height 18
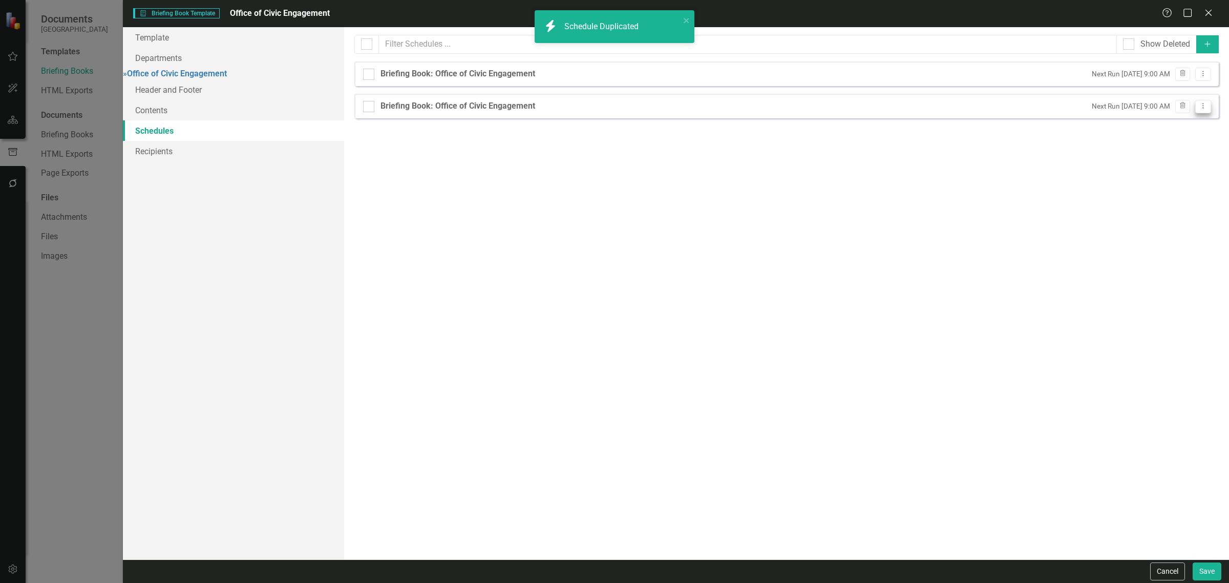
click at [1208, 103] on button "Dropdown Menu" at bounding box center [1203, 107] width 16 height 14
click at [1140, 126] on link "Edit Edit Schedule" at bounding box center [1163, 124] width 94 height 19
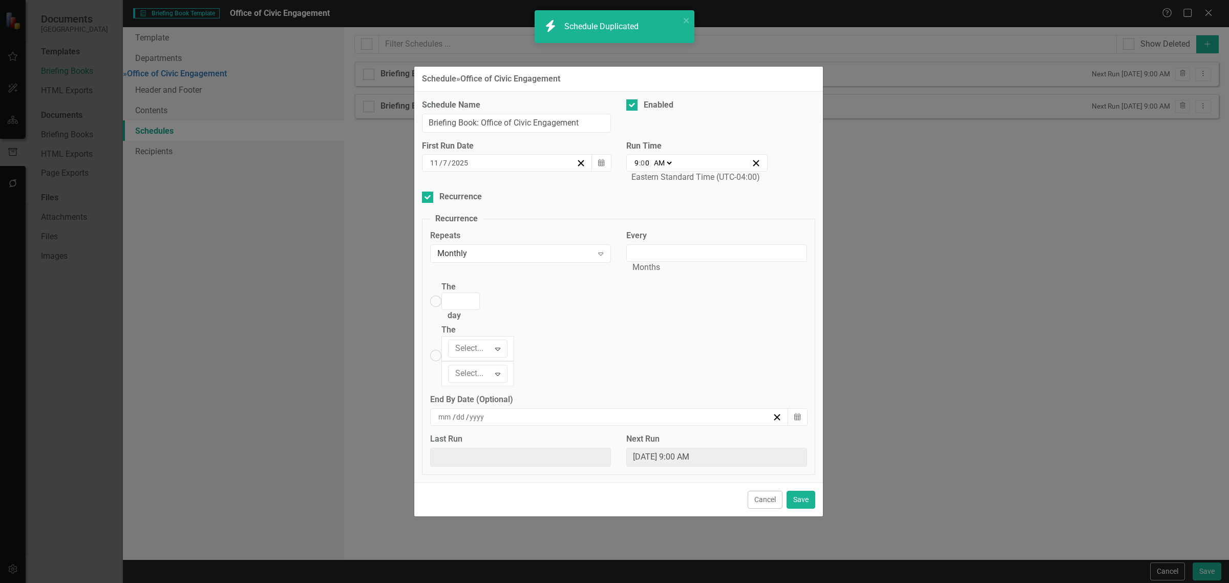
type input "1"
radio input "true"
click at [604, 166] on icon "button" at bounding box center [601, 162] width 6 height 7
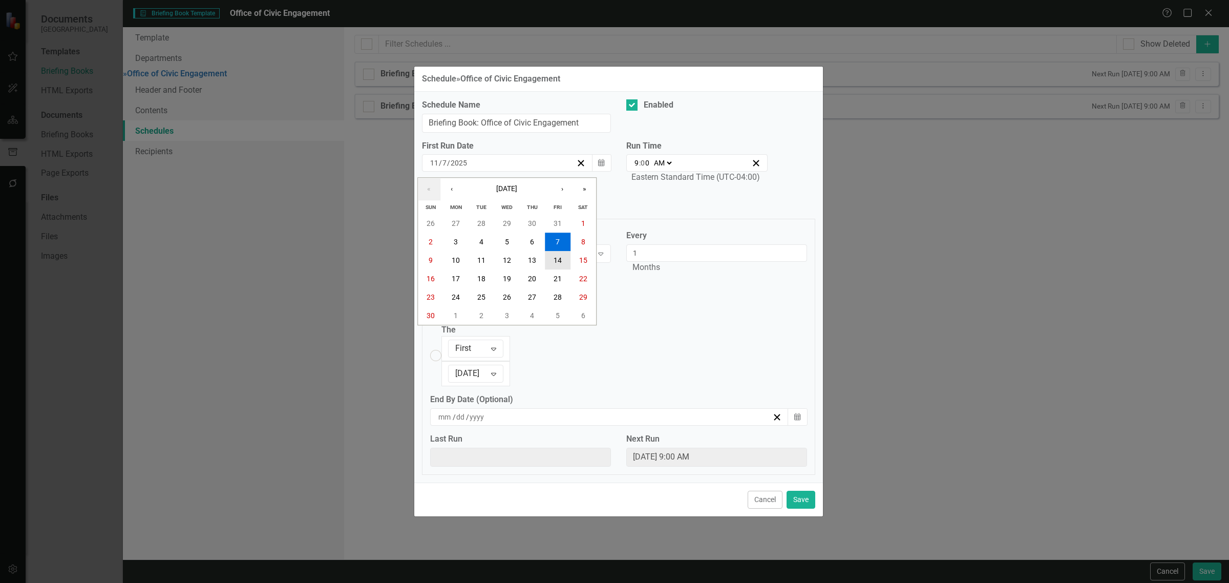
drag, startPoint x: 561, startPoint y: 293, endPoint x: 569, endPoint y: 302, distance: 12.3
click at [561, 264] on abbr "14" at bounding box center [557, 260] width 8 height 8
click at [480, 310] on input "8" at bounding box center [460, 300] width 38 height 17
click at [480, 310] on input "9" at bounding box center [460, 300] width 38 height 17
click at [480, 310] on input "10" at bounding box center [460, 300] width 38 height 17
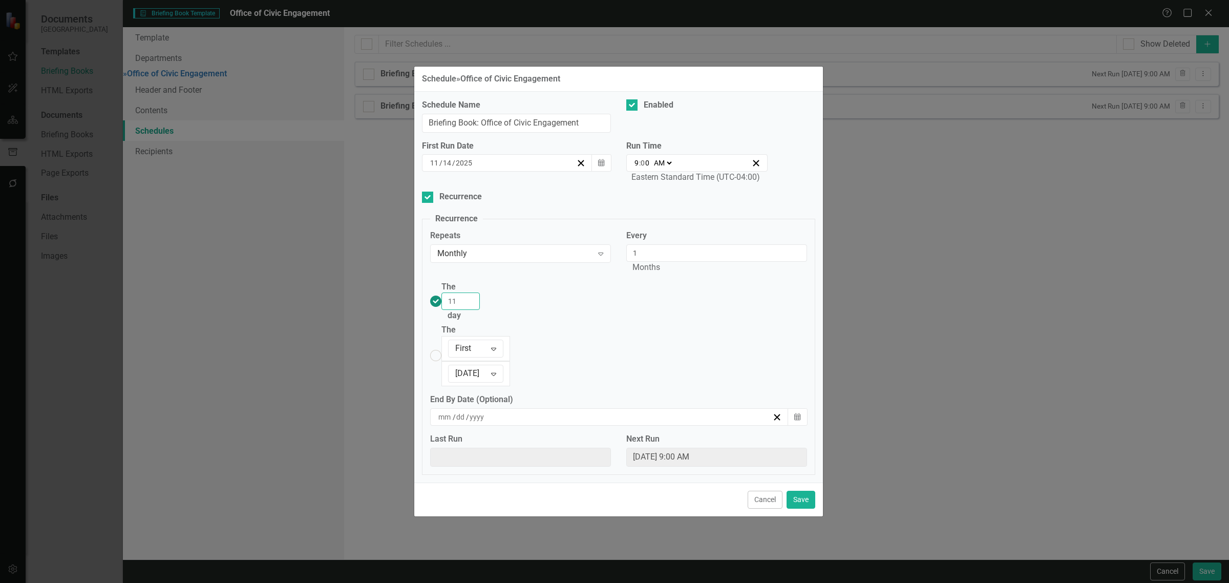
click at [480, 310] on input "11" at bounding box center [460, 300] width 38 height 17
click at [480, 310] on input "12" at bounding box center [460, 300] width 38 height 17
click at [480, 310] on input "13" at bounding box center [460, 300] width 38 height 17
type input "14"
click at [480, 310] on input "14" at bounding box center [460, 300] width 38 height 17
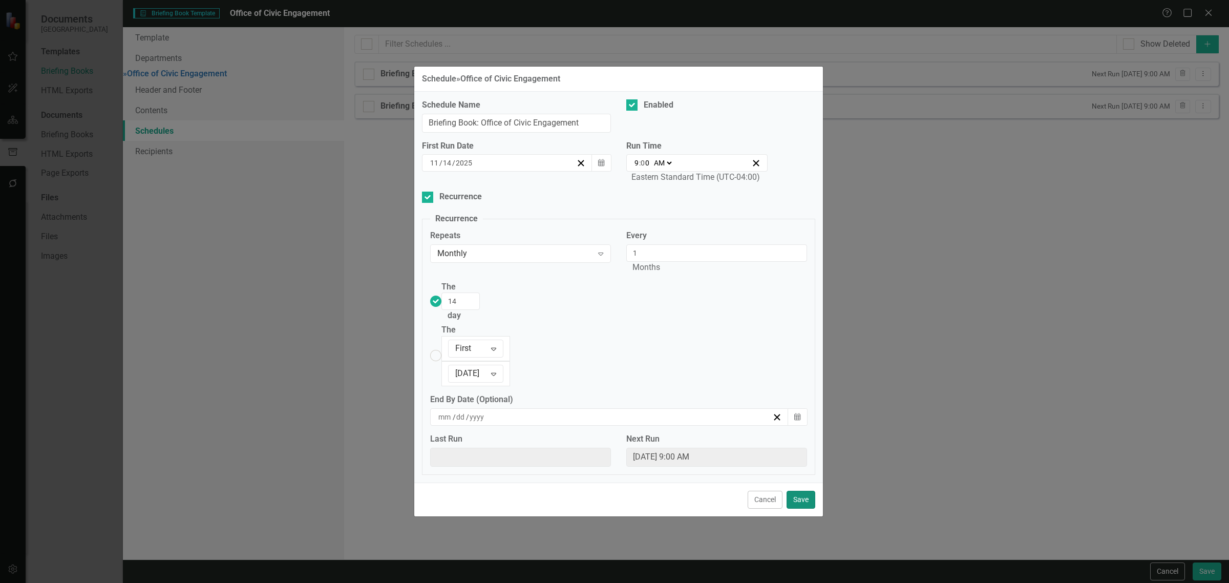
click at [805, 490] on button "Save" at bounding box center [800, 499] width 29 height 18
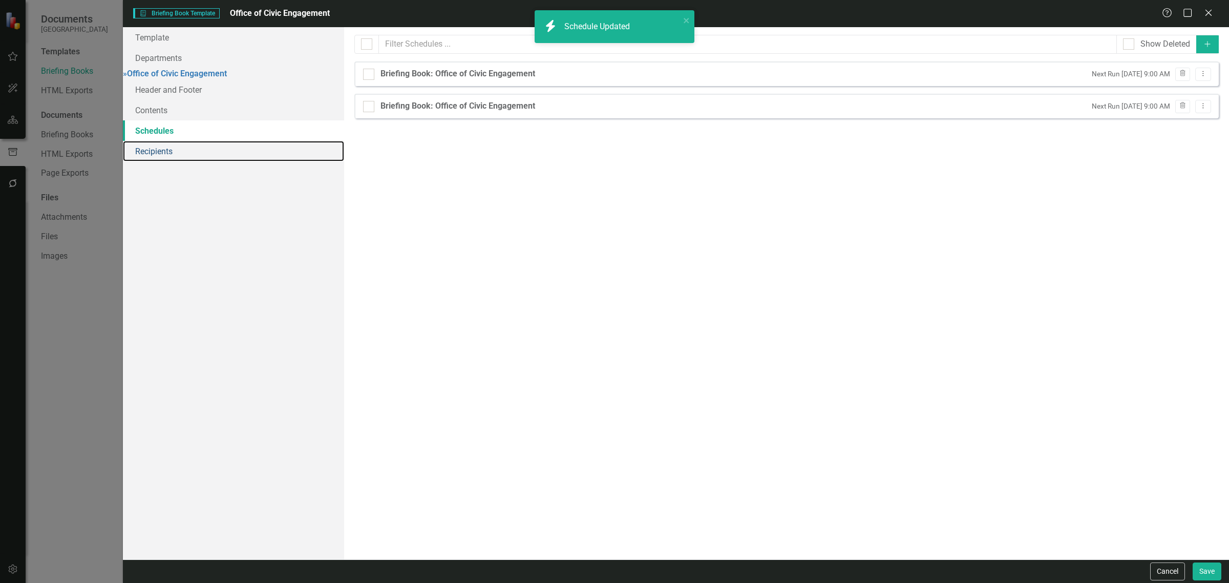
drag, startPoint x: 177, startPoint y: 161, endPoint x: 335, endPoint y: 178, distance: 159.1
click at [177, 160] on link "Recipients" at bounding box center [233, 151] width 221 height 20
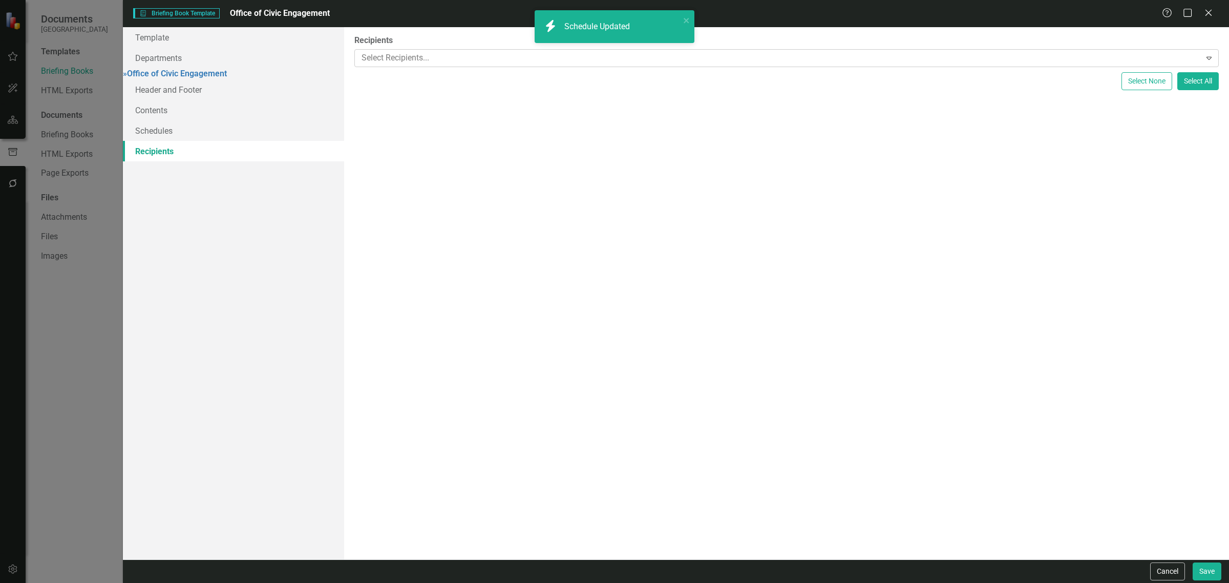
click at [416, 59] on div at bounding box center [778, 58] width 843 height 14
type input "c"
drag, startPoint x: 1207, startPoint y: 572, endPoint x: 1212, endPoint y: 576, distance: 6.5
click at [1212, 576] on button "Save" at bounding box center [1206, 571] width 29 height 18
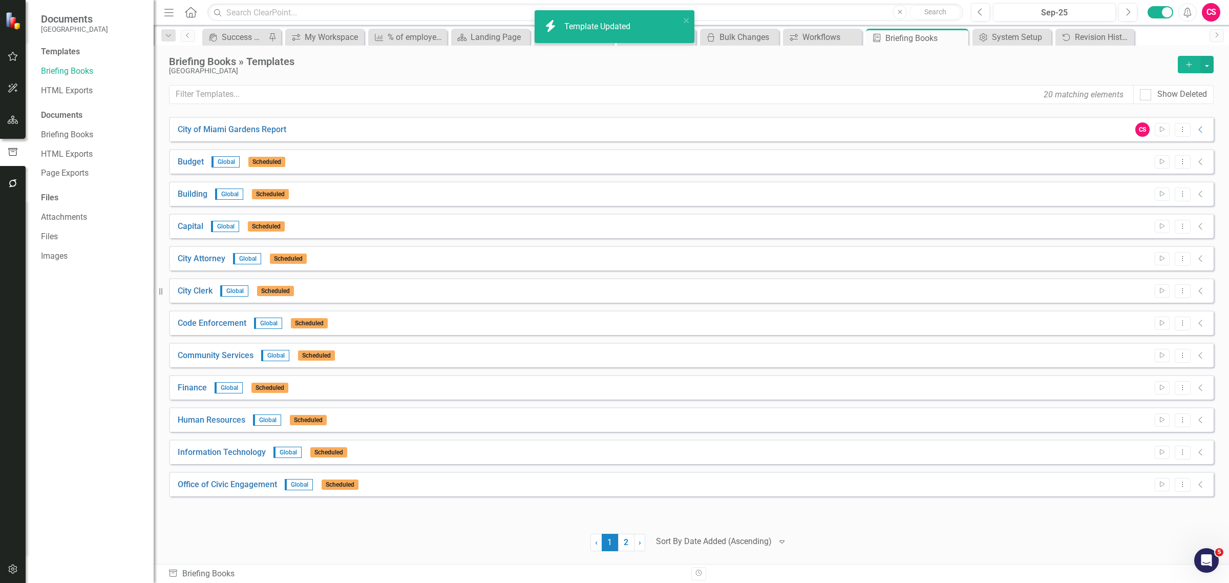
click at [4, 110] on button "button" at bounding box center [13, 121] width 23 height 22
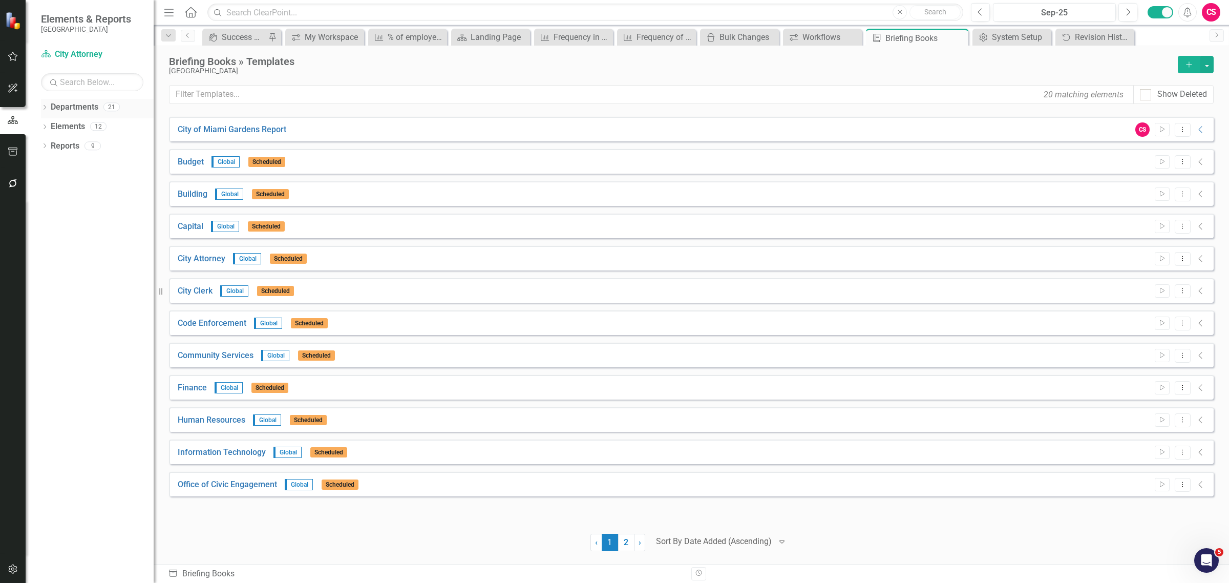
click at [44, 108] on icon "Dropdown" at bounding box center [44, 108] width 7 height 6
click at [47, 126] on icon "Dropdown" at bounding box center [50, 126] width 8 height 6
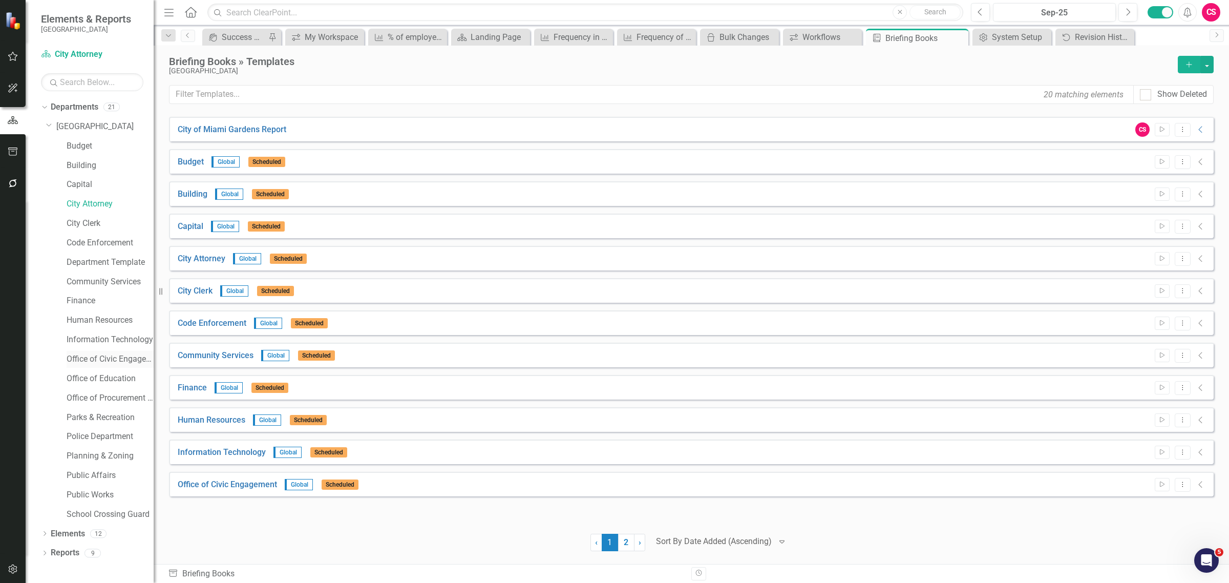
click at [106, 362] on link "Office of Civic Engagement" at bounding box center [110, 359] width 87 height 12
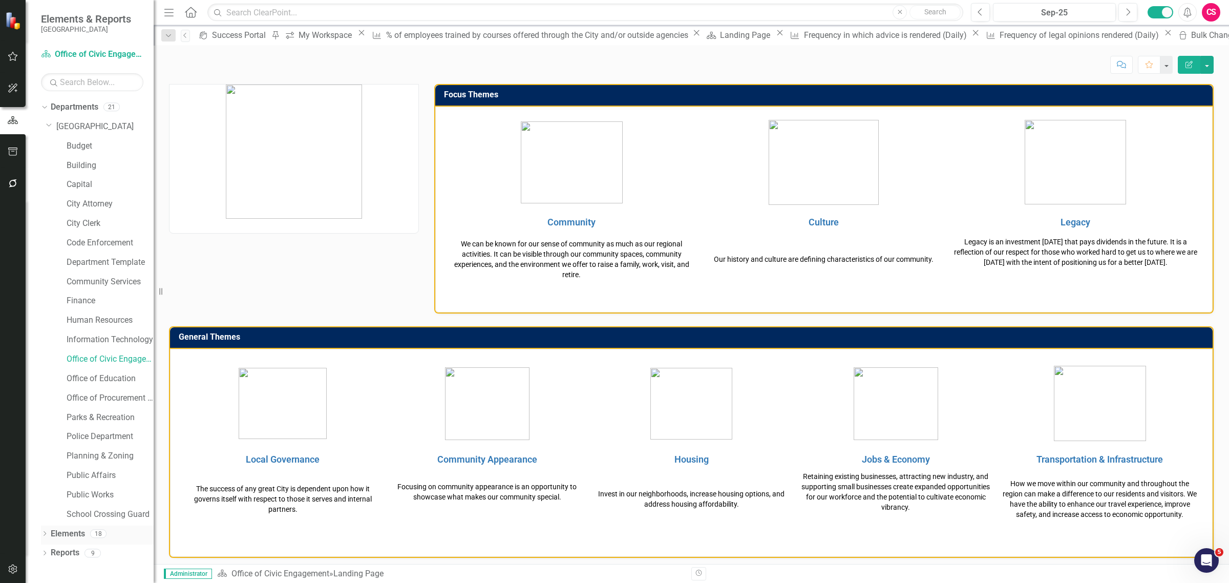
click at [64, 535] on link "Elements" at bounding box center [68, 534] width 34 height 12
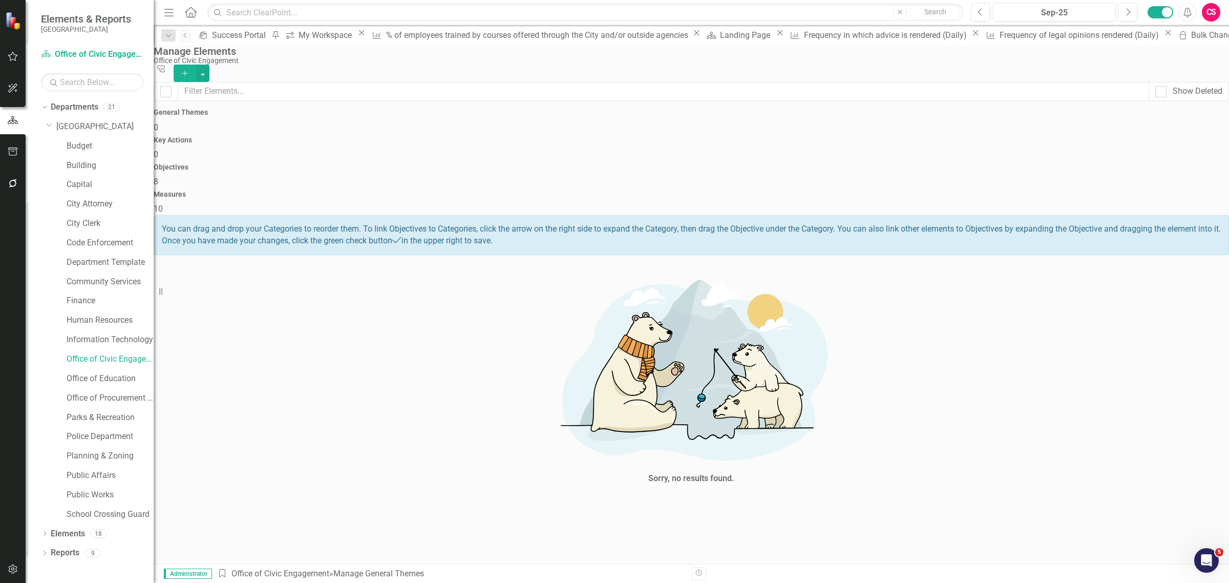
click at [158, 177] on span "8" at bounding box center [156, 182] width 5 height 10
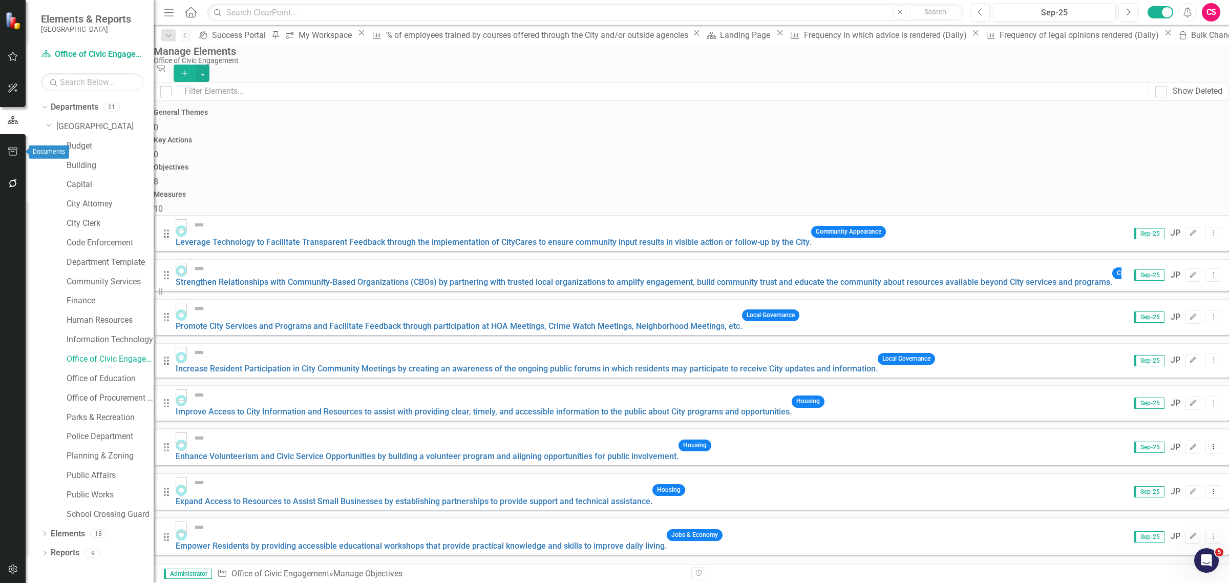
click at [9, 151] on icon "button" at bounding box center [13, 151] width 11 height 8
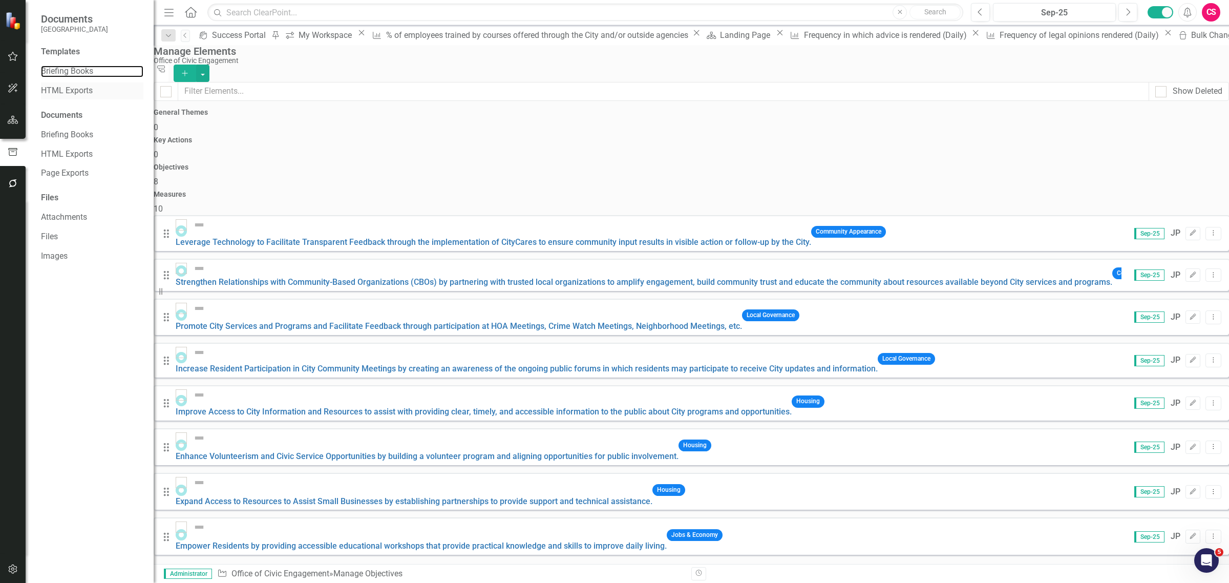
drag, startPoint x: 73, startPoint y: 75, endPoint x: 89, endPoint y: 82, distance: 17.6
click at [72, 75] on link "Briefing Books" at bounding box center [92, 72] width 102 height 12
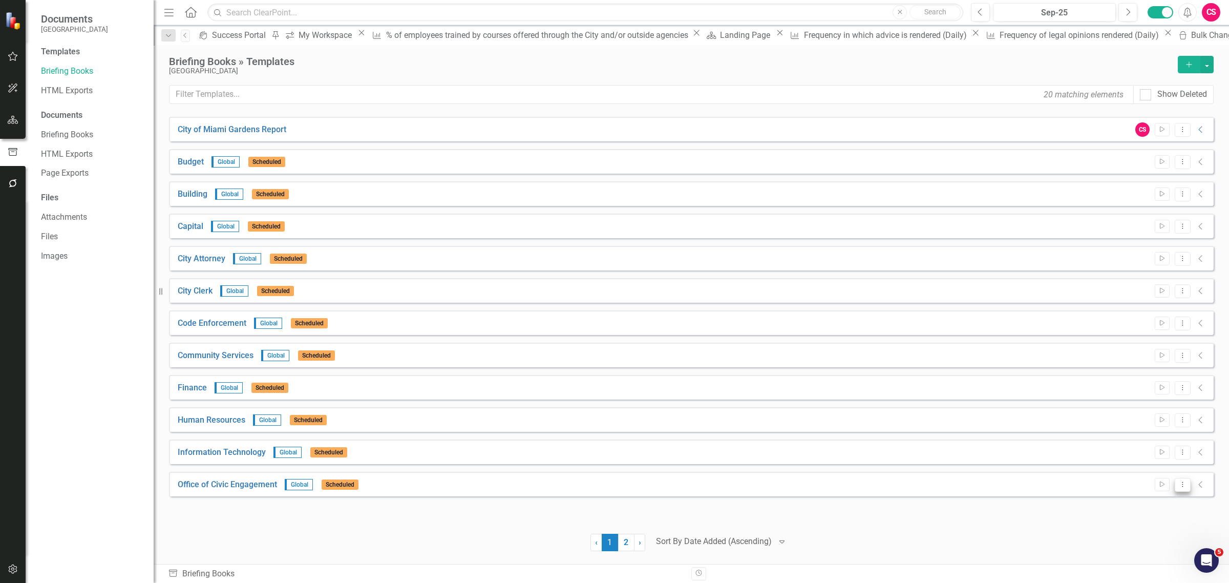
click at [1179, 483] on icon "Dropdown Menu" at bounding box center [1182, 484] width 9 height 7
click at [1130, 429] on link "Edit Edit Template" at bounding box center [1142, 429] width 95 height 19
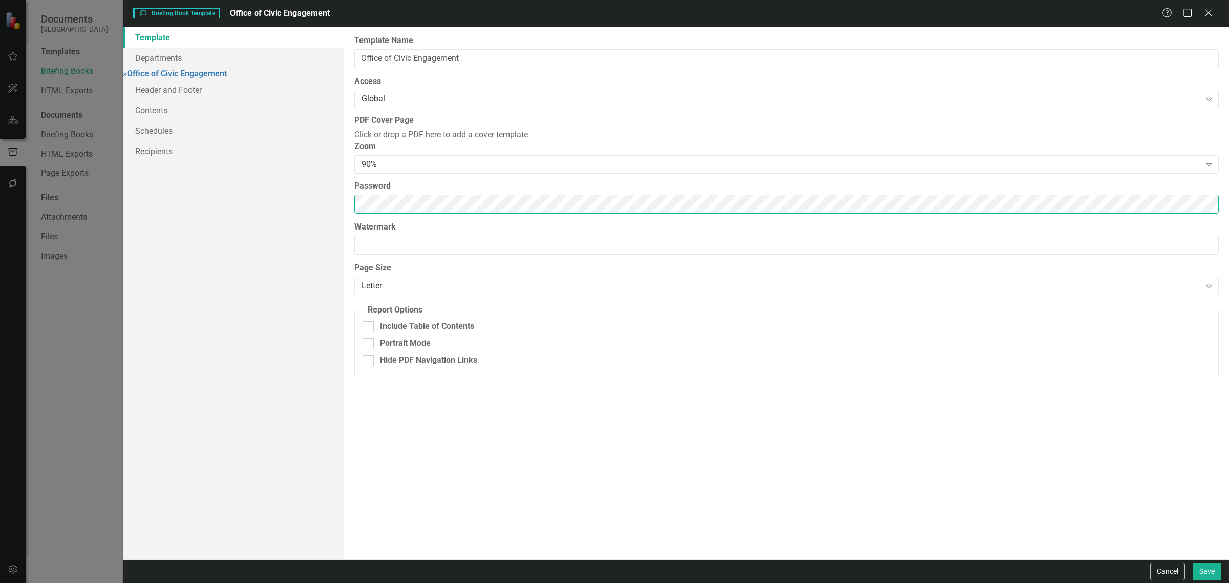
click at [247, 246] on div "Template Departments » Office of Civic Engagement Header and Footer Contents Sc…" at bounding box center [676, 293] width 1106 height 532
click at [200, 137] on link "Schedules" at bounding box center [233, 130] width 221 height 20
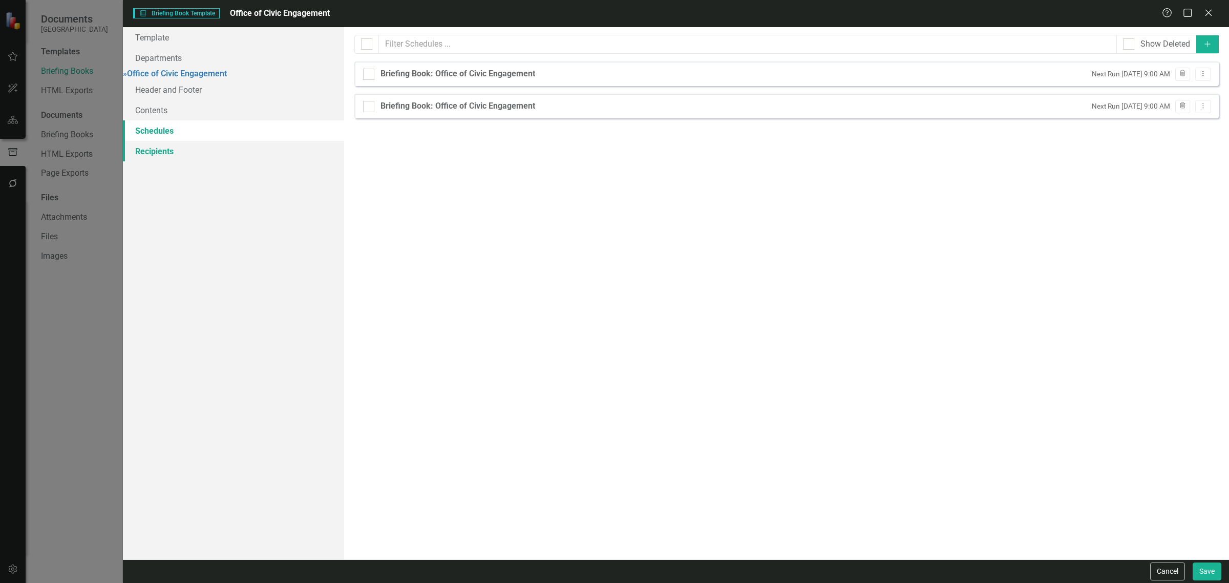
click at [166, 159] on link "Recipients" at bounding box center [233, 151] width 221 height 20
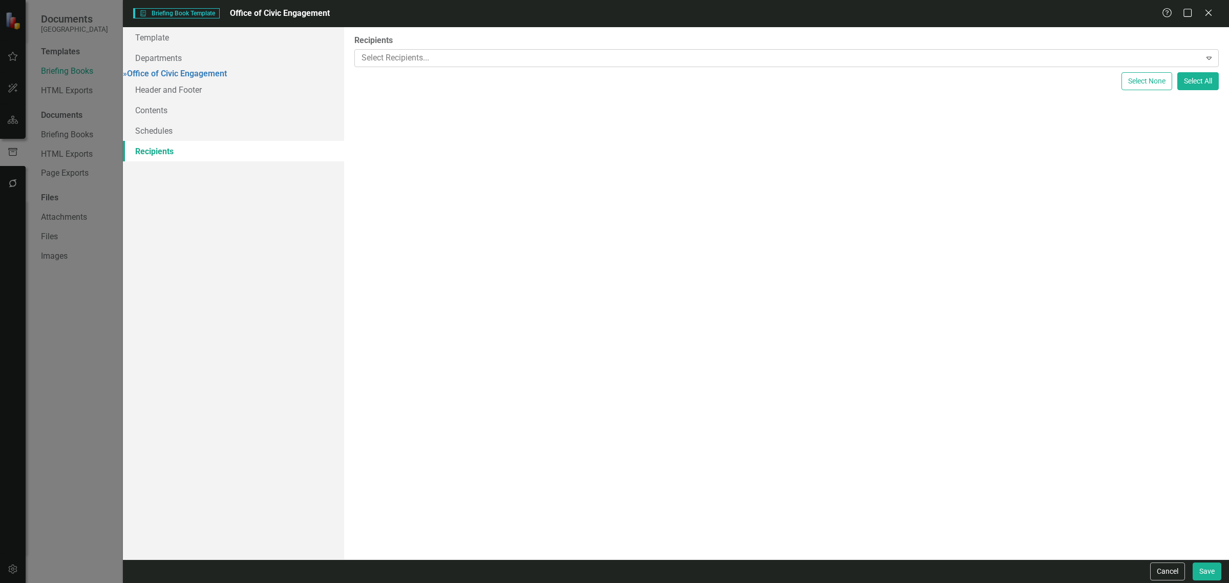
click at [502, 65] on div "Select Recipients..." at bounding box center [777, 58] width 843 height 16
type input "jam"
click at [1217, 581] on div "Cancel Save" at bounding box center [676, 571] width 1106 height 24
drag, startPoint x: 1214, startPoint y: 574, endPoint x: 1213, endPoint y: 569, distance: 5.1
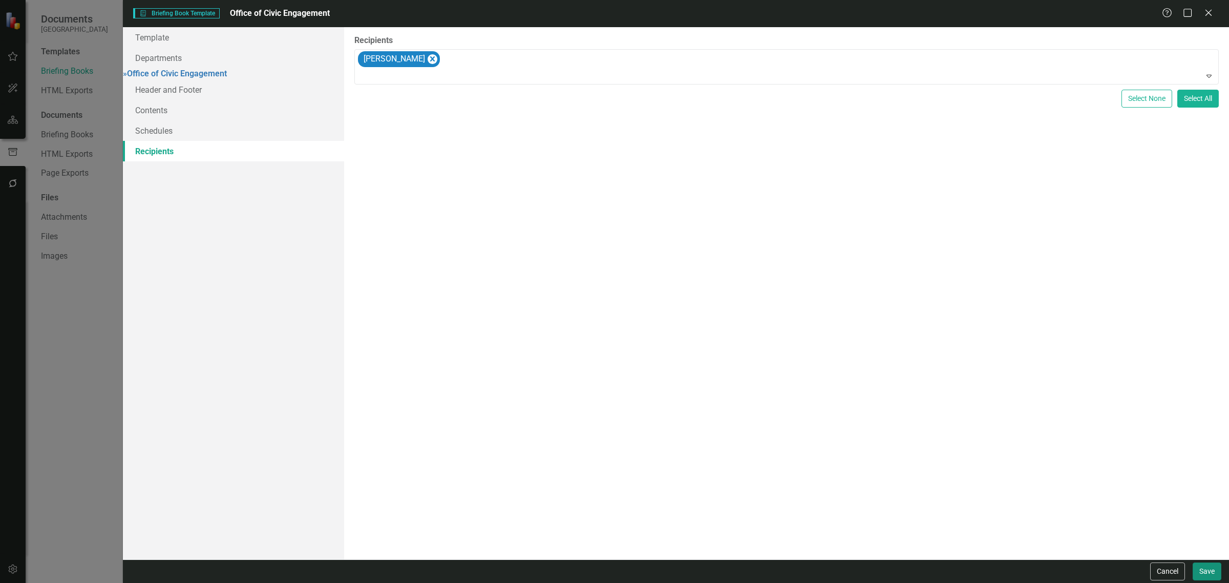
click at [1213, 573] on button "Save" at bounding box center [1206, 571] width 29 height 18
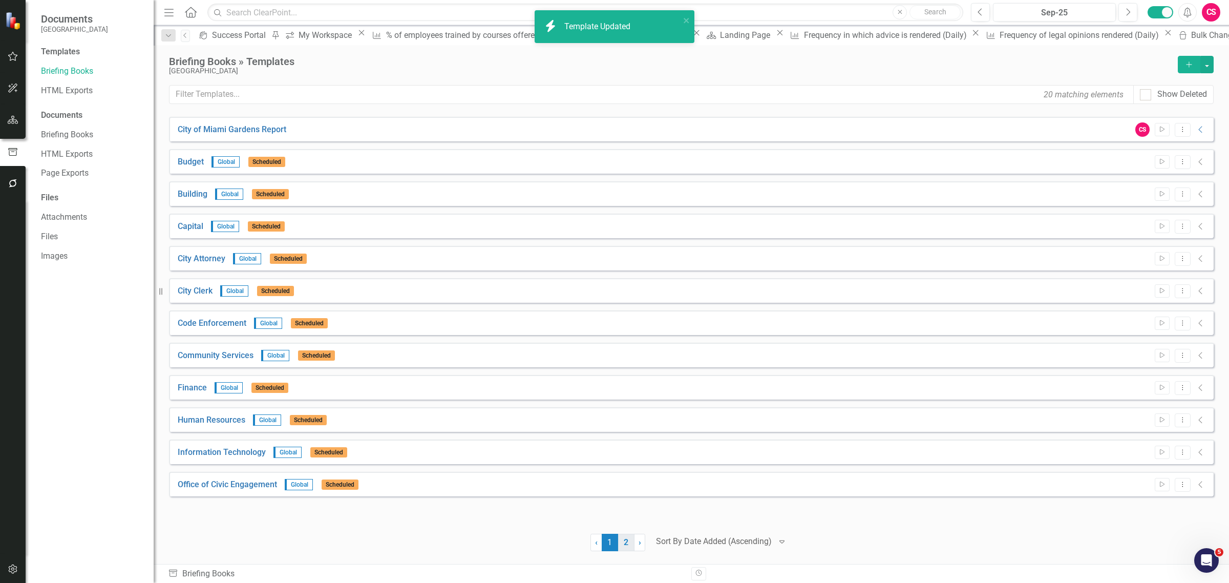
click at [626, 536] on link "2" at bounding box center [626, 541] width 16 height 17
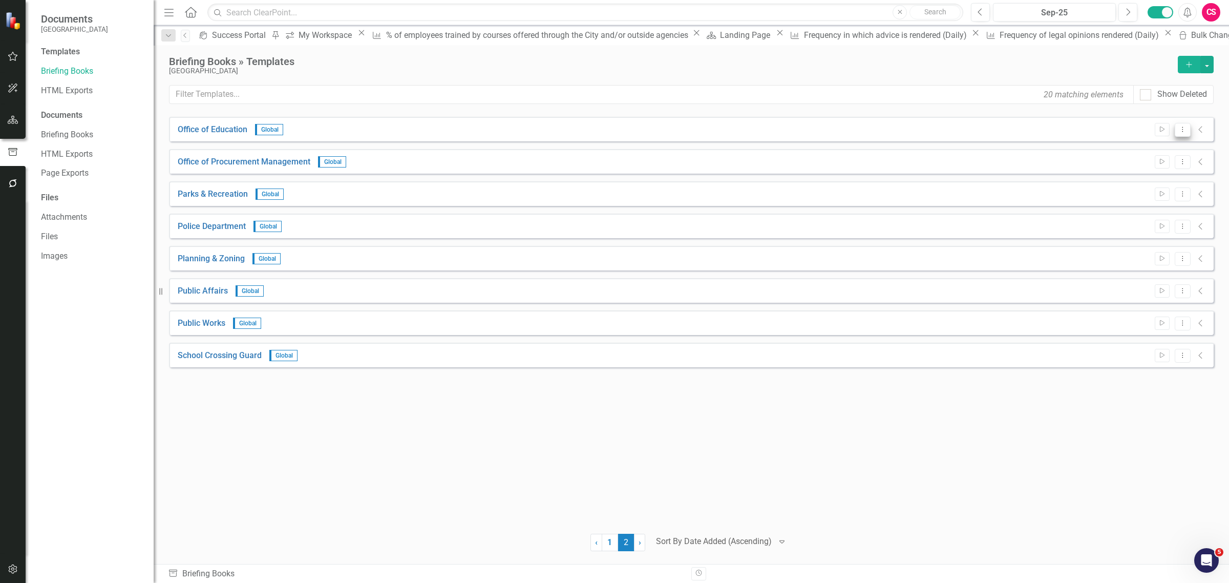
click at [1188, 132] on button "Dropdown Menu" at bounding box center [1182, 130] width 16 height 14
click at [1135, 189] on link "Edit Edit Template" at bounding box center [1142, 185] width 95 height 19
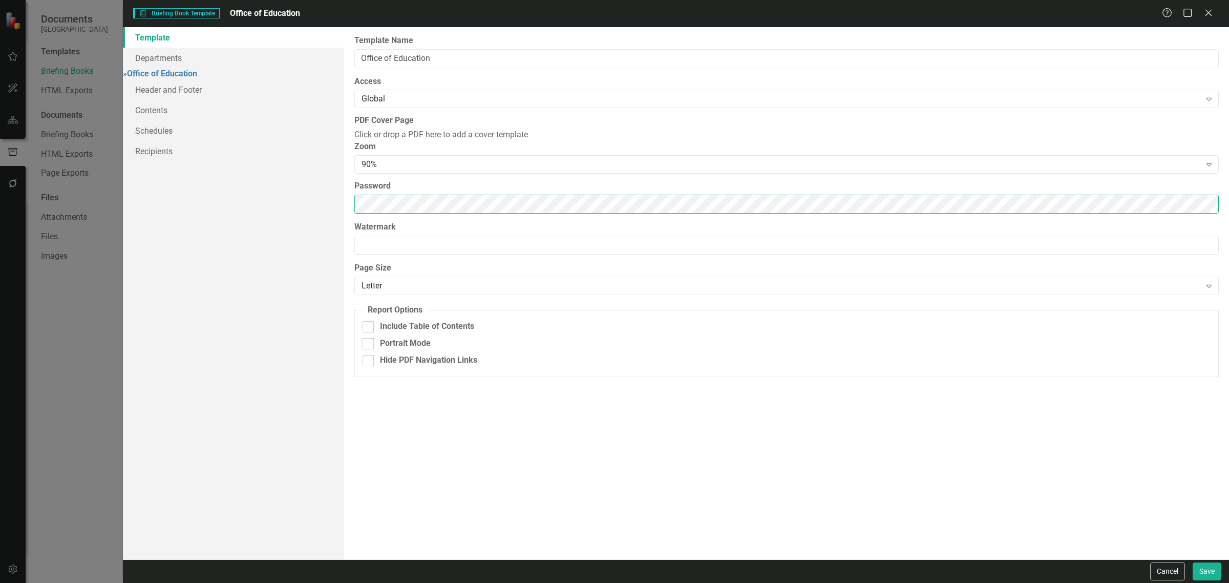
click at [162, 275] on div "Template Departments » Office of Education Header and Footer Contents Schedules…" at bounding box center [676, 293] width 1106 height 532
click at [172, 137] on link "Schedules" at bounding box center [233, 130] width 221 height 20
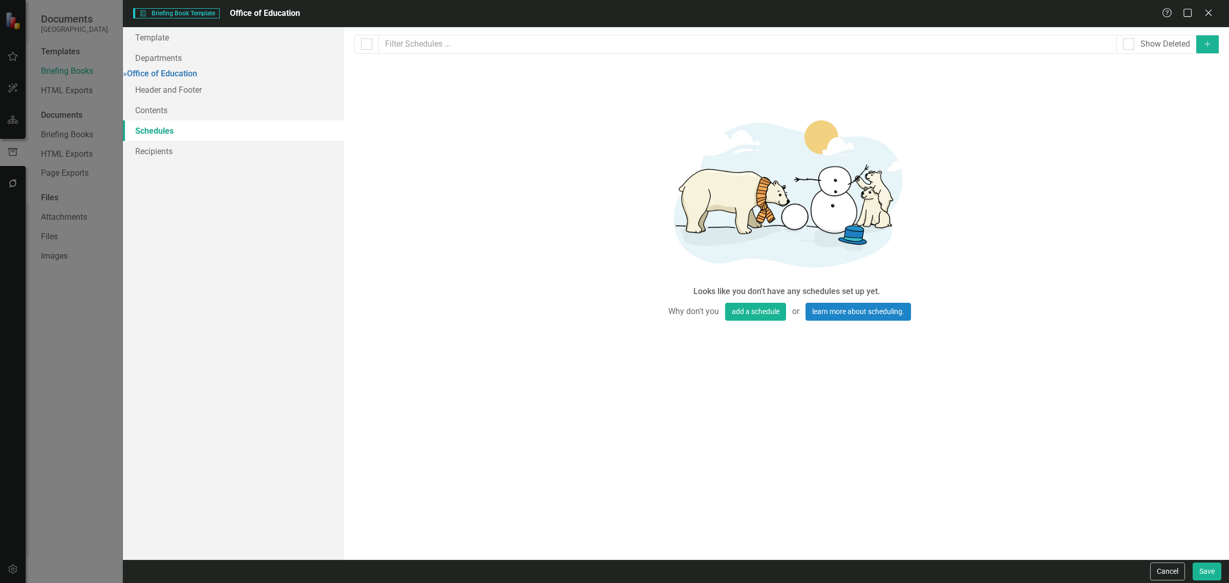
click at [1216, 41] on button "Add" at bounding box center [1207, 44] width 23 height 18
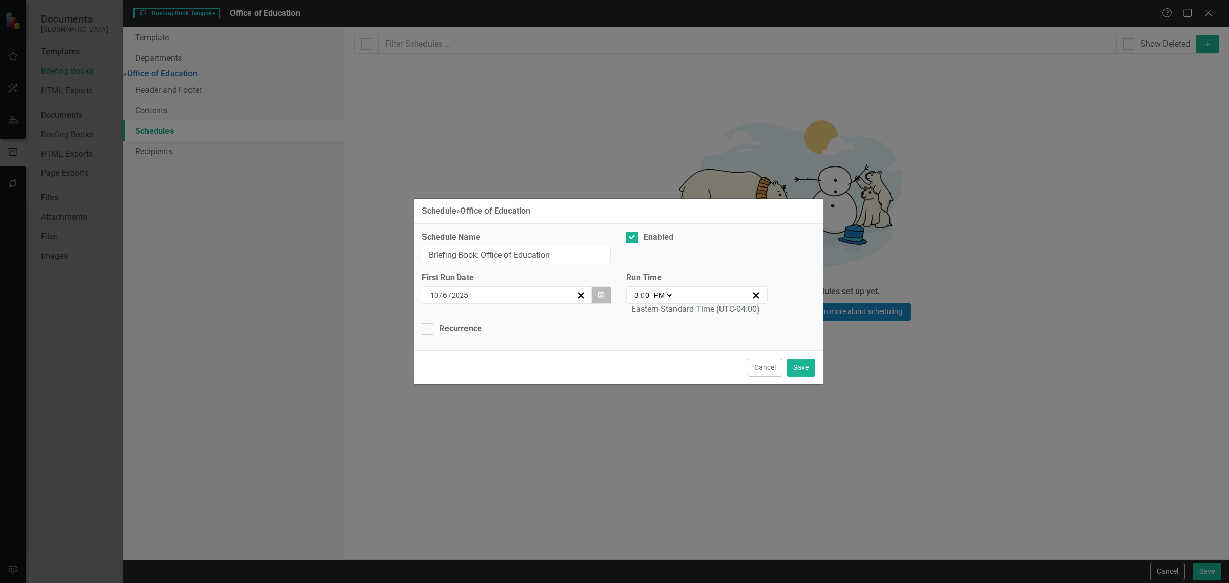
click at [598, 294] on icon "Calendar" at bounding box center [601, 294] width 6 height 7
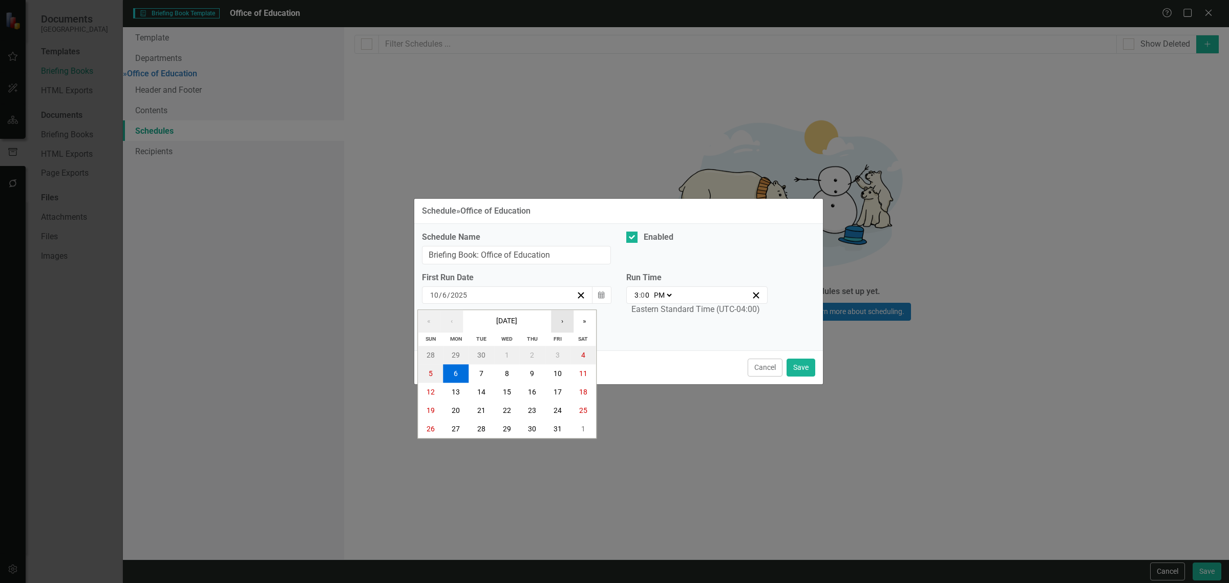
click at [569, 313] on button "›" at bounding box center [562, 321] width 23 height 23
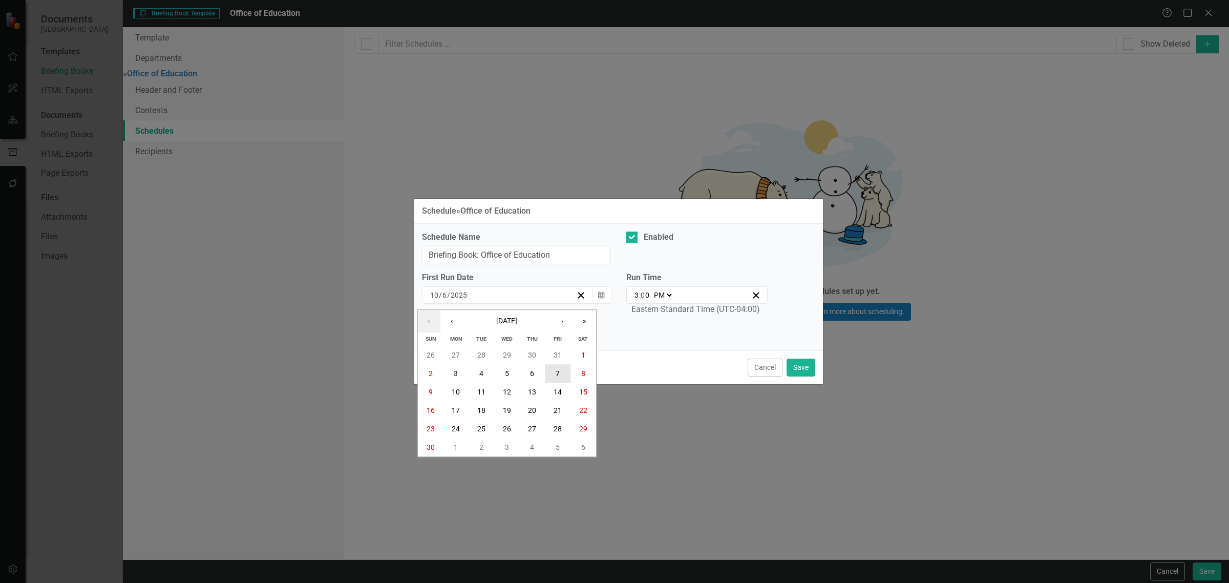
click at [559, 374] on abbr "7" at bounding box center [557, 374] width 4 height 8
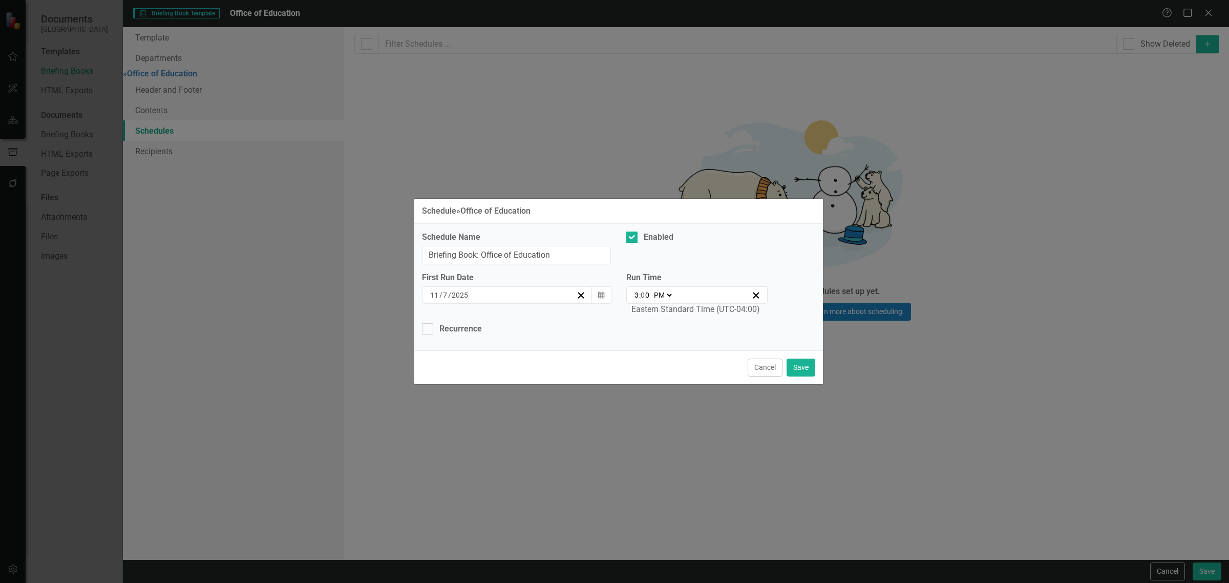
click at [659, 292] on select "AM PM" at bounding box center [662, 295] width 22 height 10
click at [650, 305] on div "Eastern Standard Time (UTC-04:00)" at bounding box center [695, 310] width 128 height 12
click at [669, 295] on select "AM PM" at bounding box center [662, 295] width 22 height 10
select select "am"
click at [651, 290] on select "AM PM" at bounding box center [662, 295] width 22 height 10
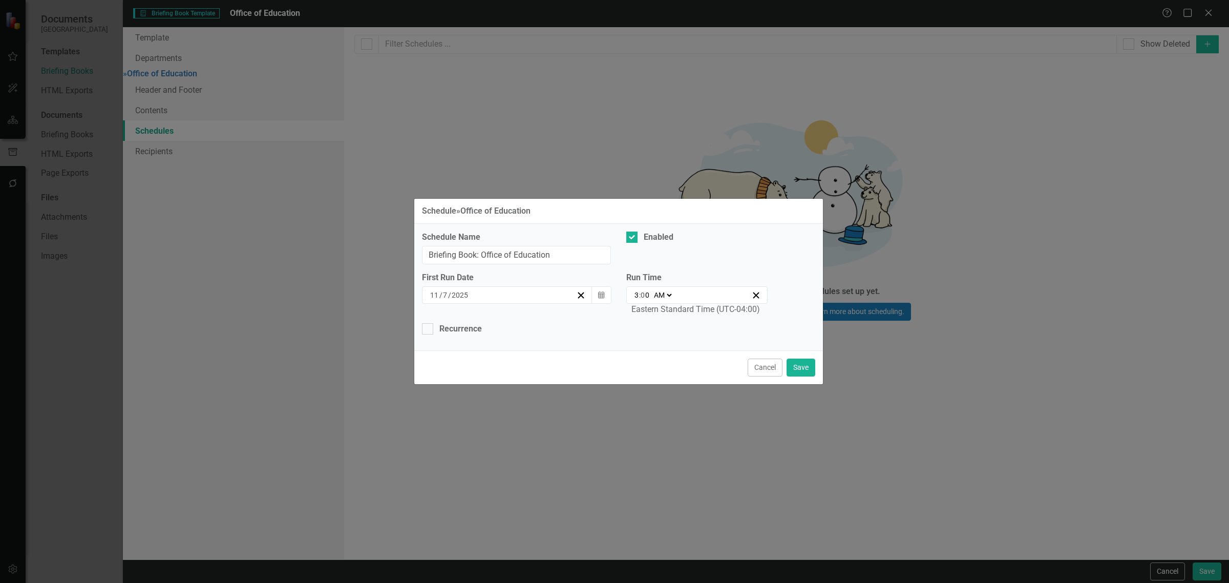
click at [636, 299] on input "3" at bounding box center [636, 295] width 5 height 10
type input "09:00"
type input "9"
click at [487, 329] on div "Recurrence" at bounding box center [618, 329] width 393 height 12
click at [428, 329] on input "Recurrence" at bounding box center [425, 326] width 7 height 7
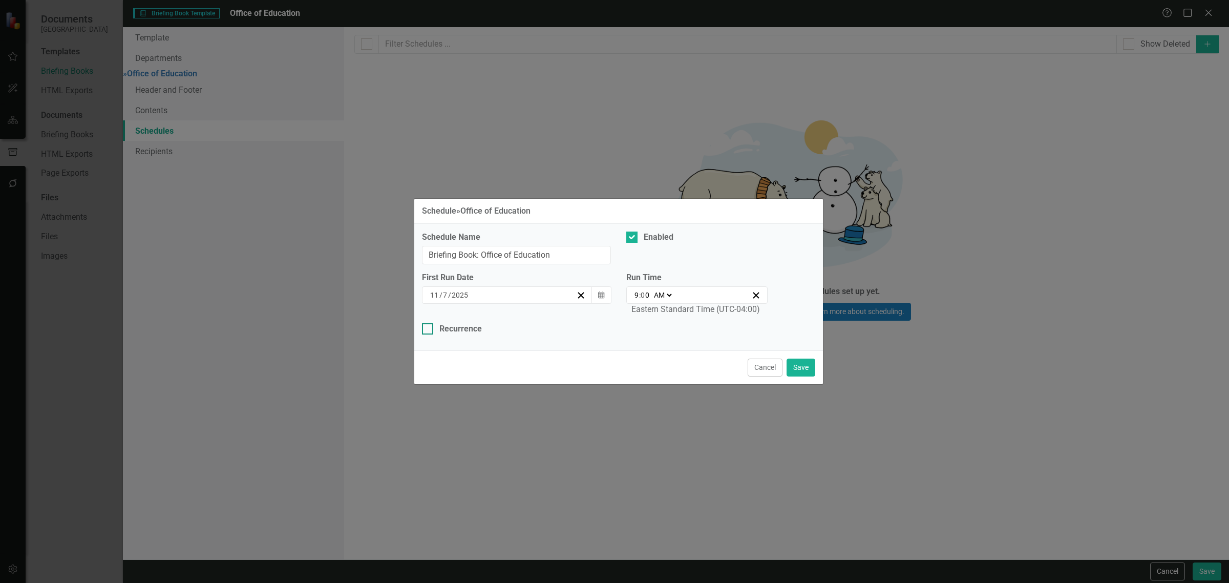
checkbox input "true"
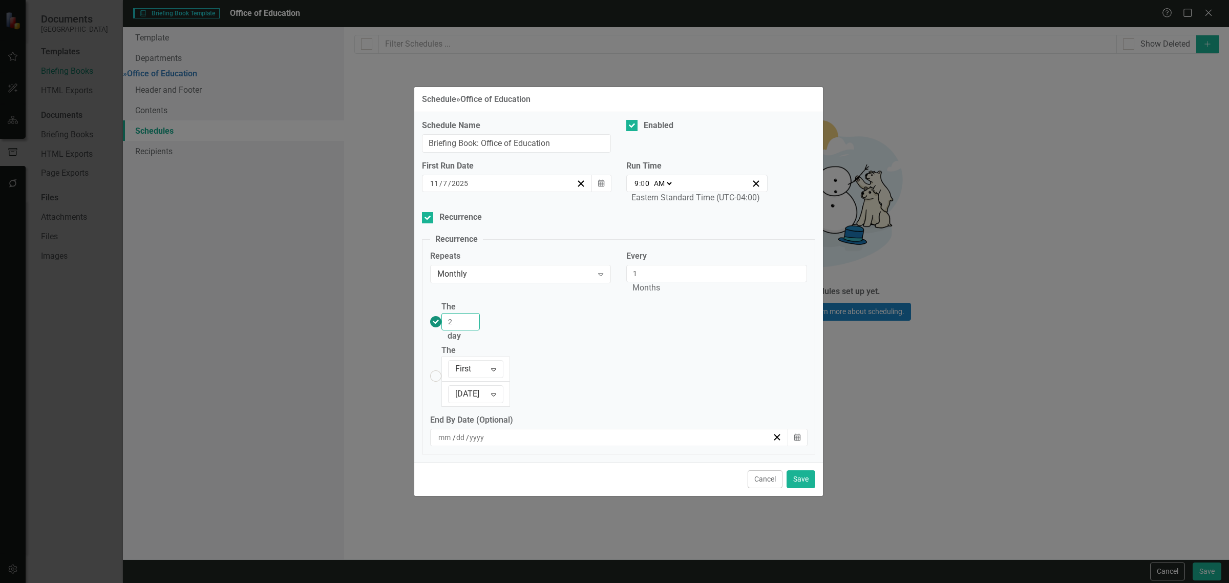
click at [480, 330] on input "2" at bounding box center [460, 321] width 38 height 17
click at [480, 330] on input "3" at bounding box center [460, 321] width 38 height 17
click at [480, 330] on input "4" at bounding box center [460, 321] width 38 height 17
click at [480, 330] on input "5" at bounding box center [460, 321] width 38 height 17
click at [480, 330] on input "6" at bounding box center [460, 321] width 38 height 17
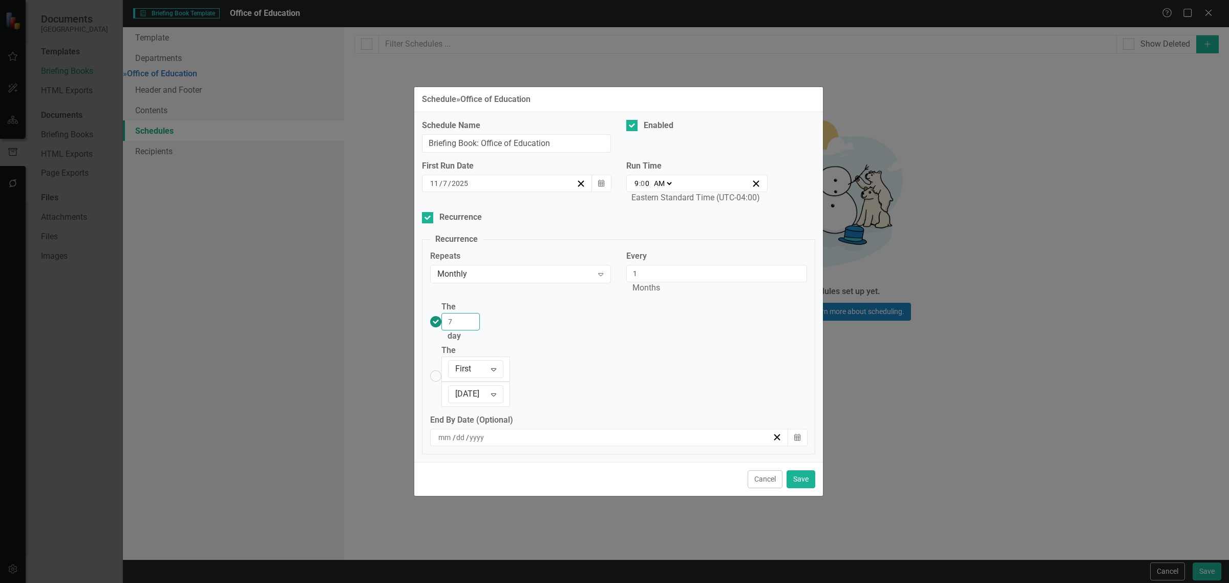
type input "7"
click at [480, 330] on input "7" at bounding box center [460, 321] width 38 height 17
click at [798, 470] on button "Save" at bounding box center [800, 479] width 29 height 18
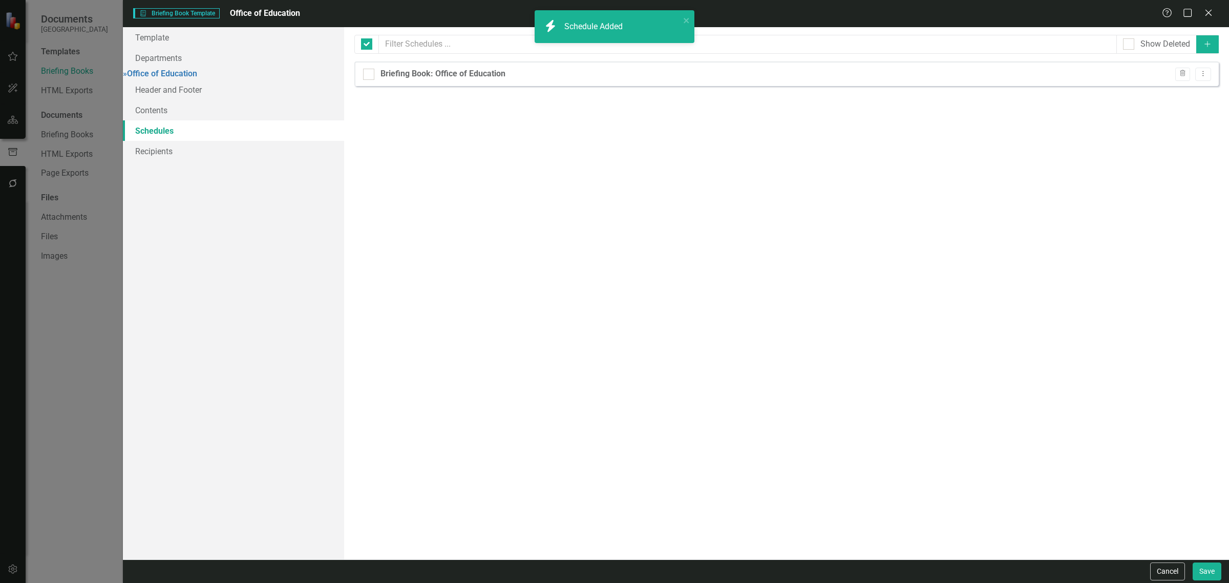
checkbox input "false"
drag, startPoint x: 1200, startPoint y: 72, endPoint x: 1198, endPoint y: 78, distance: 6.7
click at [1201, 72] on icon "Dropdown Menu" at bounding box center [1202, 73] width 9 height 7
click at [1188, 111] on link "Copy Duplicate Schedule" at bounding box center [1163, 110] width 94 height 19
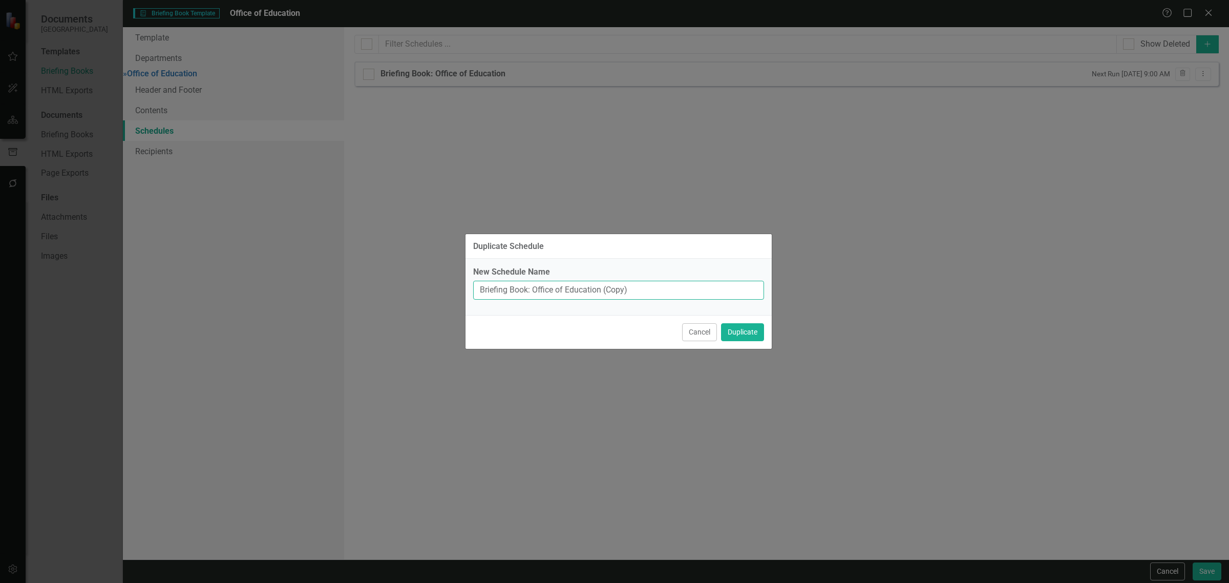
drag, startPoint x: 646, startPoint y: 295, endPoint x: 603, endPoint y: 297, distance: 43.1
click at [603, 297] on input "Briefing Book: Office of Education (Copy)" at bounding box center [618, 290] width 291 height 19
type input "Briefing Book: Office of Education"
click at [721, 323] on button "Duplicate" at bounding box center [742, 332] width 43 height 18
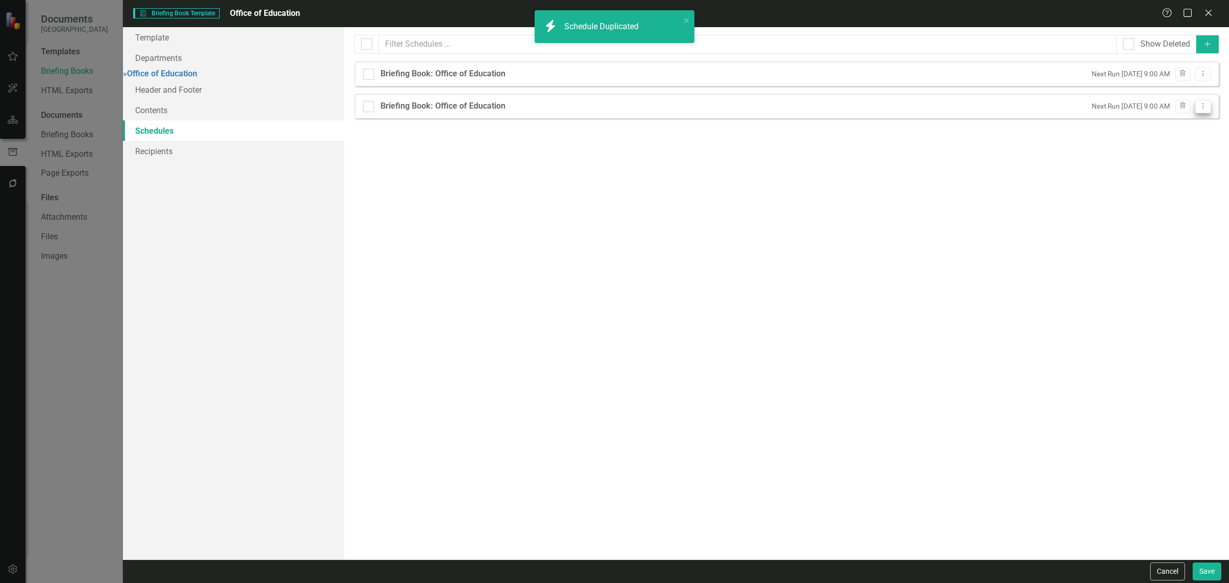
click at [1200, 102] on icon "Dropdown Menu" at bounding box center [1202, 105] width 9 height 7
click at [1178, 130] on link "Edit Edit Schedule" at bounding box center [1163, 124] width 94 height 19
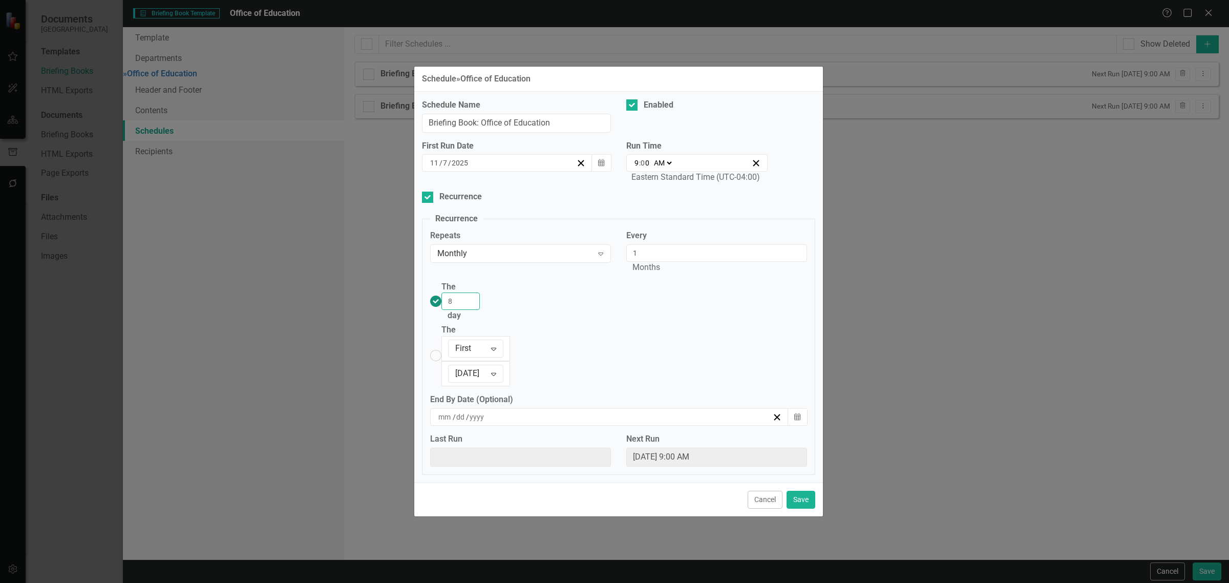
click at [480, 310] on input "8" at bounding box center [460, 300] width 38 height 17
click at [480, 310] on input "9" at bounding box center [460, 300] width 38 height 17
click at [480, 310] on input "10" at bounding box center [460, 300] width 38 height 17
click at [480, 310] on input "11" at bounding box center [460, 300] width 38 height 17
click at [480, 310] on input "12" at bounding box center [460, 300] width 38 height 17
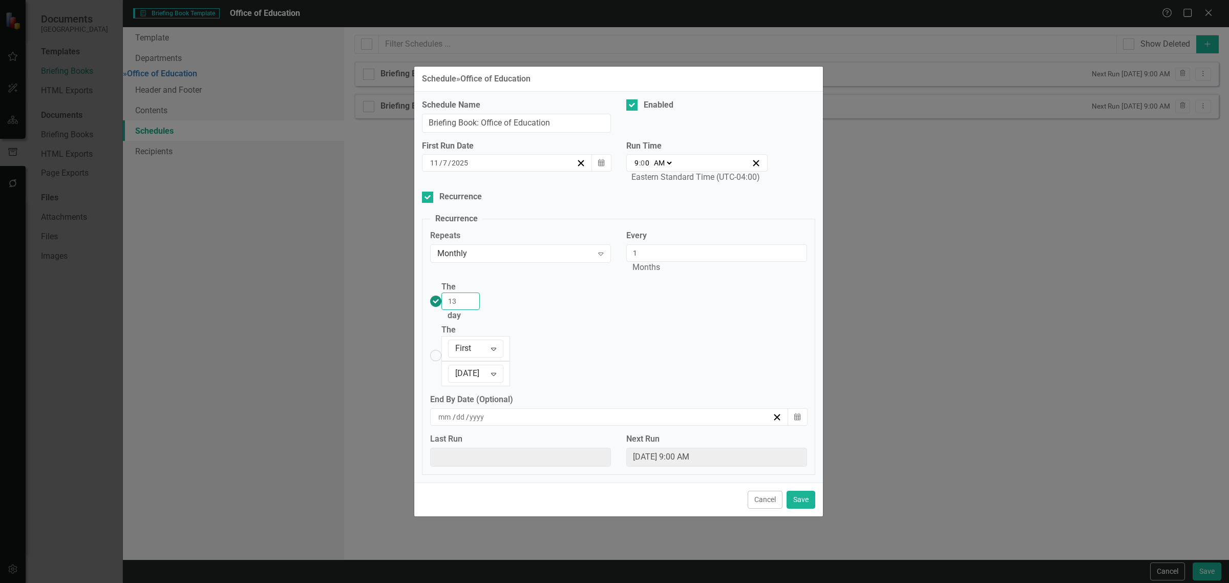
click at [480, 310] on input "13" at bounding box center [460, 300] width 38 height 17
type input "14"
click at [480, 310] on input "14" at bounding box center [460, 300] width 38 height 17
click at [599, 166] on icon "Calendar" at bounding box center [601, 162] width 6 height 7
drag, startPoint x: 560, startPoint y: 292, endPoint x: 707, endPoint y: 356, distance: 161.2
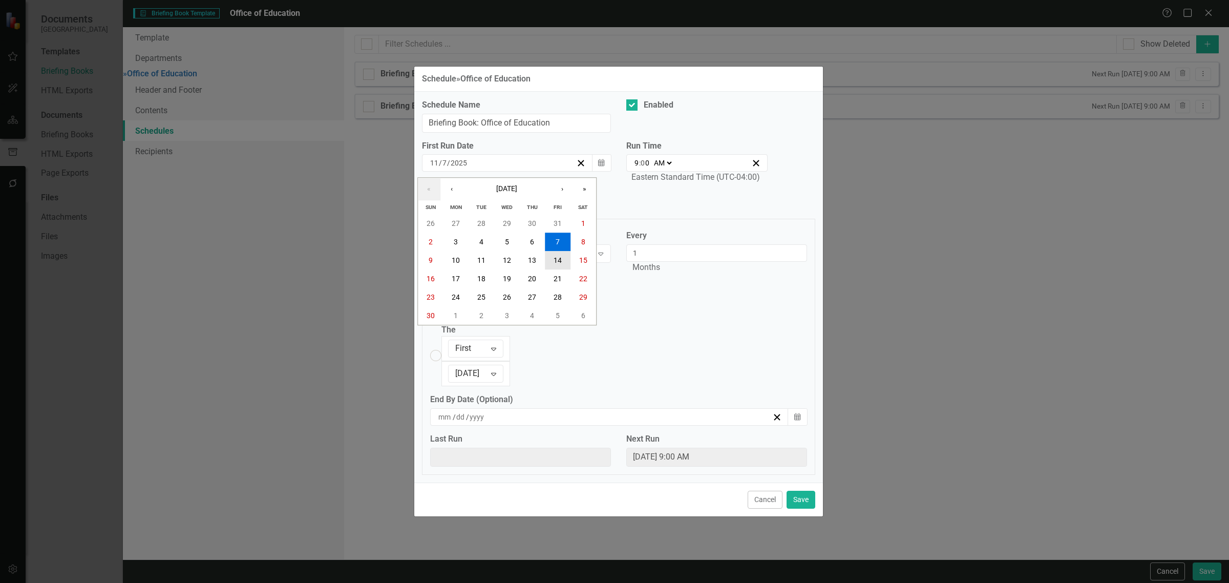
click at [561, 269] on button "14" at bounding box center [558, 260] width 26 height 18
click at [796, 490] on button "Save" at bounding box center [800, 499] width 29 height 18
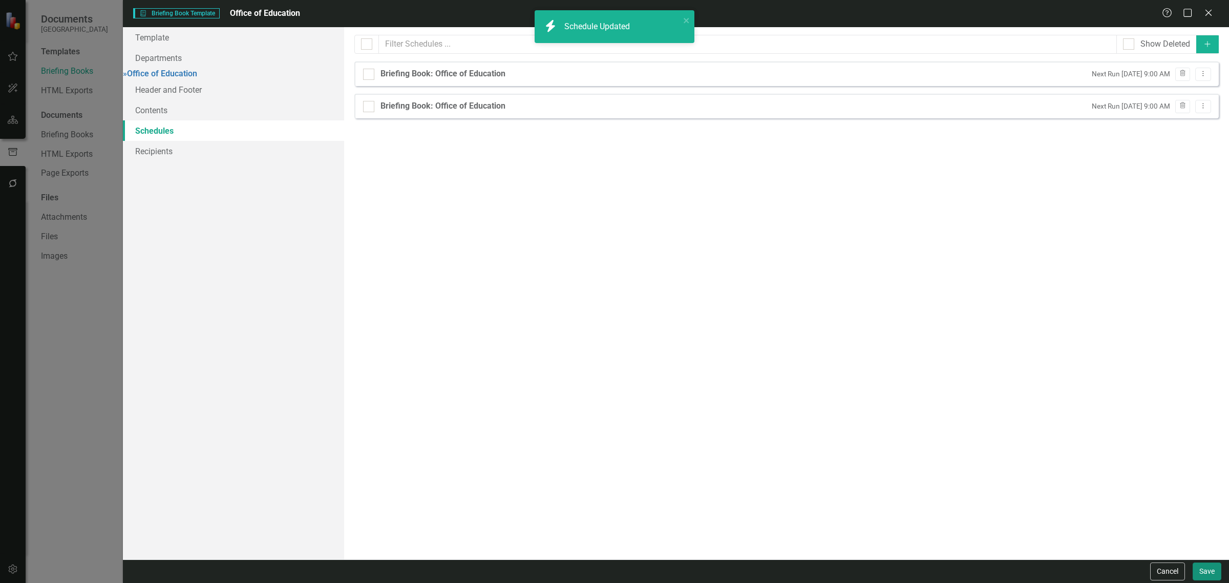
click at [1205, 563] on button "Save" at bounding box center [1206, 571] width 29 height 18
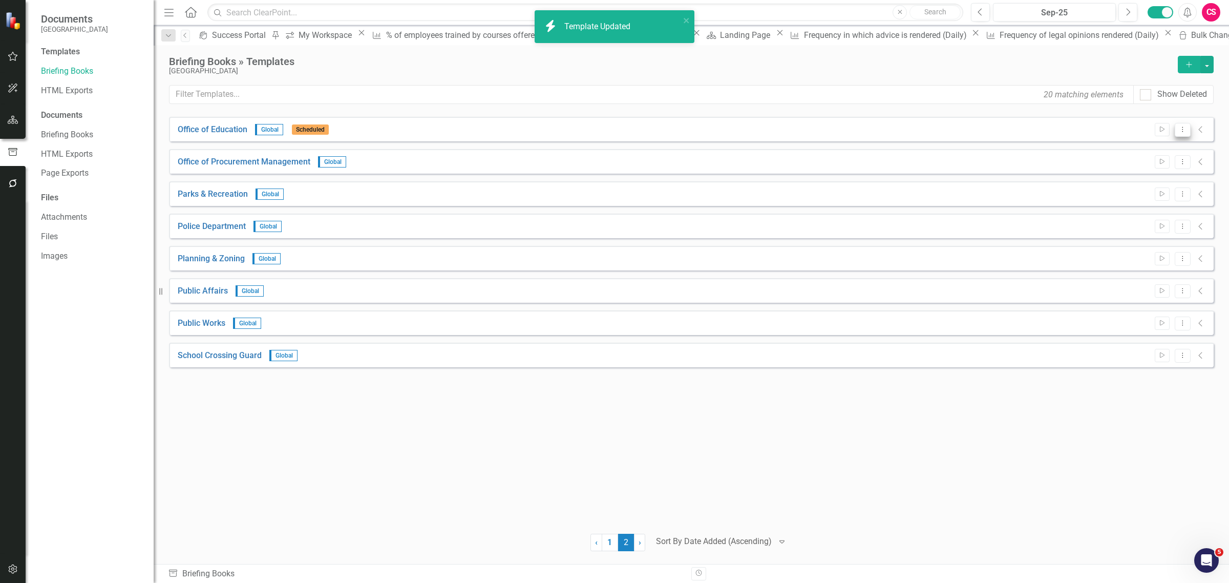
click at [1184, 126] on icon "Dropdown Menu" at bounding box center [1182, 129] width 9 height 7
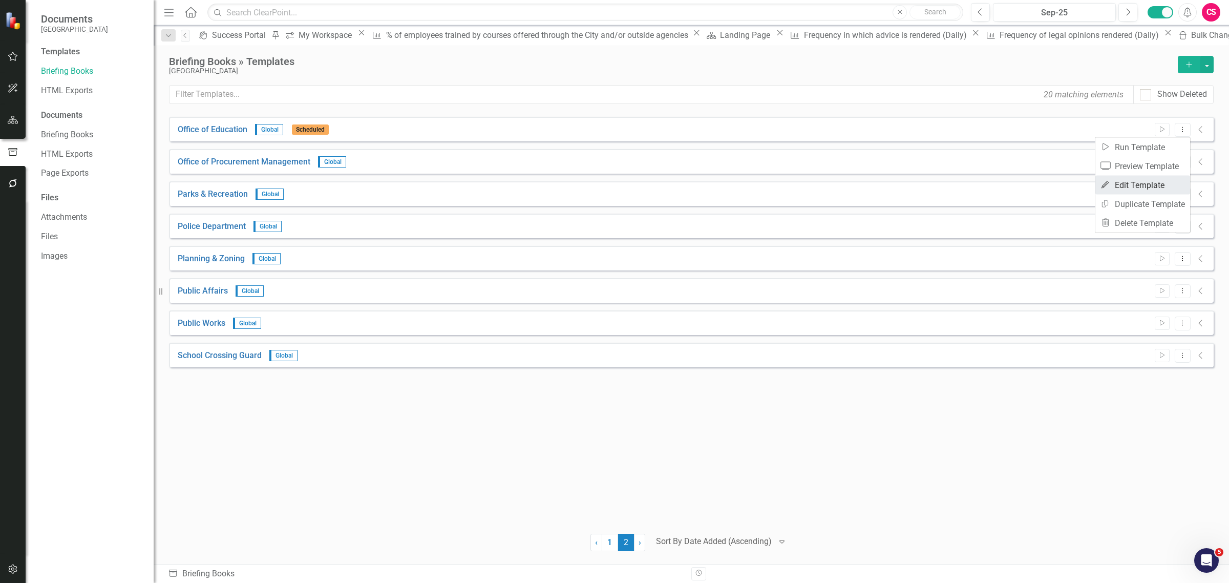
click at [1125, 179] on link "Edit Edit Template" at bounding box center [1142, 185] width 95 height 19
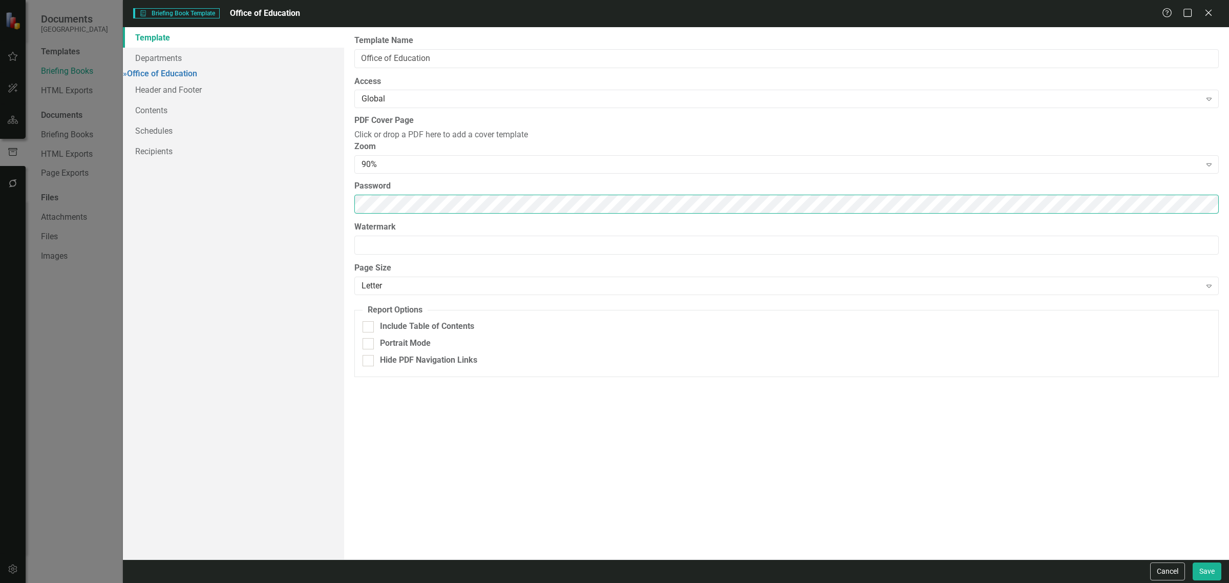
click at [170, 233] on div "Template Departments » Office of Education Header and Footer Contents Schedules…" at bounding box center [676, 293] width 1106 height 532
click at [198, 159] on link "Recipients" at bounding box center [233, 151] width 221 height 20
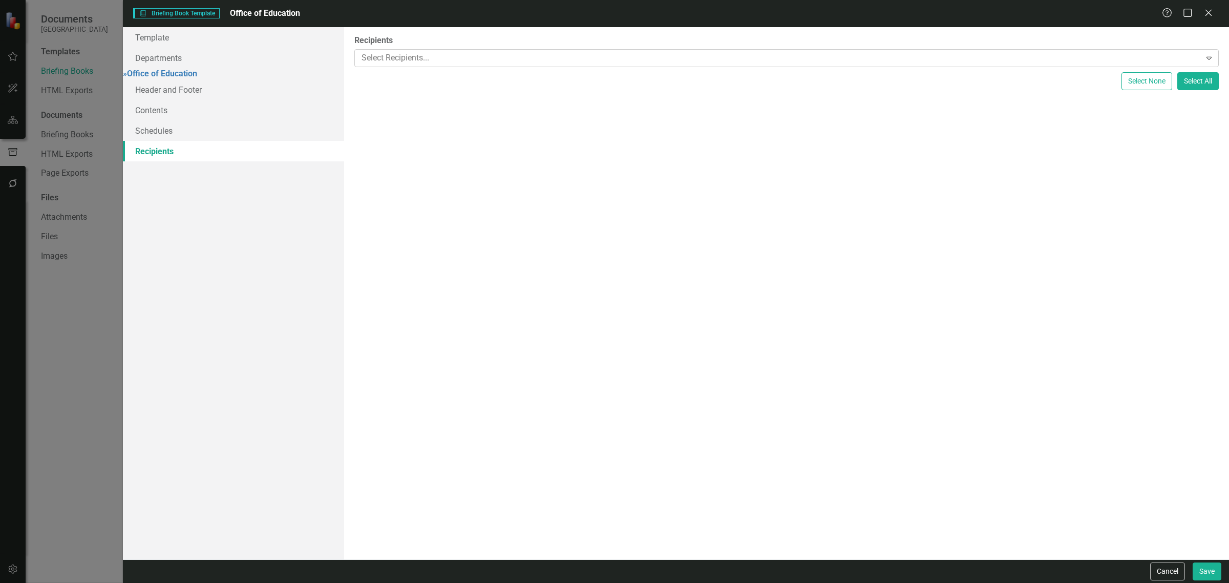
click at [422, 59] on div at bounding box center [778, 58] width 843 height 14
type input "ed"
click at [116, 582] on span "Sherman Gant ( Ed ucation)" at bounding box center [62, 591] width 105 height 10
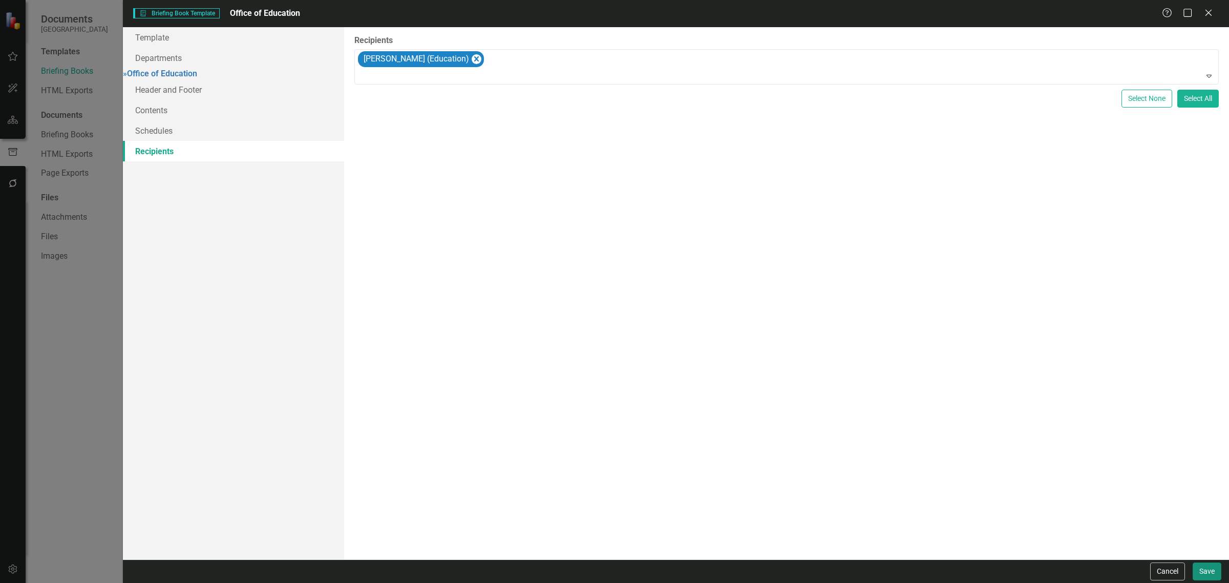
click at [1211, 567] on button "Save" at bounding box center [1206, 571] width 29 height 18
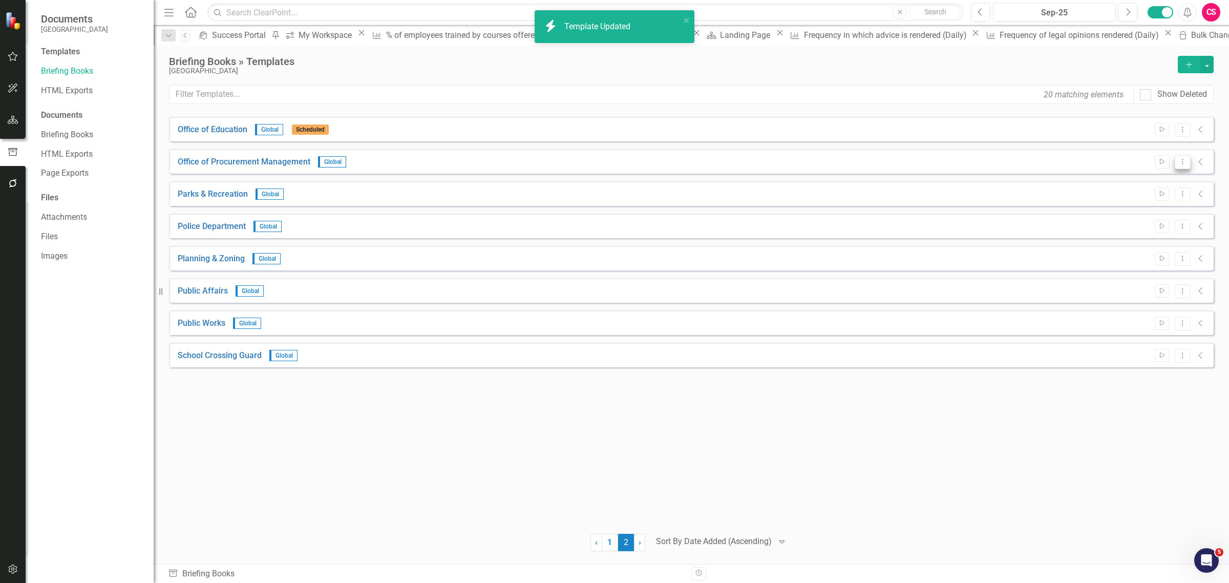
click at [1182, 155] on button "Dropdown Menu" at bounding box center [1182, 162] width 16 height 14
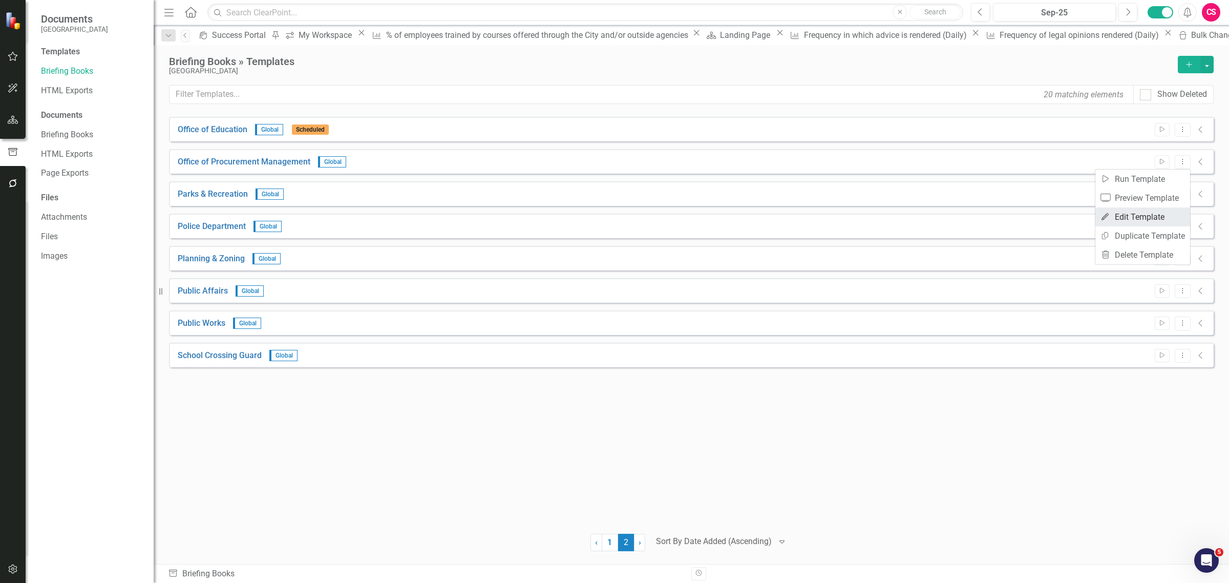
click at [1142, 216] on link "Edit Edit Template" at bounding box center [1142, 216] width 95 height 19
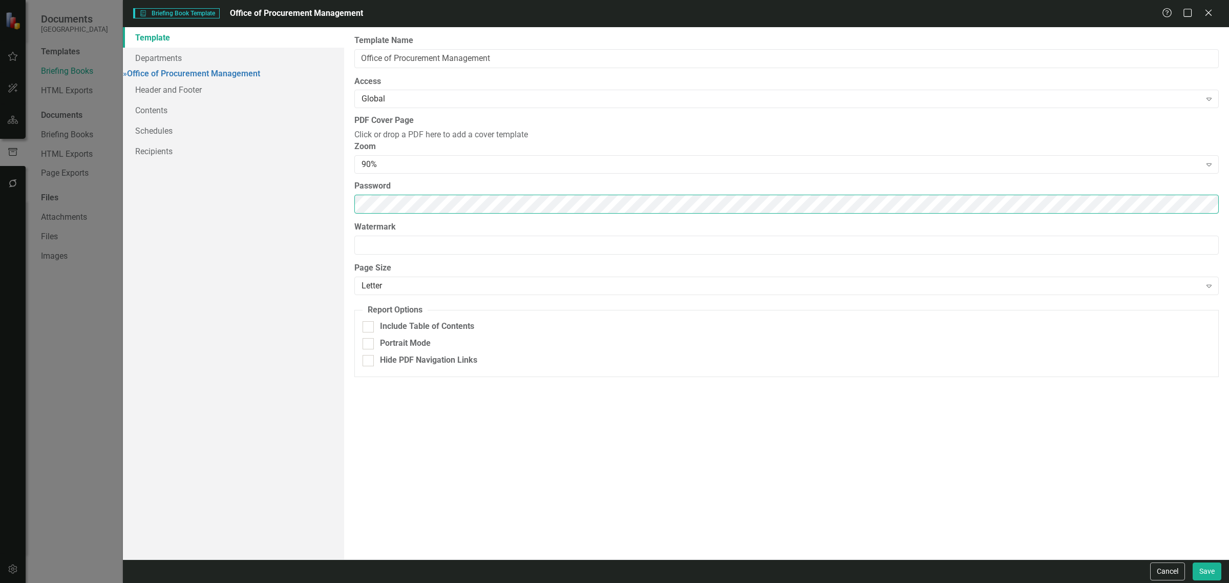
click at [116, 234] on div "Briefing Book Template Briefing Book Template Office of Procurement Management …" at bounding box center [614, 291] width 1229 height 583
click at [209, 133] on link "Schedules" at bounding box center [233, 130] width 221 height 20
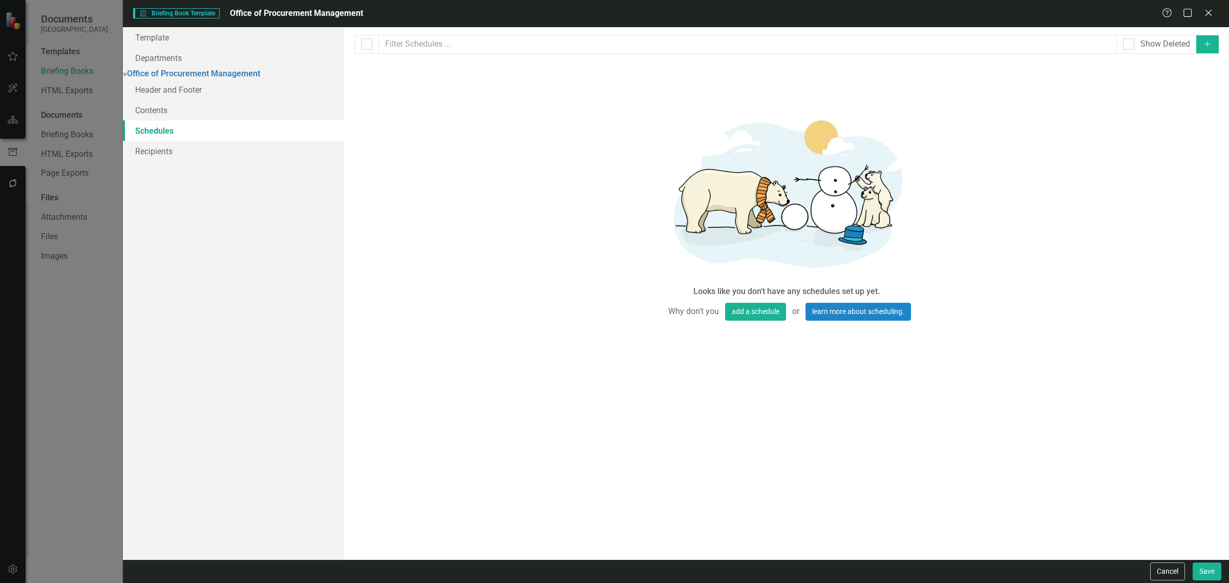
click at [1217, 50] on button "Add" at bounding box center [1207, 44] width 23 height 18
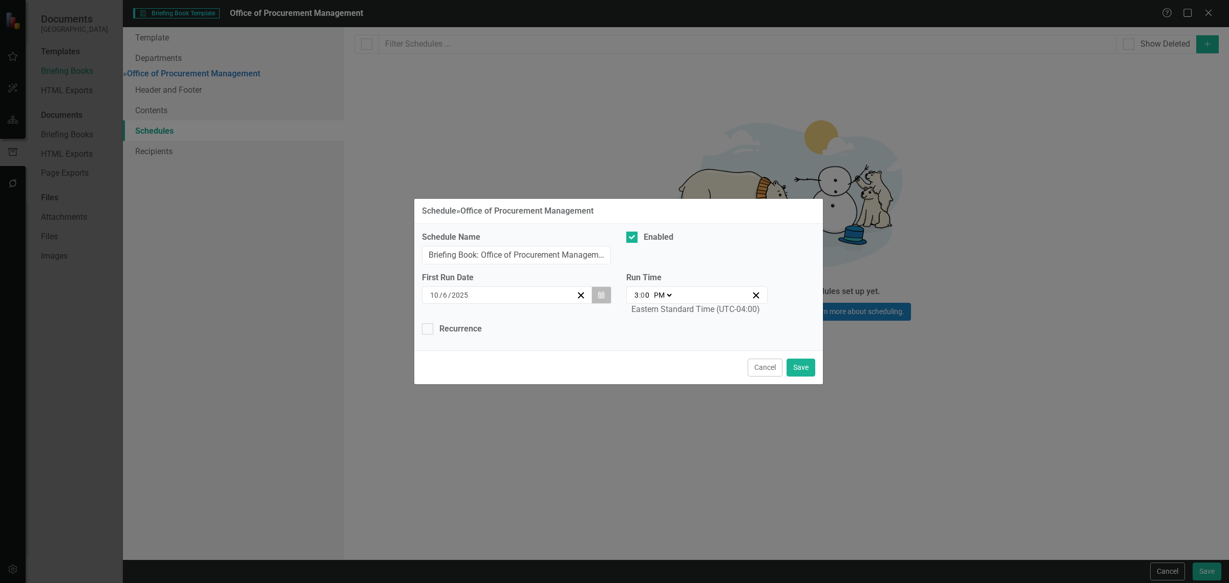
click at [599, 290] on button "Calendar" at bounding box center [600, 294] width 19 height 17
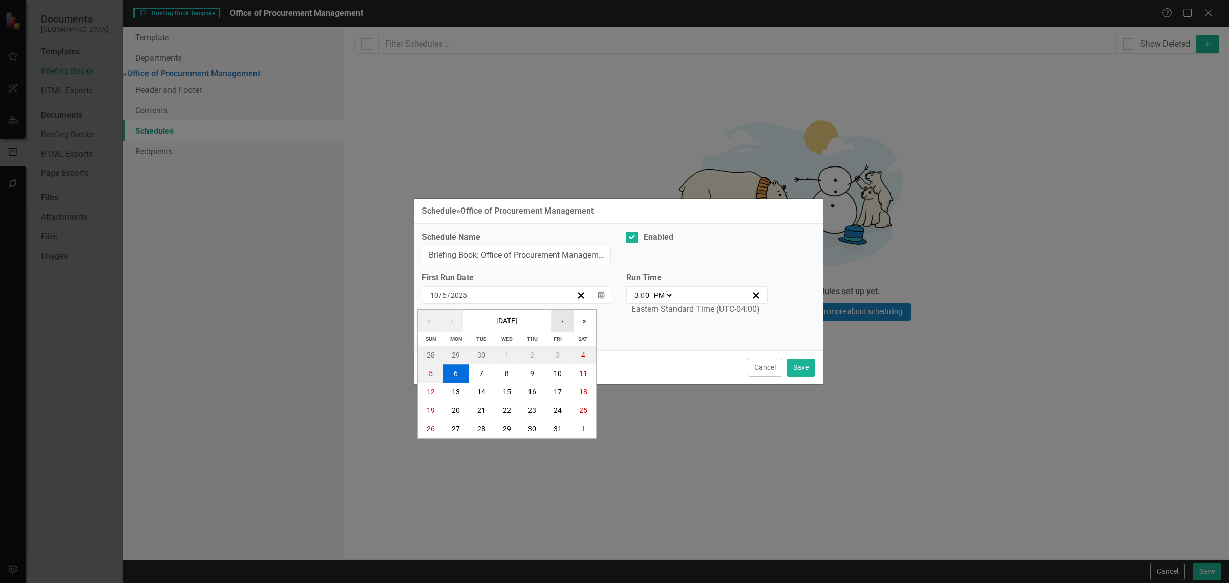
click at [563, 326] on button "›" at bounding box center [562, 321] width 23 height 23
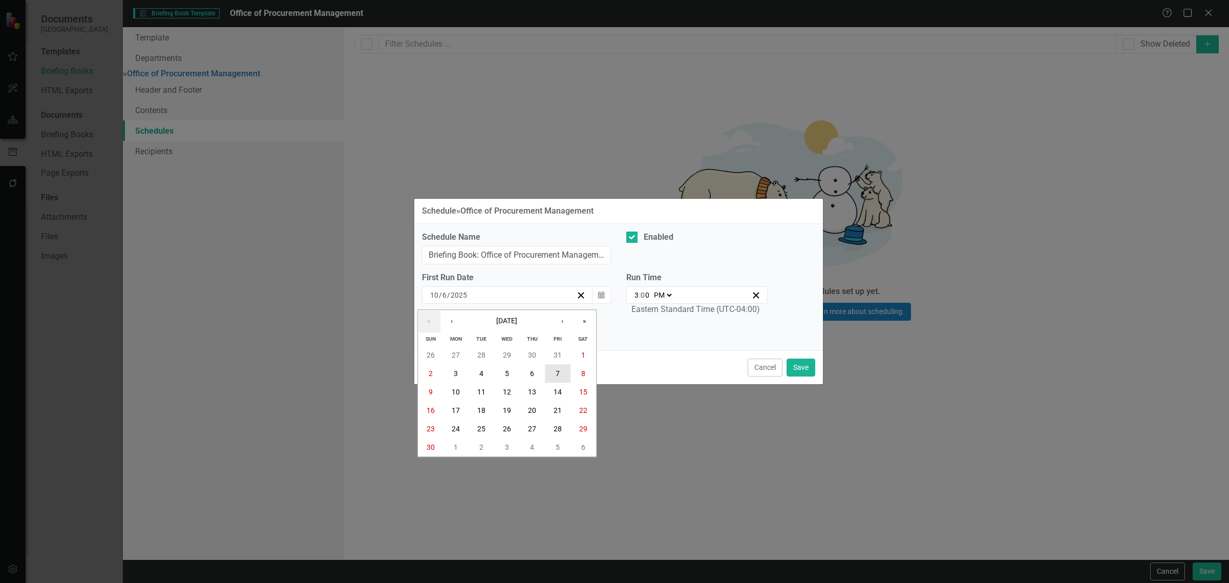
click at [561, 370] on button "7" at bounding box center [558, 373] width 26 height 18
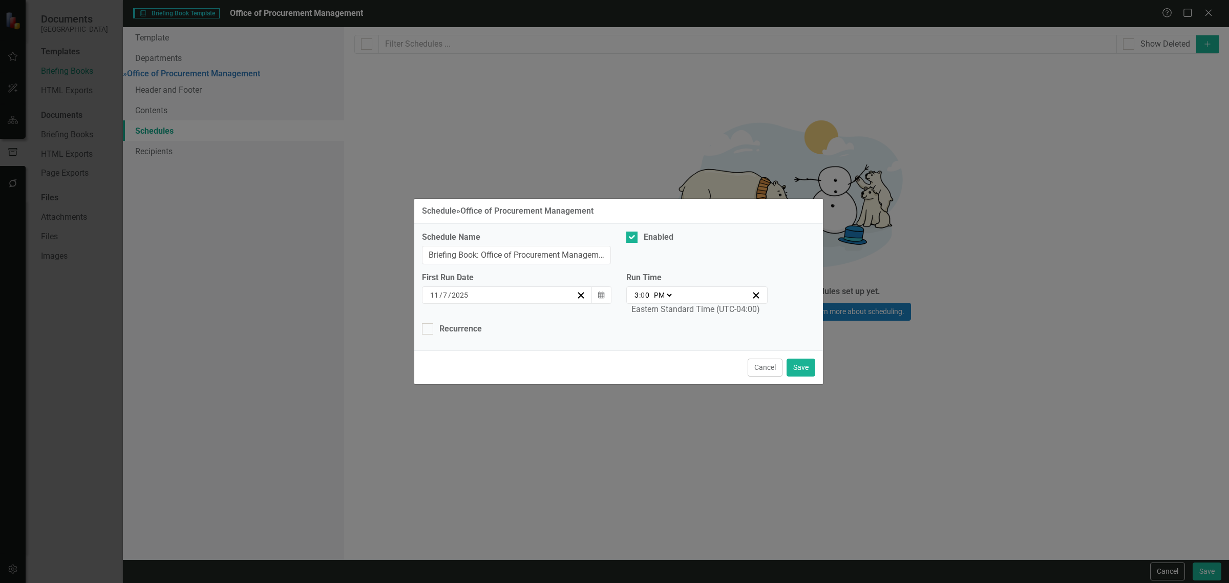
drag, startPoint x: 662, startPoint y: 288, endPoint x: 660, endPoint y: 306, distance: 18.0
click at [663, 290] on div "15:00 3 : 0 0 AM PM" at bounding box center [697, 294] width 142 height 17
click at [661, 296] on select "AM PM" at bounding box center [662, 295] width 22 height 10
select select "am"
click at [651, 290] on select "AM PM" at bounding box center [662, 295] width 22 height 10
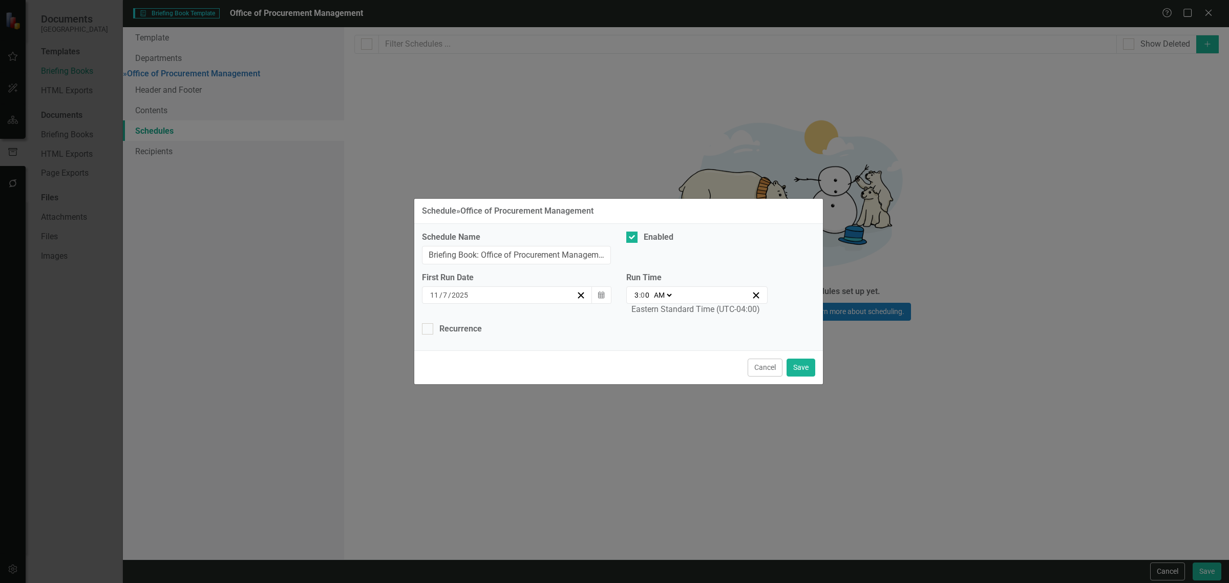
click at [635, 298] on input "3" at bounding box center [636, 295] width 5 height 10
type input "09:00"
type input "9"
click at [451, 329] on div "Recurrence" at bounding box center [460, 329] width 42 height 12
click at [428, 329] on input "Recurrence" at bounding box center [425, 326] width 7 height 7
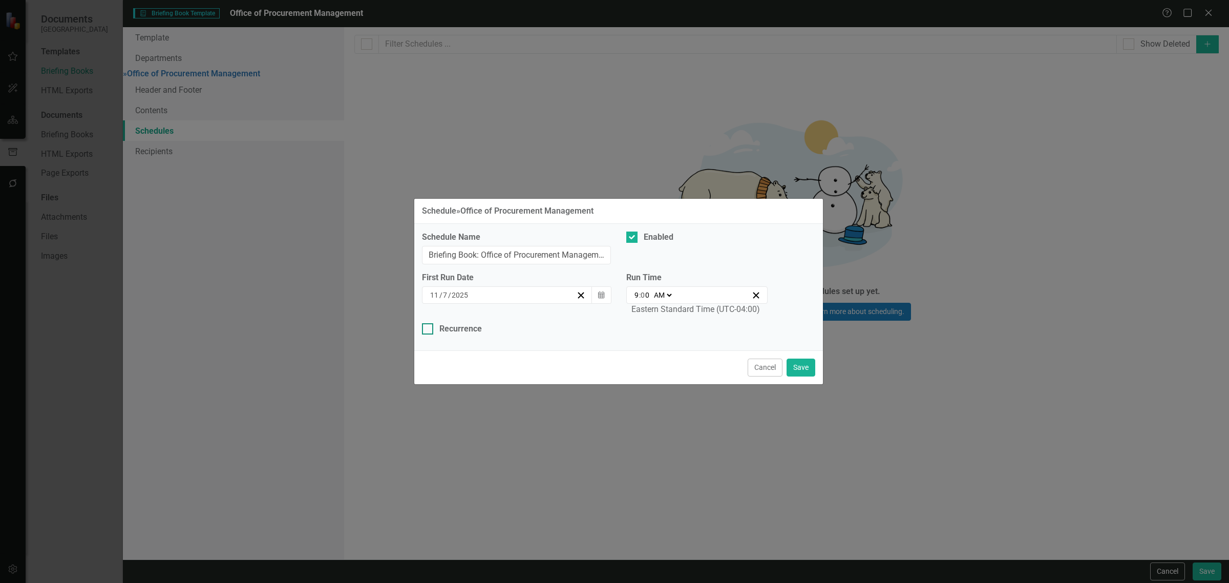
checkbox input "true"
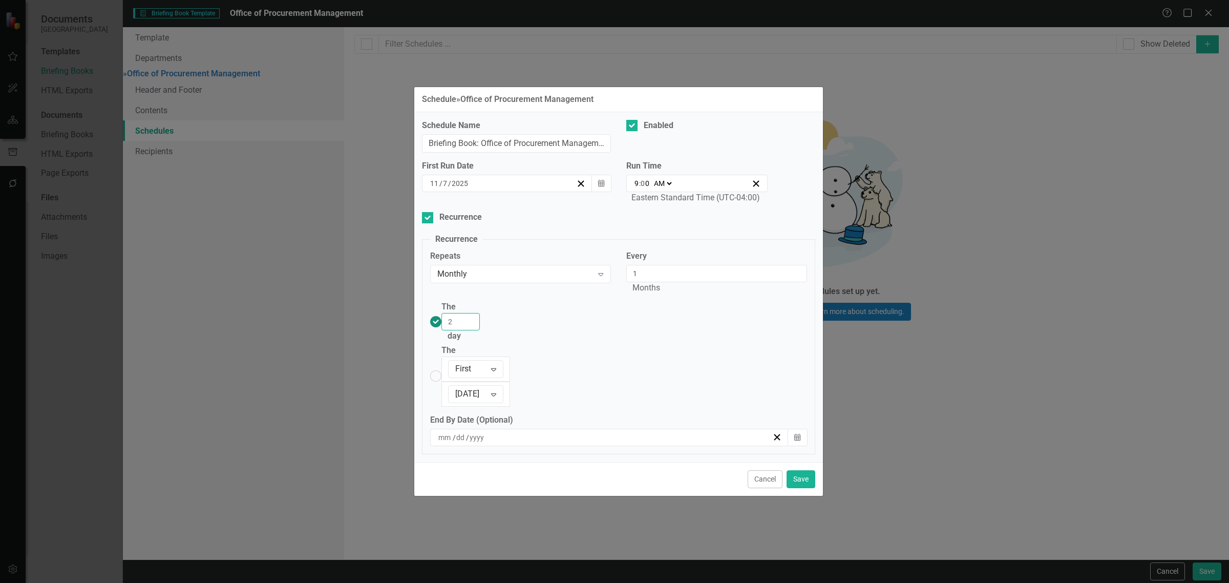
click at [480, 330] on input "2" at bounding box center [460, 321] width 38 height 17
click at [480, 330] on input "3" at bounding box center [460, 321] width 38 height 17
click at [480, 330] on input "4" at bounding box center [460, 321] width 38 height 17
click at [480, 330] on input "5" at bounding box center [460, 321] width 38 height 17
click at [480, 330] on input "6" at bounding box center [460, 321] width 38 height 17
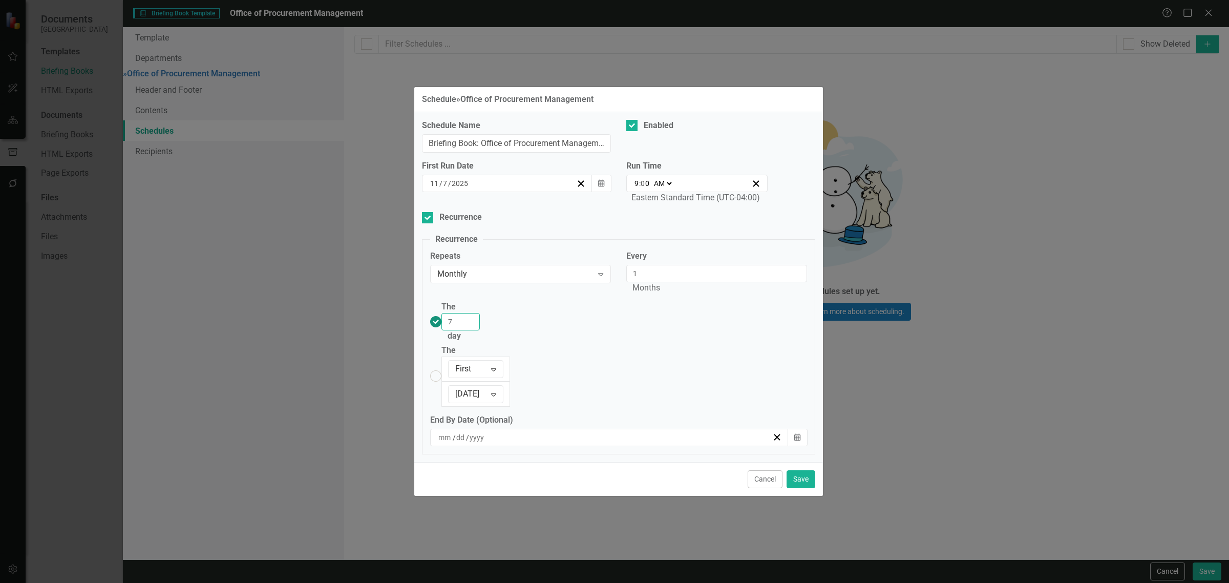
type input "7"
click at [480, 330] on input "7" at bounding box center [460, 321] width 38 height 17
click at [790, 470] on button "Save" at bounding box center [800, 479] width 29 height 18
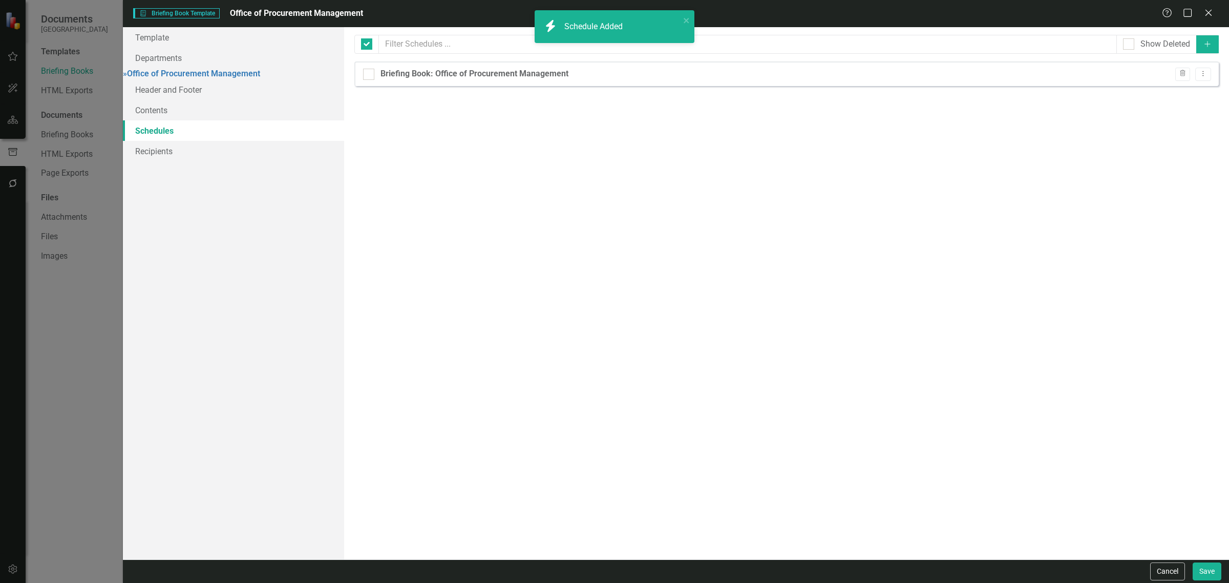
checkbox input "false"
click at [1202, 76] on icon "Dropdown Menu" at bounding box center [1202, 73] width 9 height 7
click at [1186, 105] on link "Copy Duplicate Schedule" at bounding box center [1163, 110] width 94 height 19
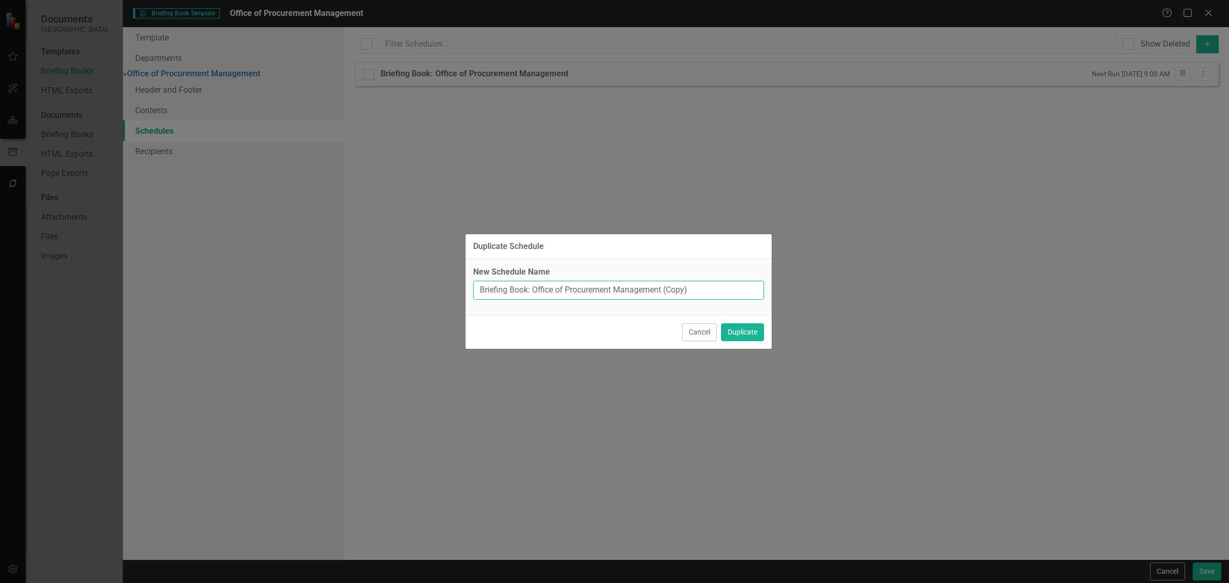
drag, startPoint x: 697, startPoint y: 292, endPoint x: 666, endPoint y: 283, distance: 31.9
click at [666, 295] on input "Briefing Book: Office of Procurement Management (Copy)" at bounding box center [618, 290] width 291 height 19
type input "Briefing Book: Office of Procurement Management ("
click at [721, 323] on button "Duplicate" at bounding box center [742, 332] width 43 height 18
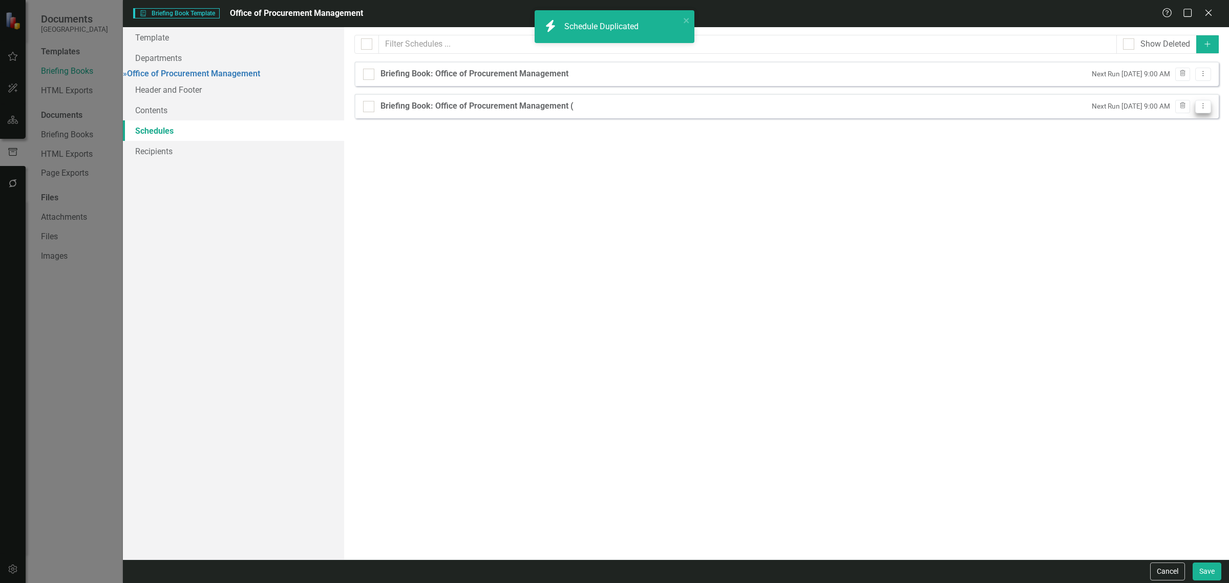
click at [1199, 106] on icon "Dropdown Menu" at bounding box center [1202, 105] width 9 height 7
click at [1178, 125] on link "Edit Edit Schedule" at bounding box center [1163, 124] width 94 height 19
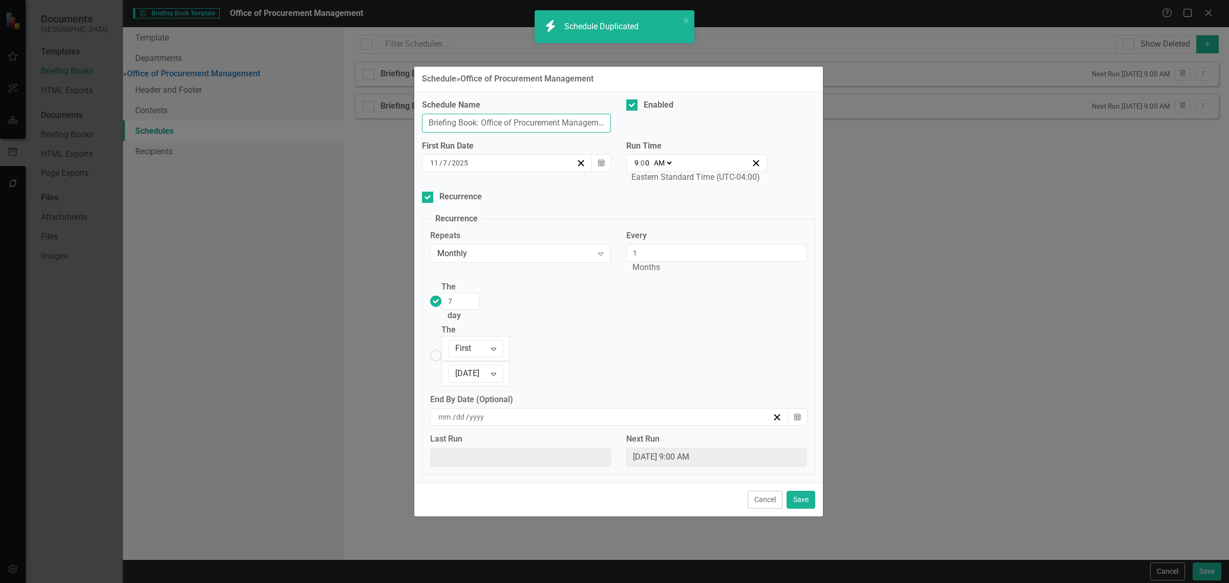
scroll to position [0, 12]
drag, startPoint x: 577, startPoint y: 167, endPoint x: 793, endPoint y: 170, distance: 216.0
click at [793, 140] on div "Schedule Name Briefing Book: Office of Procurement Management ( Enabled" at bounding box center [618, 119] width 409 height 41
type input "Briefing Book: Office of Procurement Management"
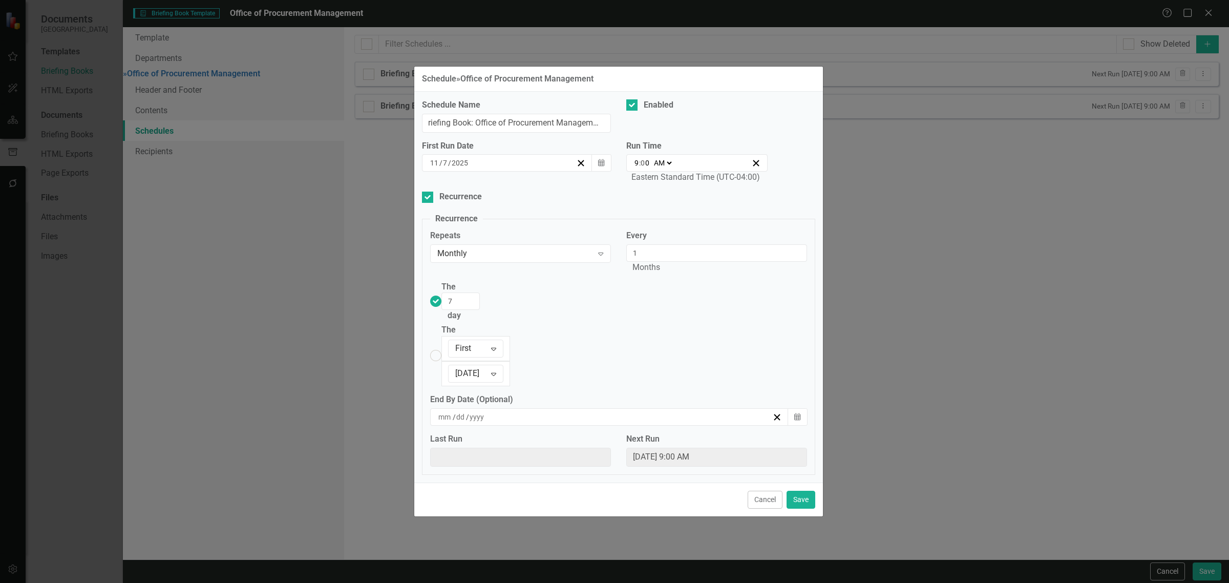
drag, startPoint x: 658, startPoint y: 229, endPoint x: 648, endPoint y: 224, distance: 11.4
click at [658, 228] on div "Schedule Name Briefing Book: Office of Procurement Management Enabled First Run…" at bounding box center [618, 287] width 409 height 391
click at [602, 166] on icon "button" at bounding box center [601, 162] width 6 height 7
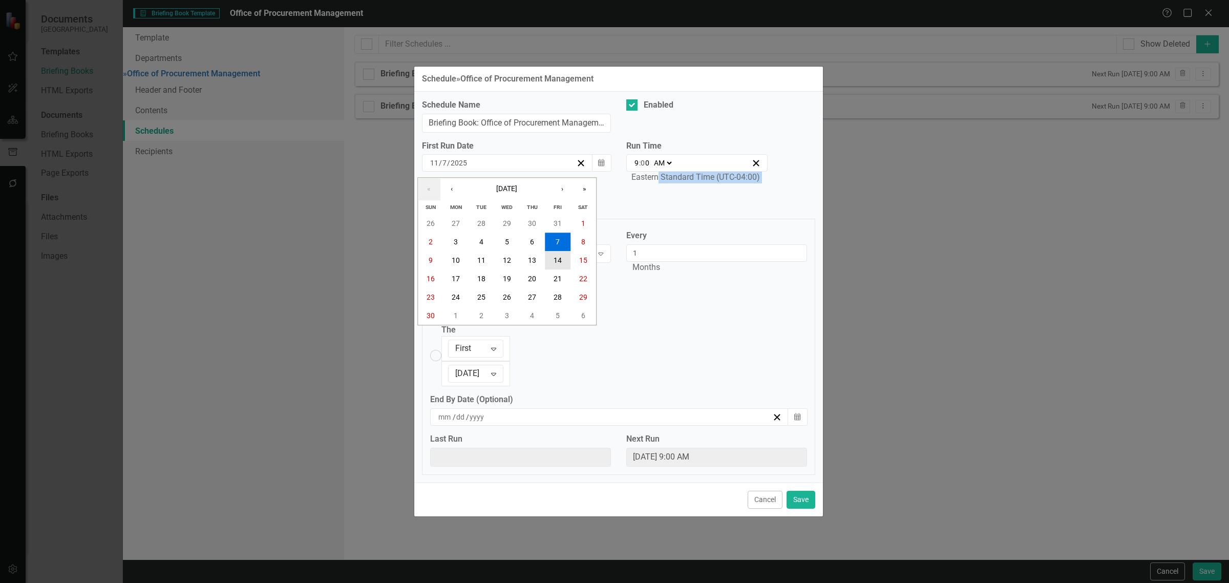
click at [554, 264] on abbr "14" at bounding box center [557, 260] width 8 height 8
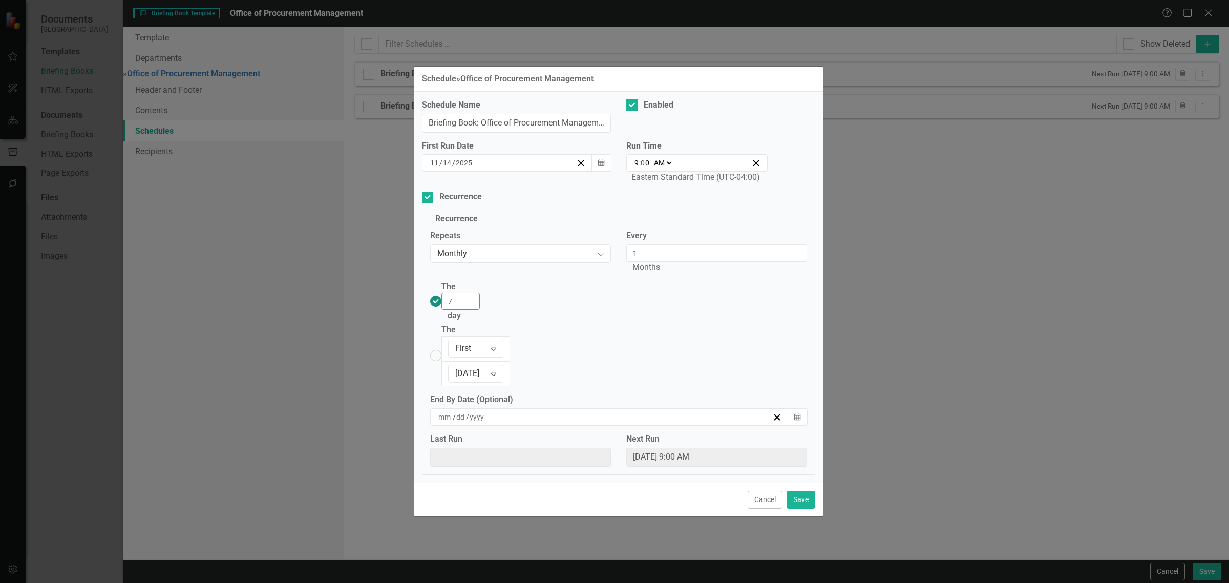
drag, startPoint x: 480, startPoint y: 316, endPoint x: 456, endPoint y: 316, distance: 24.1
click at [456, 316] on div "The 7 day" at bounding box center [460, 301] width 38 height 41
type input "14"
click at [800, 490] on button "Save" at bounding box center [800, 499] width 29 height 18
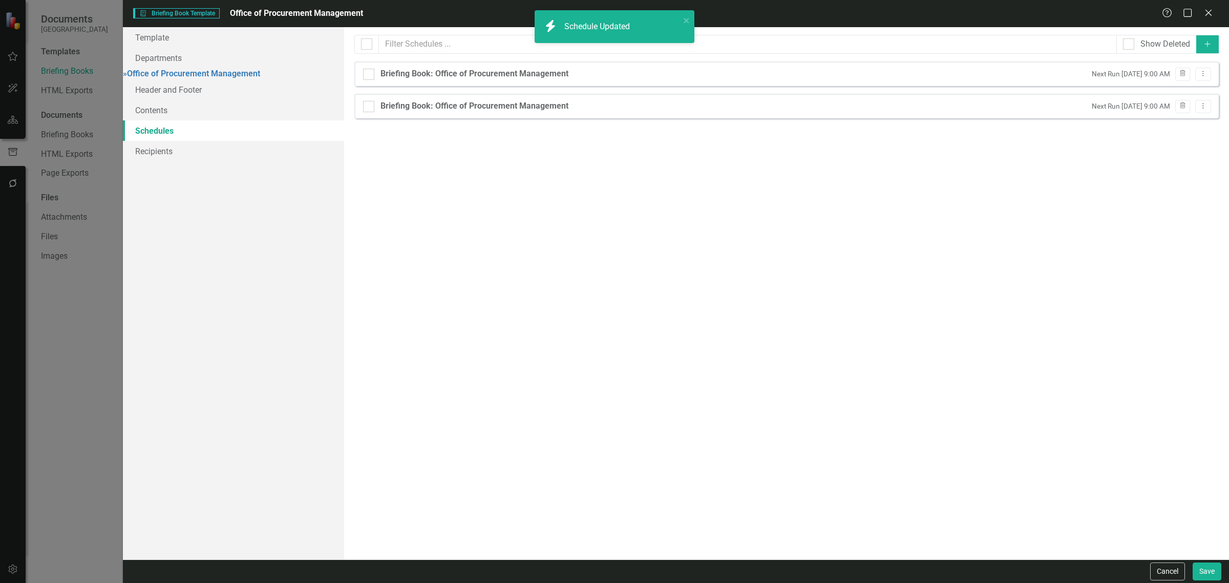
click at [210, 141] on link "Schedules" at bounding box center [233, 130] width 221 height 20
click at [208, 154] on link "Recipients" at bounding box center [233, 151] width 221 height 20
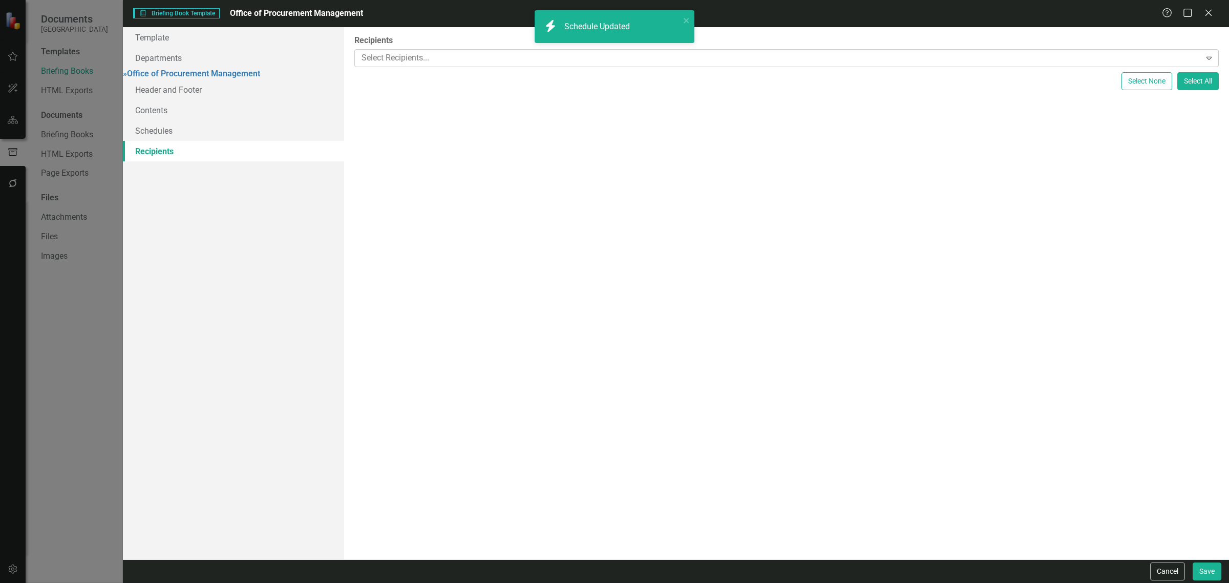
click at [449, 52] on div at bounding box center [778, 58] width 843 height 14
type input "pr"
drag, startPoint x: 413, startPoint y: 104, endPoint x: 627, endPoint y: 144, distance: 218.3
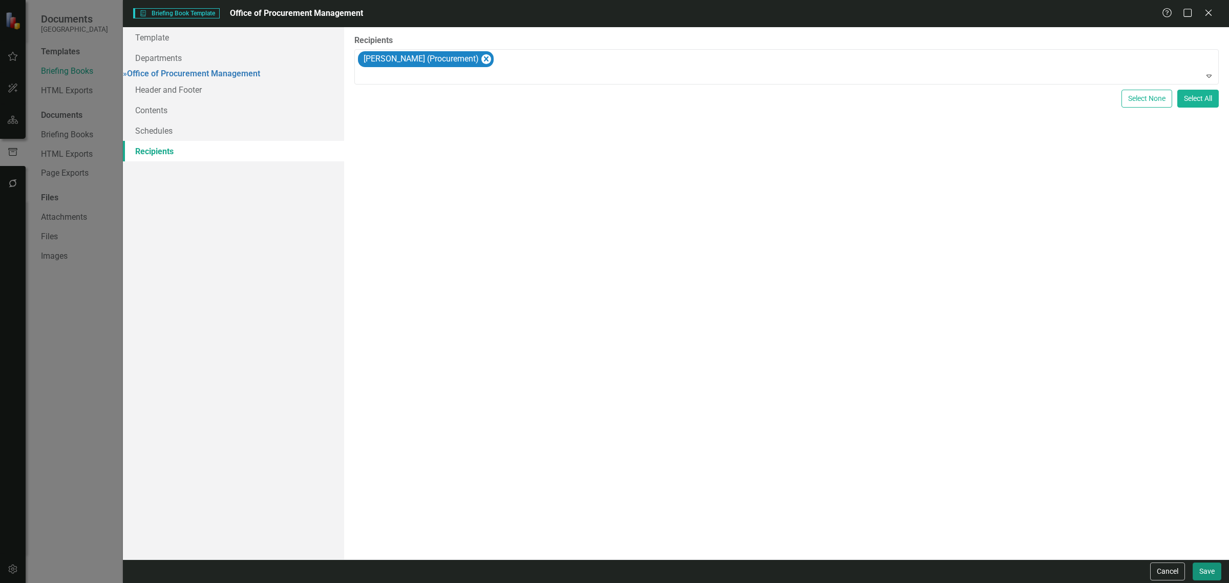
click at [1206, 573] on button "Save" at bounding box center [1206, 571] width 29 height 18
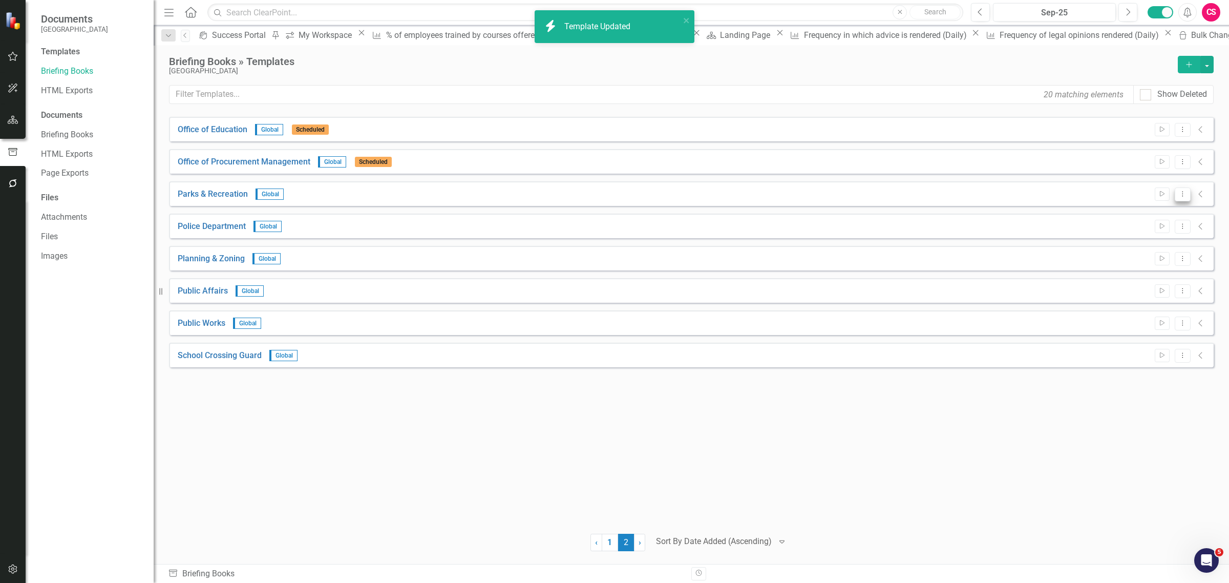
click at [1179, 191] on icon "Dropdown Menu" at bounding box center [1182, 193] width 9 height 7
click at [1165, 245] on link "Edit Edit Template" at bounding box center [1142, 249] width 95 height 19
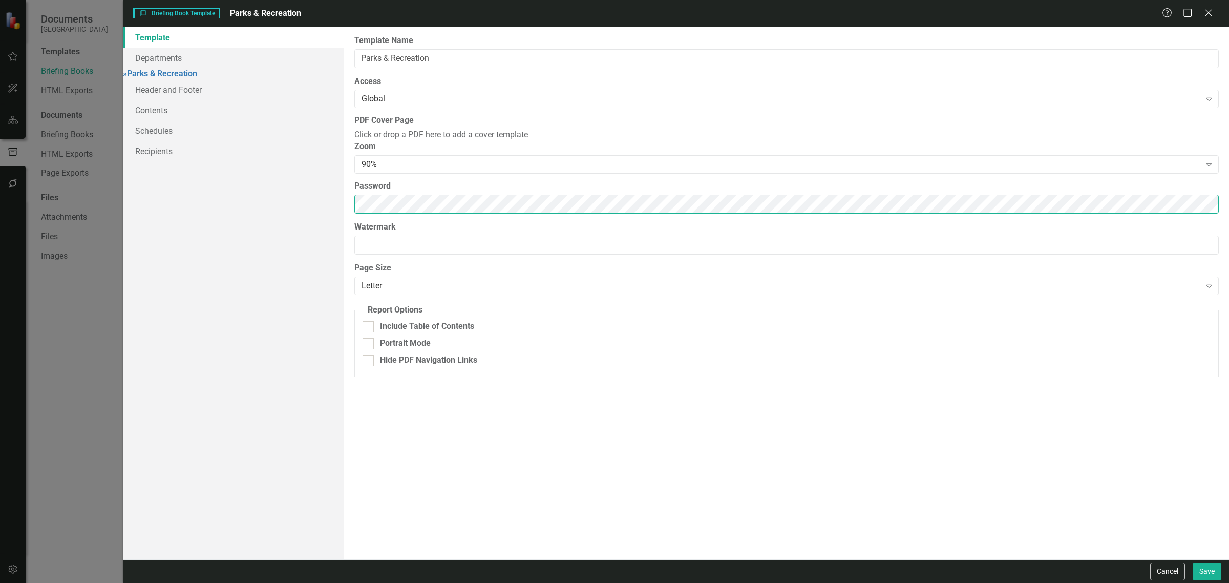
click at [195, 209] on div "Template Departments » Parks & Recreation Header and Footer Contents Schedules …" at bounding box center [676, 293] width 1106 height 532
click at [175, 100] on link "Header and Footer" at bounding box center [233, 89] width 221 height 20
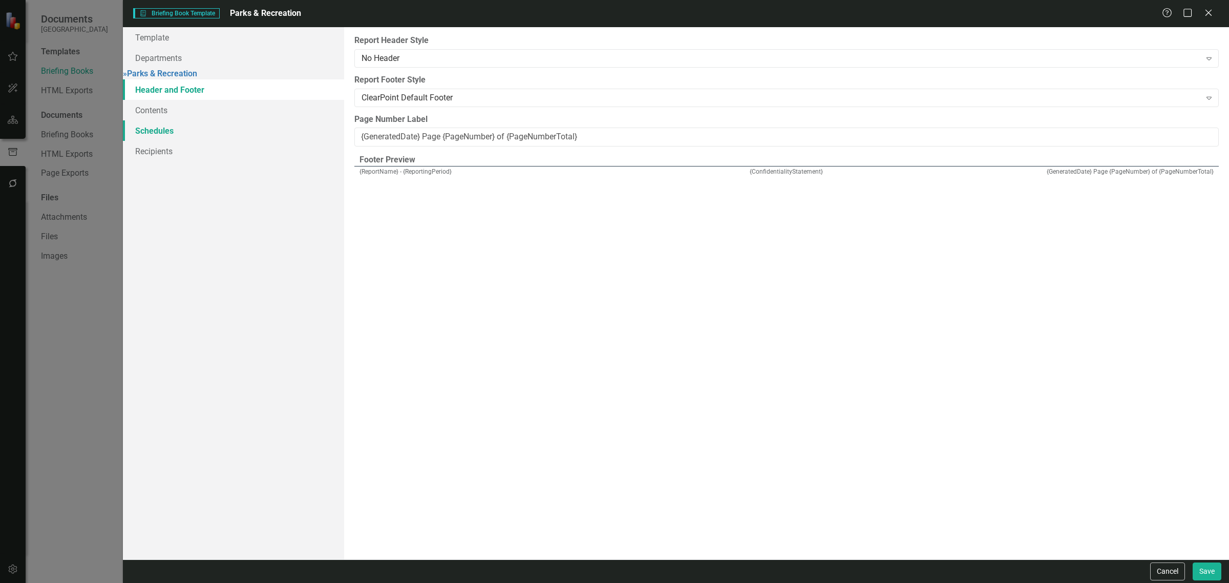
click at [173, 129] on link "Schedules" at bounding box center [233, 130] width 221 height 20
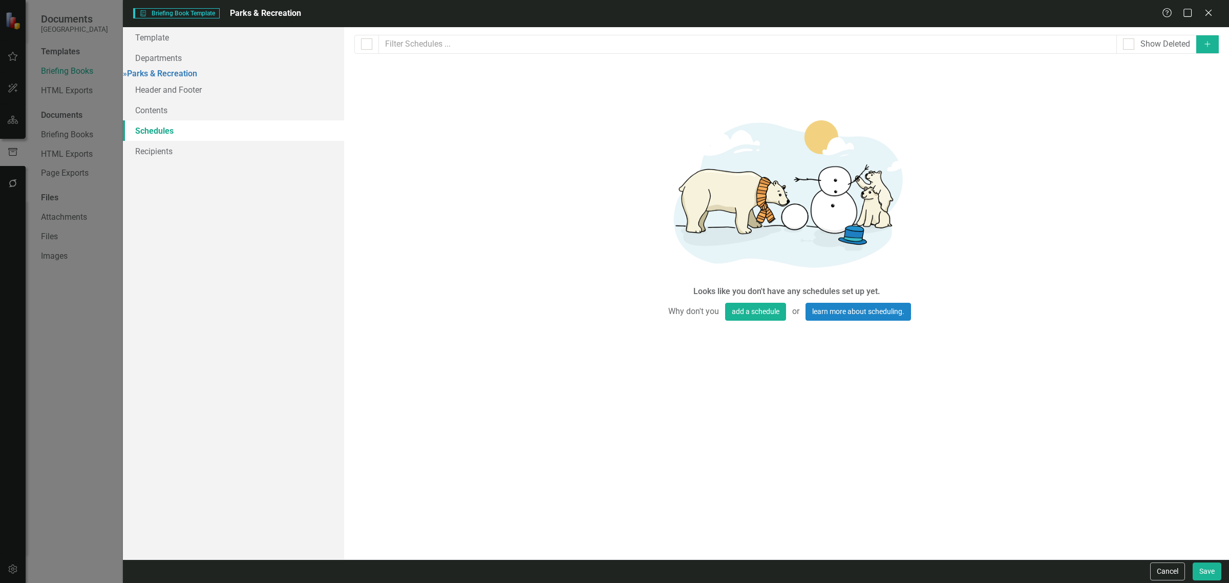
click at [1194, 41] on div "Show Deleted" at bounding box center [1156, 44] width 80 height 19
click at [1201, 41] on button "Add" at bounding box center [1207, 44] width 23 height 18
select select "pm"
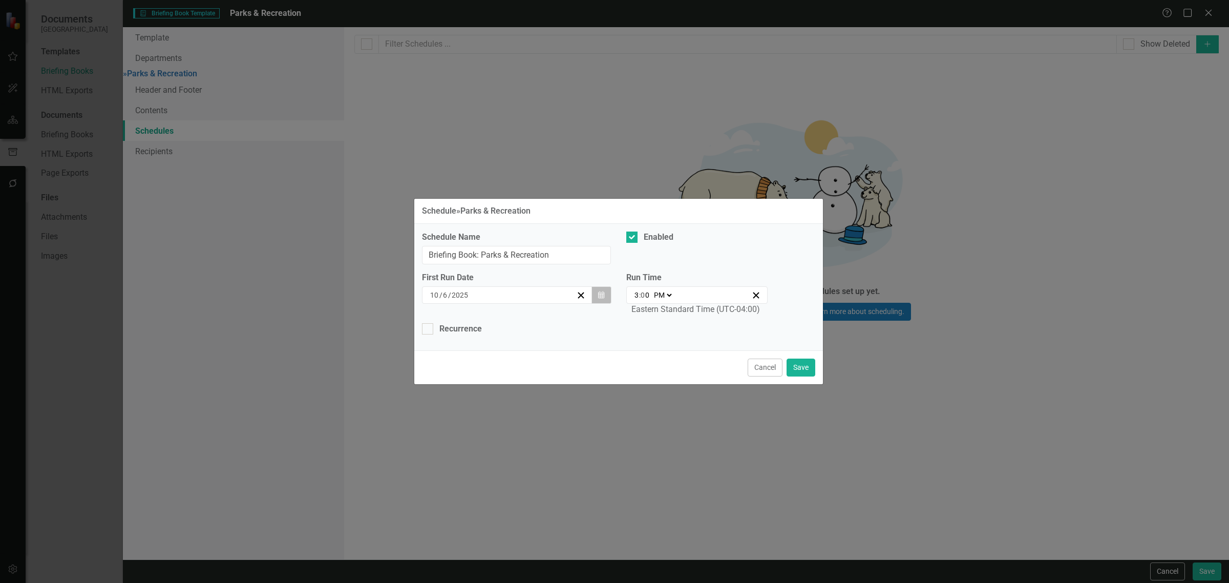
click at [591, 298] on button "Calendar" at bounding box center [600, 294] width 19 height 17
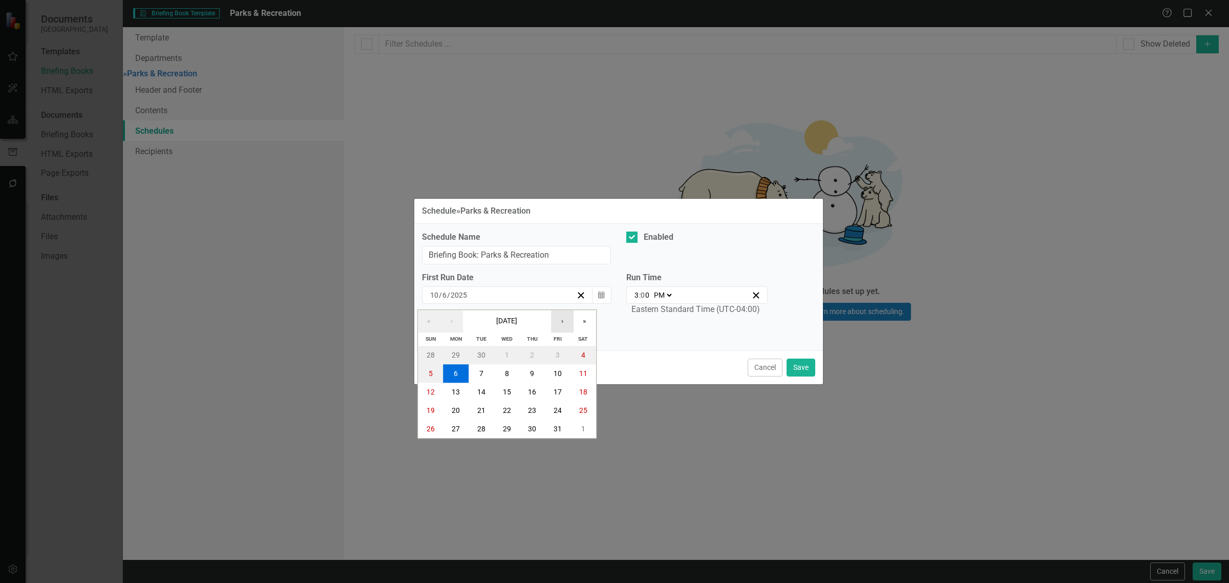
click at [567, 321] on button "›" at bounding box center [562, 321] width 23 height 23
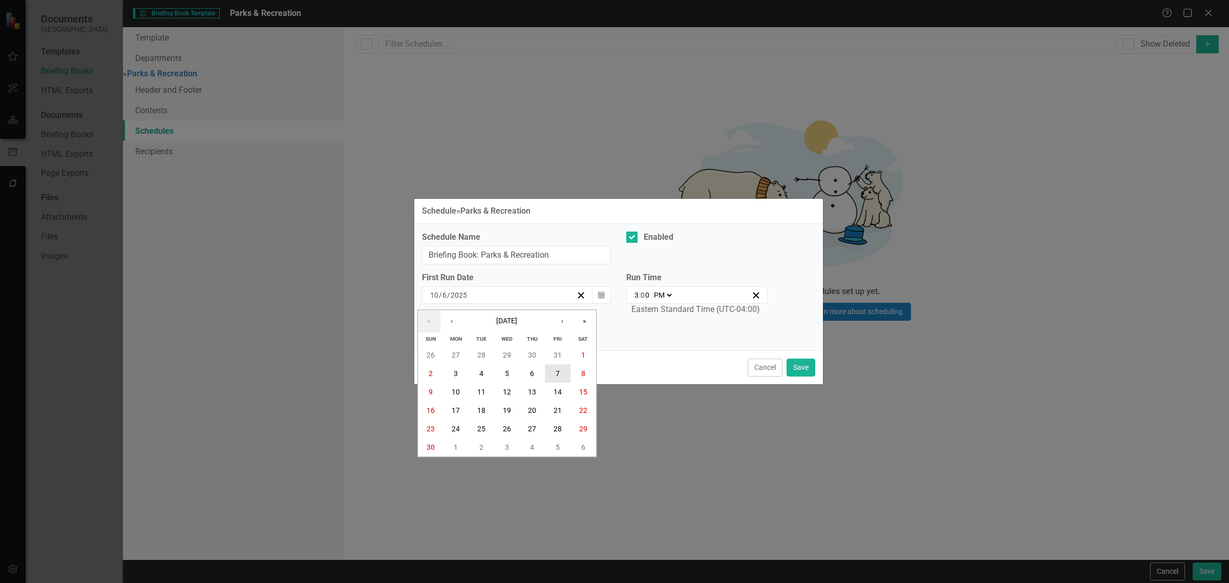
drag, startPoint x: 553, startPoint y: 369, endPoint x: 637, endPoint y: 325, distance: 95.0
click at [554, 368] on button "7" at bounding box center [558, 373] width 26 height 18
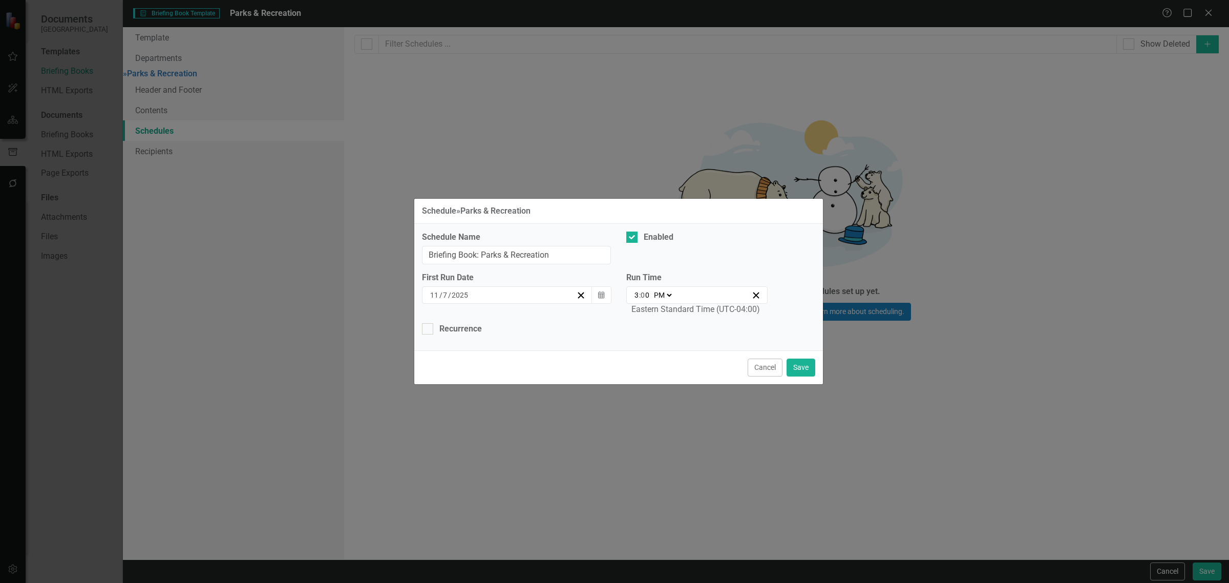
click at [634, 292] on input "3" at bounding box center [636, 295] width 5 height 10
type input "21:00"
type input "9"
click at [663, 293] on select "AM PM" at bounding box center [662, 295] width 22 height 10
select select "am"
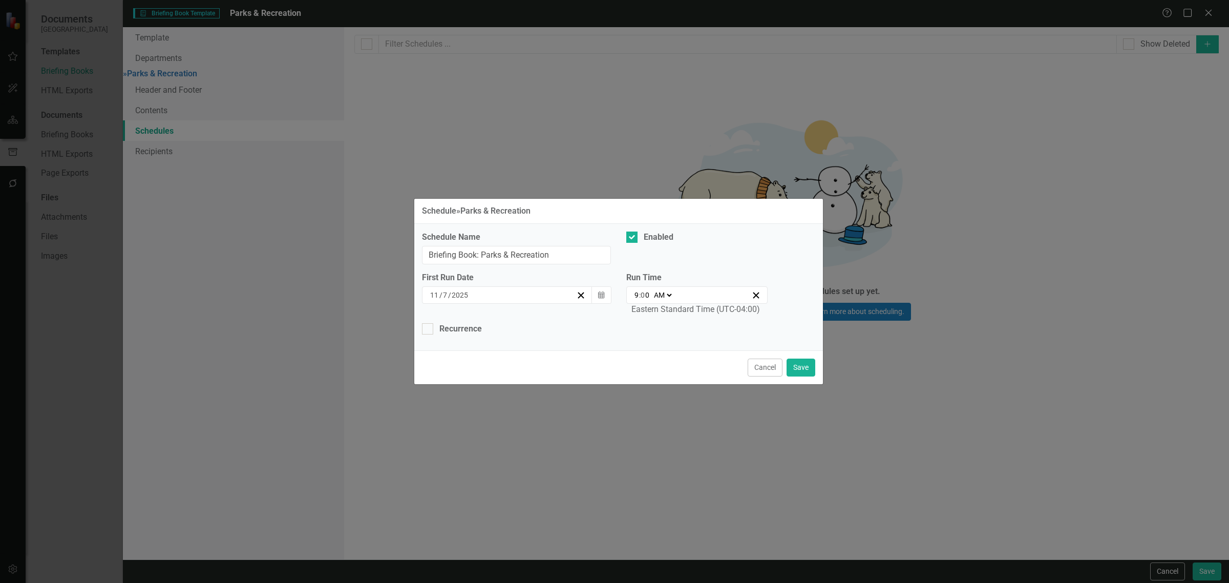
click at [651, 290] on select "AM PM" at bounding box center [662, 295] width 22 height 10
type input "09:00"
click at [467, 321] on div "First Run Date 11 / 7 / 2025 Calendar Run Time 09:00 9 : 0 0 AM PM Eastern Stan…" at bounding box center [618, 297] width 409 height 51
click at [464, 328] on div "Recurrence" at bounding box center [460, 329] width 42 height 12
click at [428, 328] on input "Recurrence" at bounding box center [425, 326] width 7 height 7
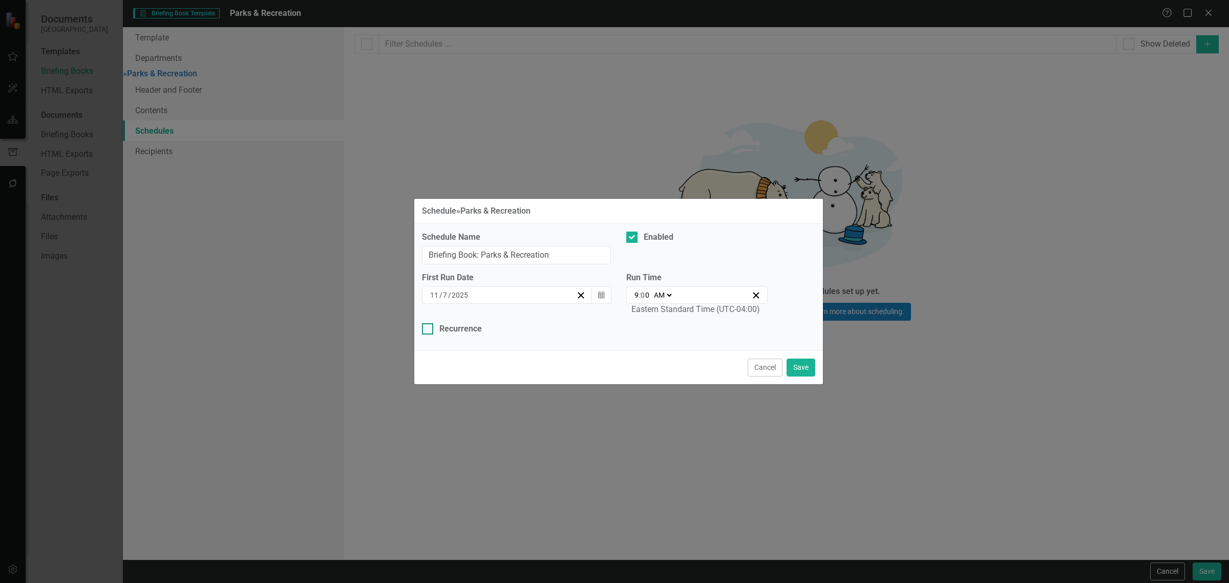
checkbox input "true"
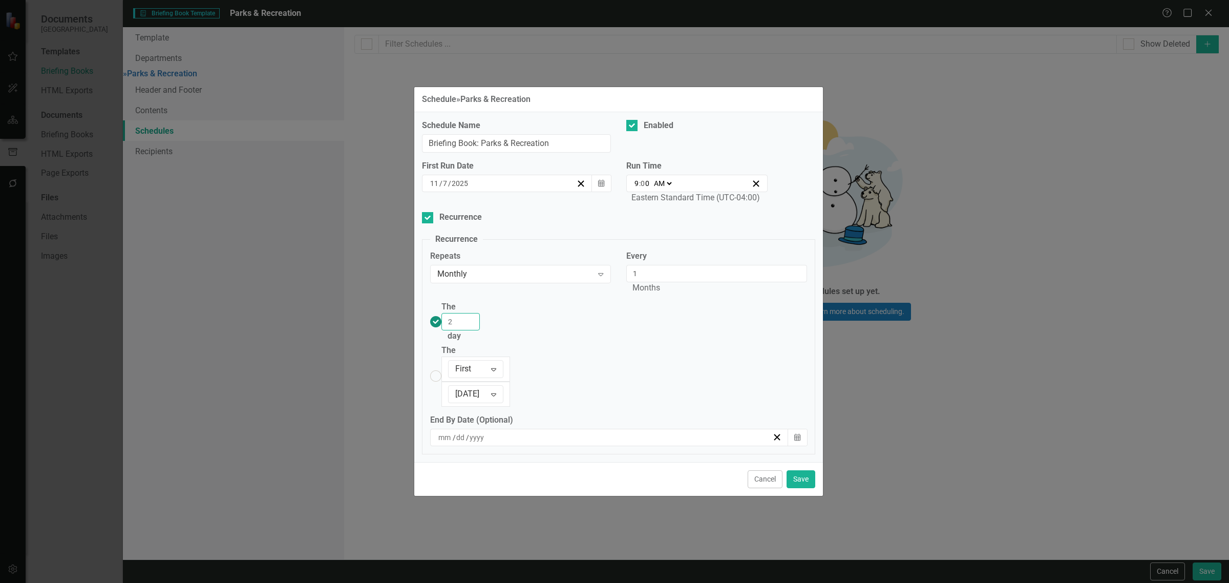
click at [480, 330] on input "2" at bounding box center [460, 321] width 38 height 17
click at [480, 330] on input "3" at bounding box center [460, 321] width 38 height 17
click at [480, 330] on input "4" at bounding box center [460, 321] width 38 height 17
click at [480, 330] on input "5" at bounding box center [460, 321] width 38 height 17
click at [480, 330] on input "6" at bounding box center [460, 321] width 38 height 17
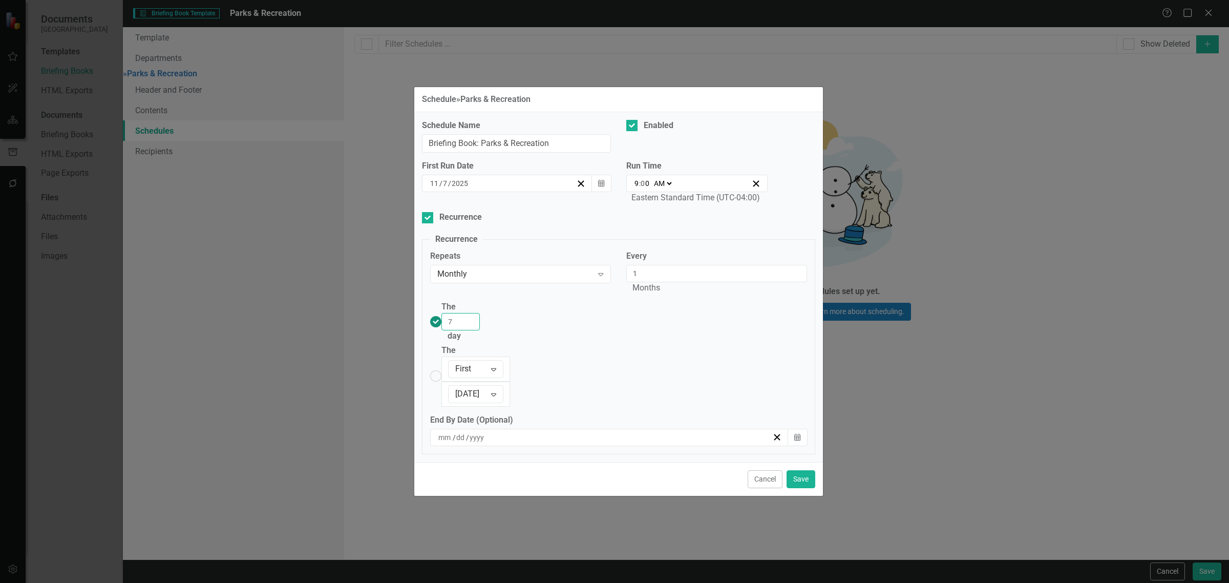
type input "7"
click at [480, 330] on input "7" at bounding box center [460, 321] width 38 height 17
click at [812, 470] on button "Save" at bounding box center [800, 479] width 29 height 18
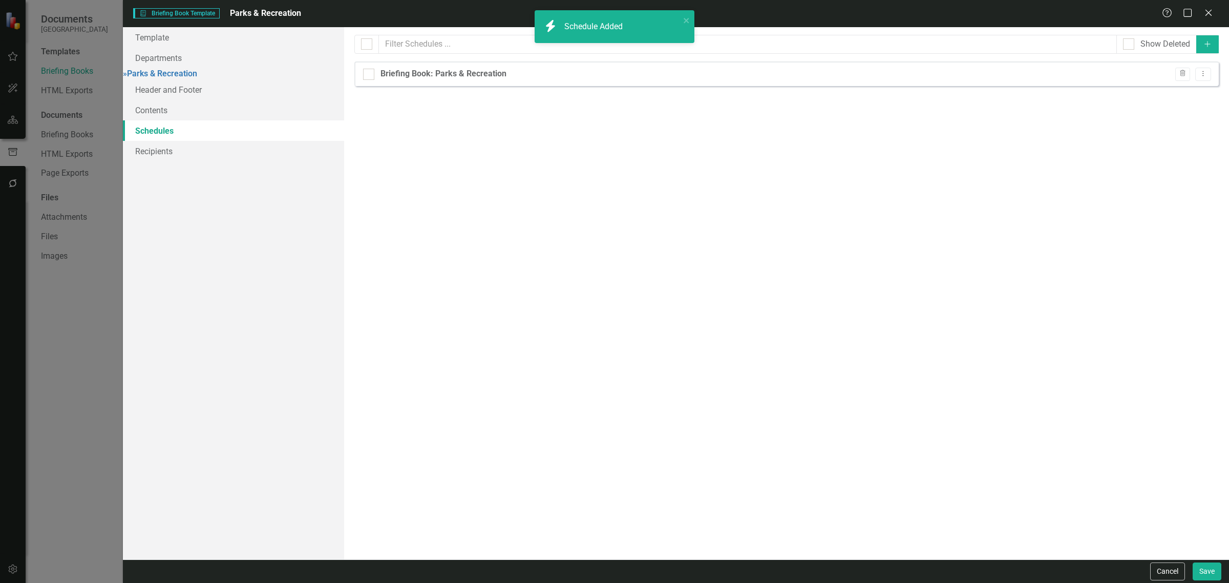
checkbox input "false"
click at [1207, 79] on button "Dropdown Menu" at bounding box center [1203, 75] width 16 height 14
click at [1180, 111] on link "Copy Duplicate Schedule" at bounding box center [1163, 110] width 94 height 19
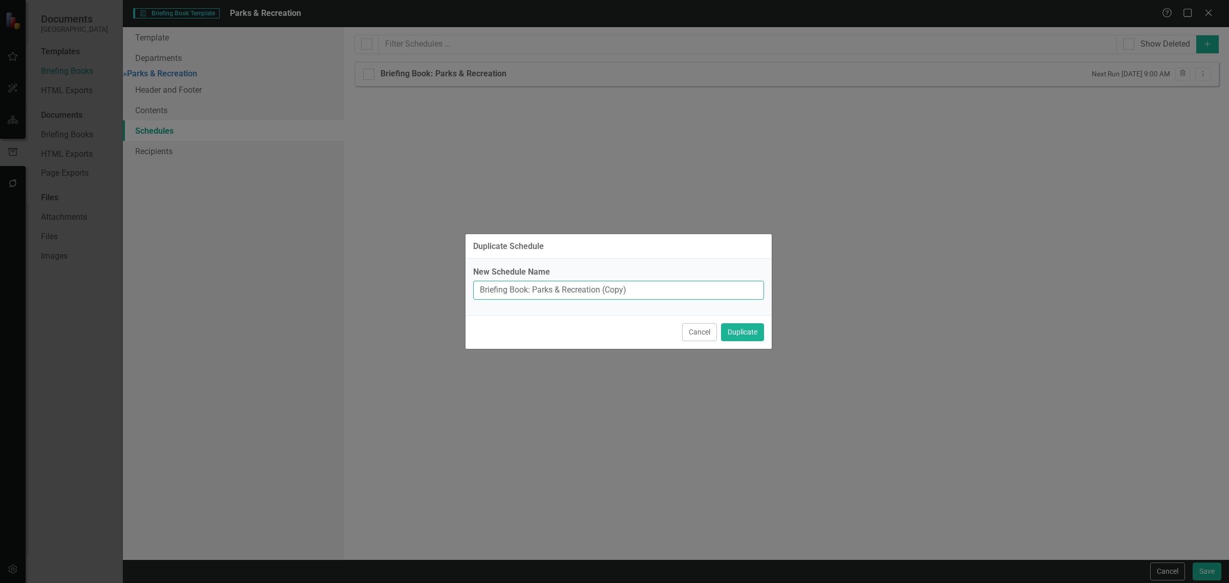
drag, startPoint x: 652, startPoint y: 292, endPoint x: 600, endPoint y: 288, distance: 51.9
click at [604, 297] on input "Briefing Book: Parks & Recreation (Copy)" at bounding box center [618, 290] width 291 height 19
type input "Briefing Book: Parks & Recreation"
click at [721, 323] on button "Duplicate" at bounding box center [742, 332] width 43 height 18
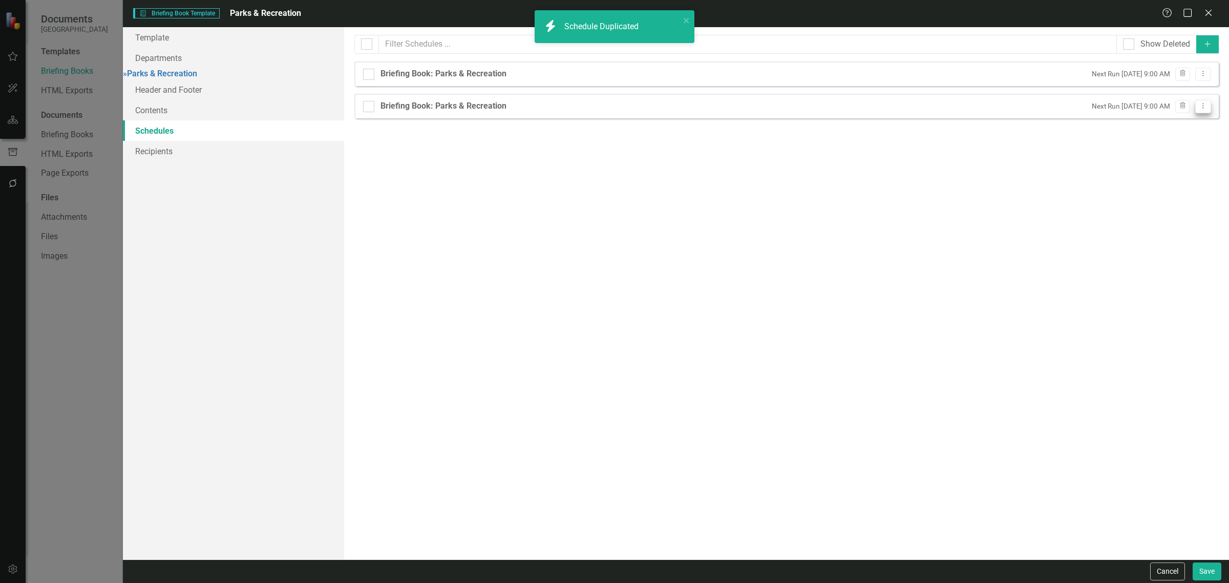
click at [1207, 111] on button "Dropdown Menu" at bounding box center [1203, 107] width 16 height 14
click at [1173, 127] on link "Edit Edit Schedule" at bounding box center [1163, 124] width 94 height 19
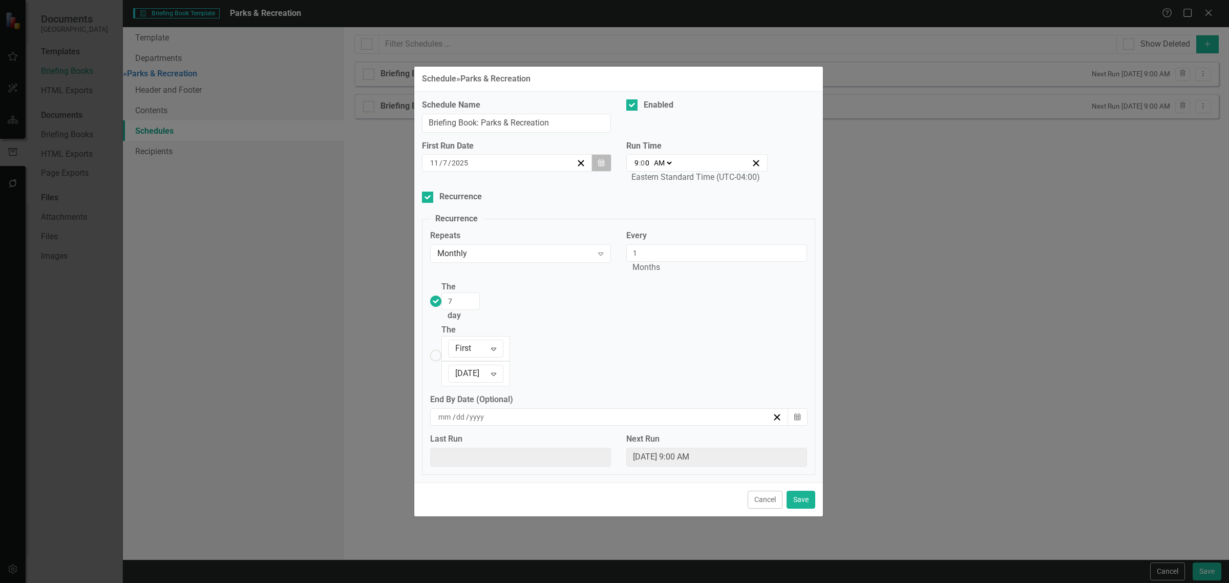
click at [602, 171] on button "Calendar" at bounding box center [600, 162] width 19 height 17
click at [555, 264] on abbr "14" at bounding box center [557, 260] width 8 height 8
click at [480, 310] on input "8" at bounding box center [460, 300] width 38 height 17
click at [480, 310] on input "9" at bounding box center [460, 300] width 38 height 17
click at [480, 310] on input "10" at bounding box center [460, 300] width 38 height 17
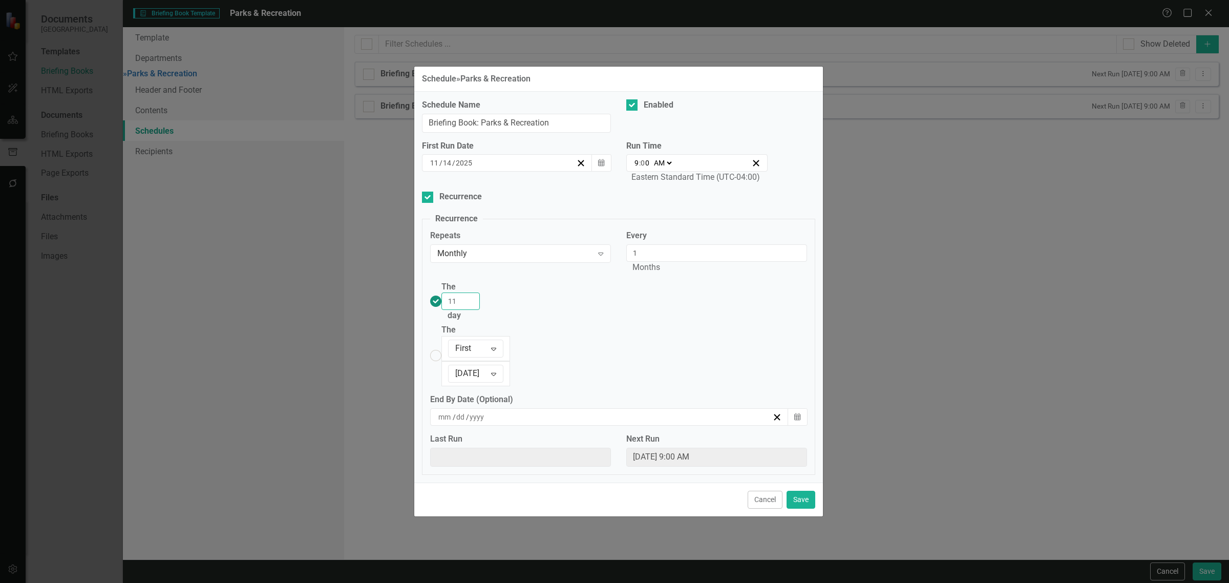
click at [480, 310] on input "11" at bounding box center [460, 300] width 38 height 17
click at [480, 310] on input "12" at bounding box center [460, 300] width 38 height 17
click at [480, 310] on input "13" at bounding box center [460, 300] width 38 height 17
type input "14"
click at [480, 310] on input "14" at bounding box center [460, 300] width 38 height 17
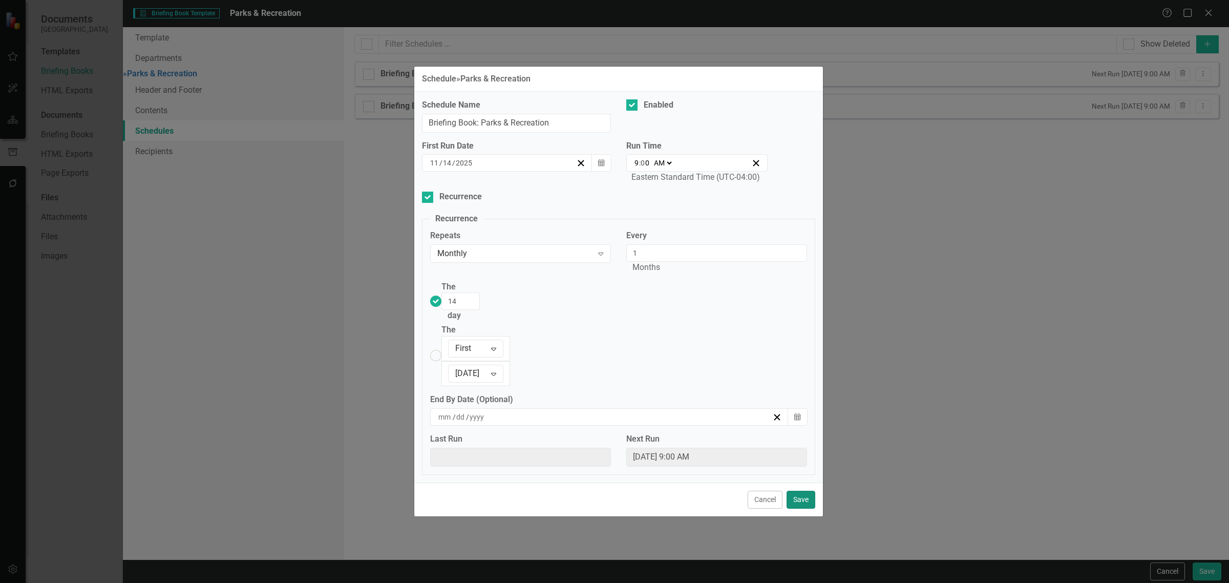
click at [798, 490] on button "Save" at bounding box center [800, 499] width 29 height 18
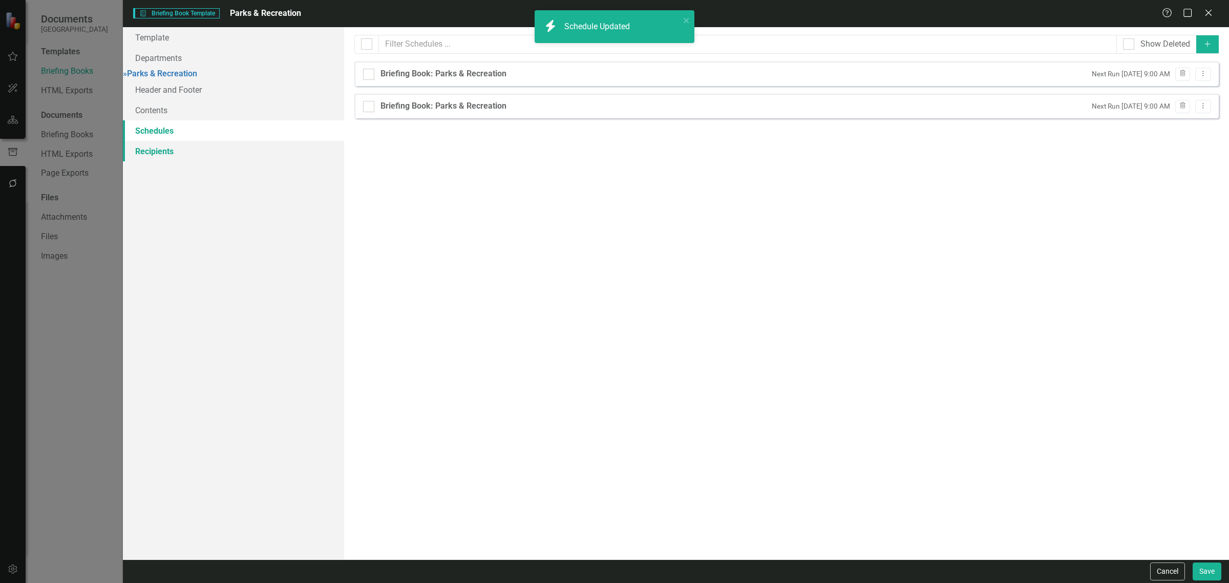
click at [217, 151] on link "Recipients" at bounding box center [233, 151] width 221 height 20
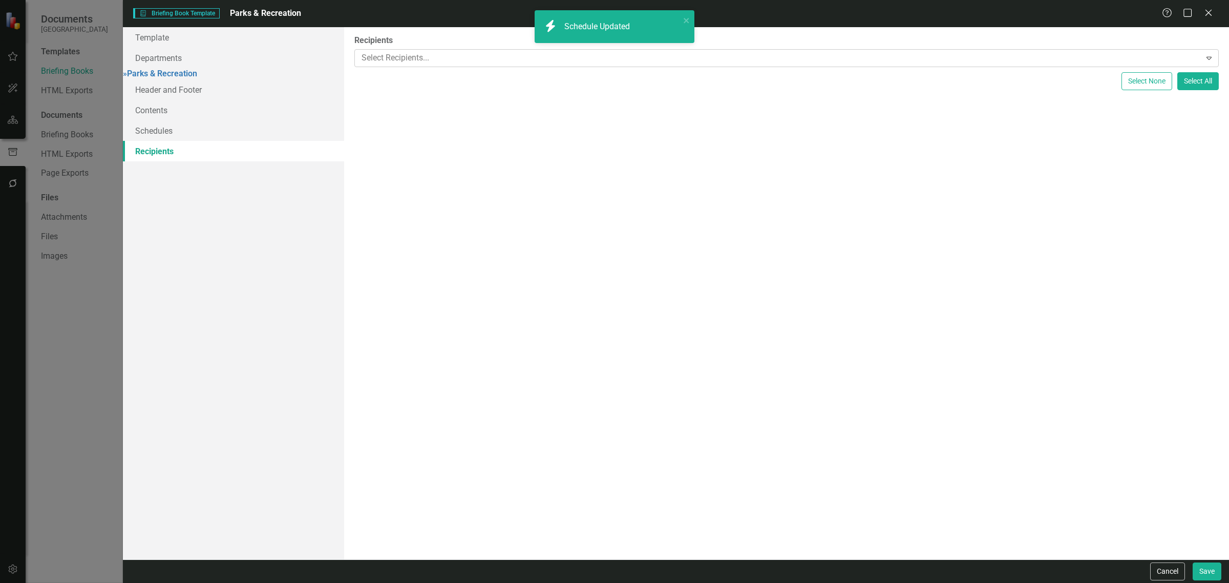
click at [403, 59] on div at bounding box center [778, 58] width 843 height 14
type input "park"
click at [195, 582] on span "Paulette Murphy ( Park s, Public Works and Capital)" at bounding box center [102, 591] width 185 height 10
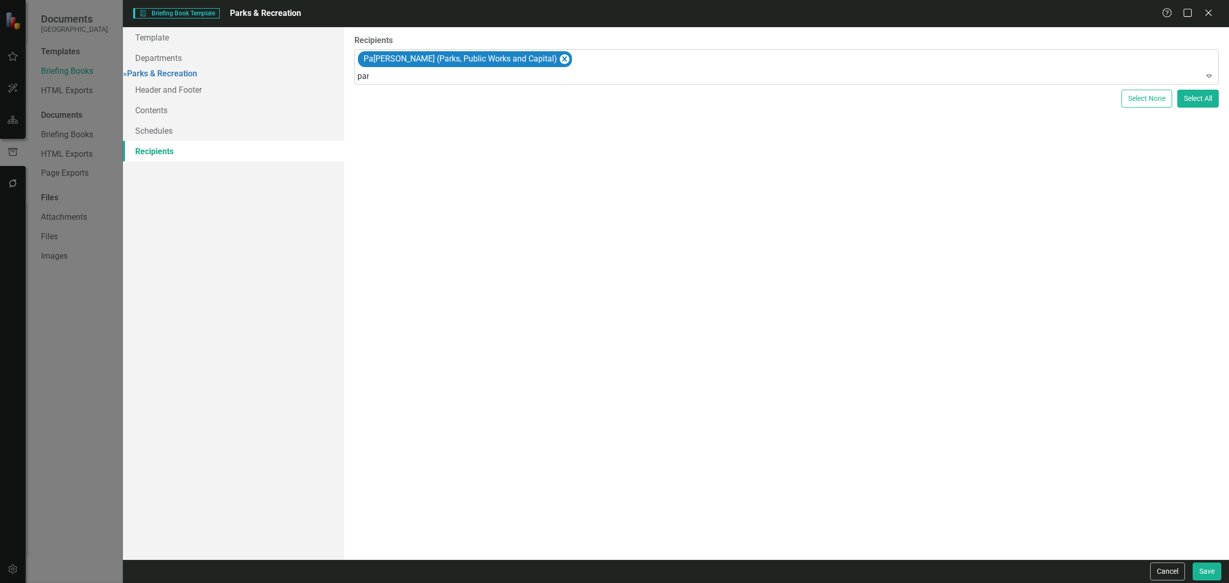
type input "park"
click at [1204, 566] on button "Save" at bounding box center [1206, 571] width 29 height 18
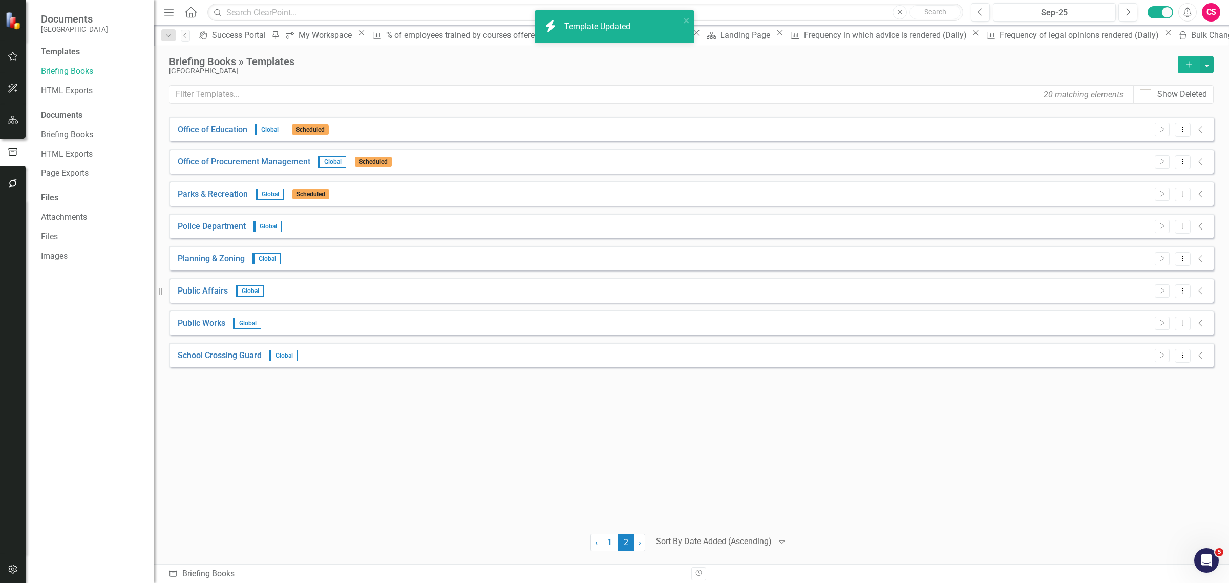
click at [1176, 217] on div "Police Department Global Start Dropdown Menu Collapse" at bounding box center [691, 225] width 1044 height 25
click at [1179, 223] on icon "Dropdown Menu" at bounding box center [1182, 226] width 9 height 7
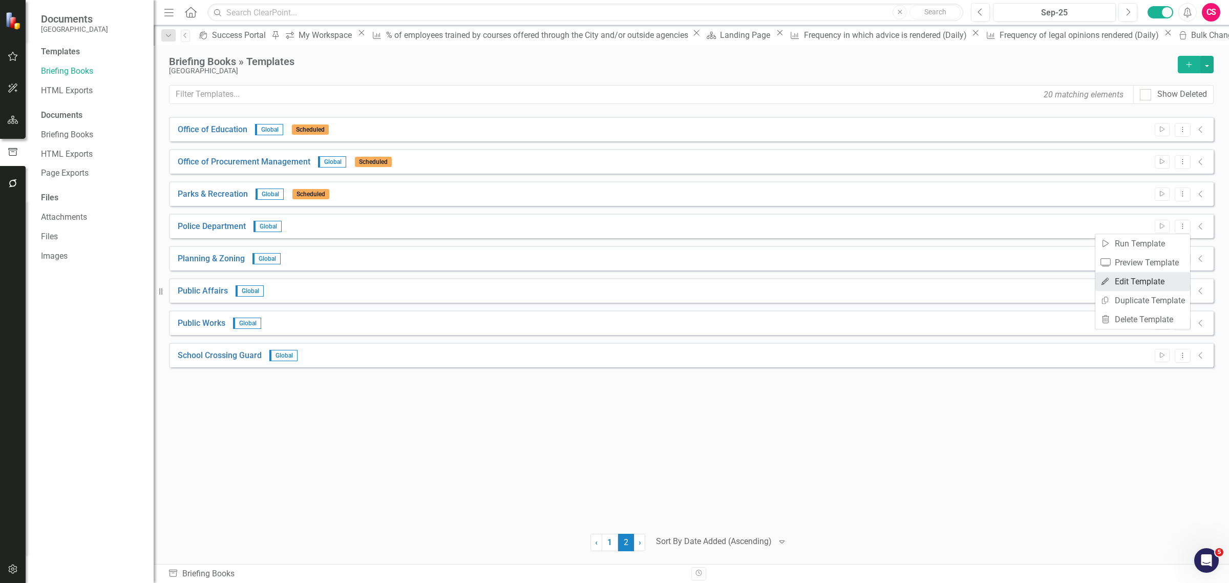
click at [1135, 283] on link "Edit Edit Template" at bounding box center [1142, 281] width 95 height 19
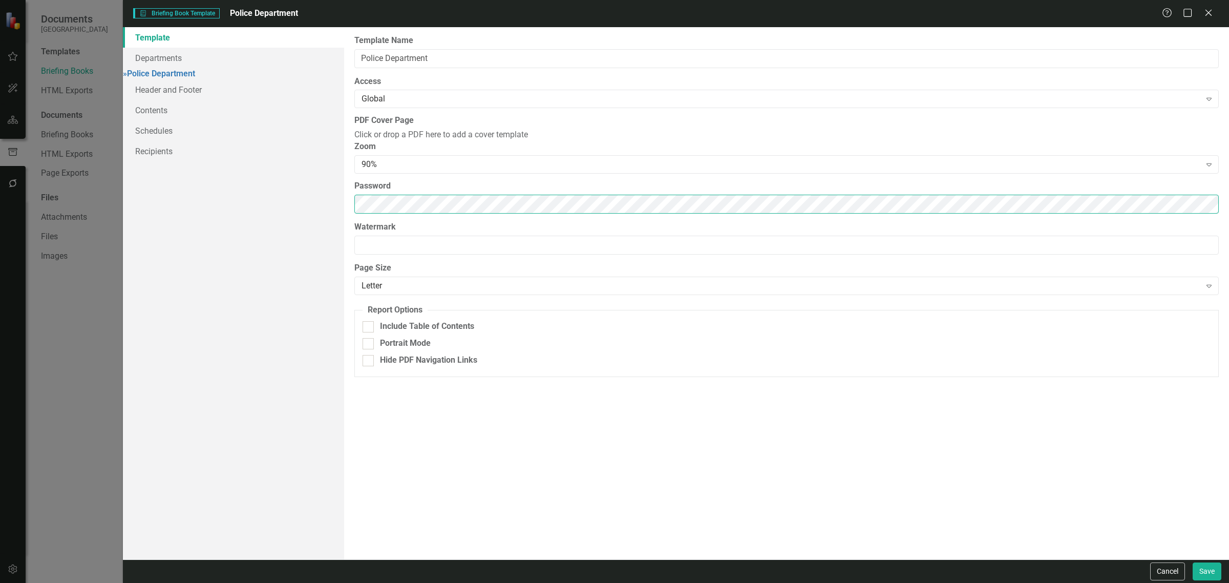
click at [231, 211] on div "Template Departments » Police Department Header and Footer Contents Schedules R…" at bounding box center [676, 293] width 1106 height 532
drag, startPoint x: 208, startPoint y: 135, endPoint x: 252, endPoint y: 132, distance: 44.1
click at [210, 134] on link "Schedules" at bounding box center [233, 130] width 221 height 20
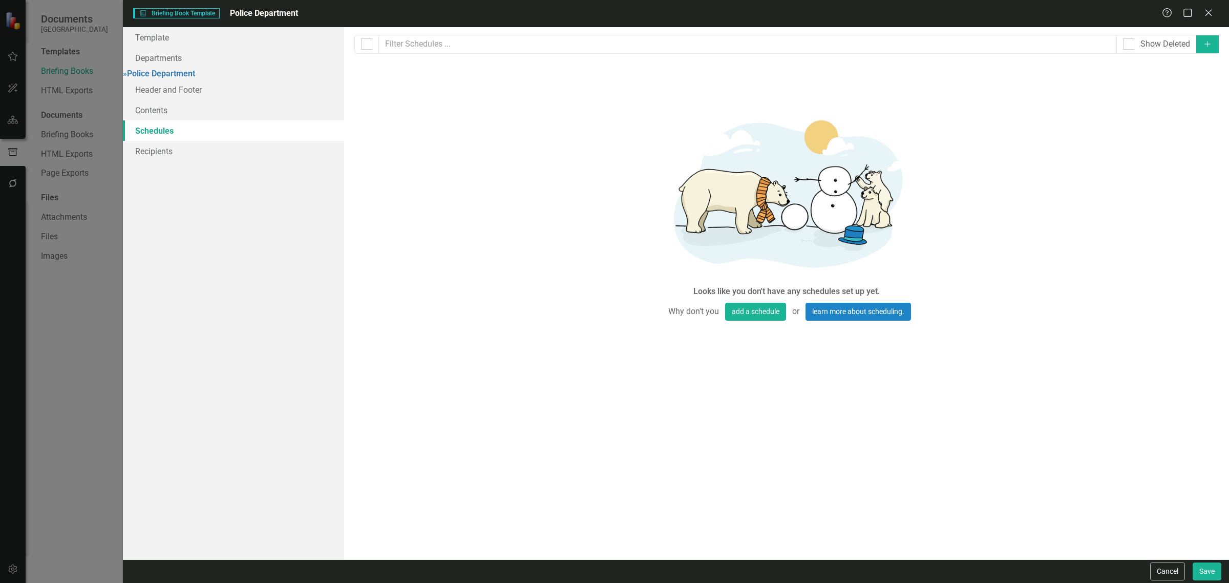
click at [1204, 50] on button "Add" at bounding box center [1207, 44] width 23 height 18
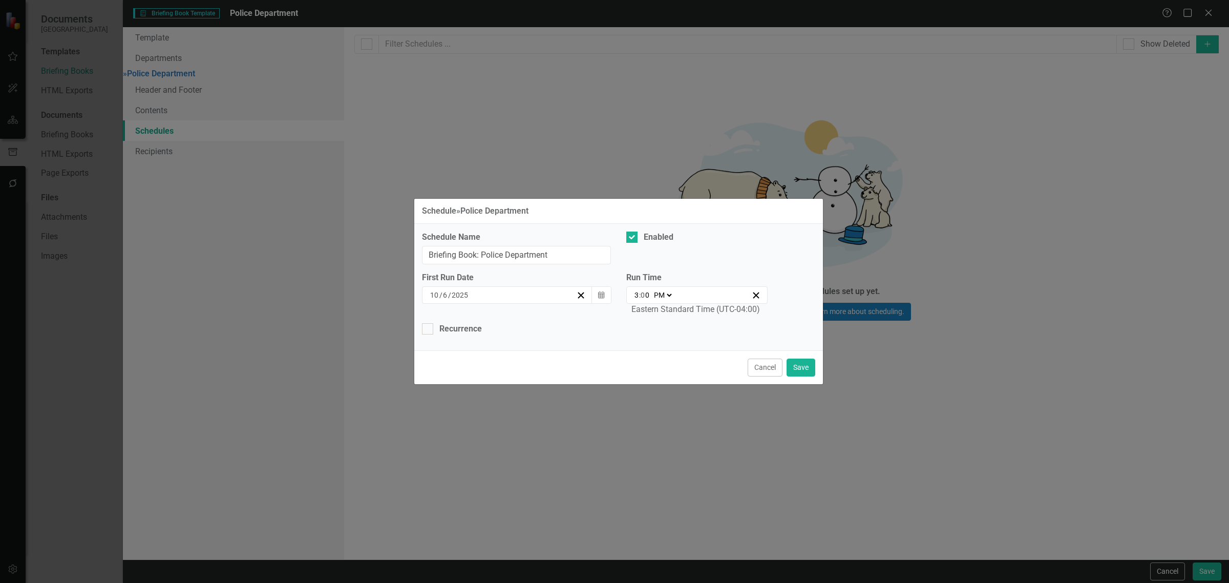
click at [661, 295] on select "AM PM" at bounding box center [662, 295] width 22 height 10
select select "am"
click at [651, 290] on select "AM PM" at bounding box center [662, 295] width 22 height 10
click at [640, 295] on input "0" at bounding box center [644, 295] width 9 height 10
click at [636, 295] on input "3" at bounding box center [636, 295] width 5 height 10
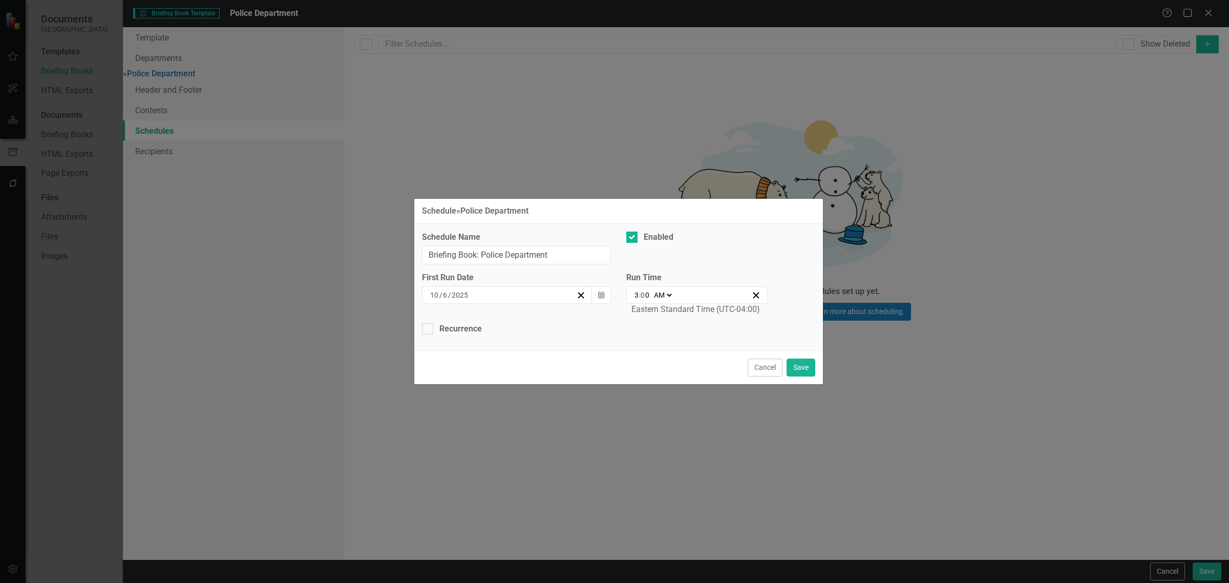
type input "09:00"
type input "9"
click at [592, 292] on button "Calendar" at bounding box center [600, 294] width 19 height 17
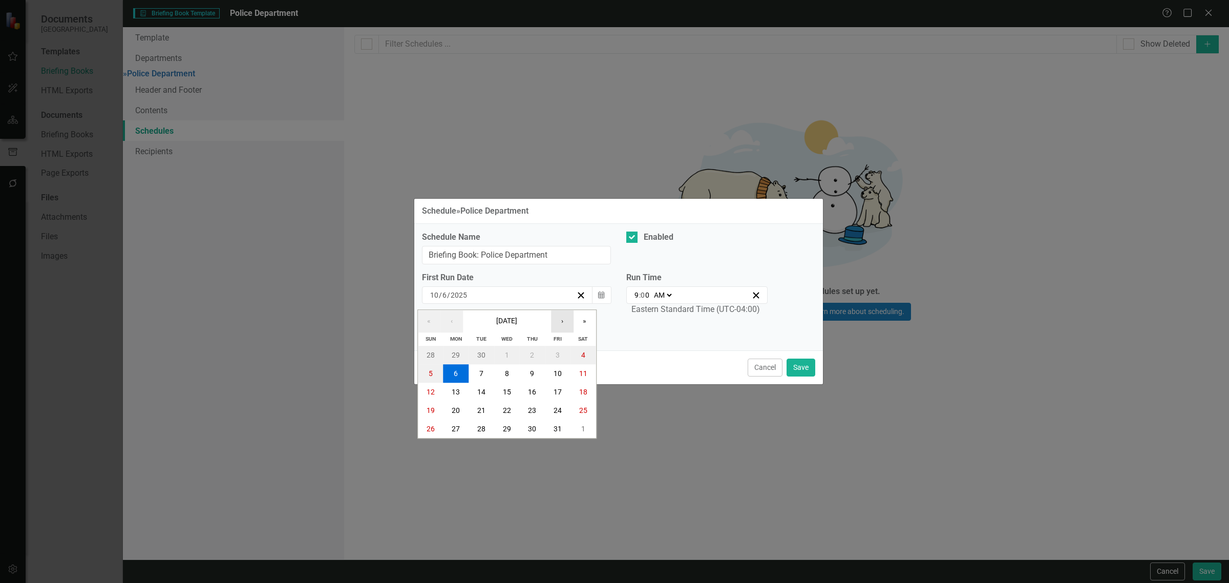
drag, startPoint x: 569, startPoint y: 316, endPoint x: 563, endPoint y: 336, distance: 21.4
click at [570, 316] on button "›" at bounding box center [562, 321] width 23 height 23
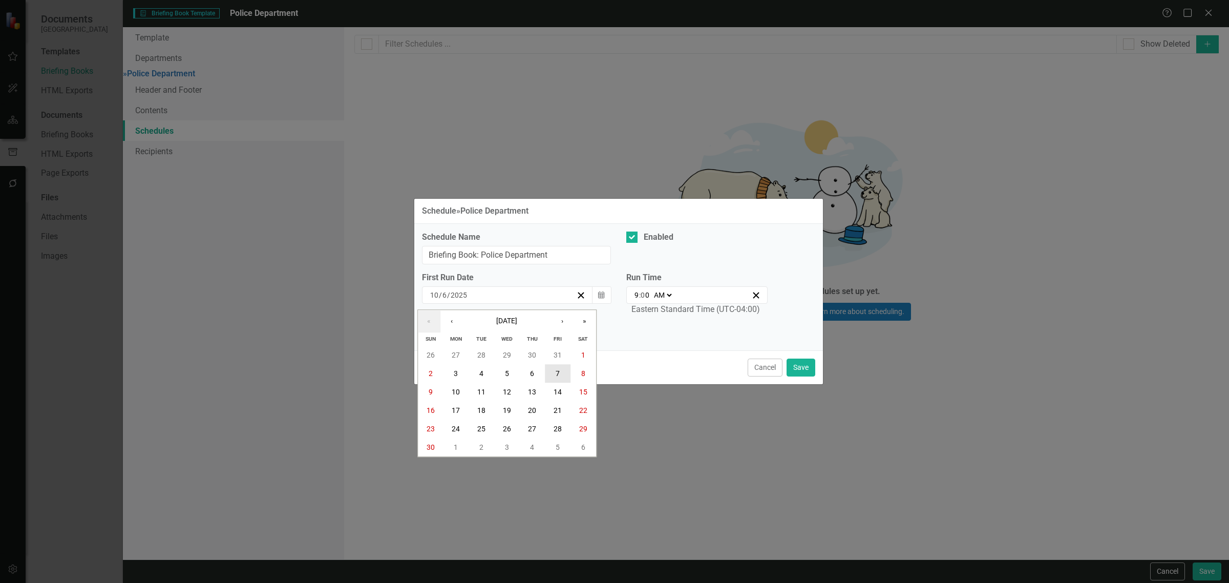
drag, startPoint x: 549, startPoint y: 376, endPoint x: 487, endPoint y: 379, distance: 62.0
click at [550, 376] on button "7" at bounding box center [558, 373] width 26 height 18
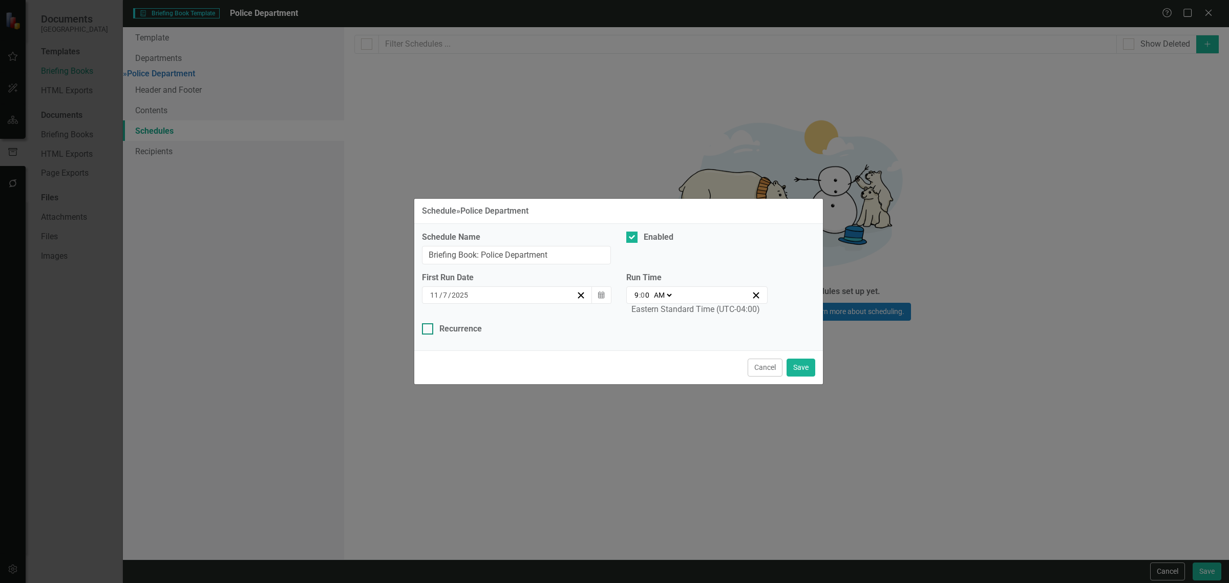
click at [444, 334] on div "Recurrence" at bounding box center [460, 329] width 42 height 12
click at [428, 330] on input "Recurrence" at bounding box center [425, 326] width 7 height 7
checkbox input "true"
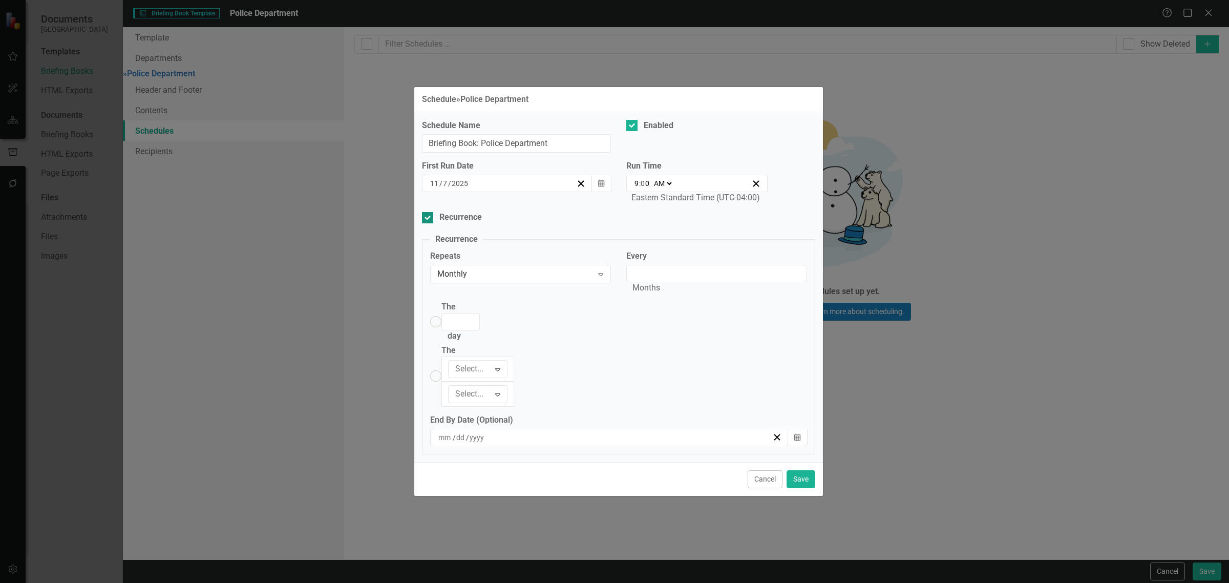
type input "1"
radio input "true"
click at [480, 330] on input "2" at bounding box center [460, 321] width 38 height 17
click at [480, 330] on input "3" at bounding box center [460, 321] width 38 height 17
click at [480, 330] on input "4" at bounding box center [460, 321] width 38 height 17
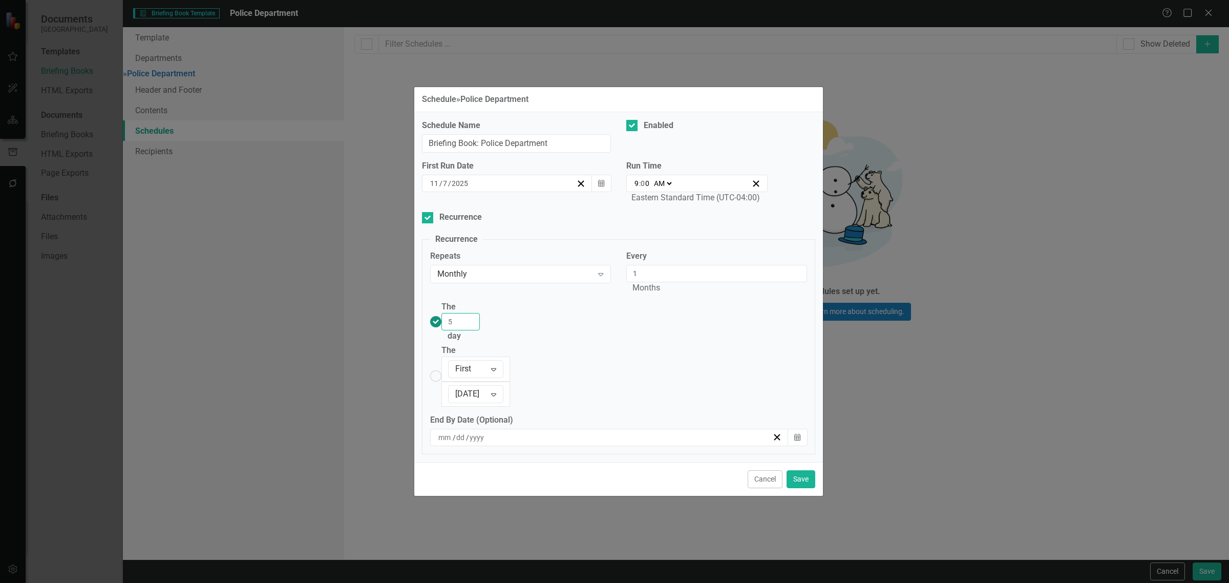
click at [480, 330] on input "5" at bounding box center [460, 321] width 38 height 17
click at [480, 330] on input "6" at bounding box center [460, 321] width 38 height 17
type input "7"
click at [480, 330] on input "7" at bounding box center [460, 321] width 38 height 17
click at [793, 470] on button "Save" at bounding box center [800, 479] width 29 height 18
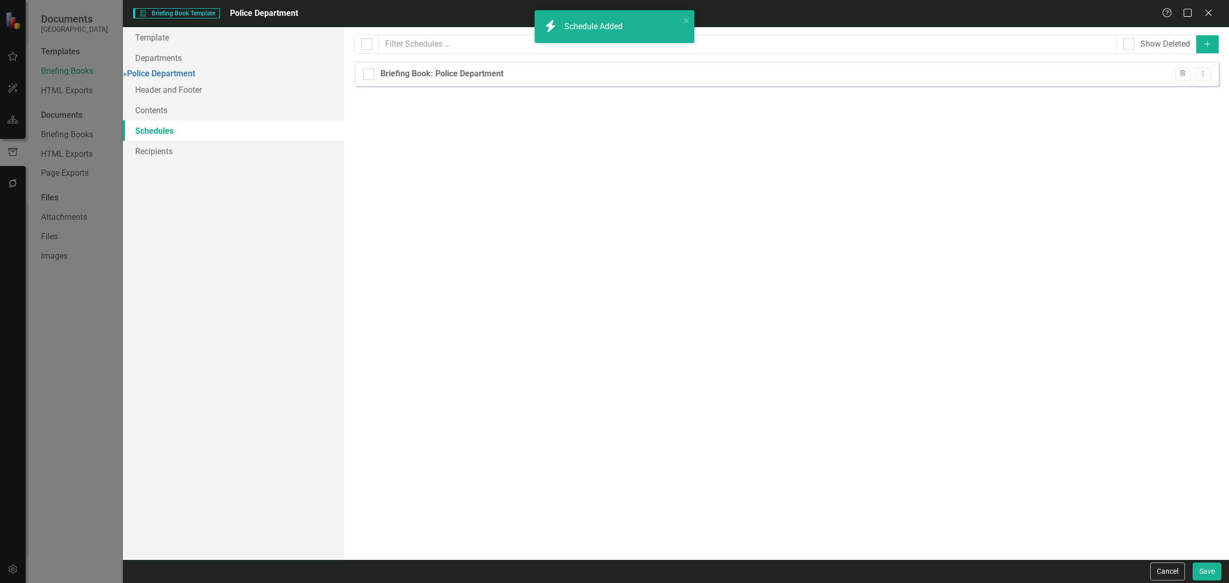
checkbox input "false"
click at [1202, 73] on icon "Dropdown Menu" at bounding box center [1202, 73] width 9 height 7
click at [1178, 106] on link "Copy Duplicate Schedule" at bounding box center [1163, 110] width 94 height 19
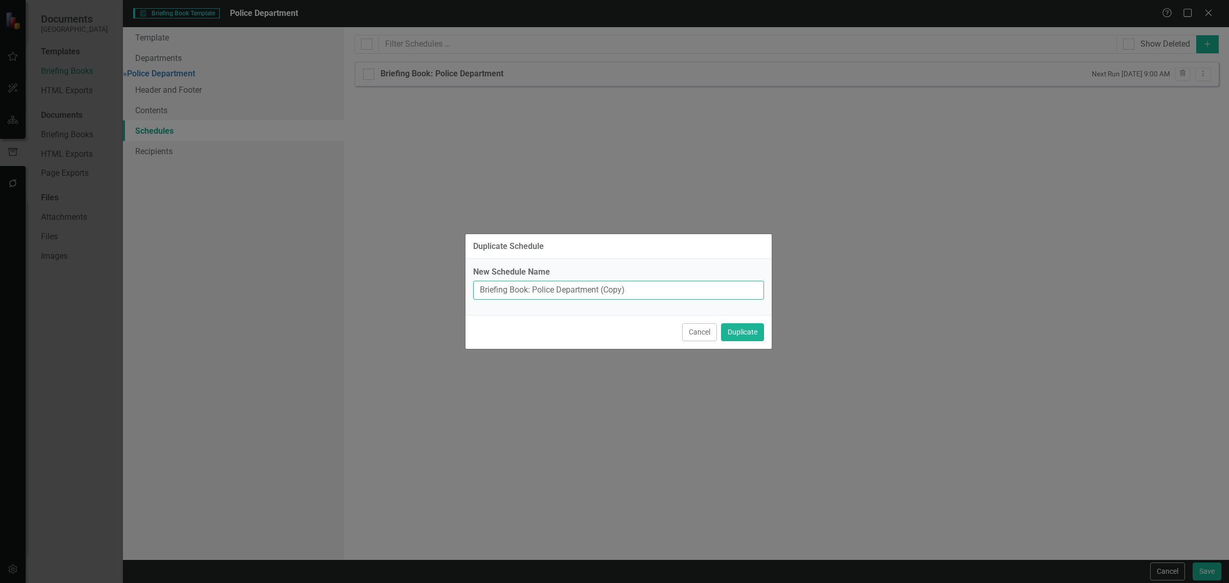
drag, startPoint x: 651, startPoint y: 286, endPoint x: 600, endPoint y: 279, distance: 51.6
click at [600, 279] on div "New Schedule Name Briefing Book: Police Department (Copy)" at bounding box center [618, 282] width 291 height 33
type input "Briefing Book: Police Department"
click at [721, 323] on button "Duplicate" at bounding box center [742, 332] width 43 height 18
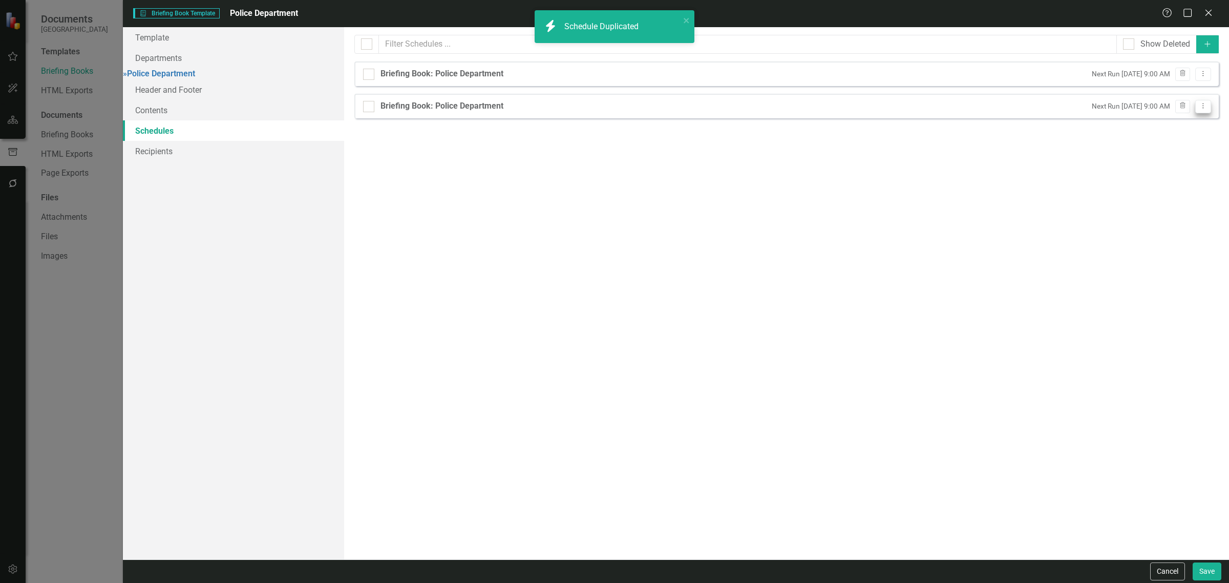
click at [1199, 106] on icon "Dropdown Menu" at bounding box center [1202, 105] width 9 height 7
click at [1176, 137] on link "Copy Duplicate Schedule" at bounding box center [1163, 143] width 94 height 19
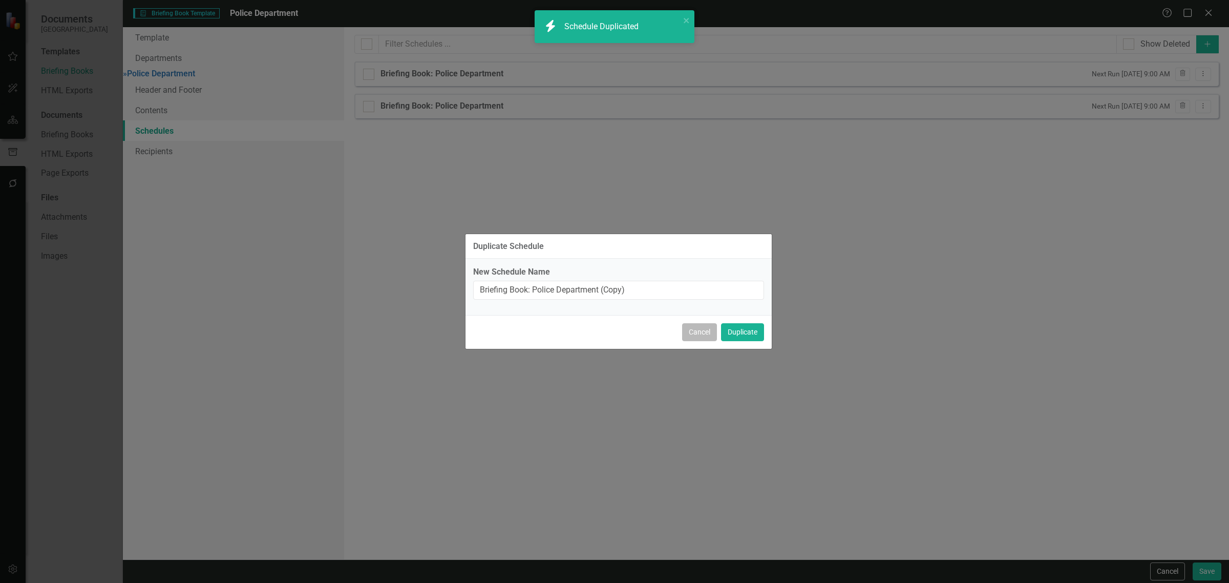
click at [684, 324] on button "Cancel" at bounding box center [699, 332] width 35 height 18
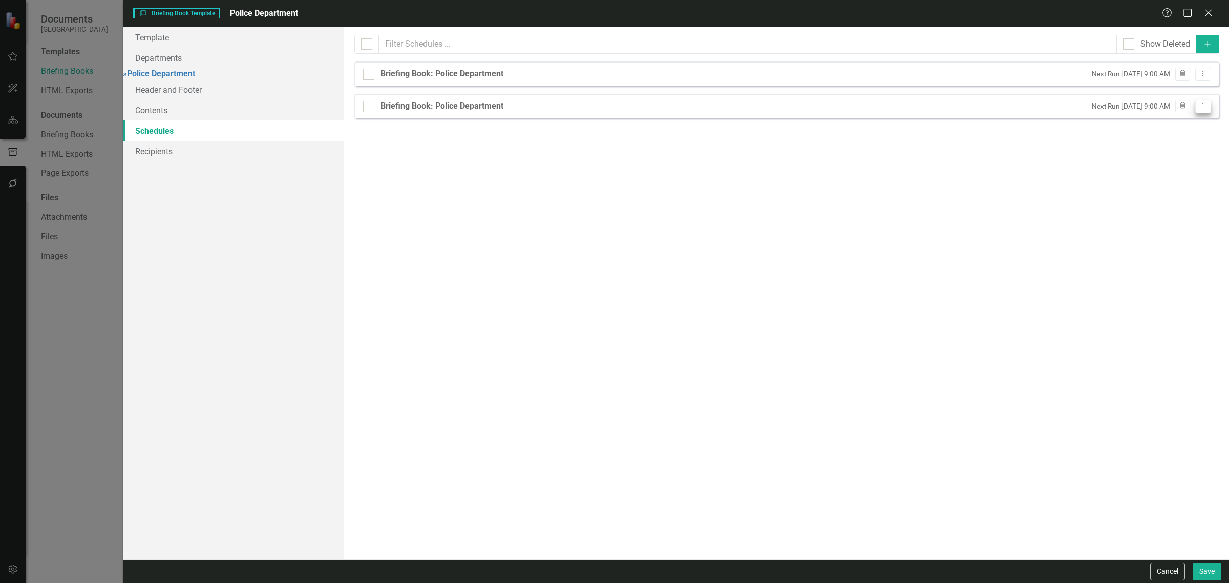
click at [1199, 109] on button "Dropdown Menu" at bounding box center [1203, 107] width 16 height 14
click at [1179, 125] on link "Edit Edit Schedule" at bounding box center [1163, 124] width 94 height 19
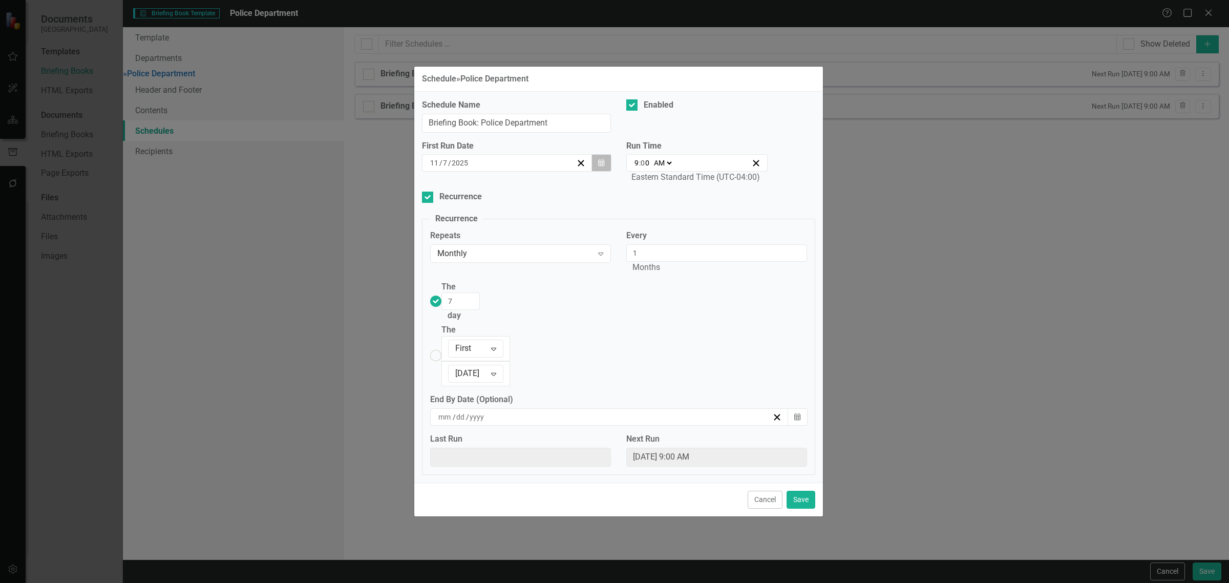
drag, startPoint x: 607, startPoint y: 204, endPoint x: 599, endPoint y: 221, distance: 19.2
click at [607, 171] on button "Calendar" at bounding box center [600, 162] width 19 height 17
drag, startPoint x: 560, startPoint y: 298, endPoint x: 559, endPoint y: 308, distance: 9.8
click at [561, 264] on abbr "14" at bounding box center [557, 260] width 8 height 8
drag, startPoint x: 478, startPoint y: 314, endPoint x: 464, endPoint y: 315, distance: 13.9
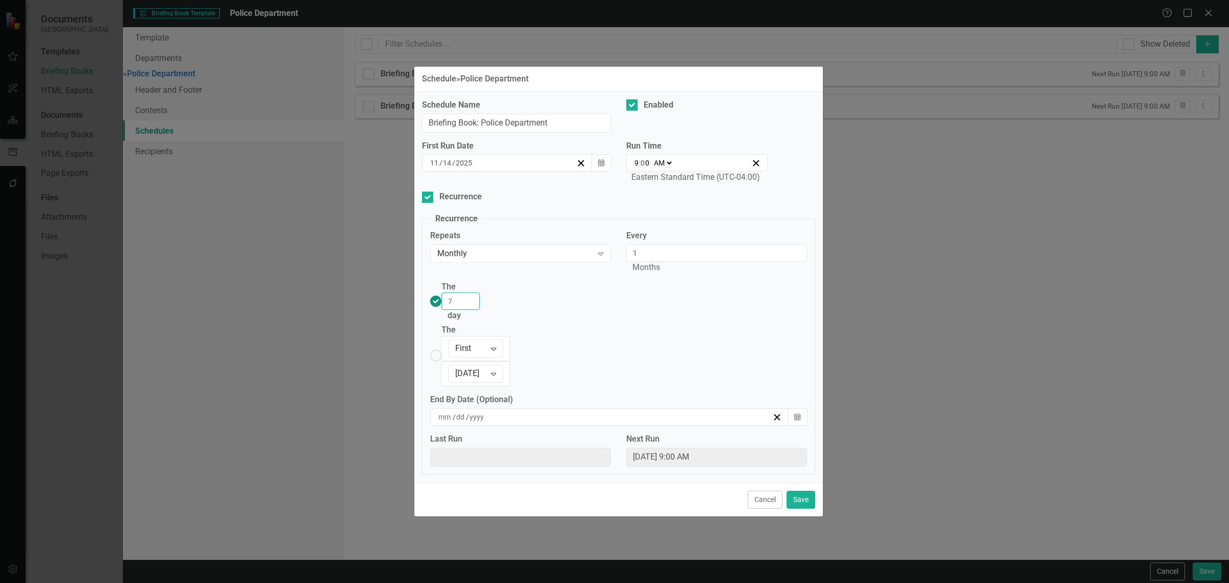
click at [464, 315] on div "The 7 day" at bounding box center [460, 301] width 38 height 41
type input "14"
click at [804, 490] on button "Save" at bounding box center [800, 499] width 29 height 18
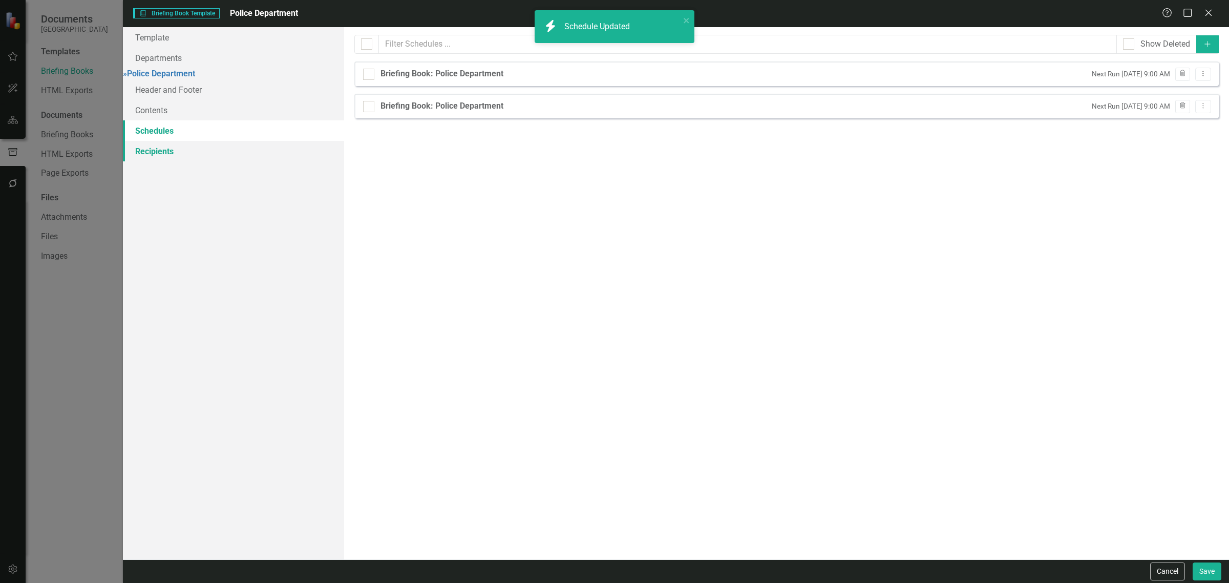
click at [240, 157] on link "Recipients" at bounding box center [233, 151] width 221 height 20
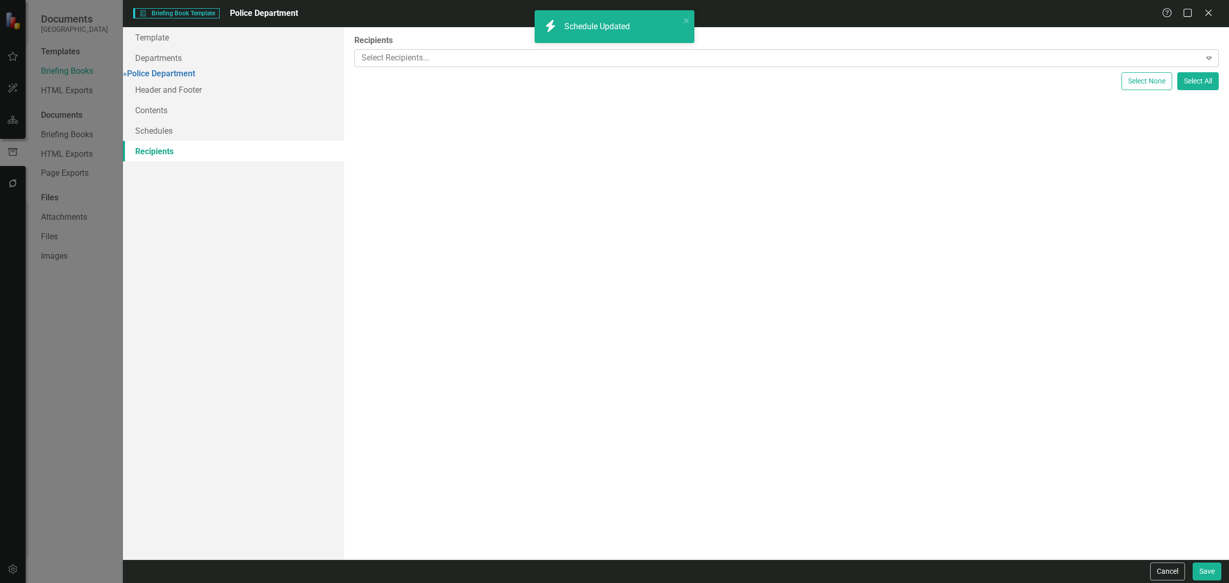
drag, startPoint x: 426, startPoint y: 65, endPoint x: 431, endPoint y: 61, distance: 5.5
click at [426, 65] on div at bounding box center [778, 58] width 843 height 14
type input "pol"
click at [170, 582] on span "Joseph Nargiso ( Pol ice & Crossing Guards)" at bounding box center [90, 591] width 160 height 10
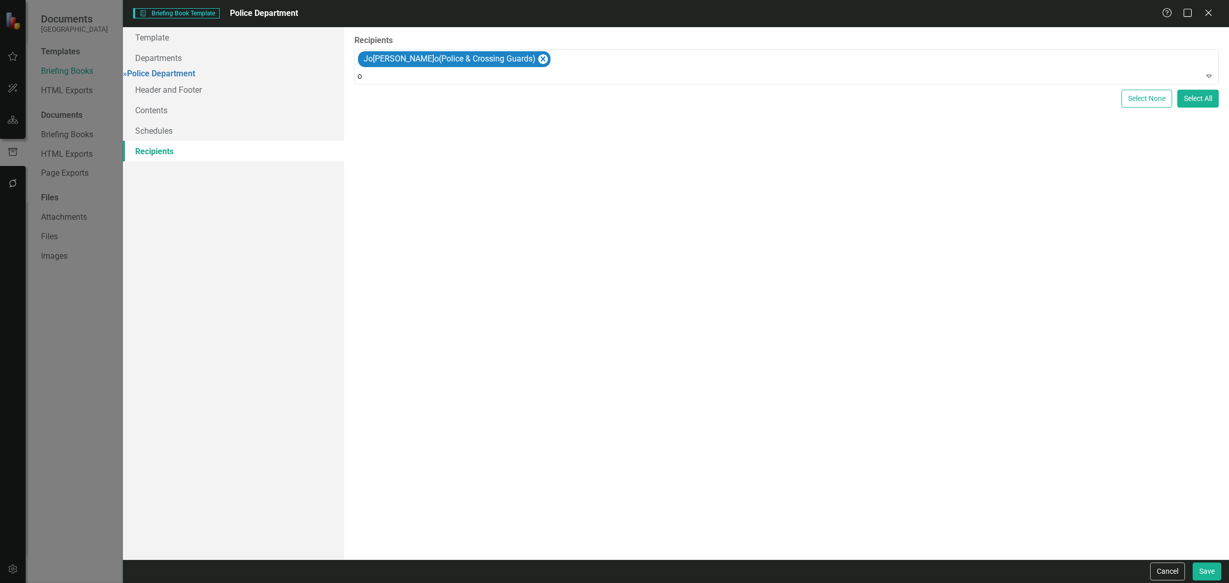
type input "ol"
click at [195, 582] on span "Delma Noel-Pratt (P ol ice & Crossing Guards)" at bounding box center [102, 591] width 184 height 10
drag, startPoint x: 1216, startPoint y: 571, endPoint x: 1095, endPoint y: 539, distance: 126.0
click at [1216, 571] on button "Save" at bounding box center [1206, 571] width 29 height 18
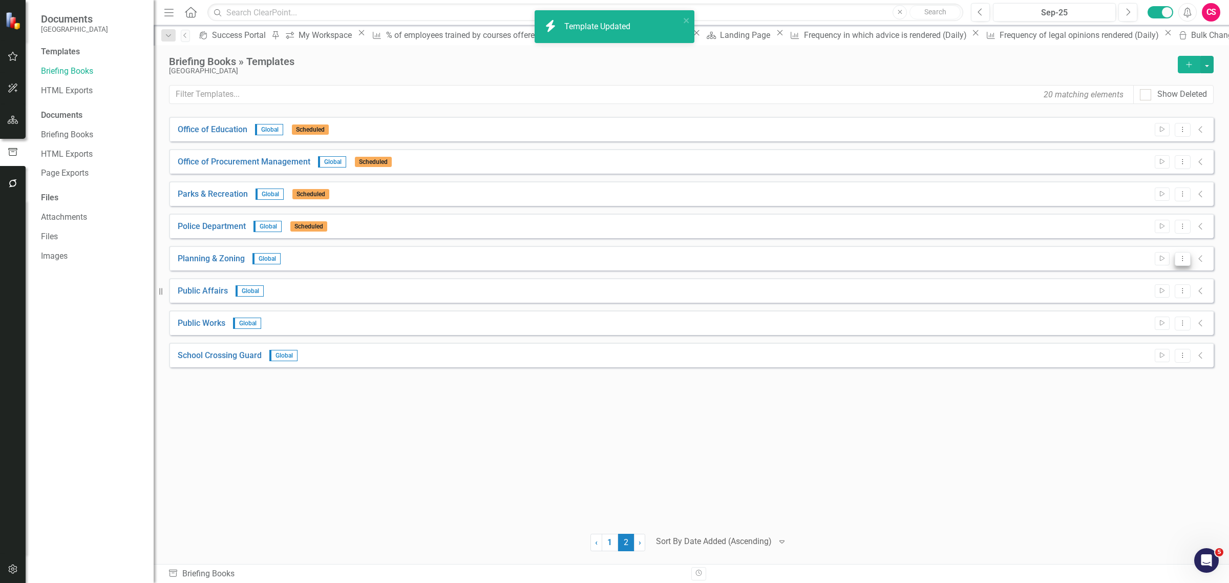
click at [1179, 252] on button "Dropdown Menu" at bounding box center [1182, 259] width 16 height 14
click at [1130, 318] on link "Edit Edit Template" at bounding box center [1142, 313] width 95 height 19
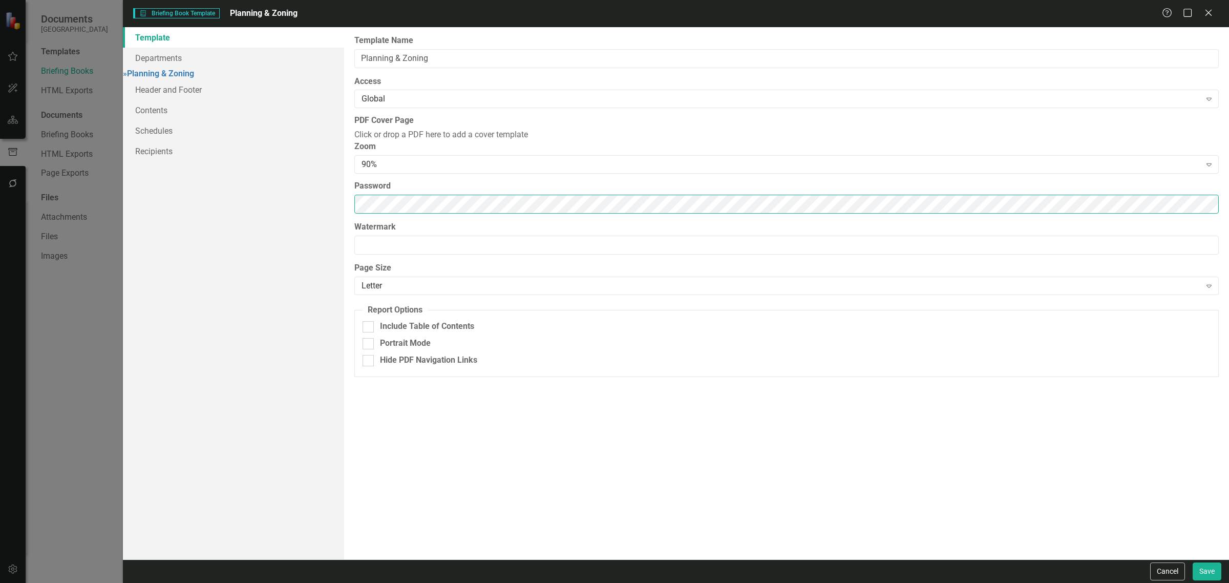
click at [206, 234] on div "Template Departments » Planning & Zoning Header and Footer Contents Schedules R…" at bounding box center [676, 293] width 1106 height 532
drag, startPoint x: 223, startPoint y: 75, endPoint x: 231, endPoint y: 77, distance: 8.4
click at [194, 75] on link "» Planning & Zoning" at bounding box center [158, 74] width 71 height 10
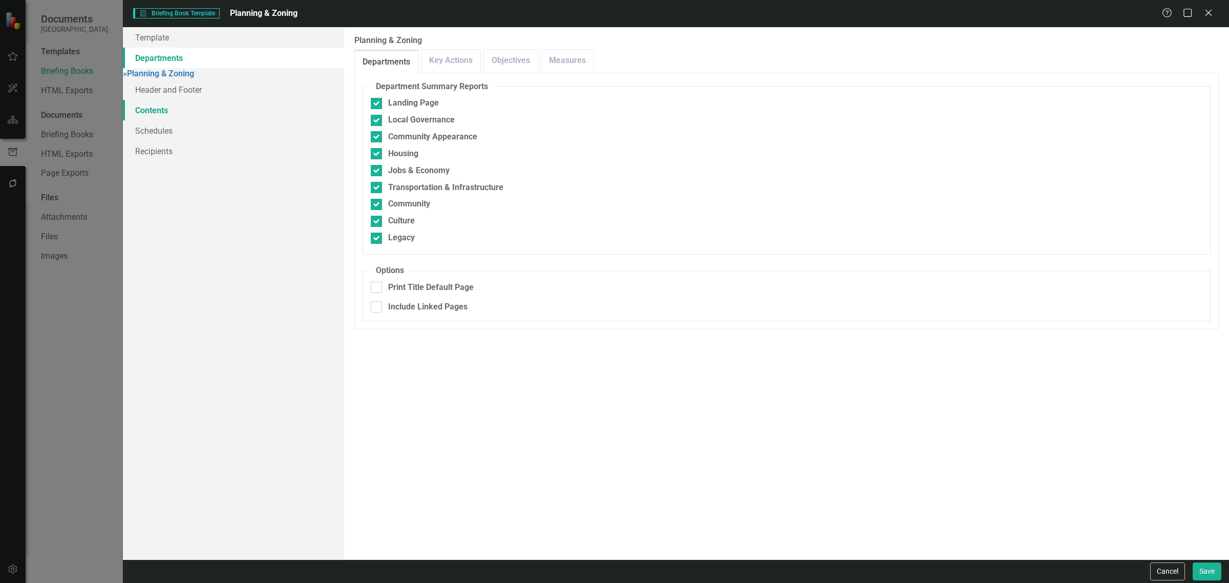
click at [206, 120] on link "Contents" at bounding box center [233, 110] width 221 height 20
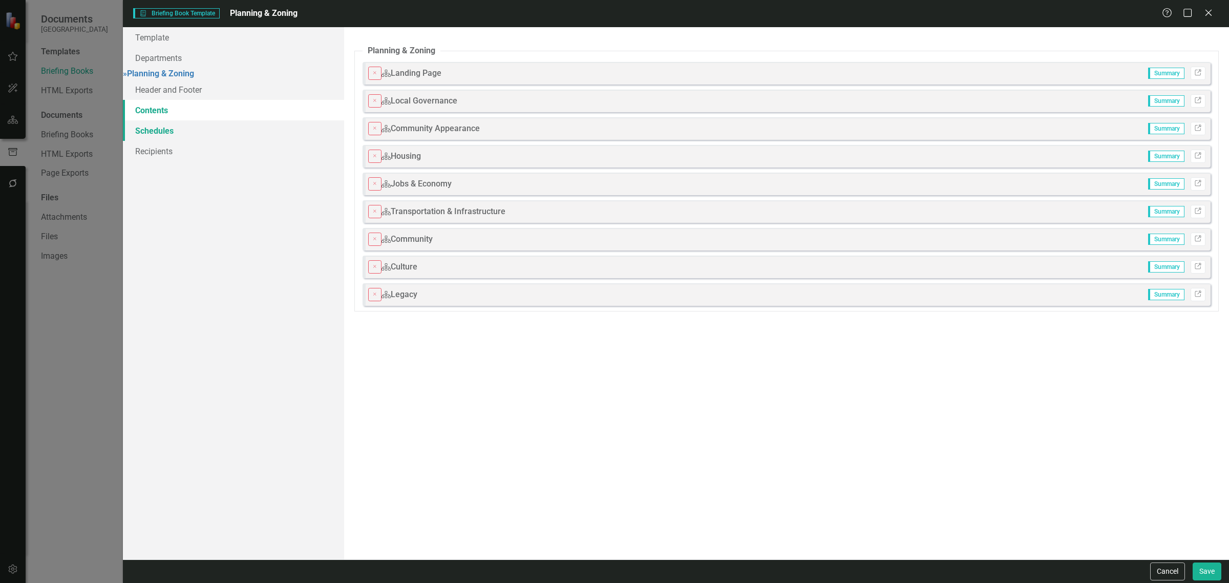
click at [211, 140] on link "Schedules" at bounding box center [233, 130] width 221 height 20
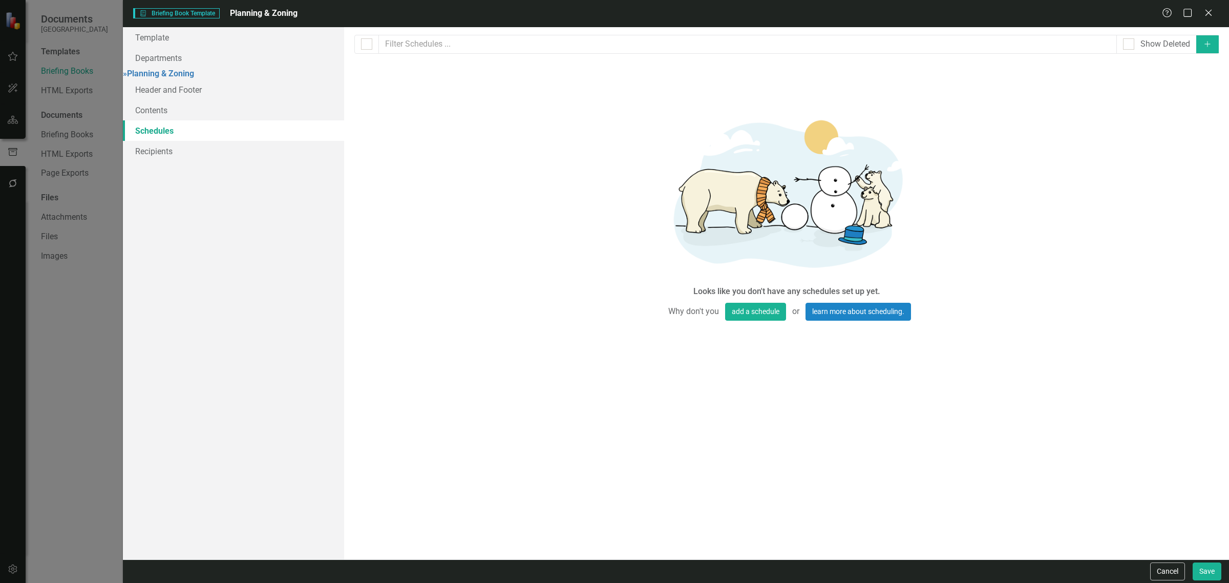
click at [1208, 52] on button "Add" at bounding box center [1207, 44] width 23 height 18
select select "pm"
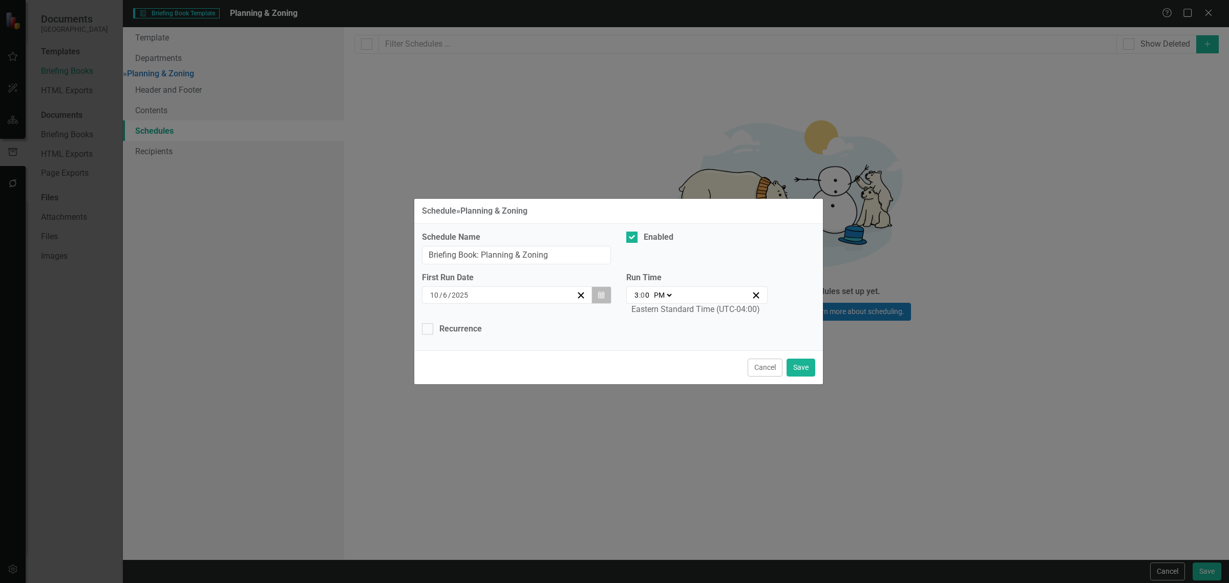
click at [599, 292] on icon "button" at bounding box center [601, 294] width 6 height 7
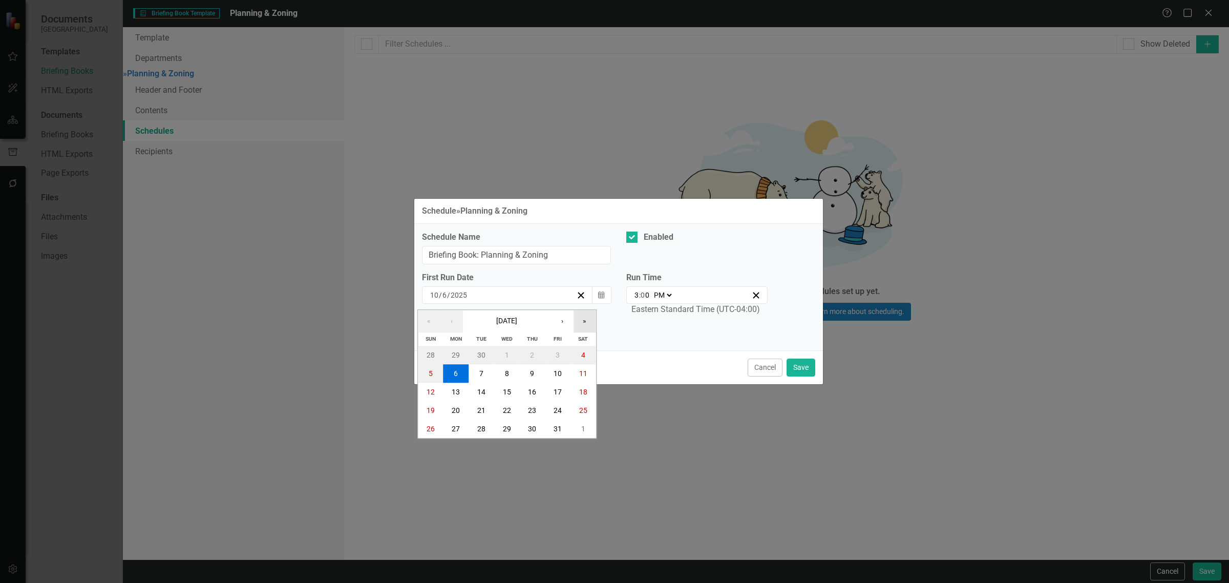
click at [574, 321] on button "»" at bounding box center [584, 321] width 23 height 23
click at [423, 321] on button "«" at bounding box center [429, 321] width 23 height 23
click at [554, 313] on button "›" at bounding box center [562, 321] width 23 height 23
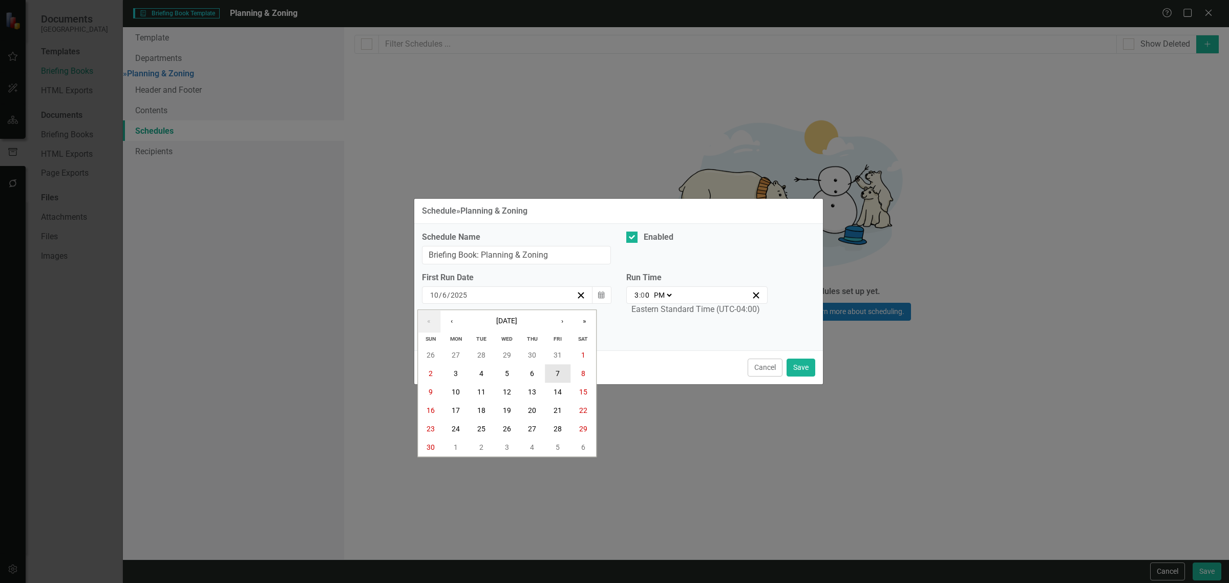
drag, startPoint x: 561, startPoint y: 368, endPoint x: 625, endPoint y: 324, distance: 77.4
click at [561, 368] on button "7" at bounding box center [558, 373] width 26 height 18
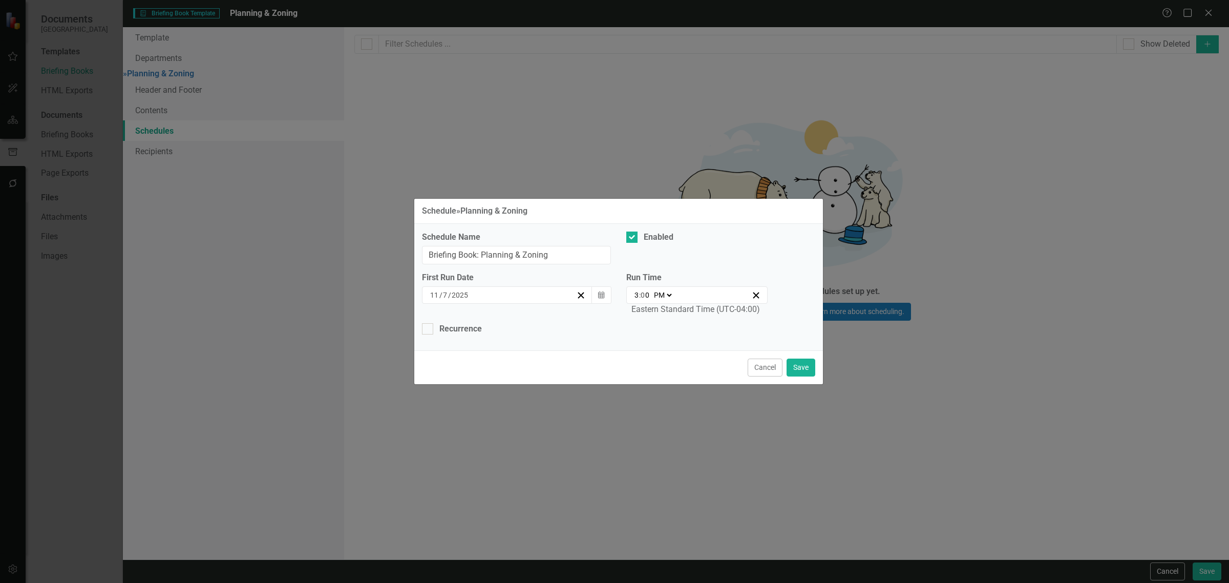
click at [637, 297] on input "3" at bounding box center [636, 295] width 5 height 10
type input "21:00"
type input "9"
click at [667, 291] on div "21:00 9 : 0 0 AM PM" at bounding box center [697, 294] width 142 height 17
click at [666, 292] on select "AM PM" at bounding box center [662, 295] width 22 height 10
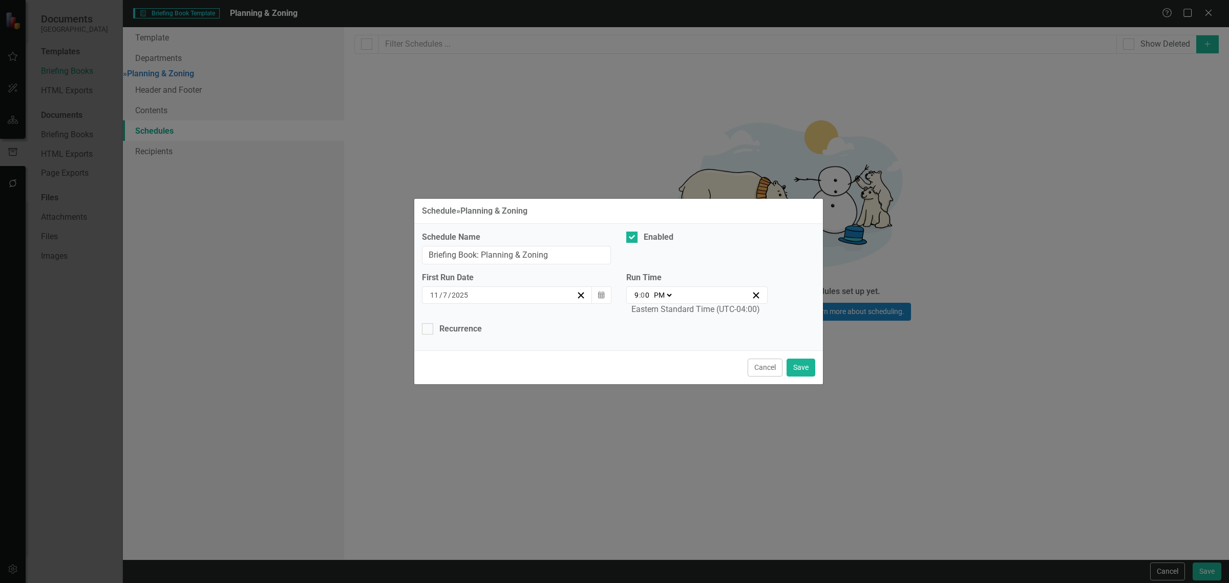
select select "am"
click at [651, 290] on select "AM PM" at bounding box center [662, 295] width 22 height 10
type input "09:00"
click at [446, 331] on div "Recurrence" at bounding box center [460, 329] width 42 height 12
click at [428, 330] on input "Recurrence" at bounding box center [425, 326] width 7 height 7
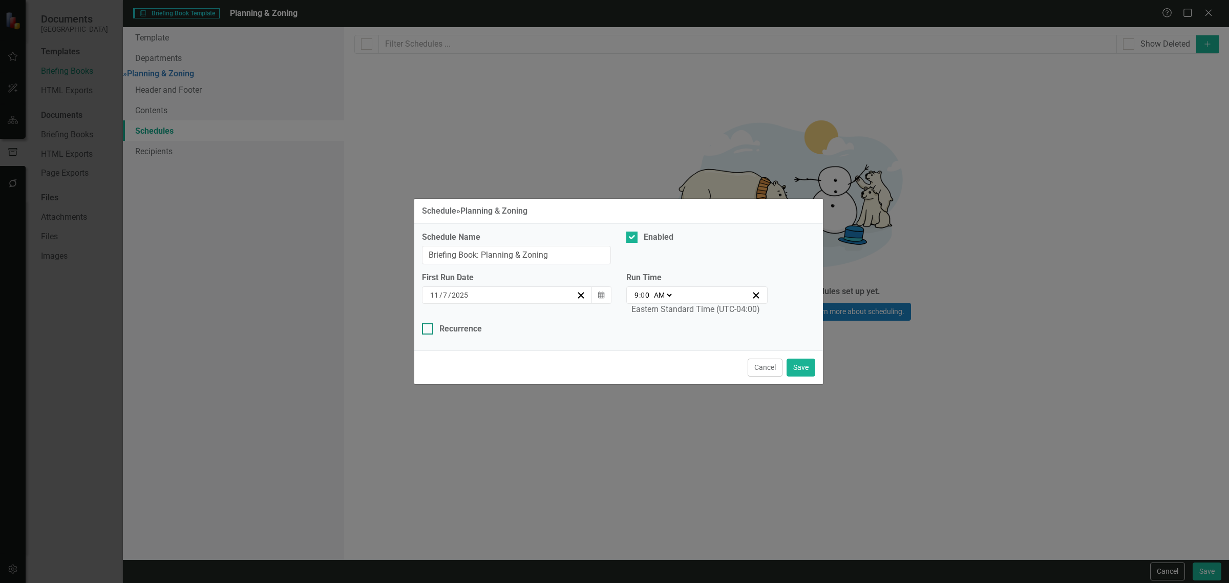
checkbox input "true"
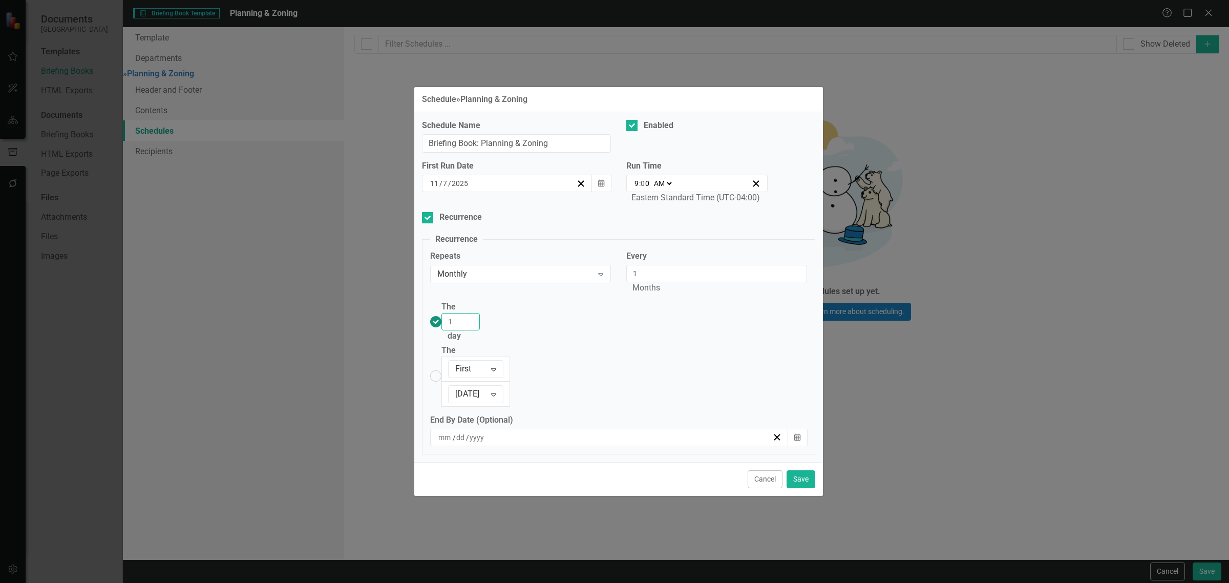
drag, startPoint x: 471, startPoint y: 336, endPoint x: 454, endPoint y: 333, distance: 18.2
click at [454, 334] on div "The 1 day" at bounding box center [460, 321] width 38 height 41
click at [443, 330] on input "The 1 day" at bounding box center [435, 322] width 16 height 16
click at [427, 368] on input "The First Expand Monday Expand" at bounding box center [435, 376] width 16 height 16
radio input "true"
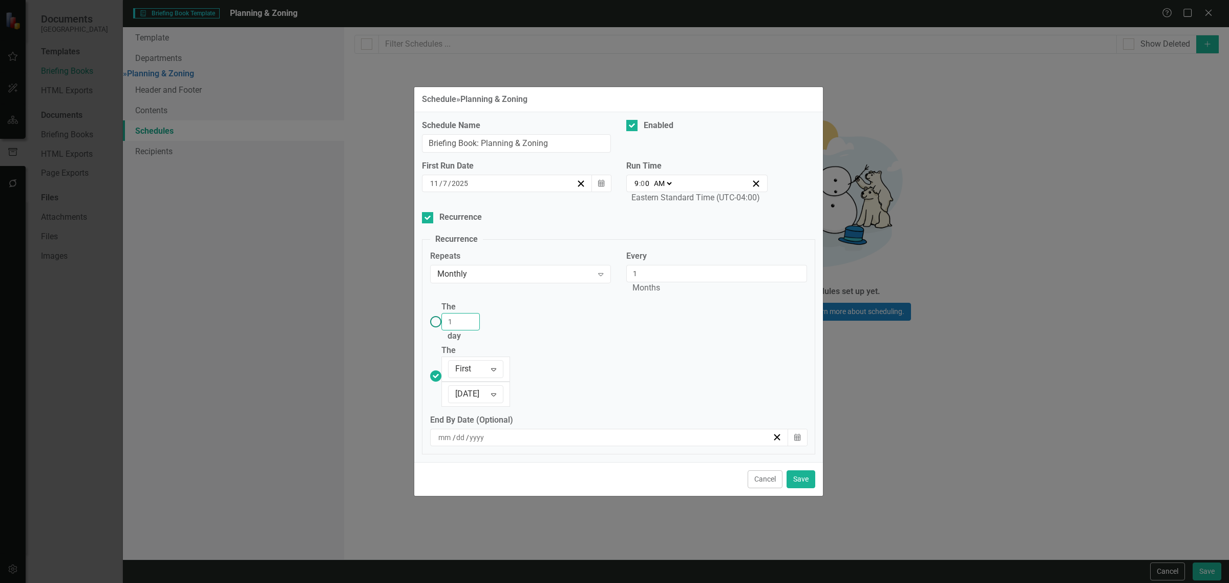
drag, startPoint x: 480, startPoint y: 339, endPoint x: 480, endPoint y: 347, distance: 7.2
click at [459, 339] on div "The 1 day" at bounding box center [460, 321] width 38 height 41
type input "7"
click at [454, 311] on span "The" at bounding box center [451, 307] width 20 height 10
click at [443, 330] on input "The 7 day" at bounding box center [435, 322] width 16 height 16
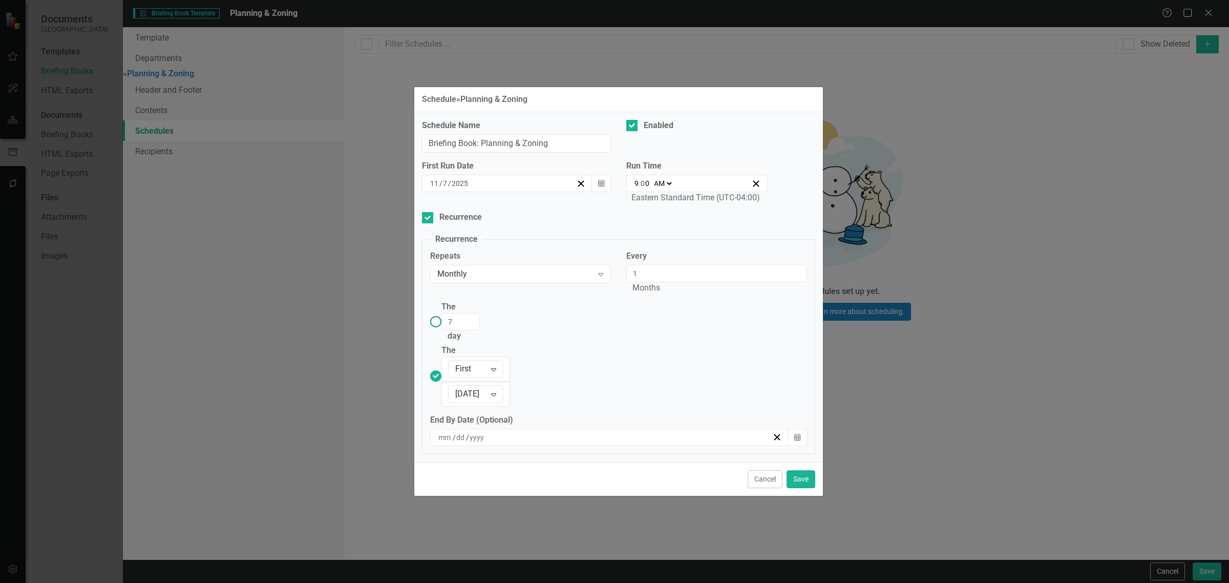
radio input "true"
click at [807, 470] on button "Save" at bounding box center [800, 479] width 29 height 18
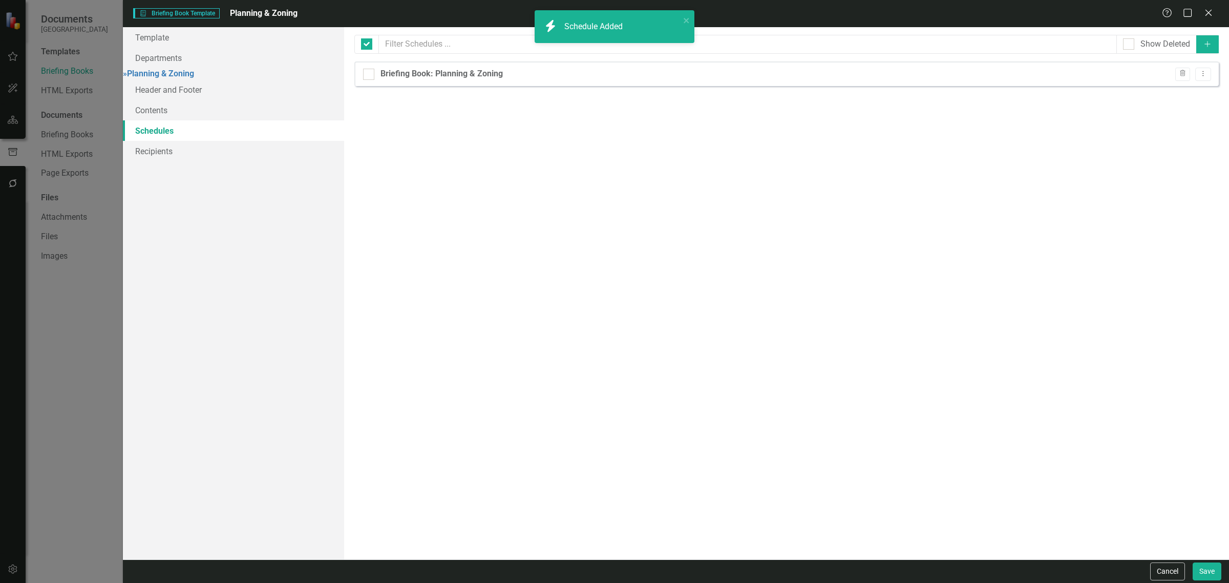
checkbox input "false"
click at [1194, 68] on div "Next Run Friday, November 7th, 2025 at 9:00 AM Trash Dropdown Menu" at bounding box center [1148, 75] width 124 height 14
click at [1196, 68] on button "Dropdown Menu" at bounding box center [1203, 75] width 16 height 14
click at [1172, 105] on link "Copy Duplicate Schedule" at bounding box center [1163, 110] width 94 height 19
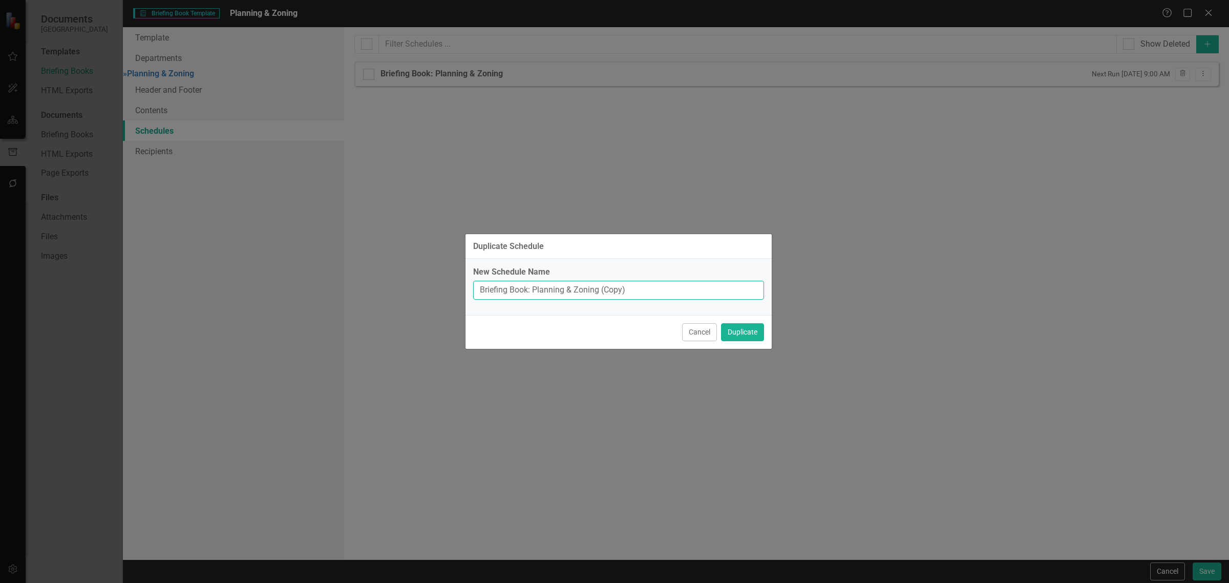
drag, startPoint x: 631, startPoint y: 289, endPoint x: 598, endPoint y: 292, distance: 33.4
click at [598, 292] on input "Briefing Book: Planning & Zoning (Copy)" at bounding box center [618, 290] width 291 height 19
type input "Briefing Book: Planning & Zoning"
click at [721, 323] on button "Duplicate" at bounding box center [742, 332] width 43 height 18
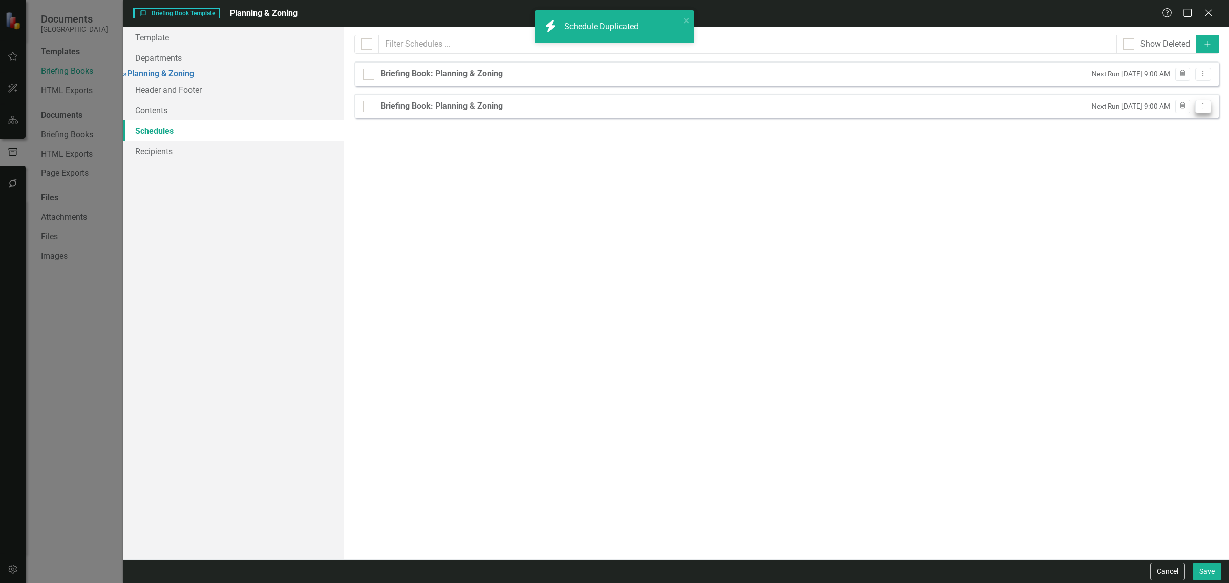
click at [1200, 109] on icon "Dropdown Menu" at bounding box center [1202, 105] width 9 height 7
click at [1166, 122] on link "Edit Edit Schedule" at bounding box center [1163, 124] width 94 height 19
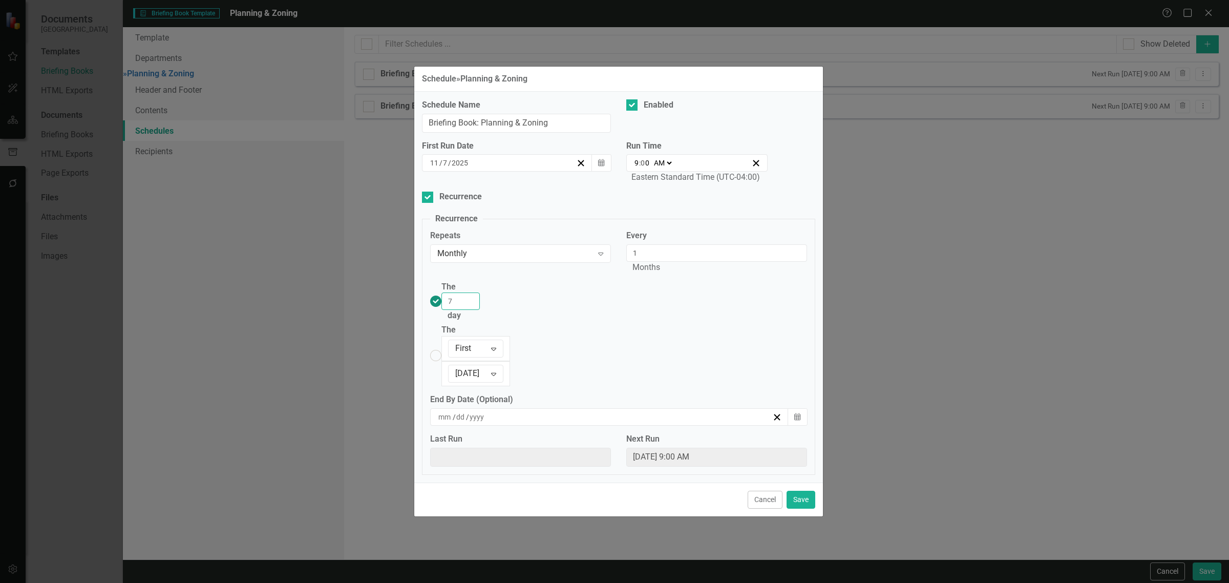
drag, startPoint x: 474, startPoint y: 318, endPoint x: 491, endPoint y: 309, distance: 20.1
click at [480, 310] on input "7" at bounding box center [460, 300] width 38 height 17
type input "14"
click at [446, 168] on input "7" at bounding box center [445, 163] width 6 height 10
type input "14"
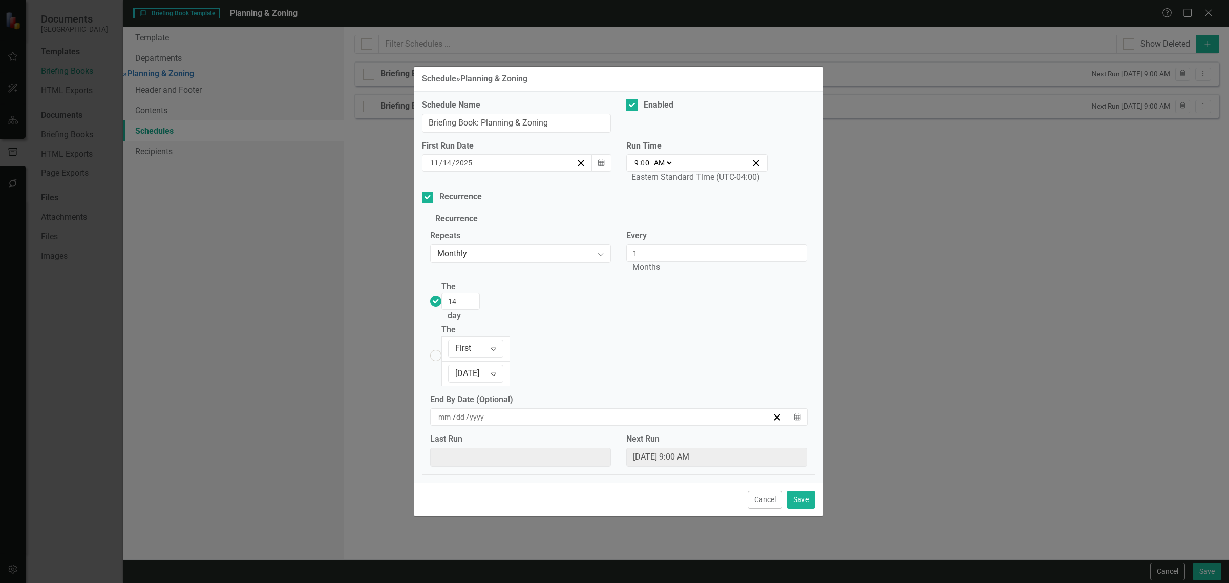
click at [812, 482] on div "Cancel Save" at bounding box center [618, 499] width 409 height 34
click at [802, 490] on button "Save" at bounding box center [800, 499] width 29 height 18
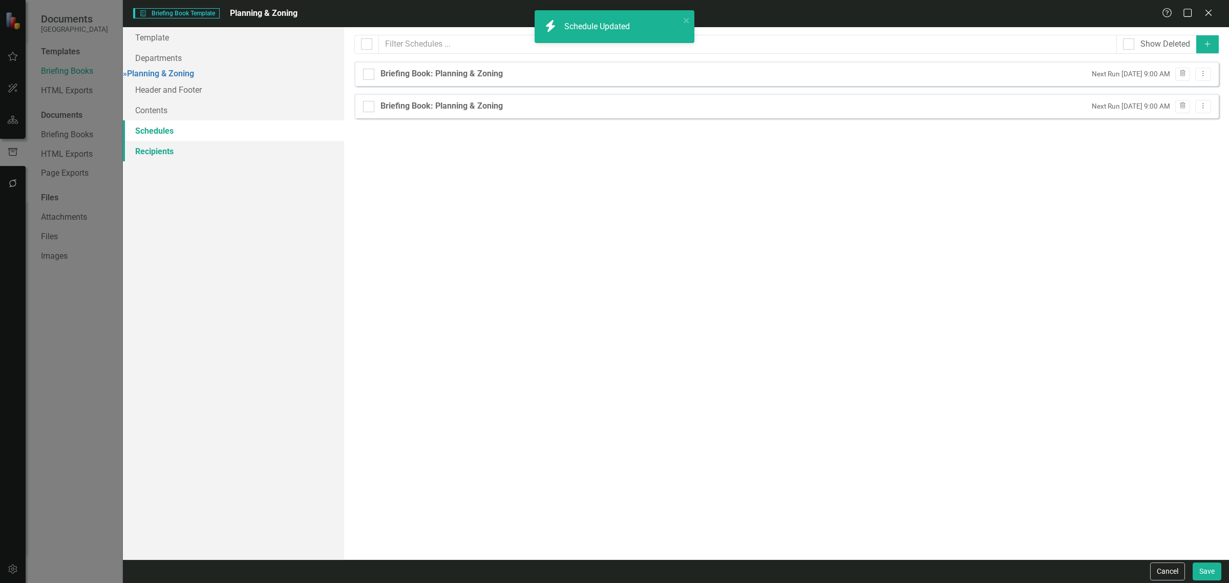
click at [205, 149] on link "Recipients" at bounding box center [233, 151] width 221 height 20
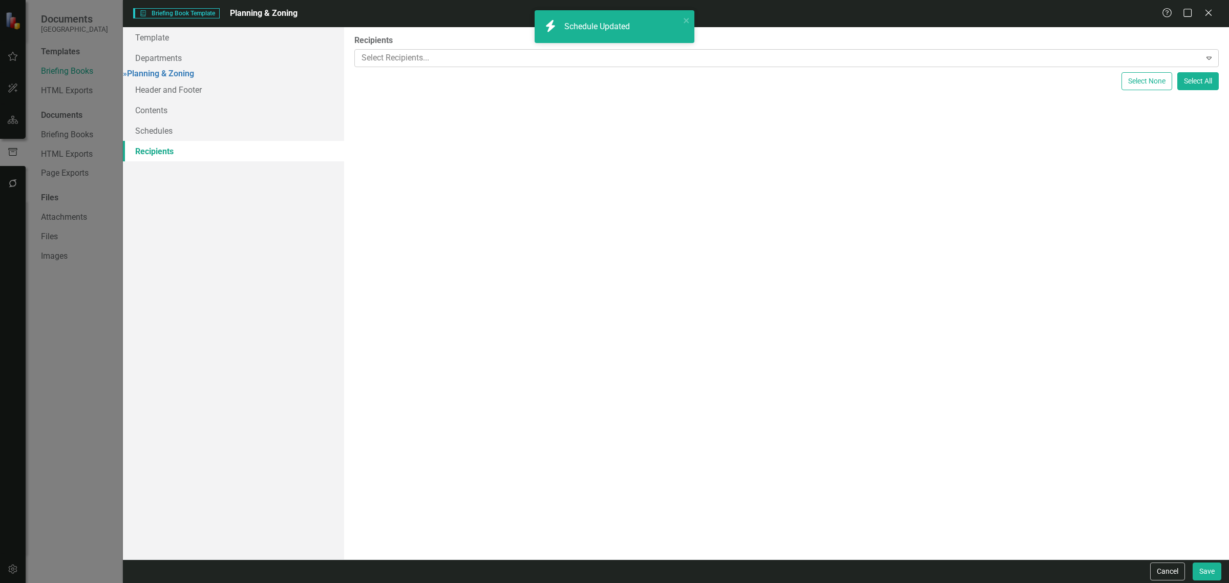
click at [446, 55] on div at bounding box center [778, 58] width 843 height 14
type input "nnin"
click at [146, 582] on span "Alexandra Matos (Pla nnin g & Zoning)" at bounding box center [78, 591] width 136 height 10
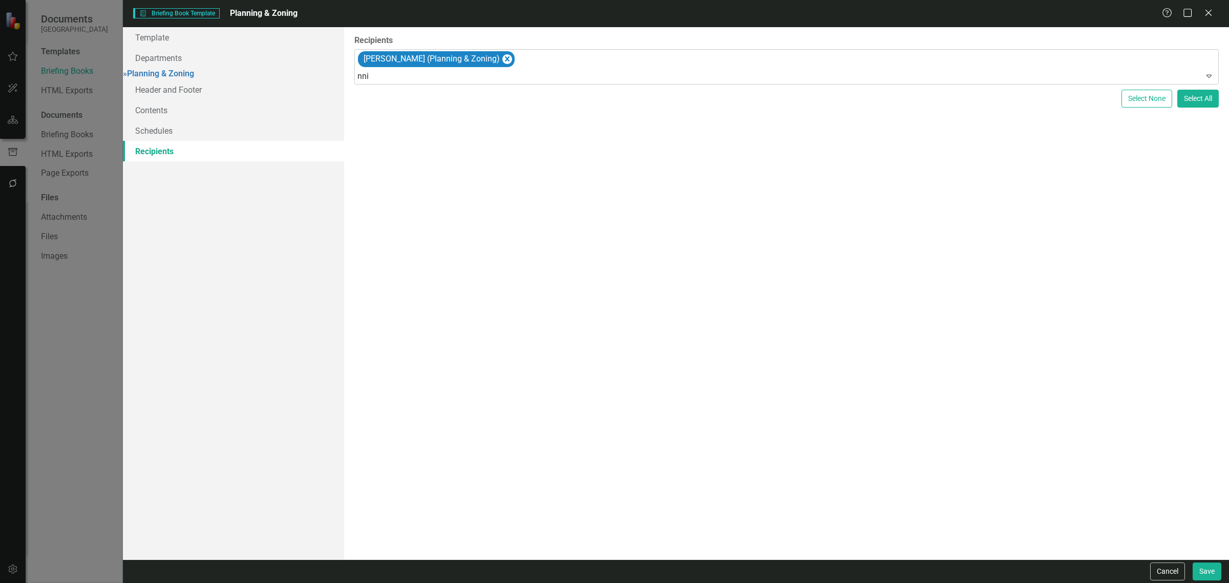
type input "nnin"
click at [146, 582] on span "Reginald White (Pla nnin g & Zoning)" at bounding box center [78, 591] width 136 height 10
click at [1221, 582] on div "Cancel Save" at bounding box center [676, 571] width 1106 height 24
click at [1209, 571] on button "Save" at bounding box center [1206, 571] width 29 height 18
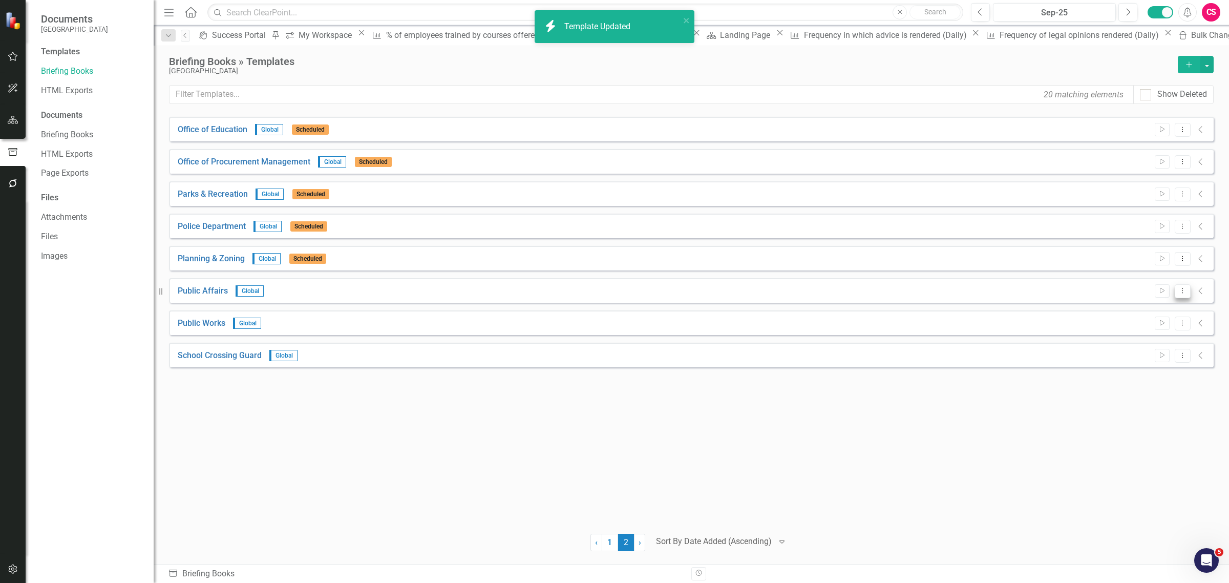
click at [1181, 292] on icon "Dropdown Menu" at bounding box center [1182, 290] width 9 height 7
click at [1145, 339] on link "Edit Edit Template" at bounding box center [1142, 346] width 95 height 19
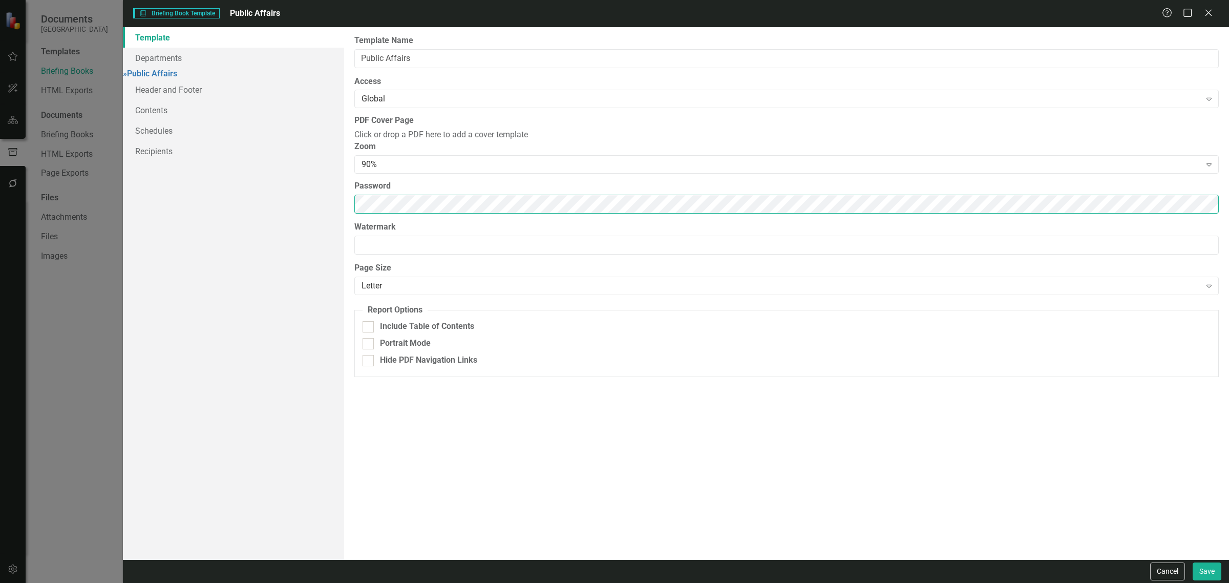
click at [208, 218] on div "Template Departments » Public Affairs Header and Footer Contents Schedules Reci…" at bounding box center [676, 293] width 1106 height 532
click at [165, 139] on link "Schedules" at bounding box center [233, 130] width 221 height 20
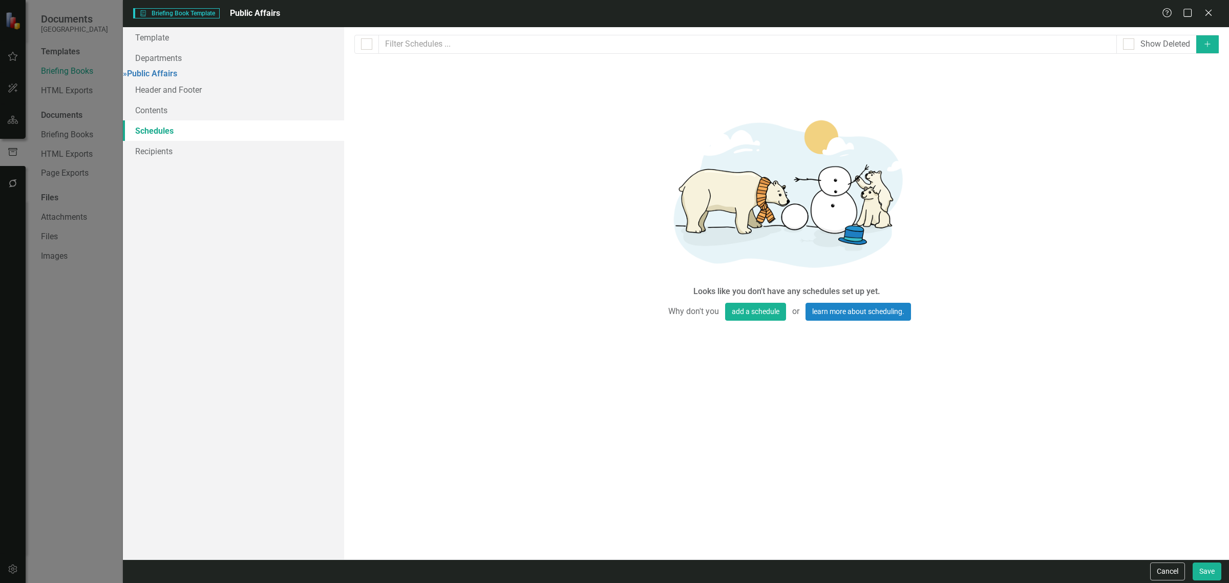
click at [1209, 47] on icon "Add" at bounding box center [1207, 43] width 9 height 7
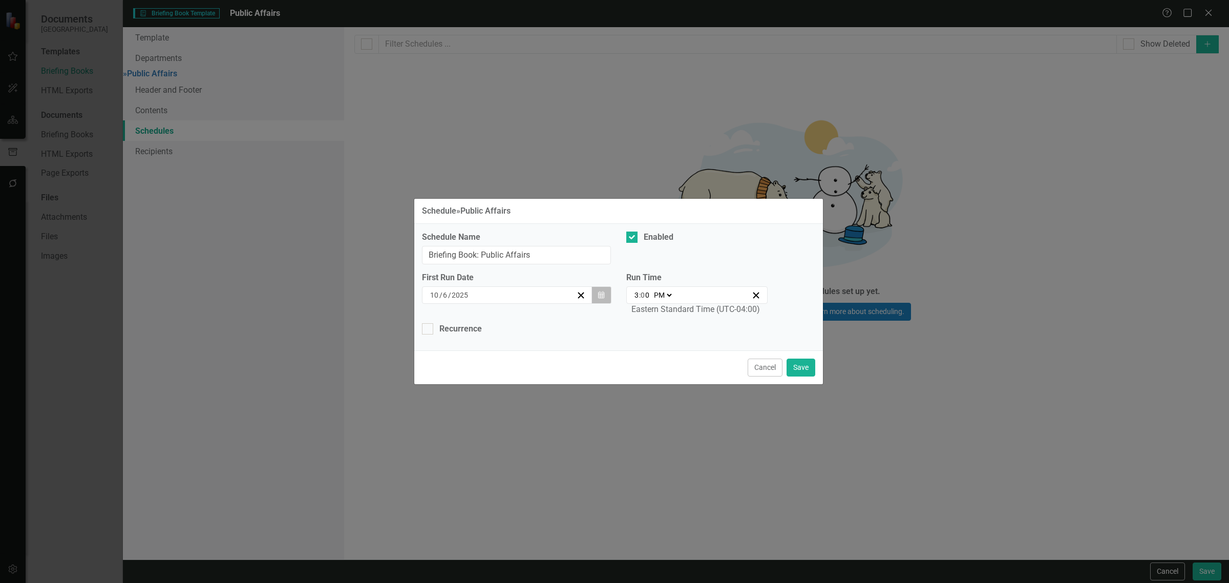
click at [603, 297] on icon "Calendar" at bounding box center [601, 294] width 6 height 7
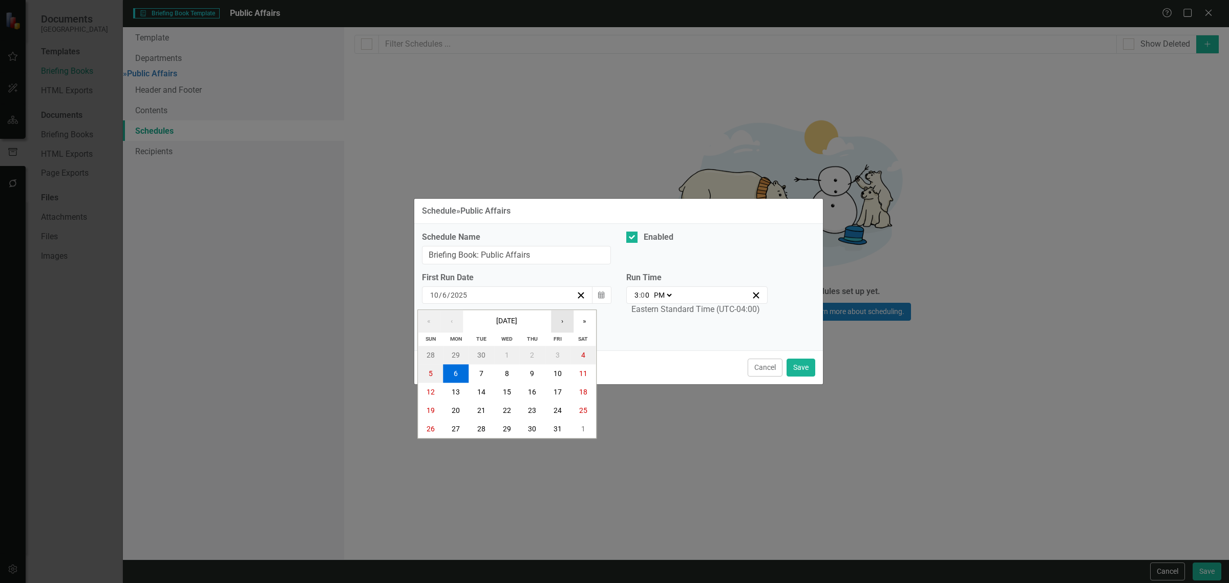
click at [569, 320] on button "›" at bounding box center [562, 321] width 23 height 23
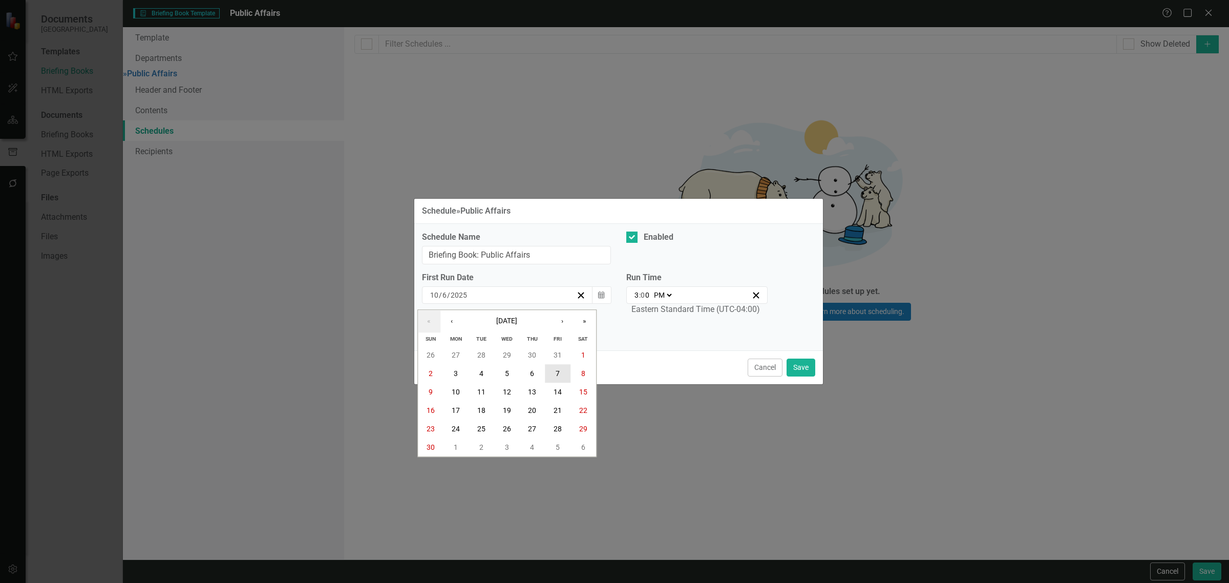
drag, startPoint x: 554, startPoint y: 379, endPoint x: 603, endPoint y: 358, distance: 53.4
click at [554, 379] on button "7" at bounding box center [558, 373] width 26 height 18
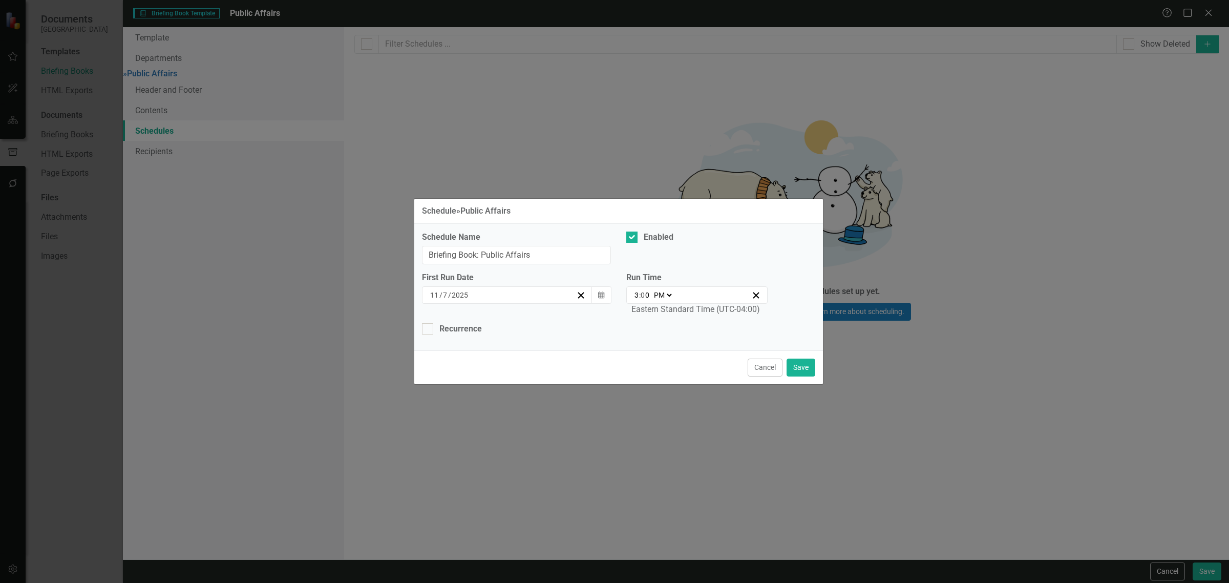
click at [658, 293] on select "AM PM" at bounding box center [662, 295] width 22 height 10
select select "am"
click at [651, 290] on select "AM PM" at bounding box center [662, 295] width 22 height 10
click at [637, 295] on input "3" at bounding box center [636, 295] width 5 height 10
type input "09:00"
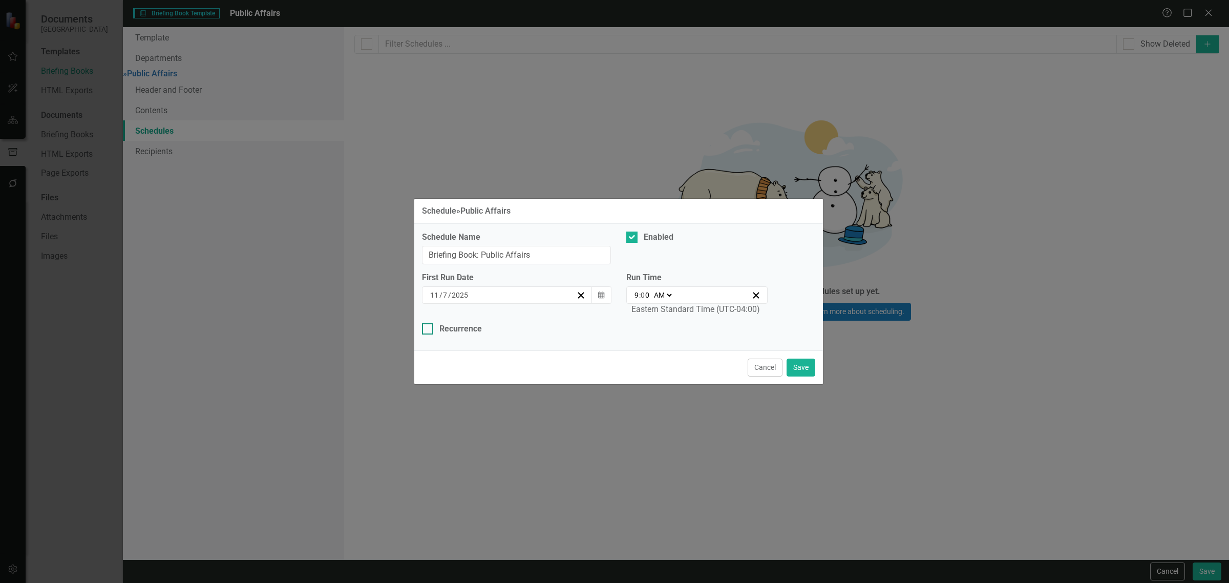
click at [462, 331] on div "Recurrence" at bounding box center [460, 329] width 42 height 12
click at [428, 330] on input "Recurrence" at bounding box center [425, 326] width 7 height 7
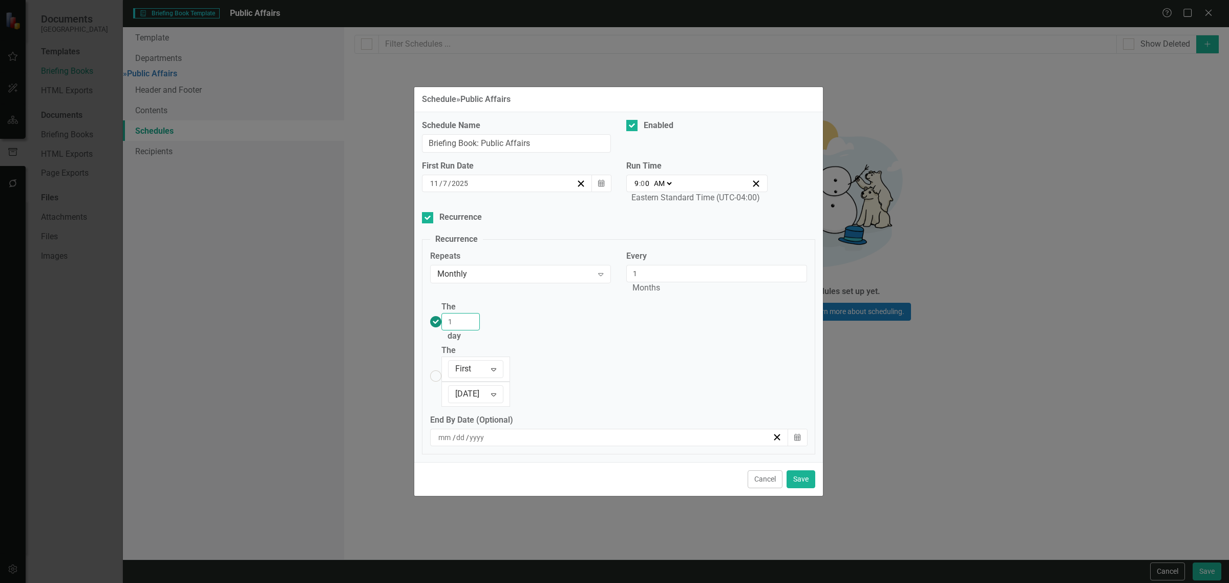
drag, startPoint x: 478, startPoint y: 336, endPoint x: 466, endPoint y: 338, distance: 12.0
click at [466, 330] on input "1" at bounding box center [460, 321] width 38 height 17
drag, startPoint x: 813, startPoint y: 441, endPoint x: 889, endPoint y: 407, distance: 83.4
click at [814, 470] on button "Save" at bounding box center [800, 479] width 29 height 18
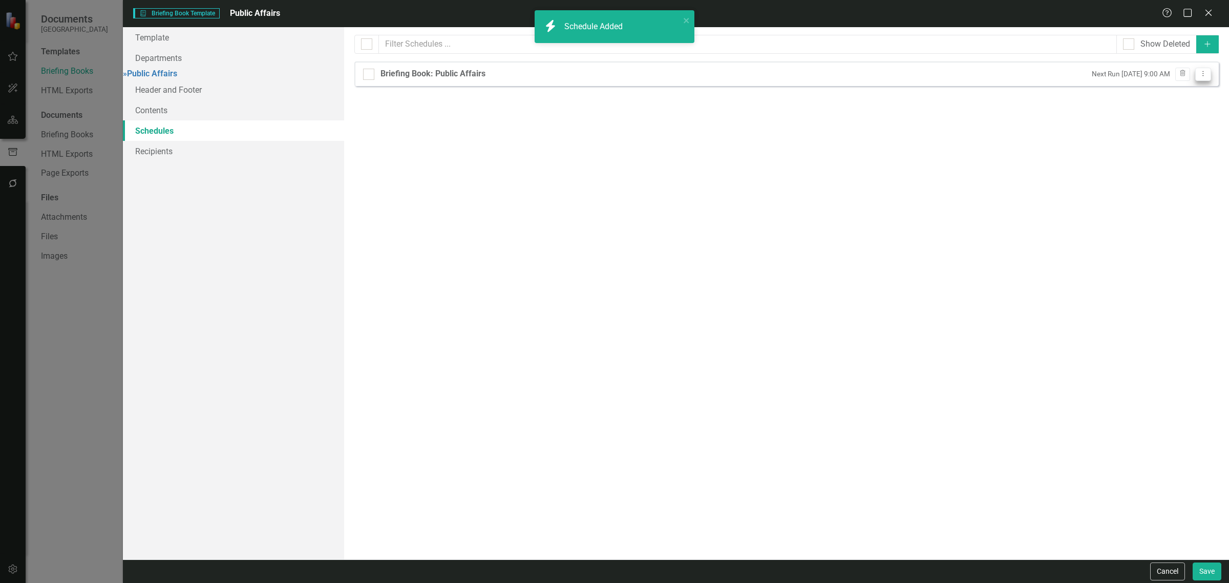
click at [1201, 69] on button "Dropdown Menu" at bounding box center [1203, 75] width 16 height 14
click at [1179, 114] on link "Copy Duplicate Schedule" at bounding box center [1163, 110] width 94 height 19
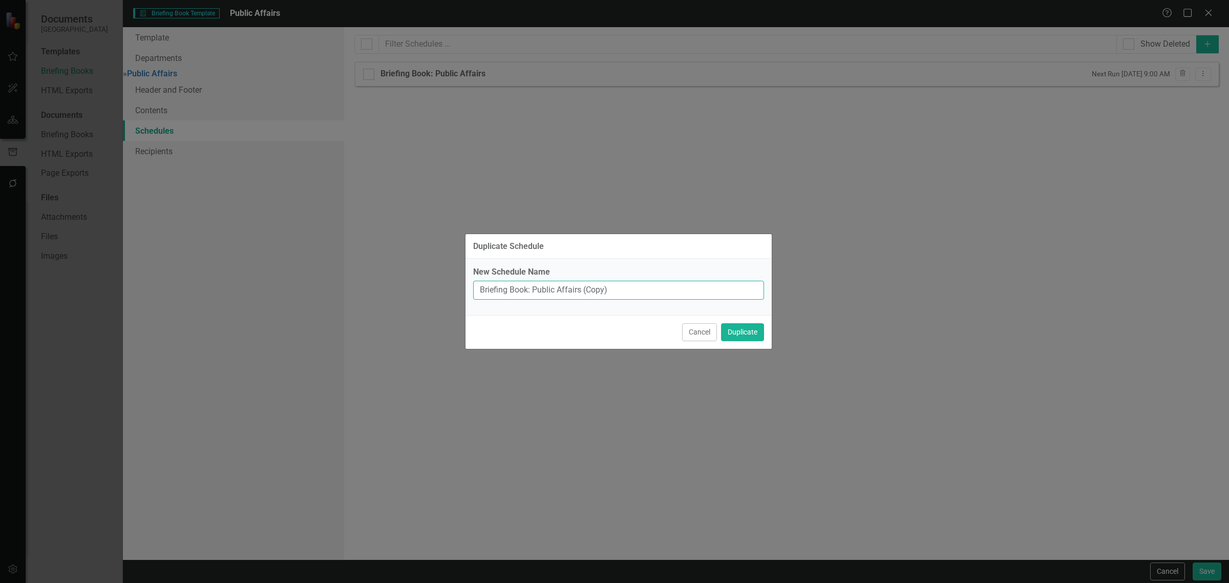
drag, startPoint x: 606, startPoint y: 297, endPoint x: 609, endPoint y: 283, distance: 14.8
click at [584, 296] on input "Briefing Book: Public Affairs (Copy)" at bounding box center [618, 290] width 291 height 19
click at [721, 323] on button "Duplicate" at bounding box center [742, 332] width 43 height 18
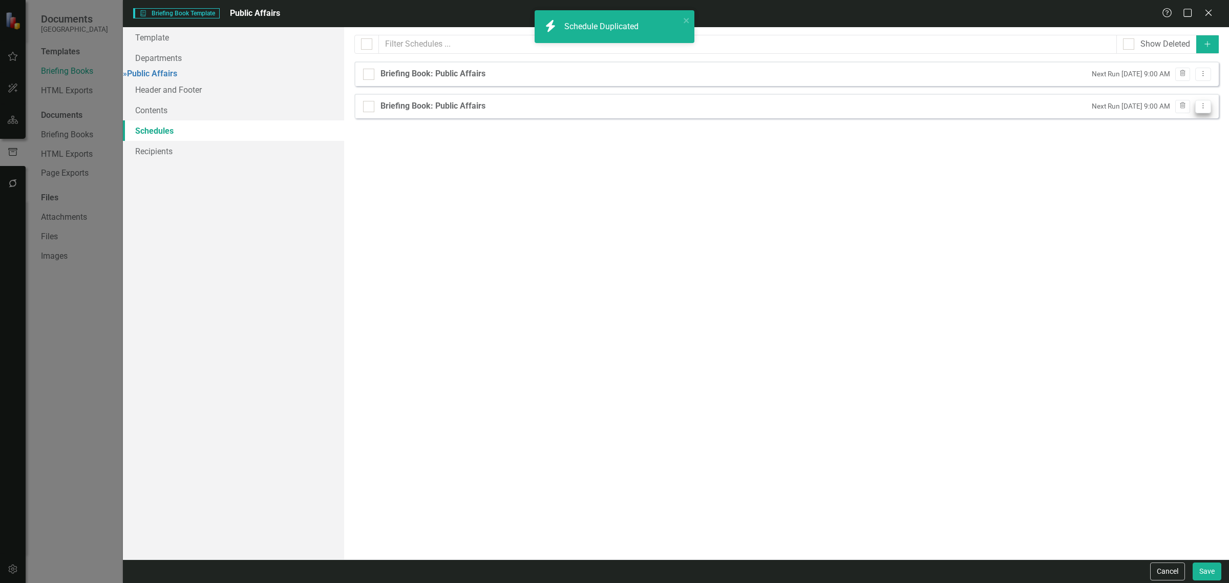
click at [1205, 100] on button "Dropdown Menu" at bounding box center [1203, 107] width 16 height 14
click at [1188, 124] on link "Edit Edit Schedule" at bounding box center [1163, 124] width 94 height 19
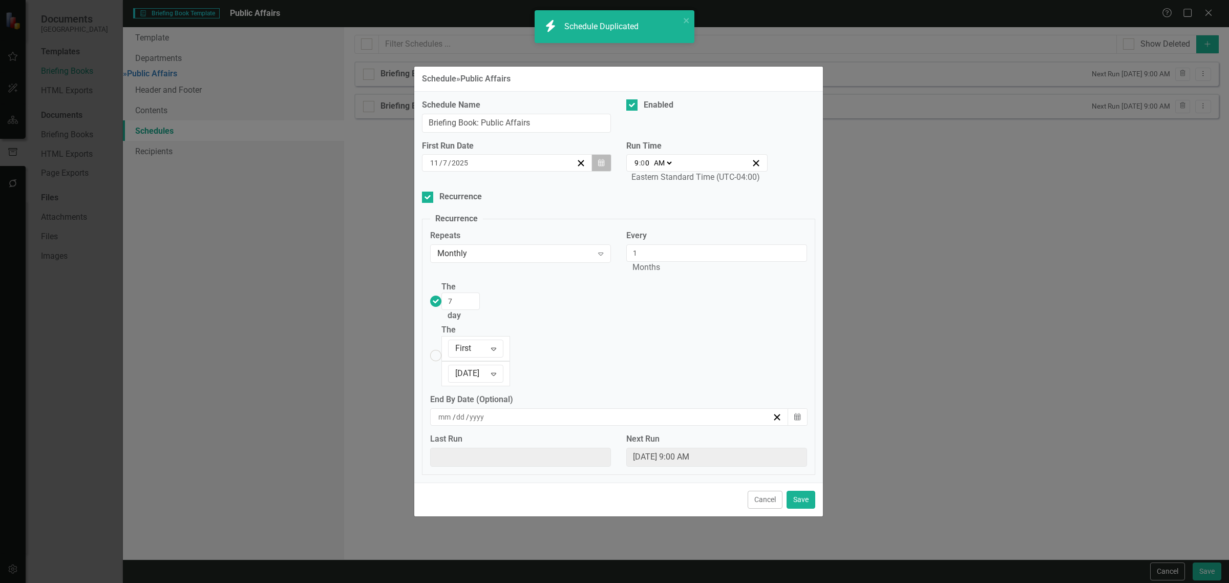
click at [599, 166] on icon "button" at bounding box center [601, 162] width 6 height 7
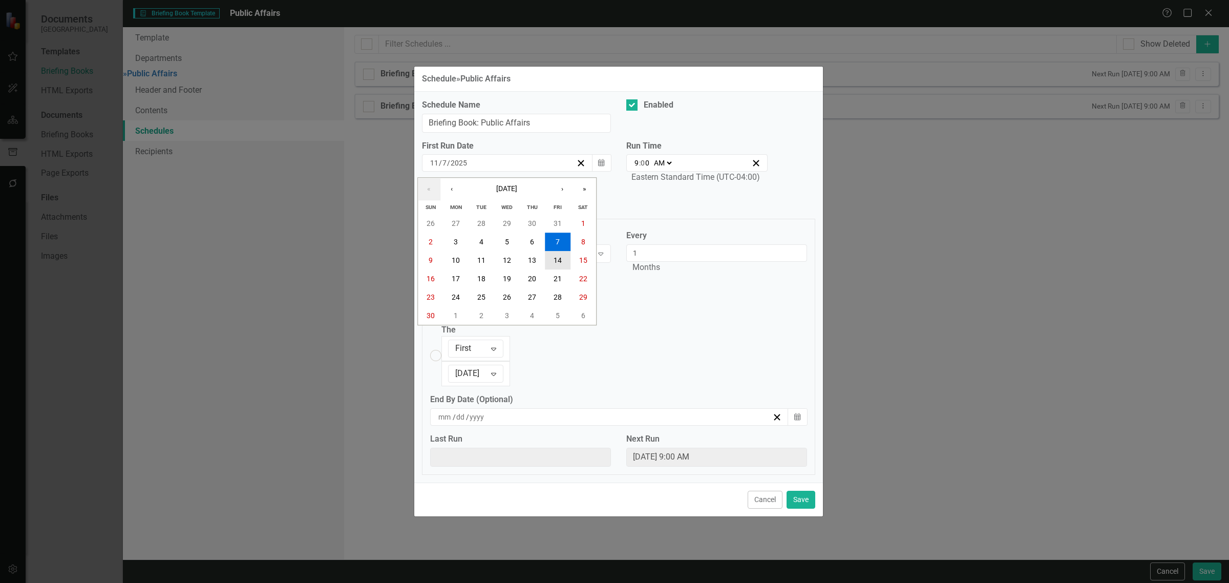
drag, startPoint x: 556, startPoint y: 293, endPoint x: 563, endPoint y: 291, distance: 7.6
click at [556, 264] on abbr "14" at bounding box center [557, 260] width 8 height 8
drag, startPoint x: 476, startPoint y: 318, endPoint x: 471, endPoint y: 316, distance: 5.3
click at [470, 310] on input "7" at bounding box center [460, 300] width 38 height 17
drag, startPoint x: 797, startPoint y: 455, endPoint x: 799, endPoint y: 461, distance: 6.7
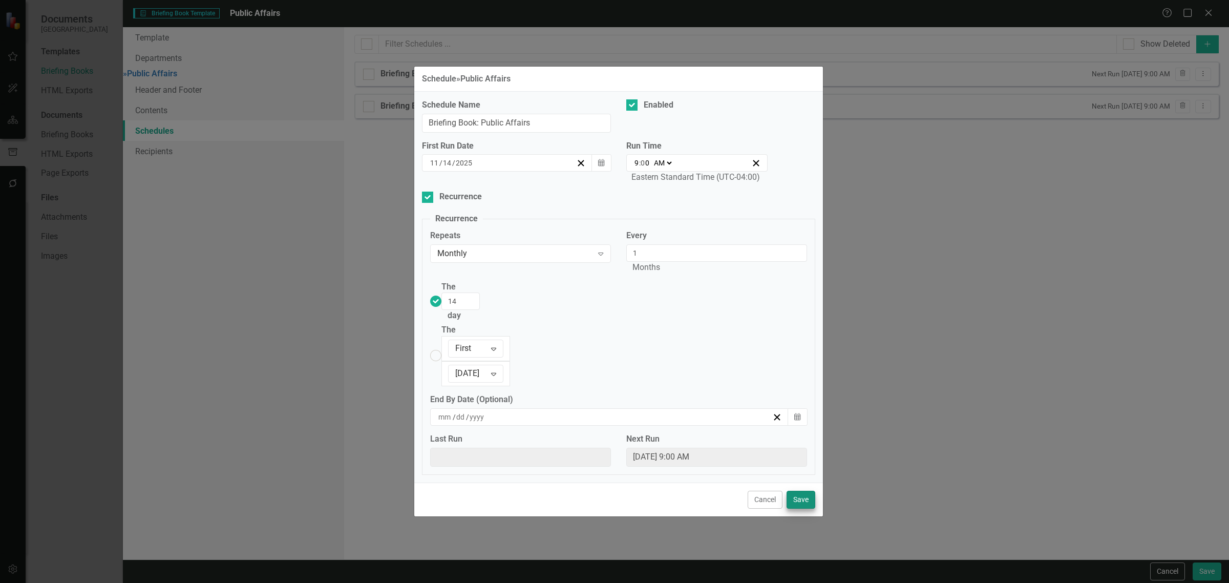
click at [799, 482] on div "Cancel Save" at bounding box center [618, 499] width 409 height 34
click at [799, 490] on button "Save" at bounding box center [800, 499] width 29 height 18
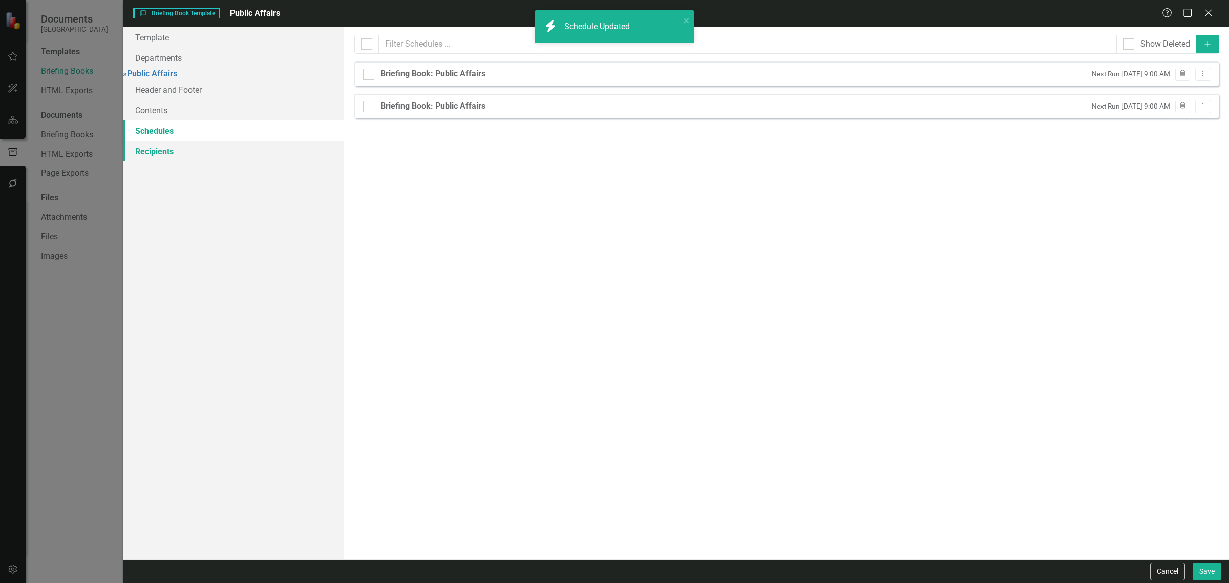
click at [180, 155] on link "Recipients" at bounding box center [233, 151] width 221 height 20
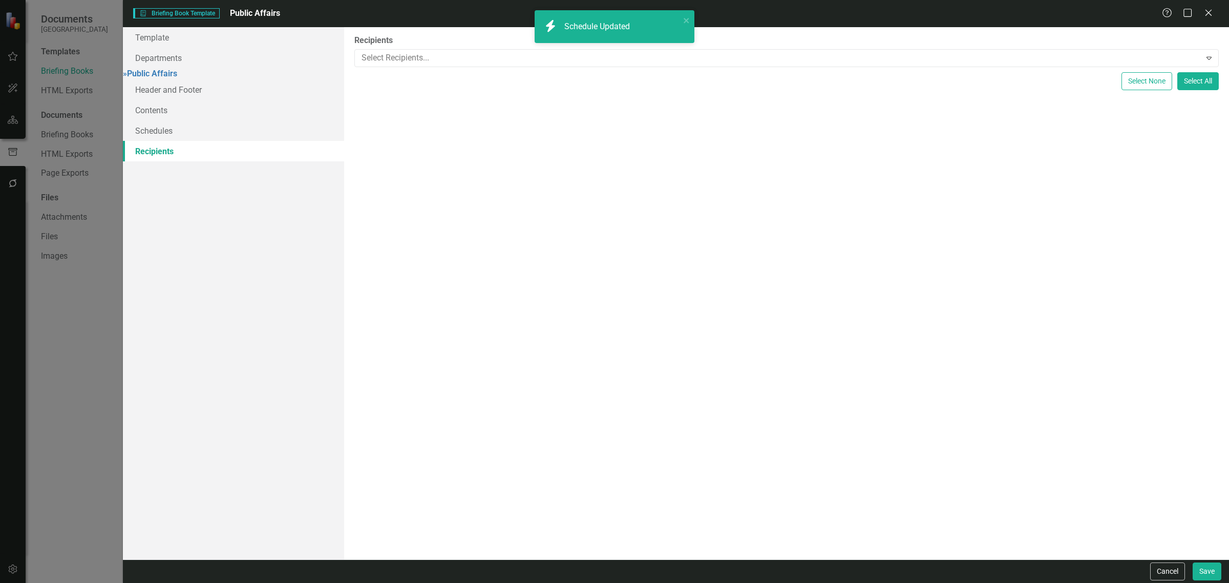
click at [394, 48] on div "Recipients Select Recipients... Expand" at bounding box center [786, 51] width 864 height 32
click at [390, 55] on div at bounding box center [778, 58] width 843 height 14
click at [127, 582] on span "Jamal Morrison (Public Aff airs)" at bounding box center [68, 591] width 117 height 10
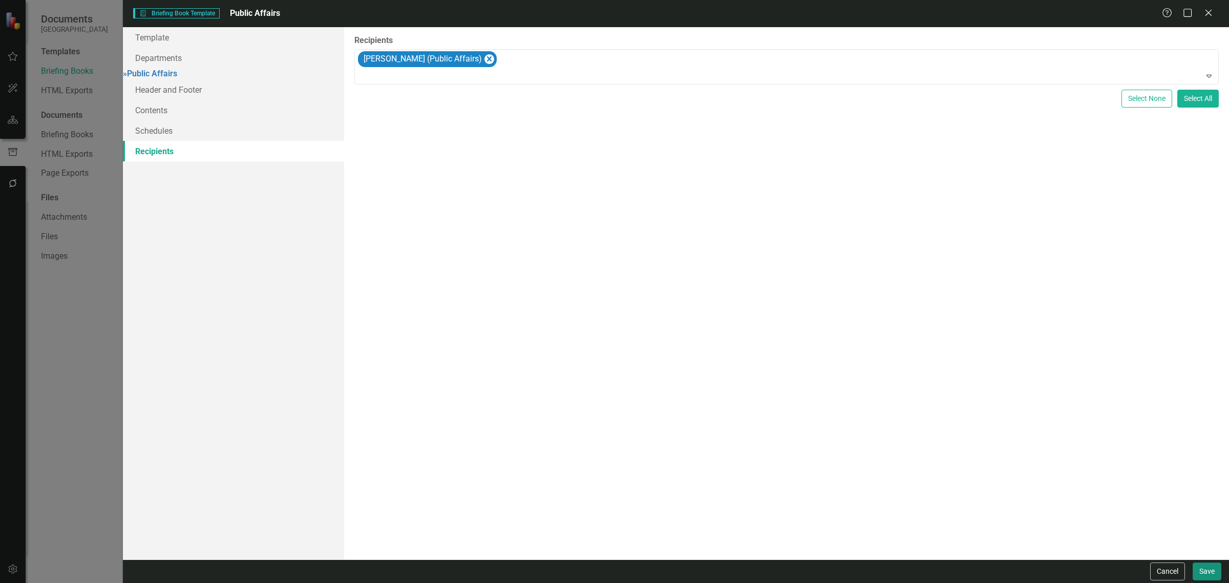
click at [1198, 567] on button "Save" at bounding box center [1206, 571] width 29 height 18
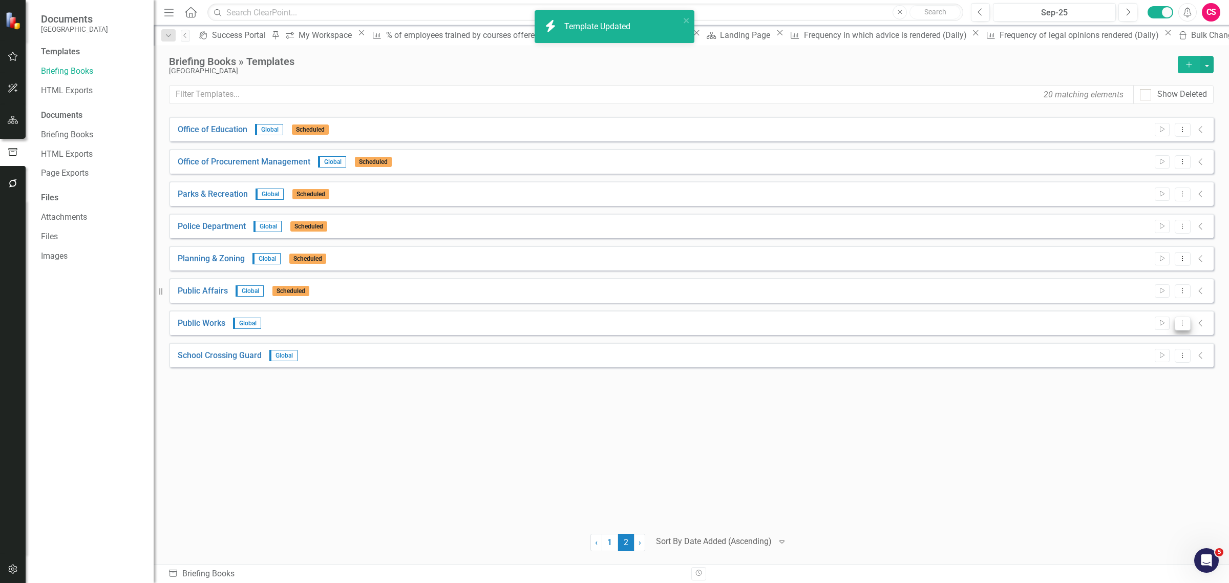
click at [1178, 320] on icon "Dropdown Menu" at bounding box center [1182, 322] width 9 height 7
click at [1146, 370] on link "Edit Edit Template" at bounding box center [1142, 378] width 95 height 19
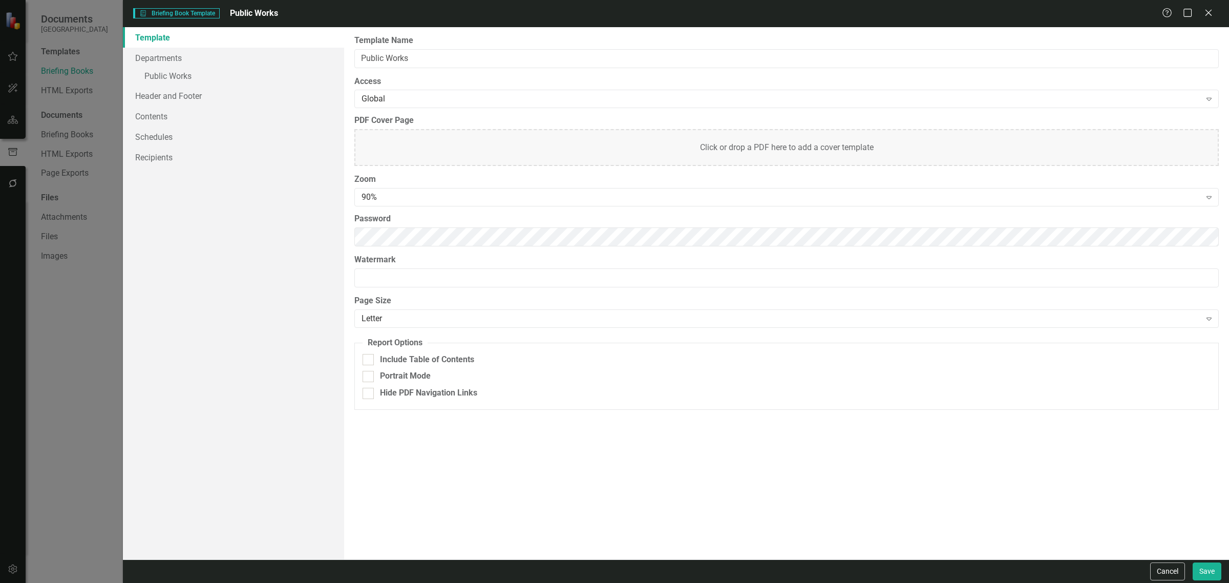
click at [252, 225] on div "Template Departments » Public Works Header and Footer Contents Schedules Recipi…" at bounding box center [676, 293] width 1106 height 532
click at [169, 142] on link "Schedules" at bounding box center [233, 136] width 221 height 20
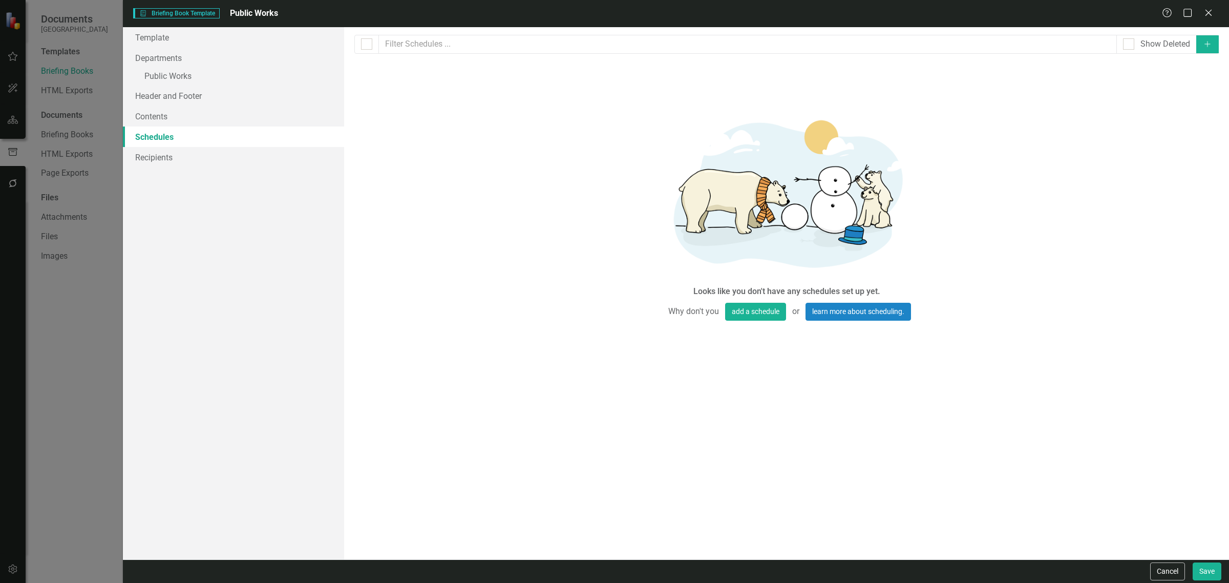
click at [1207, 39] on button "Add" at bounding box center [1207, 44] width 23 height 18
select select "pm"
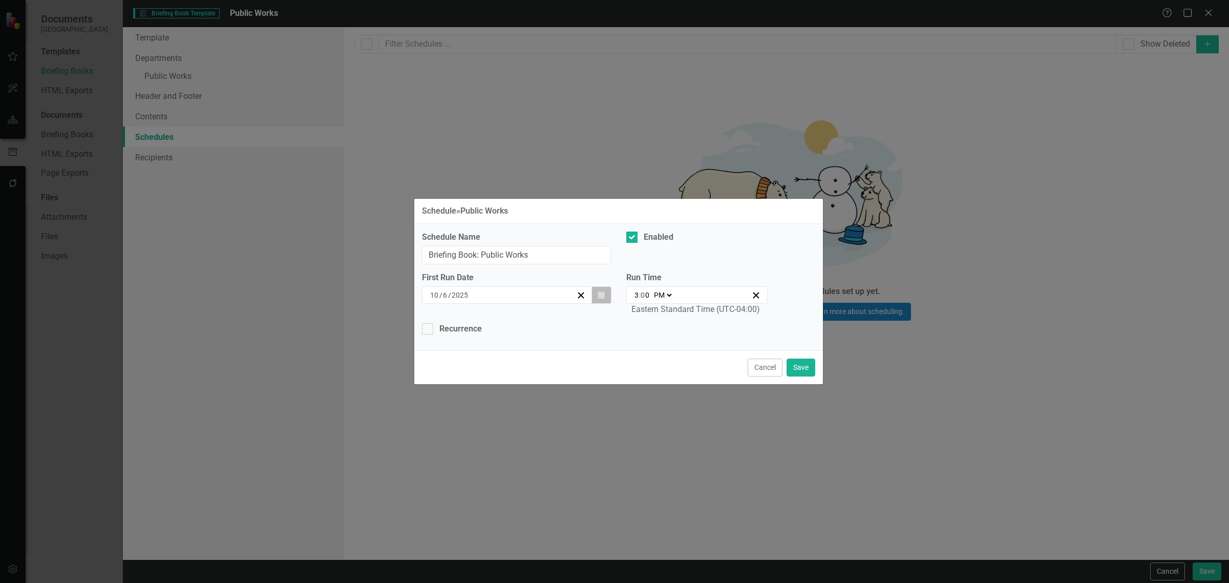
click at [607, 301] on button "Calendar" at bounding box center [600, 294] width 19 height 17
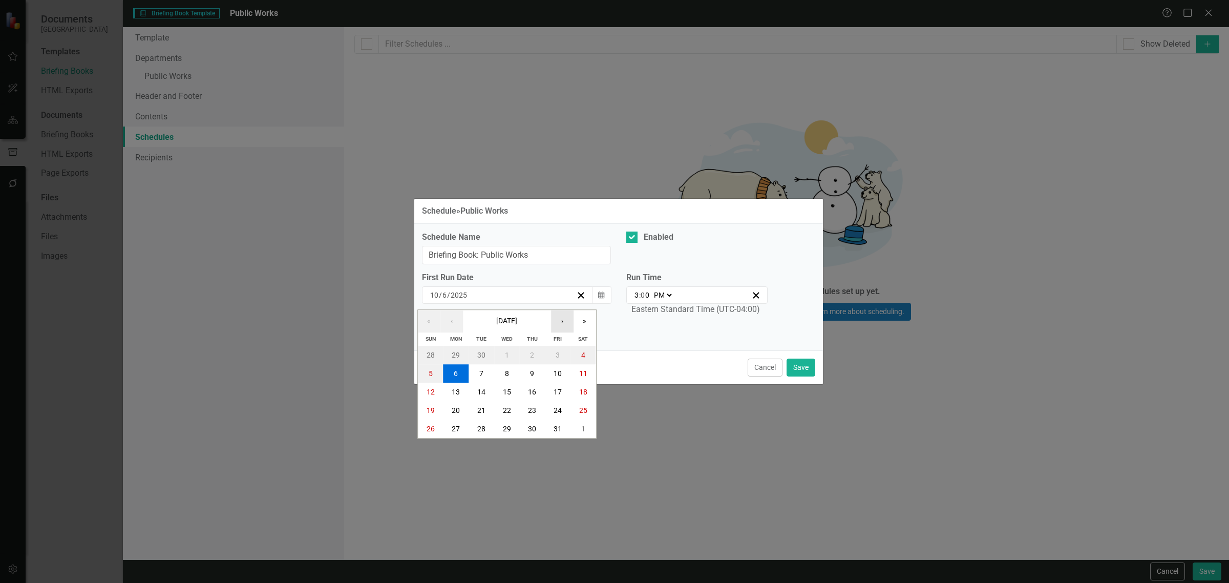
click at [564, 327] on button "›" at bounding box center [562, 321] width 23 height 23
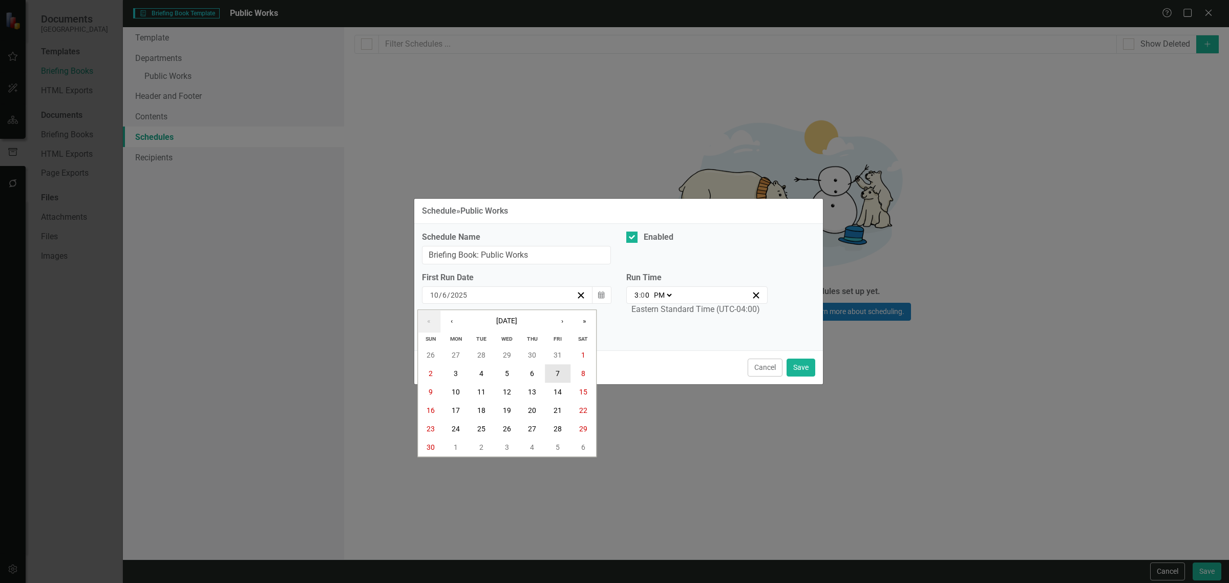
click at [561, 379] on button "7" at bounding box center [558, 373] width 26 height 18
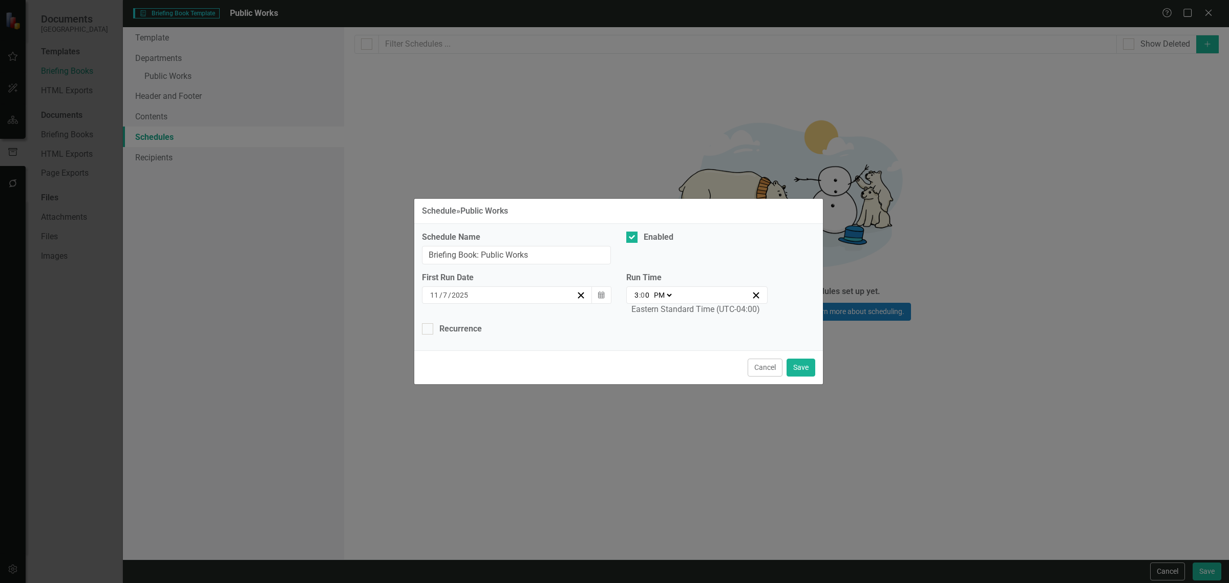
click at [634, 294] on input "3" at bounding box center [636, 295] width 5 height 10
type input "21:00"
type input "9"
click at [663, 293] on select "AM PM" at bounding box center [662, 295] width 22 height 10
select select "am"
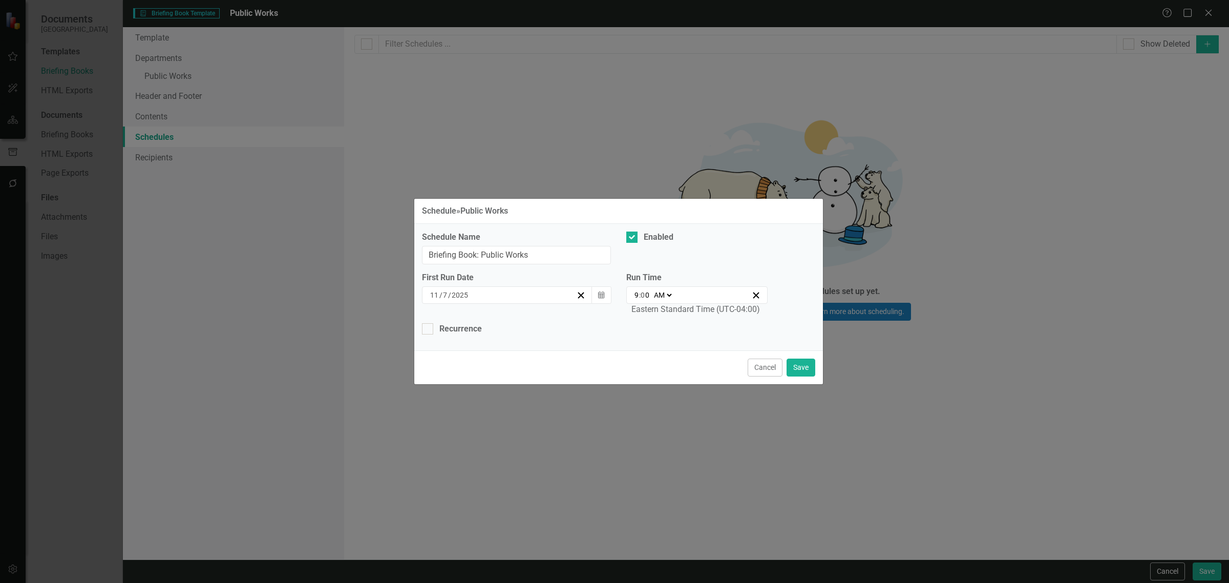
click at [651, 290] on select "AM PM" at bounding box center [662, 295] width 22 height 10
type input "09:00"
click at [451, 328] on div "Recurrence" at bounding box center [460, 329] width 42 height 12
click at [428, 328] on input "Recurrence" at bounding box center [425, 326] width 7 height 7
checkbox input "true"
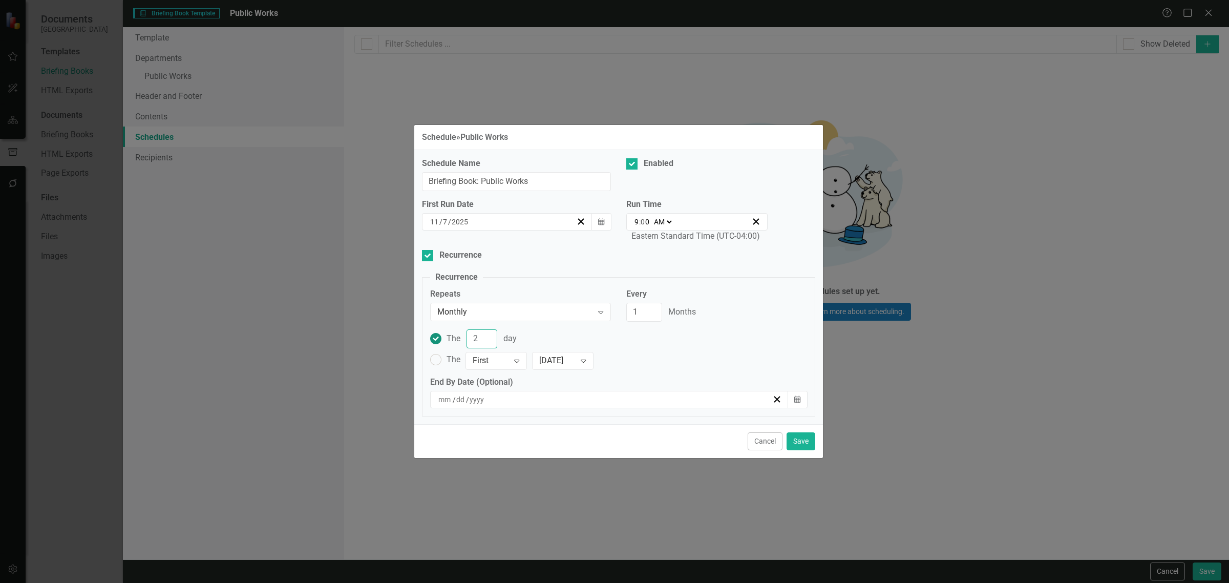
click at [477, 336] on input "2" at bounding box center [481, 338] width 31 height 19
drag, startPoint x: 477, startPoint y: 338, endPoint x: 463, endPoint y: 339, distance: 13.3
click at [463, 339] on div "The 2 day" at bounding box center [481, 338] width 70 height 19
type input "7"
click at [795, 444] on button "Save" at bounding box center [800, 441] width 29 height 18
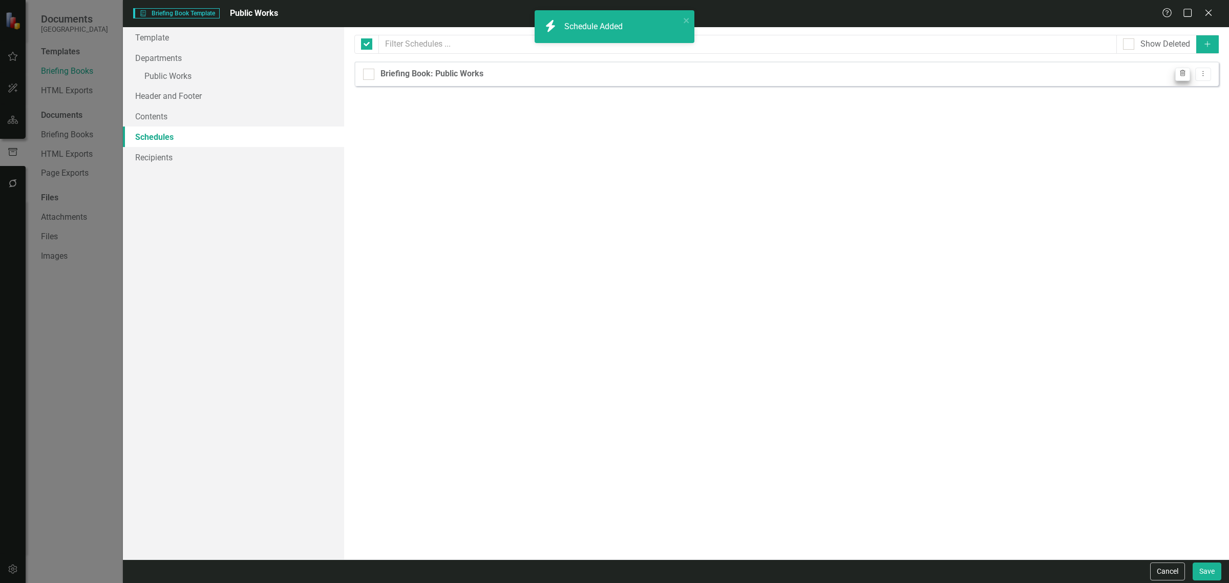
checkbox input "false"
click at [1203, 70] on icon "Dropdown Menu" at bounding box center [1202, 73] width 9 height 7
click at [1171, 106] on link "Copy Duplicate Schedule" at bounding box center [1163, 110] width 94 height 19
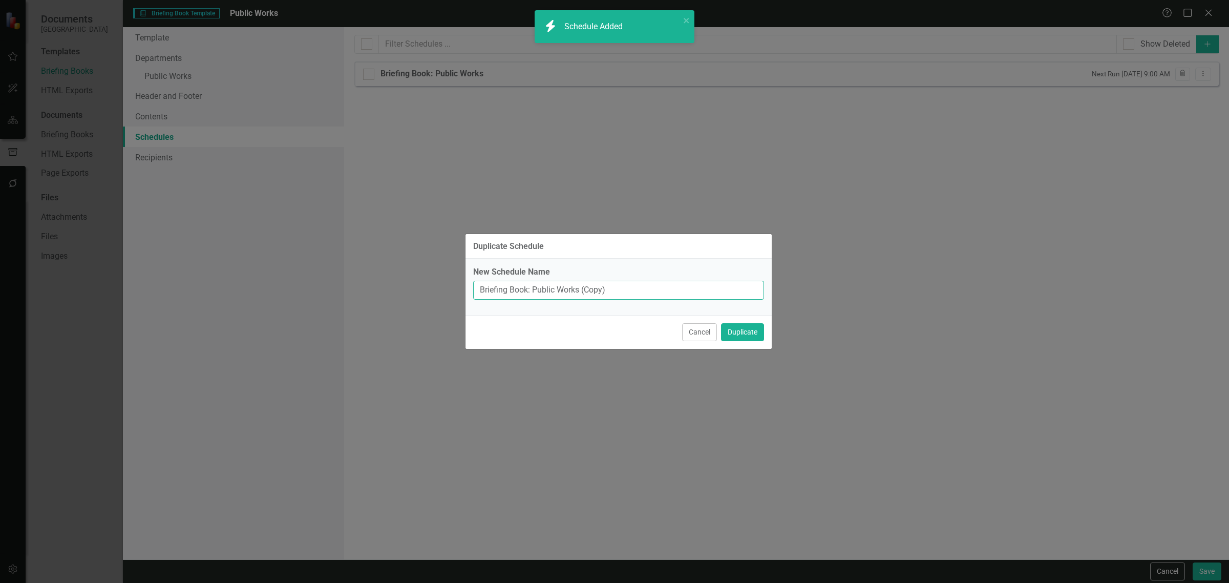
drag, startPoint x: 612, startPoint y: 292, endPoint x: 576, endPoint y: 292, distance: 35.8
click at [576, 292] on input "Briefing Book: Public Works (Copy)" at bounding box center [618, 290] width 291 height 19
type input "Briefing Book: Public Works"
click at [721, 323] on button "Duplicate" at bounding box center [742, 332] width 43 height 18
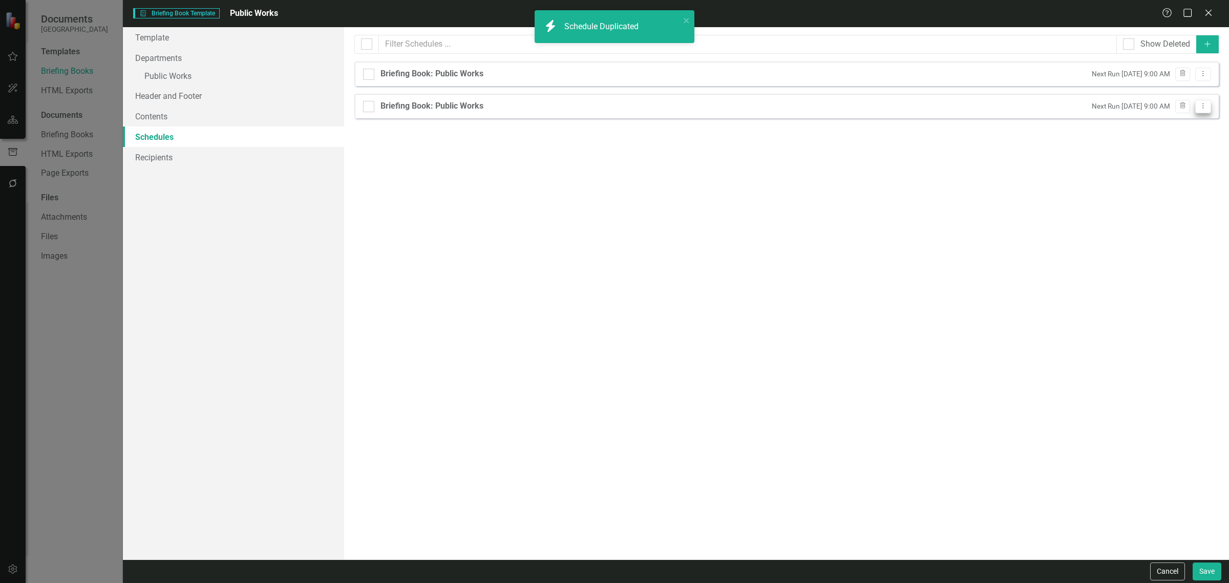
click at [1207, 105] on button "Dropdown Menu" at bounding box center [1203, 107] width 16 height 14
click at [1188, 129] on link "Edit Edit Schedule" at bounding box center [1163, 124] width 94 height 19
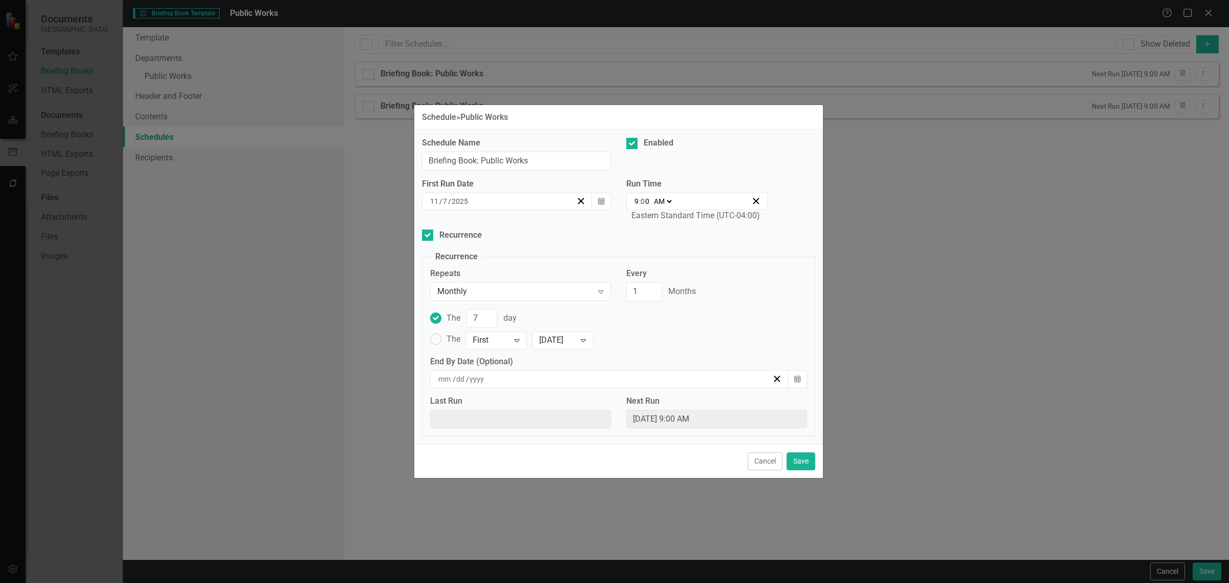
click at [444, 203] on input "7" at bounding box center [445, 201] width 6 height 10
click at [444, 203] on input "7" at bounding box center [444, 201] width 5 height 10
type input "14"
click at [702, 229] on div "Recurrence" at bounding box center [618, 235] width 393 height 12
click at [428, 229] on input "Recurrence" at bounding box center [425, 232] width 7 height 7
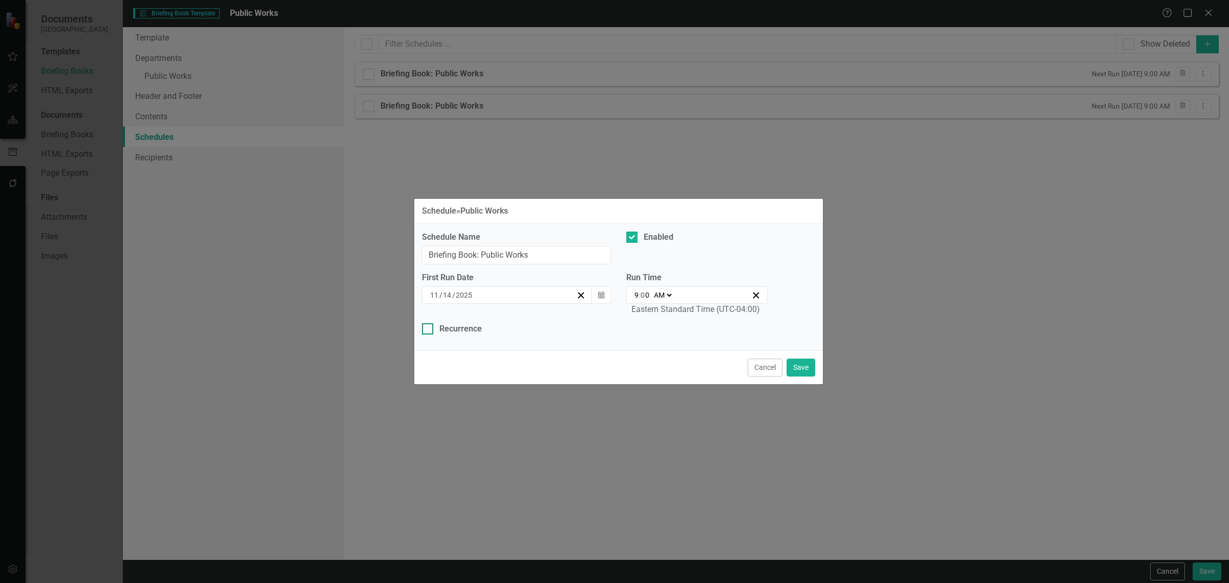
click at [467, 331] on div "Recurrence" at bounding box center [460, 329] width 42 height 12
click at [428, 330] on input "Recurrence" at bounding box center [425, 326] width 7 height 7
checkbox input "true"
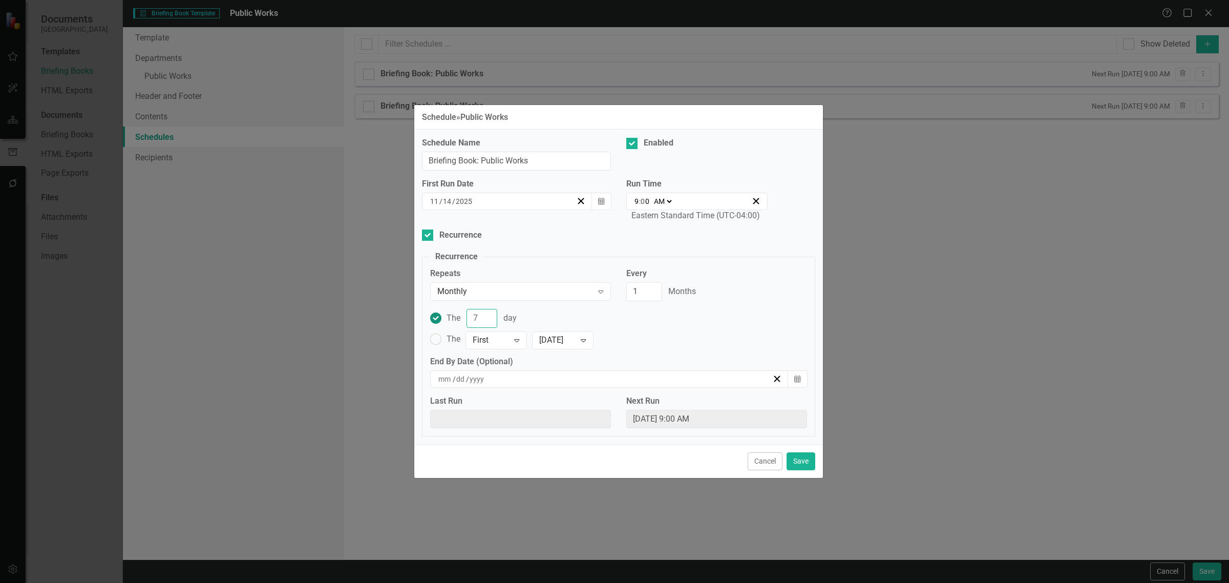
click at [477, 316] on input "7" at bounding box center [481, 318] width 31 height 19
drag, startPoint x: 477, startPoint y: 316, endPoint x: 461, endPoint y: 316, distance: 15.4
click at [461, 316] on div "The 7 day" at bounding box center [481, 318] width 70 height 19
type input "14"
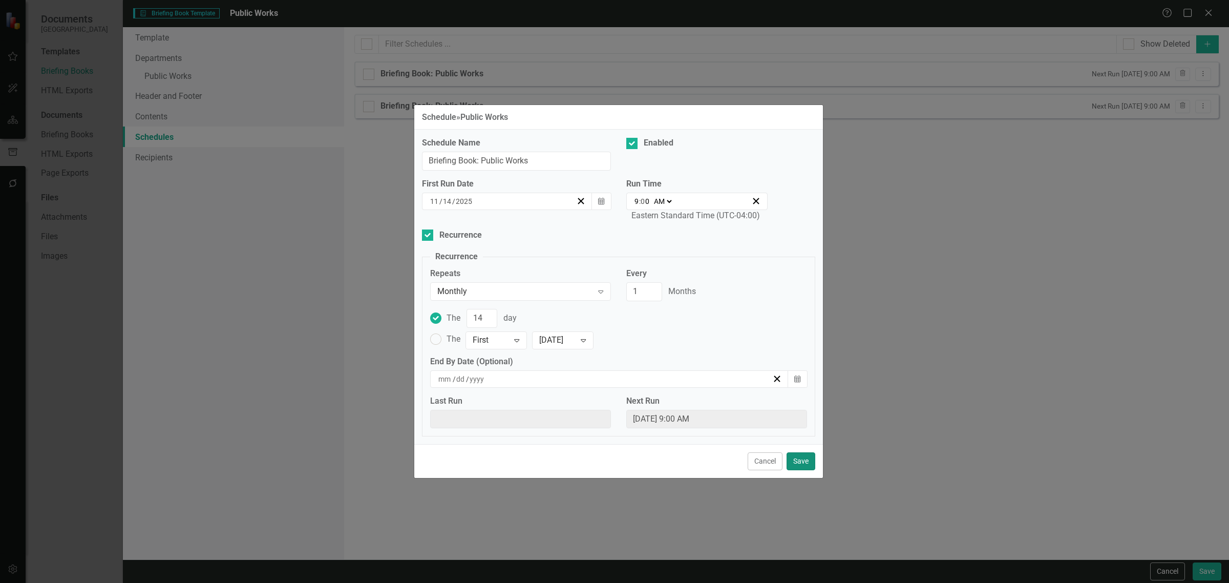
click at [802, 464] on button "Save" at bounding box center [800, 461] width 29 height 18
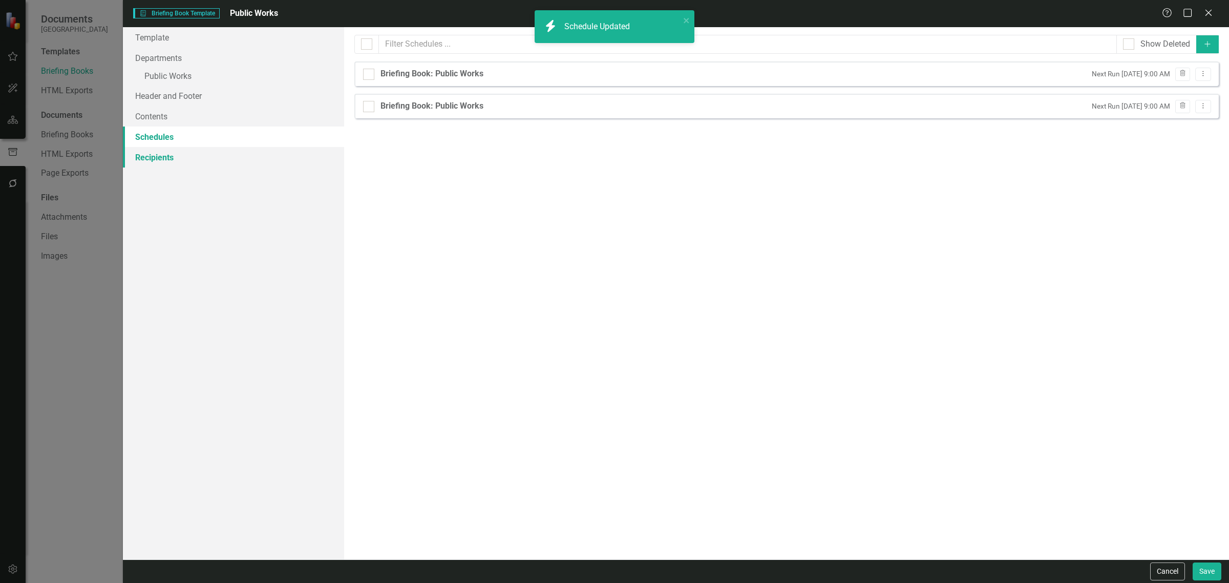
click at [222, 154] on link "Recipients" at bounding box center [233, 157] width 221 height 20
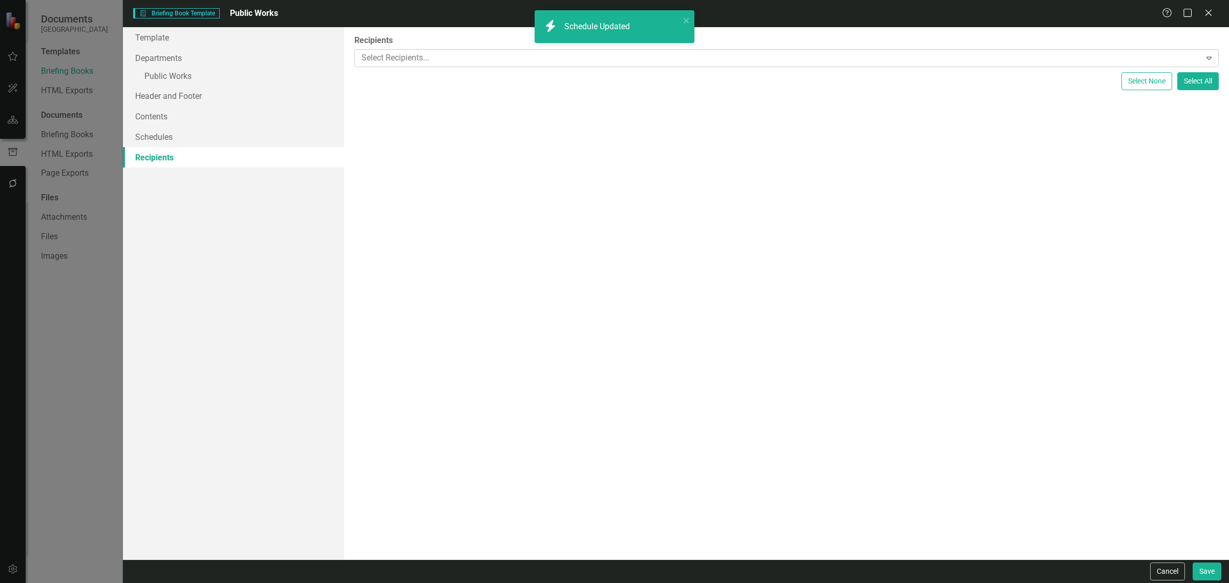
click at [451, 60] on div at bounding box center [778, 58] width 843 height 14
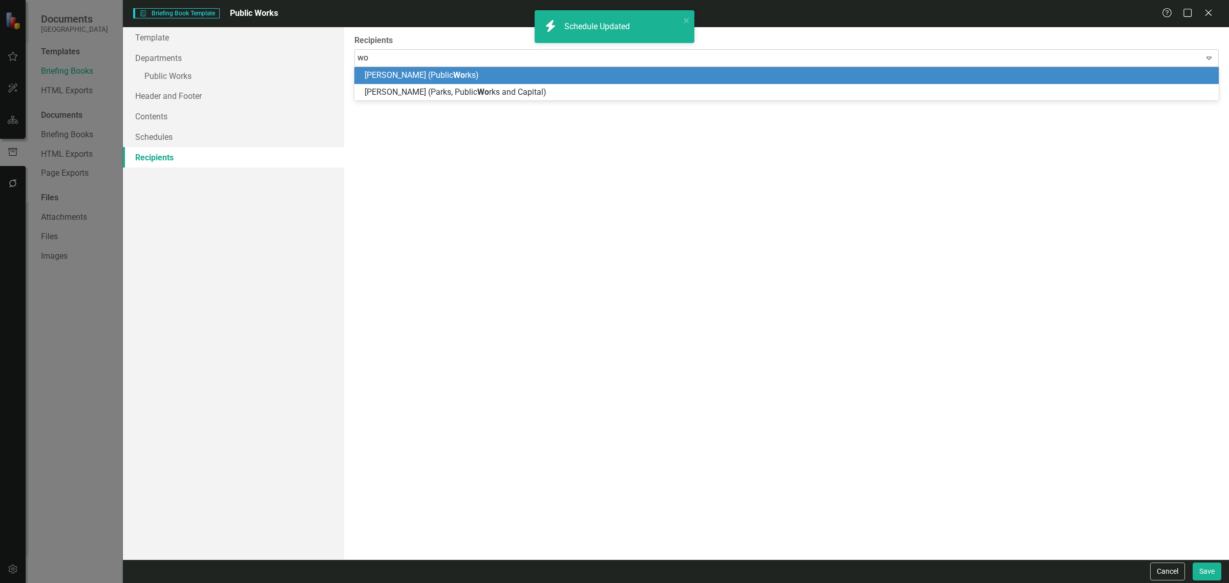
type input "wor"
click at [455, 73] on span "Wor" at bounding box center [460, 75] width 15 height 10
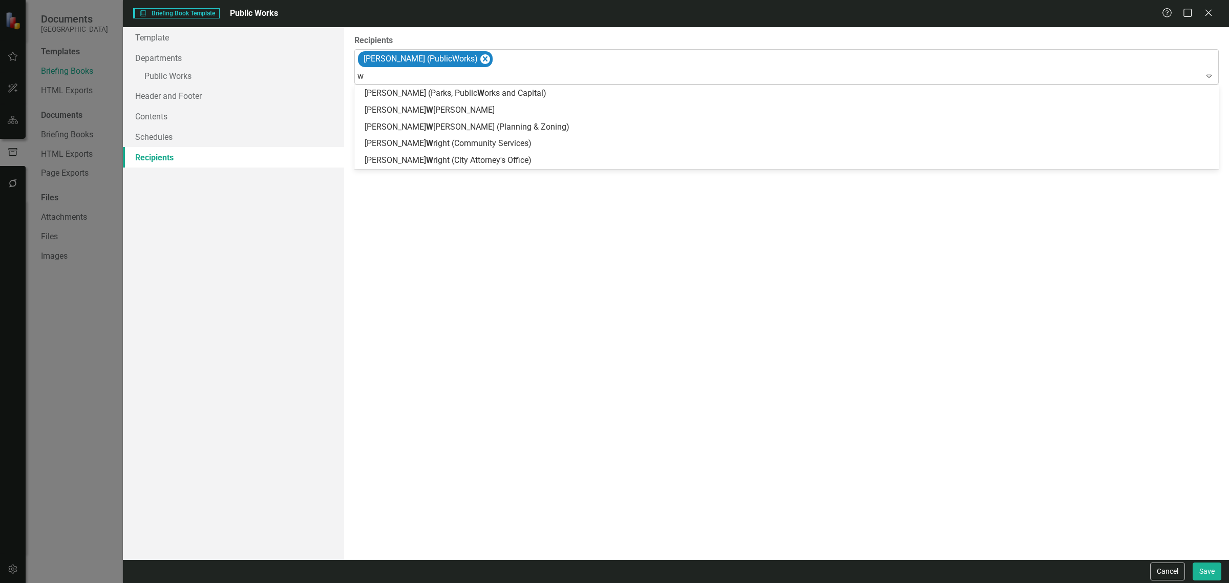
type input "wo"
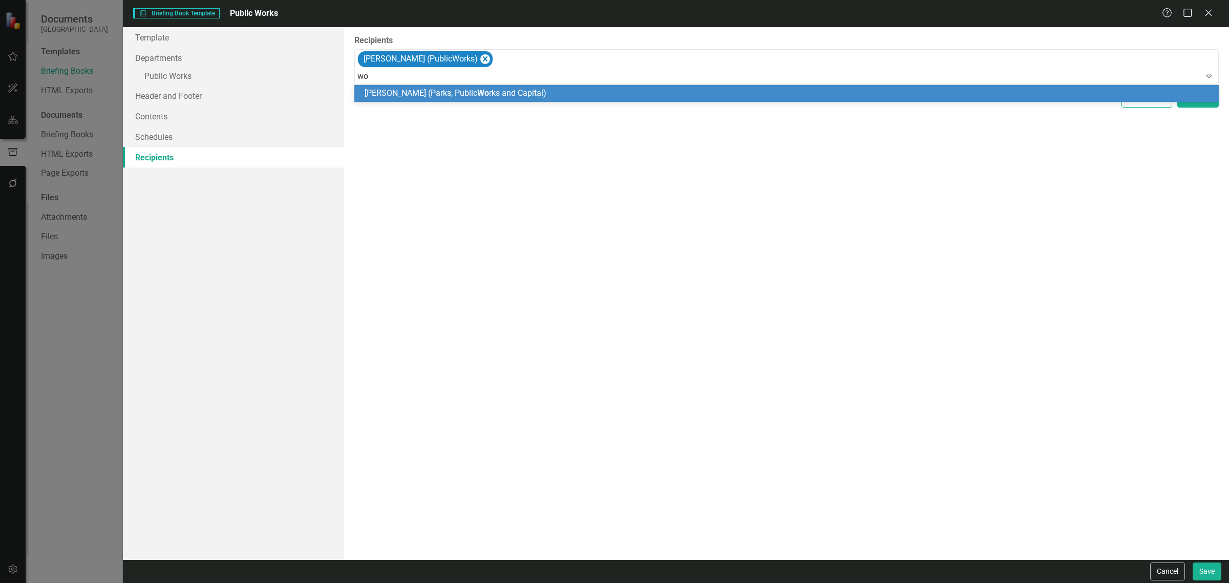
click at [464, 91] on span "[PERSON_NAME] (Parks, Public Wo rks and Capital)" at bounding box center [455, 93] width 182 height 10
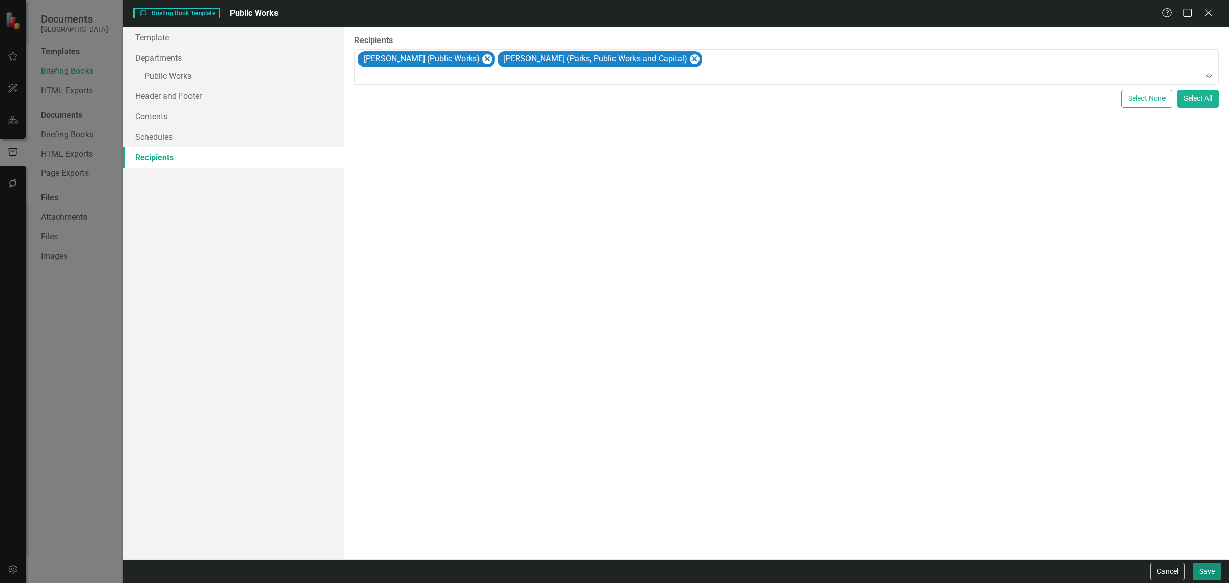
click at [1214, 574] on button "Save" at bounding box center [1206, 571] width 29 height 18
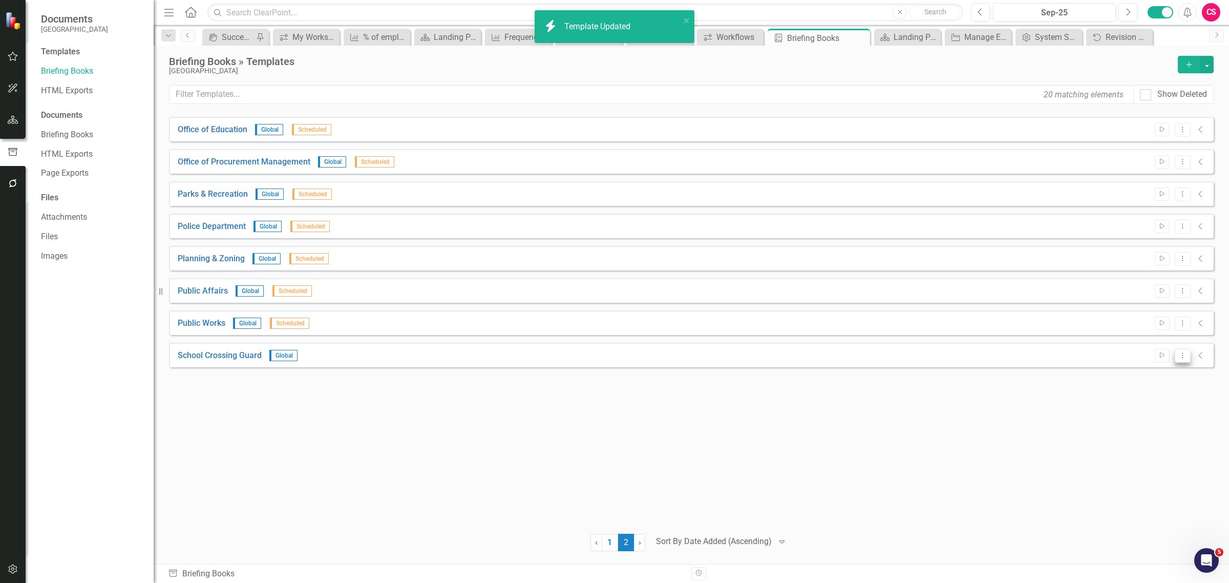
click at [1183, 354] on icon "Dropdown Menu" at bounding box center [1182, 355] width 9 height 7
click at [1143, 410] on link "Edit Edit Template" at bounding box center [1142, 410] width 95 height 19
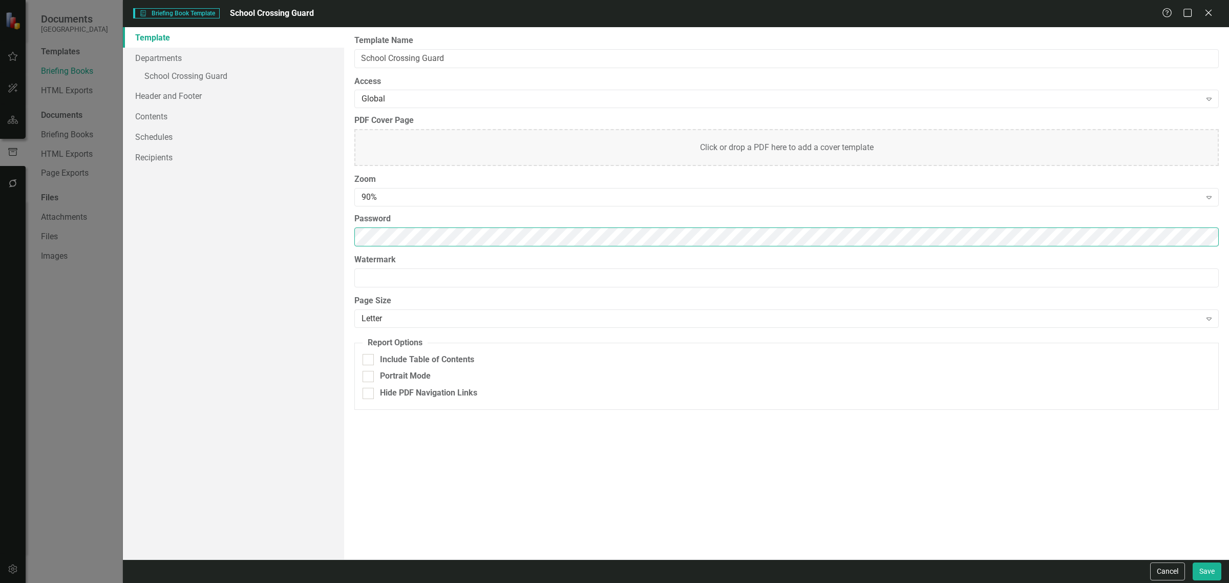
click at [168, 253] on div "Template Departments » School Crossing Guard Header and Footer Contents Schedul…" at bounding box center [676, 293] width 1106 height 532
click at [173, 113] on link "Contents" at bounding box center [233, 116] width 221 height 20
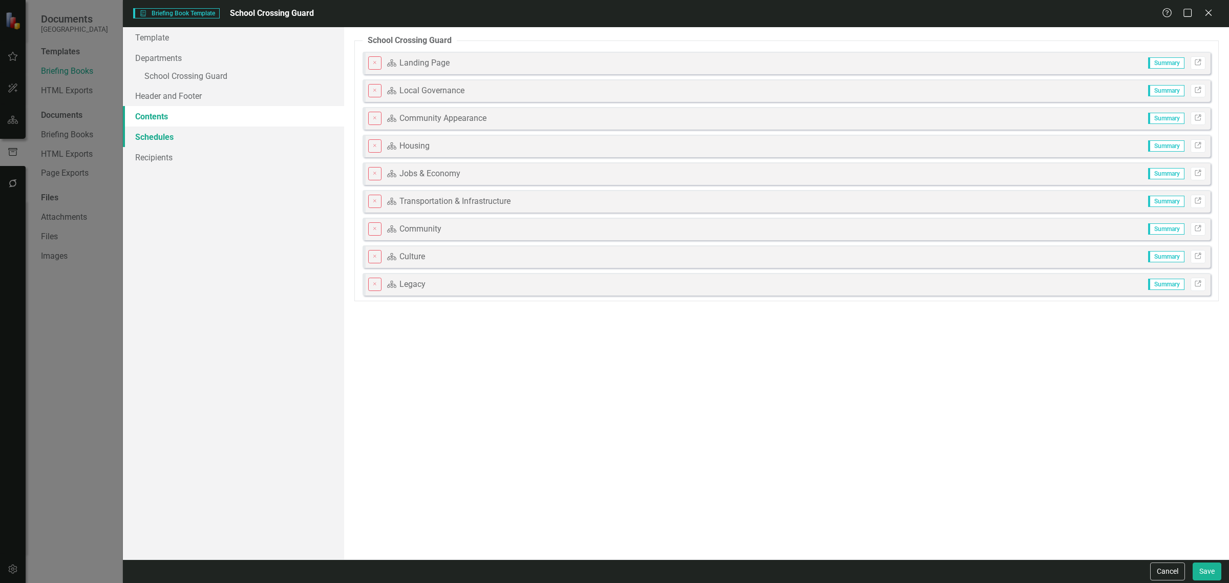
click at [180, 132] on link "Schedules" at bounding box center [233, 136] width 221 height 20
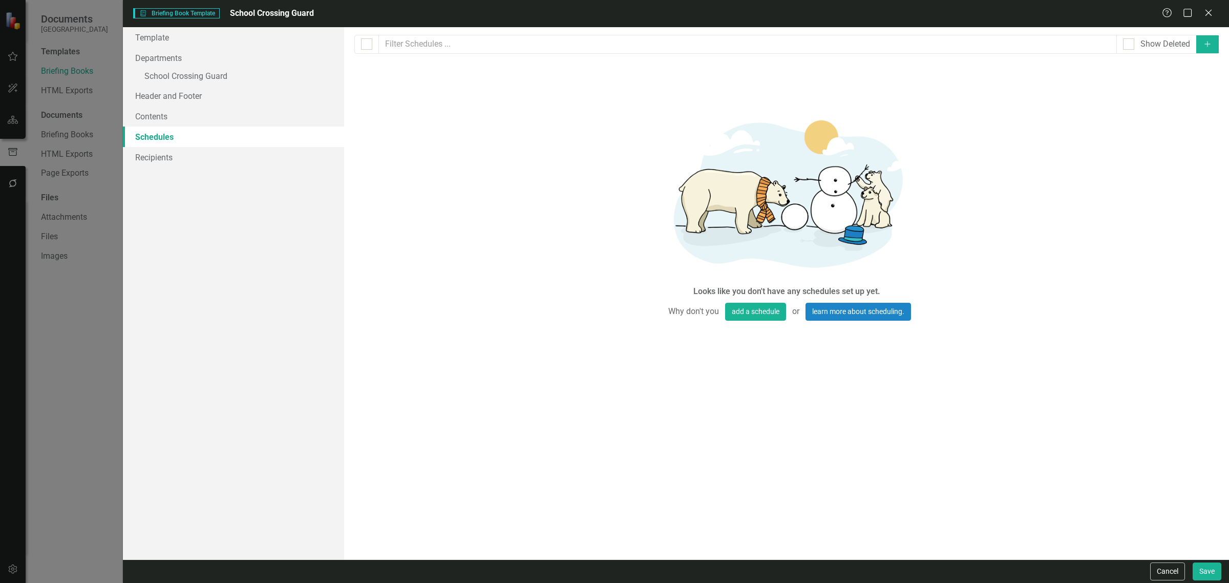
click at [1196, 51] on button "Add" at bounding box center [1207, 44] width 23 height 18
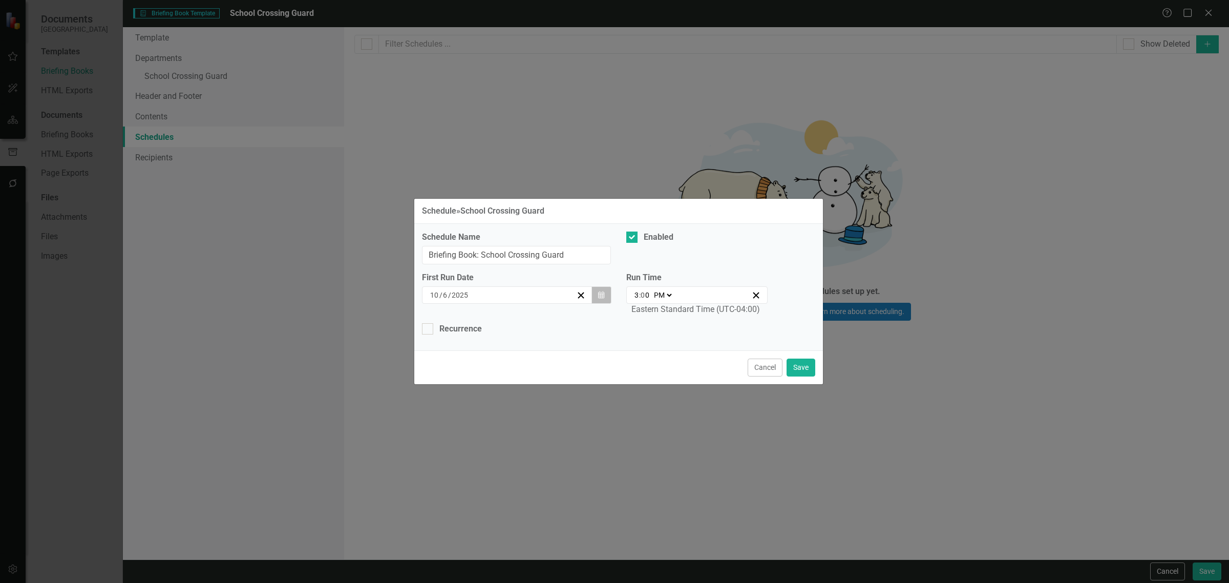
click at [602, 288] on button "Calendar" at bounding box center [600, 294] width 19 height 17
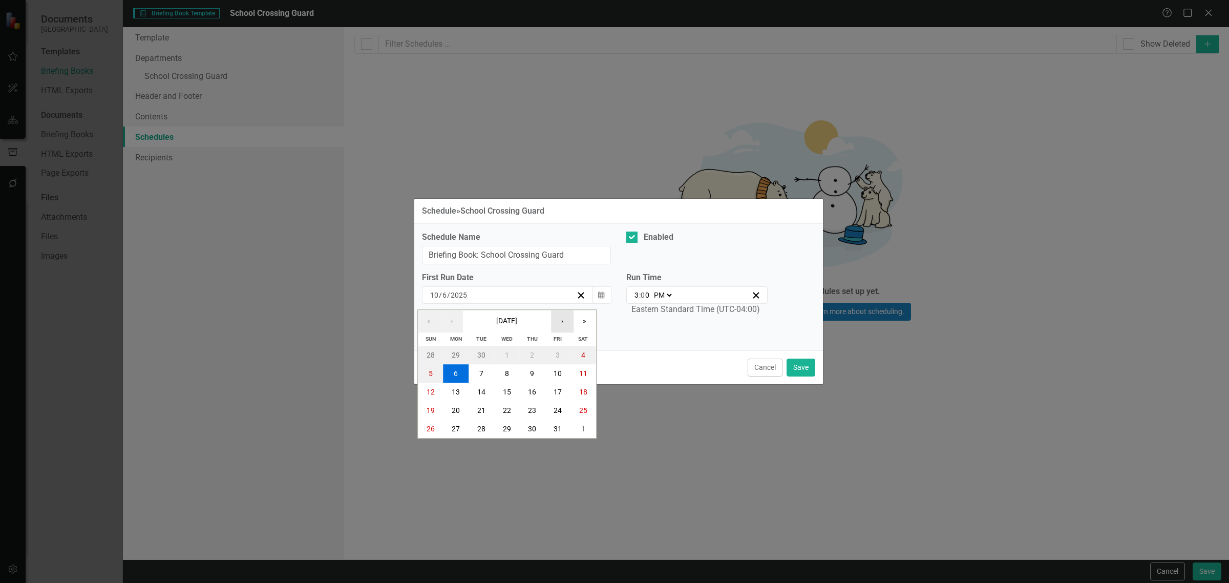
click at [565, 325] on button "›" at bounding box center [562, 321] width 23 height 23
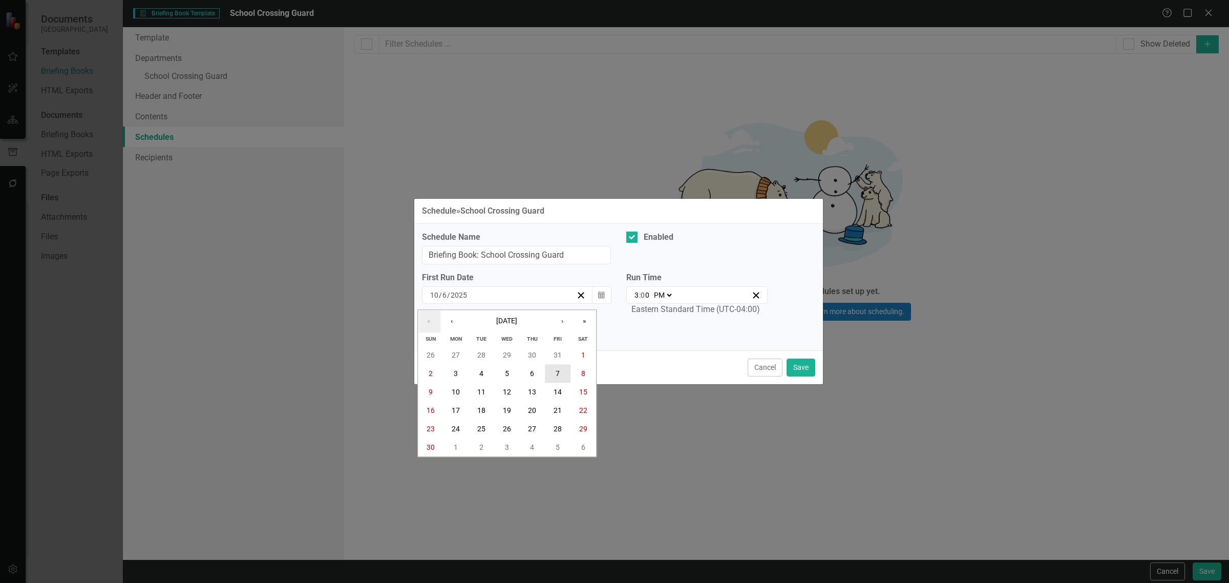
click at [554, 375] on button "7" at bounding box center [558, 373] width 26 height 18
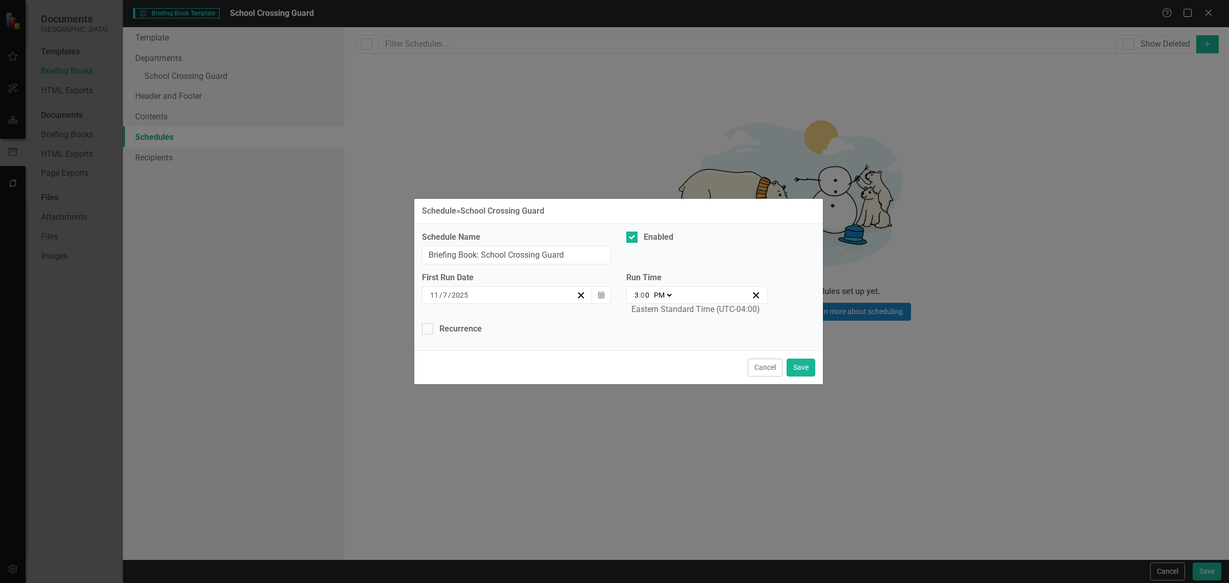
drag, startPoint x: 666, startPoint y: 292, endPoint x: 666, endPoint y: 298, distance: 6.7
click at [666, 294] on select "AM PM" at bounding box center [662, 295] width 22 height 10
select select "am"
click at [651, 290] on select "AM PM" at bounding box center [662, 295] width 22 height 10
click at [648, 287] on div "03:00 3 : 0 0 AM PM" at bounding box center [697, 294] width 142 height 17
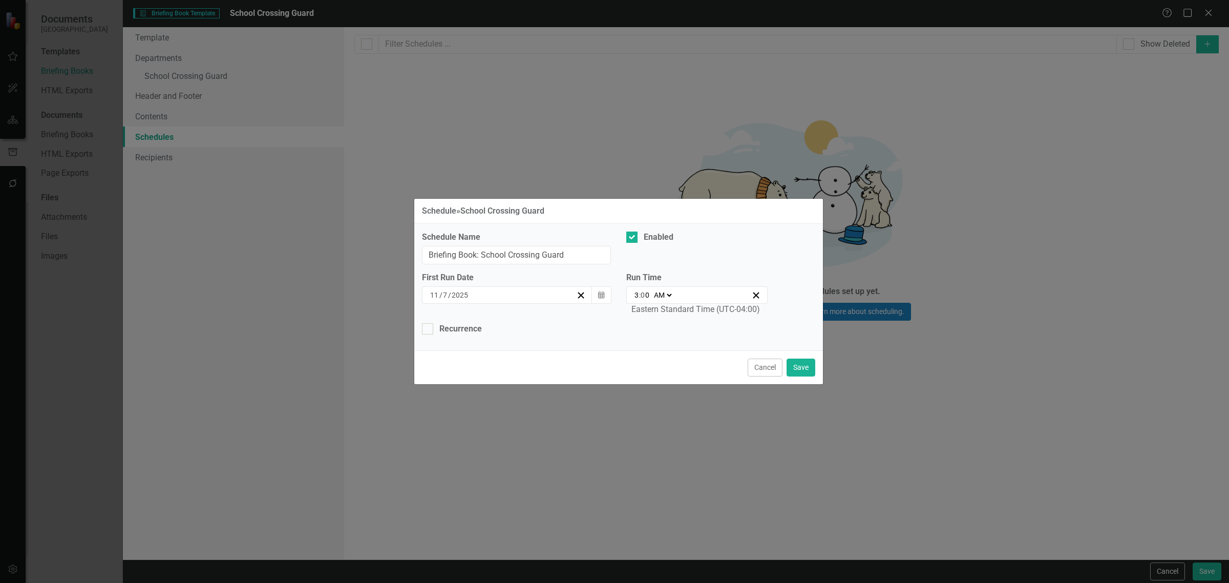
click at [635, 298] on input "3" at bounding box center [636, 295] width 5 height 10
type input "09:00"
type input "9"
click at [466, 326] on div "Recurrence" at bounding box center [460, 329] width 42 height 12
click at [428, 326] on input "Recurrence" at bounding box center [425, 326] width 7 height 7
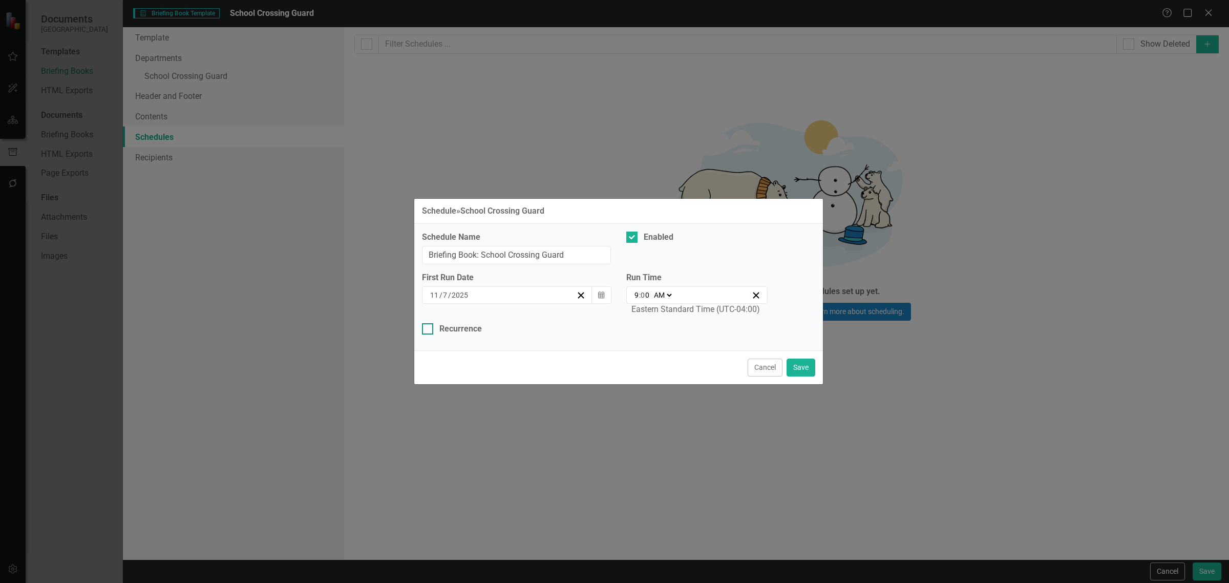
checkbox input "true"
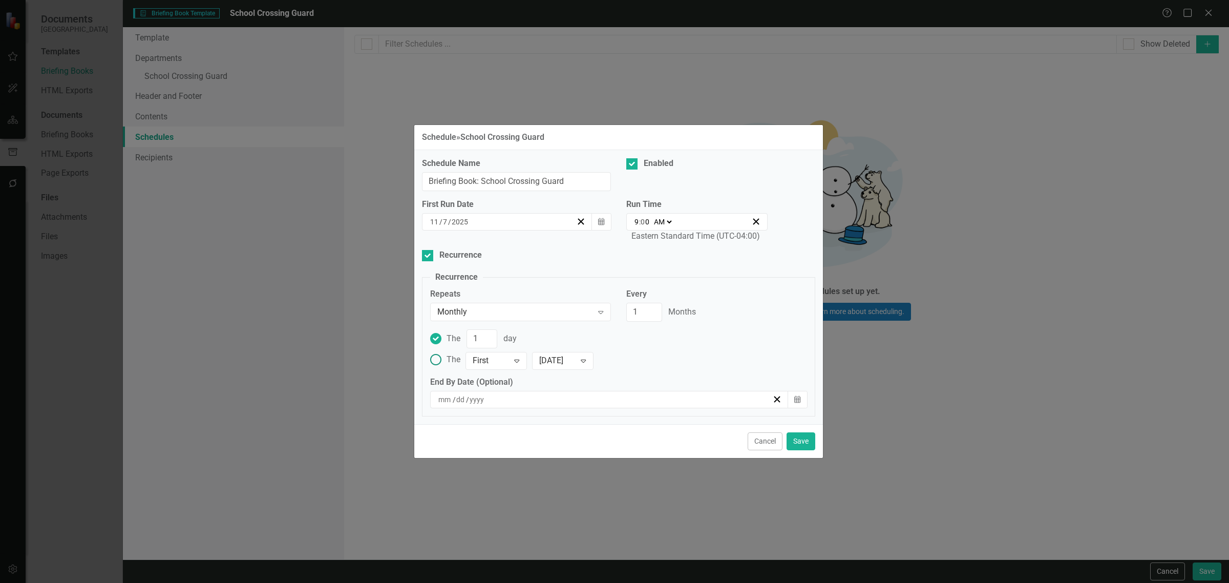
click at [452, 341] on span "The" at bounding box center [456, 338] width 20 height 10
click at [443, 341] on input "The 1 day" at bounding box center [435, 339] width 16 height 16
drag, startPoint x: 478, startPoint y: 338, endPoint x: 461, endPoint y: 338, distance: 16.4
click at [461, 338] on div "The 1 day" at bounding box center [481, 338] width 70 height 19
type input "7"
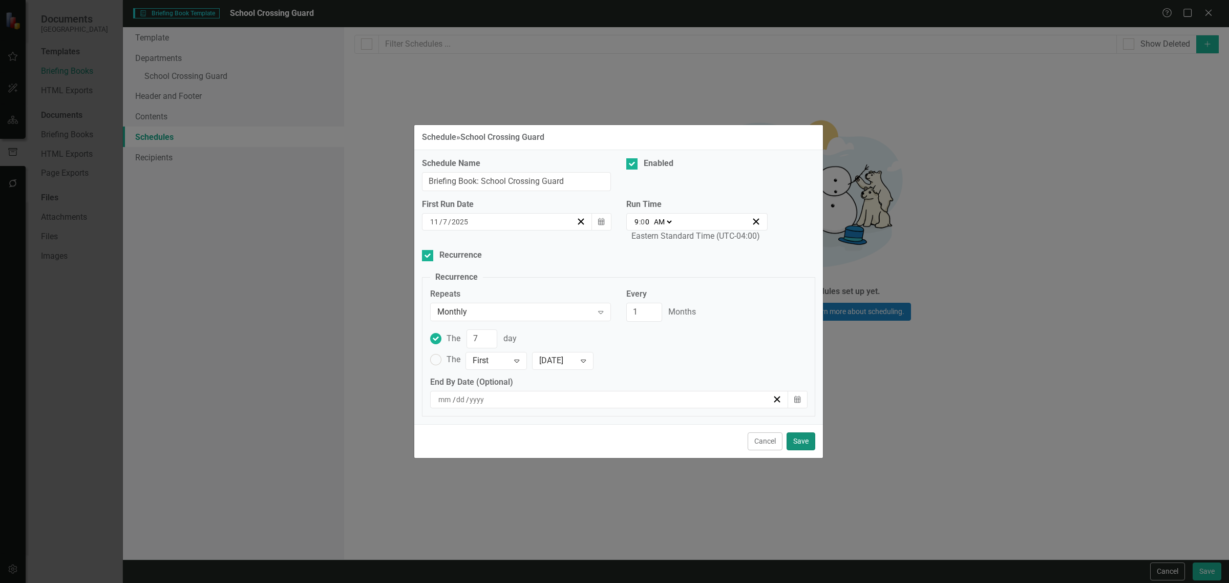
click at [813, 448] on button "Save" at bounding box center [800, 441] width 29 height 18
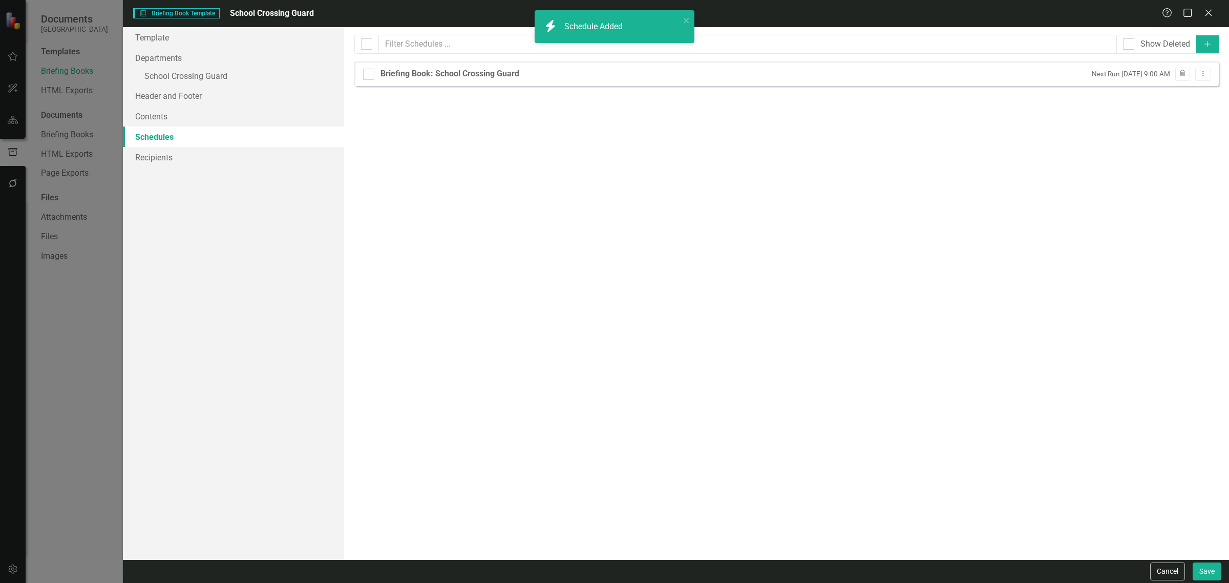
checkbox input "false"
drag, startPoint x: 1201, startPoint y: 73, endPoint x: 1201, endPoint y: 78, distance: 5.1
click at [1201, 73] on icon "Dropdown Menu" at bounding box center [1202, 73] width 9 height 7
click at [1181, 97] on link "Edit Edit Schedule" at bounding box center [1163, 91] width 94 height 19
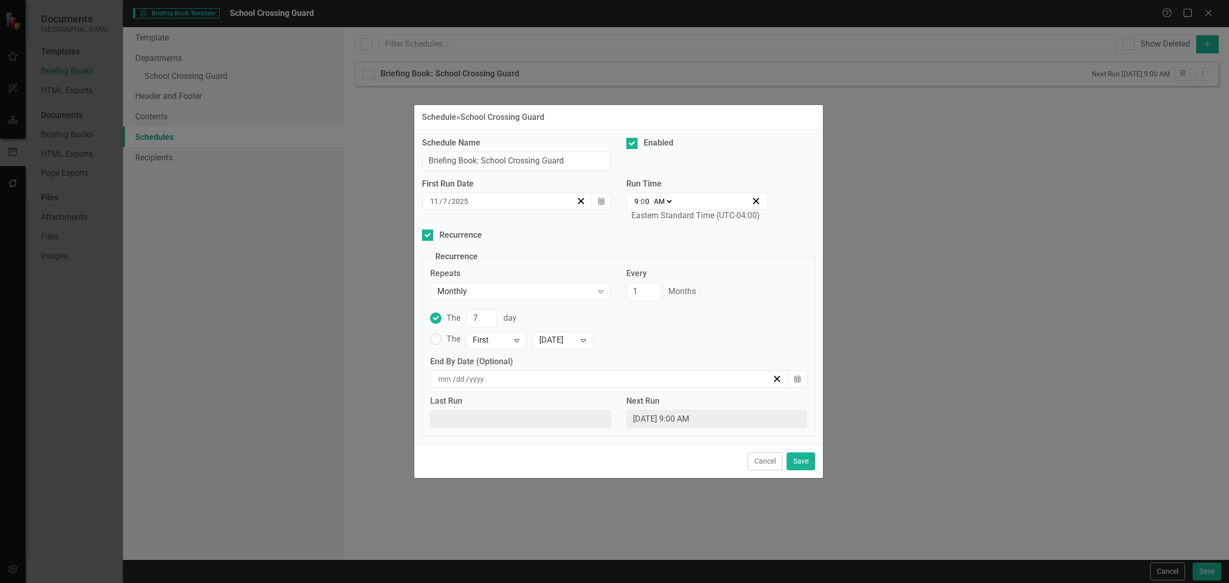
drag, startPoint x: 756, startPoint y: 461, endPoint x: 885, endPoint y: 321, distance: 190.2
click at [757, 464] on button "Cancel" at bounding box center [764, 461] width 35 height 18
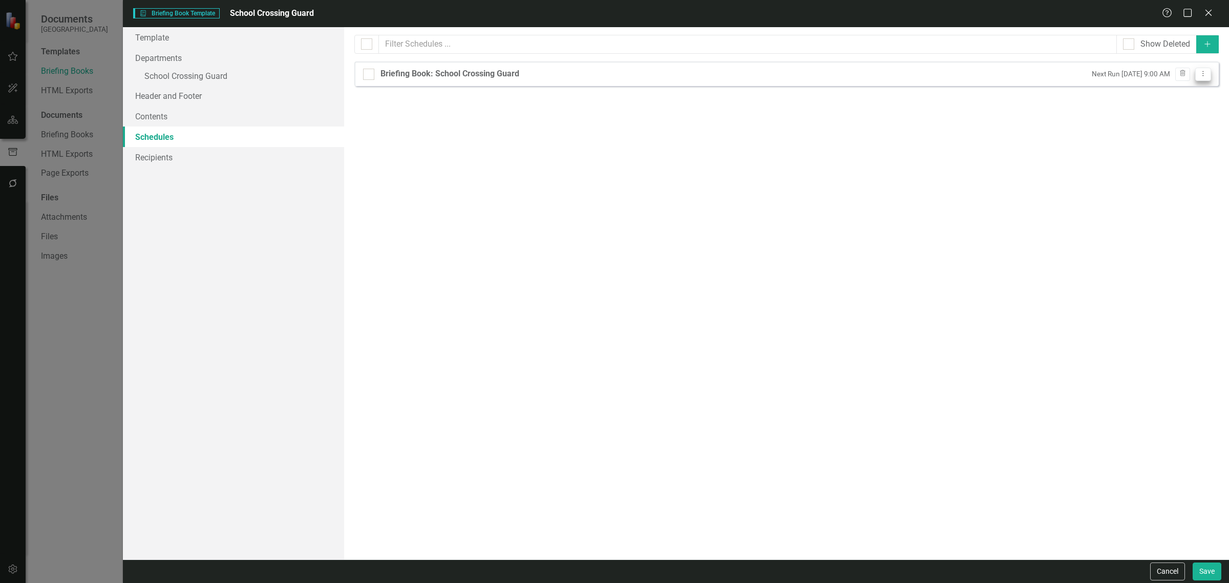
click at [1209, 72] on button "Dropdown Menu" at bounding box center [1203, 75] width 16 height 14
click at [1177, 113] on link "Copy Duplicate Schedule" at bounding box center [1163, 110] width 94 height 19
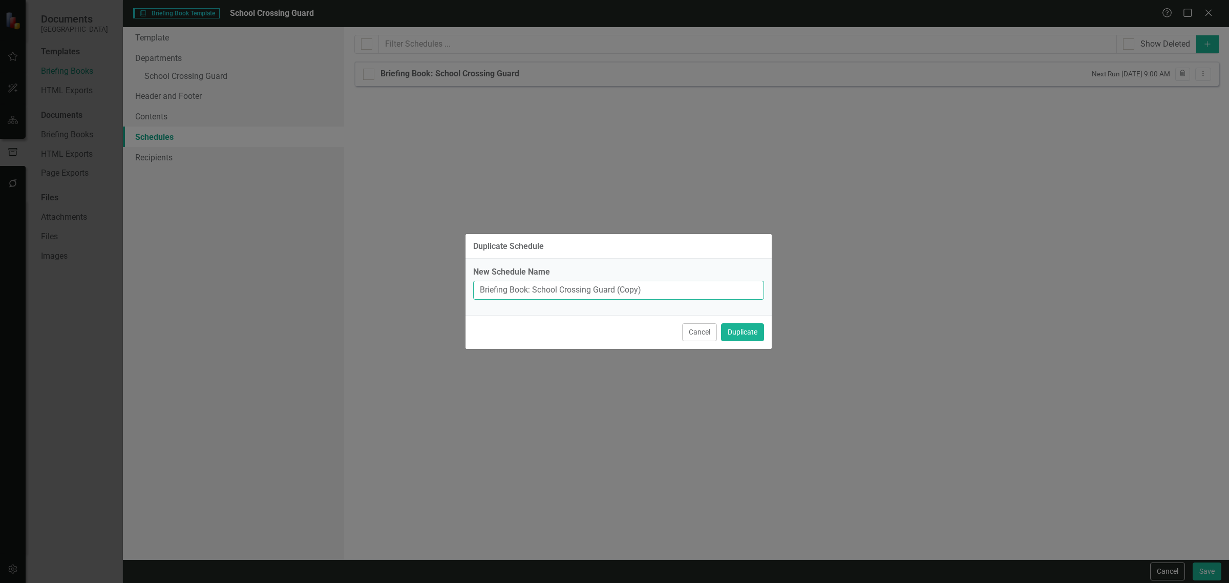
drag, startPoint x: 645, startPoint y: 297, endPoint x: 613, endPoint y: 300, distance: 32.4
click at [613, 300] on div "New Schedule Name Briefing Book: School Crossing Guard (Copy)" at bounding box center [618, 287] width 306 height 56
type input "Briefing Book: School Crossing Guard"
click at [721, 323] on button "Duplicate" at bounding box center [742, 332] width 43 height 18
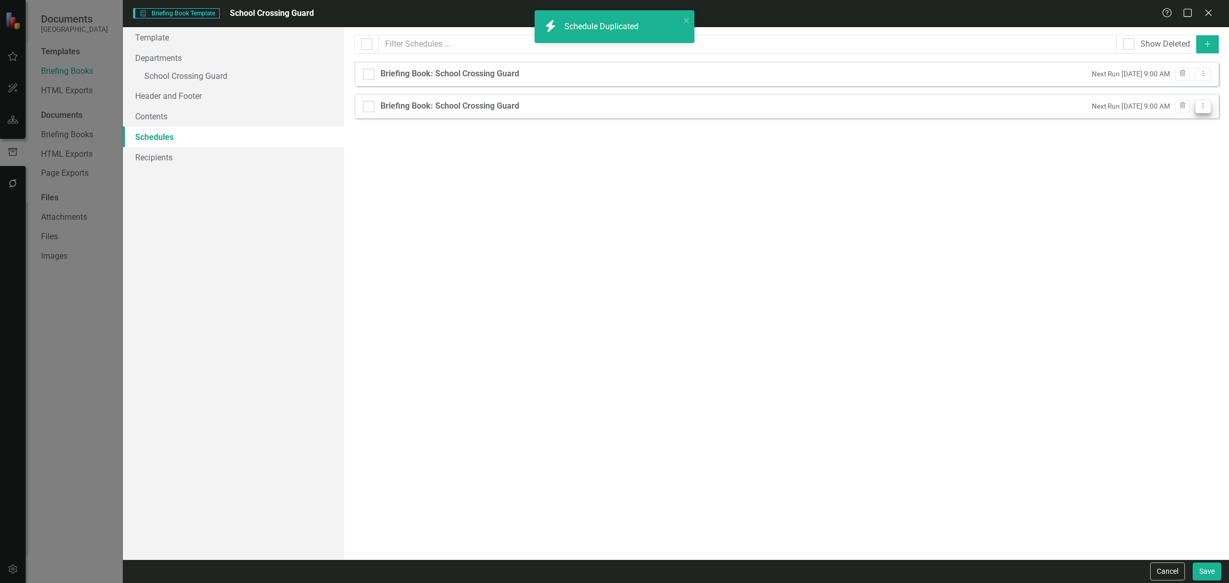
click at [1203, 105] on icon "Dropdown Menu" at bounding box center [1202, 105] width 9 height 7
click at [1186, 144] on link "Copy Duplicate Schedule" at bounding box center [1163, 143] width 94 height 19
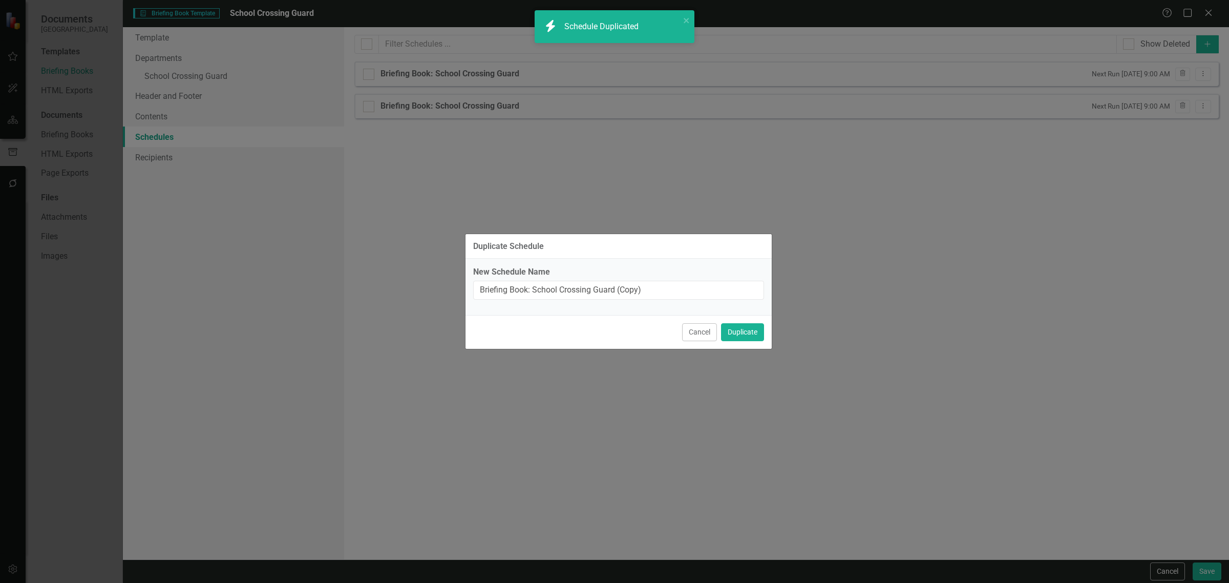
drag, startPoint x: 691, startPoint y: 337, endPoint x: 803, endPoint y: 291, distance: 120.7
click at [692, 336] on button "Cancel" at bounding box center [699, 332] width 35 height 18
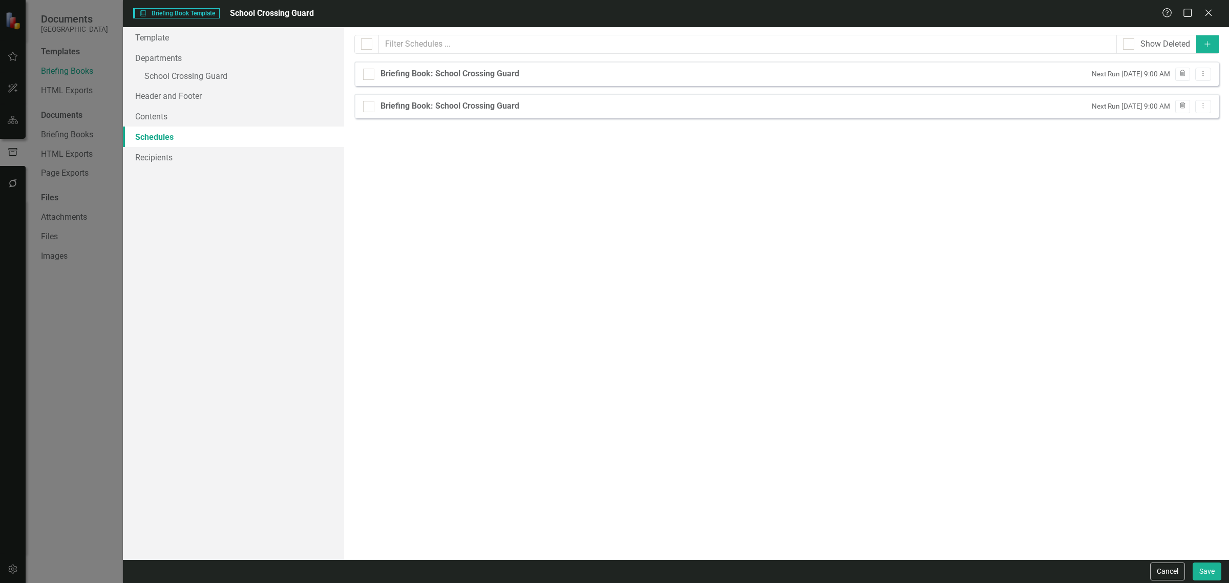
drag, startPoint x: 1198, startPoint y: 108, endPoint x: 1180, endPoint y: 121, distance: 22.3
click at [1197, 108] on button "Dropdown Menu" at bounding box center [1203, 107] width 16 height 14
click at [1178, 121] on link "Edit Edit Schedule" at bounding box center [1163, 124] width 94 height 19
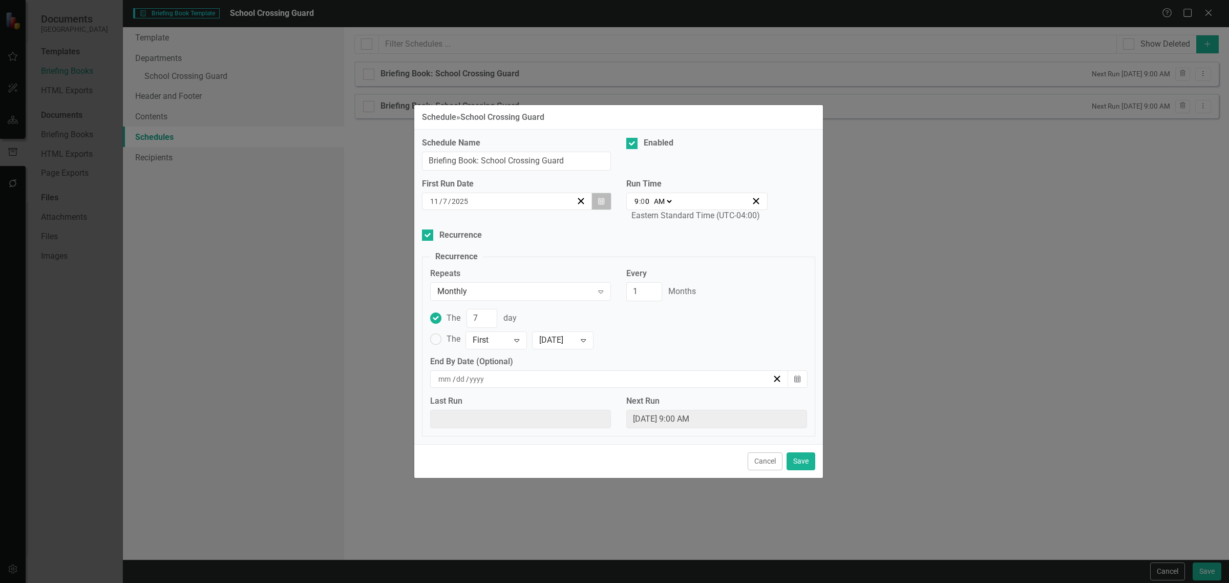
click at [595, 203] on button "Calendar" at bounding box center [600, 200] width 19 height 17
click at [556, 297] on abbr "14" at bounding box center [557, 298] width 8 height 8
drag, startPoint x: 475, startPoint y: 323, endPoint x: 482, endPoint y: 321, distance: 7.7
click at [482, 321] on input "7" at bounding box center [481, 318] width 31 height 19
type input "14"
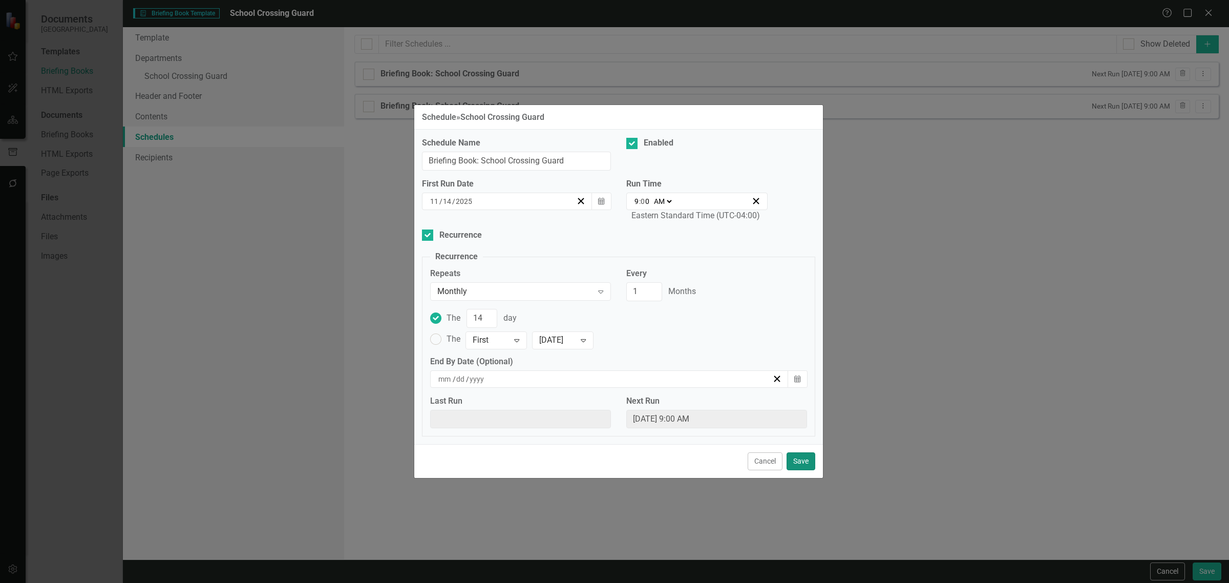
click at [814, 466] on button "Save" at bounding box center [800, 461] width 29 height 18
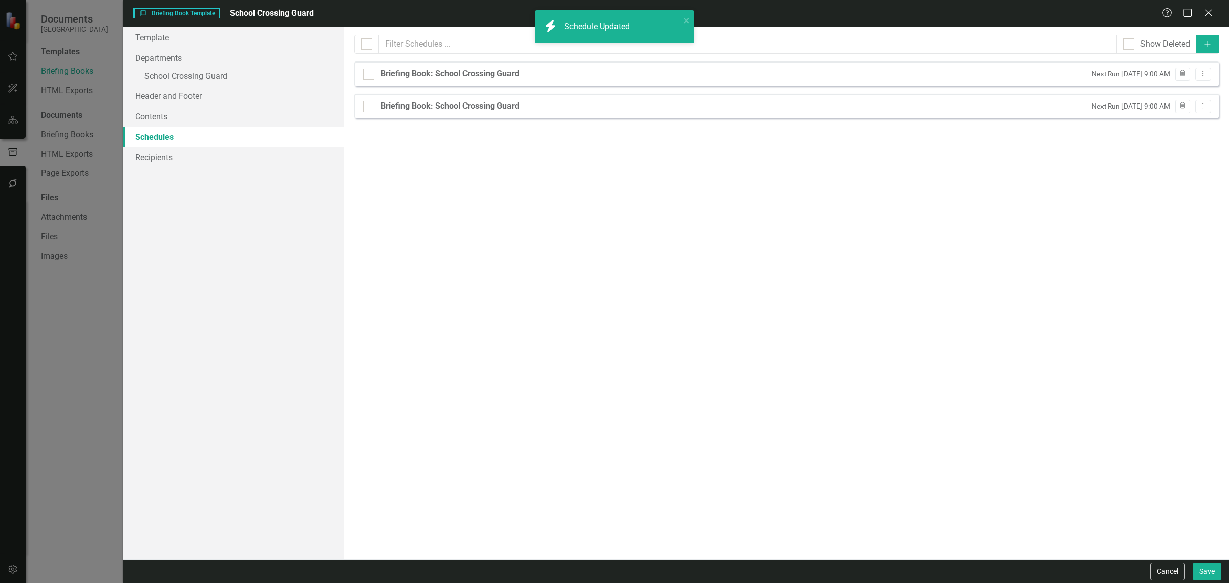
click at [173, 146] on link "Schedules" at bounding box center [233, 136] width 221 height 20
click at [219, 160] on link "Recipients" at bounding box center [233, 157] width 221 height 20
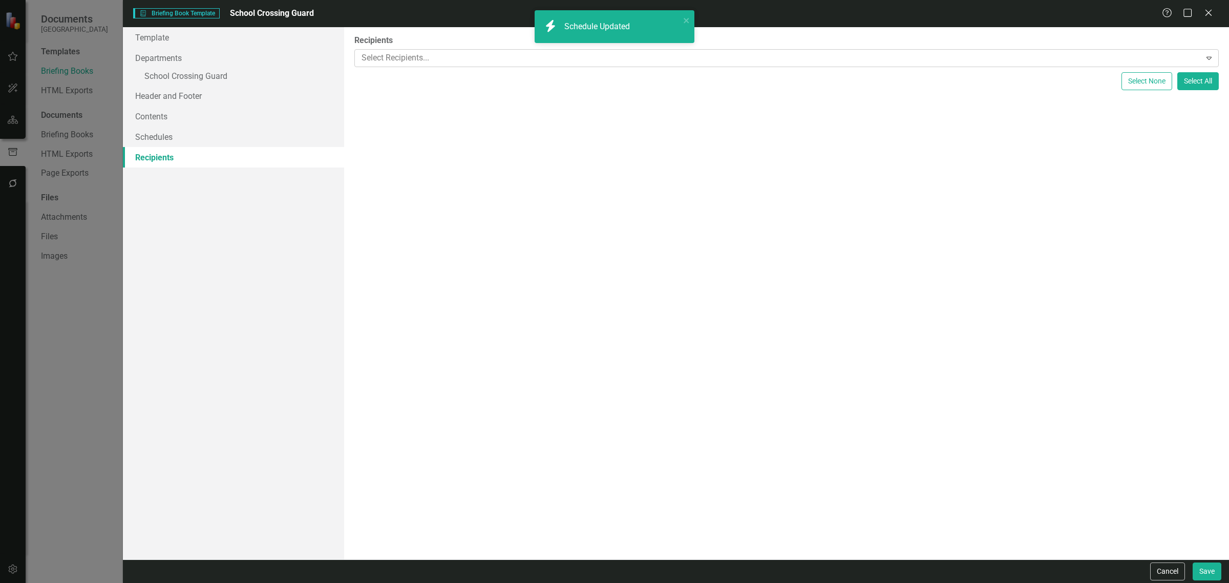
click at [421, 59] on div at bounding box center [778, 58] width 843 height 14
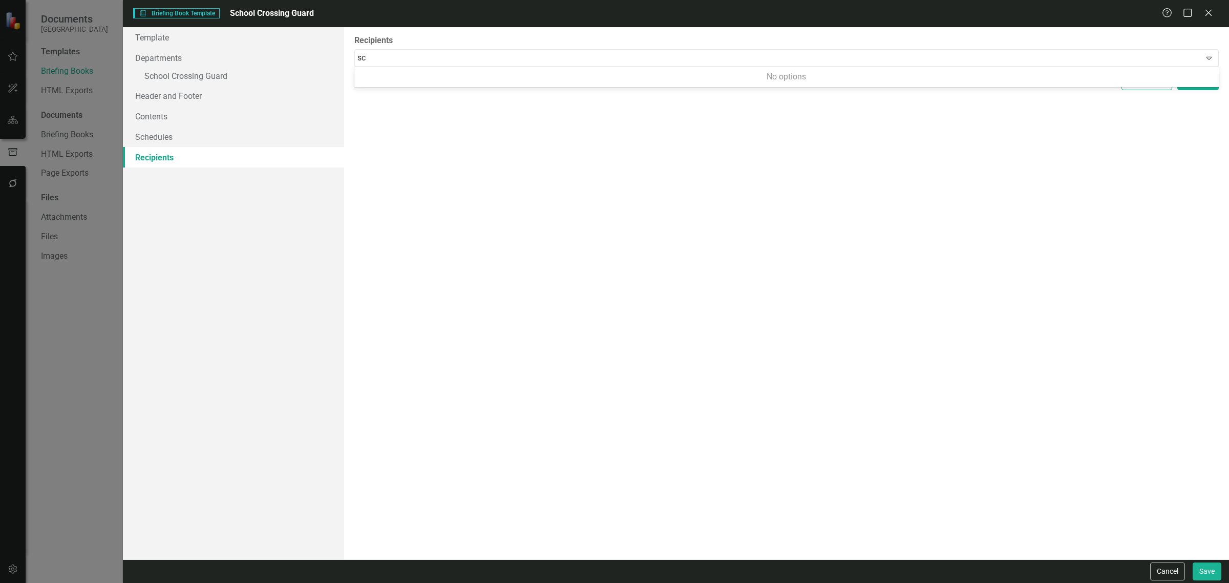
type input "s"
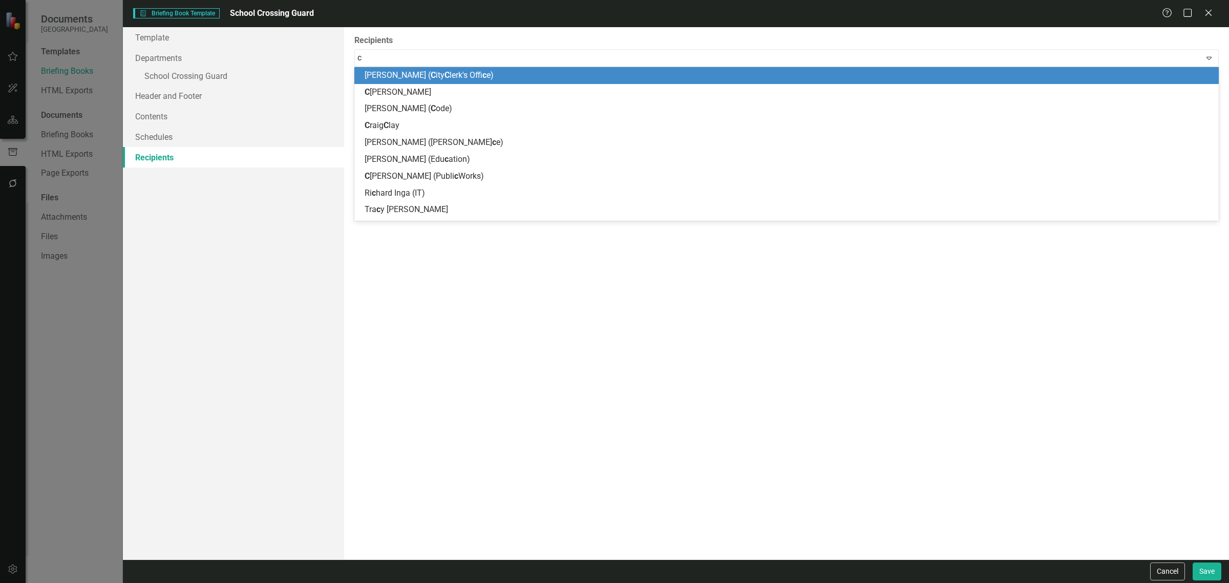
type input "cr"
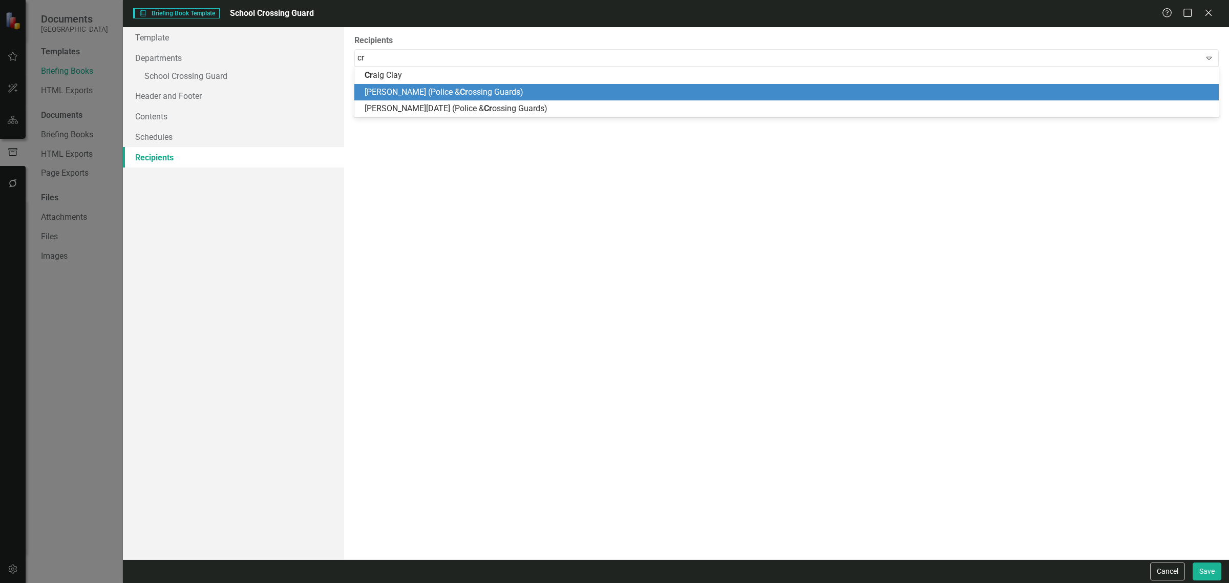
click at [423, 91] on span "[PERSON_NAME] (Police & [PERSON_NAME] Guards)" at bounding box center [443, 92] width 159 height 10
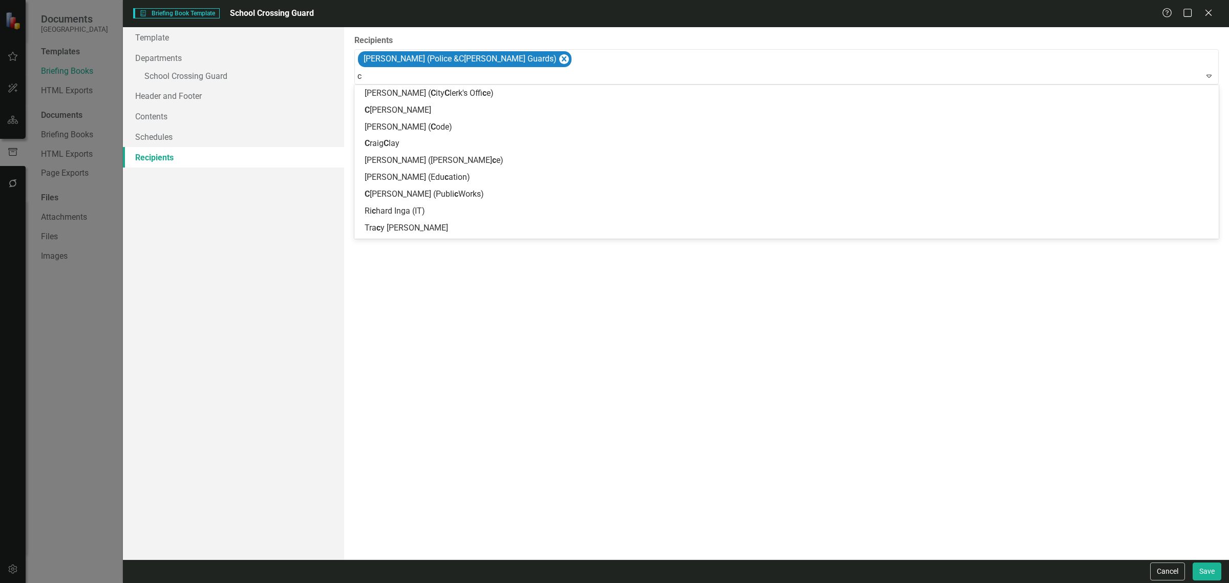
type input "cr"
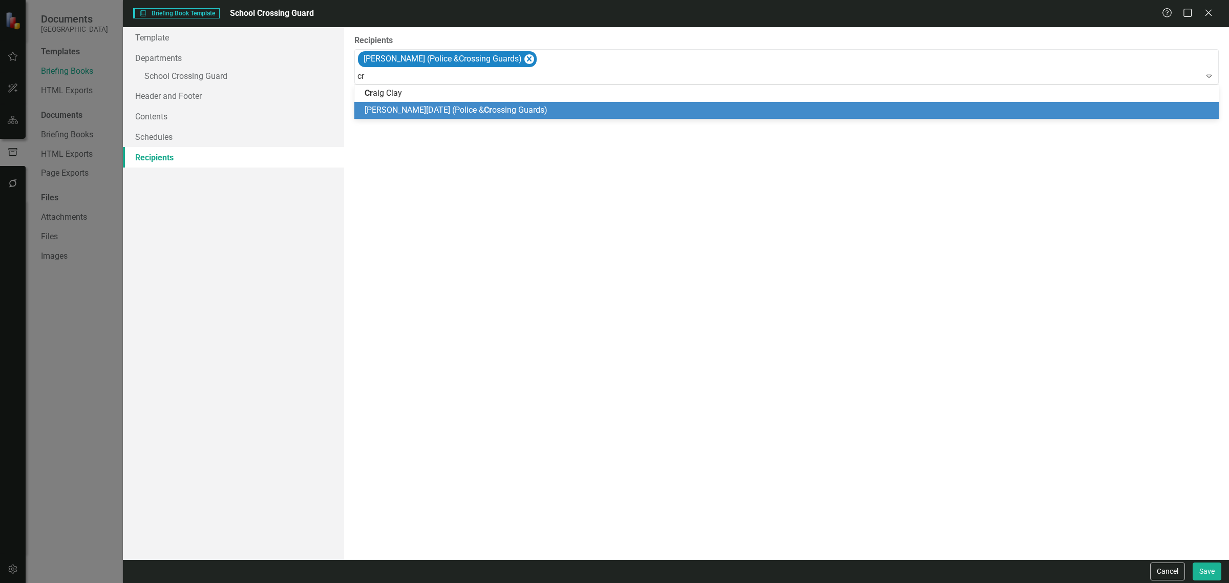
click at [430, 111] on span "[PERSON_NAME][DATE] (Police & [PERSON_NAME] Guards)" at bounding box center [455, 110] width 183 height 10
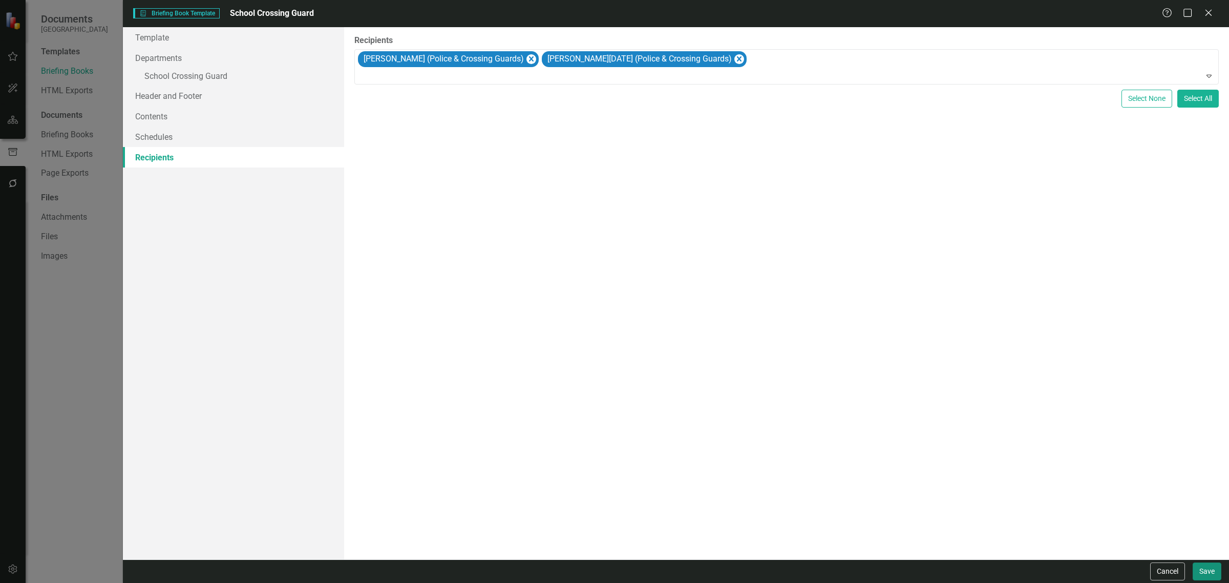
click at [1196, 576] on button "Save" at bounding box center [1206, 571] width 29 height 18
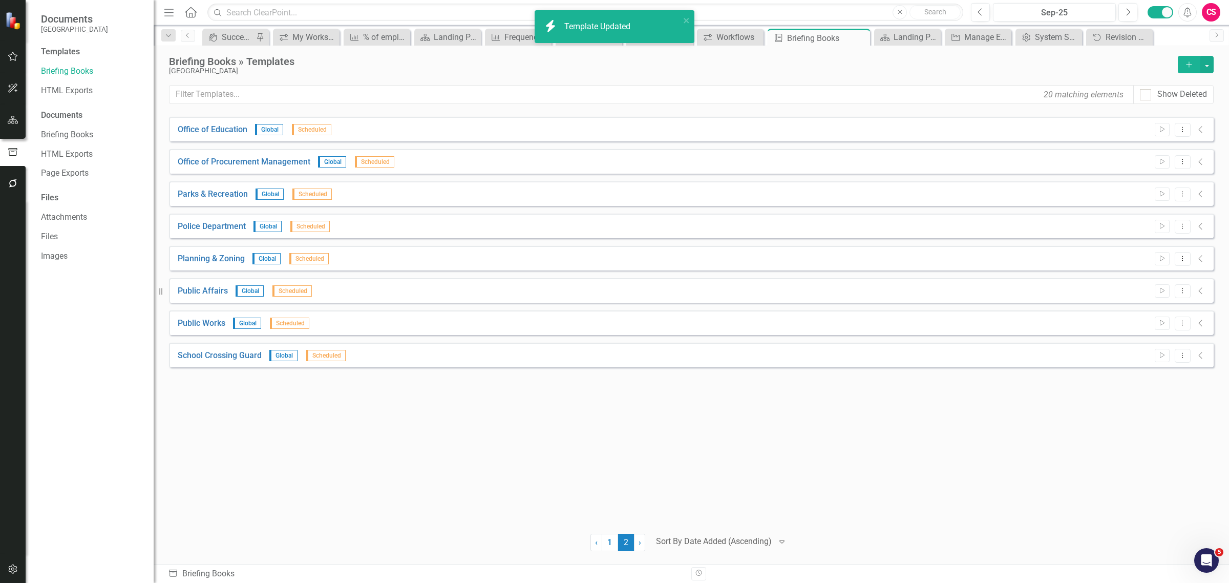
click at [791, 476] on div "Office of Education Global Scheduled Start Dropdown Menu Collapse Office of Pro…" at bounding box center [691, 319] width 1044 height 404
click at [603, 538] on link "1" at bounding box center [610, 541] width 16 height 17
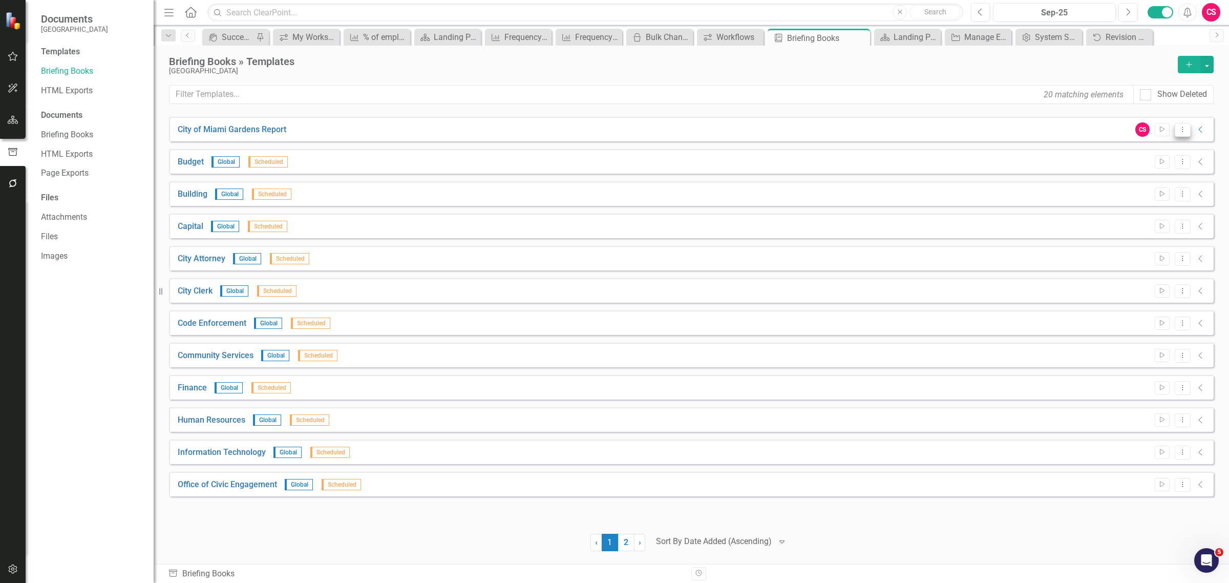
click at [1185, 130] on icon "Dropdown Menu" at bounding box center [1182, 129] width 9 height 7
click at [1134, 192] on link "Edit Edit Template" at bounding box center [1142, 185] width 95 height 19
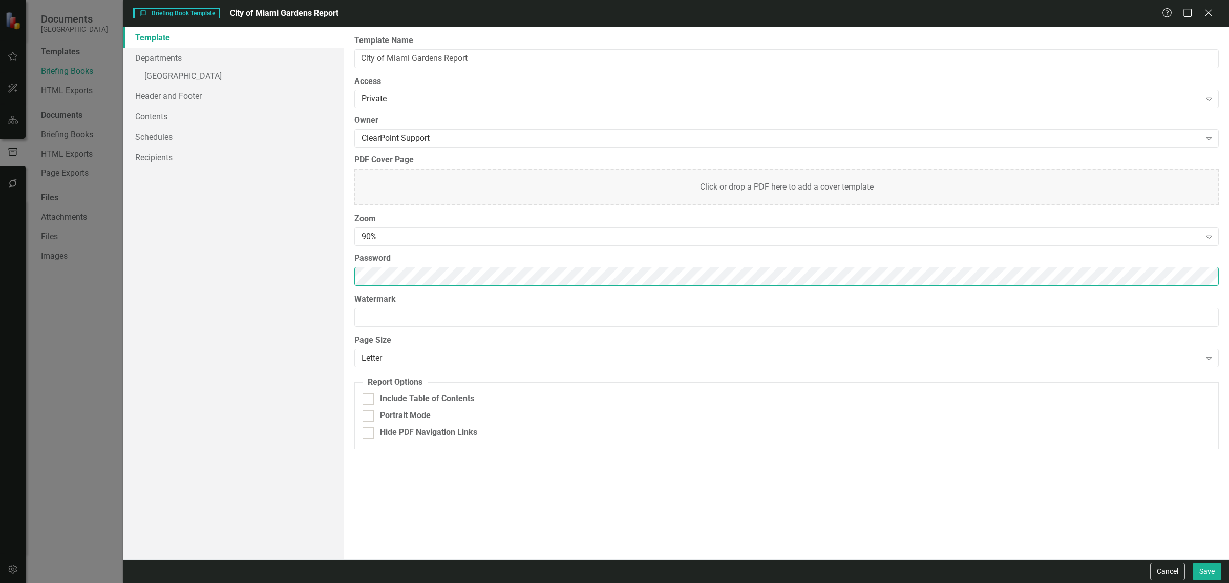
click at [235, 221] on div "Template Departments » [GEOGRAPHIC_DATA] Header and Footer Contents Schedules R…" at bounding box center [676, 293] width 1106 height 532
click at [206, 129] on link "Schedules" at bounding box center [233, 136] width 221 height 20
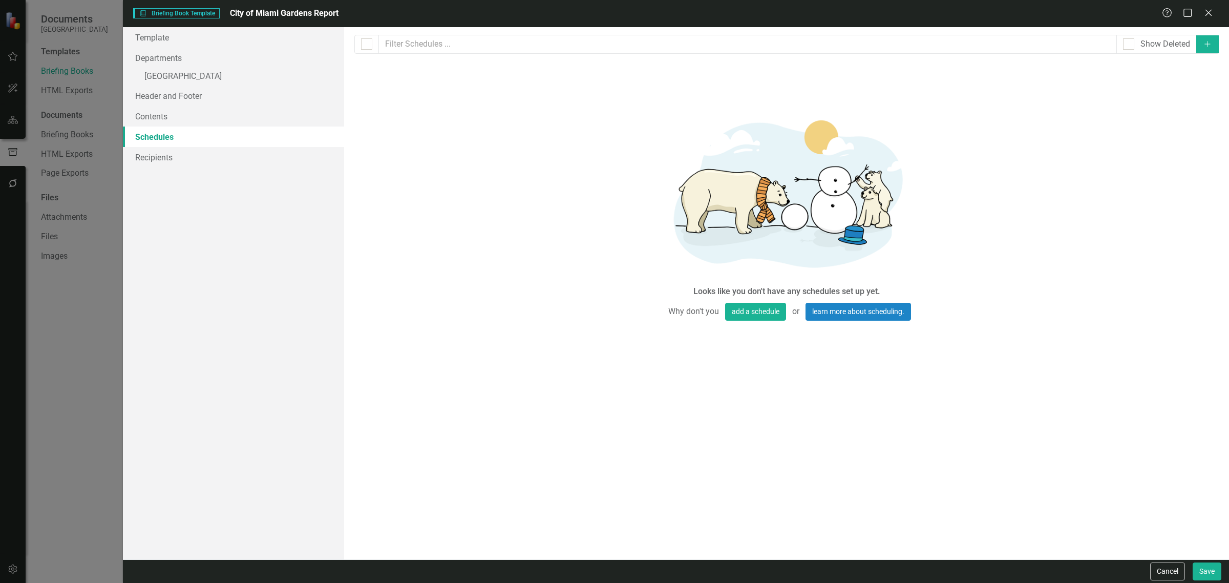
click at [1211, 40] on icon "Add" at bounding box center [1207, 43] width 9 height 7
select select "pm"
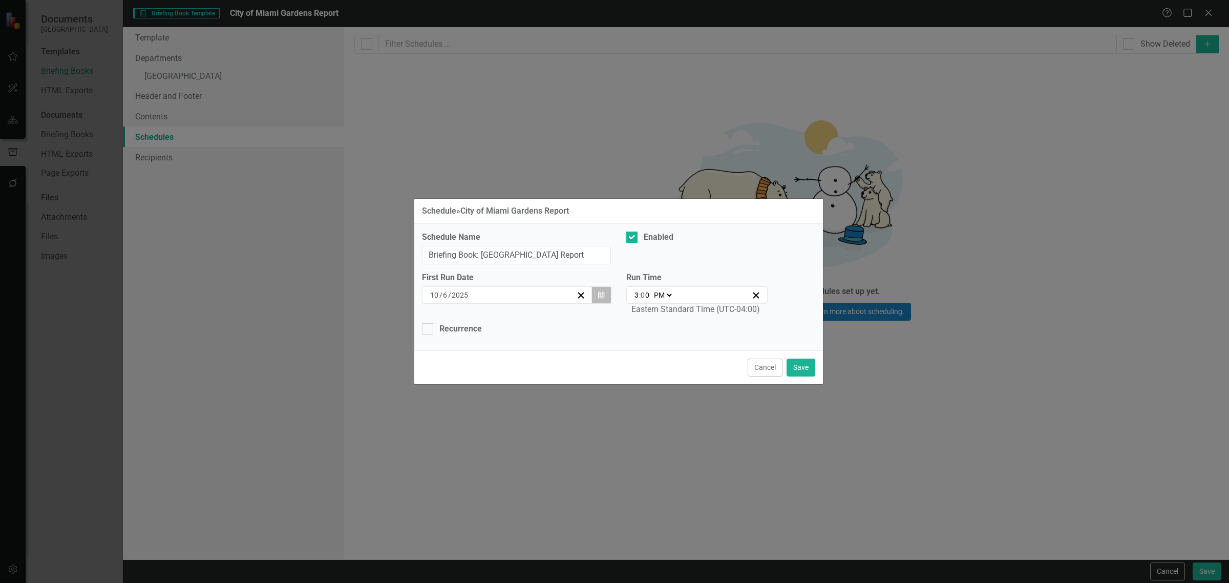
click at [602, 295] on icon "Calendar" at bounding box center [601, 294] width 6 height 7
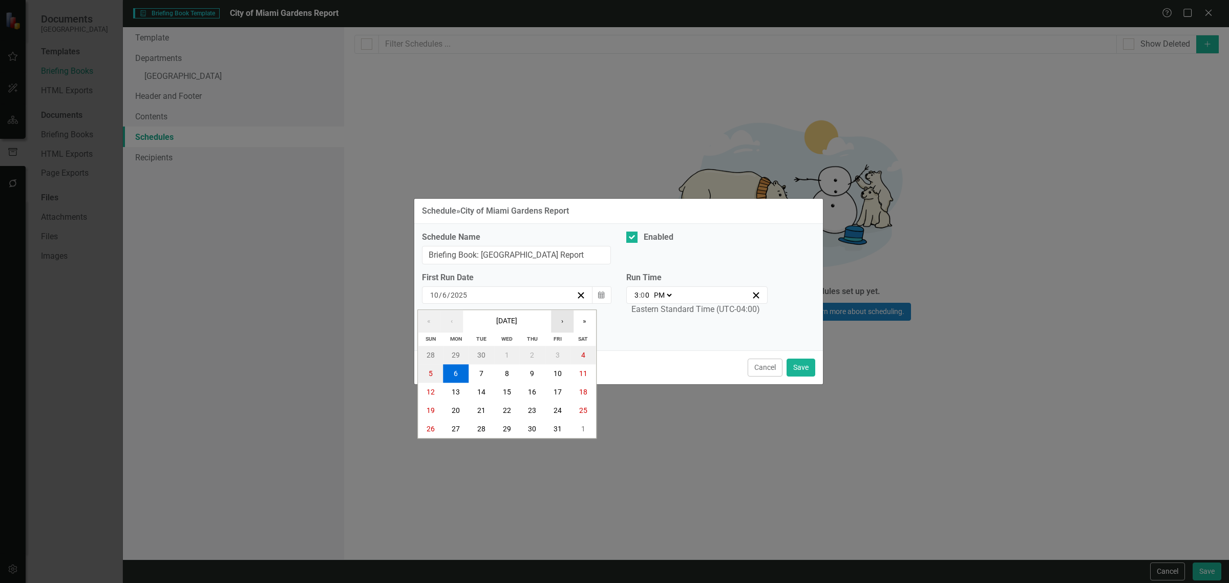
click at [569, 323] on button "›" at bounding box center [562, 321] width 23 height 23
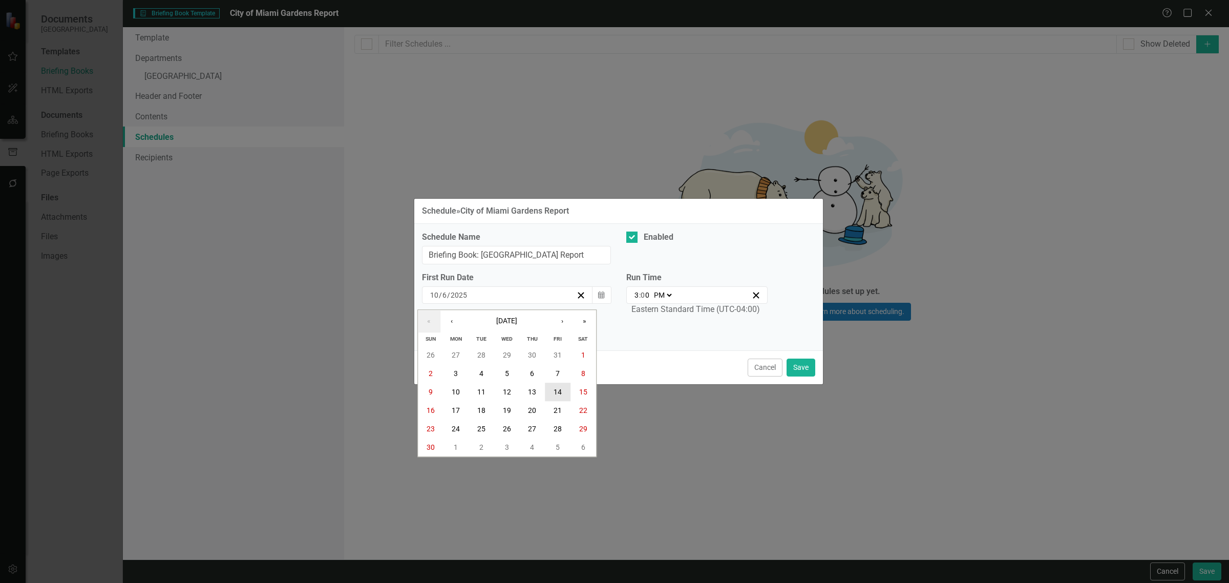
drag, startPoint x: 551, startPoint y: 389, endPoint x: 562, endPoint y: 380, distance: 14.2
click at [552, 388] on button "14" at bounding box center [558, 392] width 26 height 18
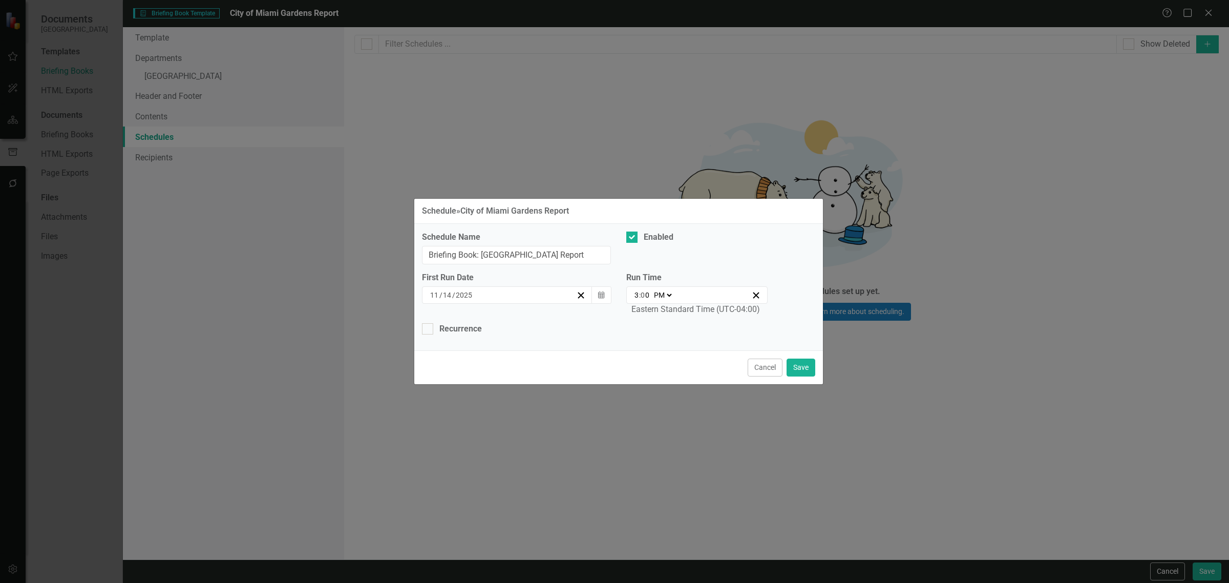
click at [638, 298] on input "3" at bounding box center [636, 295] width 5 height 10
type input "13:00"
type input "1"
type input "12:00"
type input "12"
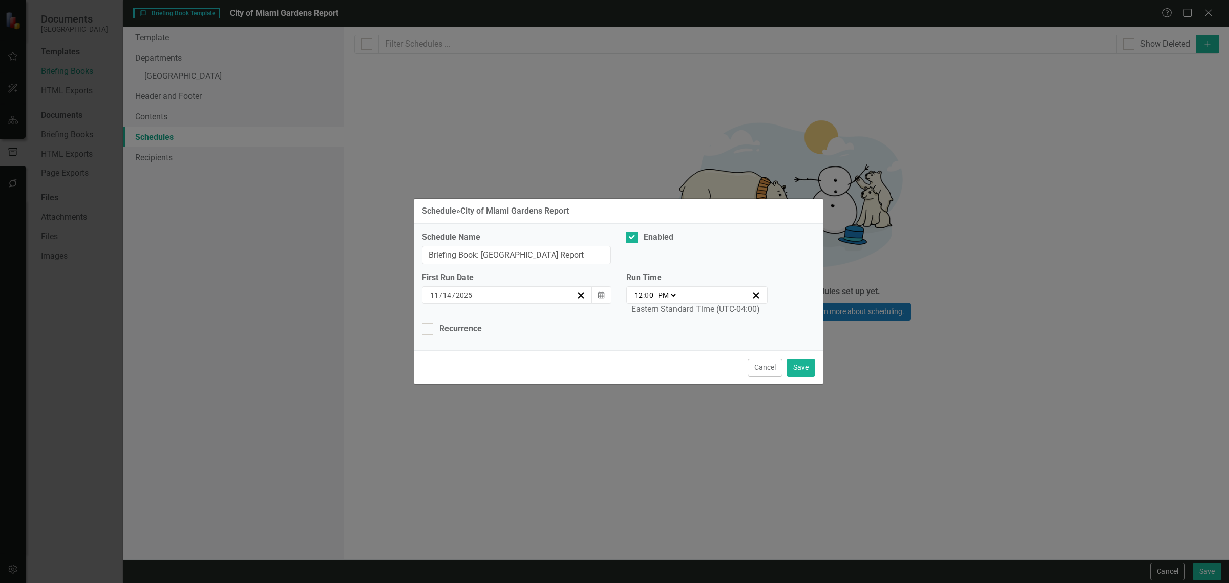
click at [635, 350] on div "Schedule Name Briefing Book: City of [GEOGRAPHIC_DATA] Report Enabled First Run…" at bounding box center [618, 287] width 409 height 126
click at [467, 328] on div "Recurrence" at bounding box center [460, 329] width 42 height 12
click at [428, 328] on input "Recurrence" at bounding box center [425, 326] width 7 height 7
checkbox input "true"
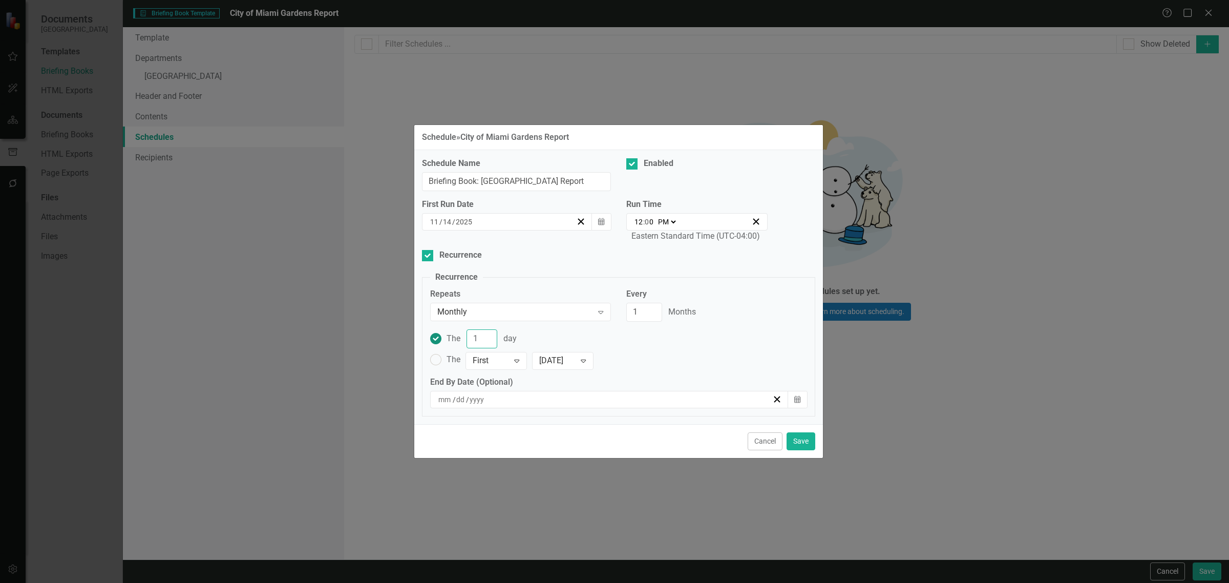
drag, startPoint x: 480, startPoint y: 338, endPoint x: 461, endPoint y: 339, distance: 18.4
click at [461, 339] on div "The 1 day" at bounding box center [481, 338] width 70 height 19
type input "14"
click at [795, 443] on button "Save" at bounding box center [800, 441] width 29 height 18
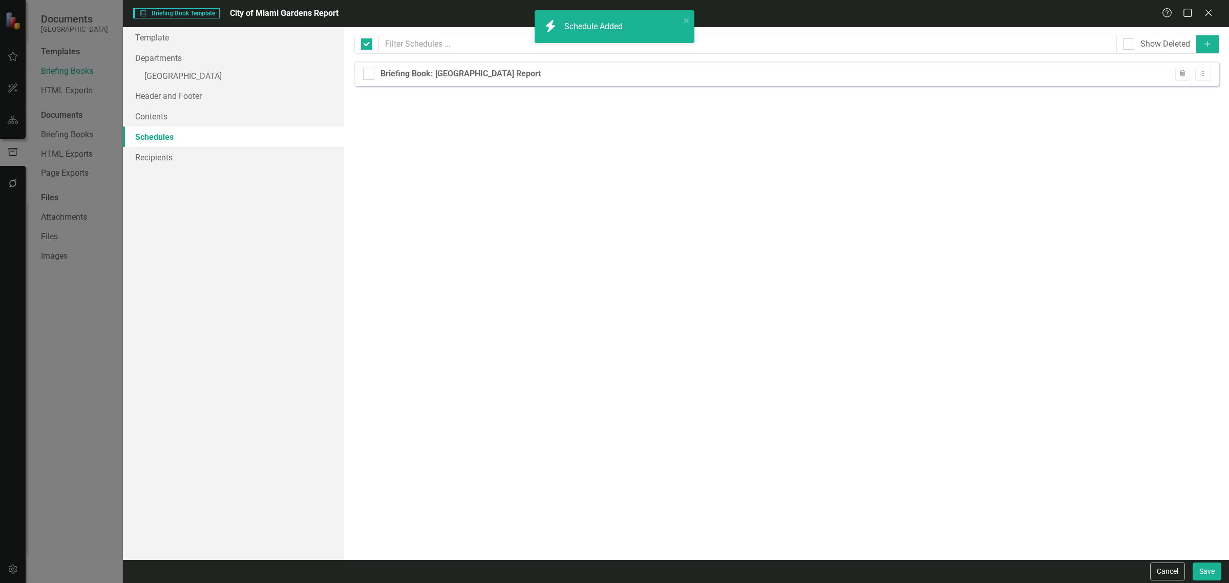
checkbox input "false"
click at [183, 151] on link "Recipients" at bounding box center [233, 157] width 221 height 20
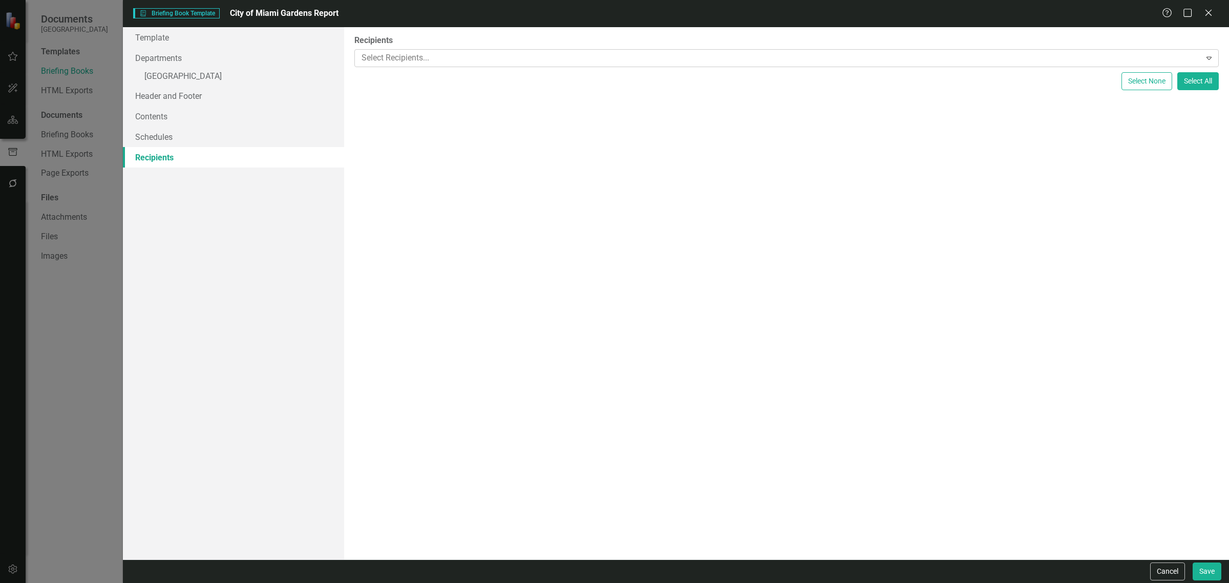
click at [399, 65] on div at bounding box center [778, 58] width 843 height 14
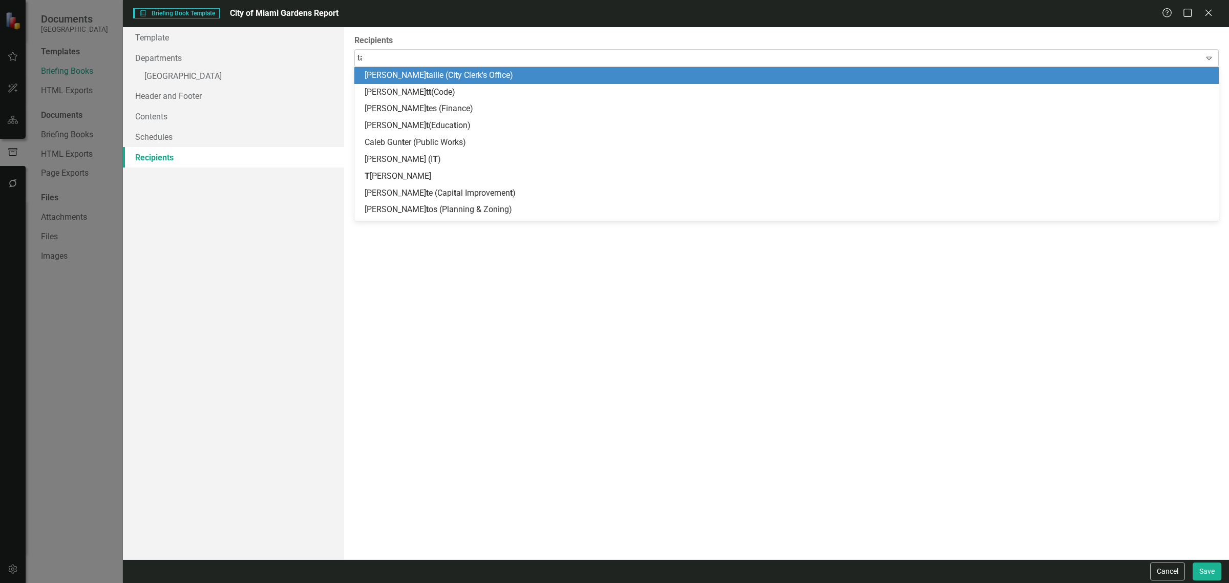
type input "tam"
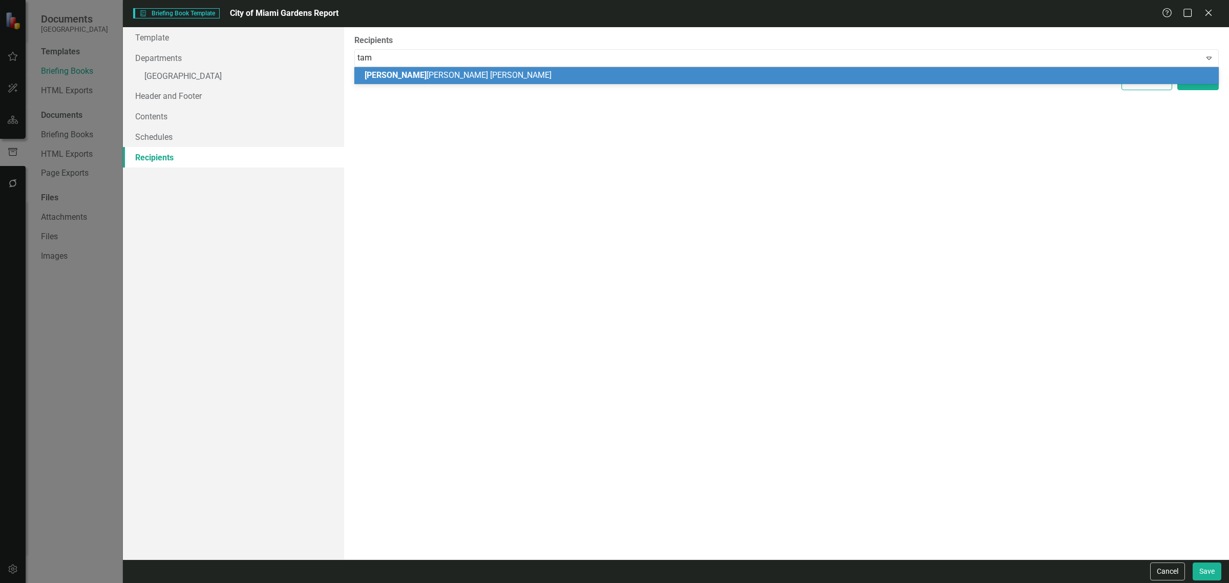
click at [396, 74] on span "Tam [PERSON_NAME] [PERSON_NAME]" at bounding box center [457, 75] width 187 height 10
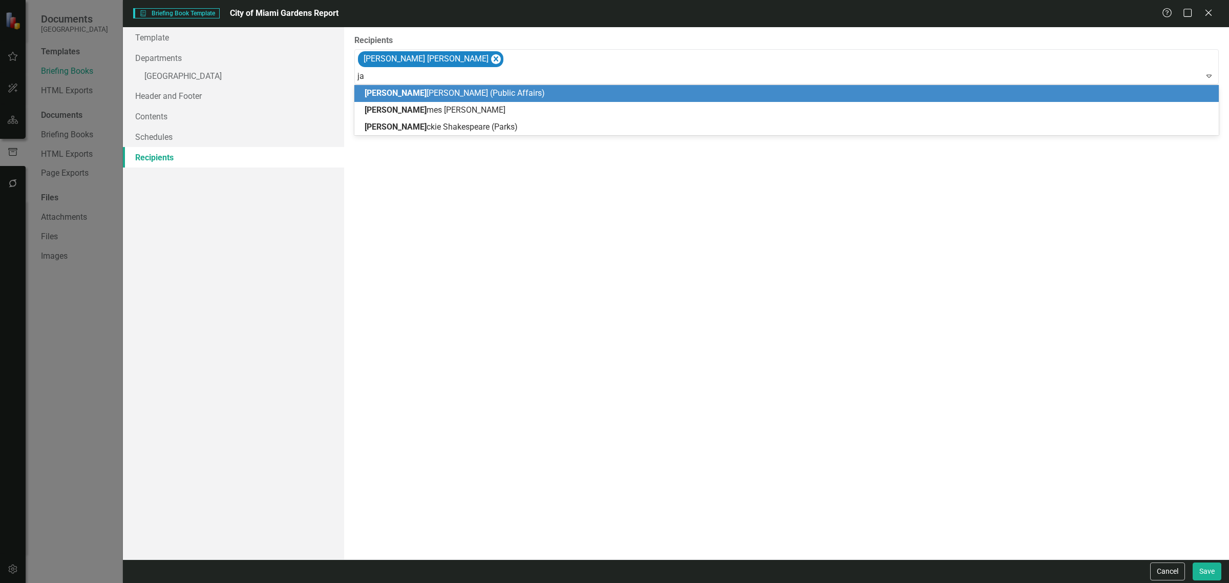
type input "jam"
click at [380, 92] on span "[PERSON_NAME] (Public Affairs)" at bounding box center [431, 93] width 135 height 10
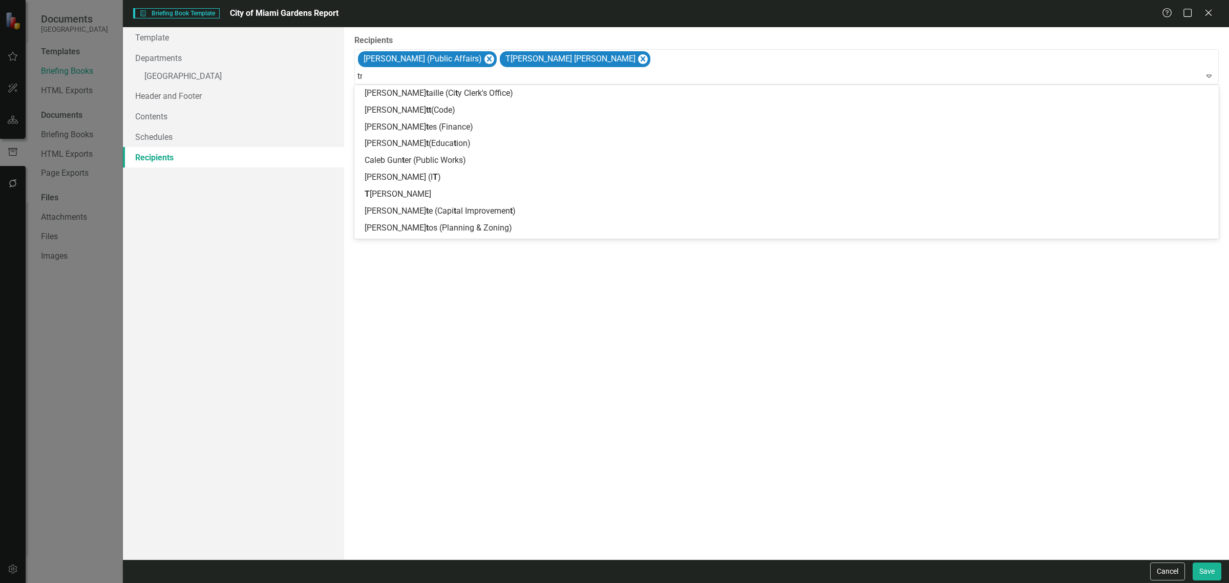
type input "tra"
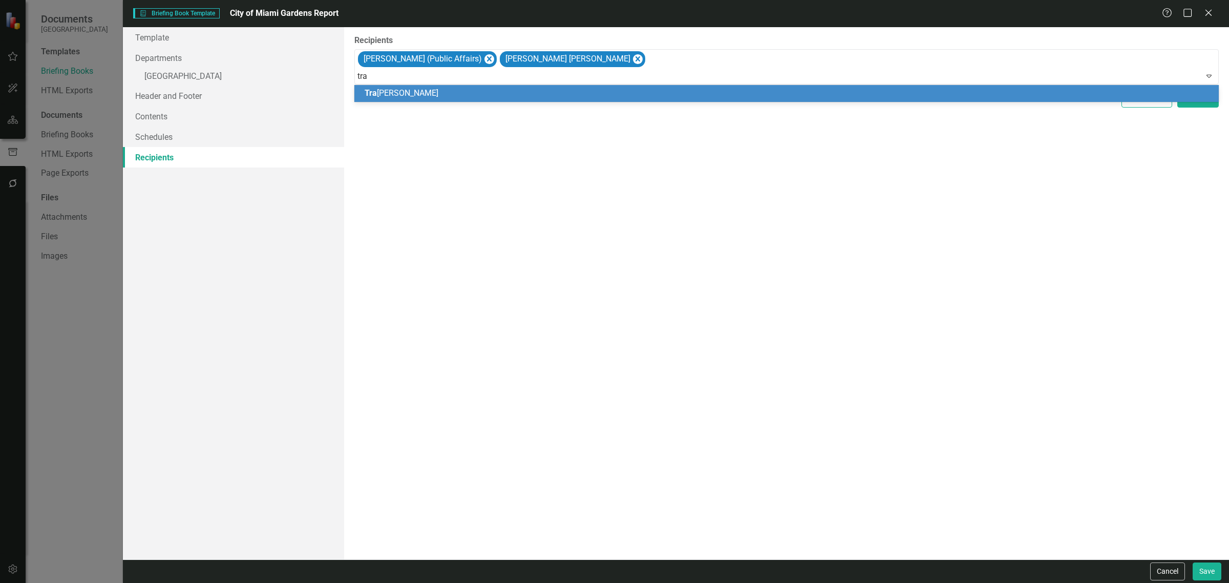
click at [383, 90] on span "Tra [PERSON_NAME]" at bounding box center [401, 93] width 74 height 10
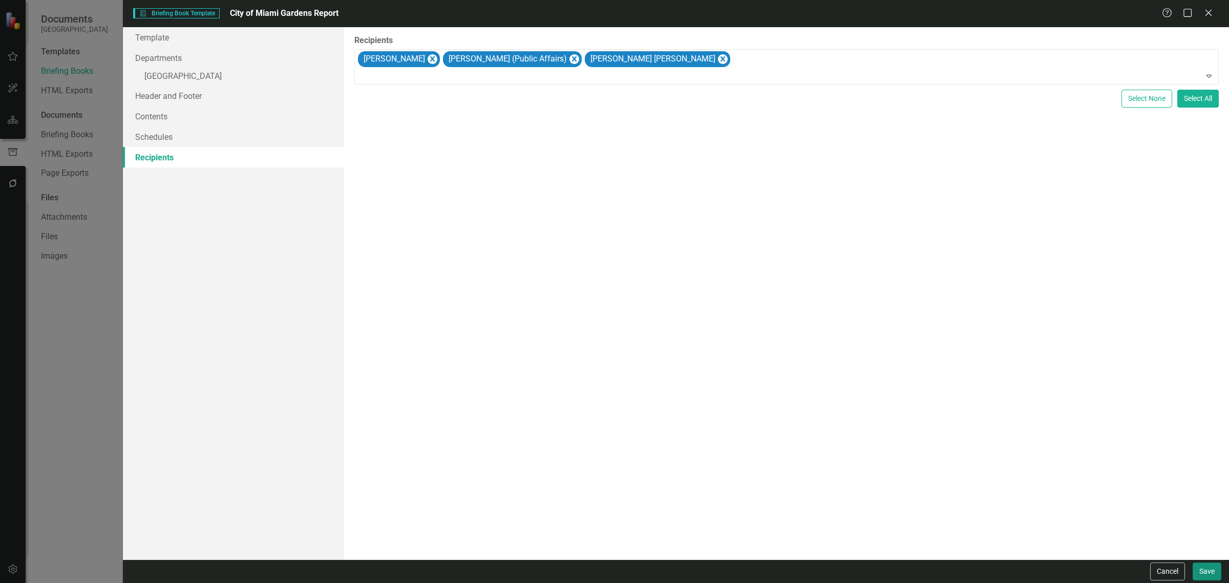
click at [1206, 569] on button "Save" at bounding box center [1206, 571] width 29 height 18
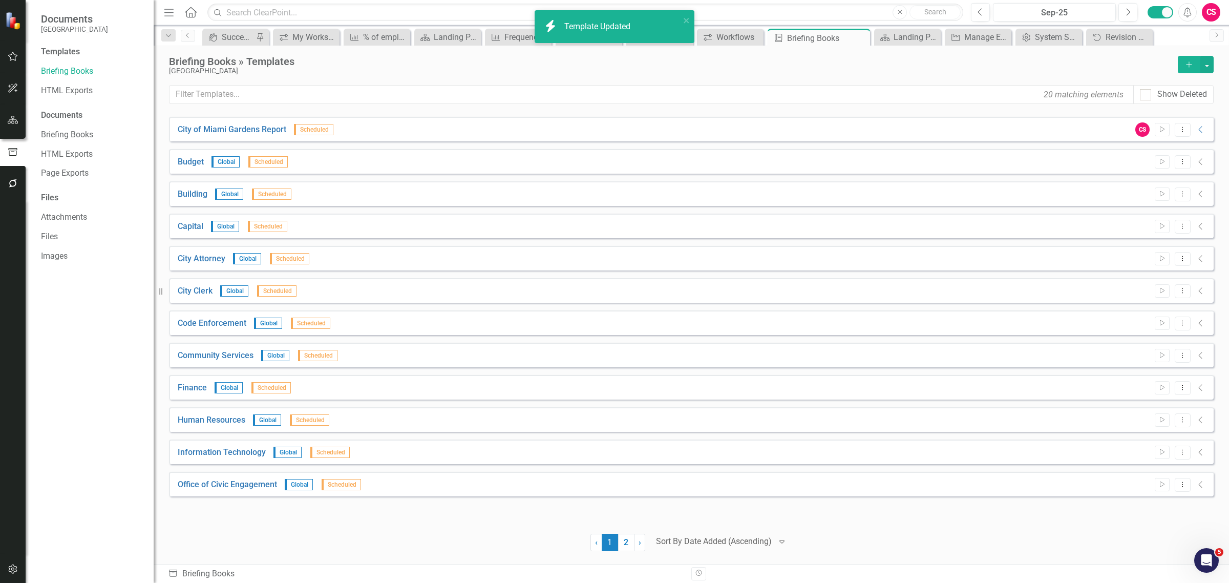
click at [91, 80] on div "Templates Briefing Books HTML Exports Documents Briefing Books HTML Exports Pag…" at bounding box center [90, 314] width 128 height 537
click at [77, 88] on link "HTML Exports" at bounding box center [92, 91] width 102 height 12
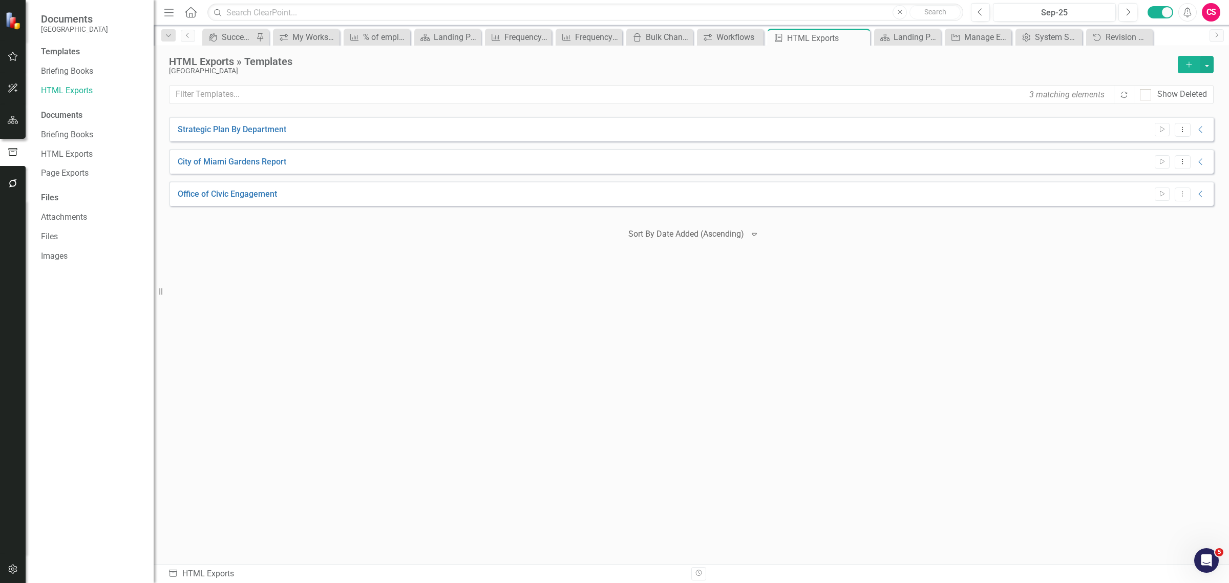
click at [1190, 162] on div "Start Dropdown Menu Collapse" at bounding box center [1177, 162] width 57 height 14
click at [1188, 162] on button "Dropdown Menu" at bounding box center [1182, 162] width 16 height 14
click at [1164, 214] on link "Edit Edit Template" at bounding box center [1142, 216] width 95 height 19
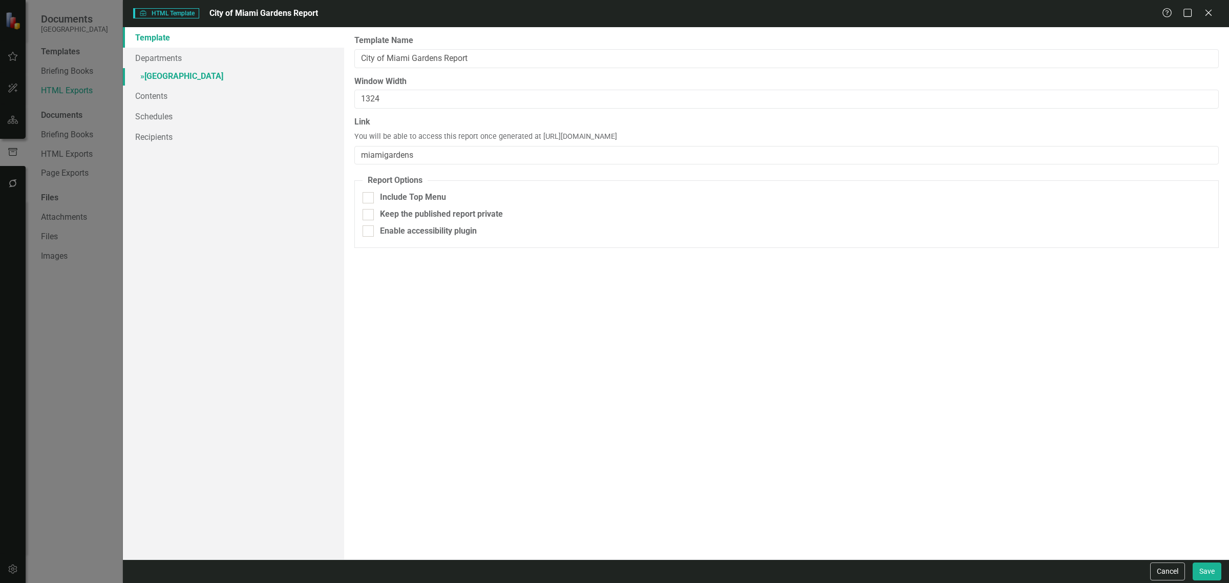
click at [216, 75] on link "» [GEOGRAPHIC_DATA]" at bounding box center [233, 77] width 221 height 18
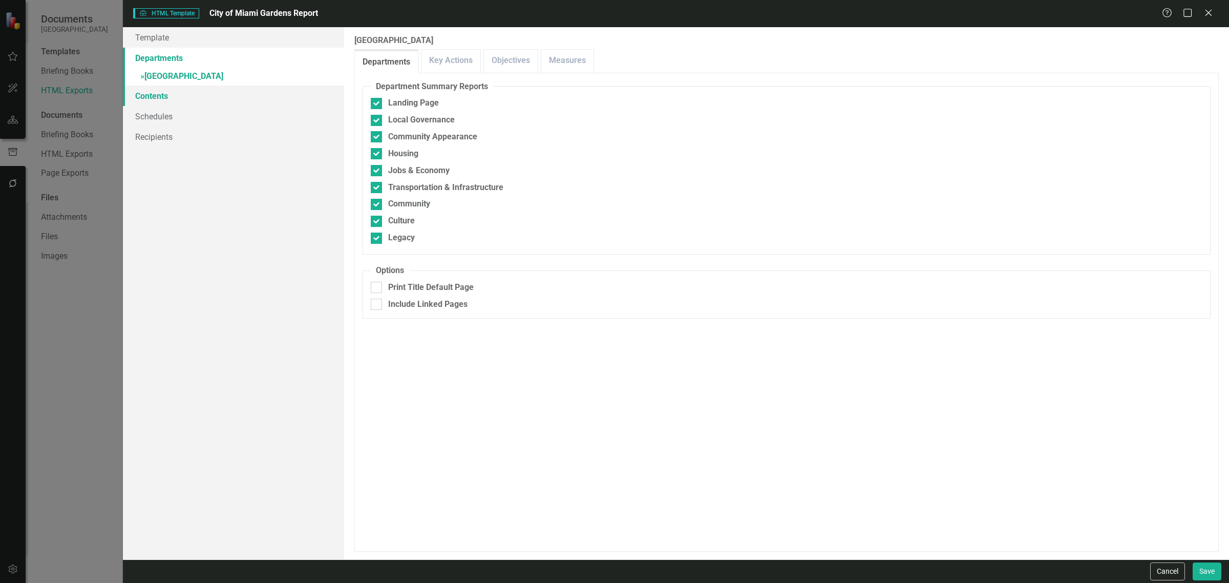
click at [190, 95] on link "Contents" at bounding box center [233, 95] width 221 height 20
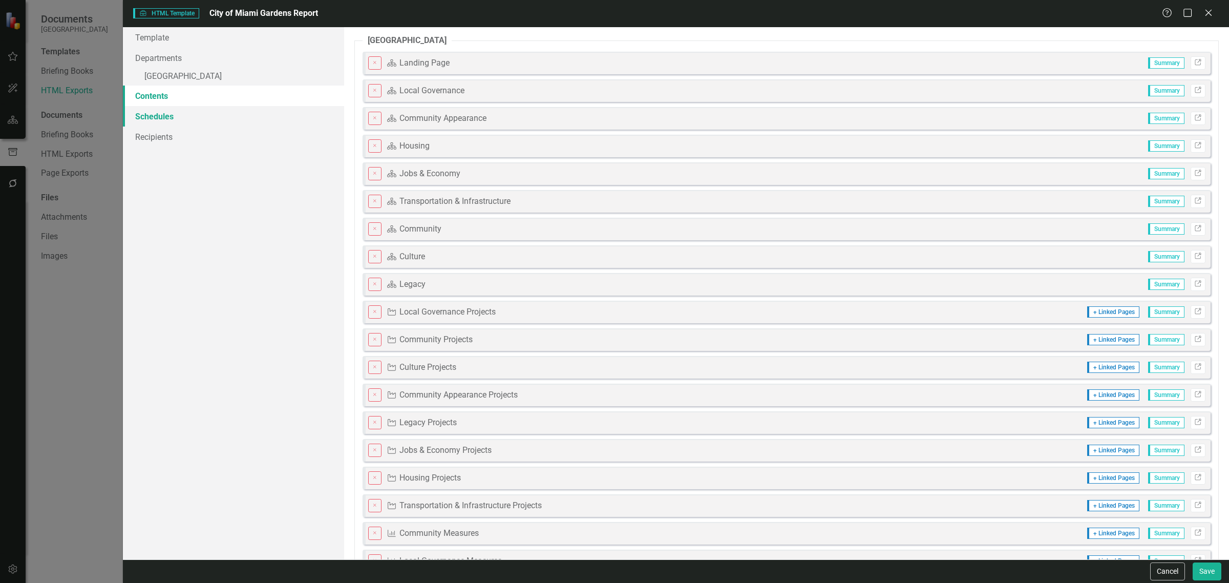
click at [177, 113] on link "Schedules" at bounding box center [233, 116] width 221 height 20
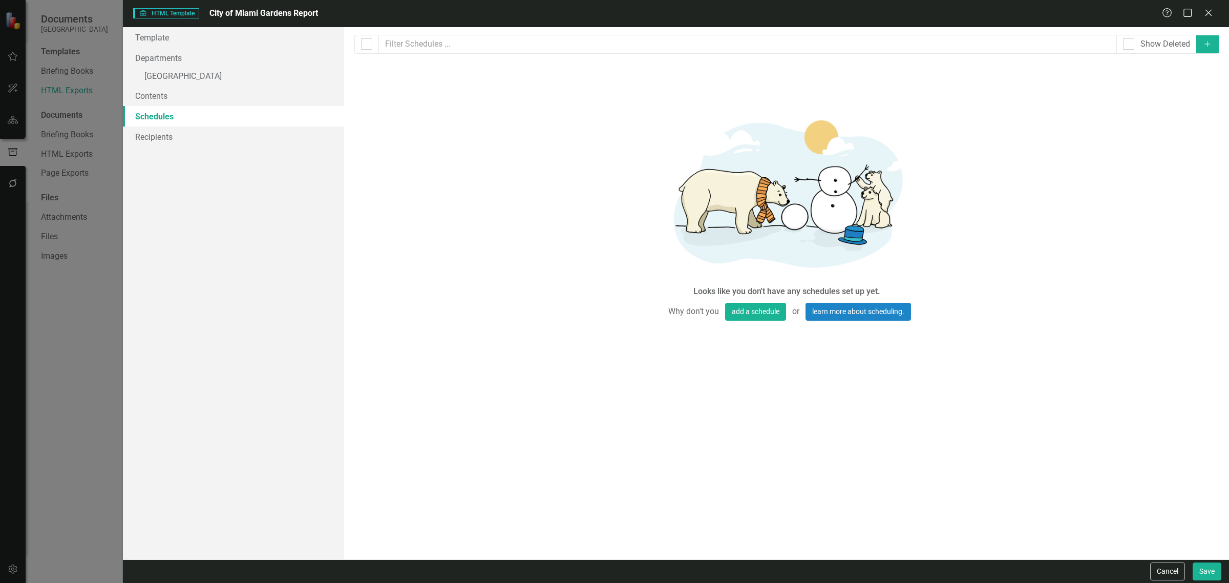
click at [1207, 34] on div "Briefing books and exports can be run on schedules that you define below. If yo…" at bounding box center [786, 293] width 885 height 532
click at [1209, 49] on button "Add" at bounding box center [1207, 44] width 23 height 18
select select "pm"
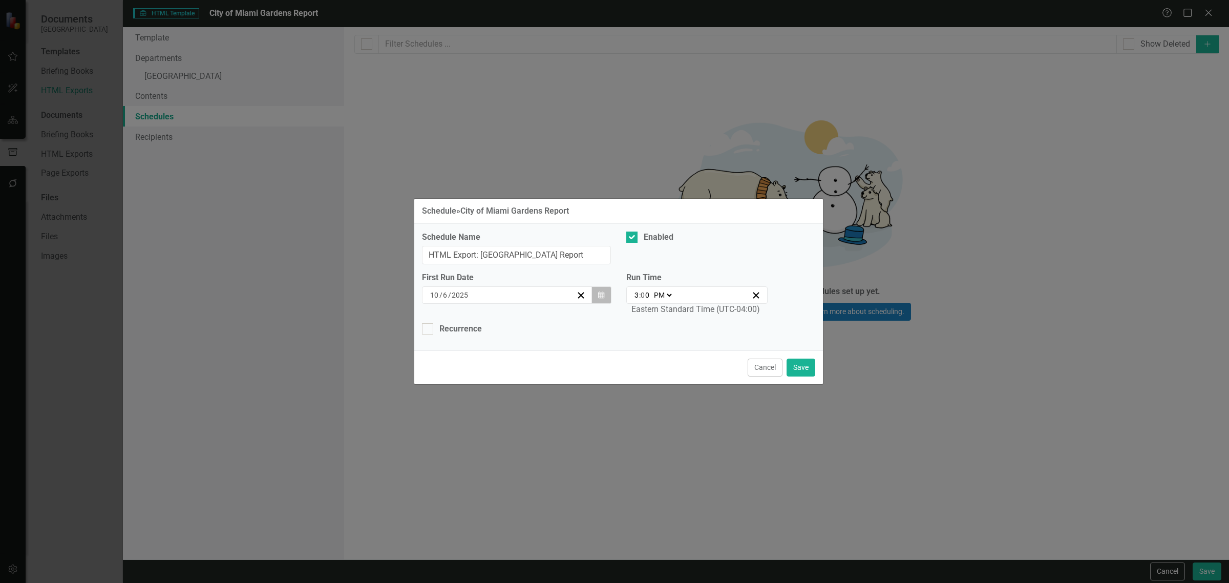
click at [597, 290] on button "Calendar" at bounding box center [600, 294] width 19 height 17
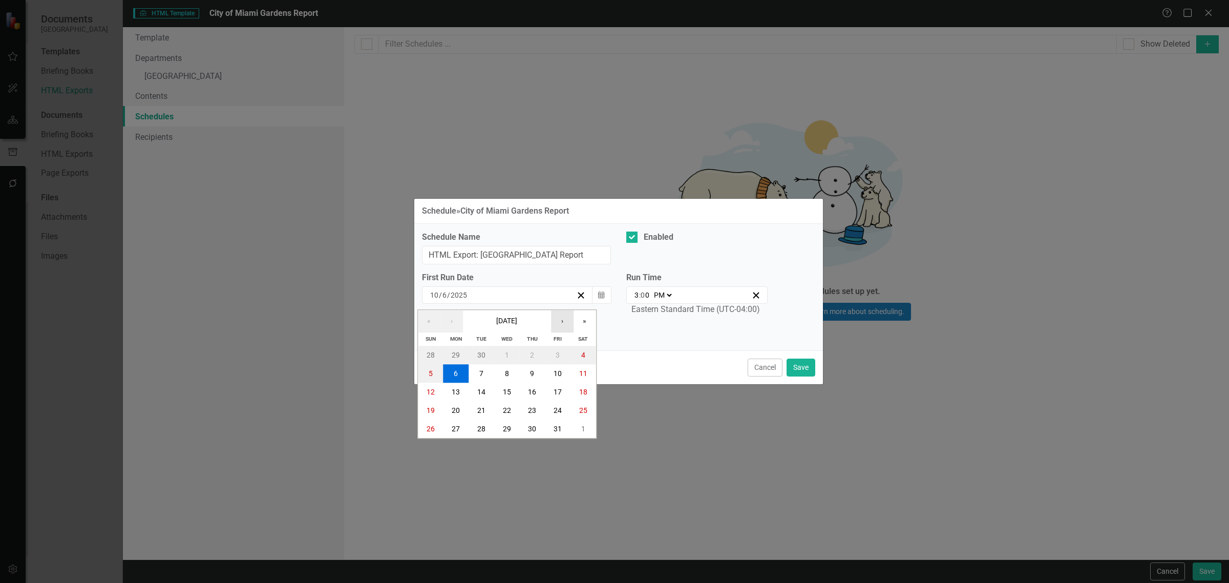
click at [571, 317] on button "›" at bounding box center [562, 321] width 23 height 23
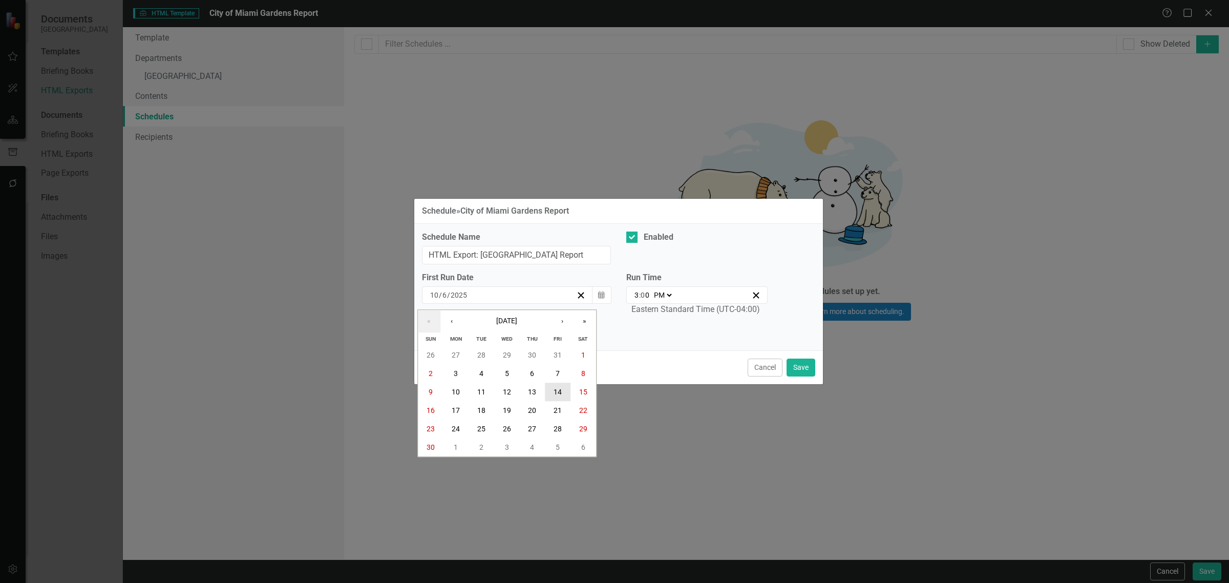
drag, startPoint x: 564, startPoint y: 389, endPoint x: 634, endPoint y: 320, distance: 98.1
click at [567, 385] on button "14" at bounding box center [558, 392] width 26 height 18
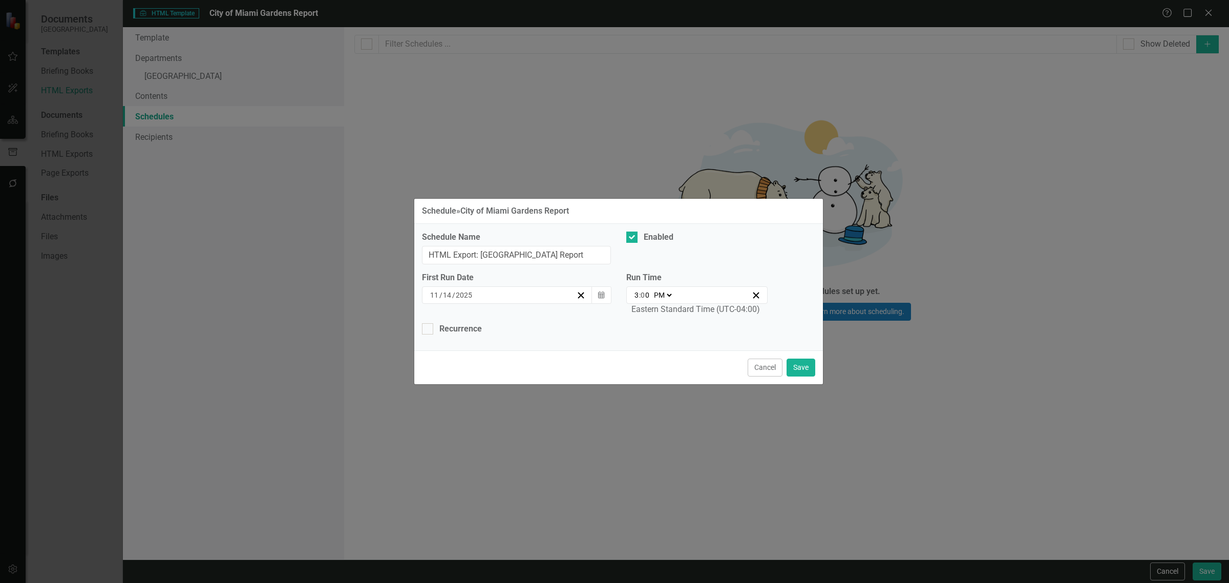
click at [635, 295] on input "3" at bounding box center [636, 295] width 5 height 10
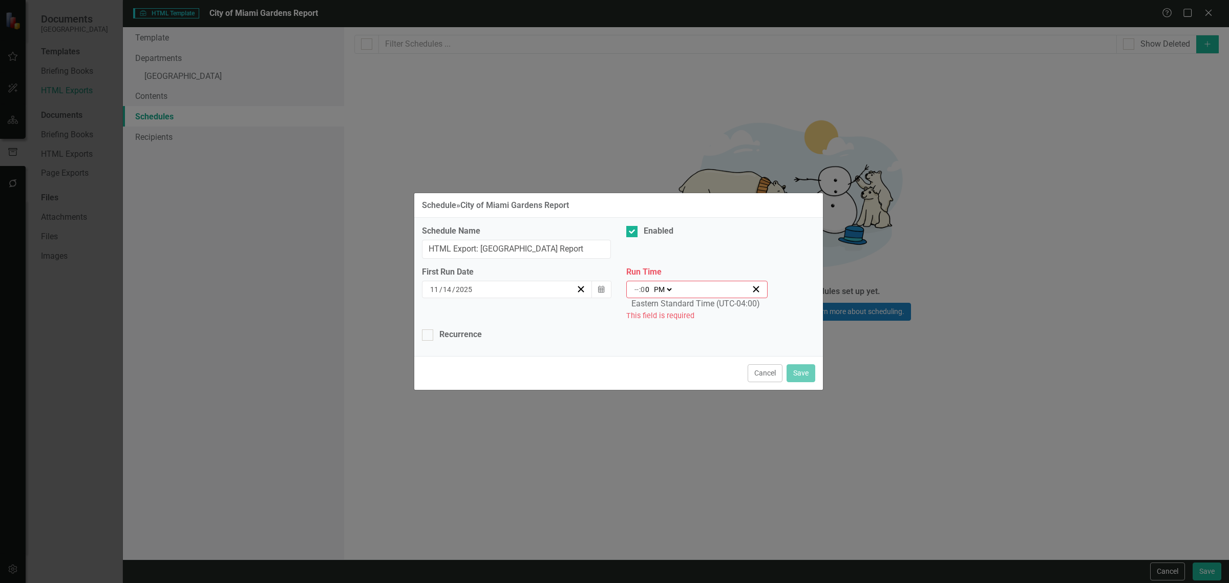
type input "13:00"
type input "1"
type input "12:00"
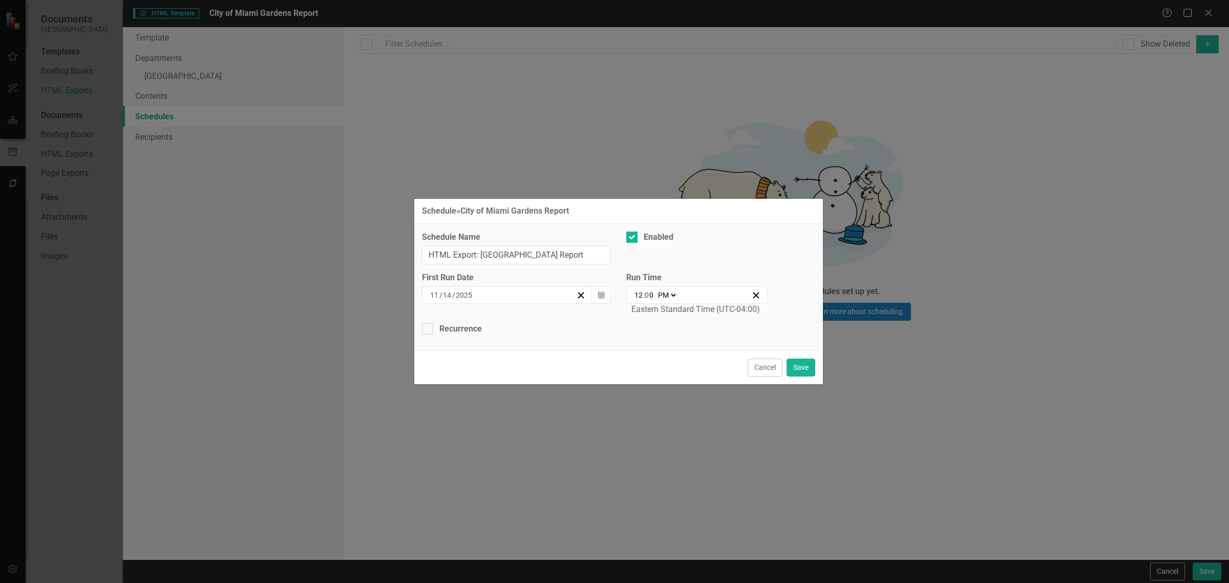
type input "12"
click at [454, 332] on div "Recurrence" at bounding box center [460, 329] width 42 height 12
click at [428, 330] on input "Recurrence" at bounding box center [425, 326] width 7 height 7
checkbox input "true"
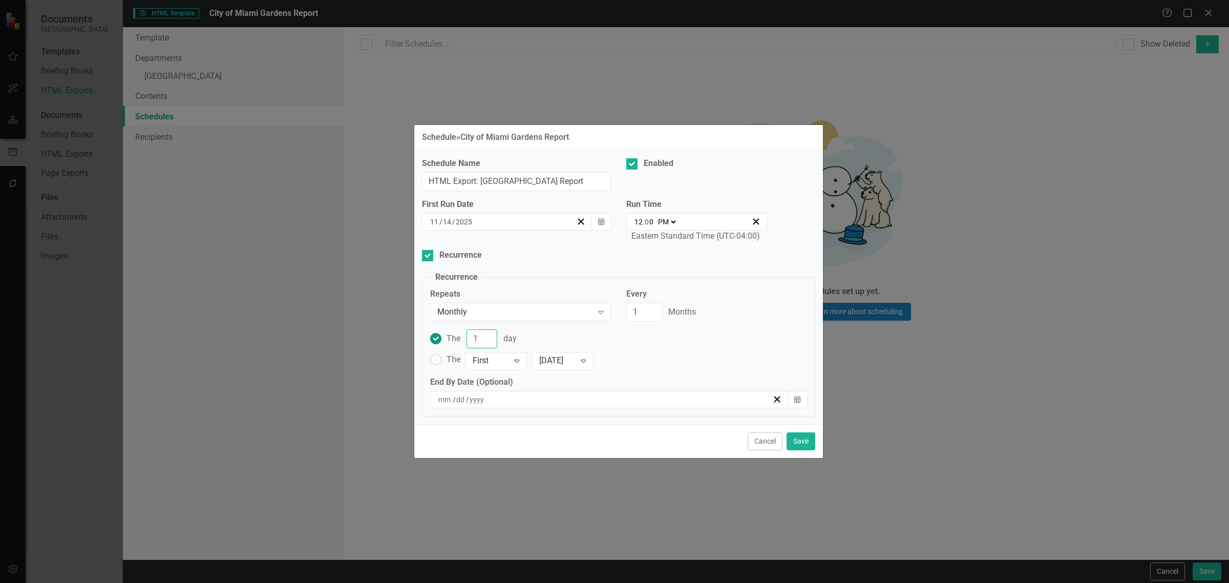
drag, startPoint x: 479, startPoint y: 337, endPoint x: 461, endPoint y: 339, distance: 17.5
click at [461, 339] on div "The 1 day" at bounding box center [481, 338] width 70 height 19
type input "14"
click at [799, 445] on button "Save" at bounding box center [800, 441] width 29 height 18
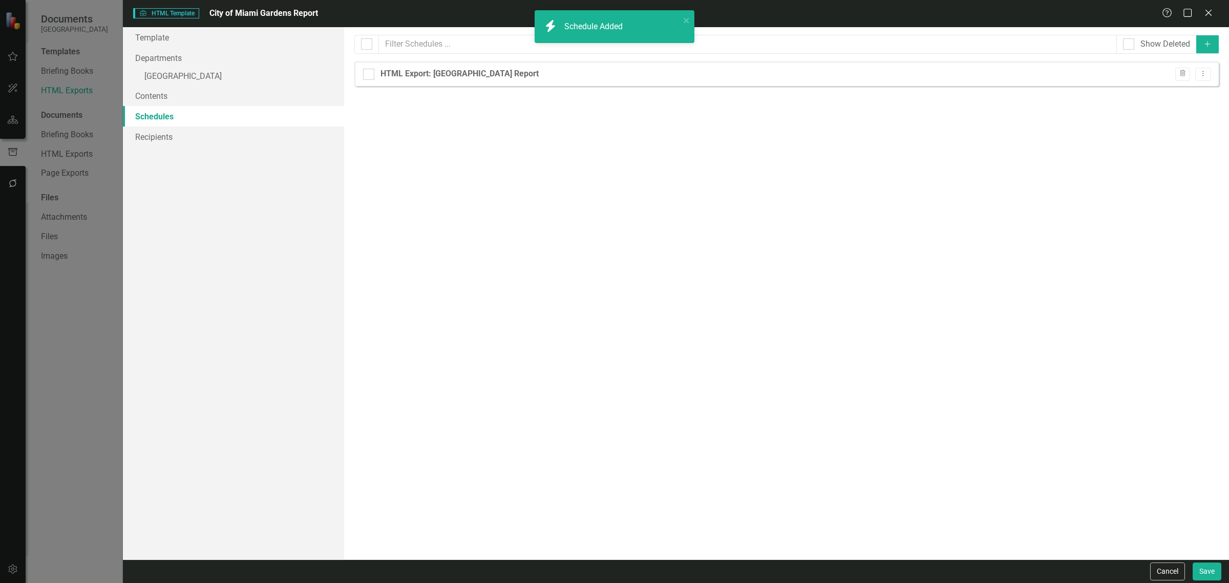
checkbox input "false"
click at [159, 142] on link "Recipients" at bounding box center [233, 136] width 221 height 20
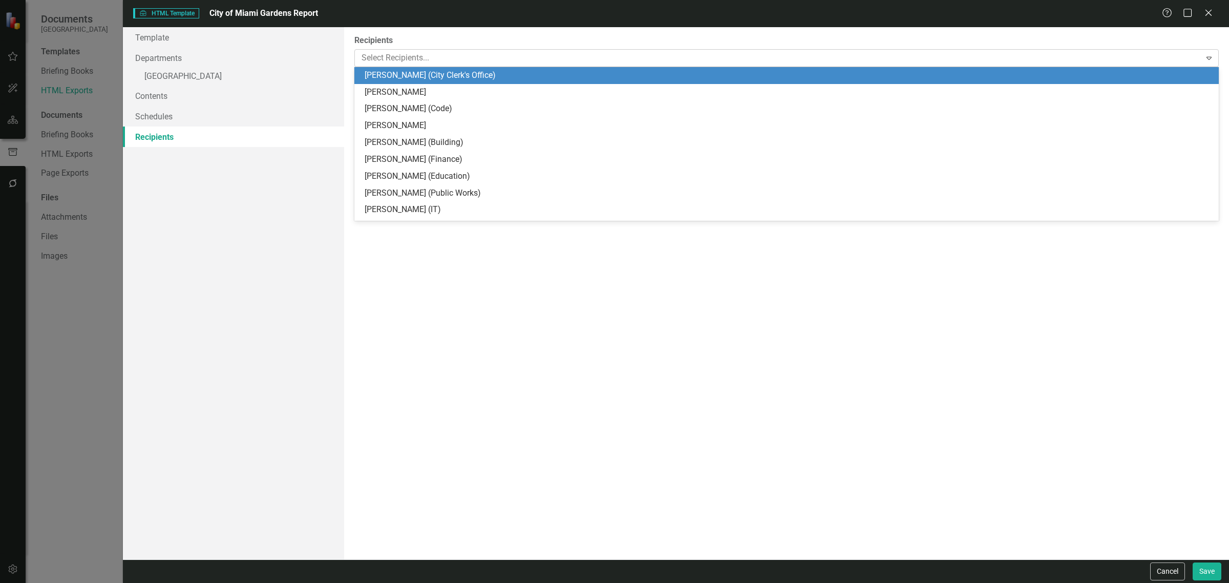
click at [443, 52] on div at bounding box center [778, 58] width 843 height 14
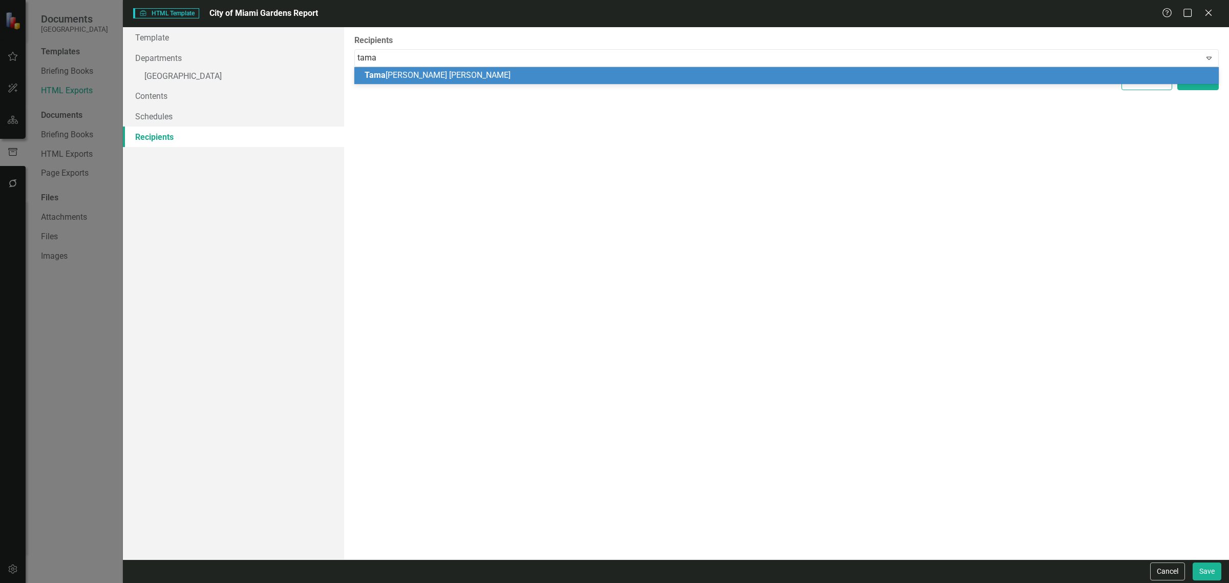
type input "tama"
click at [374, 83] on div "Select None Select All" at bounding box center [786, 81] width 864 height 18
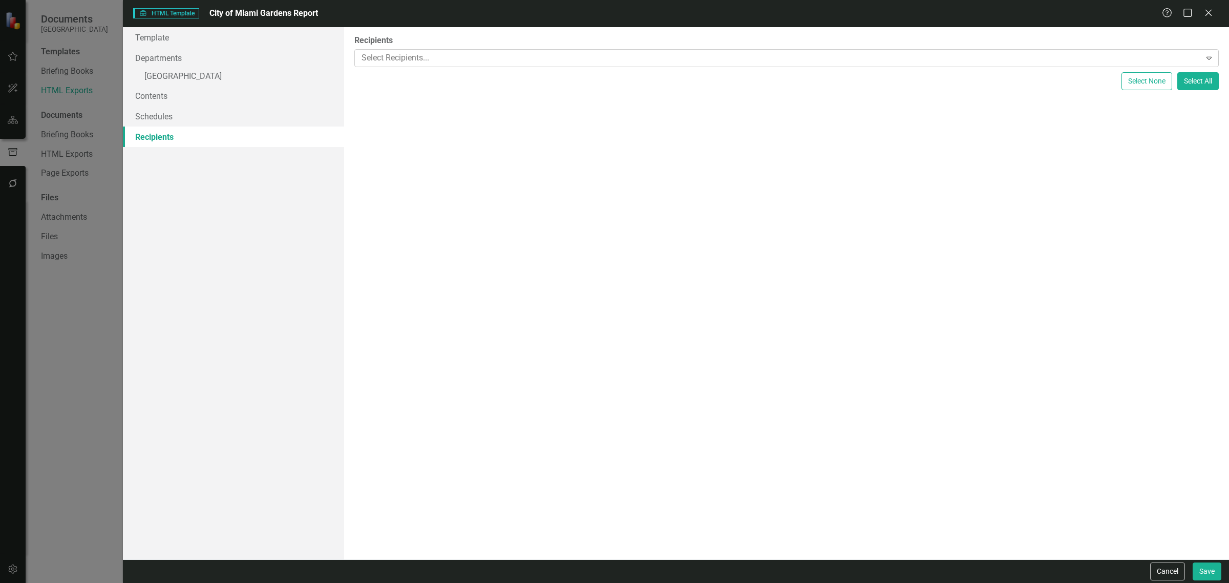
click at [385, 54] on div at bounding box center [778, 58] width 843 height 14
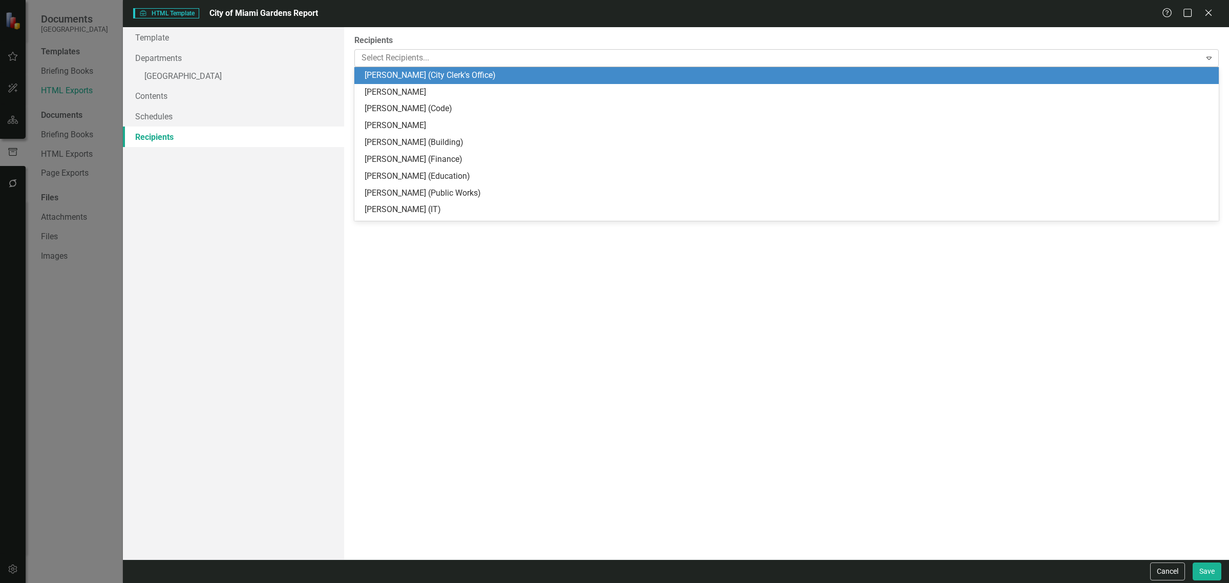
type input "y"
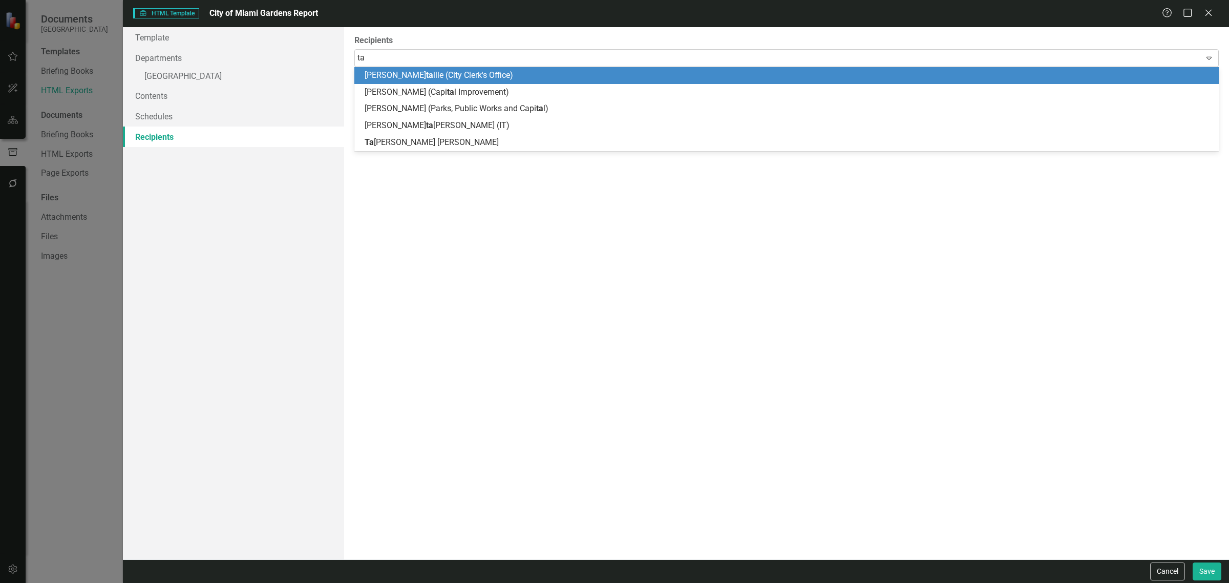
type input "tam"
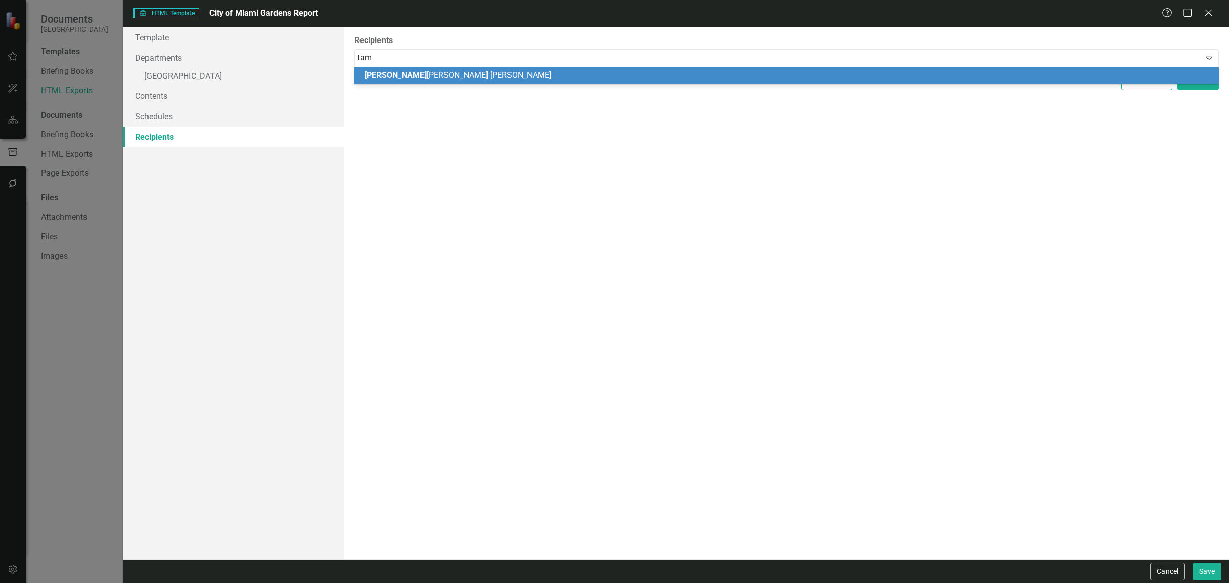
click at [399, 74] on span "Tam [PERSON_NAME] [PERSON_NAME]" at bounding box center [457, 75] width 187 height 10
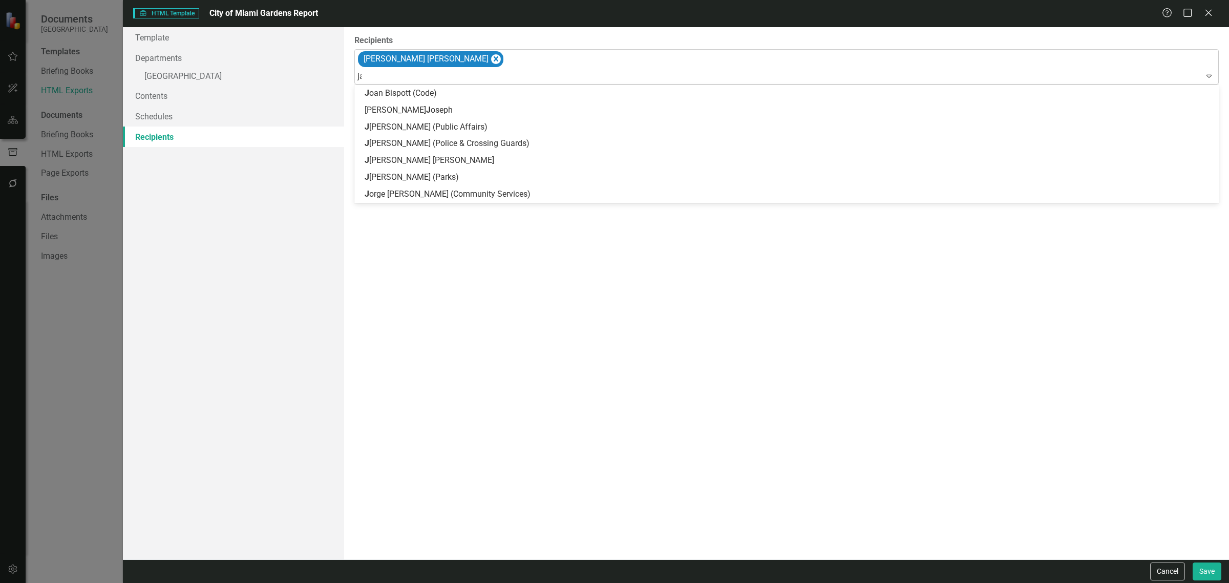
type input "jam"
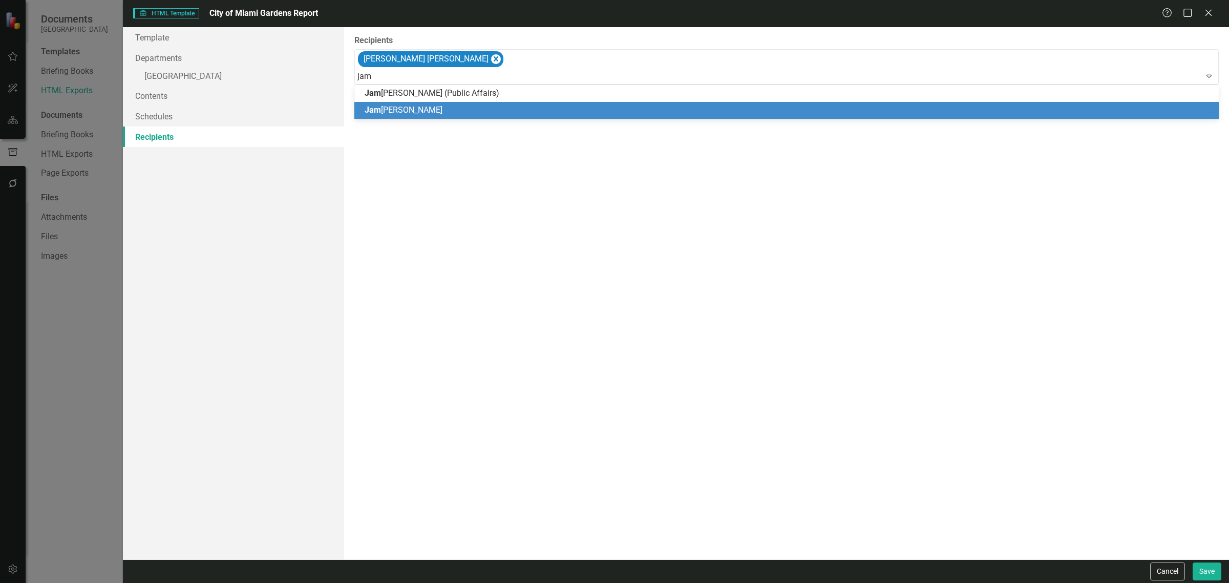
click at [377, 111] on span "Jam" at bounding box center [372, 110] width 16 height 10
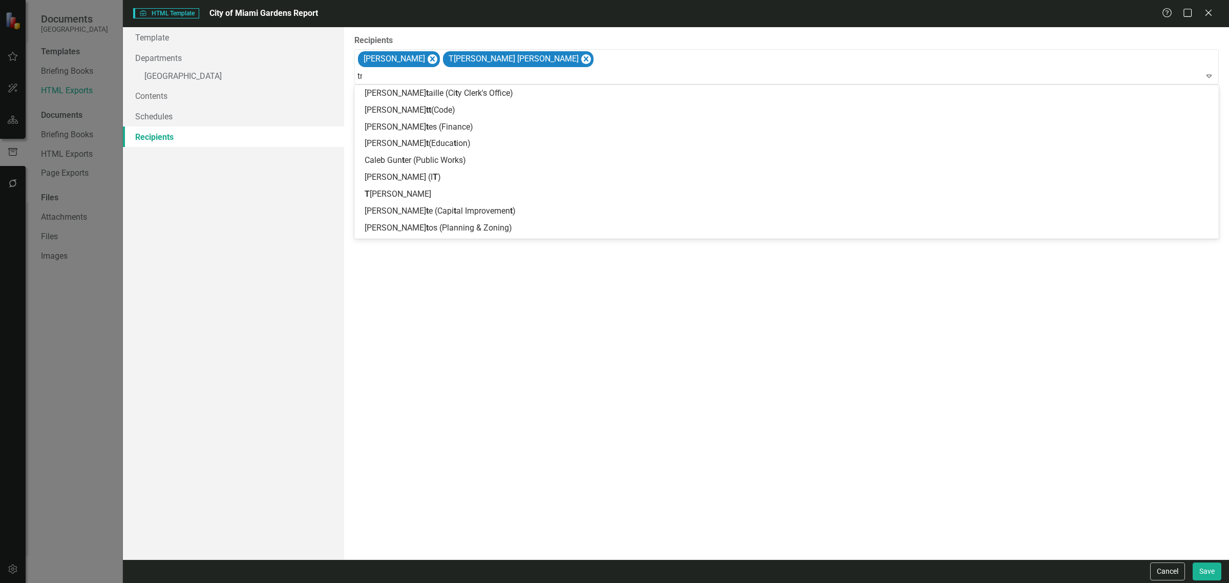
type input "trac"
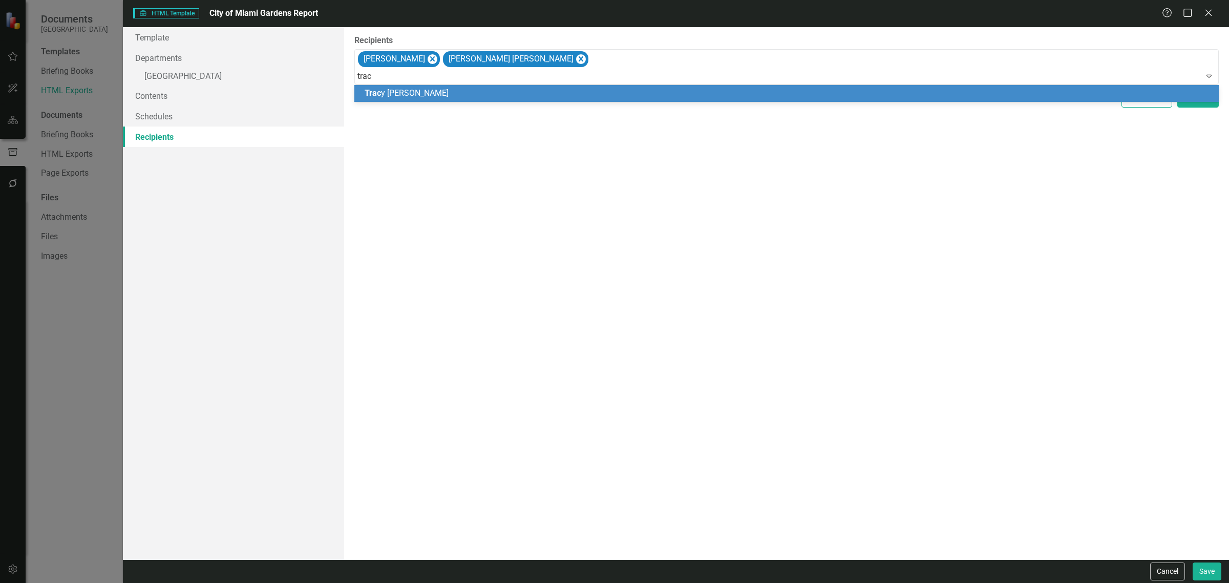
click at [385, 90] on span "Trac y [PERSON_NAME]" at bounding box center [406, 93] width 84 height 10
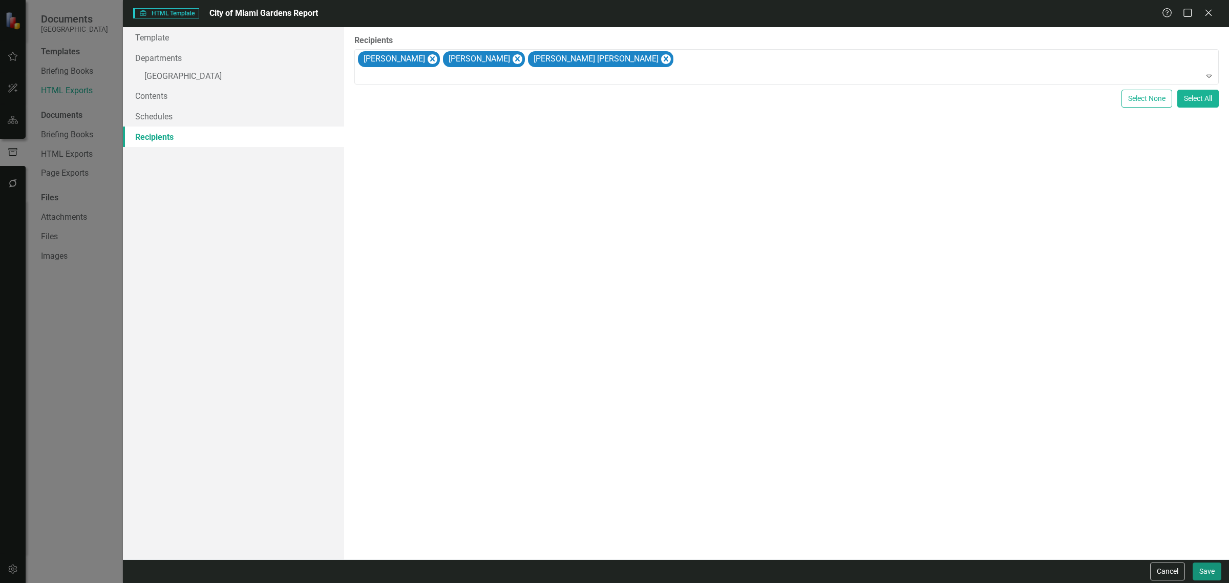
click at [1208, 579] on button "Save" at bounding box center [1206, 571] width 29 height 18
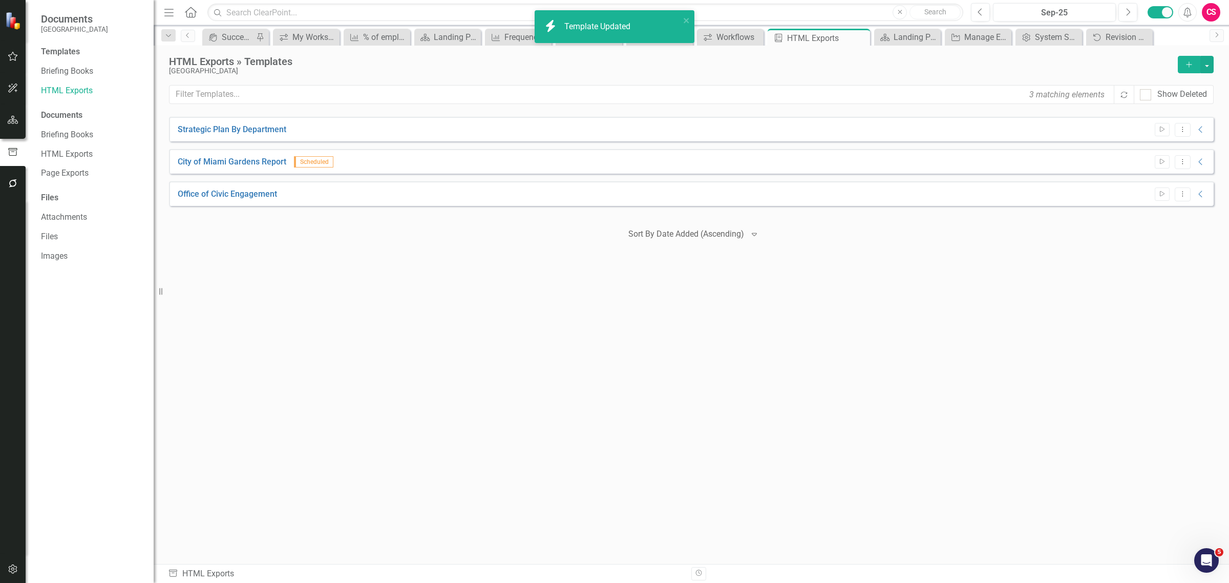
click at [183, 200] on div "Office of Civic Engagement Start Dropdown Menu Collapse" at bounding box center [691, 193] width 1044 height 25
click at [8, 179] on icon "button" at bounding box center [13, 183] width 11 height 8
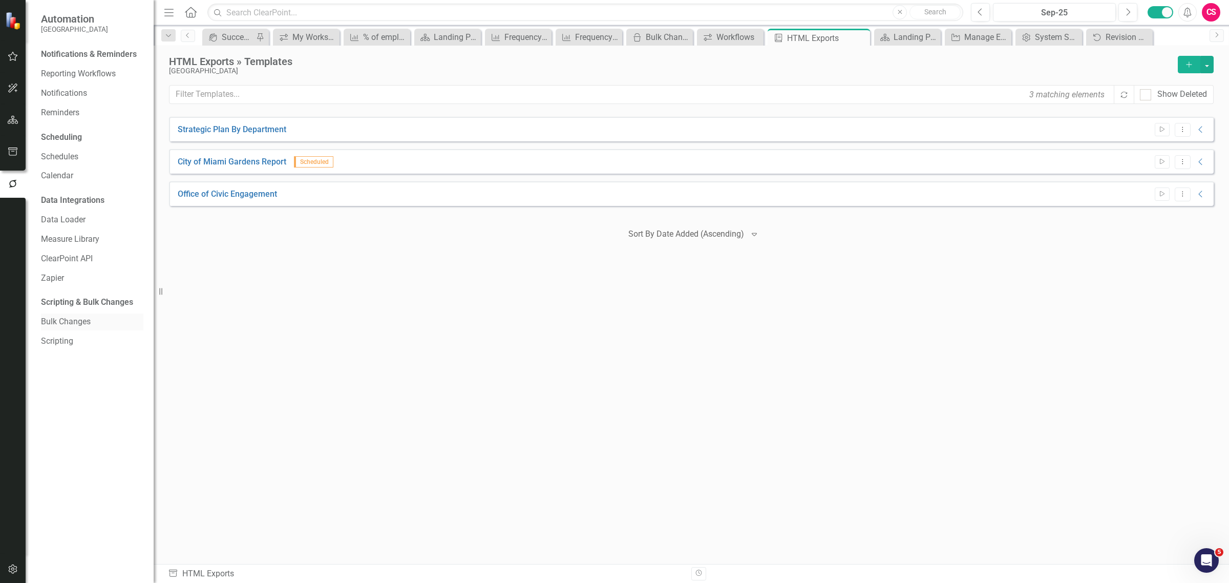
click at [74, 323] on link "Bulk Changes" at bounding box center [92, 322] width 102 height 12
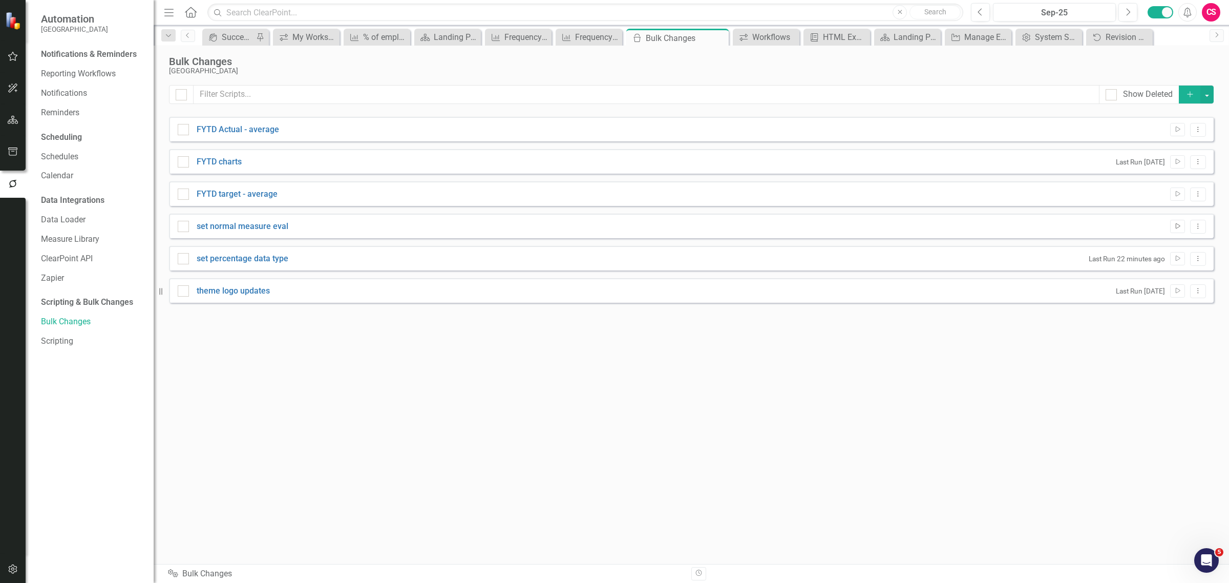
click at [1181, 225] on button "Run Script" at bounding box center [1177, 226] width 15 height 13
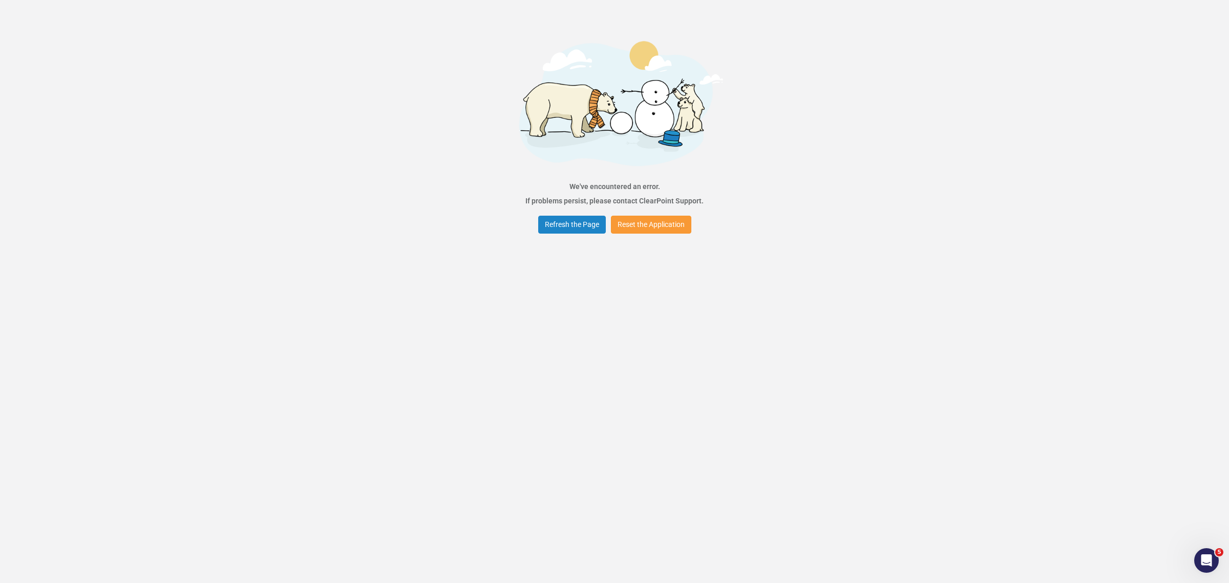
click at [658, 229] on button "Reset the Application" at bounding box center [651, 225] width 80 height 18
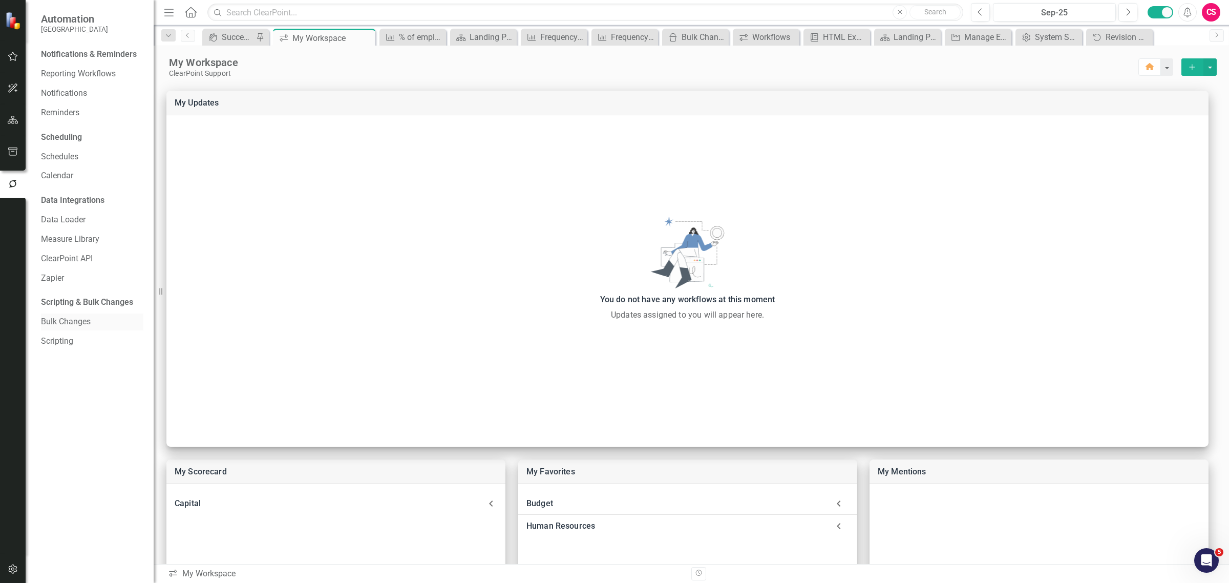
click at [57, 319] on link "Bulk Changes" at bounding box center [92, 322] width 102 height 12
